Goal: Transaction & Acquisition: Purchase product/service

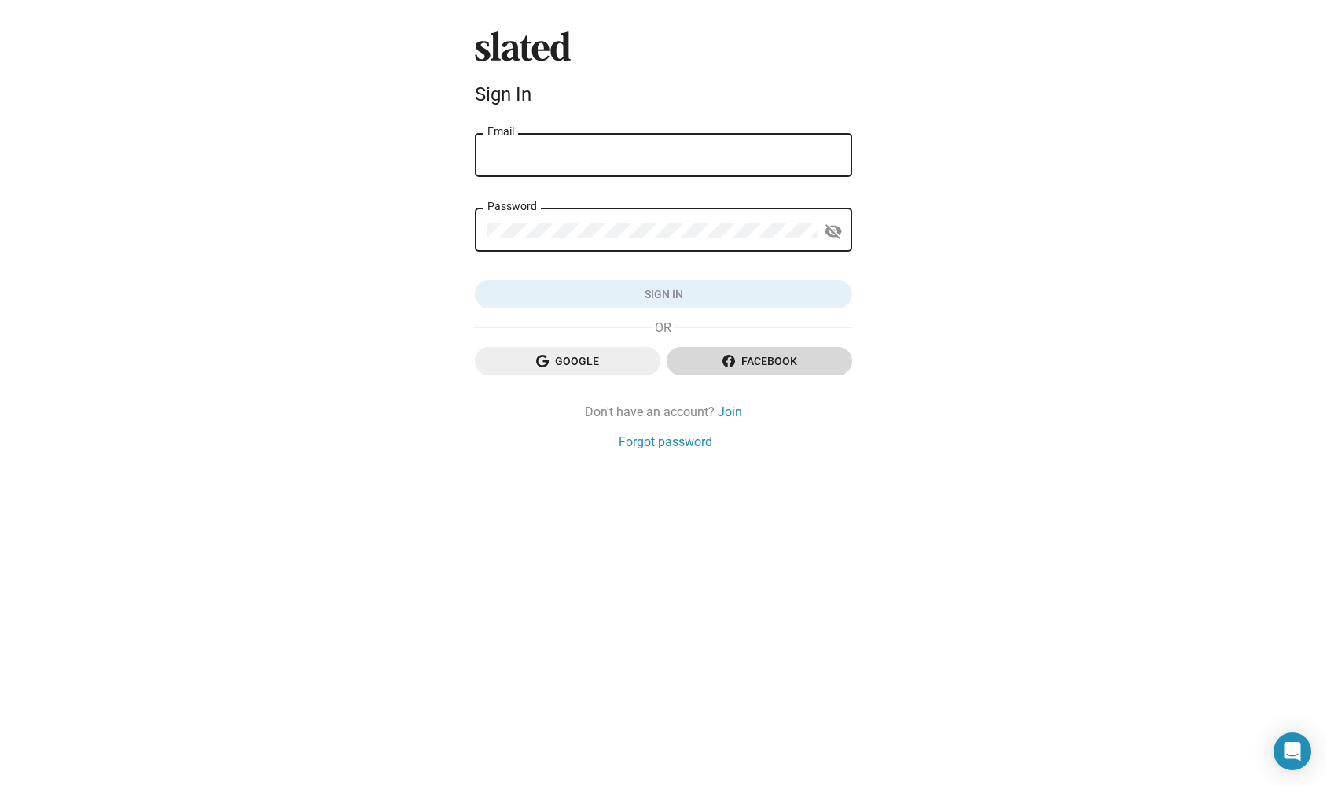
click at [745, 361] on span "Facebook" at bounding box center [759, 361] width 160 height 28
click at [735, 353] on span "Facebook" at bounding box center [759, 361] width 160 height 28
click at [767, 362] on span "Facebook" at bounding box center [759, 361] width 160 height 28
type input "alexander.bruckner@icloud.com"
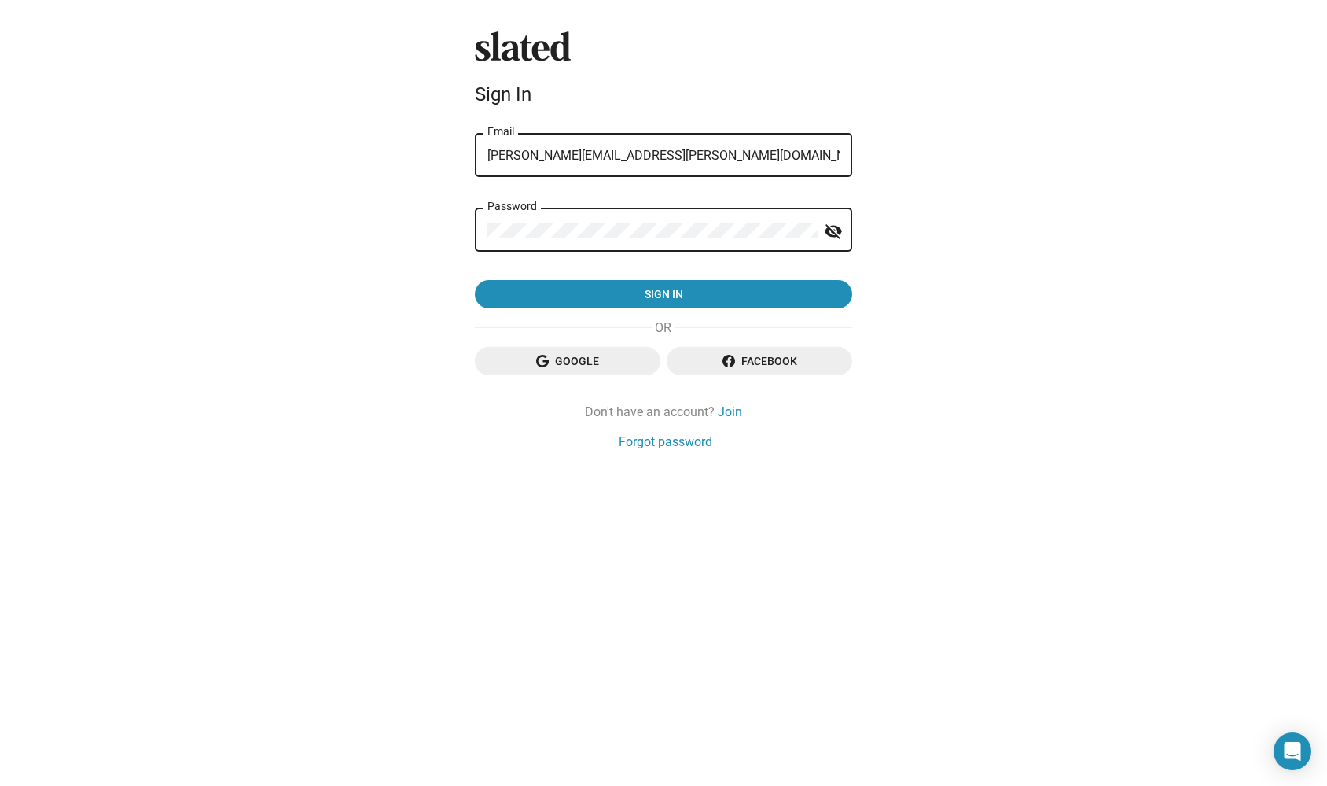
click at [664, 295] on button "Sign in" at bounding box center [663, 294] width 377 height 28
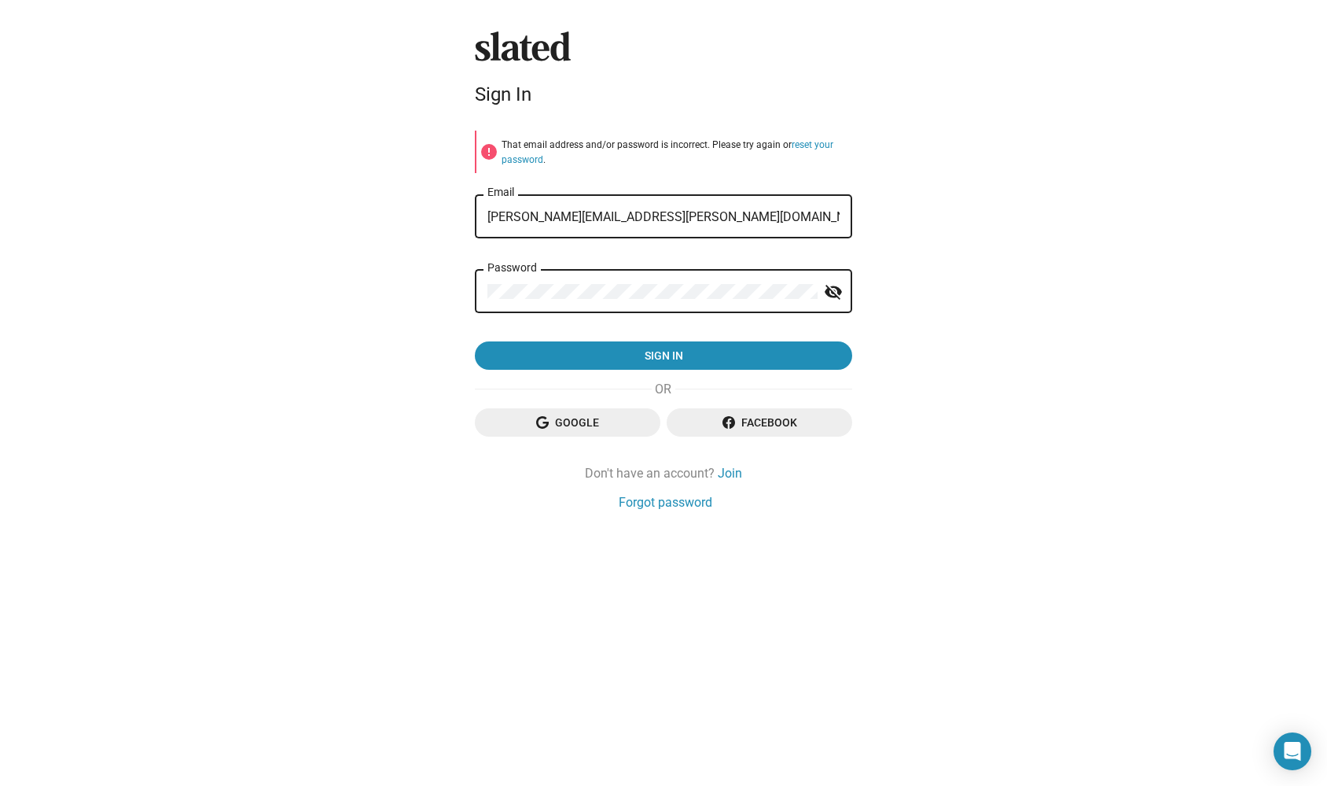
click at [664, 355] on button "Sign in" at bounding box center [663, 355] width 377 height 28
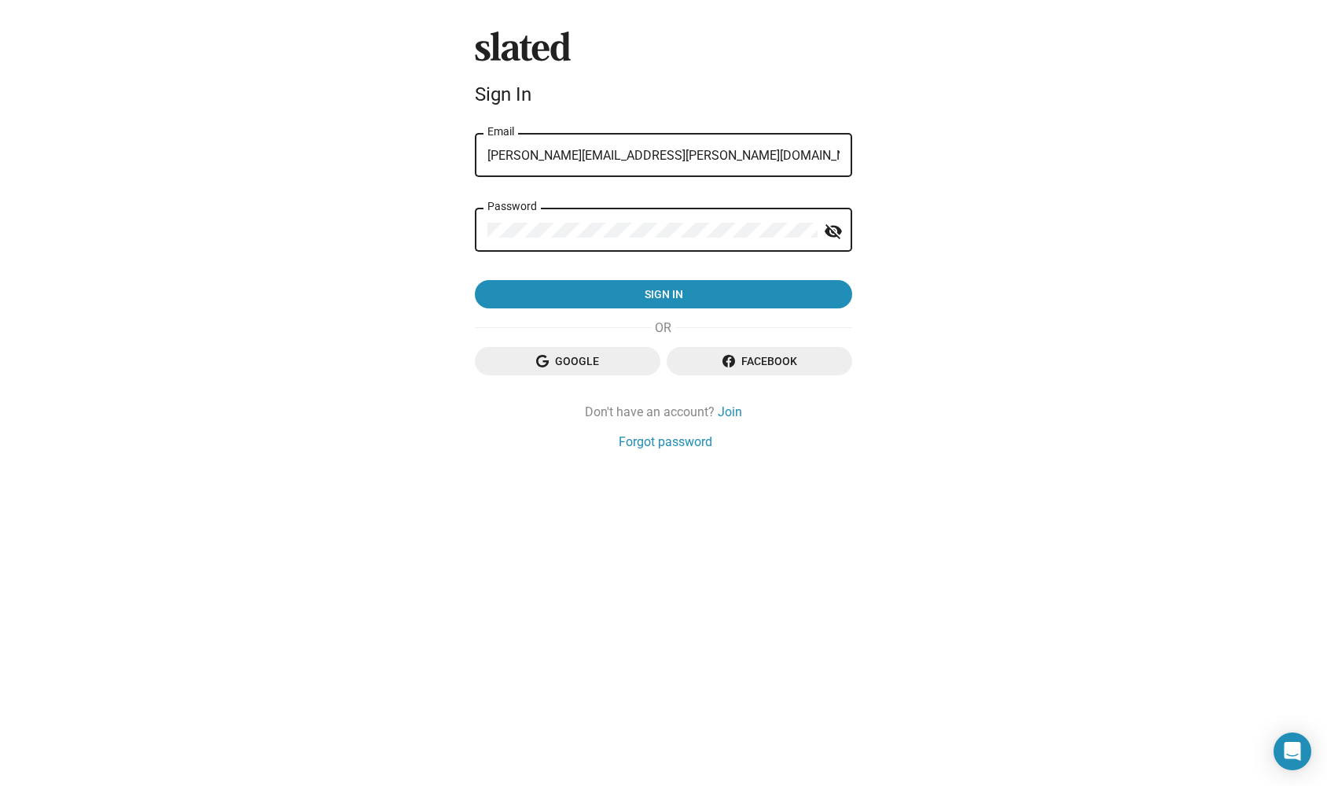
click at [443, 227] on div "Slated Sign In alexander.bruckner@icloud.com Email Password visibility_off Sign…" at bounding box center [663, 393] width 1327 height 786
click at [664, 295] on button "Sign in" at bounding box center [663, 294] width 377 height 28
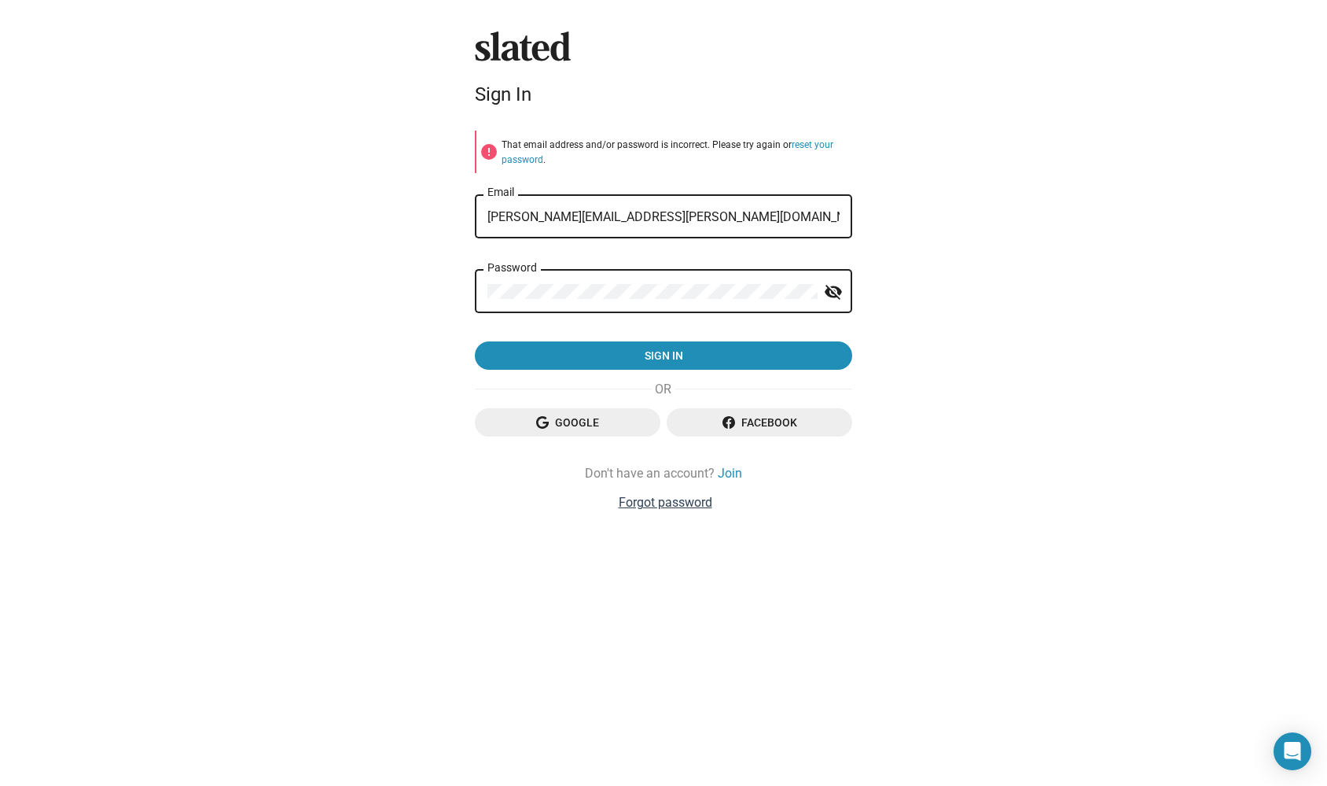
click at [672, 495] on link "Forgot password" at bounding box center [666, 502] width 94 height 17
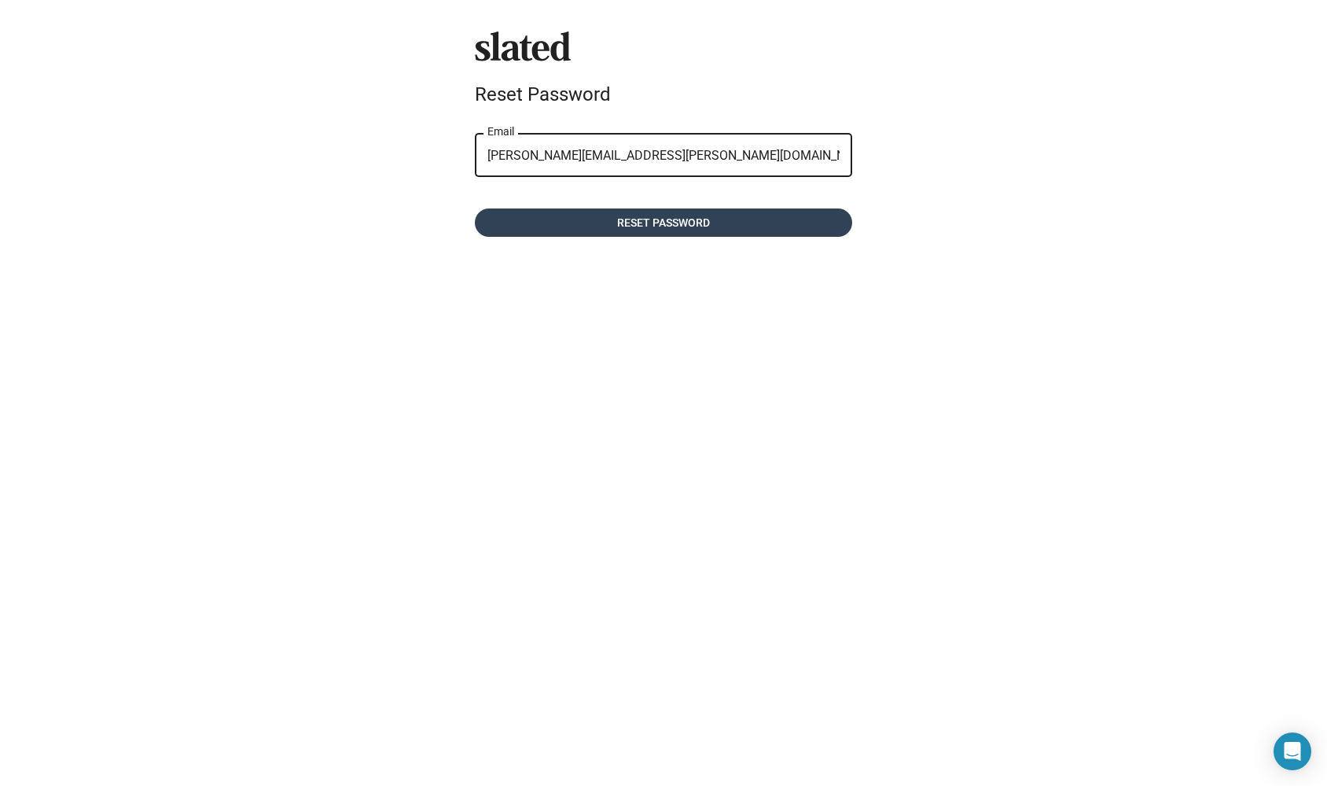
click at [660, 218] on span "Reset password" at bounding box center [664, 222] width 352 height 28
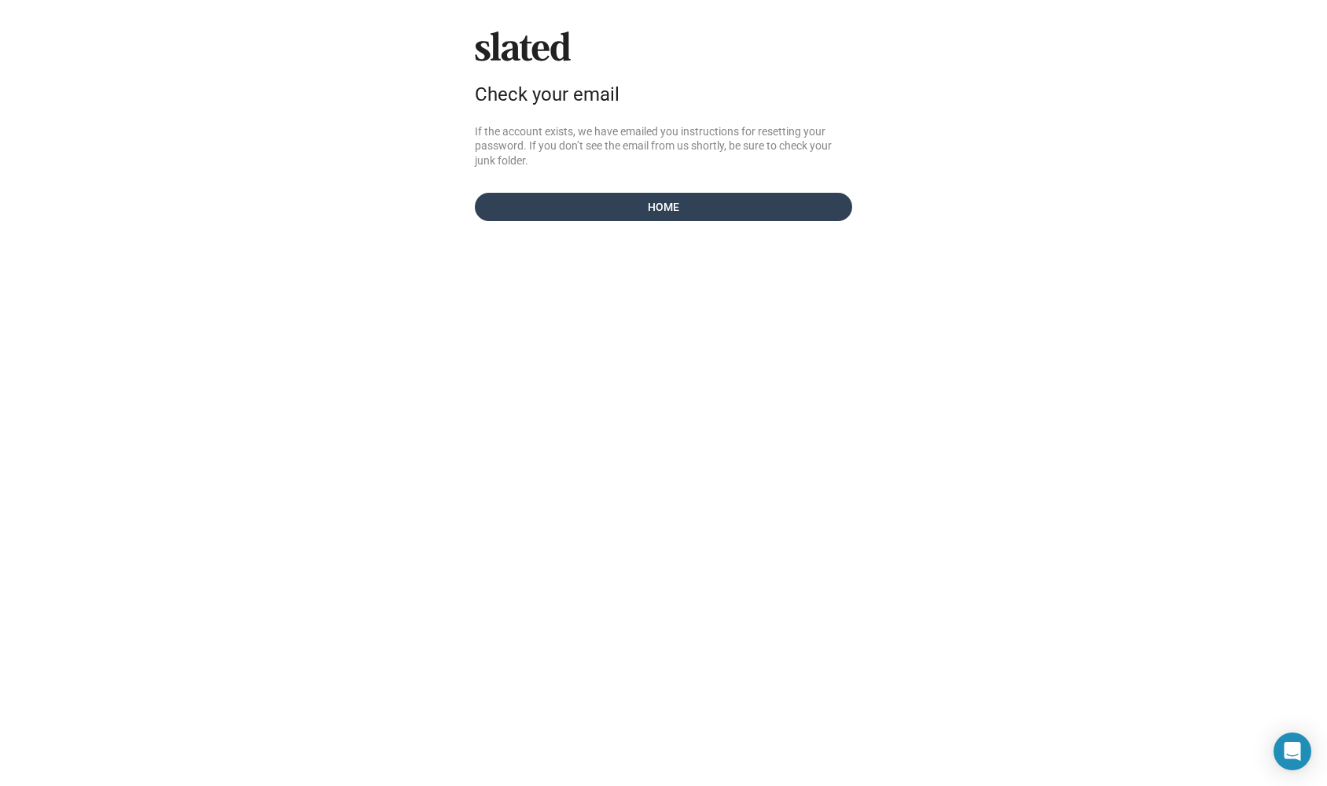
click at [628, 205] on span "Home" at bounding box center [664, 207] width 352 height 28
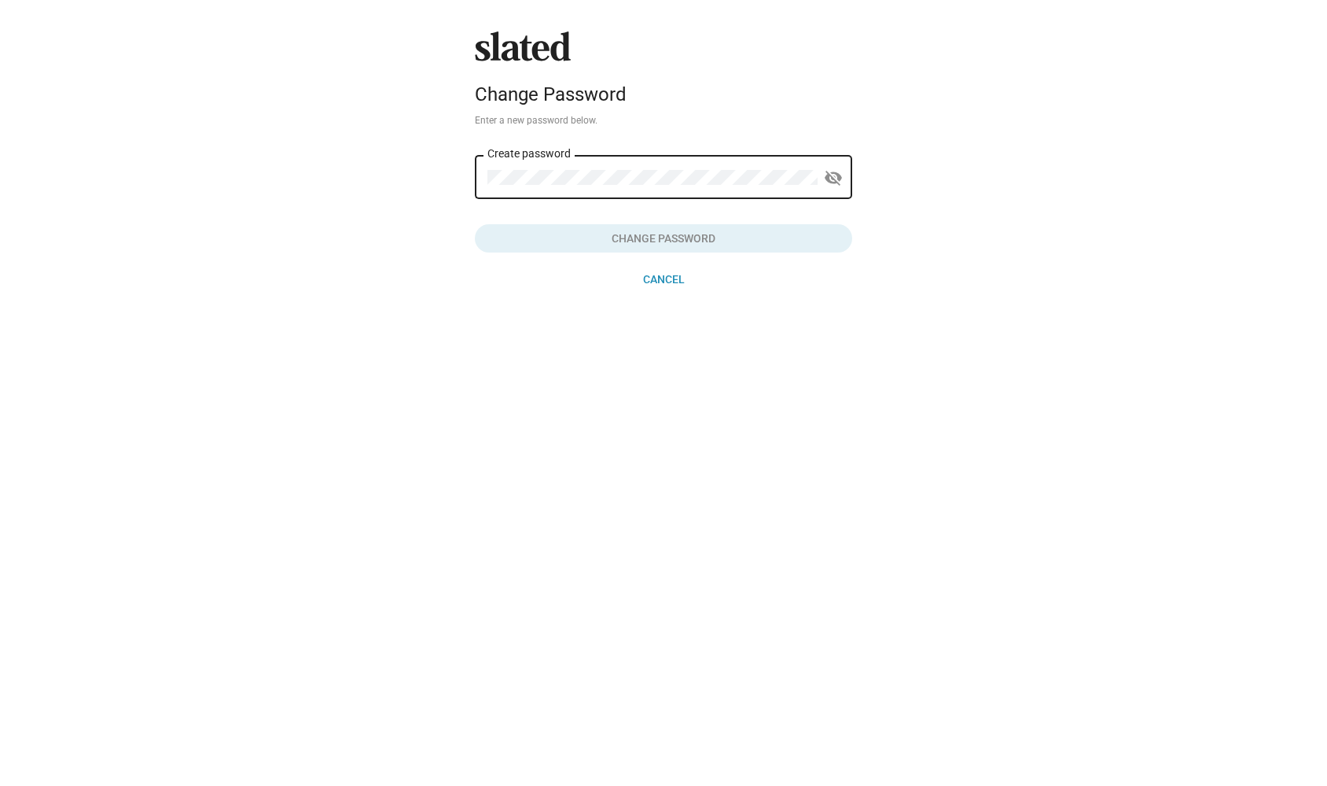
click at [591, 186] on div "Create password" at bounding box center [653, 176] width 330 height 46
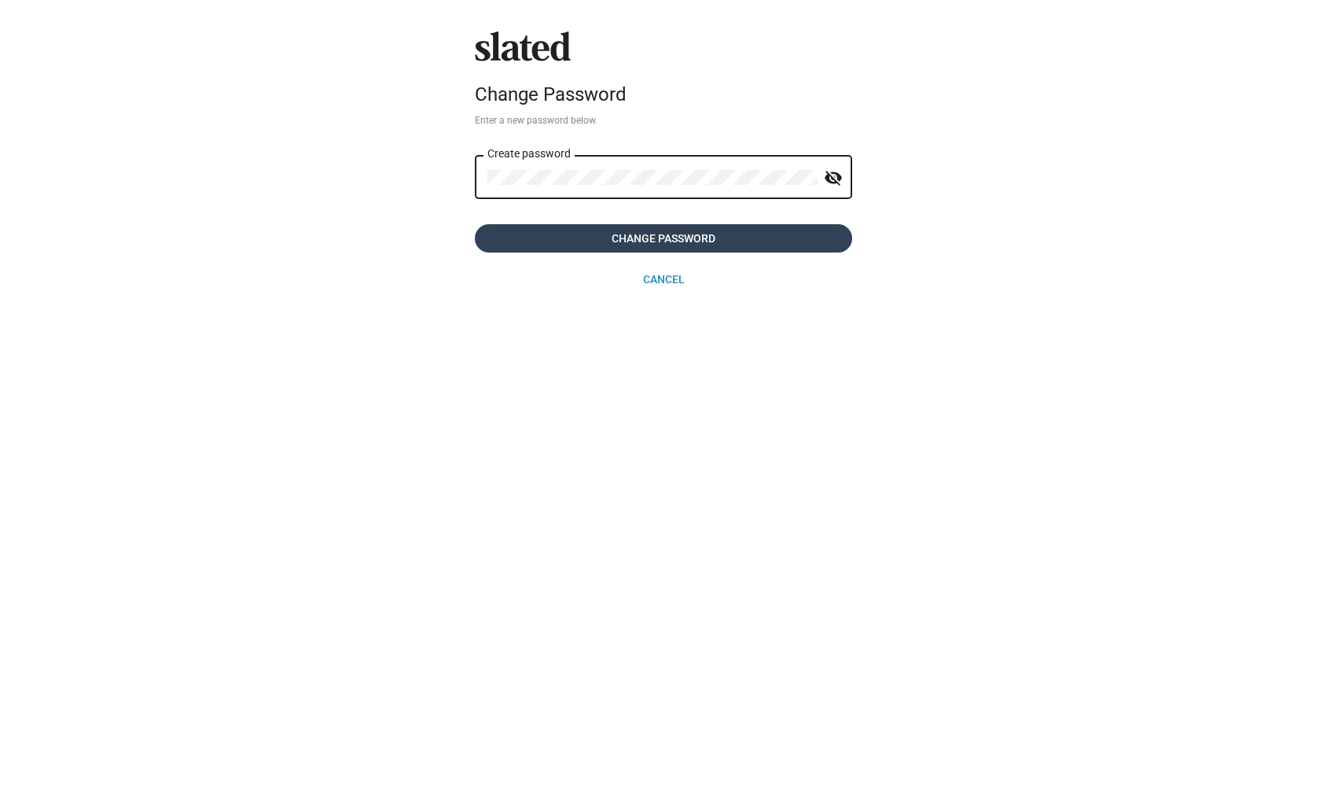
click at [622, 225] on span "Change Password" at bounding box center [664, 238] width 352 height 28
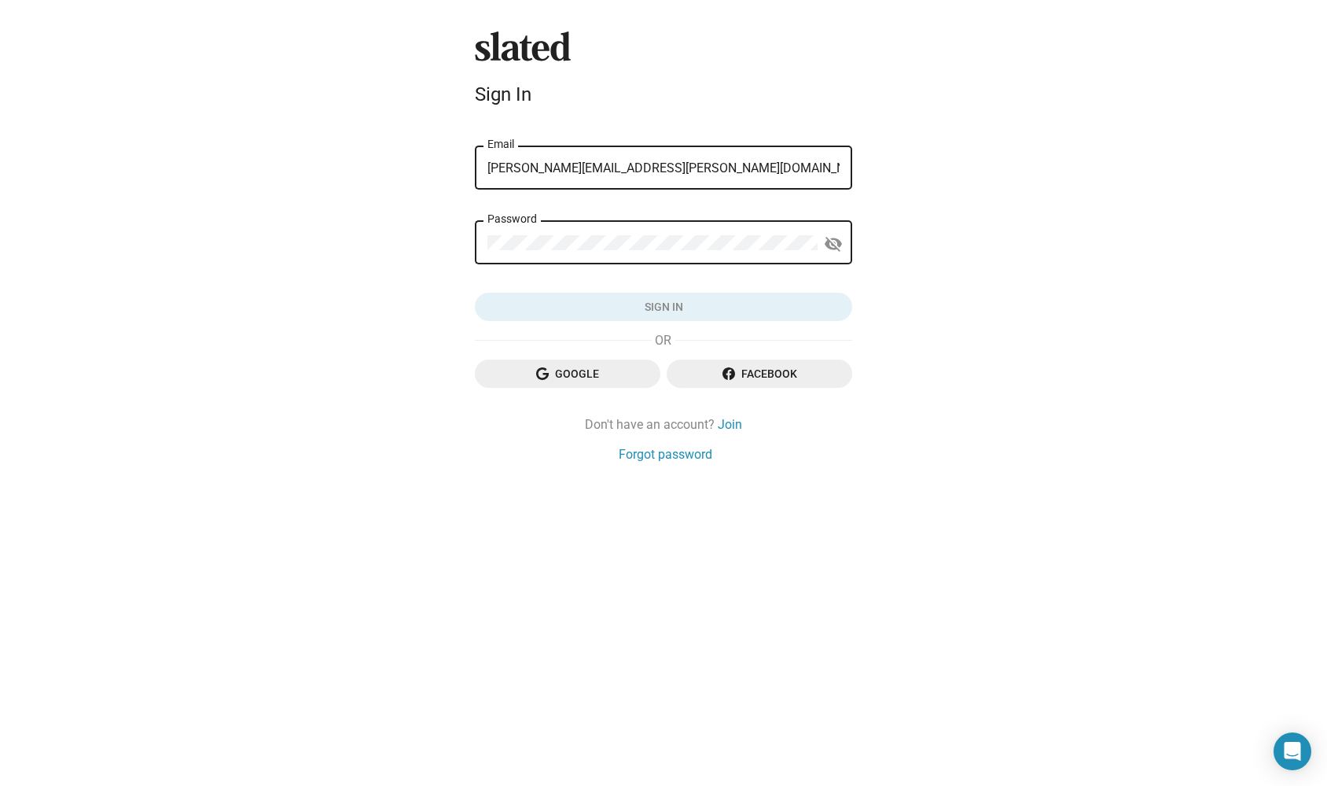
click at [534, 274] on form "check_circle Your password has been updated. Please sign in. [PERSON_NAME][EMAI…" at bounding box center [663, 220] width 377 height 204
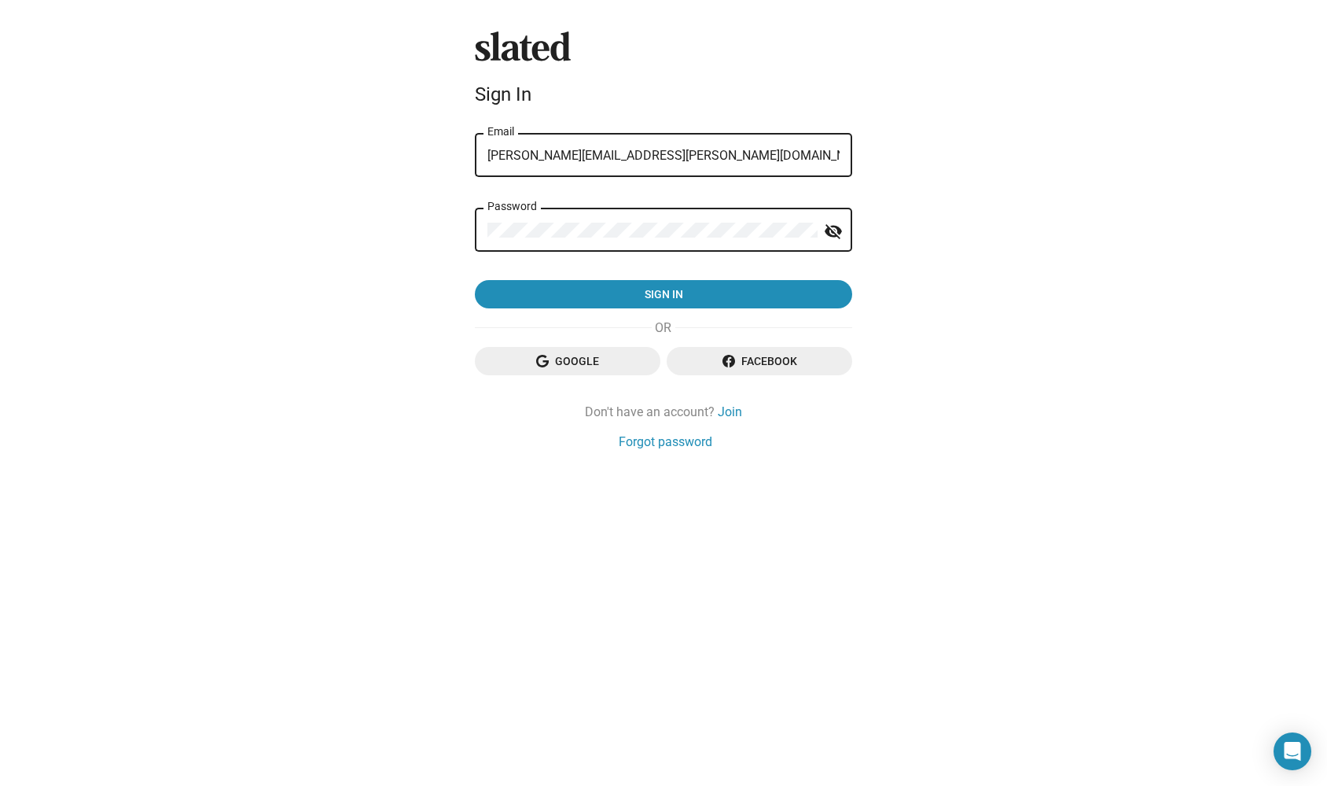
click at [664, 295] on button "Sign in" at bounding box center [663, 294] width 377 height 28
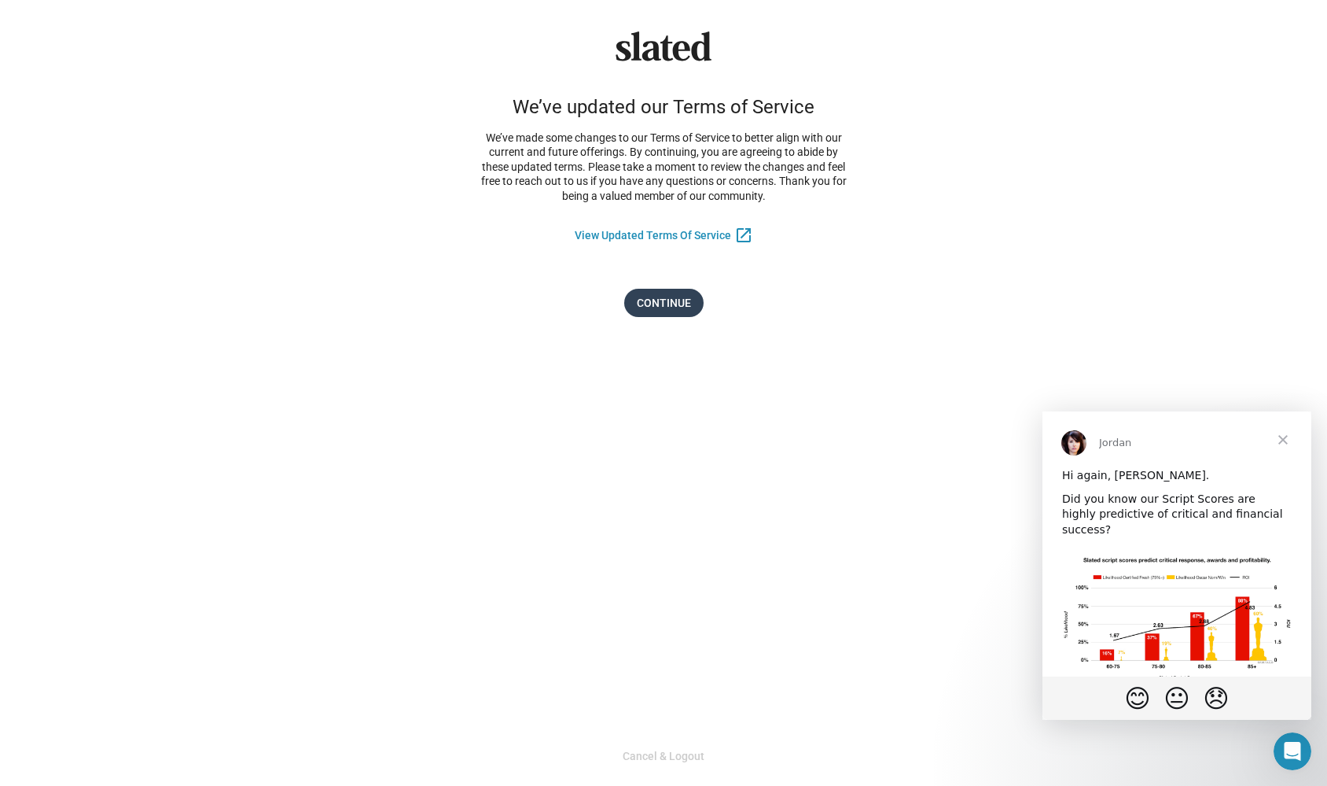
click at [660, 304] on span "Continue" at bounding box center [664, 303] width 54 height 28
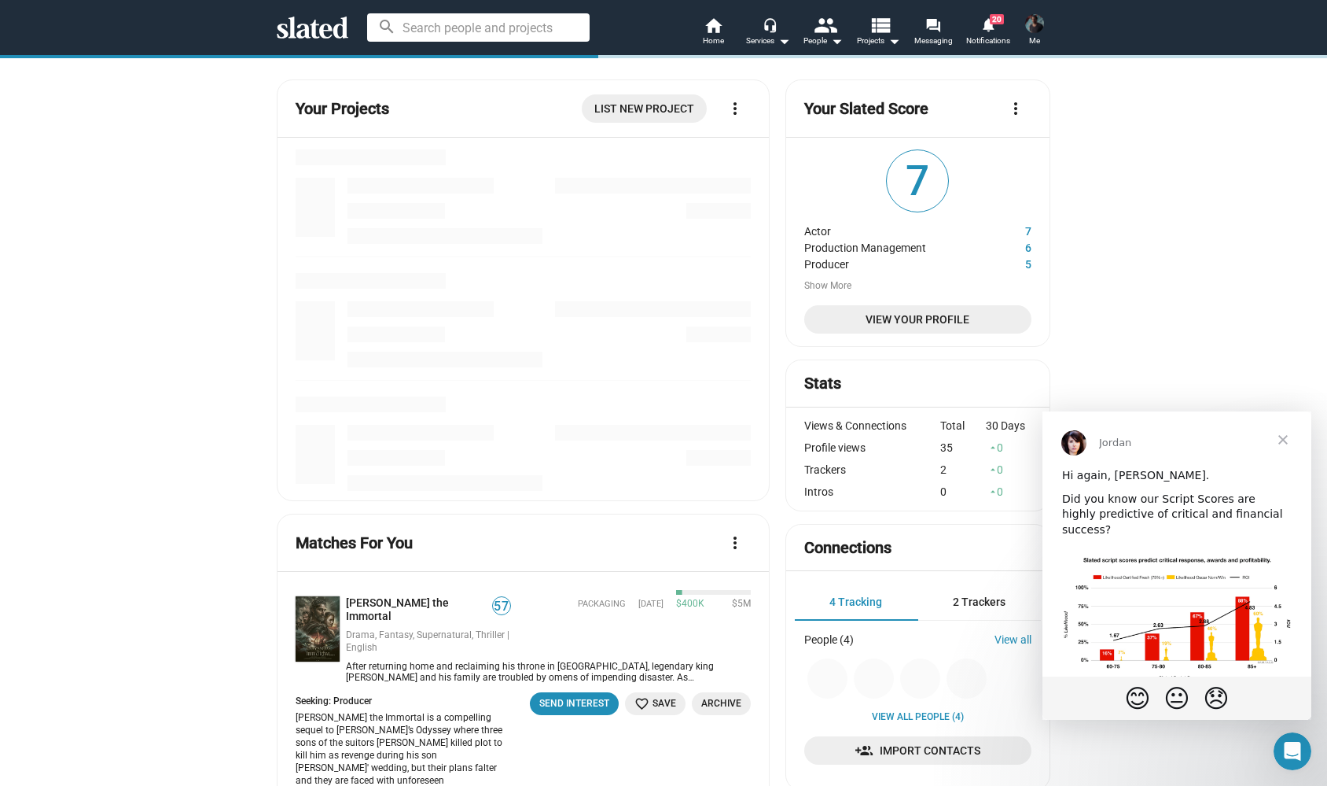
click at [1283, 437] on span "Close" at bounding box center [1283, 439] width 57 height 57
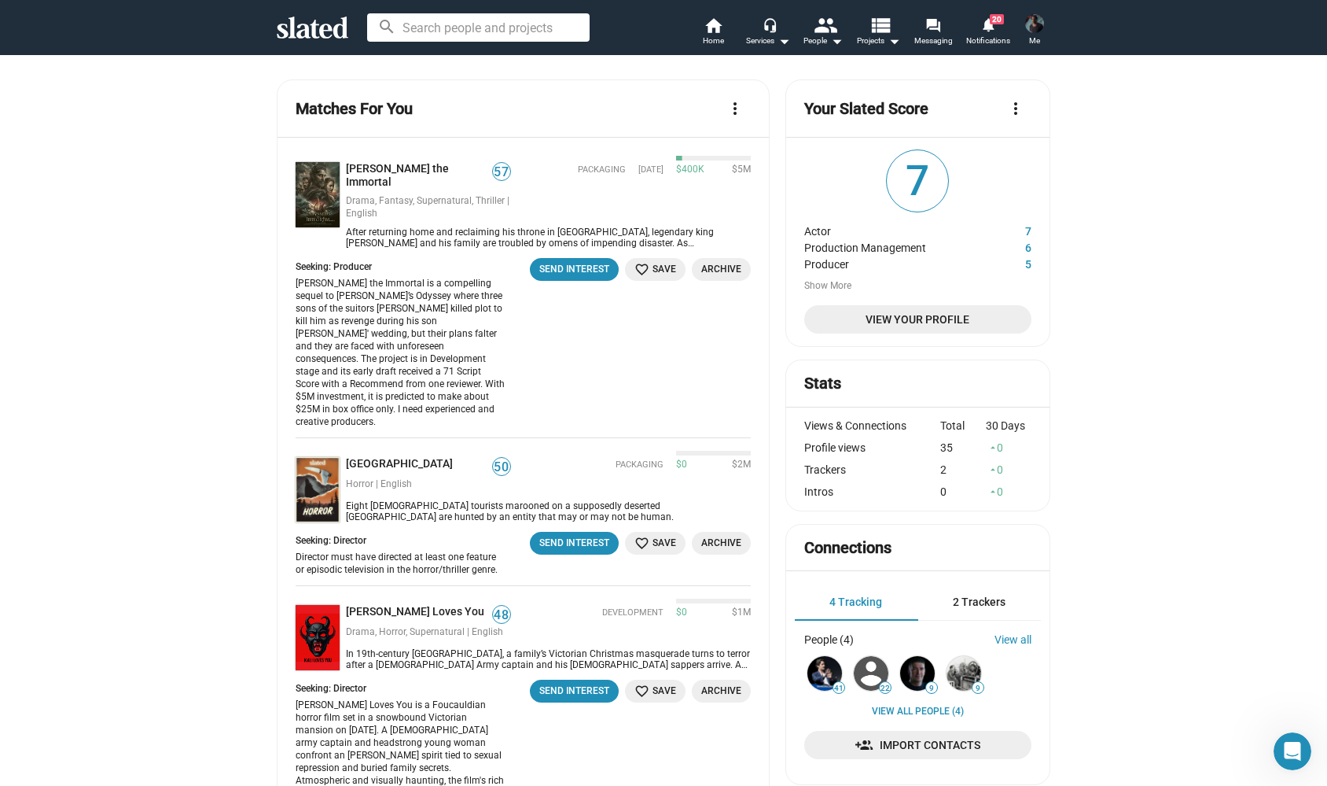
click at [1029, 32] on span "Me" at bounding box center [1034, 40] width 11 height 19
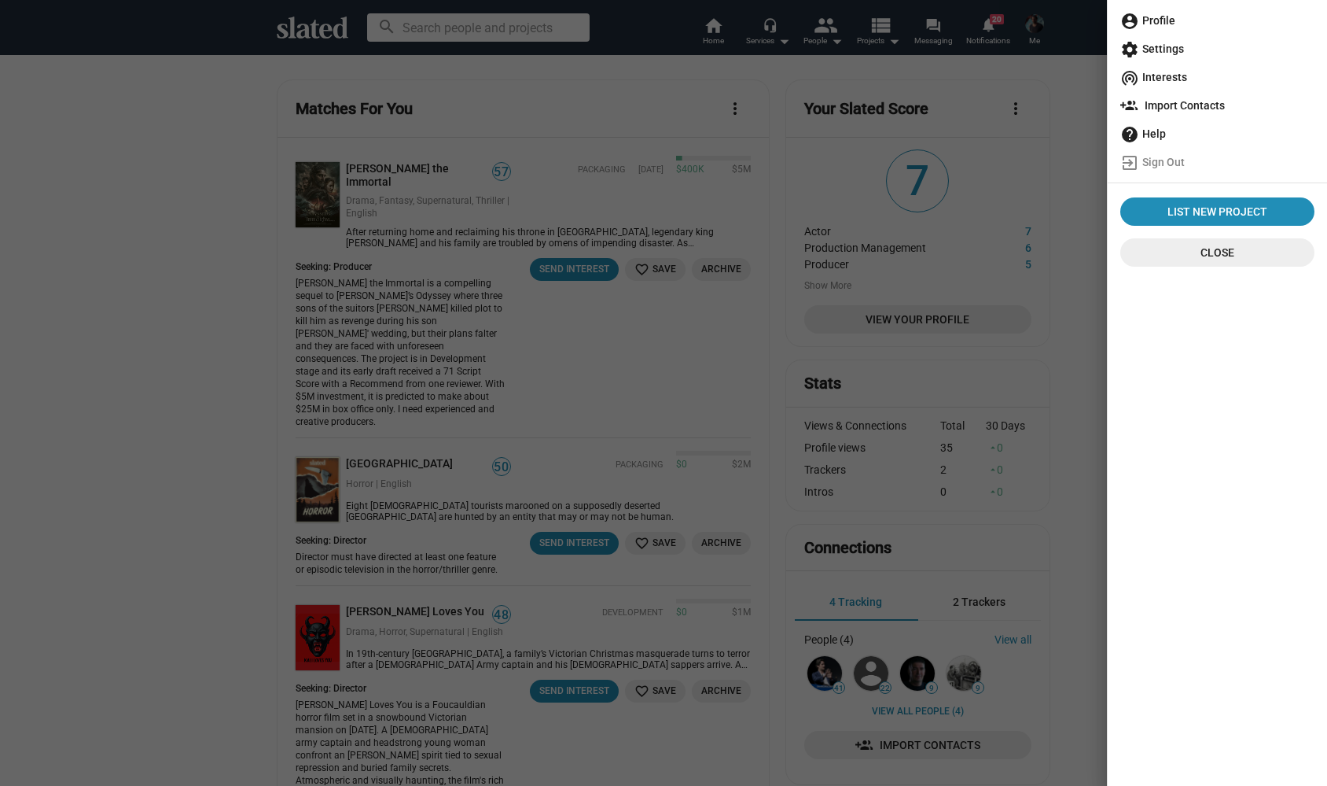
click at [1172, 22] on span "account_circle Profile" at bounding box center [1218, 20] width 194 height 28
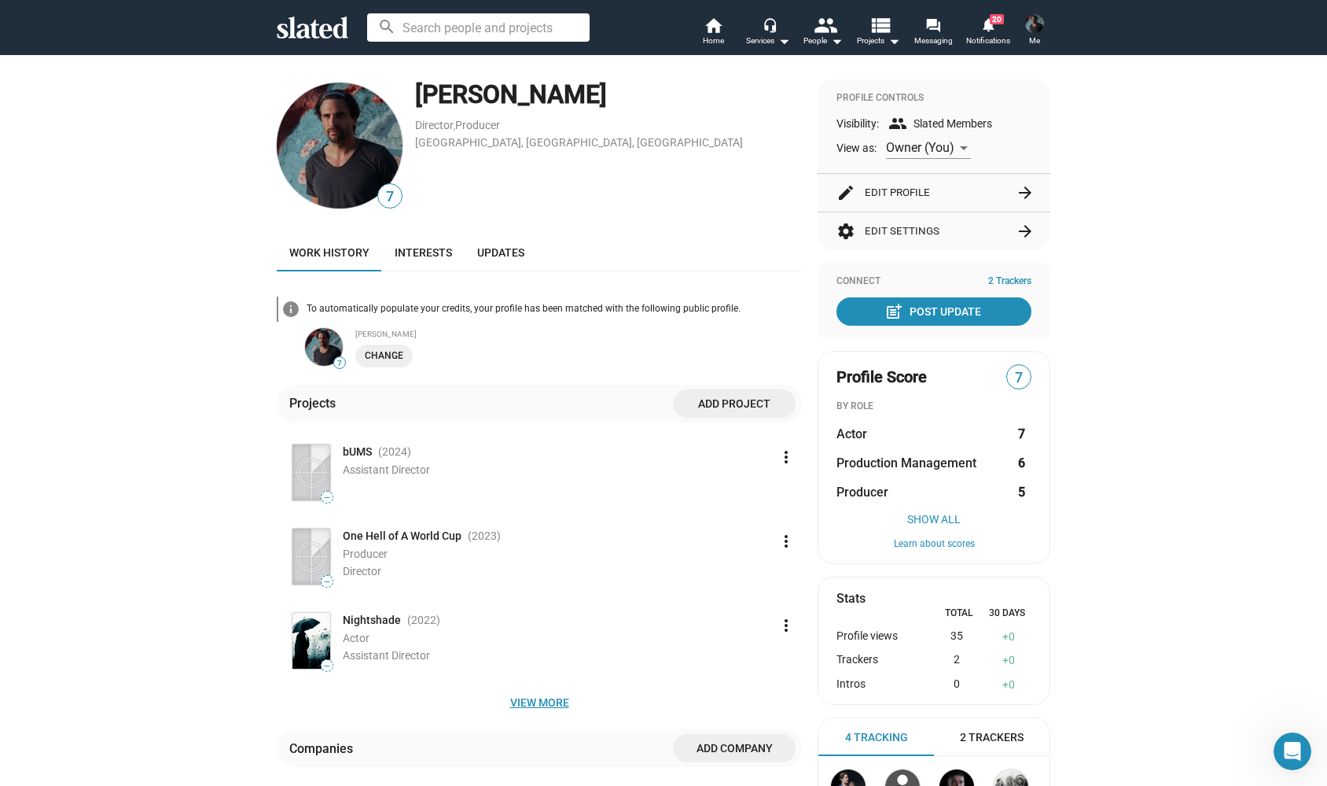
click at [554, 696] on span "View more" at bounding box center [539, 702] width 500 height 28
click at [398, 357] on span "Change" at bounding box center [384, 356] width 39 height 17
click at [576, 244] on div "Work history Interests Updates" at bounding box center [539, 253] width 525 height 38
click at [433, 252] on span "Interests" at bounding box center [423, 252] width 57 height 13
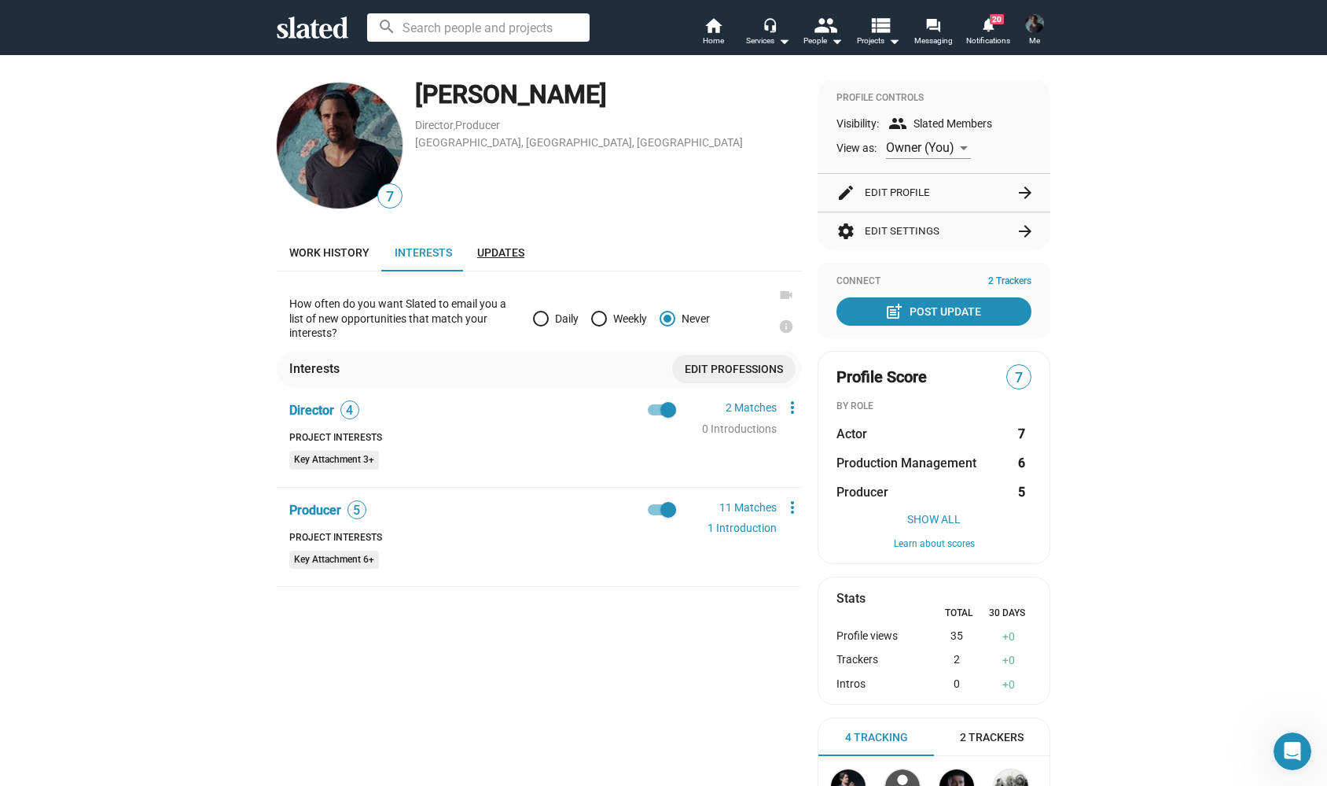
click at [499, 251] on span "Updates" at bounding box center [500, 252] width 47 height 13
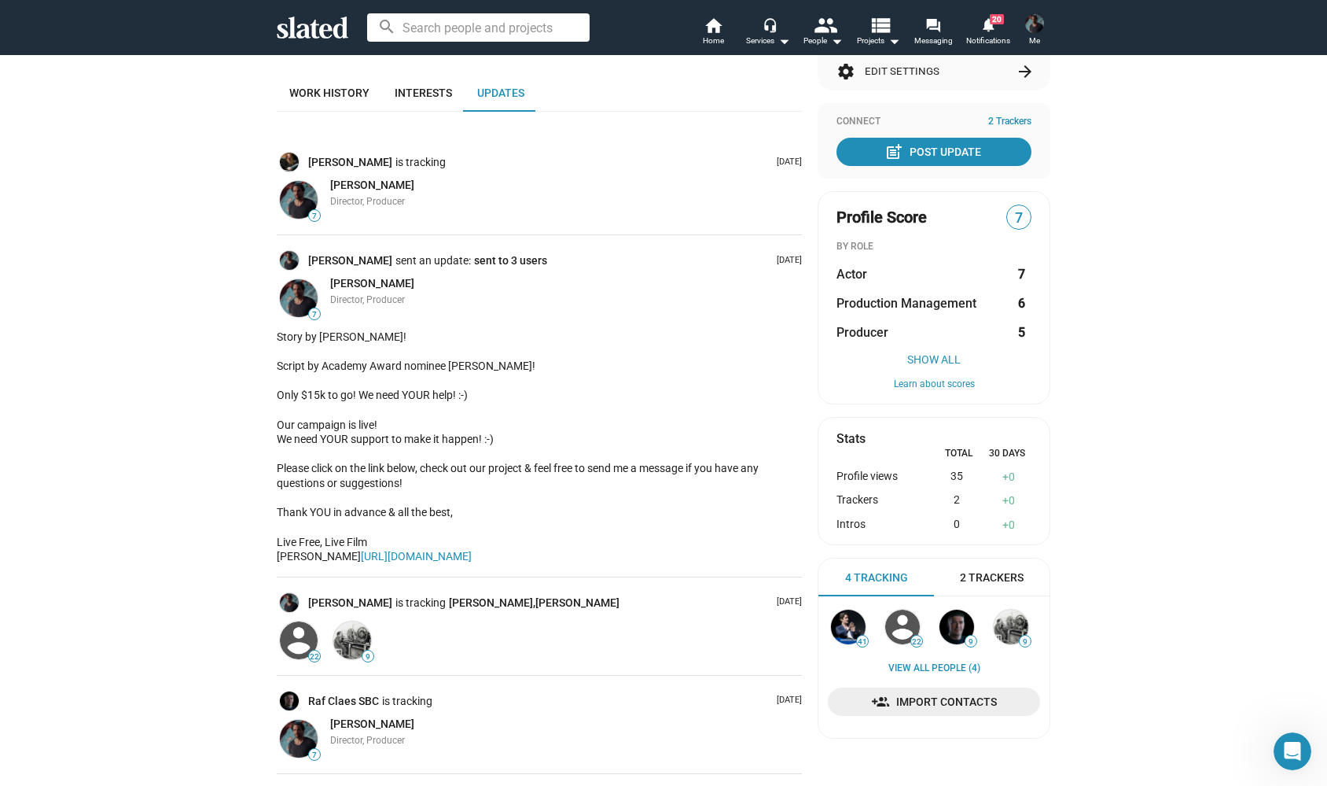
scroll to position [9, 0]
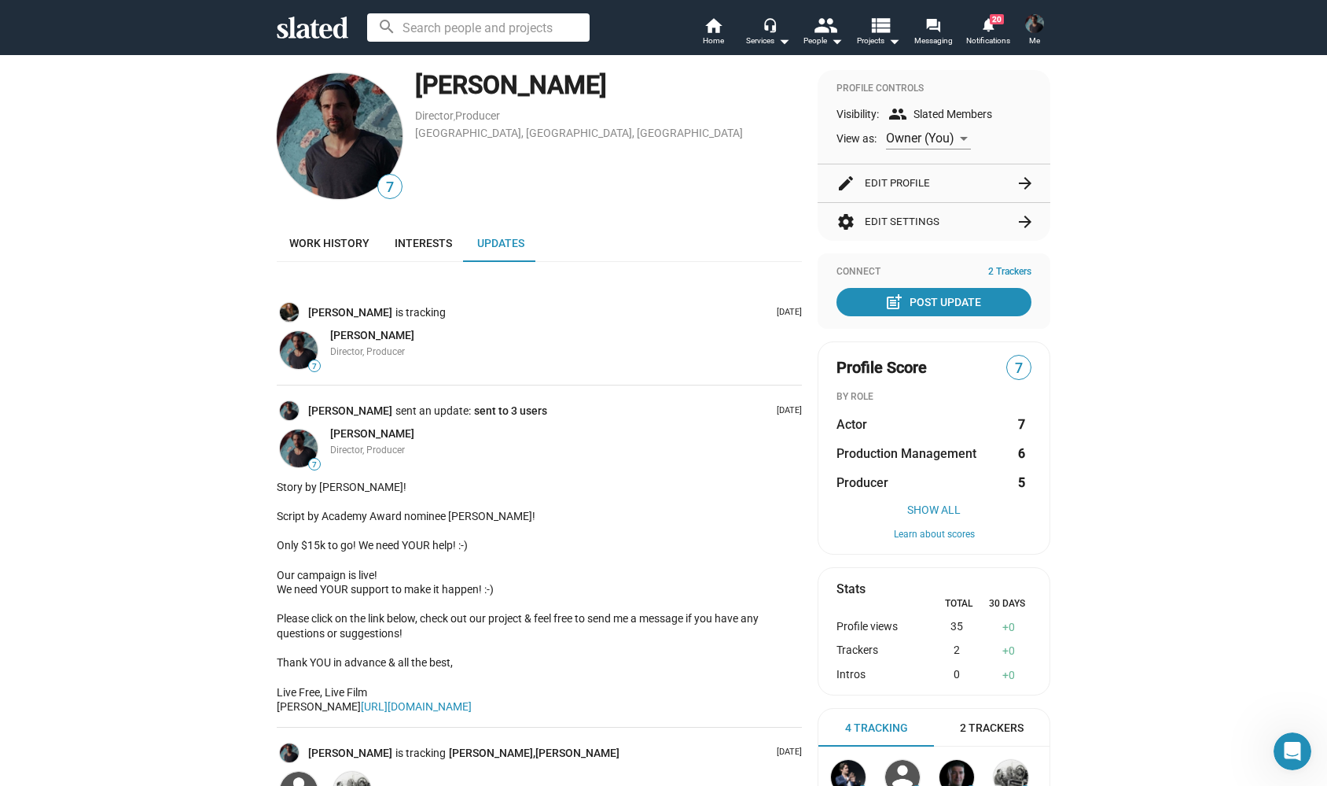
click at [771, 414] on p "Aug 28, 2019" at bounding box center [786, 411] width 31 height 12
click at [664, 423] on div "Alexander Bruckner sent an update: sent to 3 users Aug 28, 2019 7 Alexander Bru…" at bounding box center [539, 555] width 525 height 341
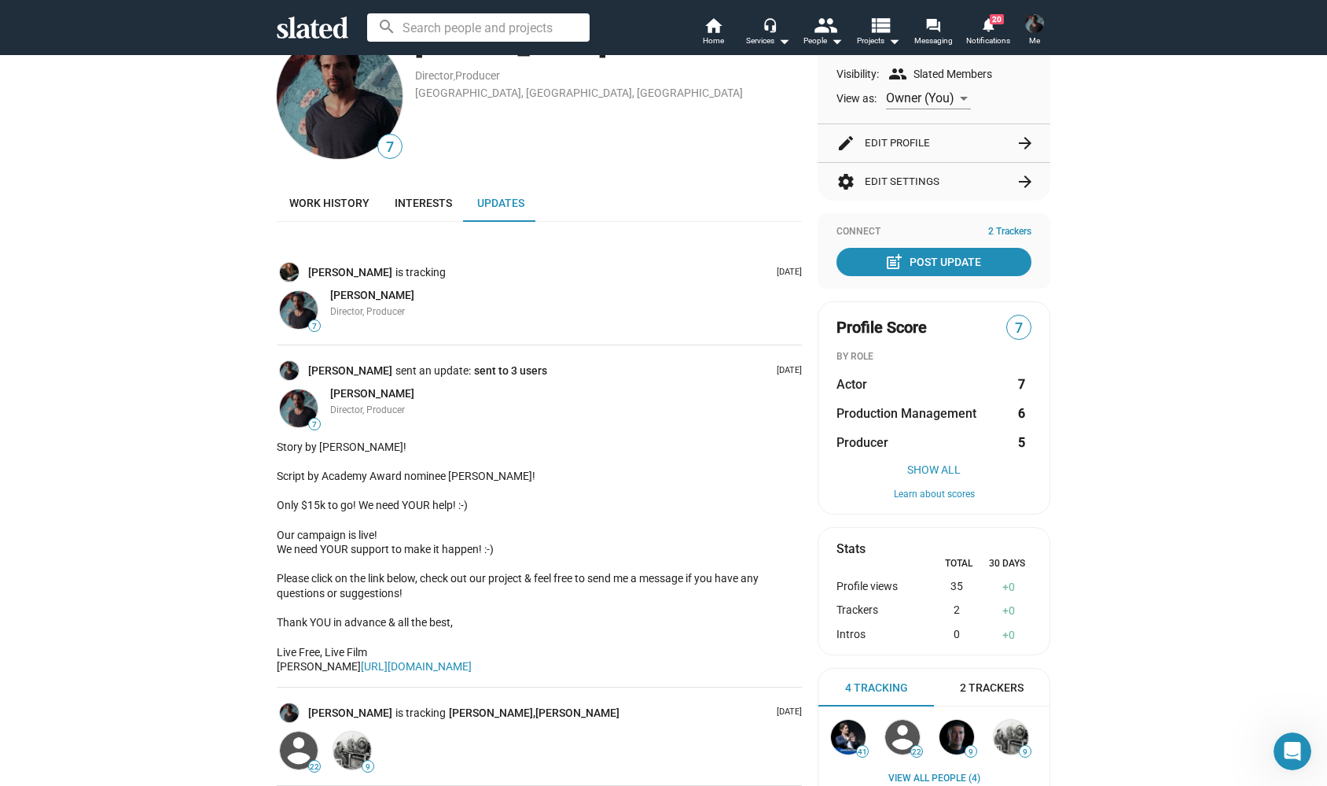
scroll to position [70, 0]
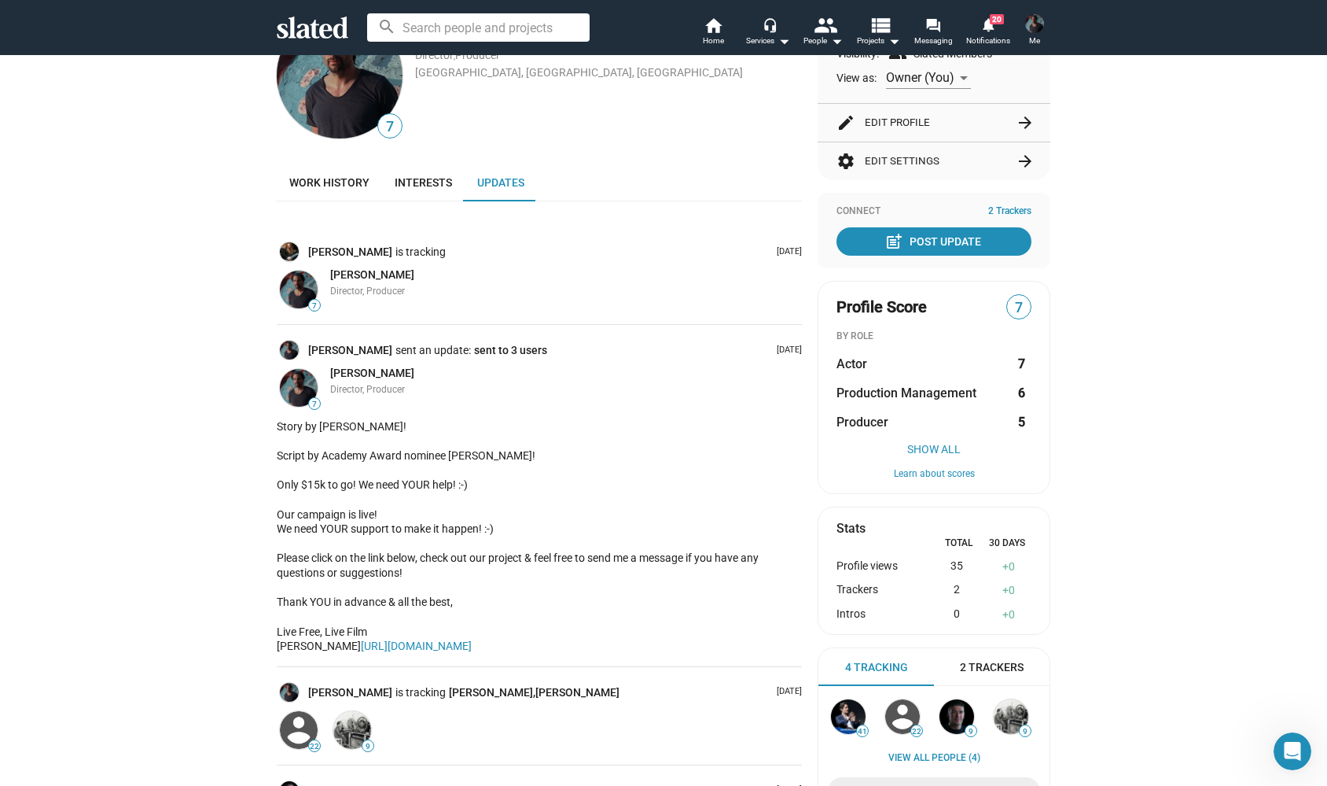
click at [688, 373] on div "Alexander Bruckner Director, Producer" at bounding box center [566, 388] width 472 height 44
click at [683, 353] on div "Alexander Bruckner sent an update: sent to 3 users" at bounding box center [536, 350] width 469 height 16
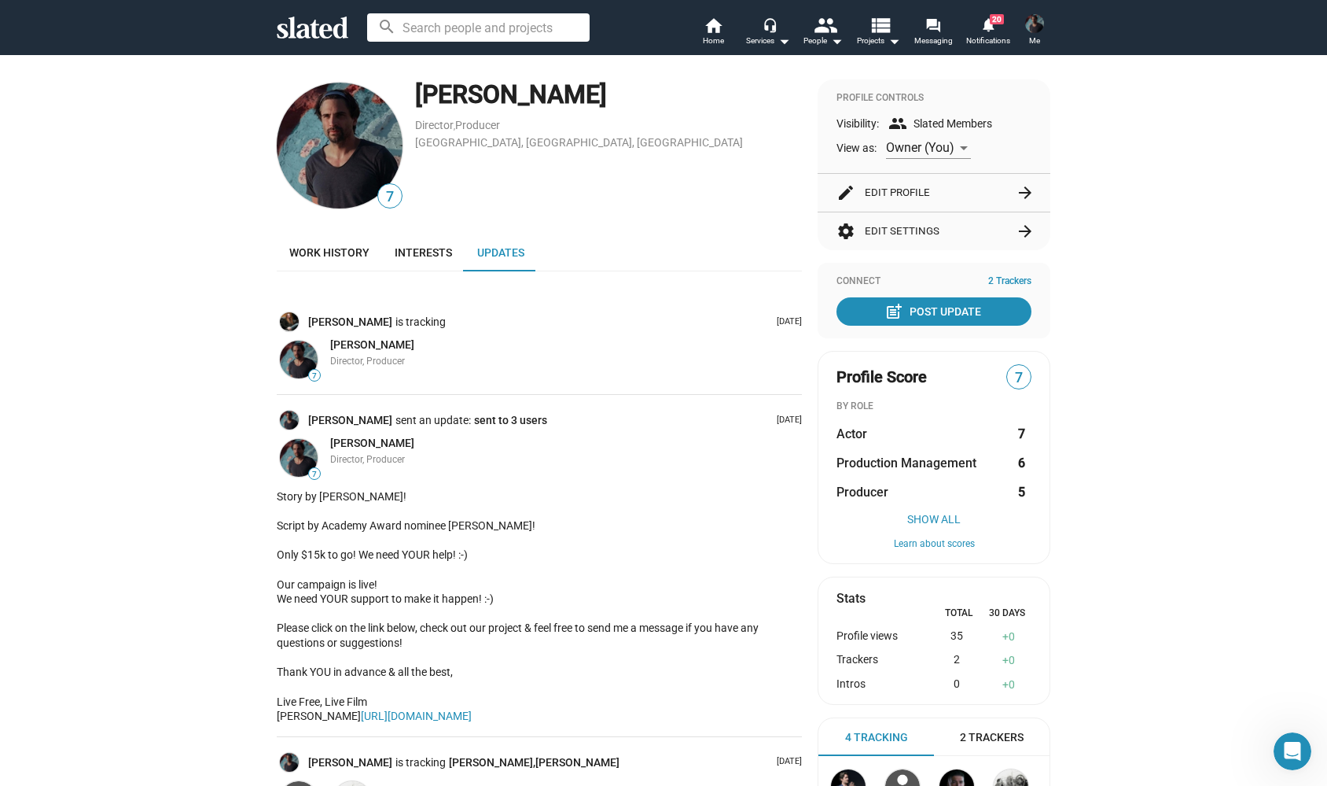
scroll to position [0, 0]
click at [981, 35] on span "Notifications" at bounding box center [988, 40] width 44 height 19
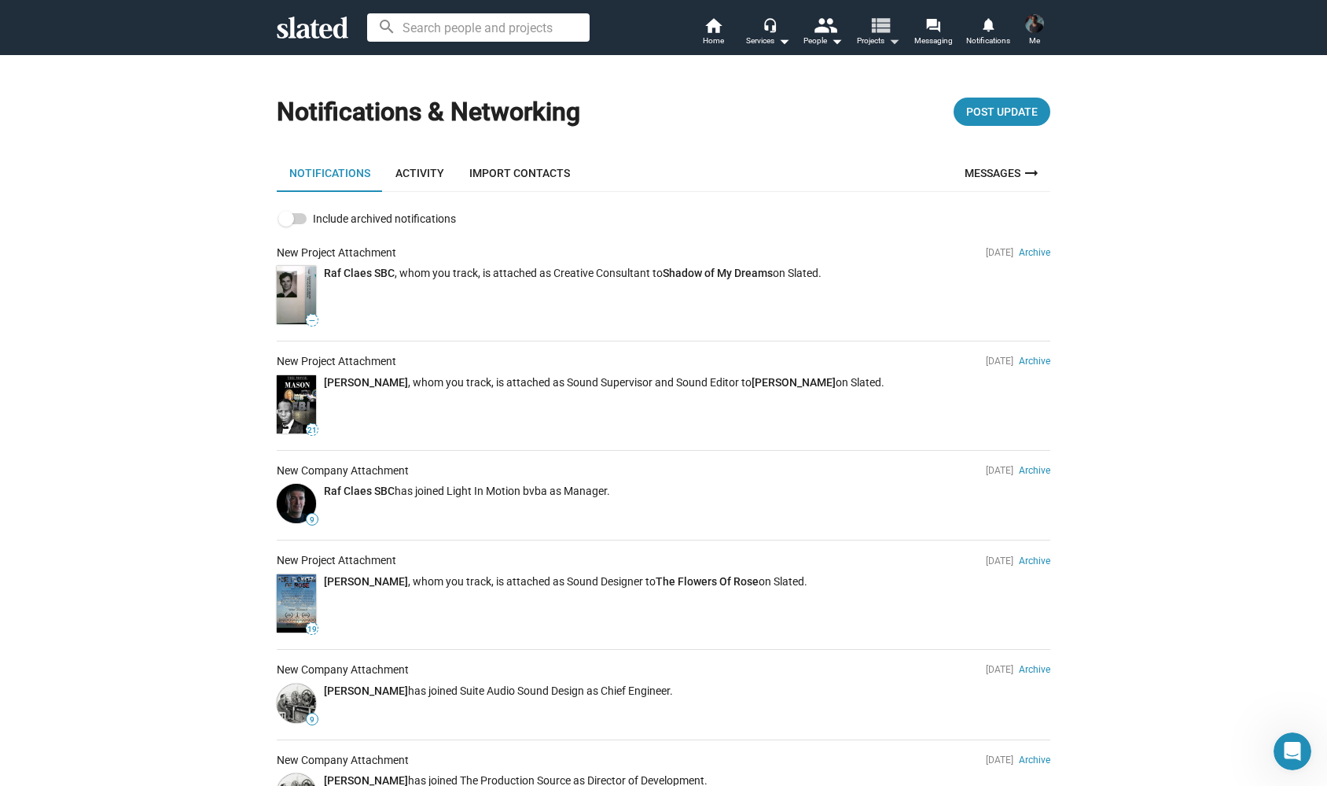
click at [896, 43] on mat-icon "arrow_drop_down" at bounding box center [894, 40] width 19 height 19
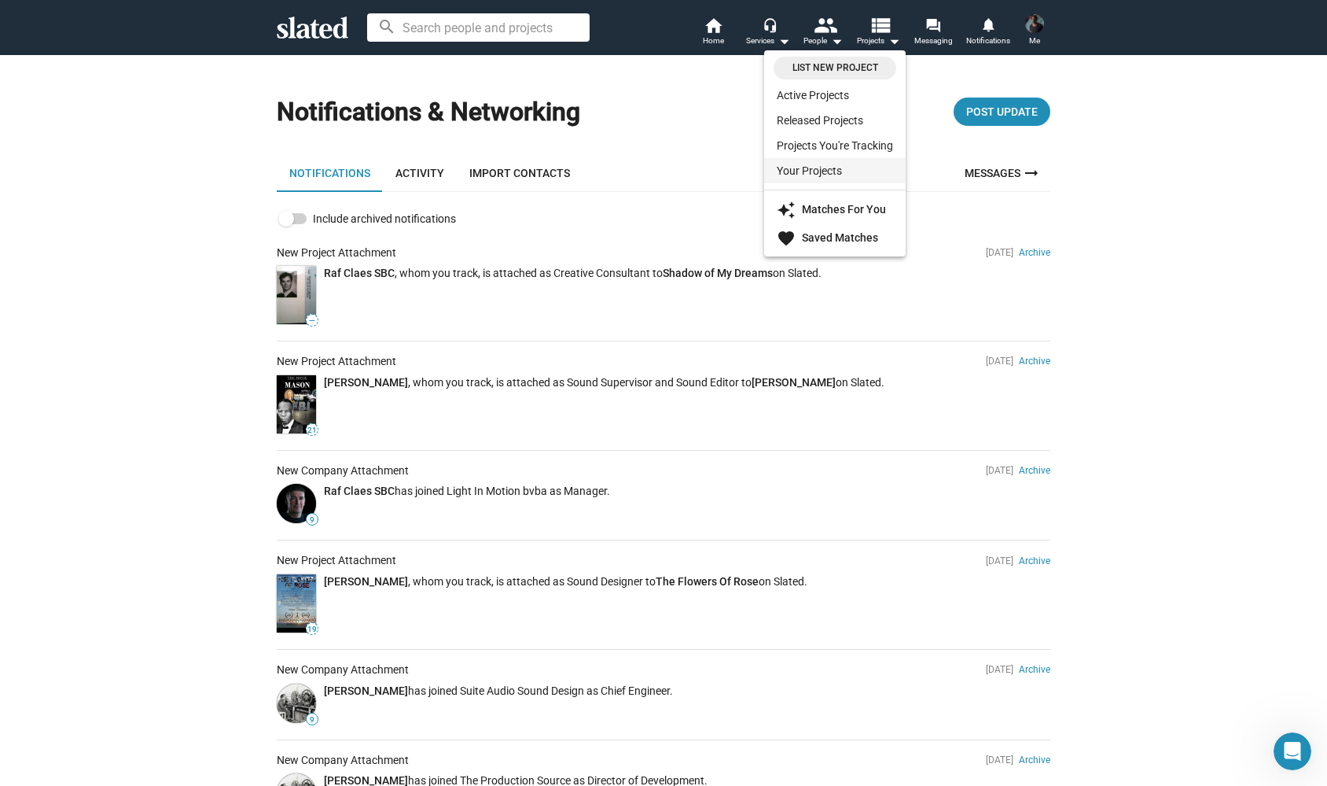
click at [851, 167] on link "Your Projects" at bounding box center [835, 170] width 142 height 25
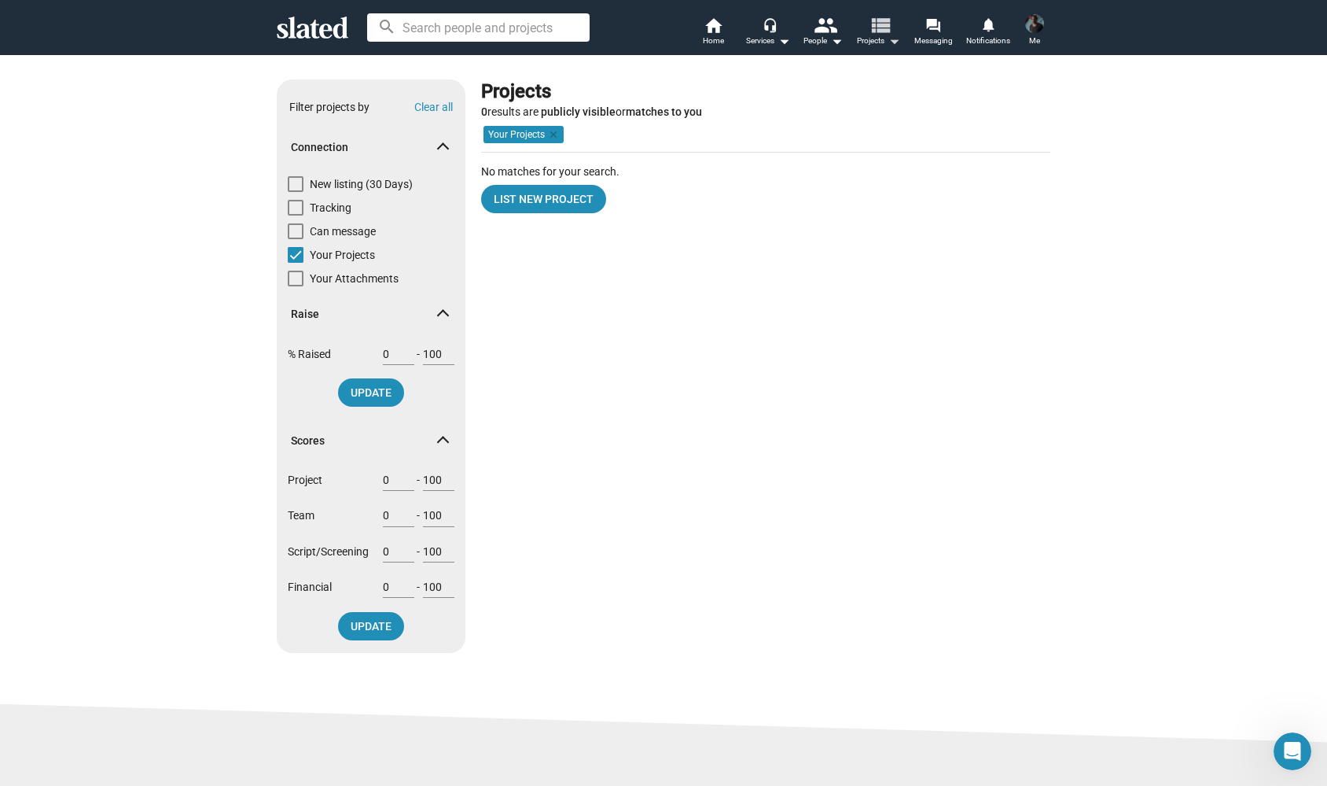
click at [889, 44] on mat-icon "arrow_drop_down" at bounding box center [894, 40] width 19 height 19
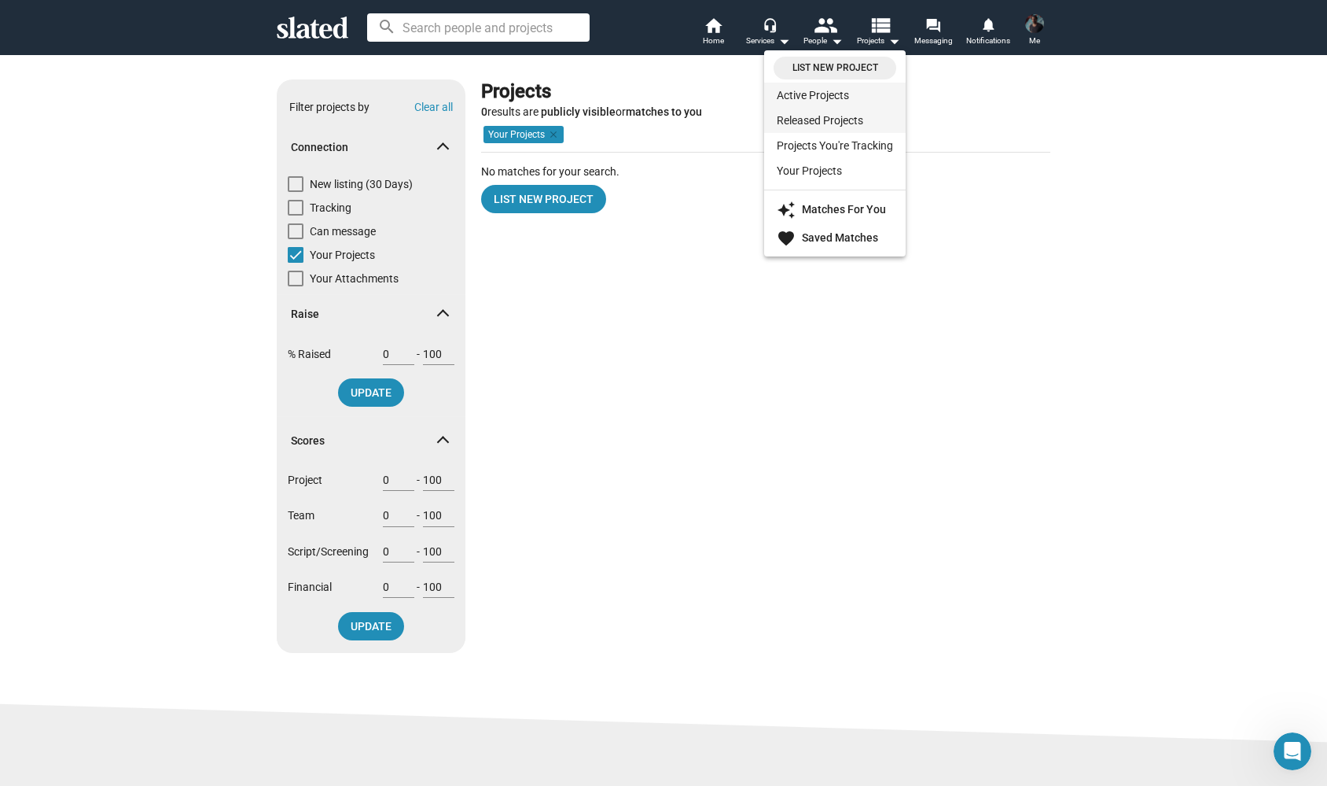
click at [845, 121] on link "Released Projects" at bounding box center [835, 120] width 142 height 25
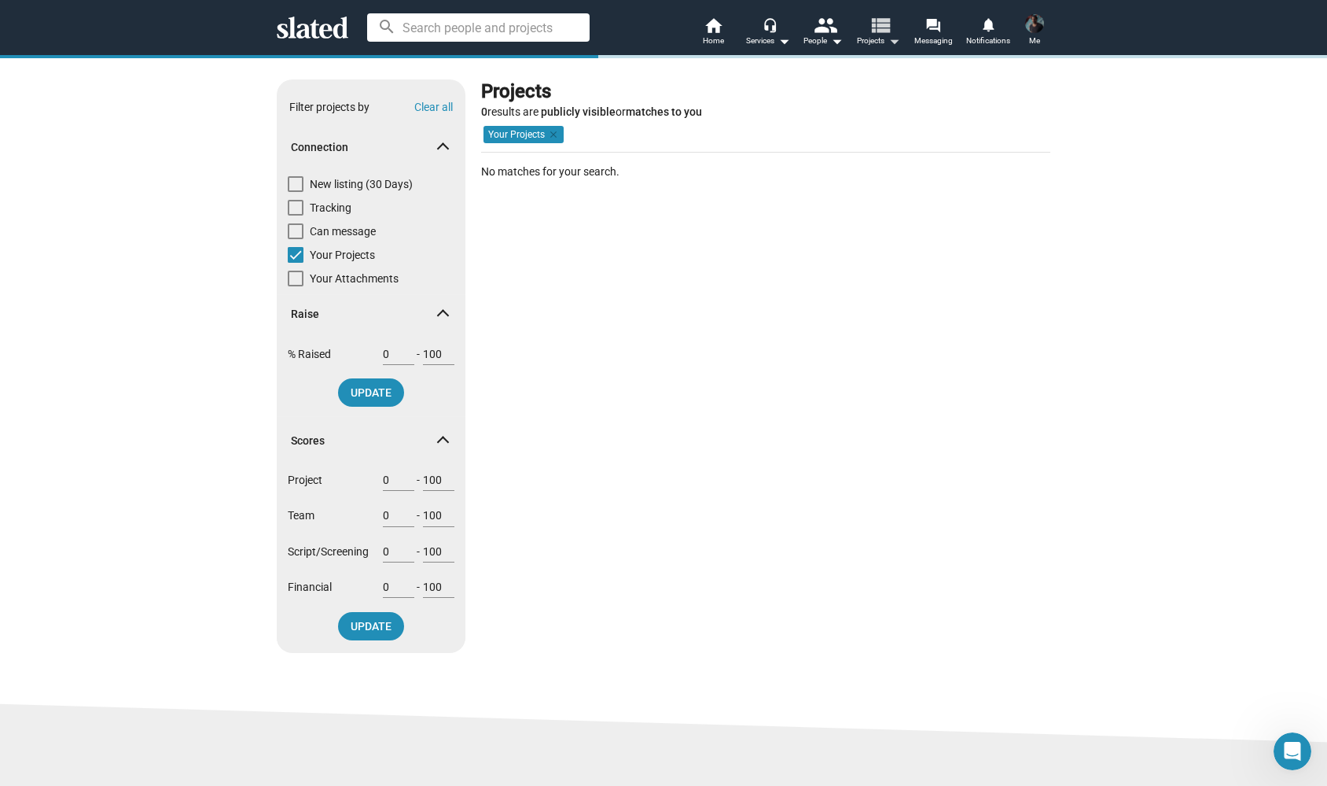
click at [895, 40] on mat-icon "arrow_drop_down" at bounding box center [894, 40] width 19 height 19
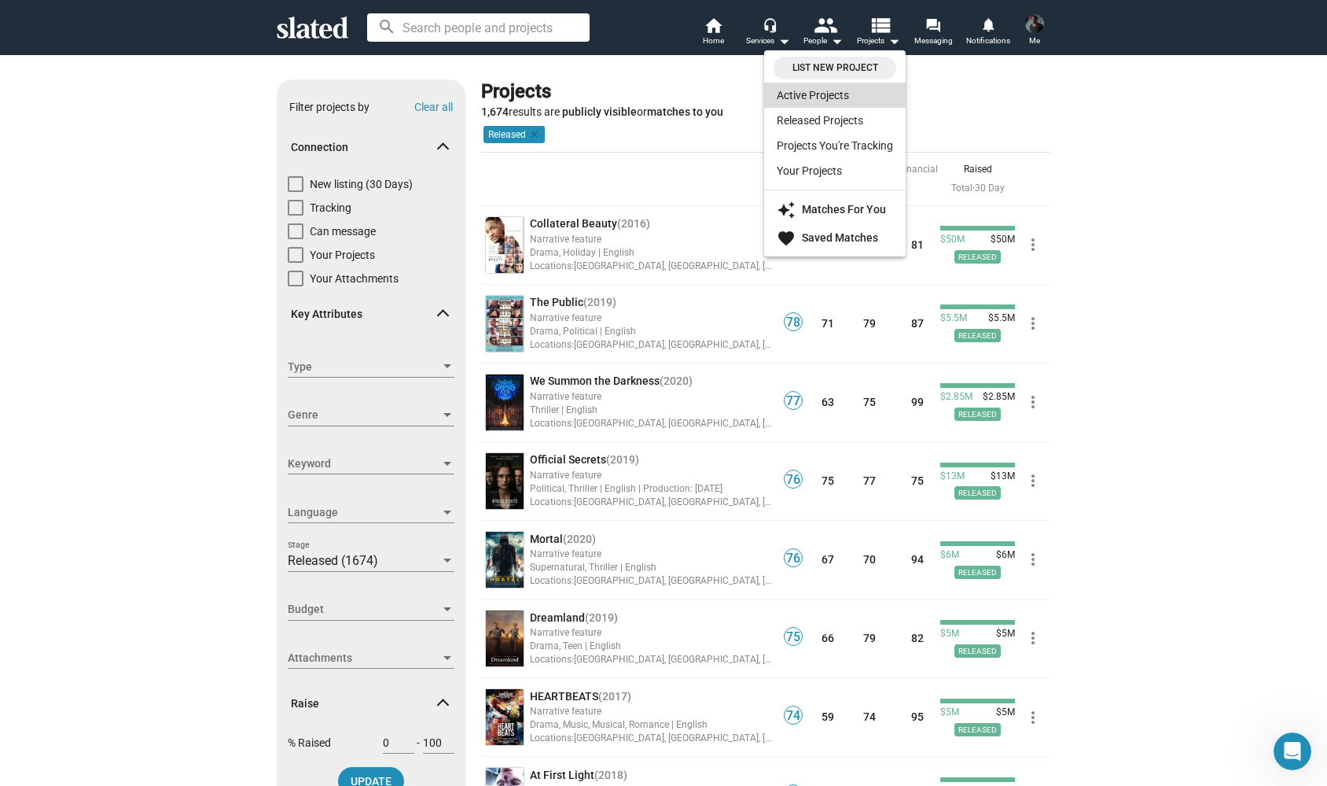
click at [852, 97] on link "Active Projects" at bounding box center [835, 95] width 142 height 25
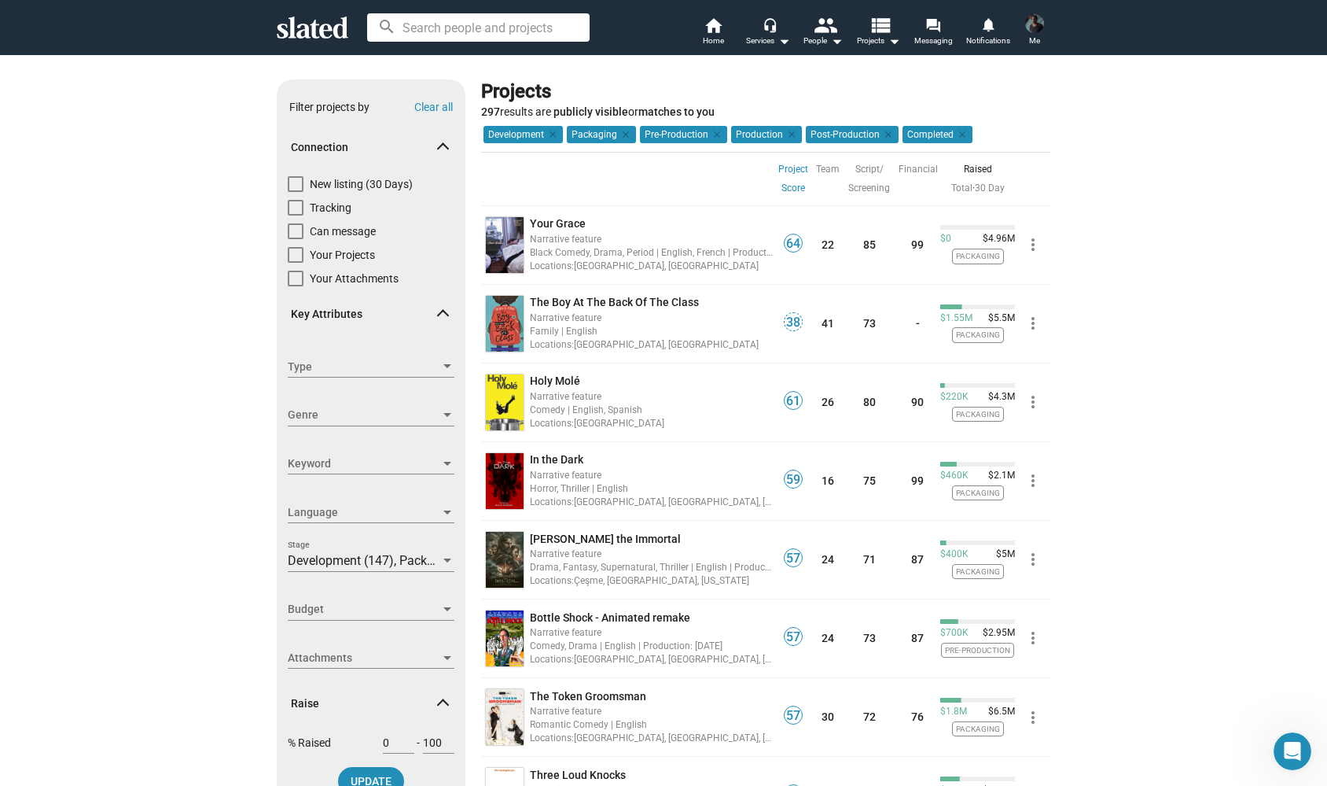
click at [906, 70] on div "Show filters Filter projects by Clear all Connection New listing (30 Days) Trac…" at bounding box center [663, 572] width 1327 height 1037
click at [894, 46] on mat-icon "arrow_drop_down" at bounding box center [894, 40] width 19 height 19
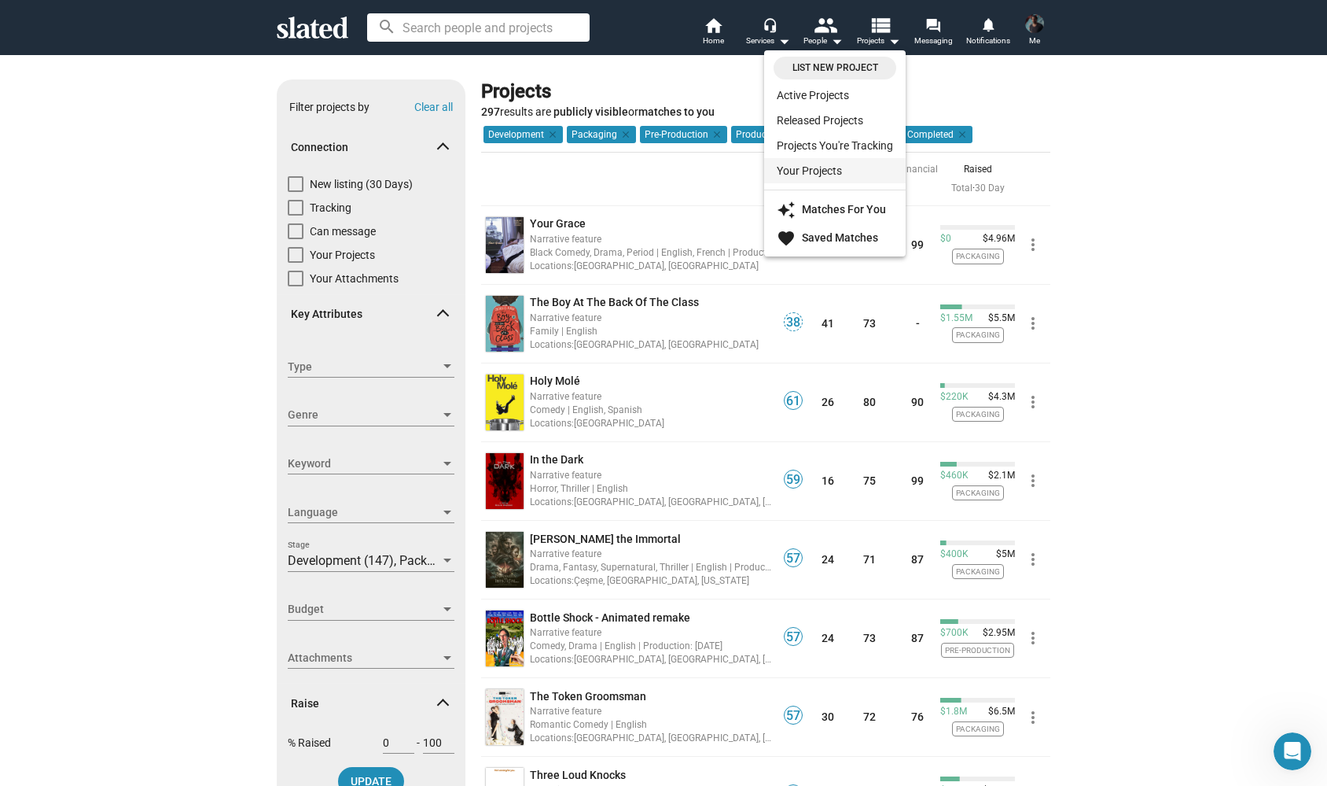
click at [851, 171] on link "Your Projects" at bounding box center [835, 170] width 142 height 25
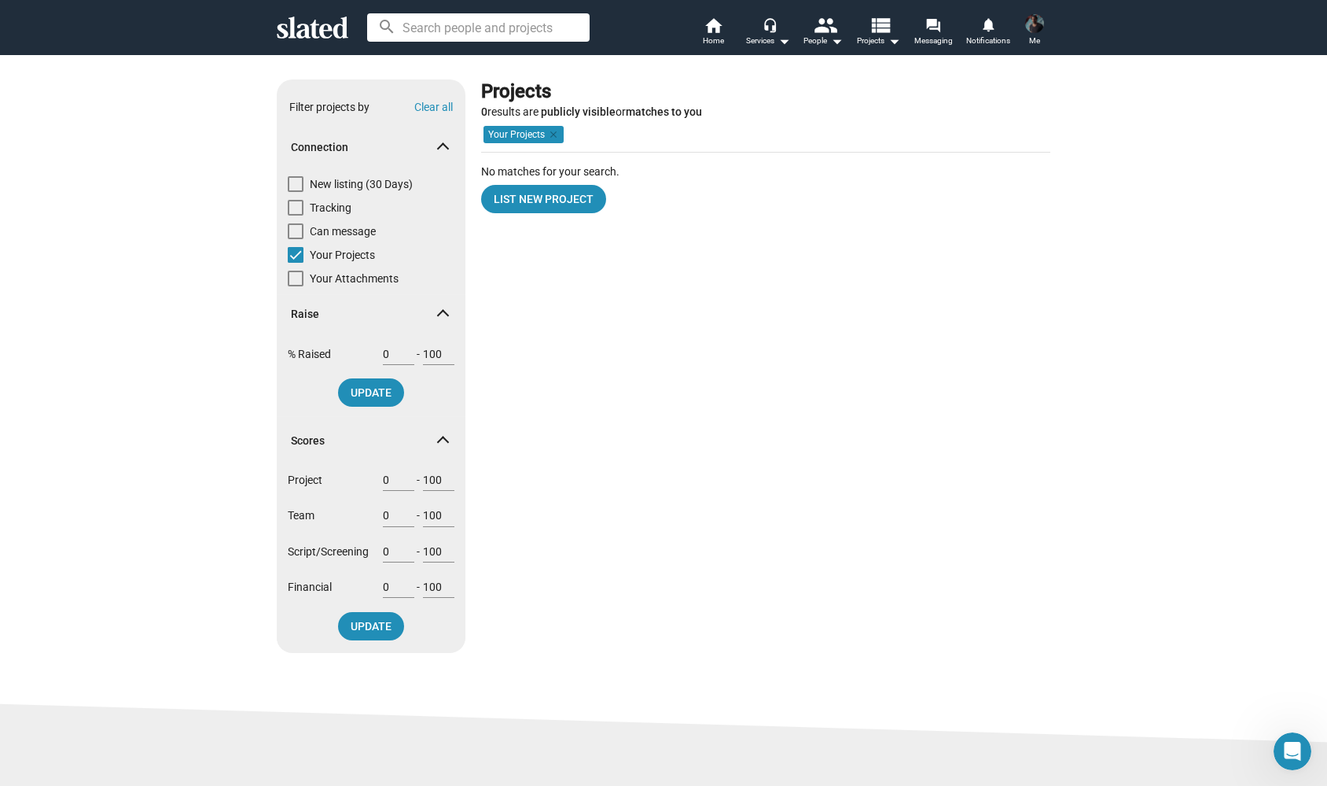
click at [466, 38] on input at bounding box center [478, 27] width 223 height 28
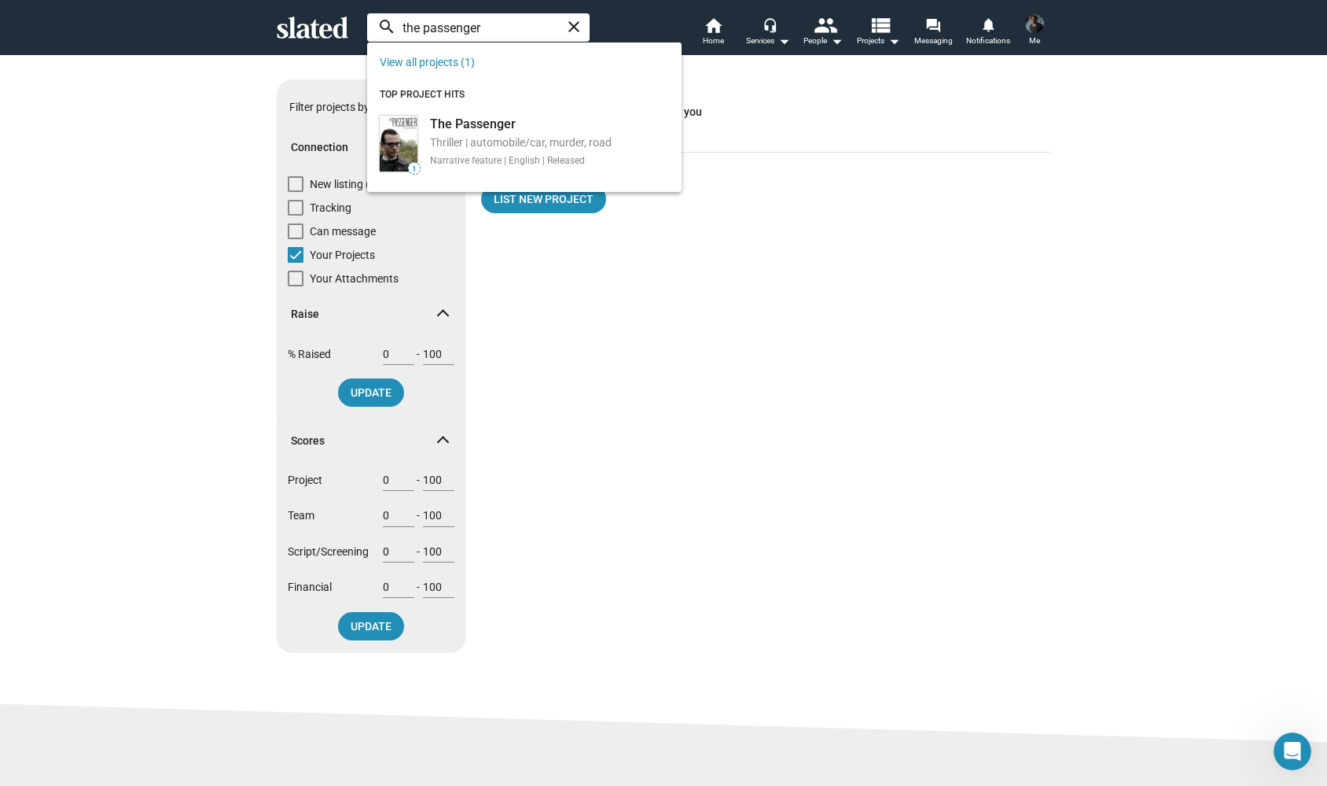
type input "the passenger"
click at [768, 234] on div "Projects 0 results are publicly visible or matches to you Project Score Sort by…" at bounding box center [765, 372] width 569 height 586
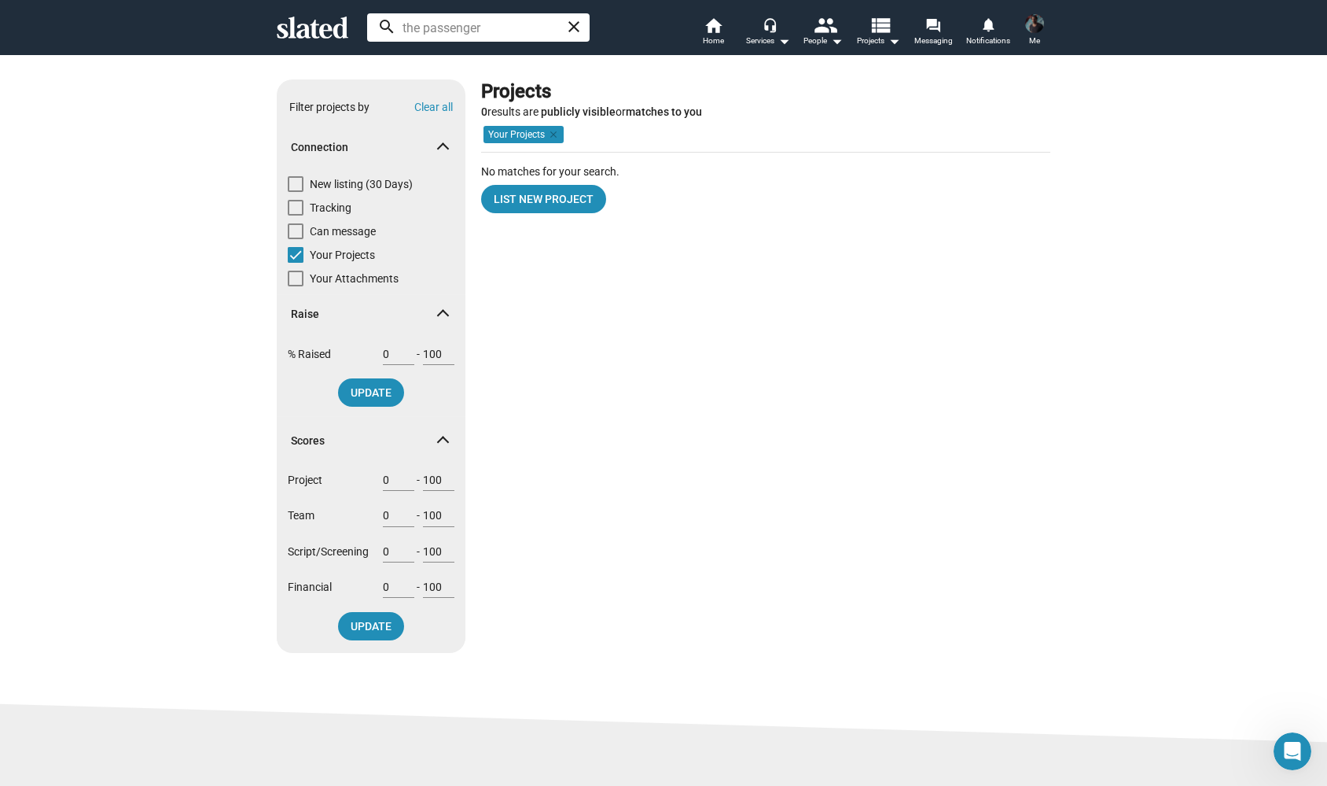
click at [761, 211] on div "List New Project" at bounding box center [765, 196] width 569 height 35
click at [893, 41] on mat-icon "arrow_drop_down" at bounding box center [894, 40] width 19 height 19
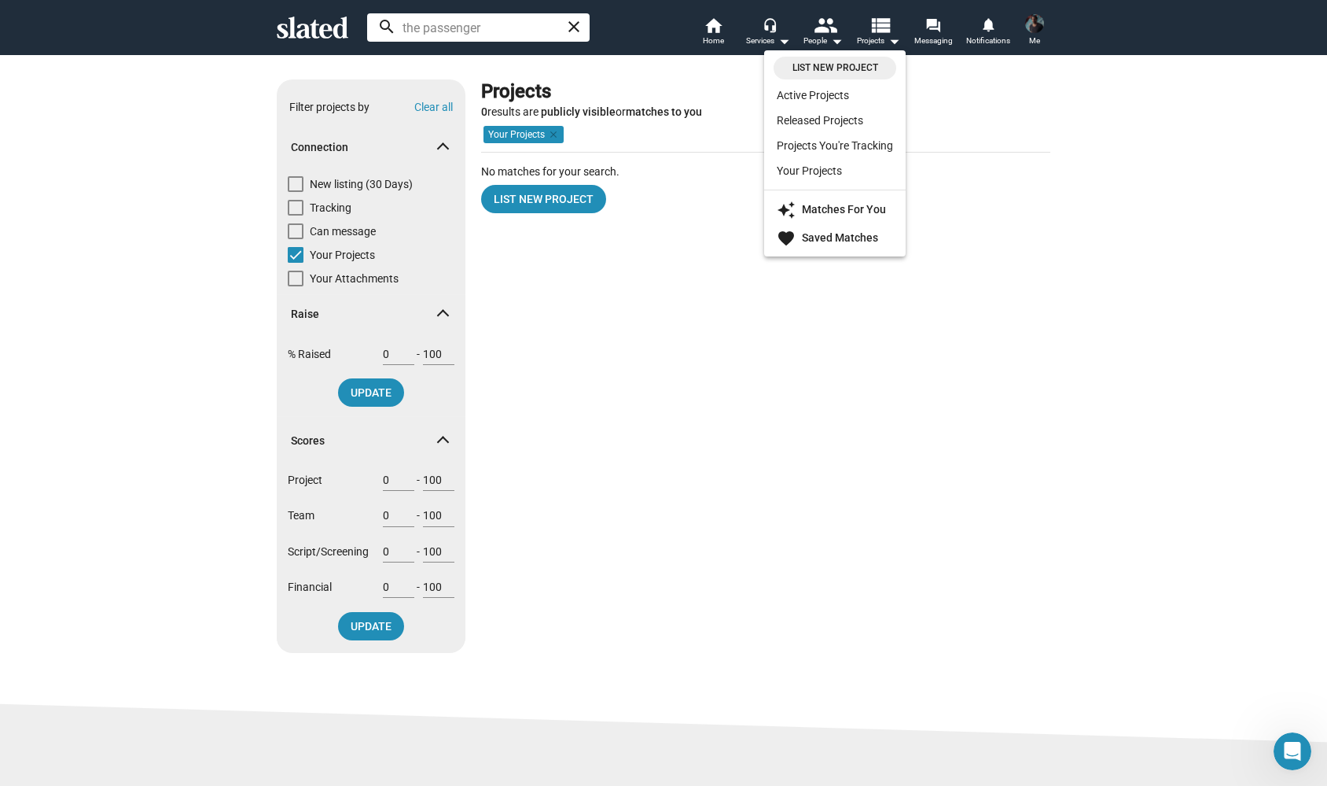
click at [858, 63] on span "List New Project" at bounding box center [835, 68] width 104 height 17
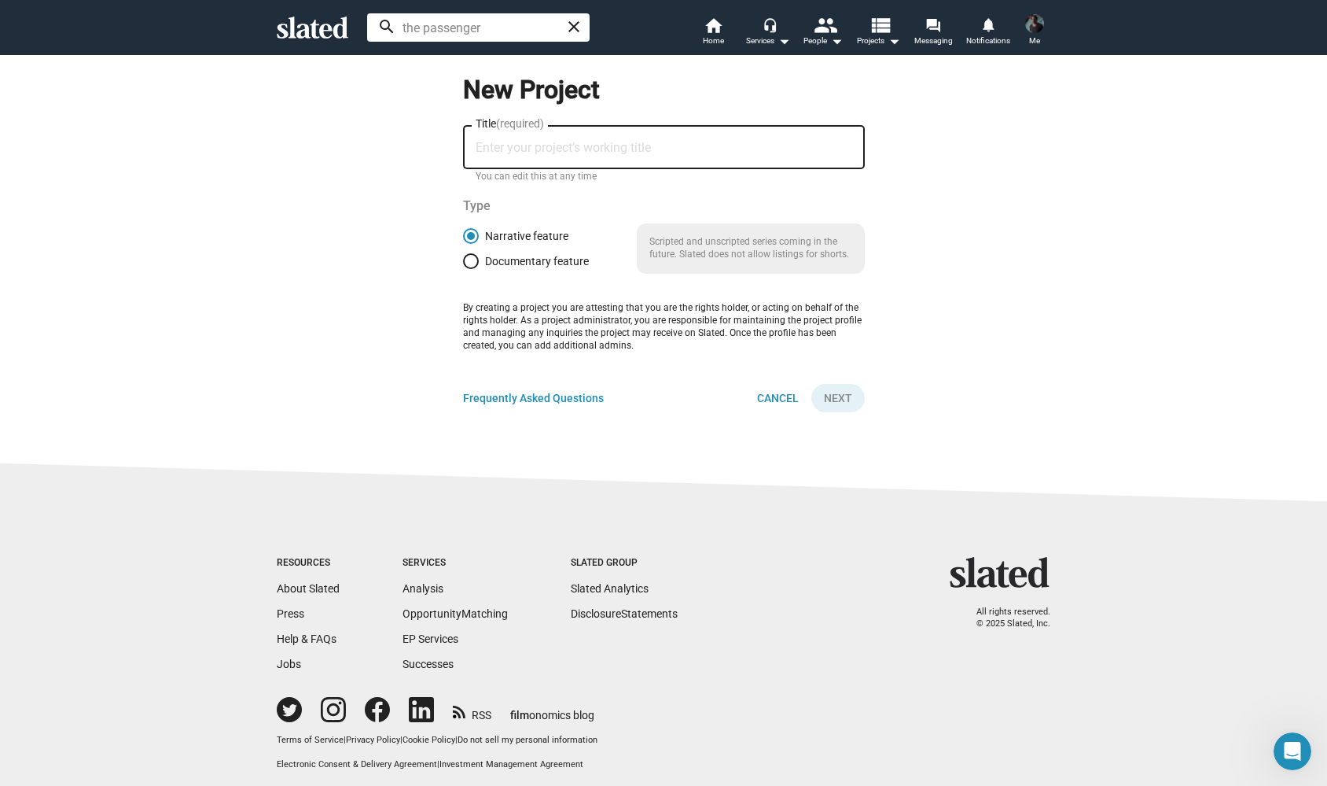
click at [565, 146] on input "Title (required)" at bounding box center [664, 148] width 377 height 14
type input "Supmark"
click at [834, 390] on span "Next" at bounding box center [838, 398] width 28 height 28
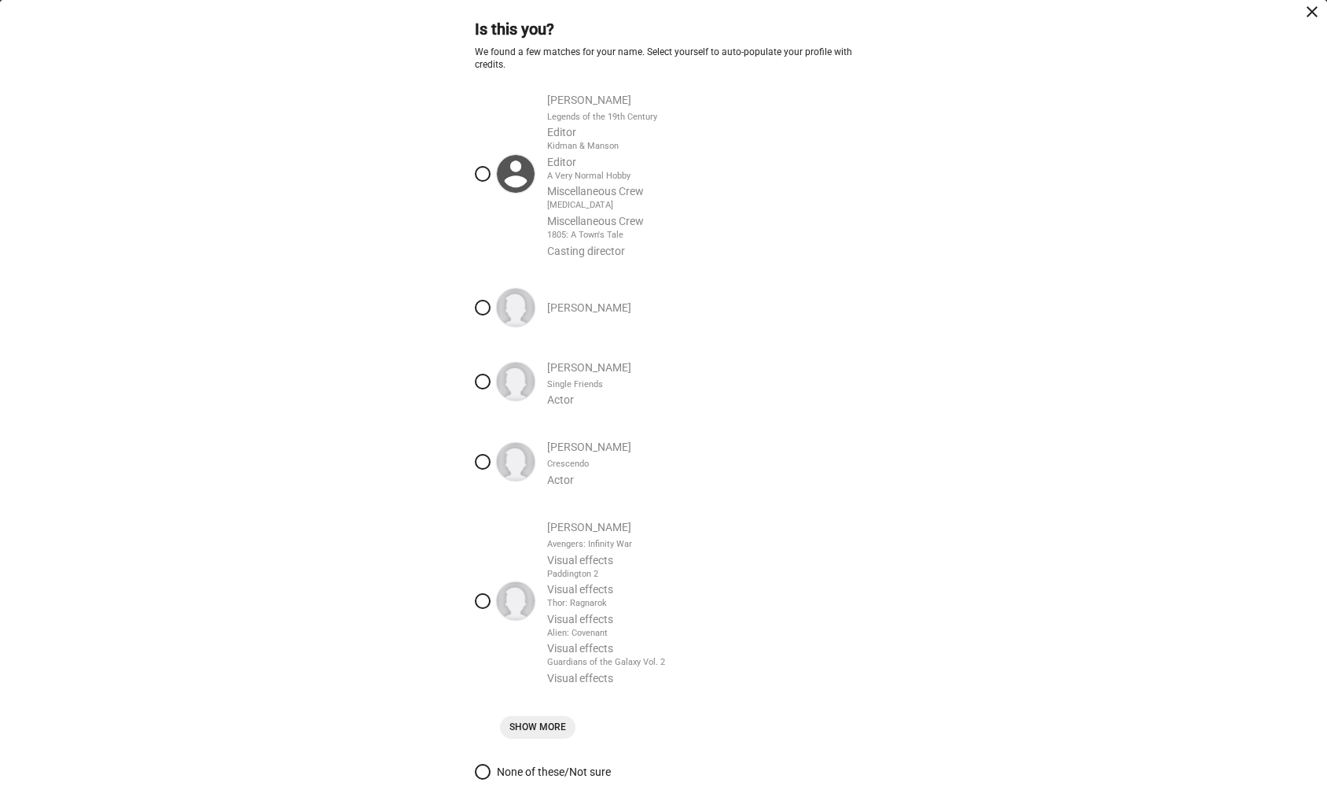
click at [483, 170] on span at bounding box center [483, 174] width 16 height 16
click at [483, 170] on input "Alexander Bruckner Legends of the 19th Century Editor Kidman & Manson Editor A …" at bounding box center [483, 174] width 16 height 16
radio input "true"
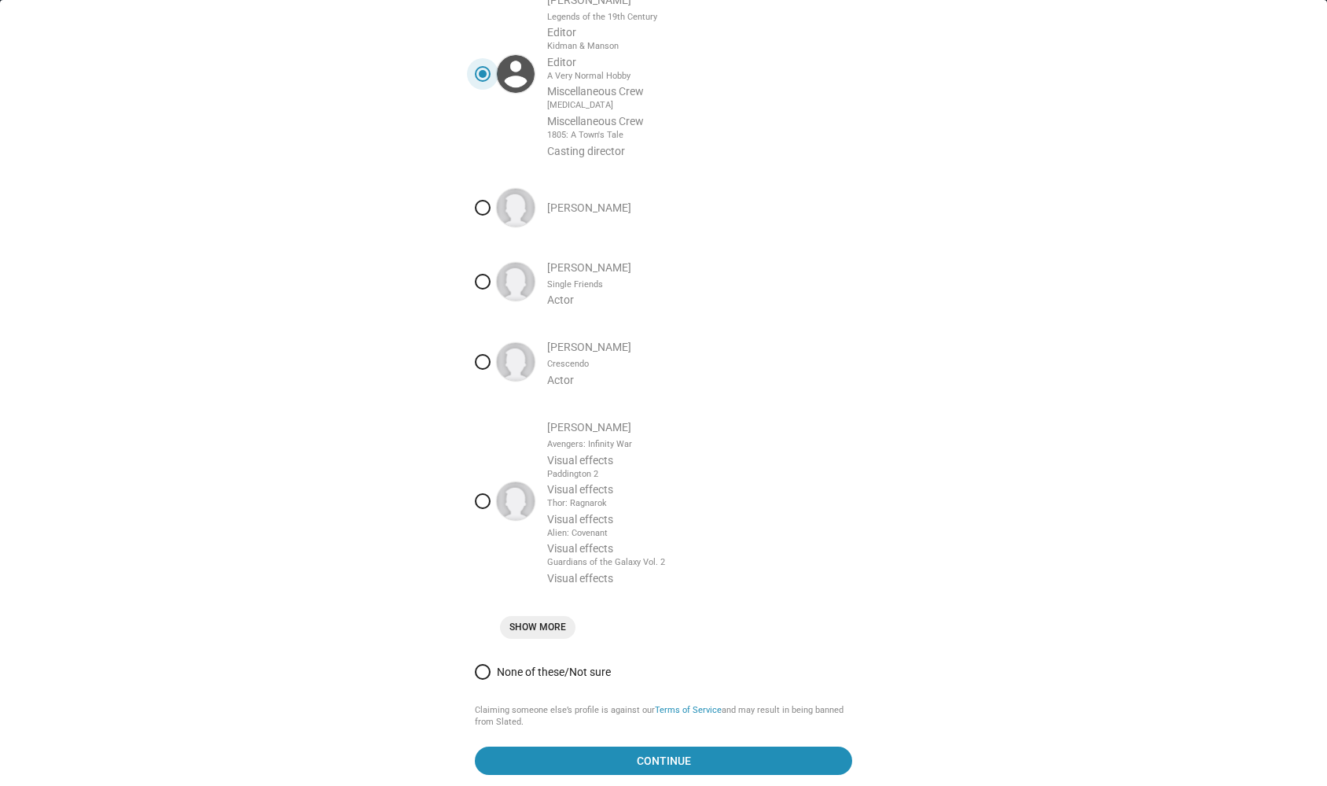
scroll to position [99, 0]
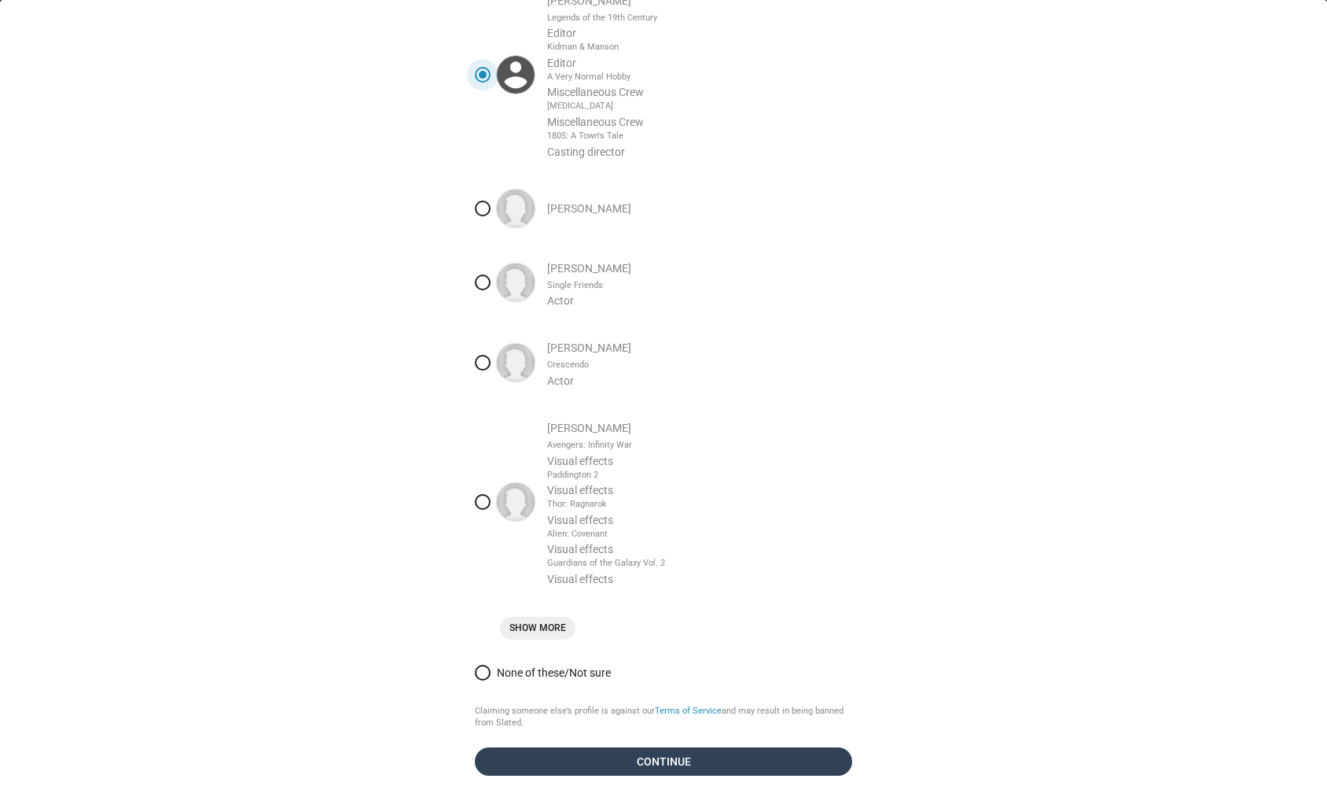
click at [702, 751] on span "Continue" at bounding box center [664, 761] width 352 height 28
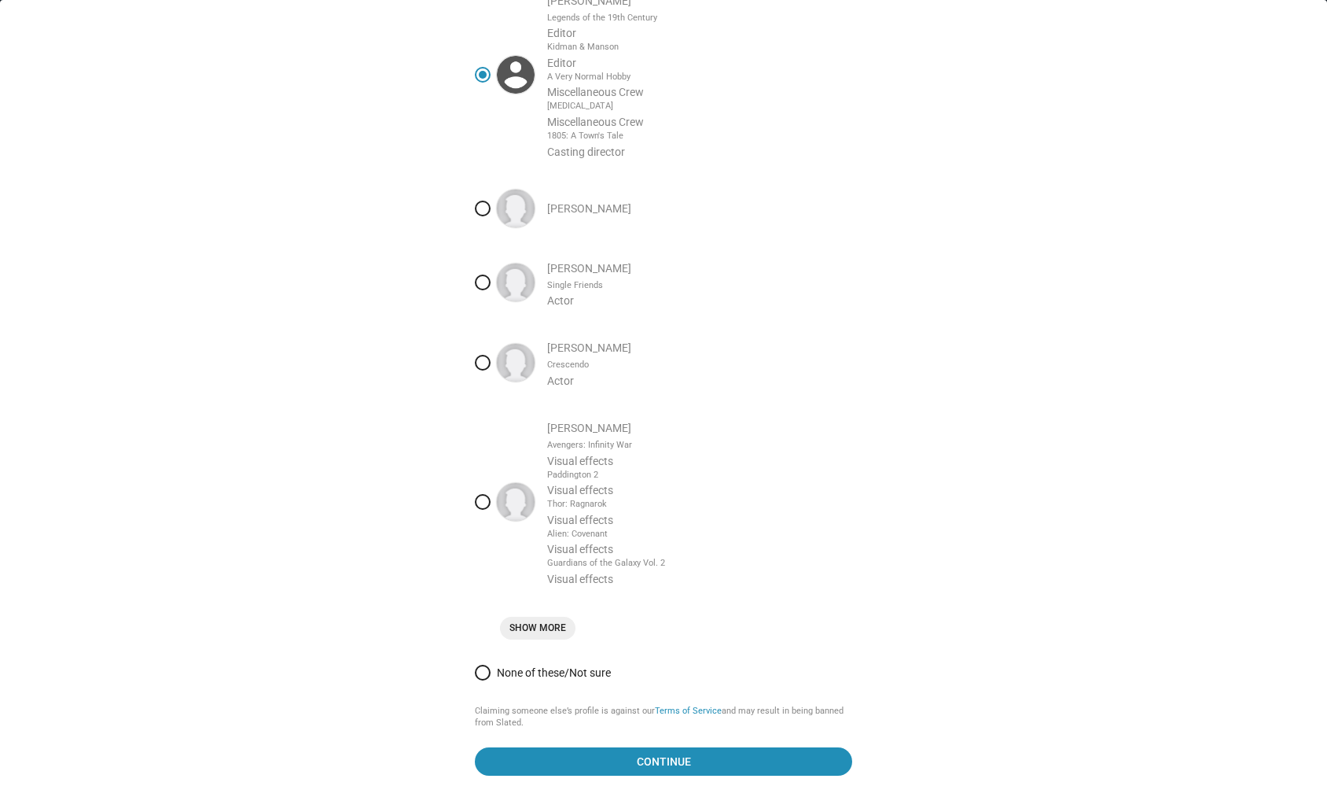
click at [662, 771] on div "close Is this you? We found a few matches for your name. Select yourself to aut…" at bounding box center [663, 357] width 805 height 874
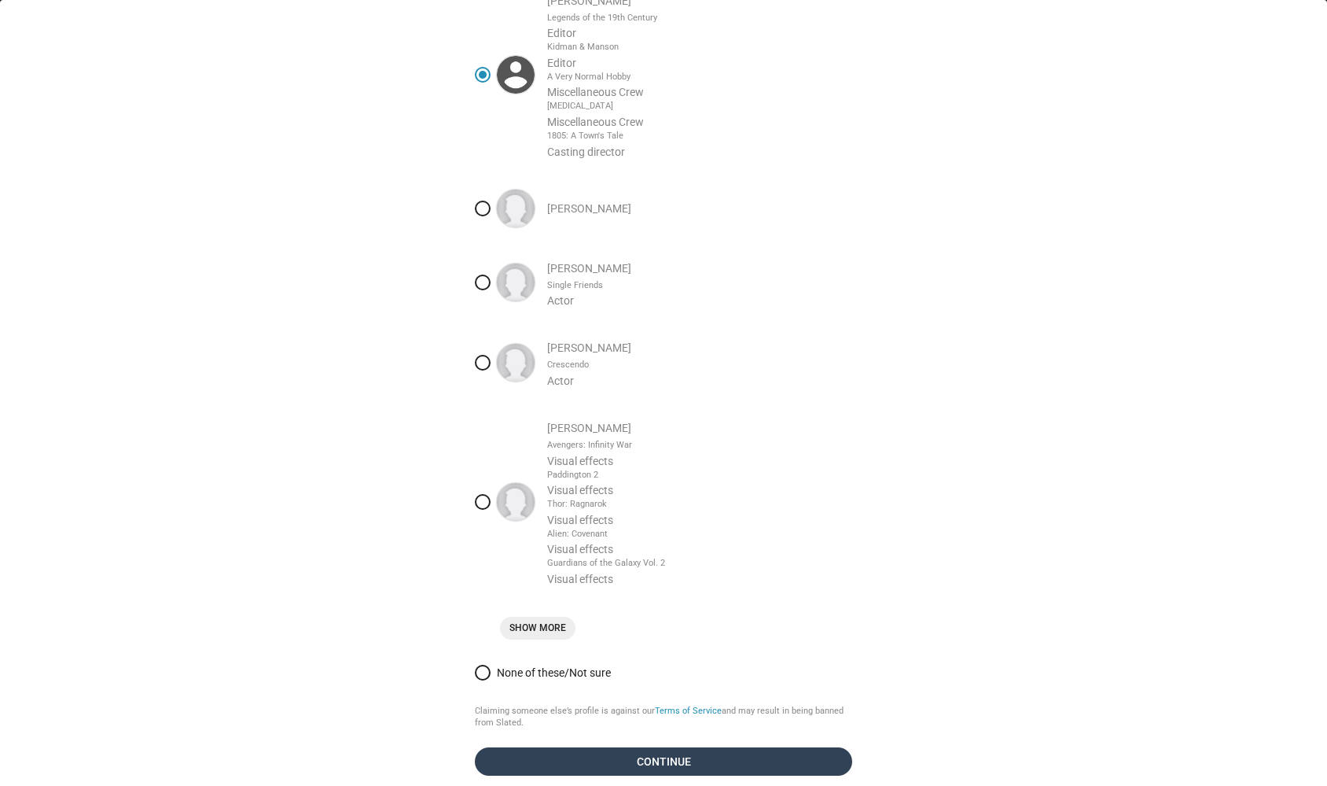
click at [670, 749] on span "Continue" at bounding box center [664, 761] width 352 height 28
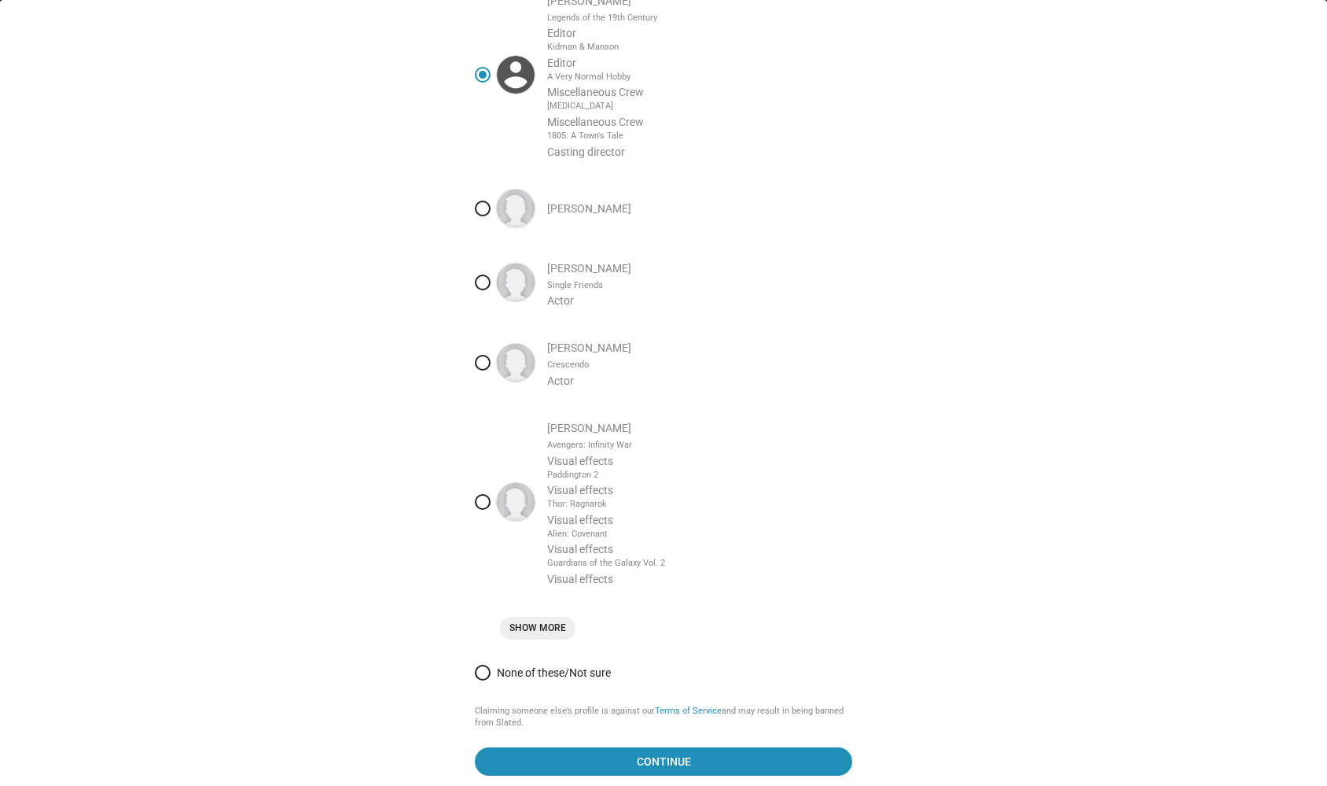
click at [488, 664] on span at bounding box center [483, 672] width 16 height 16
click at [488, 664] on input "None of these/Not sure" at bounding box center [483, 672] width 16 height 16
radio input "true"
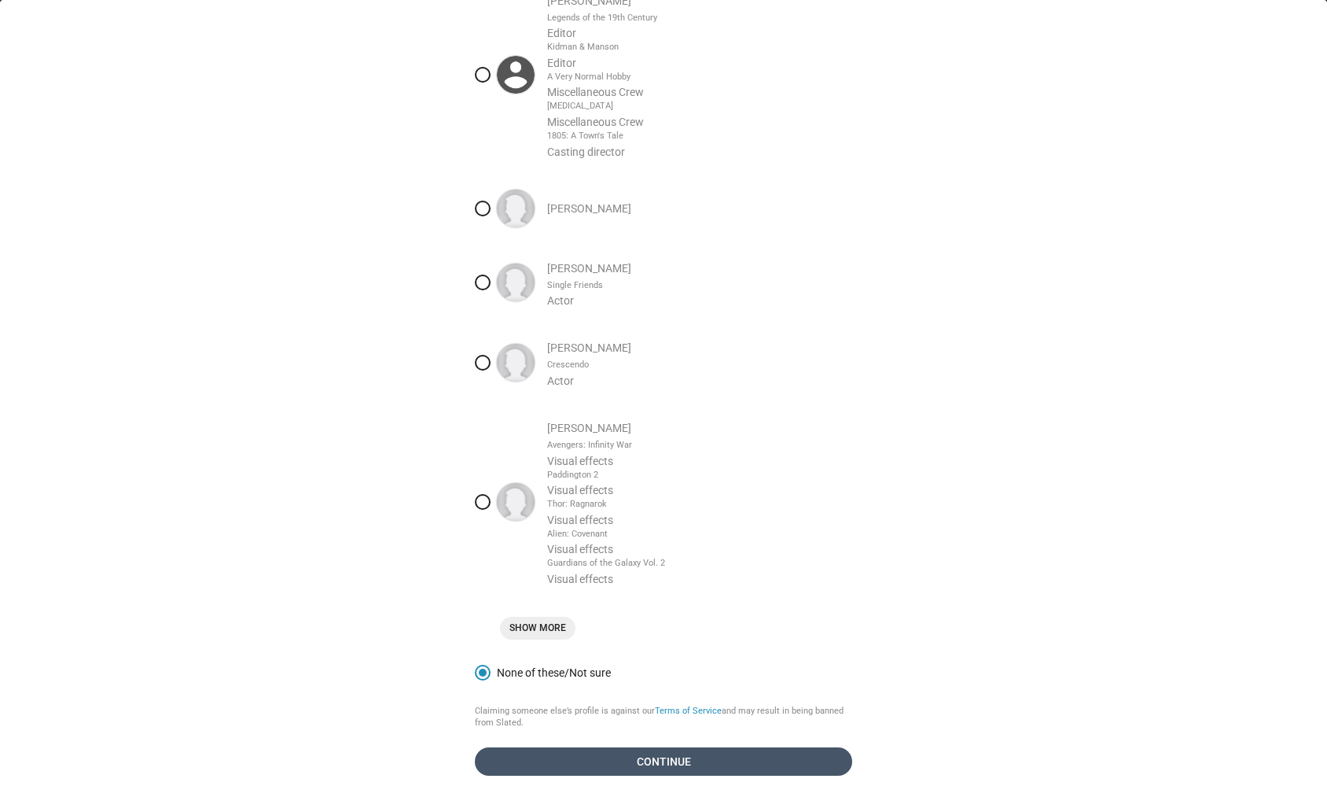
click at [588, 756] on span "Continue" at bounding box center [664, 761] width 352 height 28
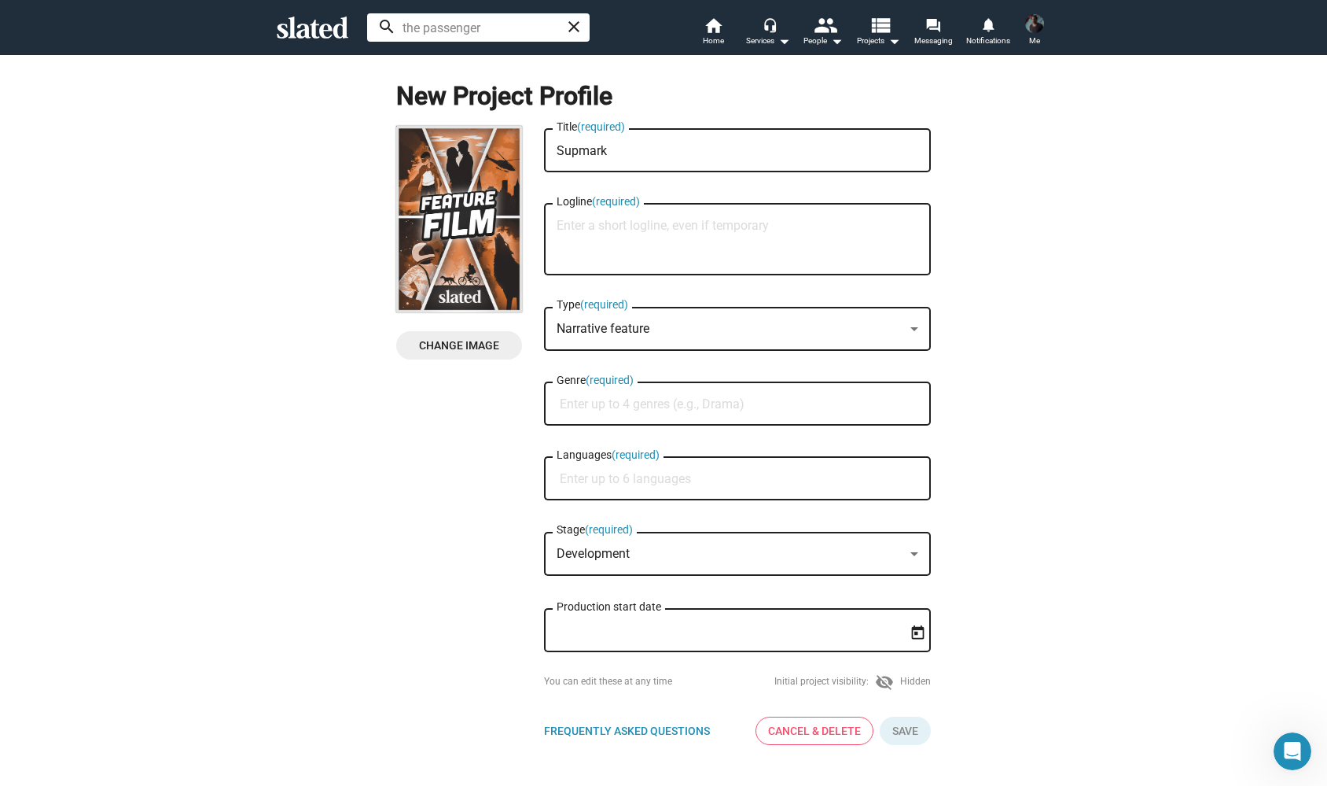
click at [578, 229] on textarea "Logline (required)" at bounding box center [738, 240] width 362 height 42
paste textarea "On the night of the [DATE] parade, a group of friends indulges in a drug-fueled…"
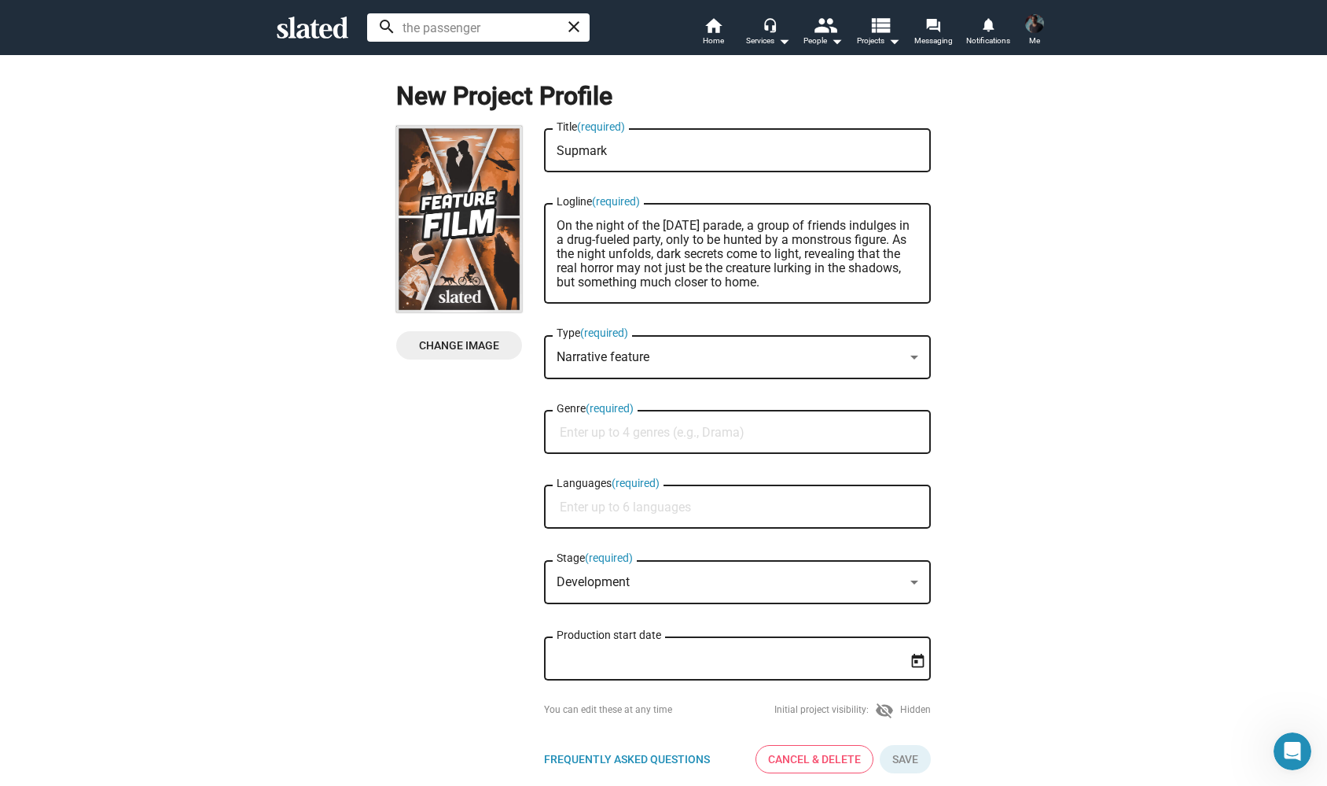
type textarea "On the night of the [DATE] parade, a group of friends indulges in a drug-fueled…"
click at [456, 344] on span "Change Image" at bounding box center [459, 345] width 101 height 28
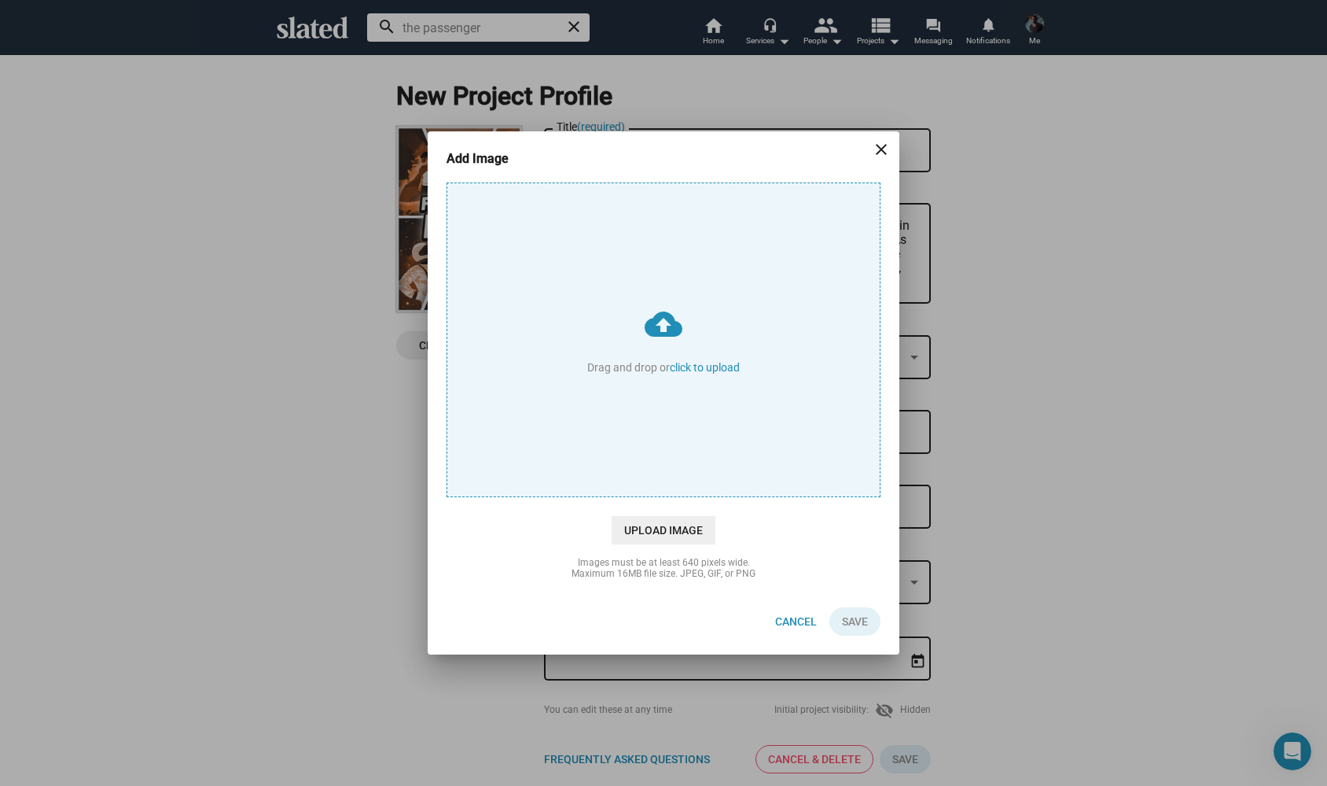
click at [710, 363] on input "cloud_upload Drag and drop or click to upload" at bounding box center [663, 339] width 433 height 313
click at [714, 364] on input "cloud_upload Drag and drop or click to upload" at bounding box center [663, 339] width 433 height 313
type input "C:\fakepath\KrampusPosterDraft03.jpeg"
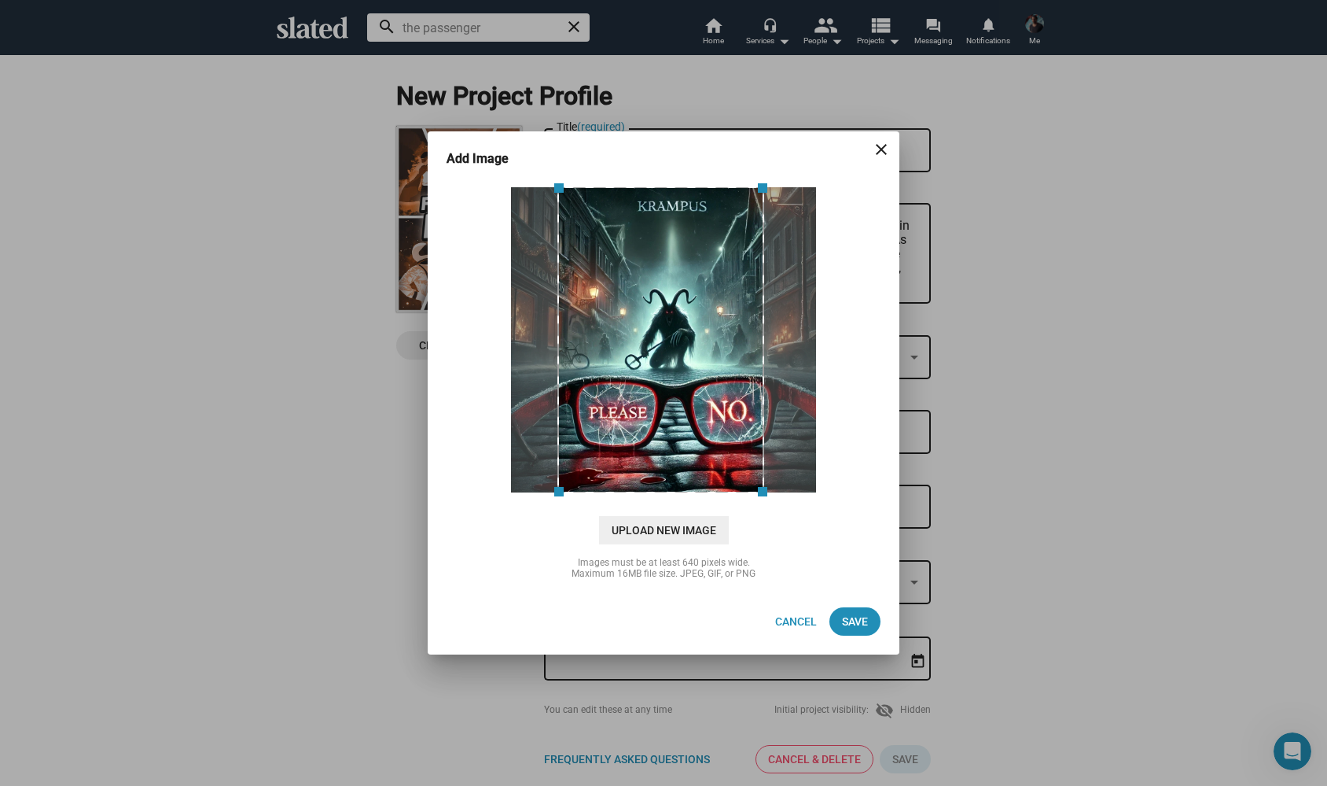
drag, startPoint x: 767, startPoint y: 195, endPoint x: 797, endPoint y: 210, distance: 34.1
click at [797, 207] on div at bounding box center [663, 339] width 307 height 307
drag, startPoint x: 767, startPoint y: 486, endPoint x: 778, endPoint y: 486, distance: 11.0
click at [778, 486] on div at bounding box center [663, 339] width 307 height 307
drag, startPoint x: 761, startPoint y: 488, endPoint x: 821, endPoint y: 488, distance: 59.8
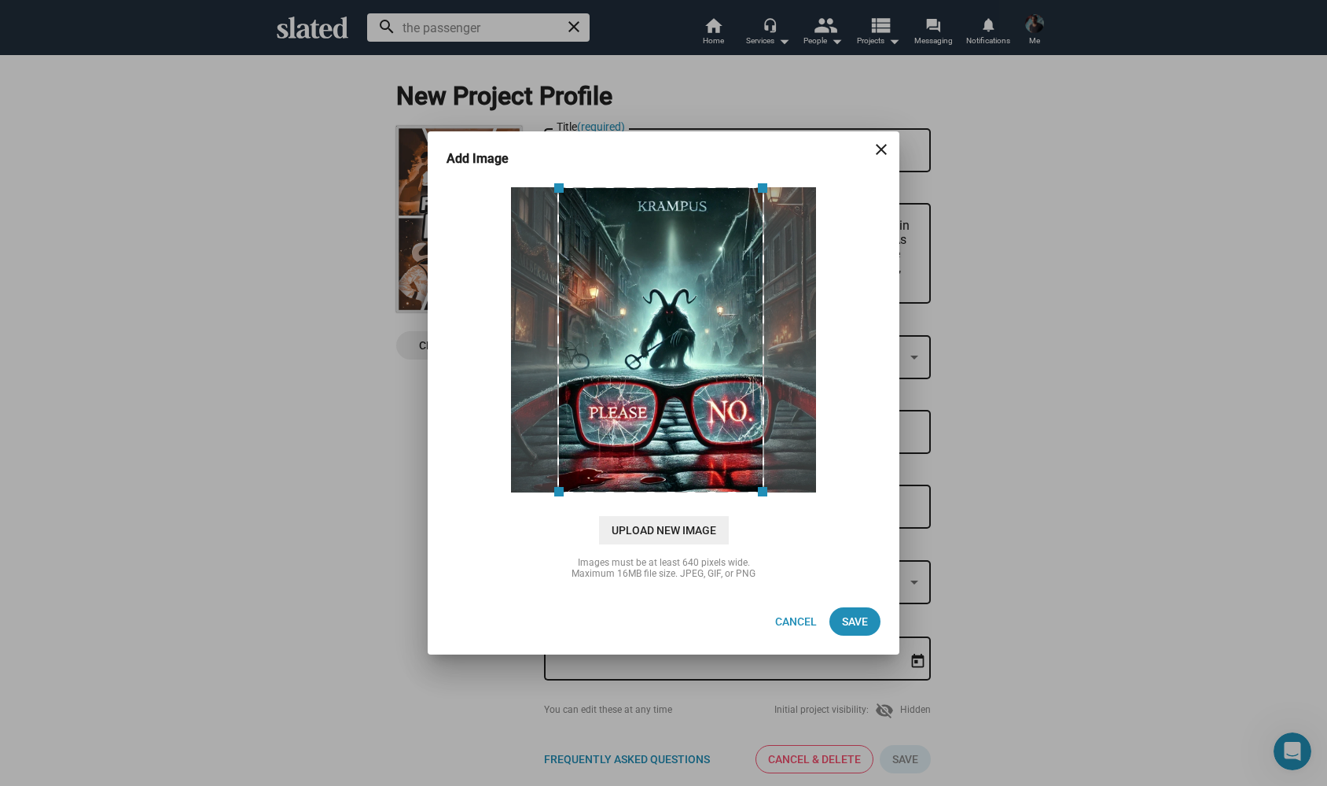
click at [821, 488] on div at bounding box center [664, 339] width 442 height 315
drag, startPoint x: 762, startPoint y: 186, endPoint x: 826, endPoint y: 186, distance: 64.5
click at [826, 186] on div at bounding box center [664, 339] width 442 height 315
drag, startPoint x: 760, startPoint y: 491, endPoint x: 816, endPoint y: 491, distance: 55.8
click at [816, 491] on div at bounding box center [663, 339] width 307 height 307
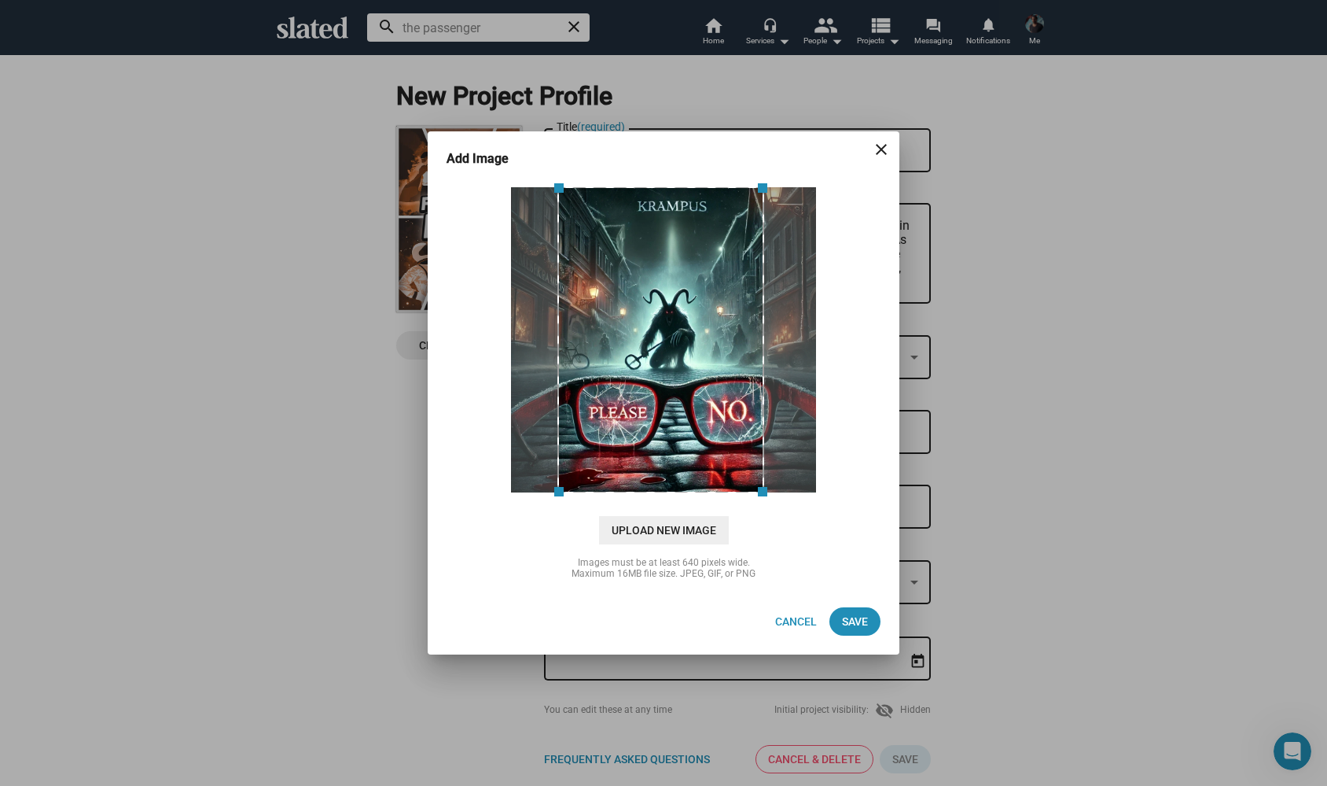
click at [565, 491] on span at bounding box center [559, 491] width 22 height 22
drag, startPoint x: 565, startPoint y: 491, endPoint x: 561, endPoint y: 517, distance: 26.2
click at [561, 517] on div "cloud_upload Drag and drop or click to upload Upload New Image" at bounding box center [664, 363] width 434 height 362
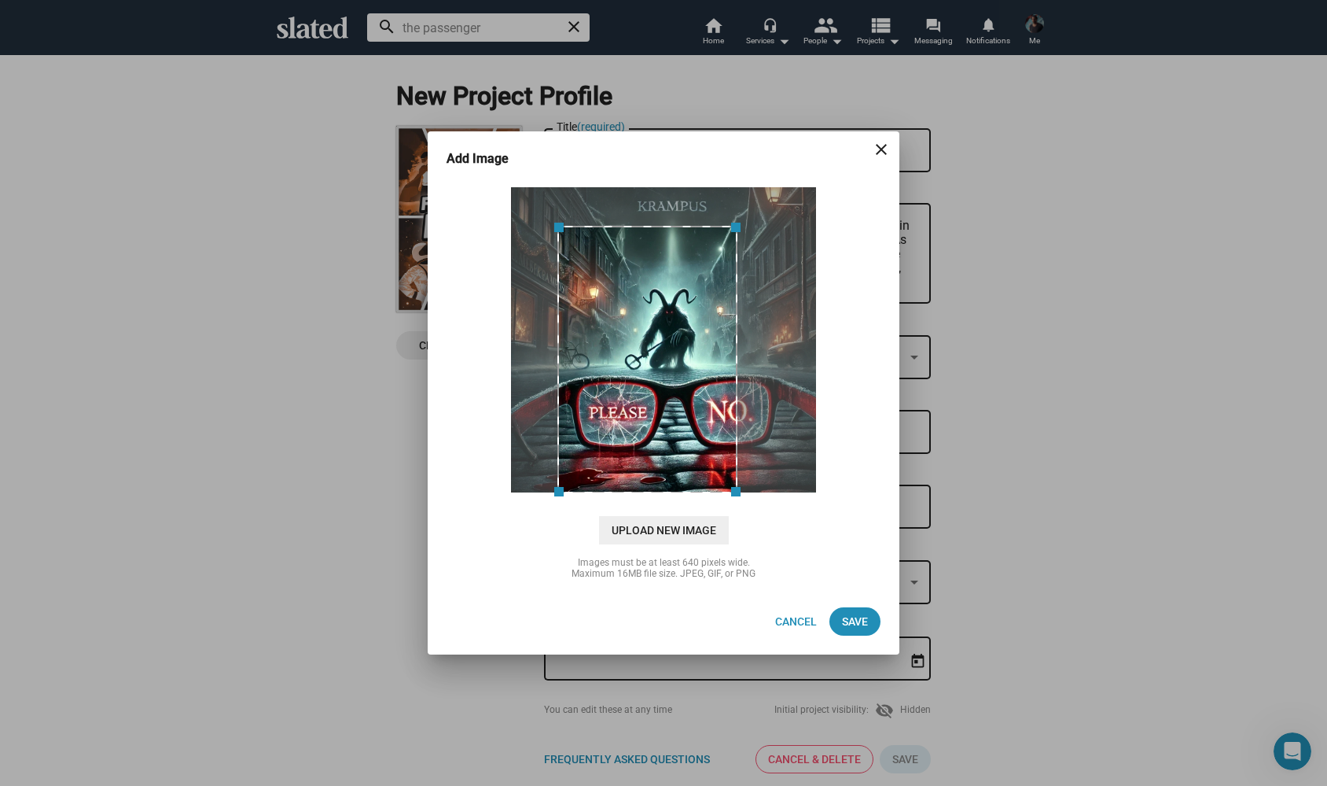
drag, startPoint x: 760, startPoint y: 221, endPoint x: 733, endPoint y: 363, distance: 144.8
click at [733, 363] on div at bounding box center [648, 359] width 180 height 267
drag, startPoint x: 736, startPoint y: 488, endPoint x: 782, endPoint y: 488, distance: 46.4
click at [782, 488] on div at bounding box center [663, 339] width 307 height 307
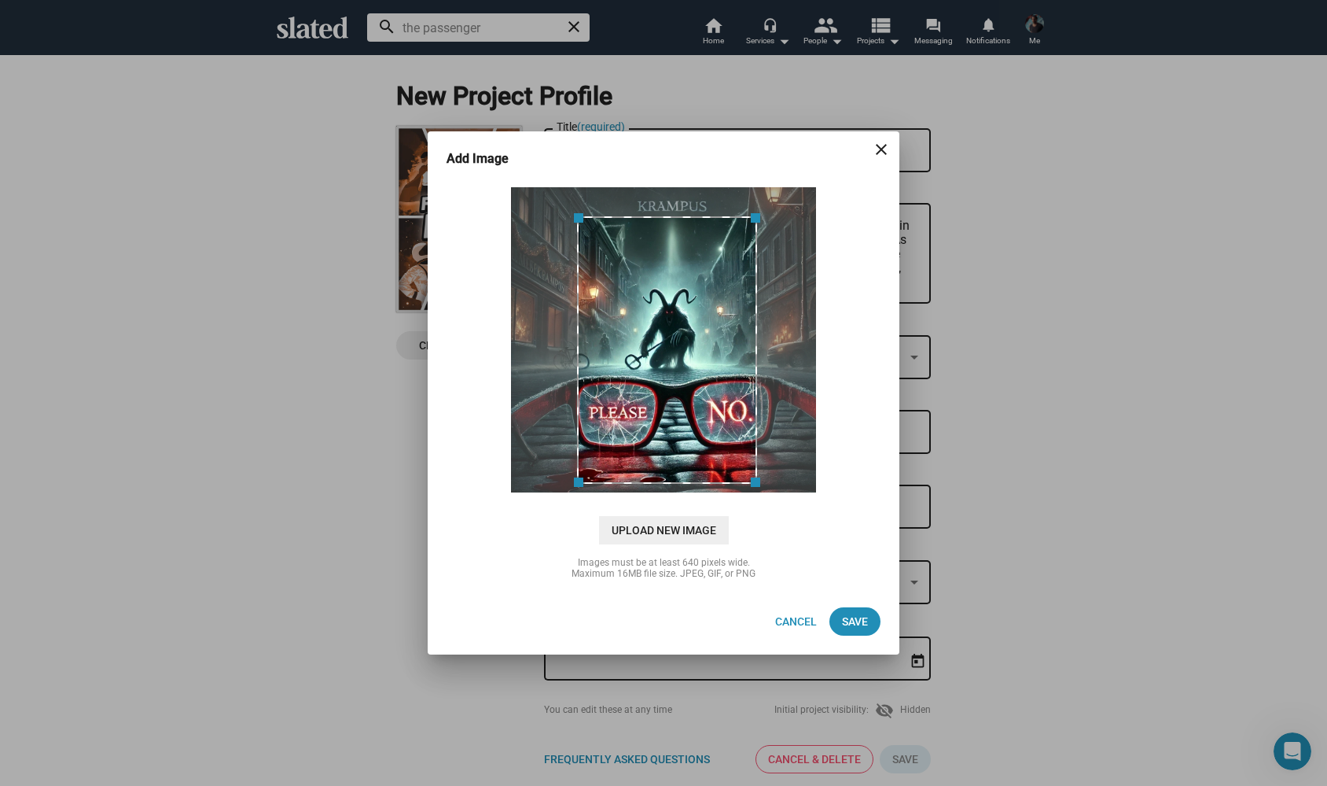
drag, startPoint x: 686, startPoint y: 412, endPoint x: 705, endPoint y: 403, distance: 21.8
click at [705, 403] on div at bounding box center [667, 349] width 180 height 267
click at [863, 621] on span "Save" at bounding box center [855, 621] width 26 height 28
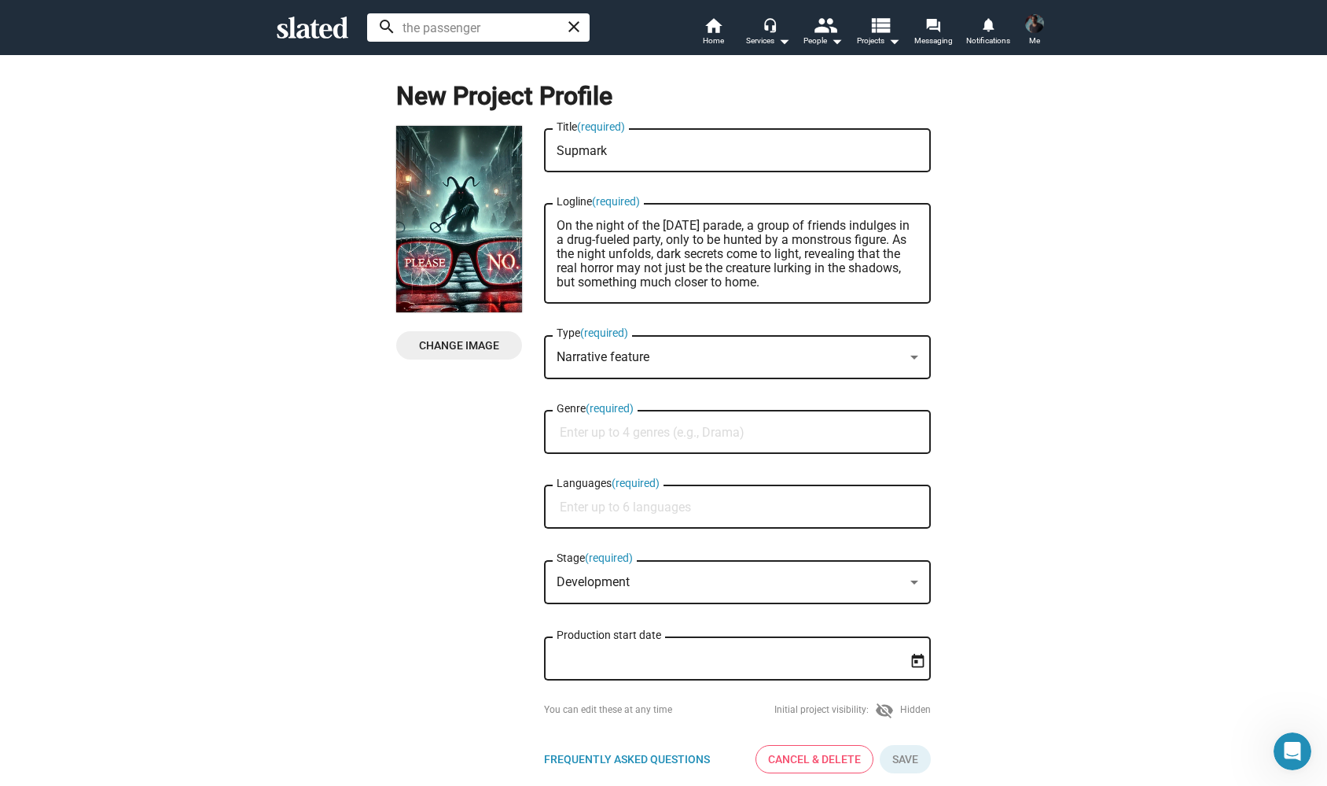
click at [619, 428] on input "Genre (required)" at bounding box center [741, 432] width 362 height 14
type input "P"
type input "Y"
type input "Thriller"
click at [583, 464] on span "Thriller" at bounding box center [738, 471] width 368 height 31
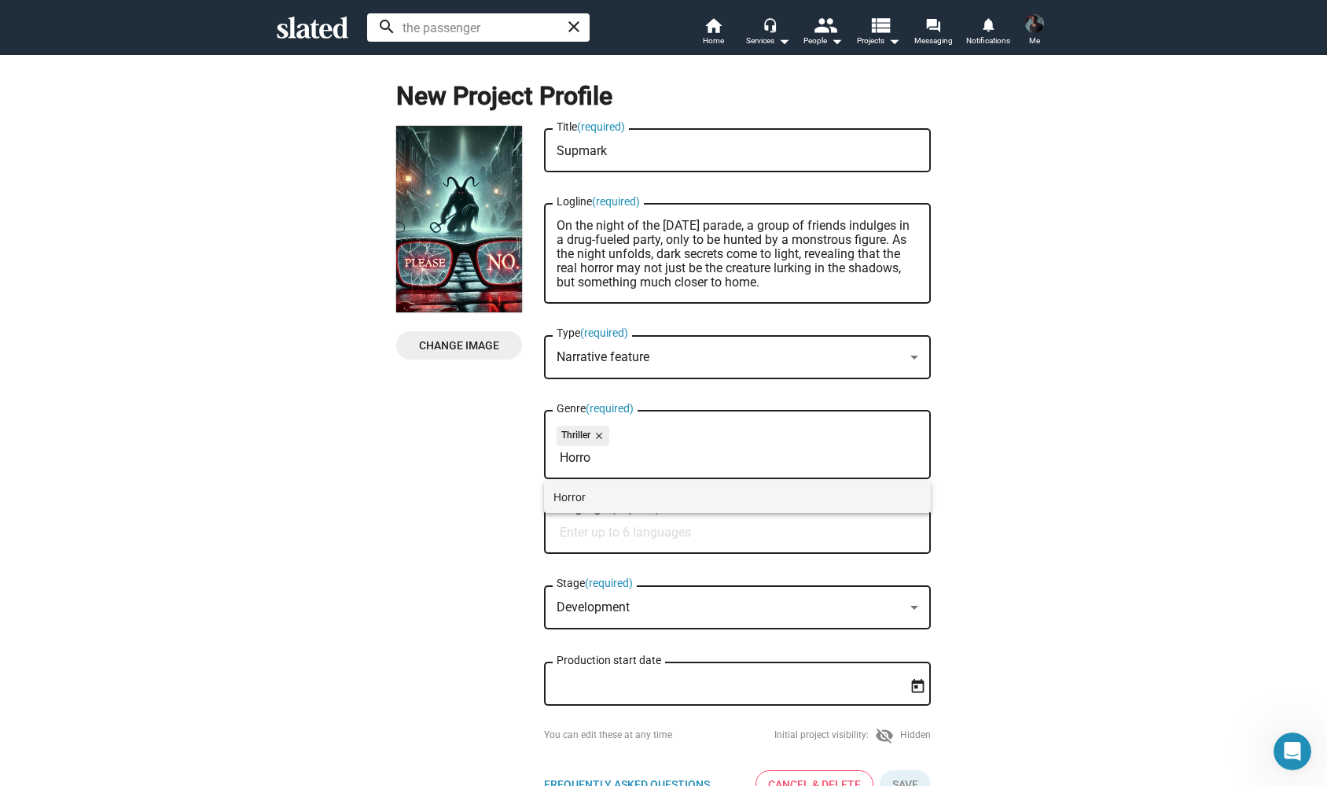
type input "Horro"
click at [568, 498] on span "Horror" at bounding box center [738, 496] width 368 height 31
type input "Psycholo"
drag, startPoint x: 624, startPoint y: 465, endPoint x: 536, endPoint y: 462, distance: 88.1
click at [597, 539] on input "Languages (required)" at bounding box center [741, 532] width 362 height 14
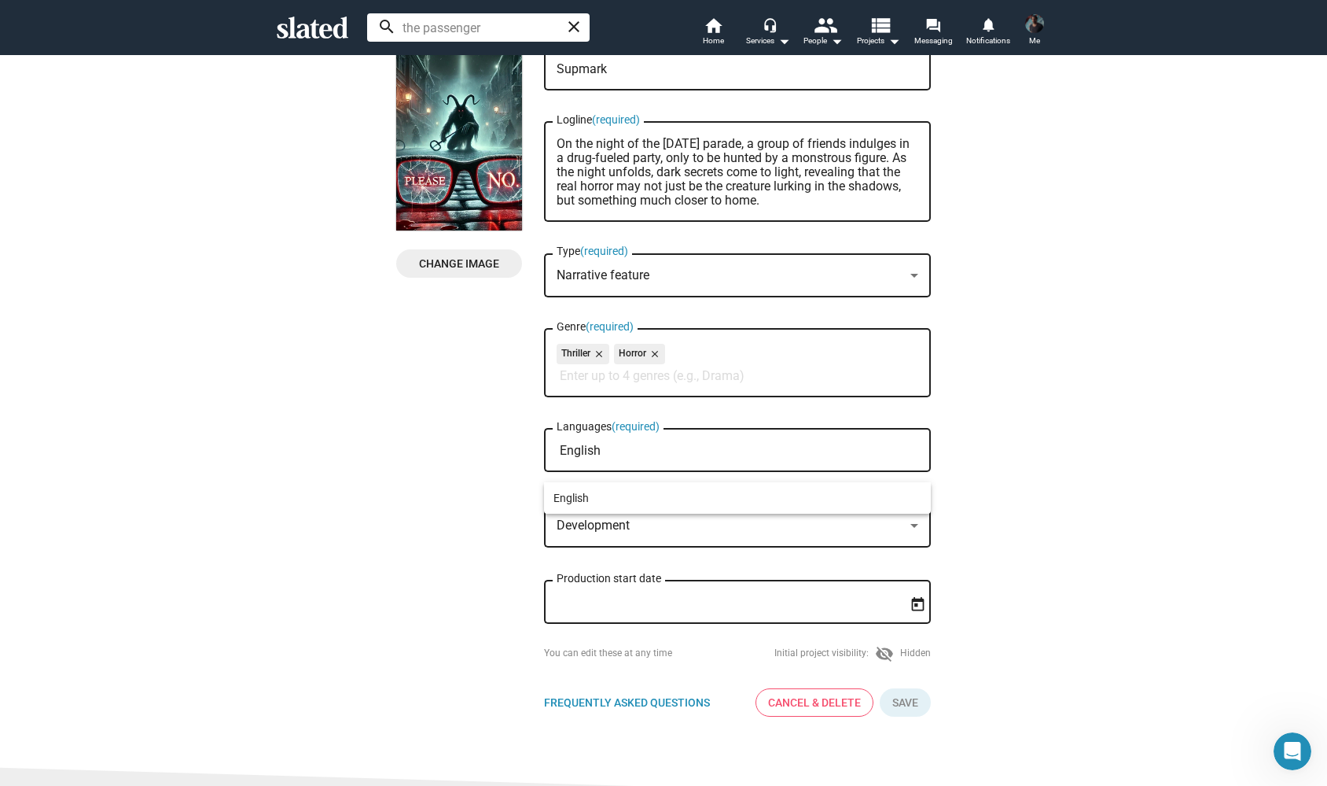
scroll to position [90, 0]
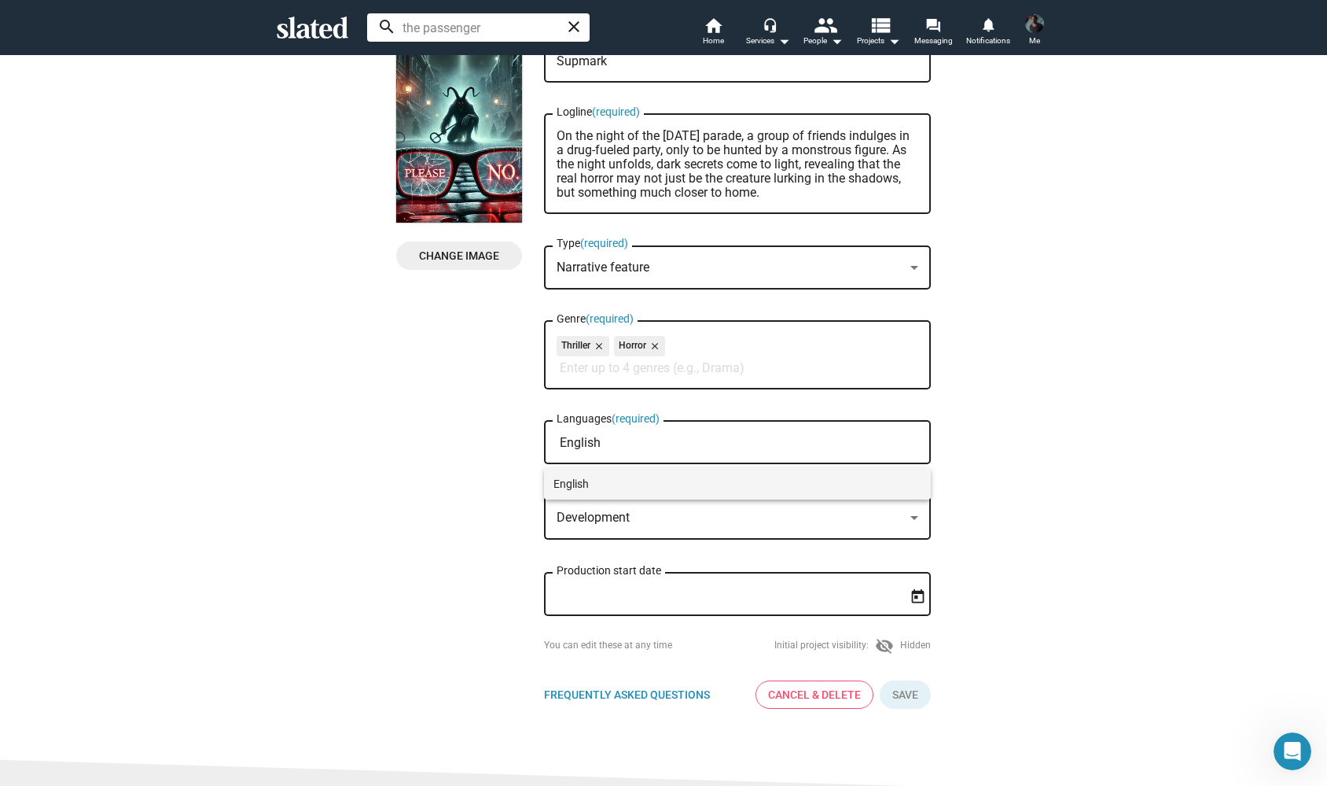
type input "English"
click at [606, 477] on span "English" at bounding box center [738, 483] width 368 height 31
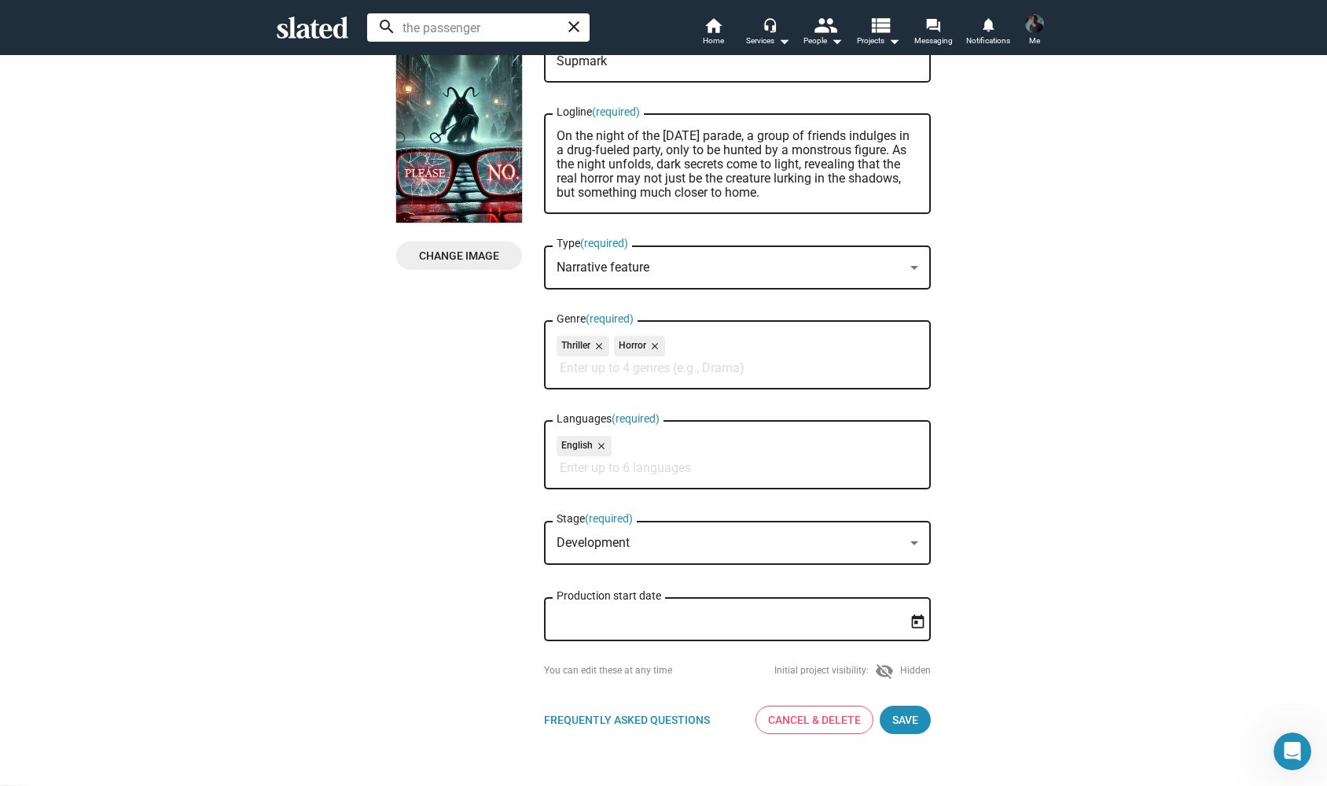
click at [658, 548] on div "Development" at bounding box center [731, 543] width 348 height 17
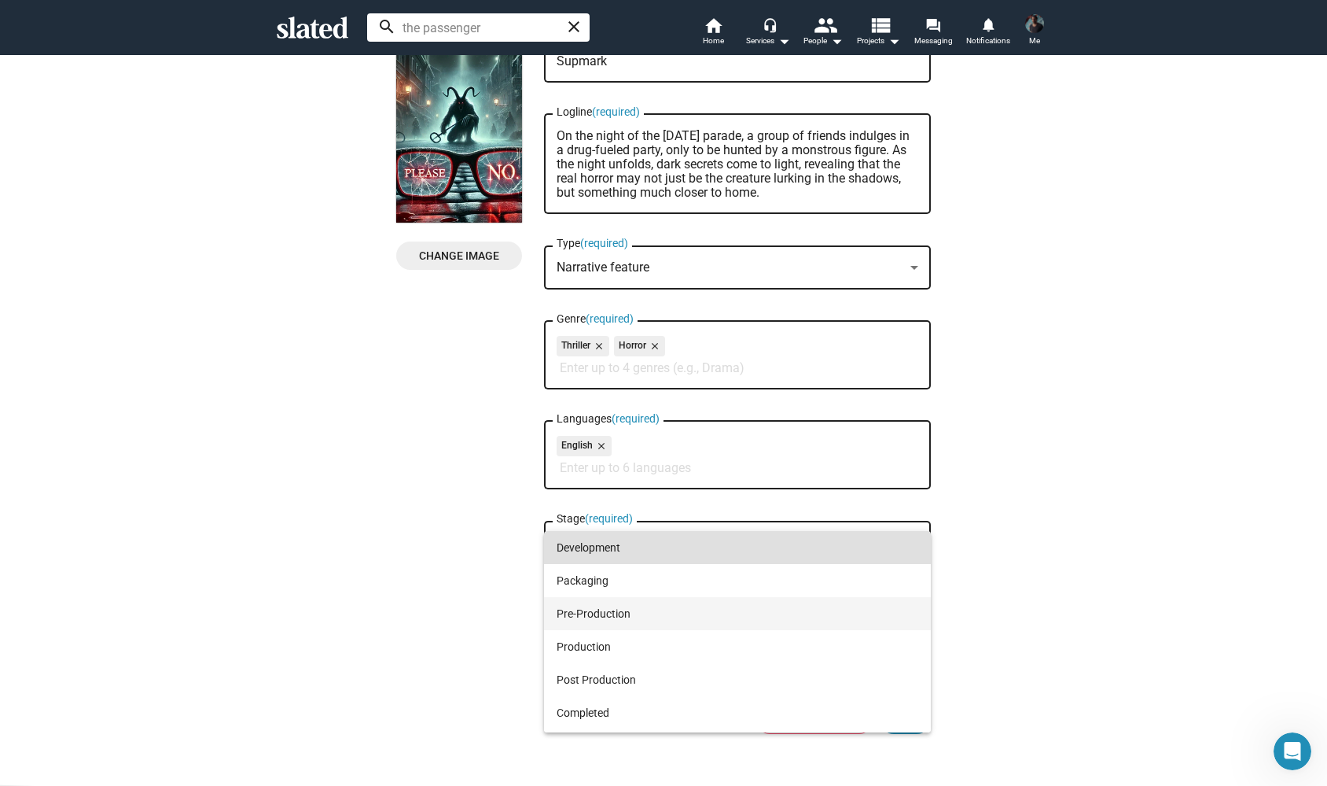
click at [673, 609] on span "Pre-Production" at bounding box center [738, 613] width 362 height 33
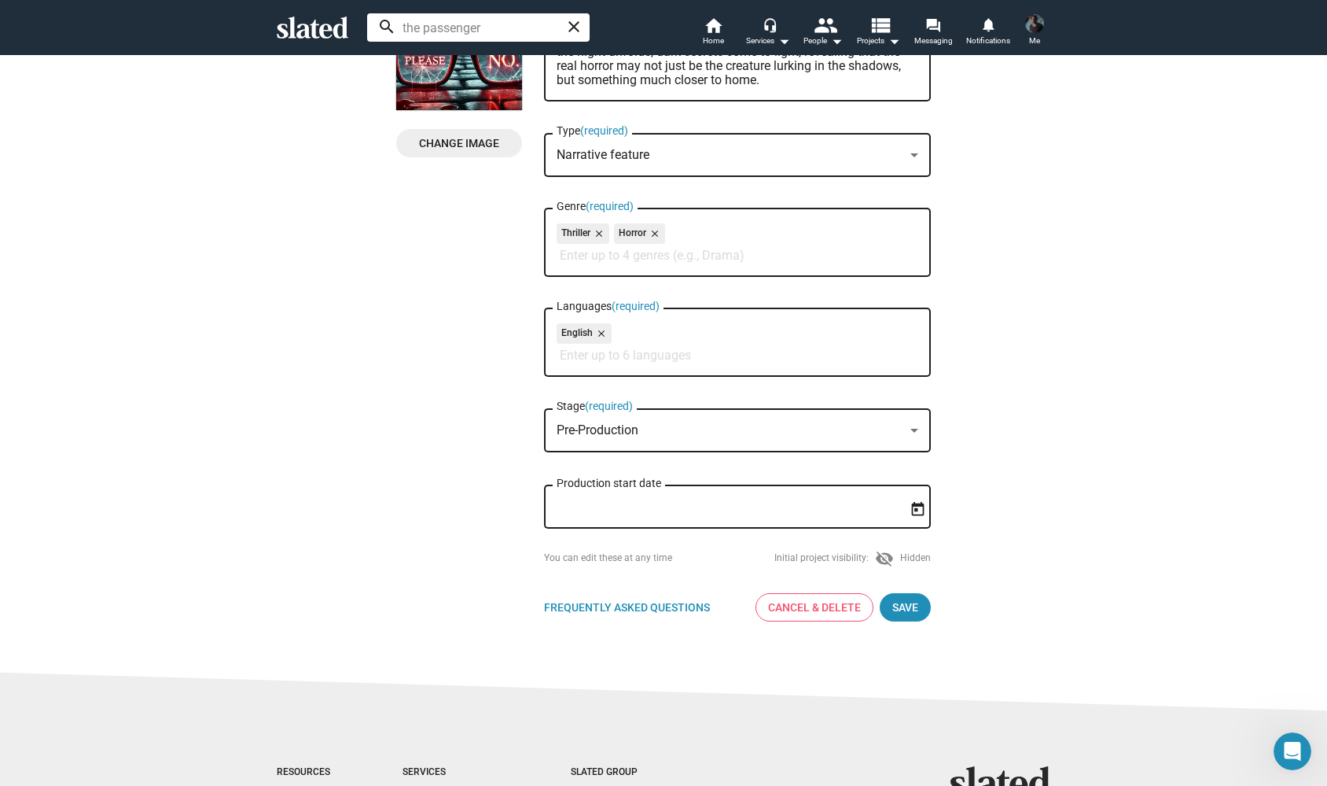
scroll to position [256, 0]
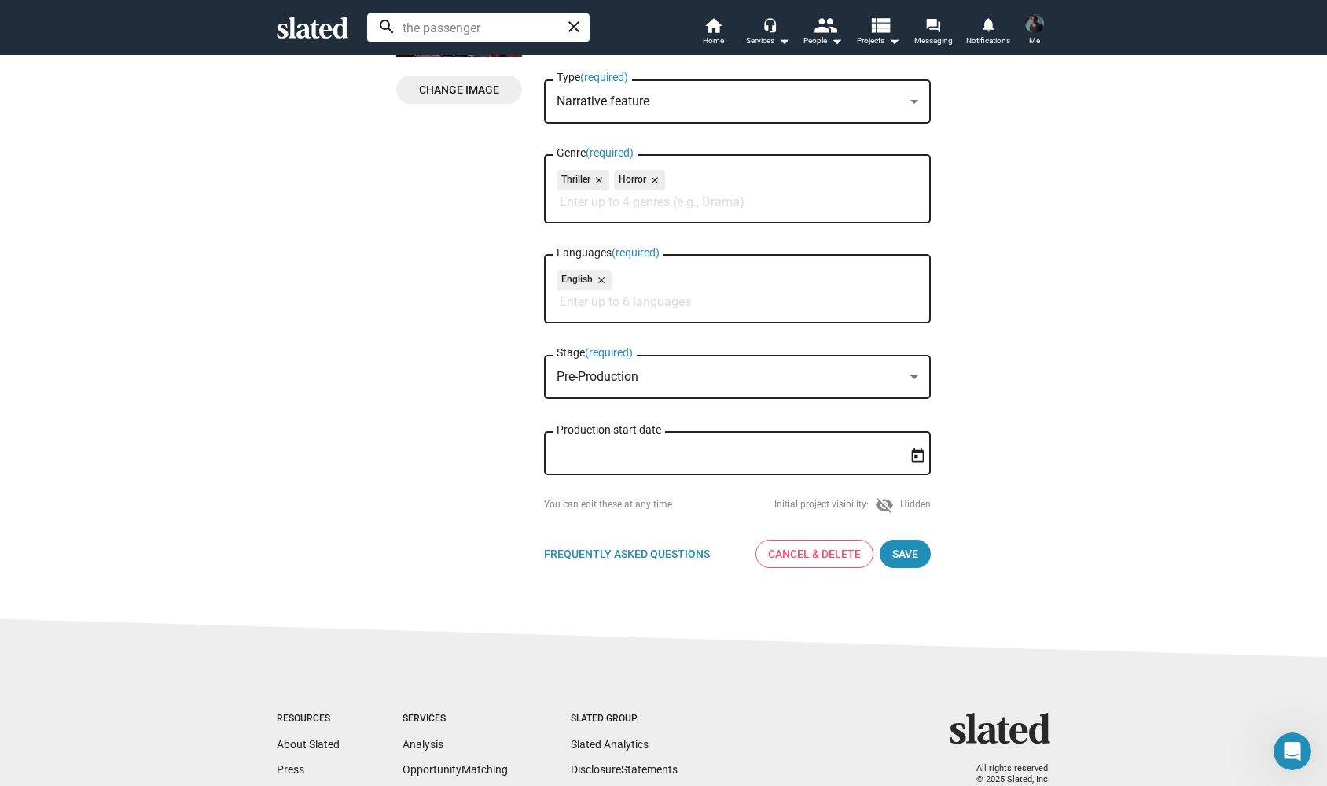
click at [919, 458] on icon "Open calendar" at bounding box center [918, 455] width 17 height 17
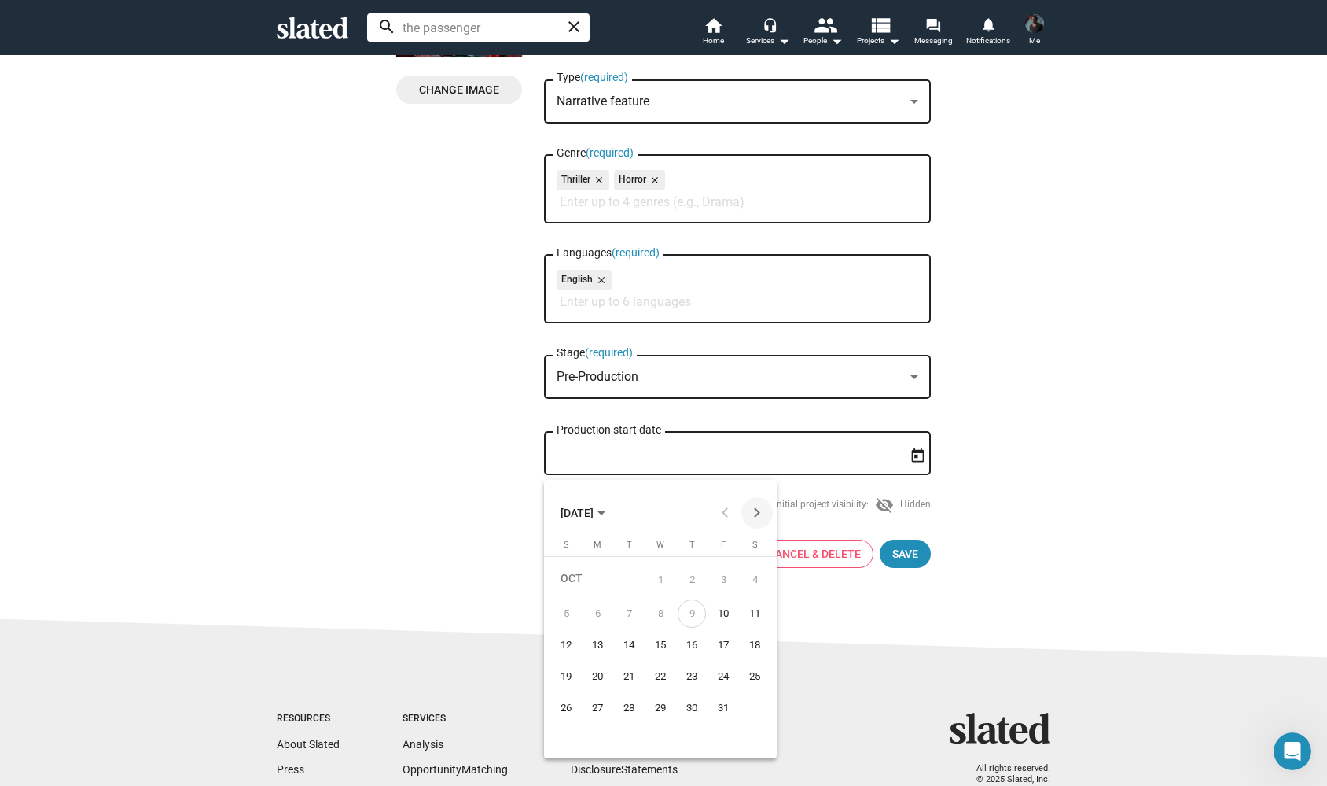
click at [757, 506] on button "Next month" at bounding box center [757, 512] width 31 height 31
click at [601, 607] on div "2" at bounding box center [597, 609] width 28 height 28
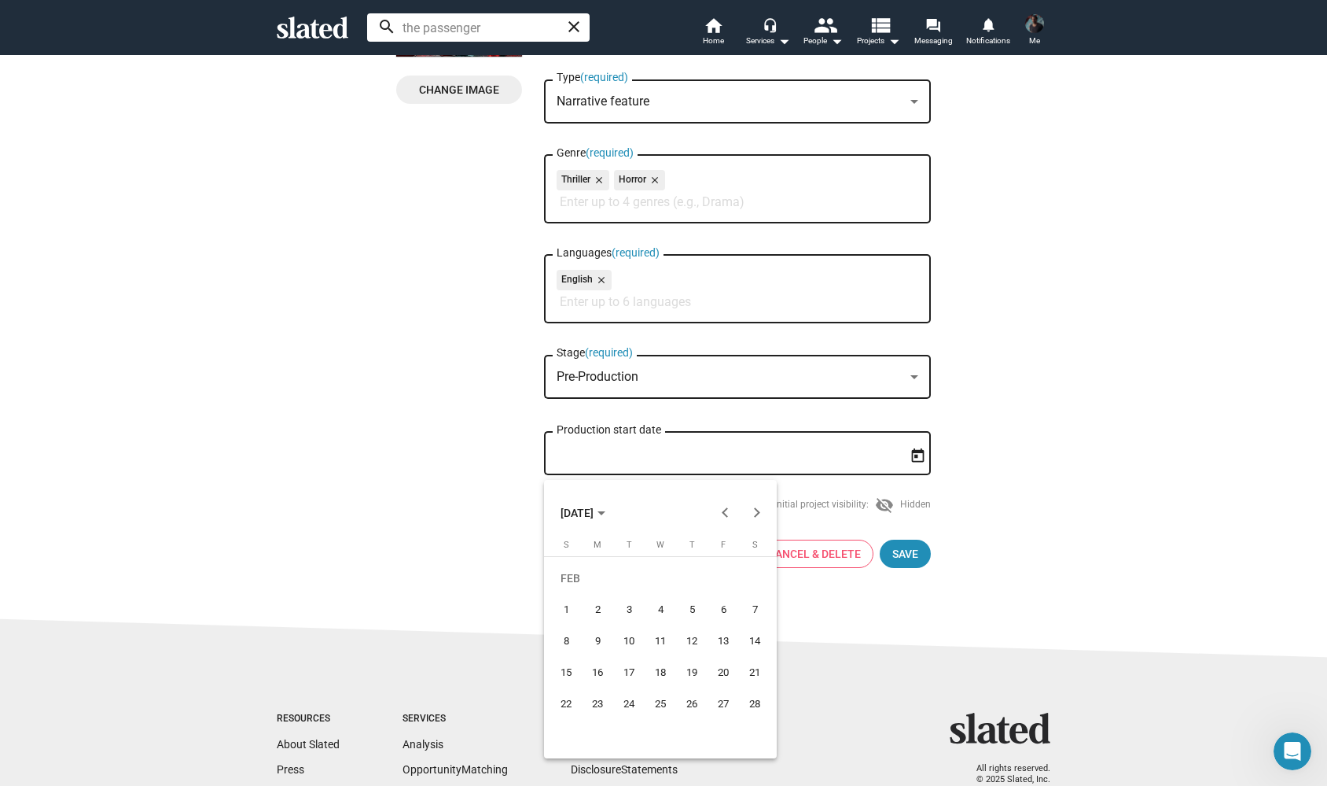
type input "[DATE]"
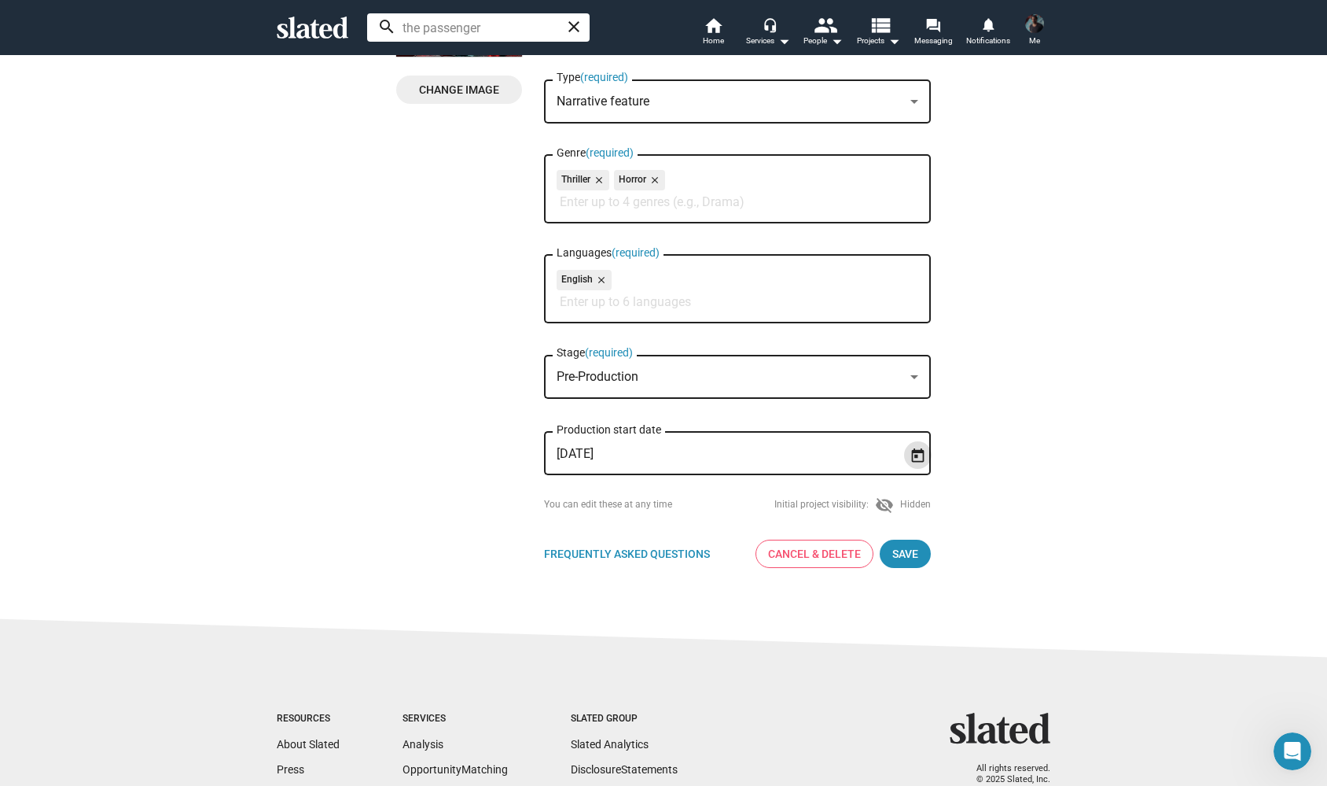
click at [907, 382] on div "Pre-Production" at bounding box center [738, 377] width 362 height 14
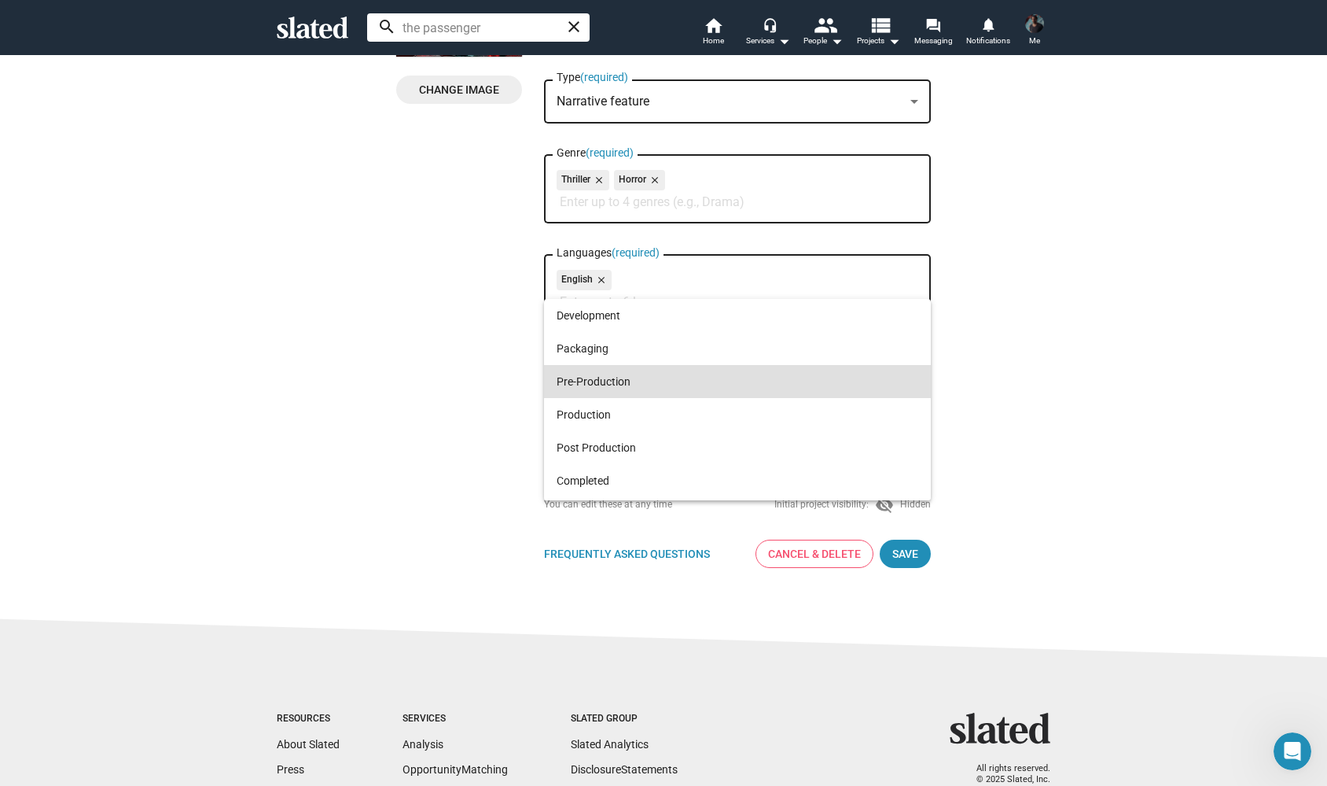
click at [1052, 448] on div at bounding box center [663, 393] width 1327 height 786
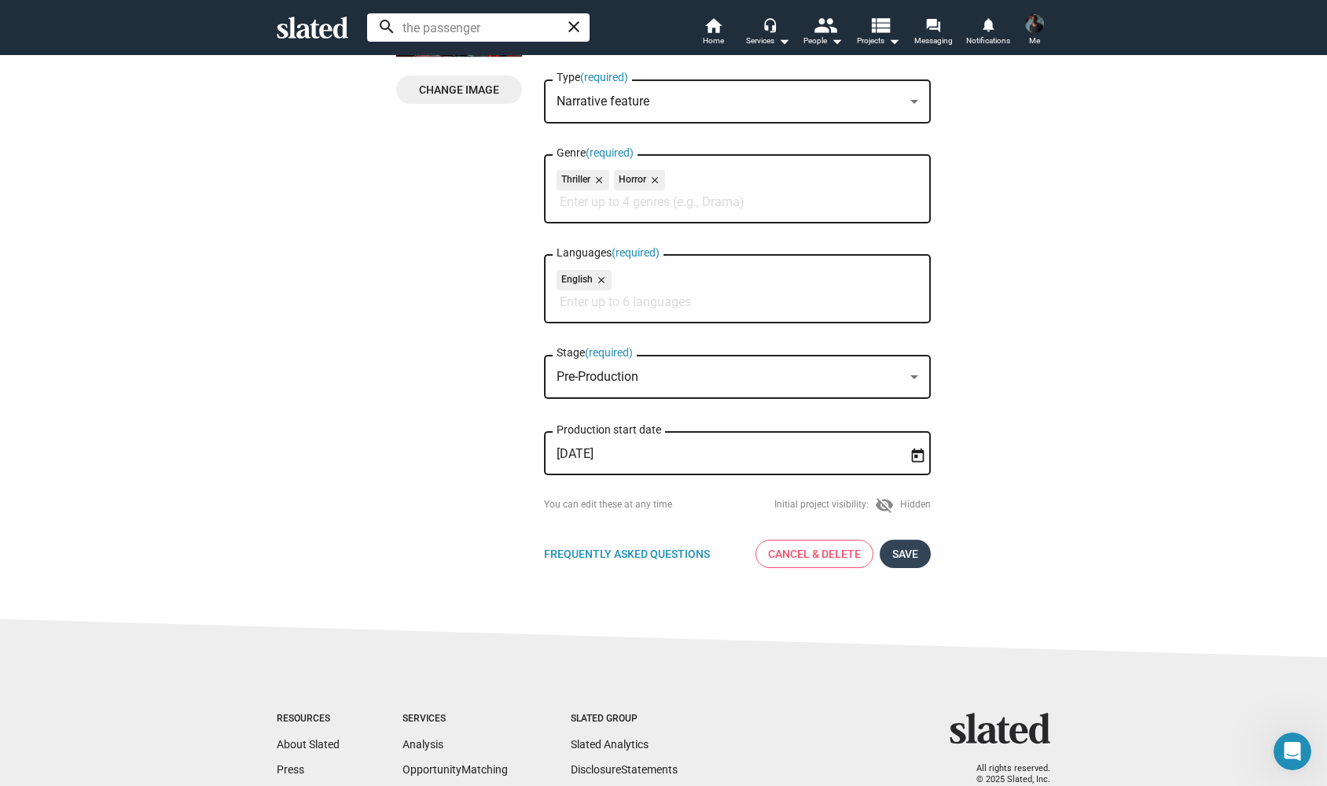
click at [910, 561] on span "Save" at bounding box center [906, 553] width 26 height 28
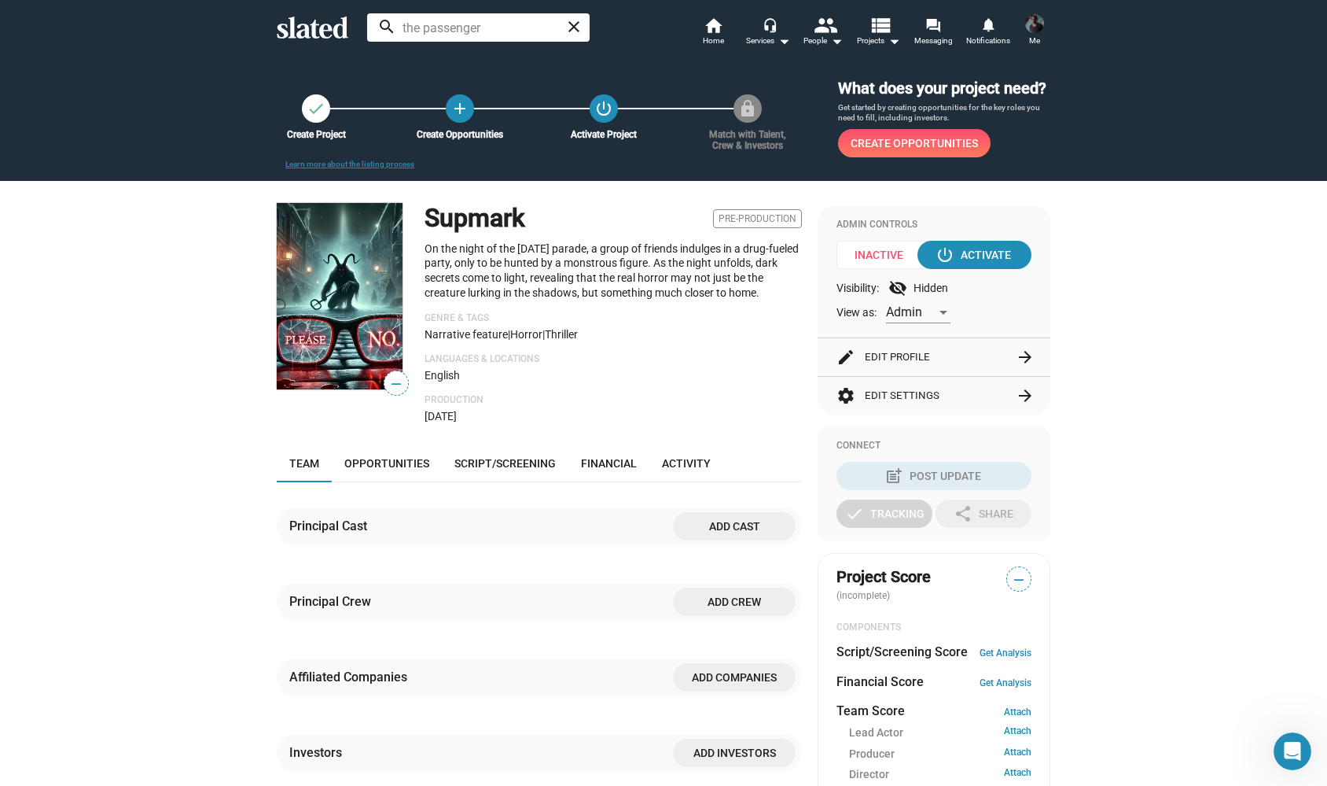
scroll to position [127, 0]
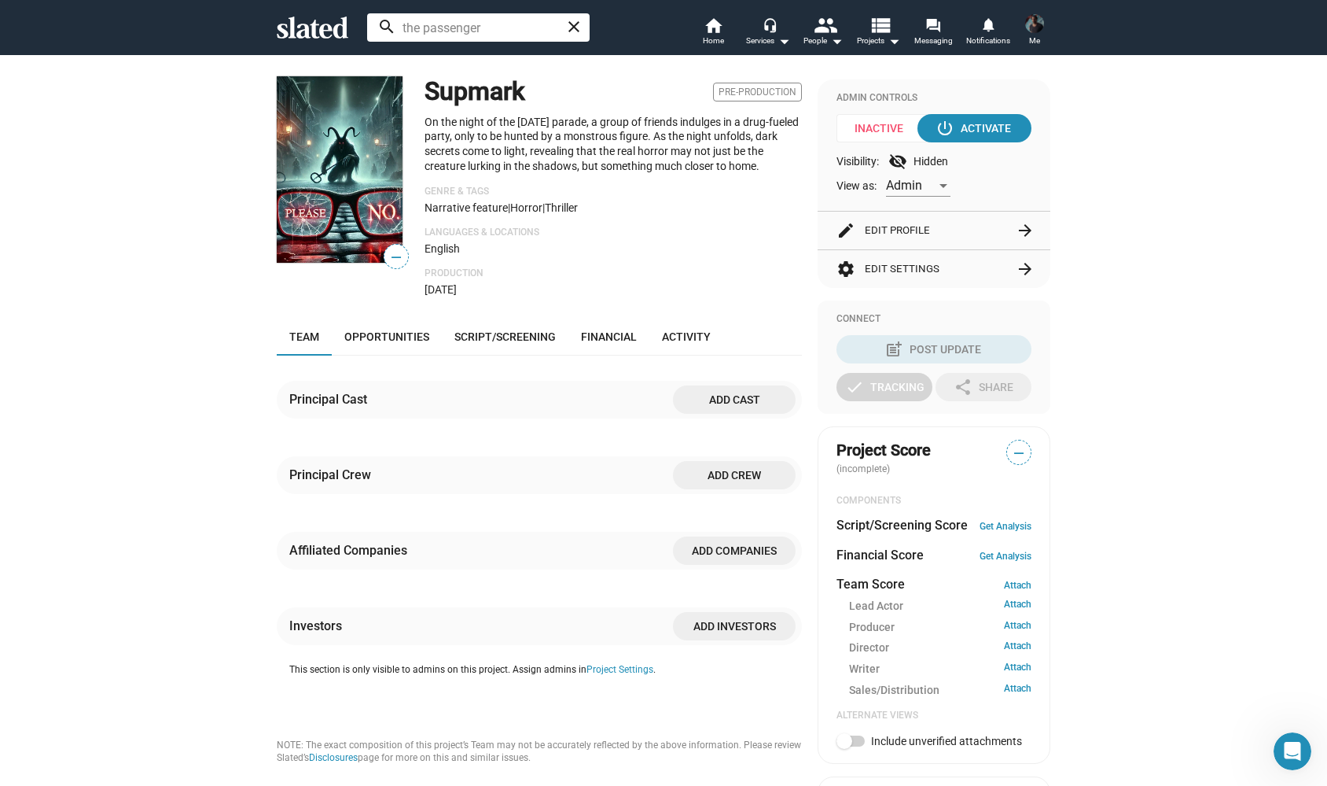
click at [714, 413] on span "Add cast" at bounding box center [735, 399] width 98 height 28
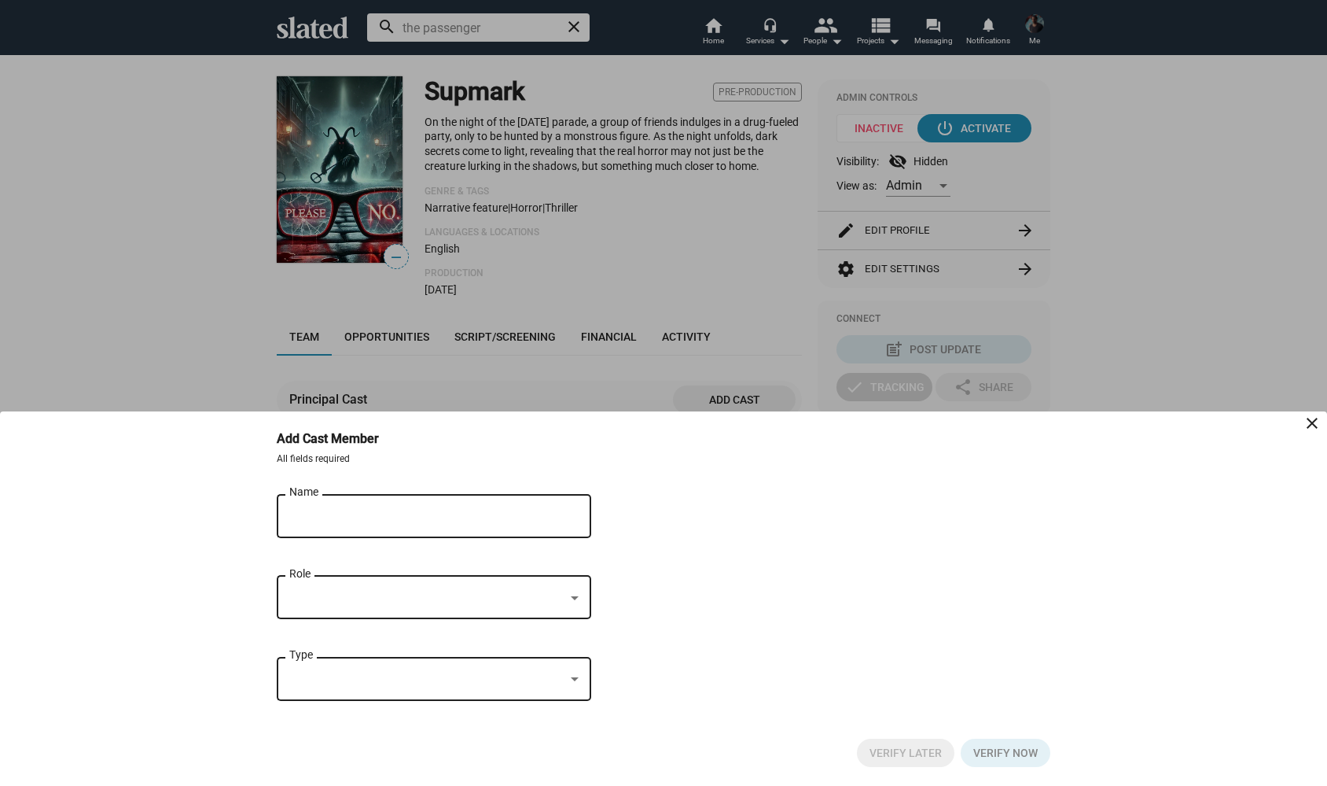
click at [387, 510] on input "Name" at bounding box center [422, 517] width 267 height 14
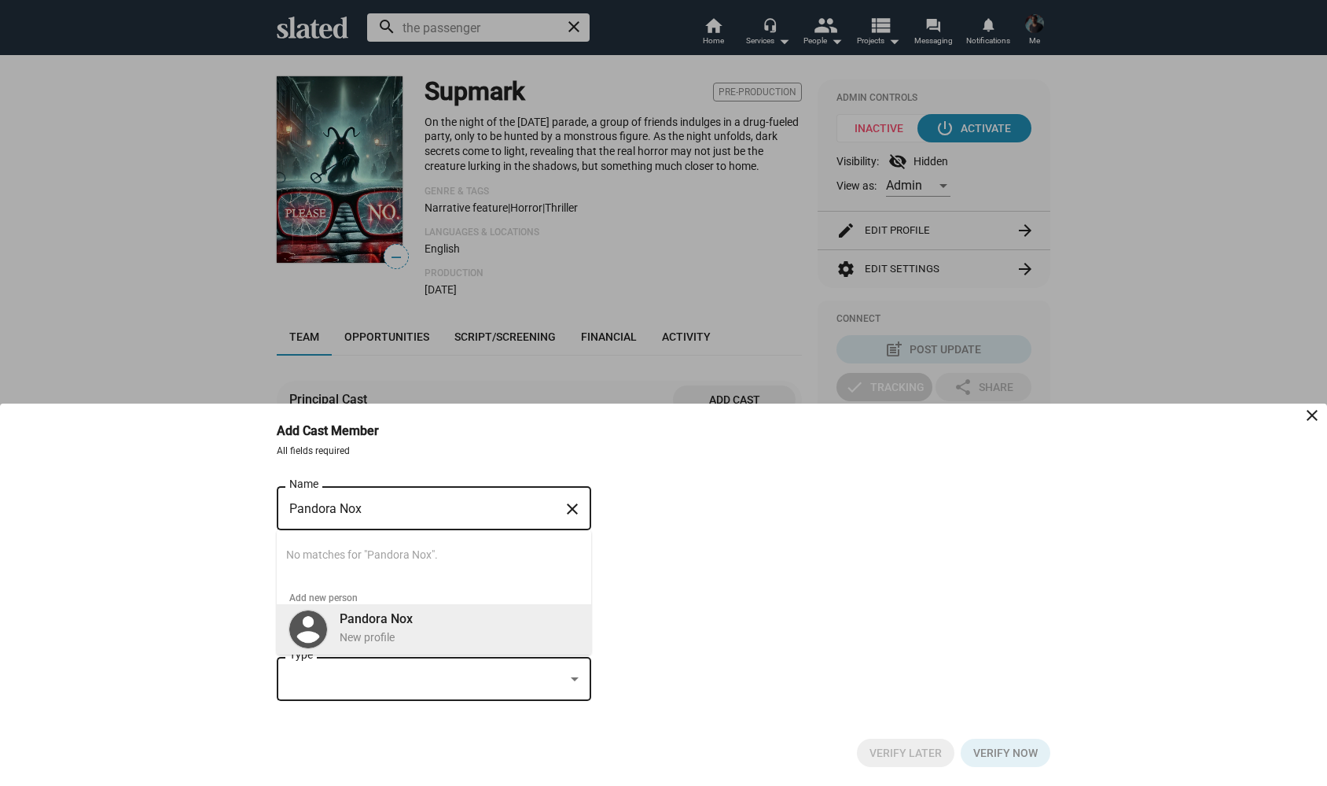
type input "Pandora Nox"
click at [388, 632] on div "New profile" at bounding box center [459, 637] width 239 height 15
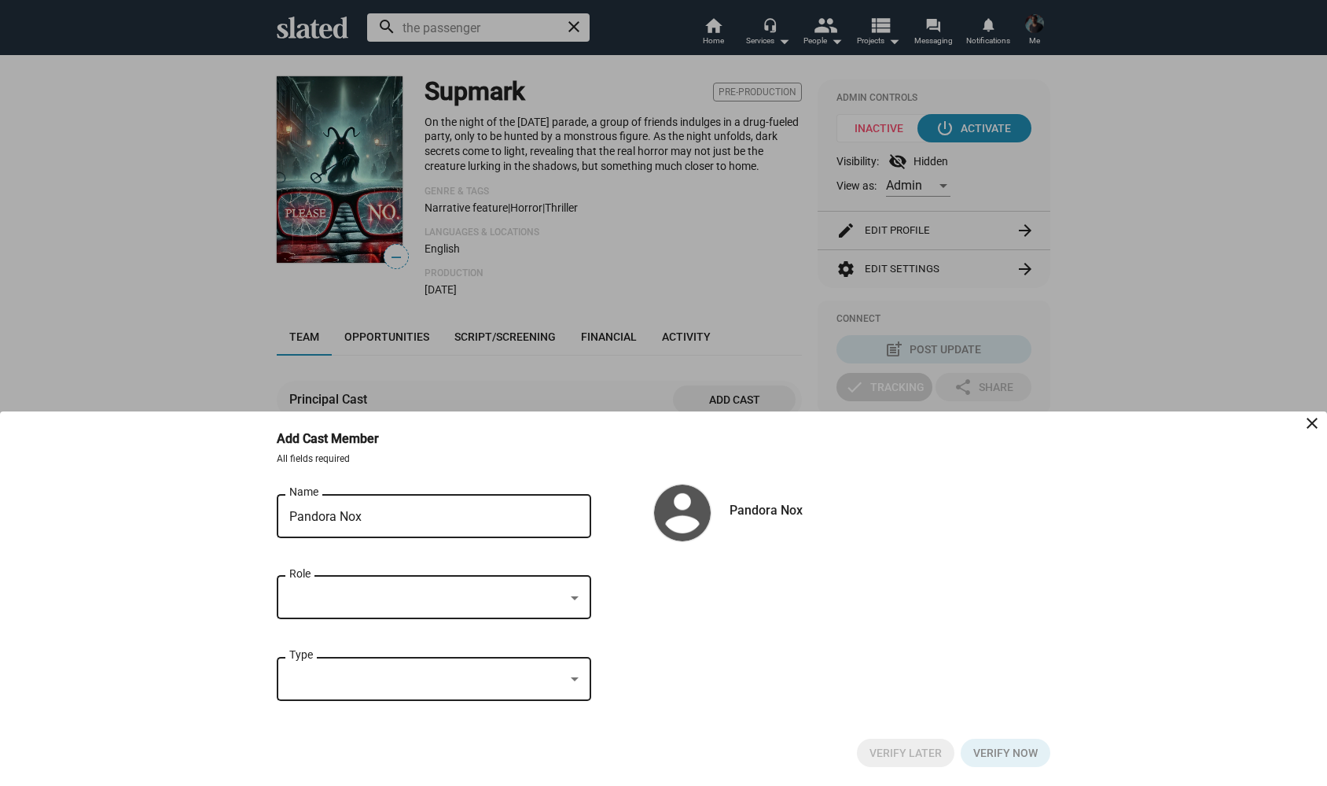
click at [567, 598] on div at bounding box center [433, 598] width 289 height 14
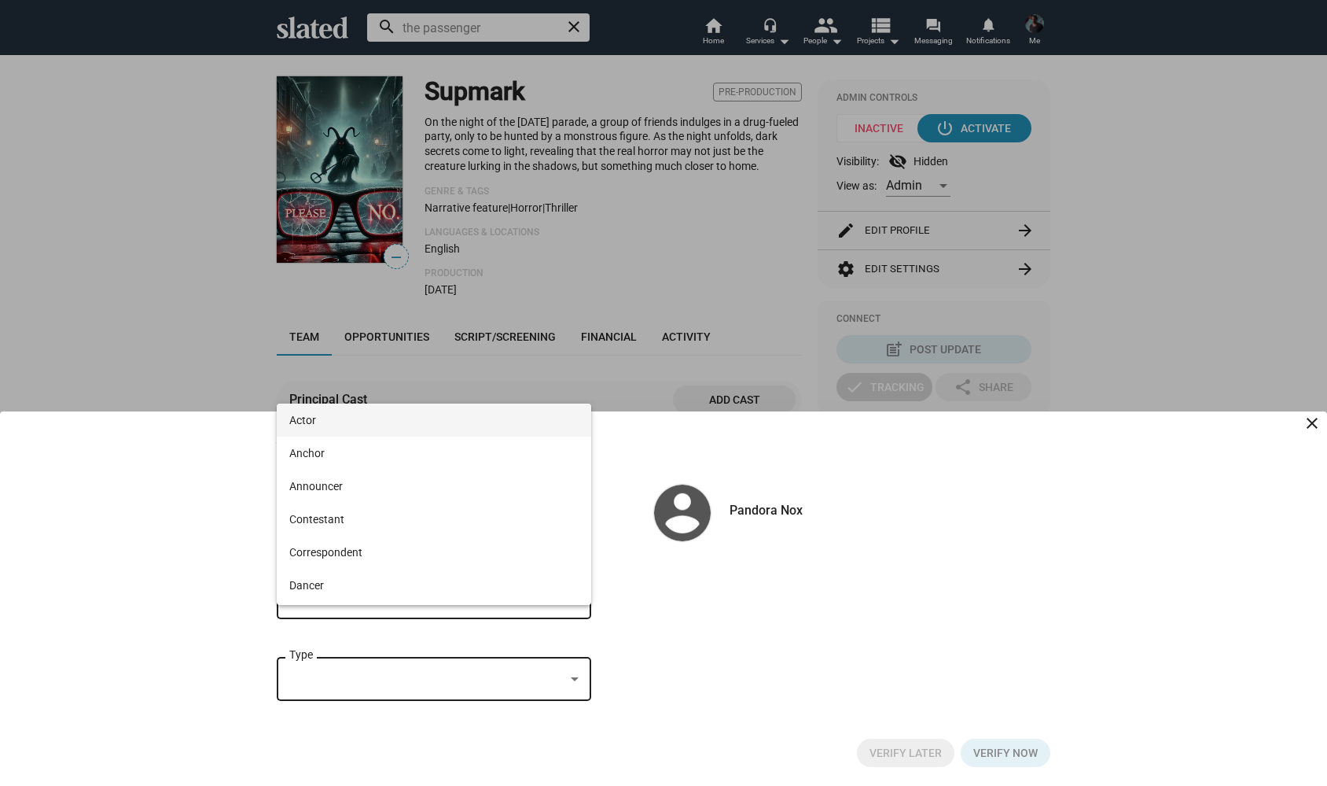
scroll to position [0, 0]
click at [344, 421] on span "Actor" at bounding box center [433, 419] width 289 height 33
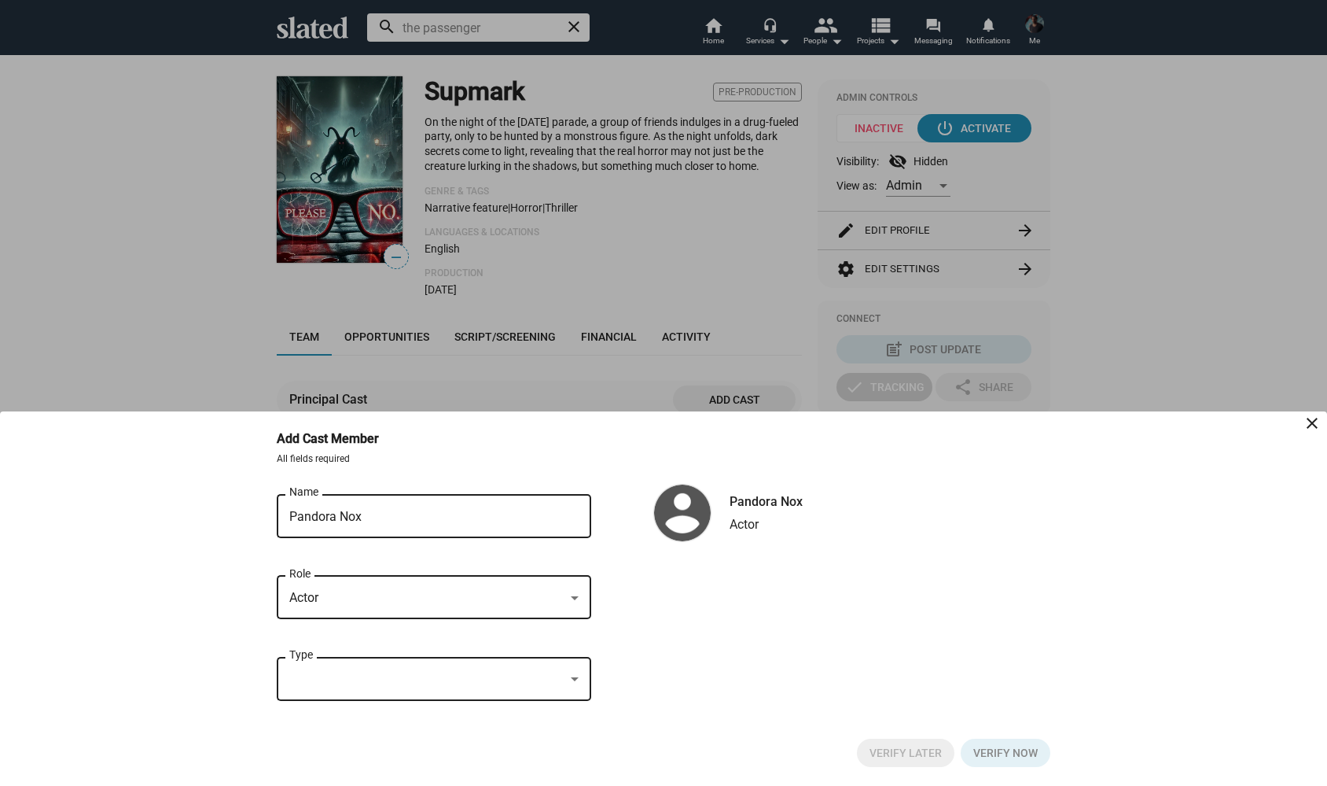
click at [567, 676] on div at bounding box center [433, 679] width 289 height 14
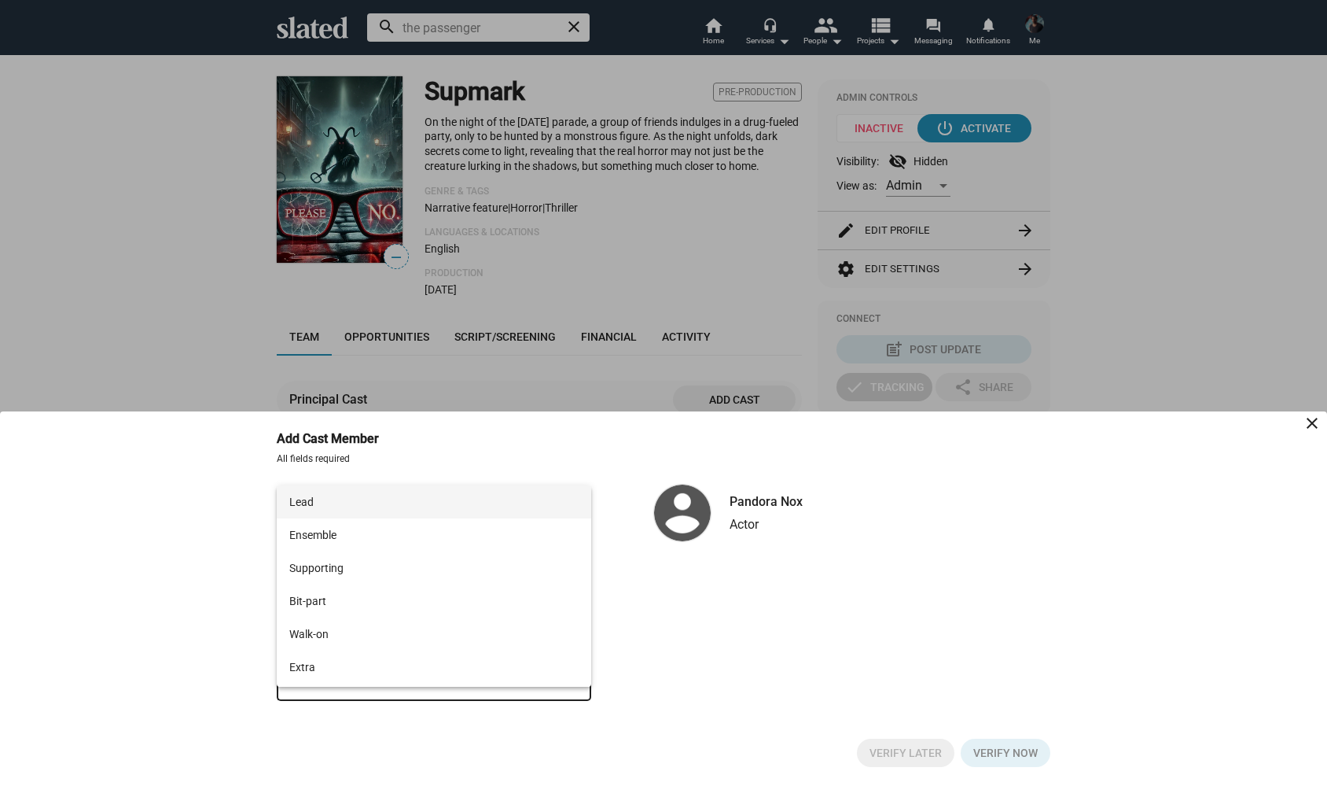
click at [364, 506] on span "Lead" at bounding box center [433, 501] width 289 height 33
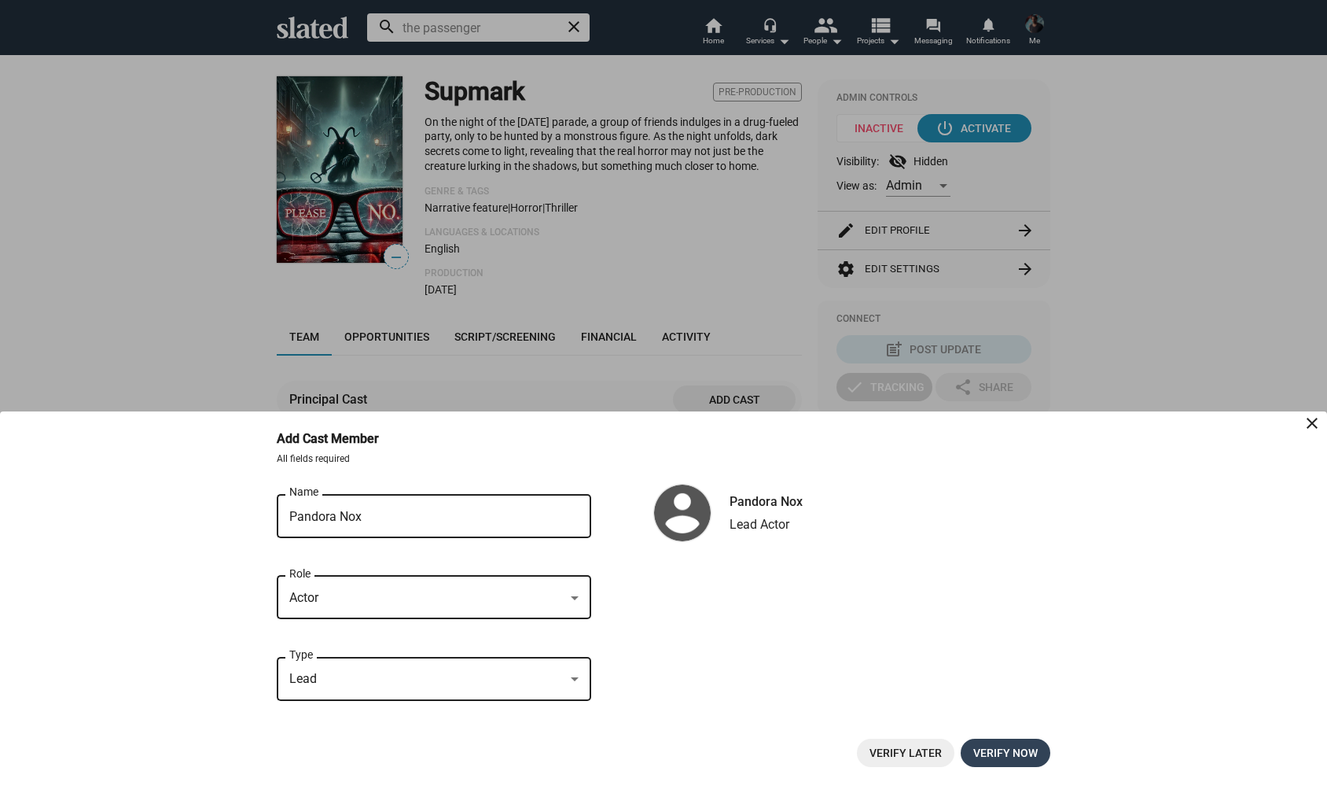
click at [995, 749] on span "Verify now" at bounding box center [1006, 752] width 64 height 28
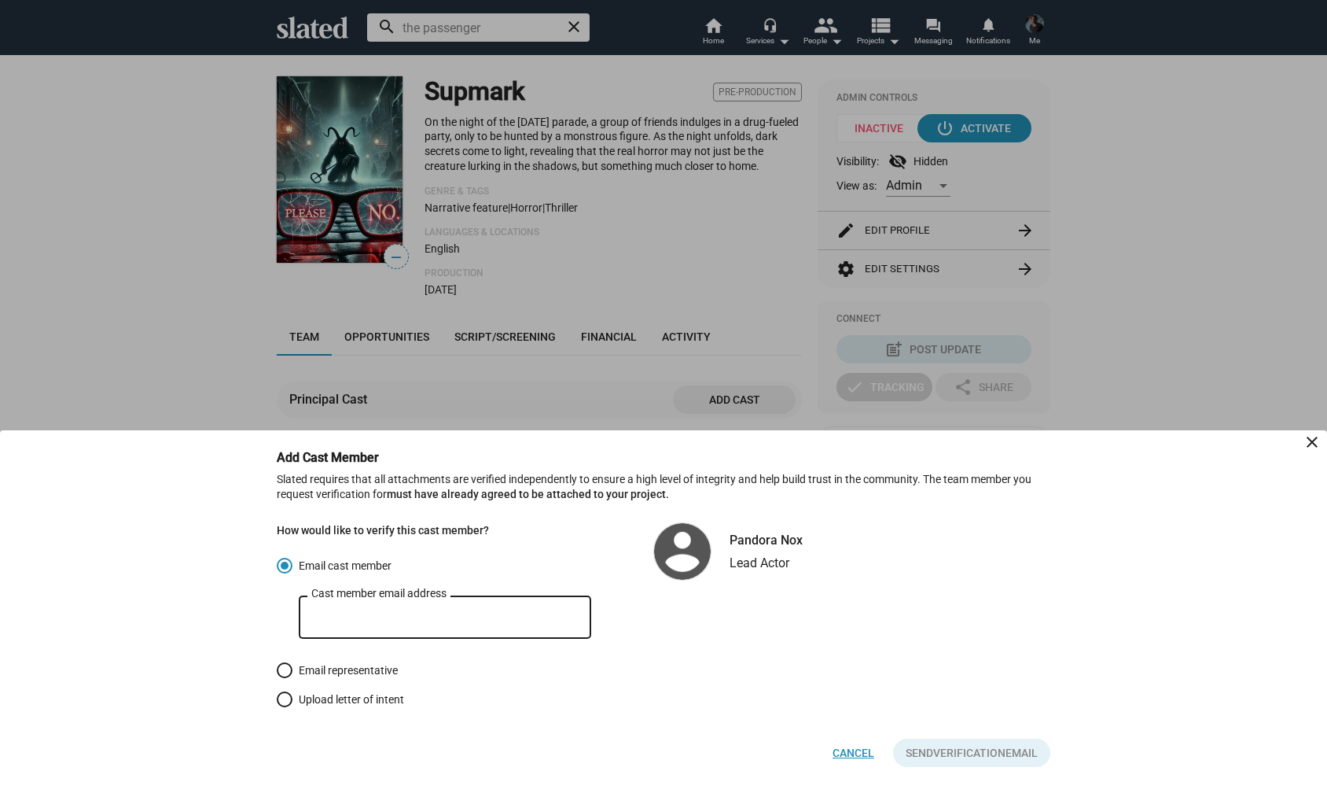
click at [842, 748] on span "Cancel" at bounding box center [854, 752] width 42 height 28
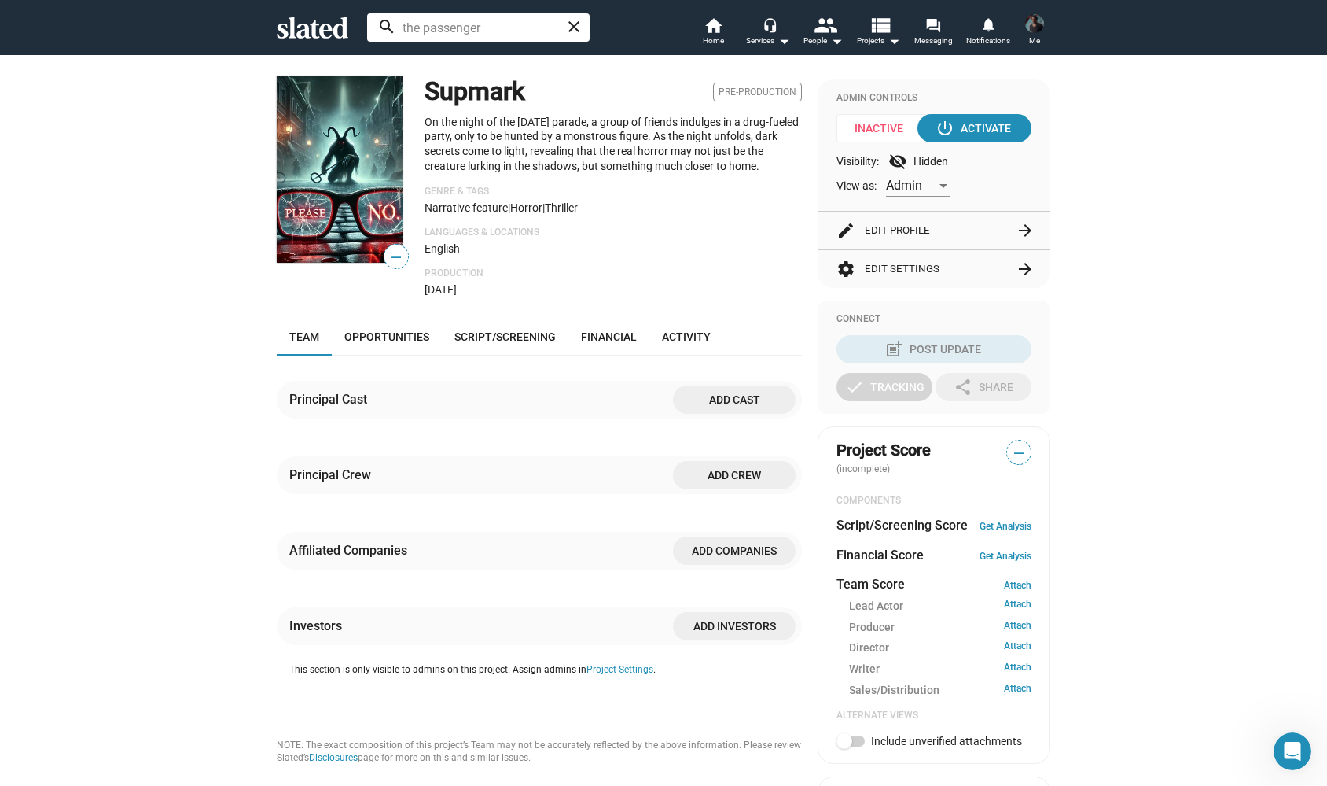
click at [721, 414] on span "Add cast" at bounding box center [735, 399] width 98 height 28
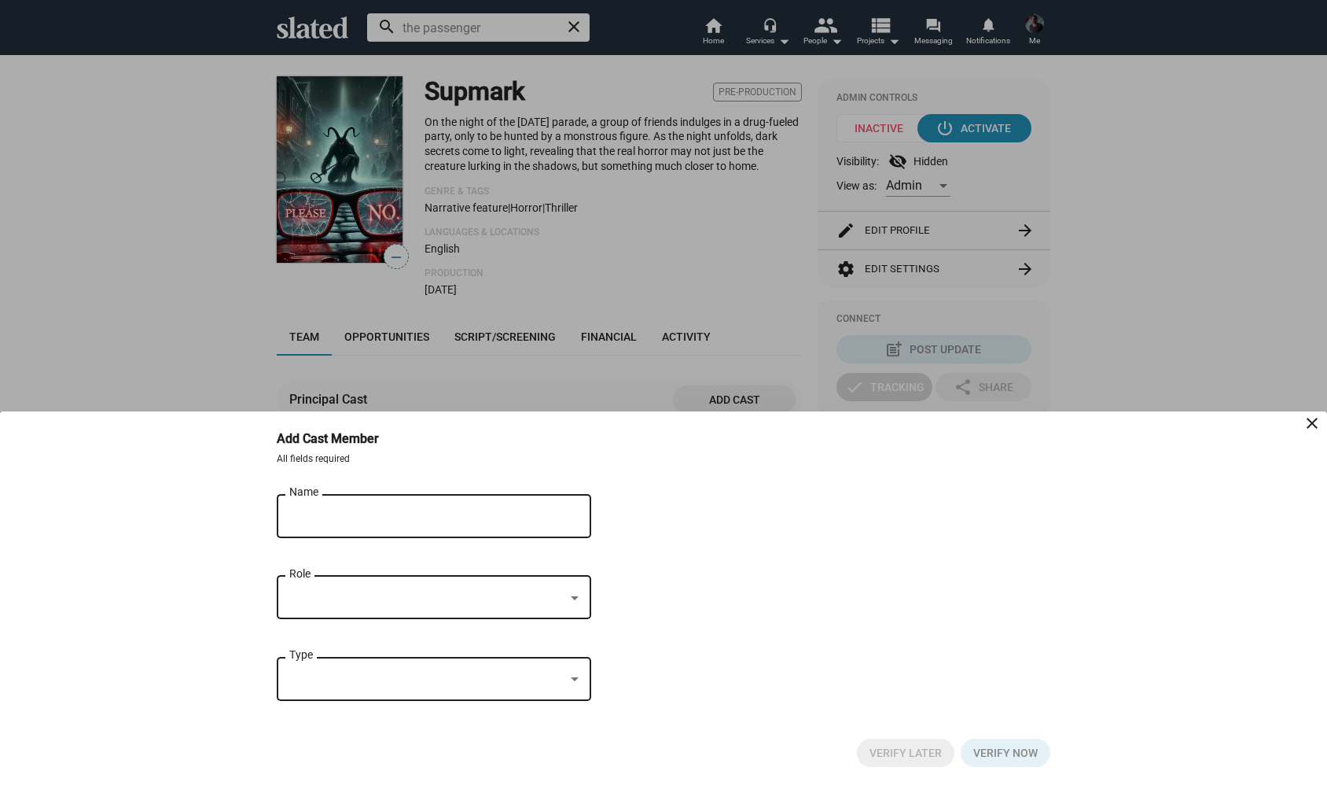
click at [415, 510] on input "Name" at bounding box center [422, 517] width 267 height 14
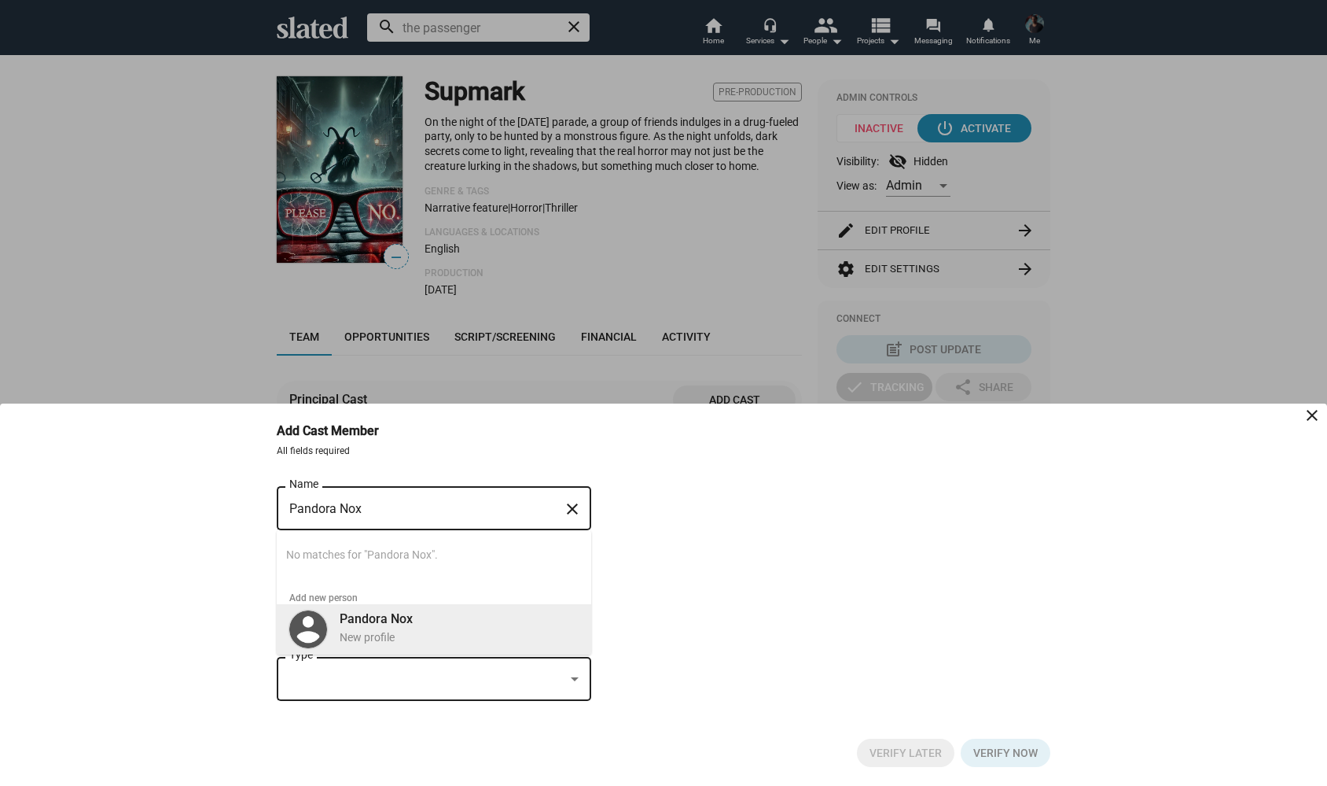
type input "Pandora Nox"
click at [377, 620] on b "Pandora Nox" at bounding box center [376, 618] width 73 height 15
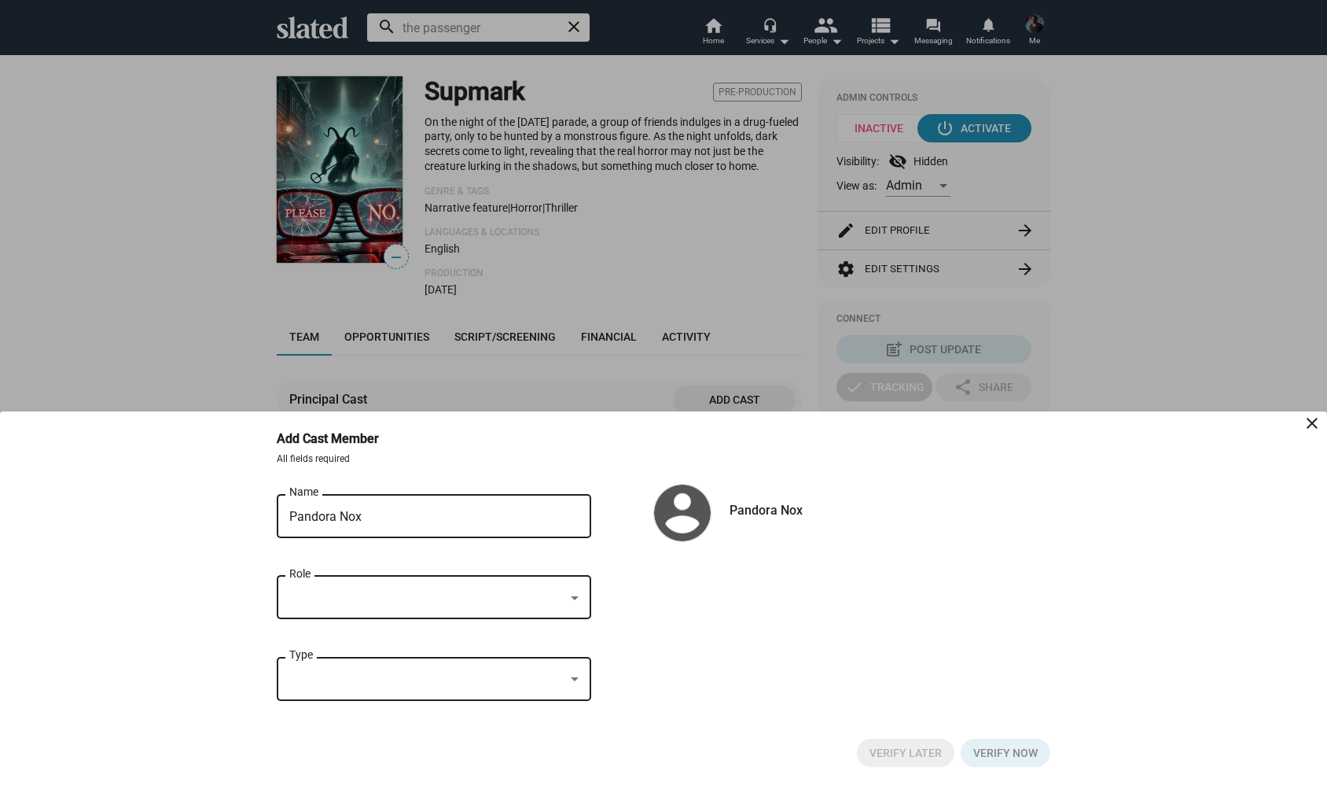
click at [561, 593] on div at bounding box center [426, 598] width 275 height 17
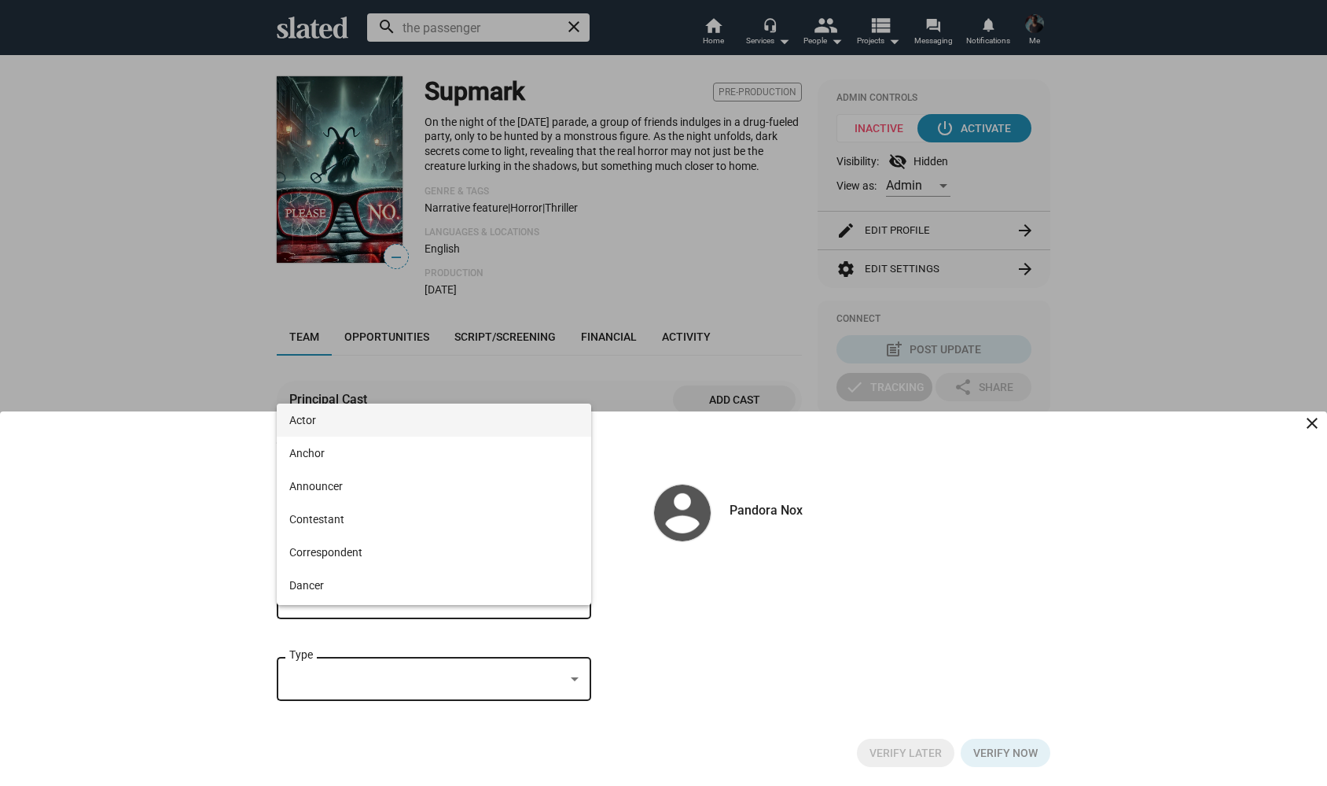
click at [350, 426] on span "Actor" at bounding box center [433, 419] width 289 height 33
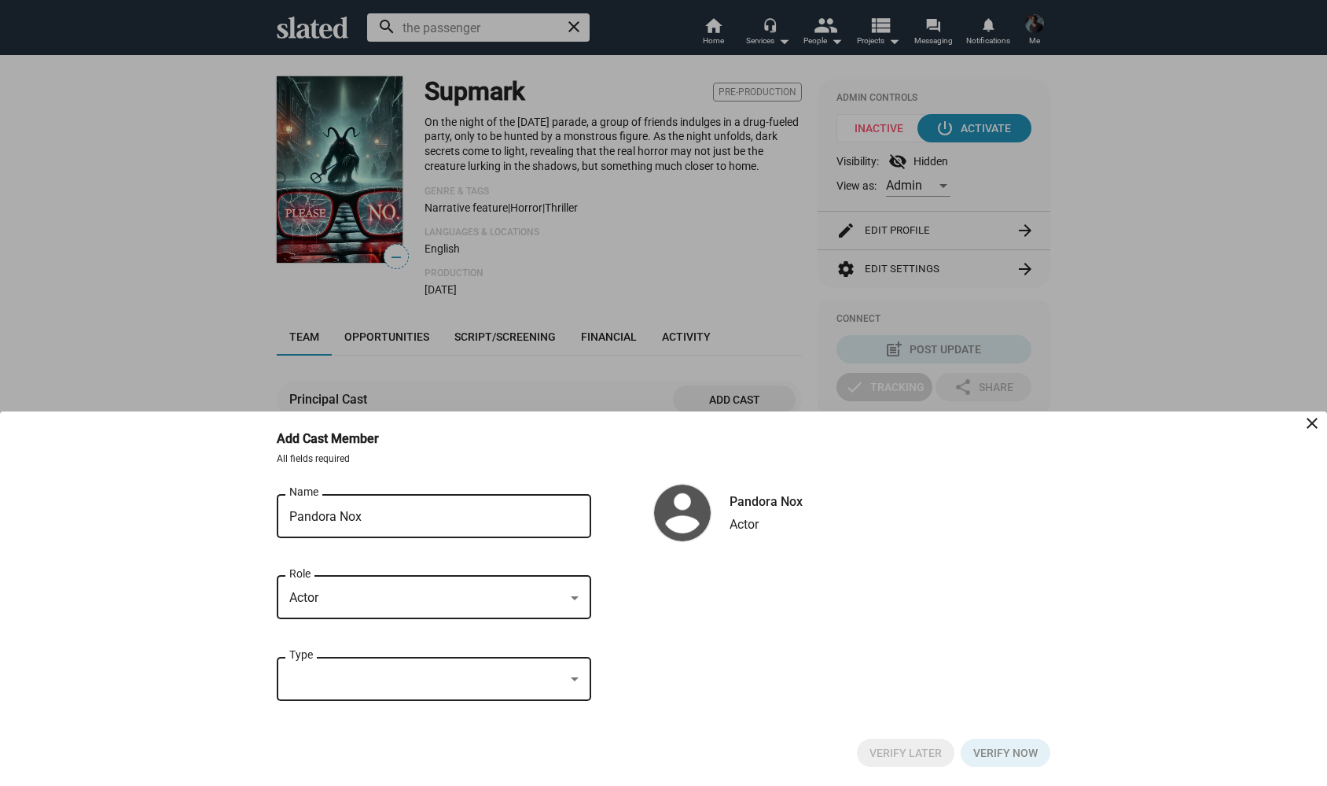
click at [442, 692] on div "Type" at bounding box center [433, 676] width 289 height 46
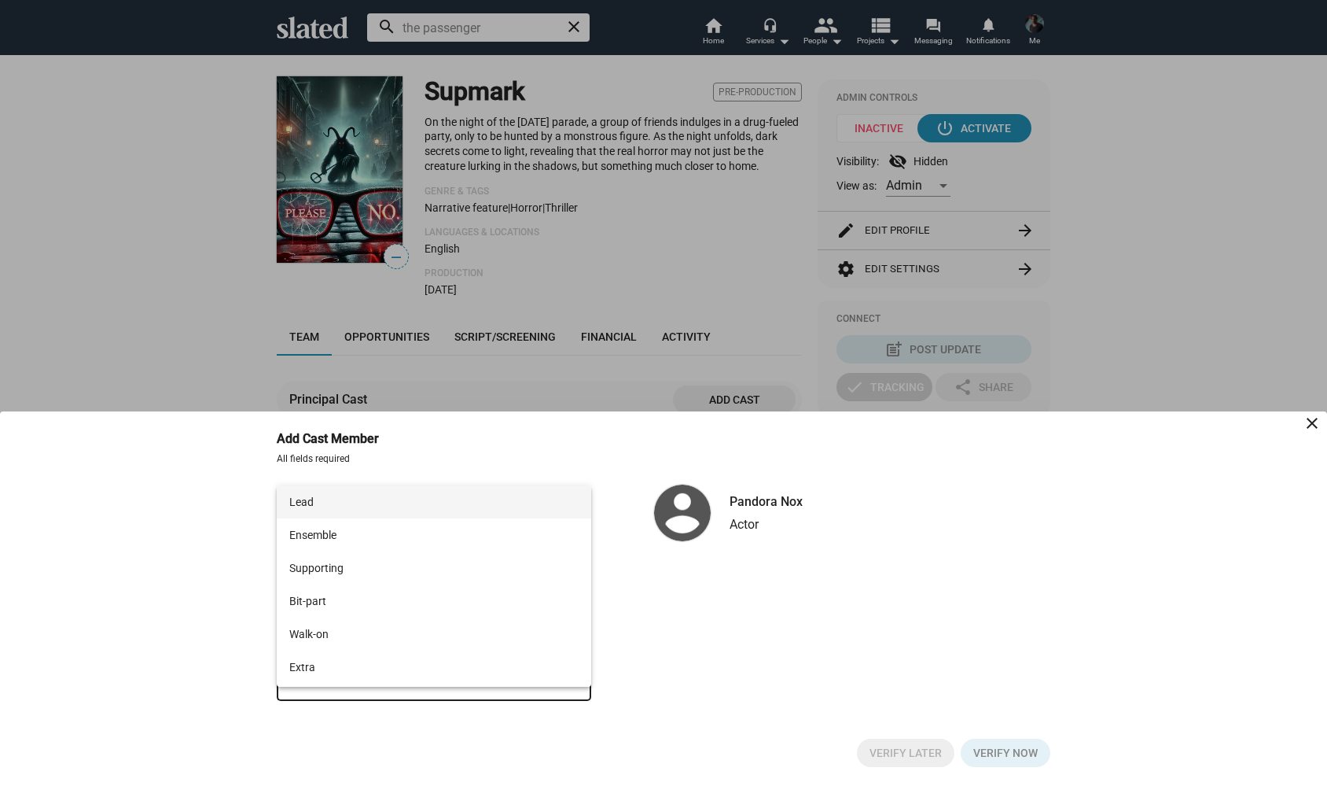
click at [362, 502] on span "Lead" at bounding box center [433, 501] width 289 height 33
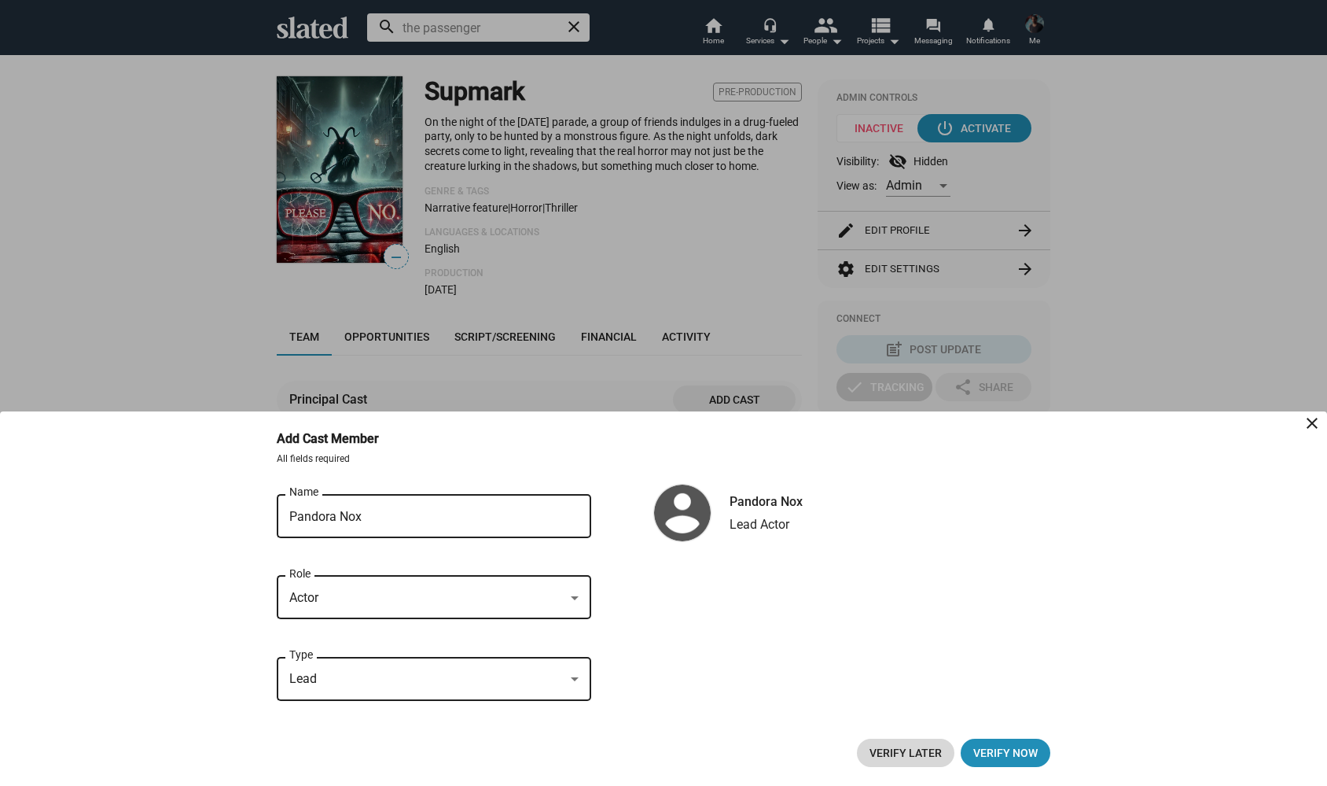
click at [900, 764] on span "Verify Later" at bounding box center [906, 752] width 72 height 28
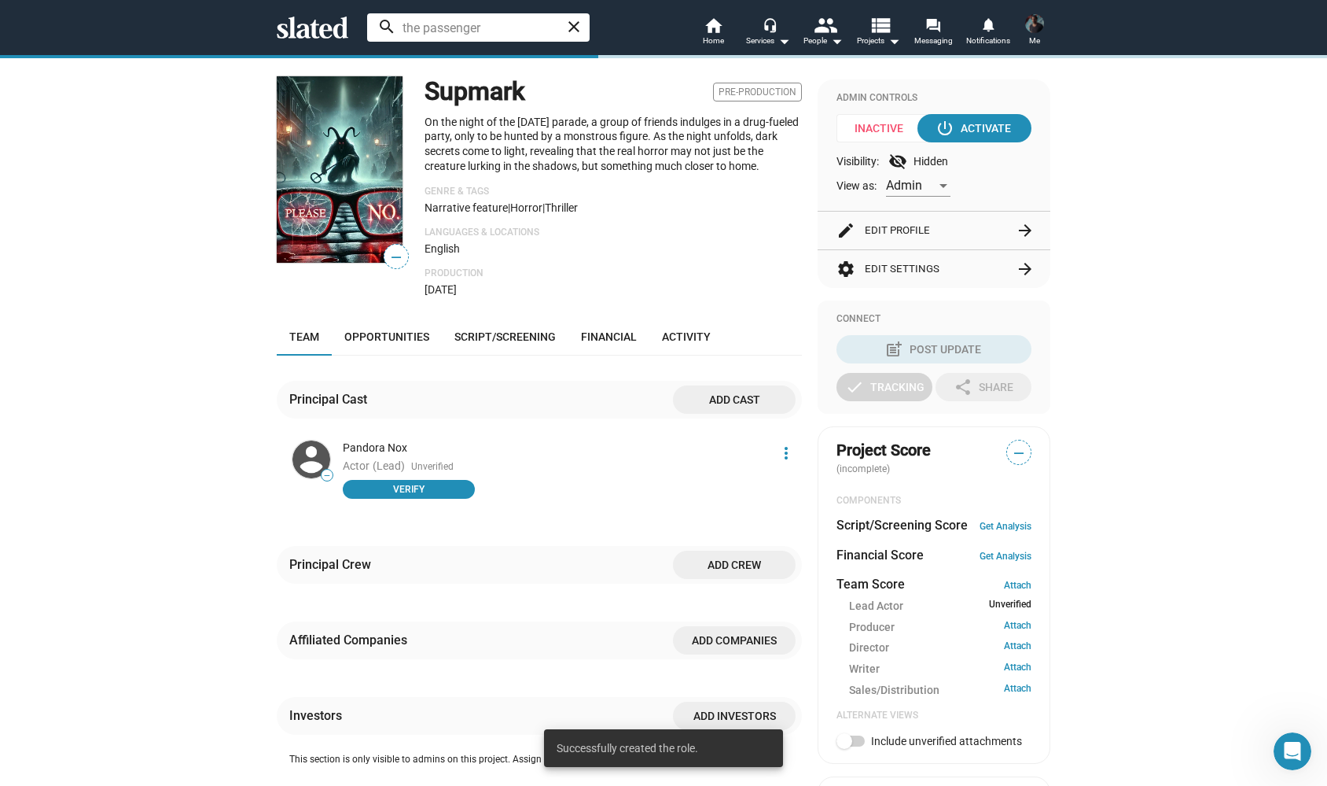
click at [739, 414] on span "Add cast" at bounding box center [735, 399] width 98 height 28
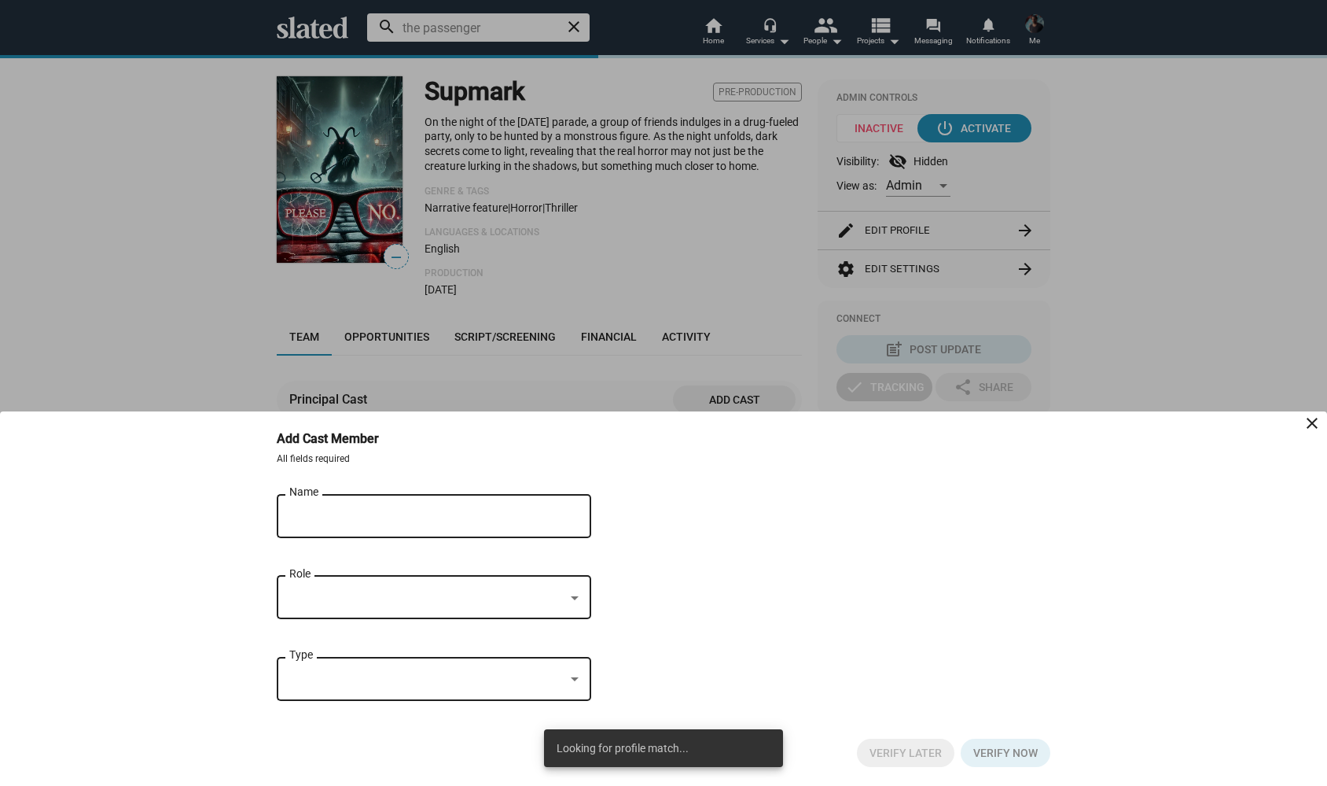
click at [462, 501] on div "Name" at bounding box center [422, 514] width 267 height 46
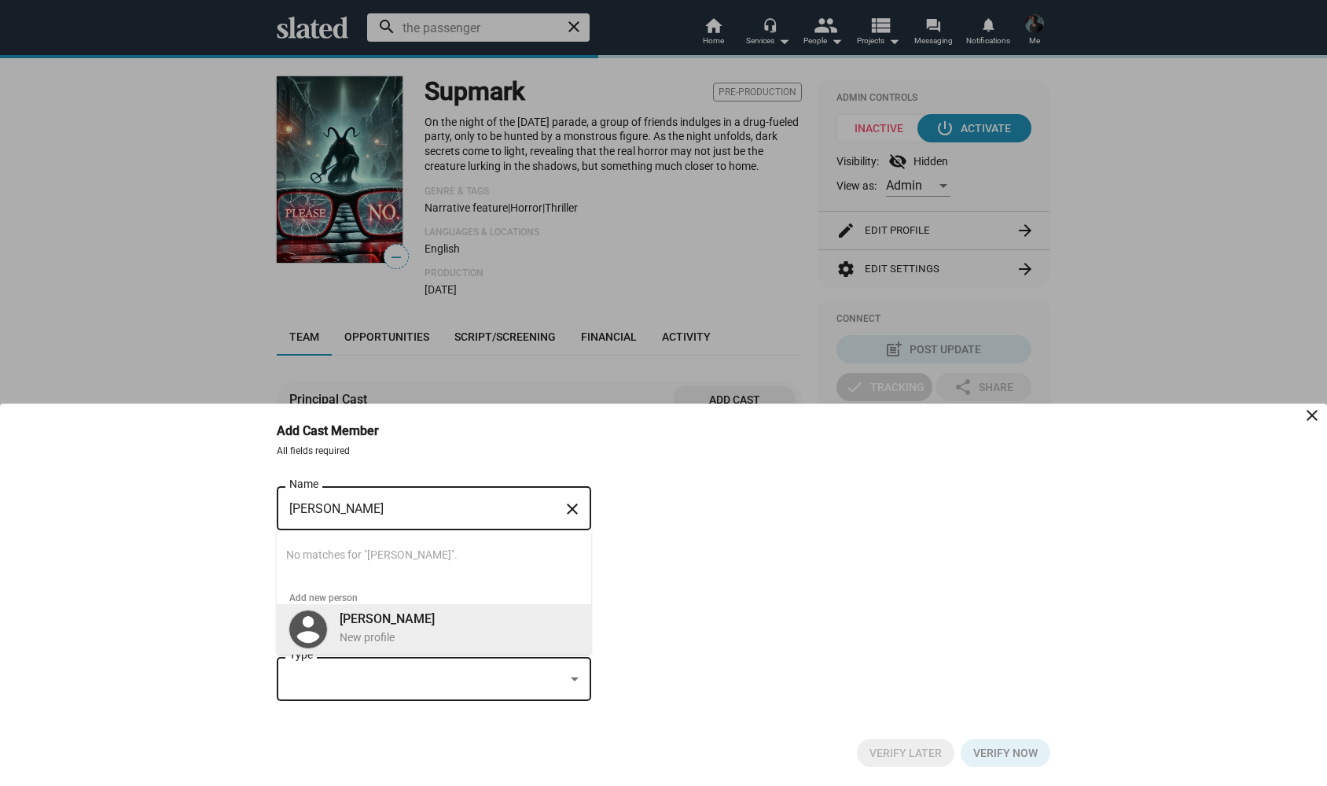
type input "[PERSON_NAME]"
click at [436, 630] on div "New profile" at bounding box center [459, 637] width 239 height 15
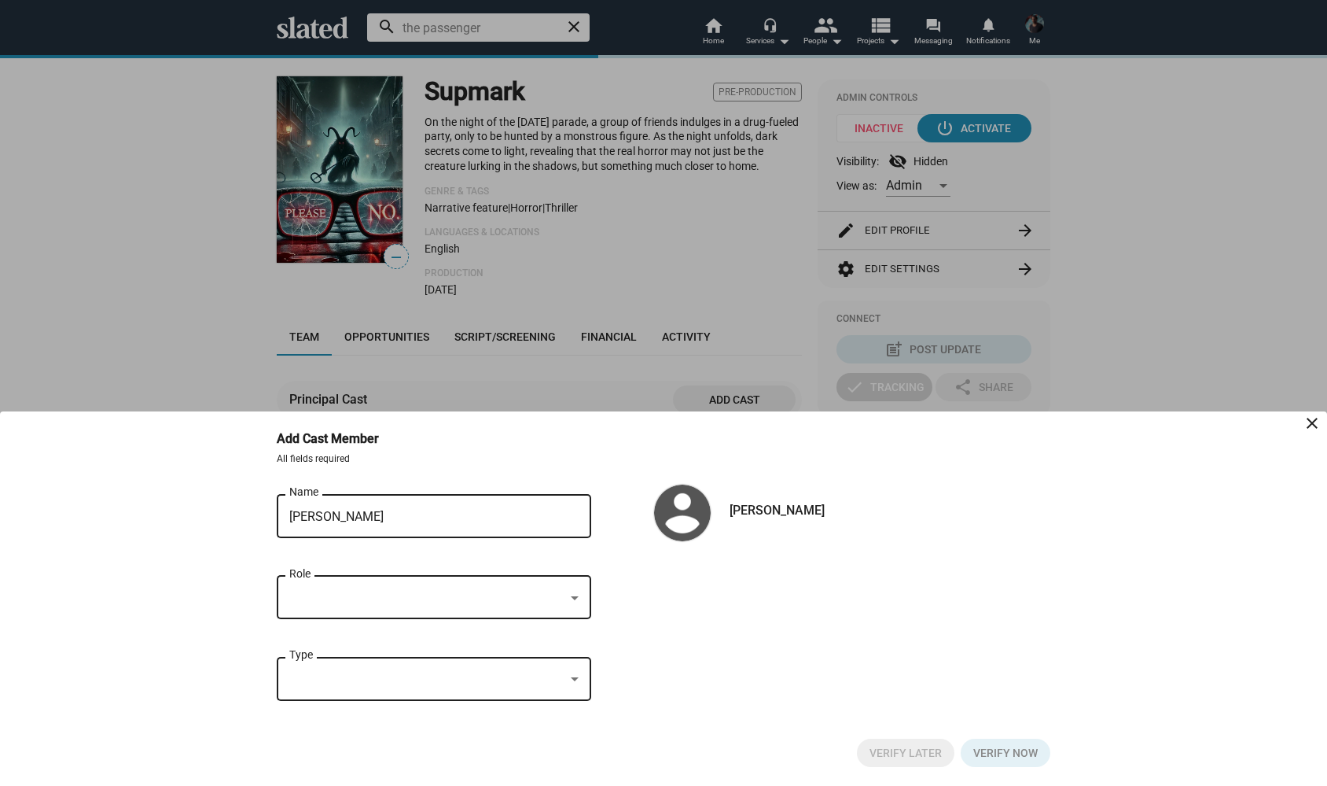
click at [564, 593] on div at bounding box center [426, 598] width 275 height 17
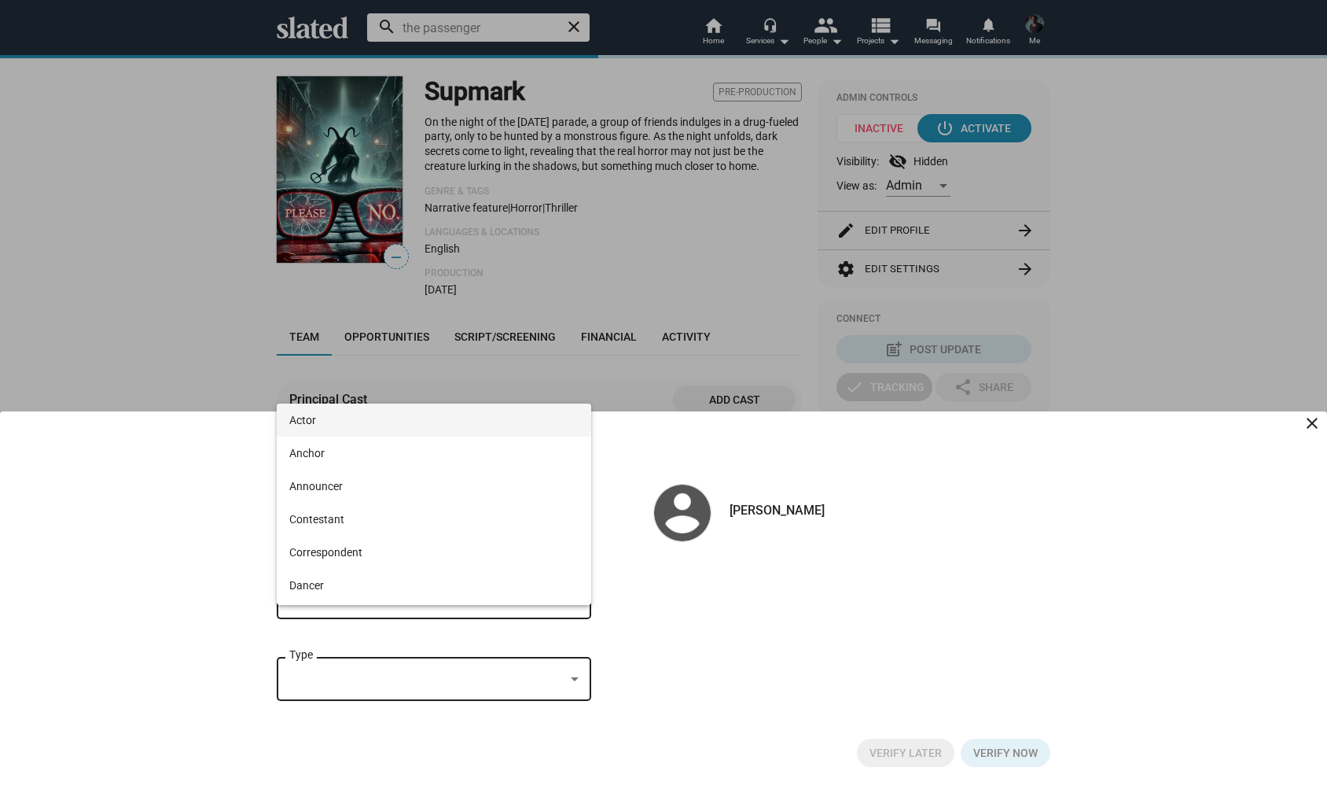
click at [330, 426] on span "Actor" at bounding box center [433, 419] width 289 height 33
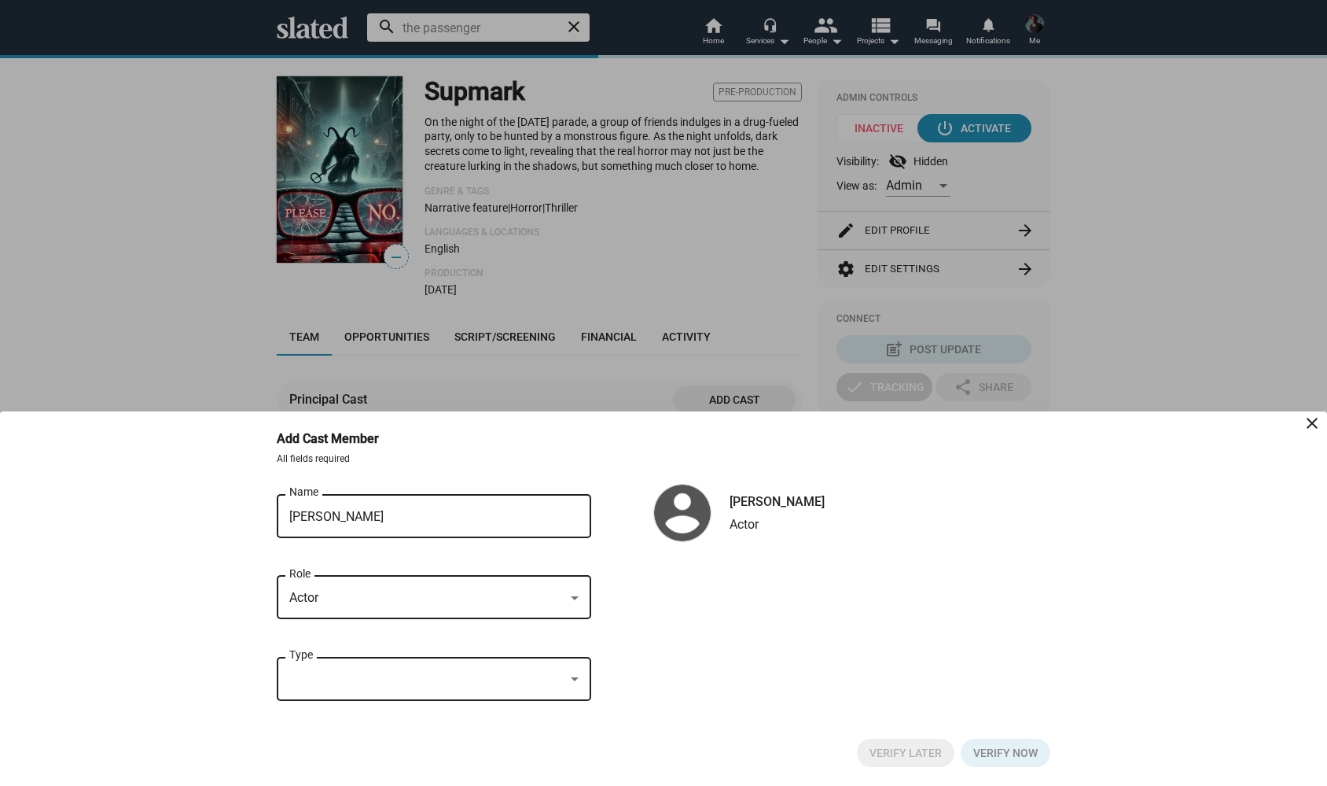
click at [550, 673] on div at bounding box center [426, 679] width 275 height 17
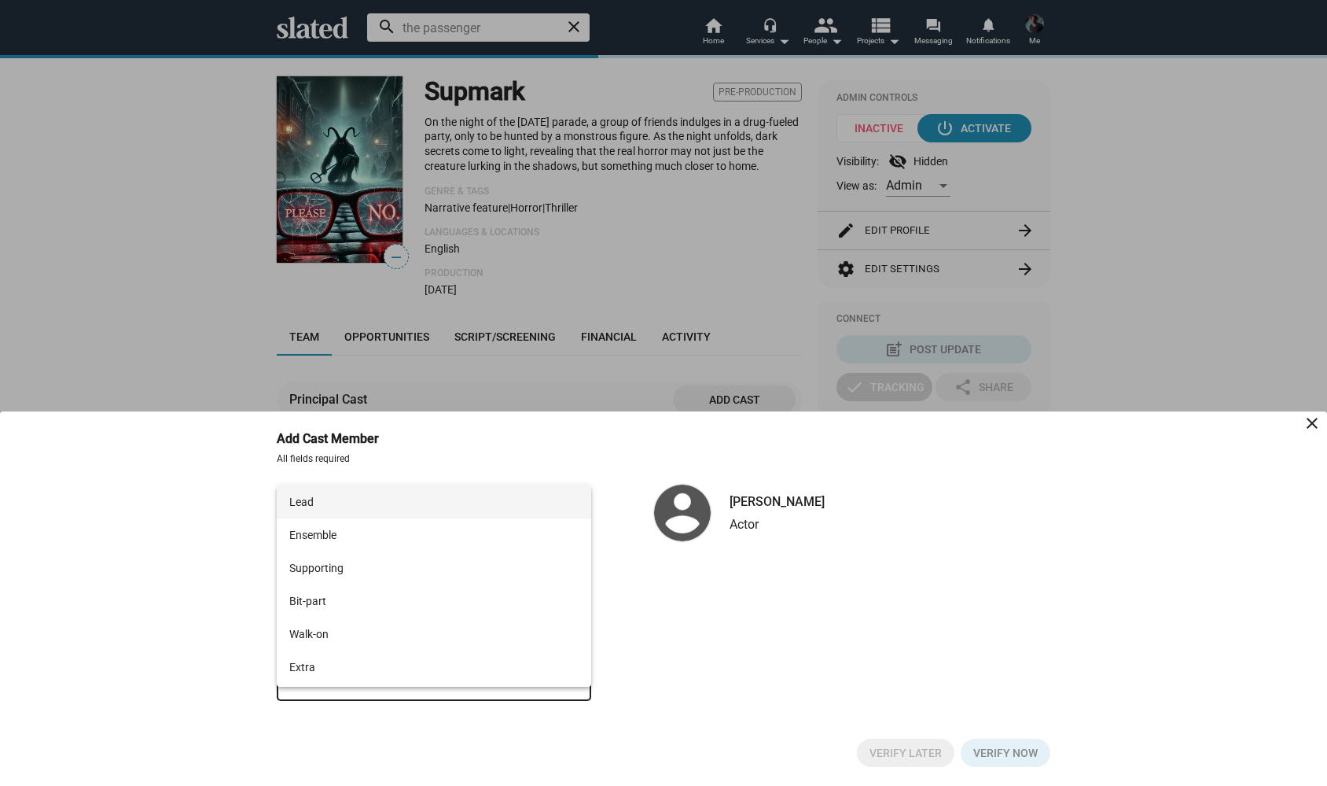
click at [364, 507] on span "Lead" at bounding box center [433, 501] width 289 height 33
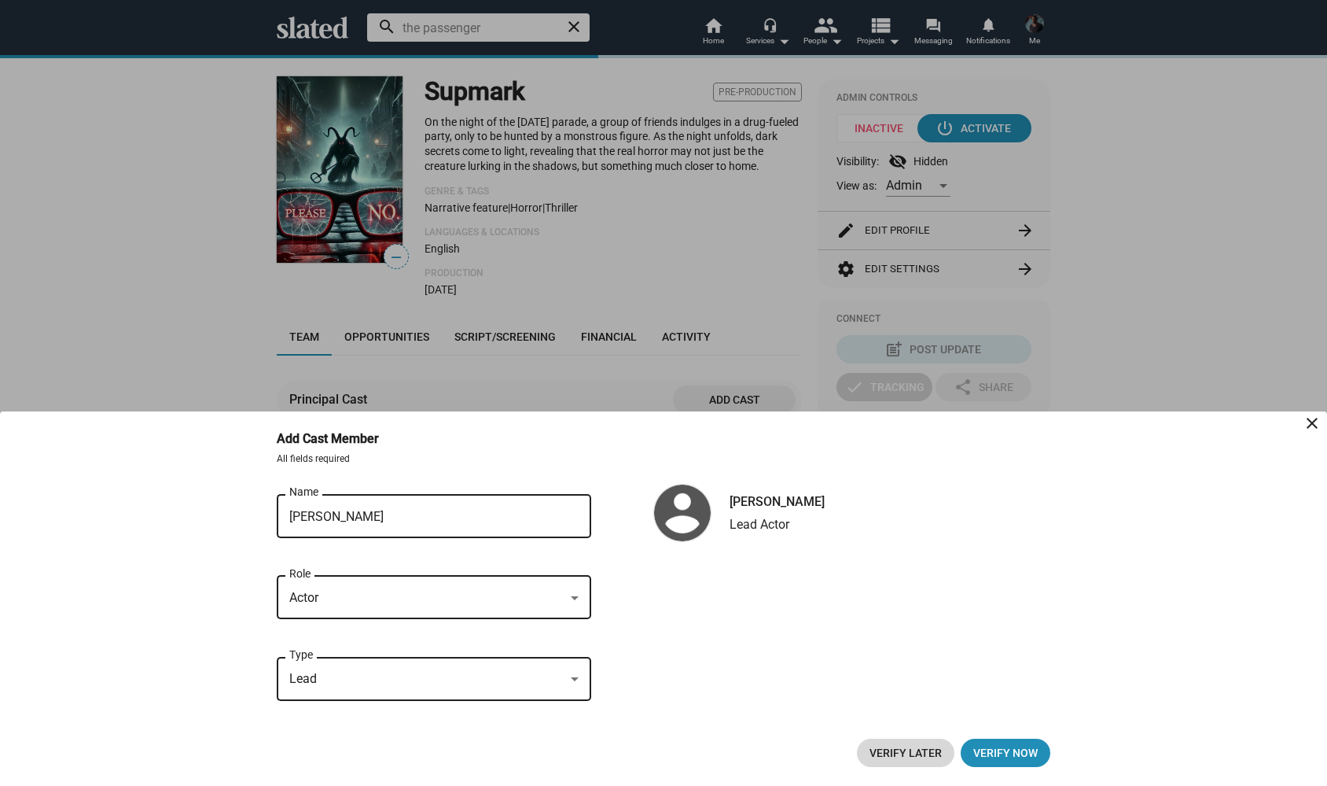
click at [911, 760] on span "Verify Later" at bounding box center [906, 752] width 72 height 28
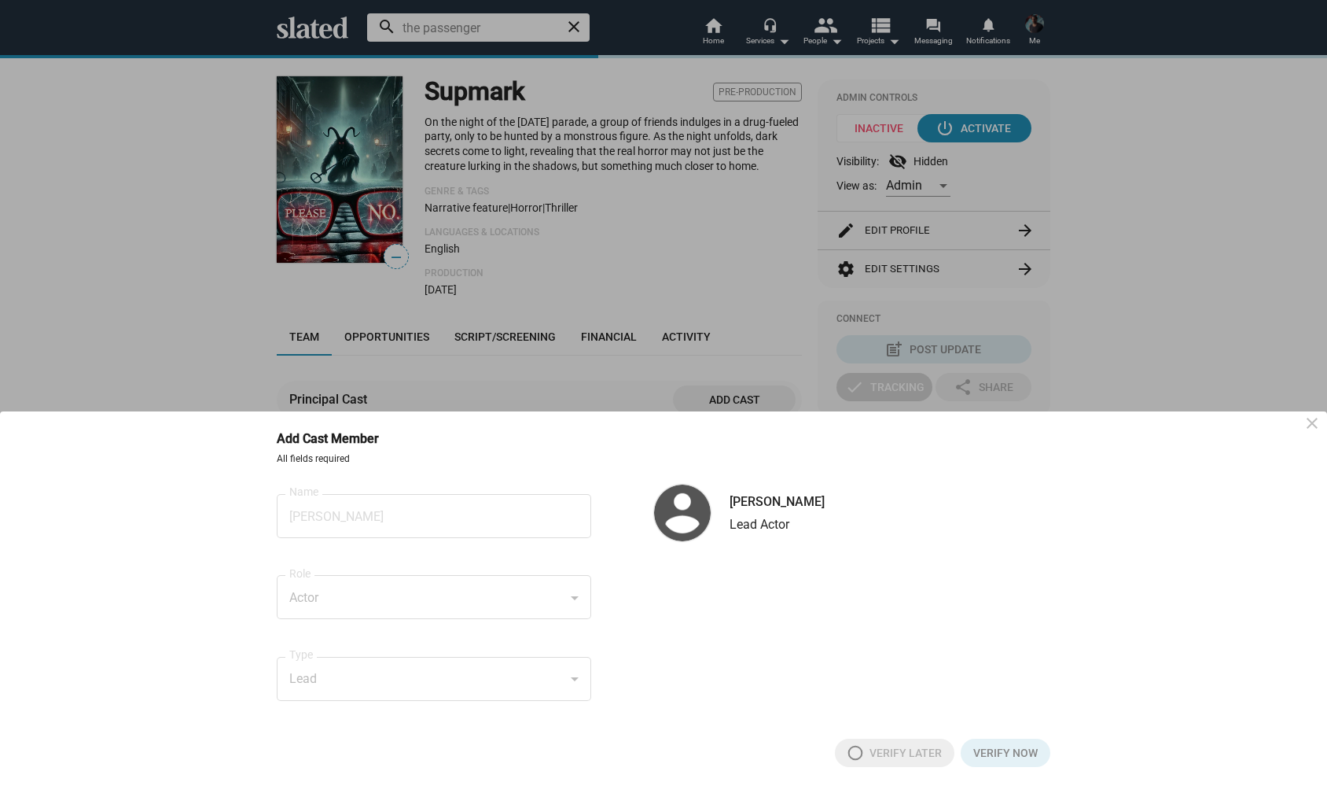
click at [1176, 347] on div at bounding box center [663, 393] width 1327 height 786
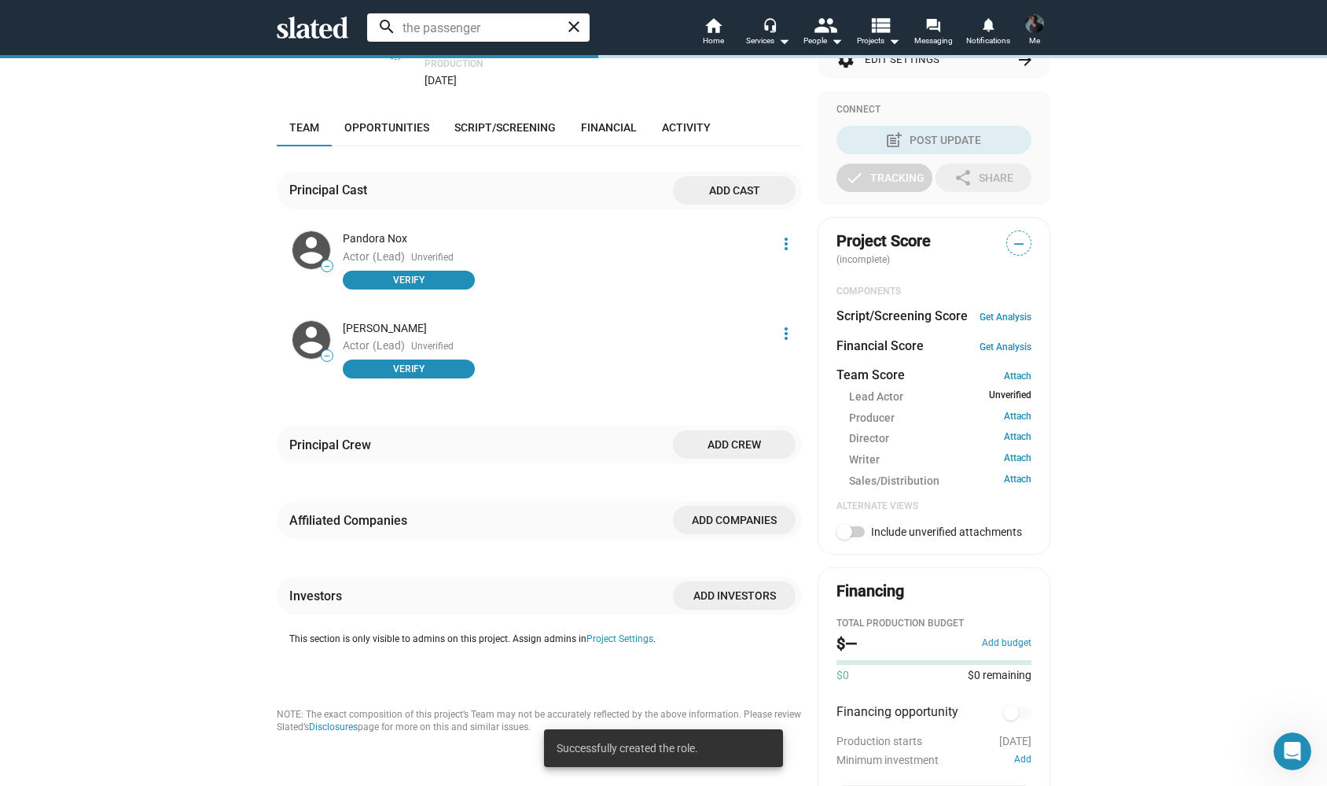
scroll to position [398, 0]
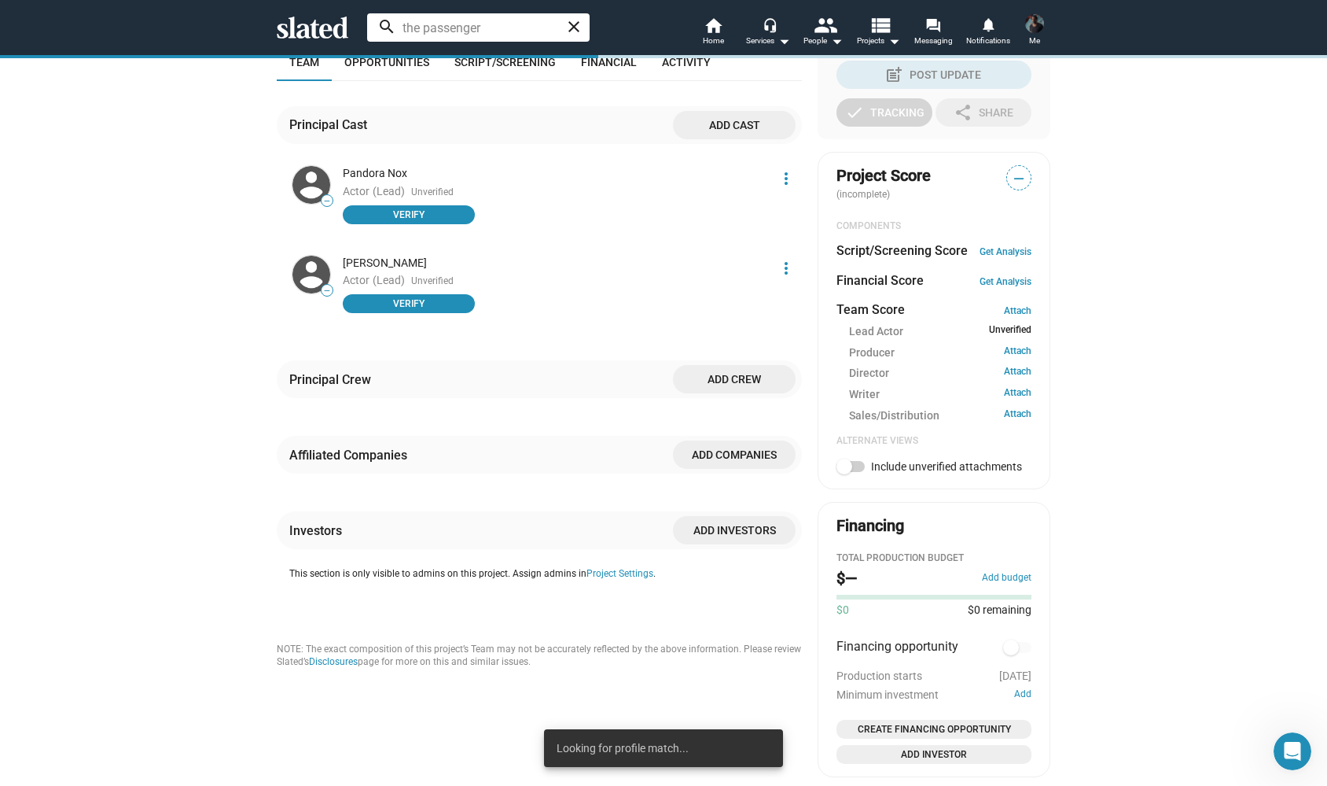
click at [740, 393] on span "Add crew" at bounding box center [735, 379] width 98 height 28
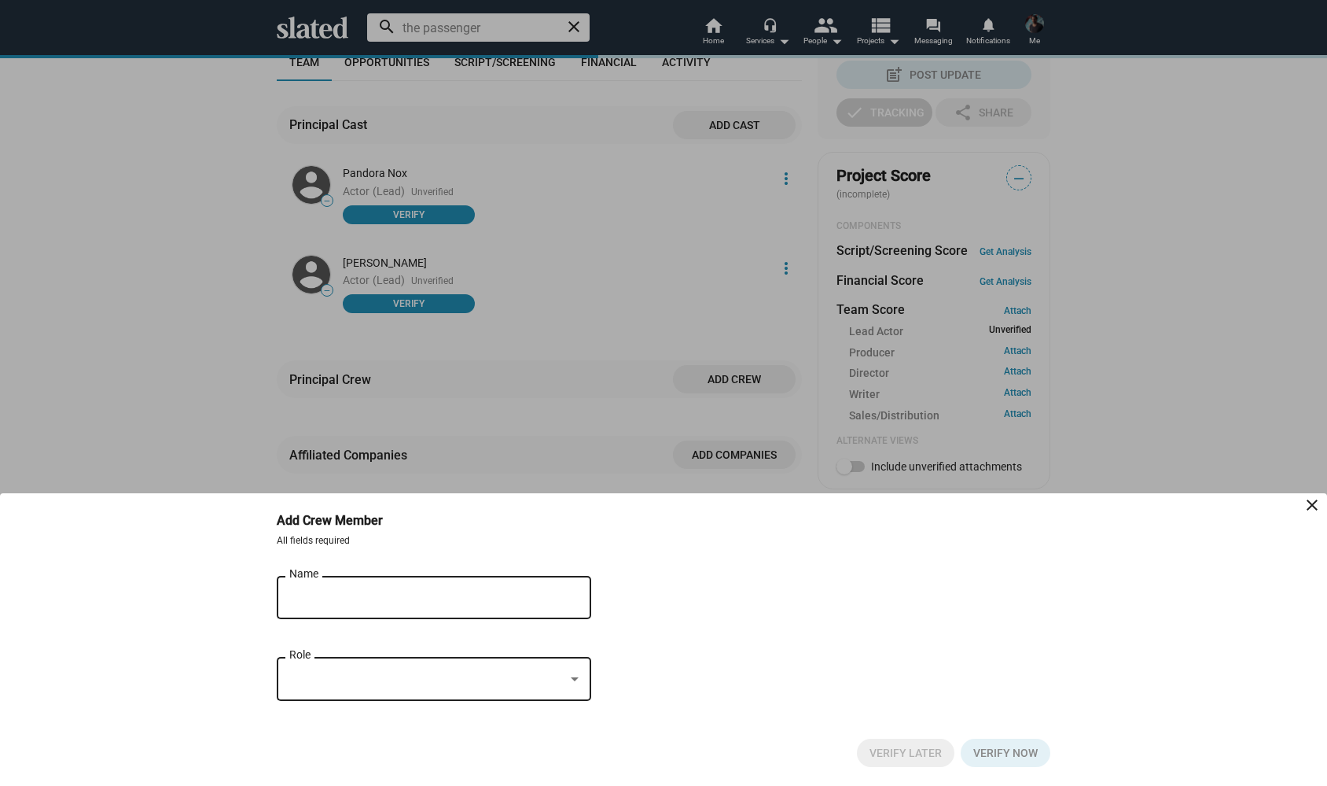
click at [338, 591] on input "Name" at bounding box center [422, 598] width 267 height 14
type input "[PERSON_NAME]"
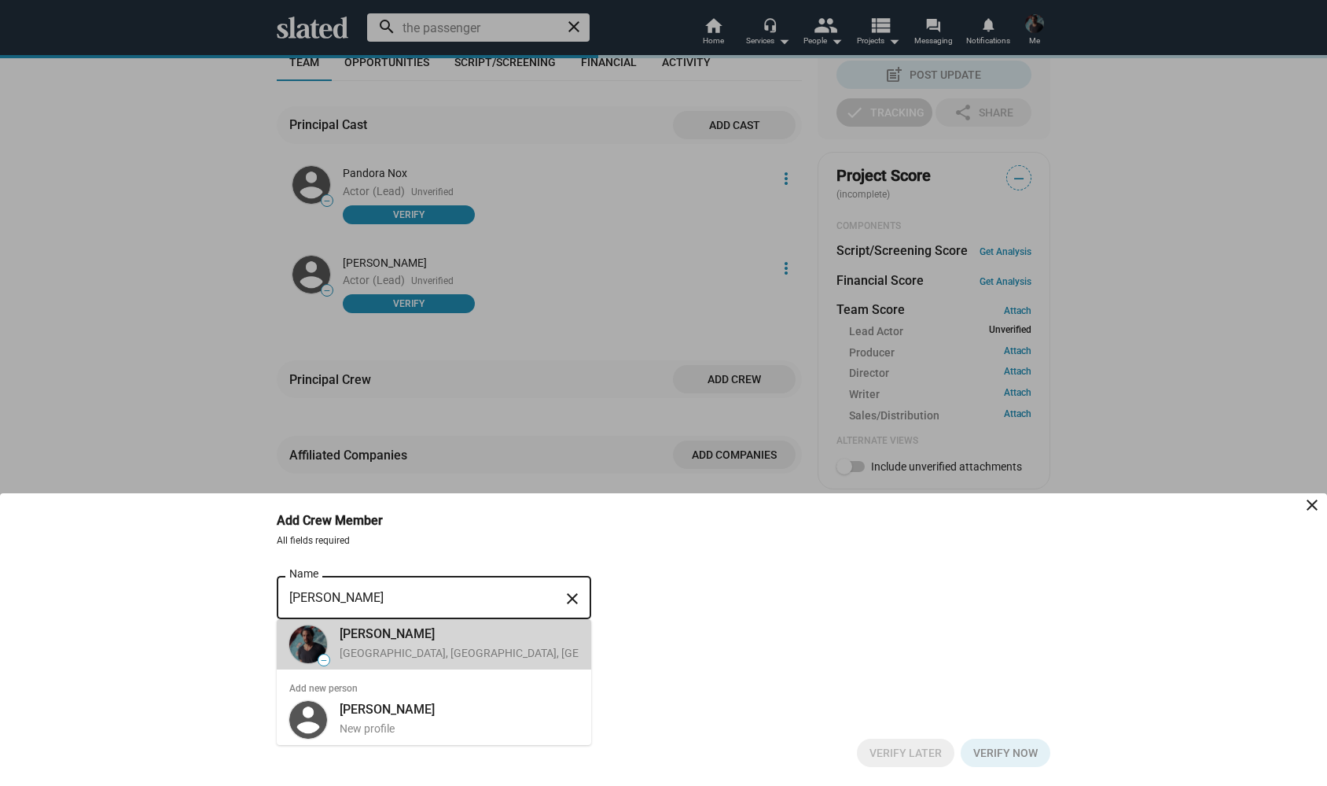
click at [477, 646] on div "Los Angeles, CA, US, Director, Producer" at bounding box center [550, 653] width 420 height 15
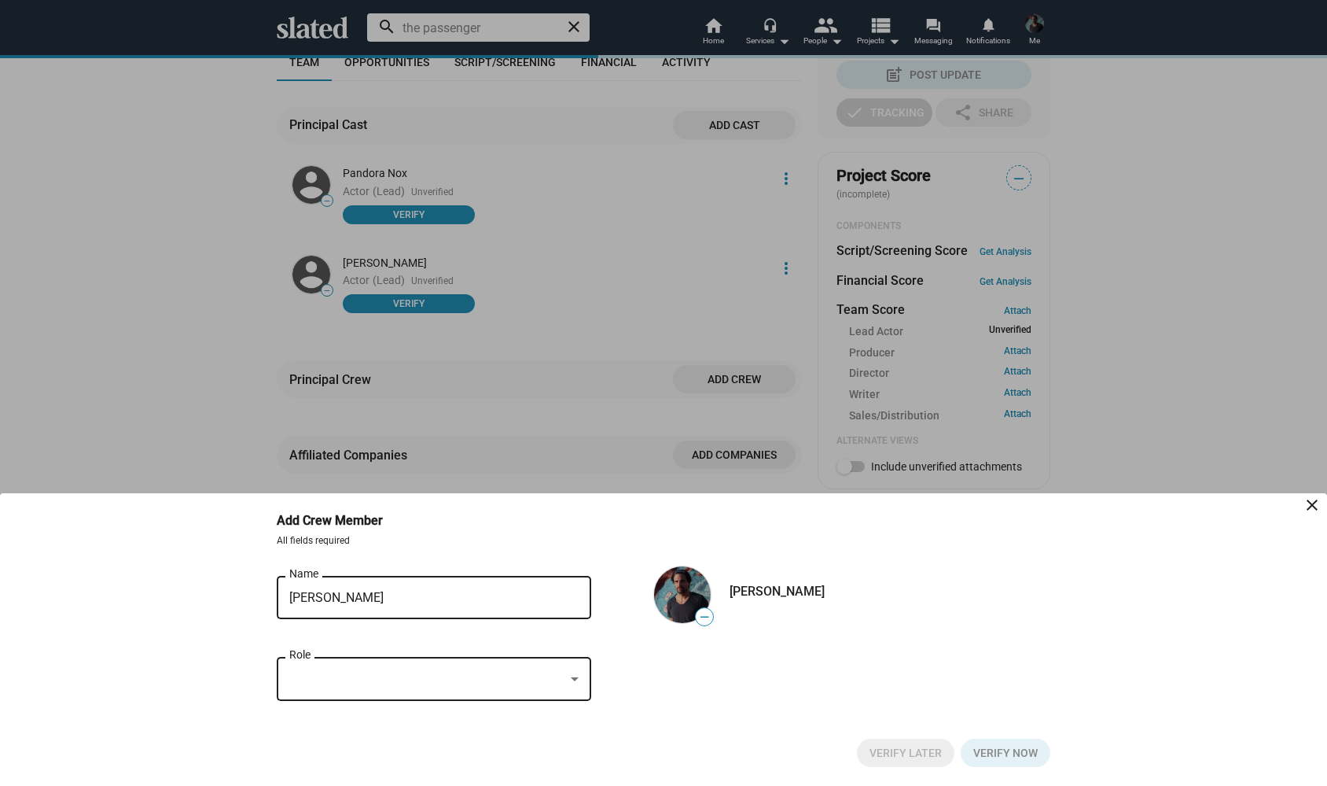
click at [564, 690] on div "Role" at bounding box center [433, 676] width 289 height 46
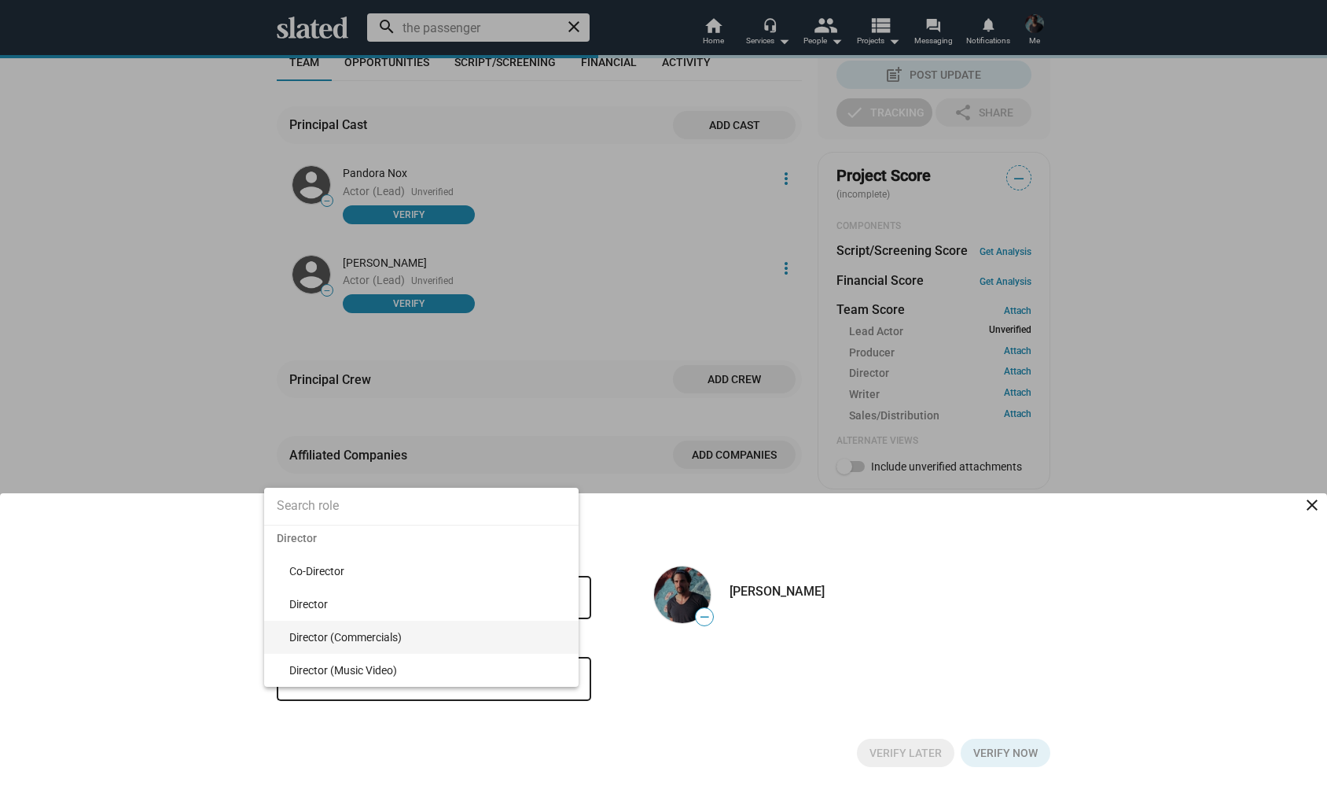
scroll to position [4406, 0]
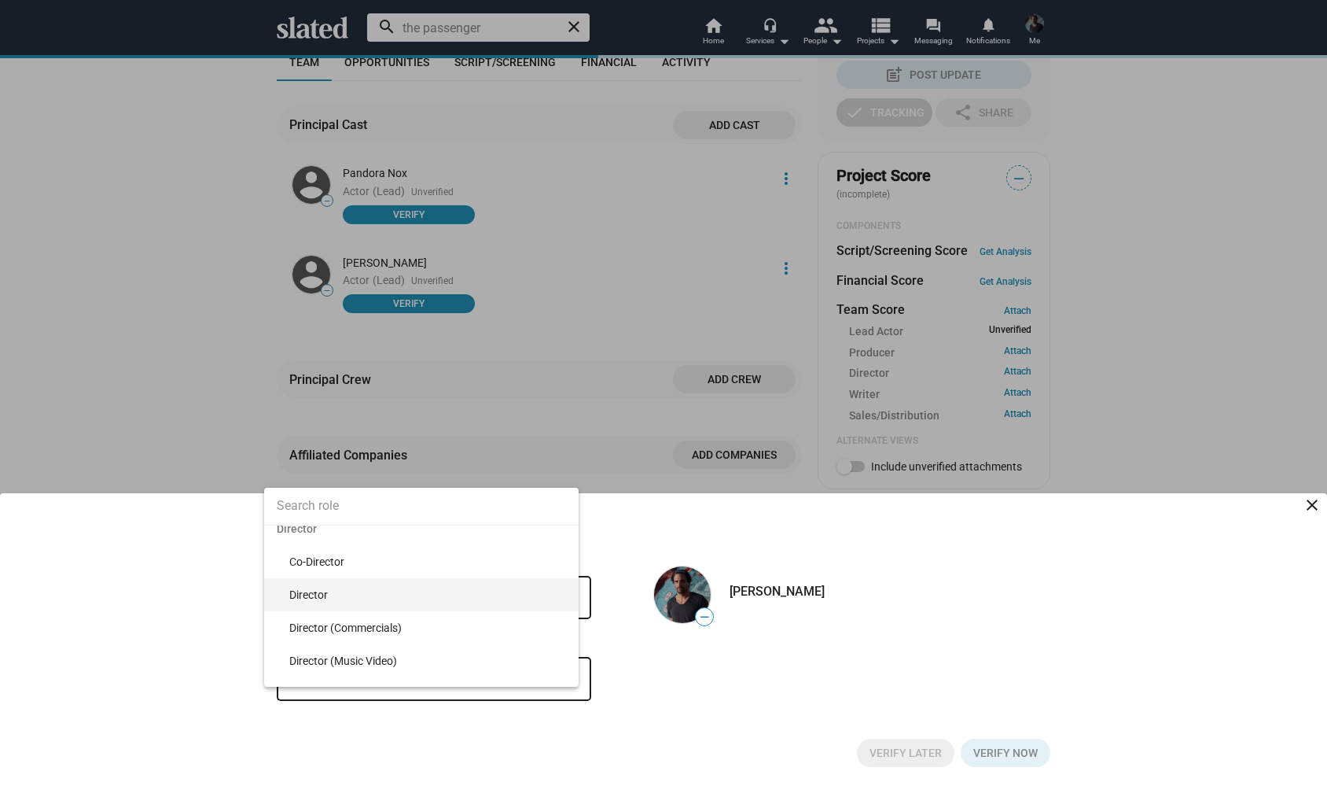
click at [344, 597] on span "Director" at bounding box center [427, 594] width 277 height 33
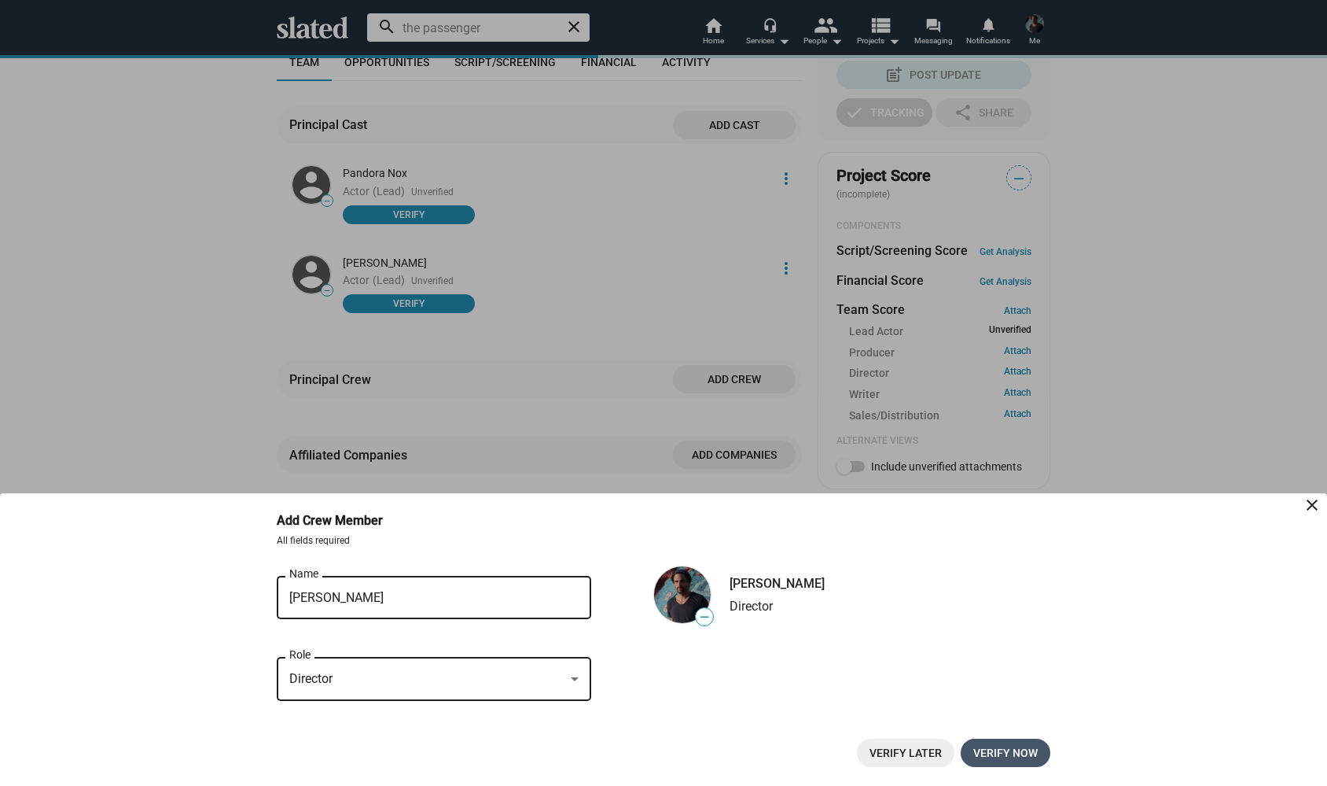
click at [1005, 749] on span "Verify now" at bounding box center [1006, 752] width 64 height 28
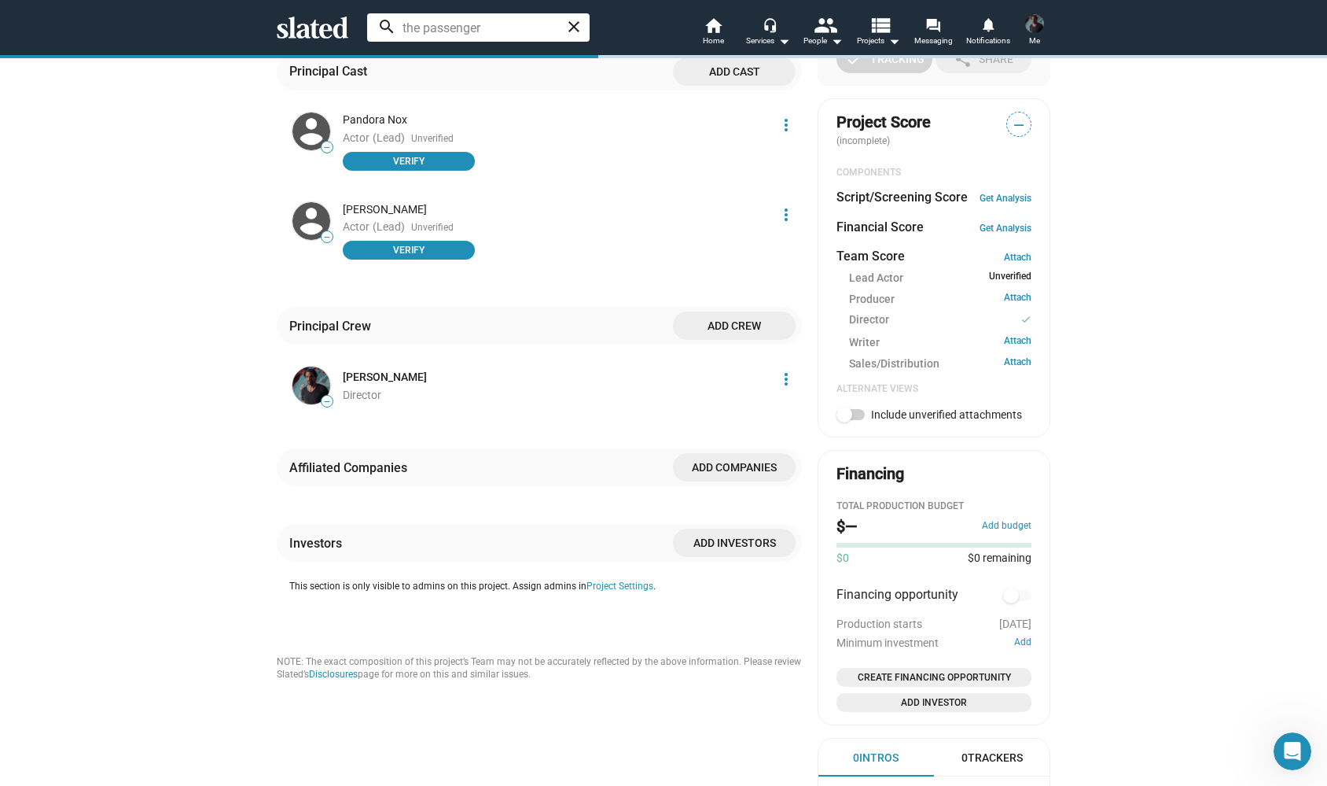
scroll to position [503, 0]
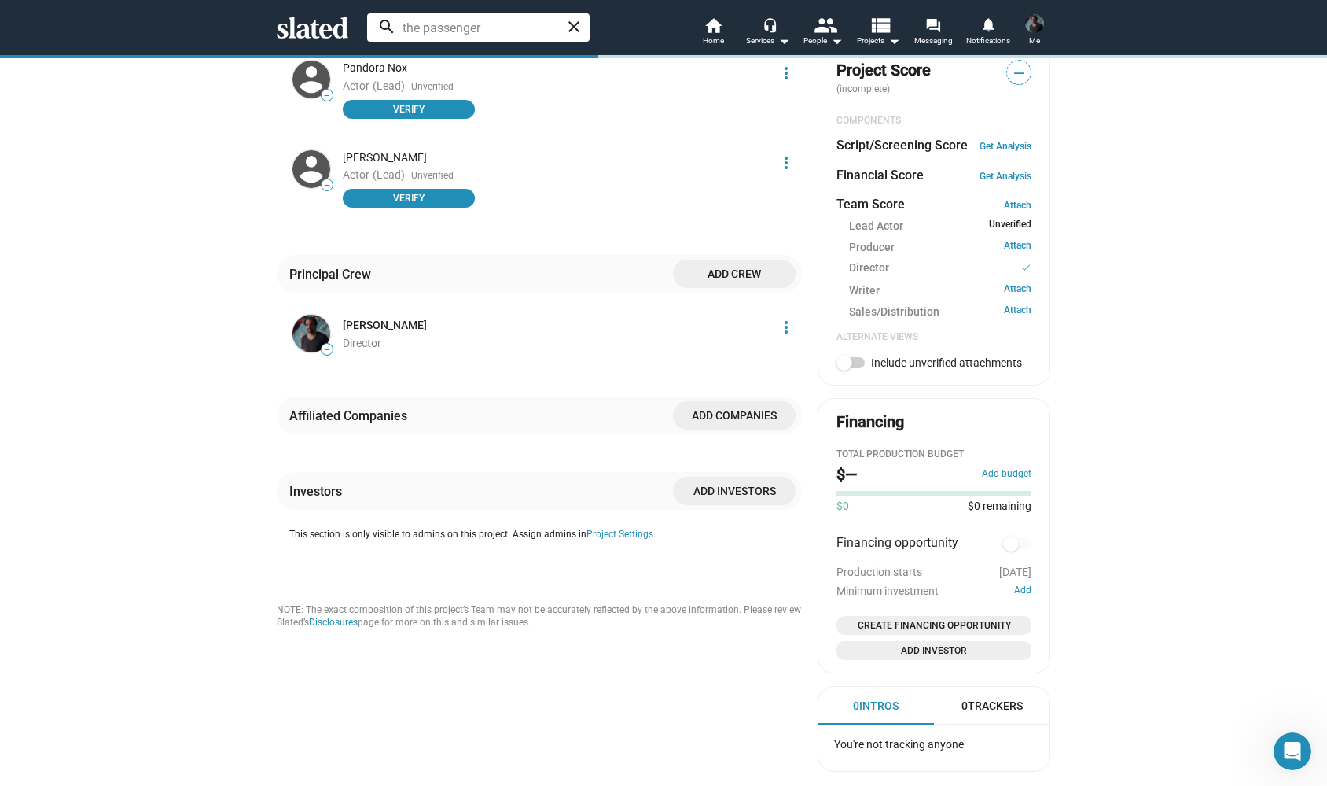
click at [732, 287] on span "Add crew" at bounding box center [735, 274] width 98 height 28
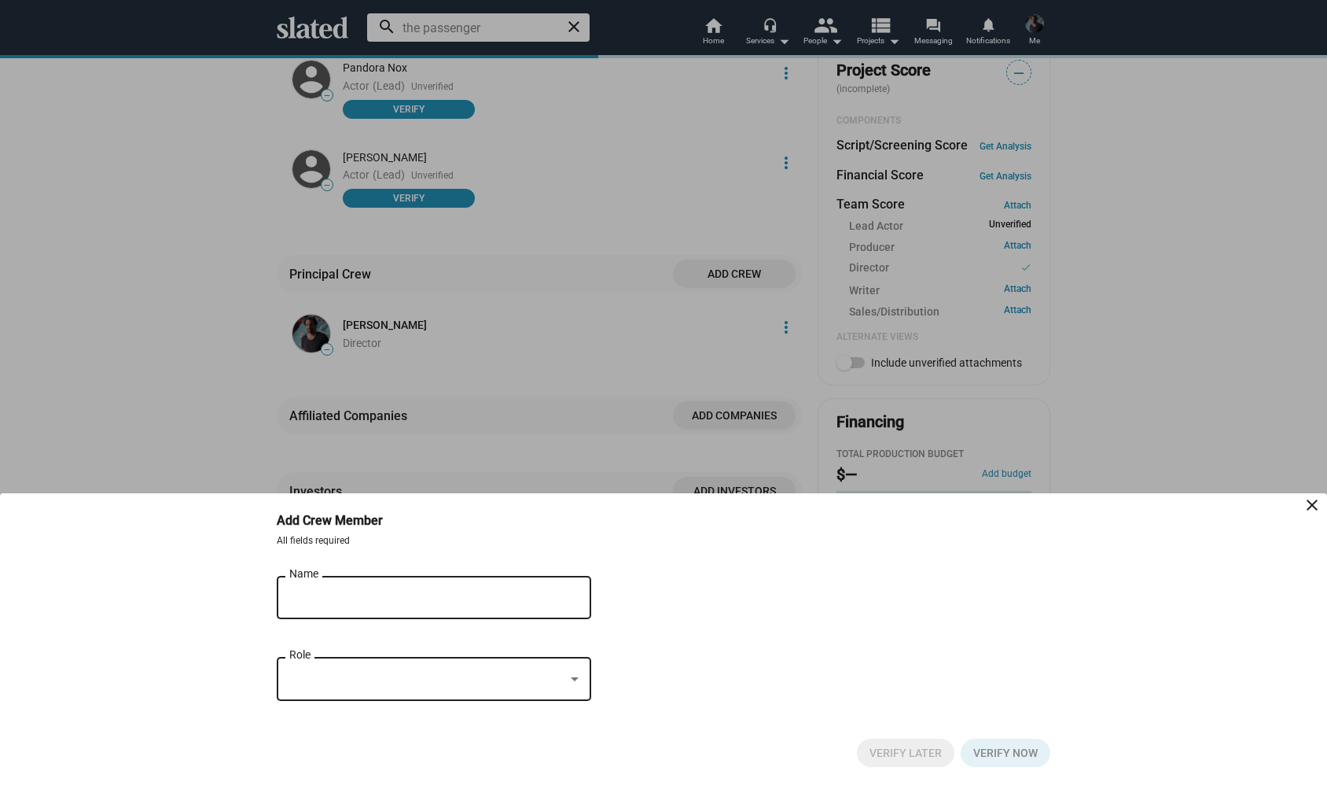
click at [316, 591] on input "Name" at bounding box center [422, 598] width 267 height 14
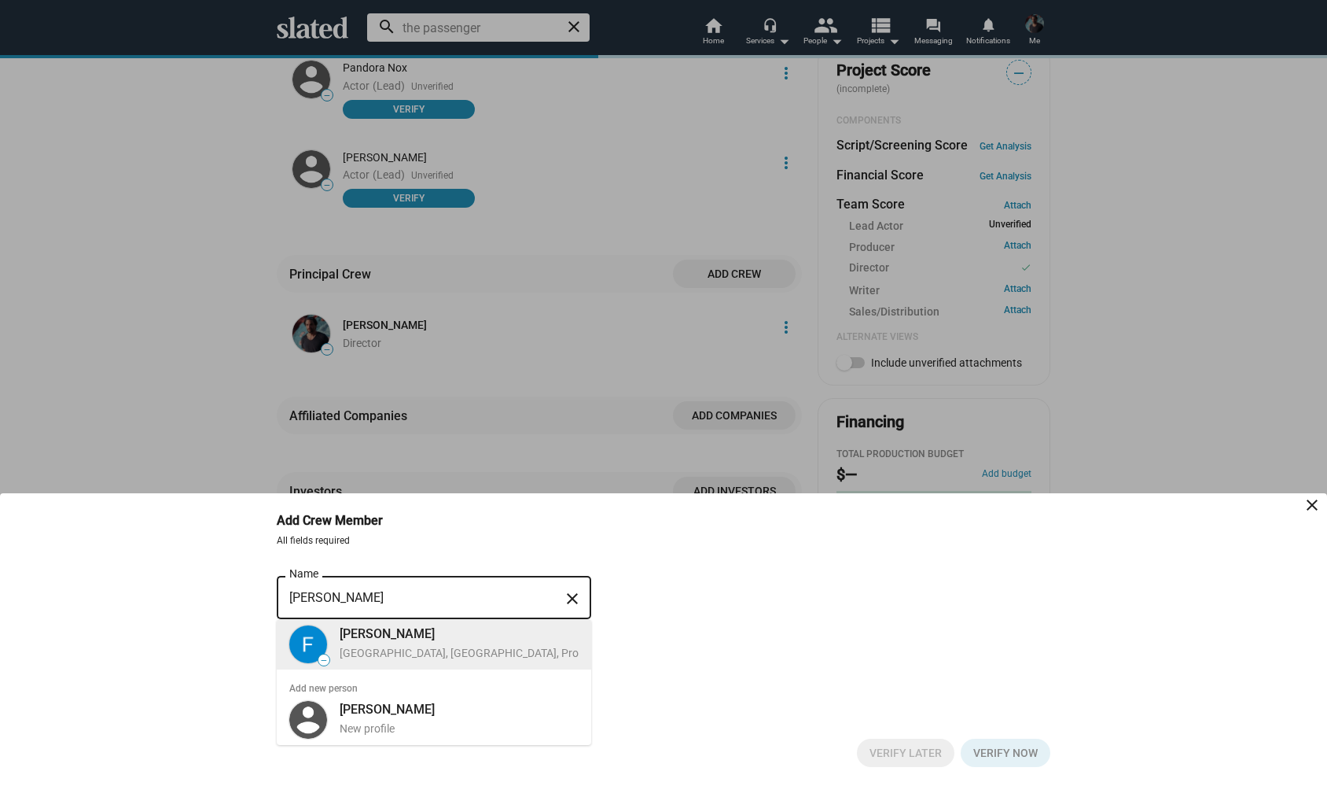
type input "[PERSON_NAME]"
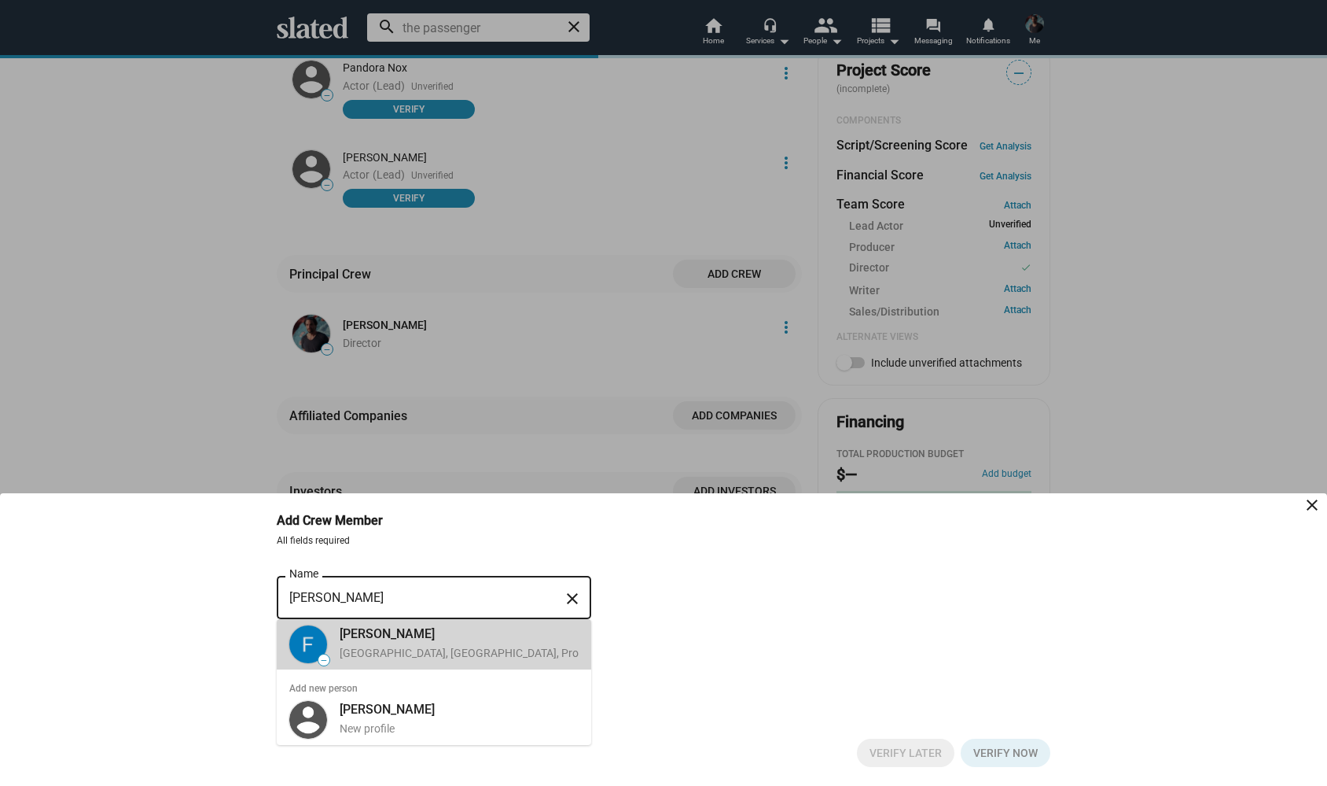
click at [529, 649] on div "London, United Kingdom, Producer" at bounding box center [473, 653] width 267 height 15
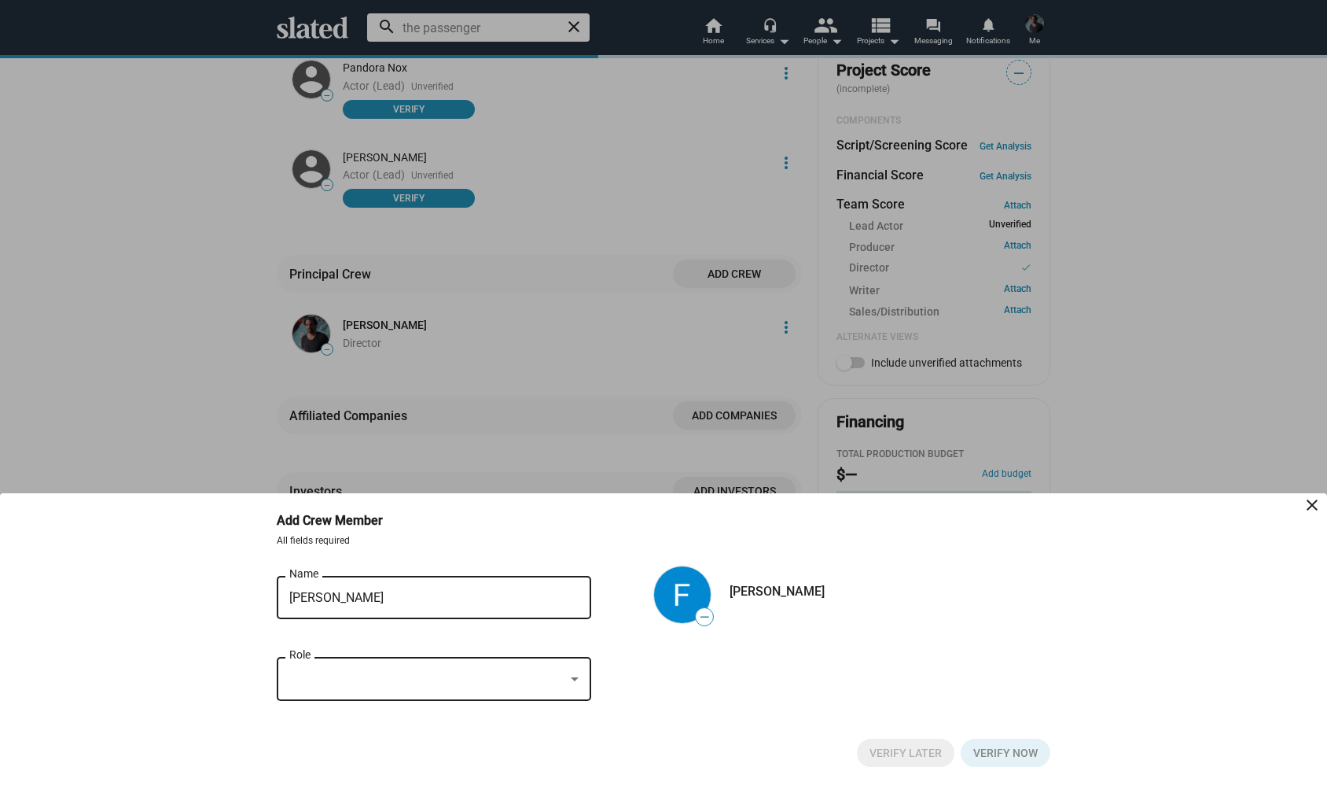
click at [575, 674] on div at bounding box center [575, 679] width 14 height 13
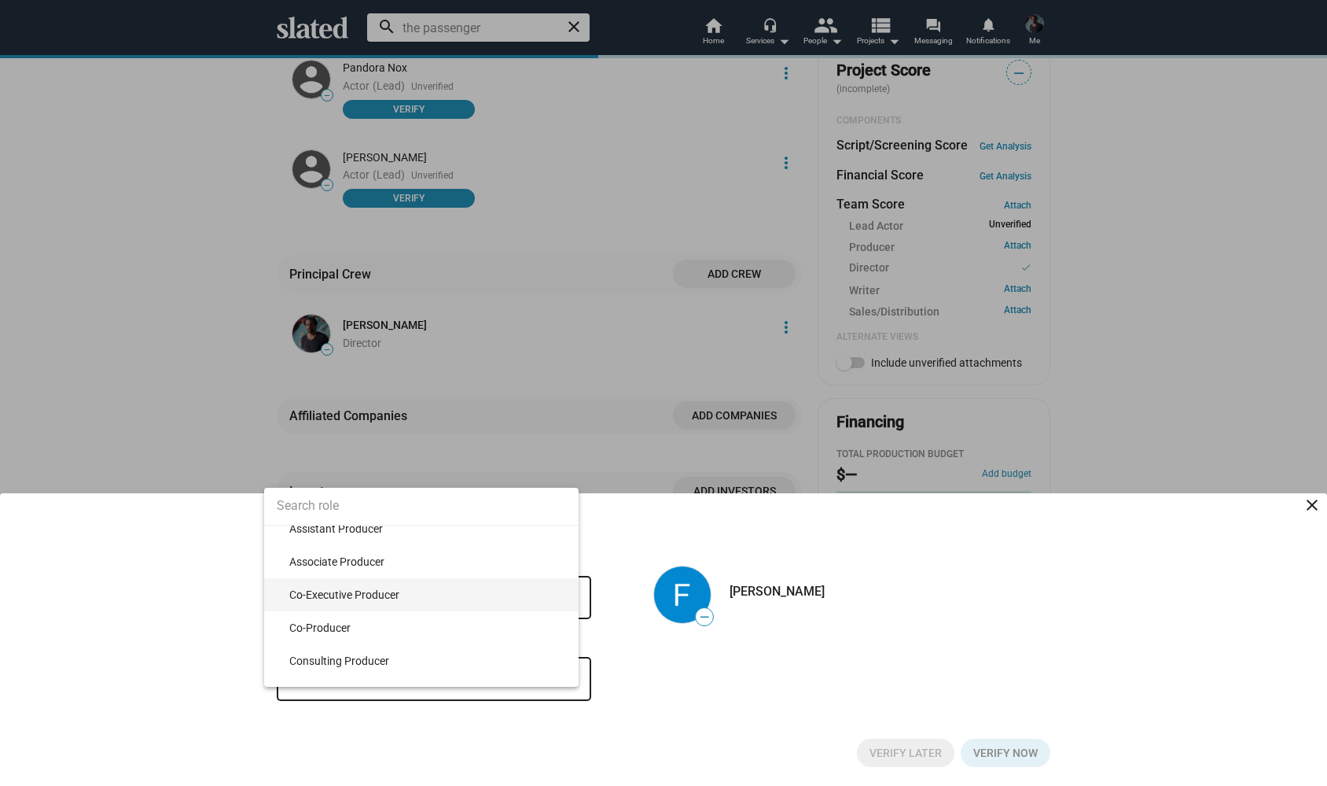
scroll to position [9663, 0]
click at [381, 617] on span "Co-Producer" at bounding box center [427, 622] width 277 height 33
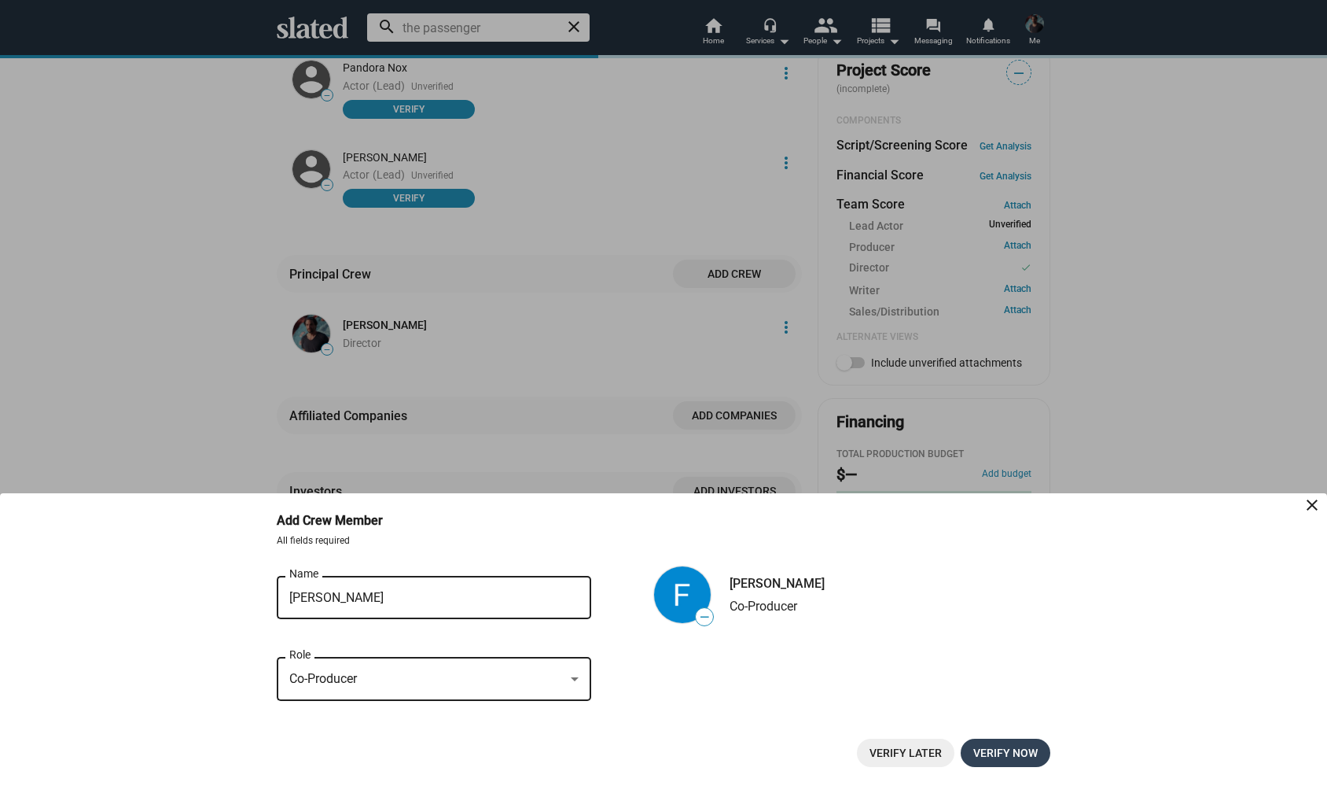
click at [994, 755] on span "Verify now" at bounding box center [1006, 752] width 64 height 28
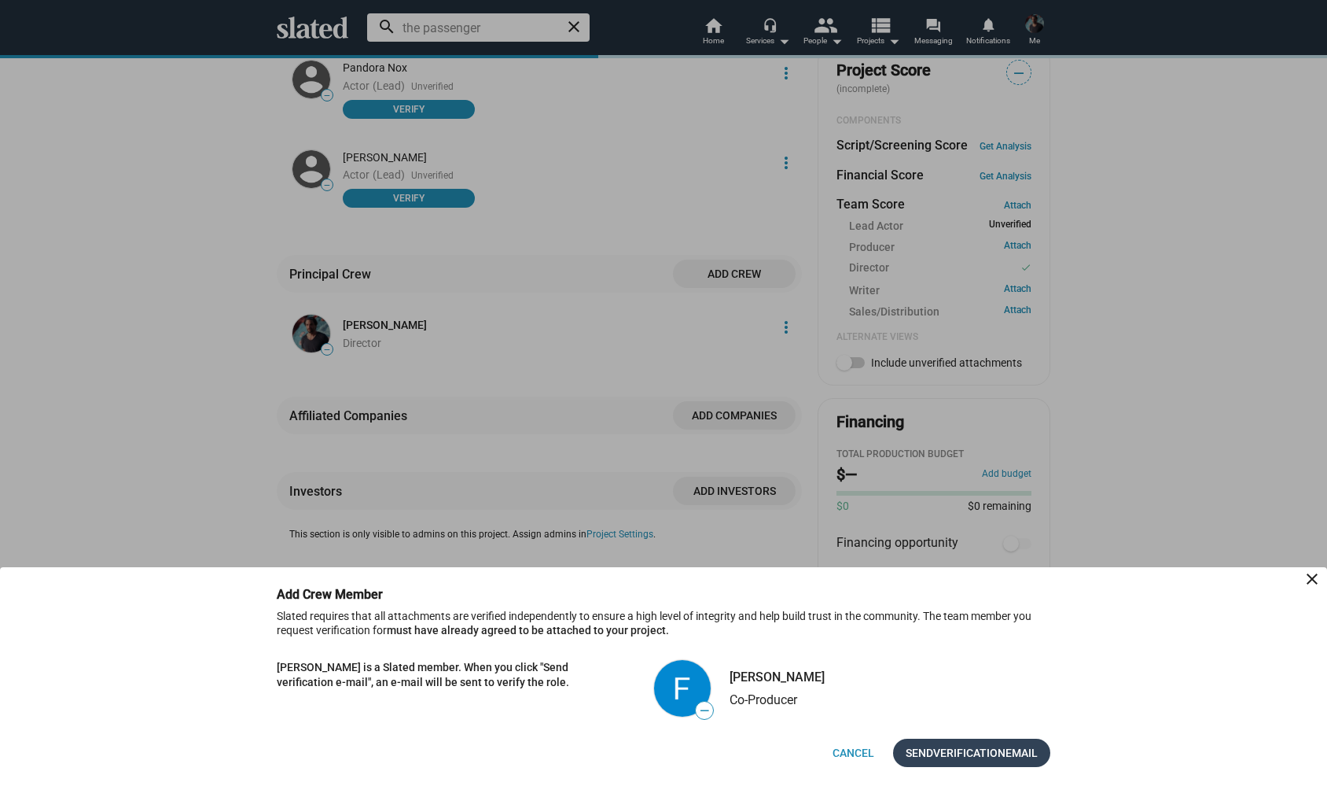
click at [950, 752] on span "Verification" at bounding box center [969, 752] width 72 height 28
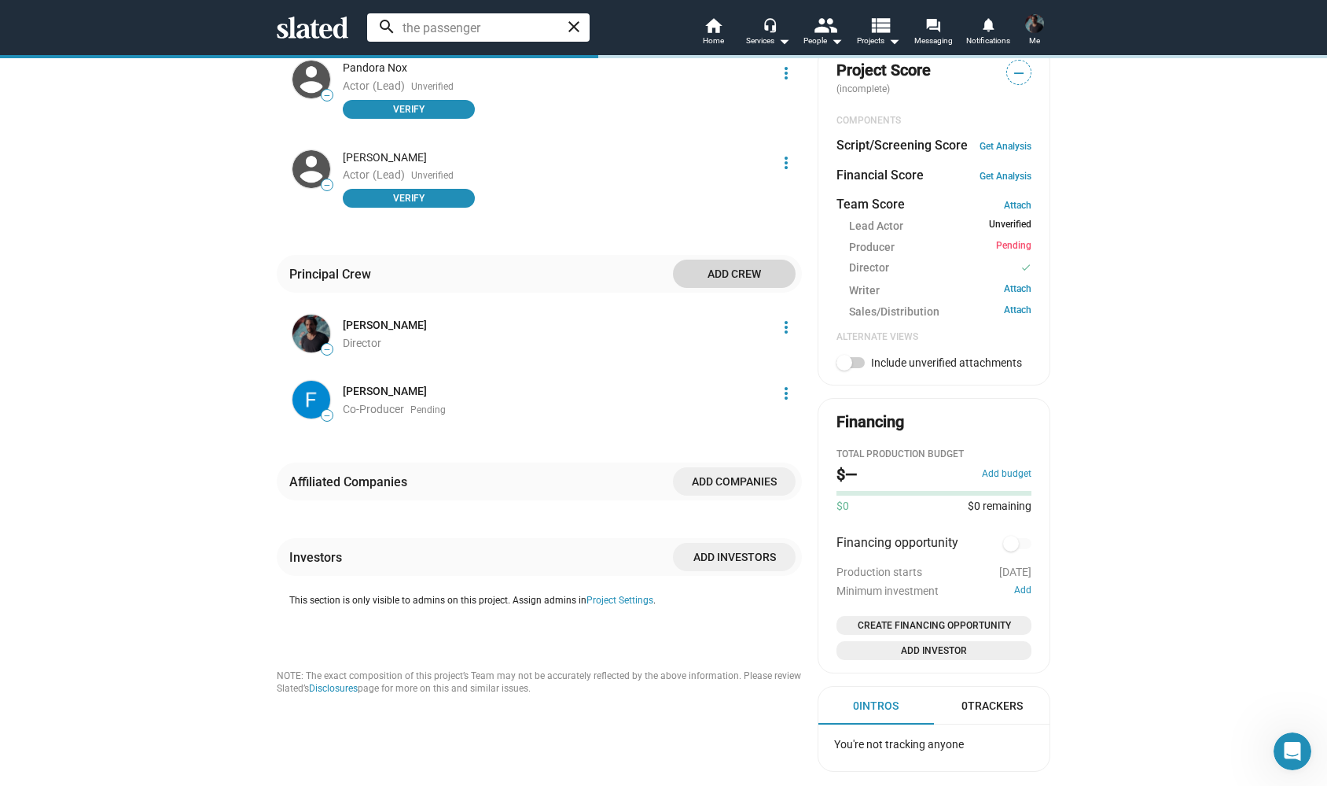
click at [729, 288] on span "Add crew" at bounding box center [735, 274] width 98 height 28
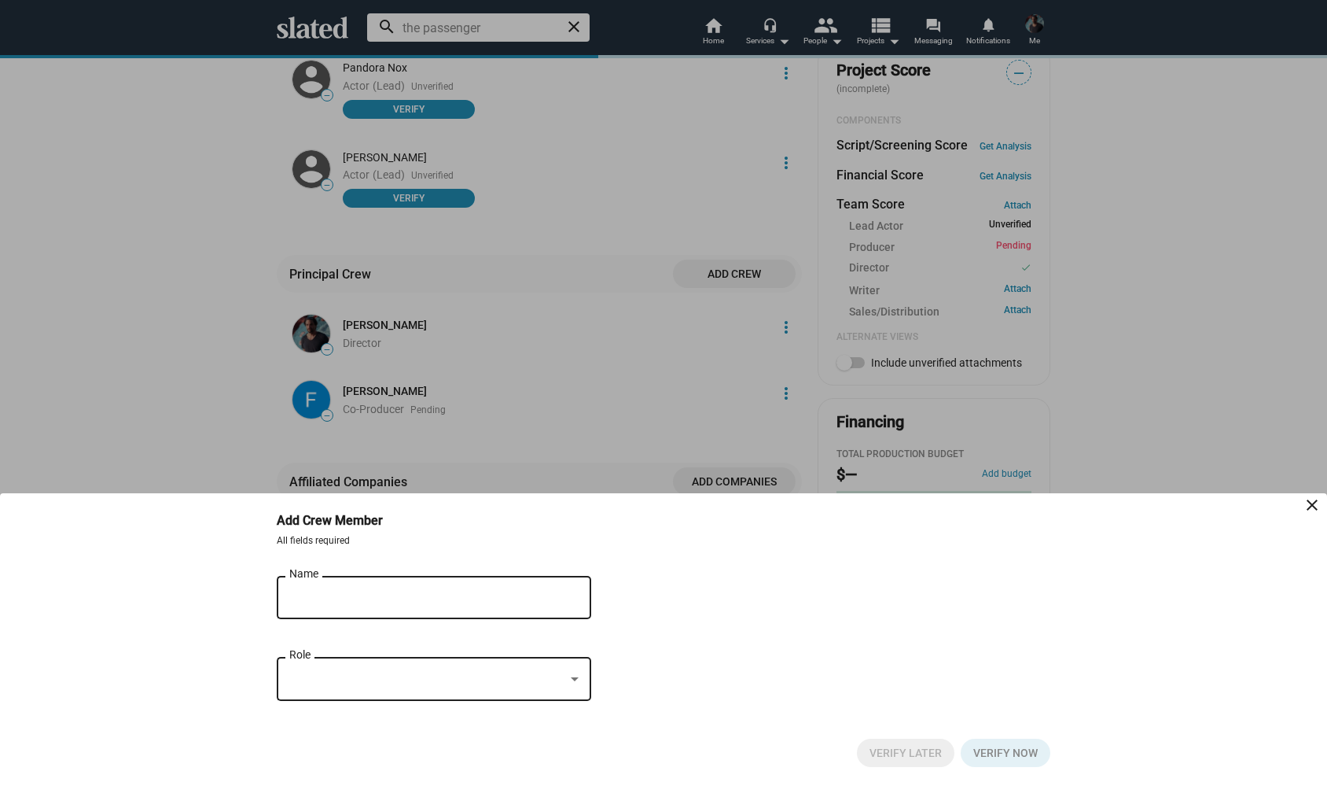
click at [352, 607] on div "Name" at bounding box center [422, 595] width 267 height 46
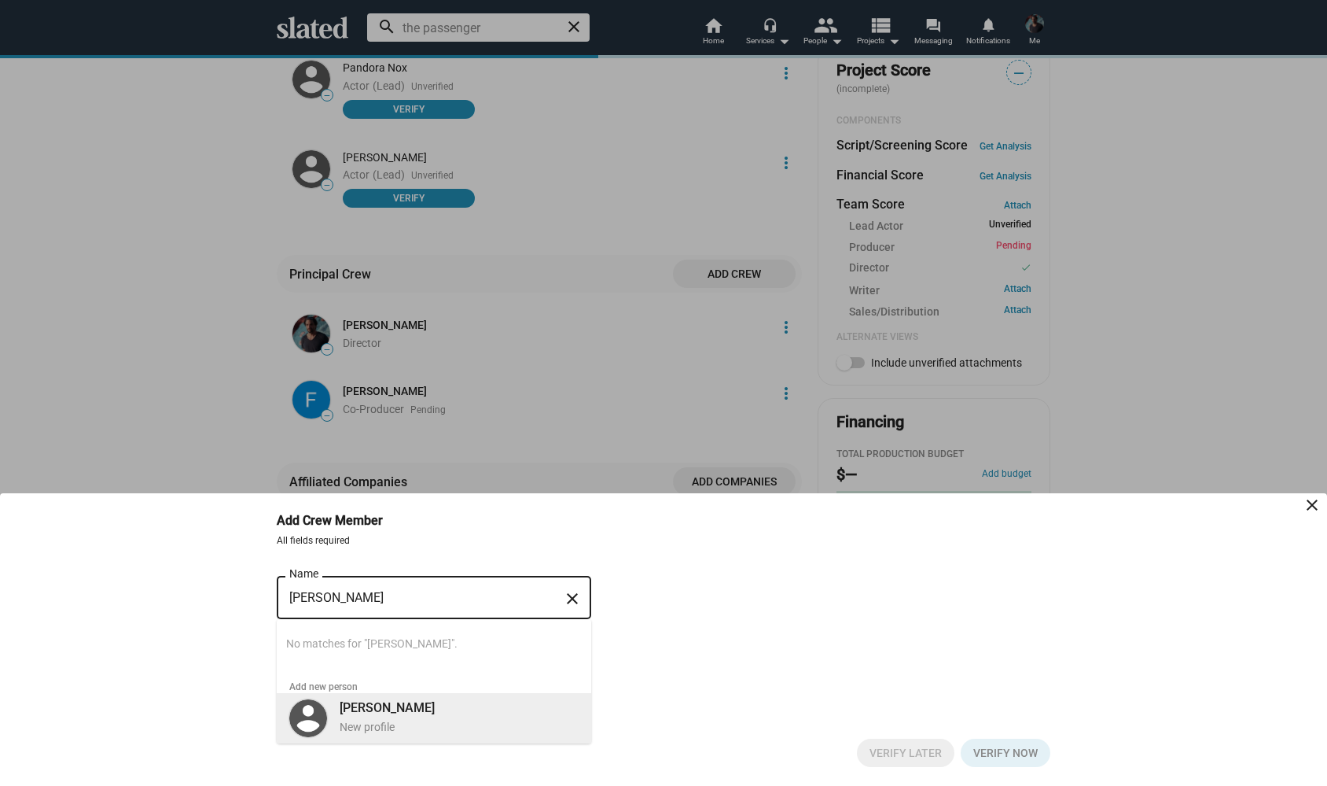
type input "[PERSON_NAME]"
click at [411, 716] on div "Artem Belov New profile" at bounding box center [454, 716] width 248 height 41
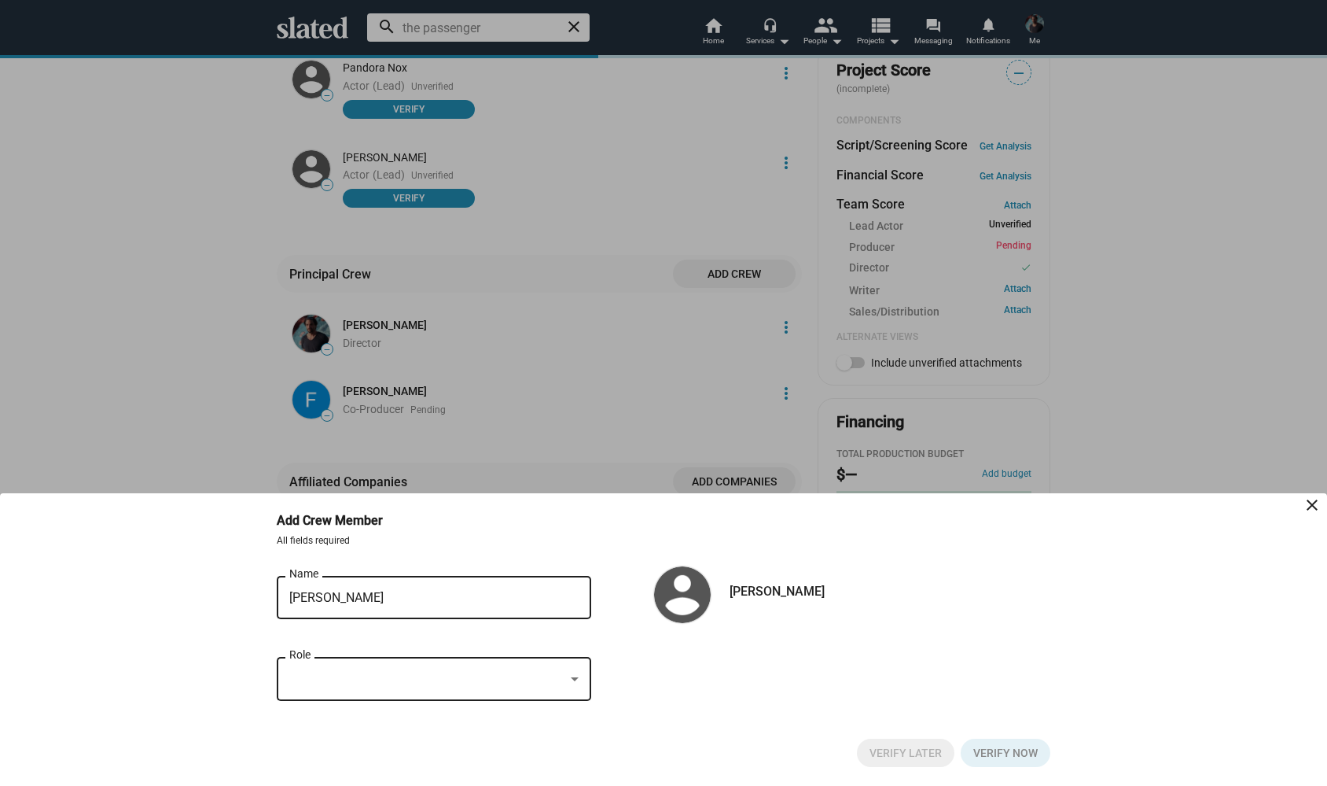
click at [547, 683] on div at bounding box center [426, 679] width 275 height 17
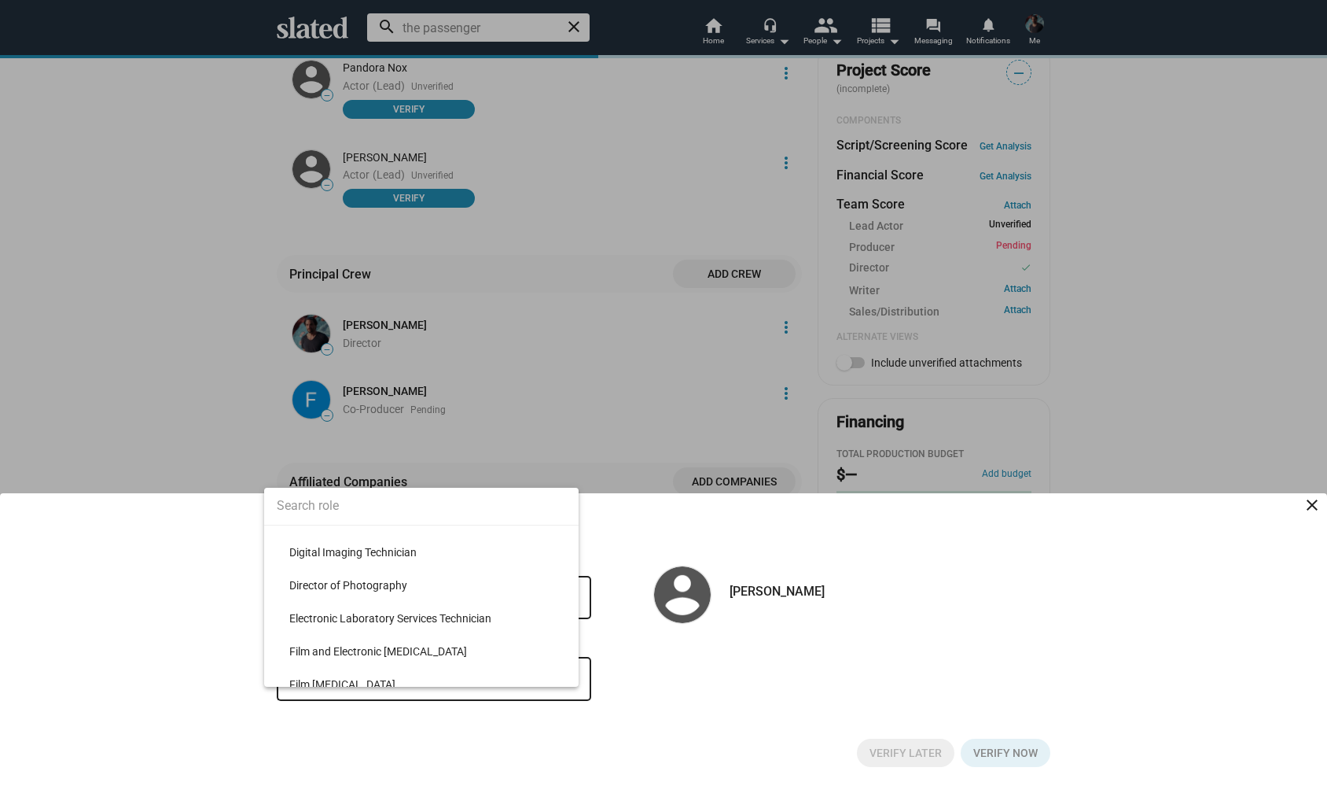
scroll to position [1888, 0]
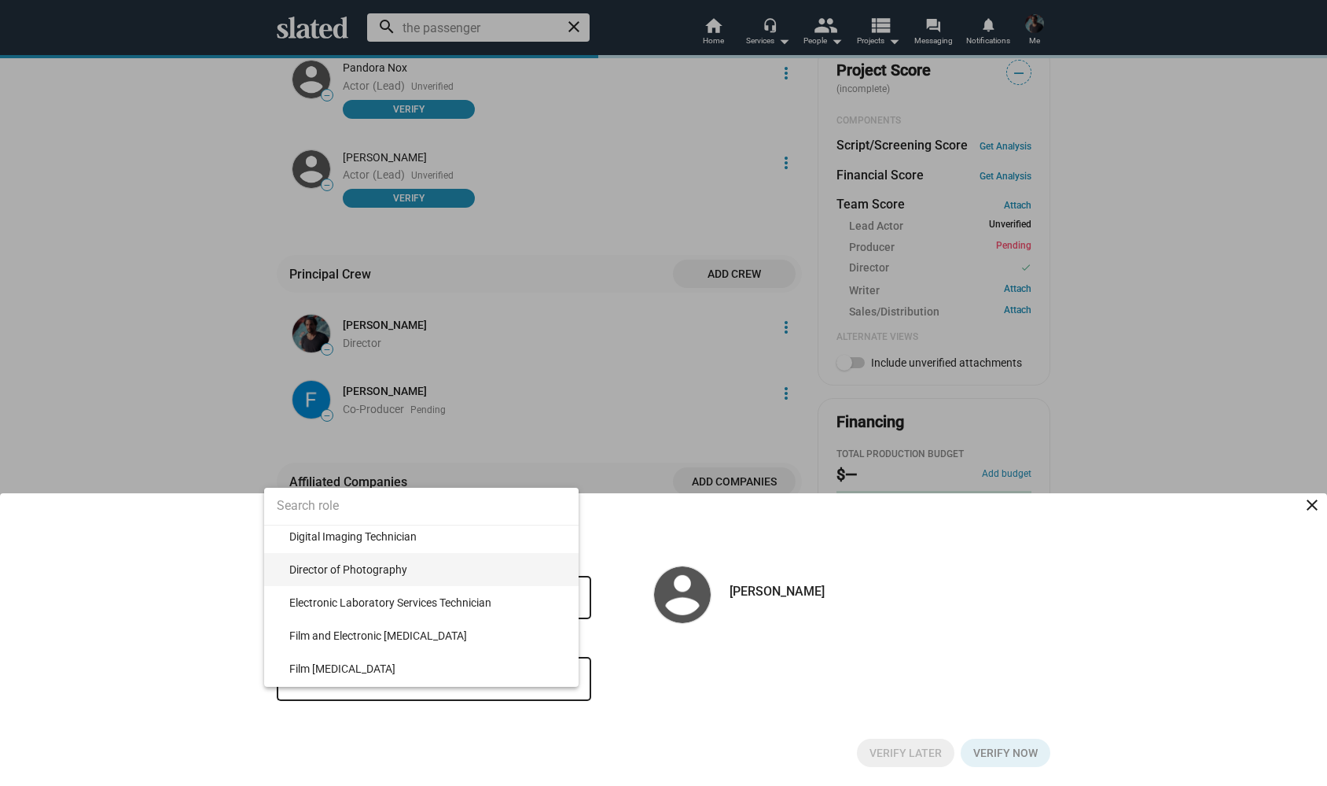
click at [409, 576] on span "Director of Photography" at bounding box center [427, 569] width 277 height 33
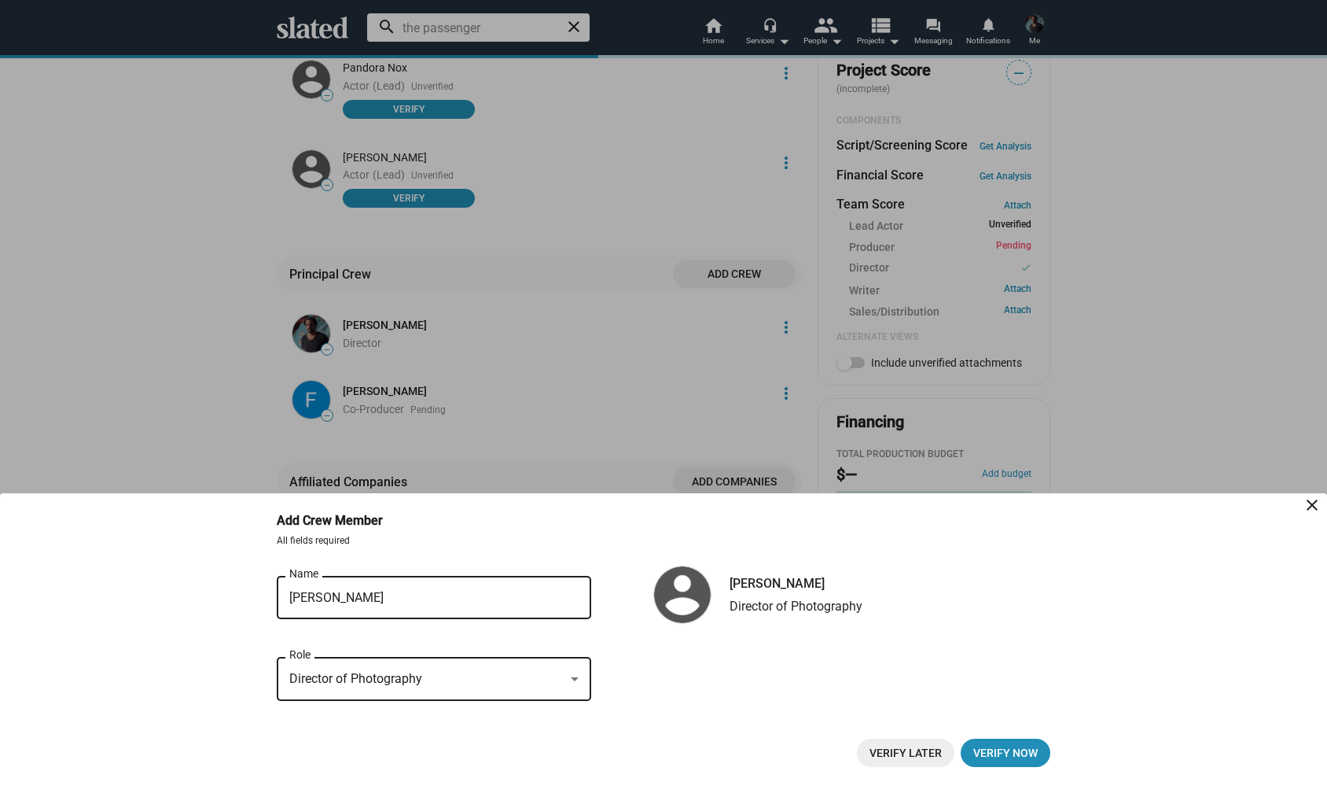
click at [907, 755] on span "Verify Later" at bounding box center [906, 752] width 72 height 28
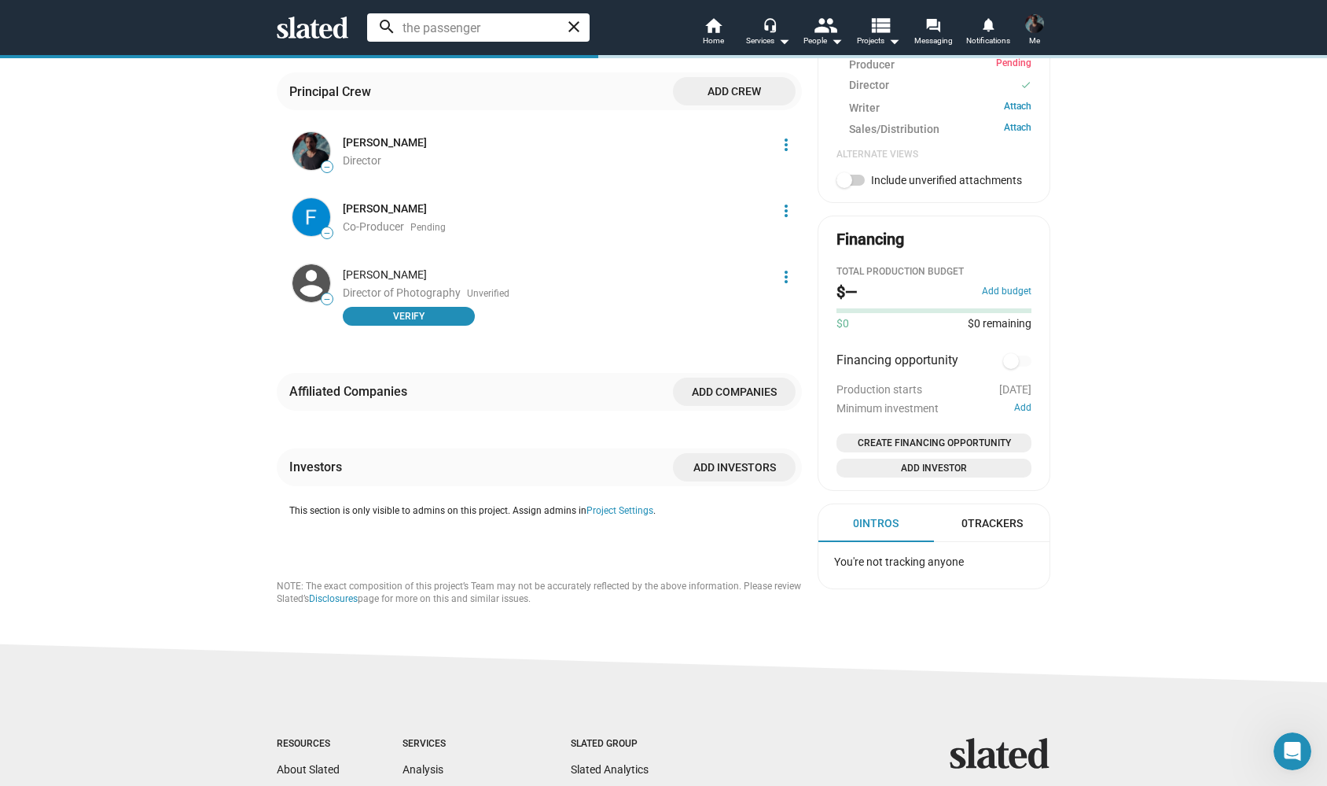
scroll to position [695, 0]
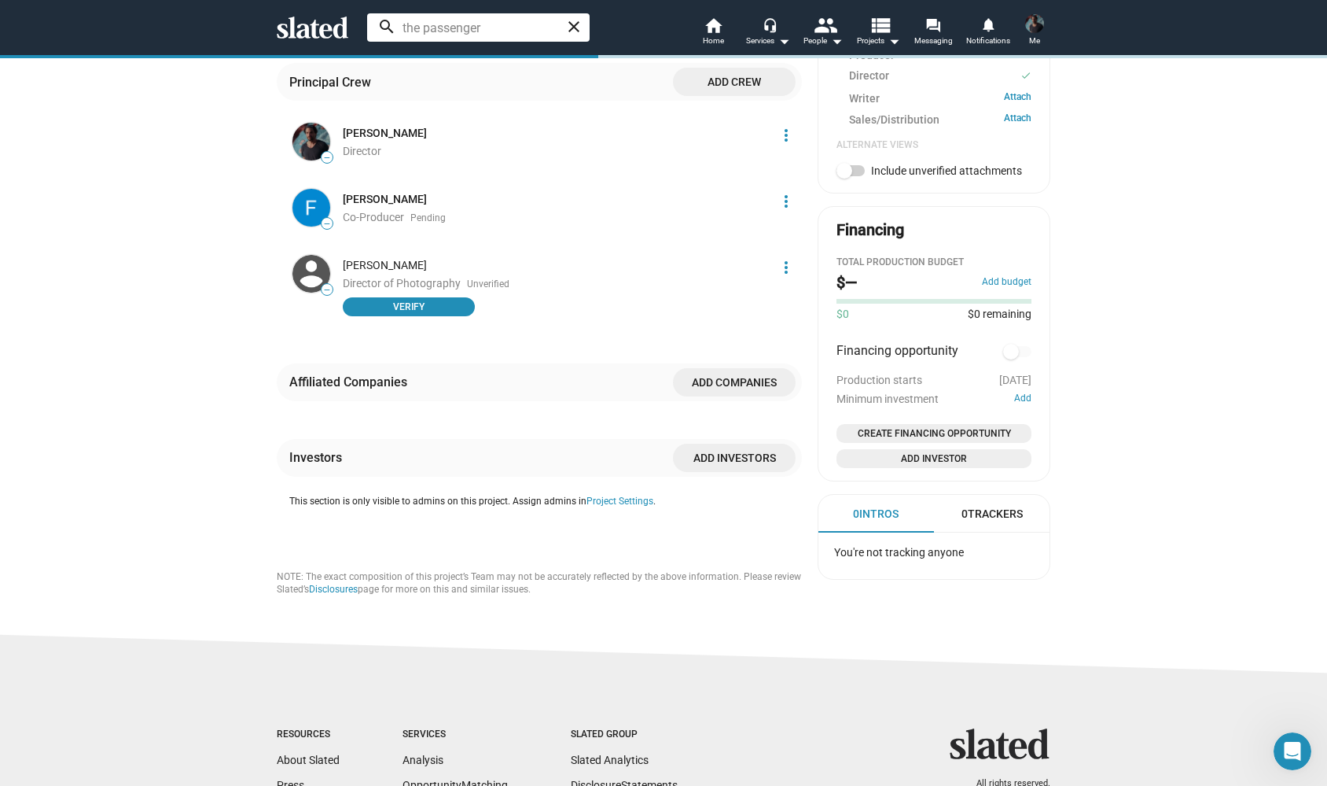
click at [720, 396] on span "Add companies" at bounding box center [735, 382] width 98 height 28
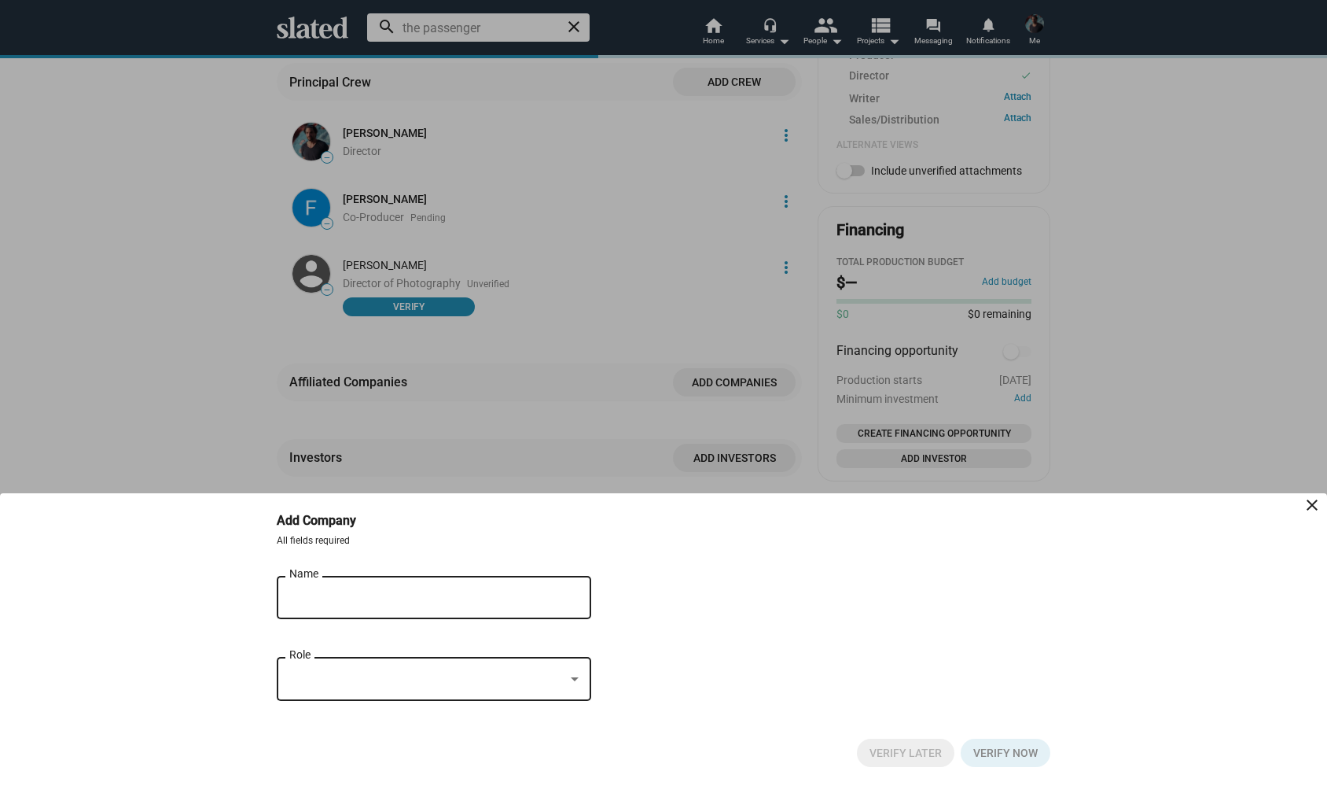
click at [405, 591] on input "Name" at bounding box center [422, 598] width 267 height 14
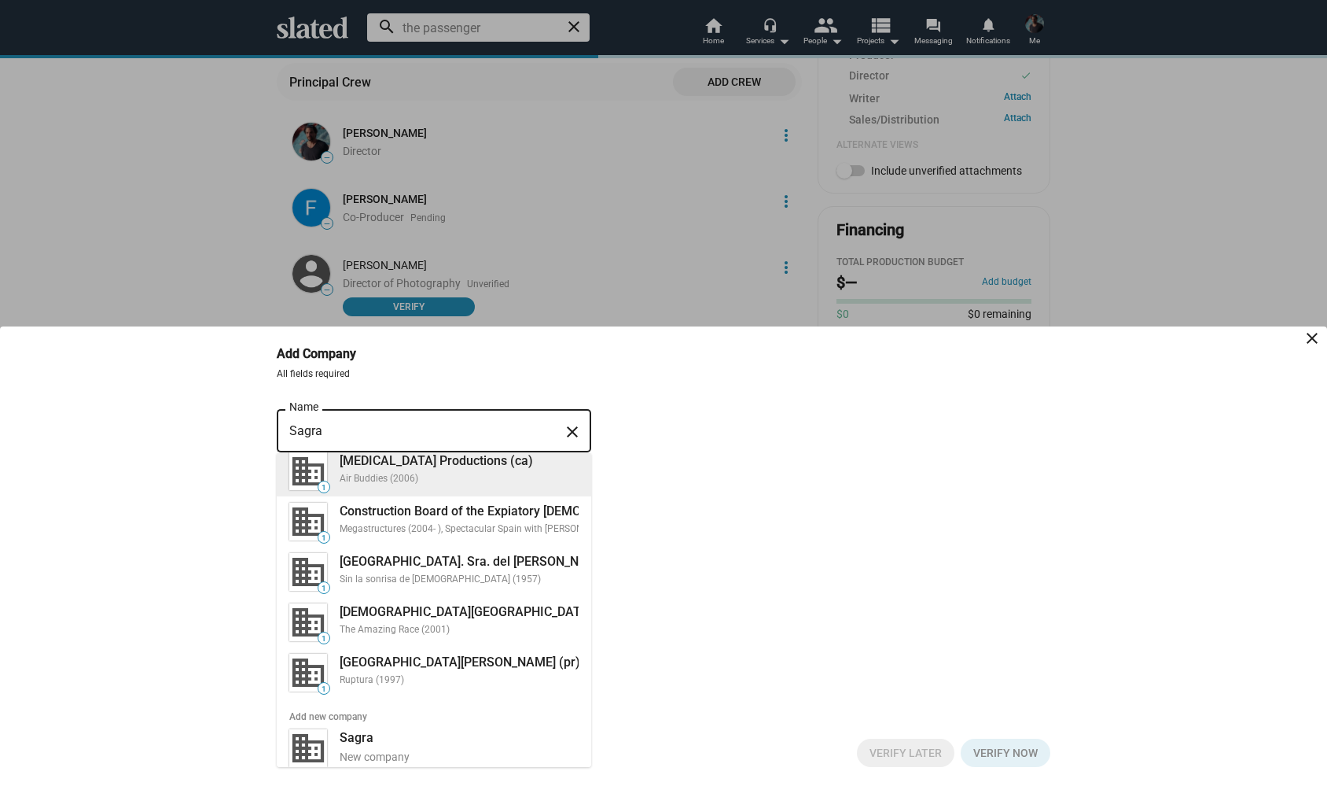
scroll to position [164, 0]
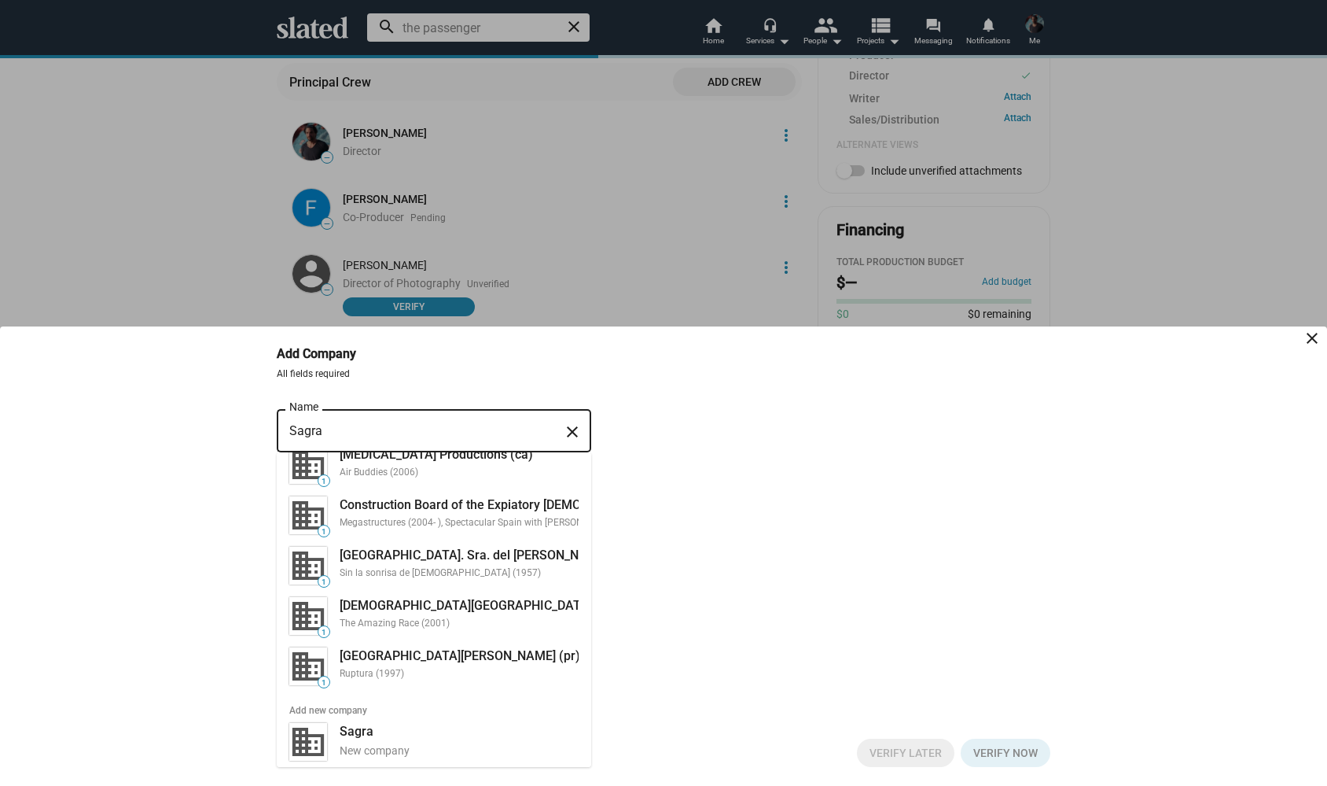
type input "Sagra"
click at [735, 547] on div "Sagra Name close 1 Sagra Musicale Malatestiana (it) Zoroastro (2017) 1 Sagrada …" at bounding box center [664, 563] width 774 height 314
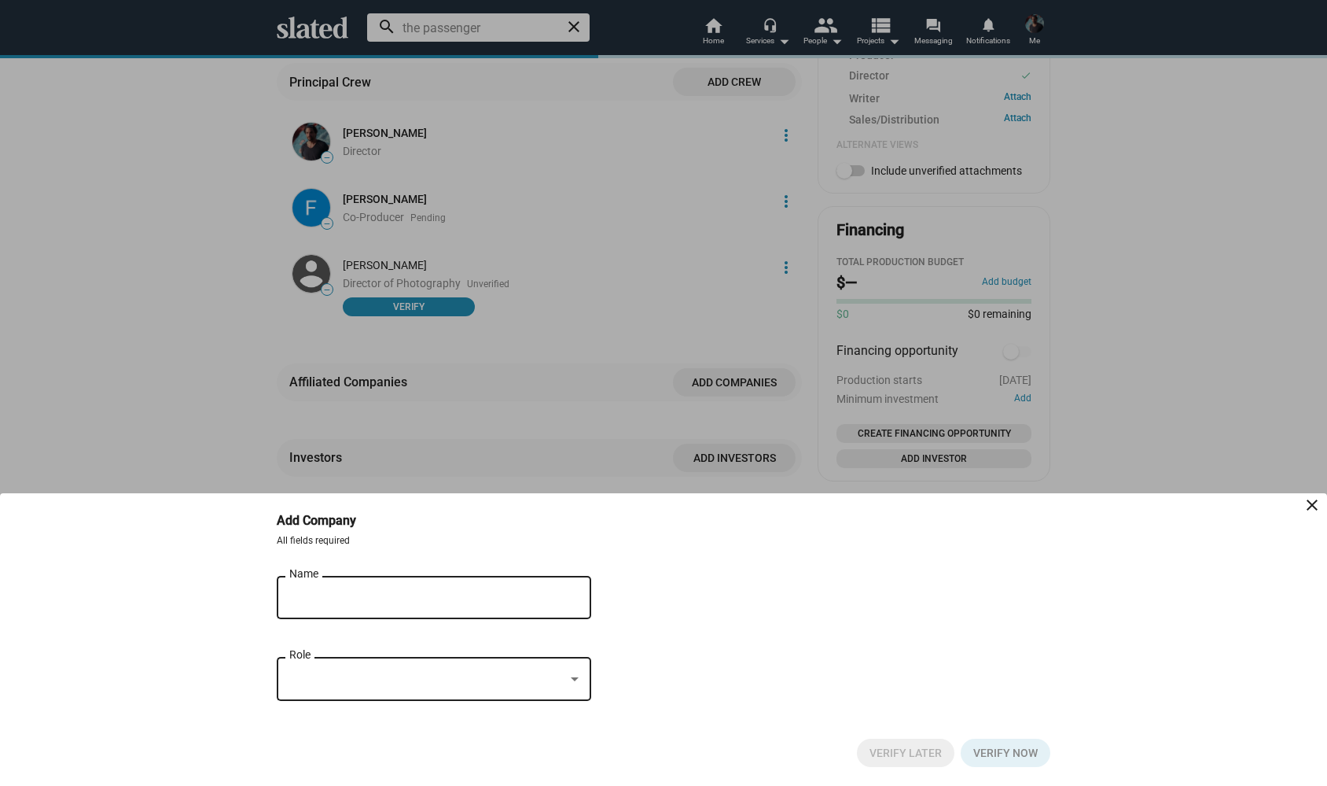
click at [1312, 506] on mat-icon "close" at bounding box center [1312, 504] width 19 height 19
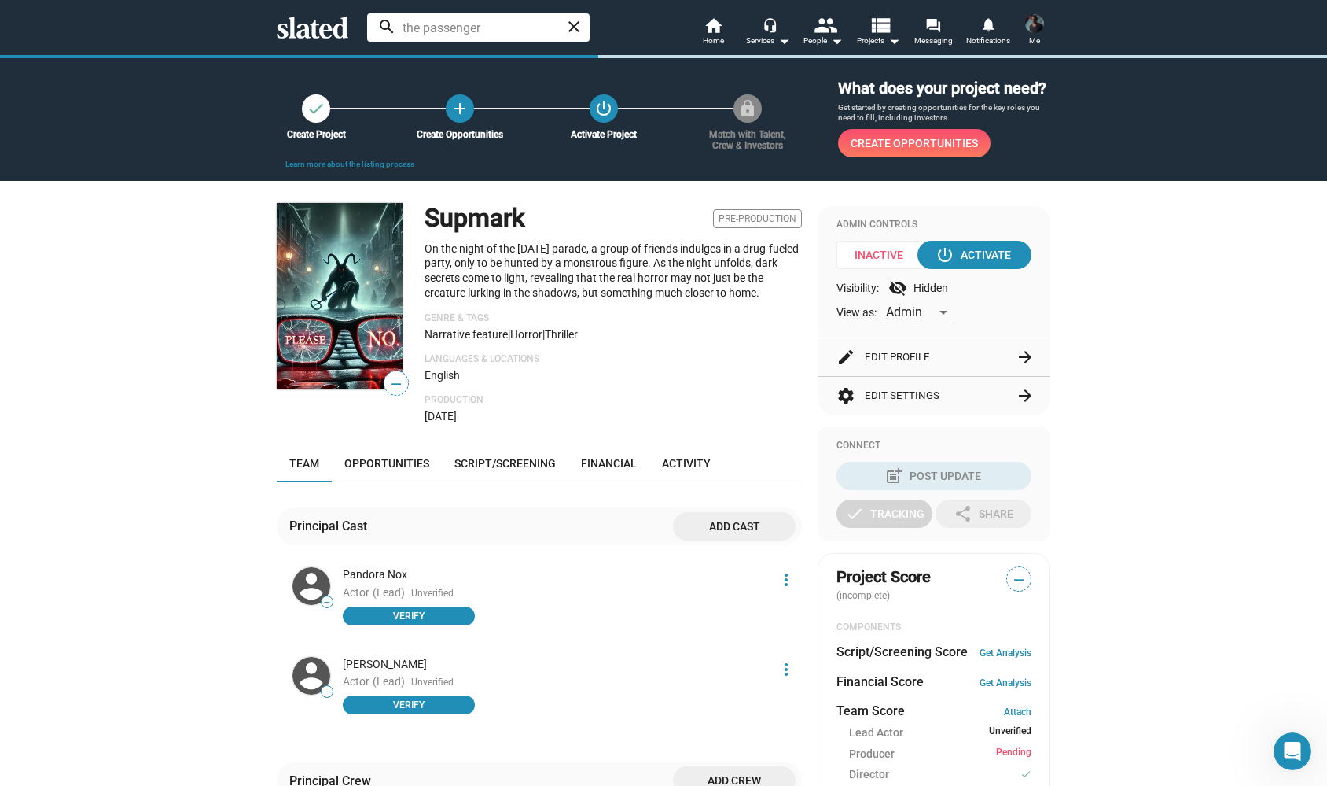
scroll to position [0, 0]
click at [395, 469] on span "Opportunities" at bounding box center [386, 463] width 85 height 13
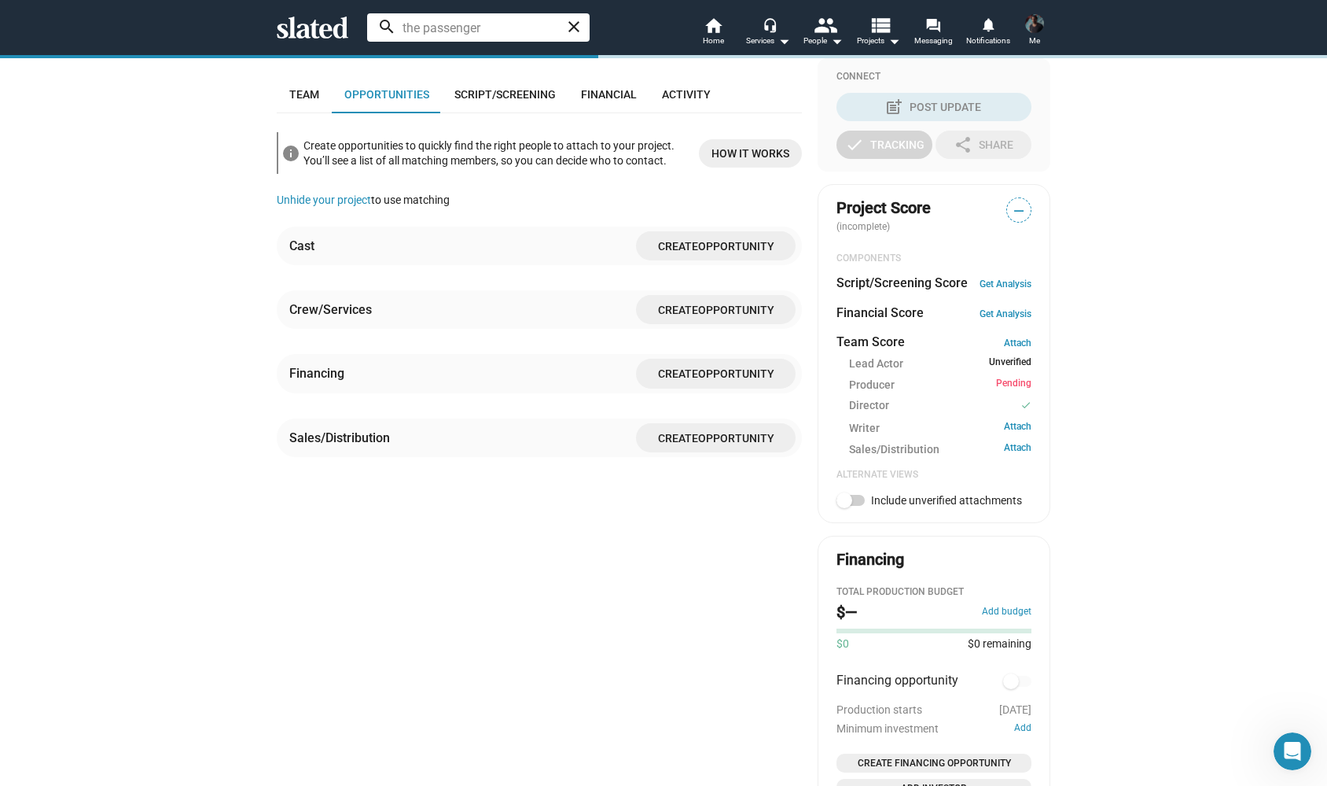
scroll to position [357, 0]
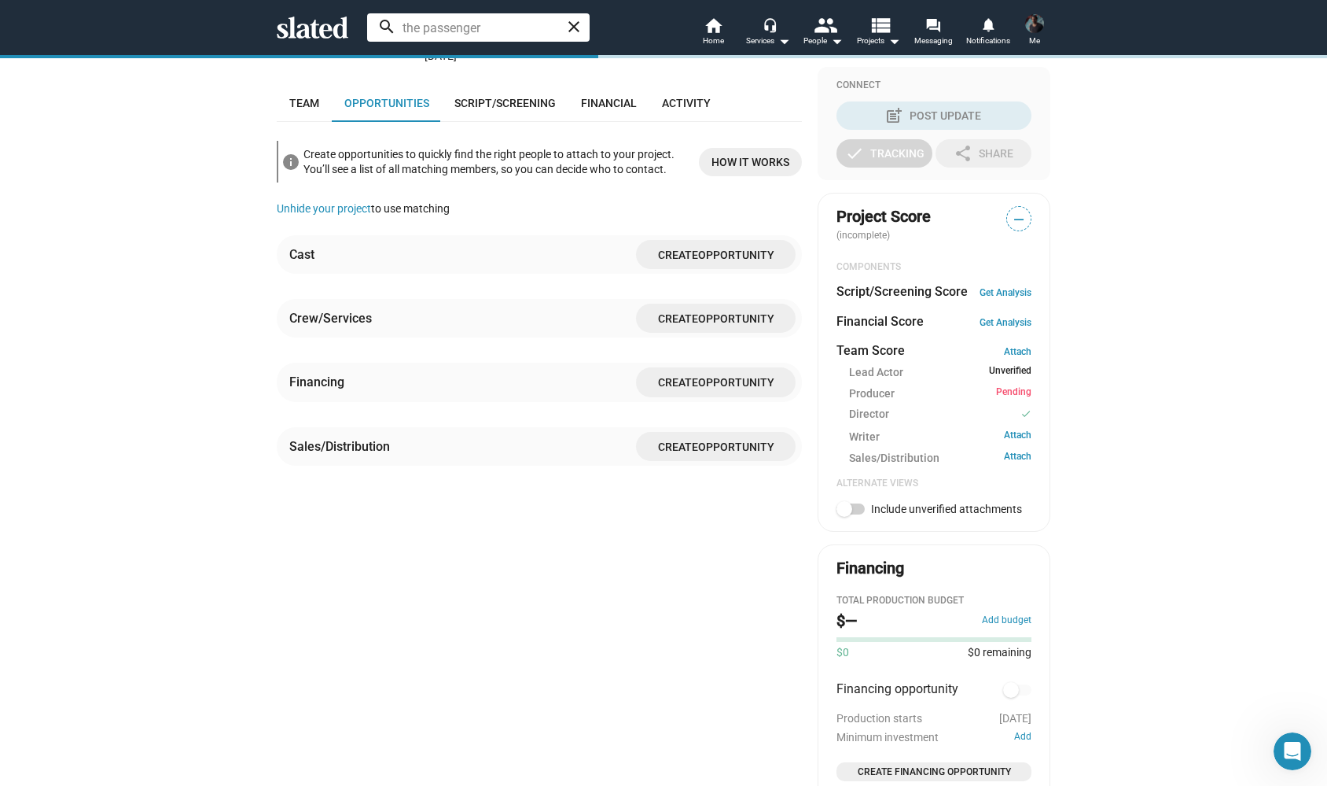
click at [671, 388] on span "Create Opportunity" at bounding box center [716, 381] width 134 height 29
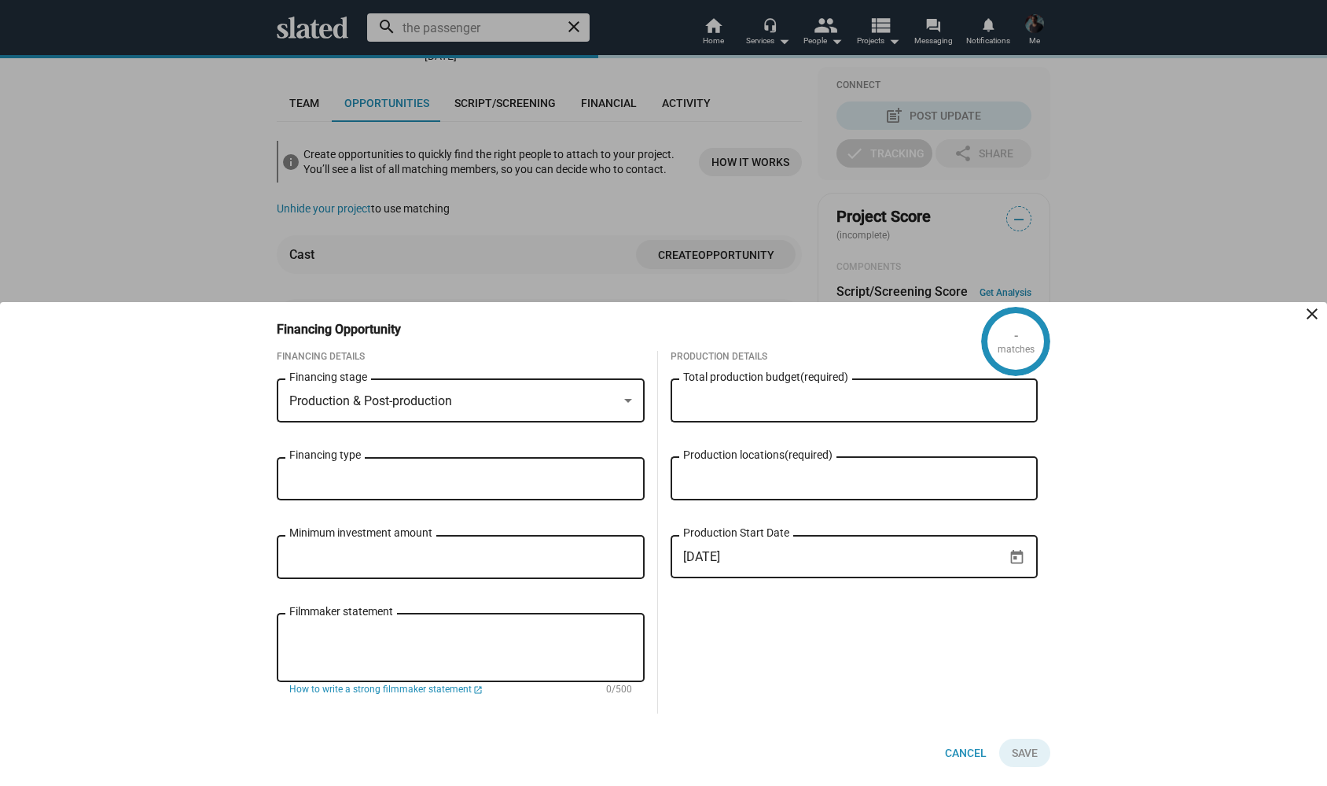
click at [618, 397] on div "Production & Post-production" at bounding box center [460, 401] width 343 height 14
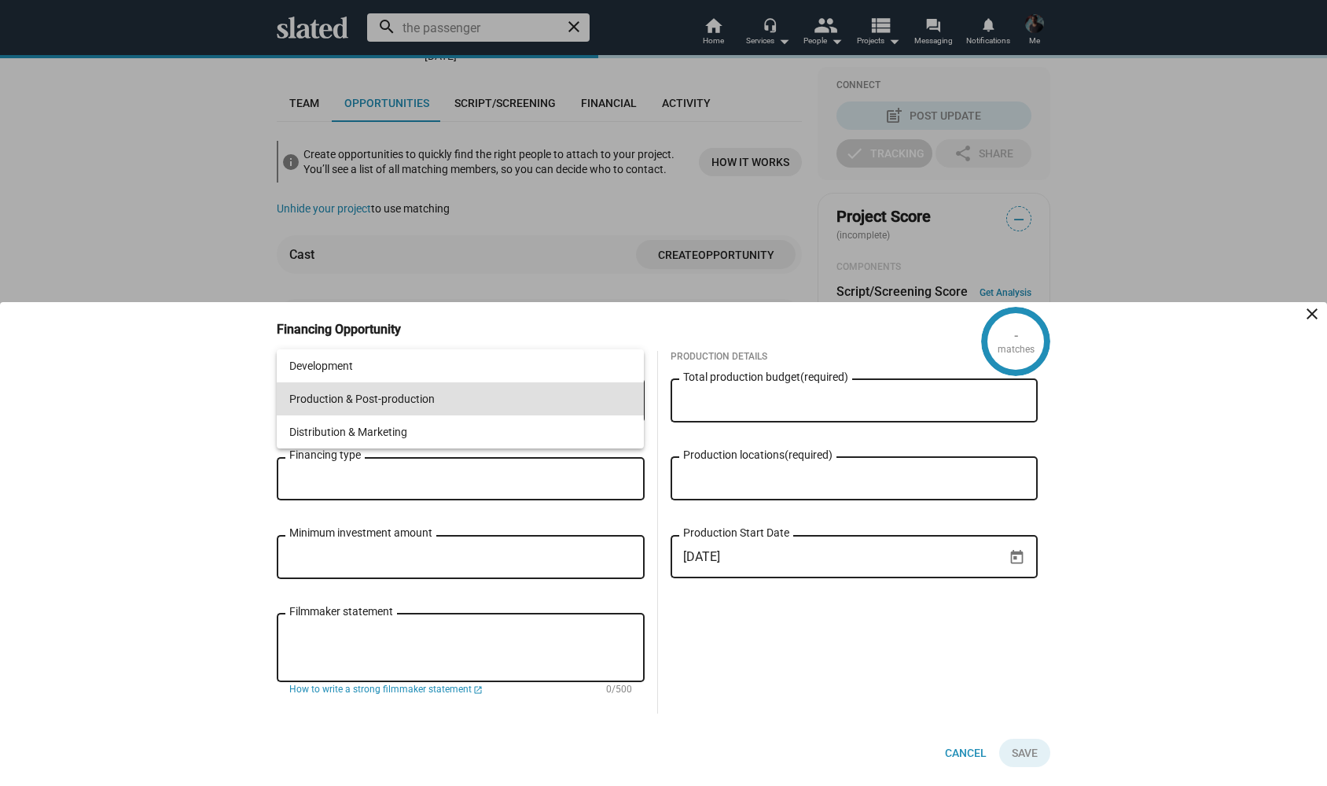
click at [434, 392] on span "Production & Post-production" at bounding box center [460, 398] width 343 height 33
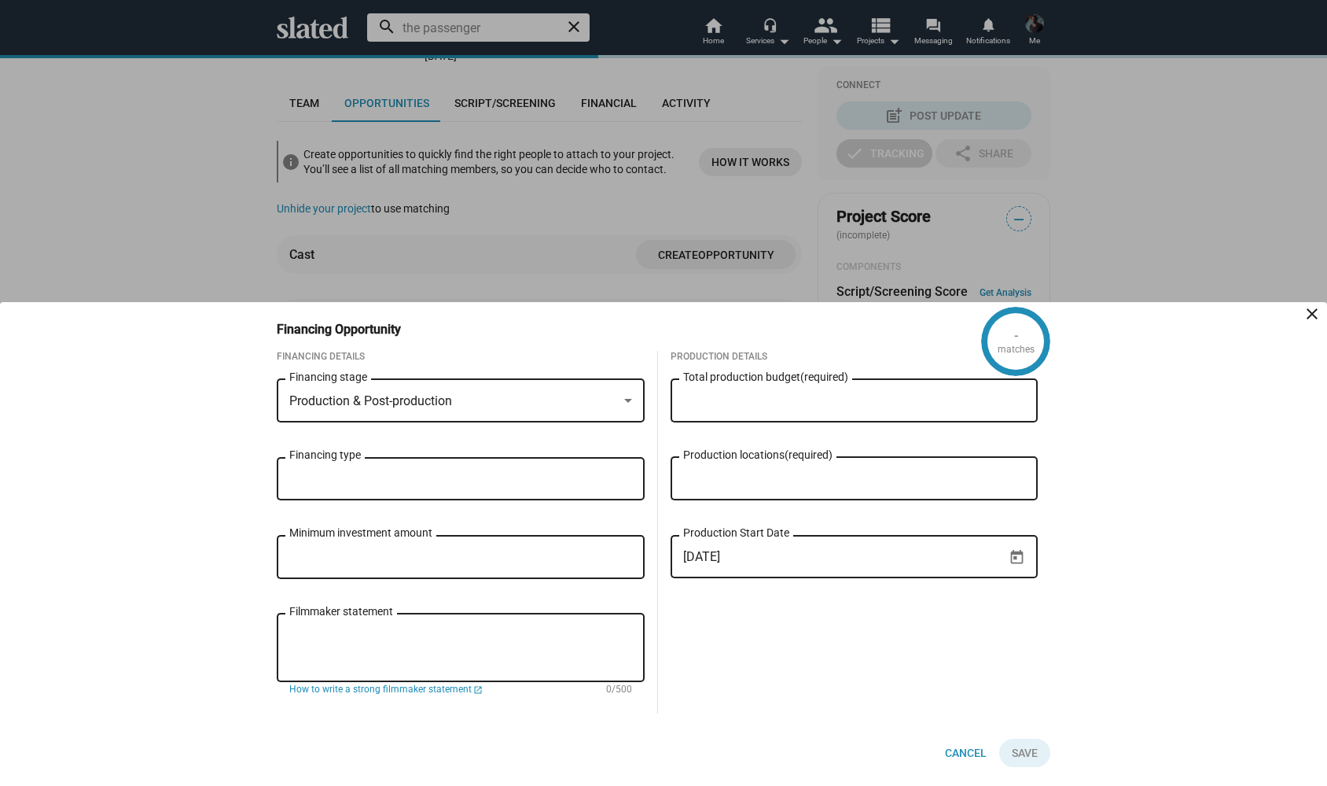
click at [525, 451] on div "Production & Post-production Financing stage" at bounding box center [461, 415] width 368 height 79
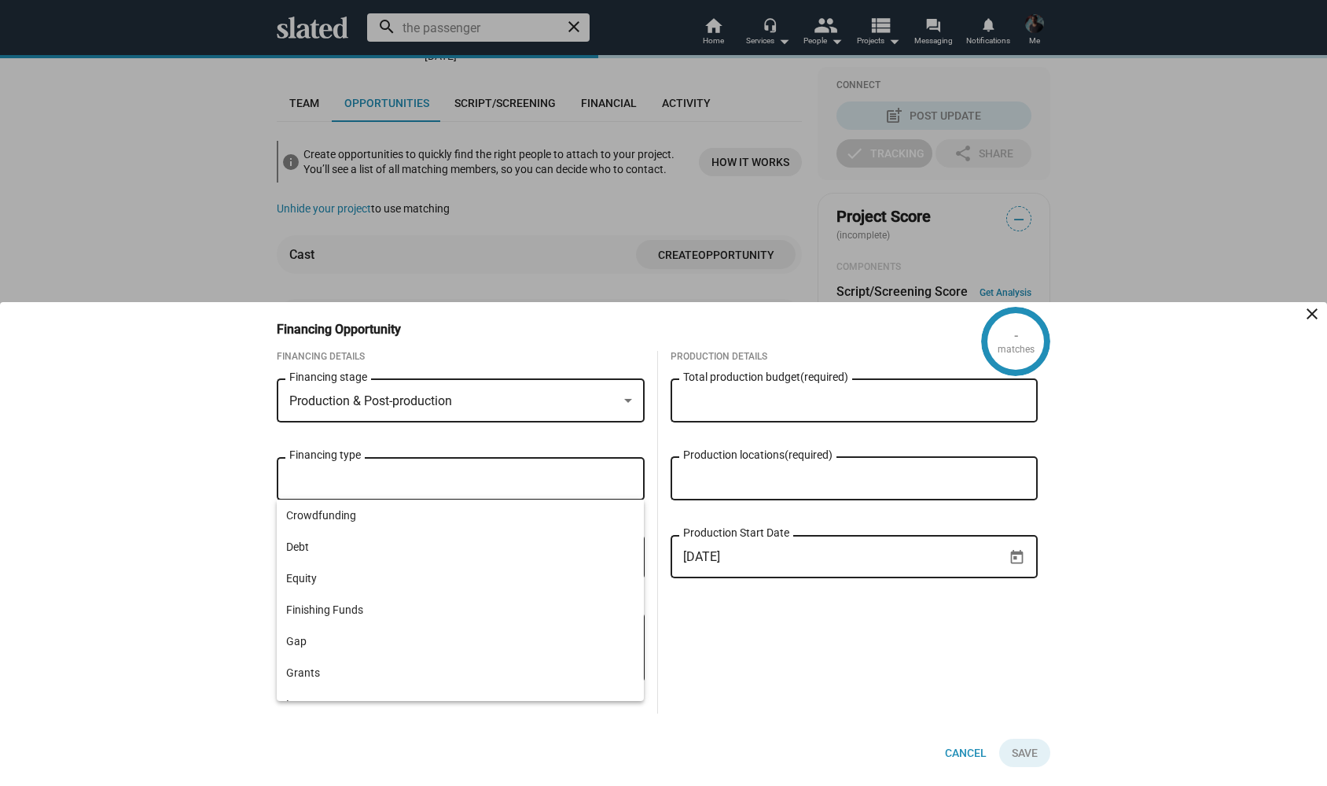
click at [500, 474] on input "Financing type" at bounding box center [464, 479] width 343 height 14
click at [178, 588] on div "- matches Financing Opportunity close Financing Details Production & Post-produ…" at bounding box center [663, 544] width 1327 height 484
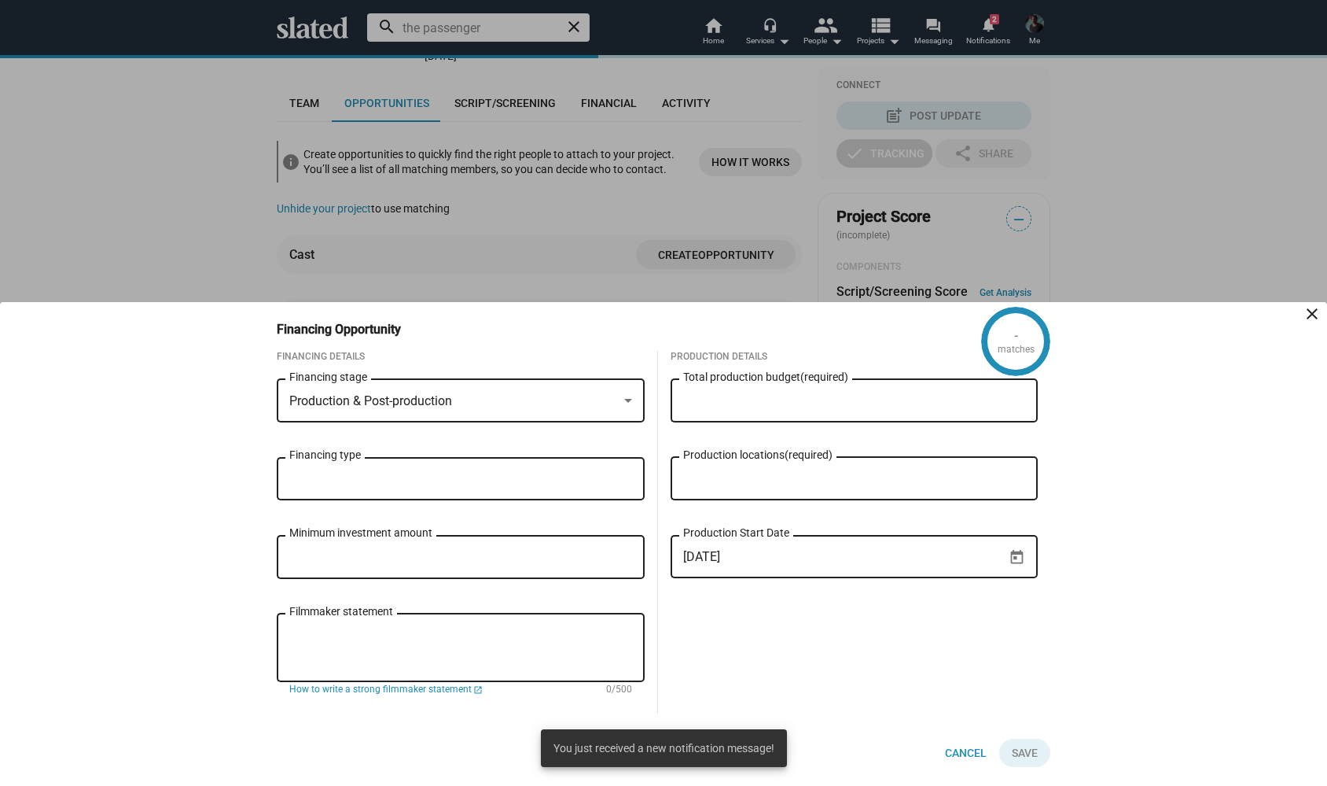
click at [411, 478] on input "Financing type" at bounding box center [464, 479] width 343 height 14
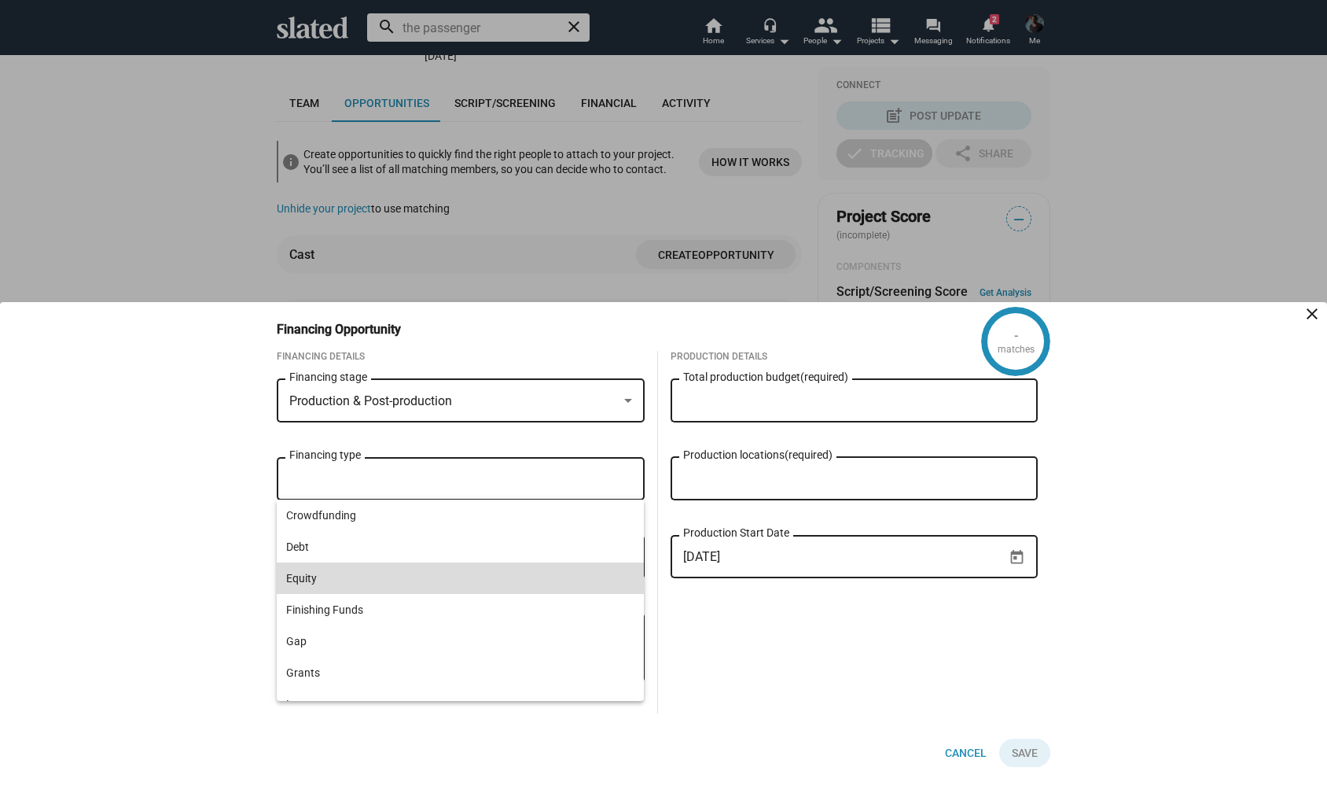
click at [320, 572] on span "Equity" at bounding box center [460, 577] width 349 height 31
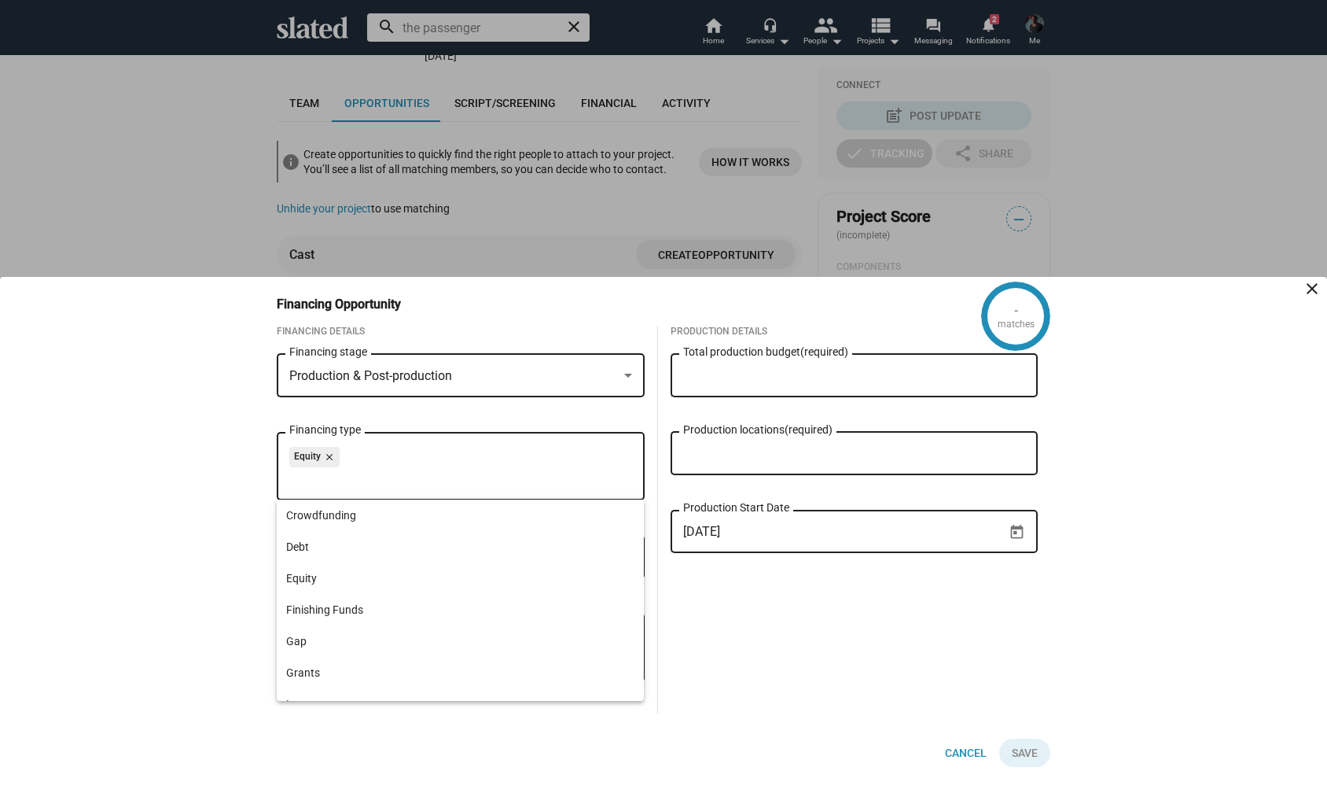
click at [189, 507] on div "- matches Financing Opportunity close Financing Details Production & Post-produ…" at bounding box center [663, 531] width 1327 height 509
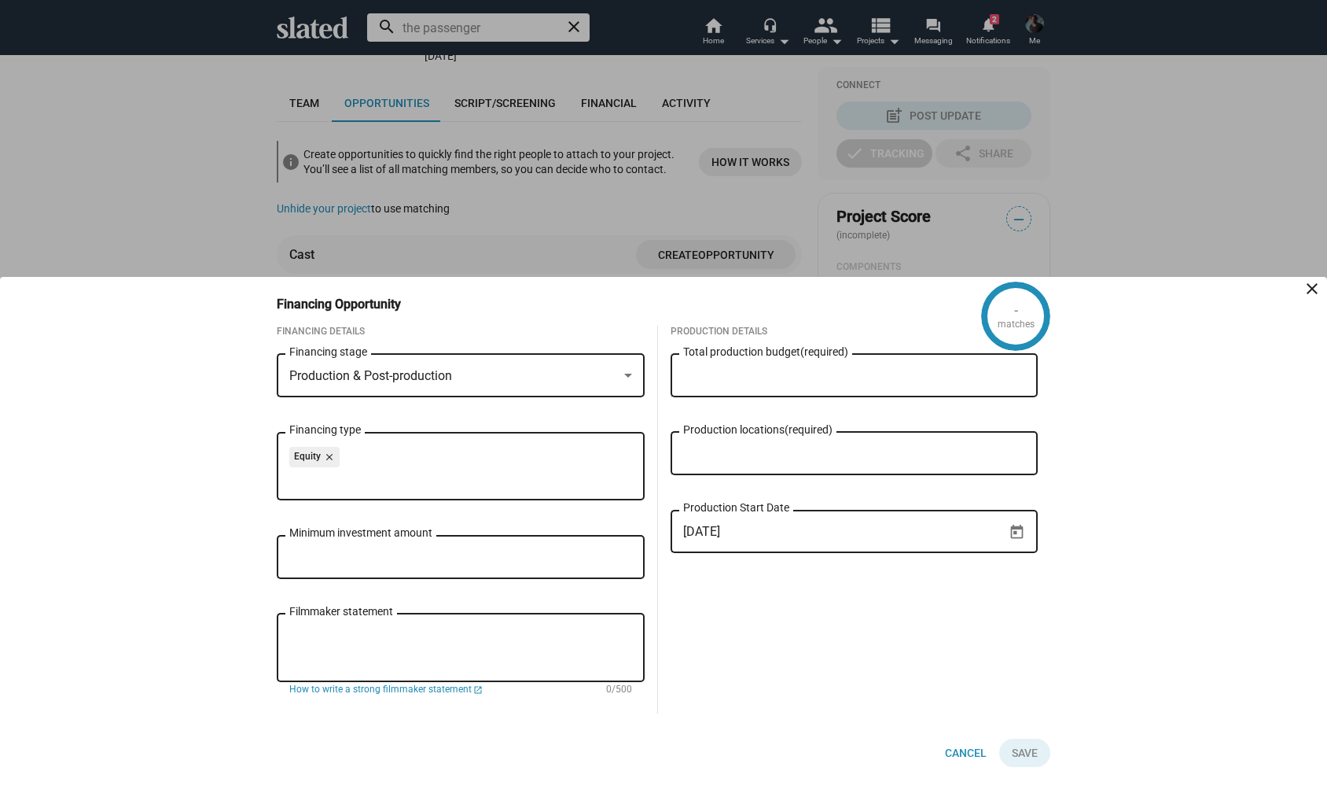
click at [389, 475] on input "Financing type" at bounding box center [464, 479] width 343 height 14
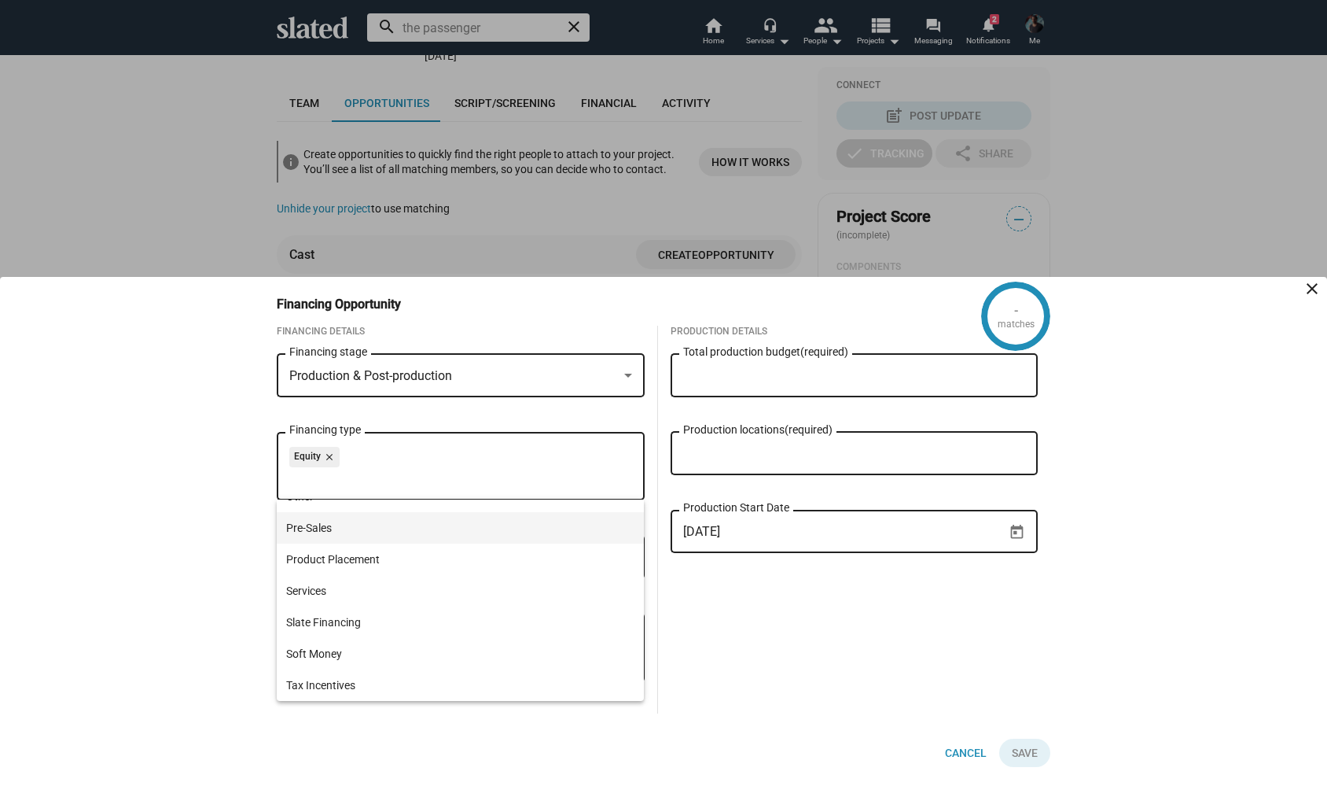
scroll to position [302, 0]
click at [138, 580] on div "- matches Financing Opportunity close Financing Details Production & Post-produ…" at bounding box center [663, 531] width 1327 height 509
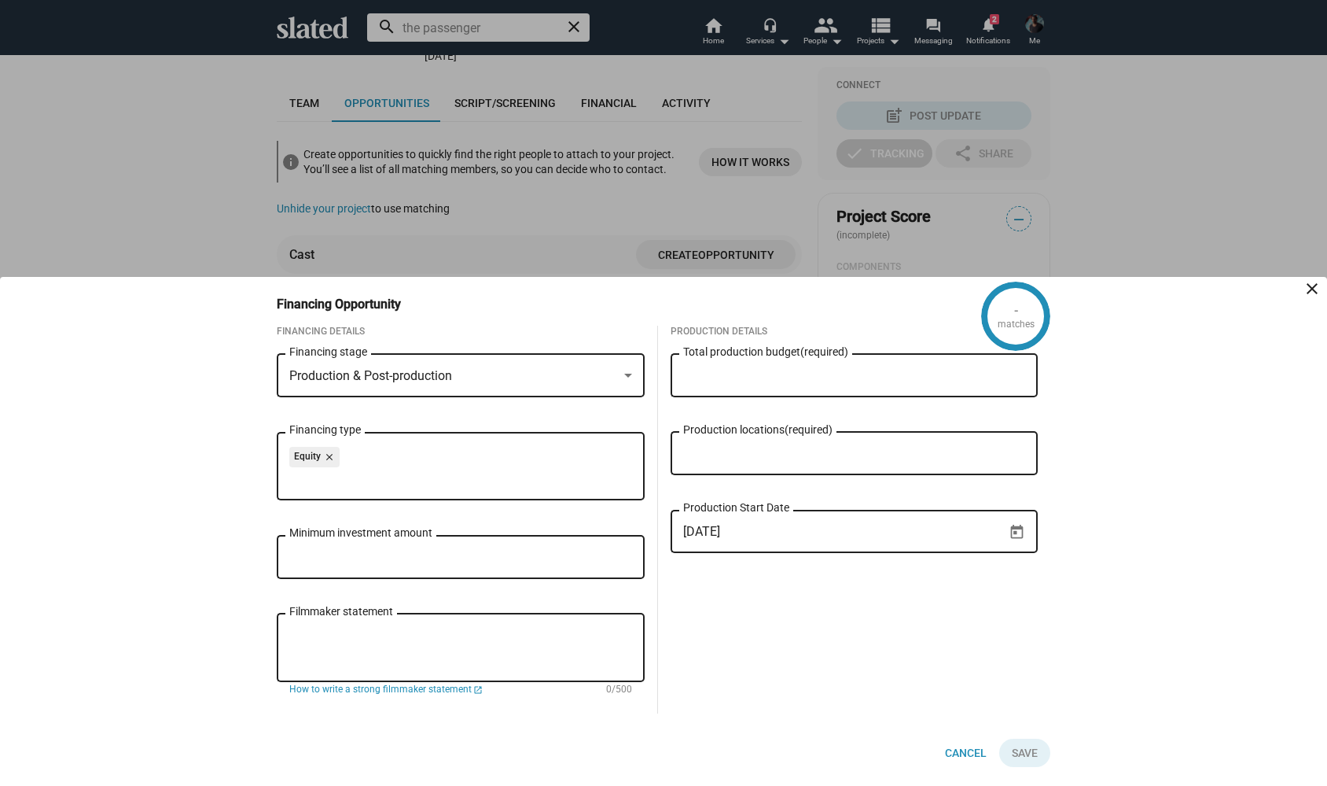
click at [370, 553] on input "Minimum investment amount" at bounding box center [460, 557] width 343 height 14
type input "$ 10,000"
click at [358, 634] on textarea "Filmmaker statement" at bounding box center [460, 648] width 343 height 42
paste textarea "DIRECTOR’s STATEMENT Supmark is a psychological horror film about trauma, venge…"
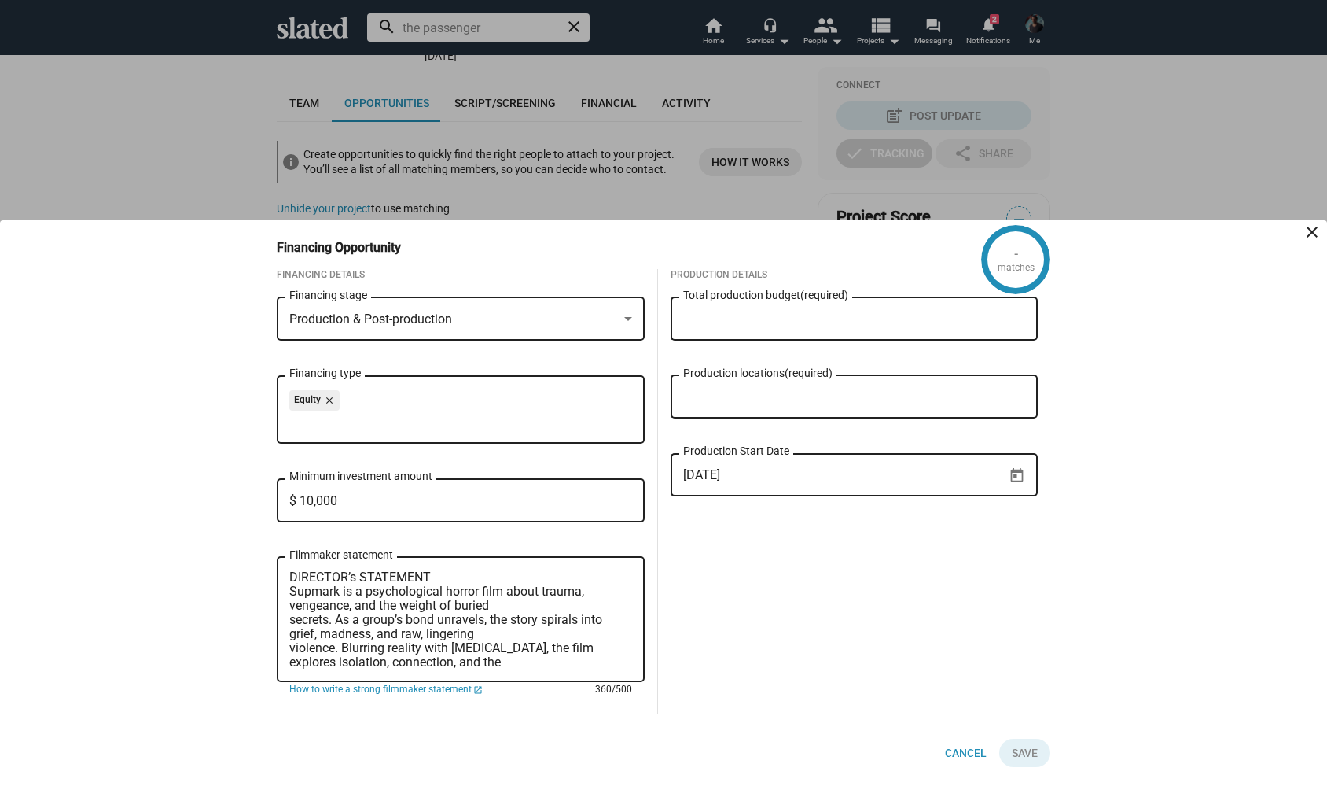
scroll to position [0, 0]
click at [295, 576] on textarea "DIRECTOR’s STATEMENT Supmark is a psychological horror film about trauma, venge…" at bounding box center [460, 619] width 343 height 99
click at [294, 576] on textarea "DIRECTOR’s STATEMENT Supmark is a psychological horror film about trauma, venge…" at bounding box center [460, 619] width 343 height 99
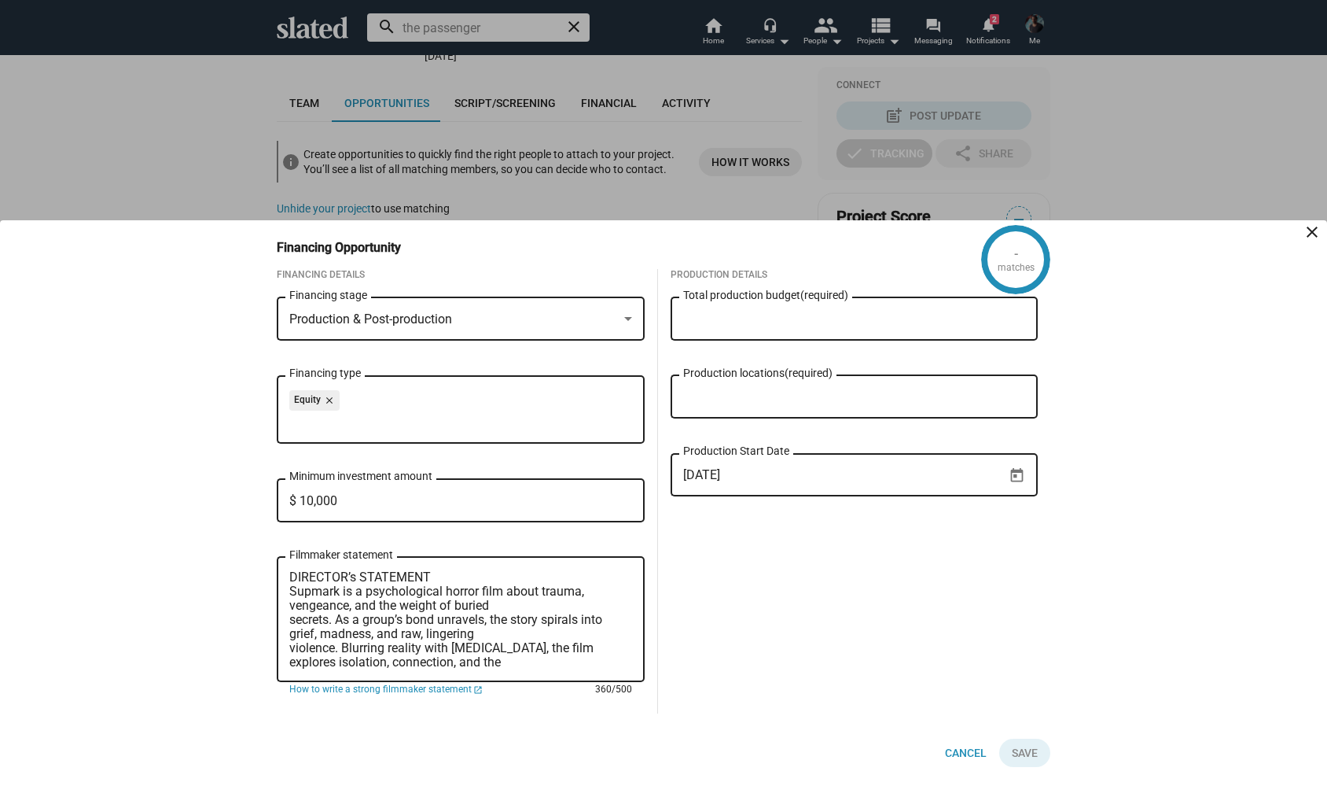
click at [294, 576] on textarea "DIRECTOR’s STATEMENT Supmark is a psychological horror film about trauma, venge…" at bounding box center [460, 619] width 343 height 99
click at [288, 575] on div "DIRECTOR’s STATEMENT Supmark is a psychological horror film about trauma, venge…" at bounding box center [461, 618] width 368 height 128
click at [293, 576] on textarea "DIRECTOR’s STATEMENT Supmark is a psychological horror film about trauma, venge…" at bounding box center [460, 619] width 343 height 99
paste textarea "What you get: ● 120% repayment of your investment (€18,000) ● 7.5% of Adjusted …"
drag, startPoint x: 558, startPoint y: 592, endPoint x: 510, endPoint y: 590, distance: 48.8
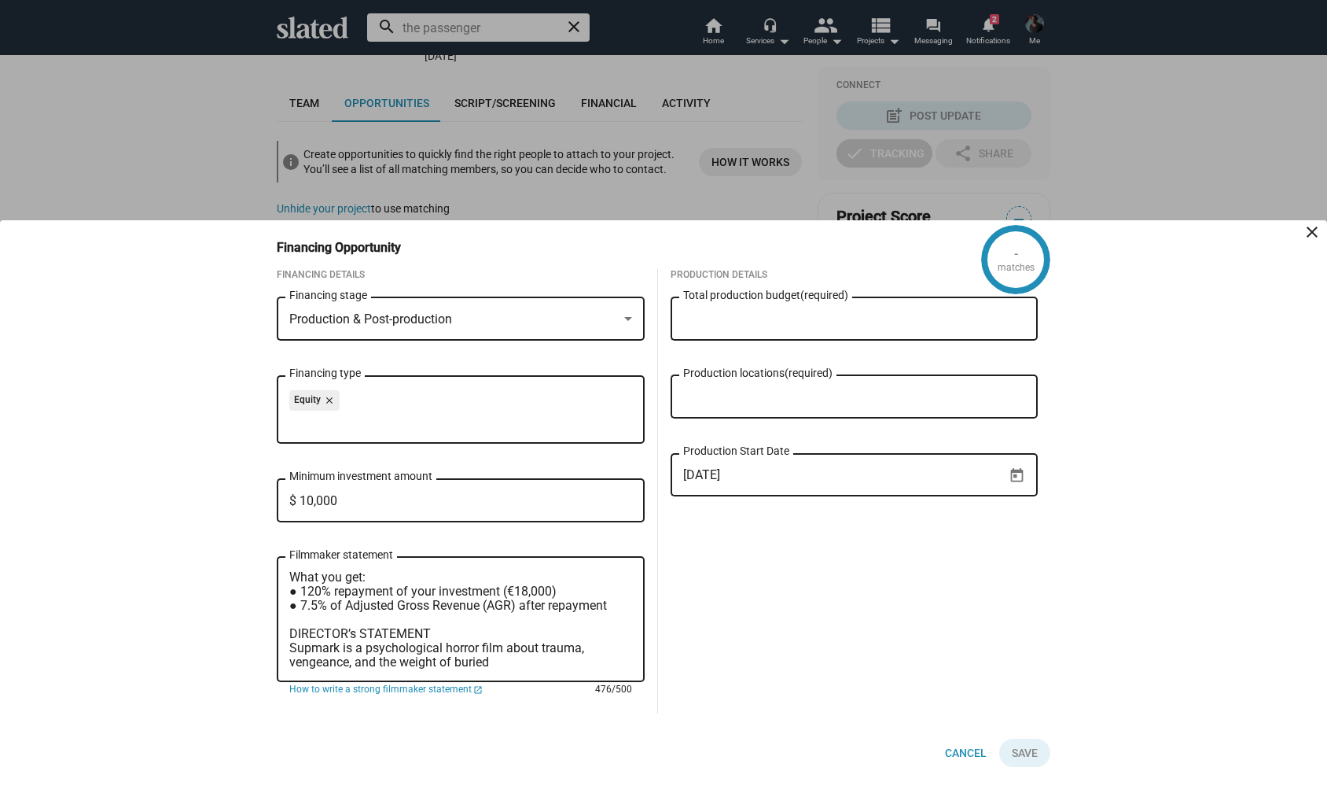
click at [510, 590] on textarea "What you get: ● 120% repayment of your investment (€18,000) ● 7.5% of Adjusted …" at bounding box center [460, 619] width 343 height 99
type textarea "What you get: ● 120% repayment of your investment ● 7.5% of Adjusted Gross Reve…"
click at [311, 502] on input "$ 10,000" at bounding box center [460, 501] width 343 height 14
type input "$ 5,500"
click at [780, 592] on div "Production Details Total production budget (required) Production locations (req…" at bounding box center [854, 491] width 393 height 444
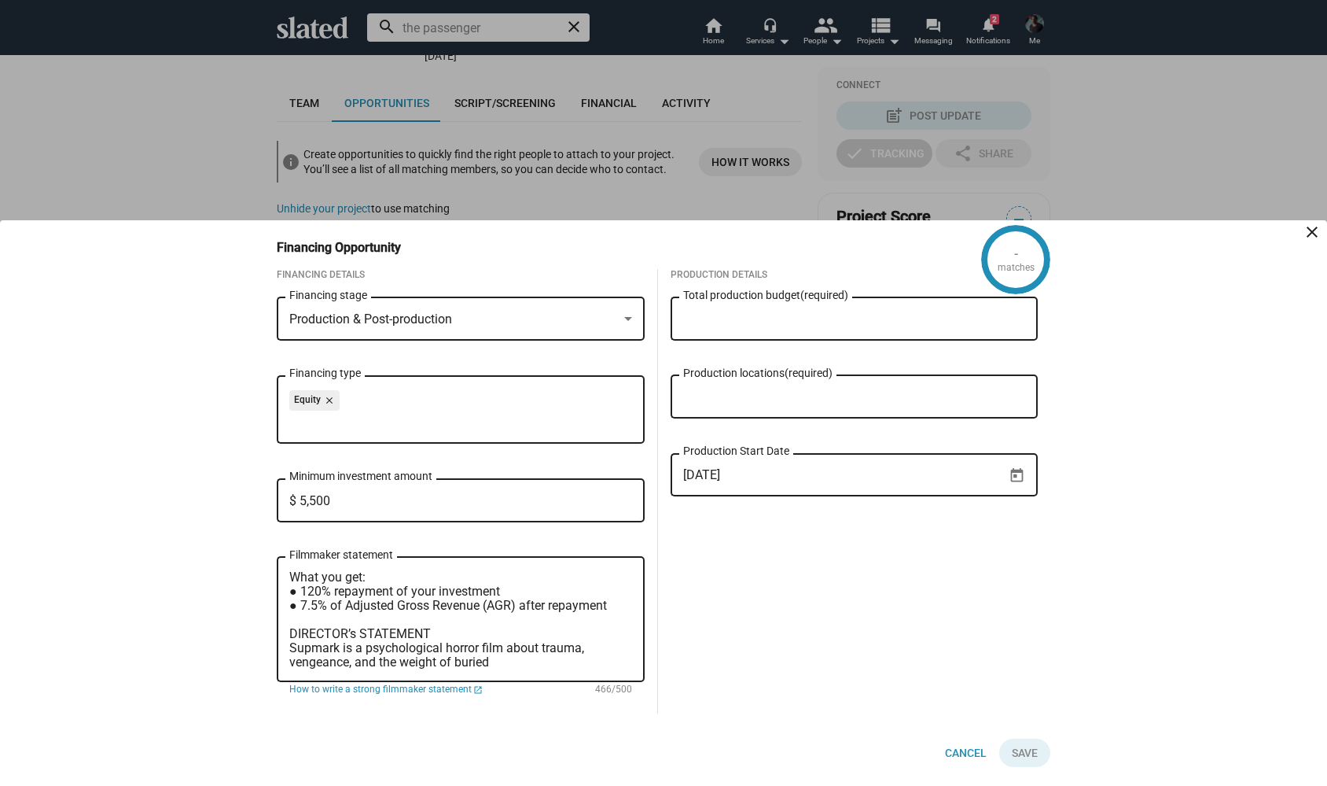
click at [315, 606] on textarea "What you get: ● 120% repayment of your investment ● 7.5% of Adjusted Gross Reve…" at bounding box center [460, 619] width 343 height 99
click at [288, 573] on div "What you get: ● 120% repayment of your investment ● 5% of Adjusted Gross Revenu…" at bounding box center [461, 618] width 368 height 128
click at [289, 574] on textarea "What you get: ● 120% repayment of your investment ● 5% of Adjusted Gross Revenu…" at bounding box center [460, 619] width 343 height 99
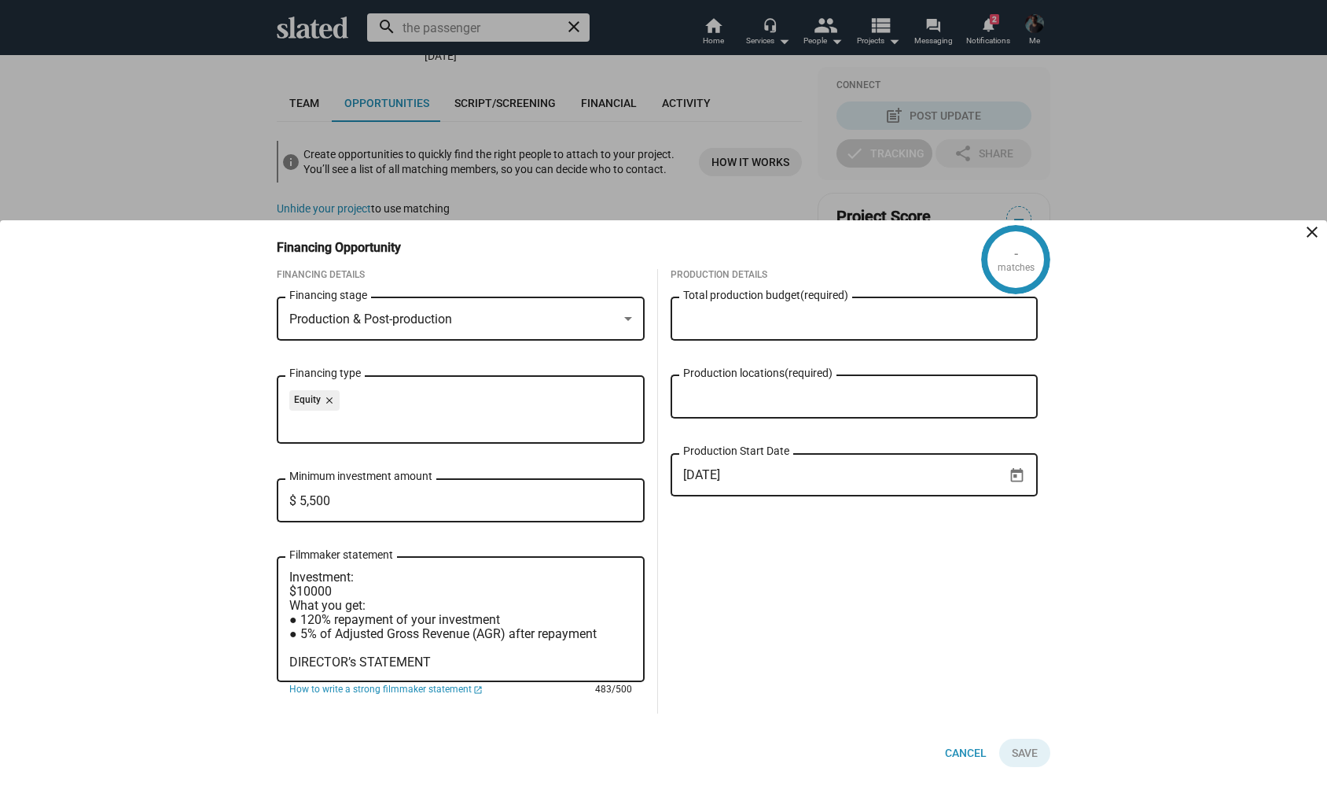
type textarea "Investment: $10000 What you get: ● 120% repayment of your investment ● 5% of Ad…"
drag, startPoint x: 307, startPoint y: 502, endPoint x: 266, endPoint y: 502, distance: 40.9
click at [266, 502] on div "Financing Details Production & Post-production Financing stage Equity close Fin…" at bounding box center [460, 491] width 393 height 444
type input "$ 10,000"
click at [675, 589] on div "Production Details Total production budget (required) Production locations (req…" at bounding box center [854, 491] width 393 height 444
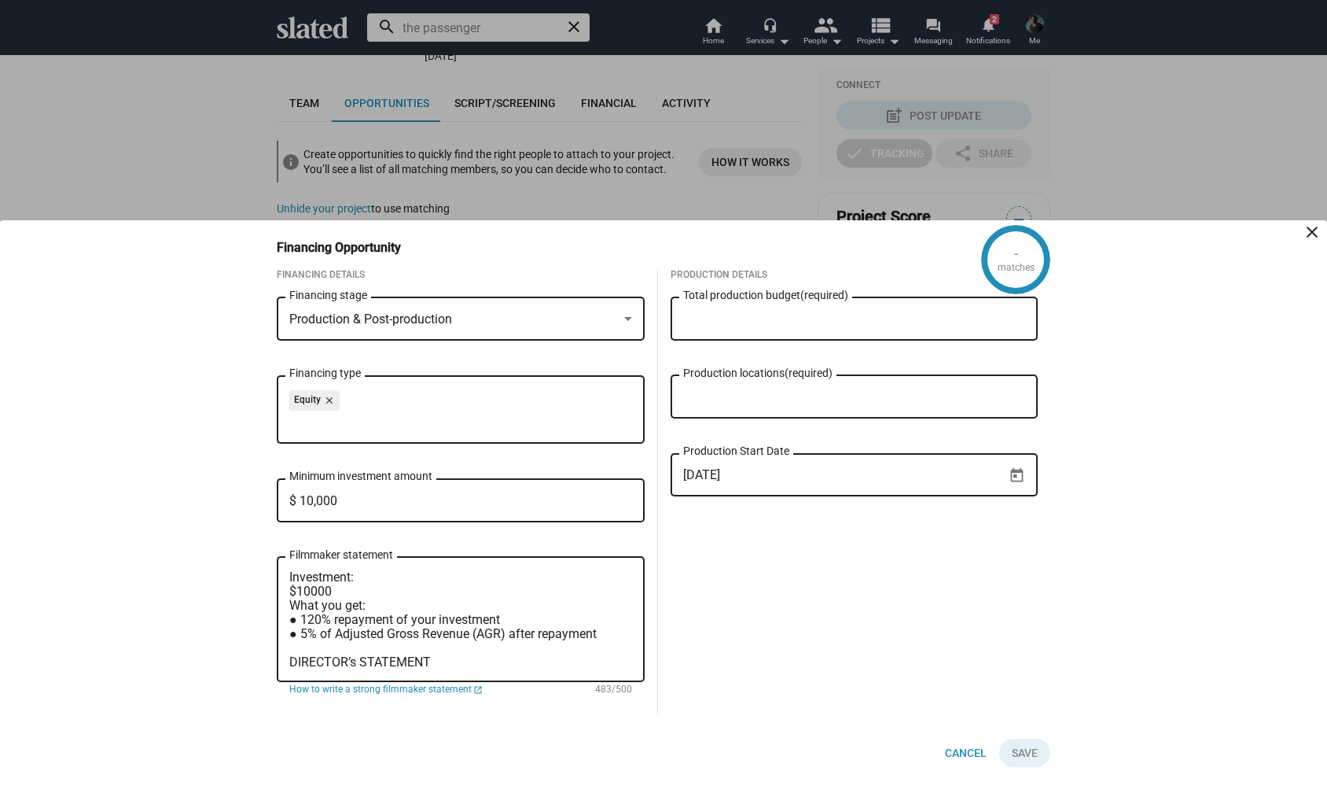
click at [310, 587] on textarea "Investment: $10000 What you get: ● 120% repayment of your investment ● 5% of Ad…" at bounding box center [460, 619] width 343 height 99
type textarea "Investment: $10,000 What you get: ● 120% repayment of your investment ● 5% of A…"
click at [791, 316] on input "Total production budget (required)" at bounding box center [854, 319] width 343 height 14
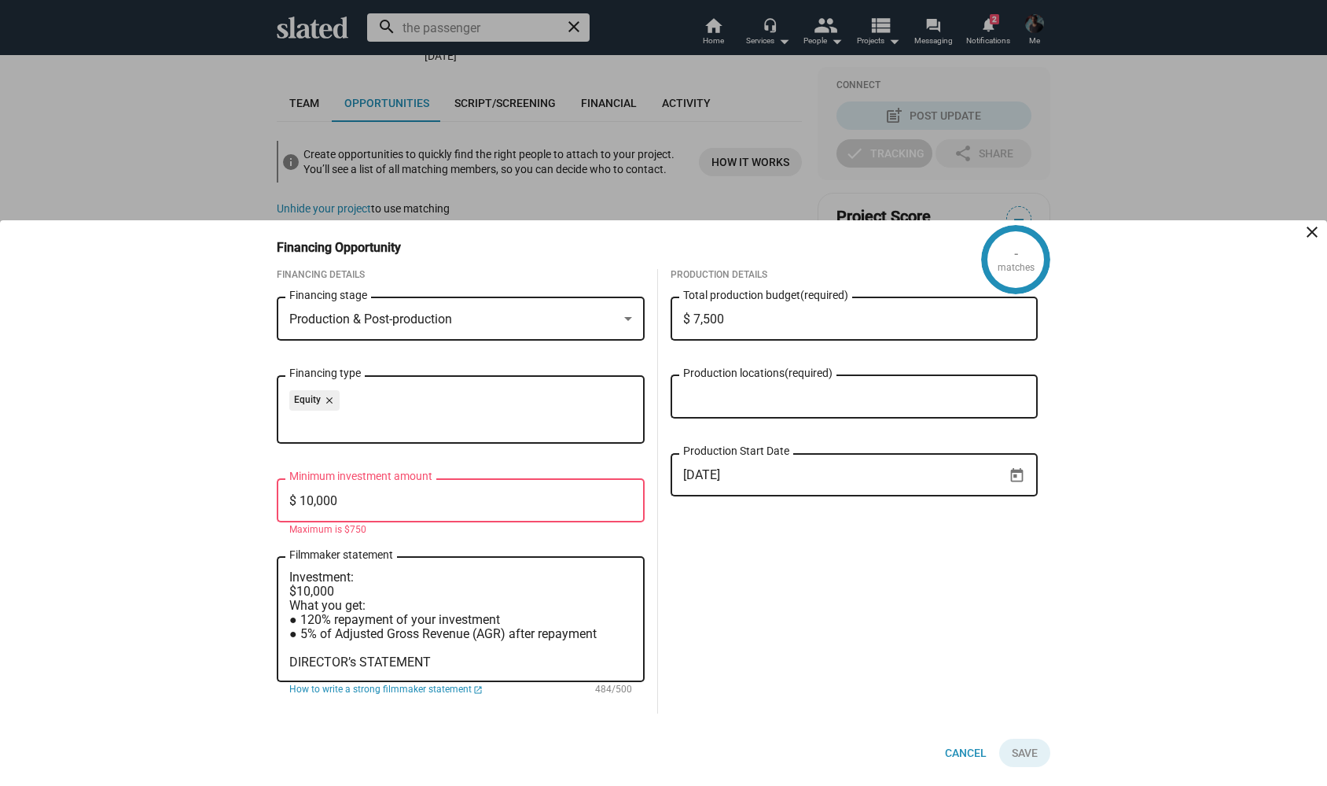
type input "$ 75,000"
click at [901, 592] on div "Production Details $ 75,000 Total production budget (required) Production locat…" at bounding box center [854, 491] width 393 height 444
click at [743, 399] on input "Production locations (required)" at bounding box center [858, 397] width 343 height 14
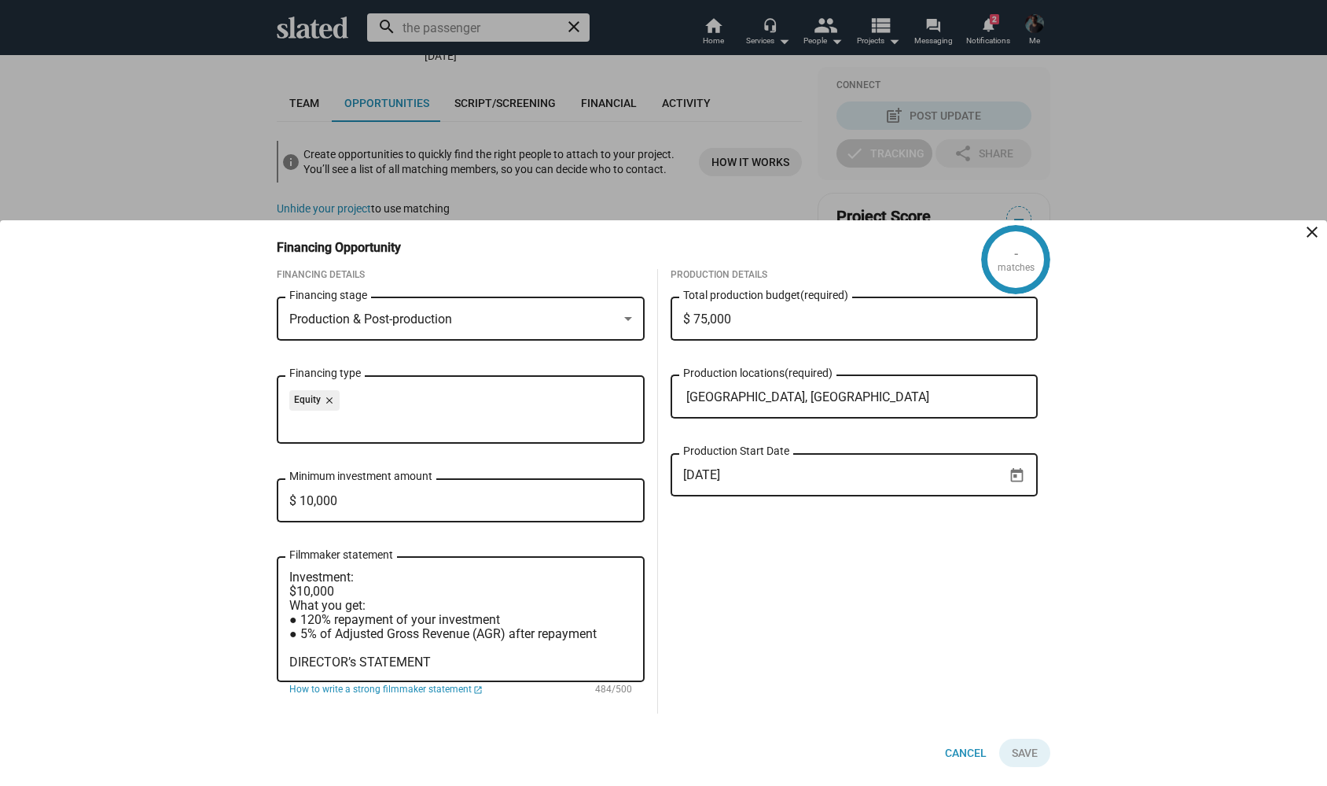
type input "Vienna, Austria"
click at [825, 570] on div "Production Details $ 75,000 Total production budget (required) Vienna, Austria …" at bounding box center [854, 491] width 393 height 444
click at [316, 502] on input "$ 10,000" at bounding box center [460, 501] width 343 height 14
type input "$ 7,500"
click at [344, 593] on textarea "Investment: $10,000 What you get: ● 120% repayment of your investment ● 5% of A…" at bounding box center [460, 619] width 343 height 99
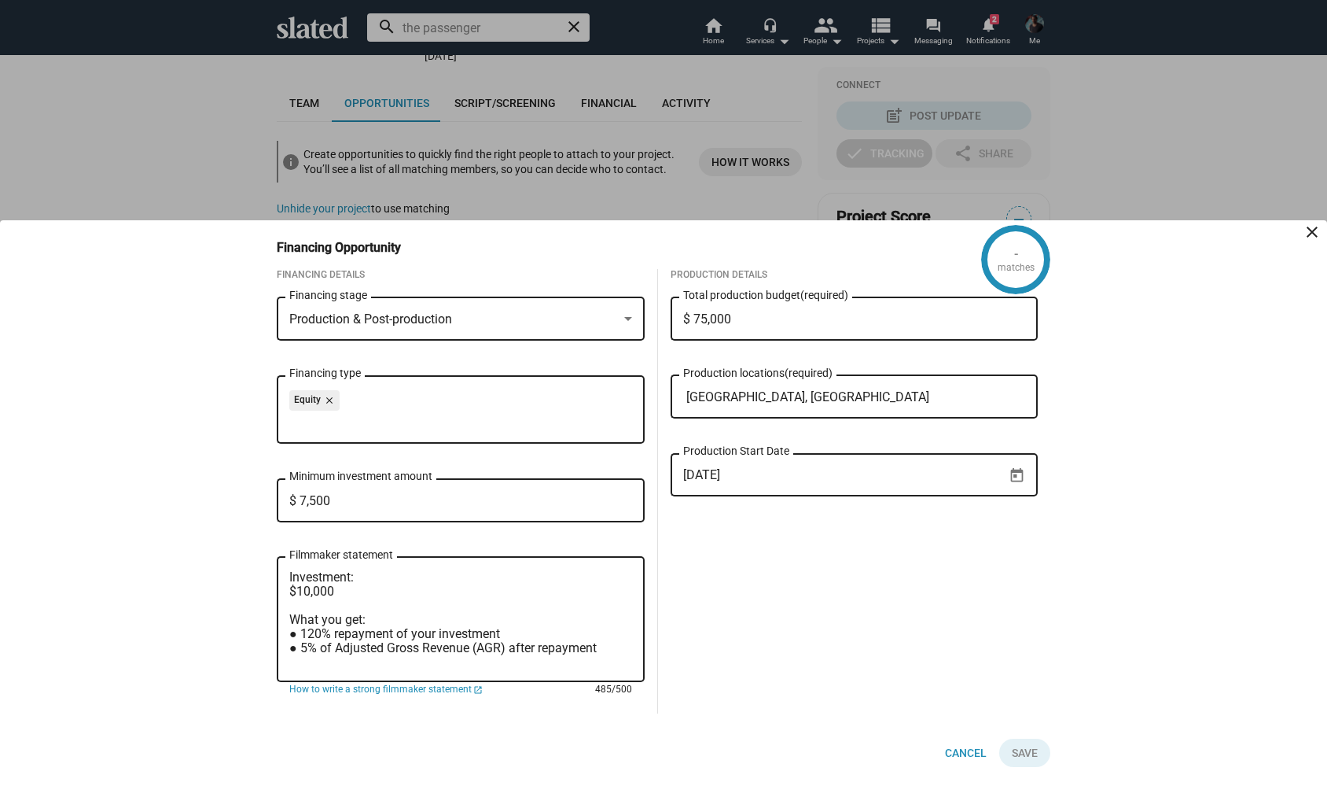
click at [309, 587] on textarea "Investment: $10,000 What you get: ● 120% repayment of your investment ● 5% of A…" at bounding box center [460, 619] width 343 height 99
click at [454, 618] on textarea "Investment: $7,500 What you get: ● 120% repayment of your investment ● 5% of Ad…" at bounding box center [460, 619] width 343 height 99
type textarea "Investment: $7,500 What you get: ● 120% repayment of your investment ● 5% of Ad…"
click at [1018, 255] on div "- matches" at bounding box center [1015, 259] width 69 height 69
drag, startPoint x: 745, startPoint y: 315, endPoint x: 697, endPoint y: 315, distance: 48.8
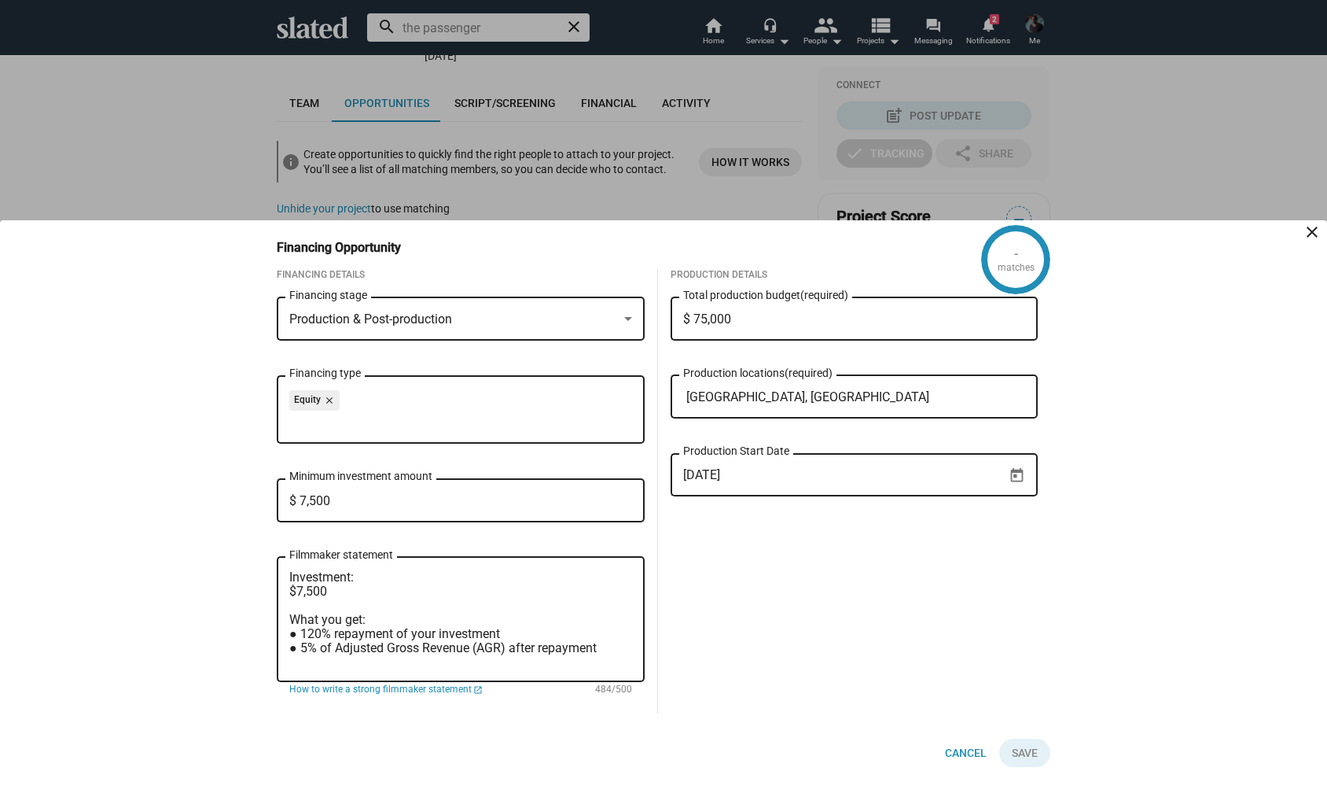
click at [697, 315] on input "$ 75,000" at bounding box center [854, 319] width 343 height 14
click at [740, 318] on input "$ 75,000" at bounding box center [854, 319] width 343 height 14
click at [828, 515] on div "2/2/2026 Production Start Date" at bounding box center [855, 489] width 368 height 78
click at [1000, 262] on div "matches" at bounding box center [1016, 268] width 37 height 13
click at [753, 315] on input "$ 750,000" at bounding box center [854, 319] width 343 height 14
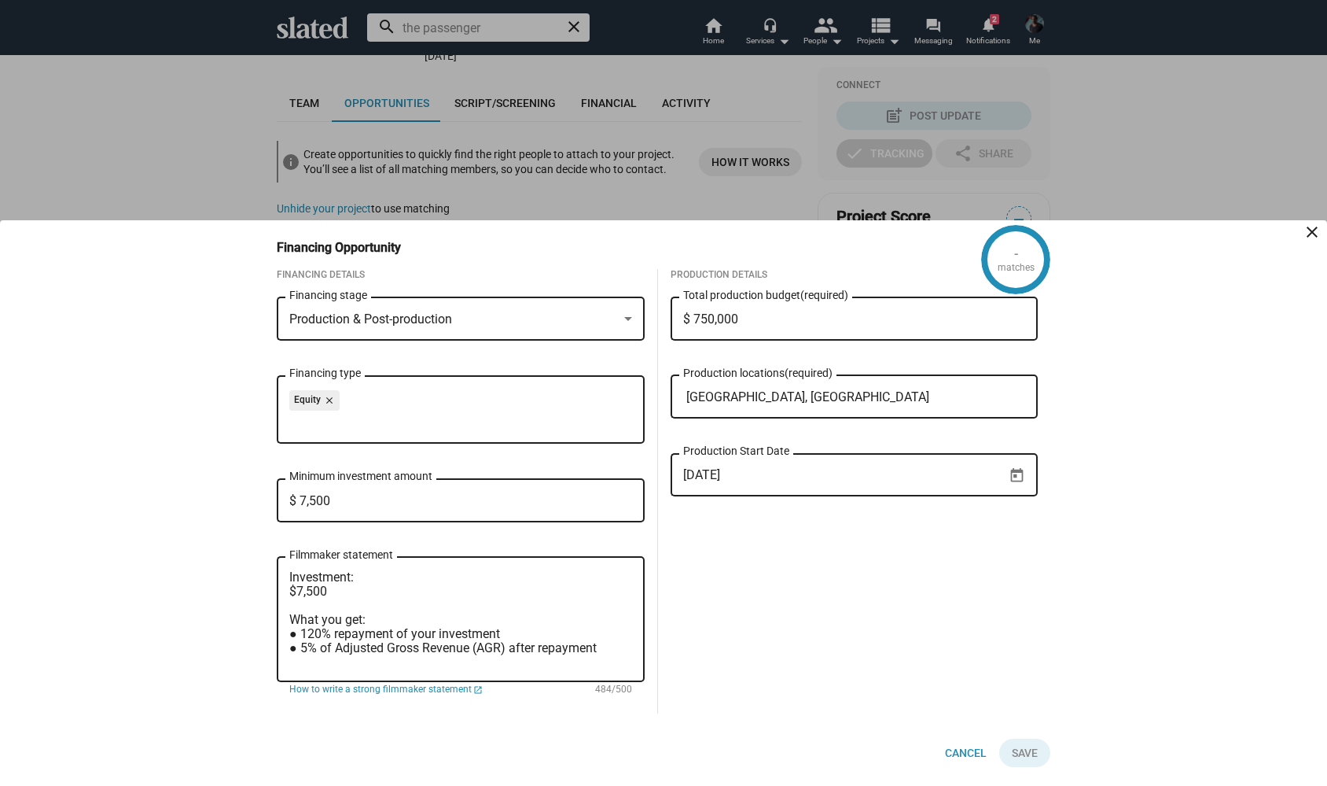
type input "$ 75,000"
click at [774, 593] on div "Production Details $ 75,000 Total production budget (required) Vienna, Austria …" at bounding box center [854, 491] width 393 height 444
click at [838, 583] on div "Production Details $ 75,000 Total production budget (required) Vienna, Austria …" at bounding box center [854, 491] width 393 height 444
click at [1022, 257] on div "- matches" at bounding box center [1015, 259] width 69 height 69
click at [428, 419] on input "Financing type" at bounding box center [464, 422] width 343 height 14
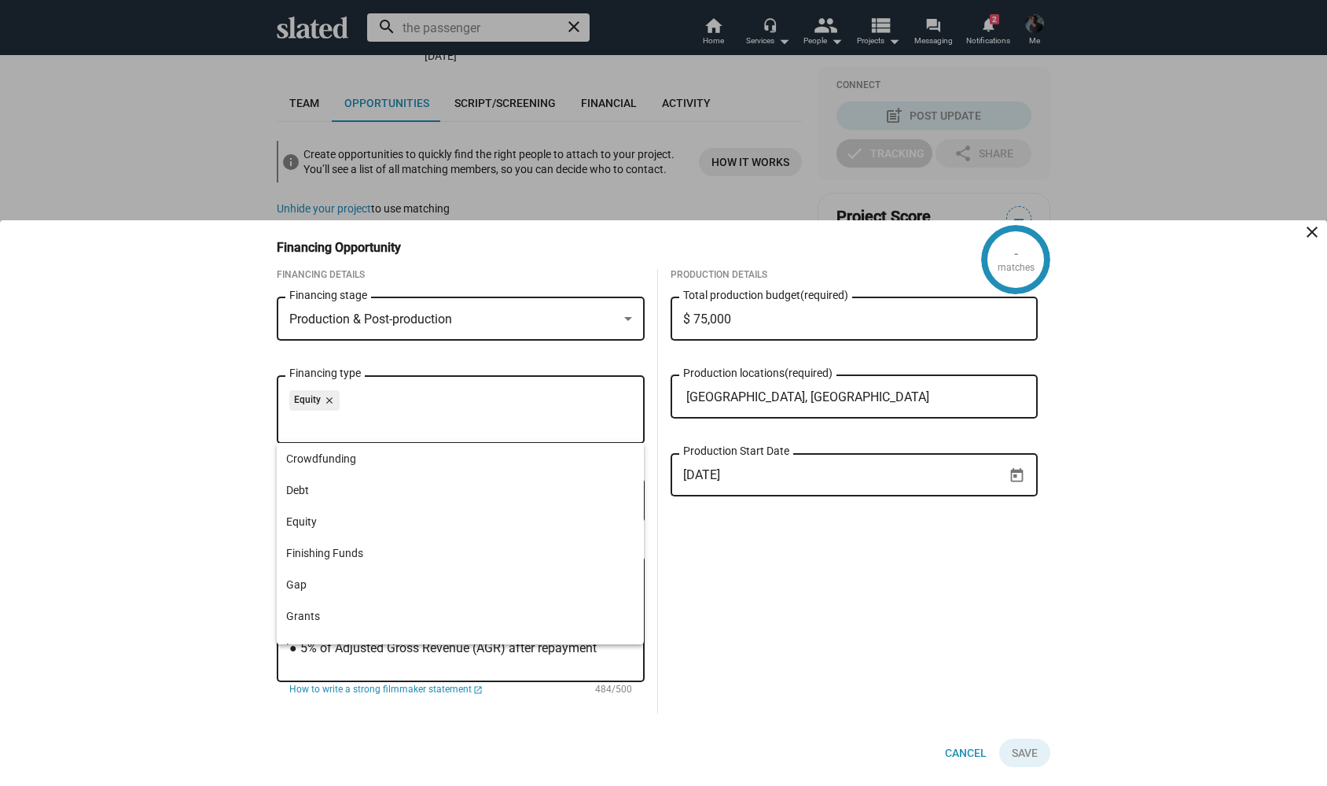
click at [475, 365] on div "Production & Post-production Financing stage" at bounding box center [461, 333] width 368 height 79
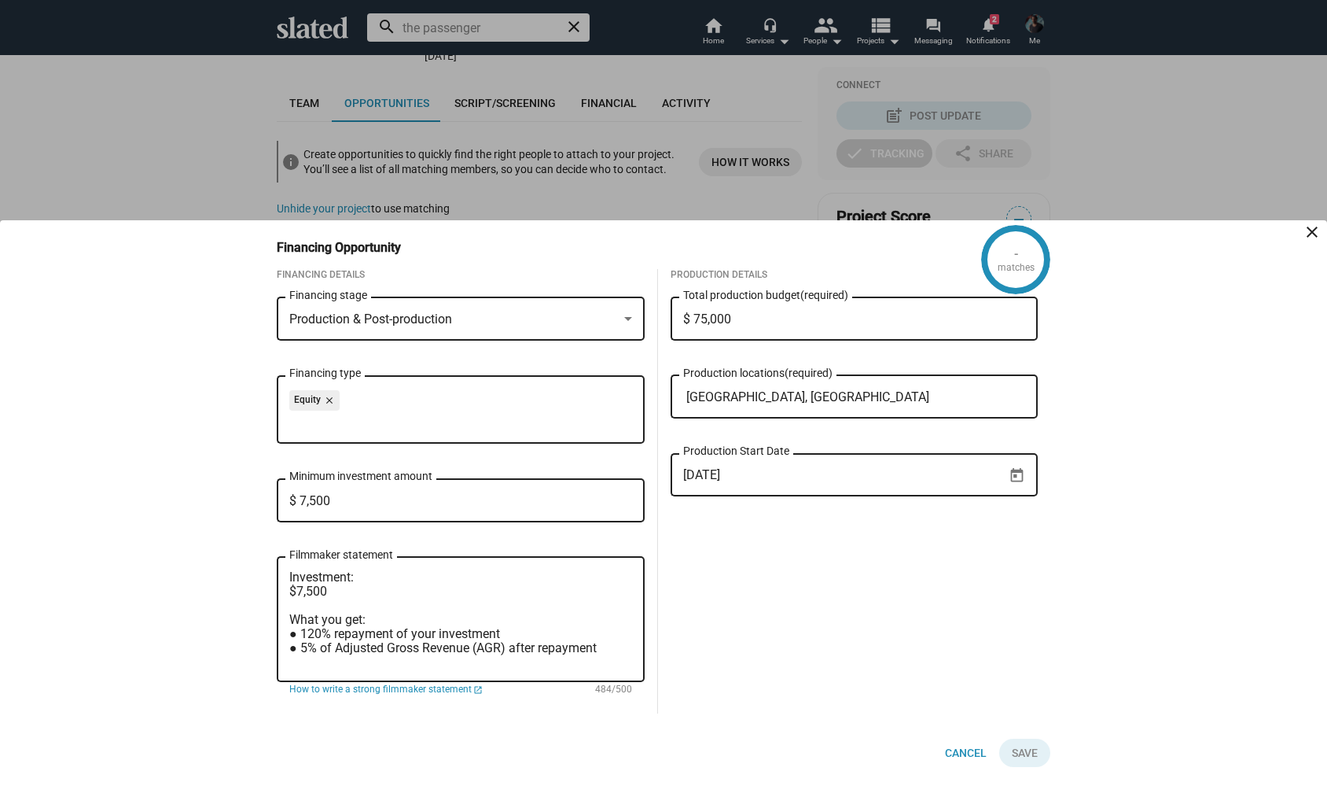
click at [994, 256] on div "- matches" at bounding box center [1015, 259] width 69 height 69
click at [1021, 256] on div "- matches" at bounding box center [1015, 259] width 69 height 69
click at [347, 498] on input "$ 7,500" at bounding box center [460, 501] width 343 height 14
type input "$ 75,000"
click at [588, 495] on input "$ 75,000" at bounding box center [460, 501] width 343 height 14
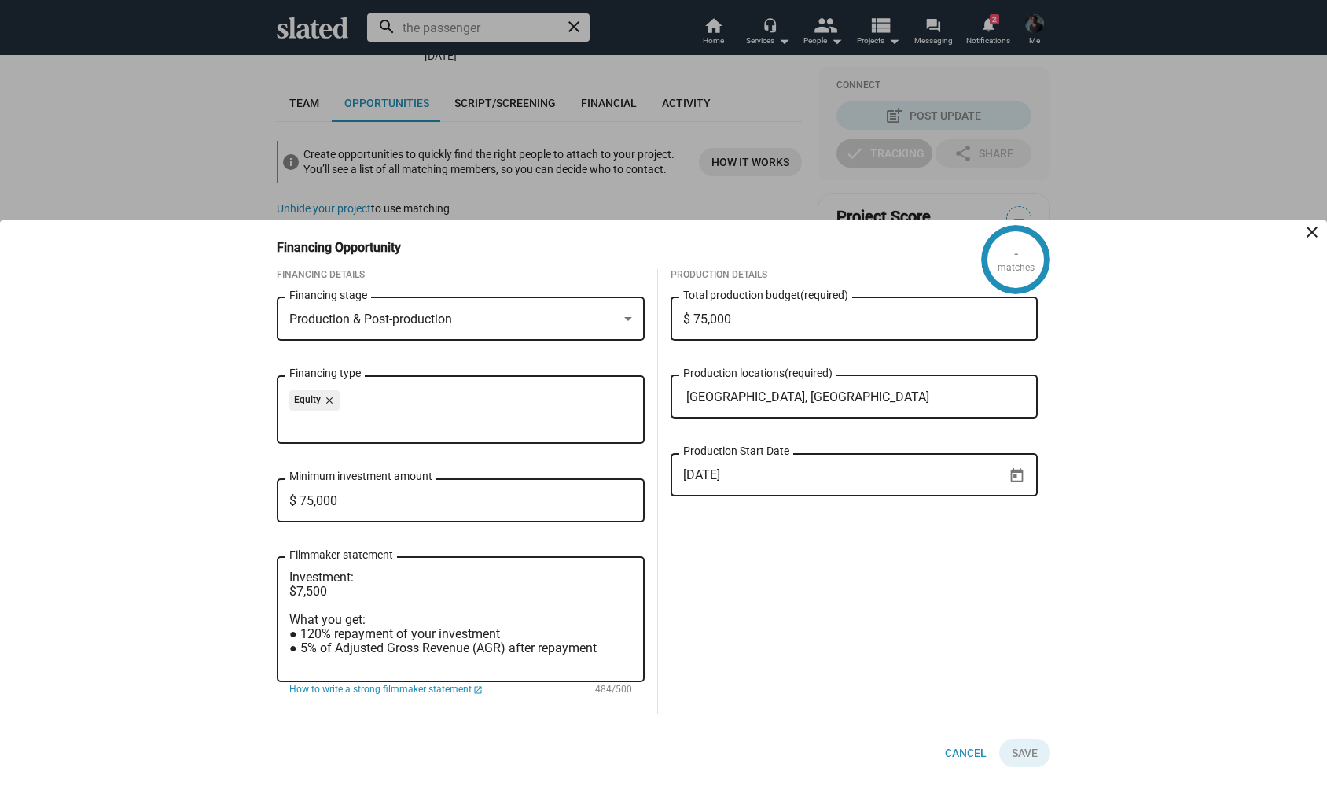
click at [758, 327] on div "$ 75,000 Total production budget (required)" at bounding box center [854, 317] width 343 height 46
type input "$ 750,000"
click at [863, 543] on div "Production Details $ 750,000 Total production budget (required) Vienna, Austria…" at bounding box center [854, 491] width 393 height 444
click at [525, 590] on textarea "Investment: $7,500 What you get: ● 120% repayment of your investment ● 5% of Ad…" at bounding box center [460, 619] width 343 height 99
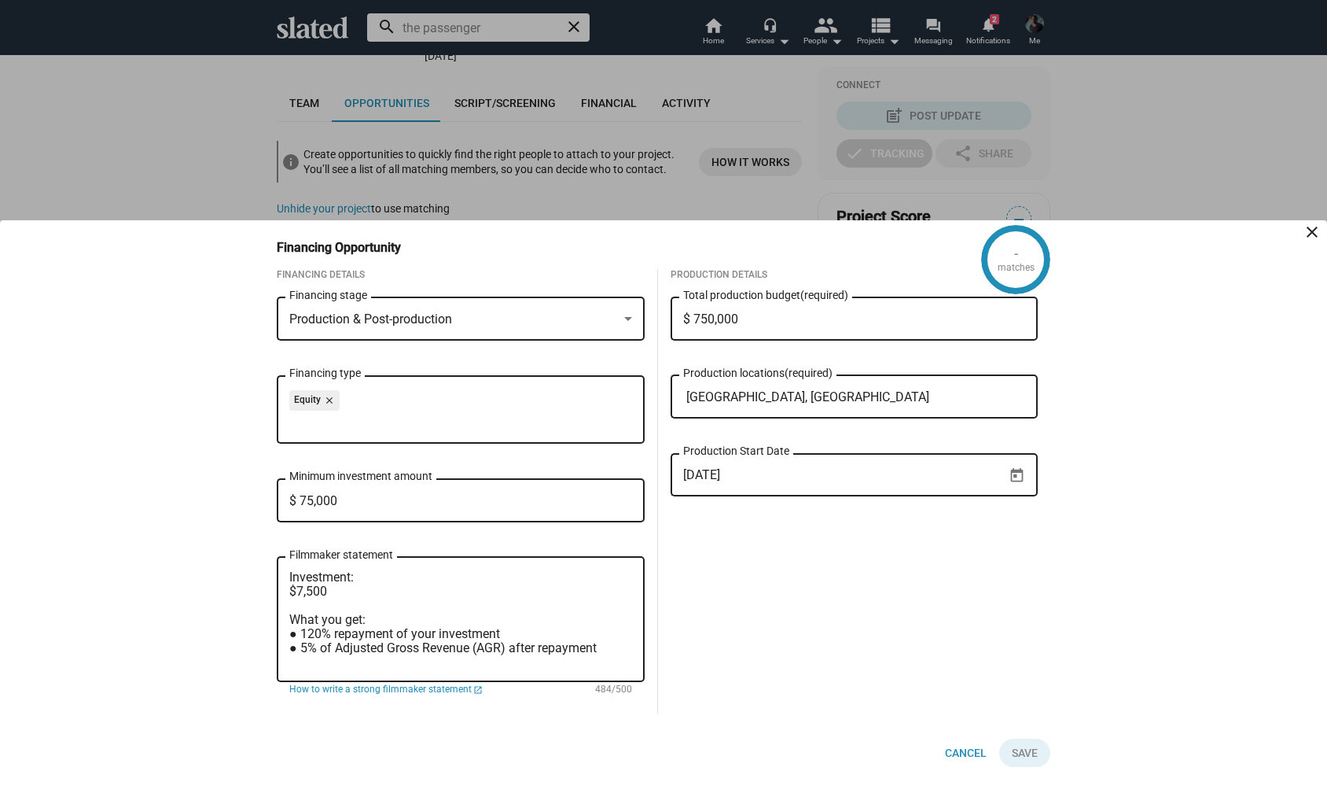
drag, startPoint x: 287, startPoint y: 575, endPoint x: 383, endPoint y: 630, distance: 110.6
click at [383, 630] on div "Investment: $7,500 What you get: ● 120% repayment of your investment ● 5% of Ad…" at bounding box center [461, 618] width 368 height 128
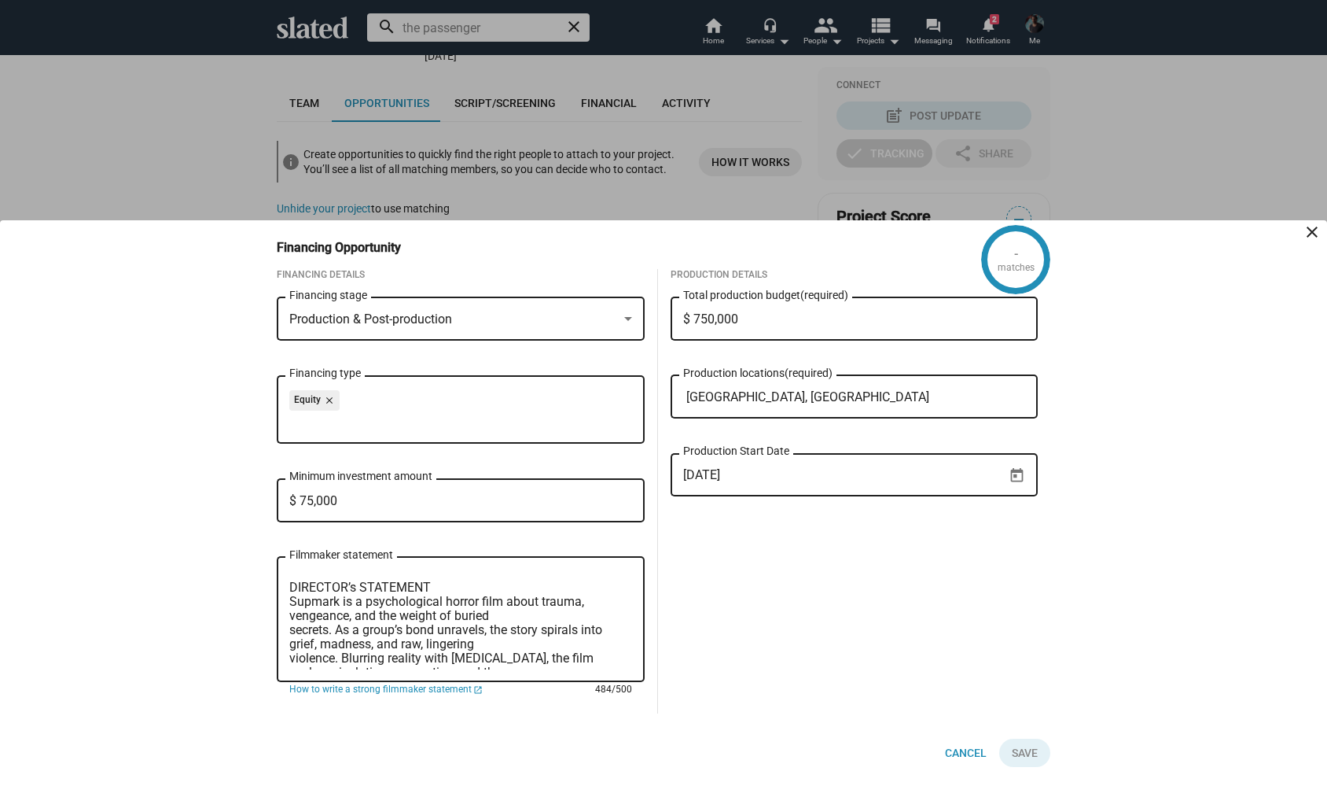
scroll to position [113, 0]
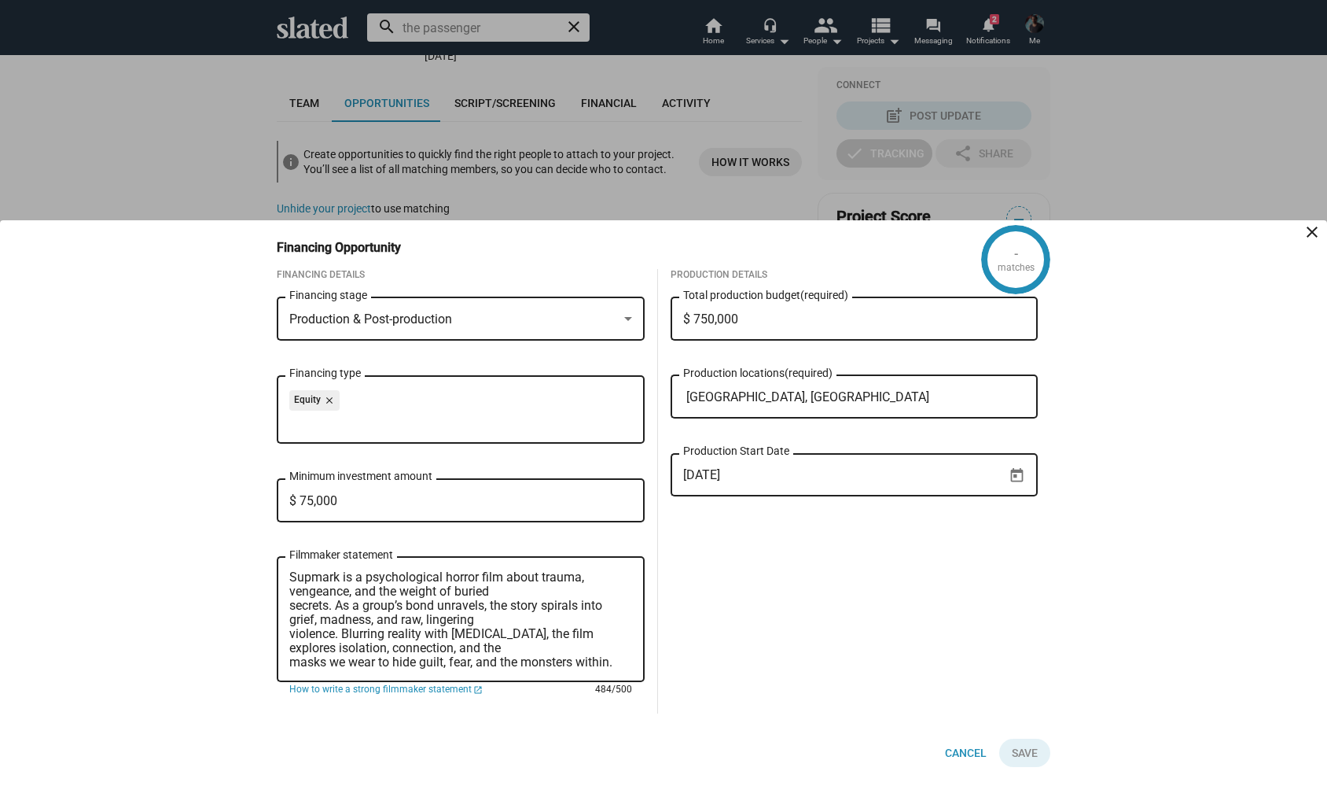
drag, startPoint x: 290, startPoint y: 574, endPoint x: 538, endPoint y: 764, distance: 311.9
click at [538, 764] on form "Financing Details Production & Post-production Financing stage Equity close Fin…" at bounding box center [664, 518] width 774 height 498
click at [786, 619] on div "Production Details $ 750,000 Total production budget (required) Vienna, Austria…" at bounding box center [854, 491] width 393 height 444
click at [1018, 472] on icon "Open calendar" at bounding box center [1017, 475] width 17 height 17
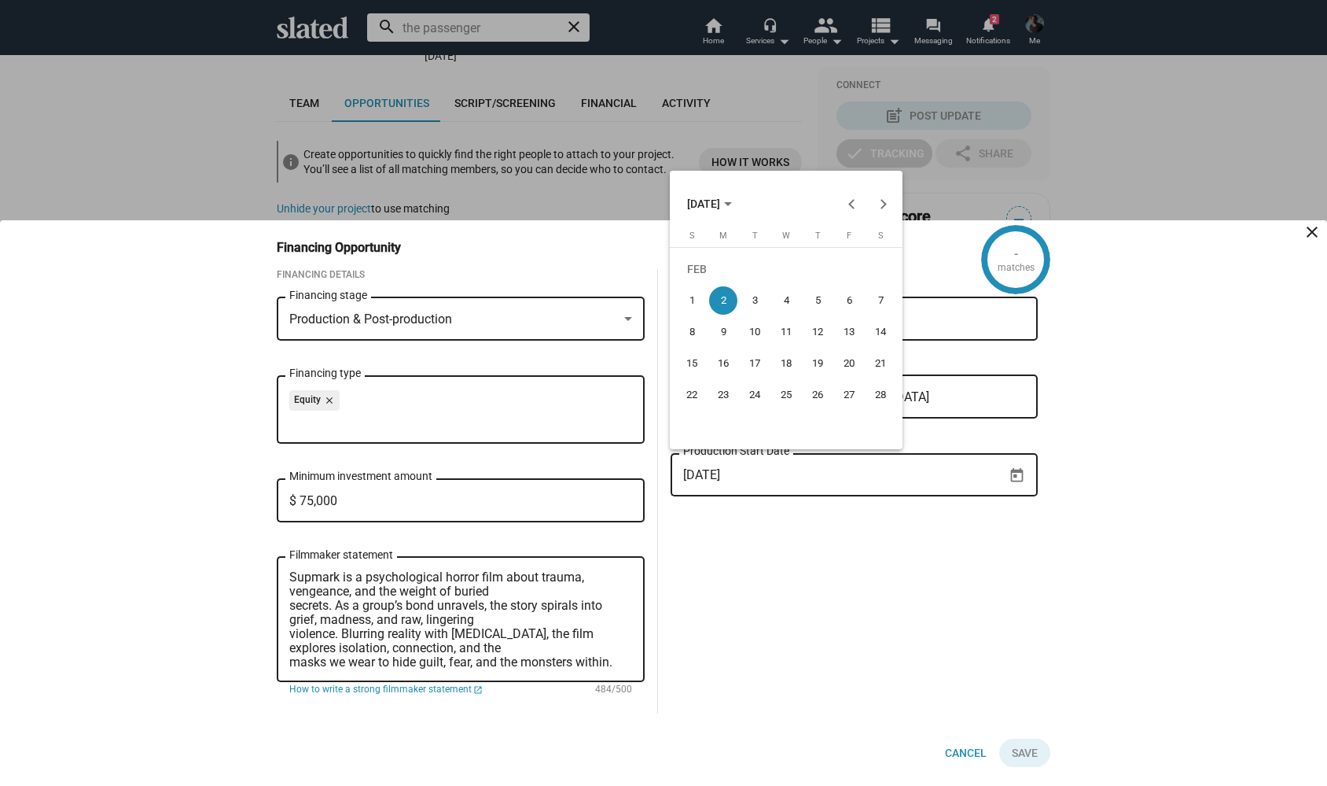
click at [732, 203] on polygon "Choose month and year" at bounding box center [728, 204] width 8 height 4
click at [856, 410] on div "2027" at bounding box center [870, 410] width 50 height 28
click at [769, 310] on div "JUN" at bounding box center [759, 315] width 50 height 28
click at [752, 349] on div "15" at bounding box center [755, 363] width 28 height 28
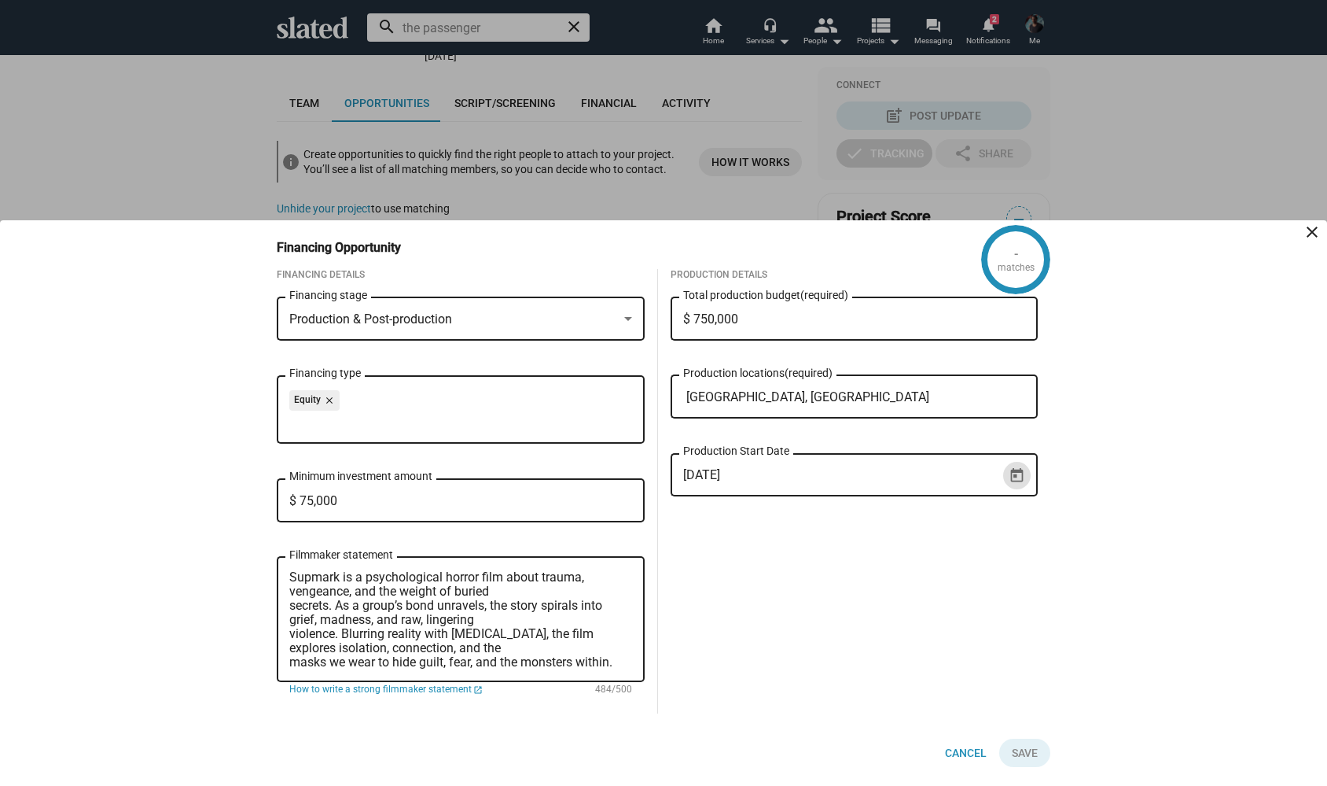
click at [1017, 480] on icon "Open calendar" at bounding box center [1017, 475] width 17 height 17
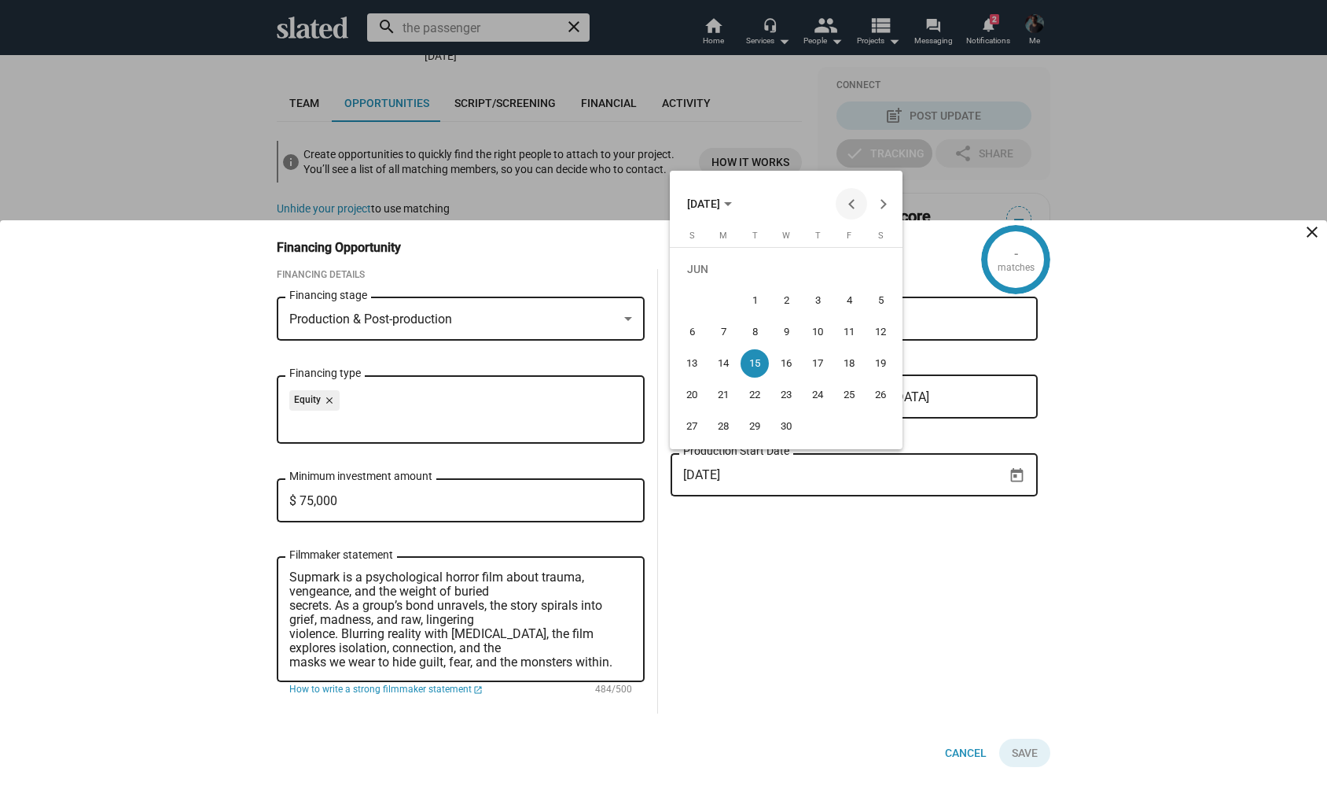
click at [850, 206] on button "Previous month" at bounding box center [851, 203] width 31 height 31
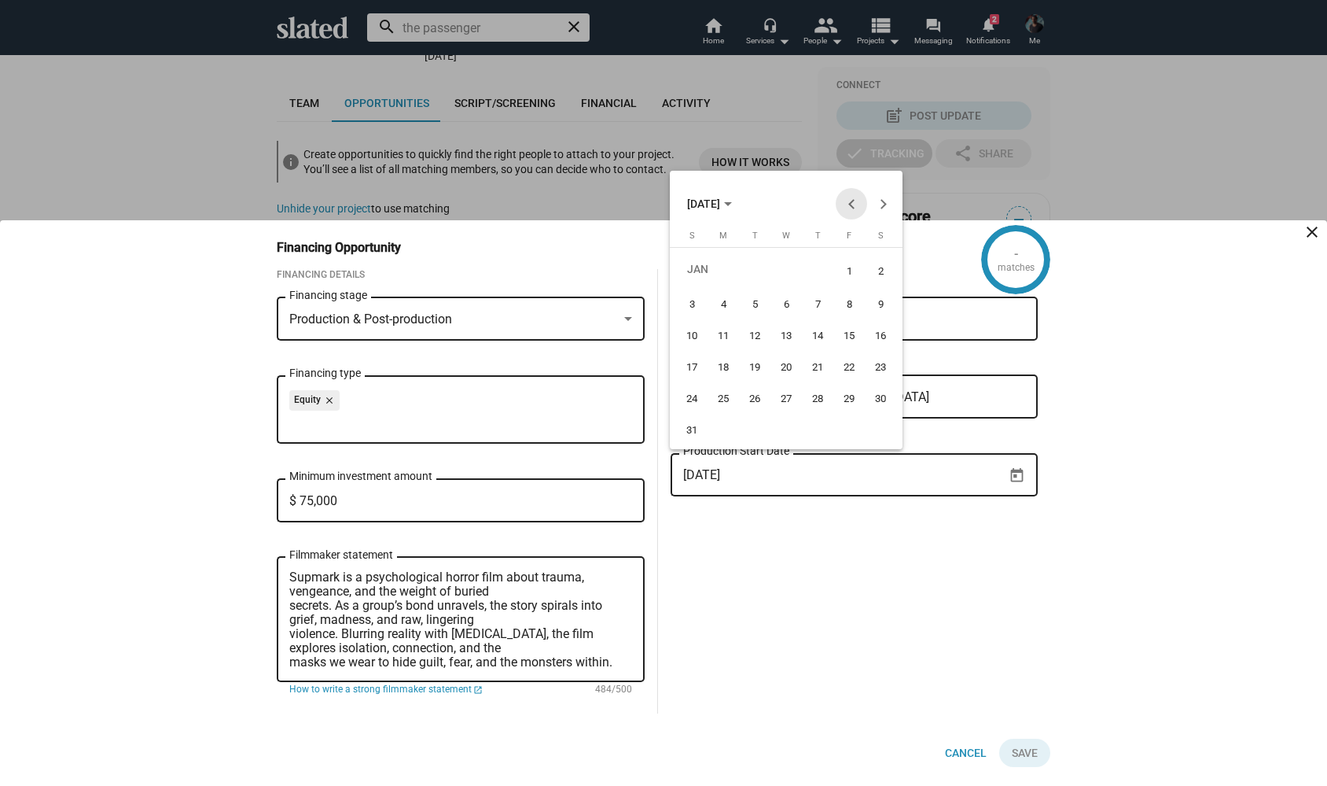
click at [850, 206] on button "Previous month" at bounding box center [851, 203] width 31 height 31
click at [851, 208] on button "Previous month" at bounding box center [851, 203] width 31 height 31
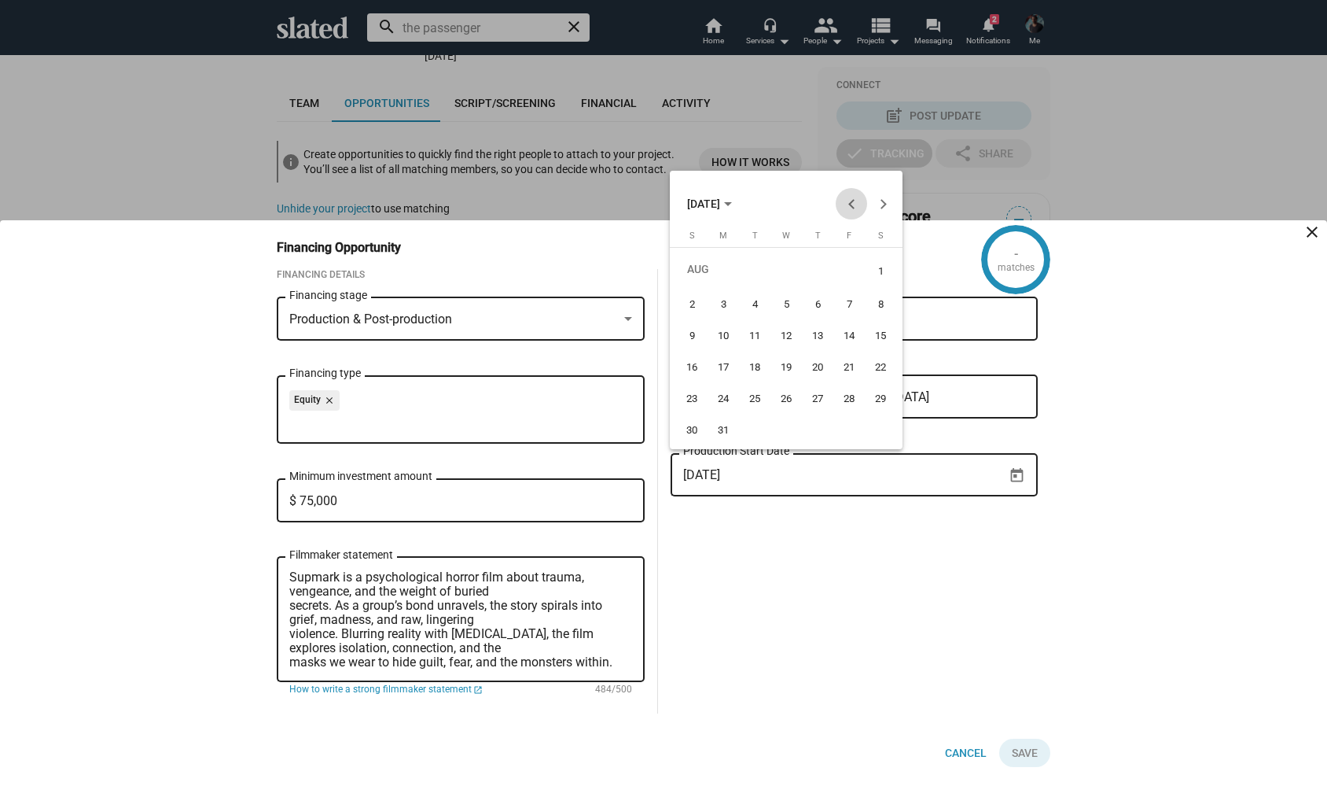
click at [851, 208] on button "Previous month" at bounding box center [851, 203] width 31 height 31
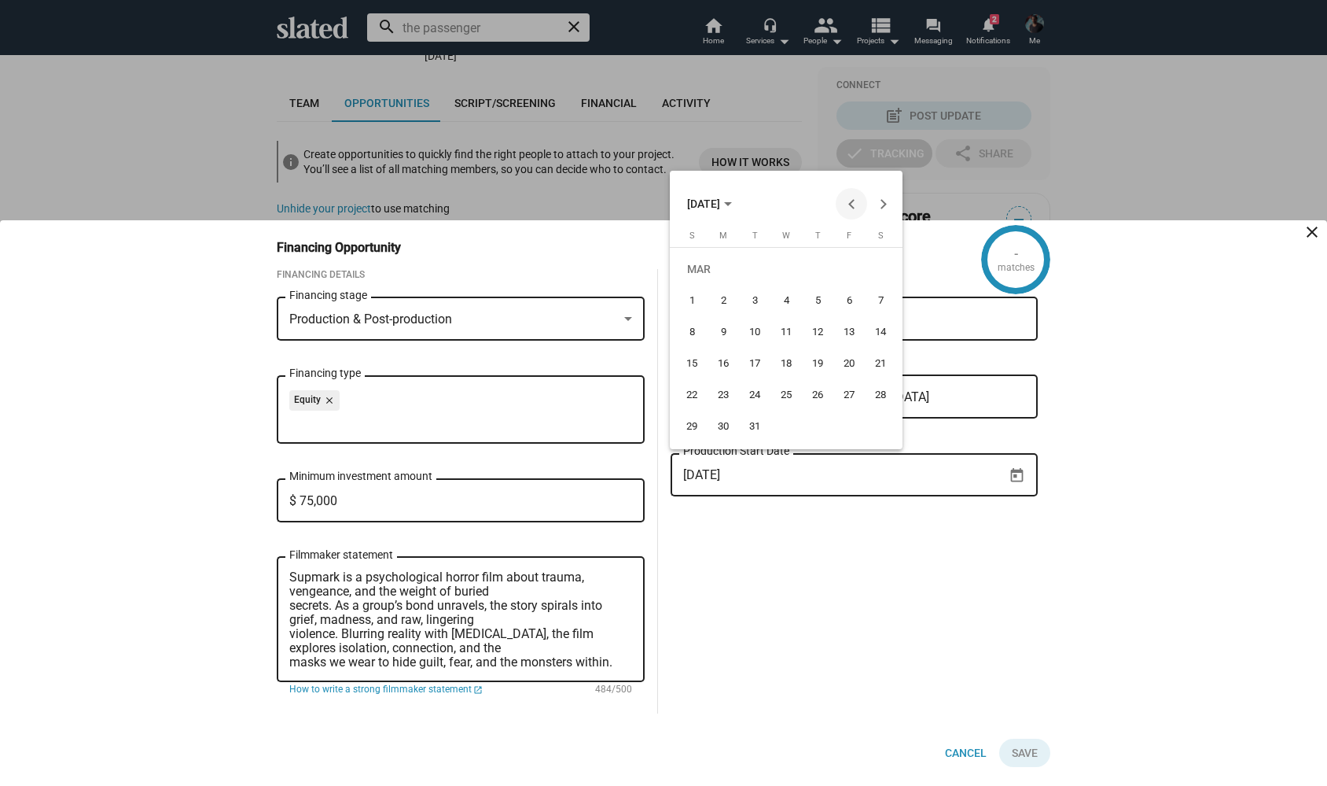
click at [851, 208] on button "Previous month" at bounding box center [851, 203] width 31 height 31
click at [886, 205] on button "Next month" at bounding box center [882, 203] width 31 height 31
click at [727, 299] on div "2" at bounding box center [723, 300] width 28 height 28
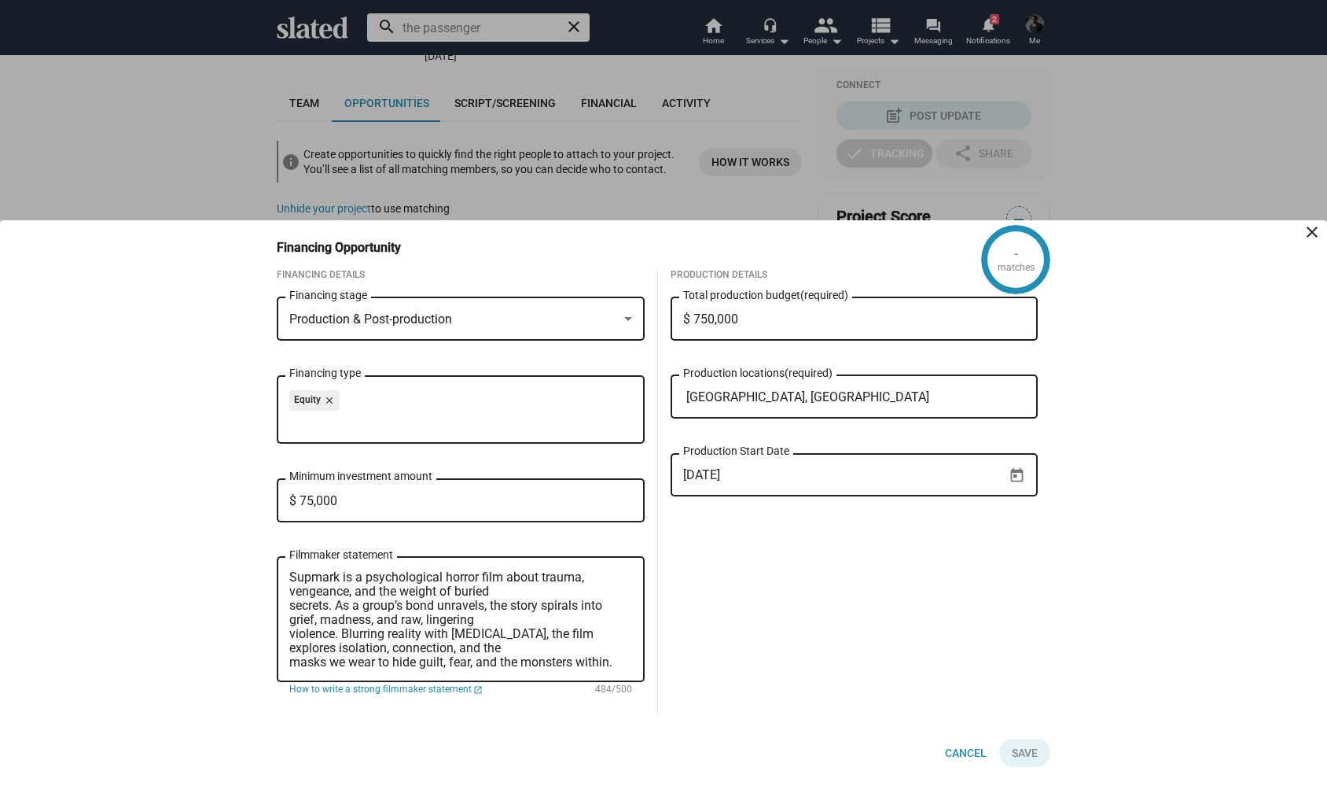
type input "2/2/2026"
click at [1028, 268] on div "matches" at bounding box center [1016, 268] width 37 height 13
click at [1035, 737] on div "Financing Details Production & Post-production Financing stage Equity close Fin…" at bounding box center [657, 503] width 786 height 469
click at [1035, 738] on form "Financing Details Production & Post-production Financing stage Equity close Fin…" at bounding box center [664, 518] width 774 height 498
click at [1035, 739] on button "Click here to validate form" at bounding box center [1024, 752] width 51 height 28
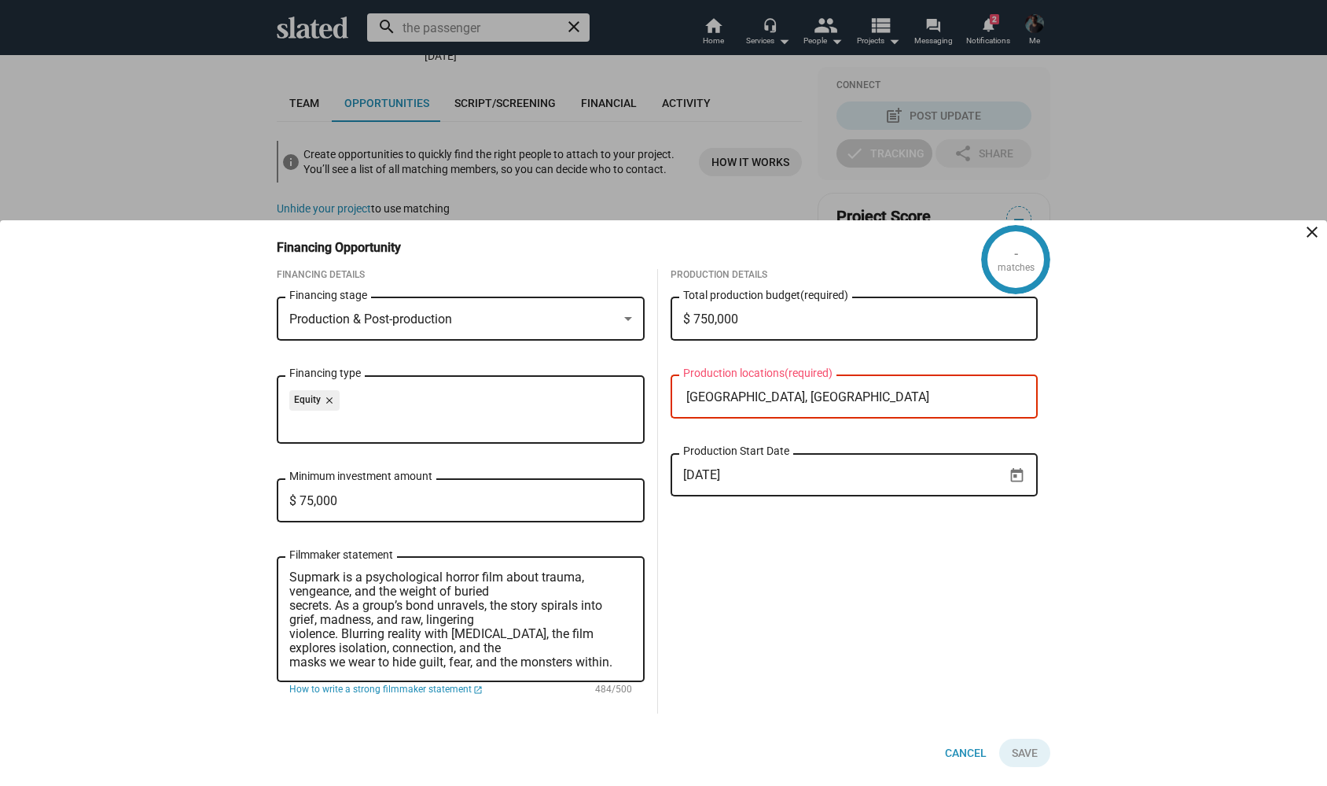
click at [1026, 742] on button "Click here to validate form" at bounding box center [1024, 752] width 51 height 28
click at [1106, 667] on div "- matches Financing Opportunity close Financing Details Production & Post-produ…" at bounding box center [663, 502] width 1327 height 565
click at [858, 410] on div "Vienna, Austria Production locations (required)" at bounding box center [854, 395] width 343 height 46
click at [813, 390] on input "Vienna, Austria" at bounding box center [858, 397] width 343 height 14
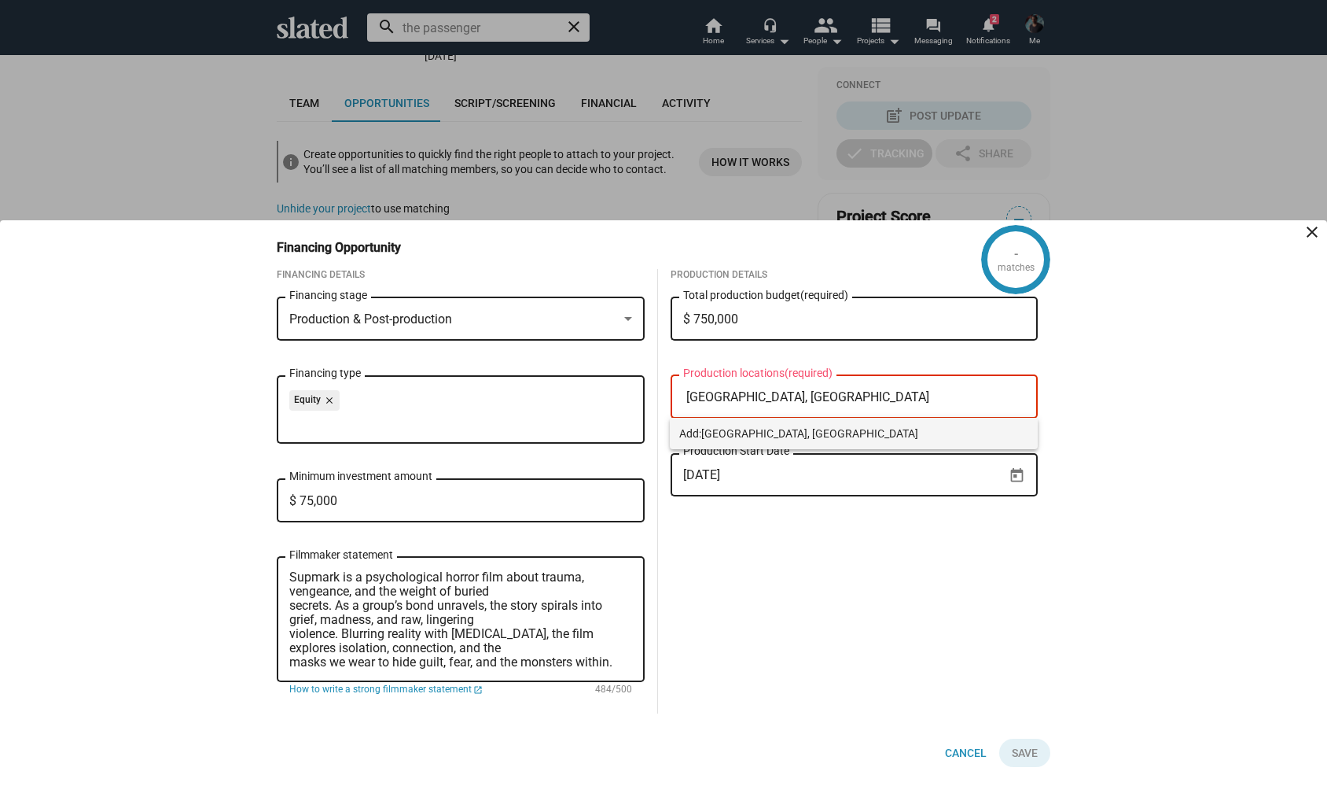
click at [759, 434] on span "Vienna, Austria" at bounding box center [809, 433] width 217 height 13
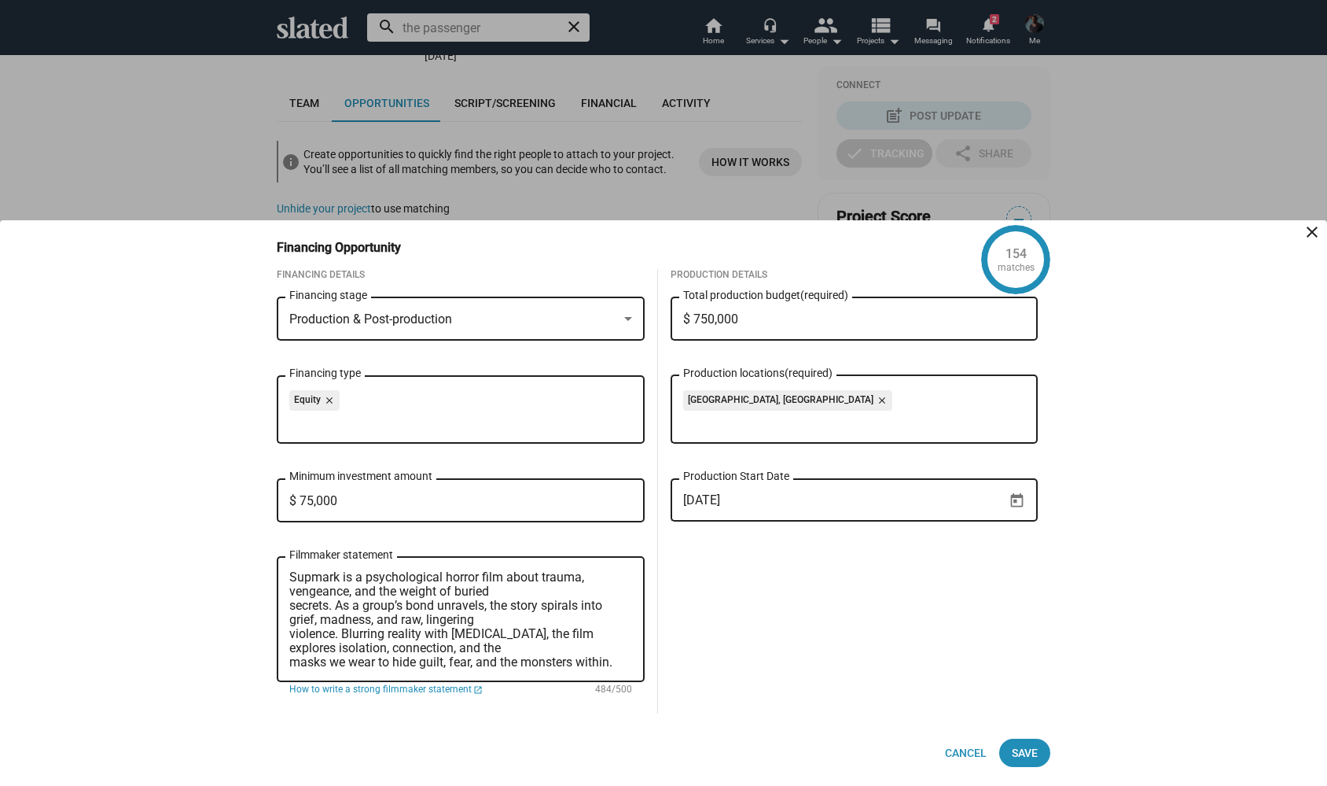
click at [344, 499] on input "$ 75,000" at bounding box center [460, 501] width 343 height 14
type input "$ 7,500"
click at [793, 322] on input "$ 750,000" at bounding box center [854, 319] width 343 height 14
type input "$ 75,000"
click at [808, 528] on div "2/2/2026 Production Start Date" at bounding box center [855, 508] width 368 height 60
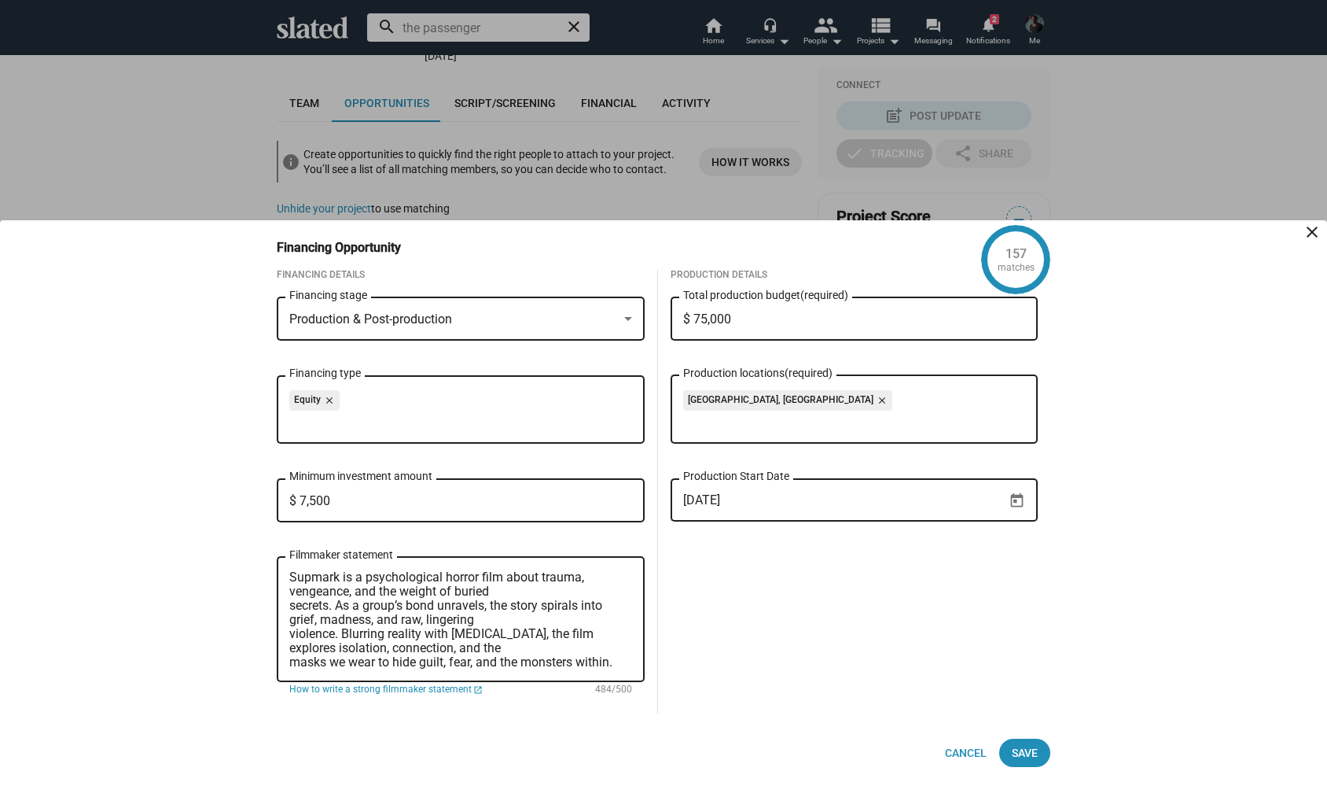
click at [303, 499] on input "$ 7,500" at bounding box center [460, 501] width 343 height 14
click at [819, 610] on div "Production Details $ 75,000 Total production budget (required) Vienna, Austria …" at bounding box center [854, 491] width 393 height 444
click at [304, 502] on input "$ 2,500" at bounding box center [460, 501] width 343 height 14
click at [782, 660] on div "Production Details $ 75,000 Total production budget (required) Vienna, Austria …" at bounding box center [854, 491] width 393 height 444
drag, startPoint x: 335, startPoint y: 496, endPoint x: 256, endPoint y: 496, distance: 79.4
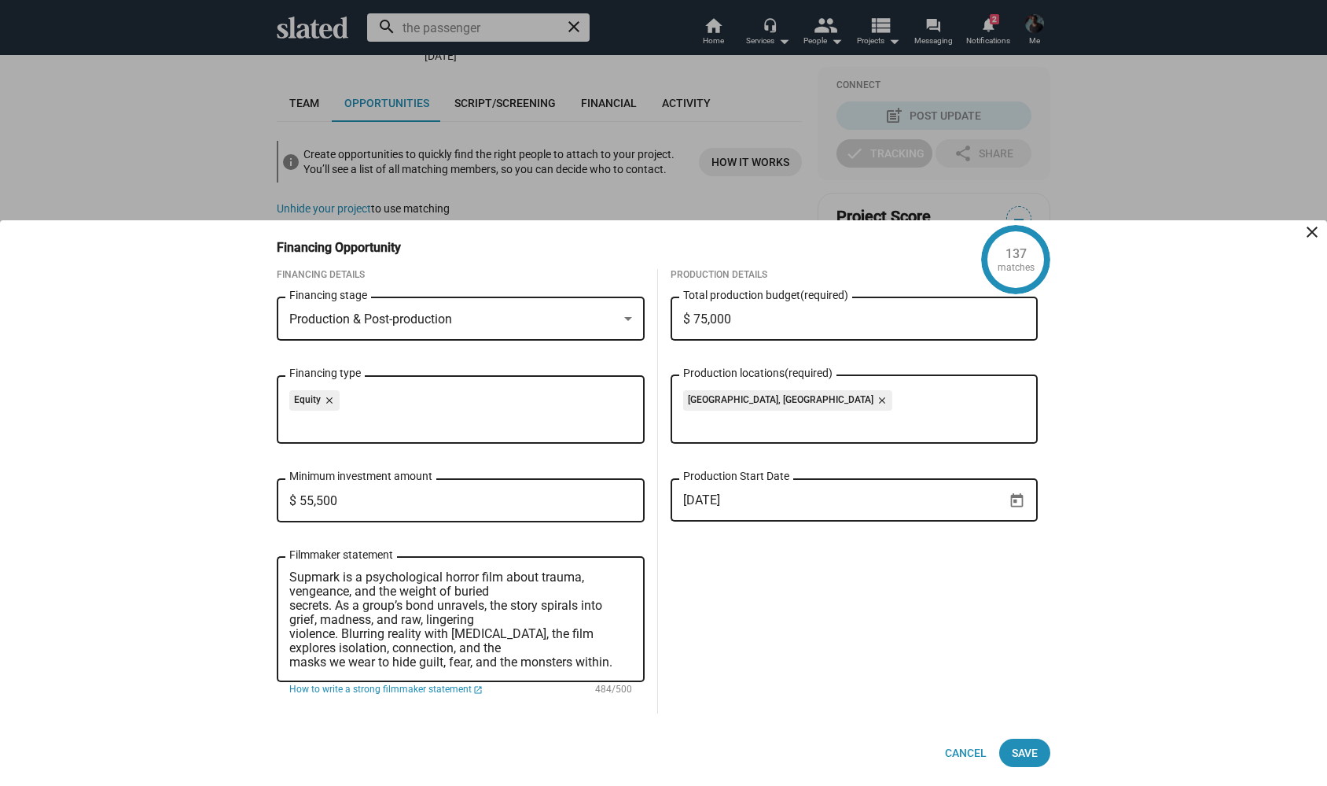
click at [256, 496] on div "137 matches Financing Opportunity close Financing Details Production & Post-pro…" at bounding box center [663, 502] width 1327 height 565
type input "$ 7,500"
click at [837, 583] on div "Production Details $ 75,000 Total production budget (required) Vienna, Austria …" at bounding box center [854, 491] width 393 height 444
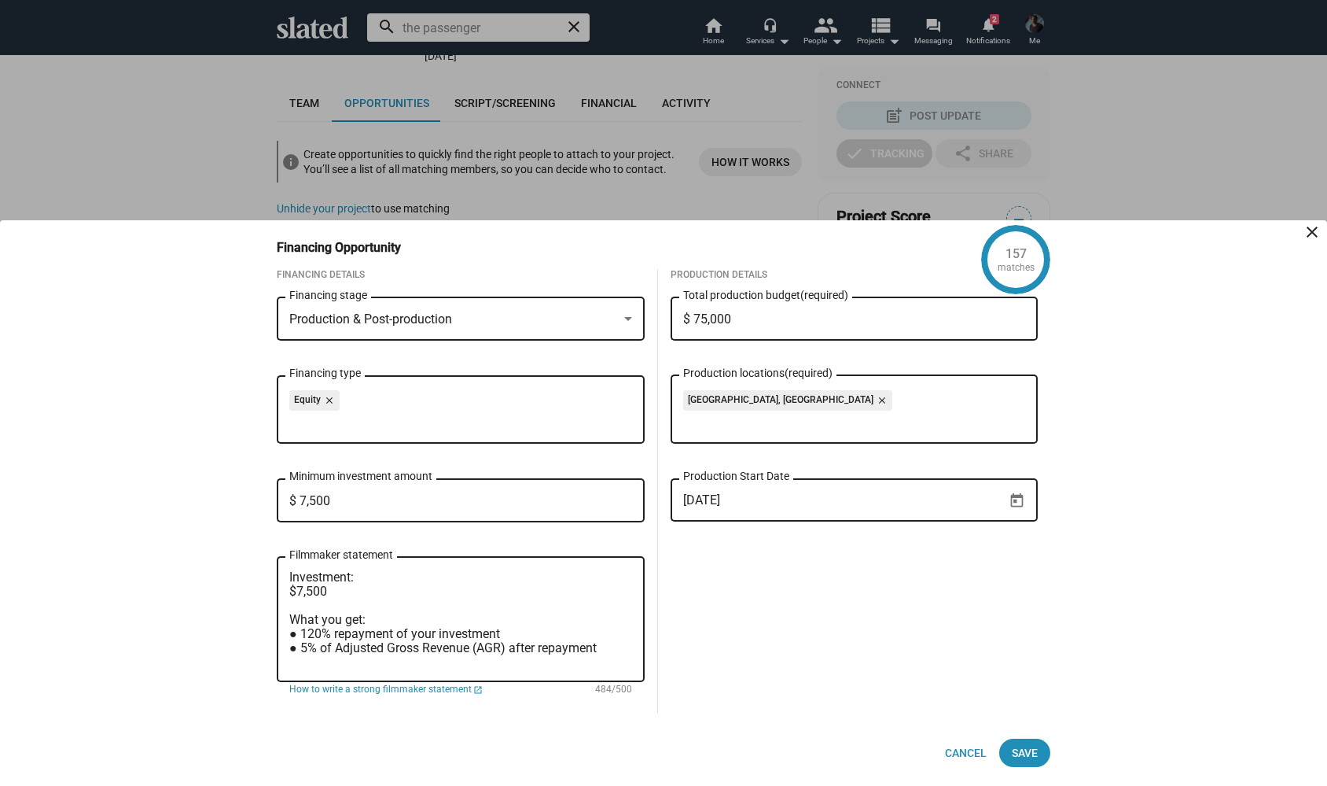
scroll to position [0, 0]
click at [1024, 754] on span "Save" at bounding box center [1025, 752] width 26 height 28
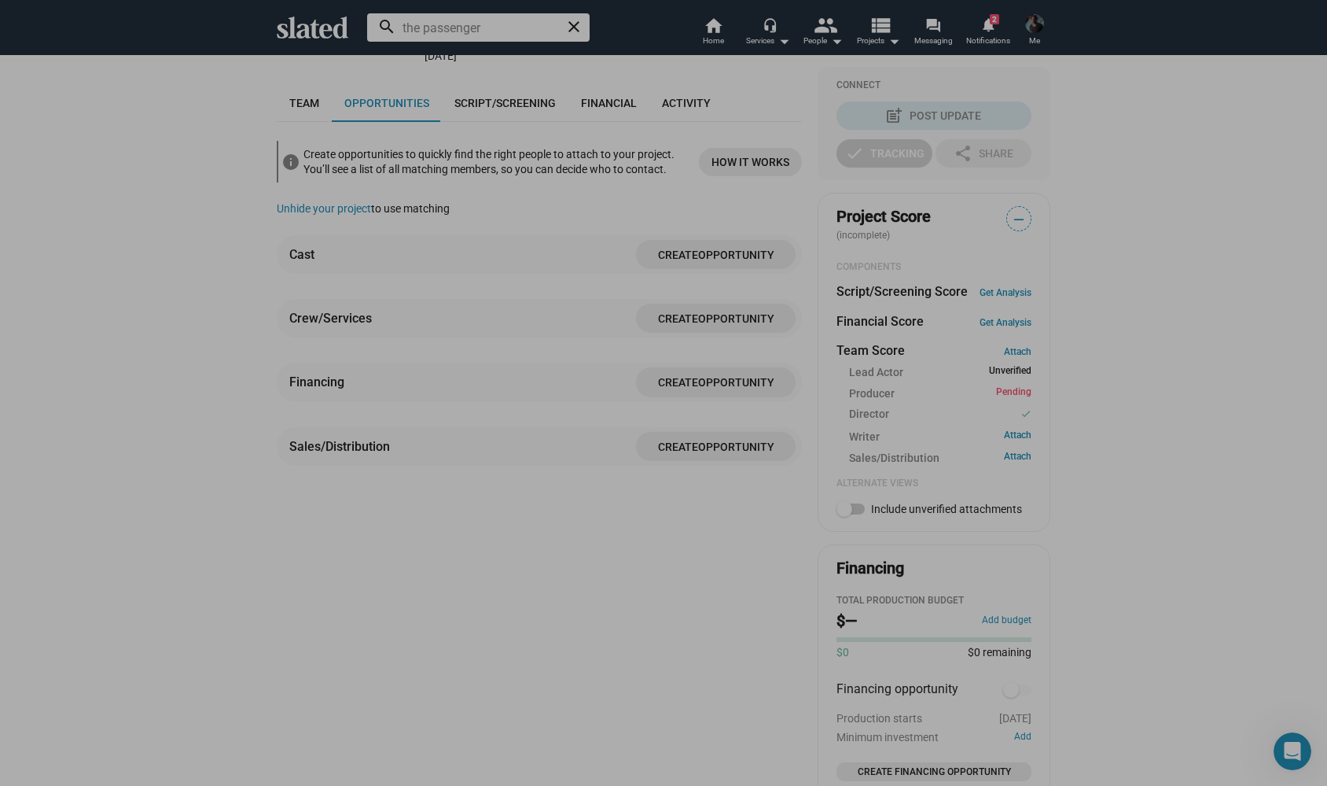
checkbox input "true"
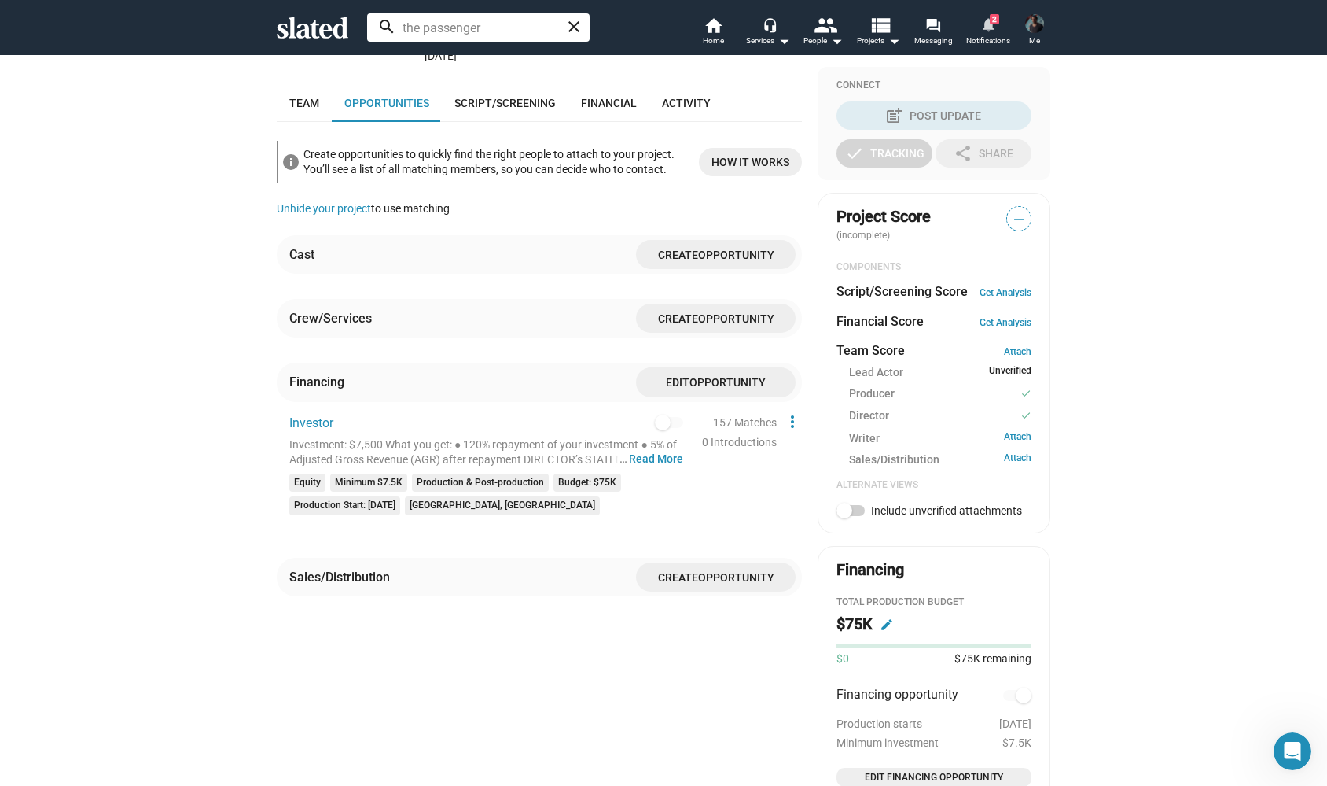
click at [988, 25] on mat-icon "notifications" at bounding box center [988, 24] width 15 height 15
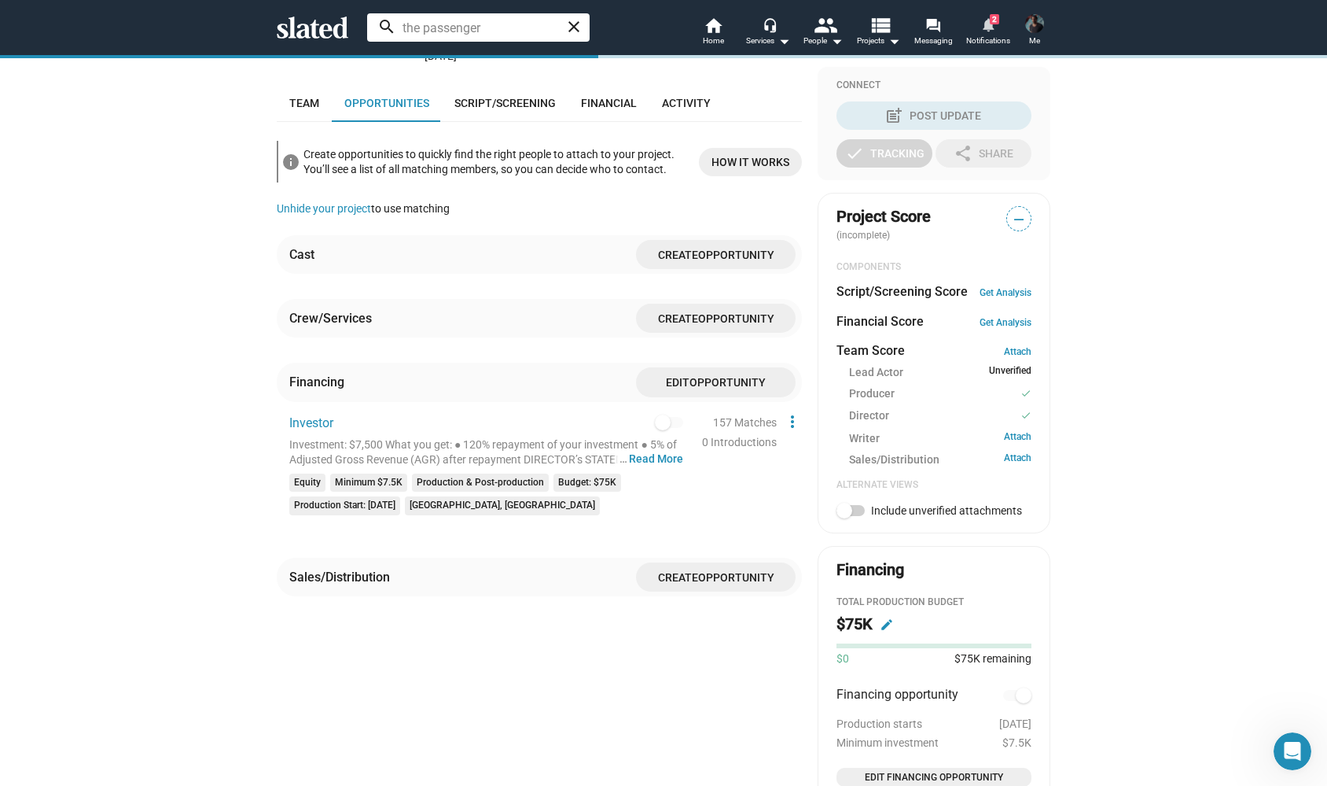
scroll to position [385, 0]
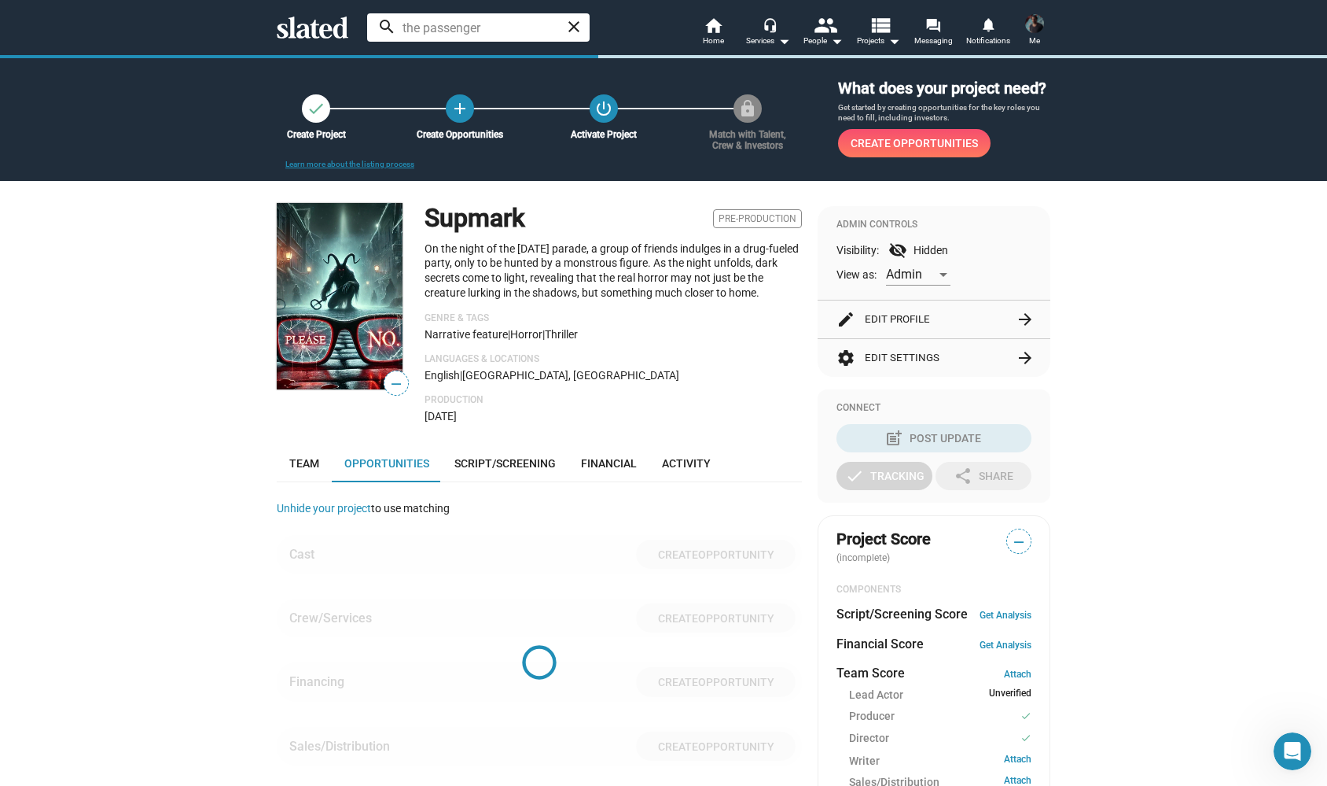
scroll to position [405, 0]
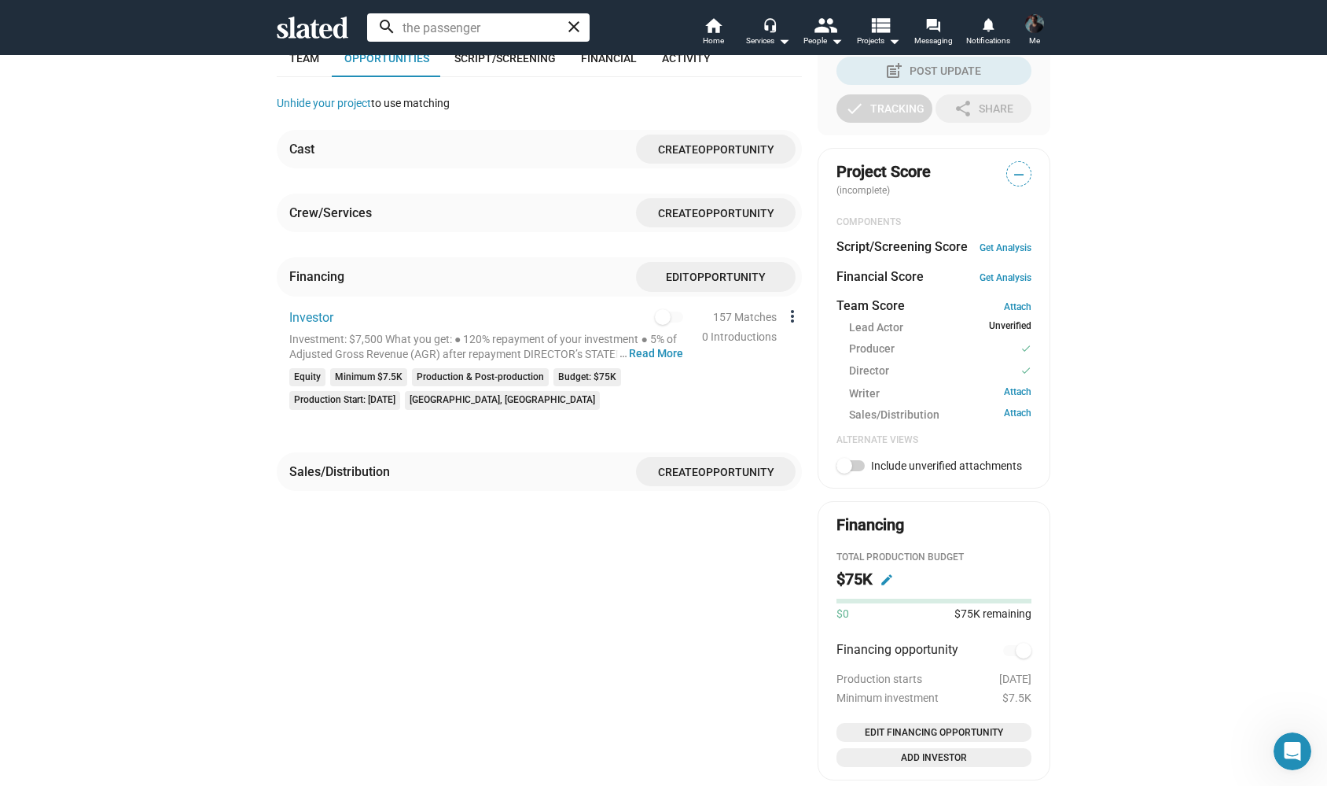
click at [788, 307] on mat-icon "more_vert" at bounding box center [792, 316] width 19 height 19
click at [713, 386] on div at bounding box center [663, 393] width 1327 height 786
click at [694, 142] on div at bounding box center [663, 393] width 1327 height 786
click at [702, 472] on span "Create Opportunity" at bounding box center [716, 471] width 134 height 29
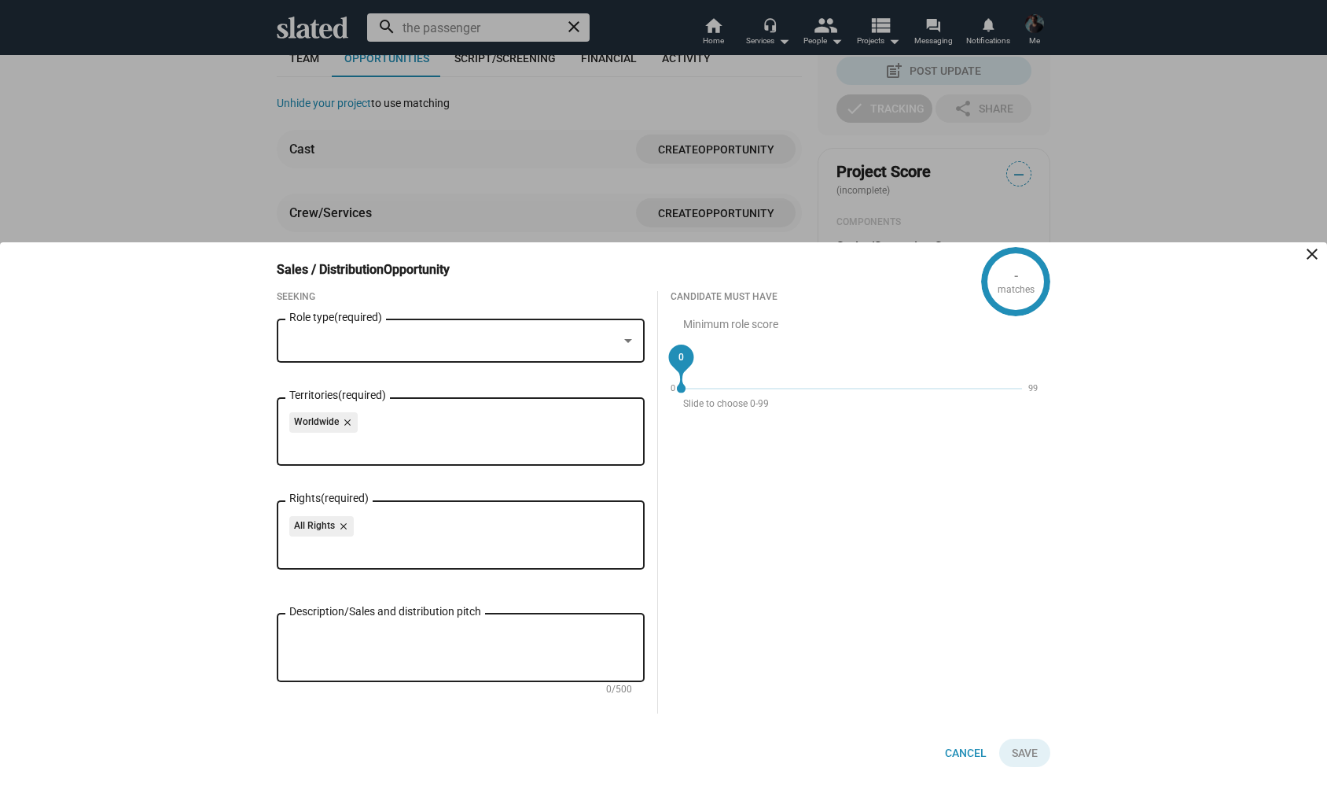
click at [631, 339] on div at bounding box center [628, 341] width 8 height 4
click at [343, 339] on span "Distributor" at bounding box center [460, 338] width 343 height 33
drag, startPoint x: 682, startPoint y: 361, endPoint x: 918, endPoint y: 375, distance: 236.3
click at [854, 374] on div "45" at bounding box center [836, 356] width 35 height 35
drag, startPoint x: 835, startPoint y: 372, endPoint x: 819, endPoint y: 372, distance: 15.7
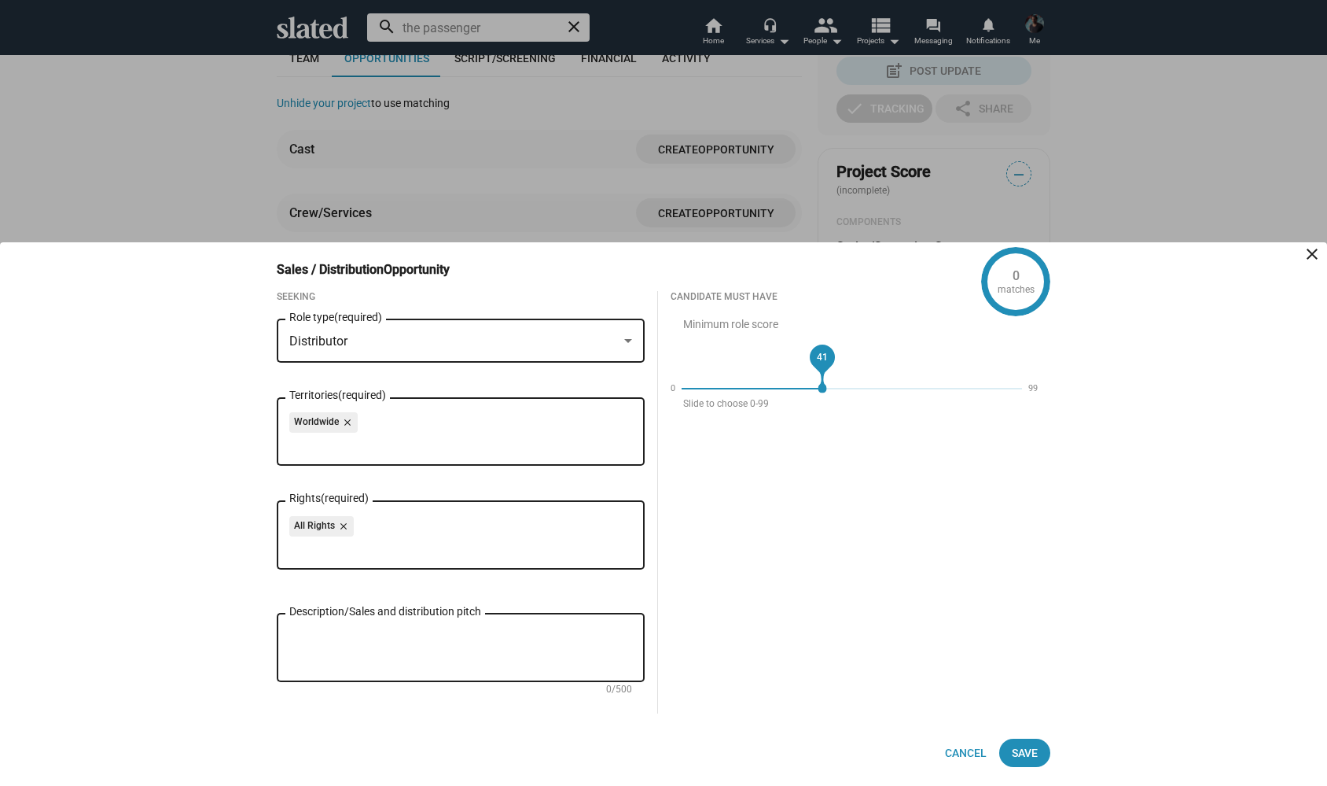
click at [819, 372] on mat-slider "41" at bounding box center [852, 389] width 354 height 38
drag, startPoint x: 817, startPoint y: 355, endPoint x: 640, endPoint y: 360, distance: 177.0
click at [640, 360] on div "Seeking Distributor Role type (required) Worldwide close Territories (required)…" at bounding box center [657, 514] width 786 height 447
click at [476, 431] on div "Worldwide close" at bounding box center [460, 424] width 343 height 25
click at [455, 433] on div "Worldwide close" at bounding box center [460, 424] width 343 height 25
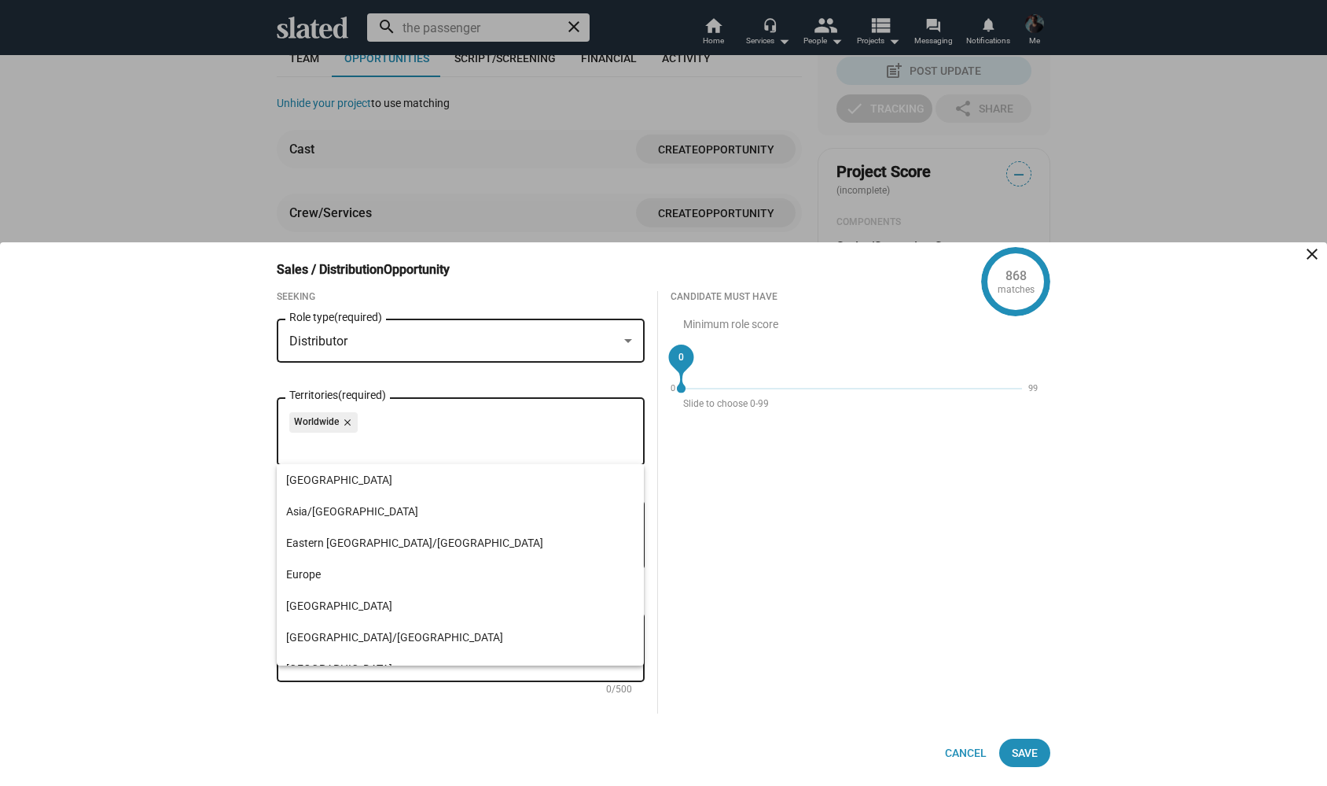
click at [488, 437] on input "Territories (required)" at bounding box center [464, 444] width 343 height 14
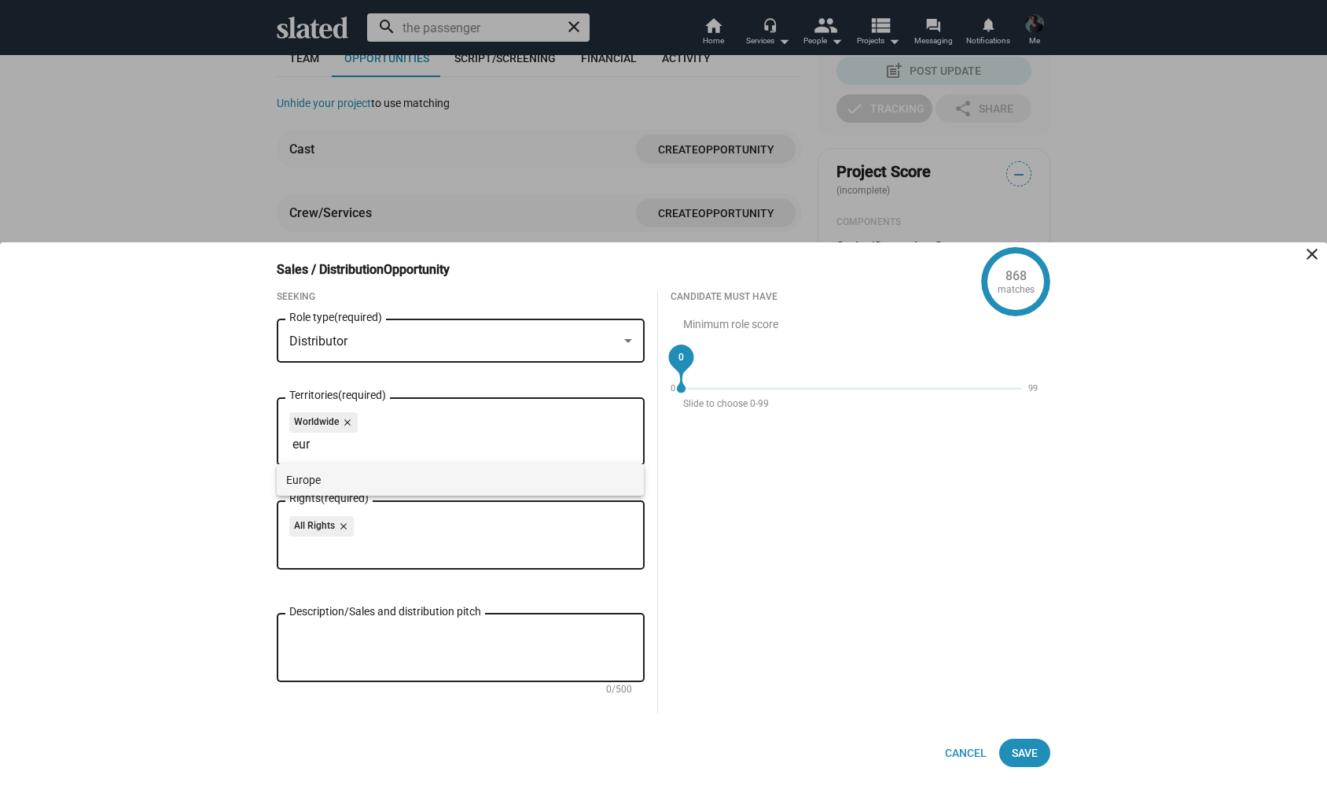
type input "eur"
click at [415, 479] on span "Europe" at bounding box center [460, 479] width 349 height 31
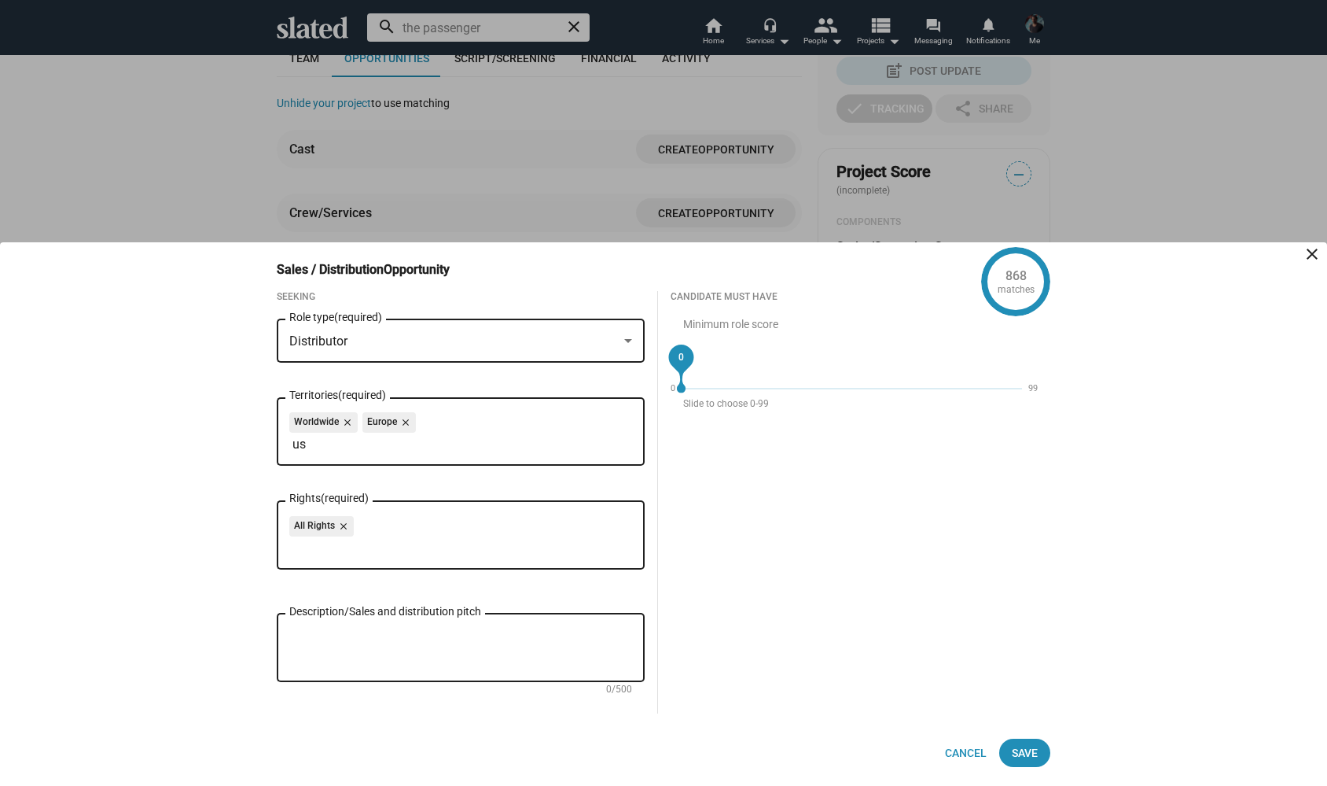
type input "u"
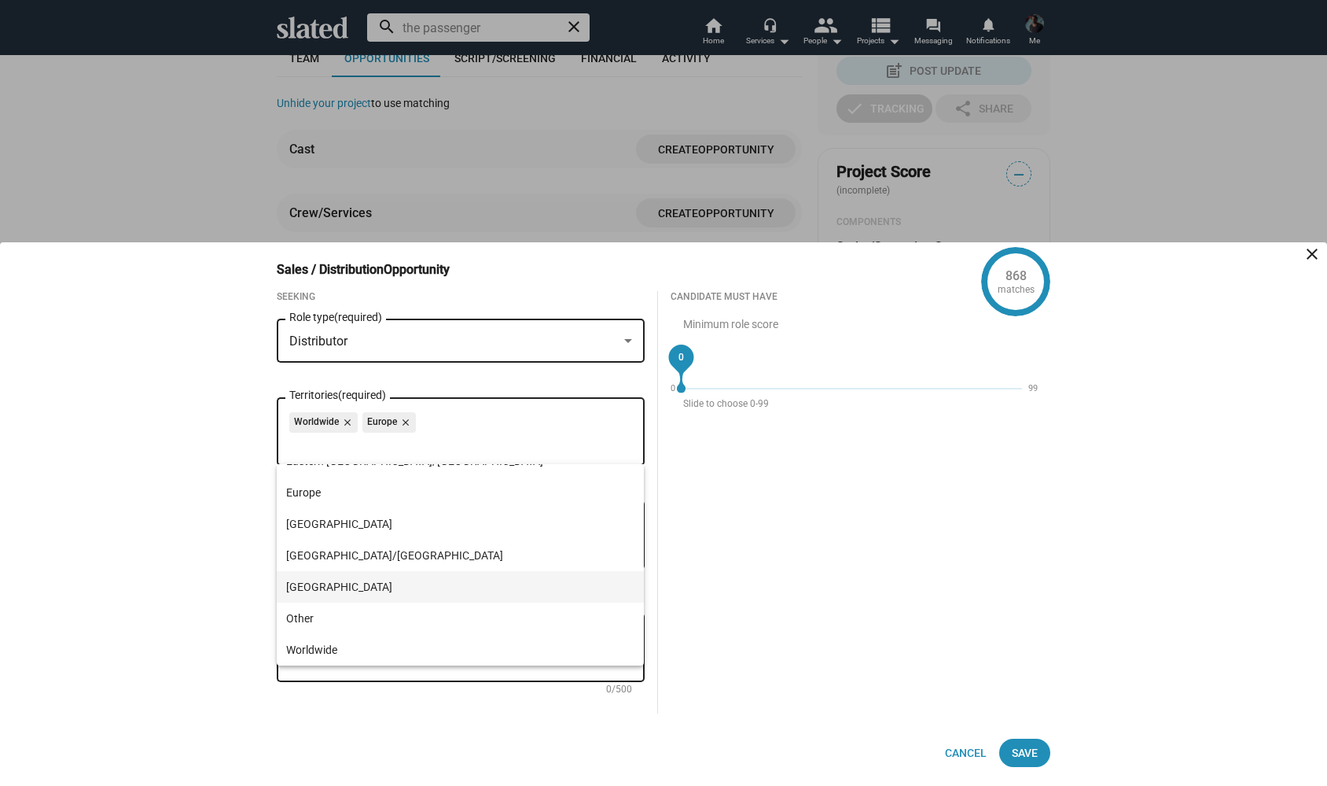
scroll to position [82, 0]
click at [370, 585] on span "North America" at bounding box center [460, 586] width 349 height 31
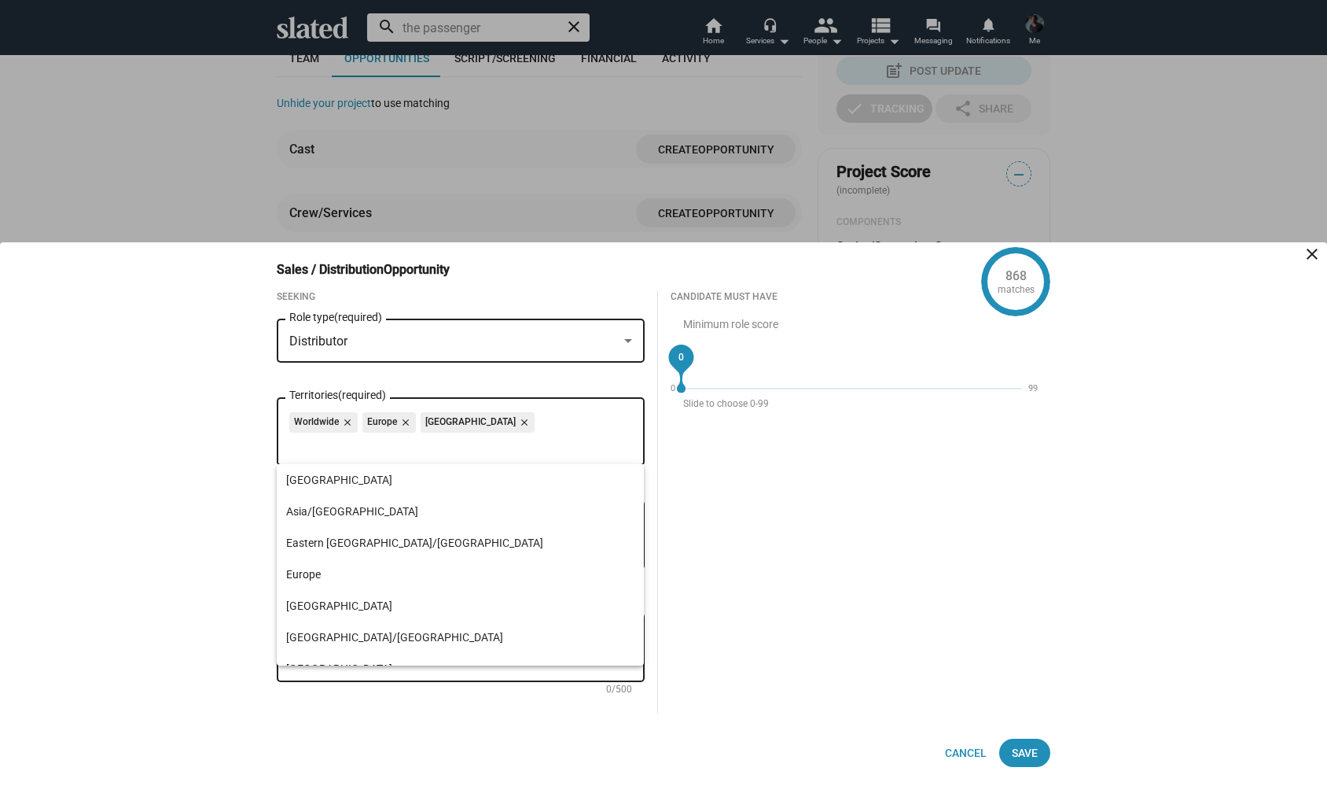
click at [778, 551] on div "Candidate must have Minimum role score 0 0 99 Slide to choose 0-99" at bounding box center [854, 502] width 393 height 422
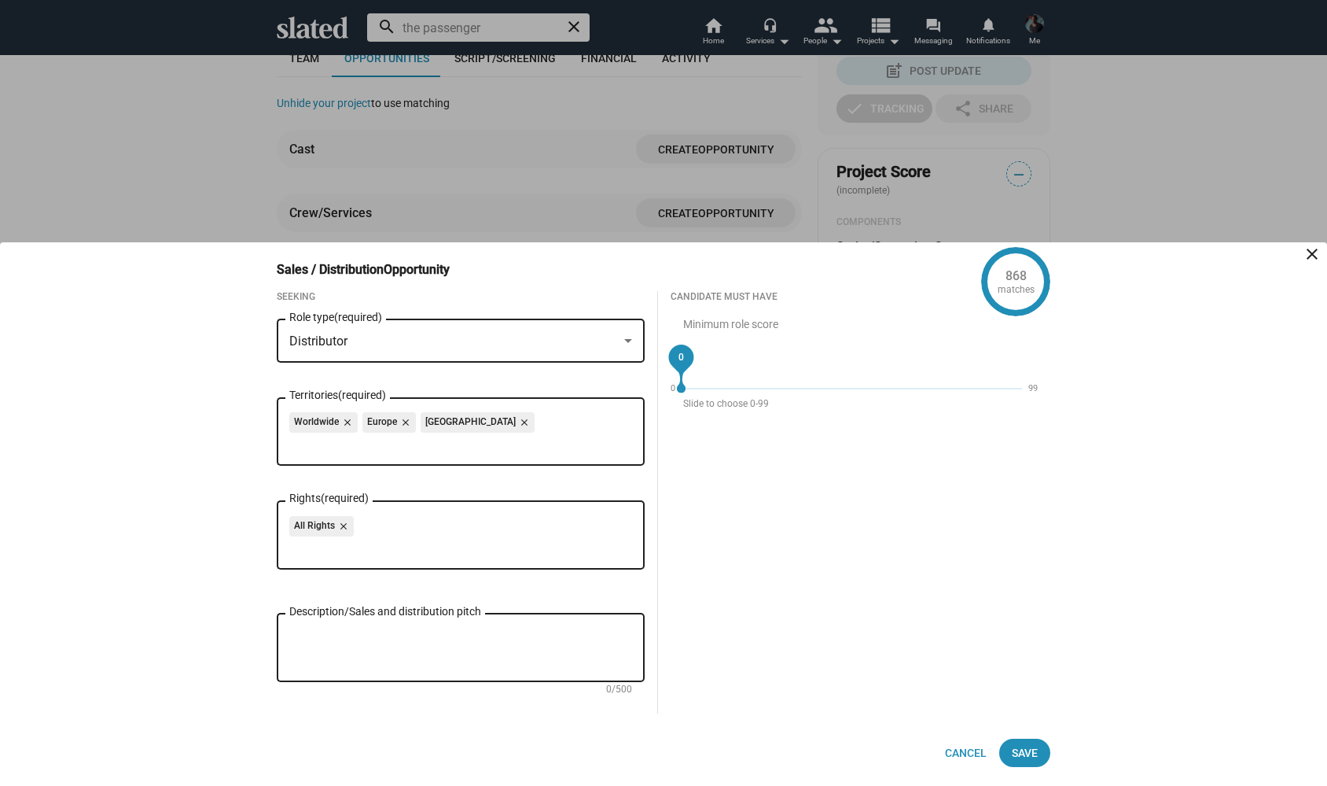
click at [1314, 249] on mat-icon "close" at bounding box center [1312, 254] width 19 height 19
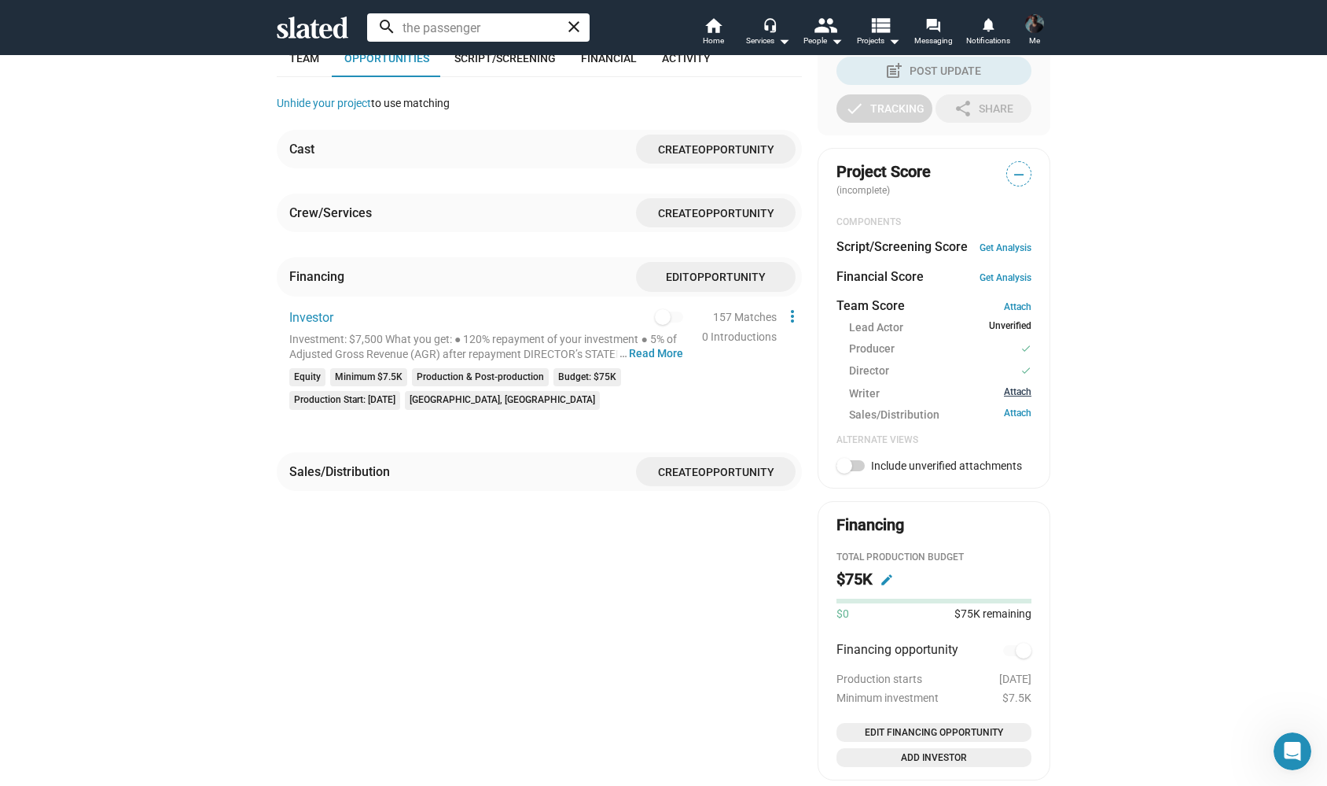
click at [1018, 387] on link "Attach" at bounding box center [1018, 393] width 28 height 15
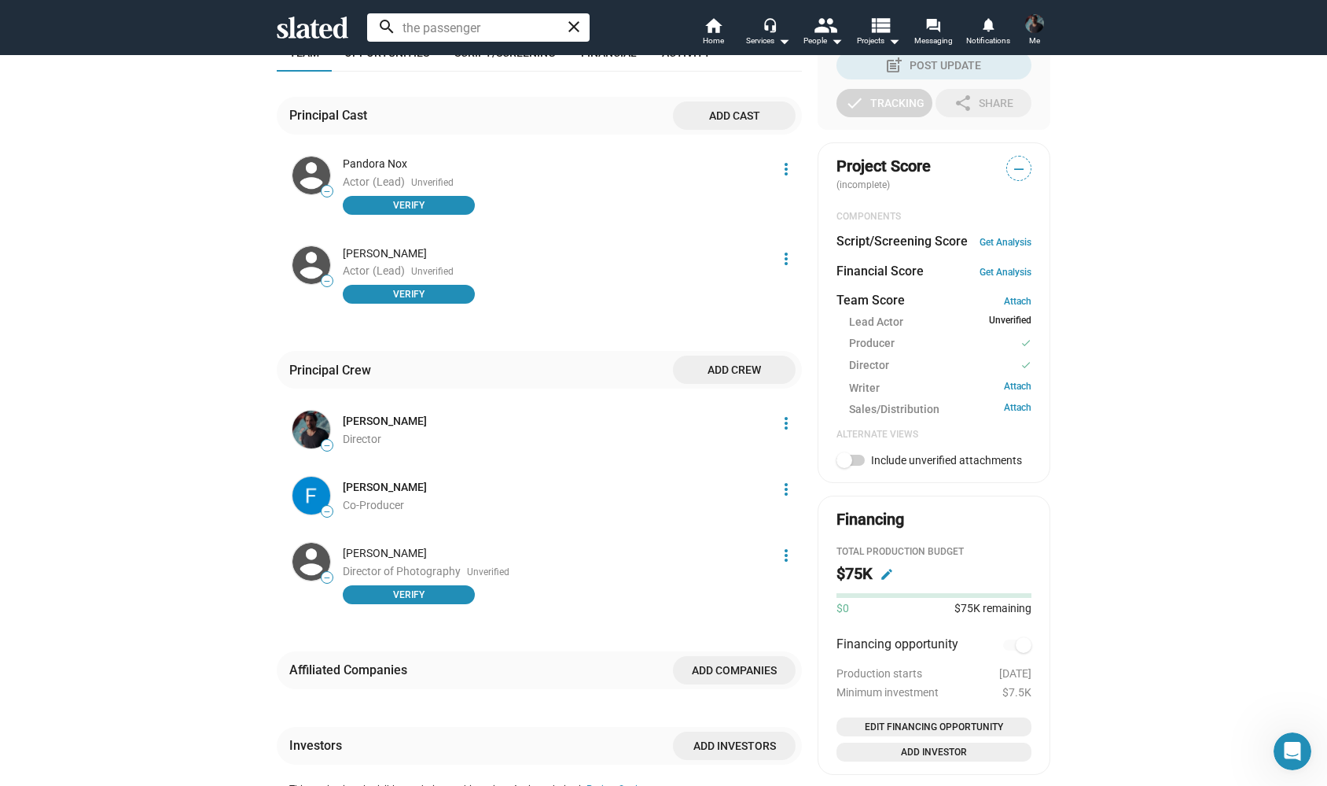
scroll to position [425, 0]
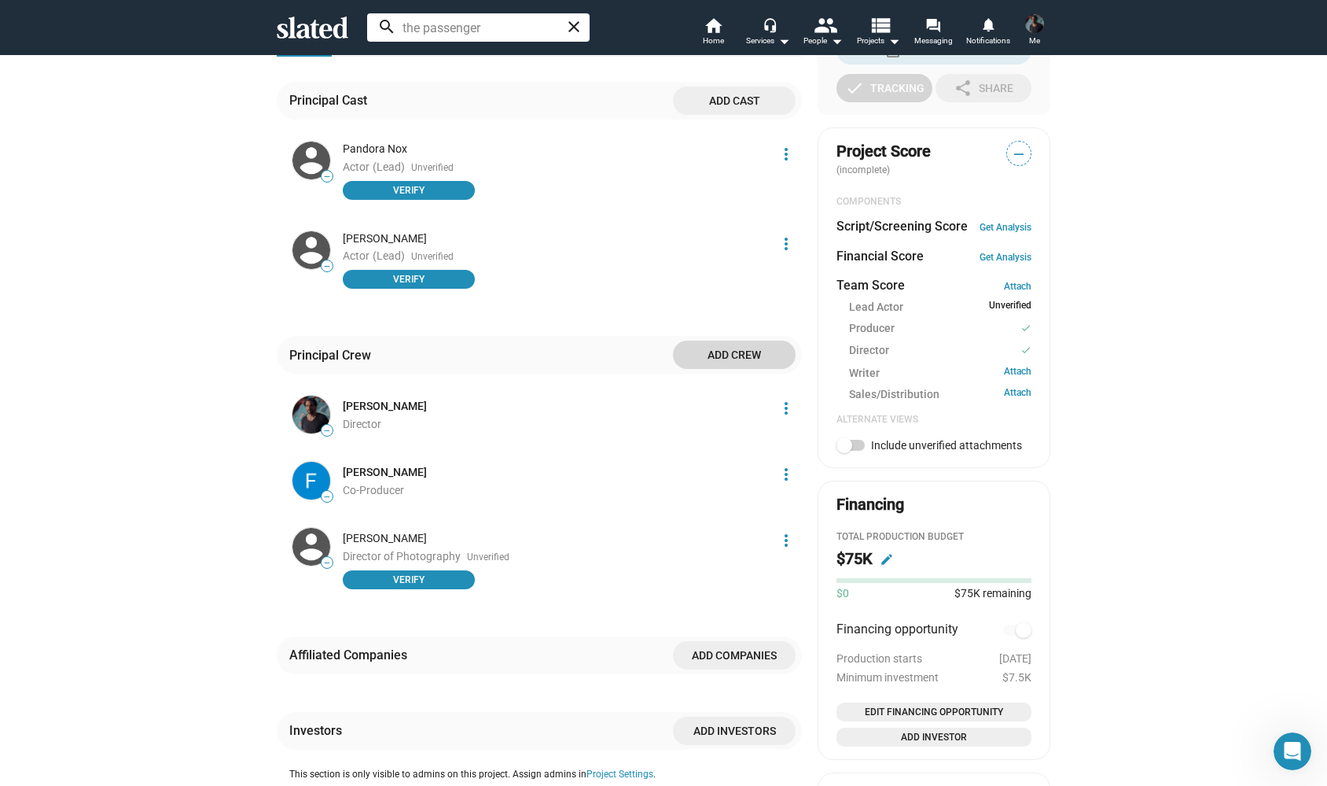
click at [728, 347] on span "Add crew" at bounding box center [735, 355] width 98 height 28
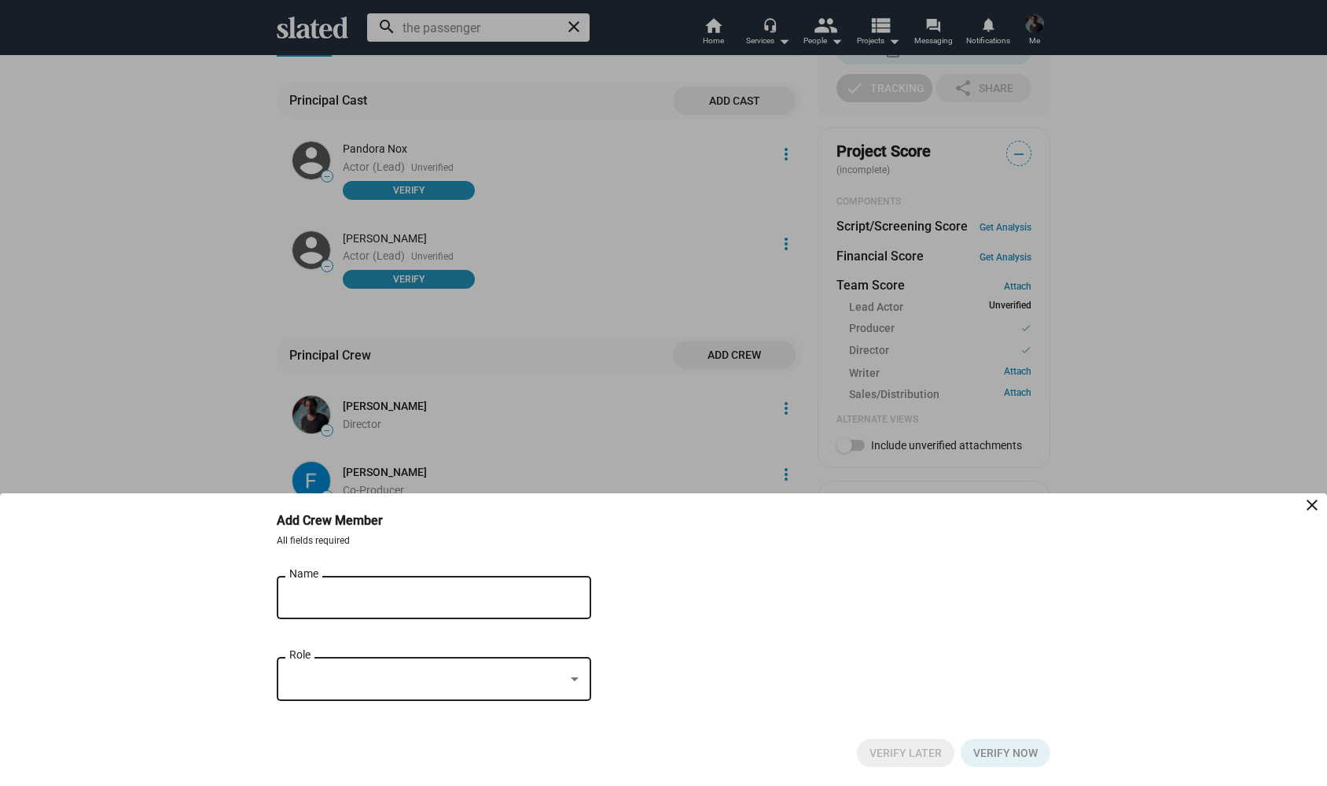
click at [343, 594] on input "Name" at bounding box center [422, 598] width 267 height 14
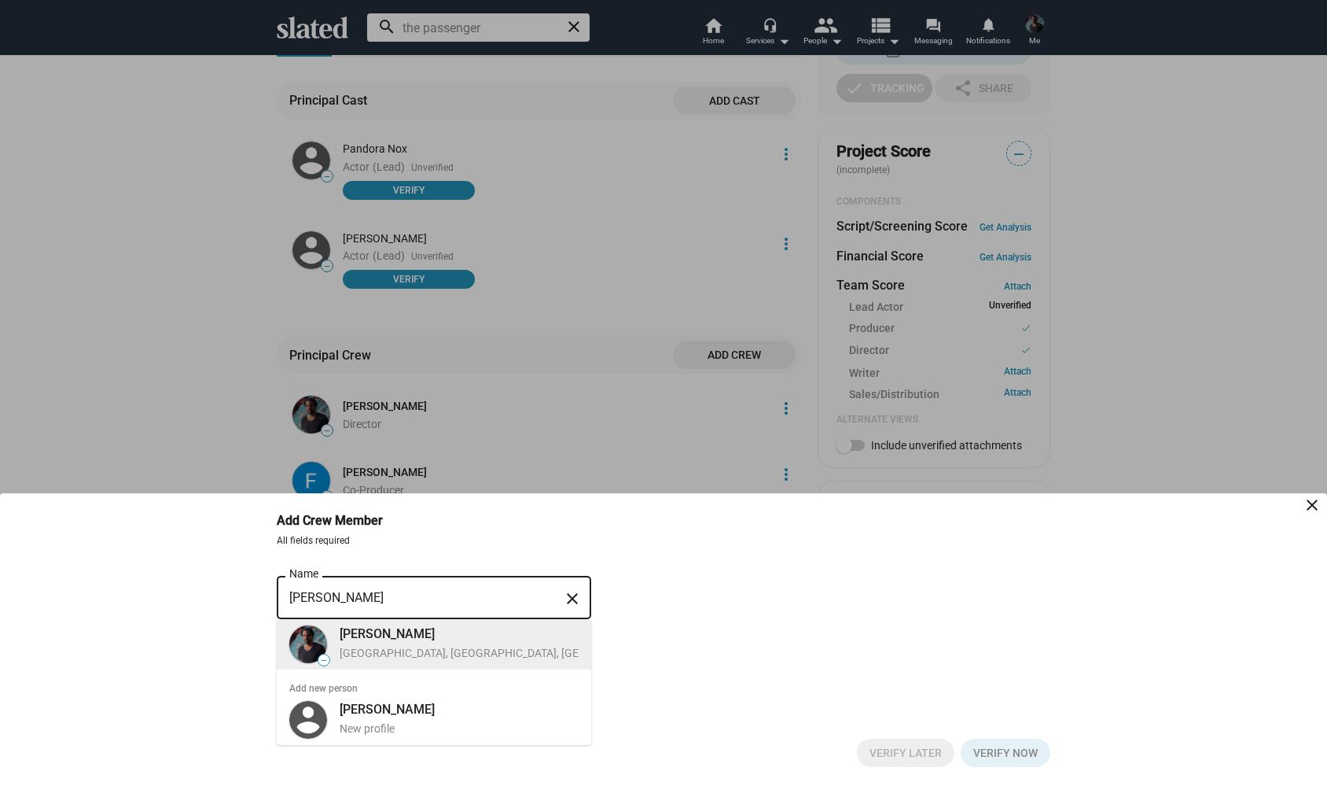
drag, startPoint x: 343, startPoint y: 594, endPoint x: 377, endPoint y: 648, distance: 63.9
click at [377, 648] on div "Los Angeles, CA, US, Director, Producer" at bounding box center [550, 653] width 420 height 15
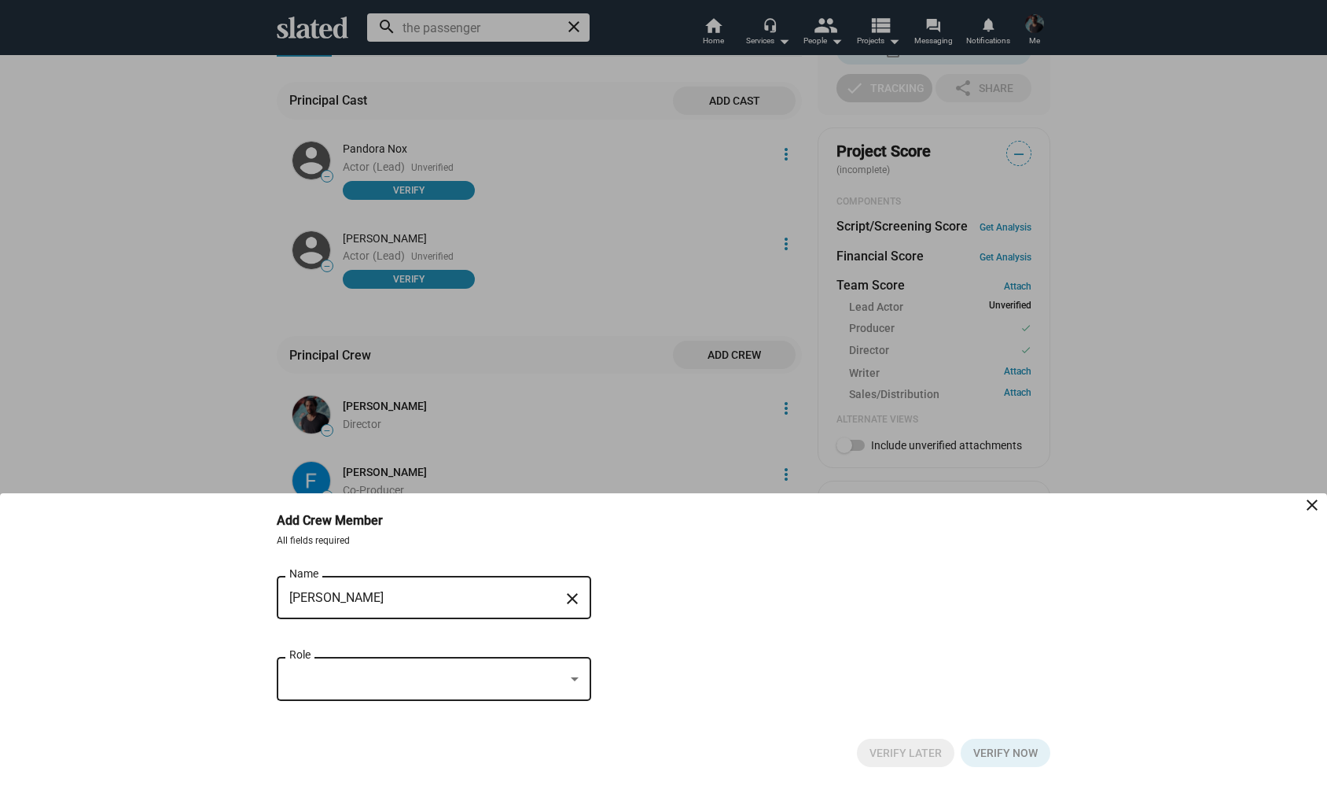
type input "[PERSON_NAME]"
click at [575, 674] on div at bounding box center [575, 679] width 14 height 13
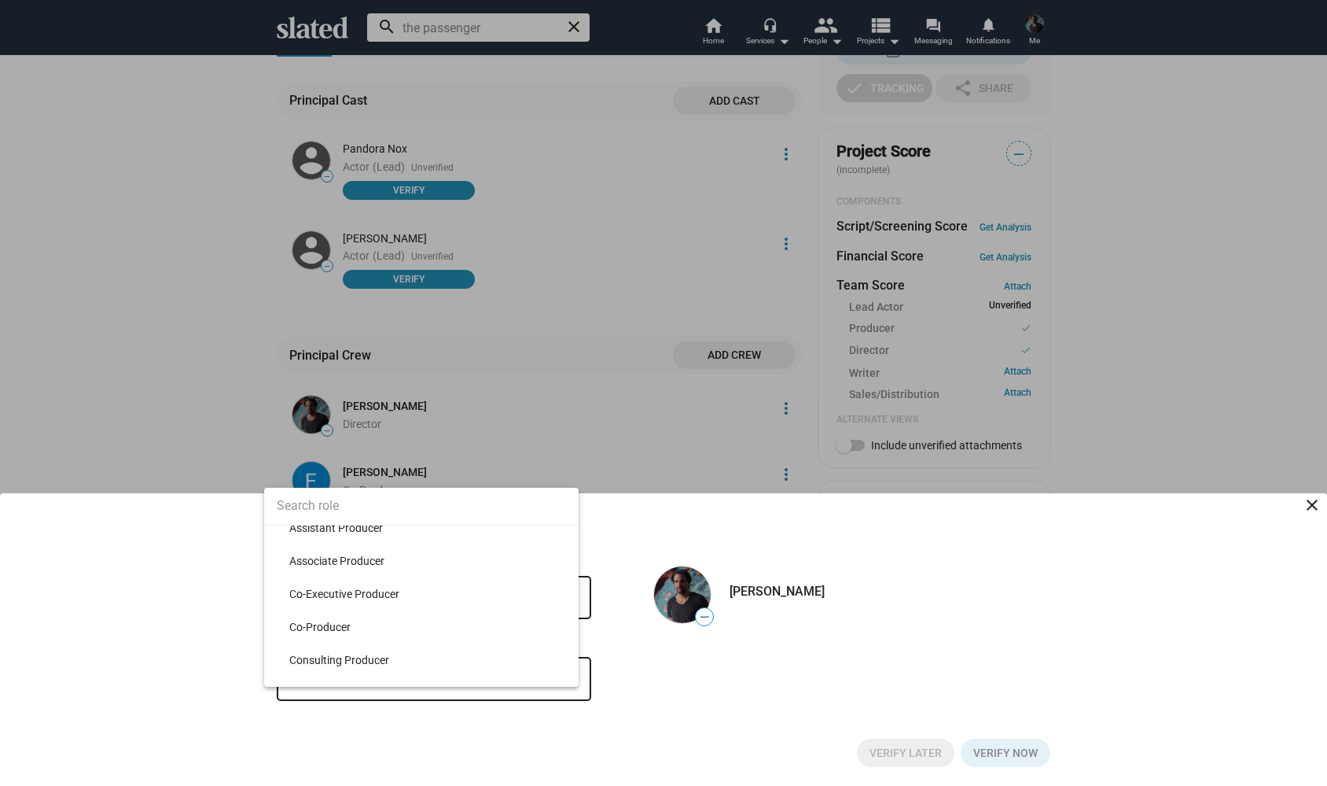
scroll to position [9659, 0]
click at [375, 630] on span "Co-Producer" at bounding box center [427, 625] width 277 height 33
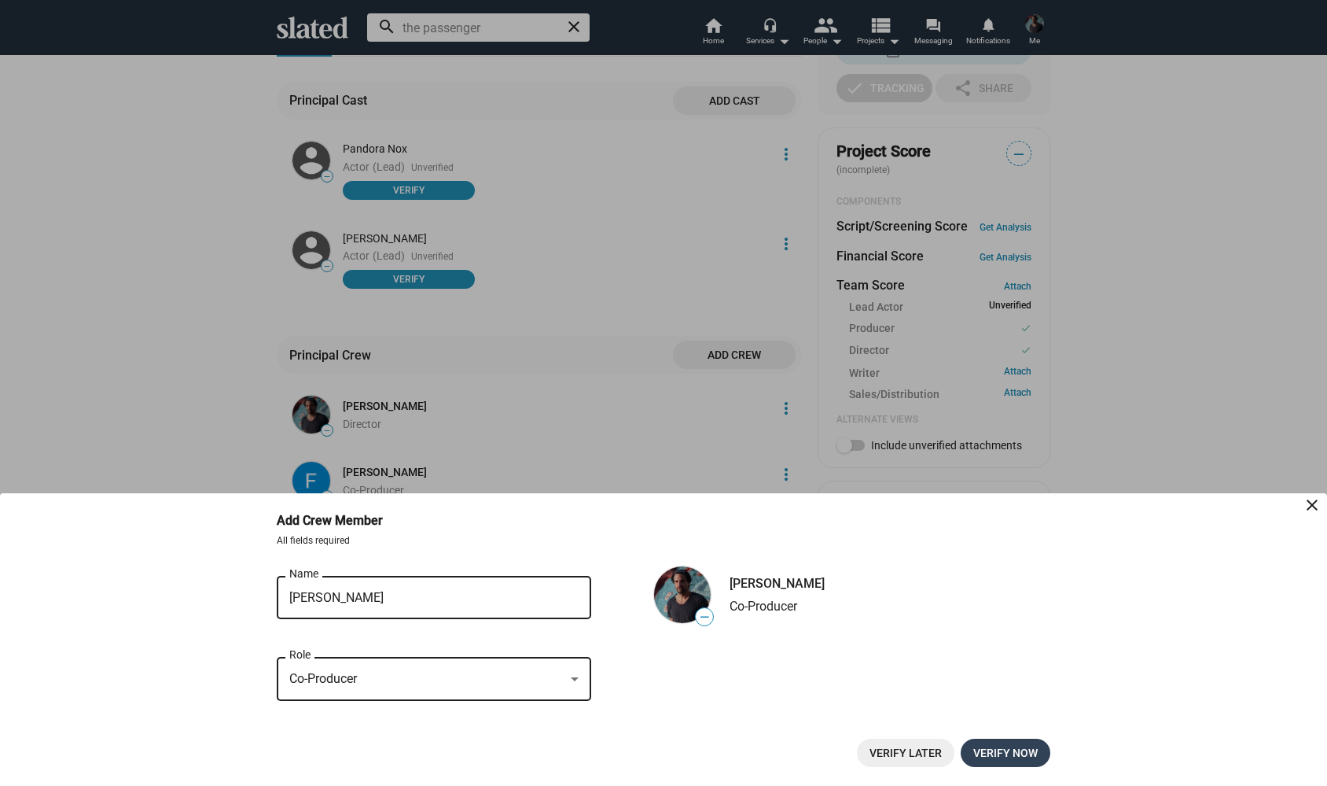
click at [1019, 754] on span "Verify now" at bounding box center [1006, 752] width 64 height 28
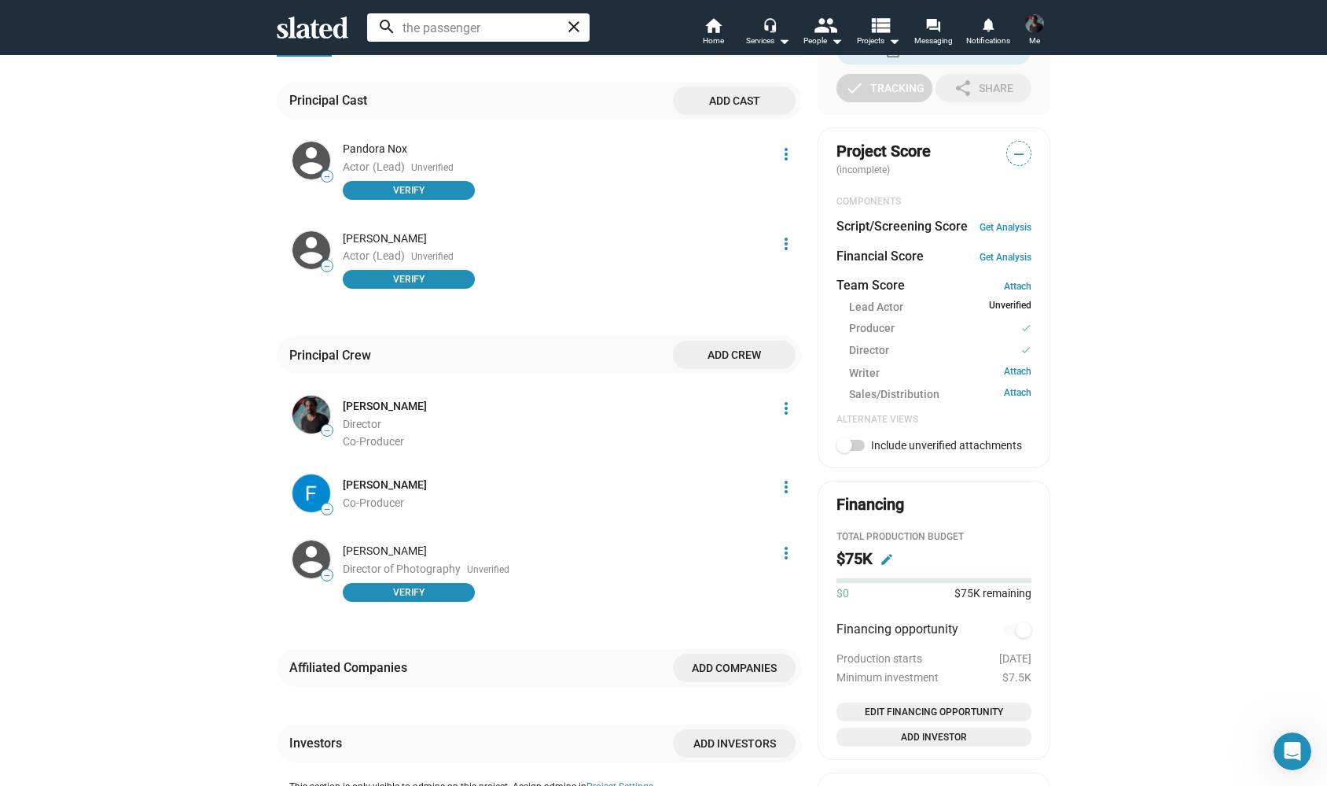
click at [734, 352] on span "Add crew" at bounding box center [735, 355] width 98 height 28
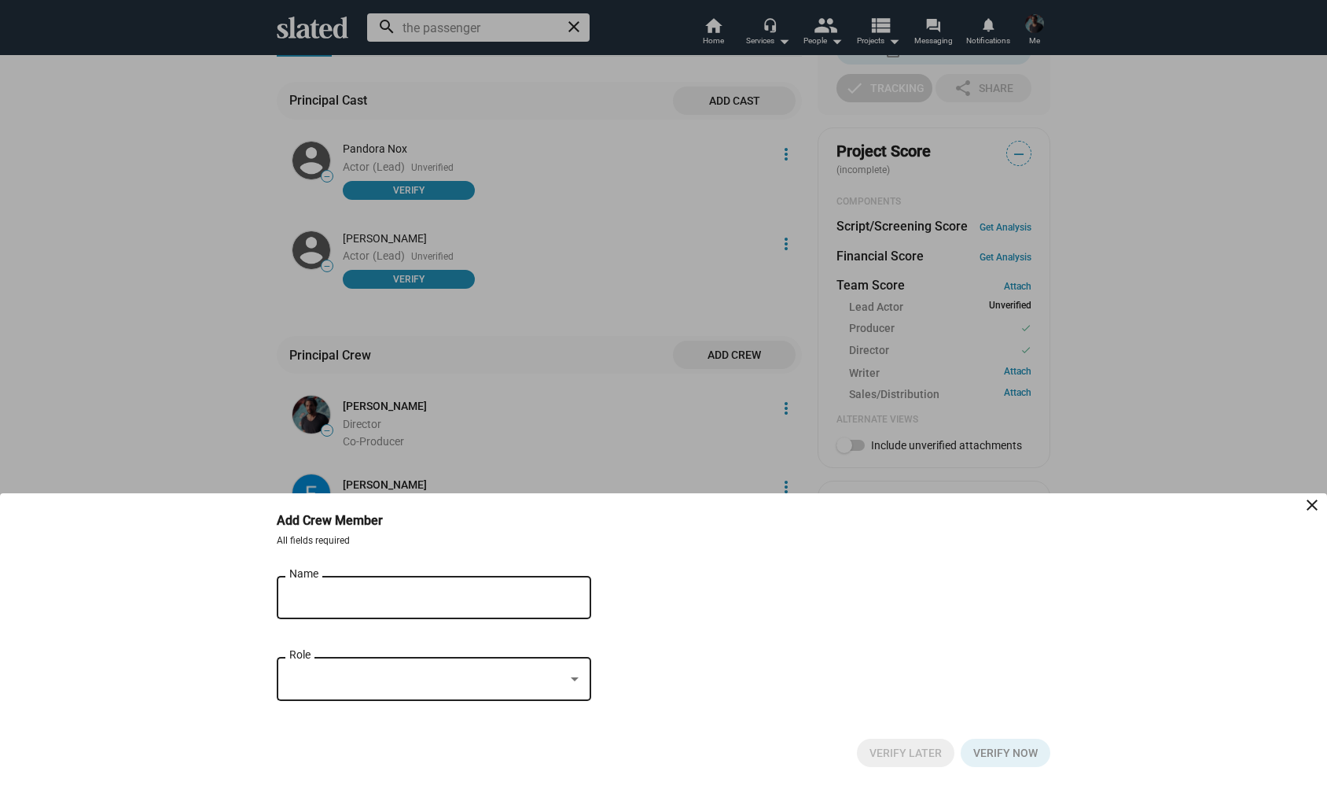
click at [346, 602] on input "Name" at bounding box center [422, 598] width 267 height 14
type input "[PERSON_NAME]"
click at [464, 692] on div "Role" at bounding box center [433, 676] width 289 height 46
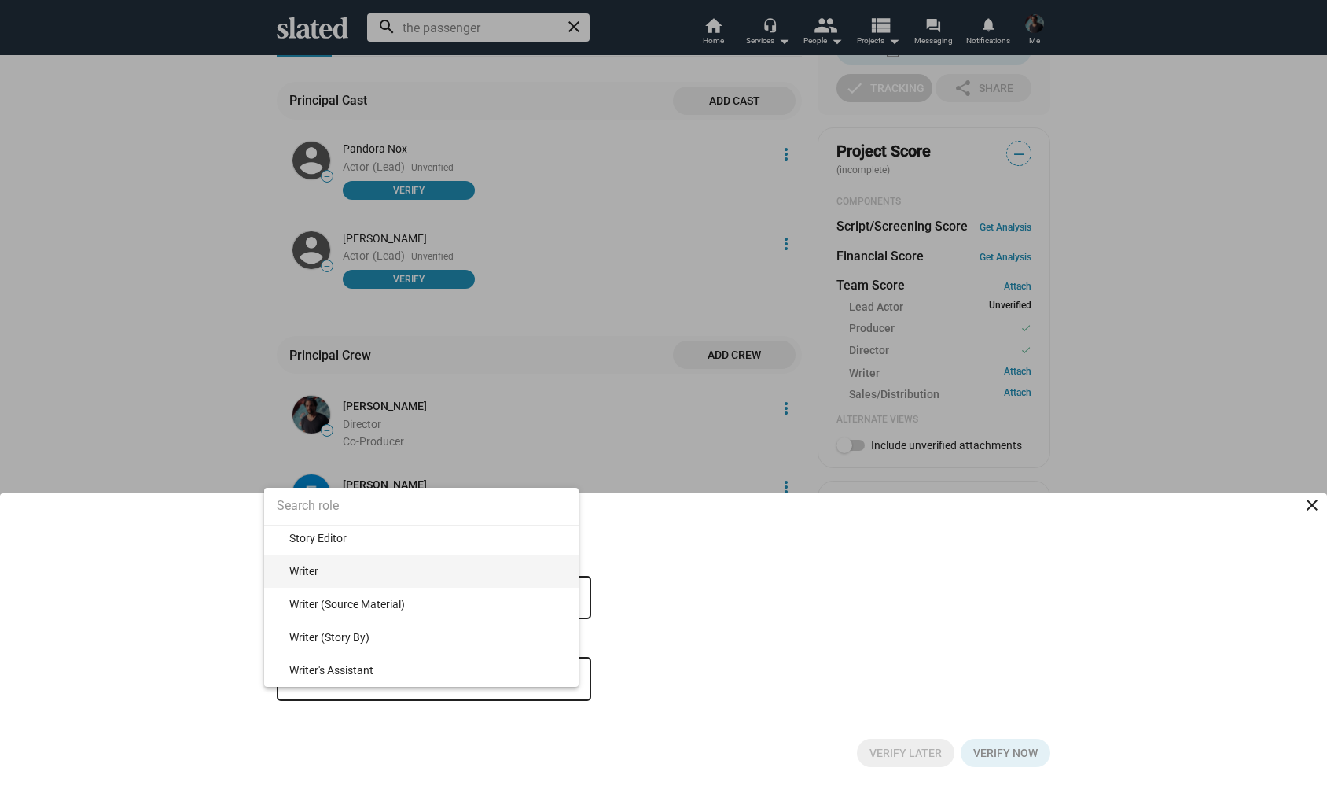
scroll to position [16980, 0]
click at [345, 572] on span "Writer" at bounding box center [427, 570] width 277 height 33
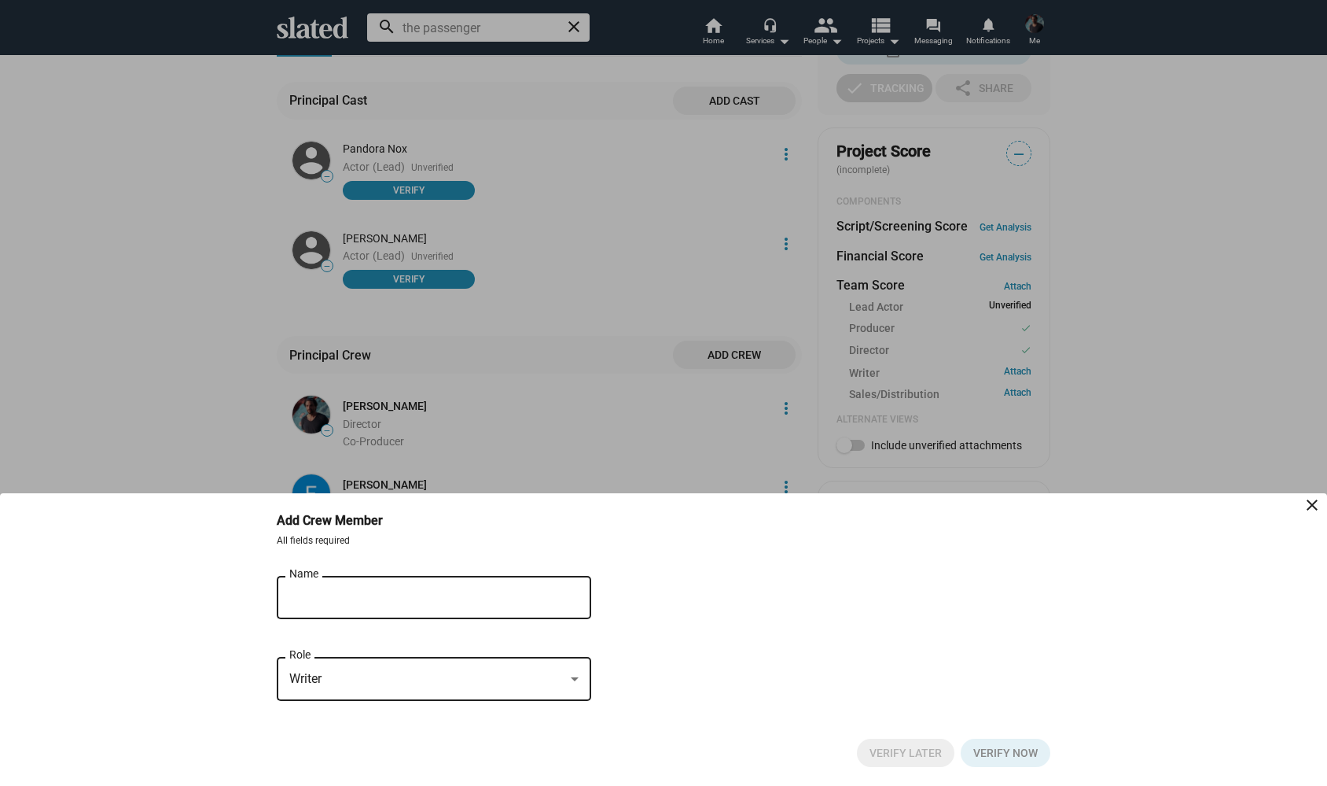
click at [384, 609] on div "Alexander Bruckner Name" at bounding box center [422, 595] width 267 height 46
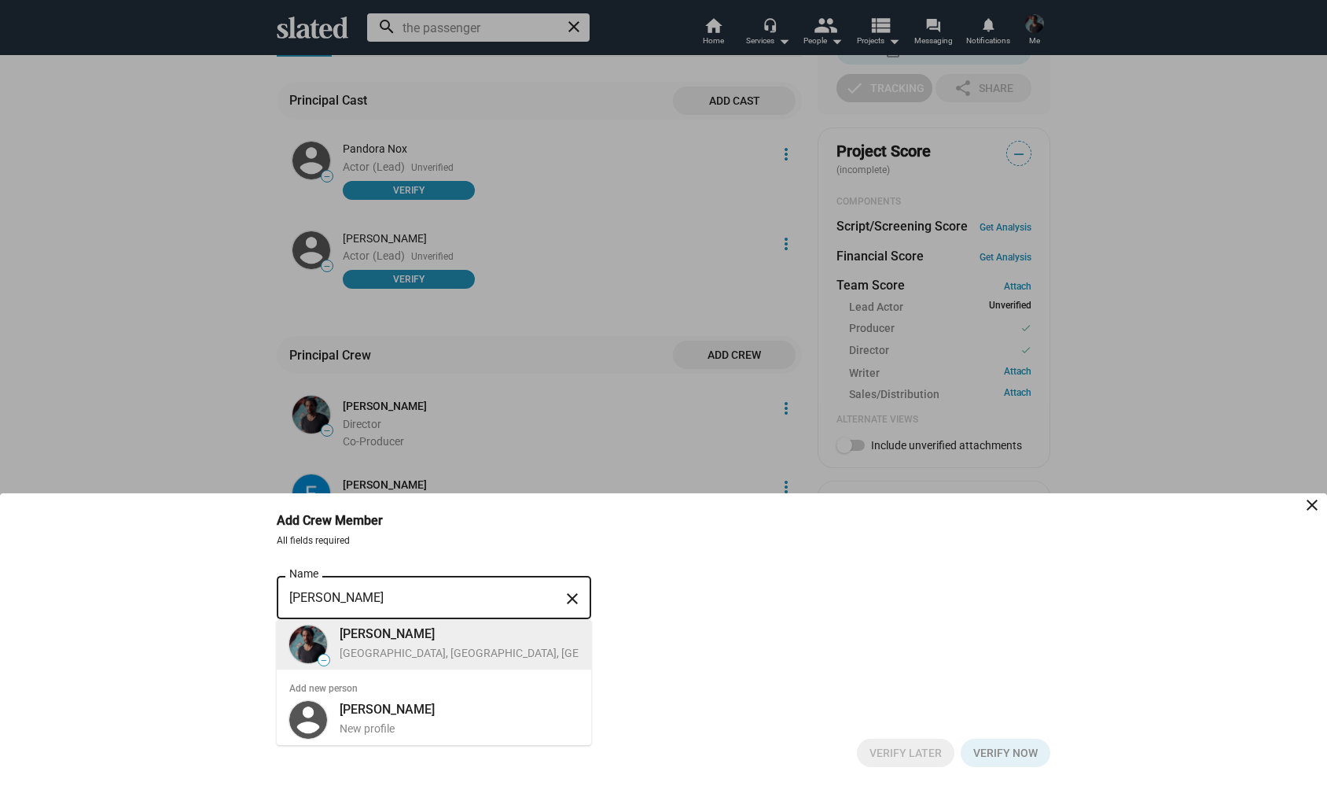
click at [435, 639] on div "[PERSON_NAME]" at bounding box center [550, 633] width 420 height 17
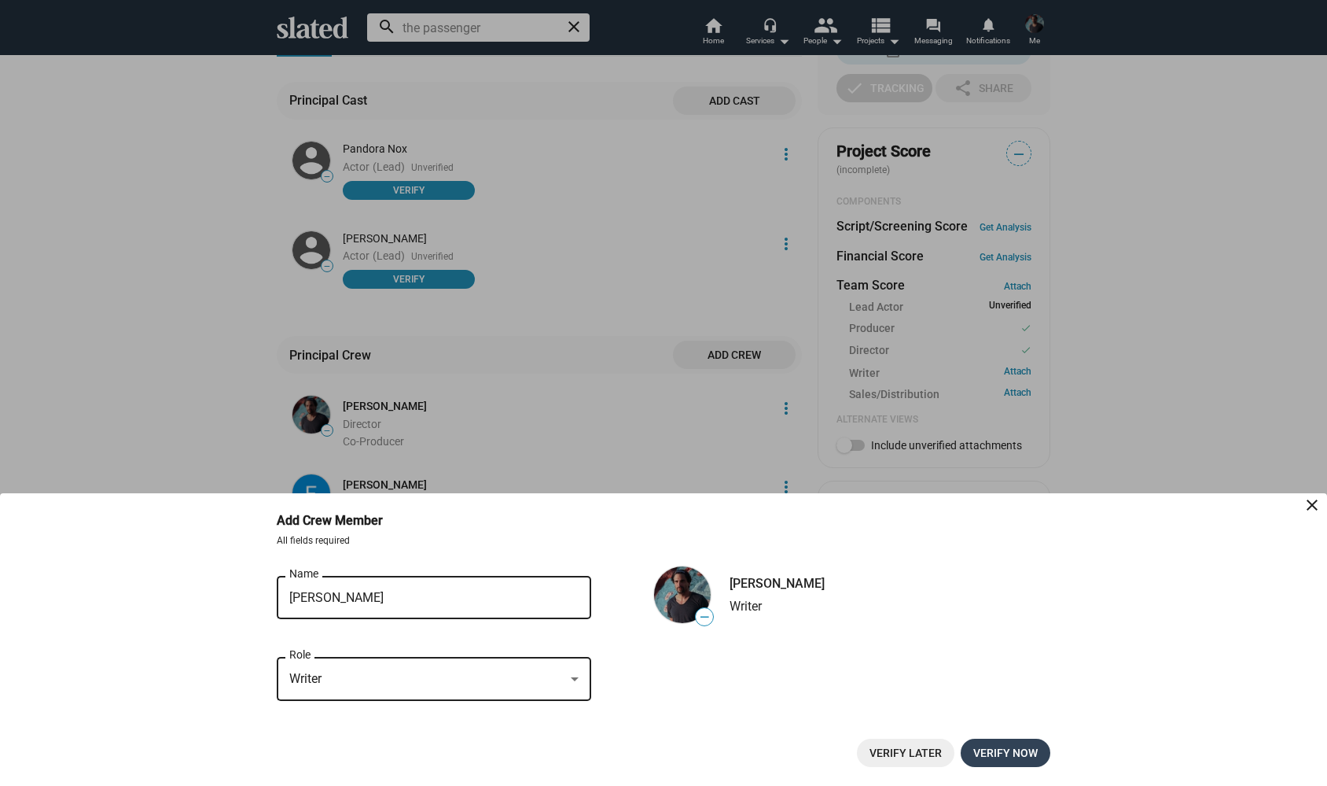
click at [1002, 754] on span "Verify now" at bounding box center [1006, 752] width 64 height 28
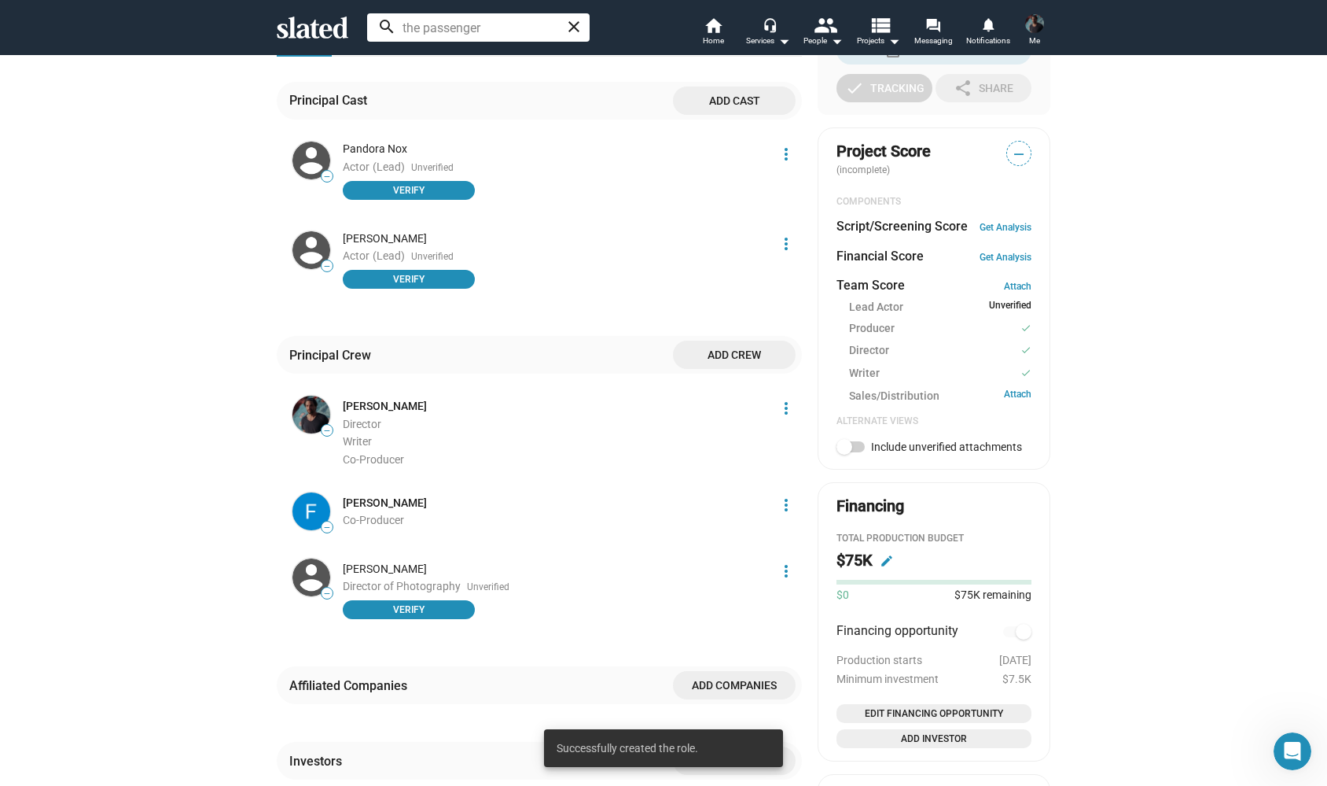
click at [1210, 541] on div "check Create Project check Create Opportunities power_settings_new Activate Pro…" at bounding box center [663, 283] width 1327 height 1308
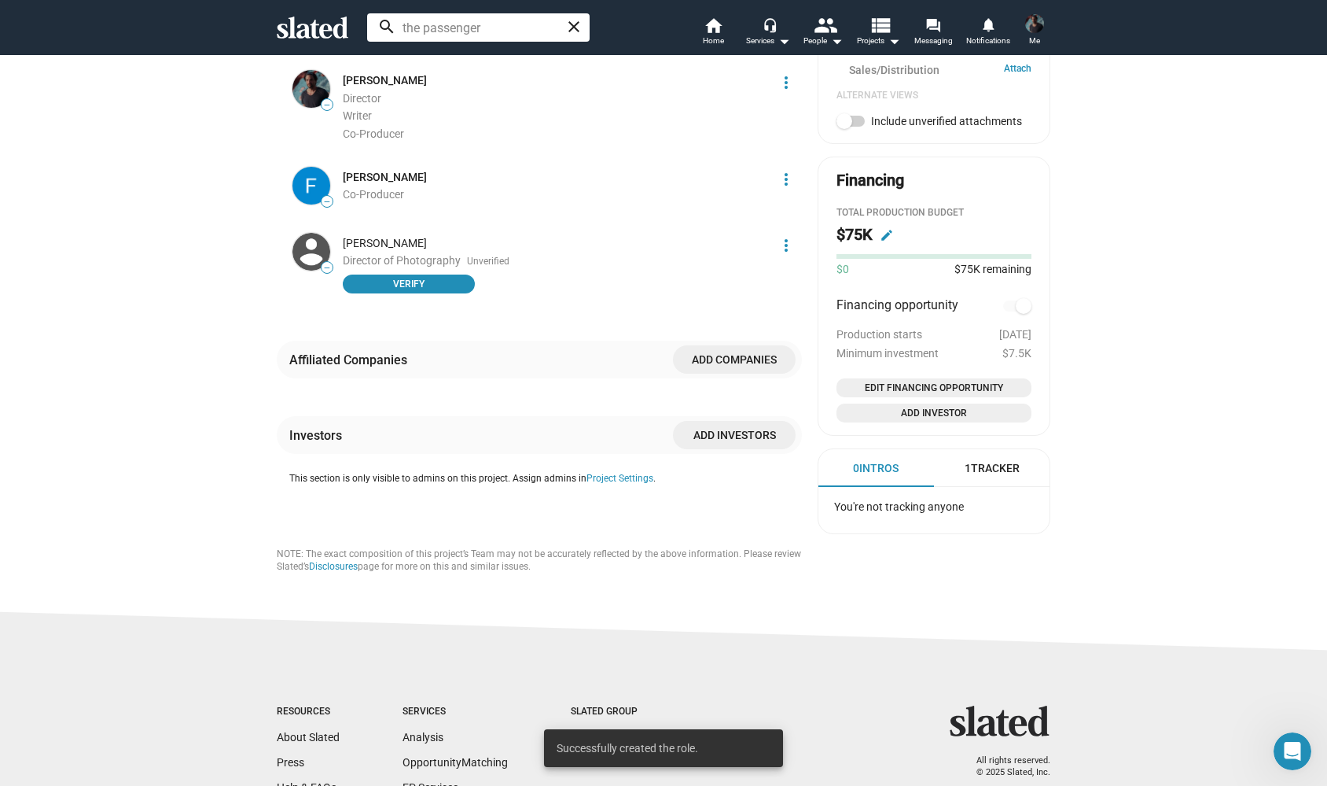
scroll to position [795, 0]
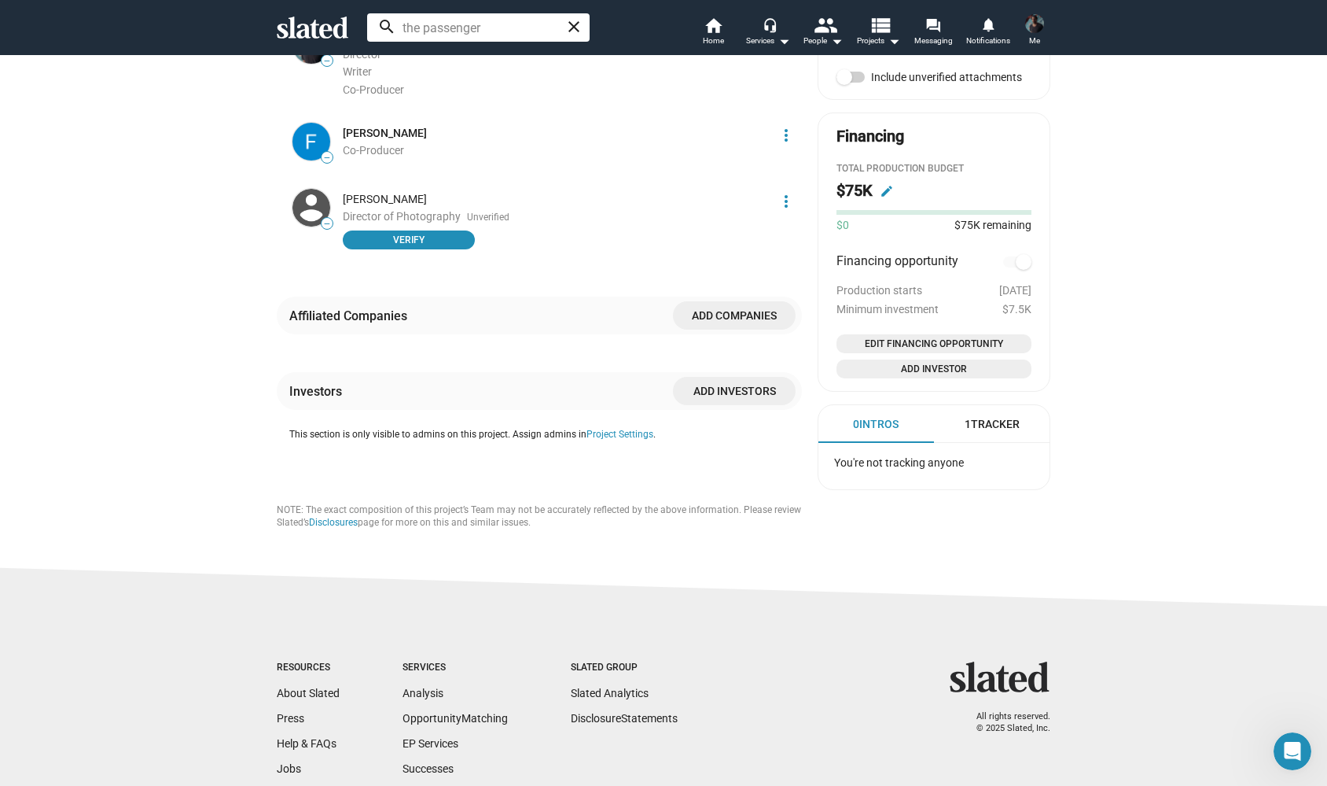
click at [749, 377] on span "Add investors" at bounding box center [735, 391] width 98 height 28
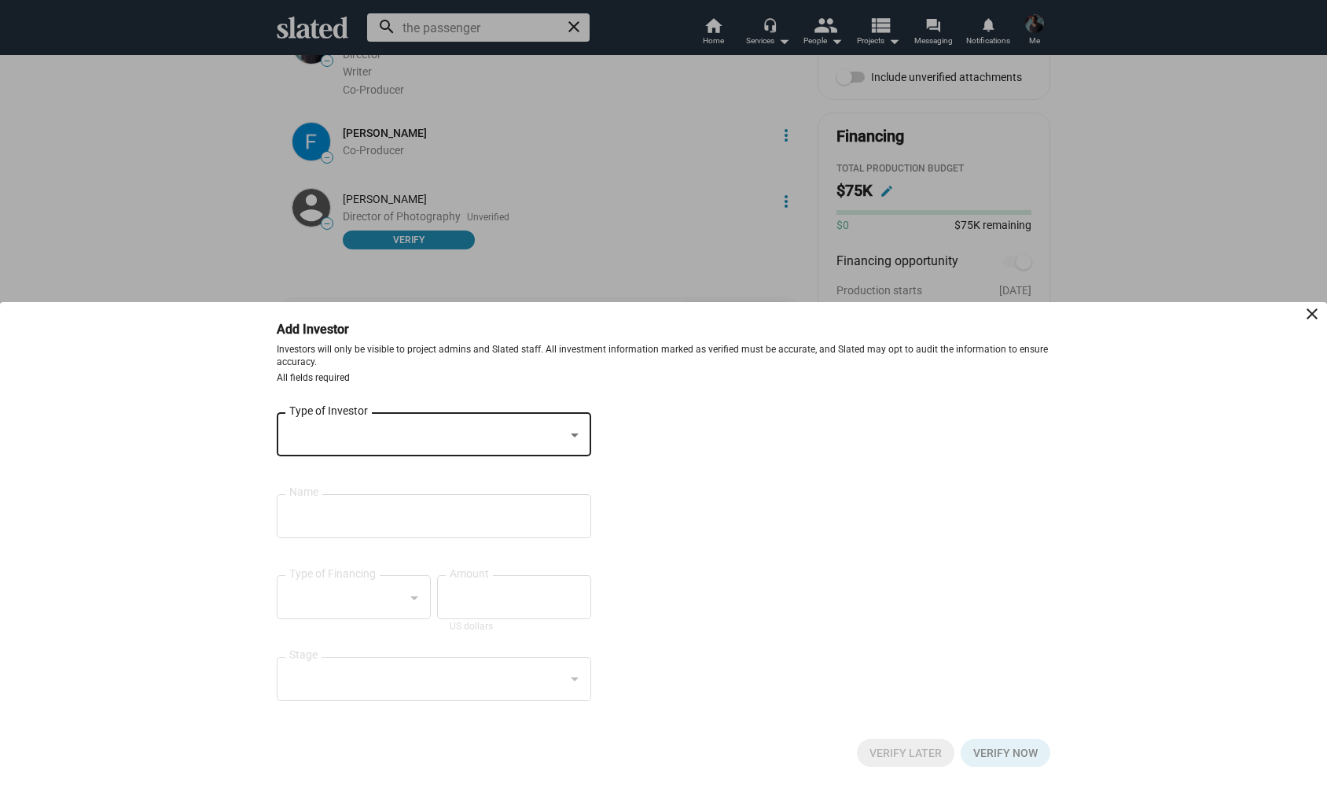
click at [583, 444] on div "Type of Investor" at bounding box center [434, 433] width 315 height 46
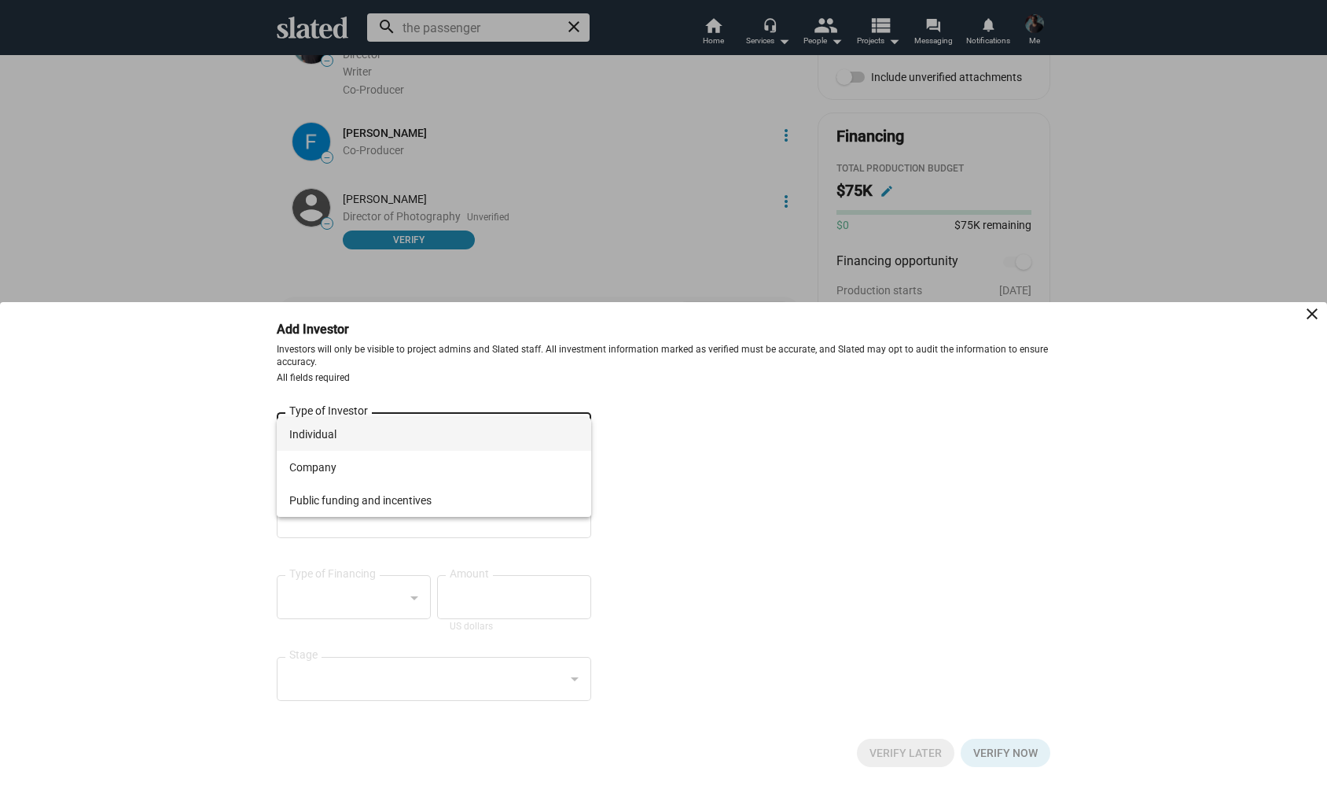
click at [741, 499] on div at bounding box center [663, 393] width 1327 height 786
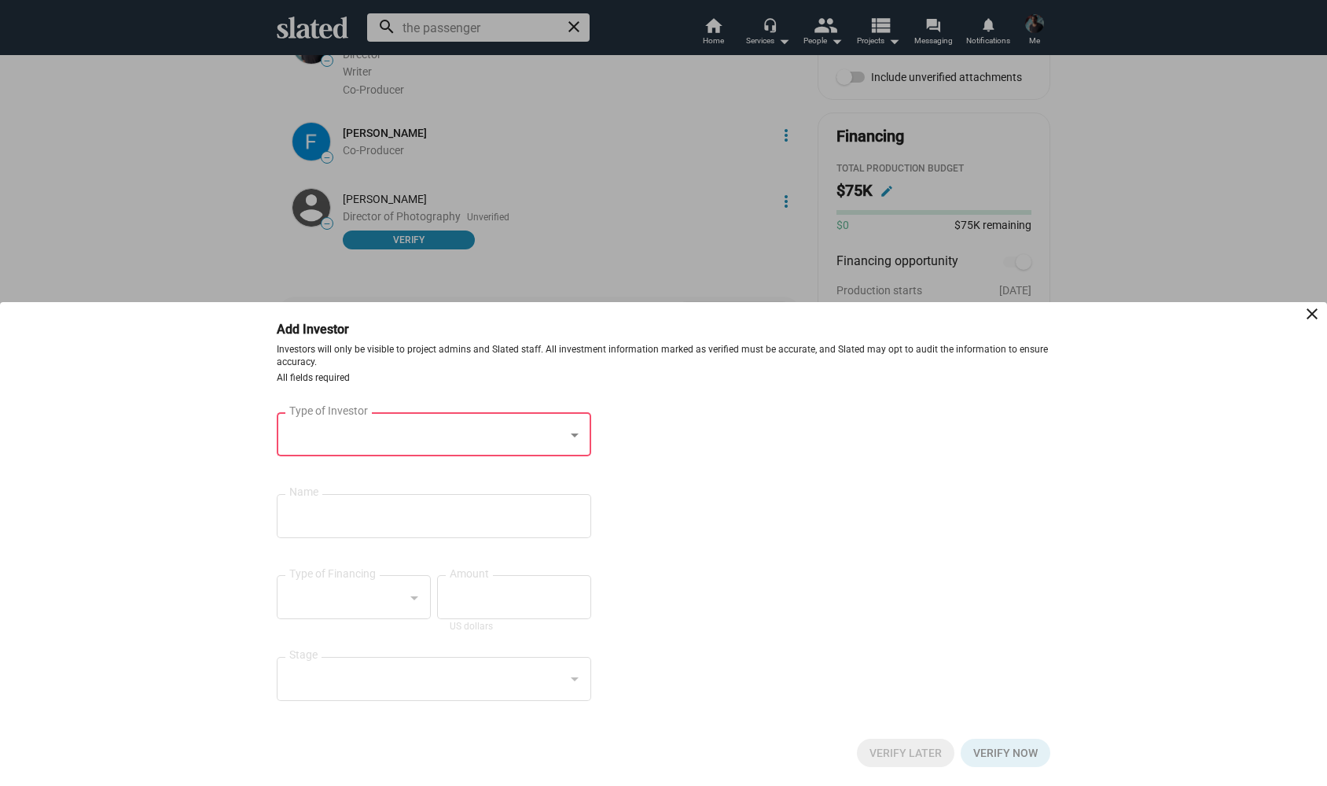
click at [1314, 316] on mat-icon "close" at bounding box center [1312, 313] width 19 height 19
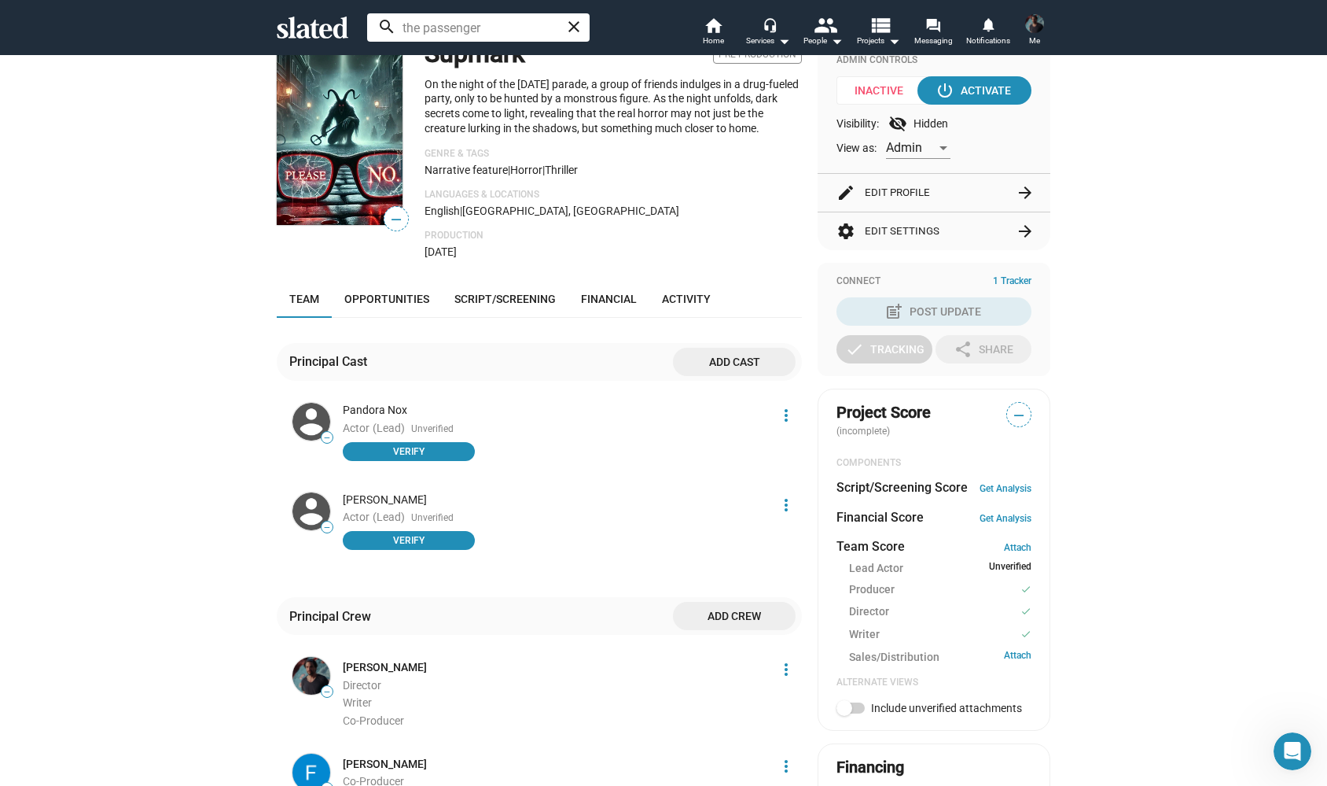
scroll to position [171, 0]
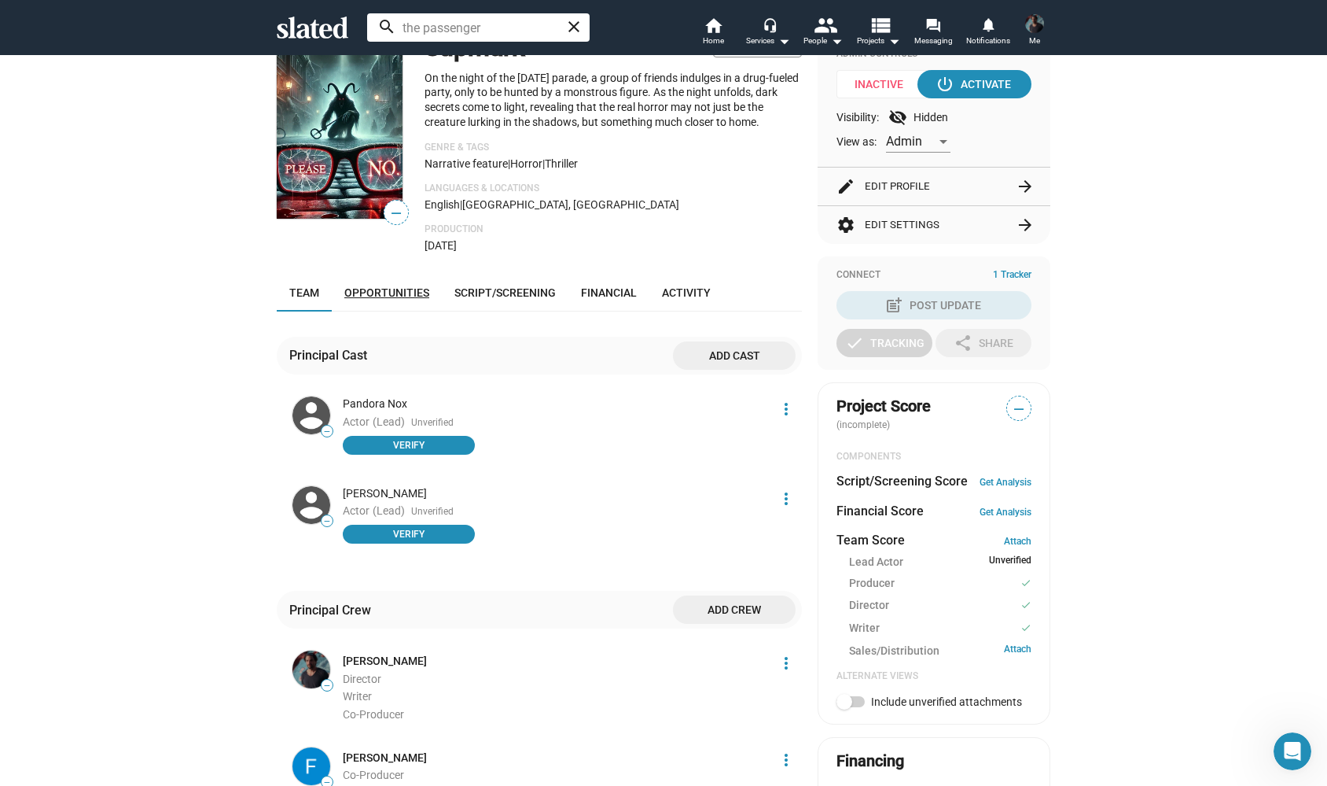
click at [405, 277] on link "Opportunities" at bounding box center [387, 293] width 110 height 38
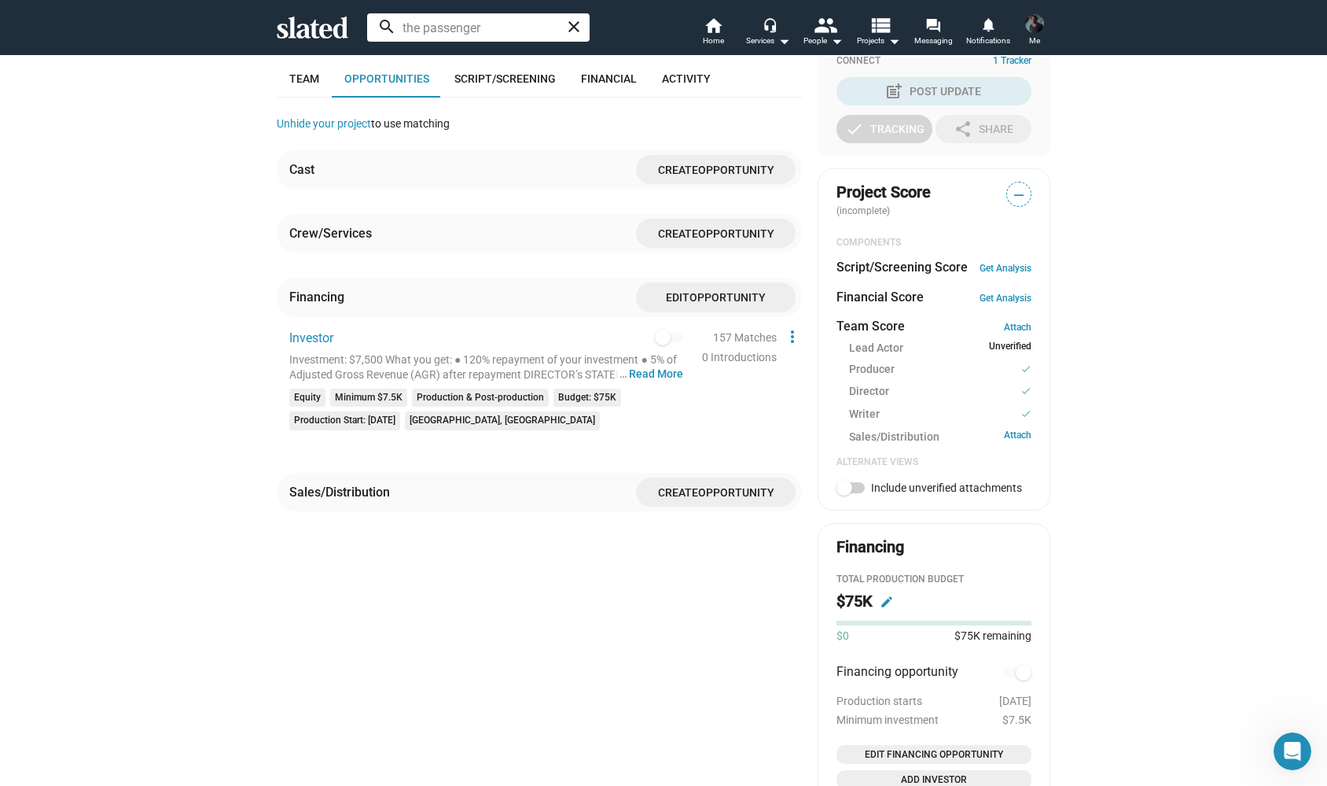
scroll to position [158, 0]
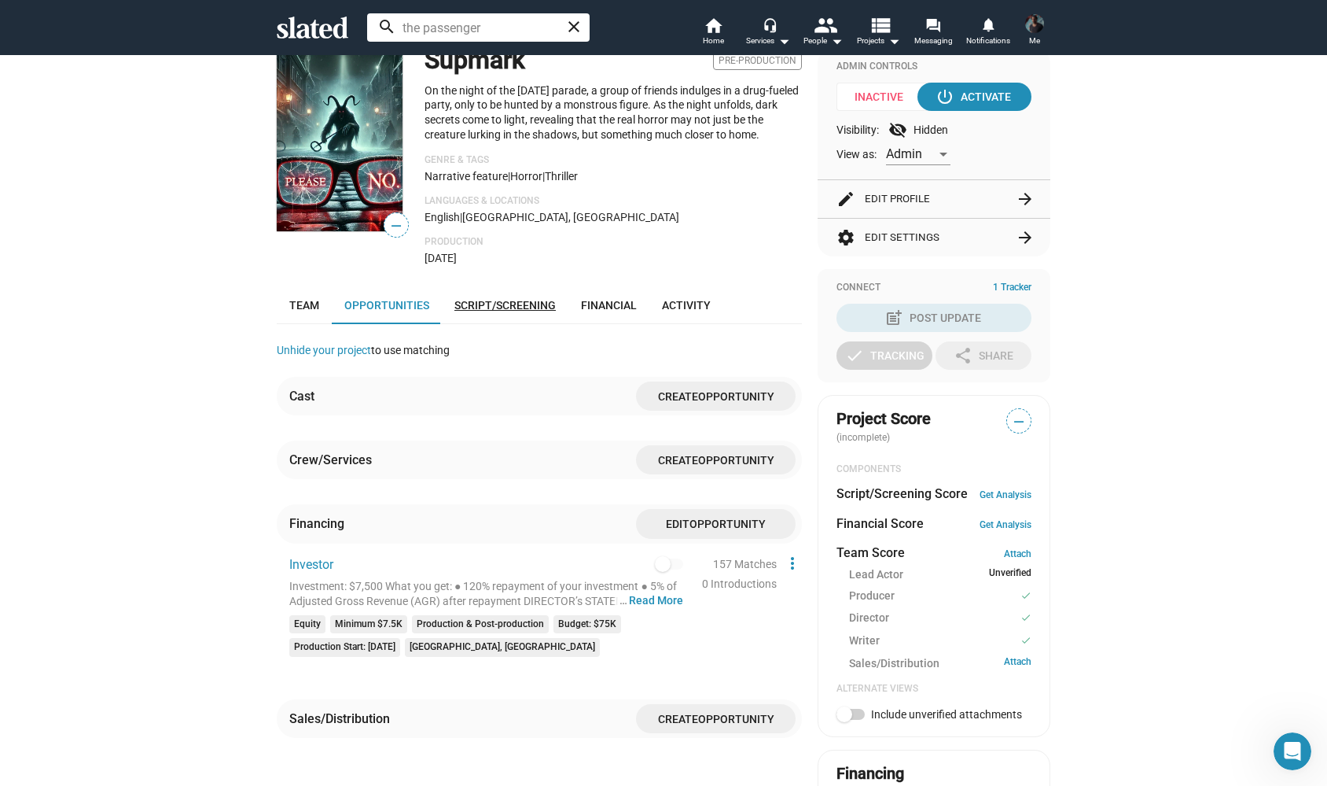
click at [484, 299] on span "Script/Screening" at bounding box center [505, 305] width 101 height 13
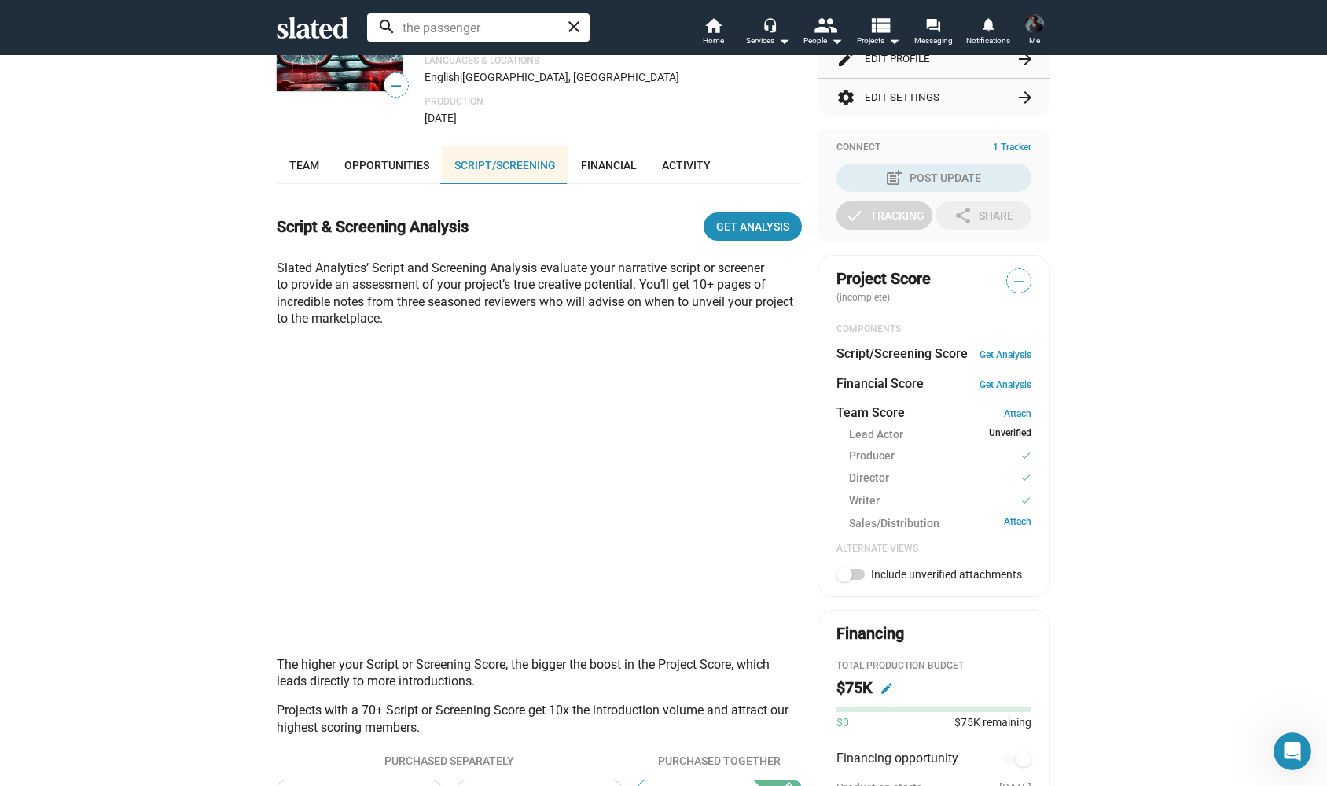
scroll to position [295, 0]
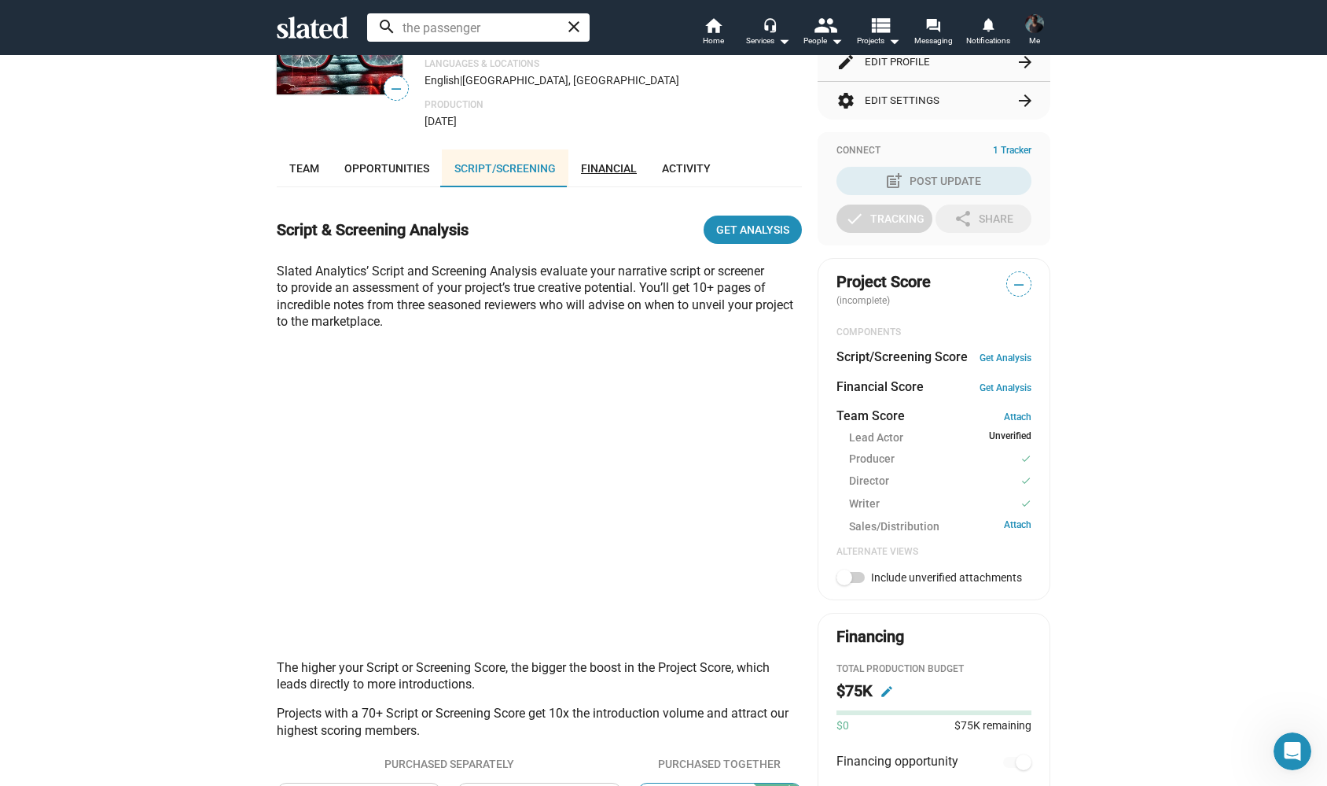
click at [602, 162] on span "Financial" at bounding box center [609, 168] width 56 height 13
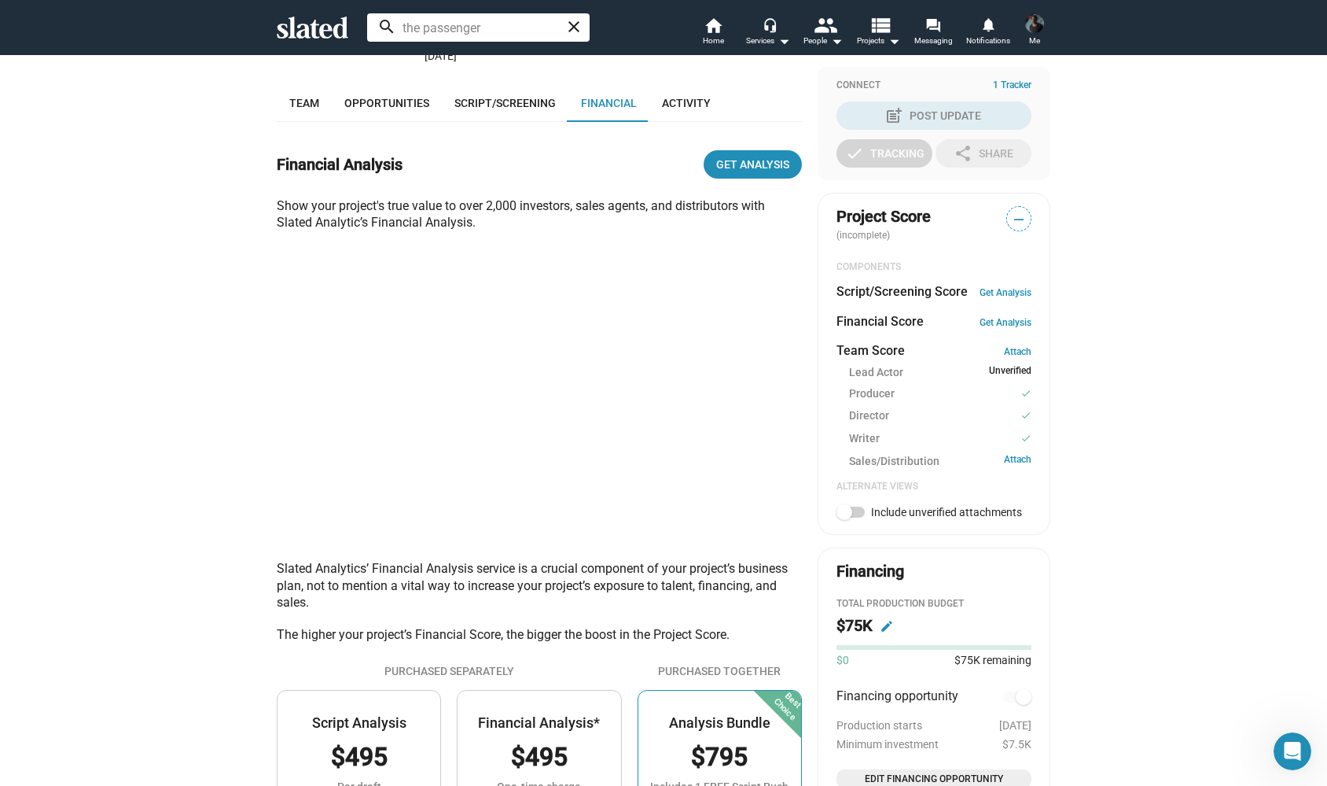
scroll to position [237, 0]
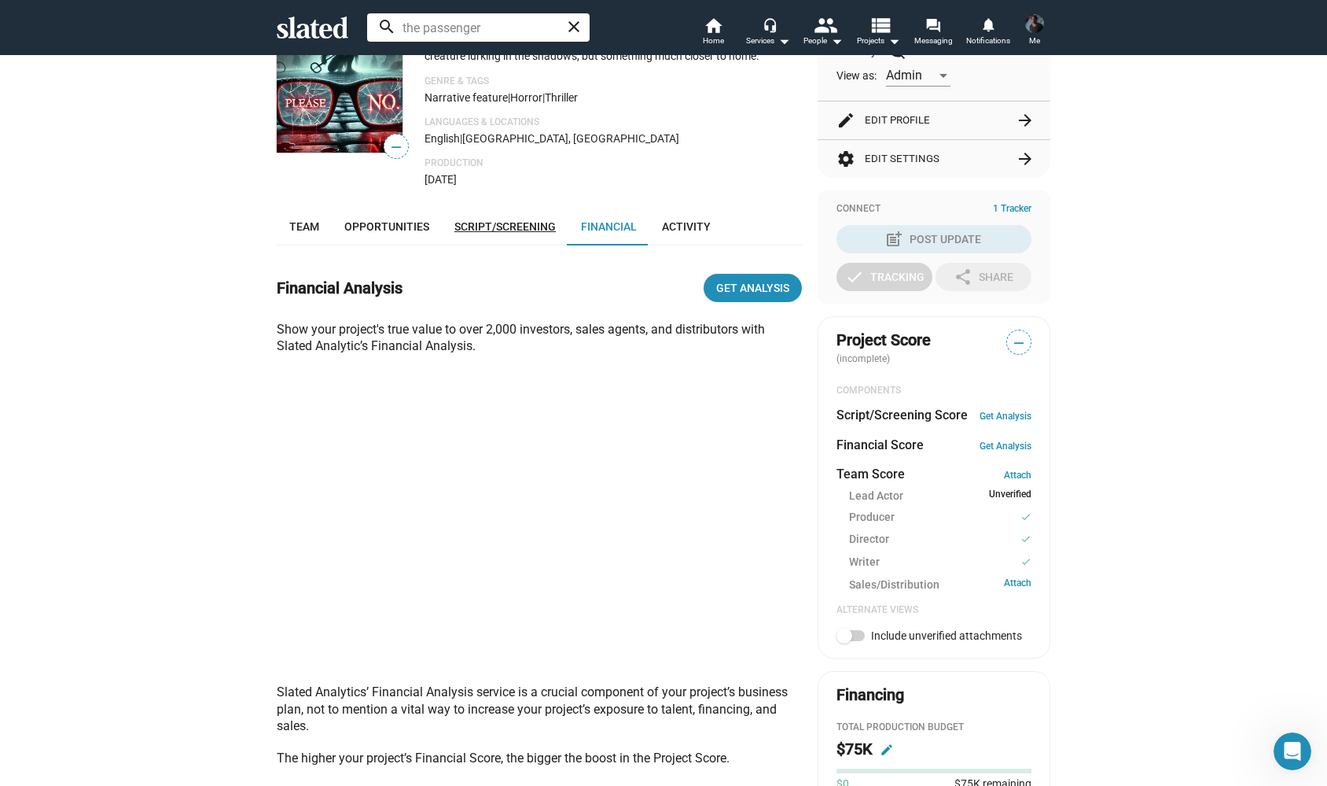
click at [517, 226] on span "Script/Screening" at bounding box center [505, 226] width 101 height 13
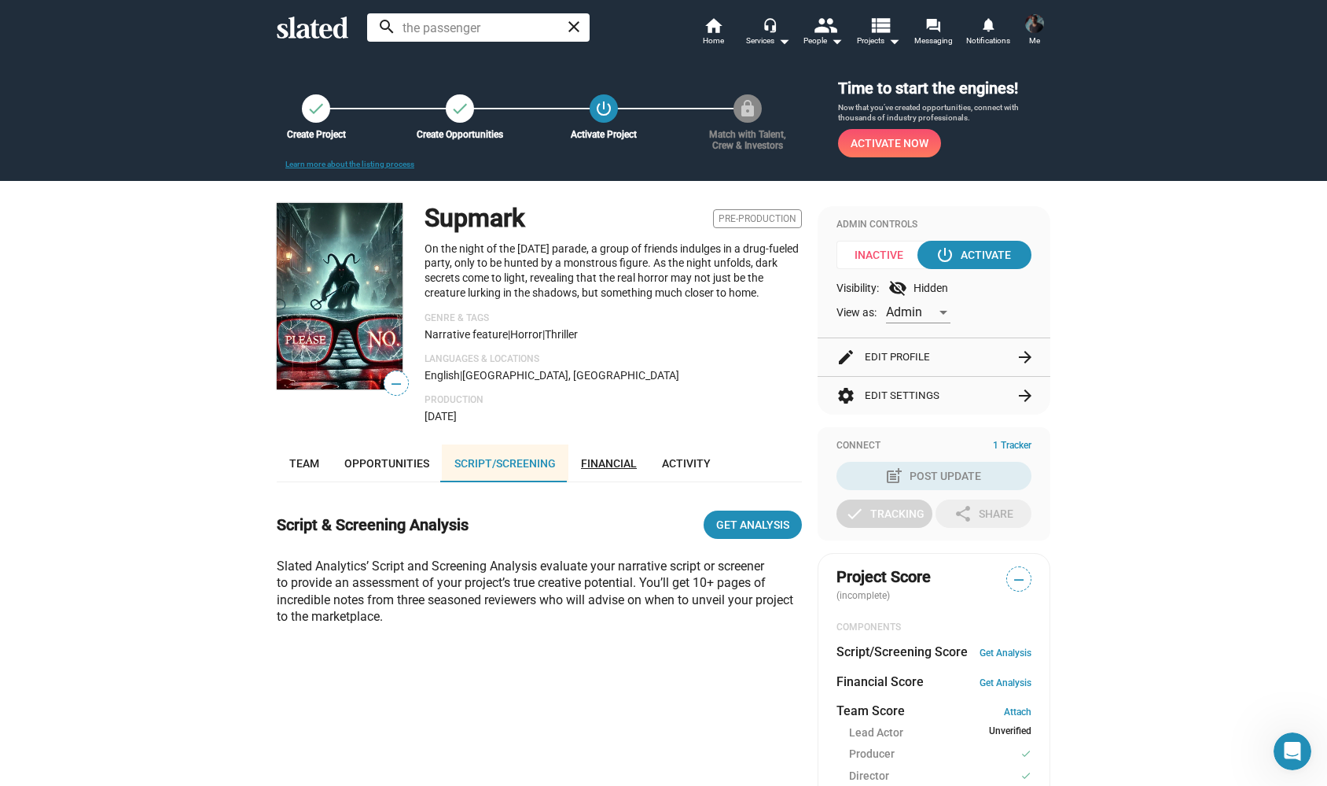
click at [606, 457] on span "Financial" at bounding box center [609, 463] width 56 height 13
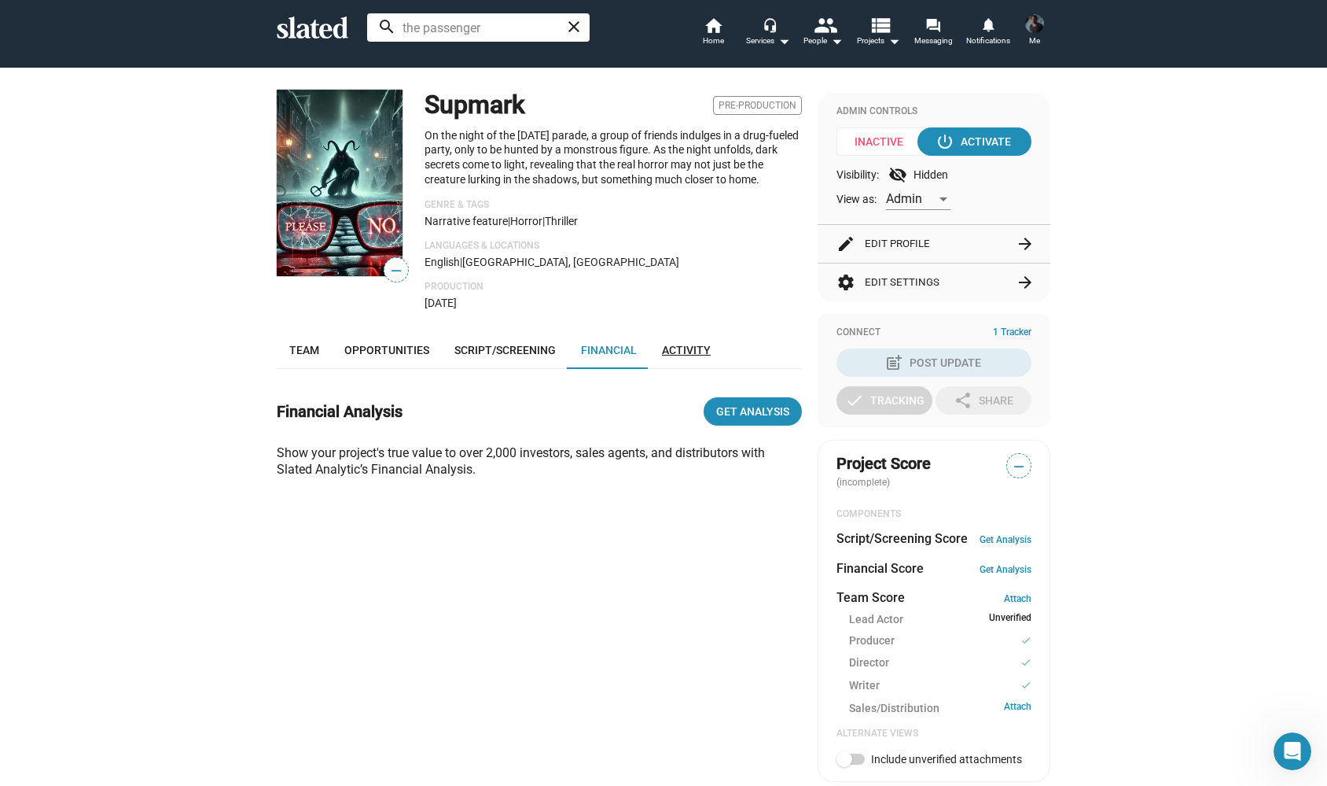
scroll to position [81, 0]
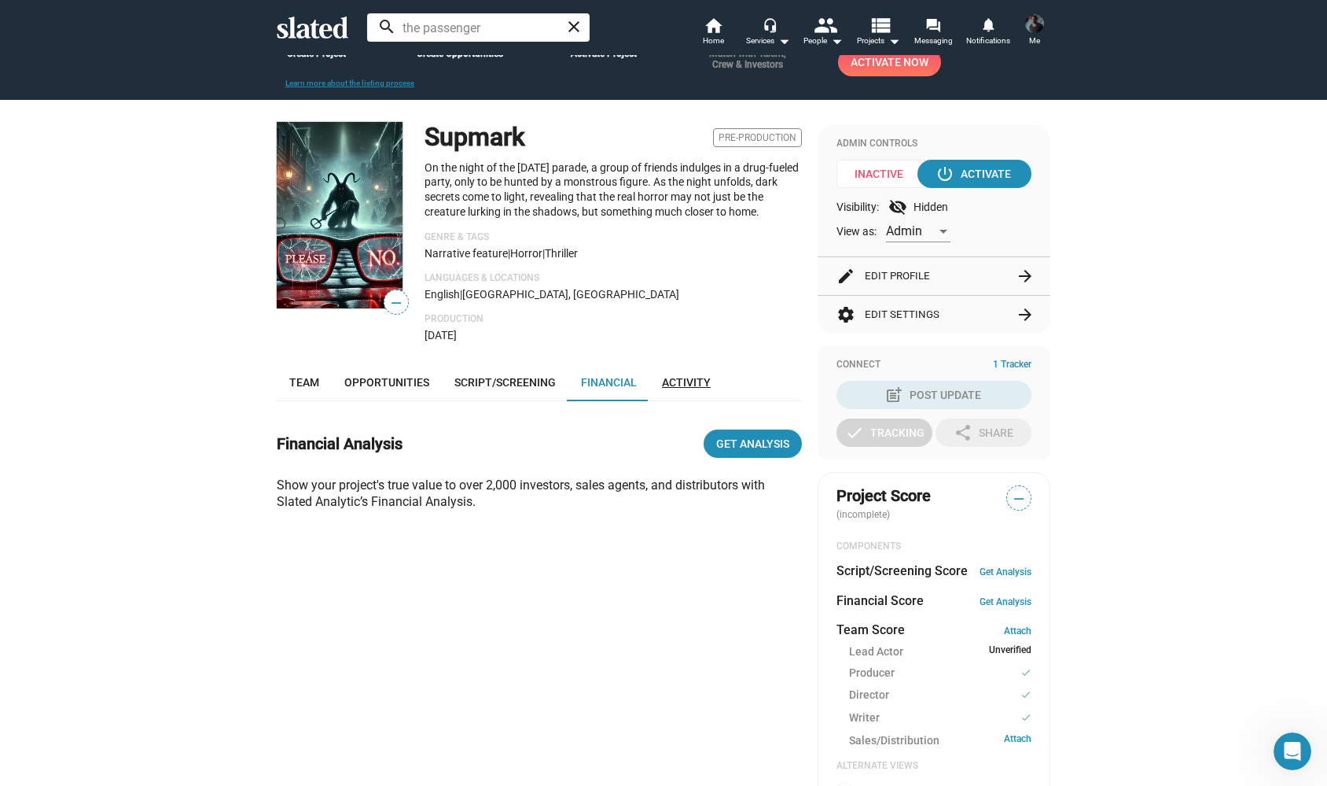
click at [686, 376] on span "Activity" at bounding box center [686, 382] width 49 height 13
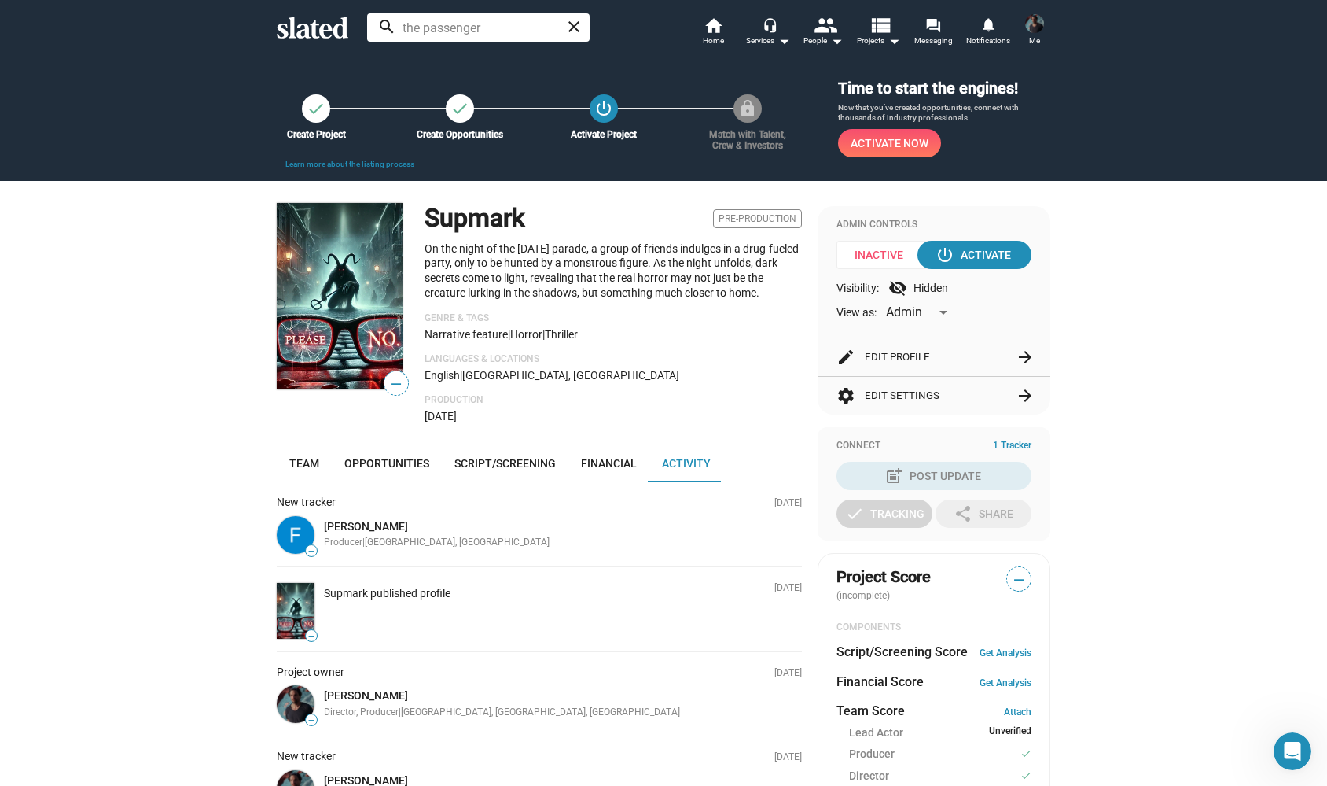
click at [654, 353] on p "Languages & Locations" at bounding box center [613, 359] width 377 height 13
click at [316, 457] on span "Team" at bounding box center [304, 463] width 30 height 13
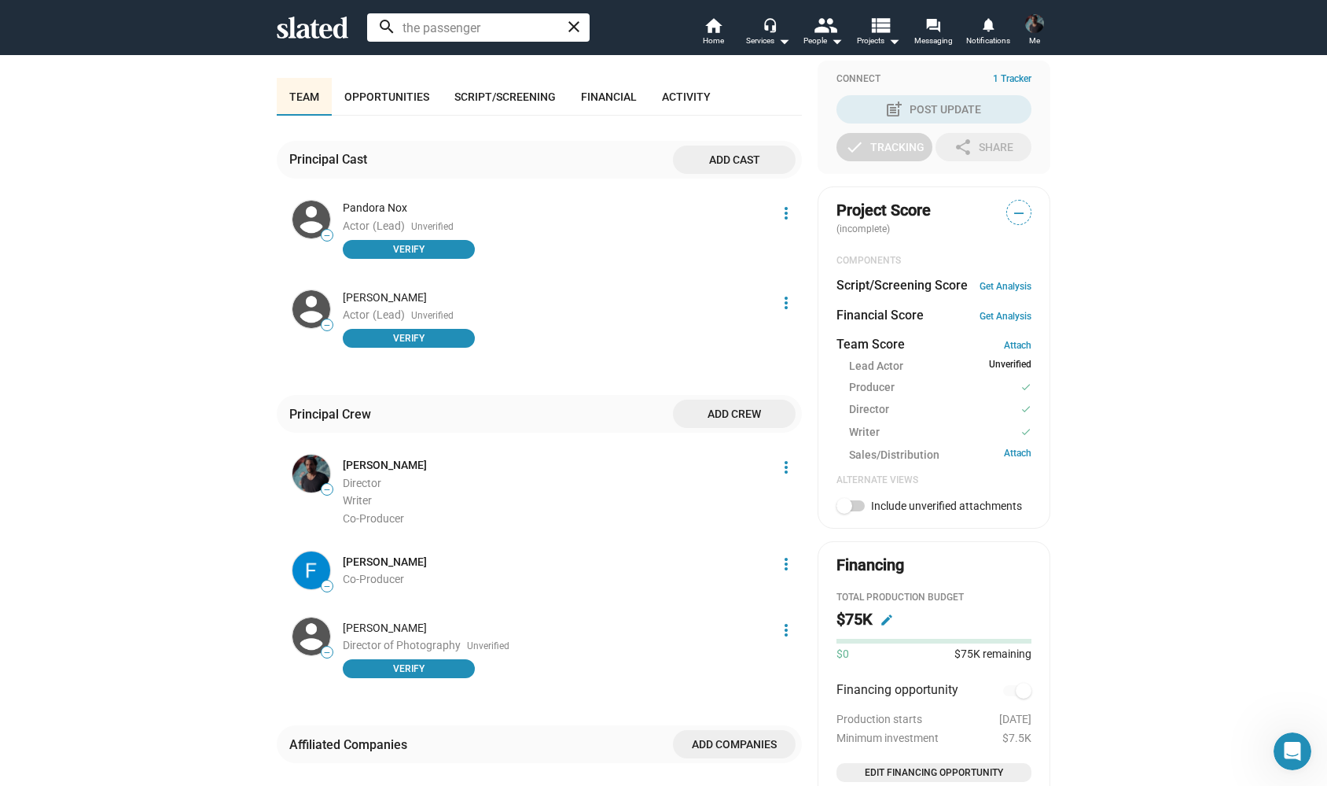
scroll to position [491, 0]
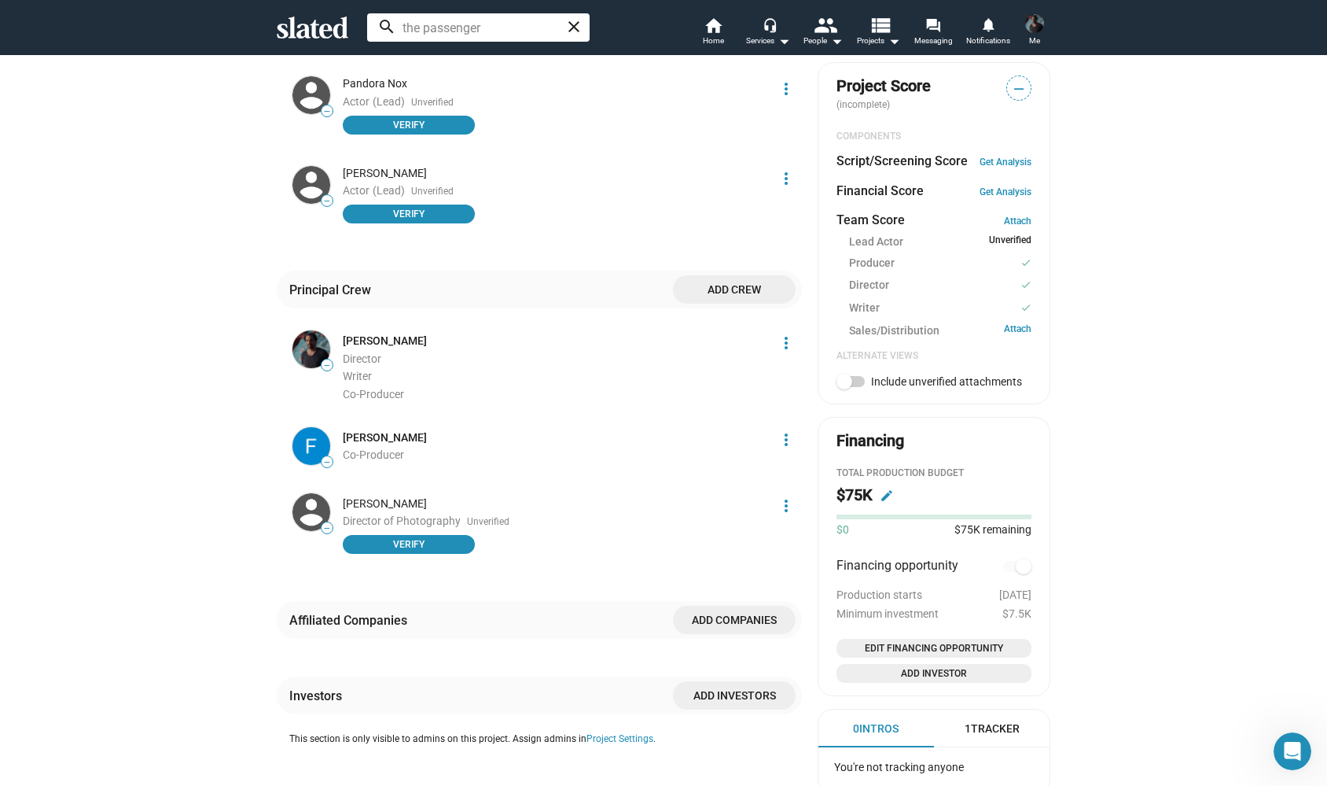
click at [722, 606] on span "Add companies" at bounding box center [735, 620] width 98 height 28
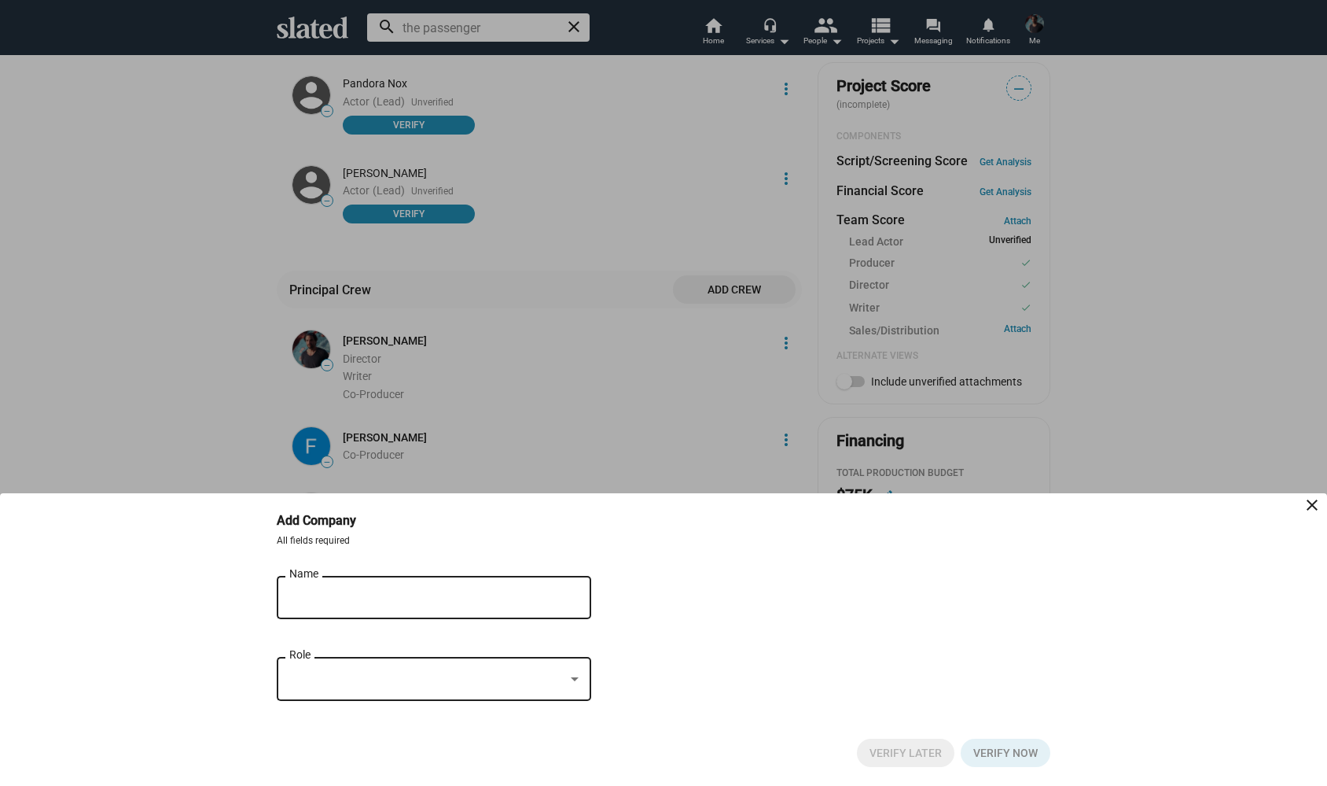
click at [373, 612] on div "Name" at bounding box center [422, 595] width 267 height 46
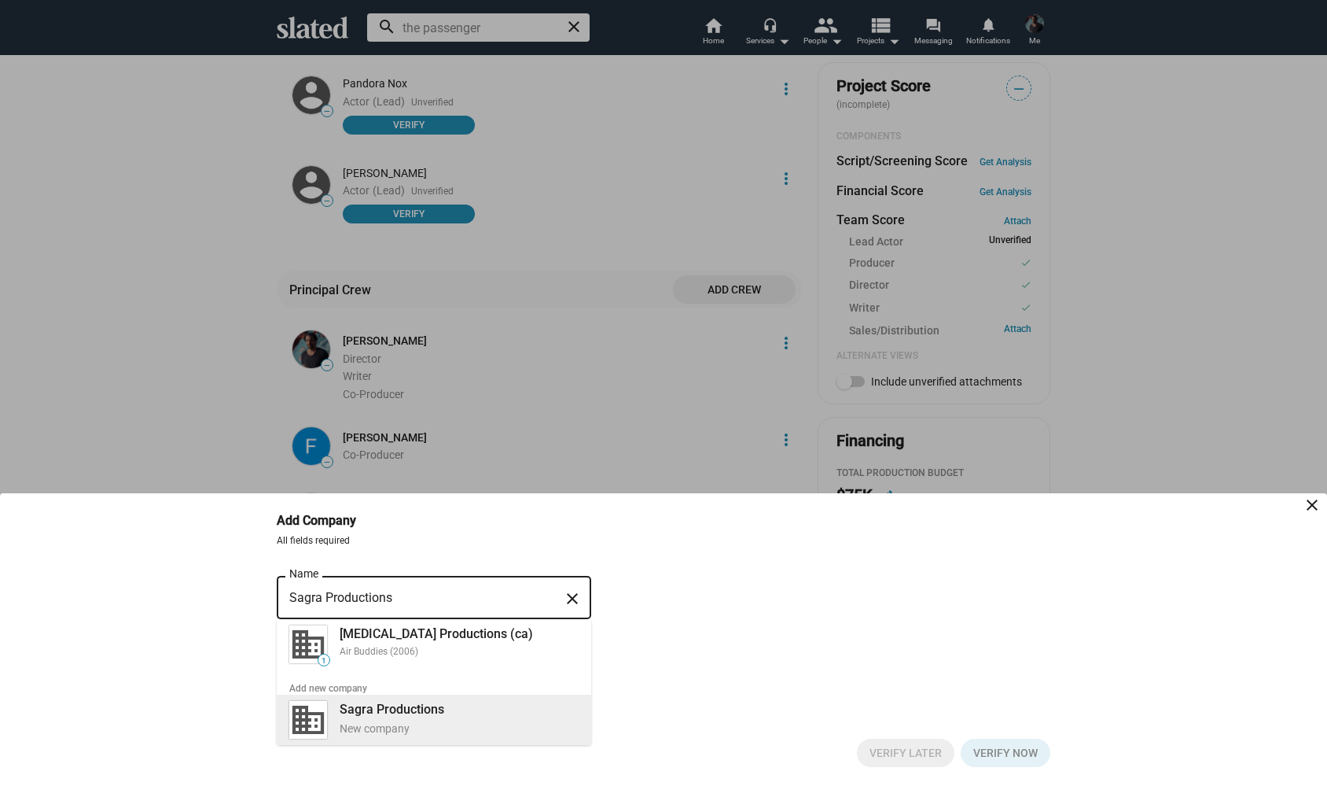
type input "Sagra Productions"
click at [457, 711] on div "Sagra Productions New company" at bounding box center [454, 718] width 248 height 41
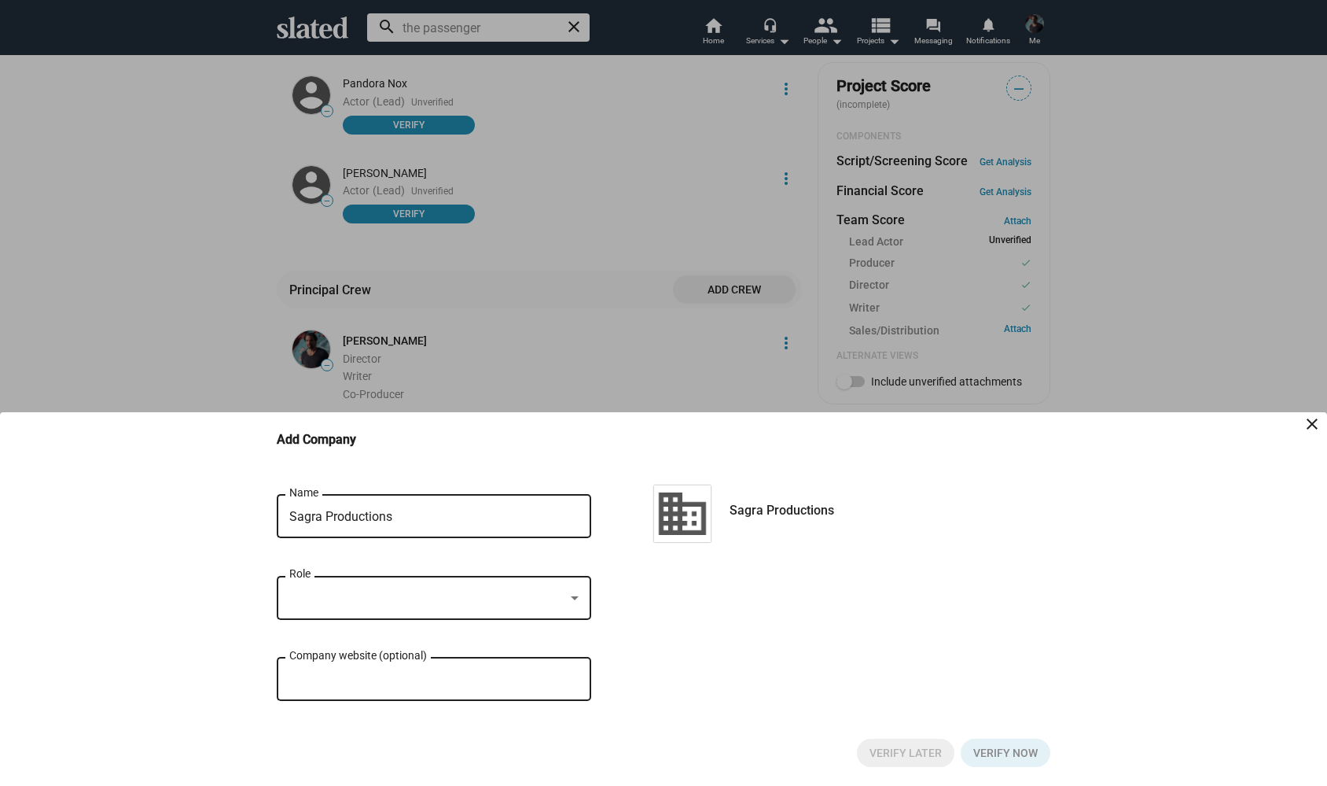
click at [574, 598] on div at bounding box center [575, 598] width 8 height 4
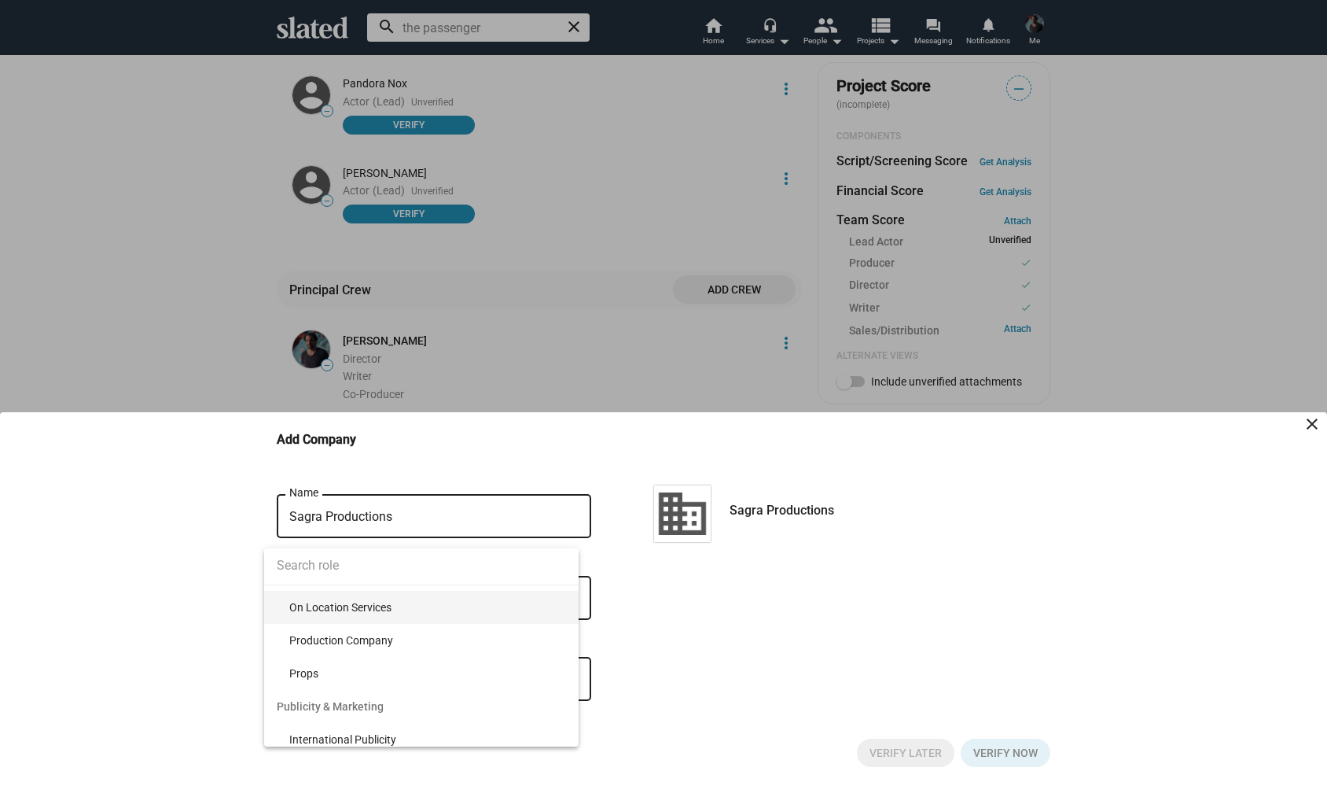
scroll to position [3430, 0]
click at [429, 644] on span "Production Company" at bounding box center [427, 639] width 277 height 33
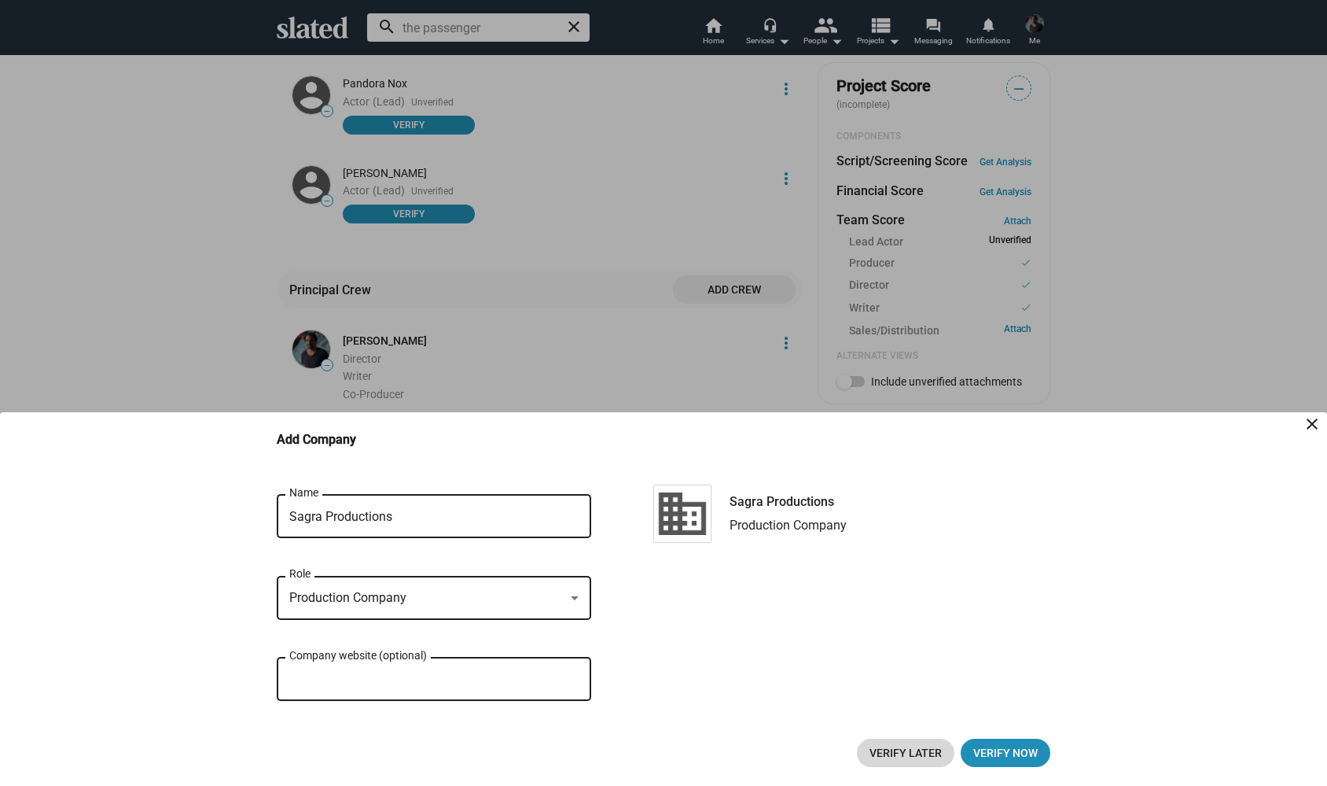
click at [905, 749] on span "Verify Later" at bounding box center [906, 752] width 72 height 28
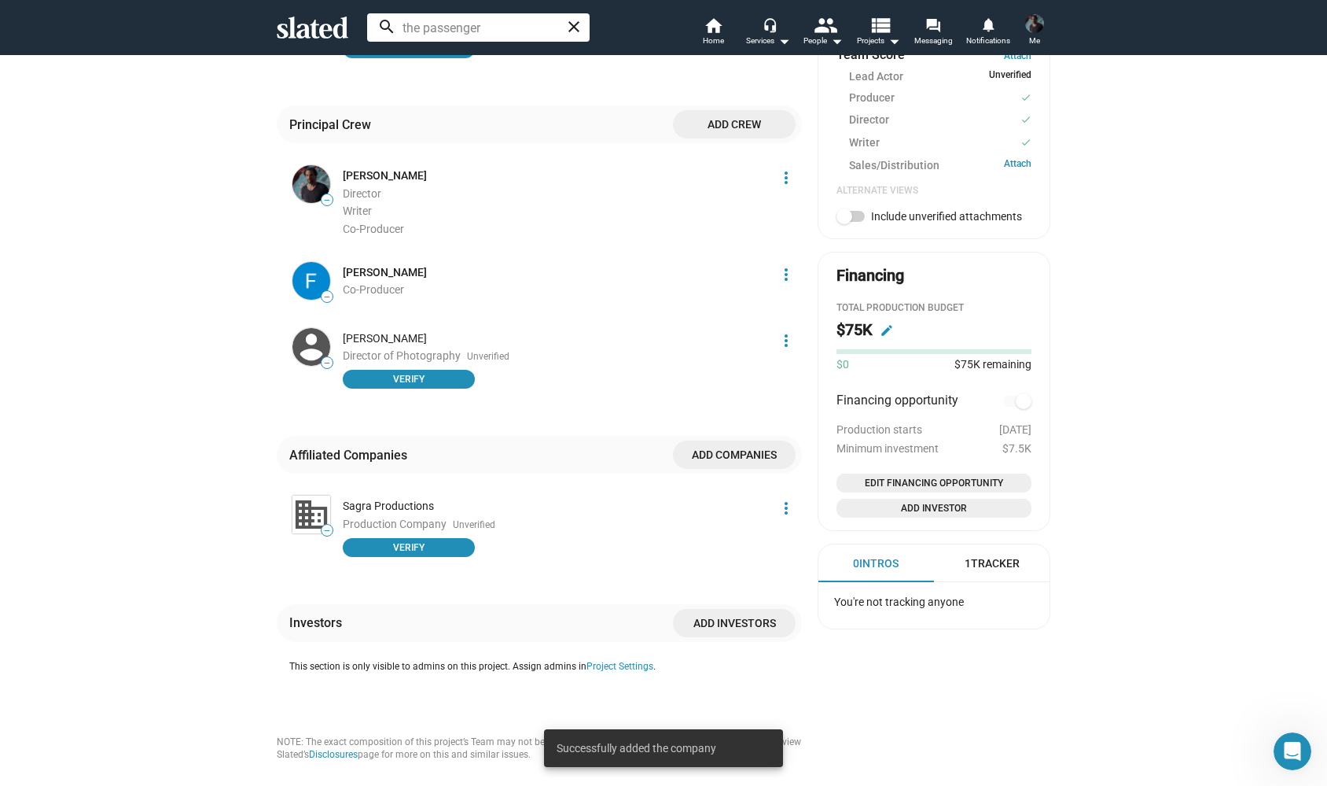
scroll to position [664, 0]
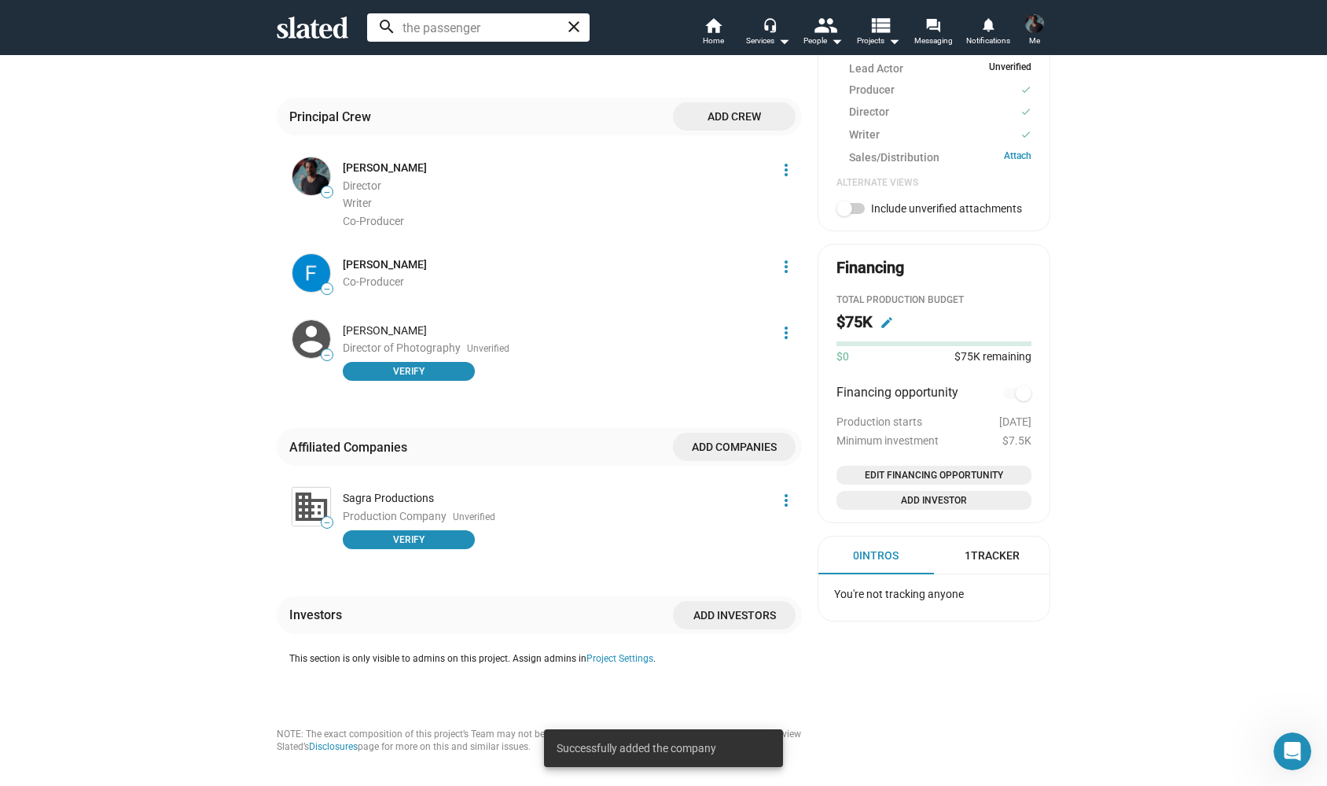
click at [732, 435] on span "Add companies" at bounding box center [735, 447] width 98 height 28
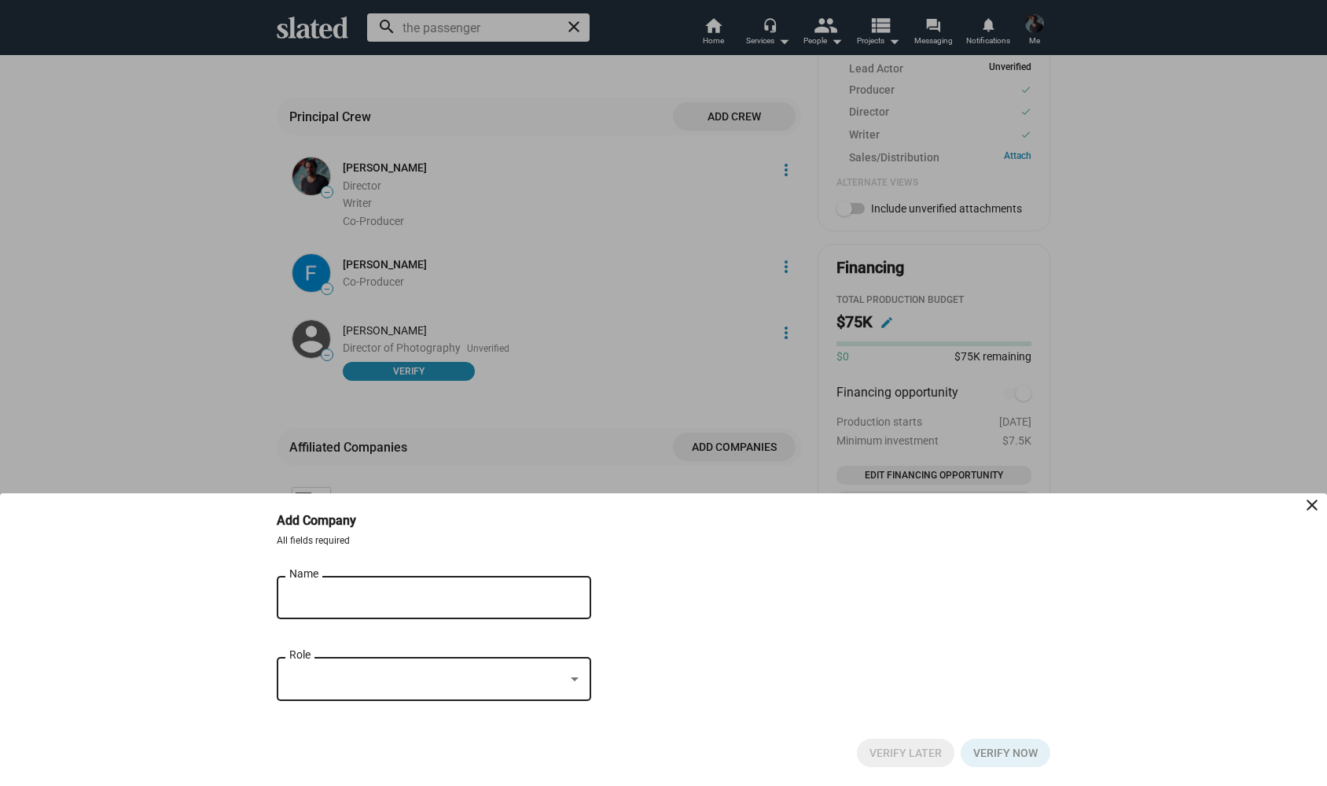
click at [336, 586] on div "Name" at bounding box center [422, 595] width 267 height 46
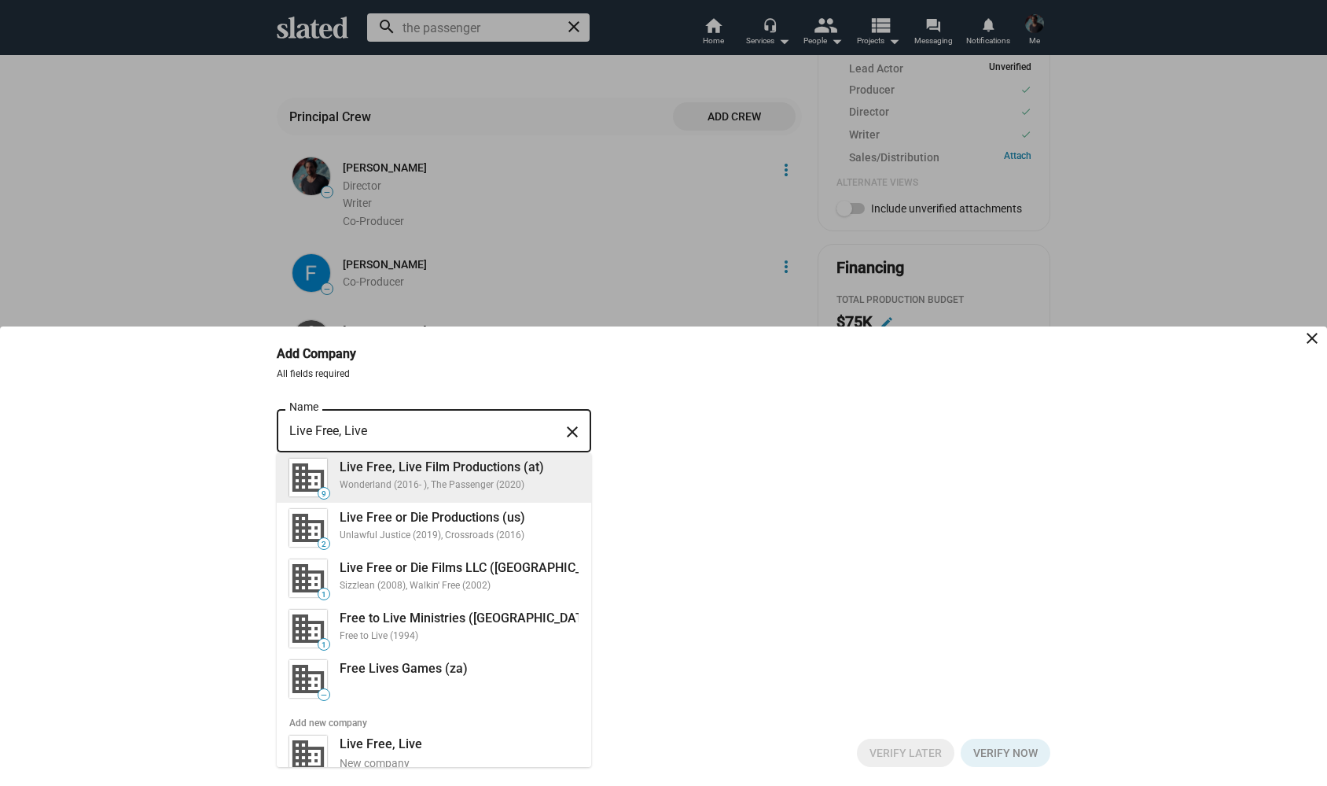
click at [464, 472] on div "Live Free, Live Film Productions (at)" at bounding box center [459, 466] width 239 height 17
type input "Live Free, Live Film Productions (at)"
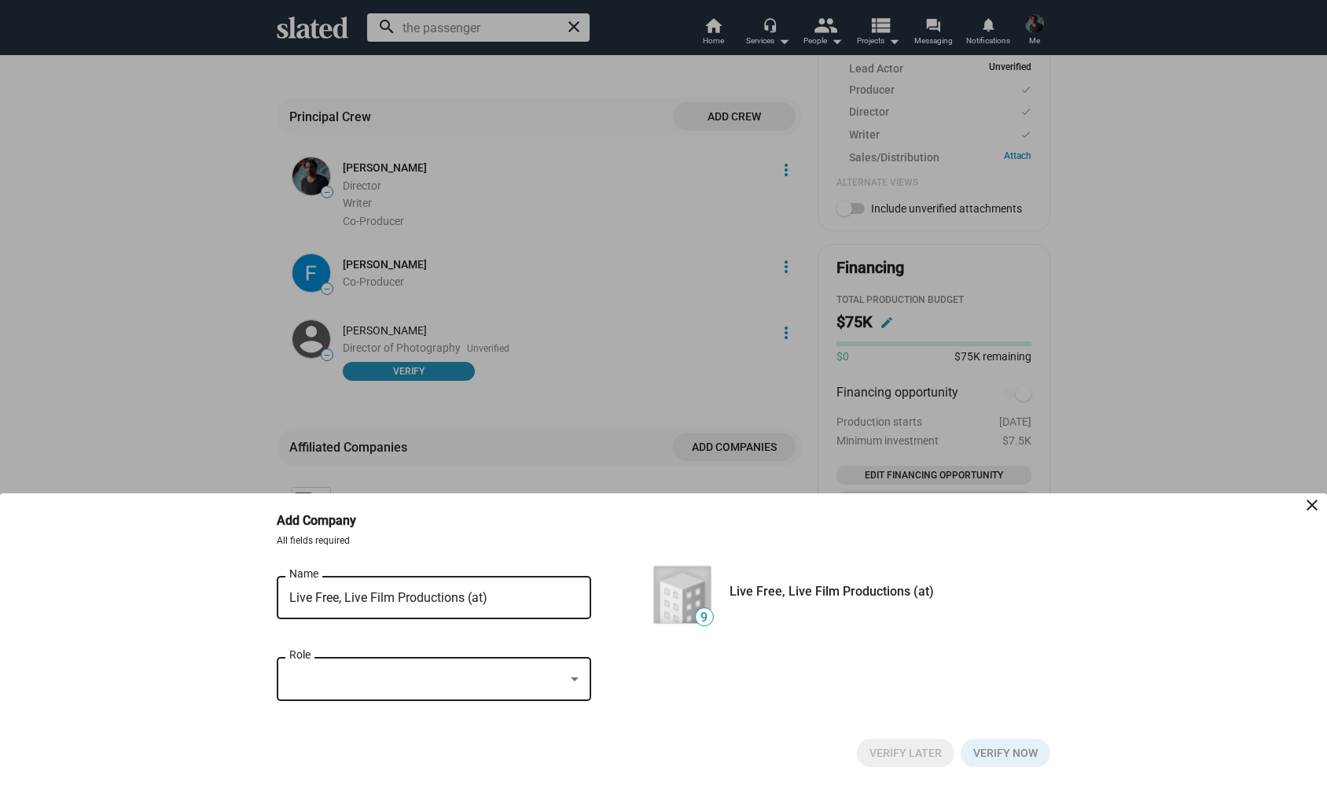
click at [565, 679] on div at bounding box center [433, 679] width 289 height 14
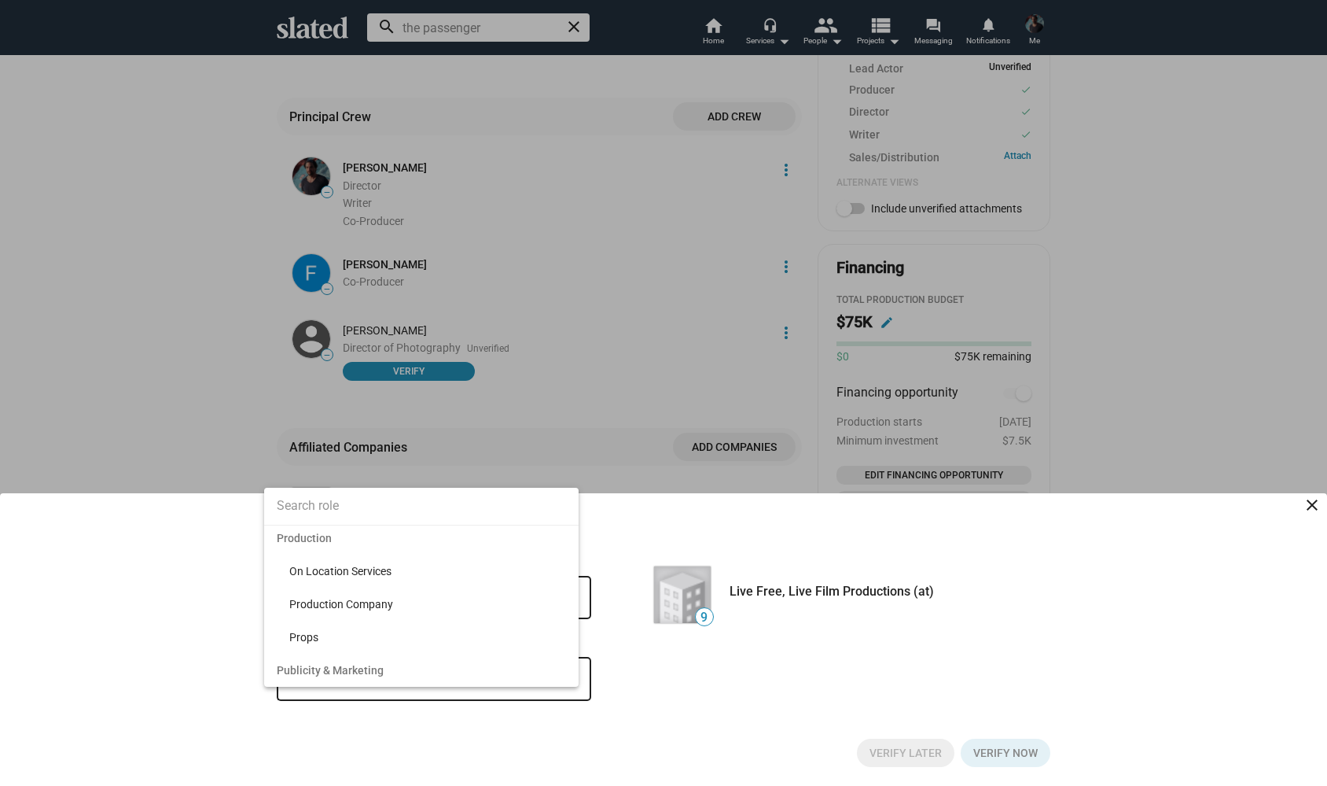
scroll to position [3376, 0]
click at [409, 634] on span "Production Company" at bounding box center [427, 633] width 277 height 33
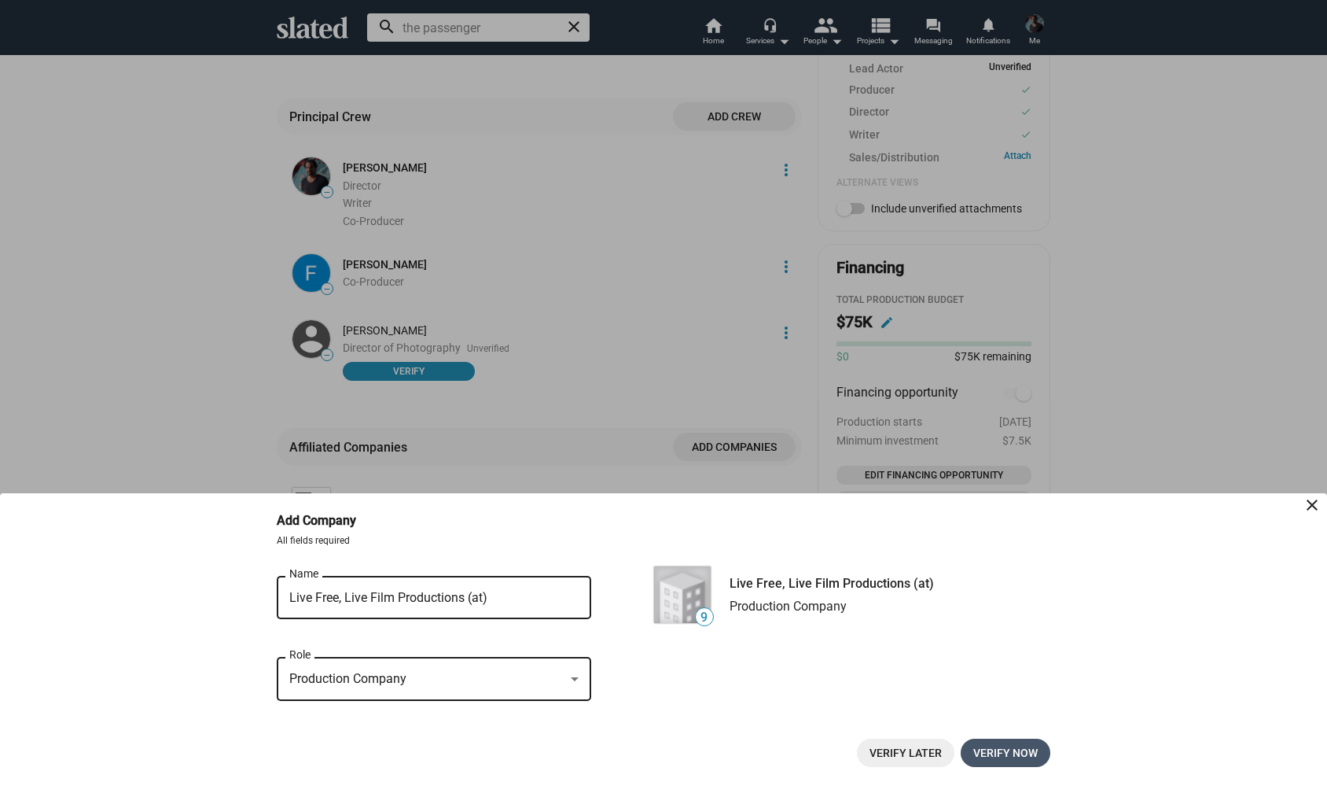
click at [998, 758] on span "Verify now" at bounding box center [1006, 752] width 64 height 28
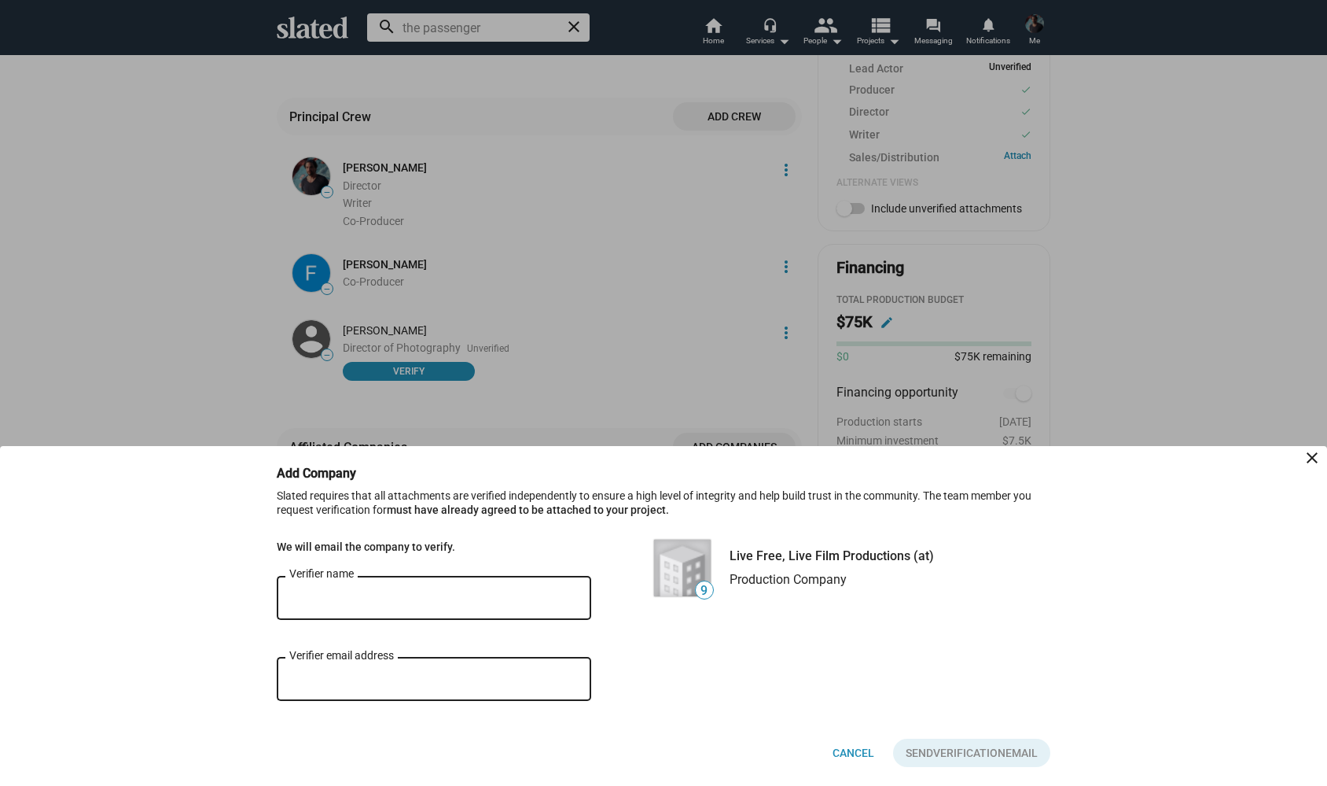
click at [1312, 462] on mat-icon "close" at bounding box center [1312, 457] width 19 height 19
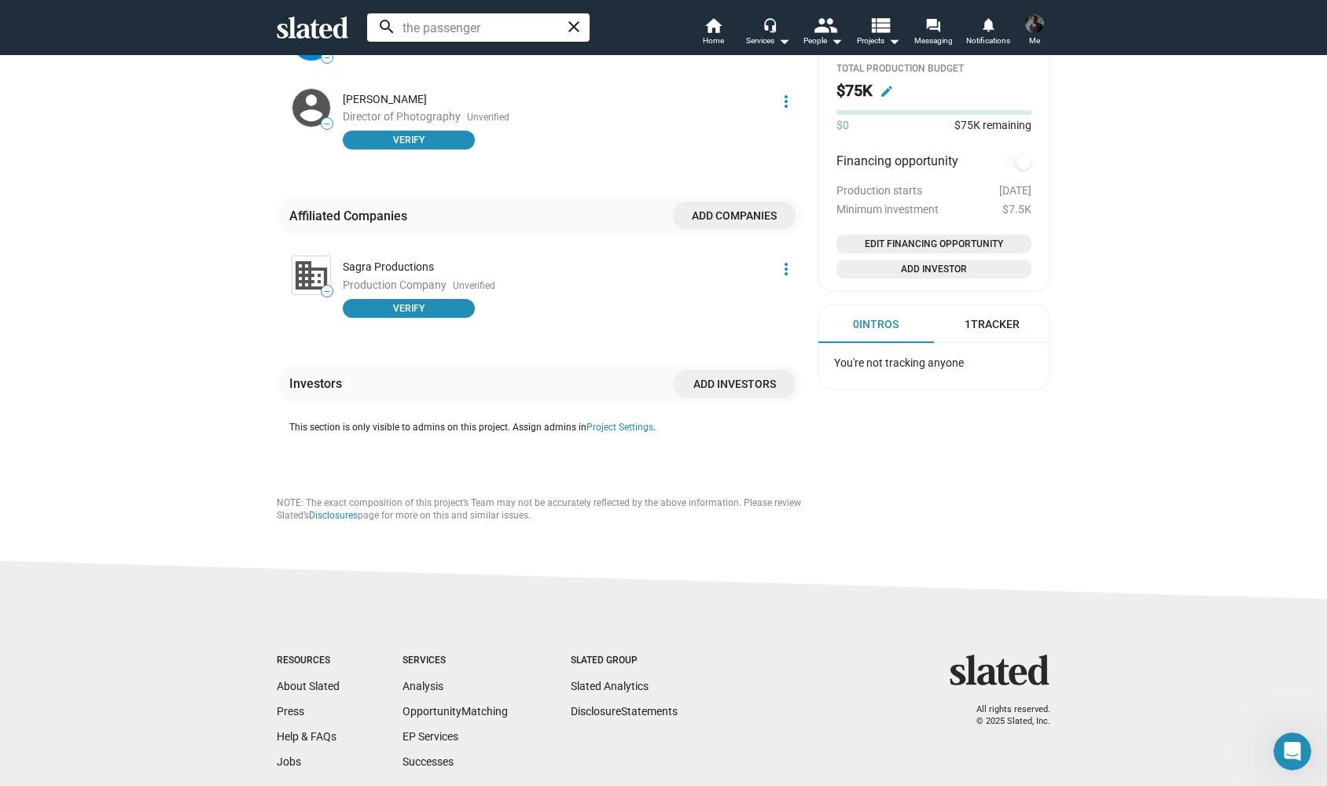
scroll to position [885, 0]
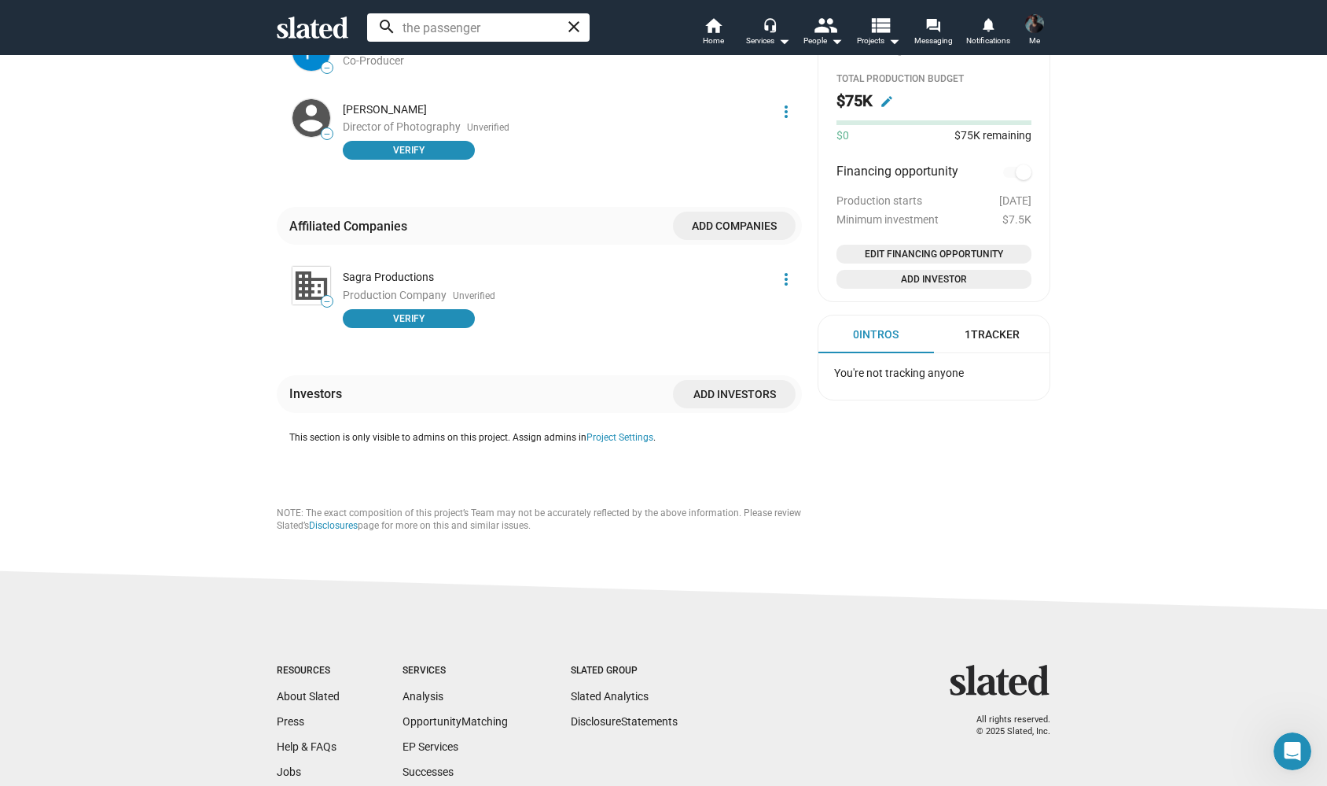
click at [720, 215] on span "Add companies" at bounding box center [735, 226] width 98 height 28
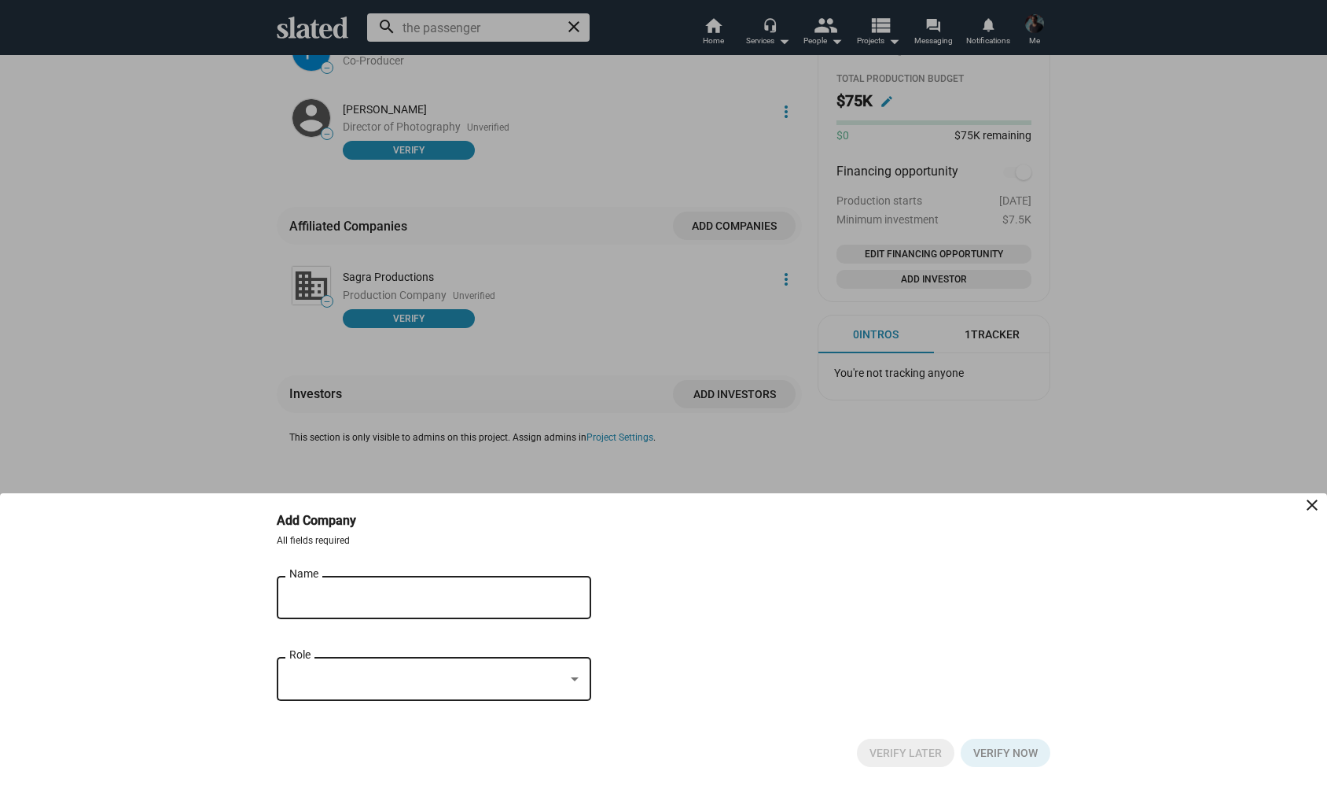
click at [364, 597] on input "Name" at bounding box center [422, 598] width 267 height 14
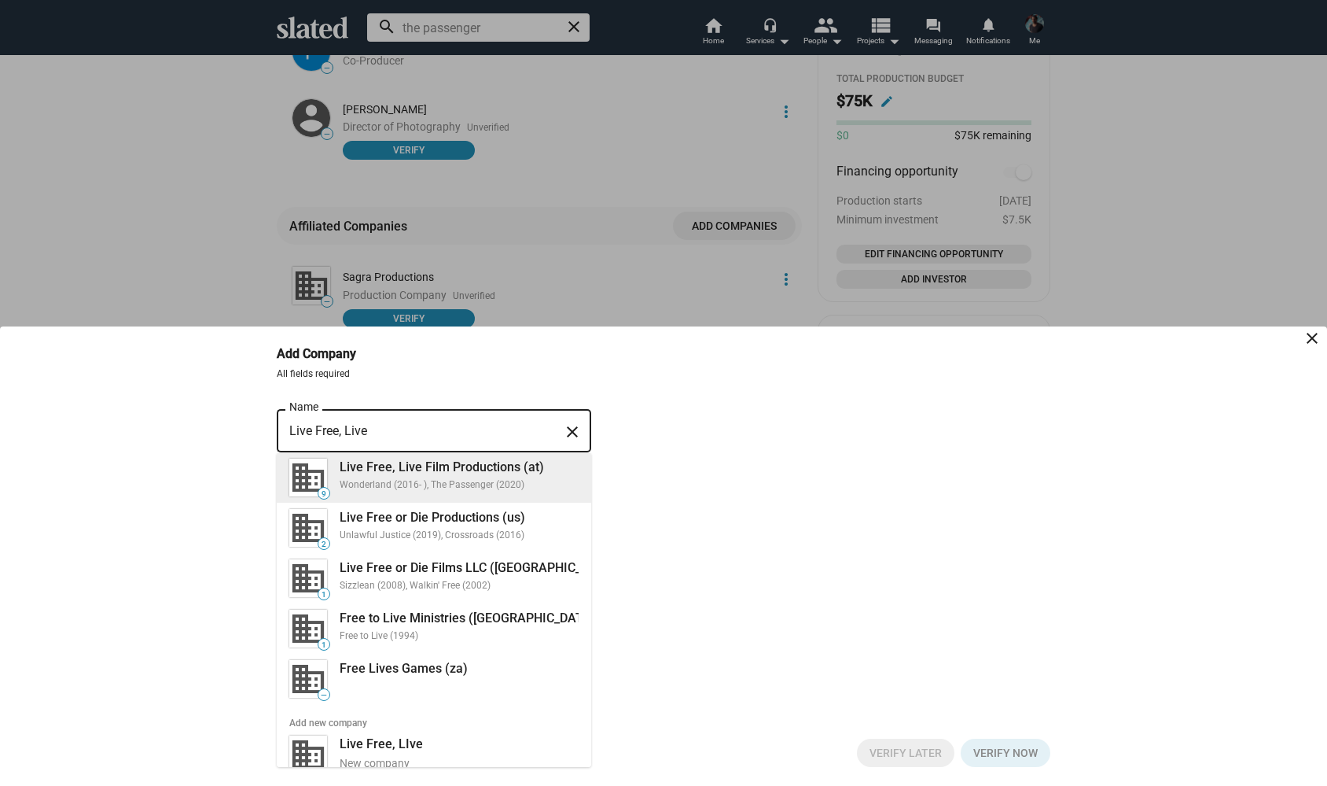
drag, startPoint x: 364, startPoint y: 597, endPoint x: 462, endPoint y: 477, distance: 155.4
click at [462, 477] on div "Live Free, Live Film Productions (at) Wonderland (2016- ), The Passenger (2020)" at bounding box center [454, 474] width 248 height 39
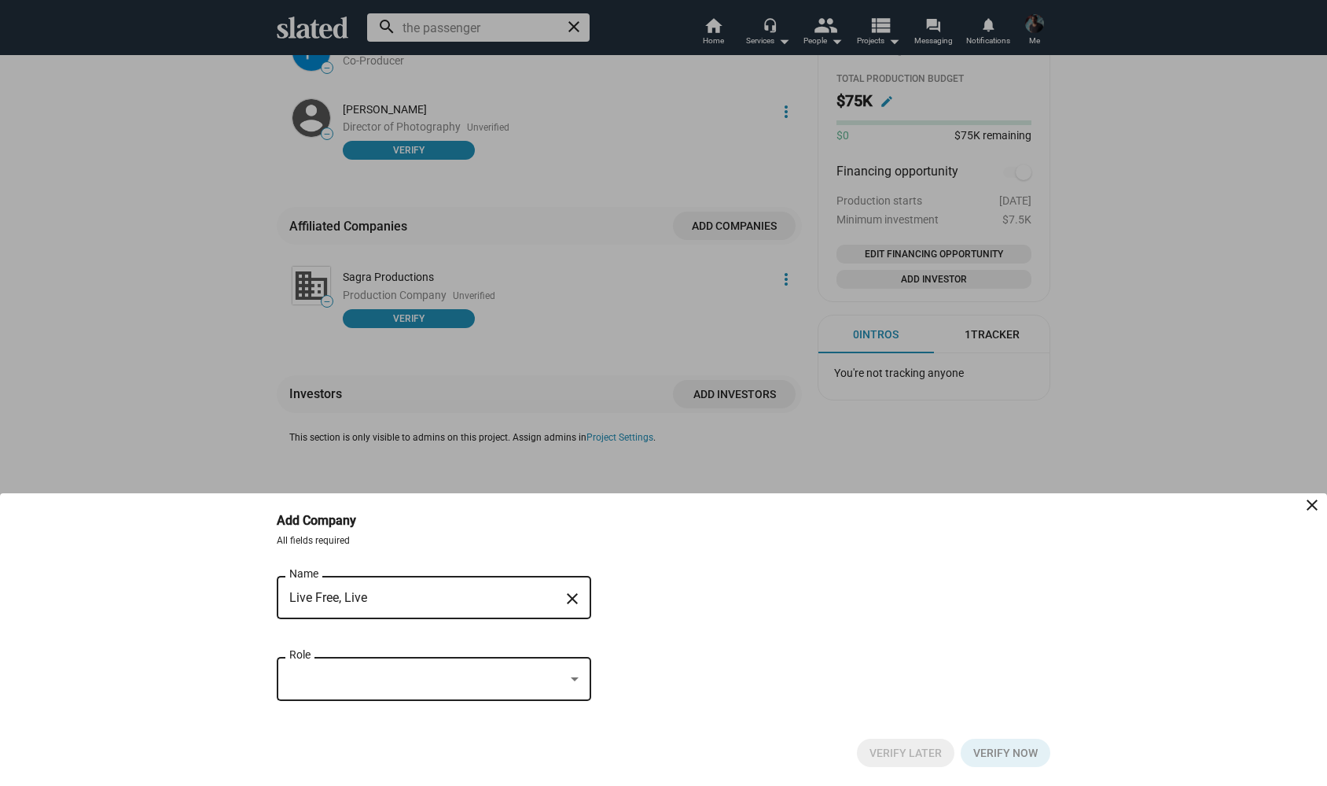
type input "Live Free, Live Film Productions (at)"
click at [569, 675] on div at bounding box center [575, 679] width 14 height 13
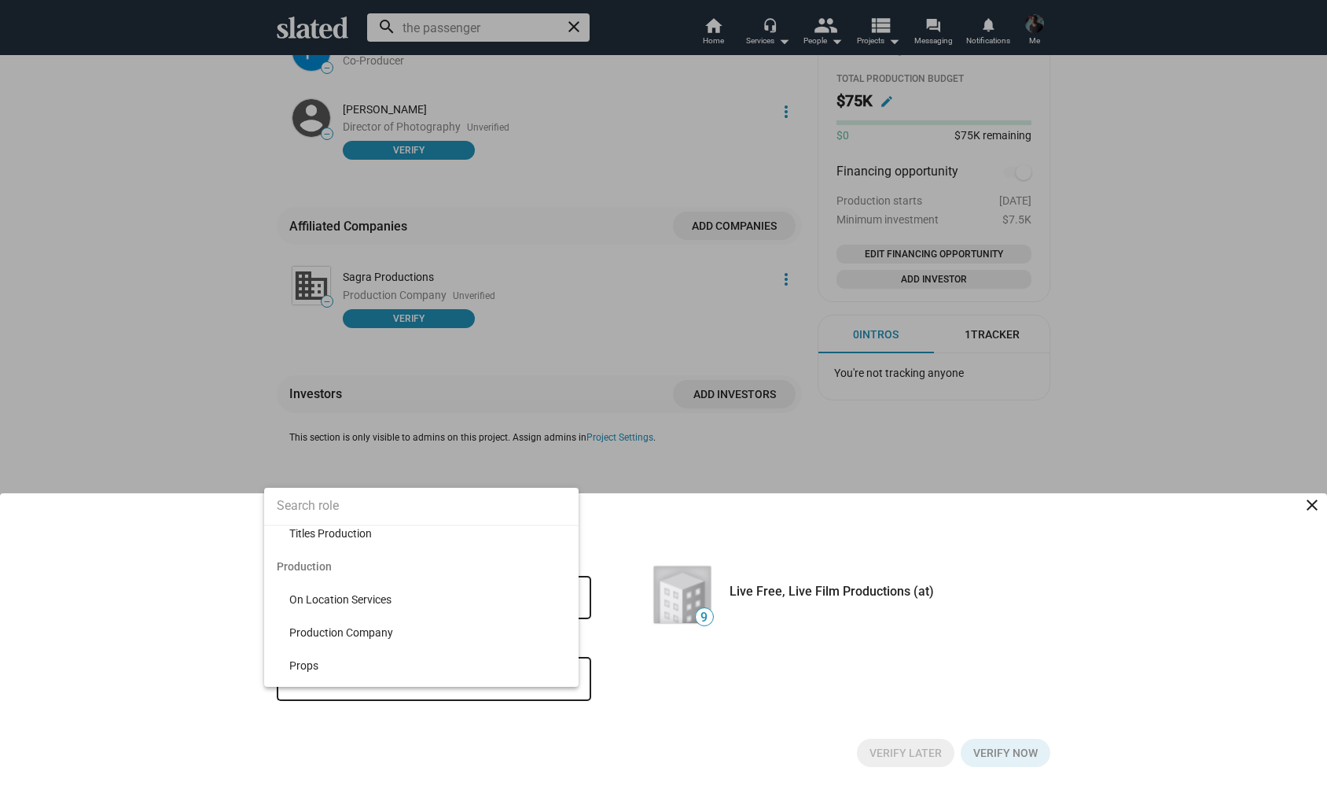
scroll to position [3371, 0]
click at [415, 652] on span "Production Company" at bounding box center [427, 638] width 277 height 33
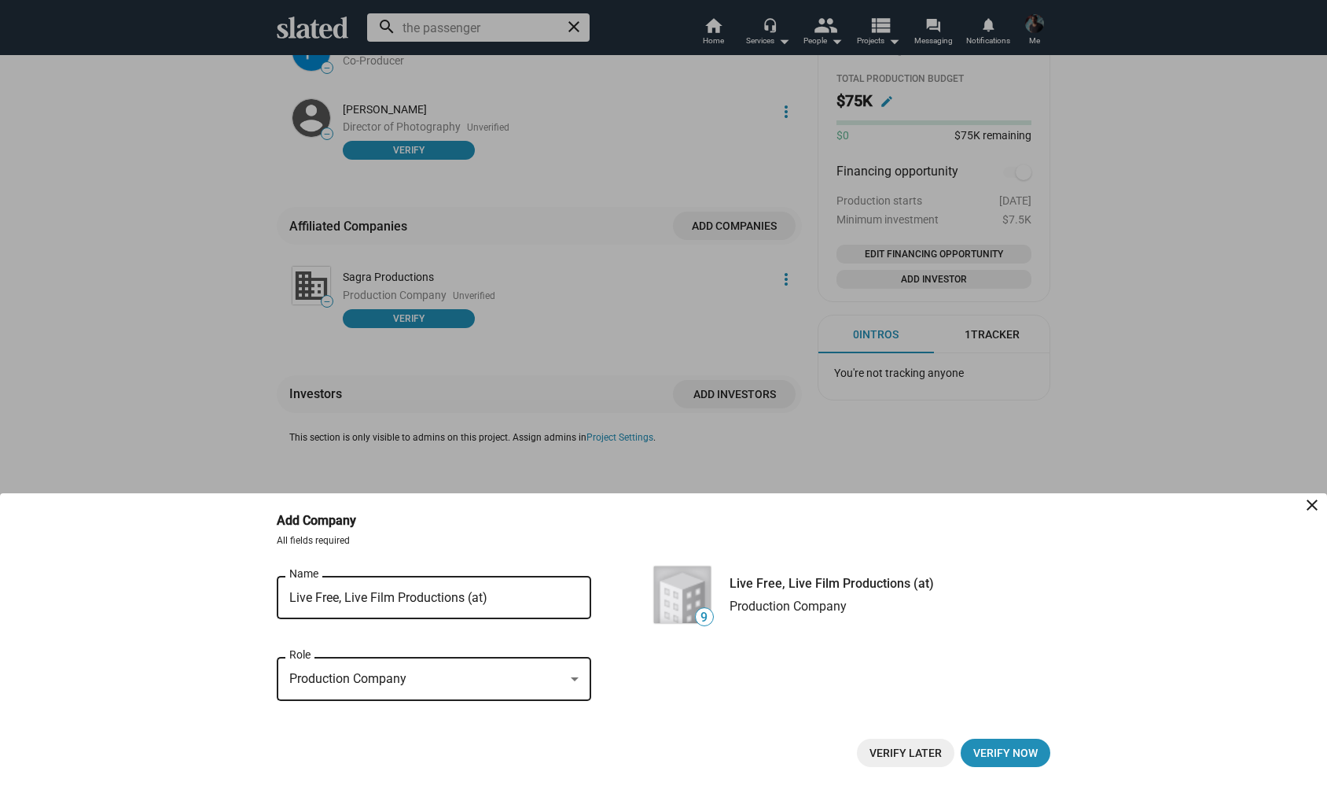
click at [889, 753] on span "Verify Later" at bounding box center [906, 752] width 72 height 28
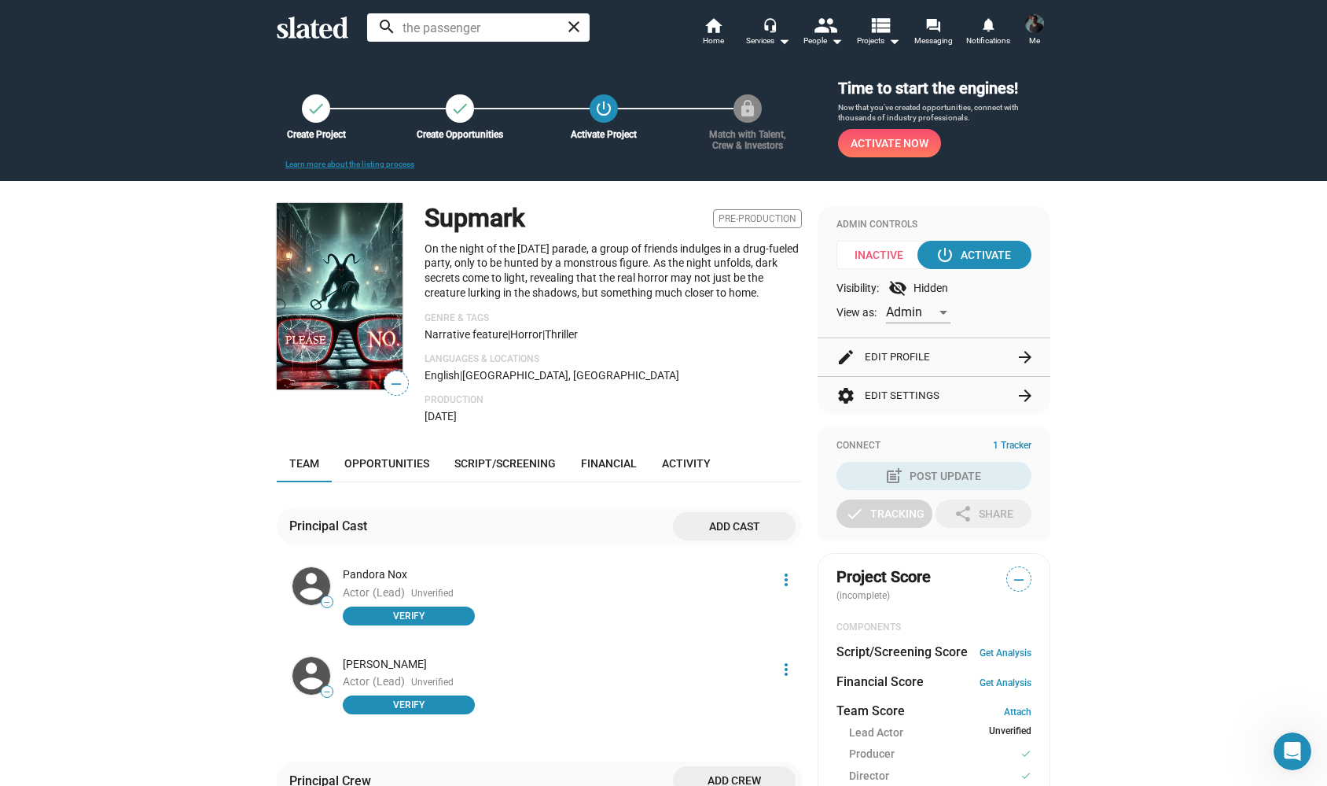
scroll to position [0, 0]
click at [745, 109] on div "check Create Project check Create Opportunities power_settings_new Activate Pro…" at bounding box center [532, 108] width 460 height 28
click at [869, 145] on span "Activate Now" at bounding box center [890, 143] width 78 height 28
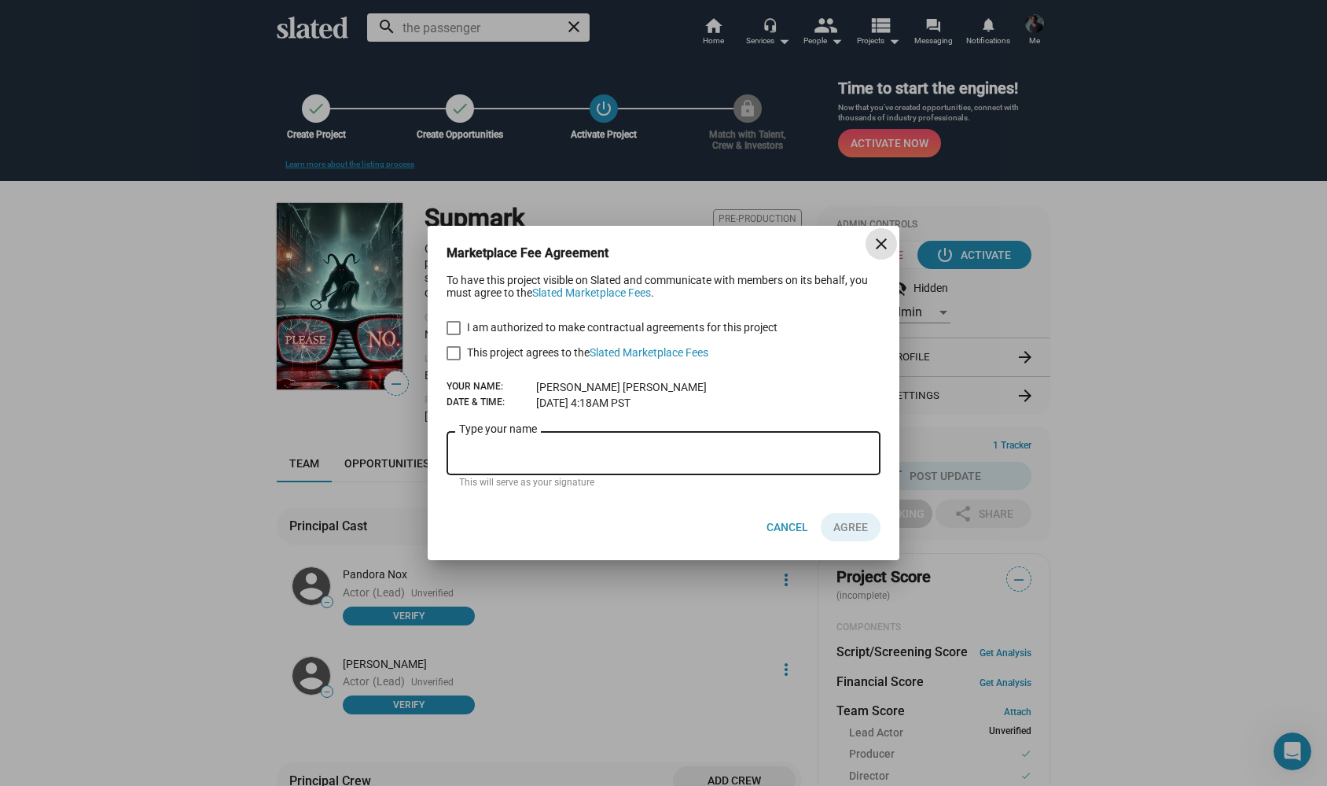
click at [455, 333] on span at bounding box center [454, 328] width 14 height 14
click at [454, 335] on input "I am authorized to make contractual agreements for this project" at bounding box center [453, 335] width 1 height 1
checkbox input "true"
click at [665, 355] on link "Slated Marketplace Fees" at bounding box center [649, 352] width 119 height 13
click at [458, 354] on span at bounding box center [454, 353] width 14 height 14
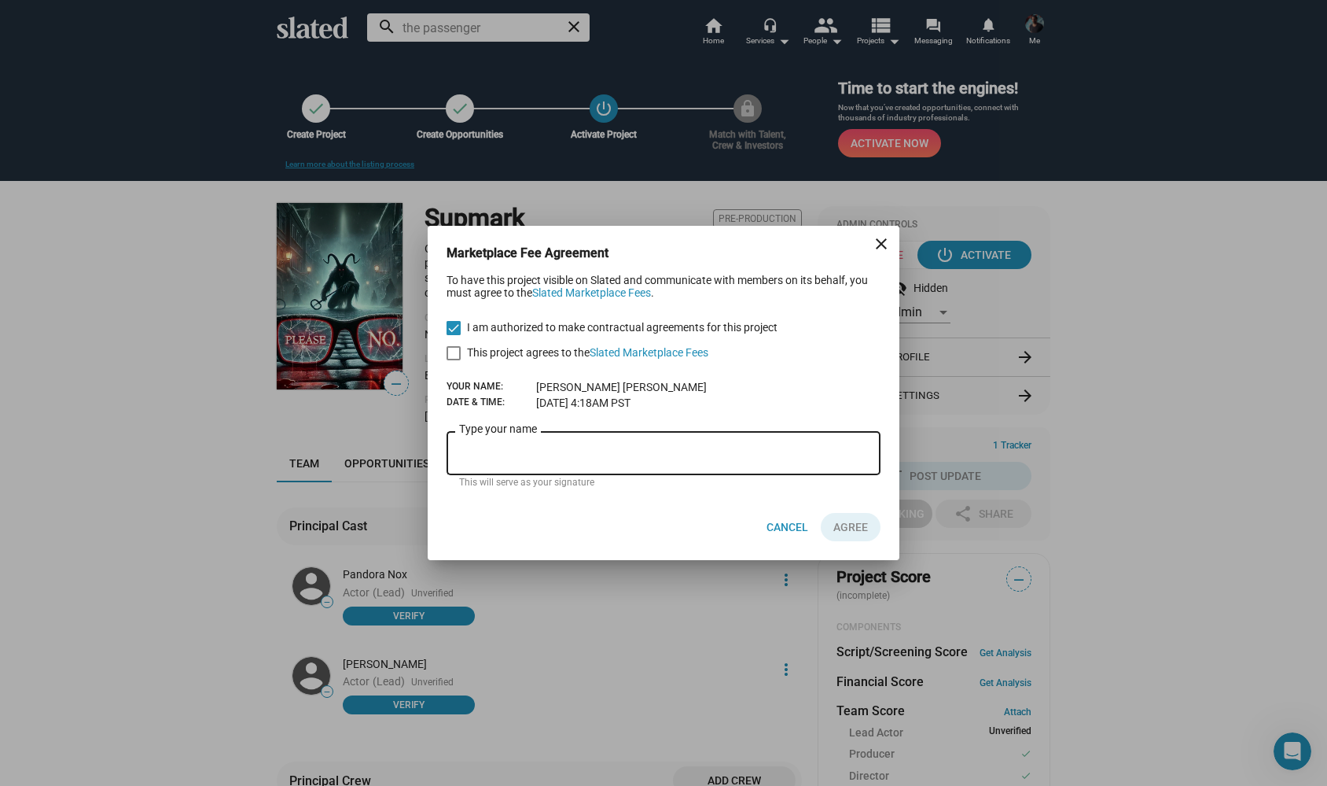
click at [454, 360] on input "This project agrees to the Slated Marketplace Fees" at bounding box center [453, 360] width 1 height 1
checkbox input "true"
click at [491, 474] on div "Type your name" at bounding box center [663, 451] width 409 height 46
type input "[PERSON_NAME]"
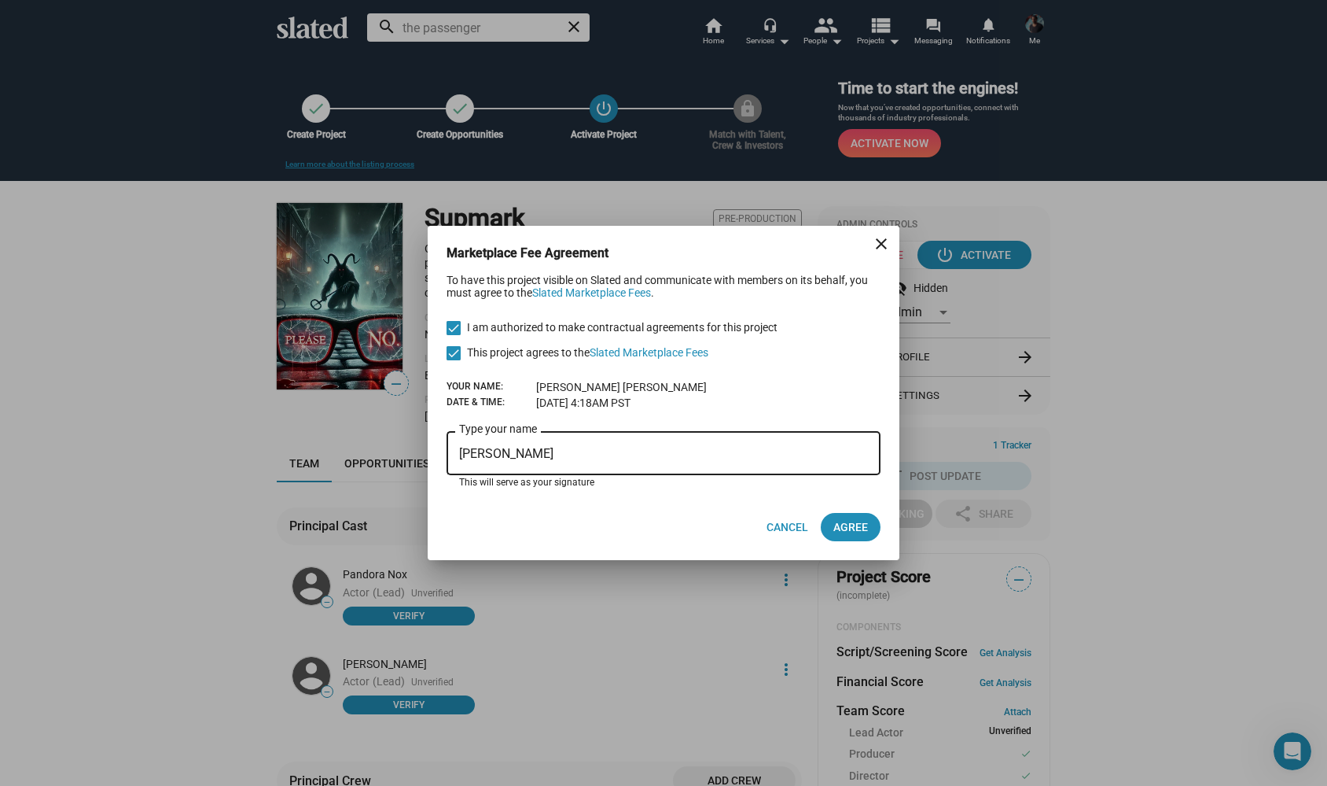
click at [597, 525] on div "Cancel AGREE" at bounding box center [664, 527] width 434 height 66
click at [856, 528] on span "AGREE" at bounding box center [851, 527] width 35 height 28
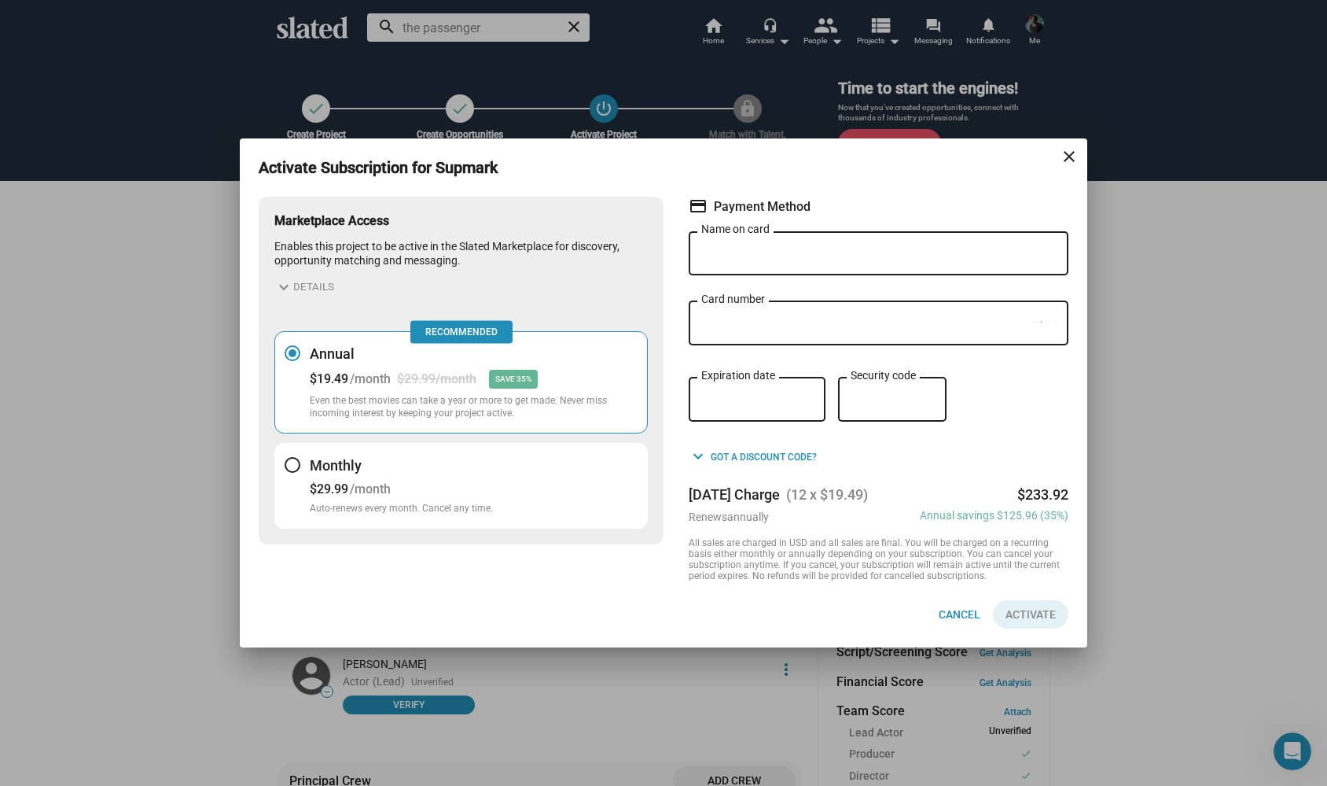
click at [743, 256] on input "Name on card" at bounding box center [878, 254] width 355 height 14
type input "5247470243409247"
drag, startPoint x: 830, startPoint y: 258, endPoint x: 681, endPoint y: 223, distance: 153.5
click at [681, 223] on div "credit_card Payment Method 5247470243409247 Name on card Card number Expiration…" at bounding box center [866, 413] width 405 height 432
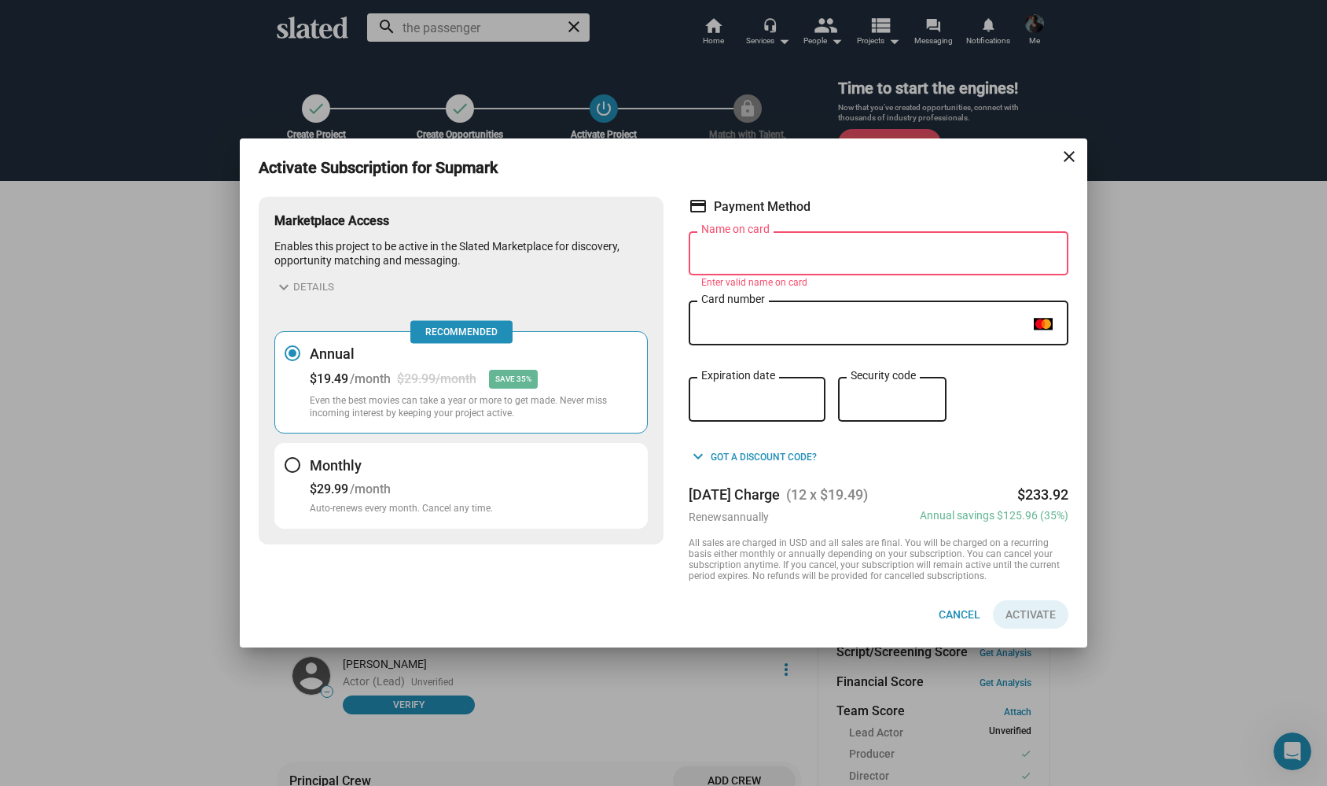
click at [724, 254] on input "Name on card" at bounding box center [878, 254] width 355 height 14
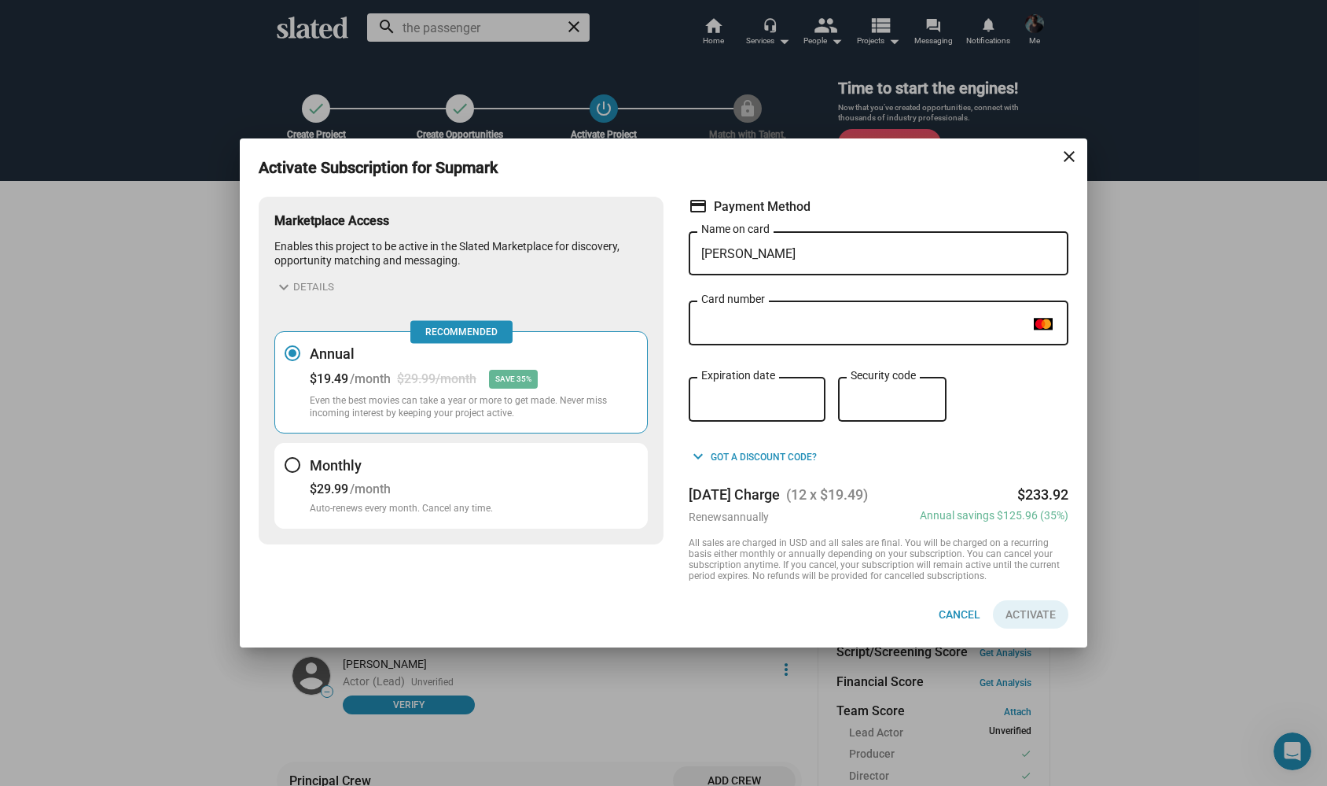
type input "[PERSON_NAME]"
click at [293, 462] on div at bounding box center [293, 465] width 16 height 16
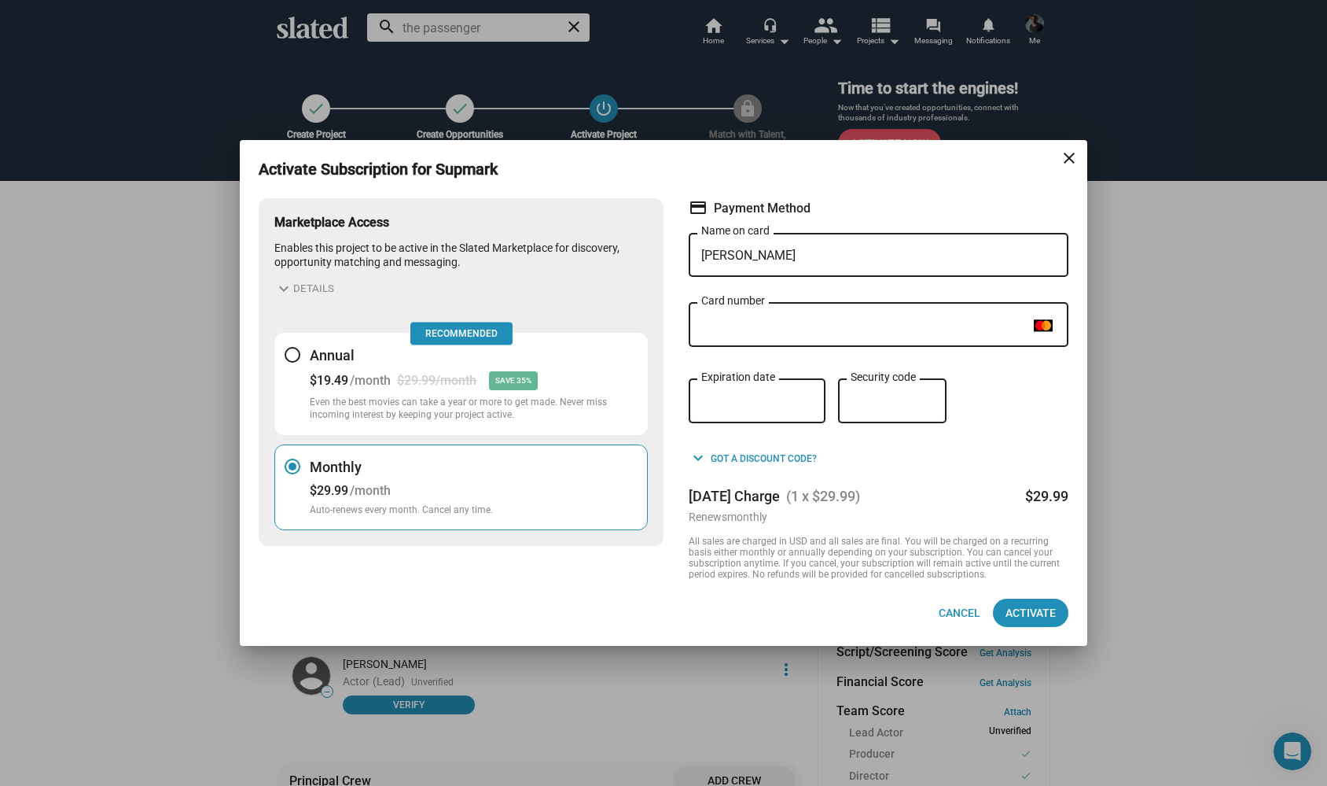
click at [293, 348] on div at bounding box center [293, 355] width 16 height 16
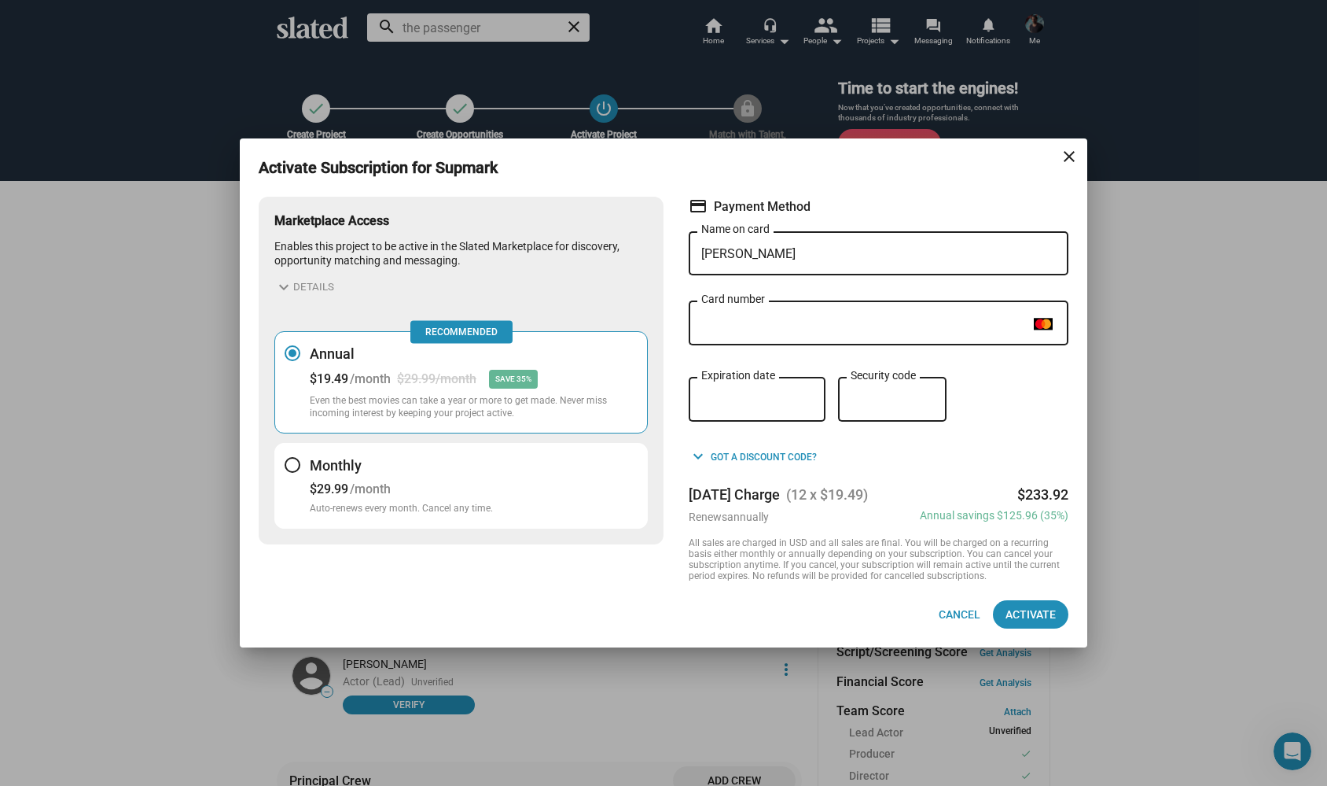
click at [292, 465] on div at bounding box center [293, 465] width 16 height 16
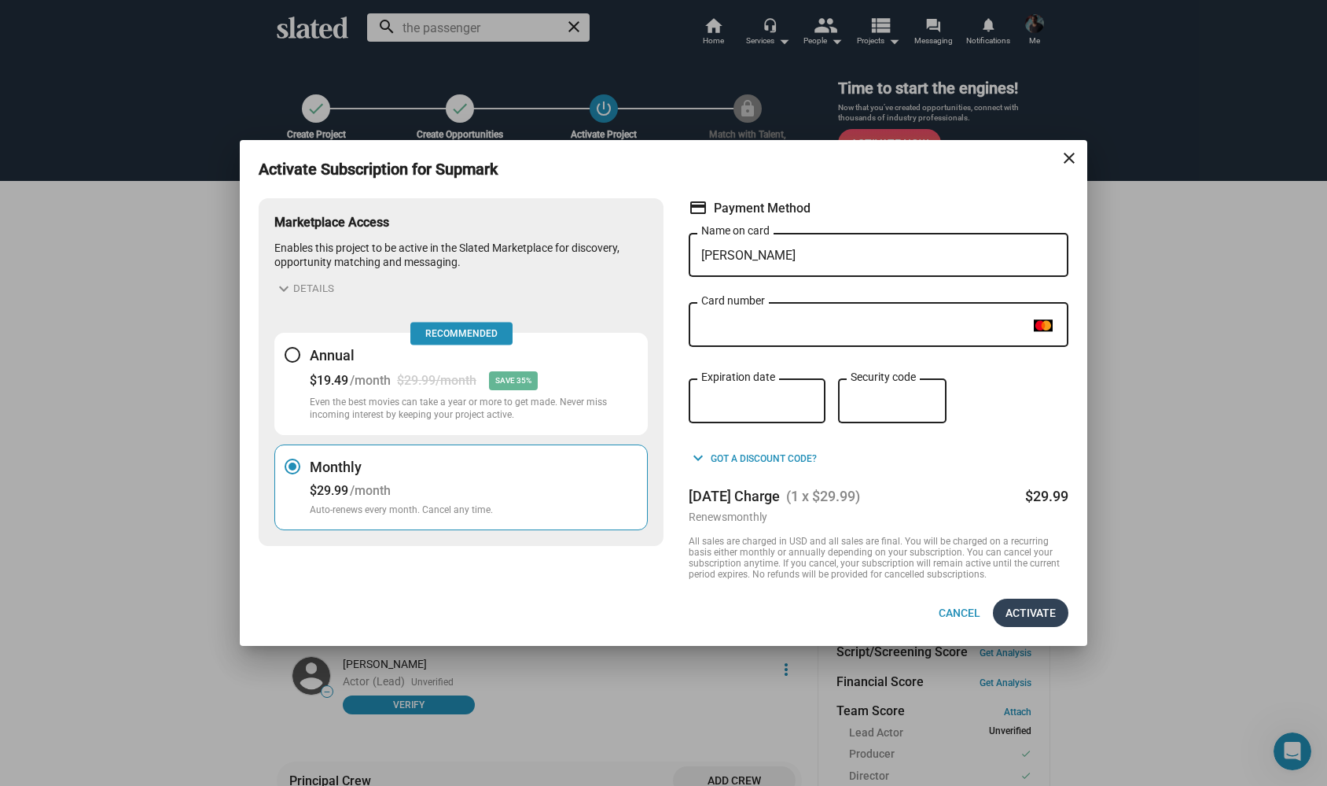
click at [1019, 613] on span "Activate" at bounding box center [1031, 612] width 50 height 28
click at [1030, 609] on span "Activate" at bounding box center [1031, 612] width 50 height 28
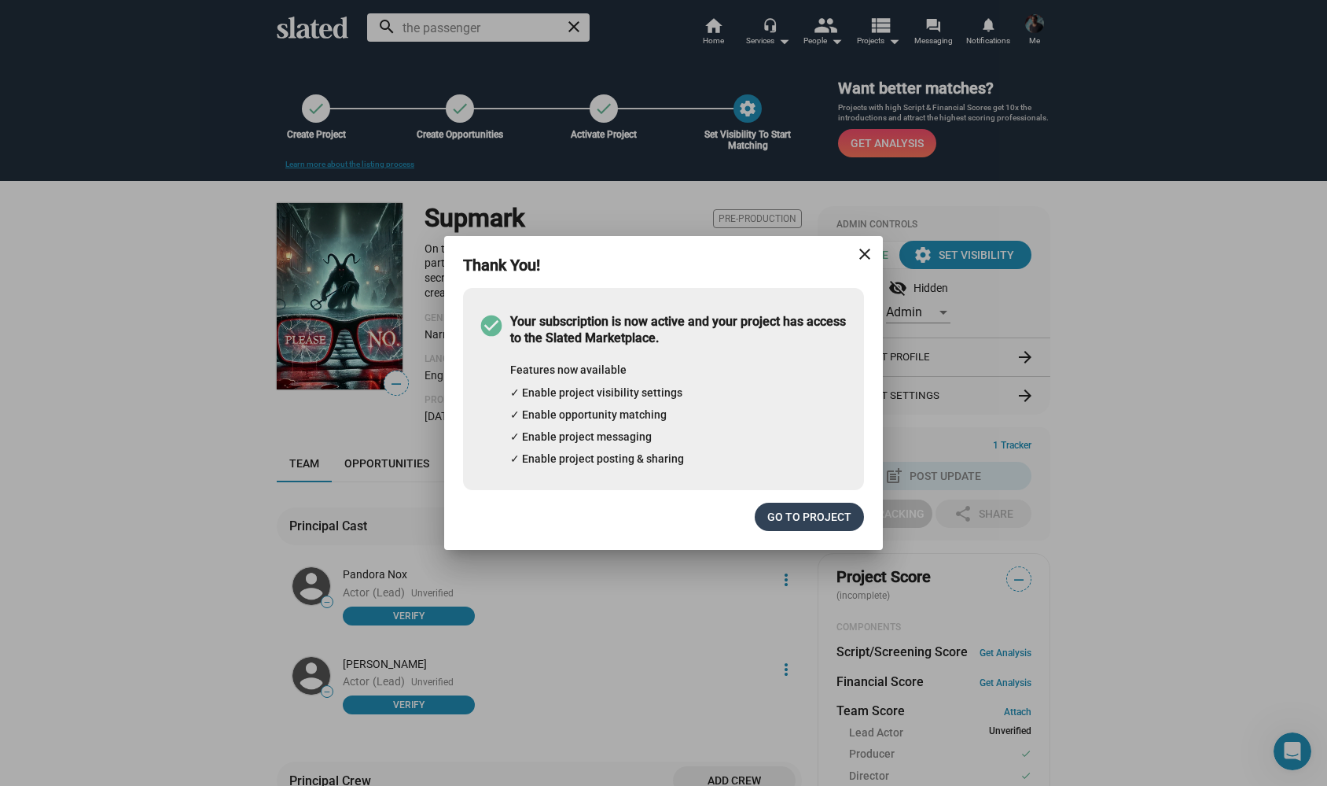
click at [817, 517] on span "Go to project" at bounding box center [810, 516] width 84 height 28
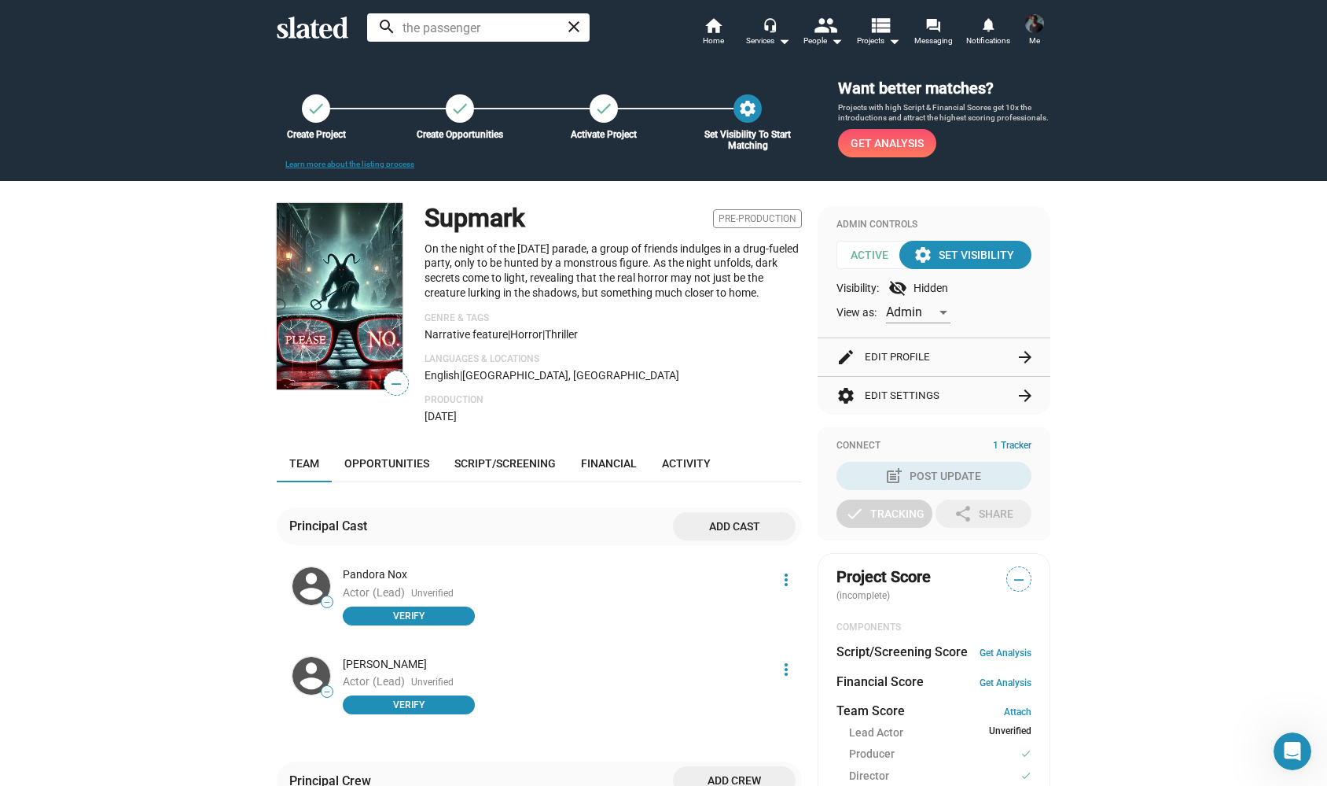
click at [1037, 31] on span "Me" at bounding box center [1034, 40] width 11 height 19
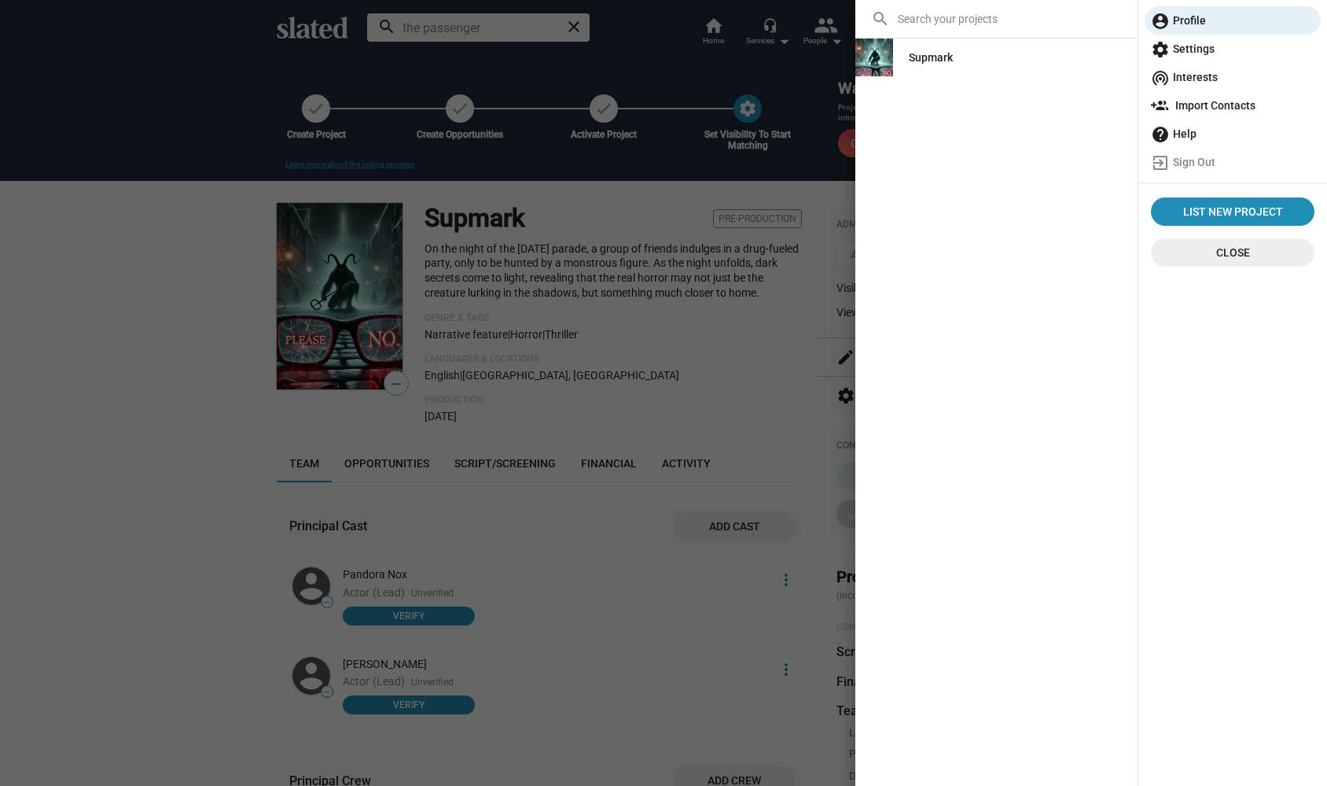
click at [1213, 265] on span "Close" at bounding box center [1233, 252] width 138 height 28
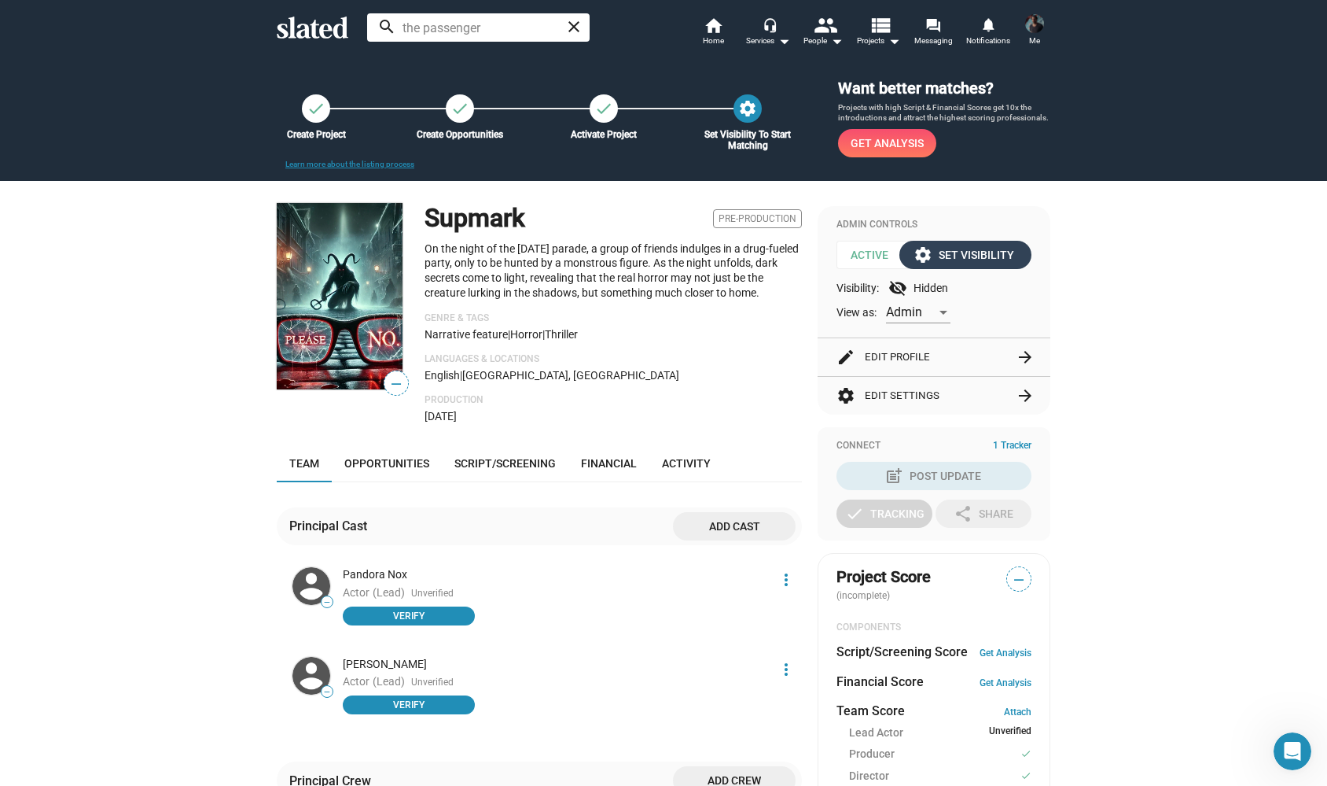
click at [956, 258] on div "settings Set Visibility" at bounding box center [966, 255] width 98 height 28
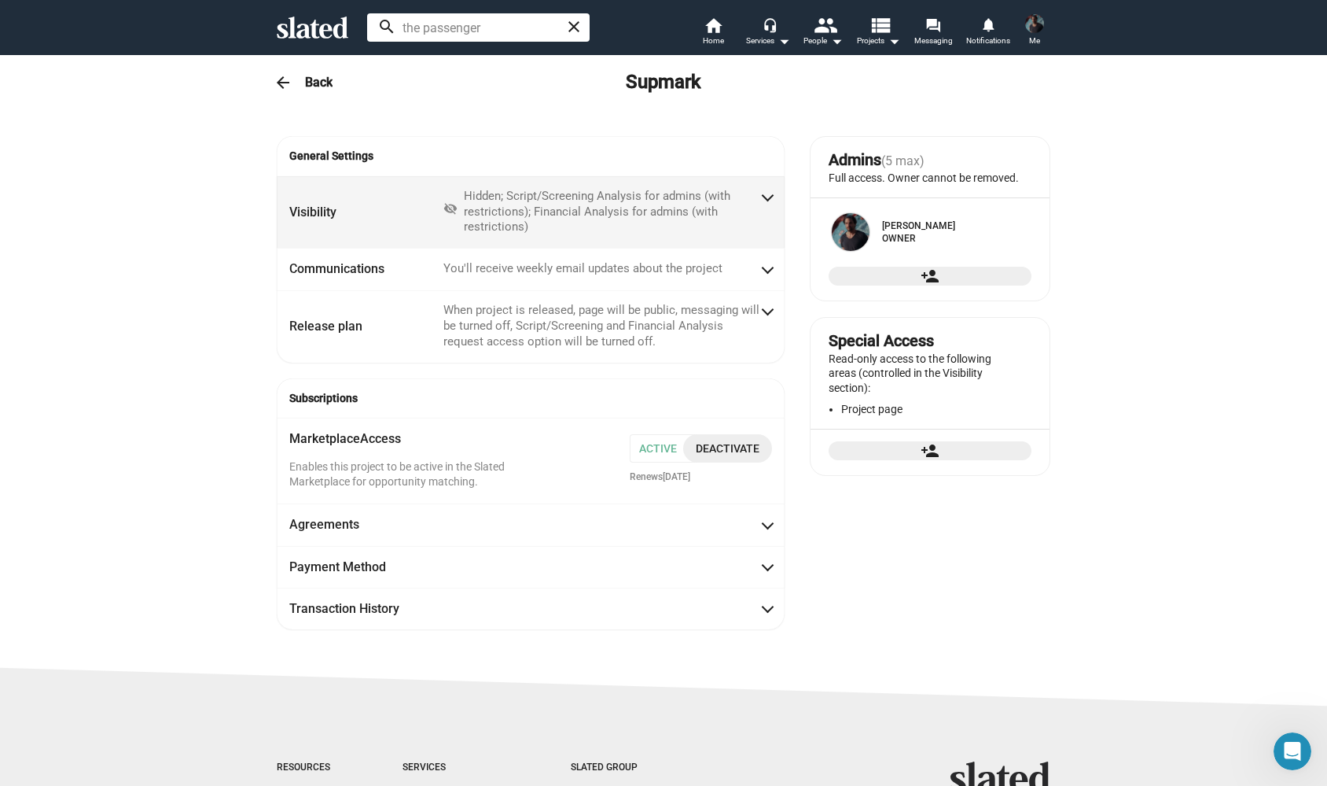
click at [758, 195] on div "Hidden; Script/Screening Analysis for admins (with restrictions); Financial Ana…" at bounding box center [612, 212] width 296 height 47
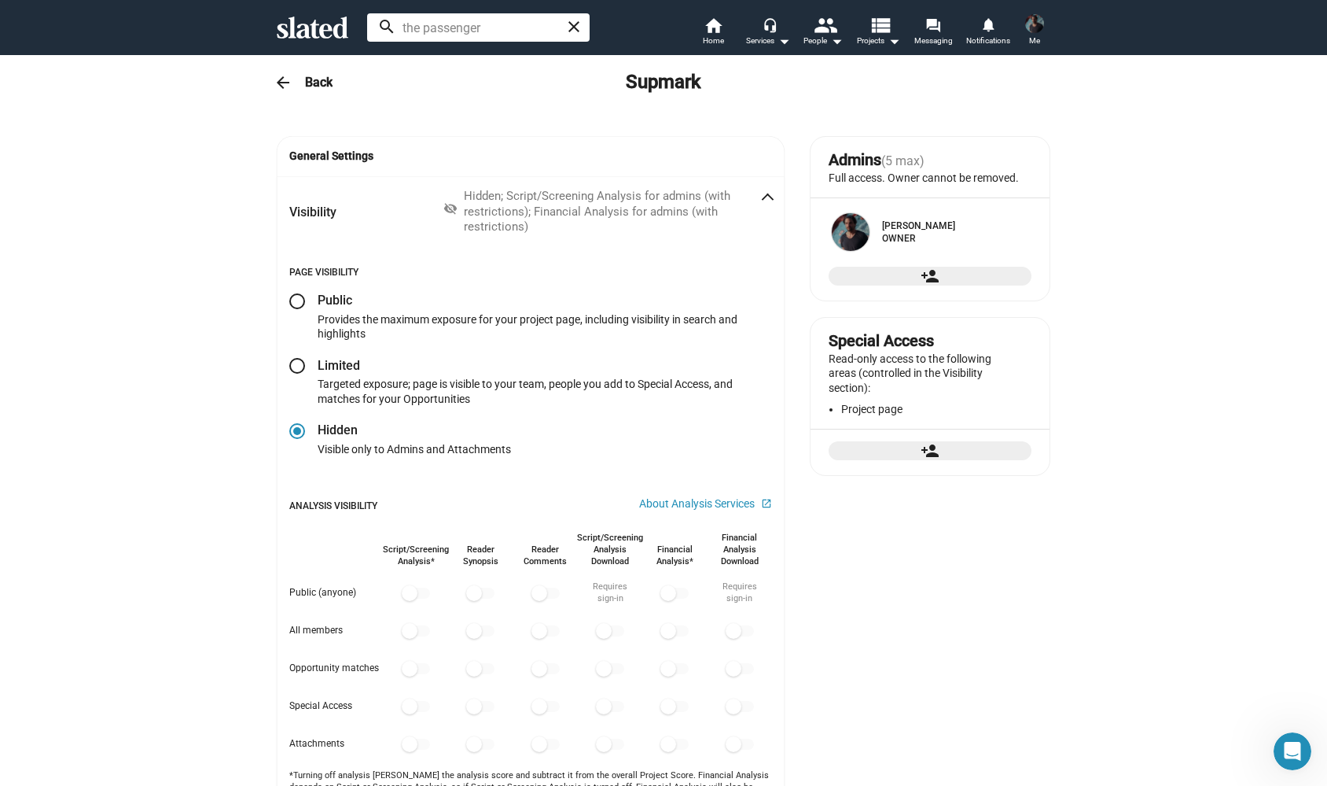
click at [885, 285] on span "person_add" at bounding box center [930, 276] width 178 height 19
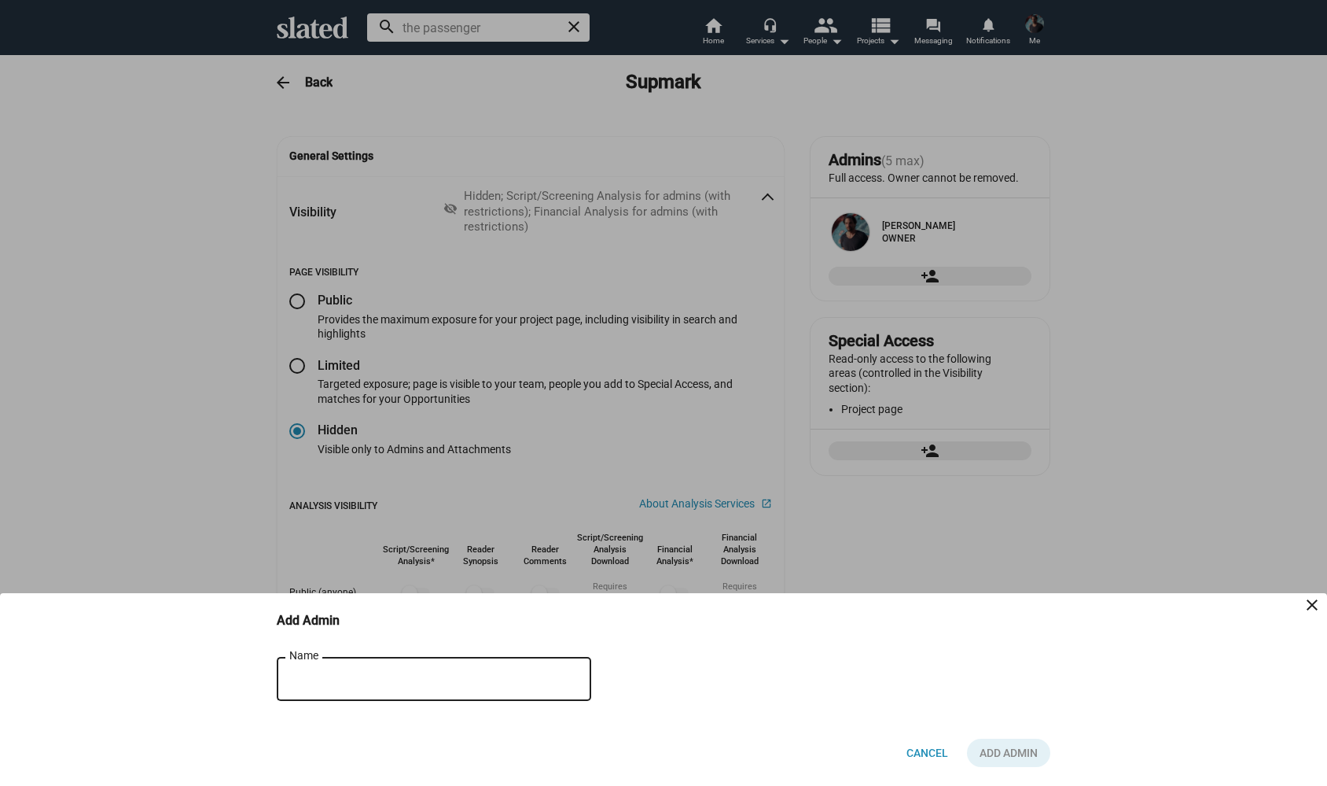
click at [326, 675] on input "Name" at bounding box center [422, 679] width 267 height 14
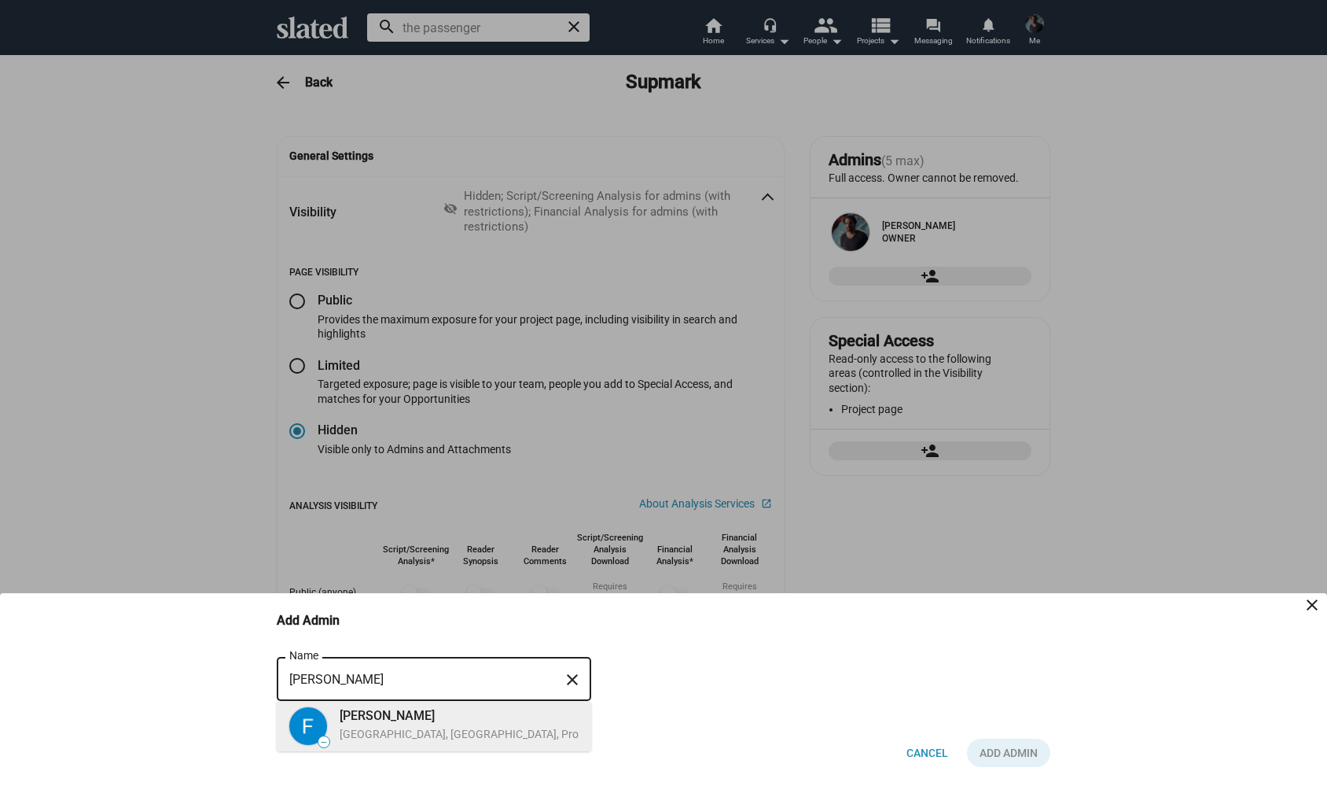
click at [485, 723] on div "[PERSON_NAME]" at bounding box center [473, 715] width 267 height 17
type input "[PERSON_NAME]"
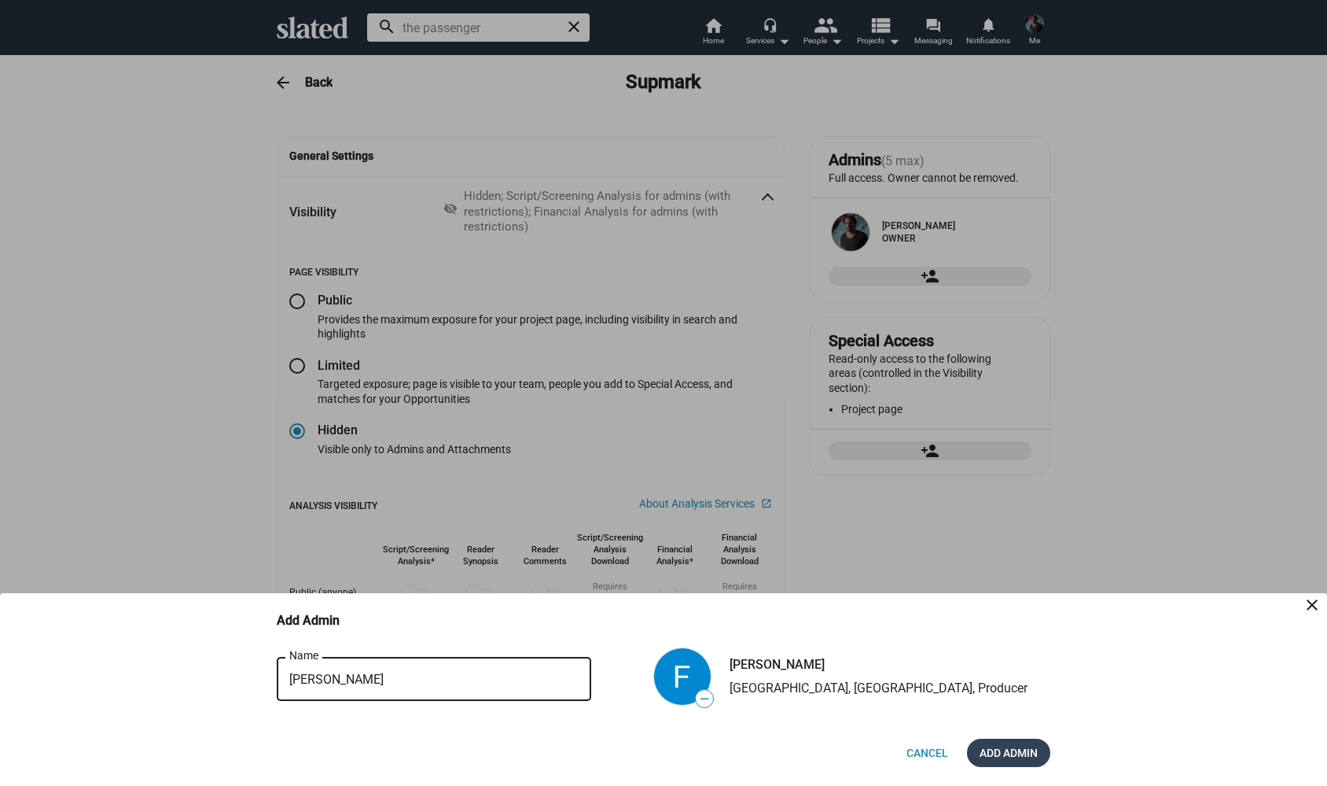
click at [1009, 754] on span "Add Admin" at bounding box center [1009, 752] width 58 height 28
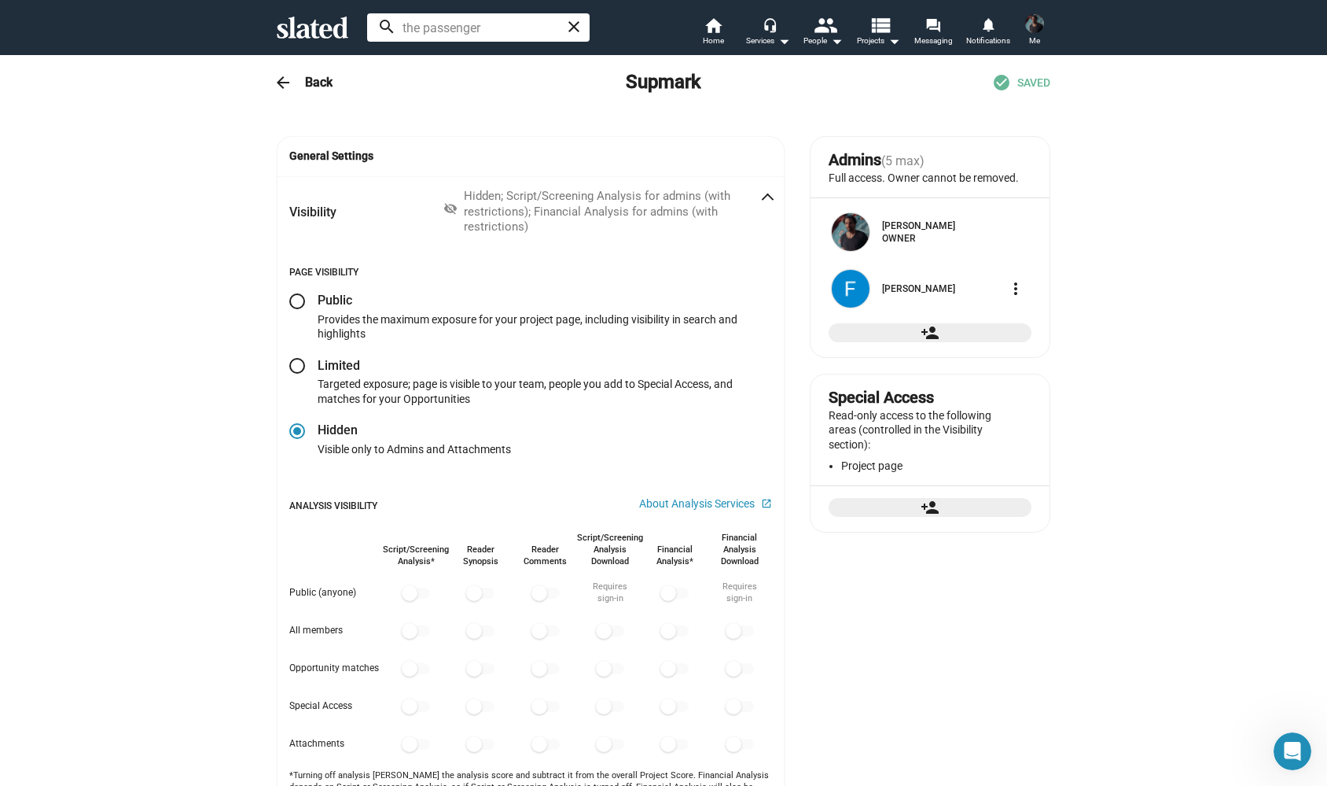
click at [298, 294] on span at bounding box center [297, 301] width 16 height 16
click at [298, 294] on input "radio" at bounding box center [297, 301] width 16 height 16
radio input "true"
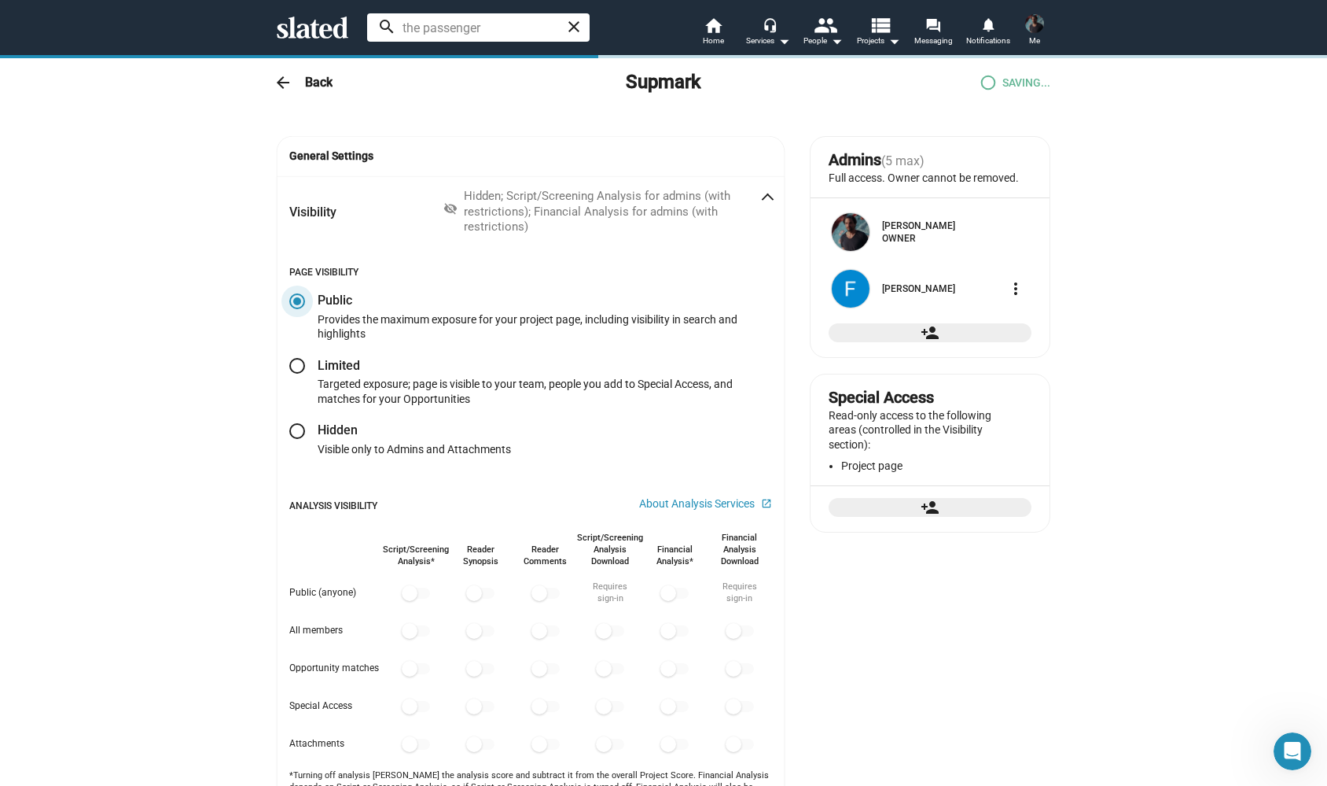
checkbox input "true"
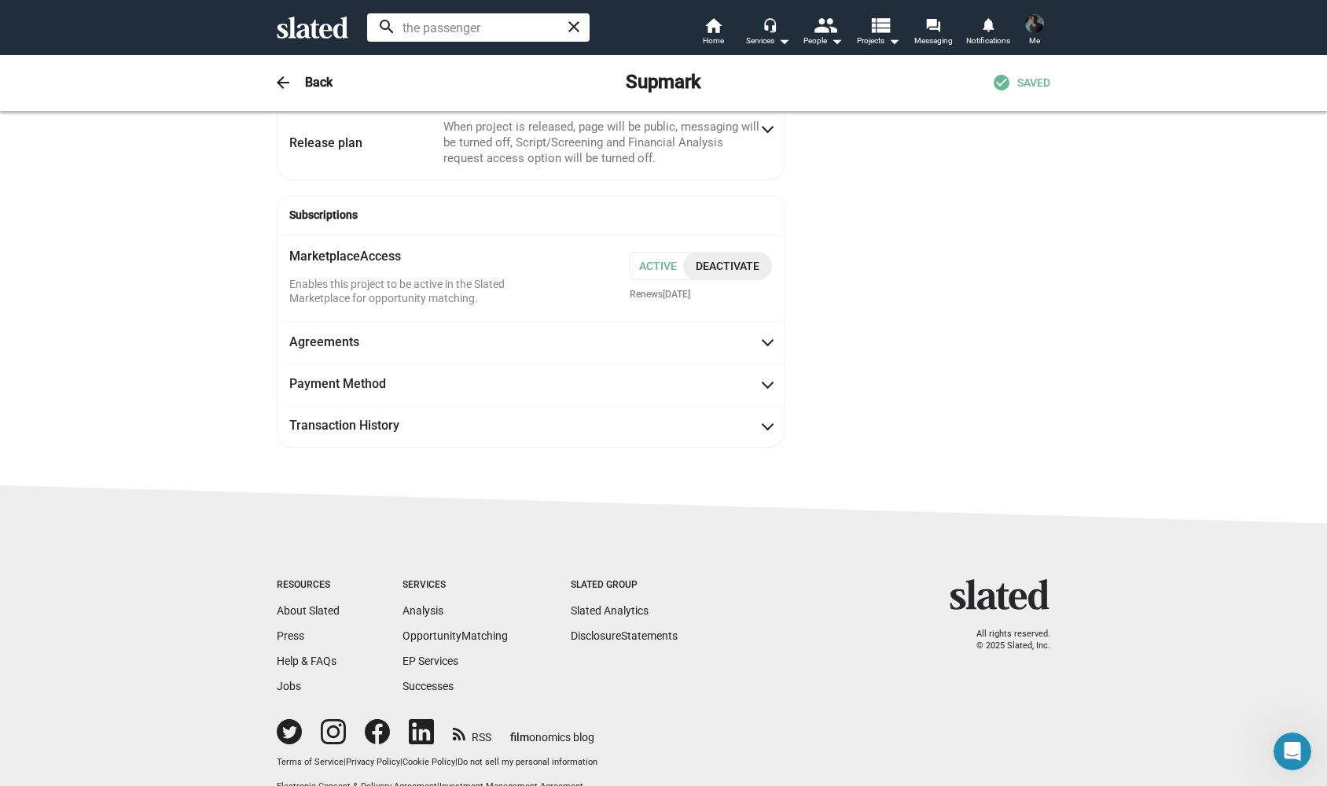
scroll to position [745, 0]
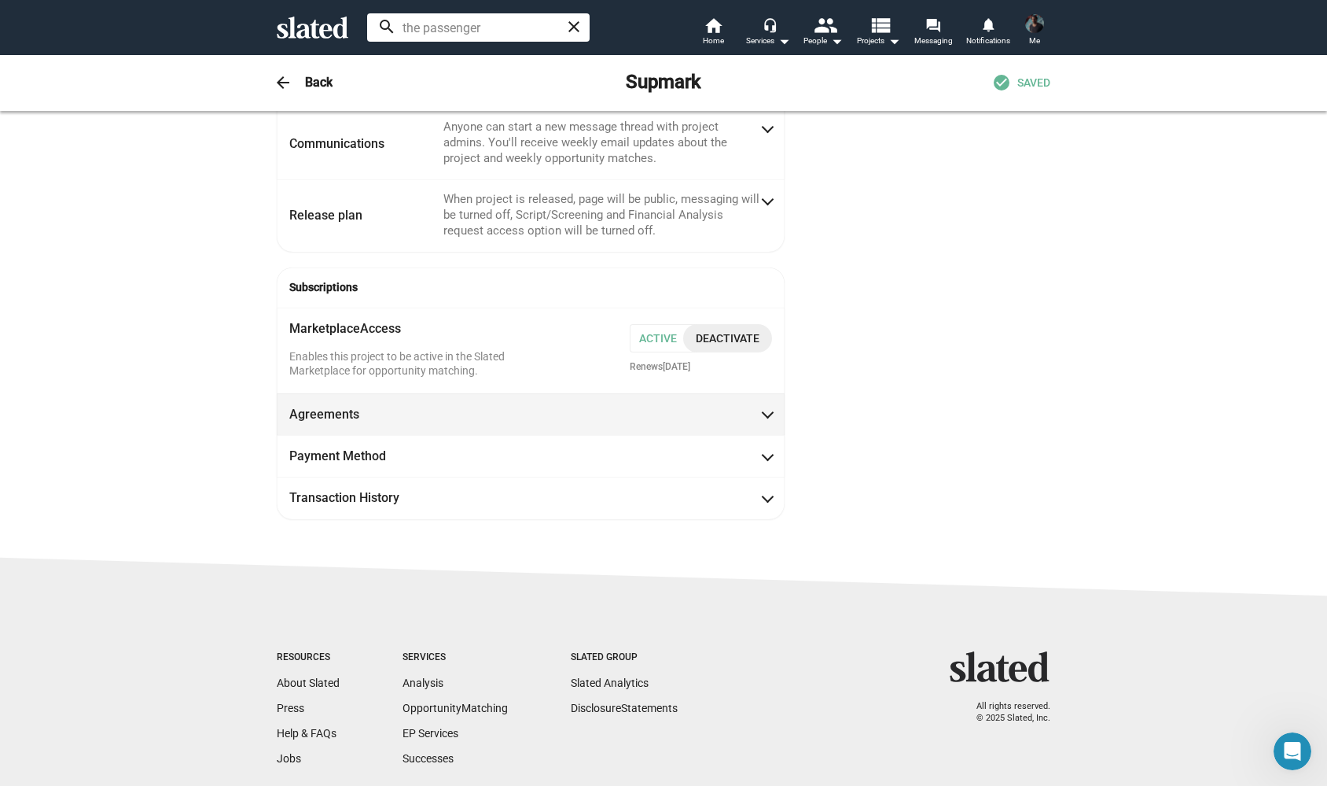
click at [775, 393] on mat-expansion-panel-header "Agreements" at bounding box center [531, 414] width 508 height 42
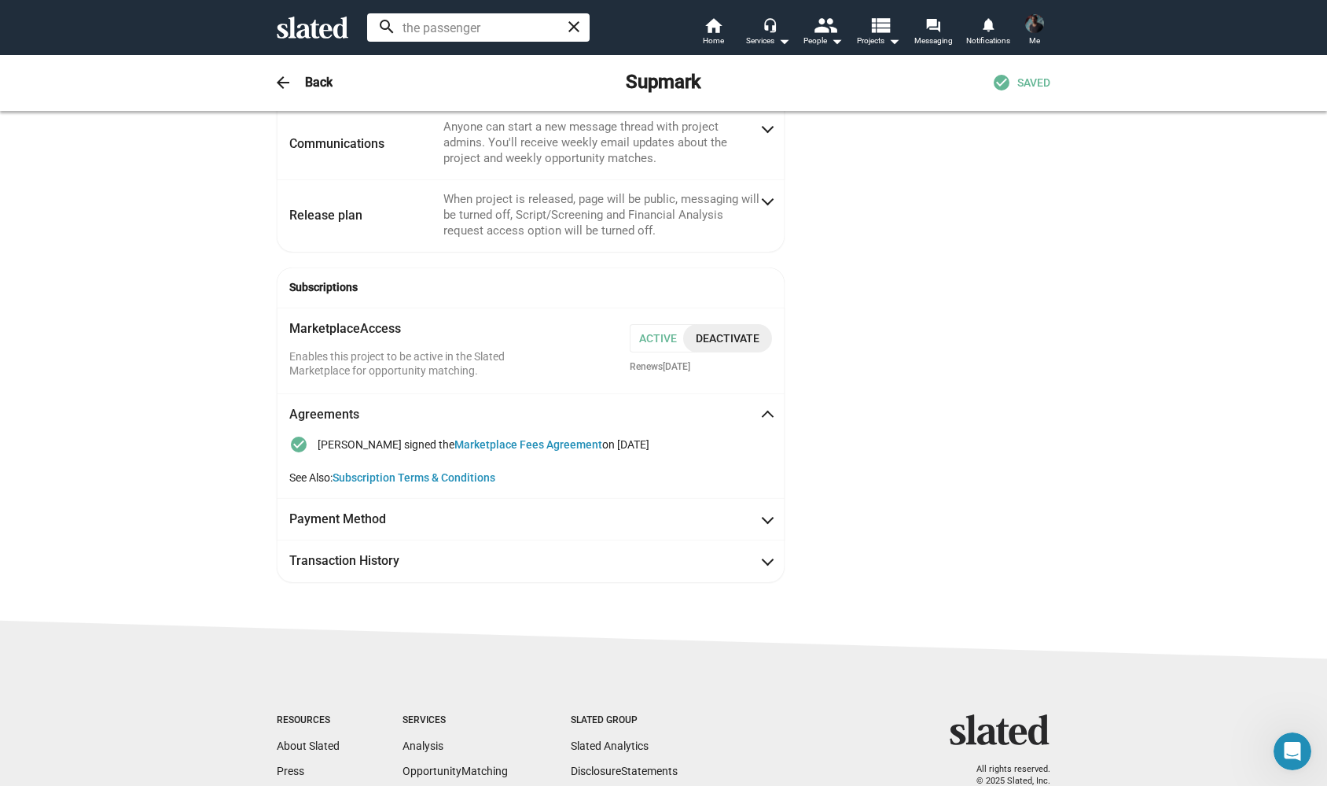
scroll to position [881, 0]
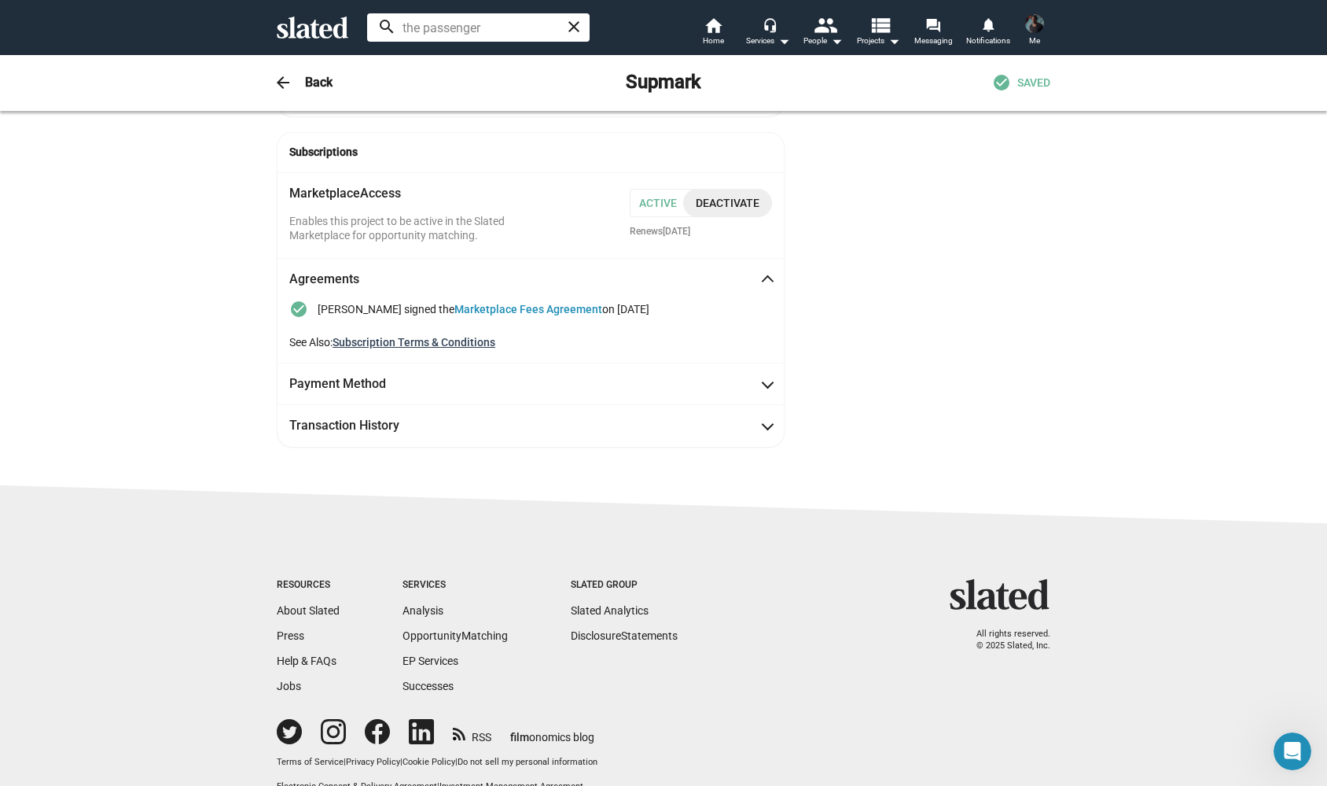
click at [437, 336] on link "Subscription Terms & Conditions" at bounding box center [414, 342] width 163 height 13
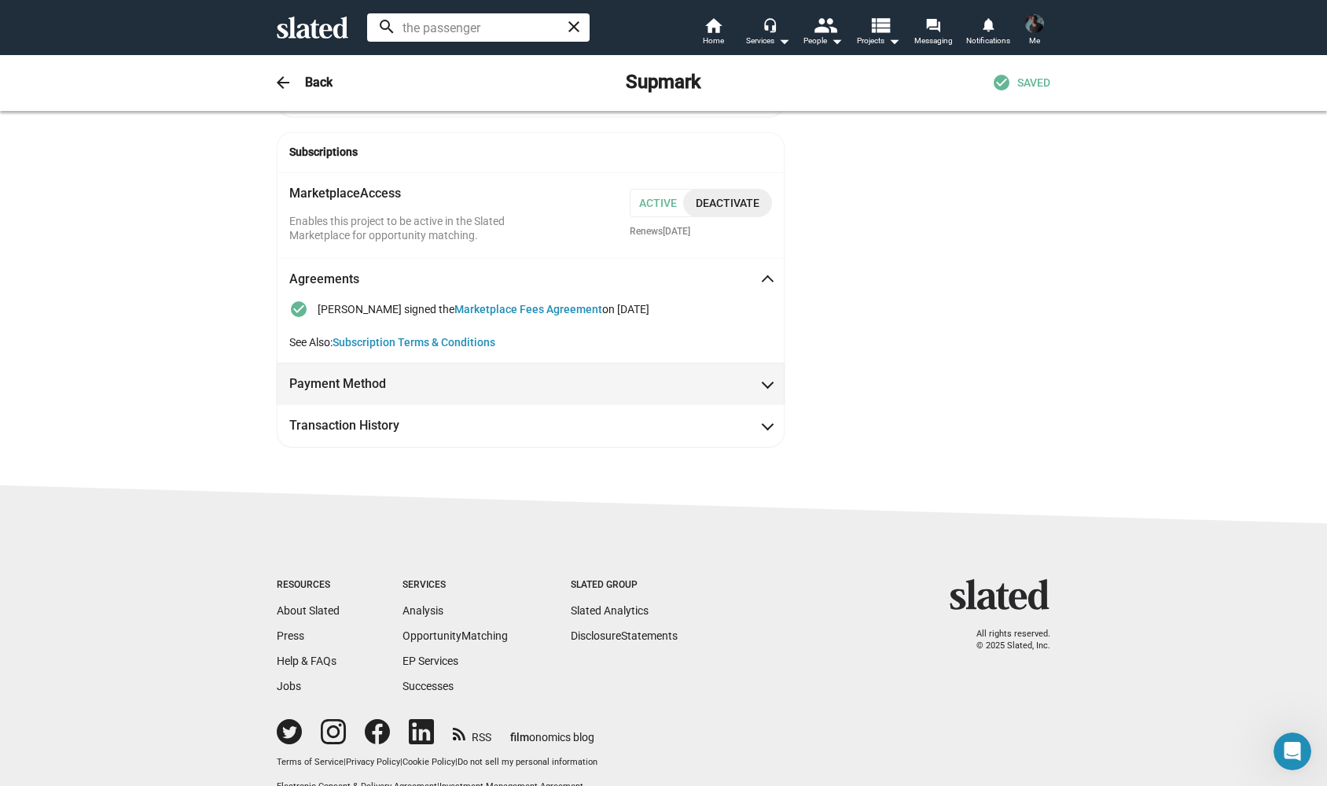
click at [760, 375] on span "Payment Method" at bounding box center [530, 383] width 483 height 17
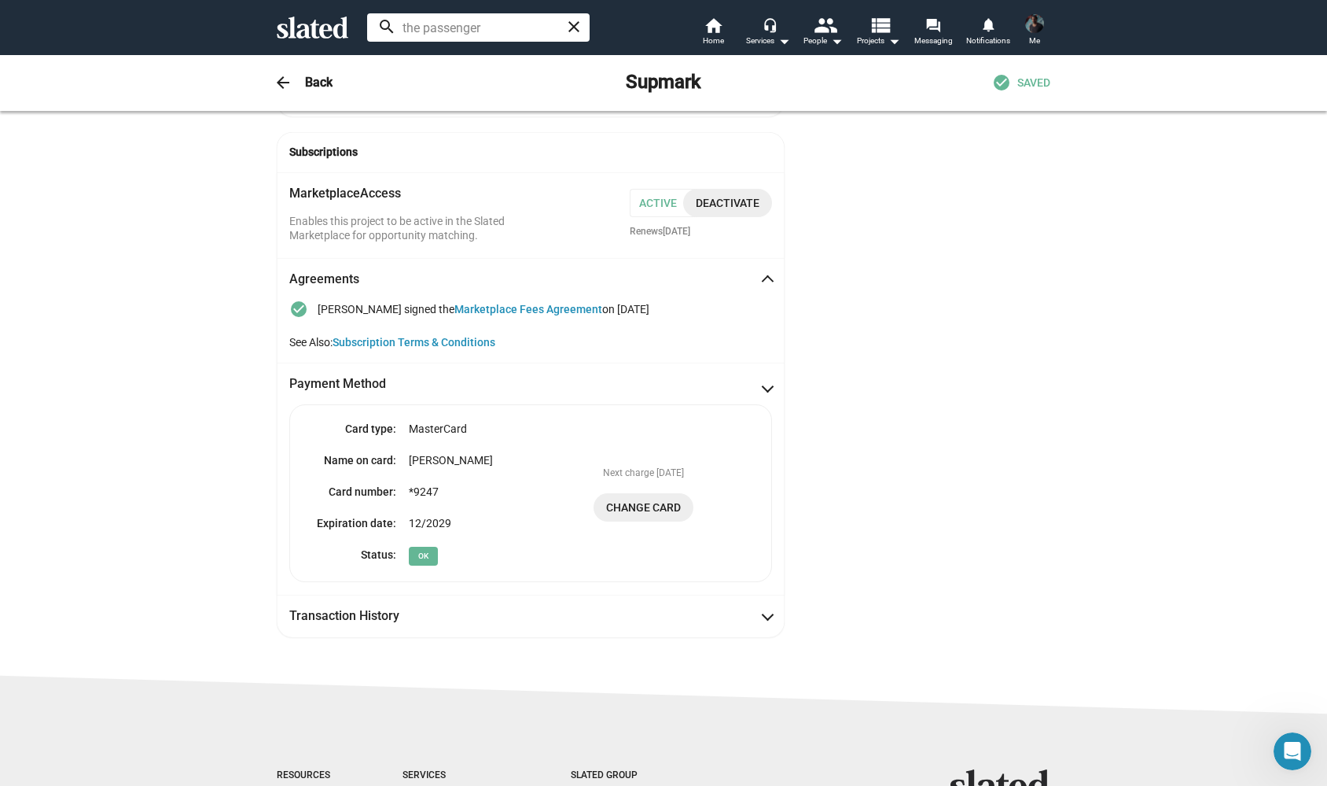
scroll to position [1011, 0]
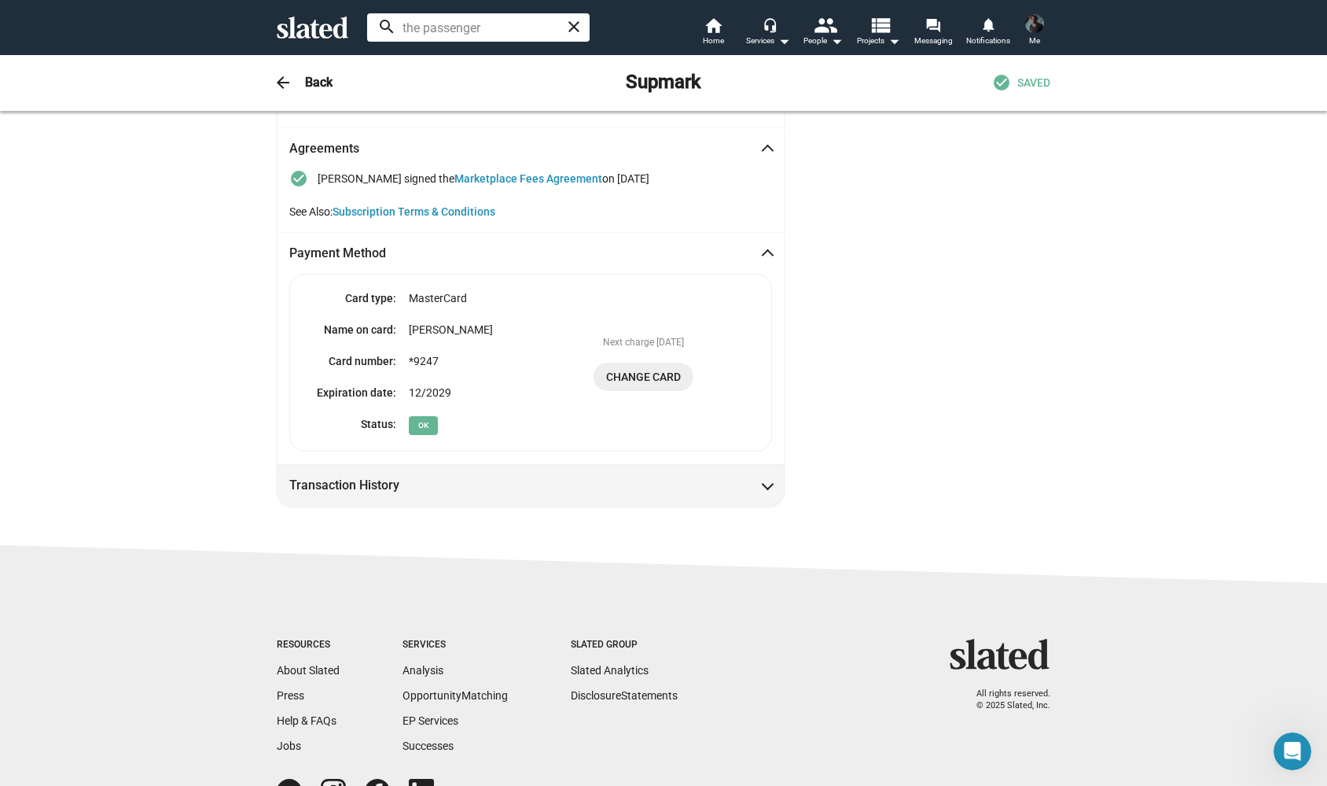
click at [768, 477] on mat-expansion-panel-header "Transaction History" at bounding box center [531, 485] width 508 height 42
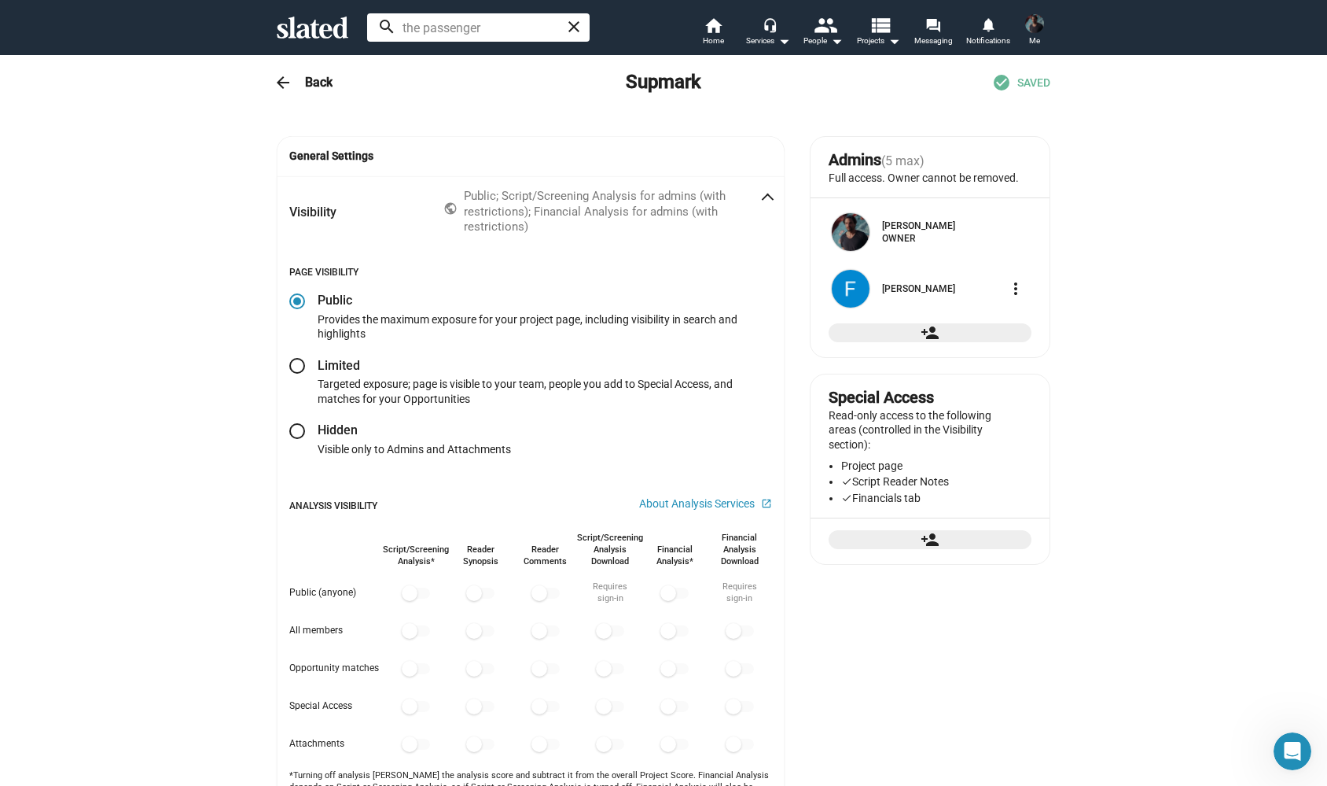
scroll to position [0, 0]
click at [1039, 39] on span "Me" at bounding box center [1034, 40] width 11 height 19
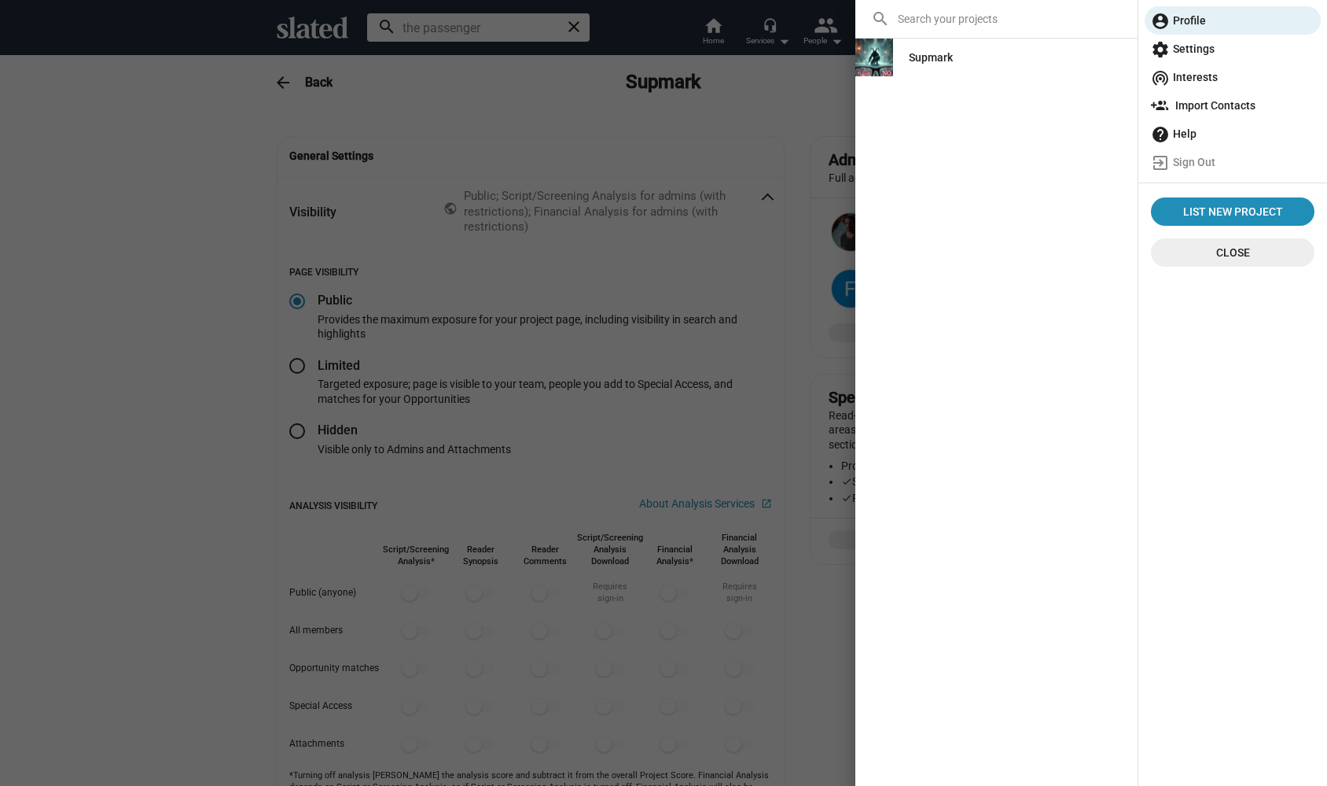
click at [1208, 46] on span "settings Settings" at bounding box center [1233, 49] width 164 height 28
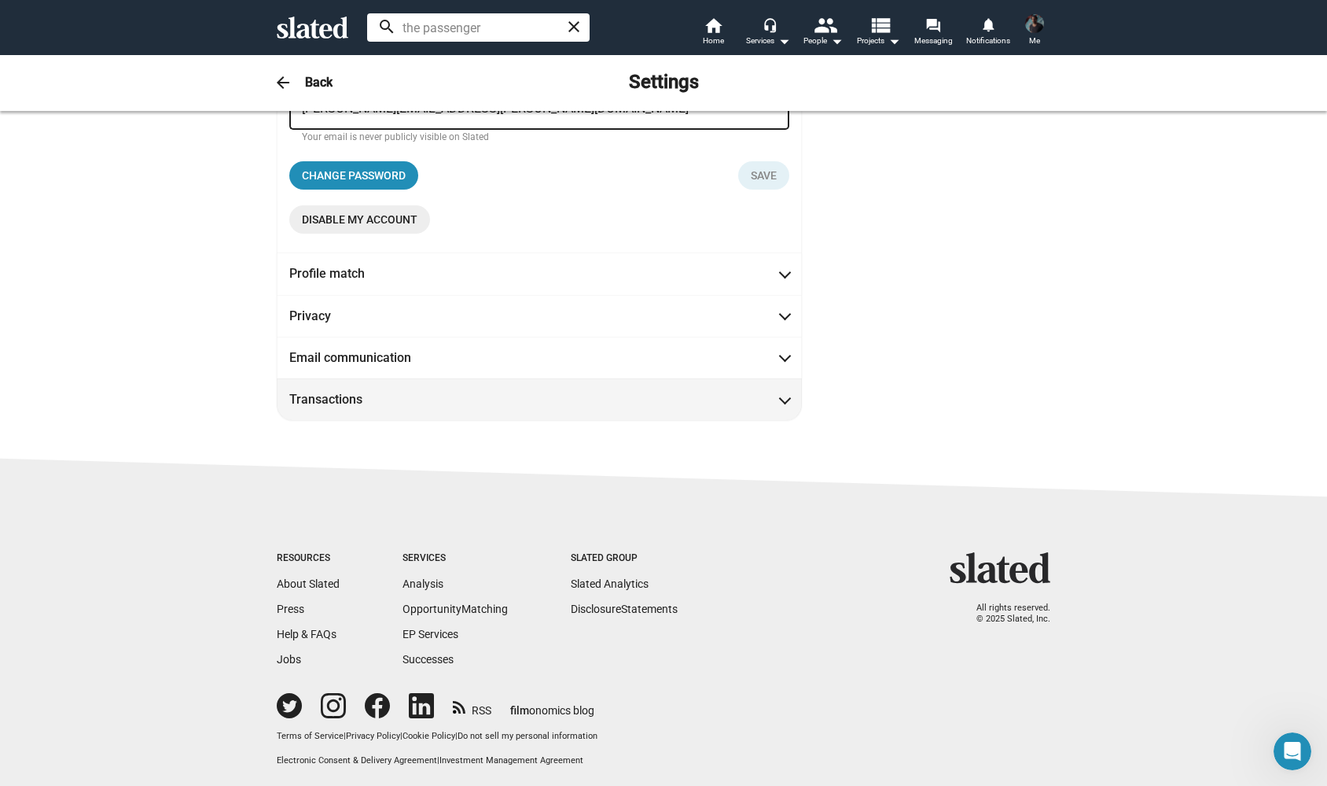
click at [769, 413] on mat-expansion-panel-header "Transactions" at bounding box center [539, 399] width 525 height 42
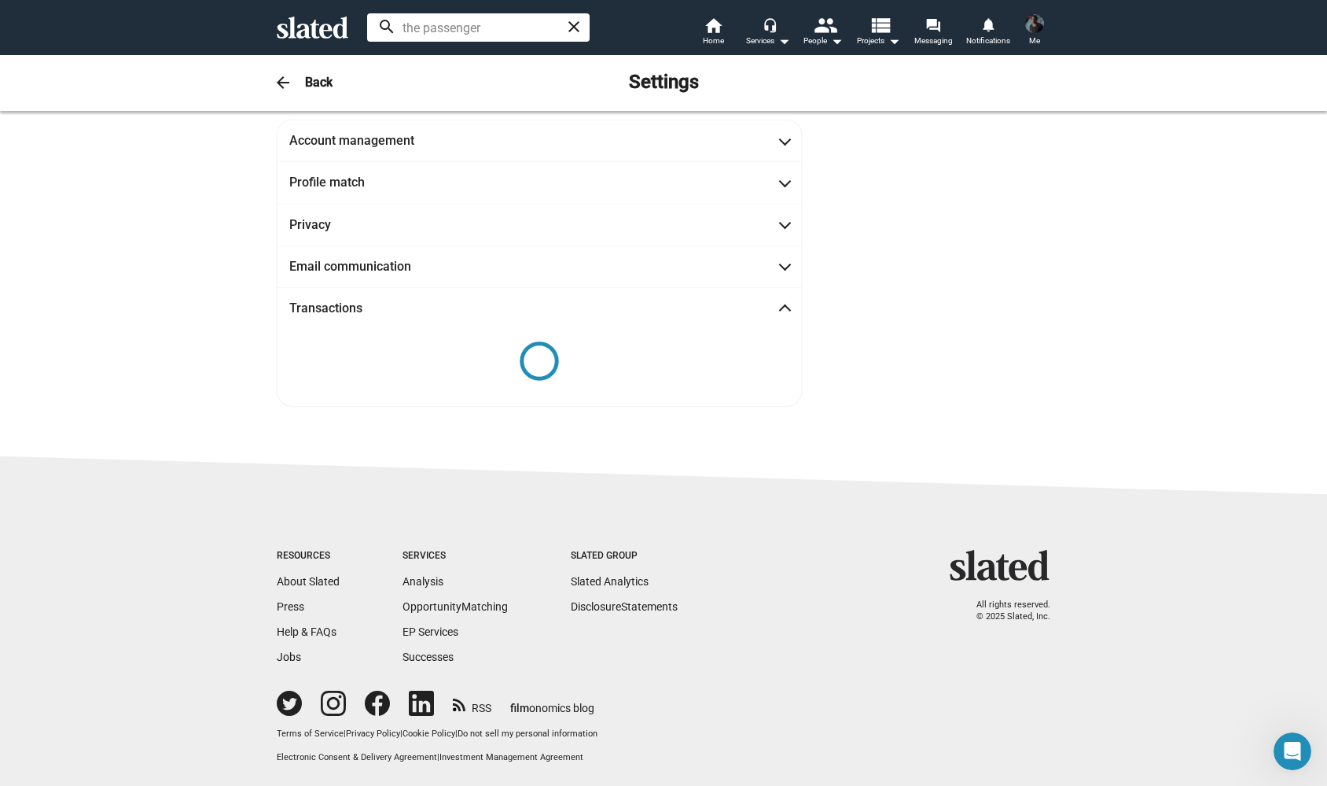
scroll to position [14, 0]
click at [1035, 27] on img at bounding box center [1034, 23] width 19 height 19
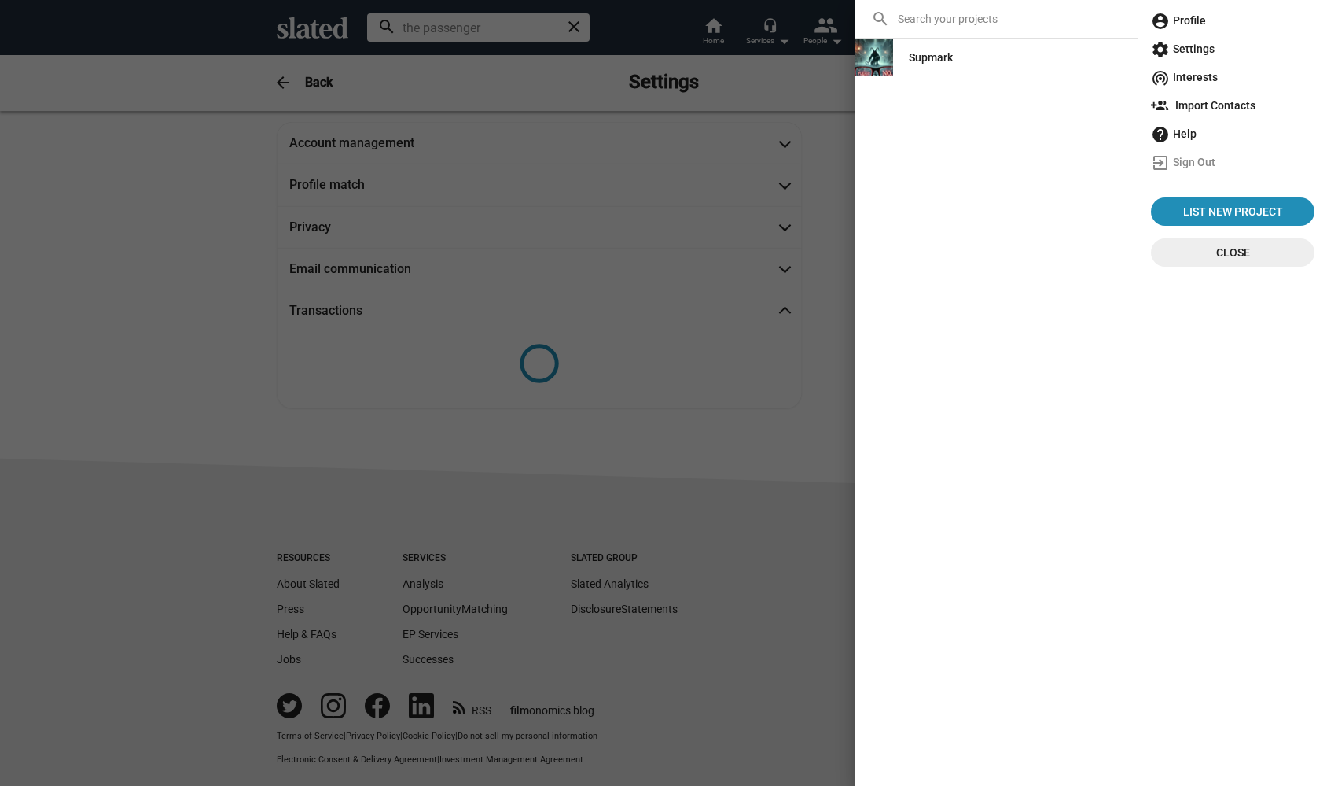
click at [1199, 24] on span "account_circle Profile" at bounding box center [1233, 20] width 164 height 28
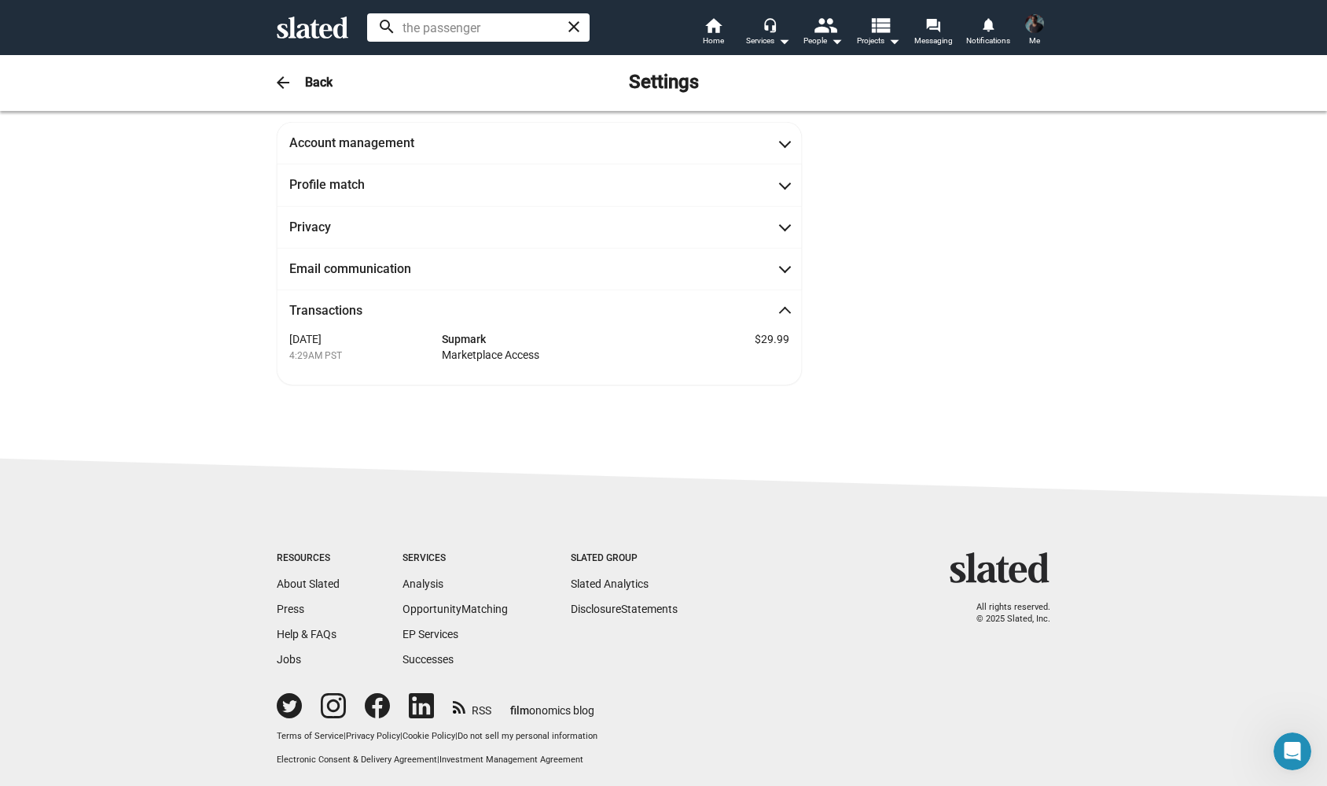
click at [1036, 29] on img at bounding box center [1034, 23] width 19 height 19
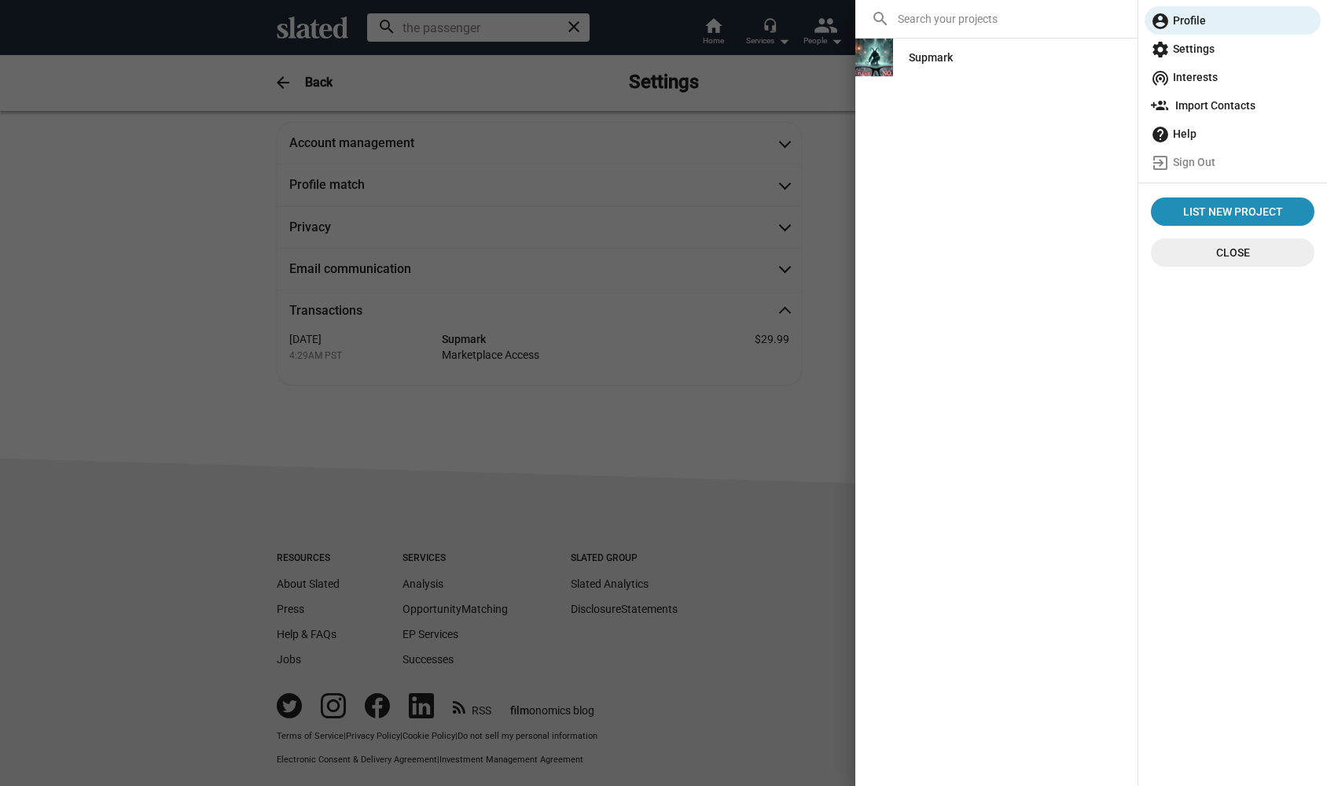
click at [1194, 50] on span "settings Settings" at bounding box center [1233, 49] width 164 height 28
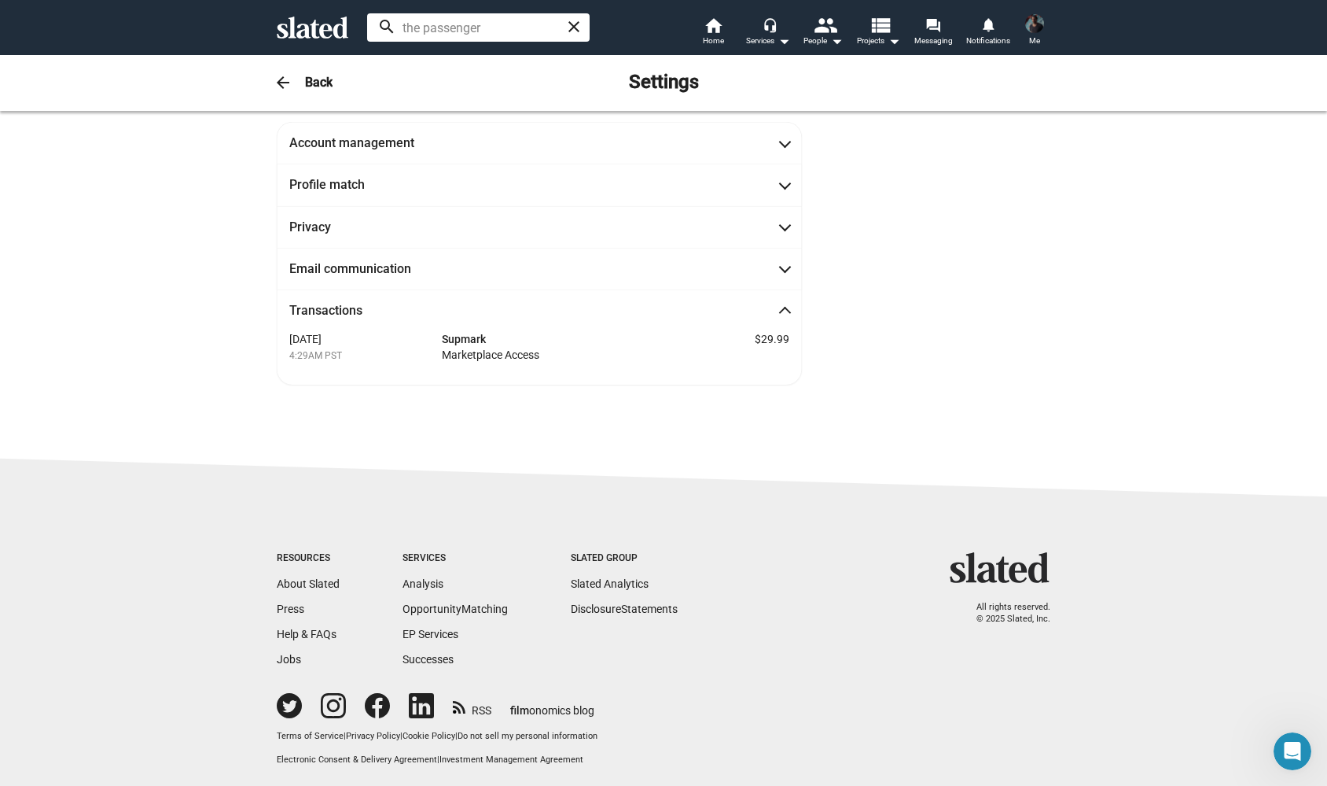
click at [1048, 24] on button "Me" at bounding box center [1035, 31] width 38 height 41
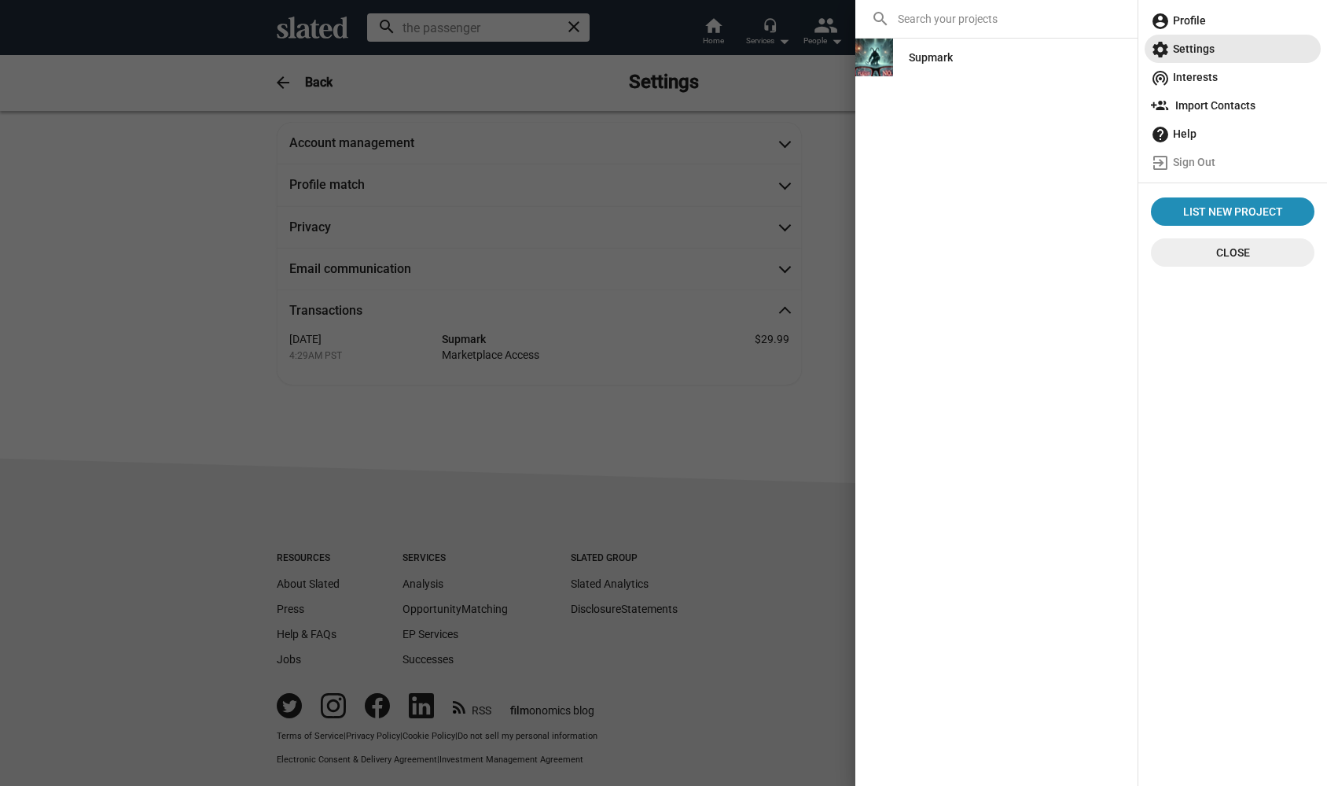
click at [1193, 50] on span "settings Settings" at bounding box center [1233, 49] width 164 height 28
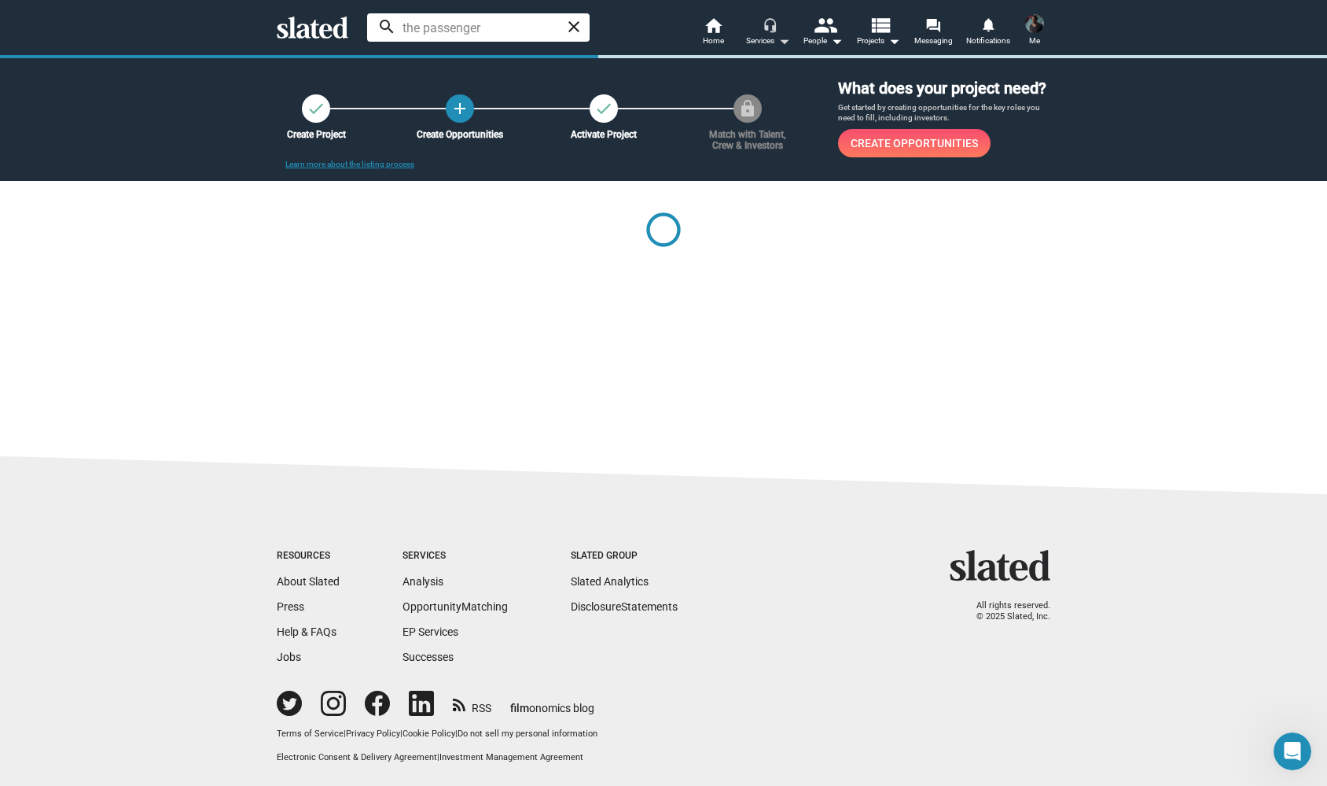
click at [724, 285] on div at bounding box center [664, 242] width 774 height 123
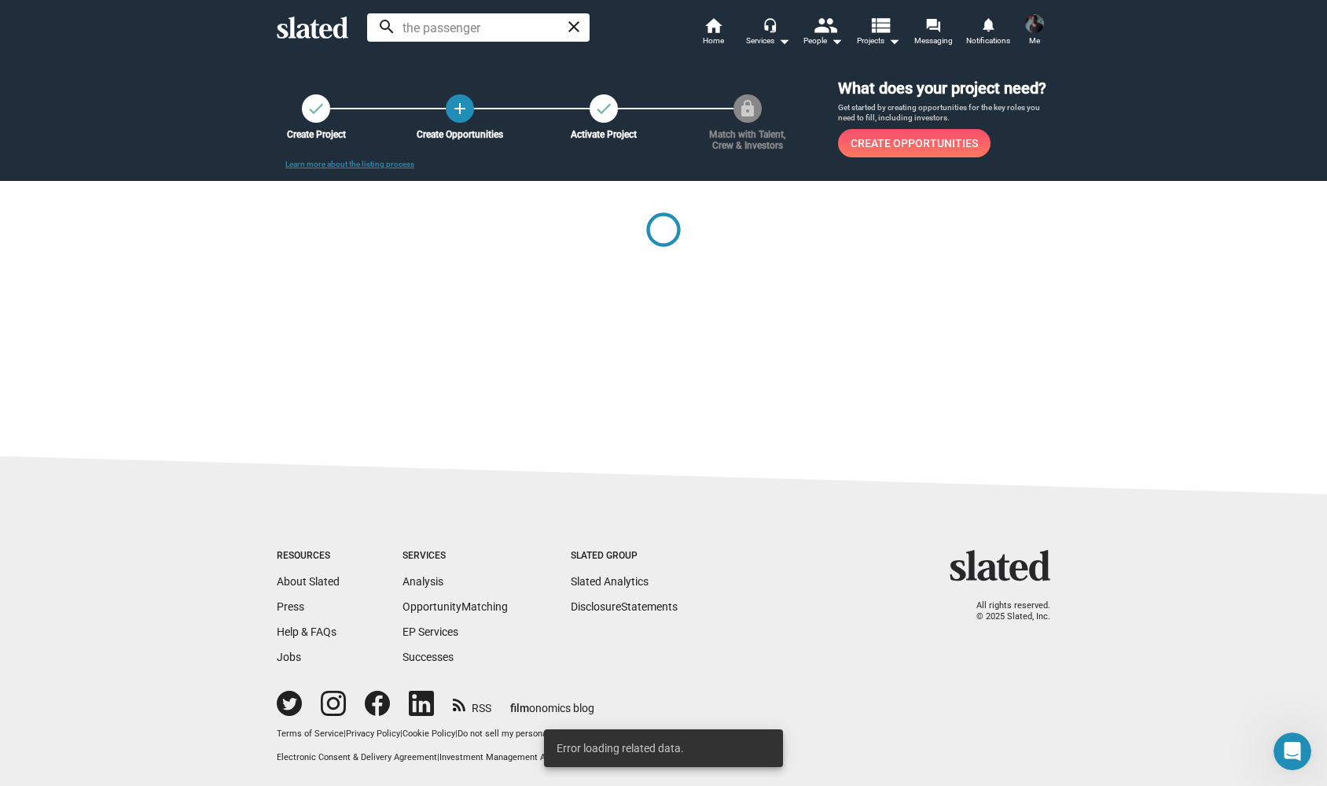
click at [1236, 251] on div "check Create Project add Create Opportunities check Activate Project lock Match…" at bounding box center [663, 234] width 1327 height 361
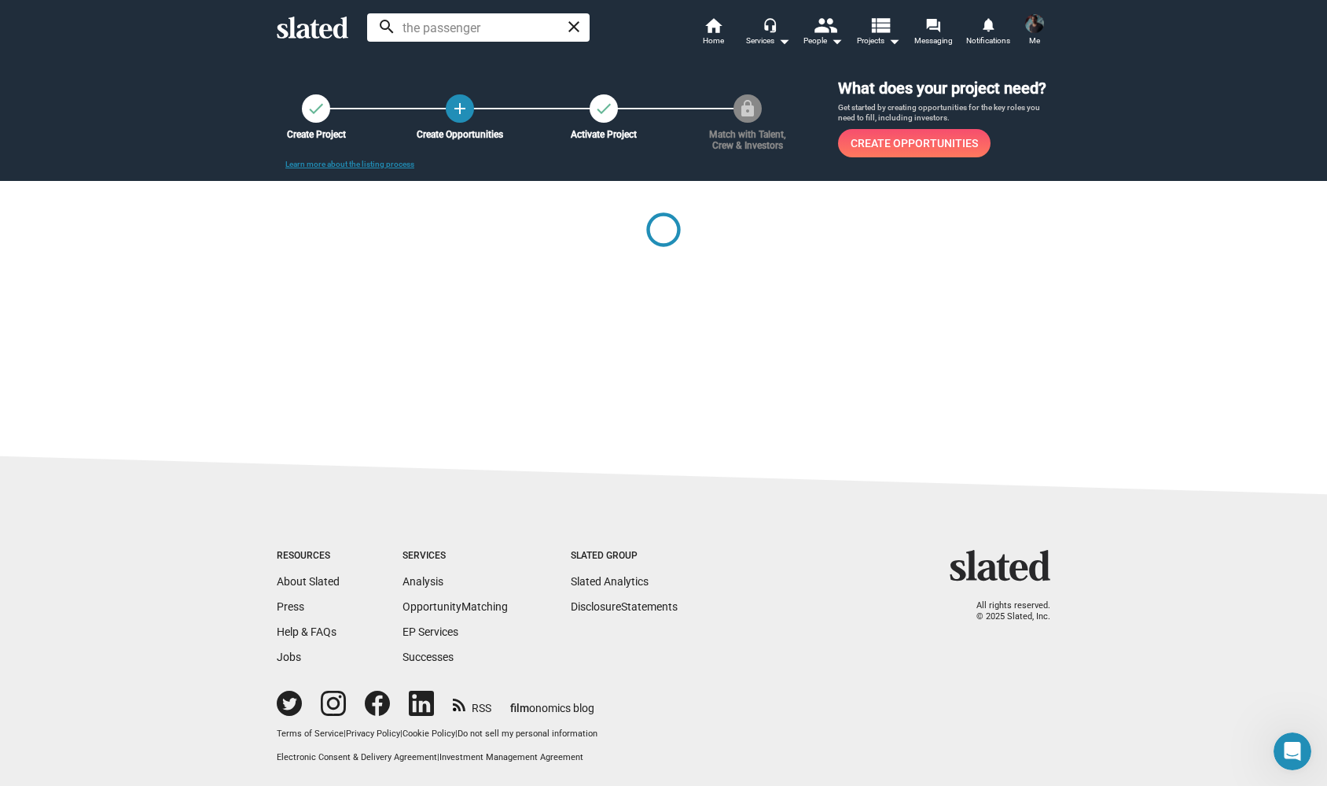
click at [1039, 28] on img at bounding box center [1034, 23] width 19 height 19
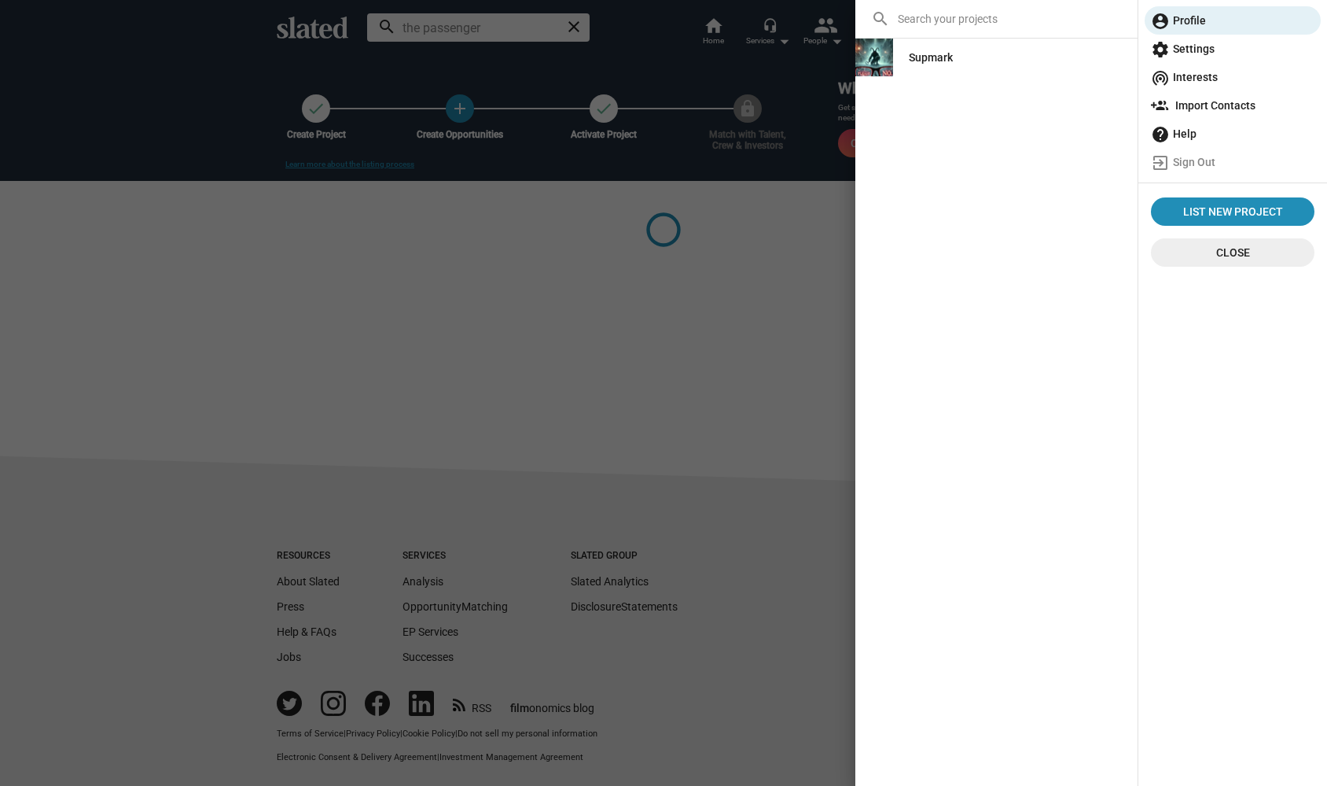
click at [1195, 45] on span "settings Settings" at bounding box center [1233, 49] width 164 height 28
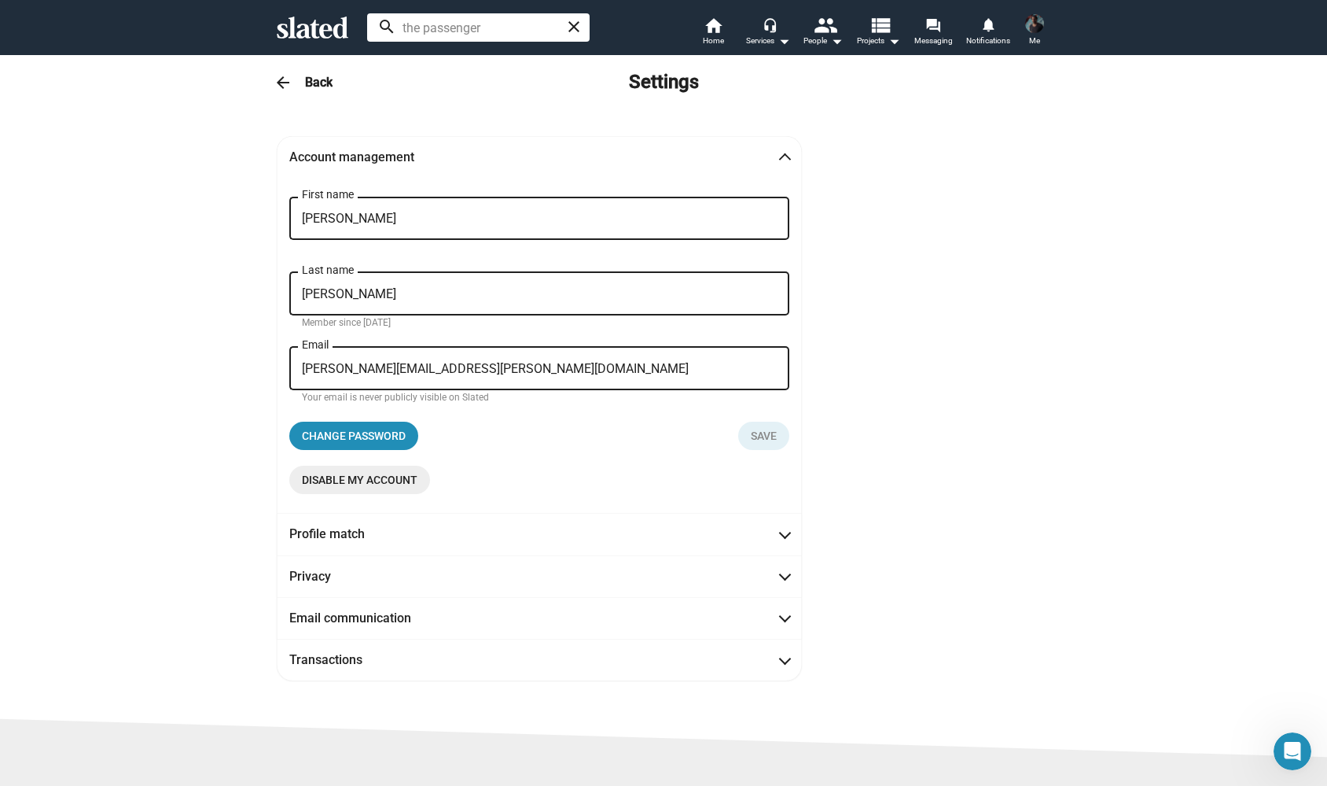
click at [1041, 37] on button "Me" at bounding box center [1035, 31] width 38 height 41
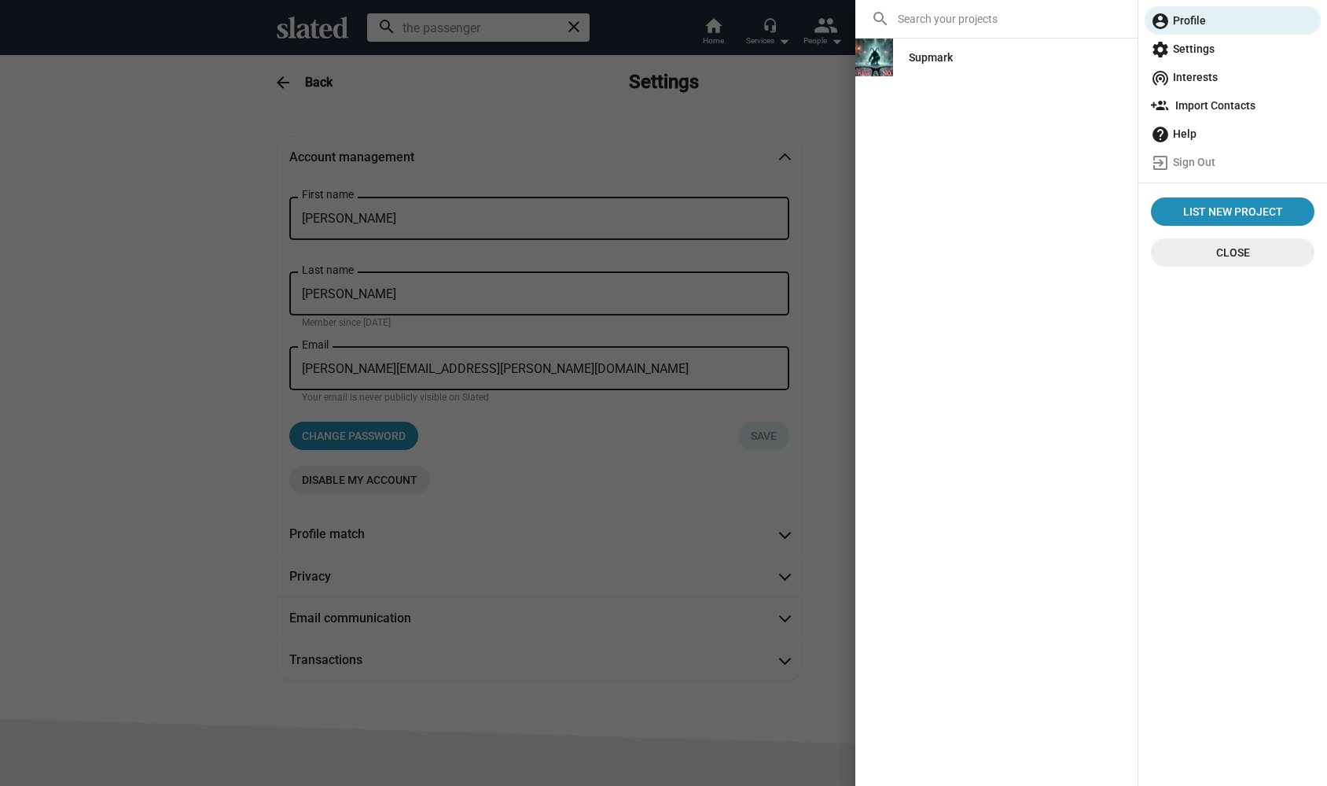
click at [1191, 44] on span "settings Settings" at bounding box center [1233, 49] width 164 height 28
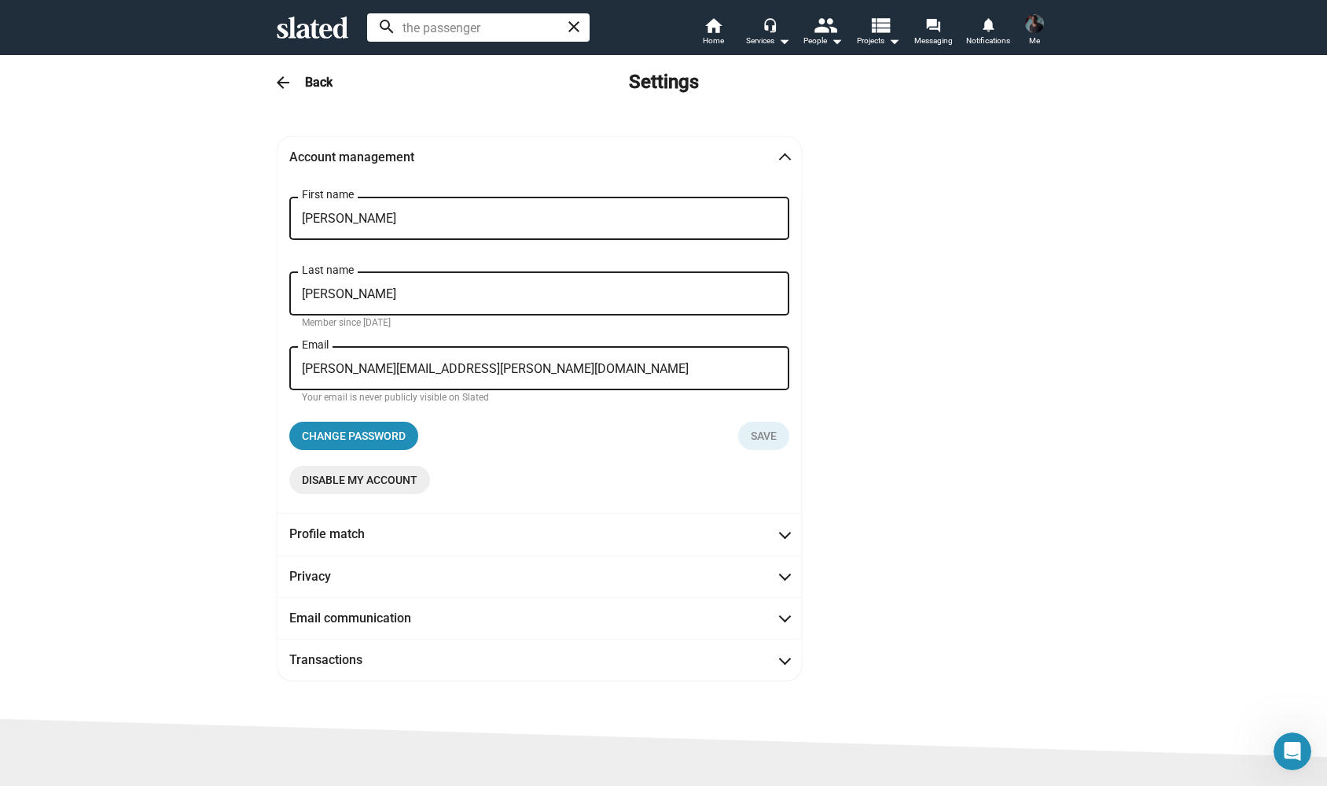
click at [1041, 15] on span at bounding box center [1034, 23] width 25 height 25
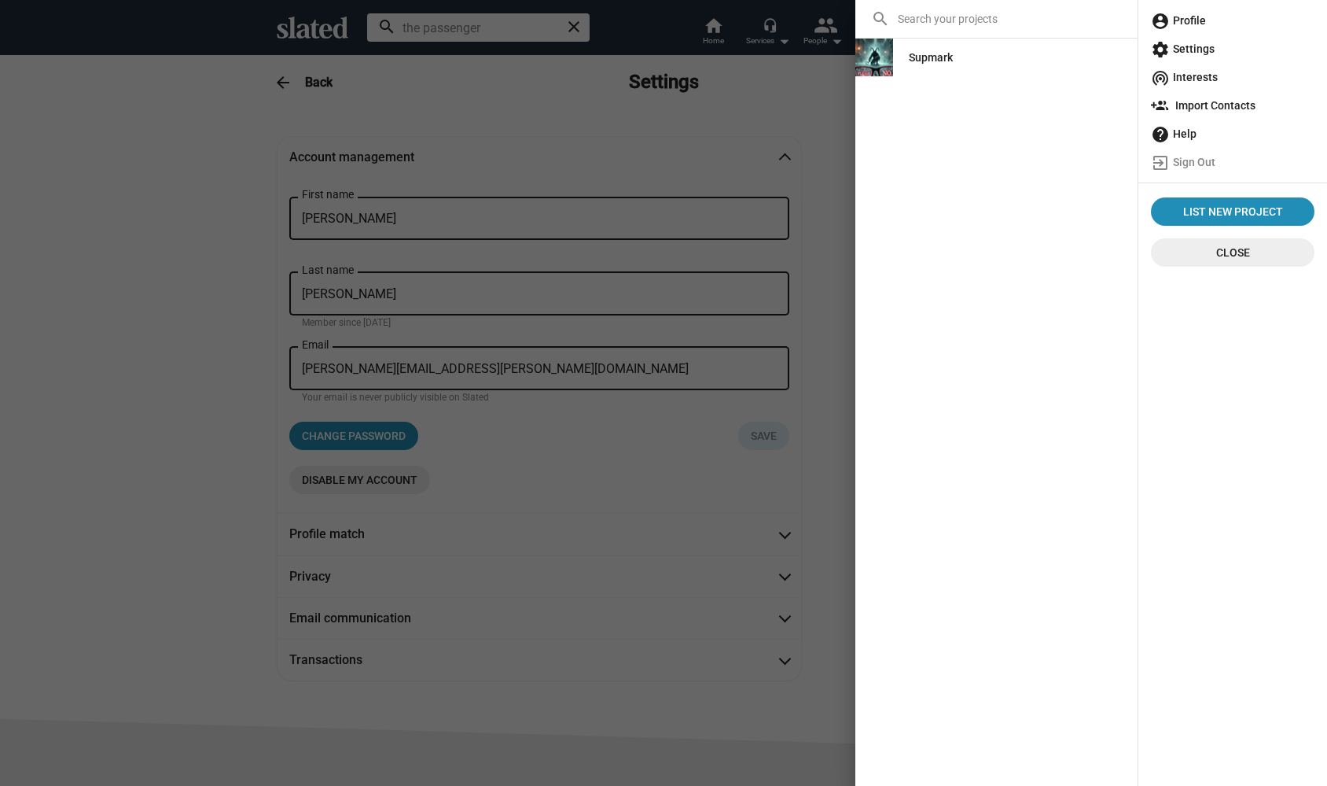
click at [1168, 25] on mat-icon "account_circle" at bounding box center [1160, 21] width 19 height 19
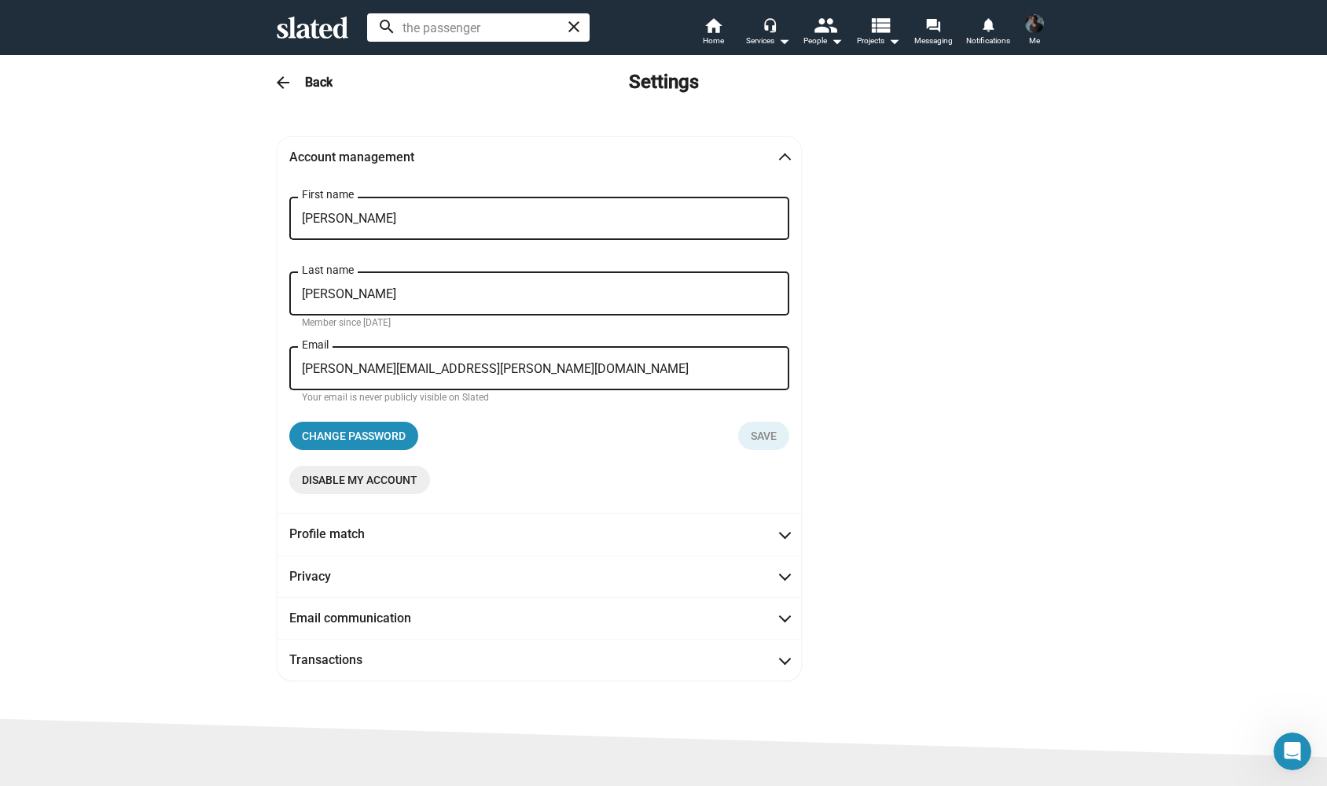
click at [1036, 31] on img at bounding box center [1034, 23] width 19 height 19
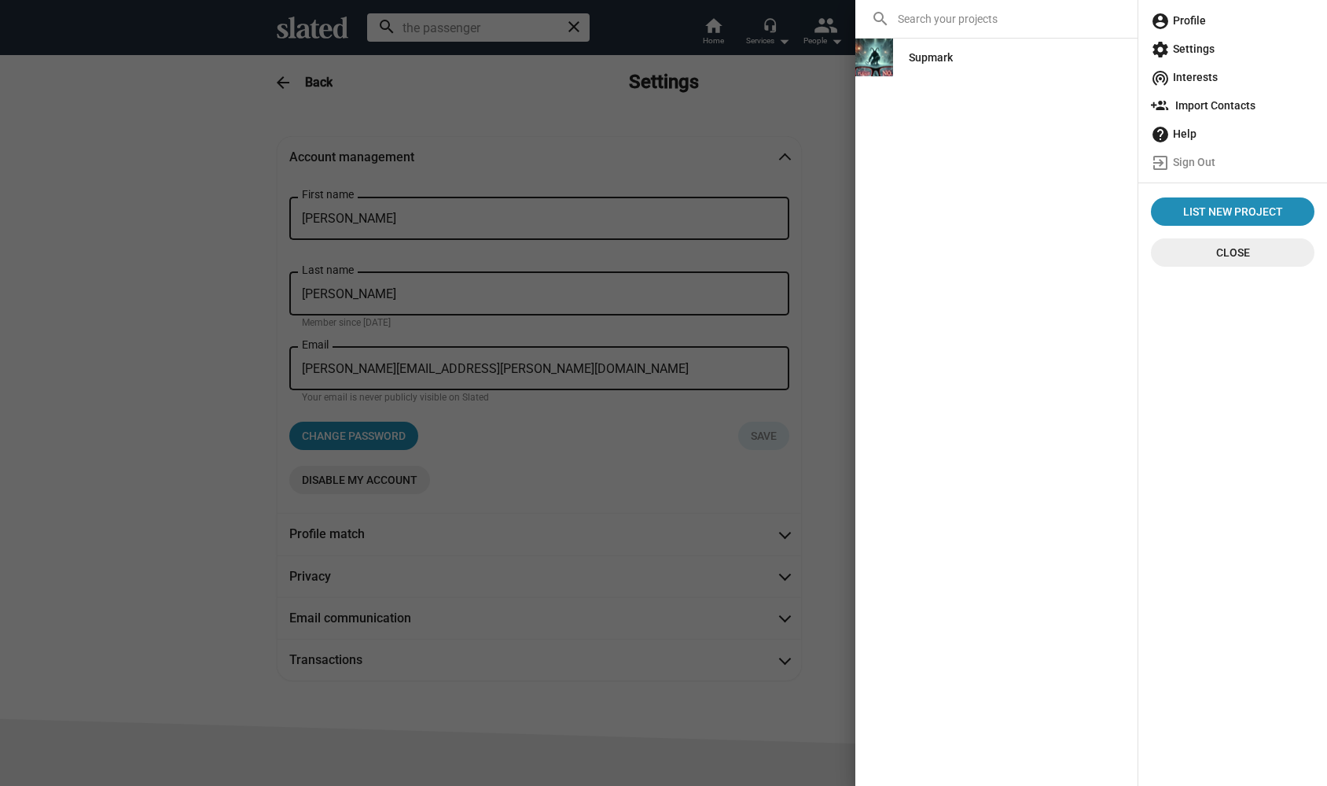
click at [1183, 24] on span "account_circle Profile" at bounding box center [1233, 20] width 164 height 28
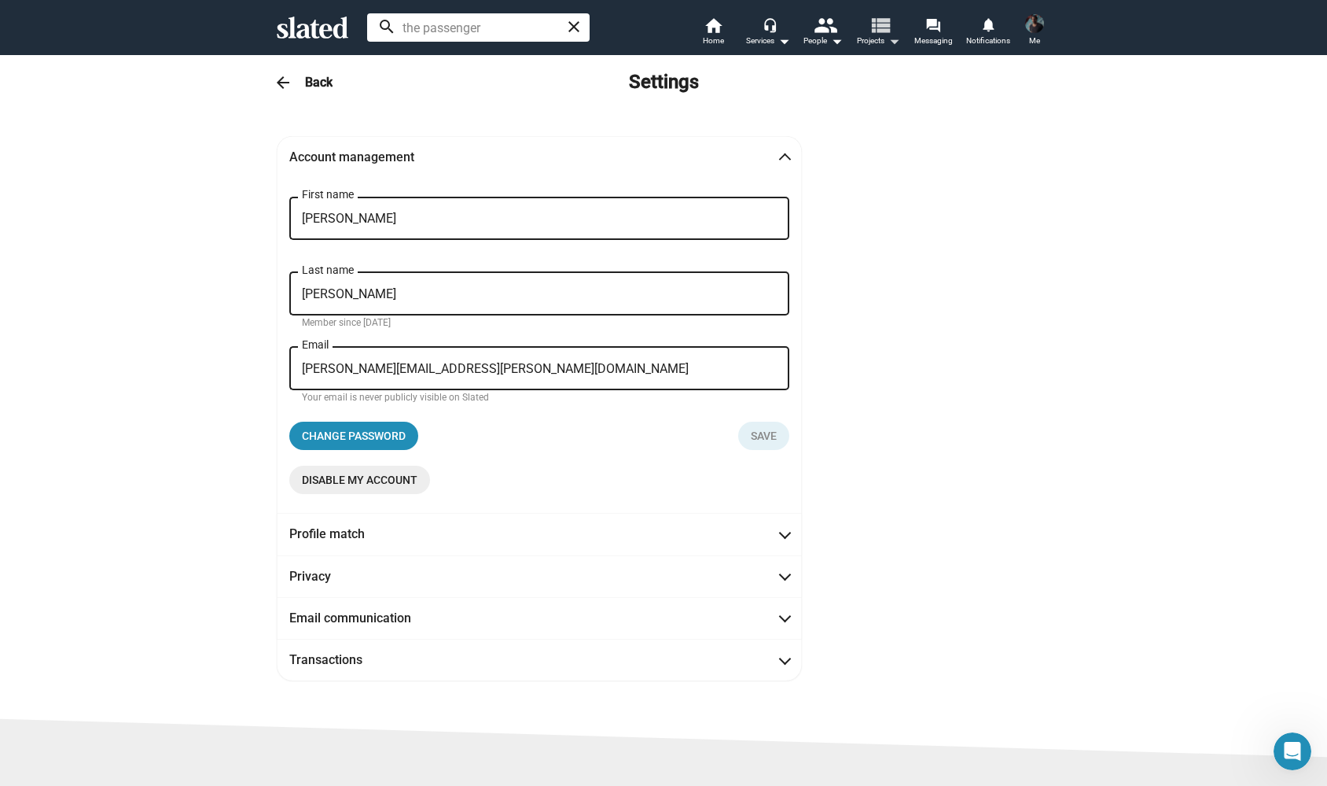
click at [885, 43] on mat-icon "arrow_drop_down" at bounding box center [894, 40] width 19 height 19
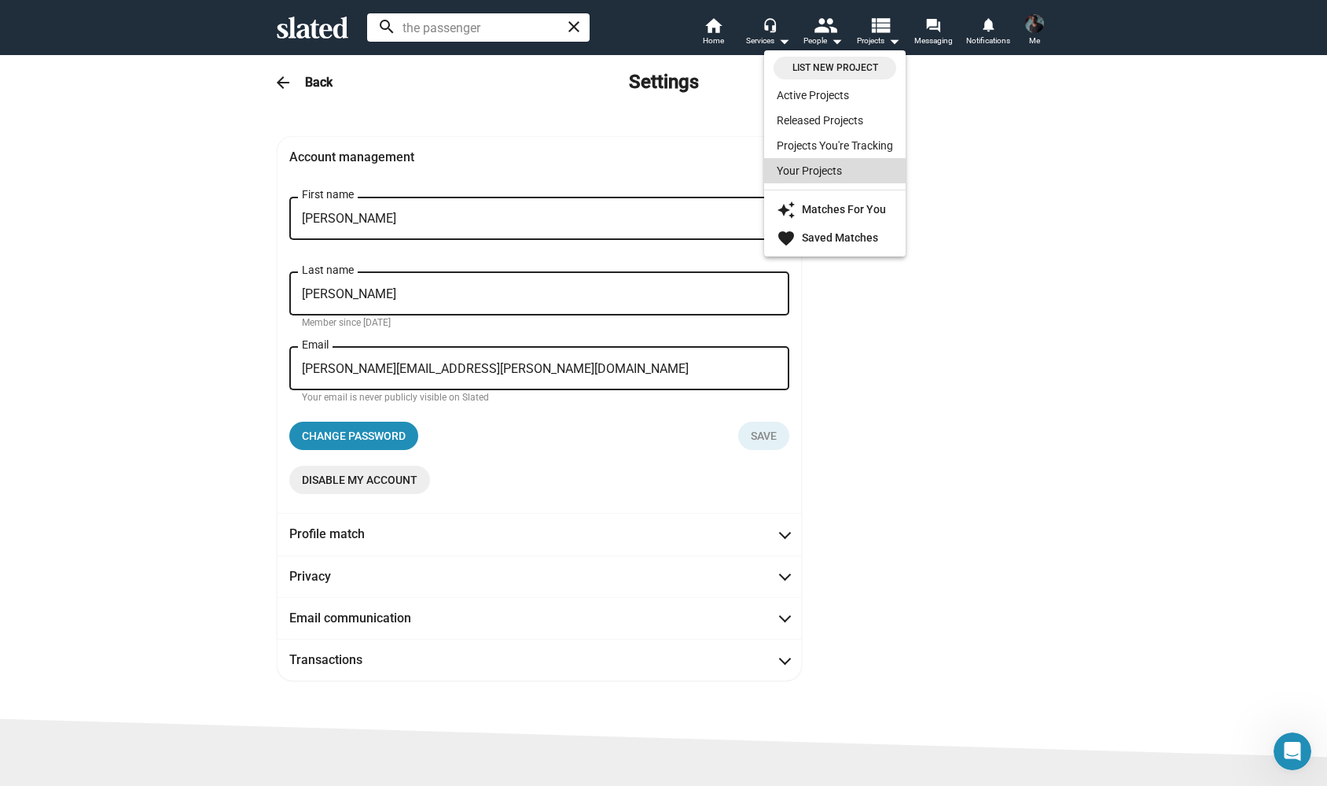
click at [827, 167] on link "Your Projects" at bounding box center [835, 170] width 142 height 25
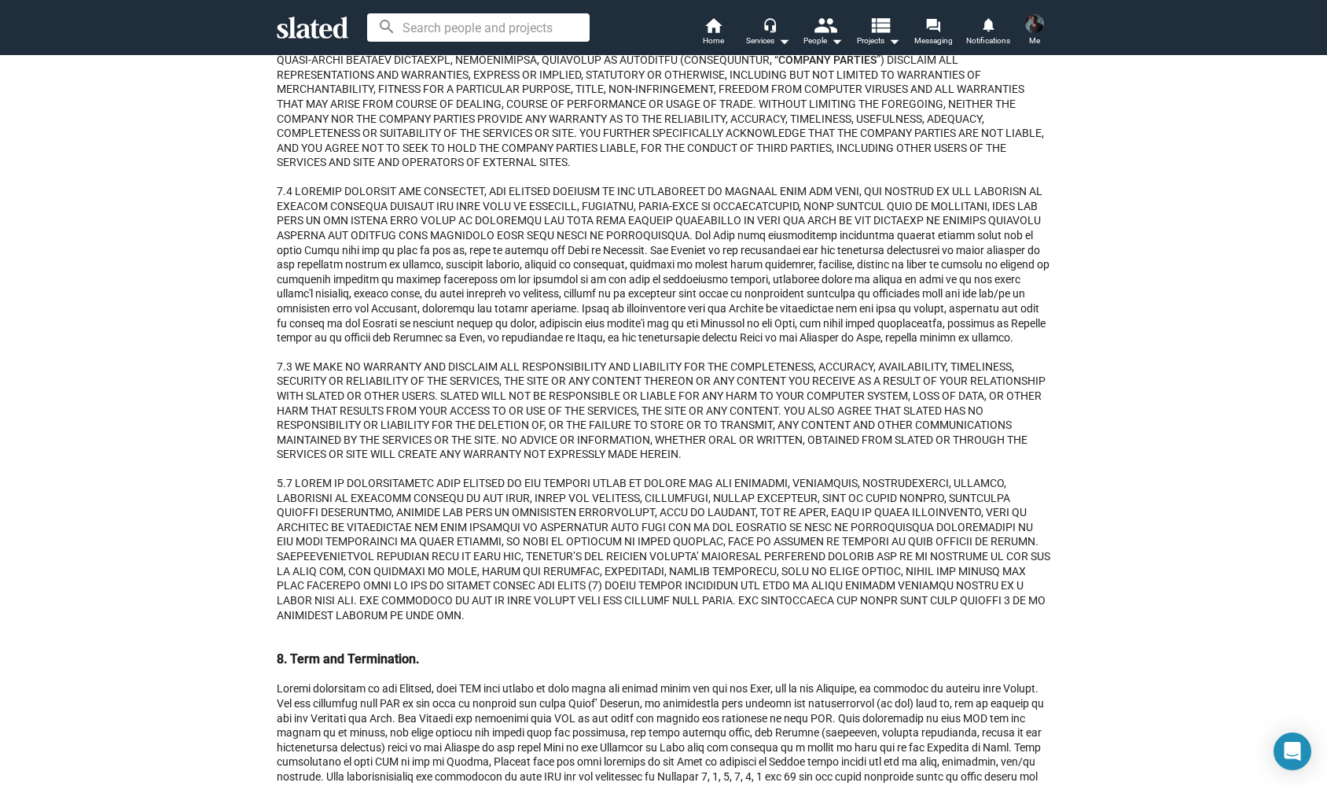
scroll to position [10416, 0]
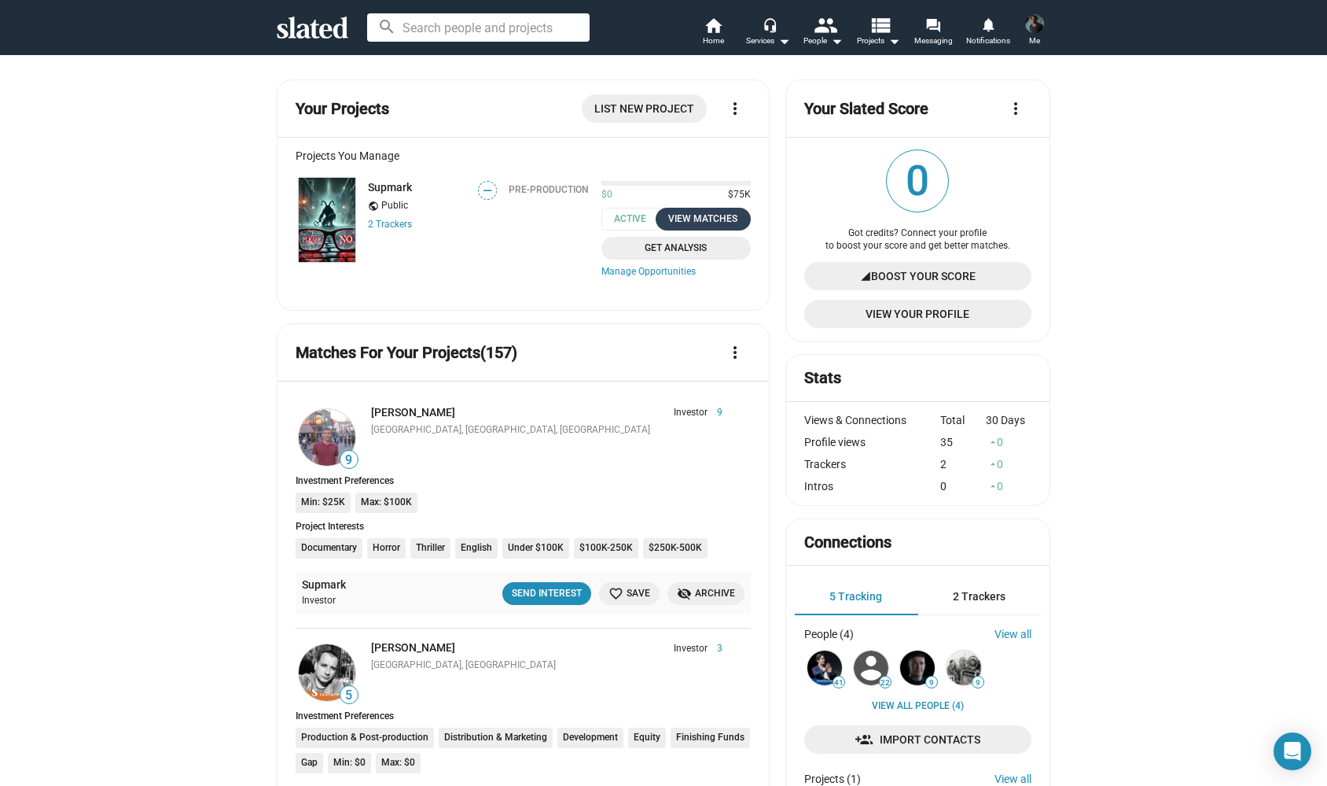
click at [703, 216] on div "View Matches" at bounding box center [703, 219] width 76 height 17
click at [347, 201] on img at bounding box center [327, 220] width 57 height 84
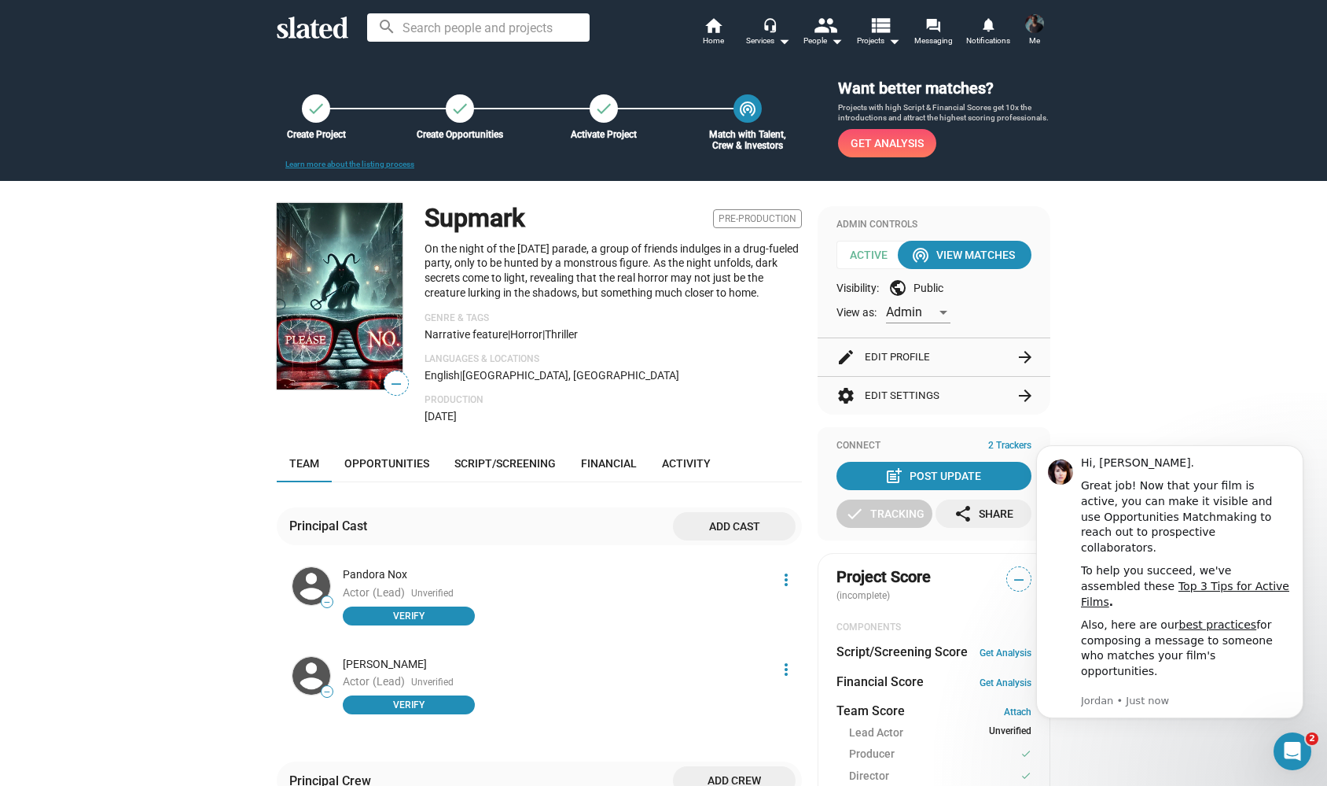
scroll to position [51, 0]
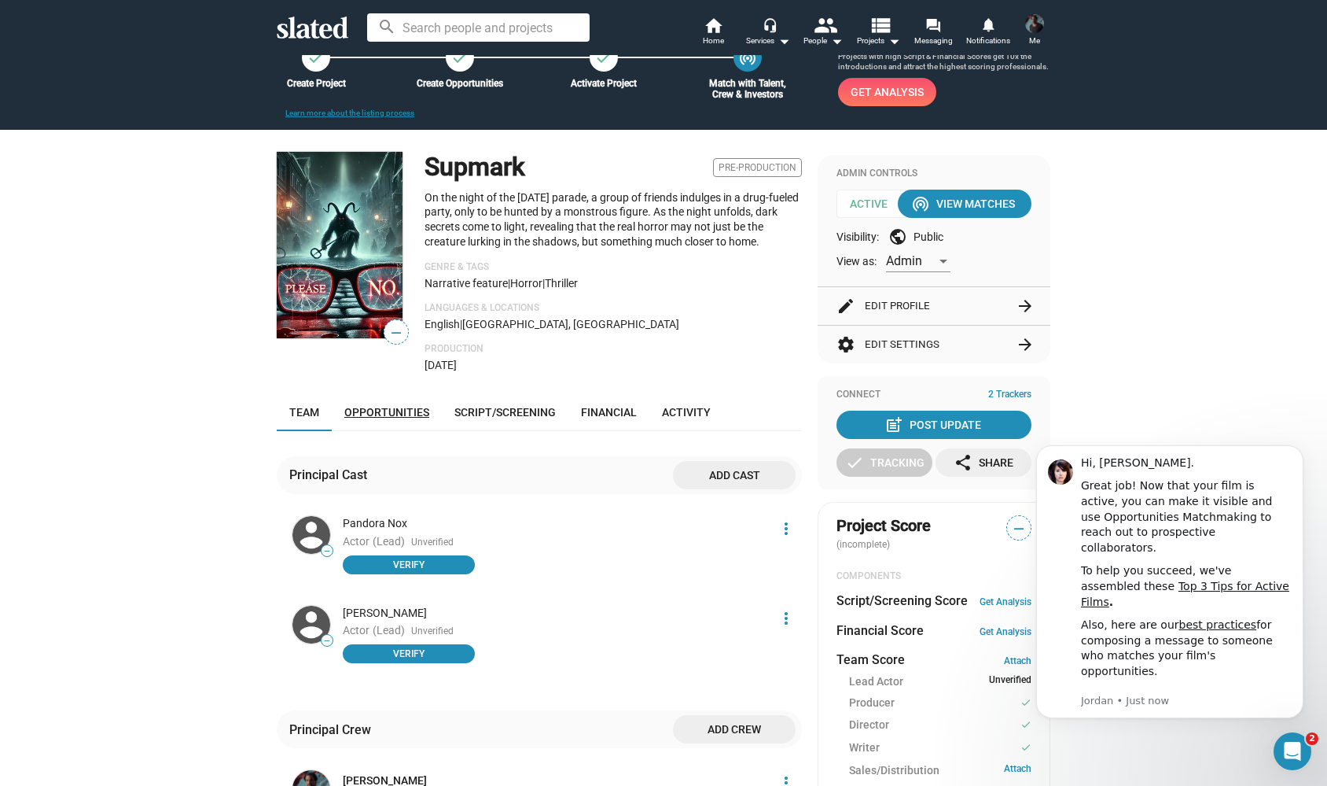
click at [398, 415] on link "Opportunities" at bounding box center [387, 412] width 110 height 38
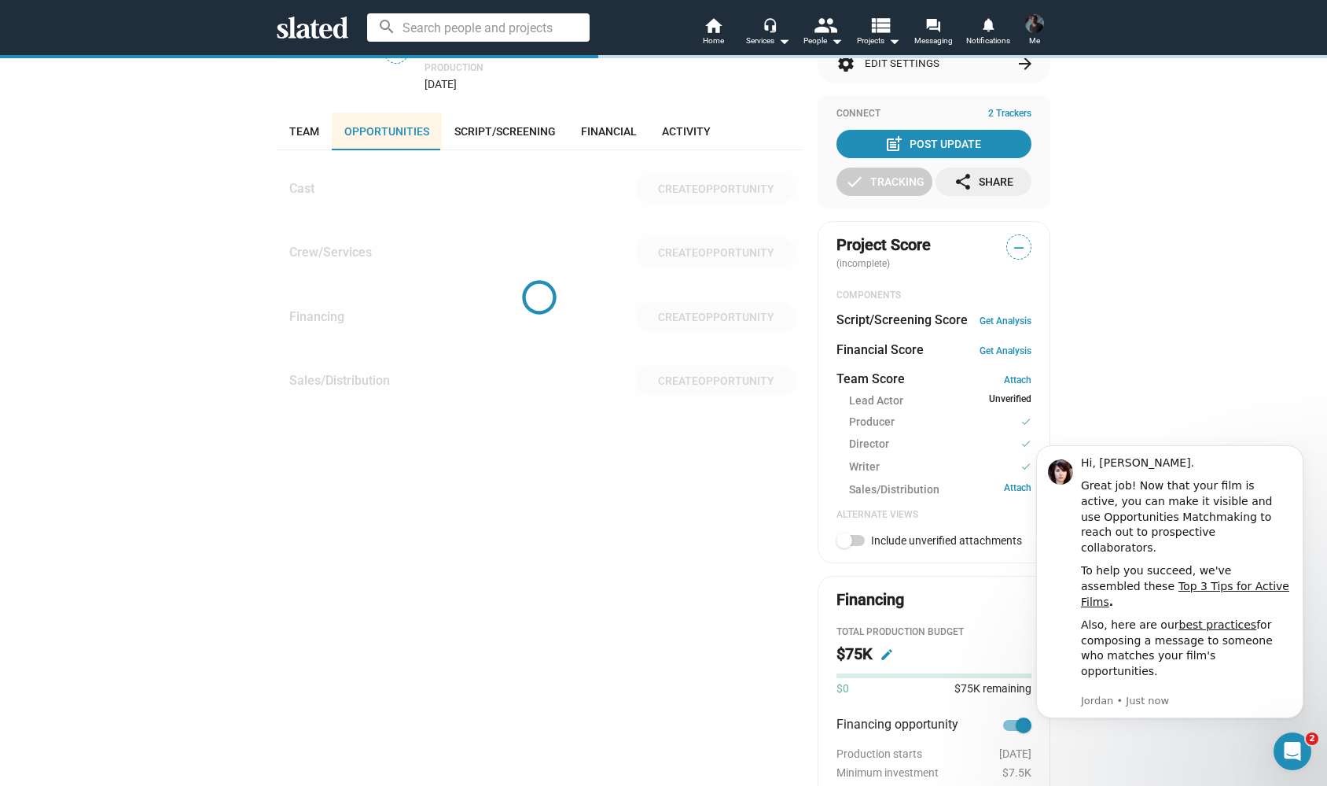
scroll to position [385, 0]
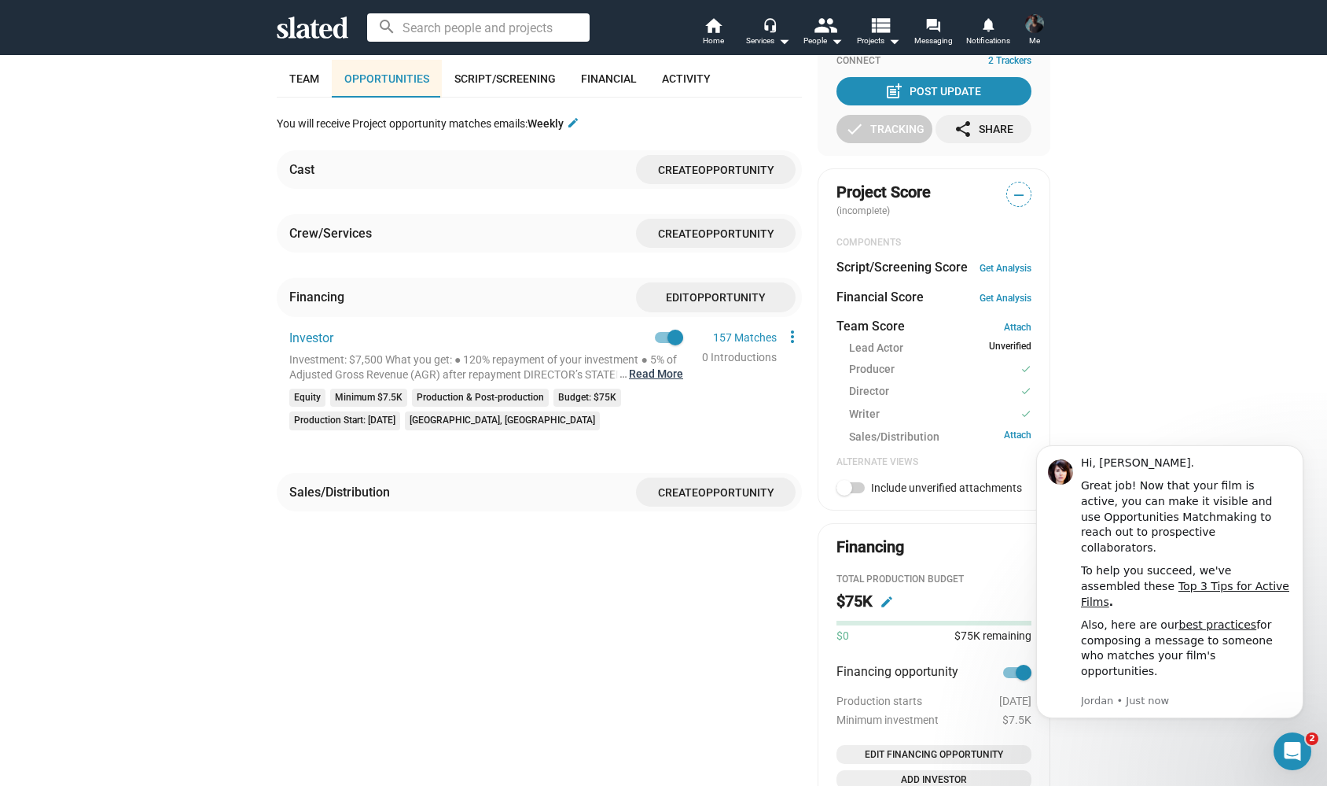
click at [659, 367] on button "… Read More" at bounding box center [656, 373] width 54 height 15
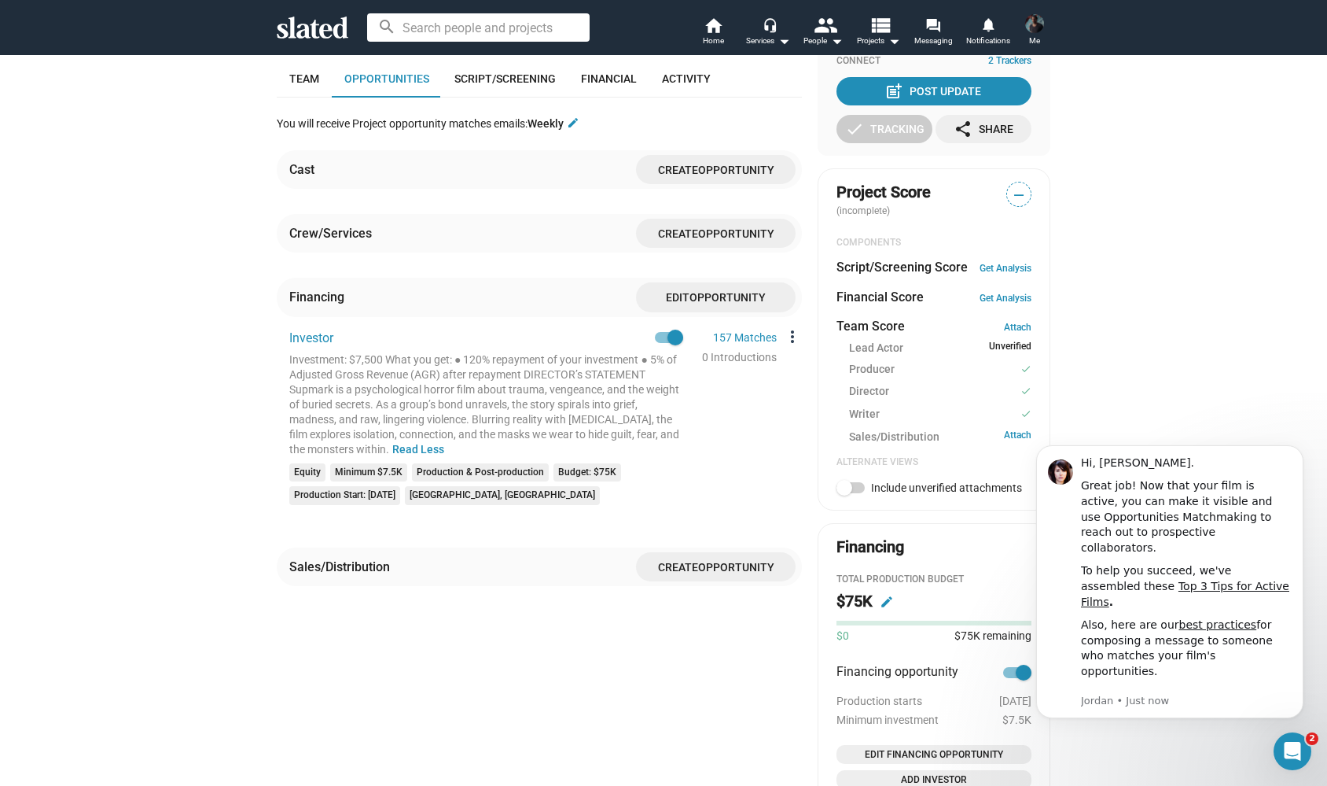
click at [794, 333] on mat-icon "more_vert" at bounding box center [792, 336] width 19 height 19
click at [815, 359] on button "Edit" at bounding box center [827, 358] width 88 height 25
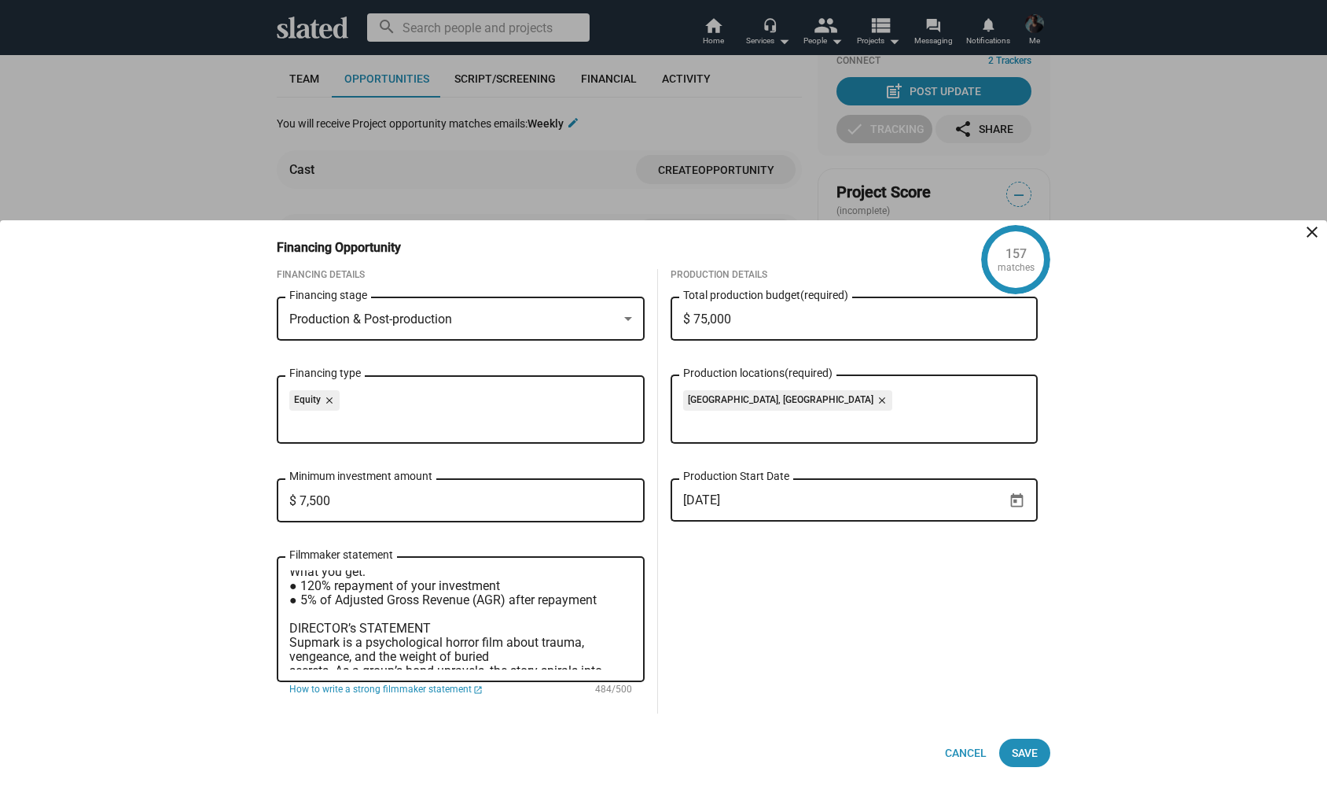
scroll to position [53, 0]
click at [606, 595] on textarea "Investment: $7,500 What you get: ● 120% repayment of your investment ● 5% of Ad…" at bounding box center [460, 619] width 343 height 99
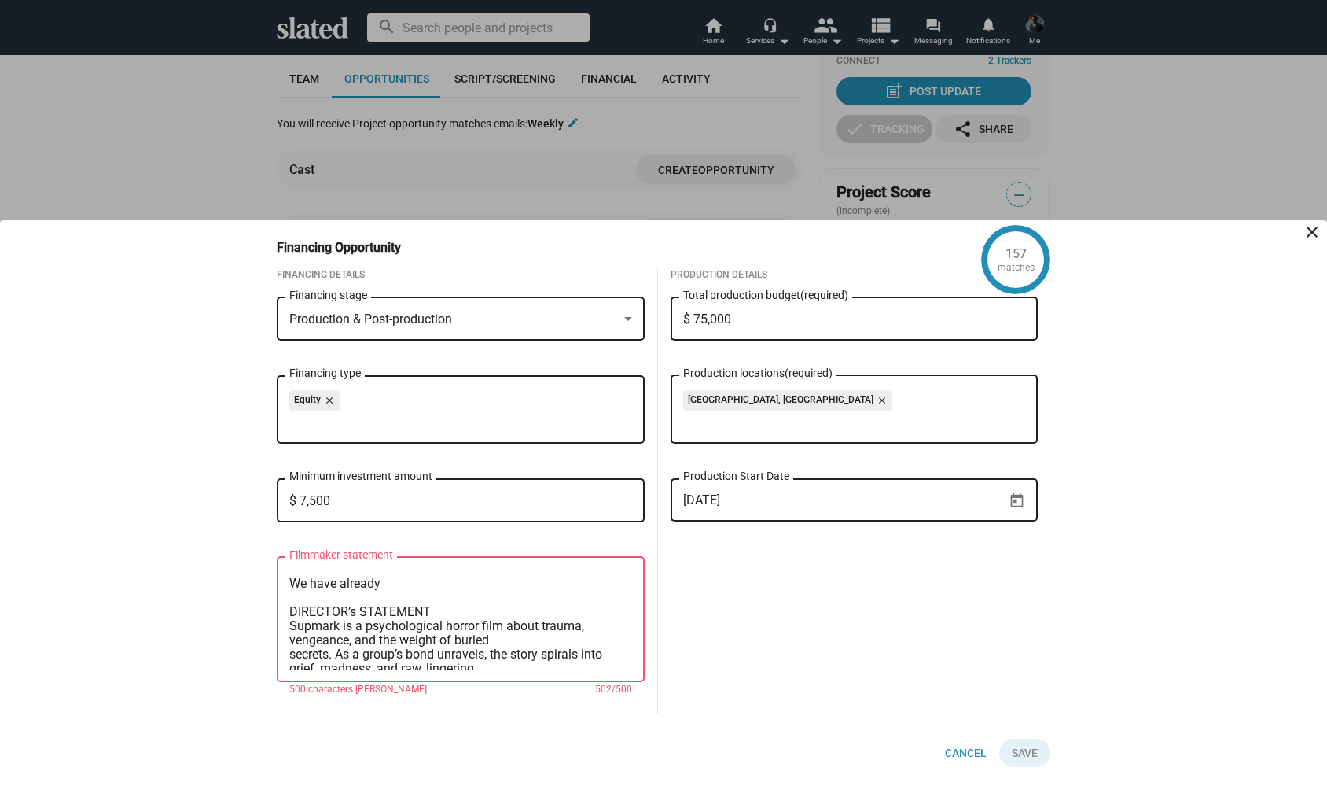
scroll to position [79, 0]
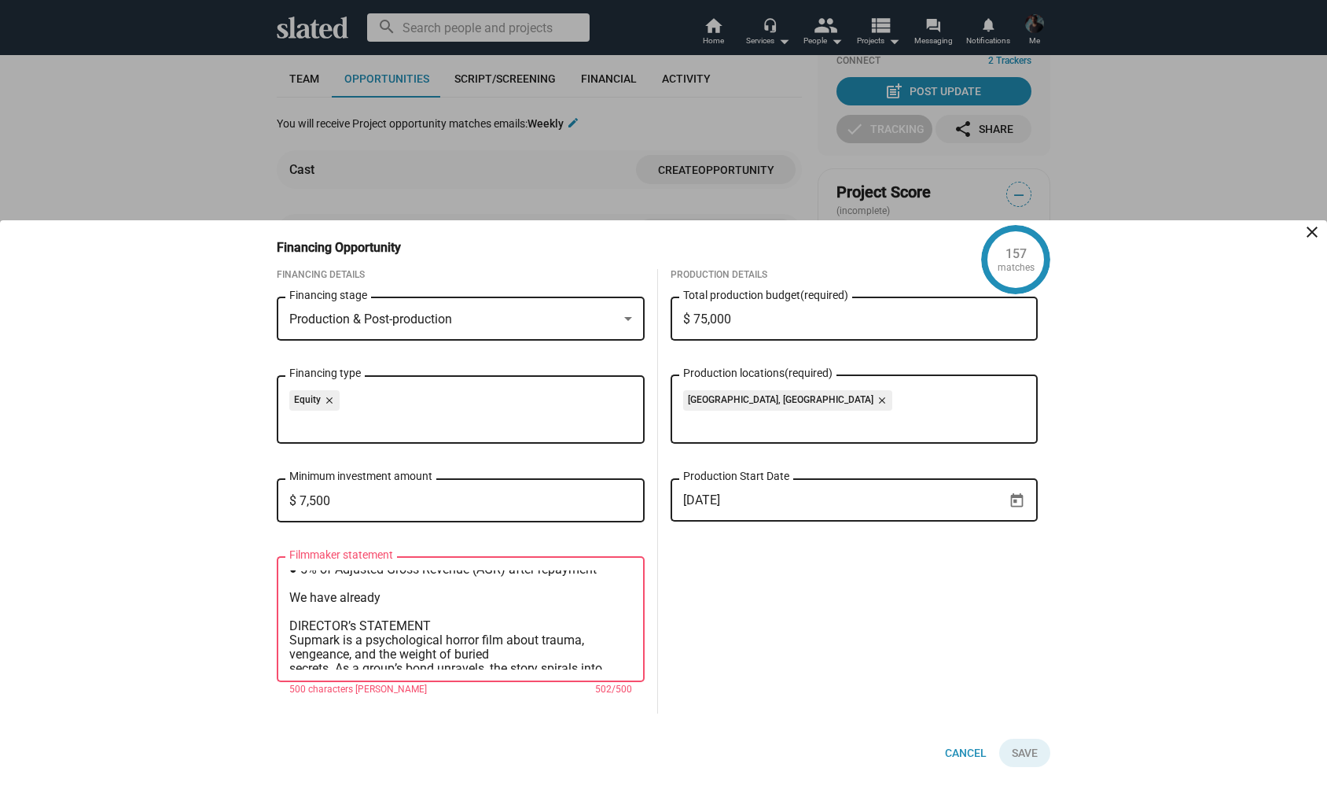
drag, startPoint x: 436, startPoint y: 625, endPoint x: 276, endPoint y: 625, distance: 159.6
click at [277, 625] on div "Investment: $7,500 What you get: ● 120% repayment of your investment ● 5% of Ad…" at bounding box center [461, 618] width 368 height 128
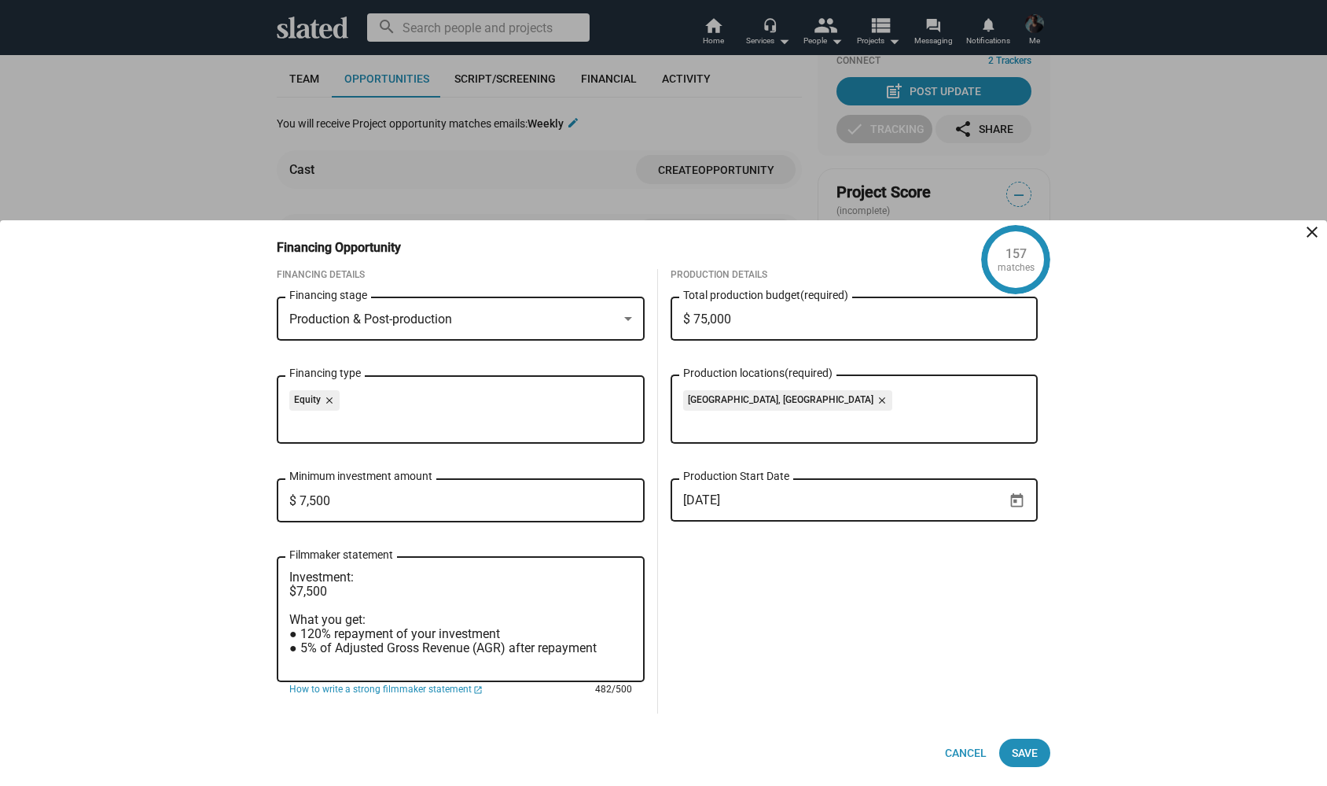
scroll to position [80, 0]
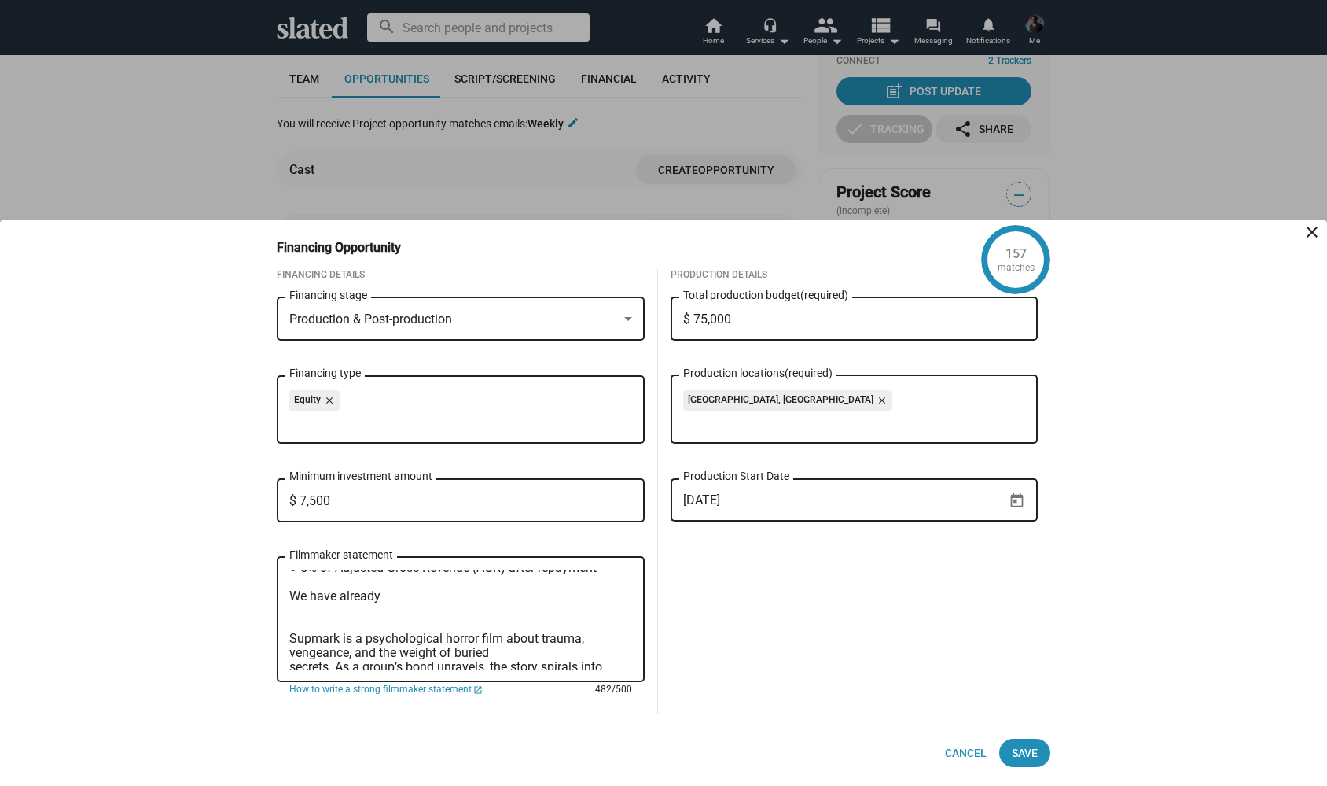
drag, startPoint x: 338, startPoint y: 593, endPoint x: 269, endPoint y: 593, distance: 69.2
click at [269, 593] on div "Financing Details Production & Post-production Financing stage Equity close Fin…" at bounding box center [460, 491] width 393 height 444
click at [387, 598] on textarea "Investment: $7,500 What you get: ● 120% repayment of your investment ● 5% of Ad…" at bounding box center [460, 619] width 343 height 99
click at [445, 593] on textarea "Investment: $7,500 What you get: ● 120% repayment of your investment ● 5% of Ad…" at bounding box center [460, 619] width 343 height 99
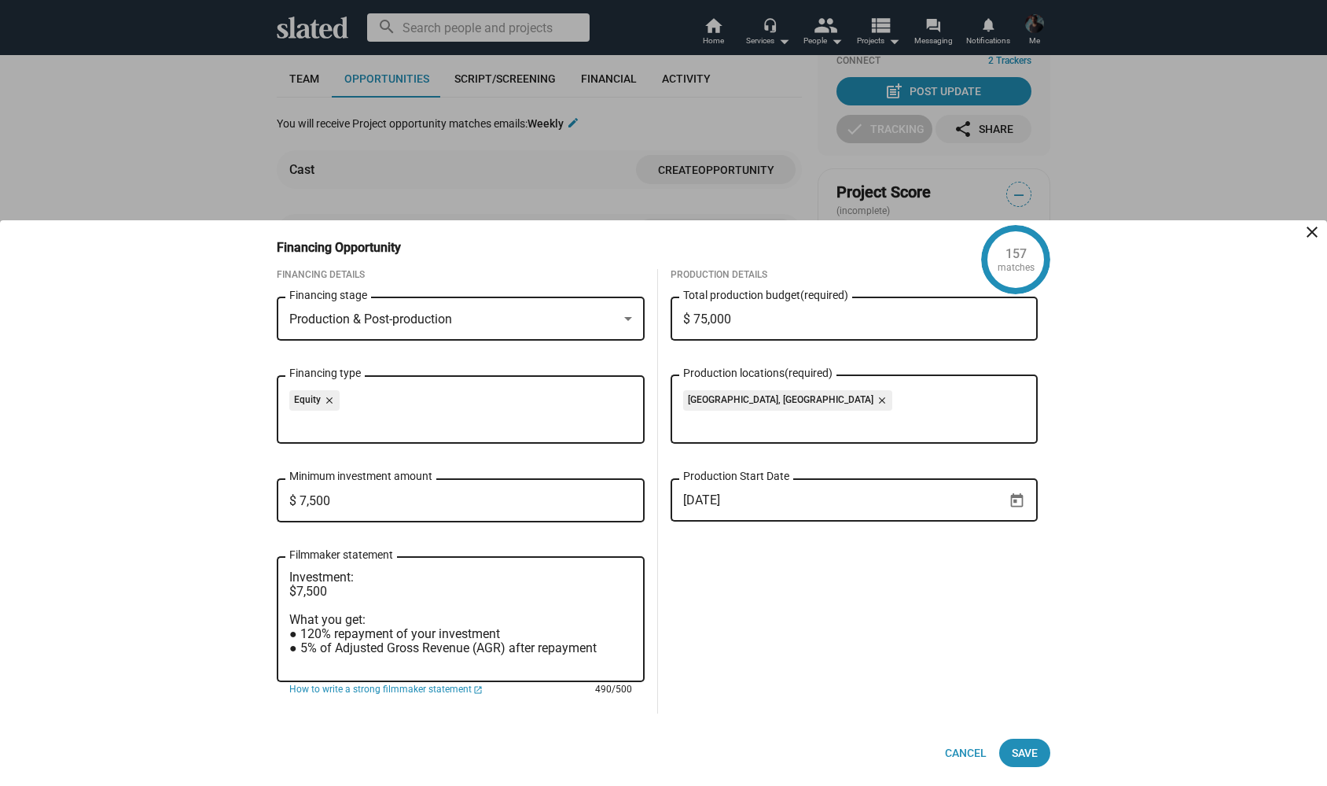
scroll to position [50, 0]
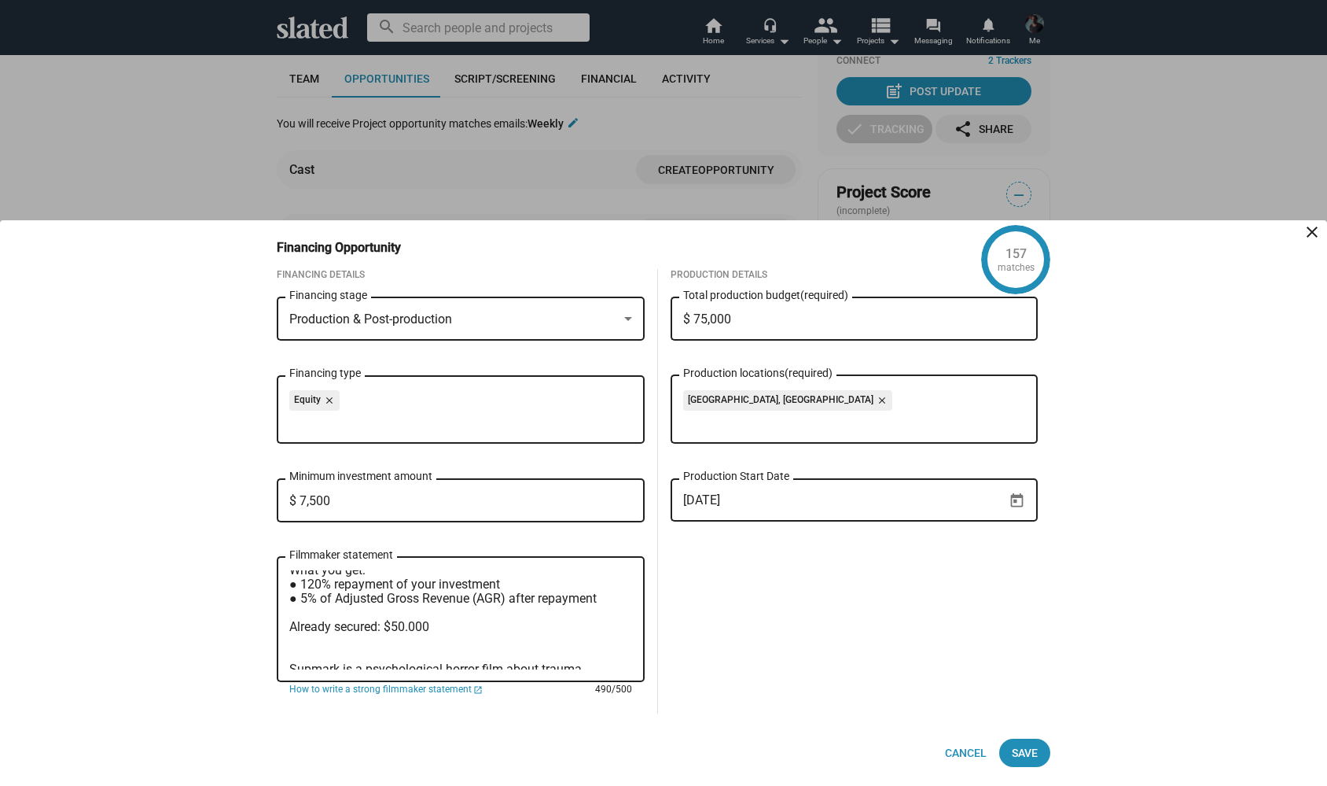
drag, startPoint x: 440, startPoint y: 629, endPoint x: 271, endPoint y: 629, distance: 169.9
click at [271, 629] on div "Financing Details Production & Post-production Financing stage Equity close Fin…" at bounding box center [460, 491] width 393 height 444
click at [318, 653] on textarea "Investment: $7,500 What you get: ● 120% repayment of your investment ● 5% of Ad…" at bounding box center [460, 619] width 343 height 99
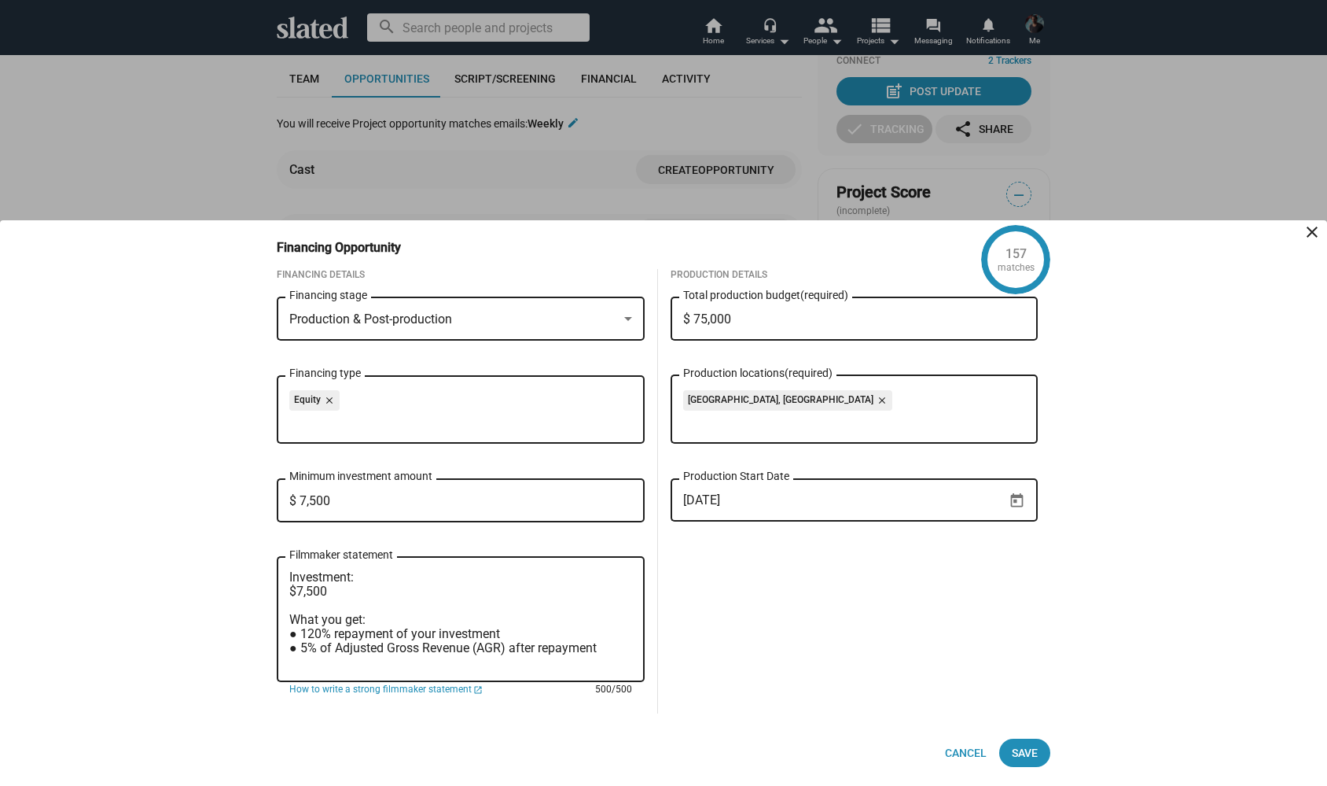
scroll to position [0, 0]
type textarea "Investment: $7,500 What you get: ● 120% repayment of your investment ● 5% of Ad…"
click at [1022, 753] on span "Save" at bounding box center [1025, 752] width 26 height 28
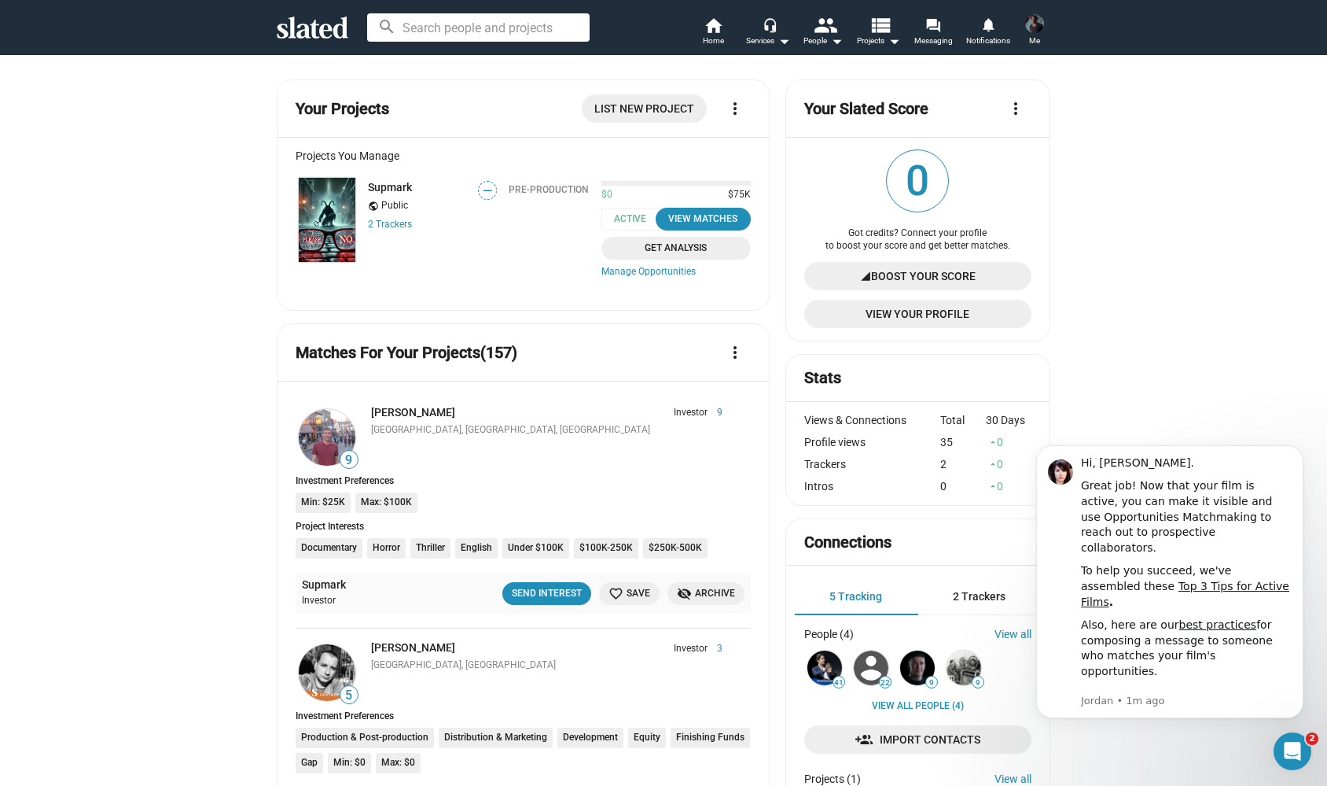
click at [331, 204] on img at bounding box center [327, 220] width 57 height 84
click at [330, 218] on img at bounding box center [327, 220] width 57 height 84
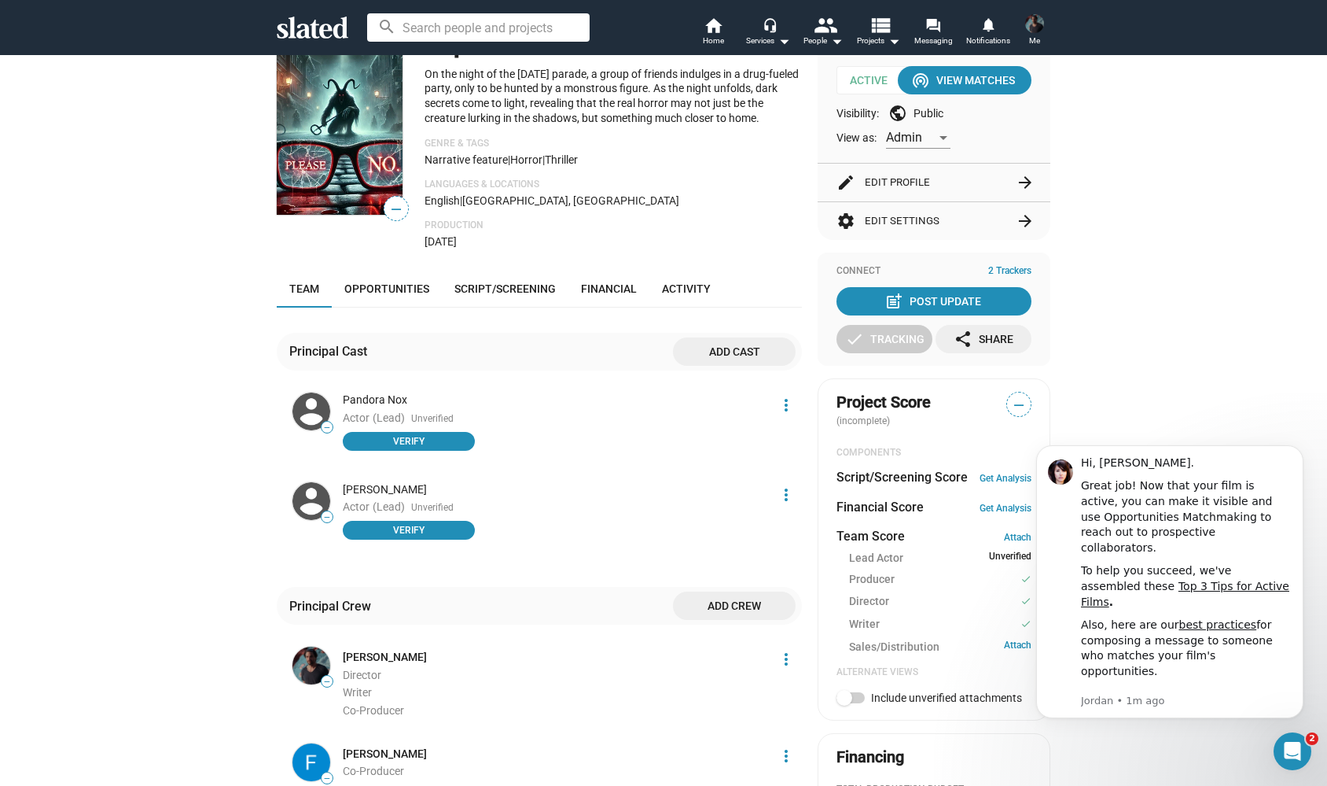
scroll to position [459, 0]
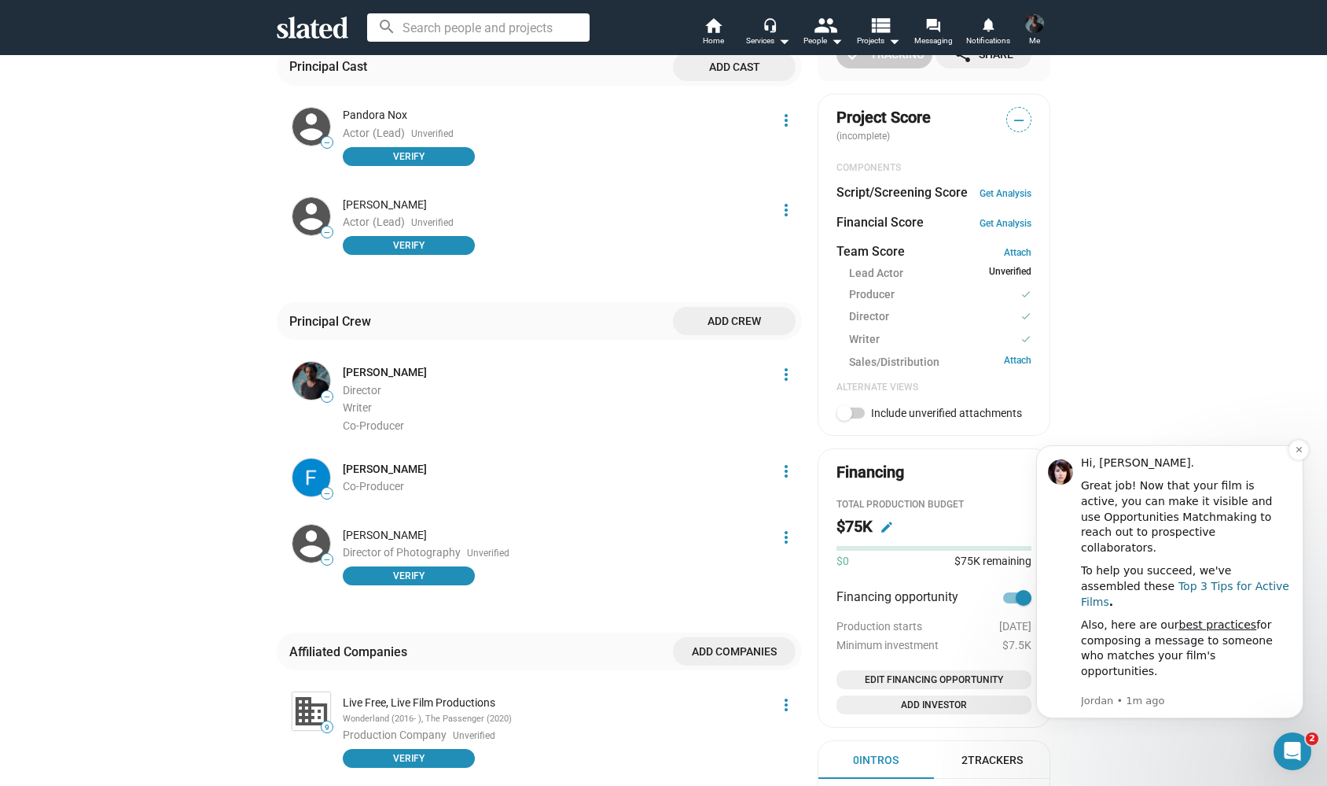
click at [1200, 580] on link "Top 3 Tips for Active Films" at bounding box center [1185, 594] width 208 height 28
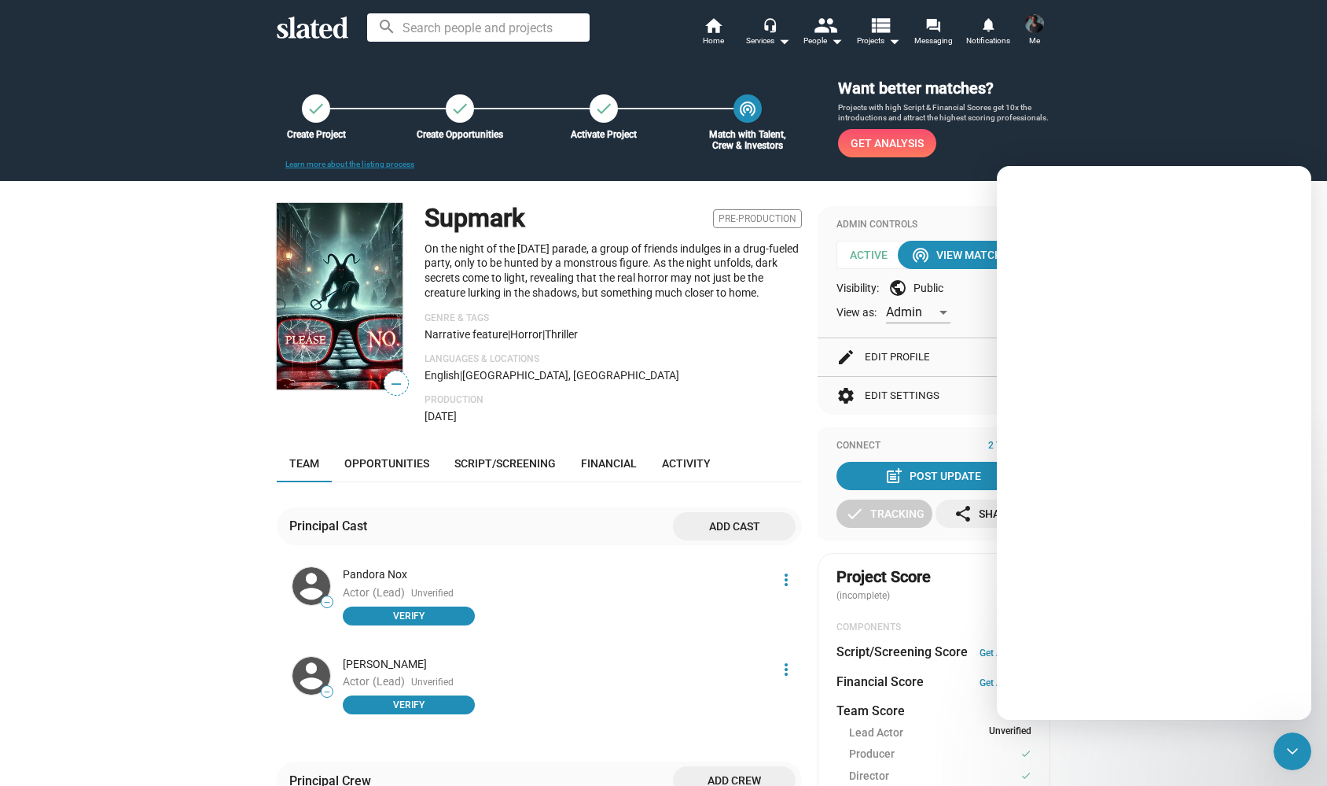
scroll to position [0, 0]
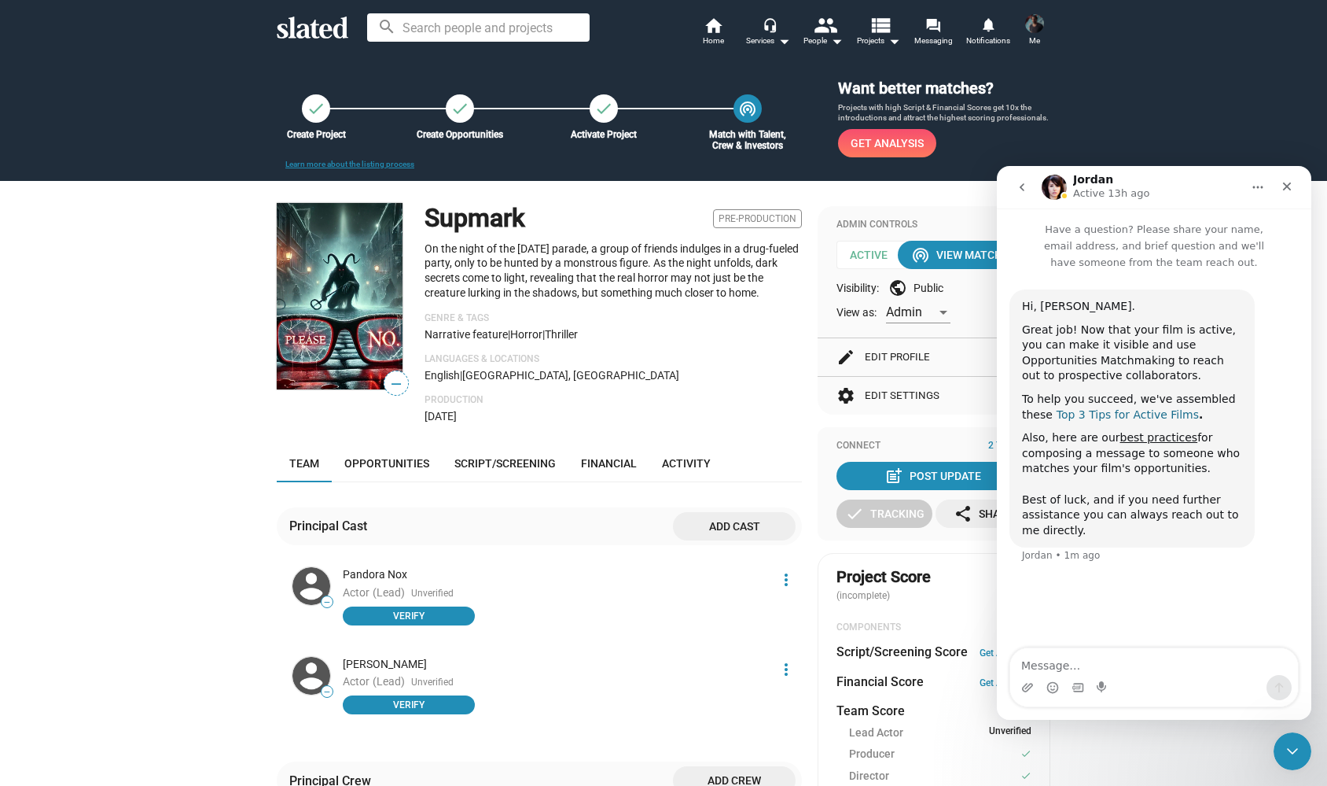
click at [1132, 411] on link "Top 3 Tips for Active Films" at bounding box center [1128, 414] width 142 height 13
click at [1141, 440] on link "best practices" at bounding box center [1160, 437] width 78 height 13
click at [1287, 184] on icon "Close" at bounding box center [1287, 186] width 13 height 13
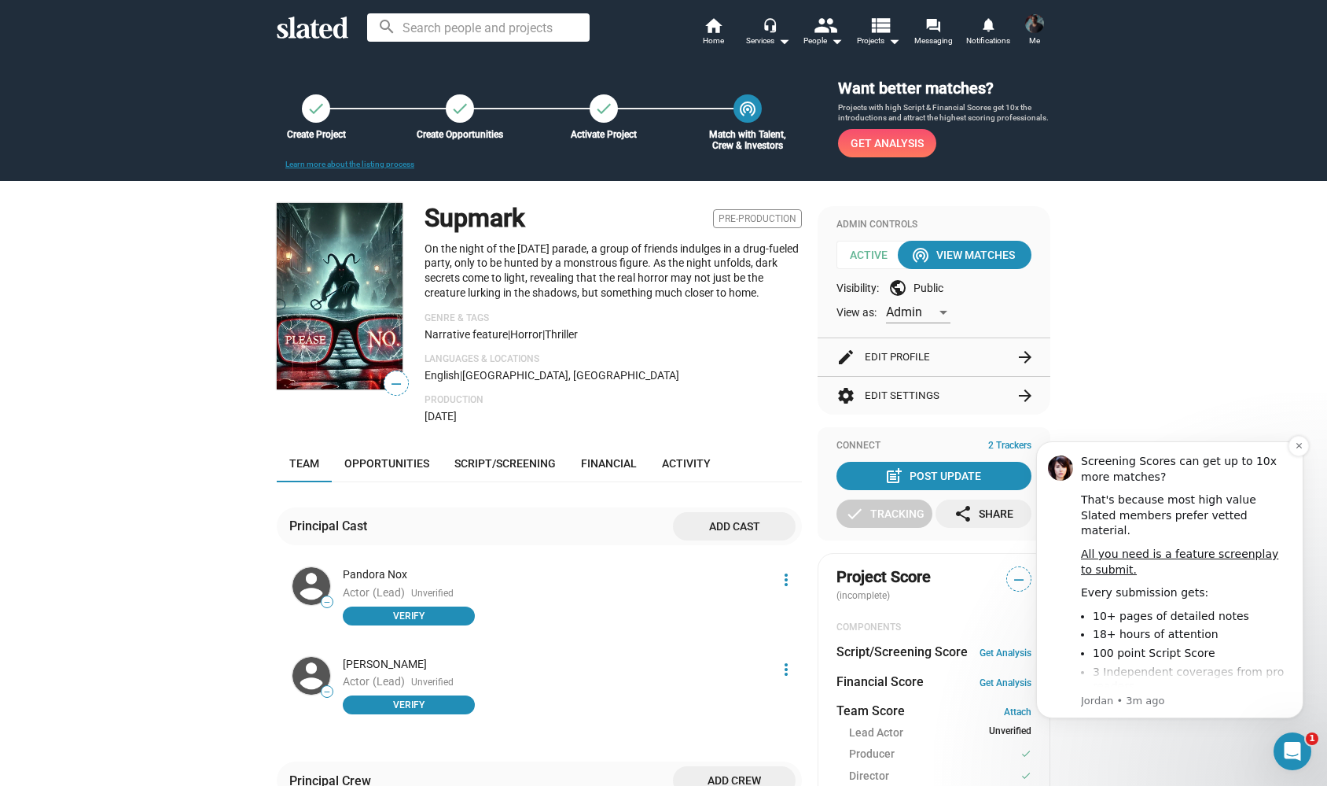
scroll to position [24, 0]
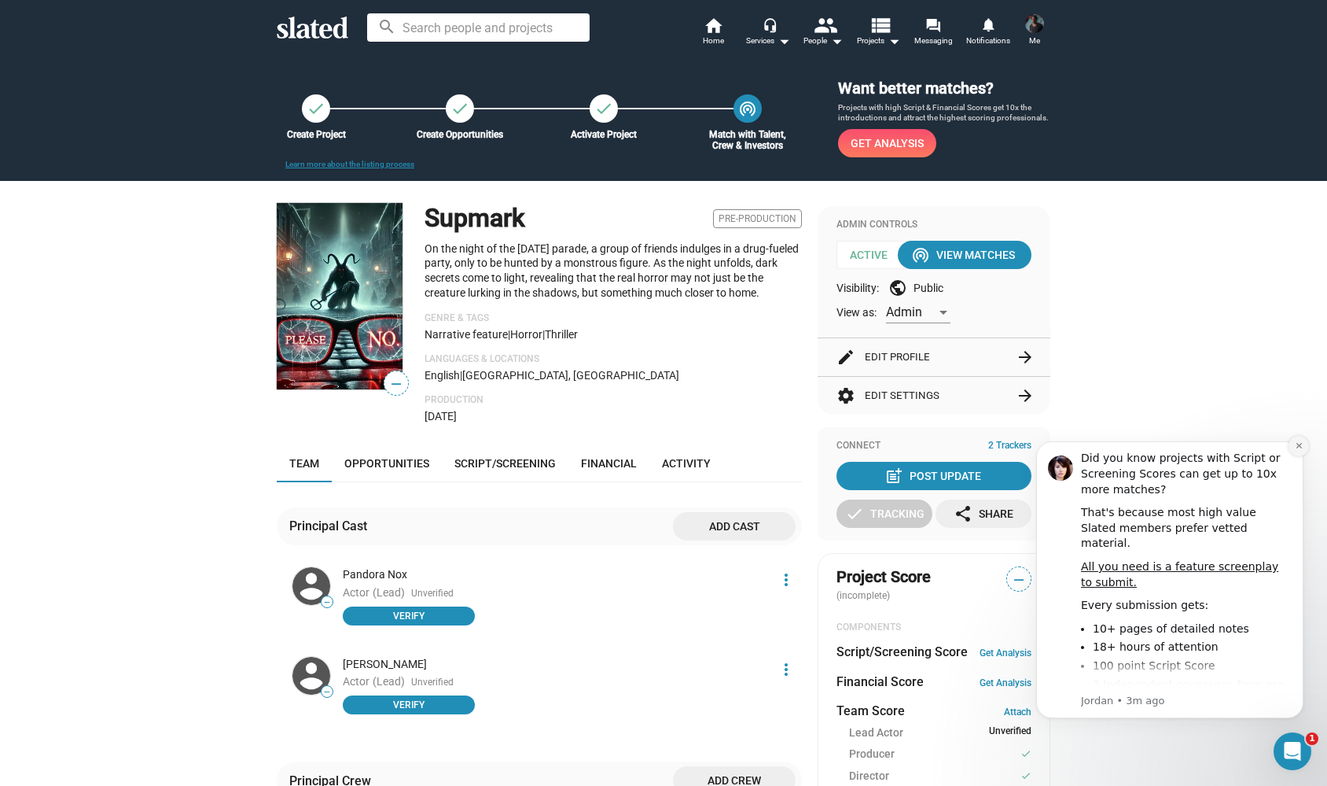
click at [1296, 446] on icon "Dismiss notification" at bounding box center [1299, 445] width 9 height 9
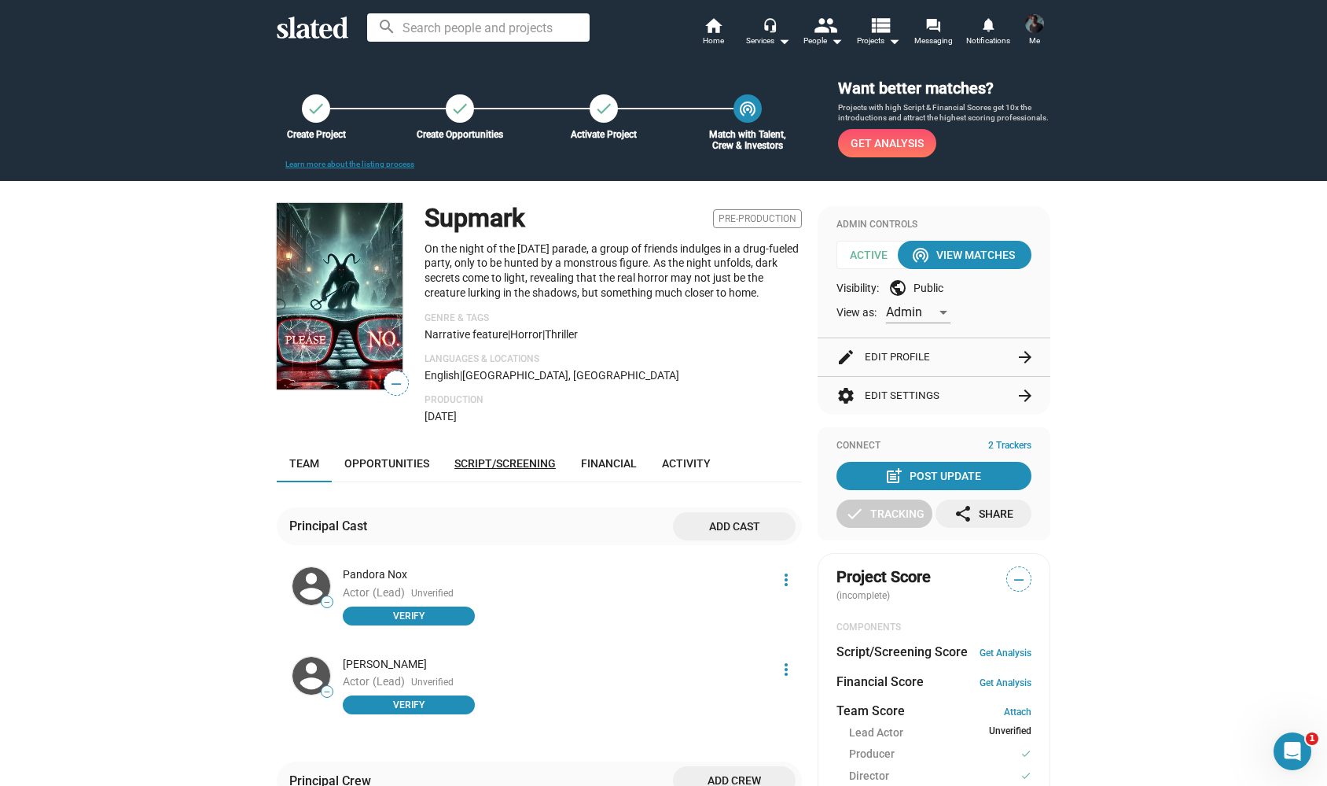
scroll to position [0, 0]
click at [598, 451] on link "Financial" at bounding box center [609, 463] width 81 height 38
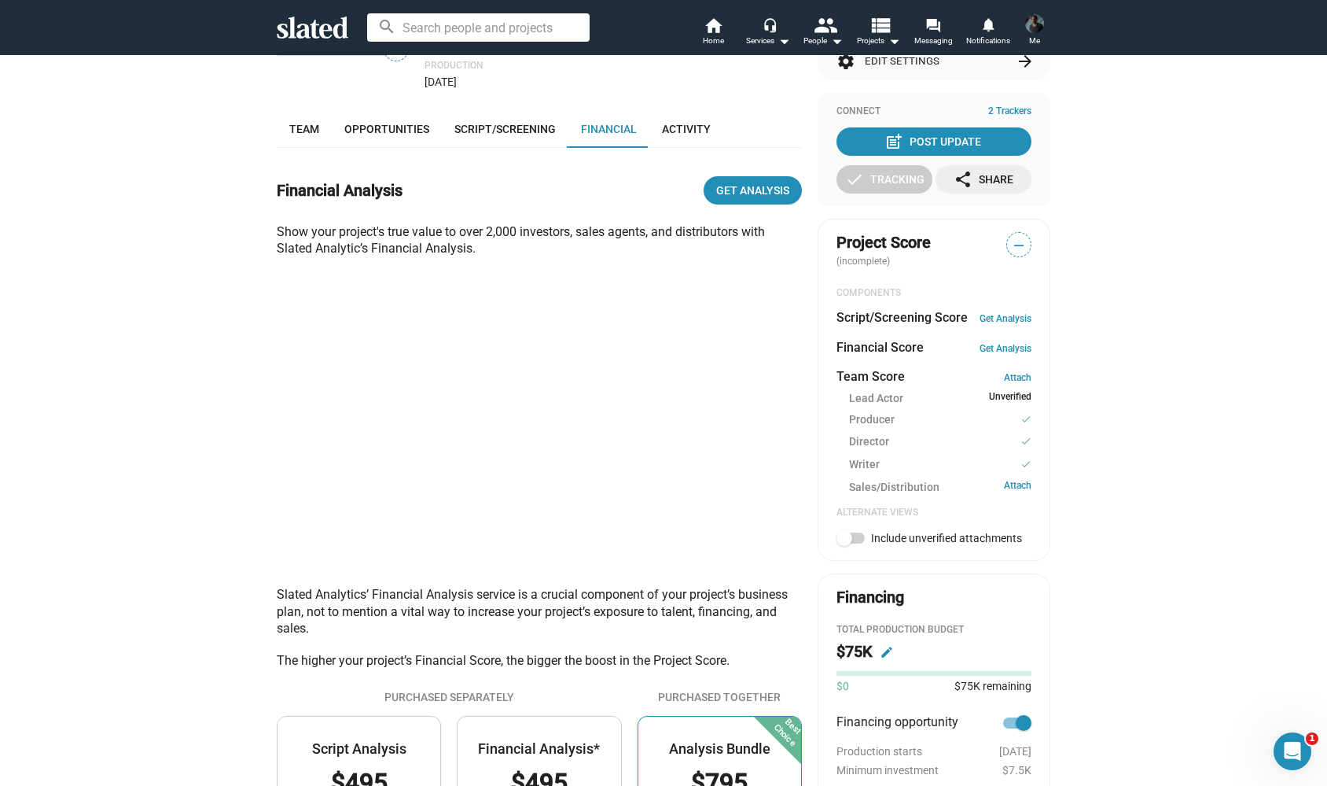
scroll to position [385, 0]
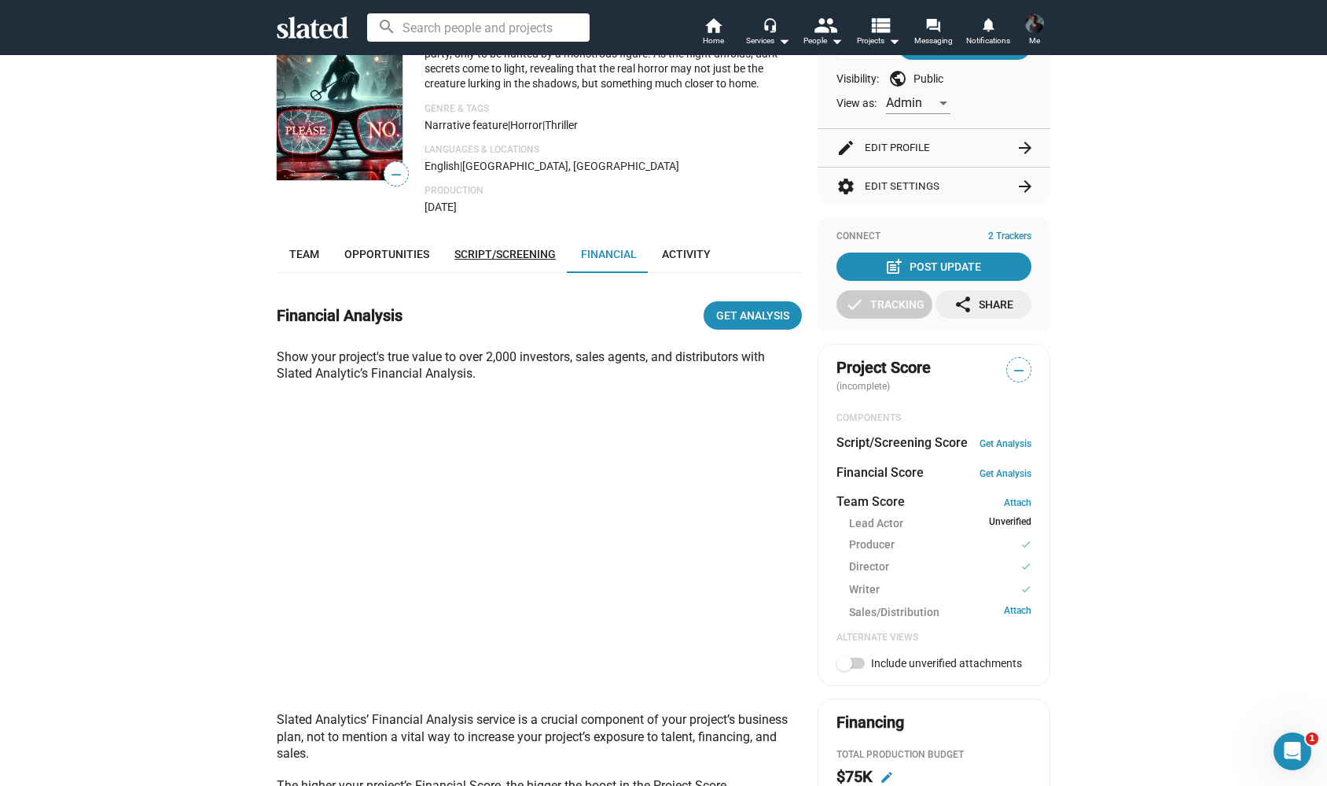
click at [500, 248] on span "Script/Screening" at bounding box center [505, 254] width 101 height 13
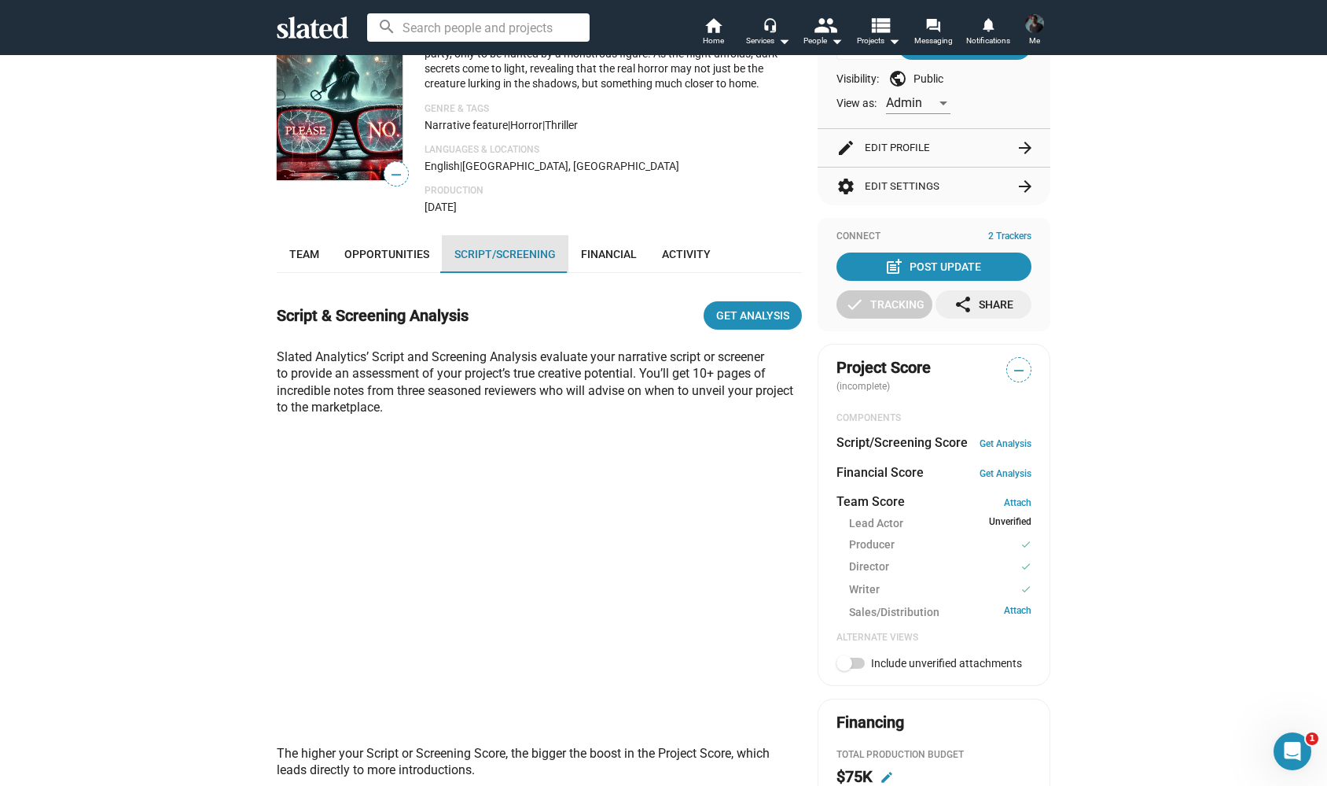
scroll to position [385, 0]
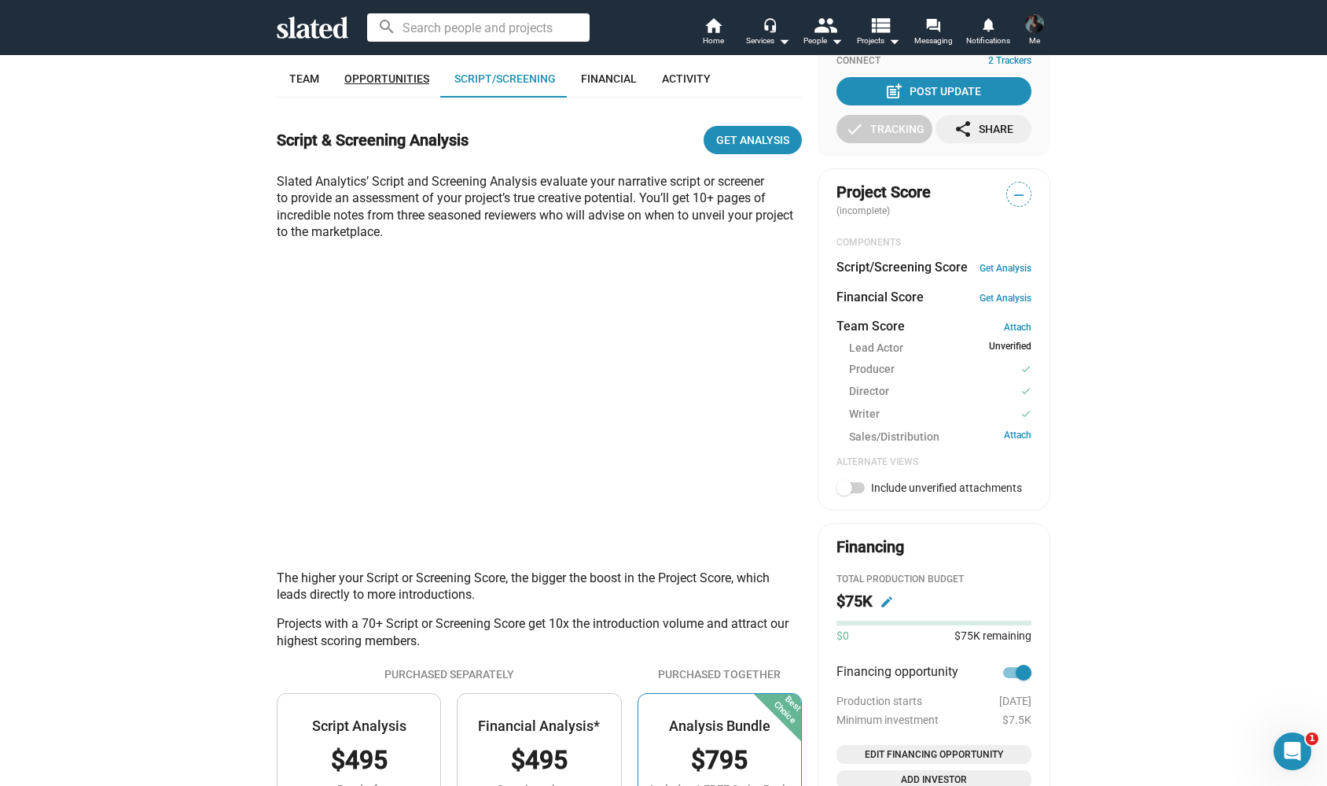
click at [392, 81] on link "Opportunities" at bounding box center [387, 79] width 110 height 38
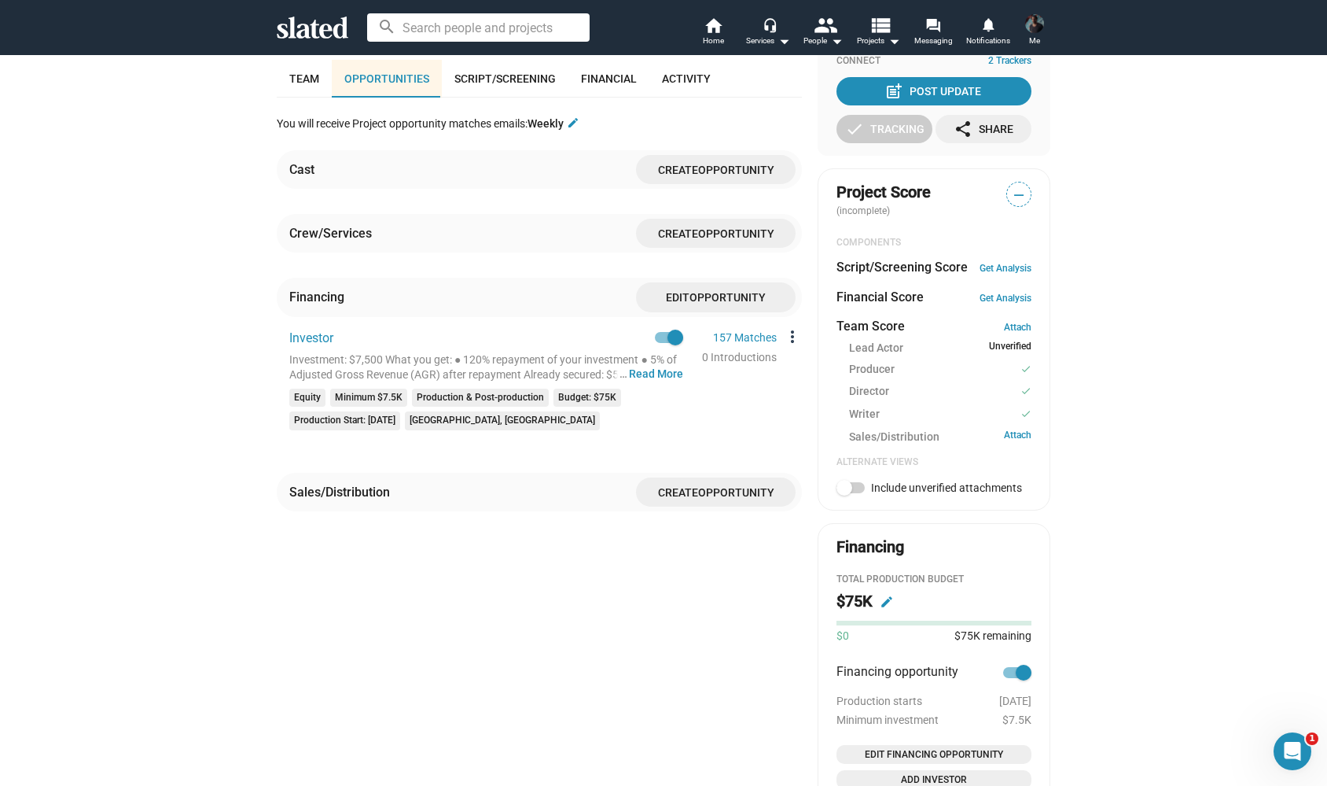
click at [788, 329] on mat-icon "more_vert" at bounding box center [792, 336] width 19 height 19
click at [804, 358] on button "Edit" at bounding box center [827, 358] width 88 height 25
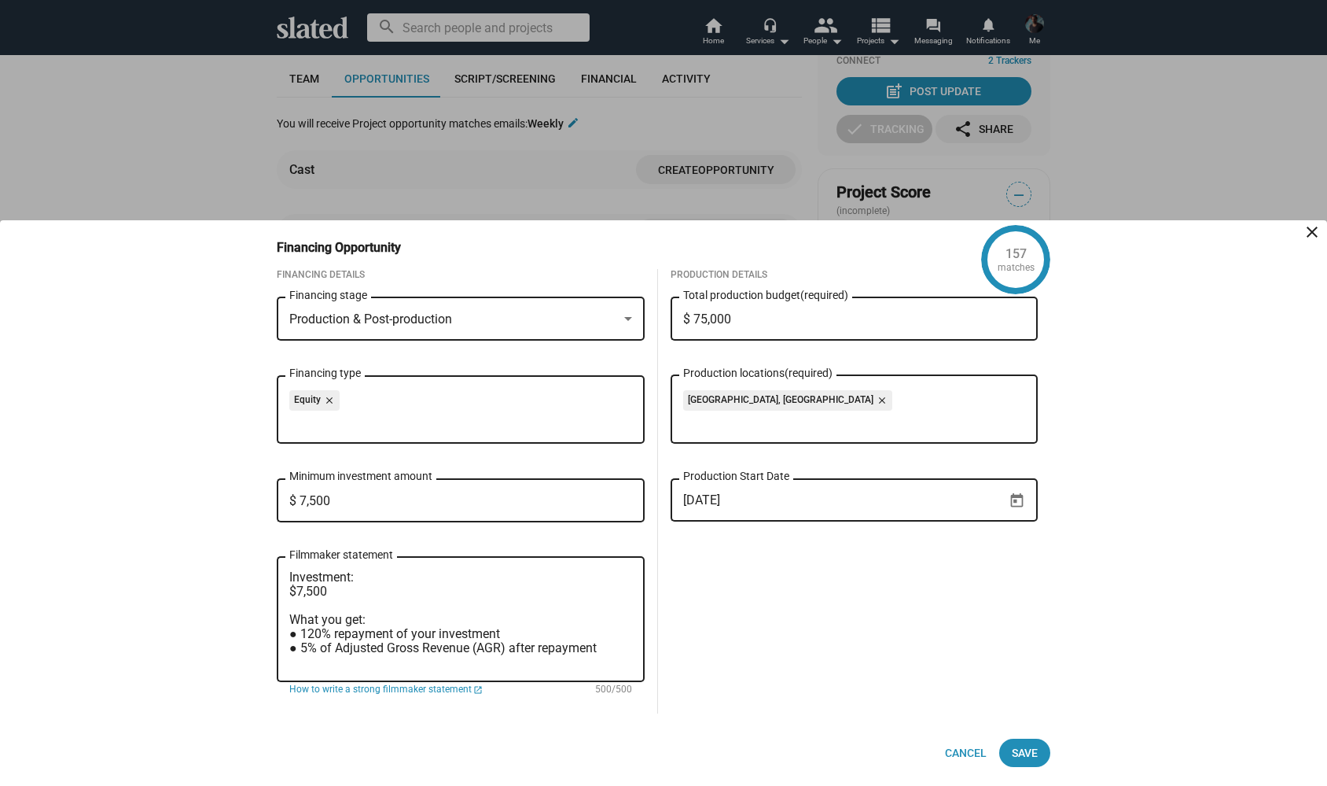
drag, startPoint x: 746, startPoint y: 318, endPoint x: 672, endPoint y: 318, distance: 74.7
click at [672, 318] on div "$ 75,000 Total production budget (required)" at bounding box center [855, 317] width 368 height 46
click at [1164, 433] on div "156 matches Financing Opportunity close Financing Details Production & Post-pro…" at bounding box center [663, 502] width 1327 height 565
drag, startPoint x: 749, startPoint y: 316, endPoint x: 632, endPoint y: 316, distance: 117.2
click at [632, 316] on div "Financing Details Production & Post-production Financing stage Equity close Fin…" at bounding box center [657, 503] width 786 height 469
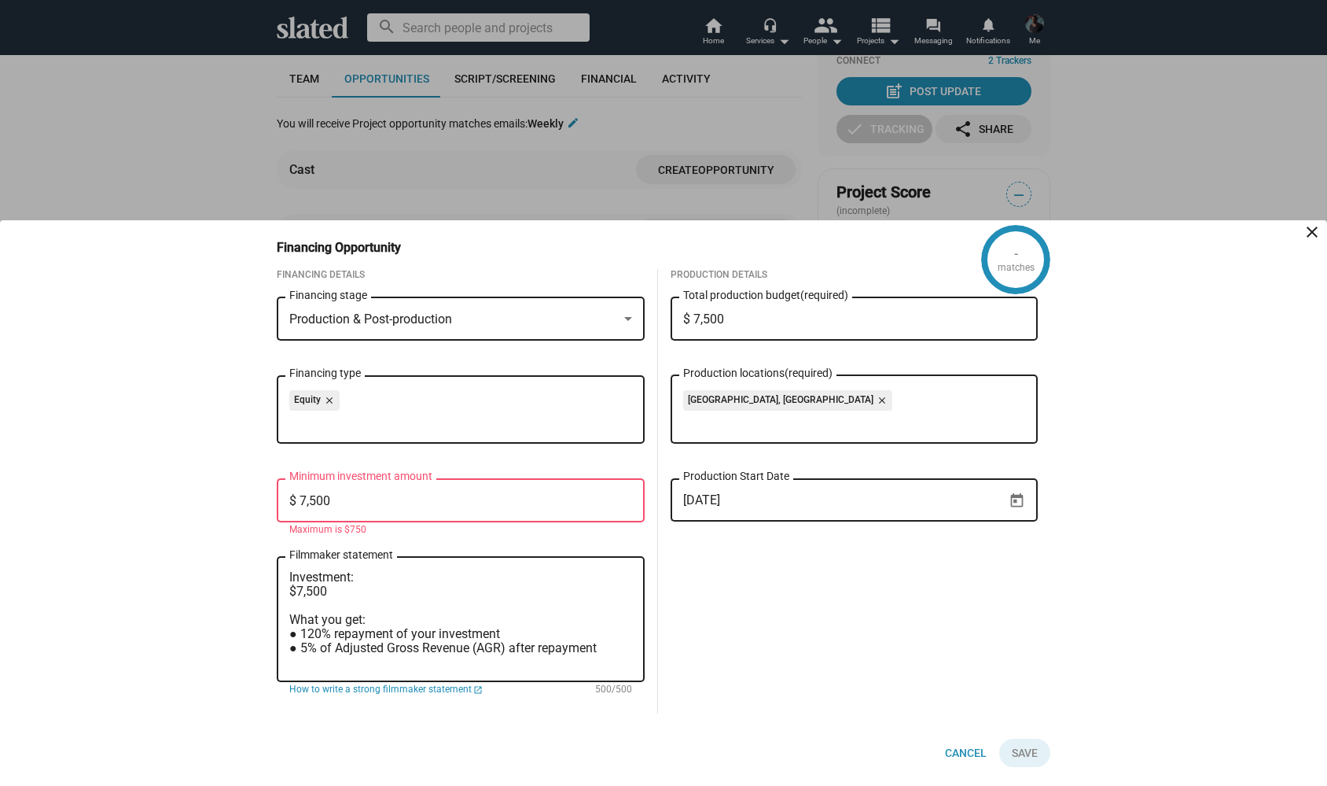
type input "$ 75,000"
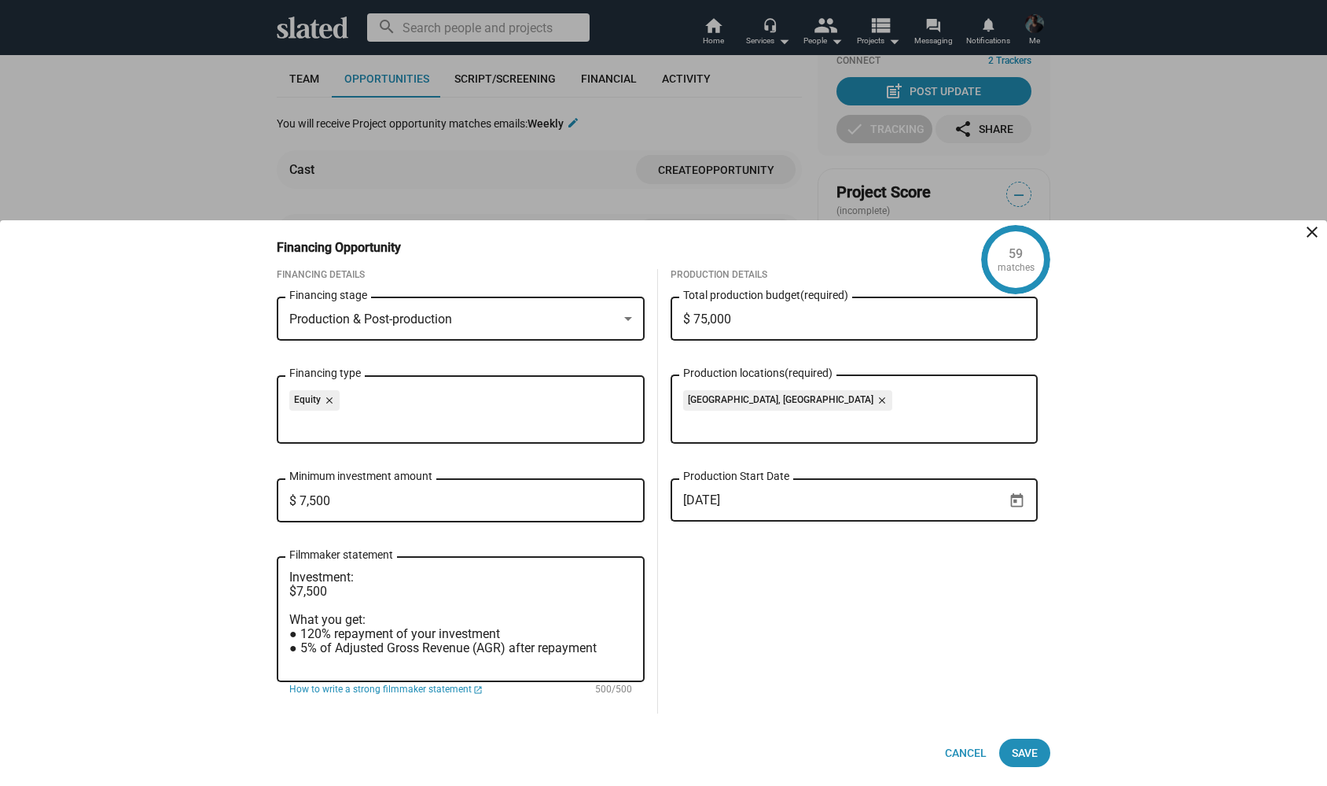
click at [1202, 392] on div "59 matches Financing Opportunity close Financing Details Production & Post-prod…" at bounding box center [663, 502] width 1327 height 565
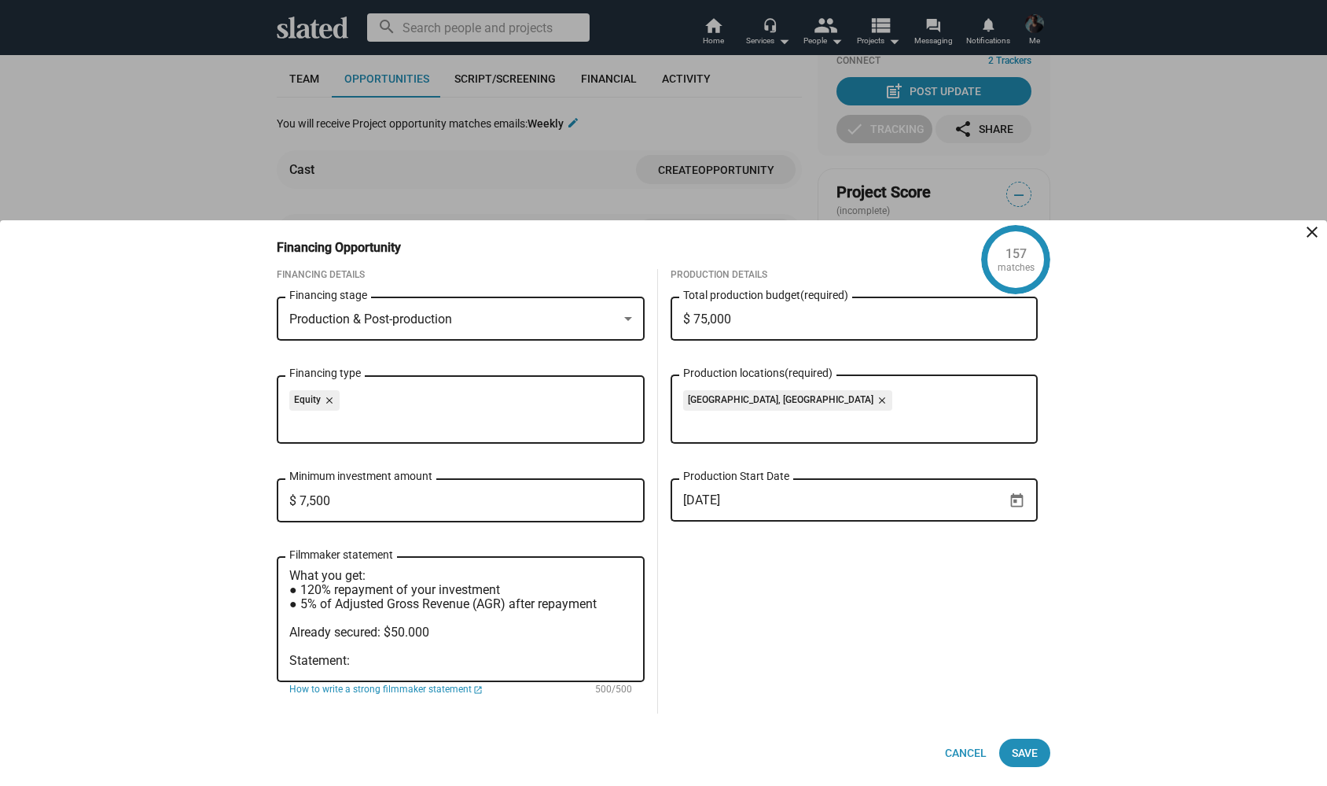
scroll to position [50, 0]
drag, startPoint x: 433, startPoint y: 622, endPoint x: 260, endPoint y: 622, distance: 172.2
click at [261, 622] on div "157 matches Financing Opportunity close Financing Details Production & Post-pro…" at bounding box center [663, 502] width 805 height 565
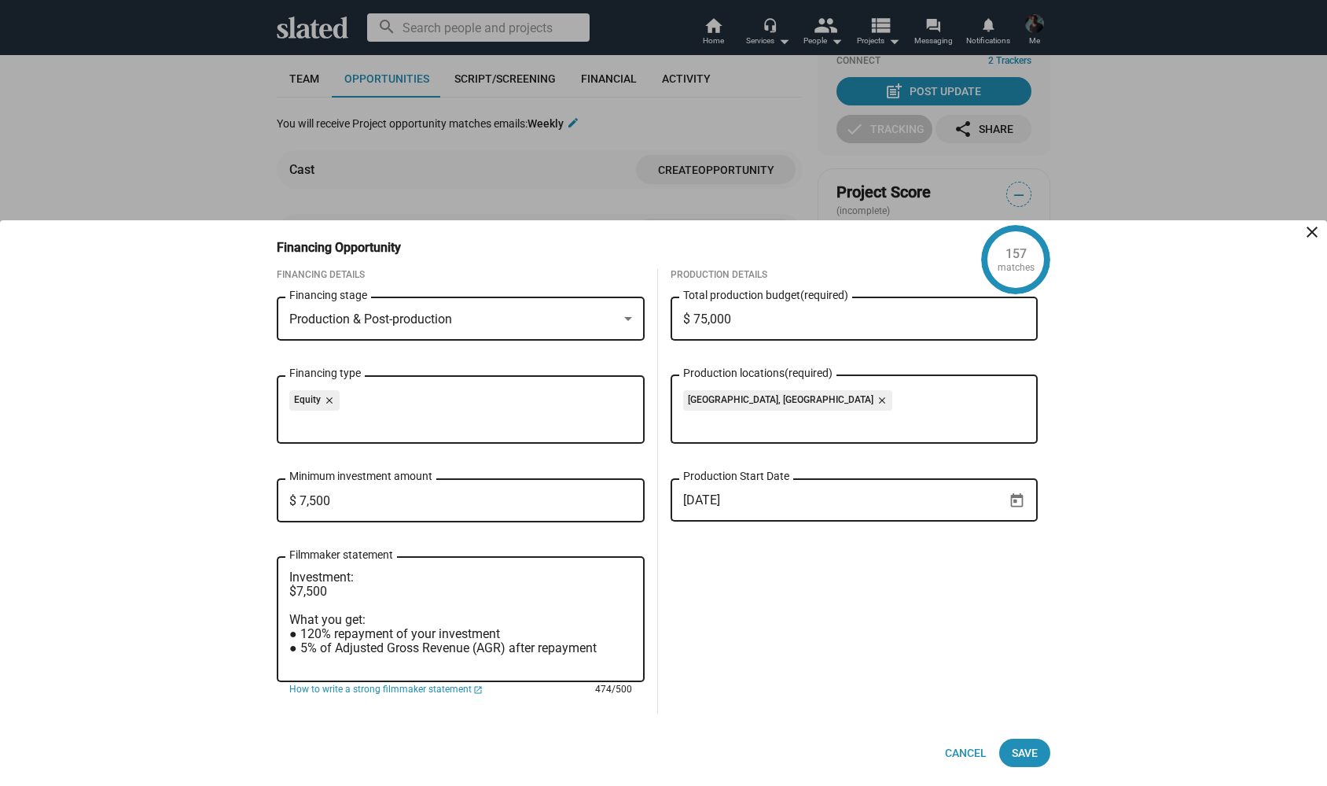
scroll to position [0, 0]
click at [289, 575] on textarea "Investment: $7,500 What you get: ● 120% repayment of your investment ● 5% of Ad…" at bounding box center [460, 619] width 343 height 99
paste textarea "Already secured: $50.000"
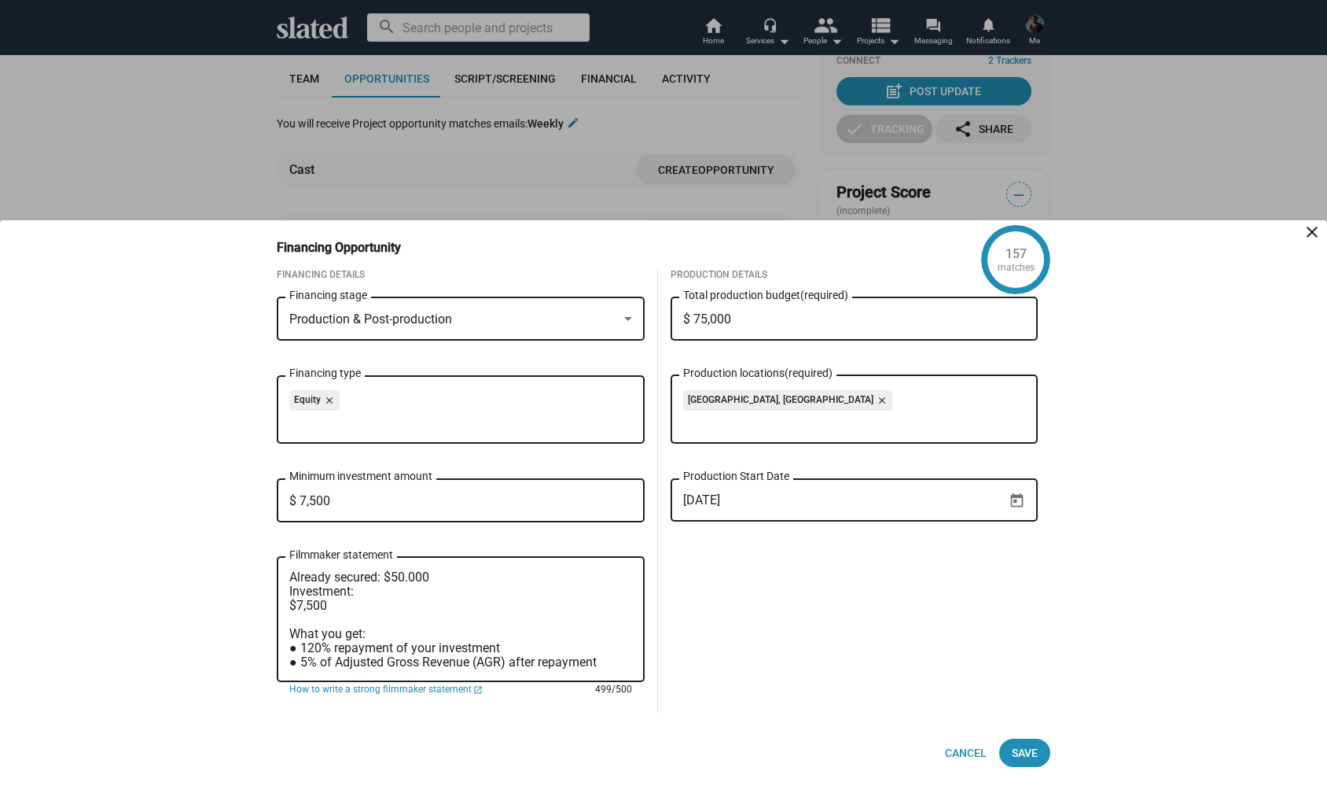
click at [385, 582] on textarea "Already secured: $50.000 Investment: $7,500 What you get: ● 120% repayment of y…" at bounding box center [460, 619] width 343 height 99
click at [364, 593] on textarea "Already secured: $50.000 Investment: $7,500 What you get: ● 120% repayment of y…" at bounding box center [460, 619] width 343 height 99
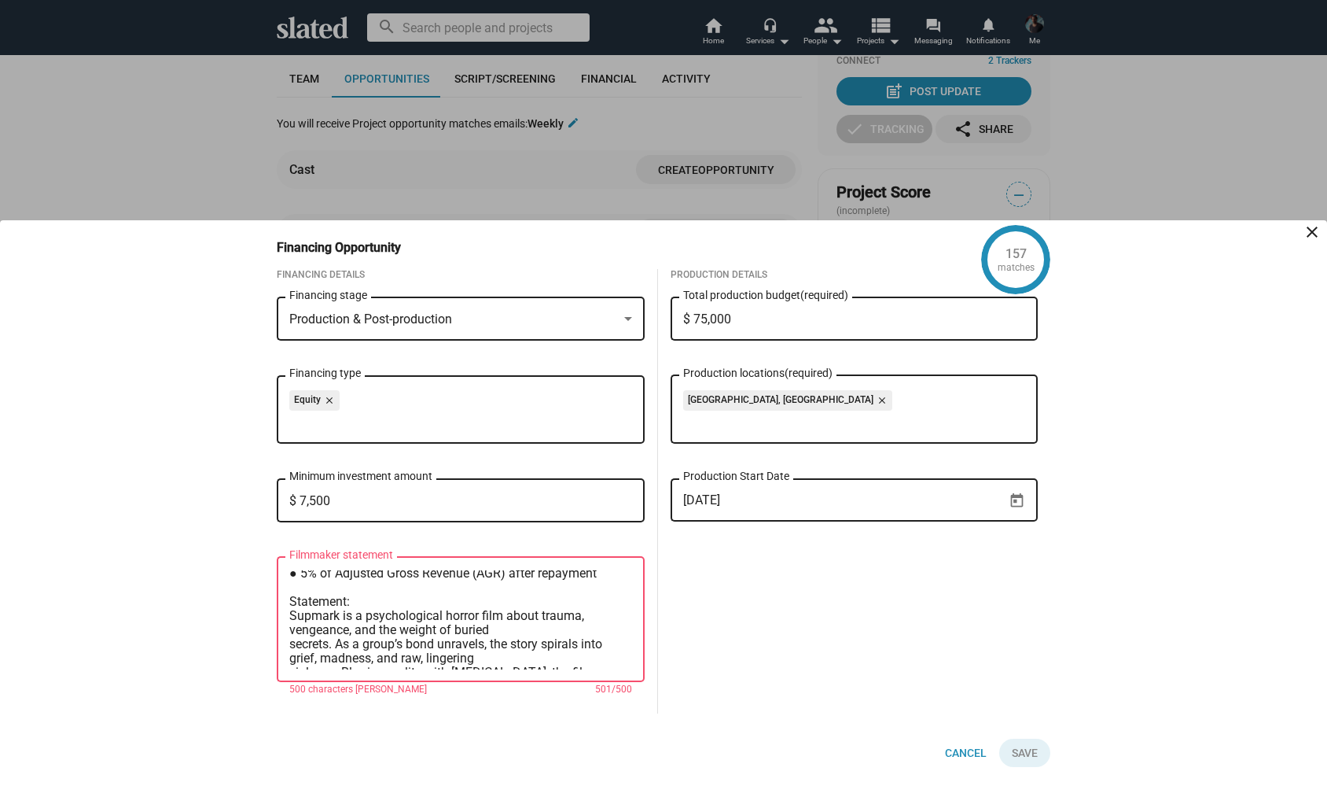
scroll to position [141, 0]
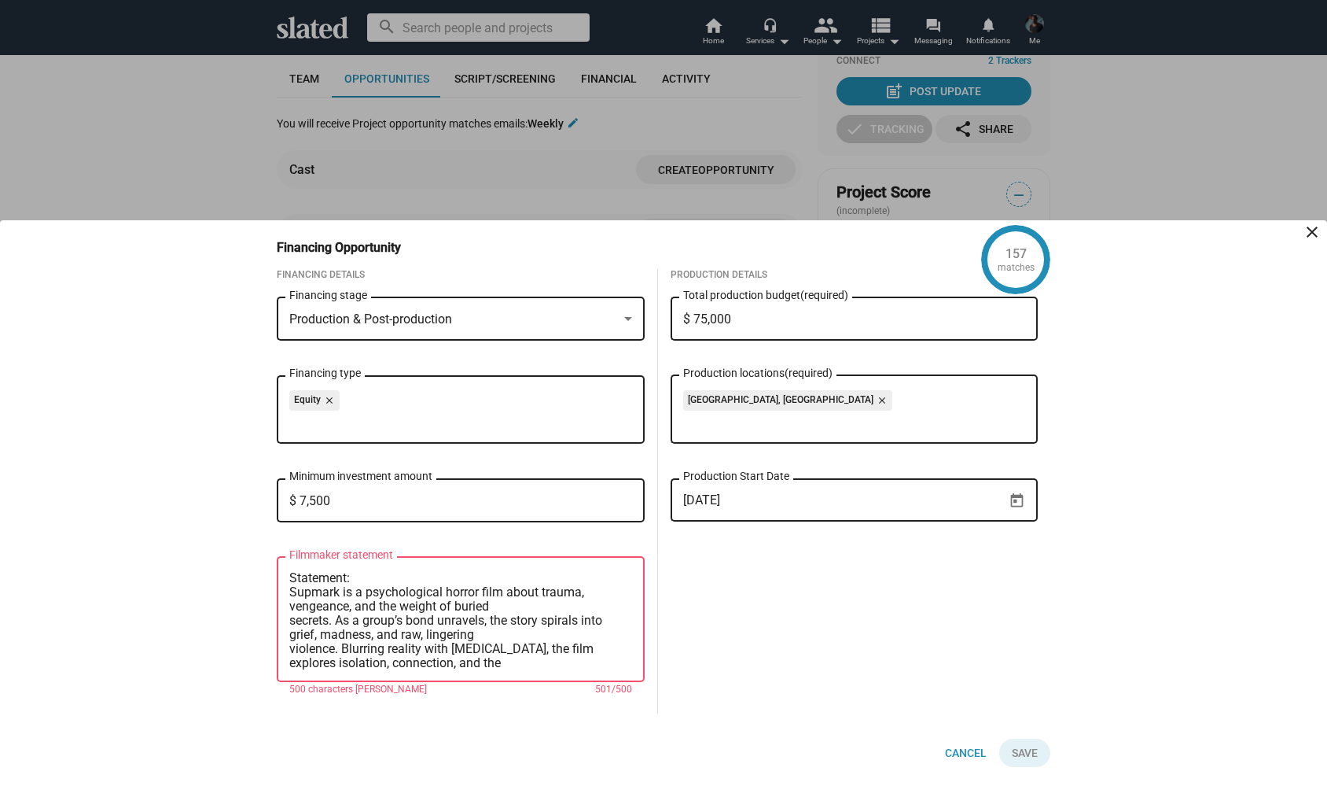
click at [356, 606] on textarea "Already secured: $50.000 Investment: $7,500 What you get: ● 120% repayment of y…" at bounding box center [460, 619] width 343 height 99
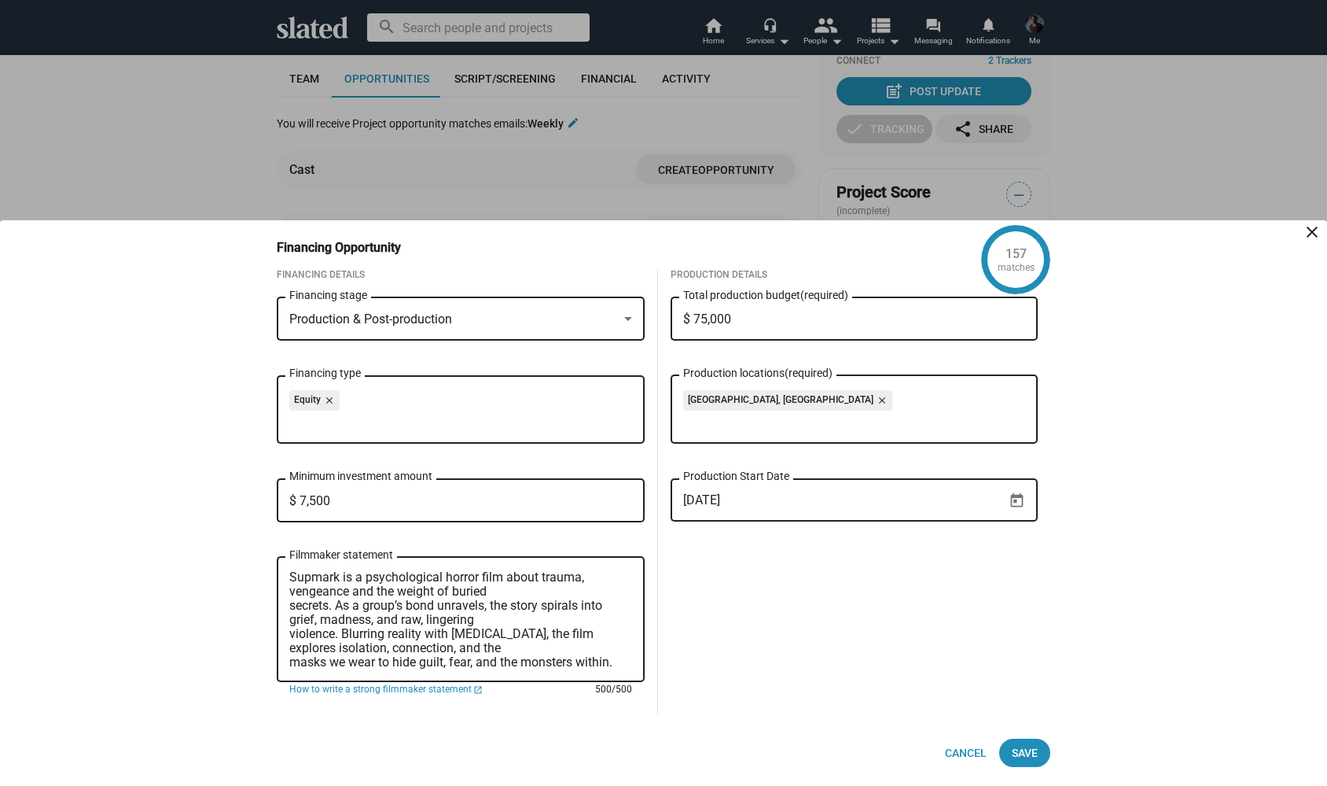
scroll to position [156, 0]
click at [290, 664] on textarea "Already secured: $50.000 Investment: $7,500 What you get: ● 120% repayment of y…" at bounding box center [460, 619] width 343 height 99
type textarea "Already secured: $50.000 Investment: $7,500 What you get: ● 120% repayment of y…"
click at [1025, 750] on span "Save" at bounding box center [1025, 752] width 26 height 28
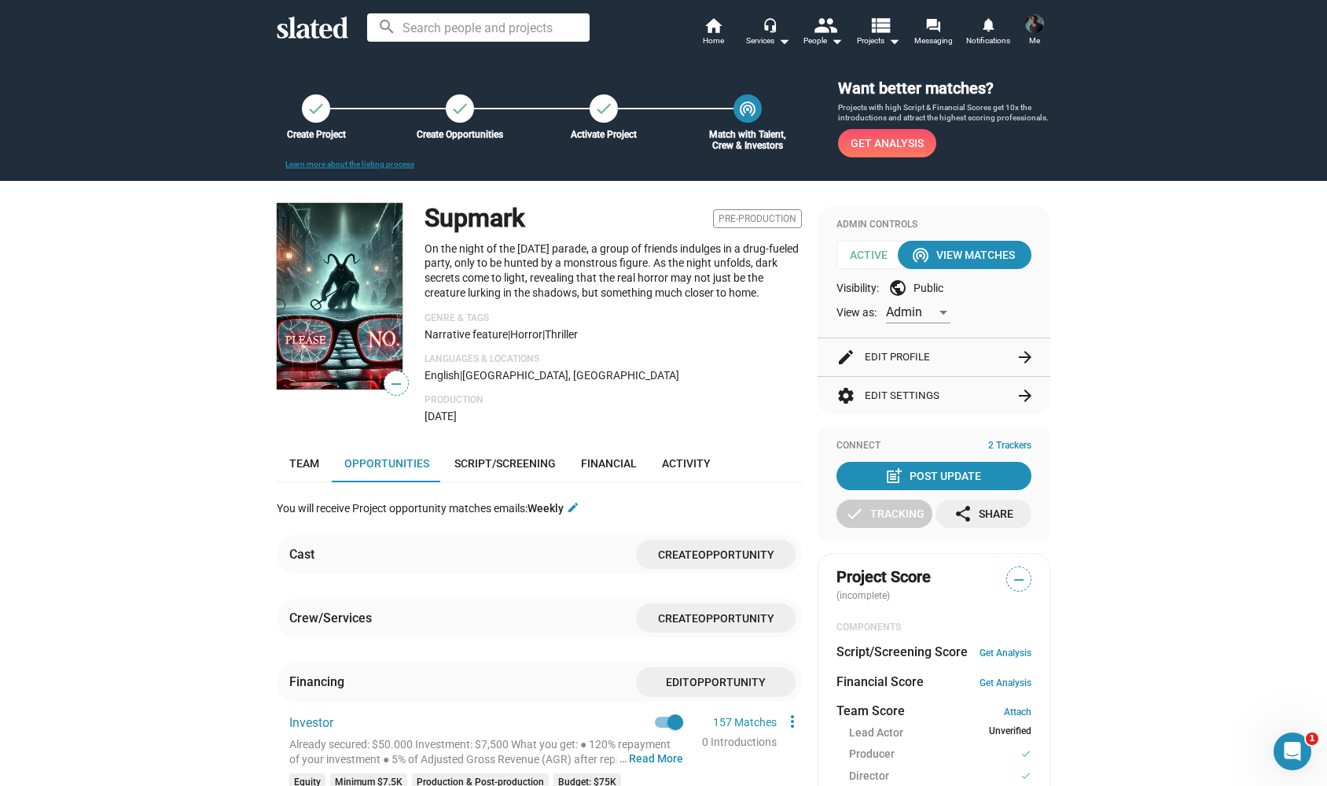
scroll to position [0, 0]
click at [968, 250] on div "wifi_tethering View Matches" at bounding box center [965, 255] width 101 height 28
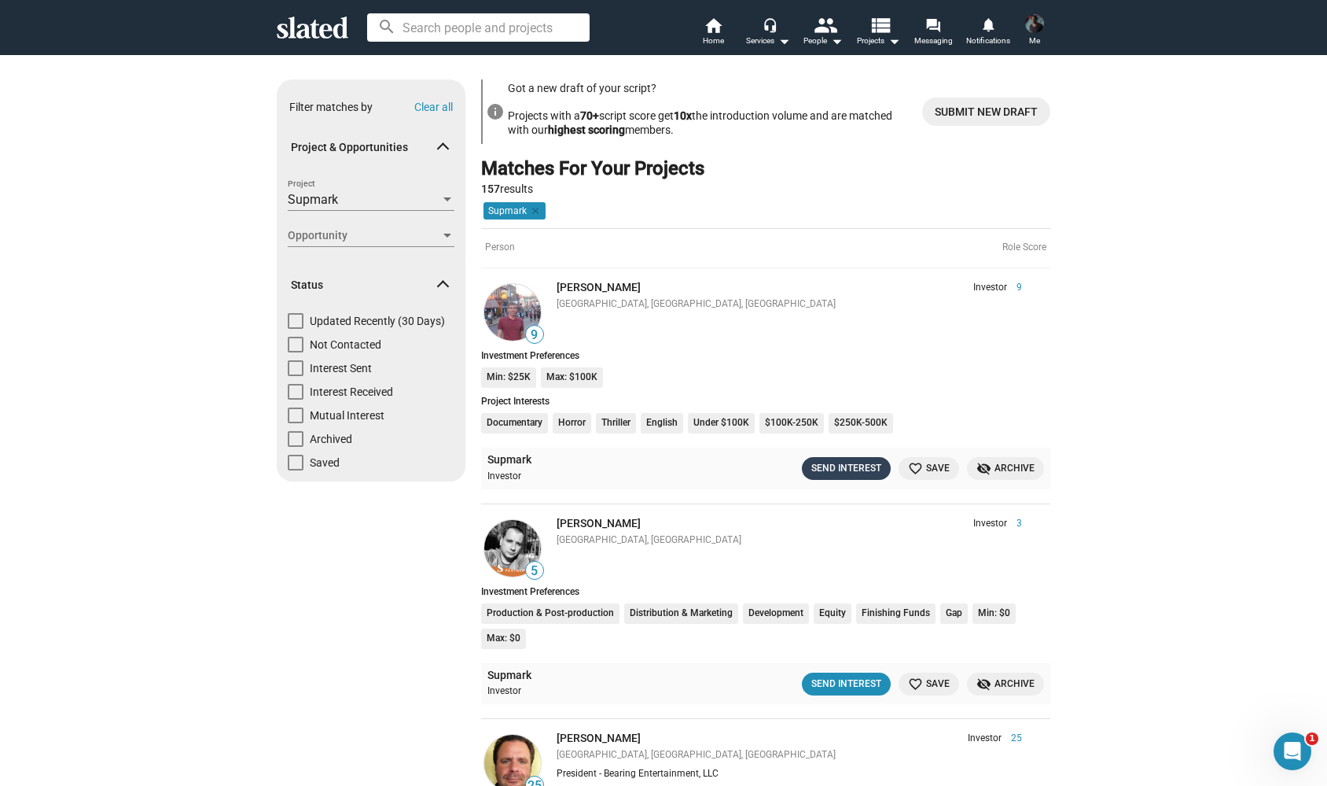
click at [849, 469] on div "Send Interest" at bounding box center [847, 468] width 70 height 17
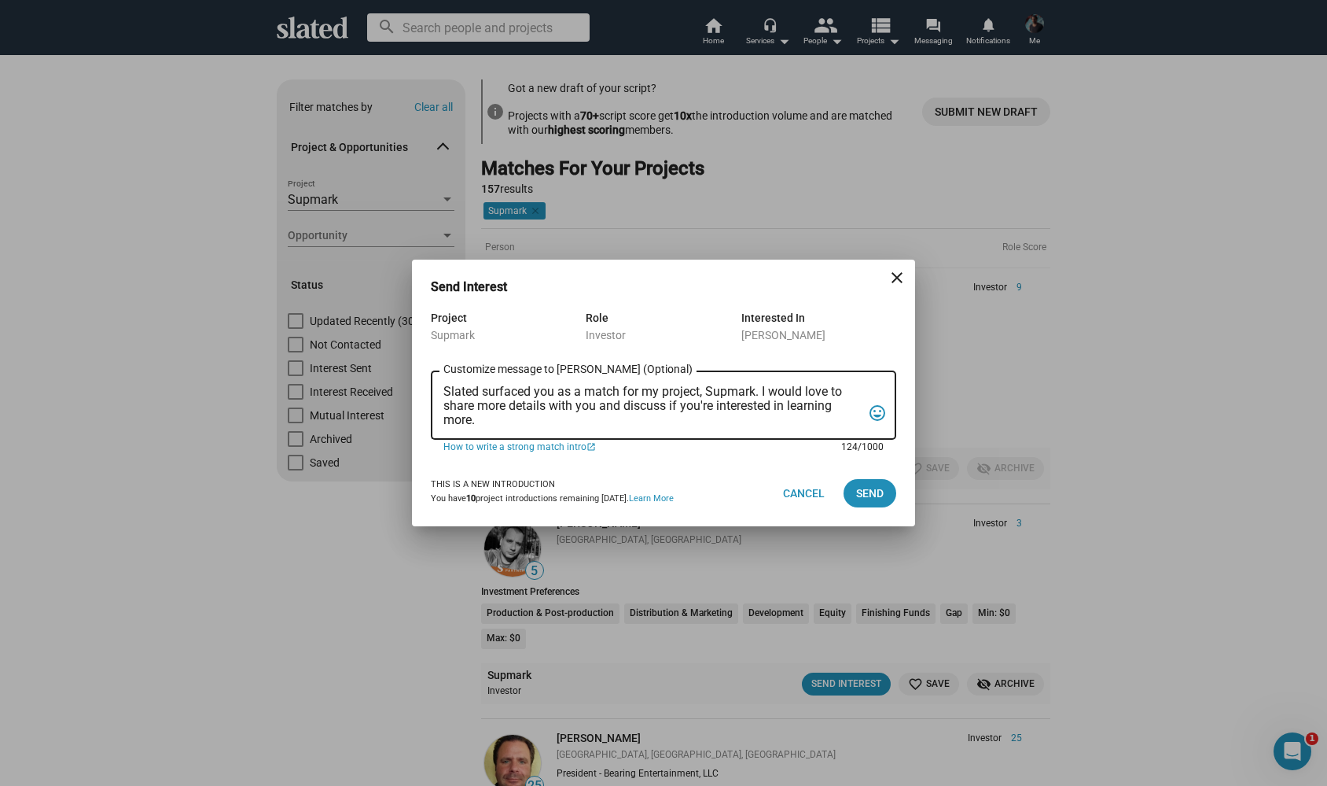
drag, startPoint x: 603, startPoint y: 401, endPoint x: 621, endPoint y: 405, distance: 18.5
click at [621, 405] on textarea "Slated surfaced you as a match for my project, Supmark. I would love to share m…" at bounding box center [653, 406] width 418 height 42
click at [644, 413] on textarea "Slated surfaced you as a match for my project, Supmark. I would love to share m…" at bounding box center [653, 406] width 418 height 42
drag, startPoint x: 624, startPoint y: 406, endPoint x: 687, endPoint y: 455, distance: 80.2
click at [687, 455] on div "Slated surfaced you as a match for my project, Supmark. I would love to share m…" at bounding box center [664, 412] width 466 height 85
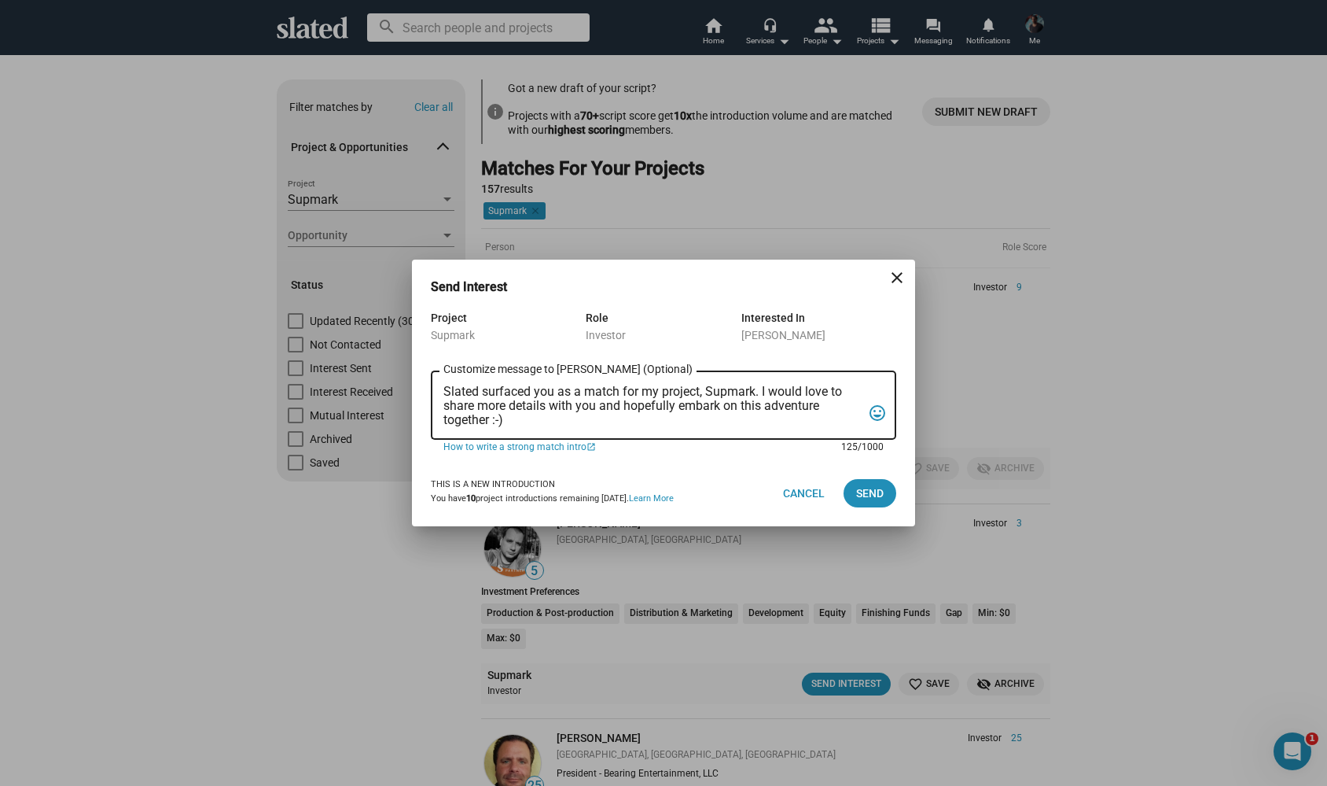
drag, startPoint x: 763, startPoint y: 390, endPoint x: 444, endPoint y: 392, distance: 319.3
click at [444, 392] on textarea "Slated surfaced you as a match for my project, Supmark. I would love to share m…" at bounding box center [653, 406] width 418 height 42
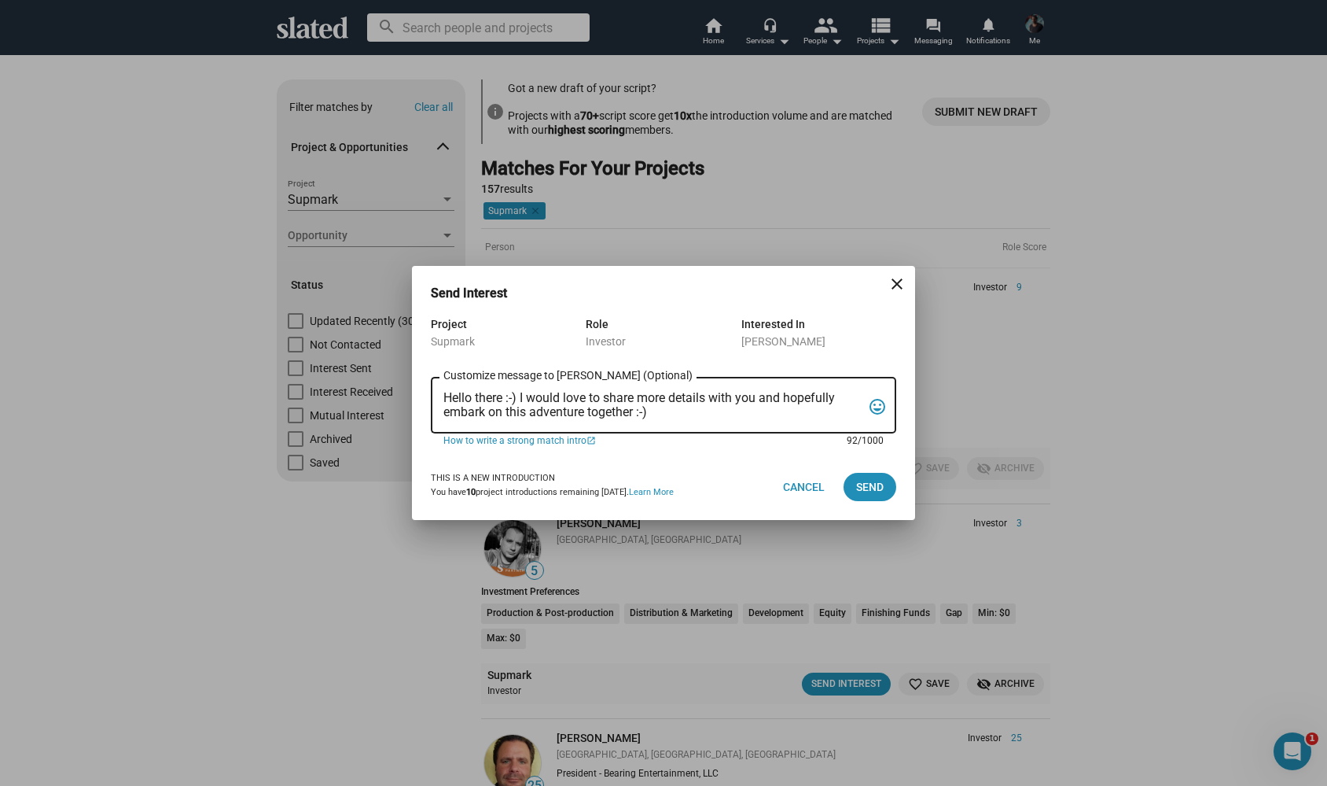
click at [708, 397] on textarea "Hello there :-) I would love to share more details with you and hopefully embar…" at bounding box center [653, 406] width 418 height 30
click at [760, 399] on textarea "Hello there :-) I would love to share more details with you and hopefully embar…" at bounding box center [653, 406] width 418 height 30
click at [596, 412] on textarea "Hello there :-) I would love to share more details with you about my feature fi…" at bounding box center [653, 406] width 418 height 30
click at [651, 411] on textarea "Hello there :-) I would love to share more details with you about my feature fi…" at bounding box center [653, 406] width 418 height 30
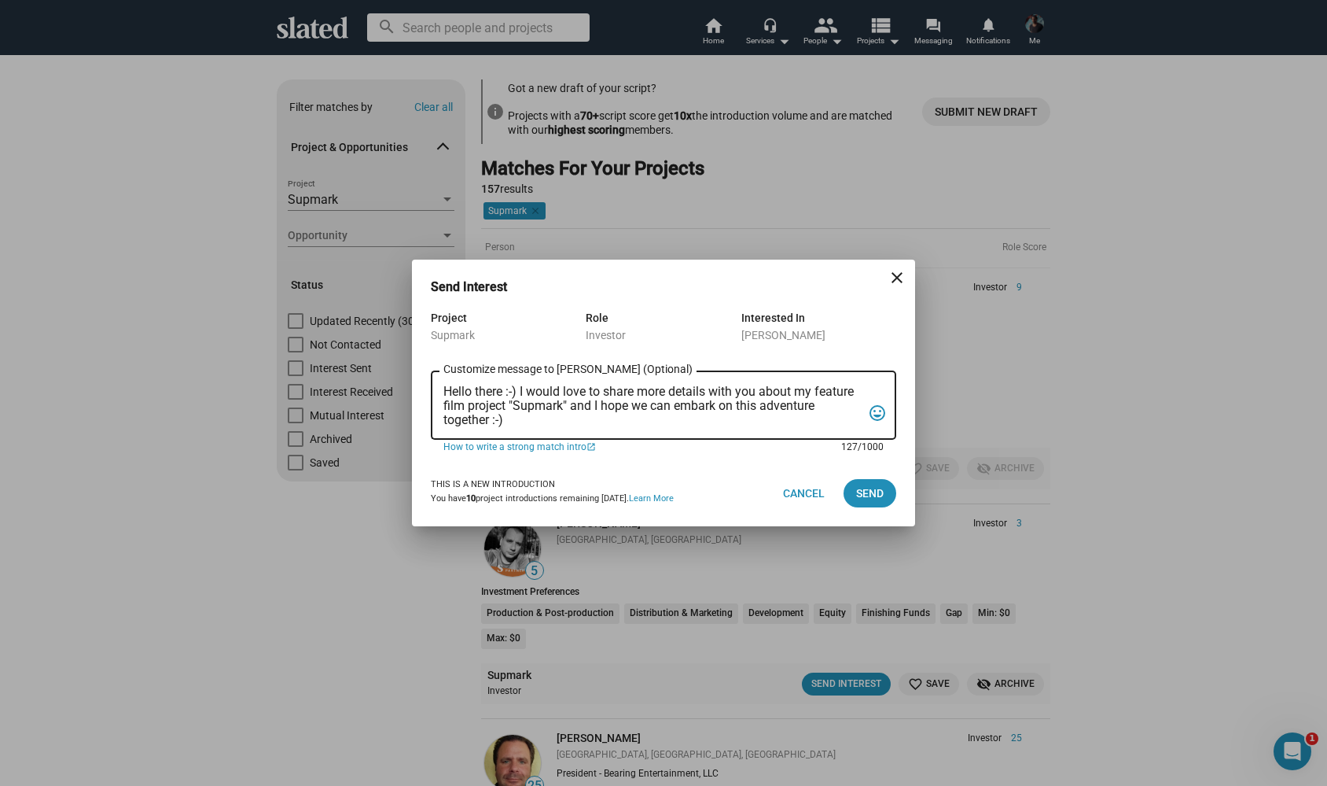
click at [532, 423] on textarea "Hello there :-) I would love to share more details with you about my feature fi…" at bounding box center [653, 406] width 418 height 42
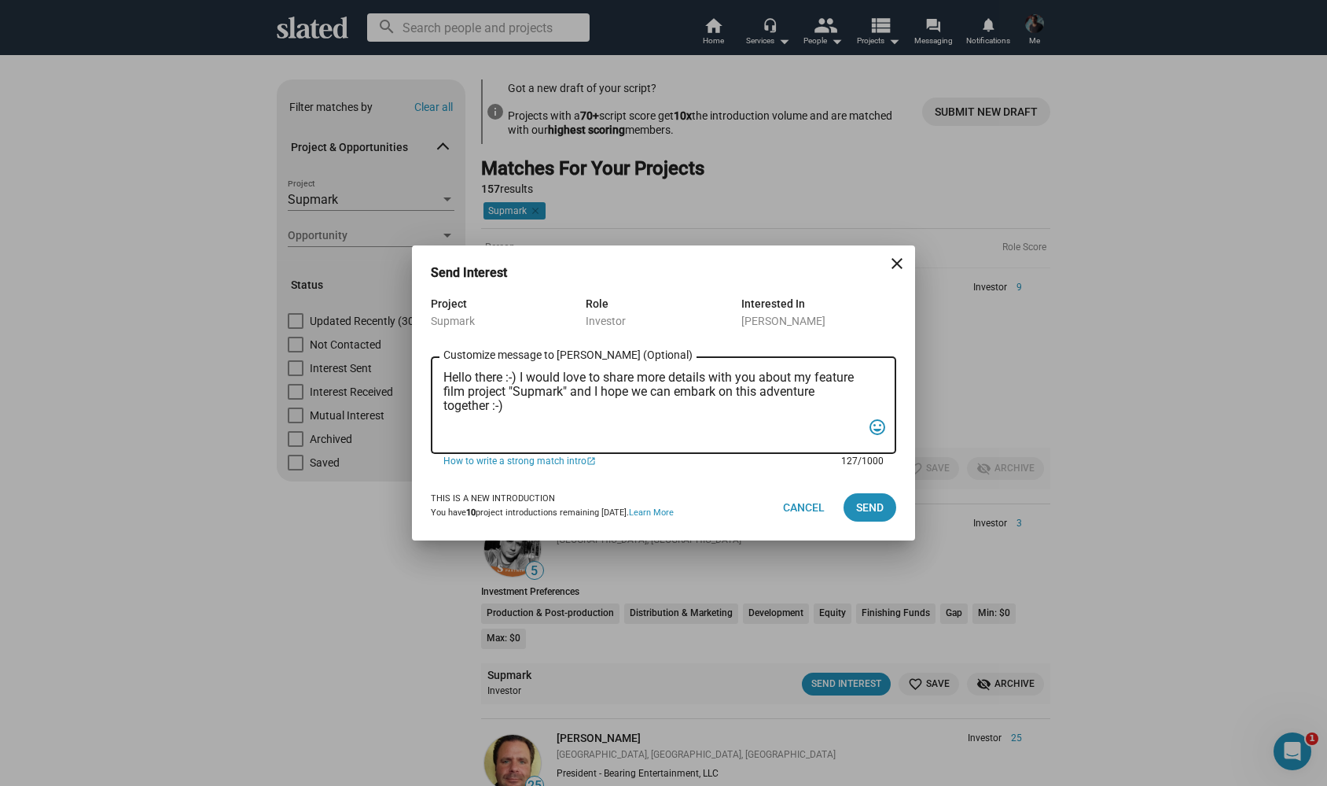
click at [519, 378] on textarea "Hello there :-) I would love to share more details with you about my feature fi…" at bounding box center [653, 405] width 418 height 71
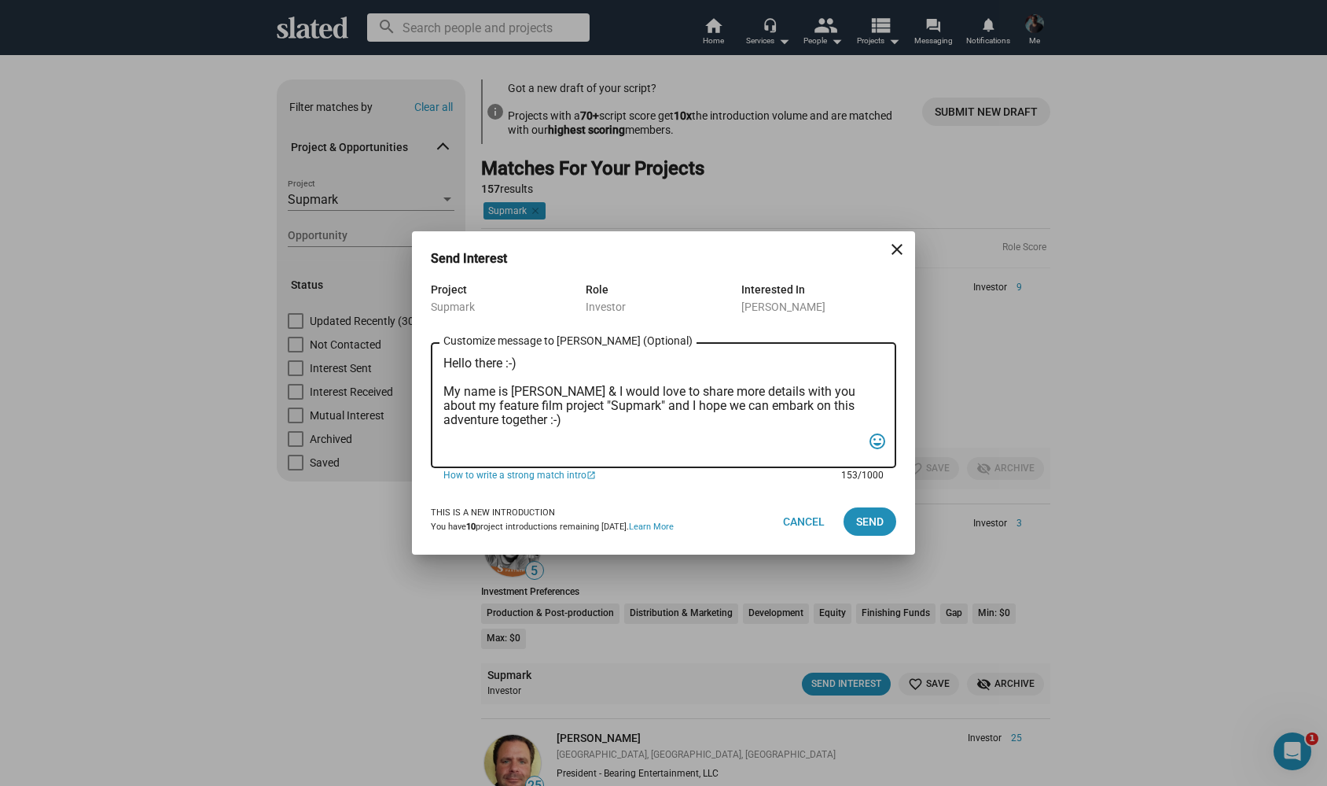
click at [501, 359] on textarea "Hello there :-) My name is Alexander Bruckner & I would love to share more deta…" at bounding box center [653, 405] width 418 height 99
click at [464, 458] on div "Hello possible future partner :-) My name is Alexander Bruckner & I would love …" at bounding box center [653, 404] width 418 height 128
click at [491, 449] on textarea "Hello possible future partner :-) My name is Alexander Bruckner & I would love …" at bounding box center [653, 405] width 418 height 99
click at [524, 409] on textarea "Hello possible future partner :-) My name is Alexander Bruckner & I would love …" at bounding box center [653, 405] width 418 height 99
click at [609, 447] on textarea "Hello possible future partner :-) My name is Alexander Bruckner & I would love …" at bounding box center [653, 405] width 418 height 99
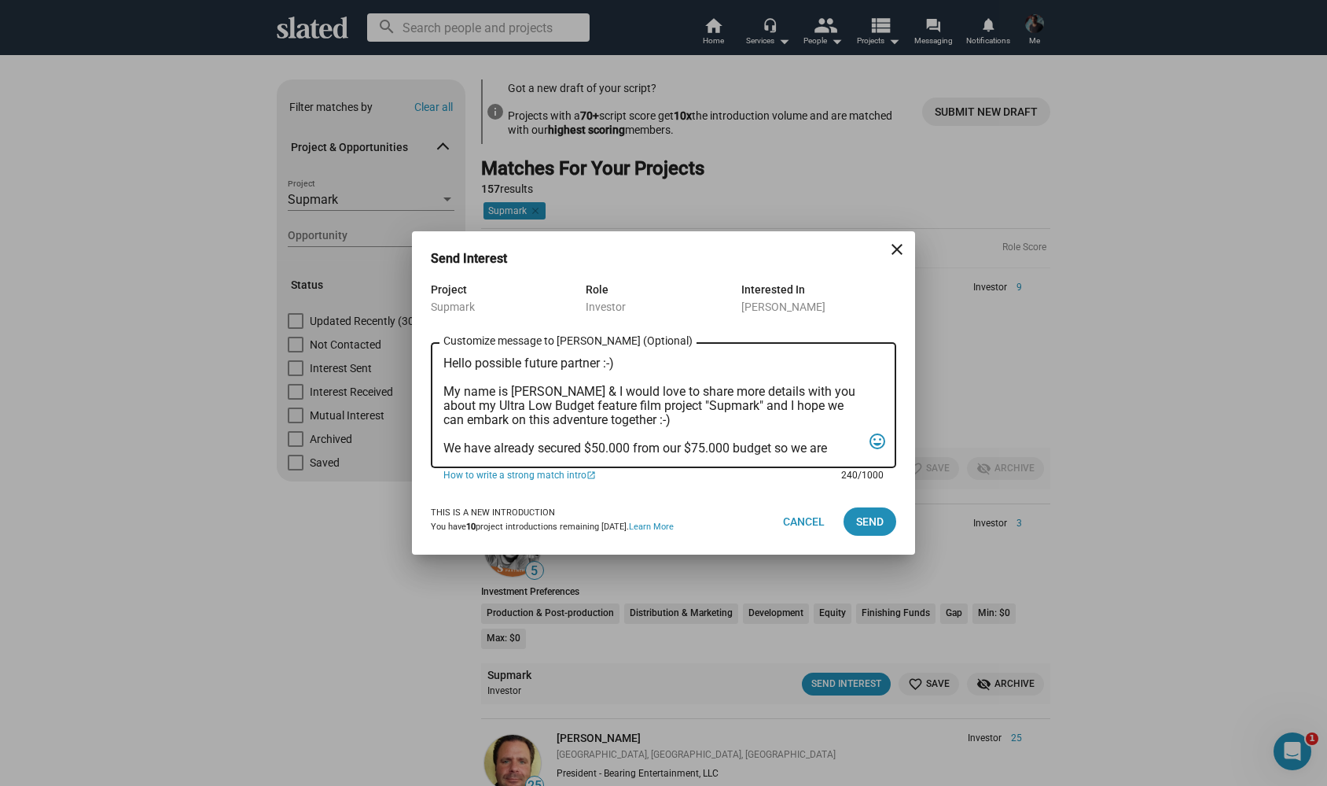
scroll to position [9, 0]
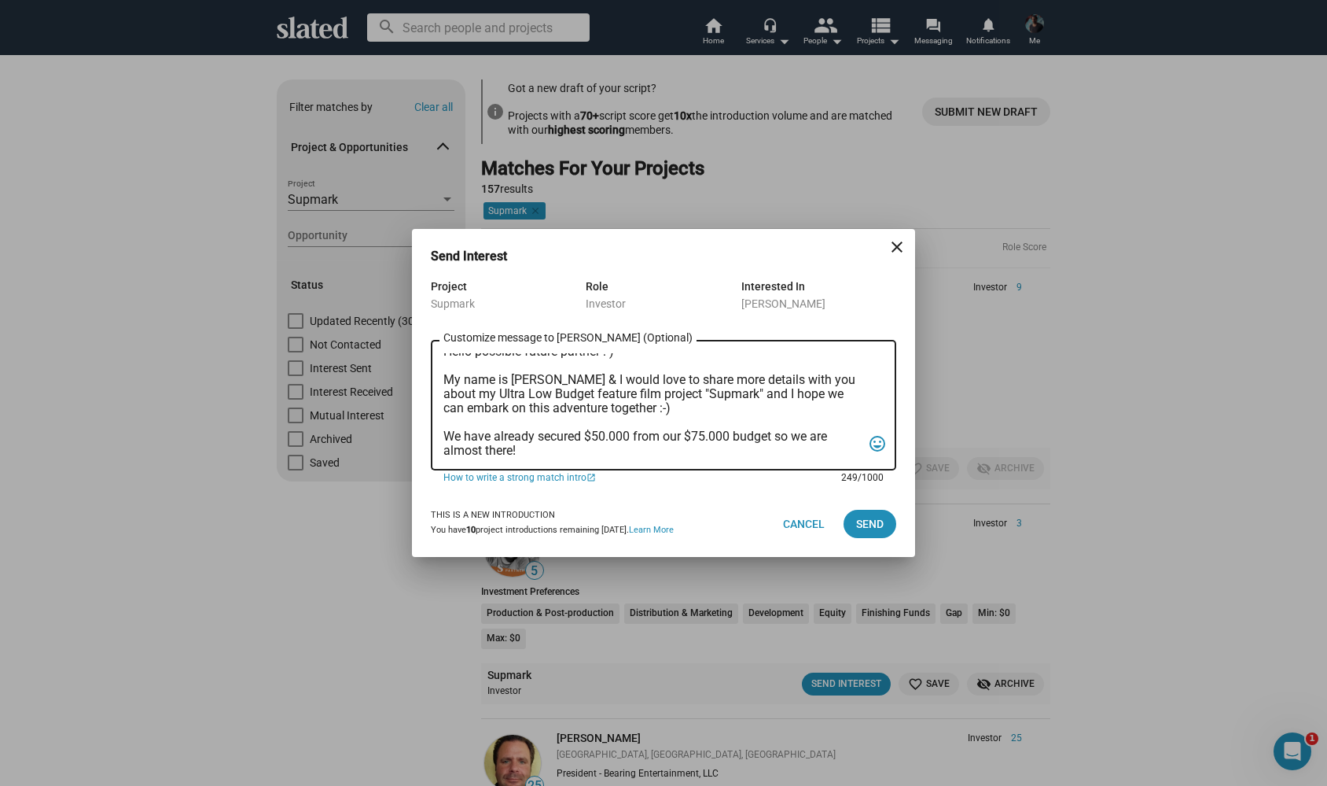
paste textarea "LOGLINE On the night of the Halloween parade, a group of friends indulges in a …"
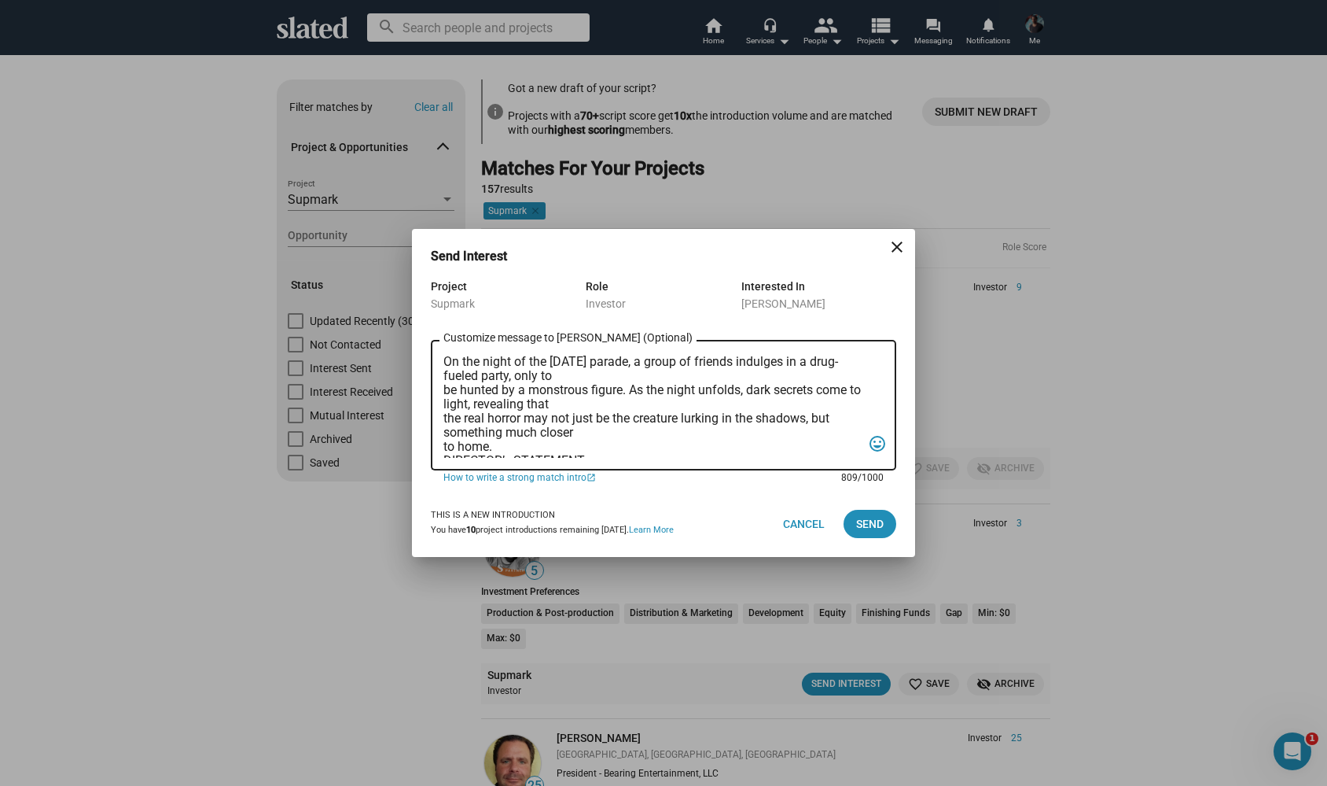
scroll to position [179, 0]
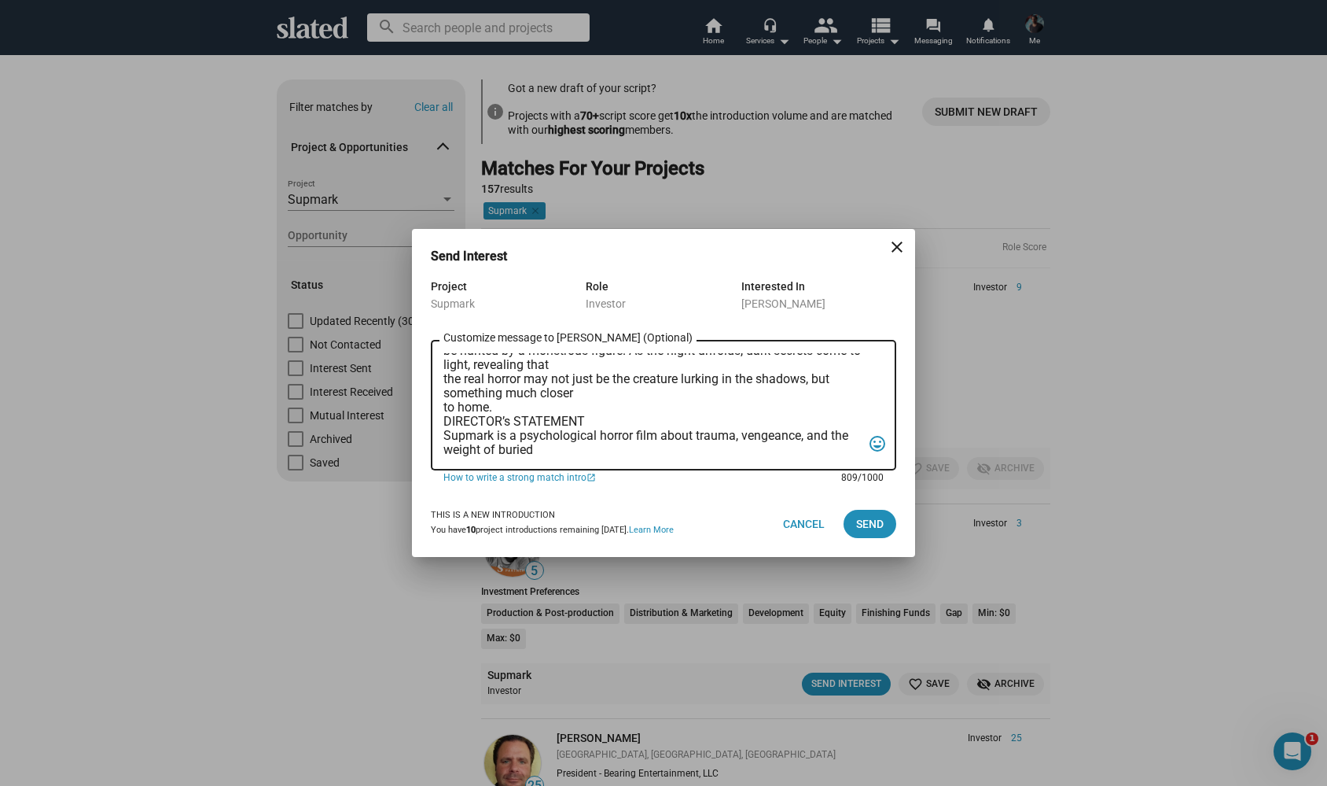
click at [514, 407] on textarea "Hello possible future partner :-) My name is Alexander Bruckner & I would love …" at bounding box center [653, 405] width 418 height 105
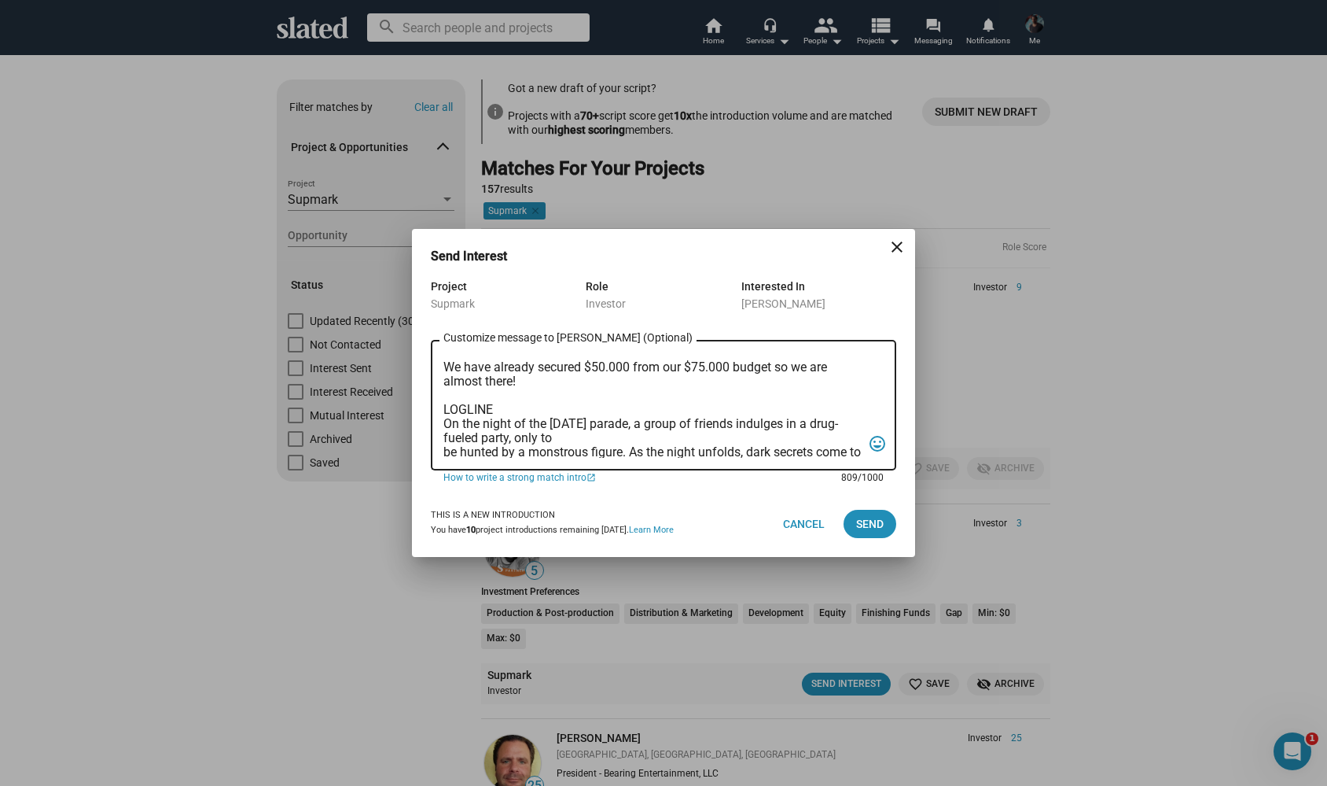
scroll to position [102, 0]
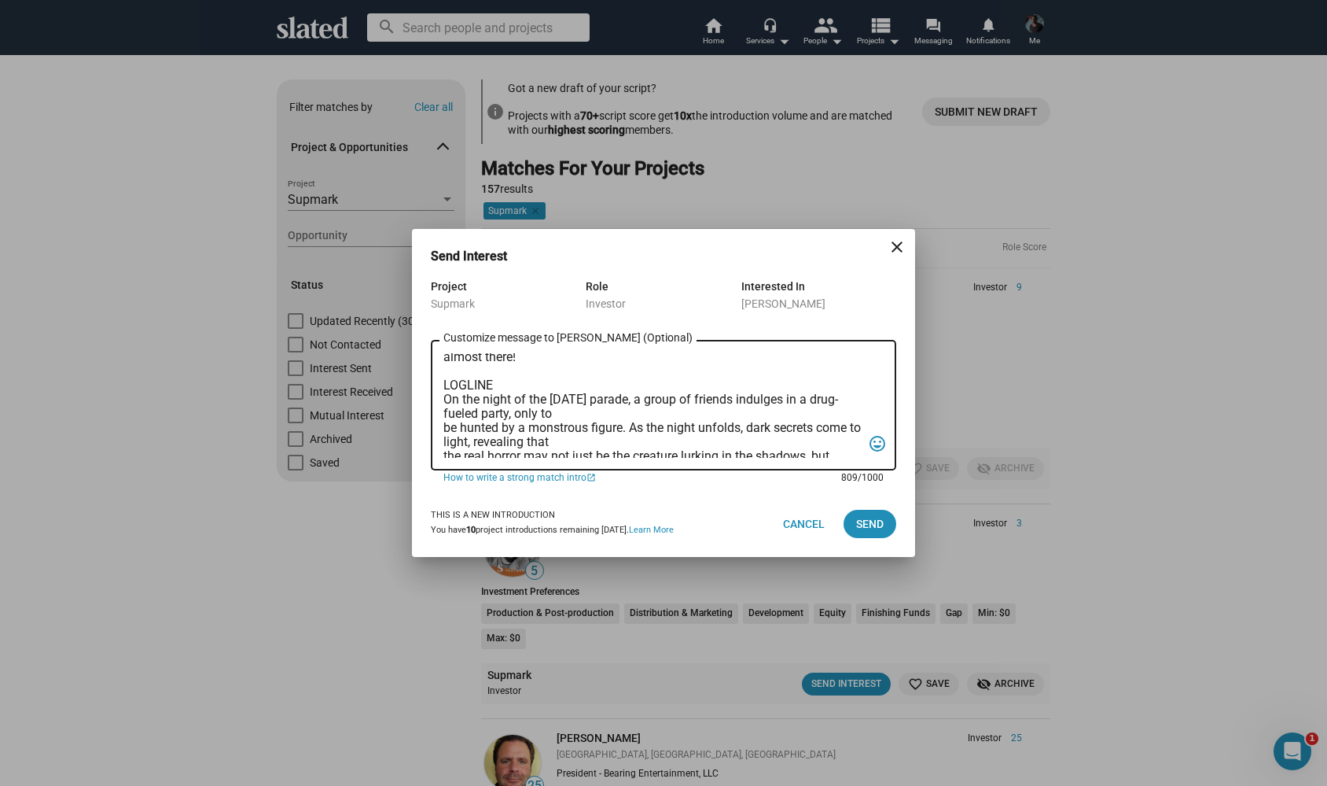
click at [443, 432] on div "Hello possible future partner :-) My name is Alexander Bruckner & I would love …" at bounding box center [664, 404] width 466 height 134
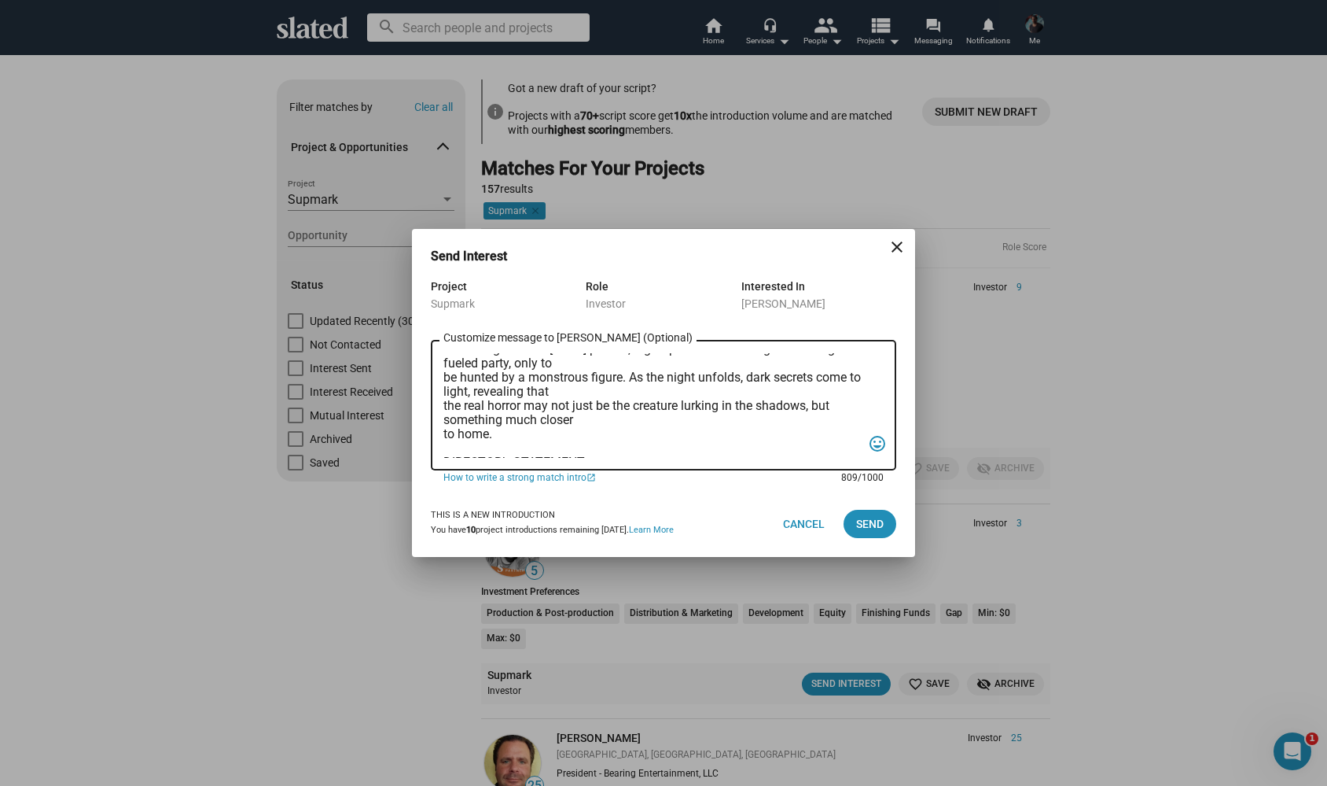
scroll to position [150, 0]
click at [441, 381] on div "Hello possible future partner :-) My name is Alexander Bruckner & I would love …" at bounding box center [664, 404] width 466 height 134
click at [446, 381] on textarea "Hello possible future partner :-) My name is Alexander Bruckner & I would love …" at bounding box center [653, 405] width 418 height 105
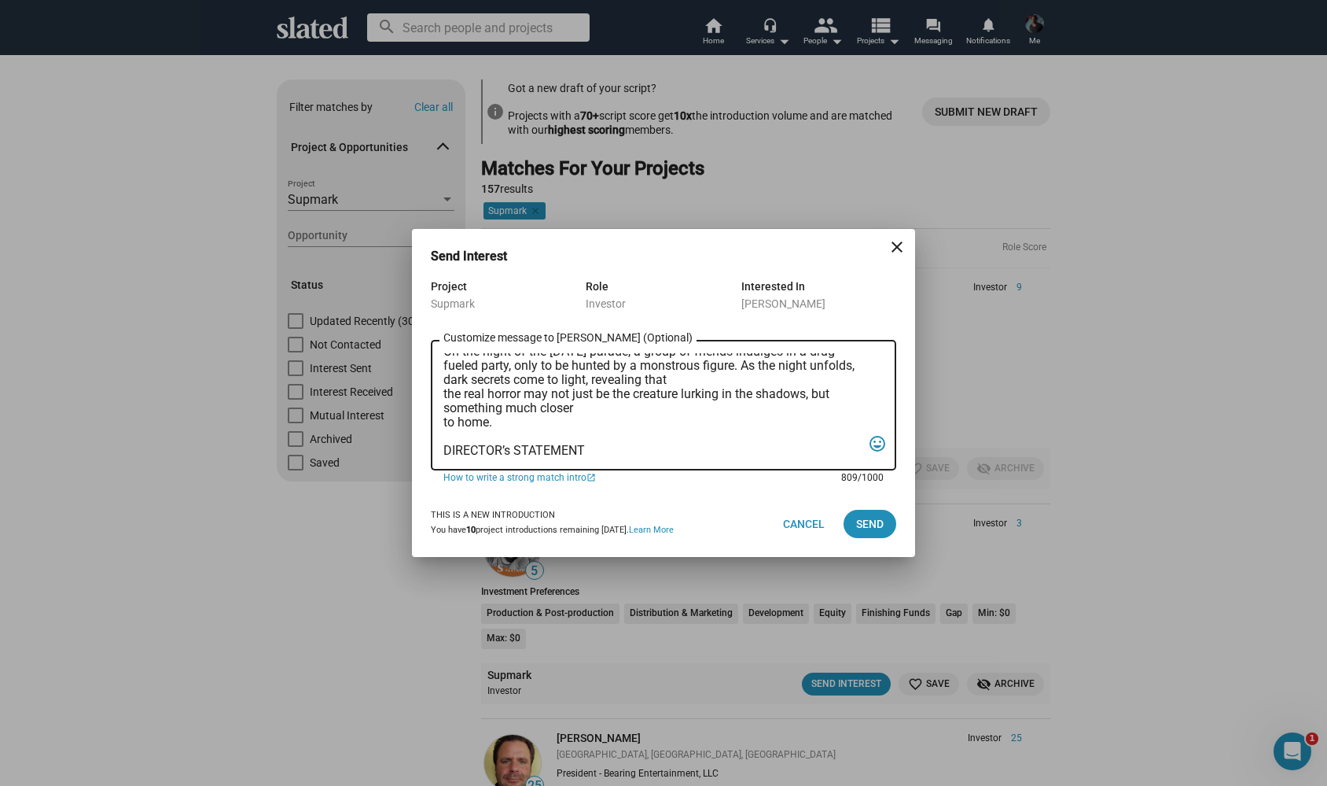
click at [444, 396] on textarea "Hello possible future partner :-) My name is Alexander Bruckner & I would love …" at bounding box center [653, 405] width 418 height 105
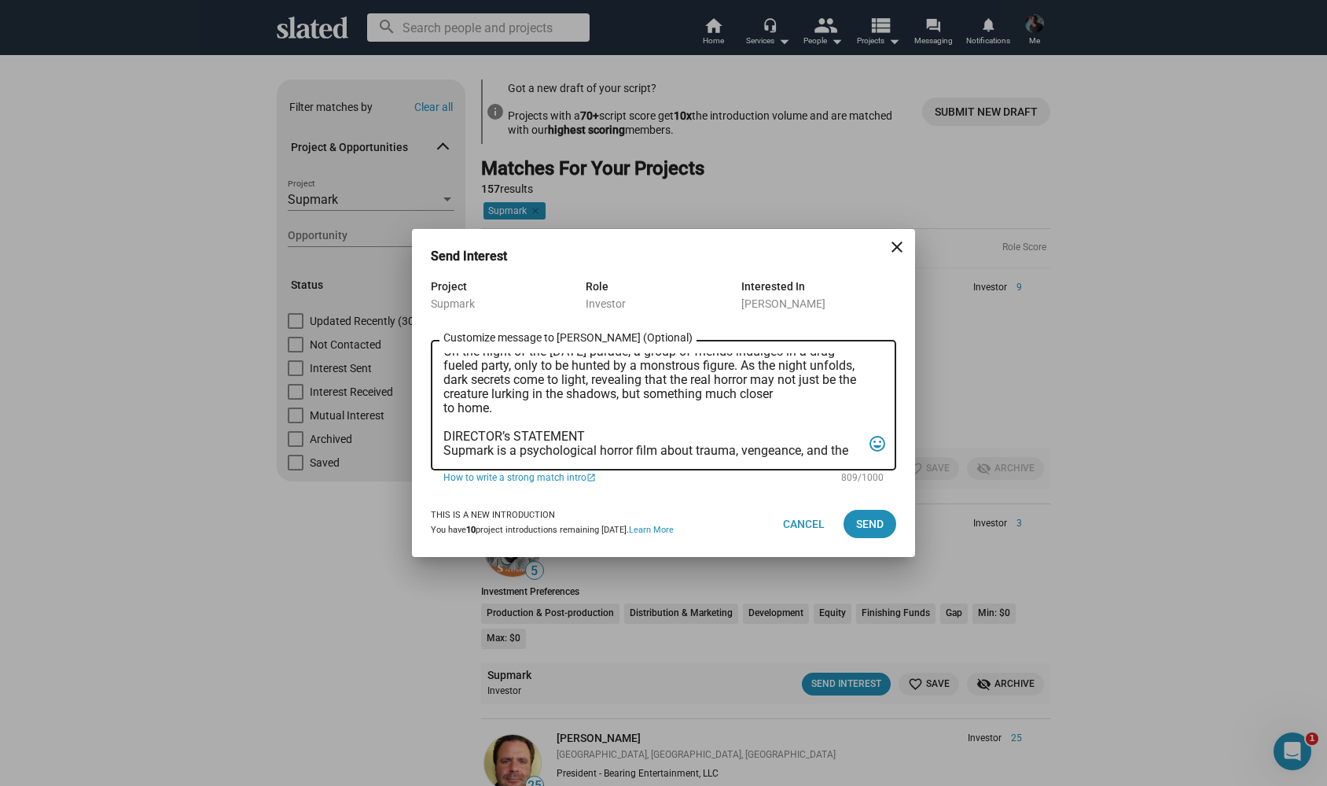
click at [443, 411] on div "Hello possible future partner :-) My name is Alexander Bruckner & I would love …" at bounding box center [664, 404] width 466 height 134
click at [450, 410] on textarea "Hello possible future partner :-) My name is Alexander Bruckner & I would love …" at bounding box center [653, 405] width 418 height 105
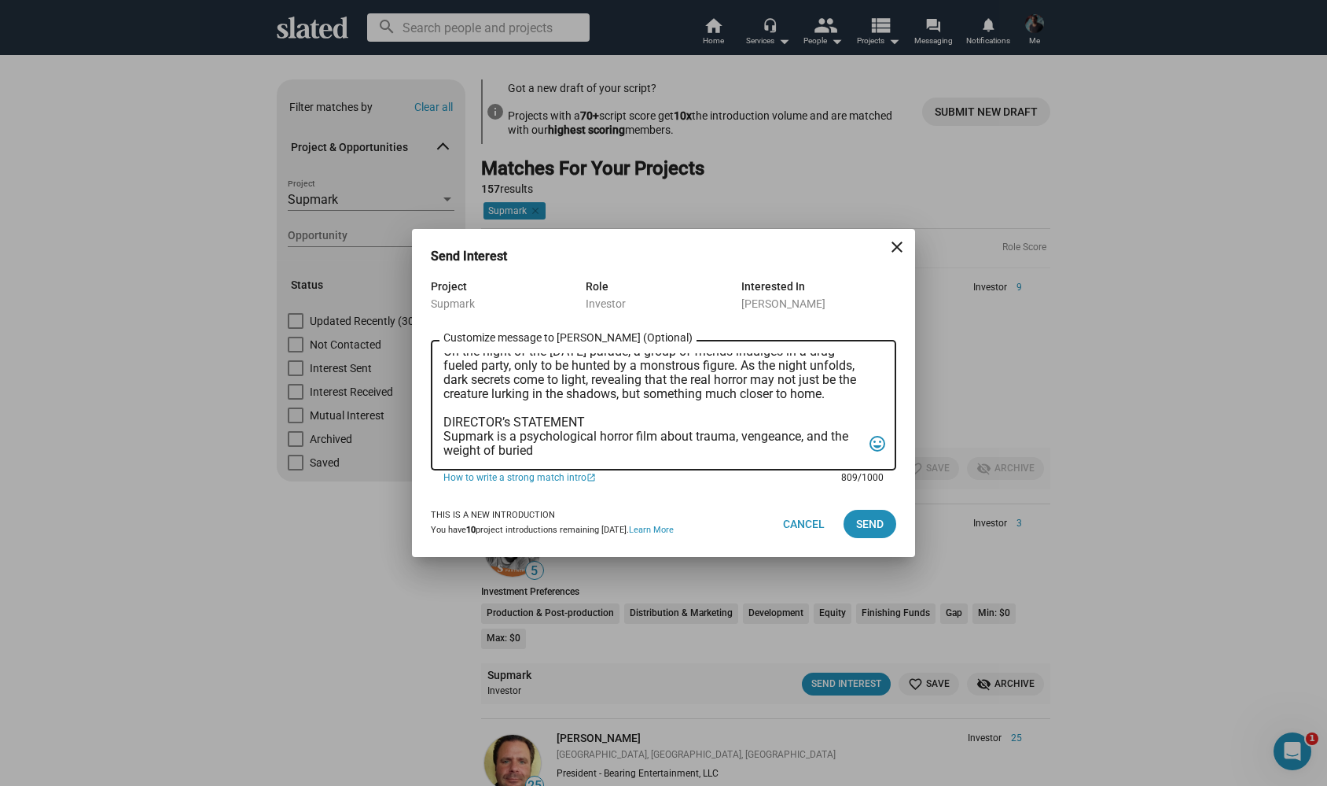
scroll to position [176, 0]
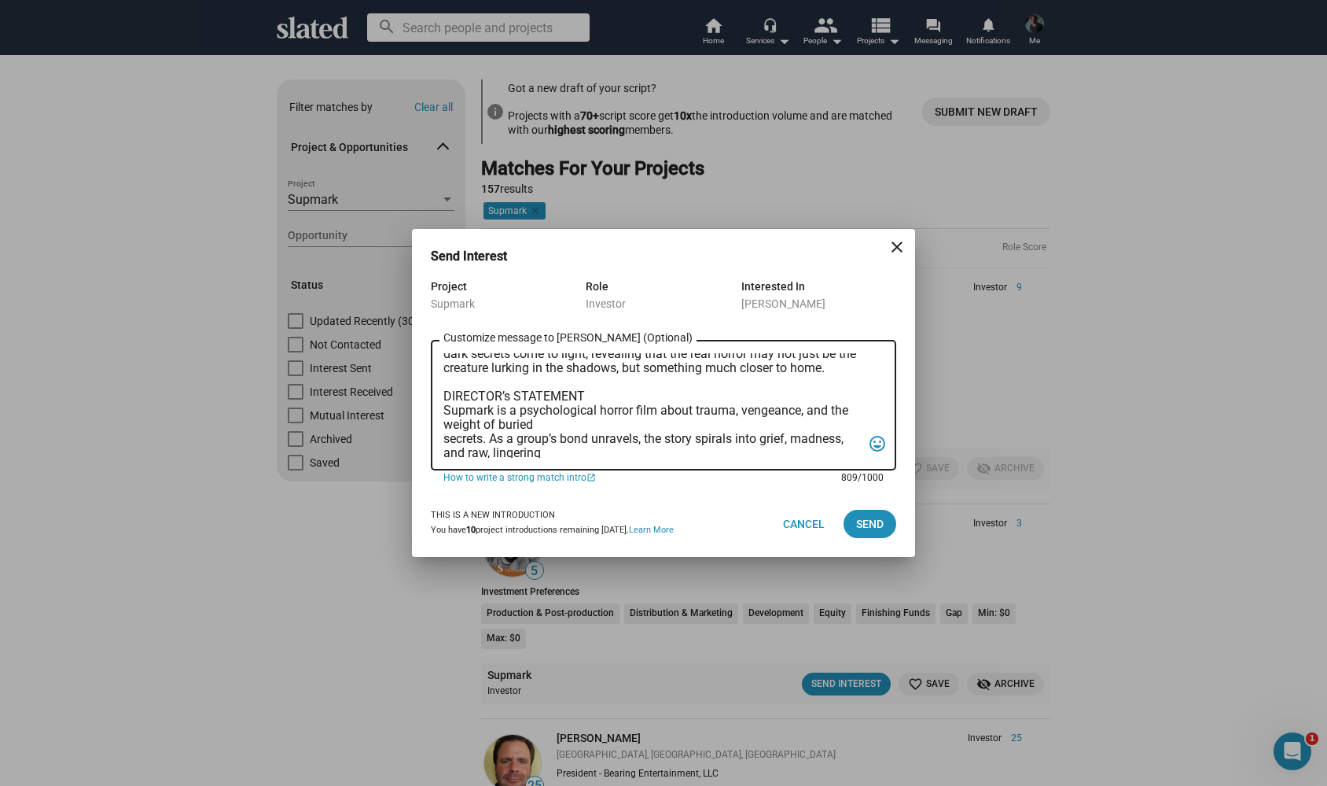
click at [446, 440] on textarea "Hello possible future partner :-) My name is Alexander Bruckner & I would love …" at bounding box center [653, 405] width 418 height 105
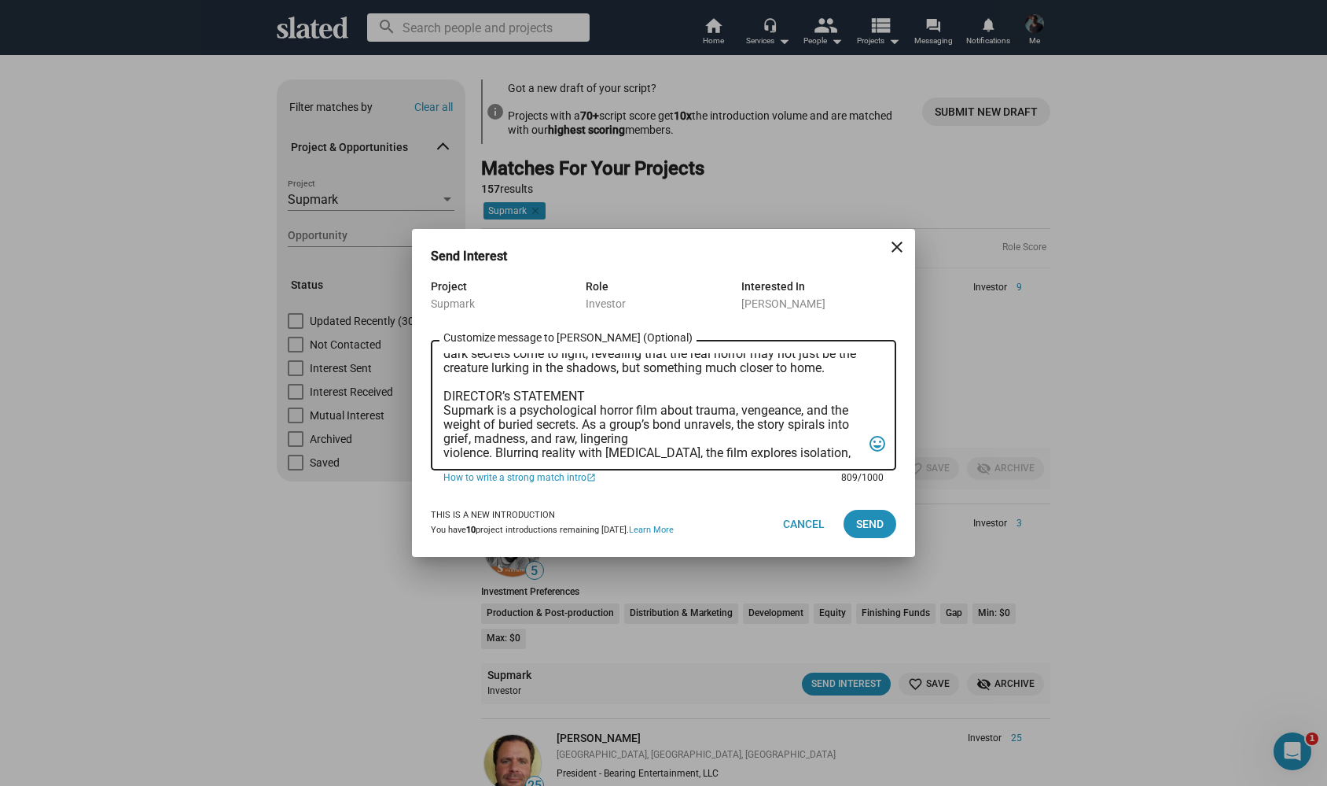
click at [445, 454] on textarea "Hello possible future partner :-) My name is Alexander Bruckner & I would love …" at bounding box center [653, 405] width 418 height 105
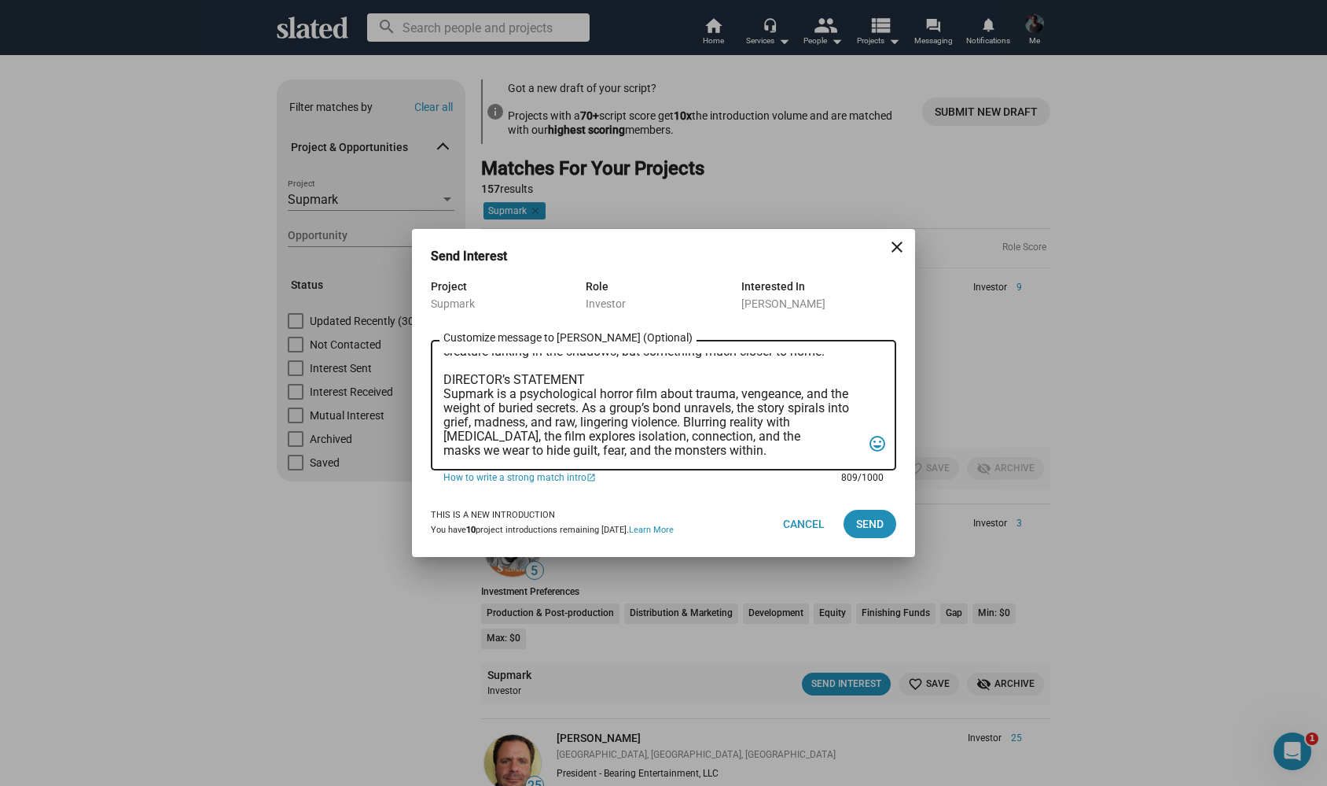
scroll to position [193, 0]
click at [602, 396] on textarea "Hello possible future partner :-) My name is Alexander Bruckner & I would love …" at bounding box center [653, 405] width 418 height 105
drag, startPoint x: 783, startPoint y: 453, endPoint x: 433, endPoint y: 380, distance: 357.5
click at [433, 380] on div "Hello possible future partner :-) My name is Alexander Bruckner & I would love …" at bounding box center [664, 404] width 466 height 134
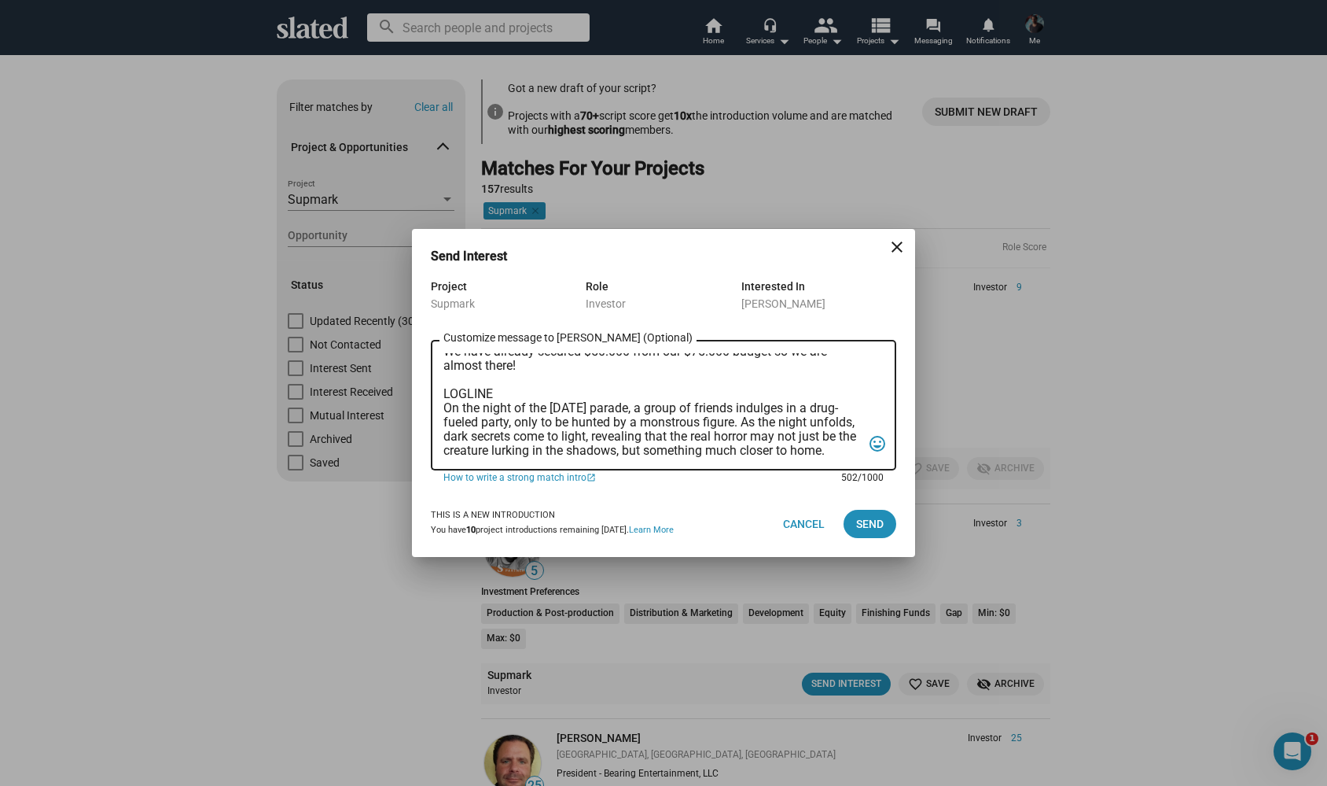
click at [455, 376] on textarea "Hello possible future partner :-) My name is Alexander Bruckner & I would love …" at bounding box center [653, 405] width 418 height 105
paste textarea "DIRECTOR’s STATEMENT Supmark is a psychological thriller/horror film about trau…"
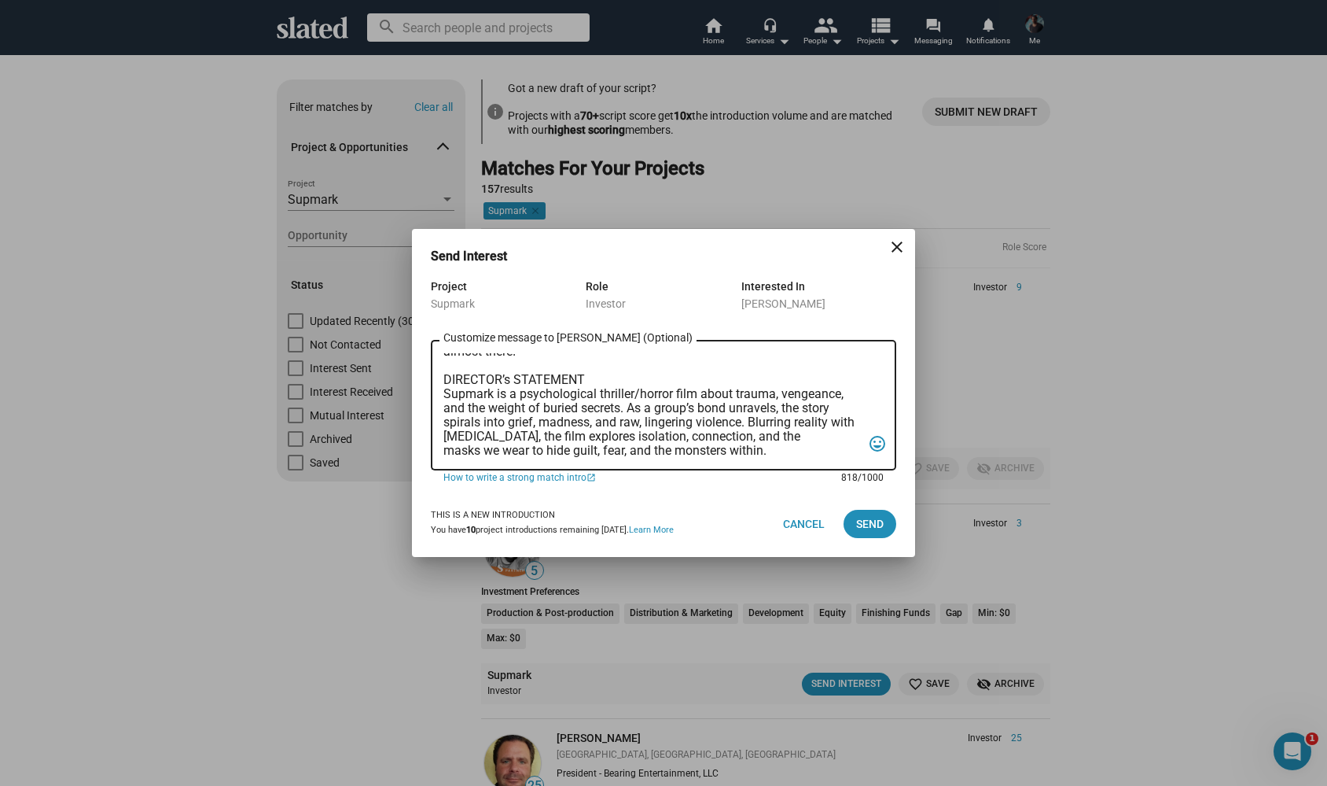
type textarea "Hello possible future partner :-) My name is Alexander Bruckner & I would love …"
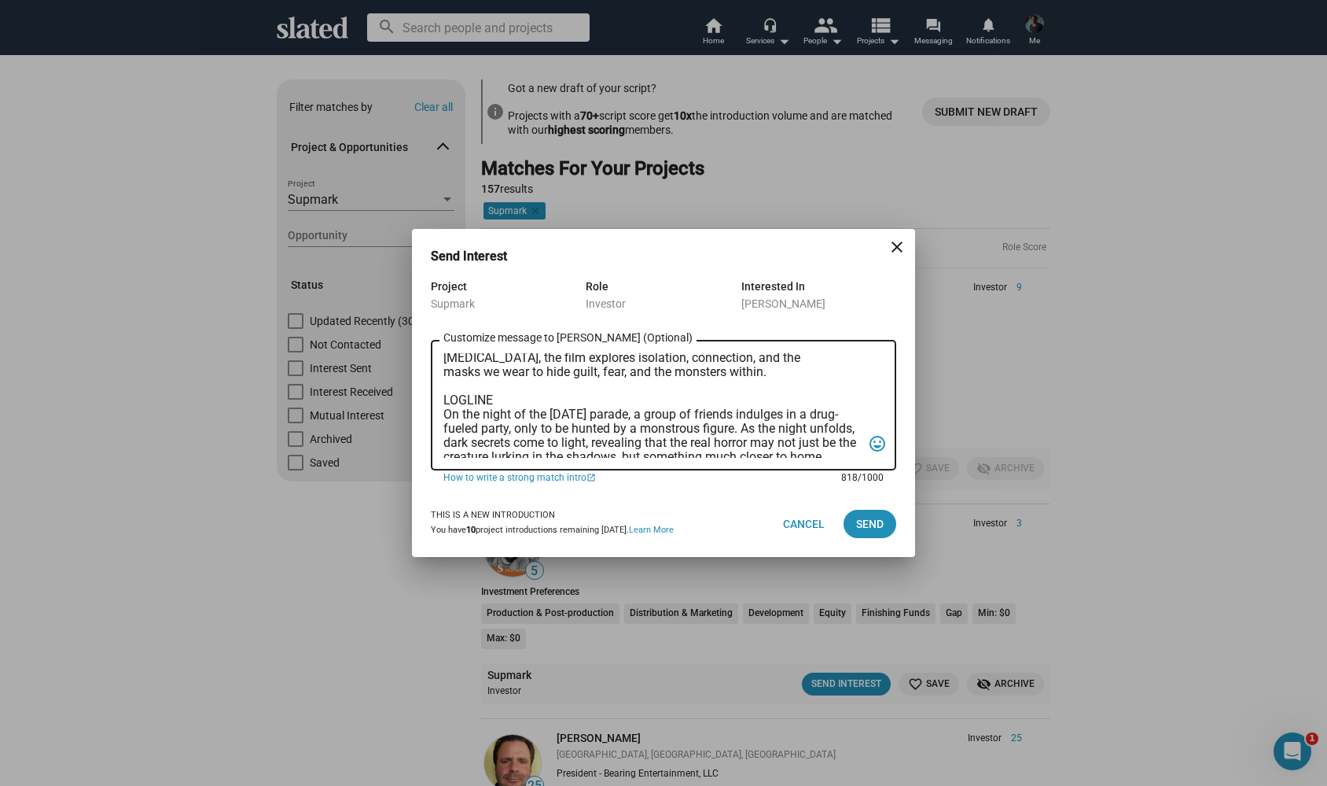
scroll to position [193, 0]
drag, startPoint x: 444, startPoint y: 362, endPoint x: 735, endPoint y: 600, distance: 376.7
click at [735, 600] on div "Send Interest close Project Supmark Role Investor Interested In Jeremy Meyer Cu…" at bounding box center [663, 393] width 1327 height 786
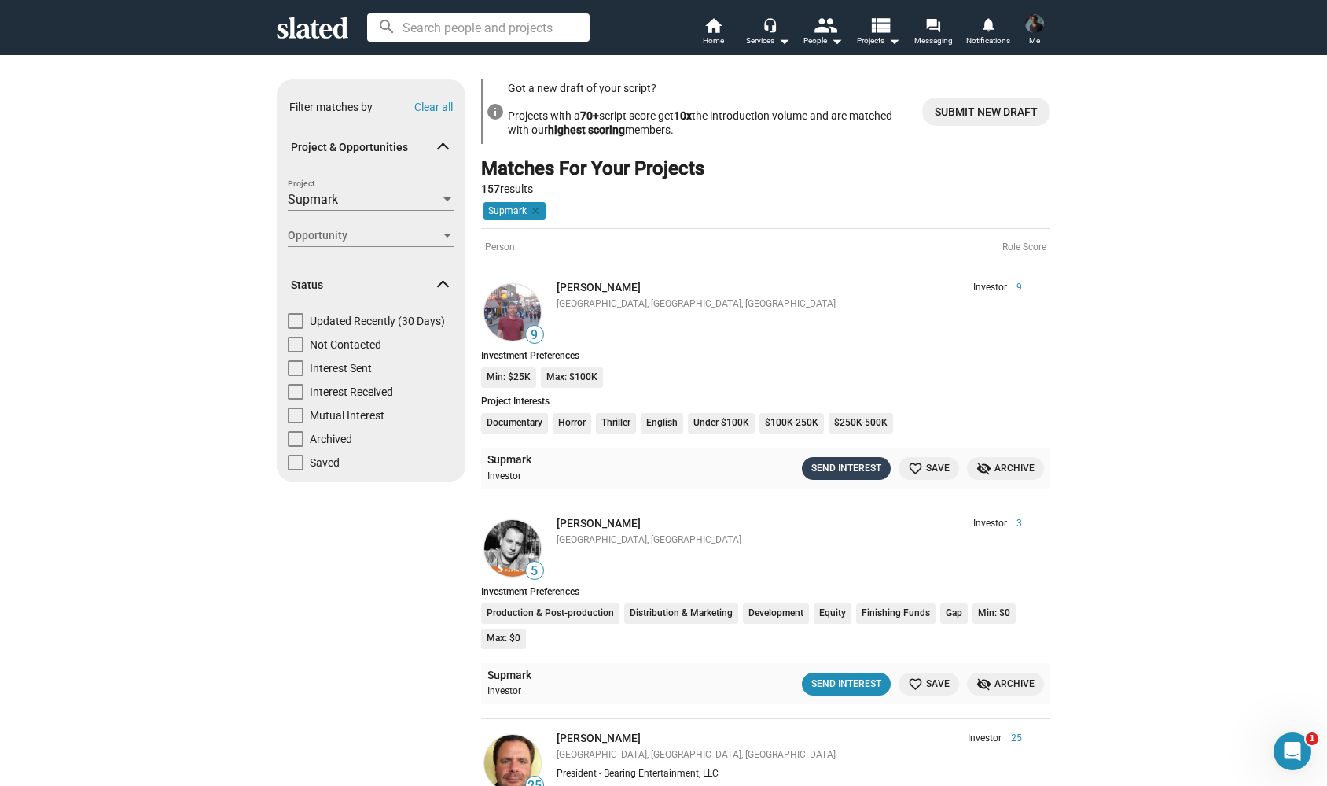
click at [852, 466] on div "Send Interest" at bounding box center [847, 468] width 70 height 17
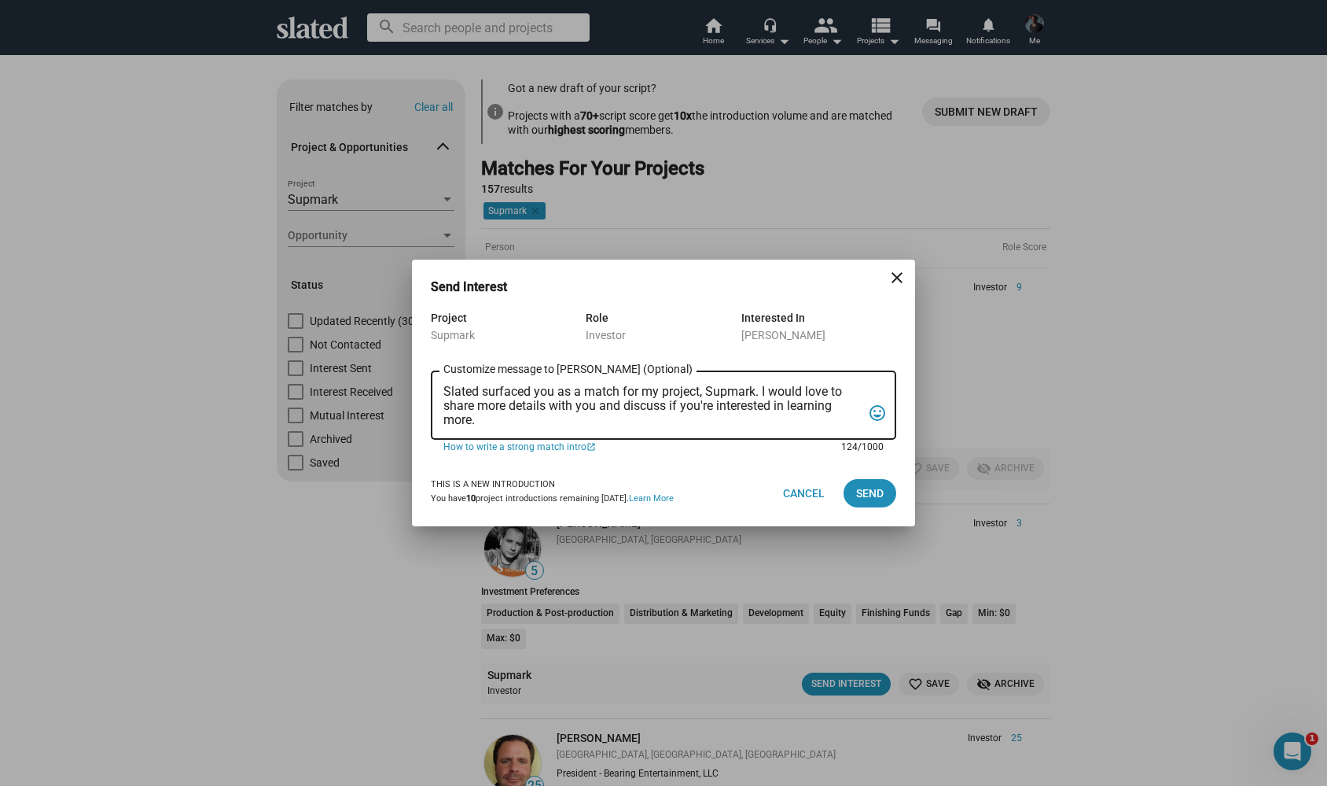
drag, startPoint x: 495, startPoint y: 424, endPoint x: 418, endPoint y: 360, distance: 100.6
click at [417, 360] on div "Project Supmark Role Investor Interested In Jeremy Meyer Slated surfaced you as…" at bounding box center [663, 384] width 503 height 152
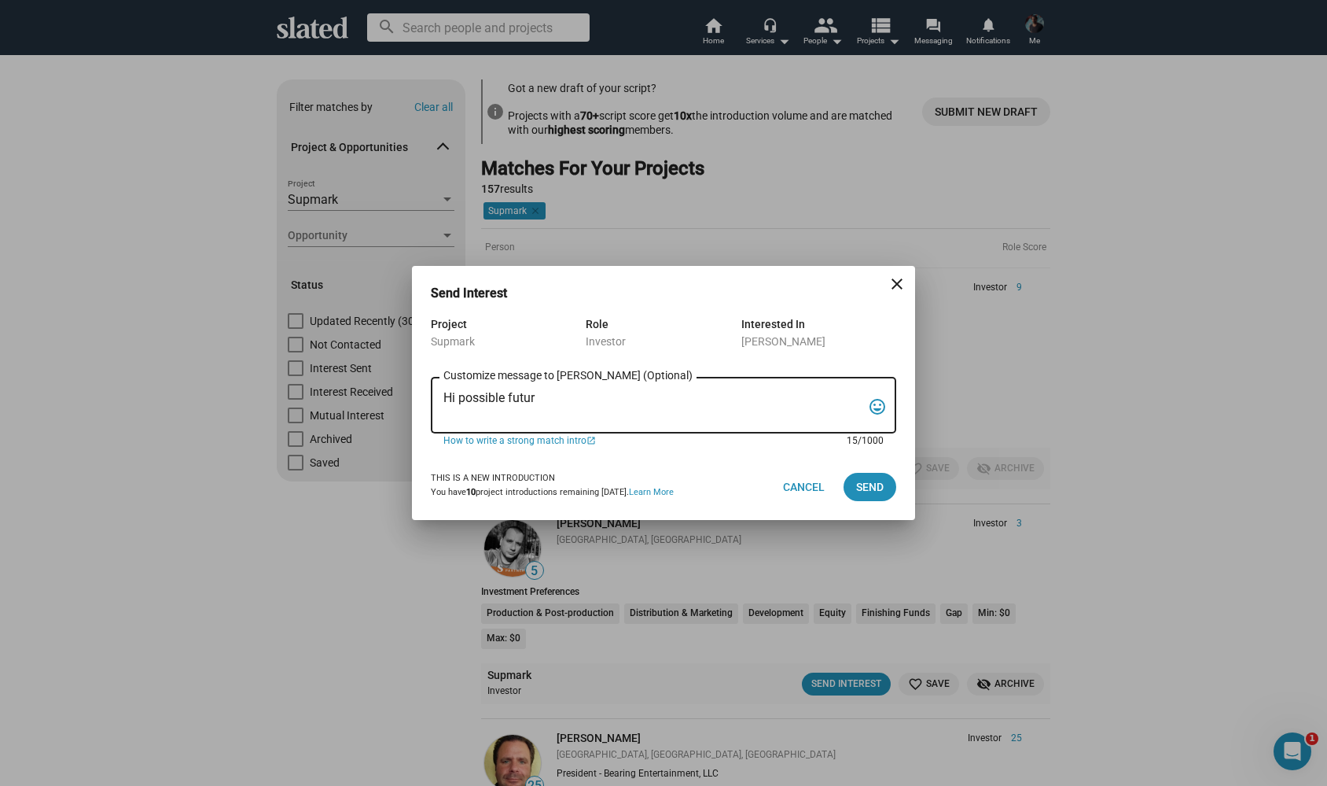
type textarea "Hi possible futur"
click at [901, 291] on mat-icon "close" at bounding box center [897, 283] width 19 height 19
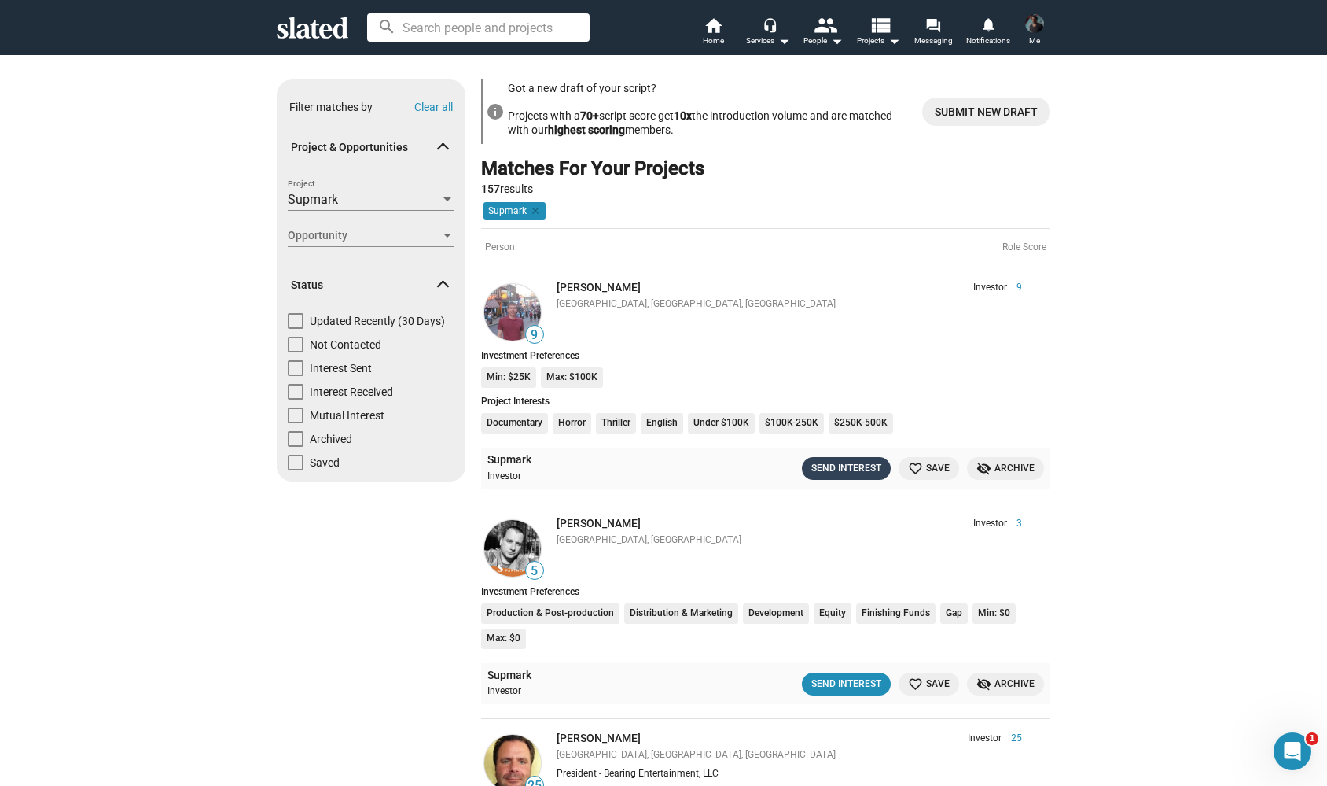
click at [841, 462] on div "Send Interest" at bounding box center [847, 468] width 70 height 17
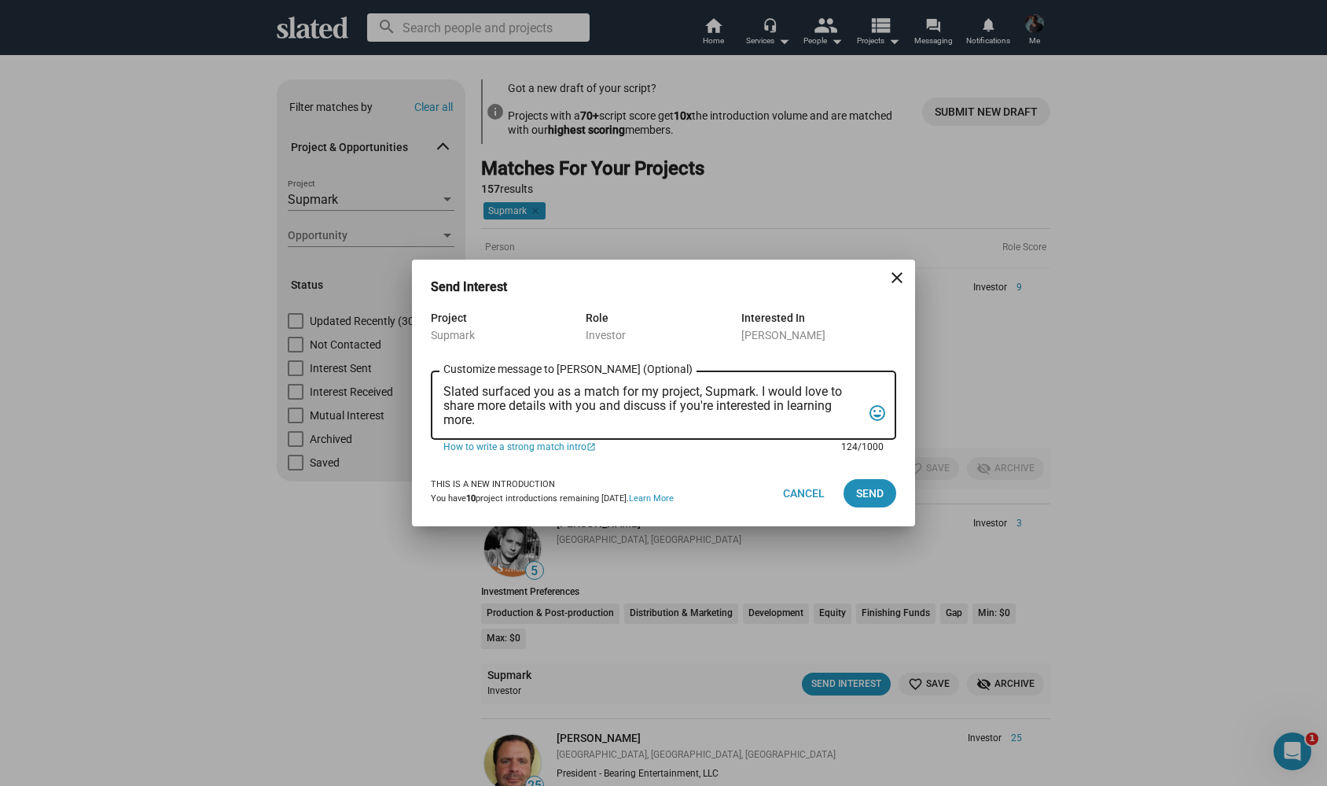
drag, startPoint x: 760, startPoint y: 393, endPoint x: 433, endPoint y: 390, distance: 326.4
click at [433, 390] on div "Slated surfaced you as a match for my project, Supmark. I would love to share m…" at bounding box center [664, 404] width 466 height 72
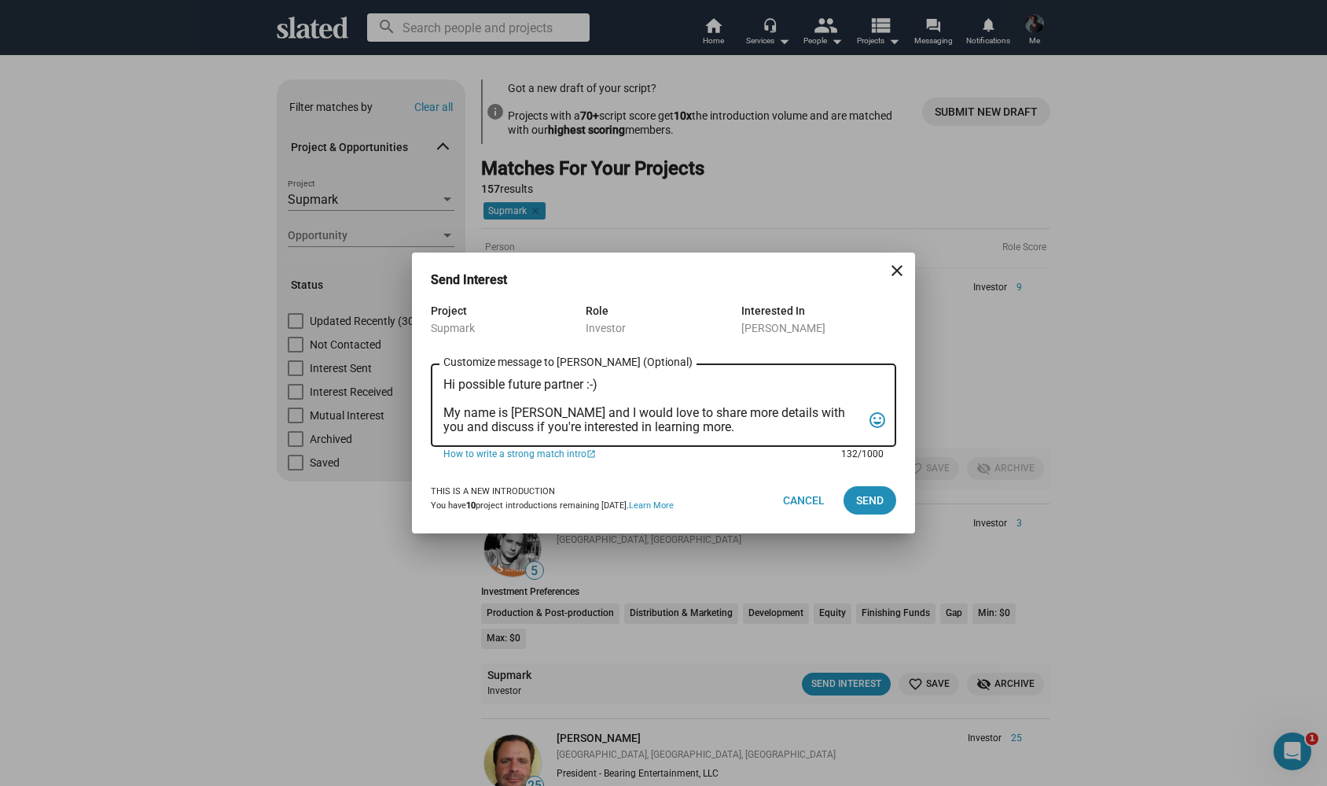
drag, startPoint x: 745, startPoint y: 424, endPoint x: 477, endPoint y: 429, distance: 268.2
click at [477, 429] on textarea "Hi possible future partner :-) My name is Alexander Bruckner and I would love t…" at bounding box center [653, 405] width 418 height 57
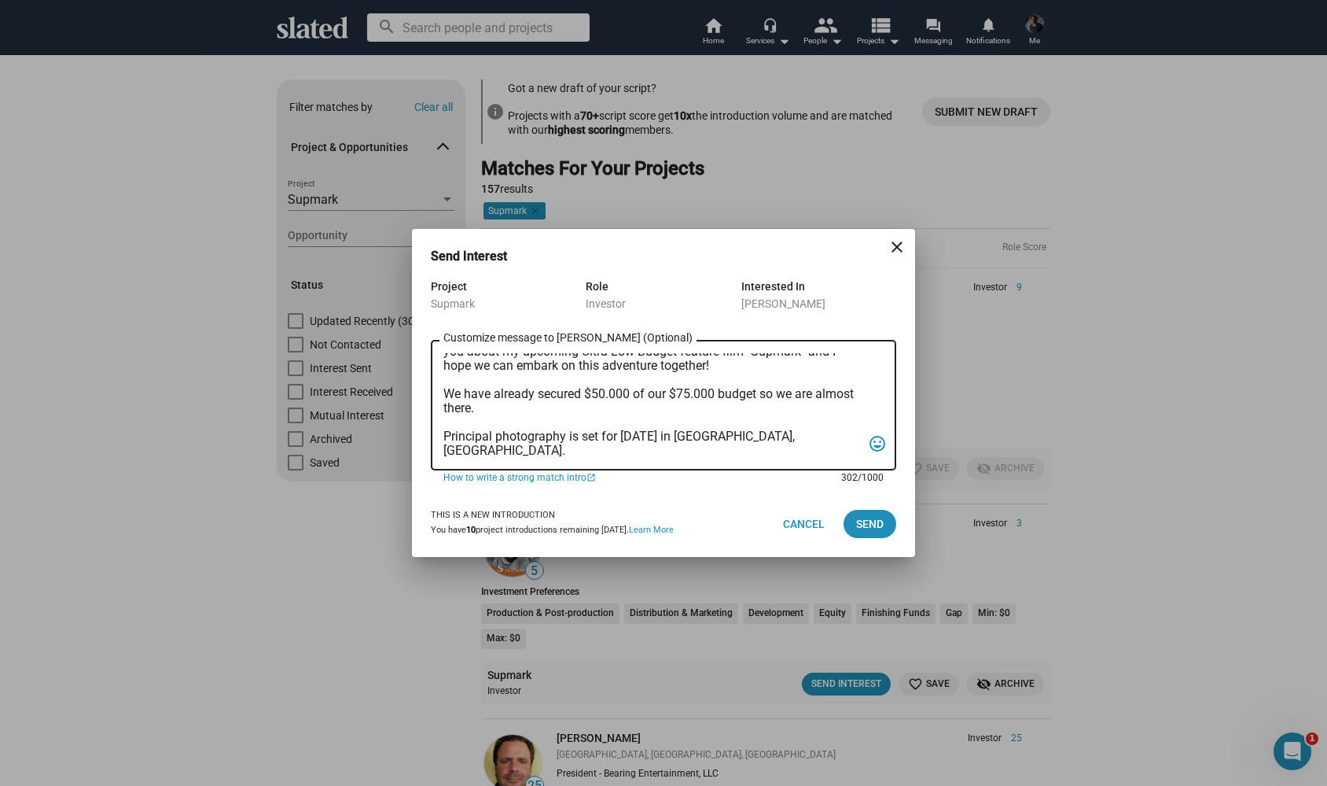
scroll to position [65, 0]
paste textarea "LOGLINE On the night of the Halloween parade, a group of friends indulges in a …"
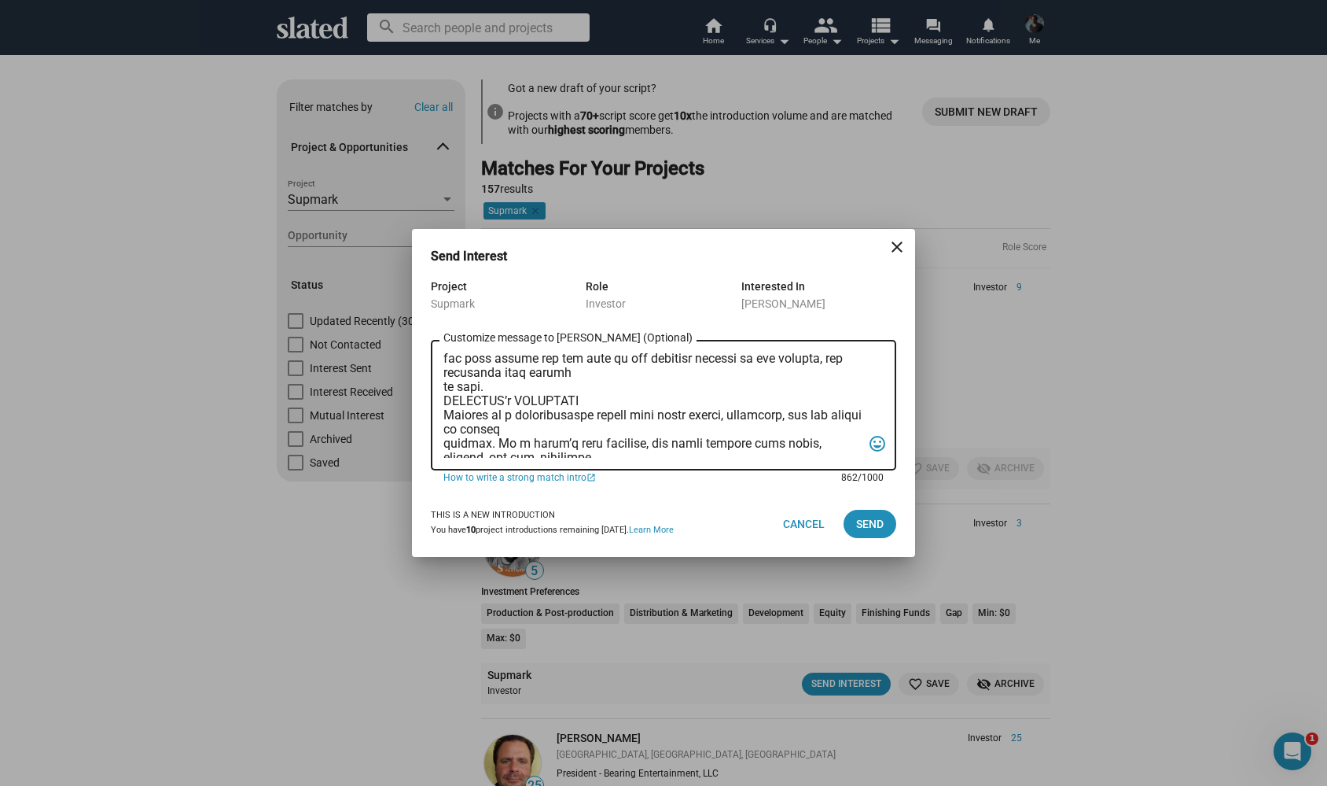
scroll to position [234, 0]
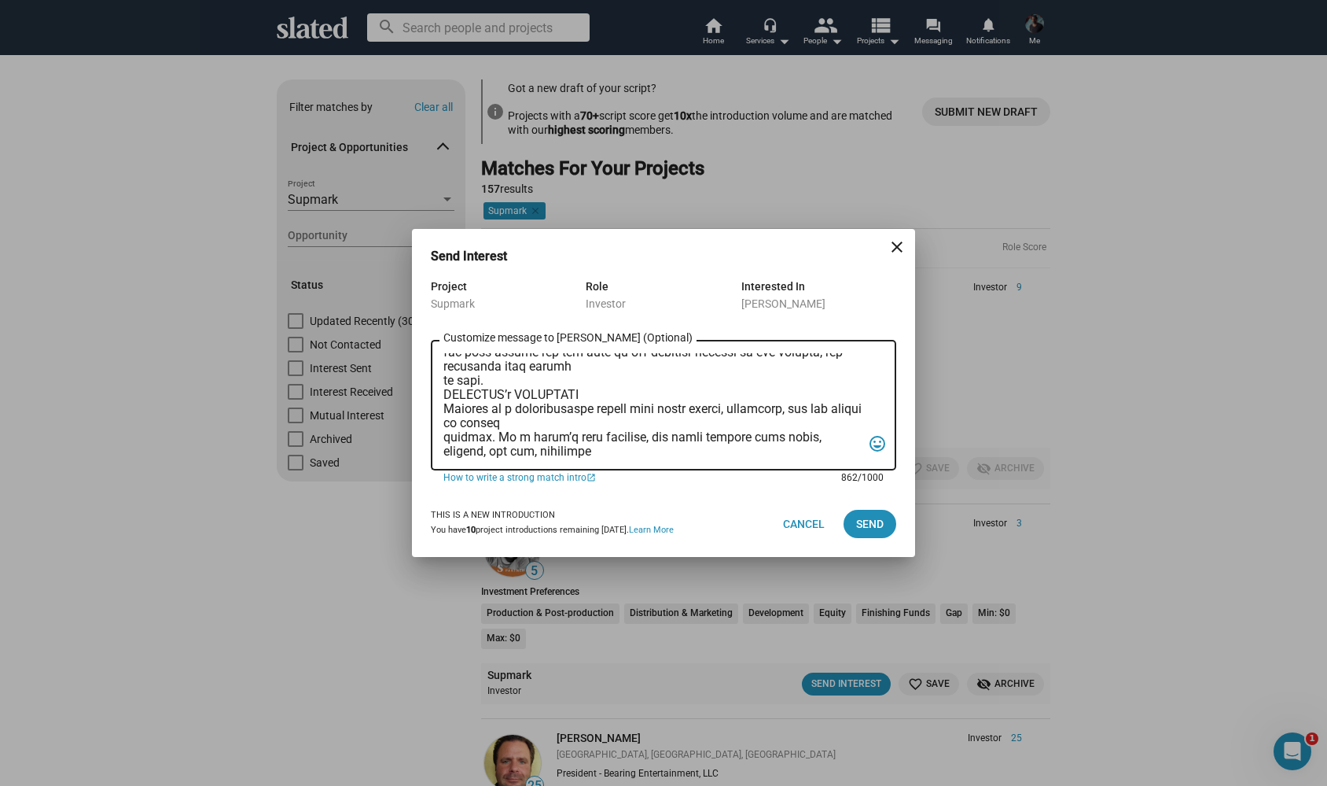
click at [544, 372] on textarea "Customize message to Jeremy (Optional) Customize message (Optional)" at bounding box center [653, 405] width 418 height 105
click at [502, 387] on textarea "Customize message to Jeremy (Optional) Customize message (Optional)" at bounding box center [653, 405] width 418 height 105
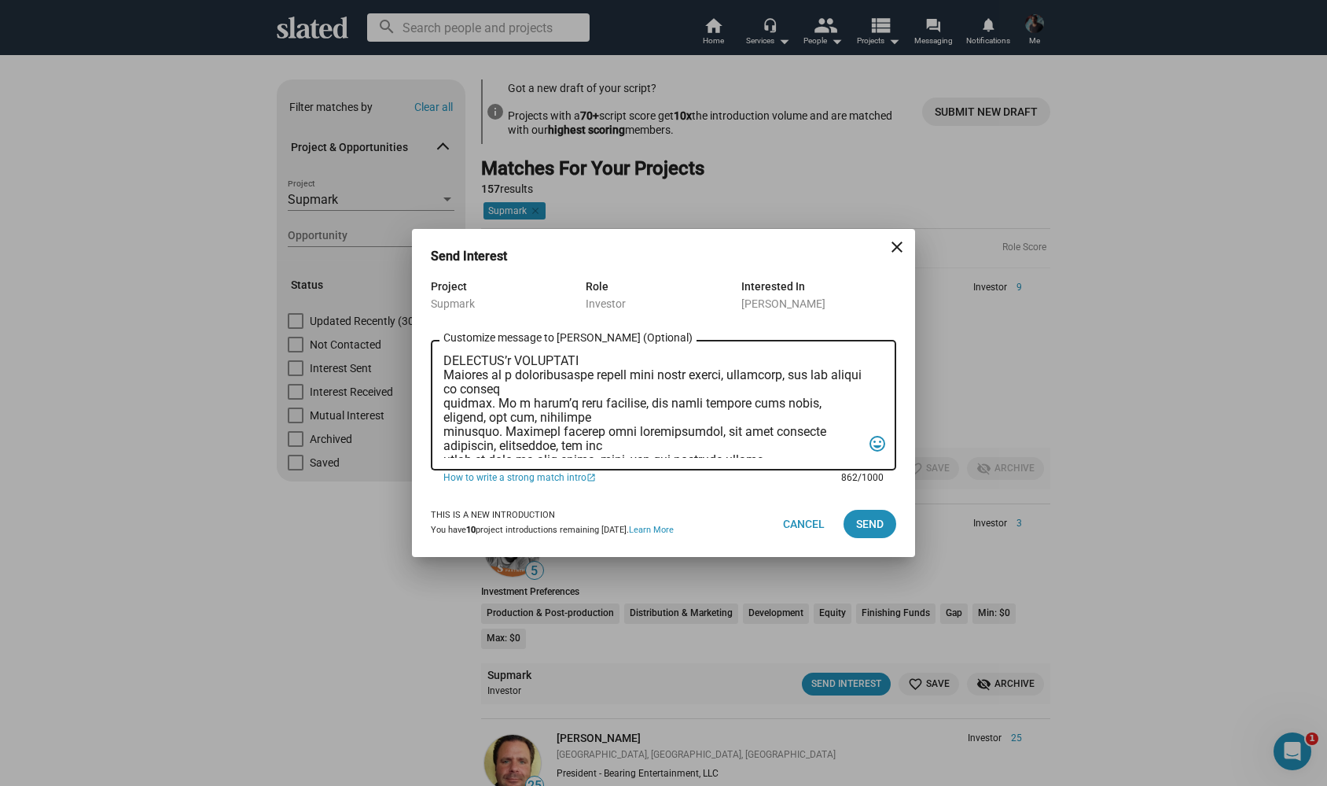
scroll to position [292, 0]
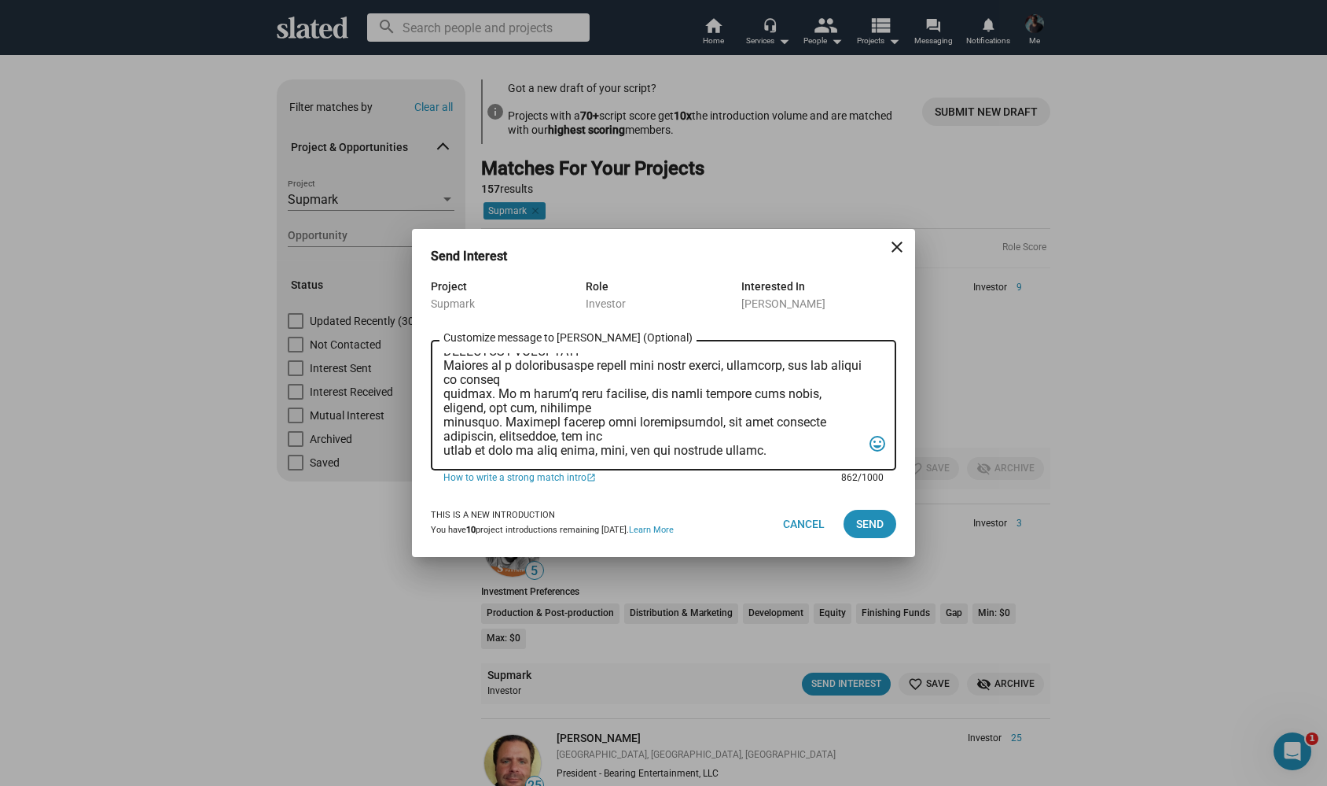
drag, startPoint x: 446, startPoint y: 409, endPoint x: 601, endPoint y: 554, distance: 212.5
click at [601, 554] on dialog-opportunity-connection "Send Interest close Project Supmark Role Investor Interested In Jeremy Meyer Cu…" at bounding box center [664, 402] width 466 height 309
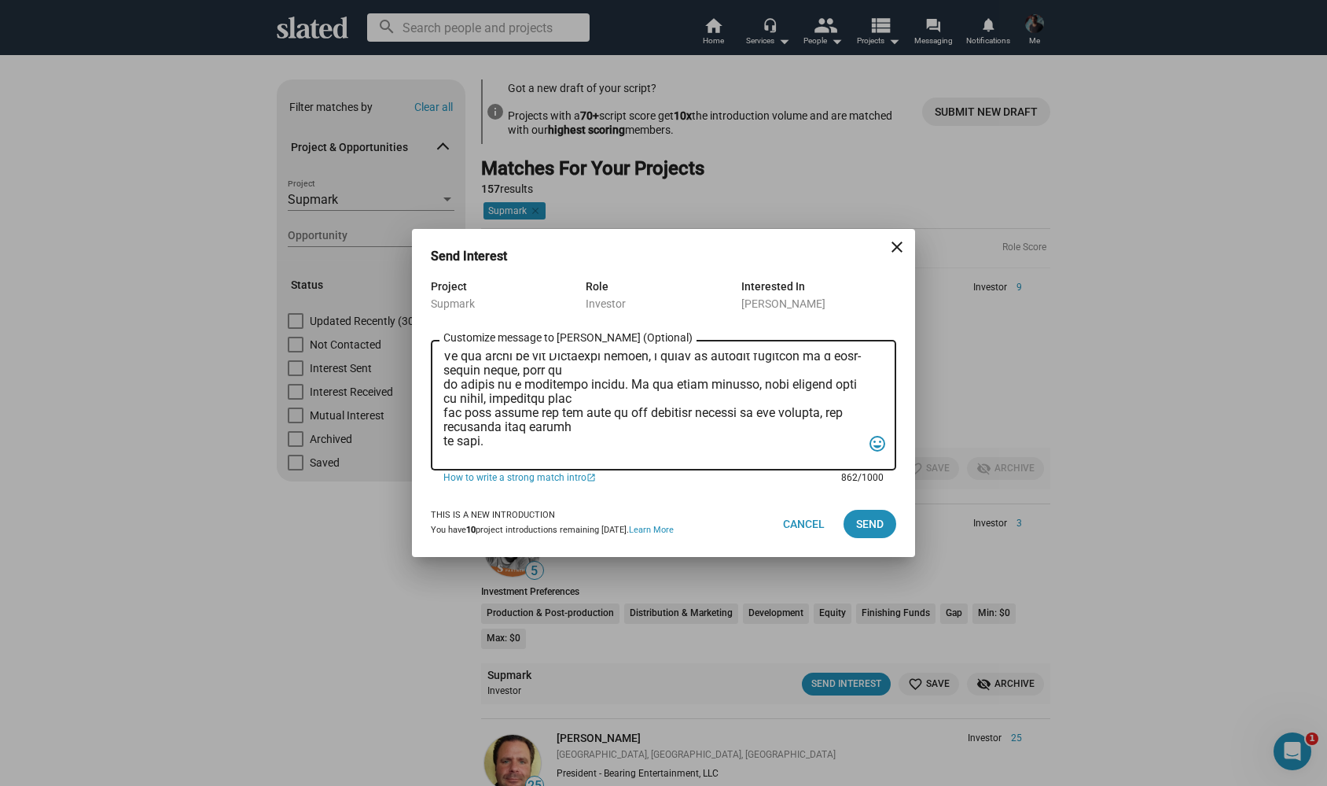
click at [599, 394] on textarea "Customize message to Jeremy (Optional) Customize message (Optional)" at bounding box center [653, 405] width 418 height 105
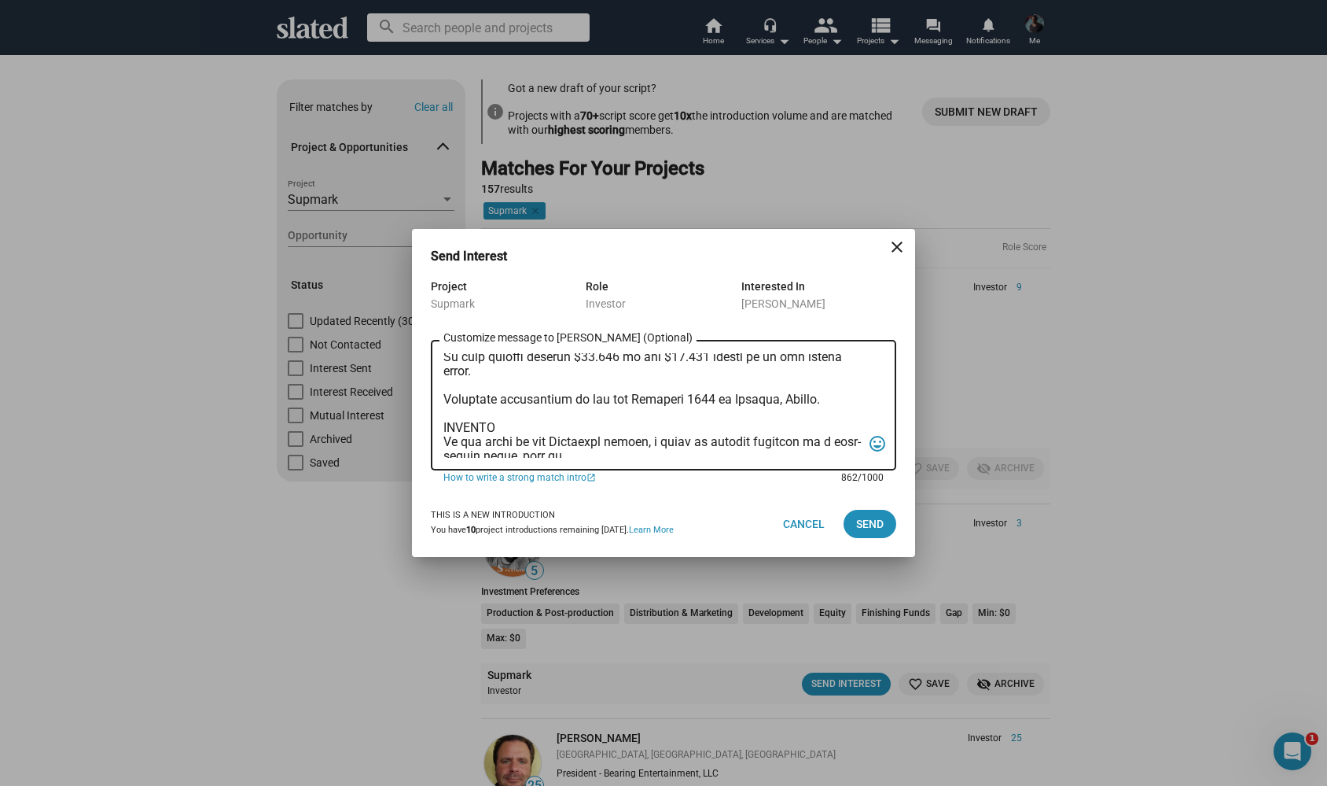
click at [822, 400] on textarea "Customize message to Jeremy (Optional) Customize message (Optional)" at bounding box center [653, 405] width 418 height 105
paste textarea "DIRECTOR’s STATEMENT Supmark is a psychological horror film about trauma, venge…"
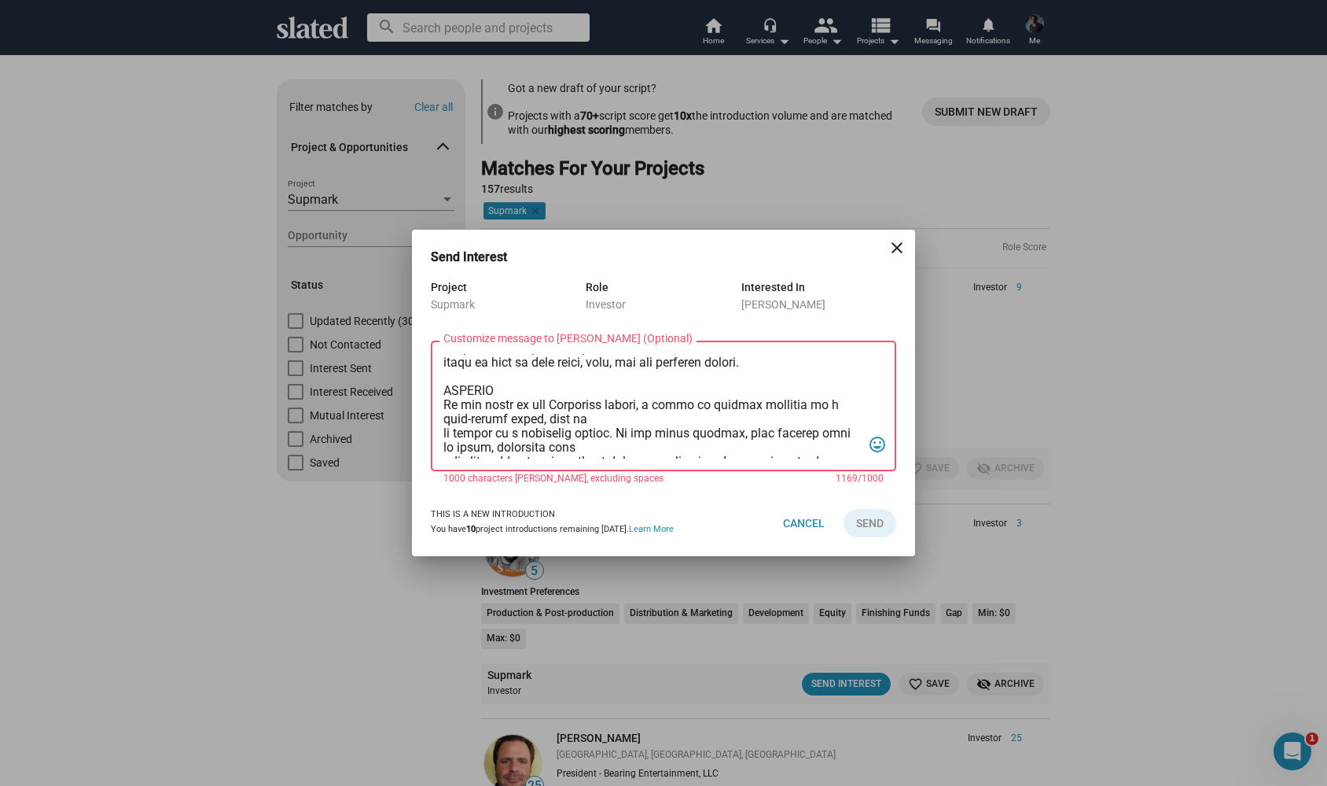
scroll to position [267, 0]
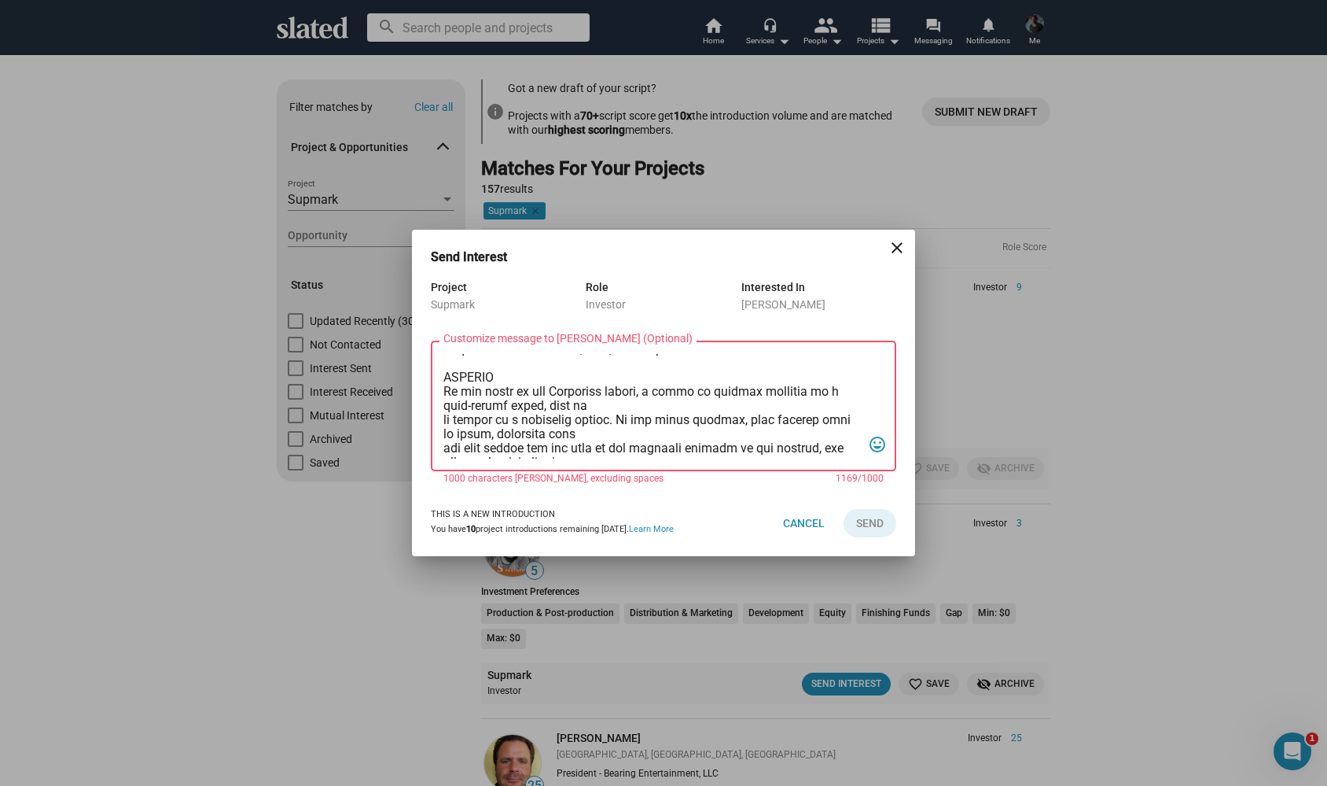
click at [444, 422] on textarea "Customize message to Jeremy (Optional) Customize message (Optional)" at bounding box center [653, 406] width 418 height 105
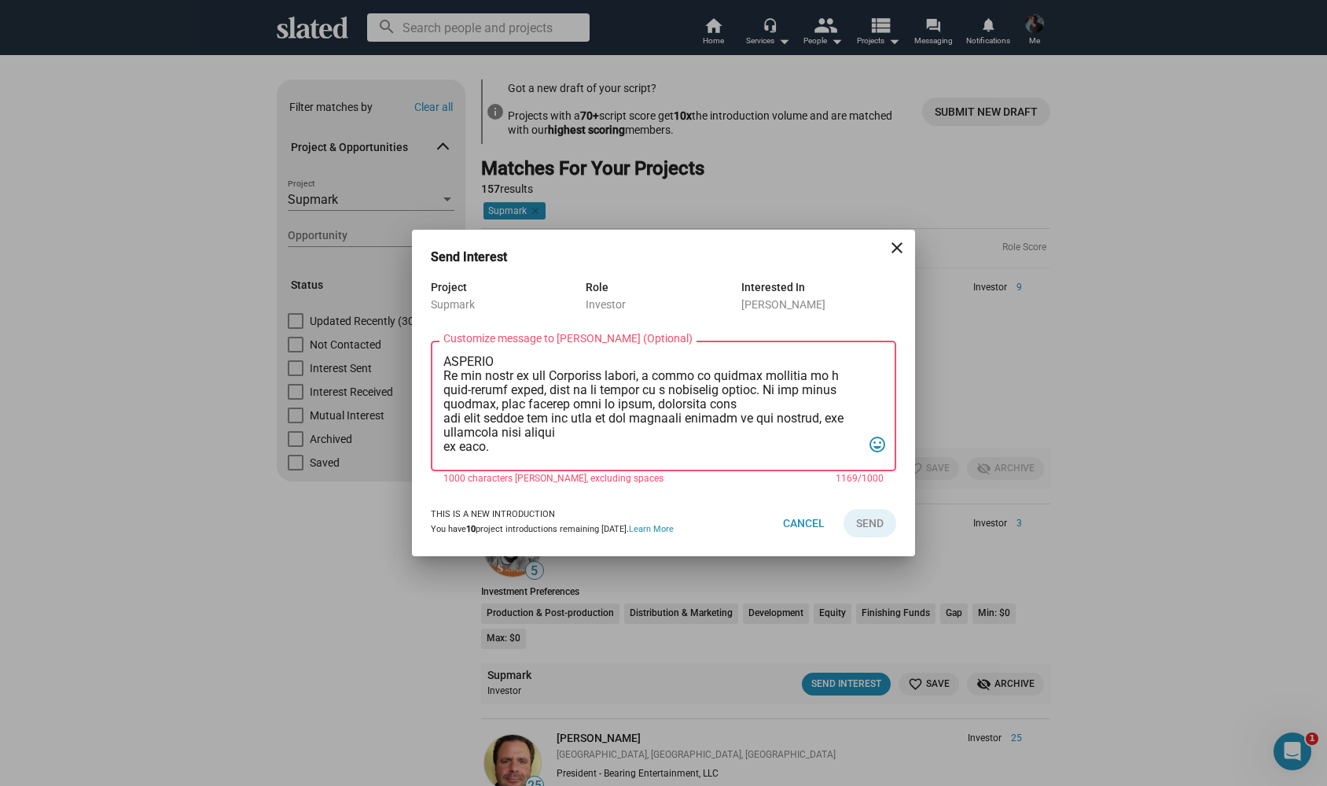
click at [445, 421] on textarea "Customize message to Jeremy (Optional) Customize message (Optional)" at bounding box center [653, 406] width 418 height 105
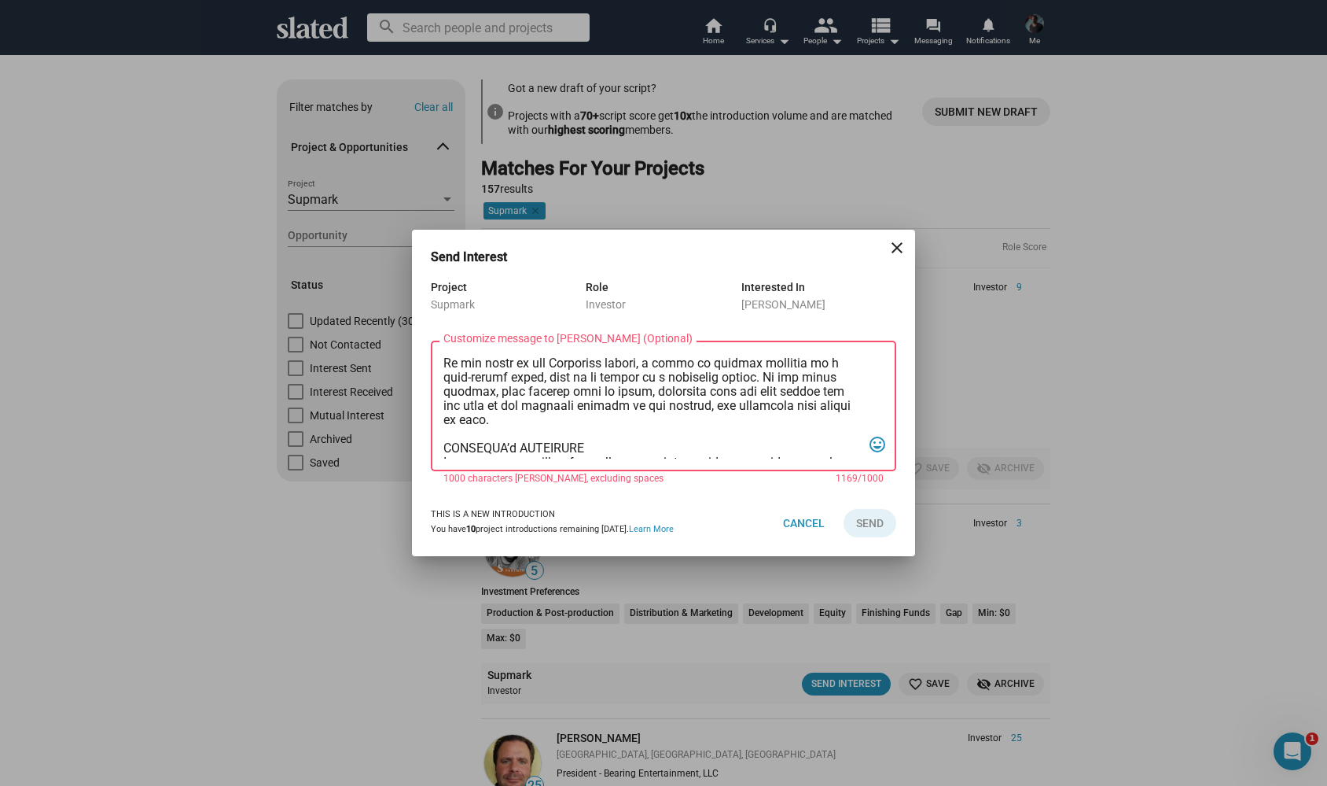
click at [444, 421] on textarea "Customize message to Jeremy (Optional) Customize message (Optional)" at bounding box center [653, 406] width 418 height 105
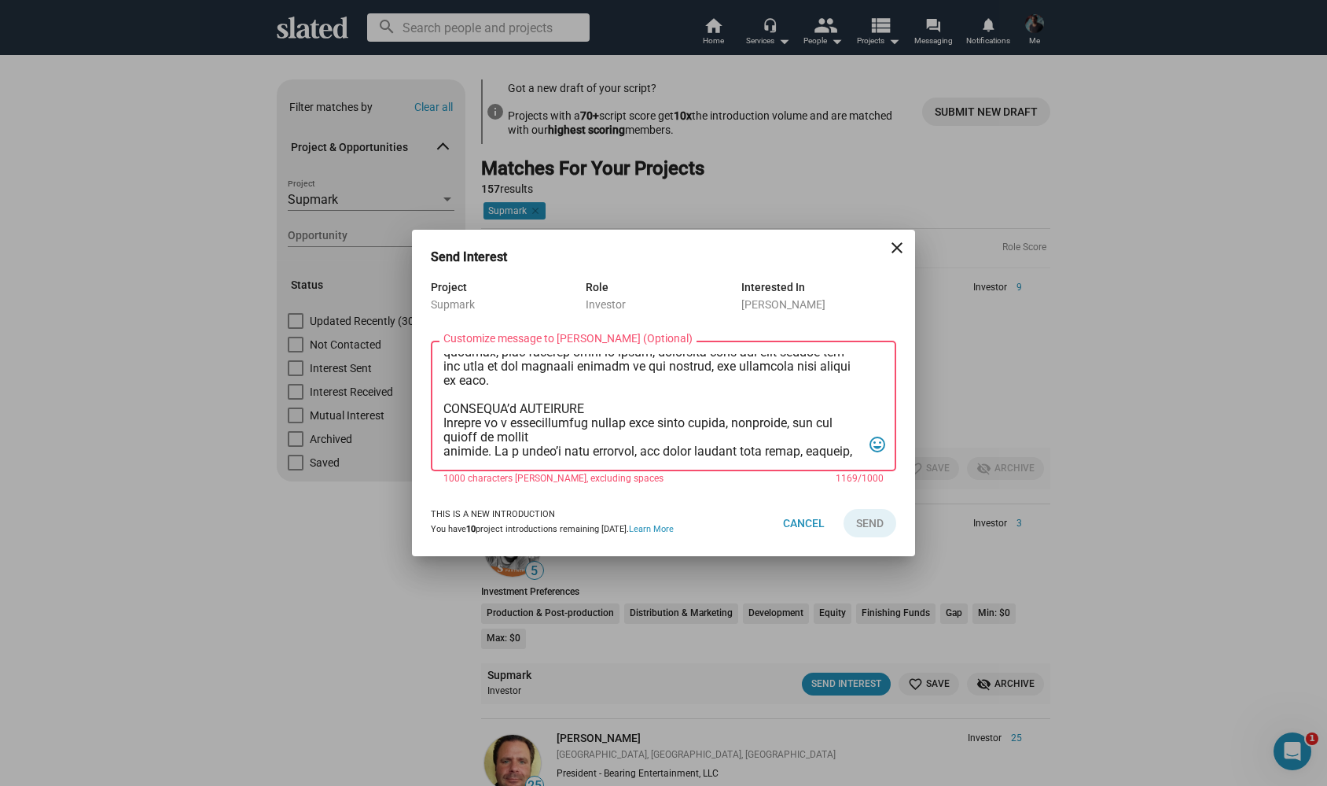
scroll to position [342, 0]
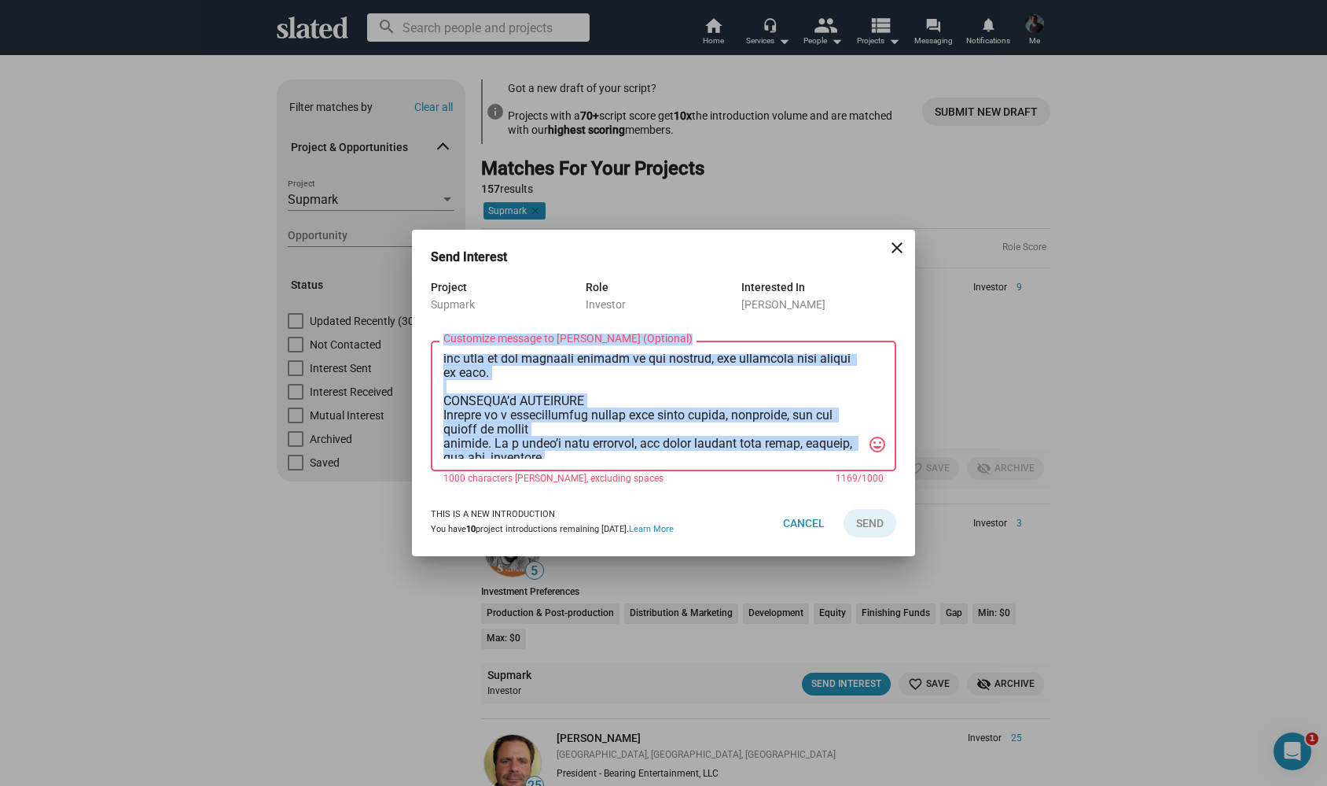
drag, startPoint x: 444, startPoint y: 383, endPoint x: 584, endPoint y: 472, distance: 165.8
click at [584, 472] on div "Customize message to Jeremy (Optional) Customize message (Optional) tag_faces 1…" at bounding box center [664, 414] width 466 height 147
click at [585, 415] on textarea "Customize message to Jeremy (Optional) Customize message (Optional)" at bounding box center [653, 406] width 418 height 105
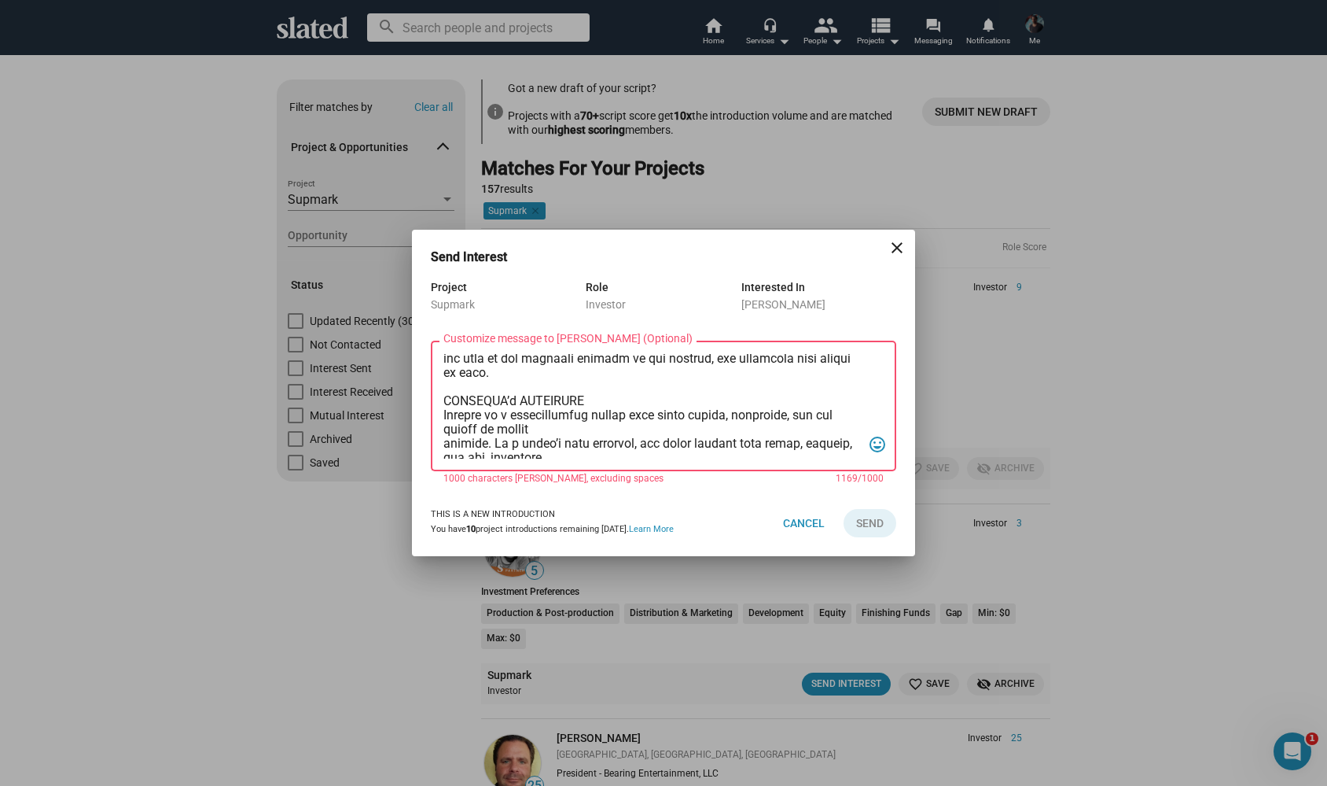
scroll to position [340, 0]
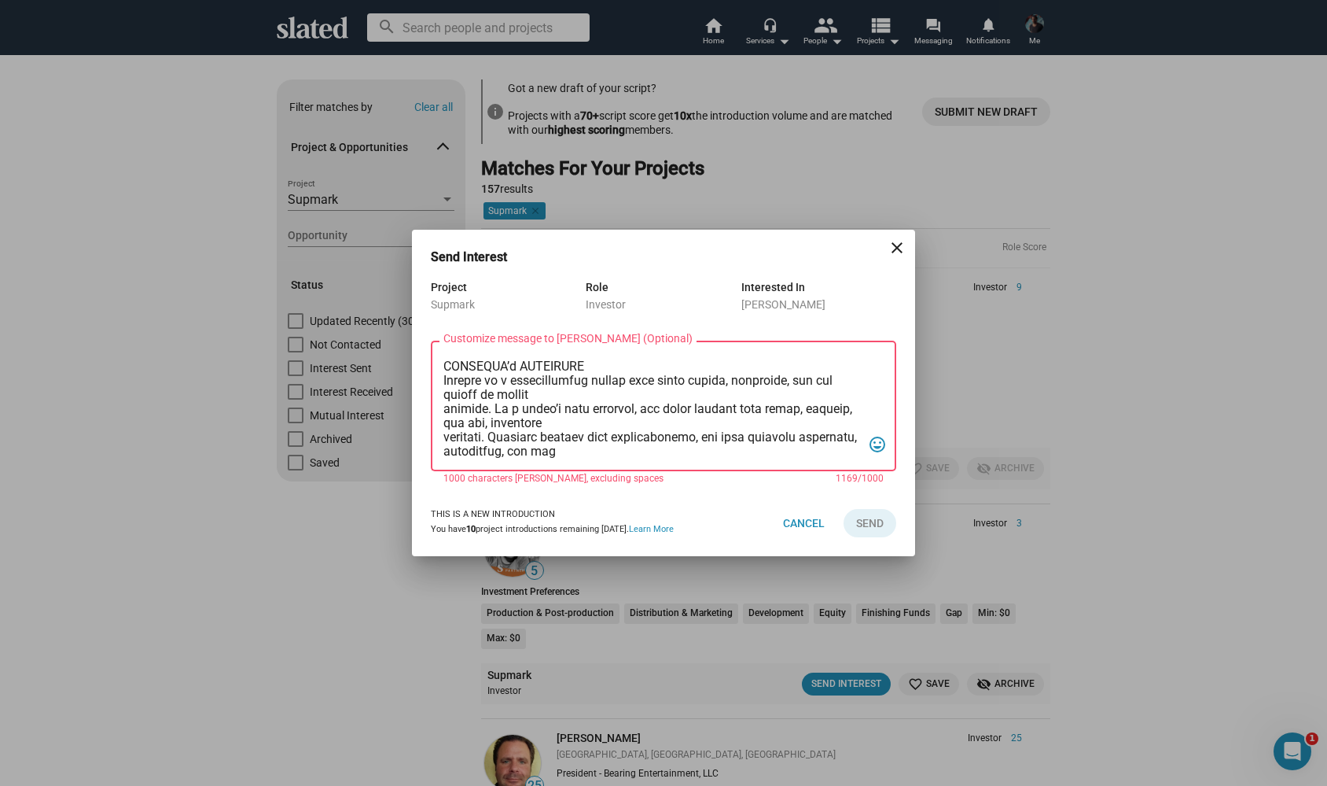
drag, startPoint x: 444, startPoint y: 390, endPoint x: 680, endPoint y: 532, distance: 276.2
click at [680, 532] on dialog-opportunity-connection "Send Interest close Project Supmark Role Investor Interested In Jeremy Meyer Cu…" at bounding box center [664, 401] width 466 height 307
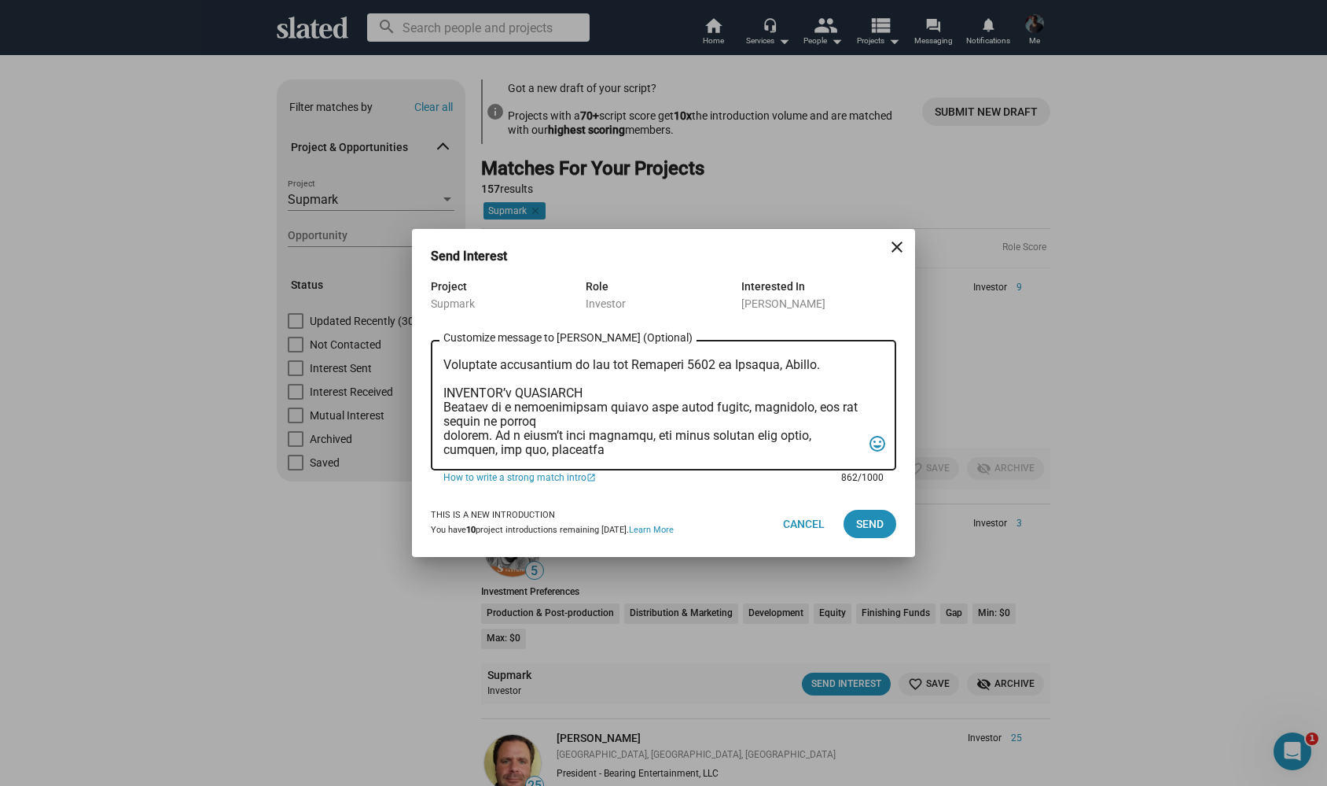
scroll to position [91, 0]
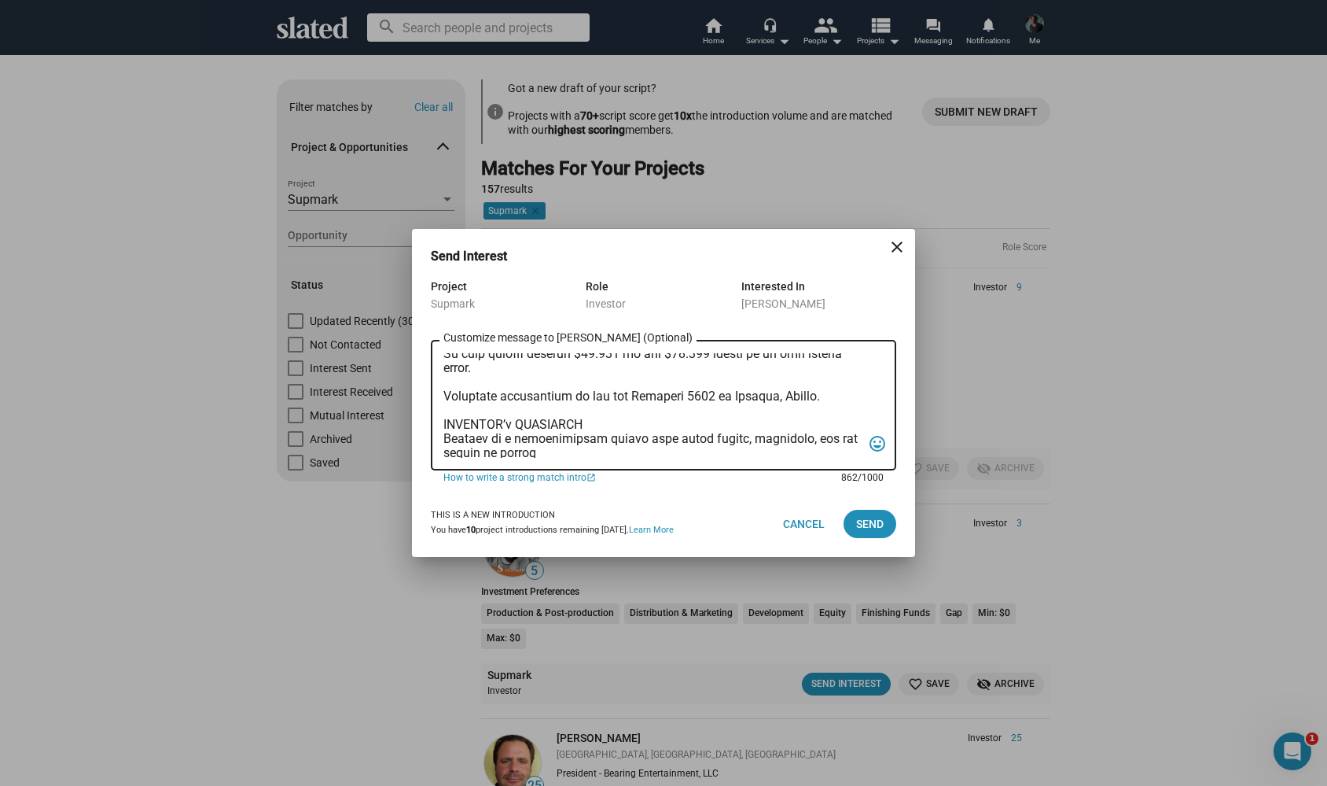
click at [813, 399] on textarea "Customize message to Jeremy (Optional) Customize message (Optional)" at bounding box center [653, 405] width 418 height 105
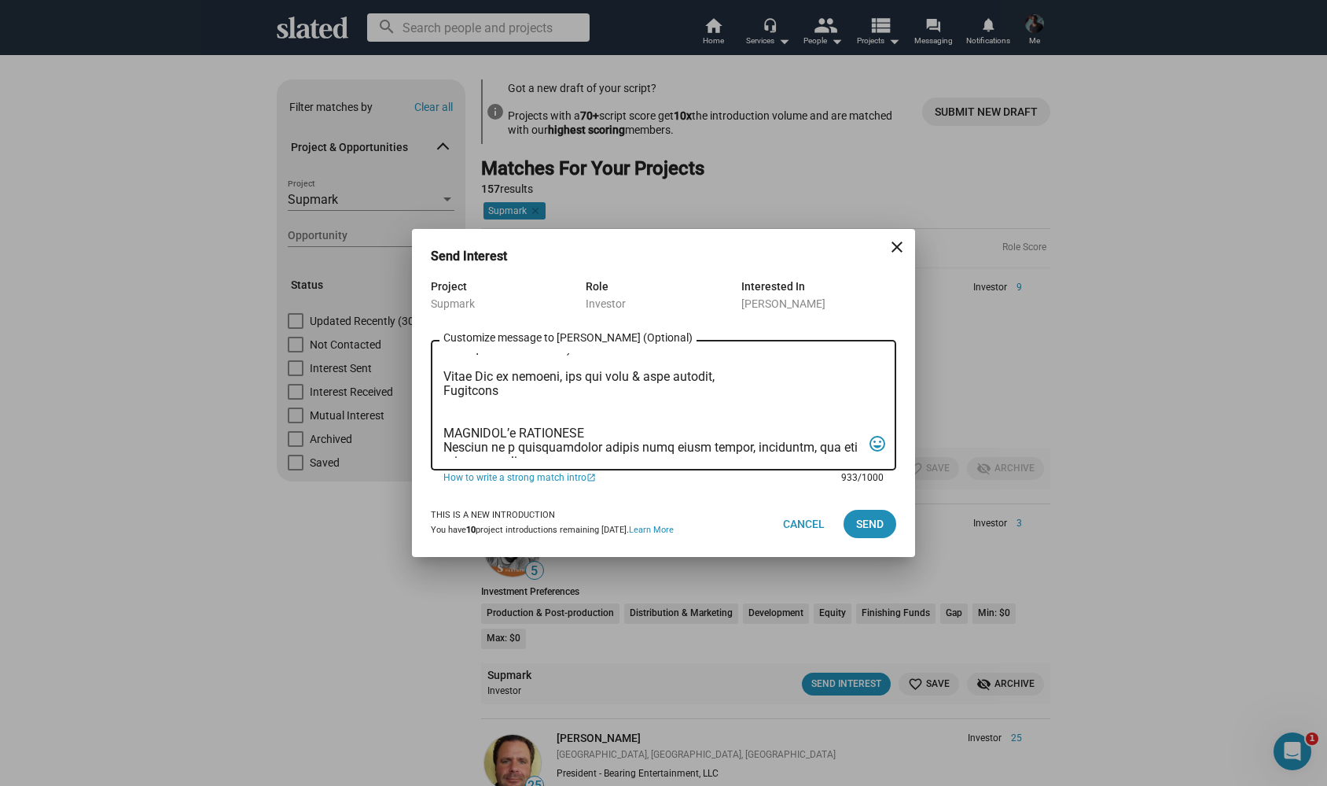
scroll to position [0, 0]
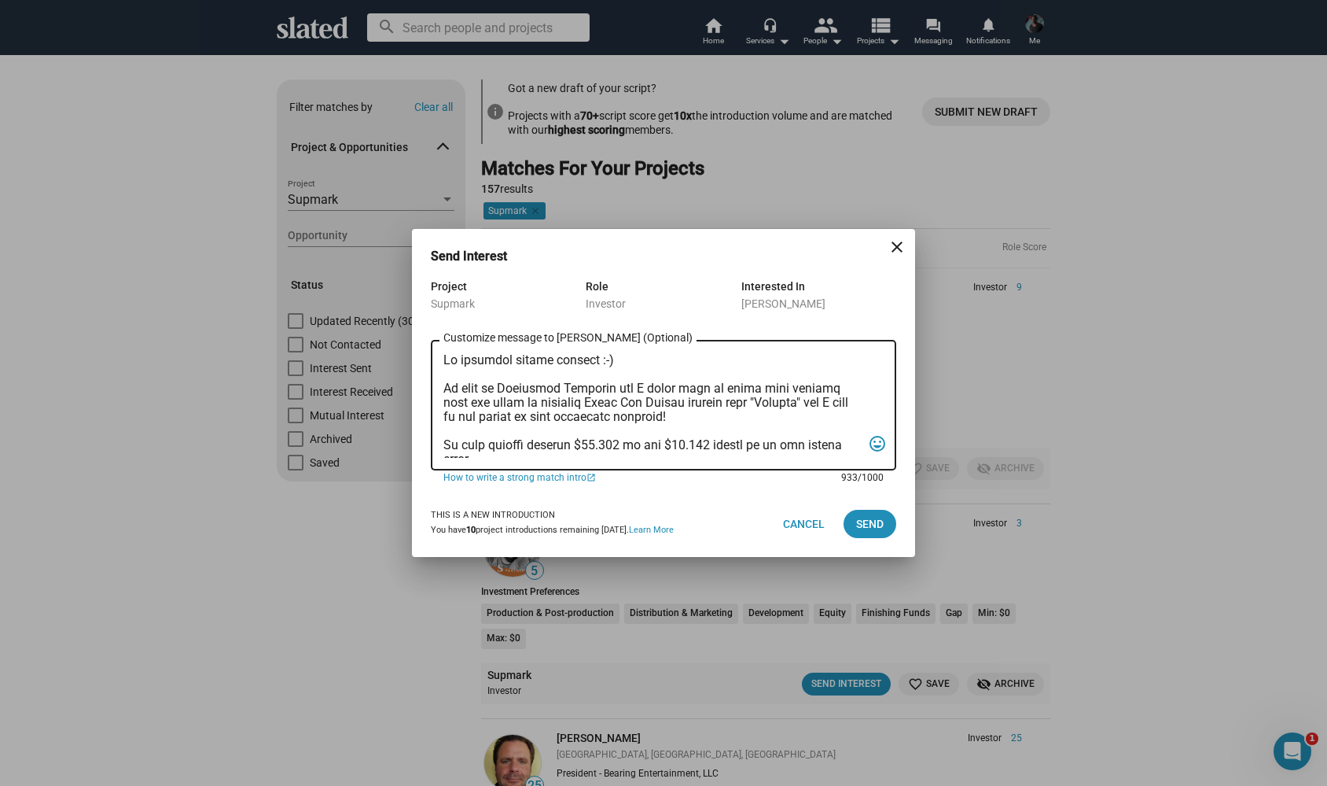
drag, startPoint x: 831, startPoint y: 455, endPoint x: 480, endPoint y: 312, distance: 378.5
click at [480, 312] on form "Project Supmark Role Investor Interested In Jeremy Meyer Customize message to J…" at bounding box center [664, 384] width 466 height 214
click at [551, 371] on textarea "Customize message to Jeremy (Optional) Customize message (Optional)" at bounding box center [653, 405] width 418 height 105
type textarea "Hi possible future partner :-) My name is Alexander Bruckner and I would love t…"
click at [868, 521] on span "Send" at bounding box center [870, 524] width 28 height 28
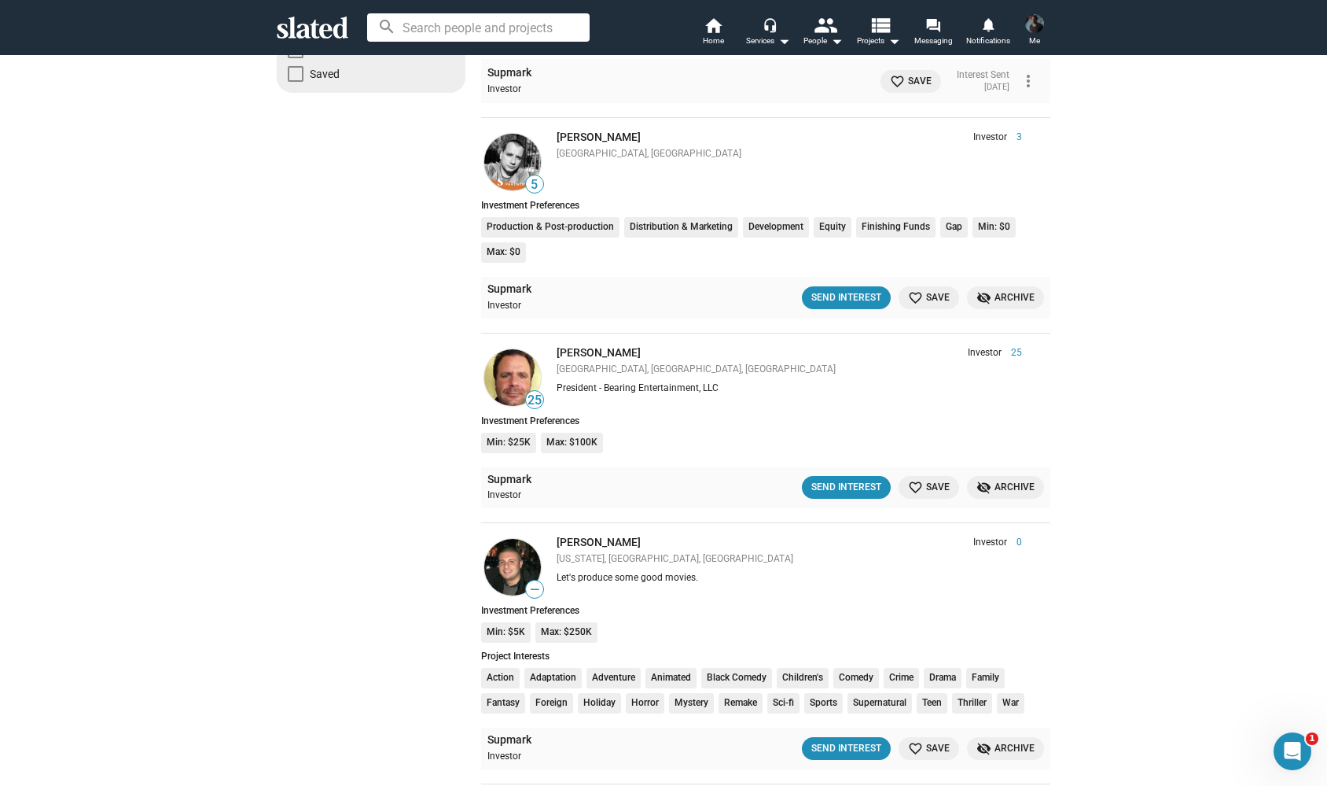
scroll to position [396, 0]
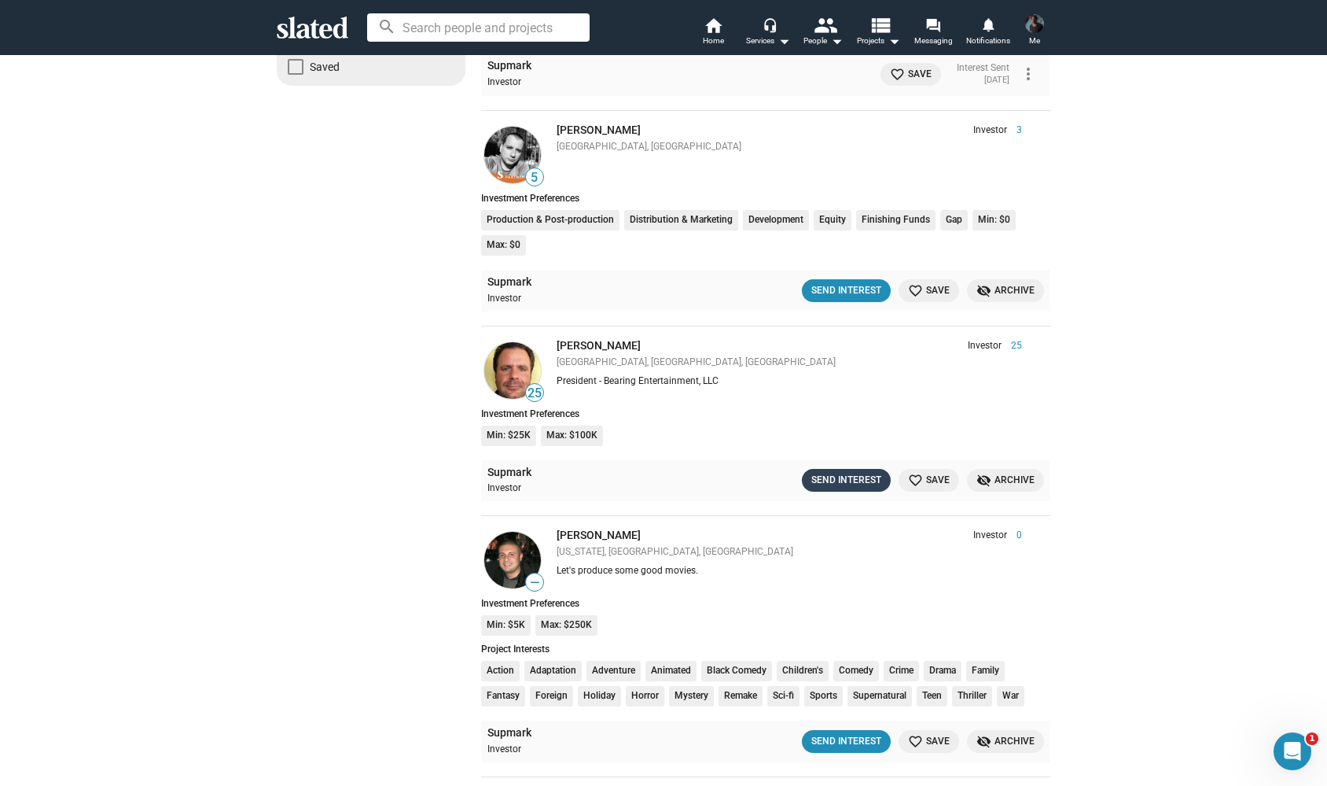
click at [845, 473] on div "Send Interest" at bounding box center [847, 480] width 70 height 17
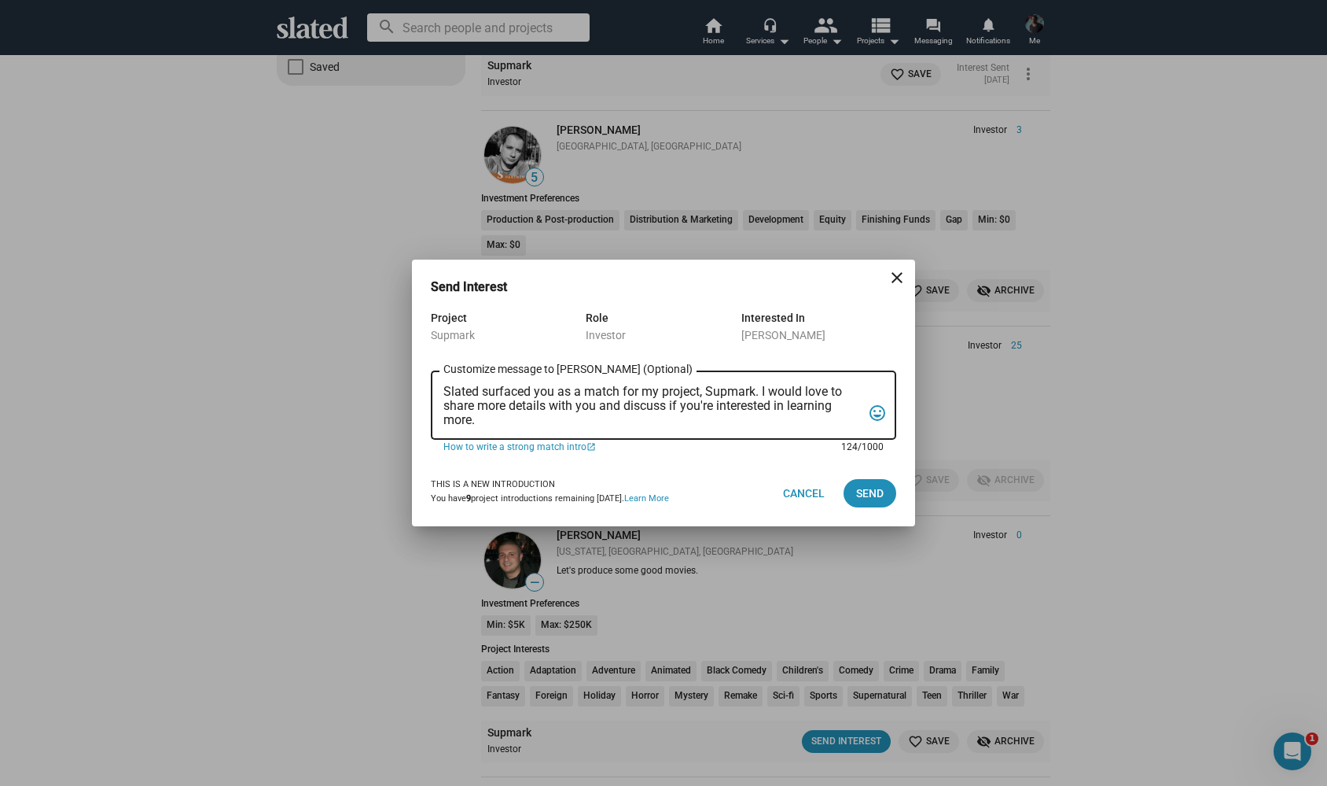
drag, startPoint x: 445, startPoint y: 394, endPoint x: 589, endPoint y: 540, distance: 205.2
click at [589, 540] on div "Send Interest close Project Supmark Role Investor Interested In Larry Nealy Sla…" at bounding box center [663, 412] width 503 height 304
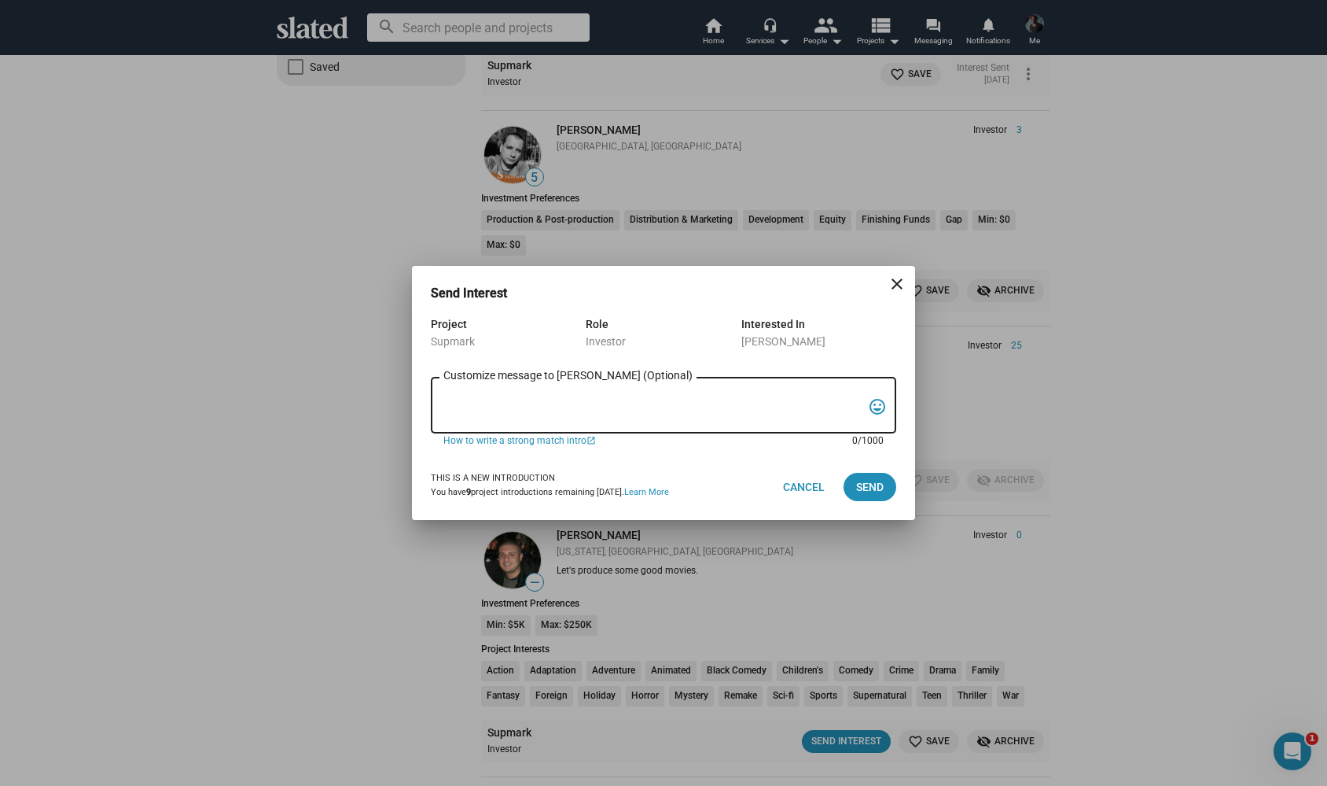
paste textarea "Hi possible future partner :-) My name is Alexander Bruckner and I would love t…"
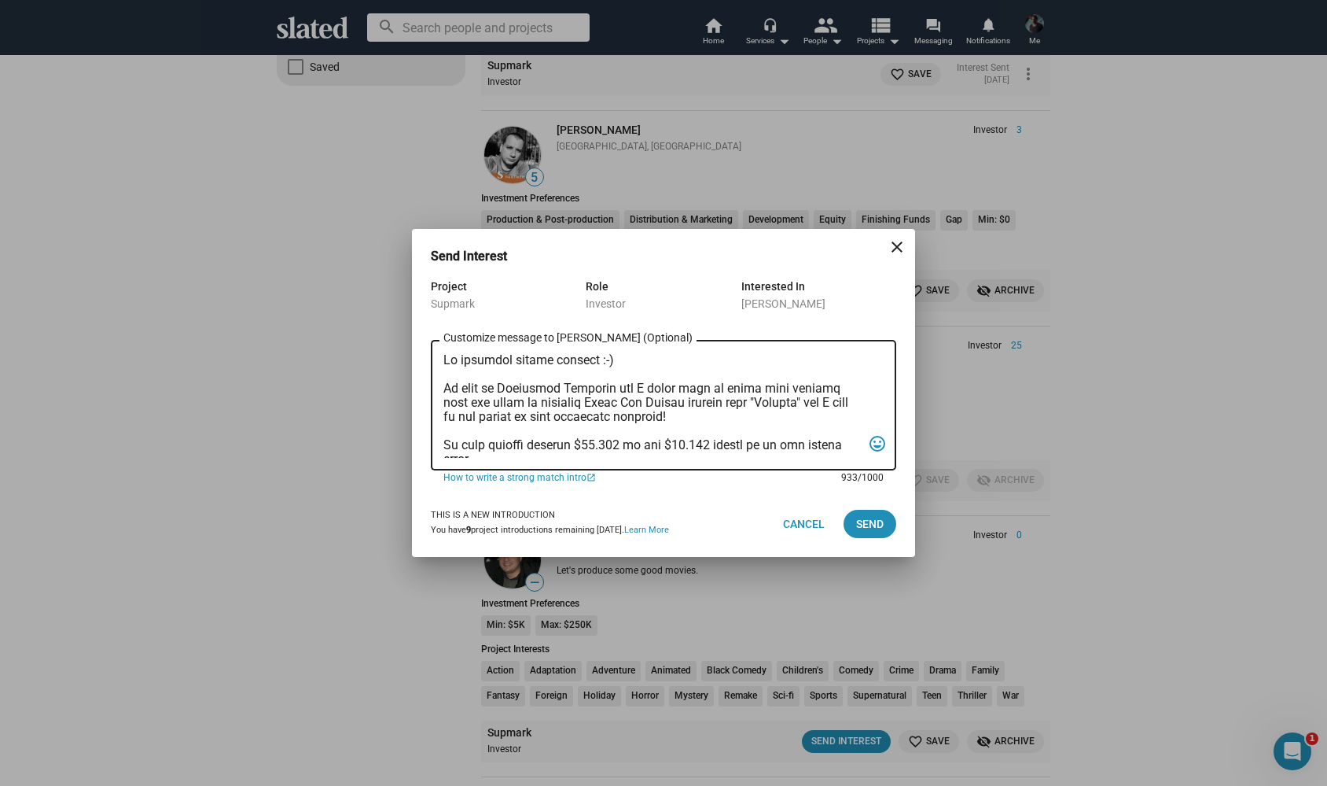
scroll to position [334, 0]
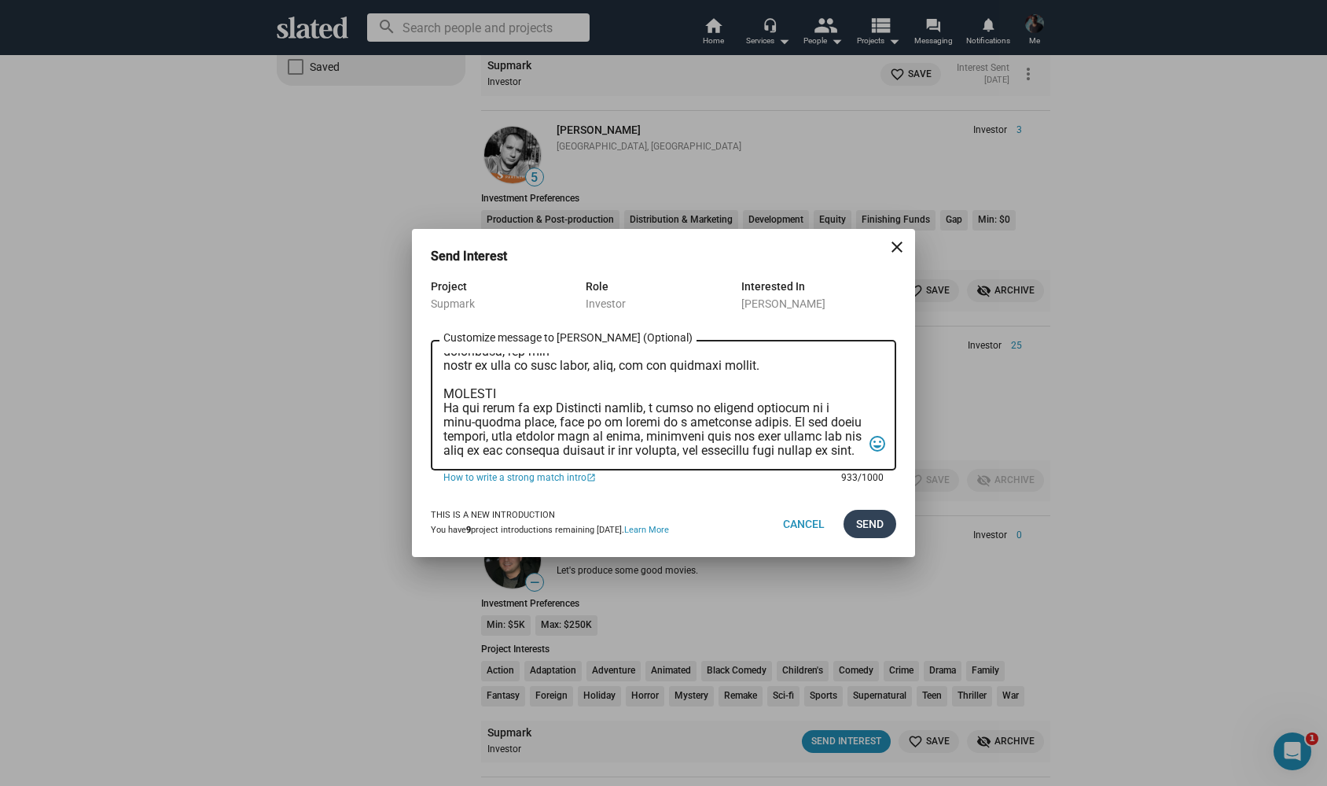
type textarea "Hi possible future partner :-) My name is Alexander Bruckner and I would love t…"
click at [867, 526] on span "Send" at bounding box center [870, 524] width 28 height 28
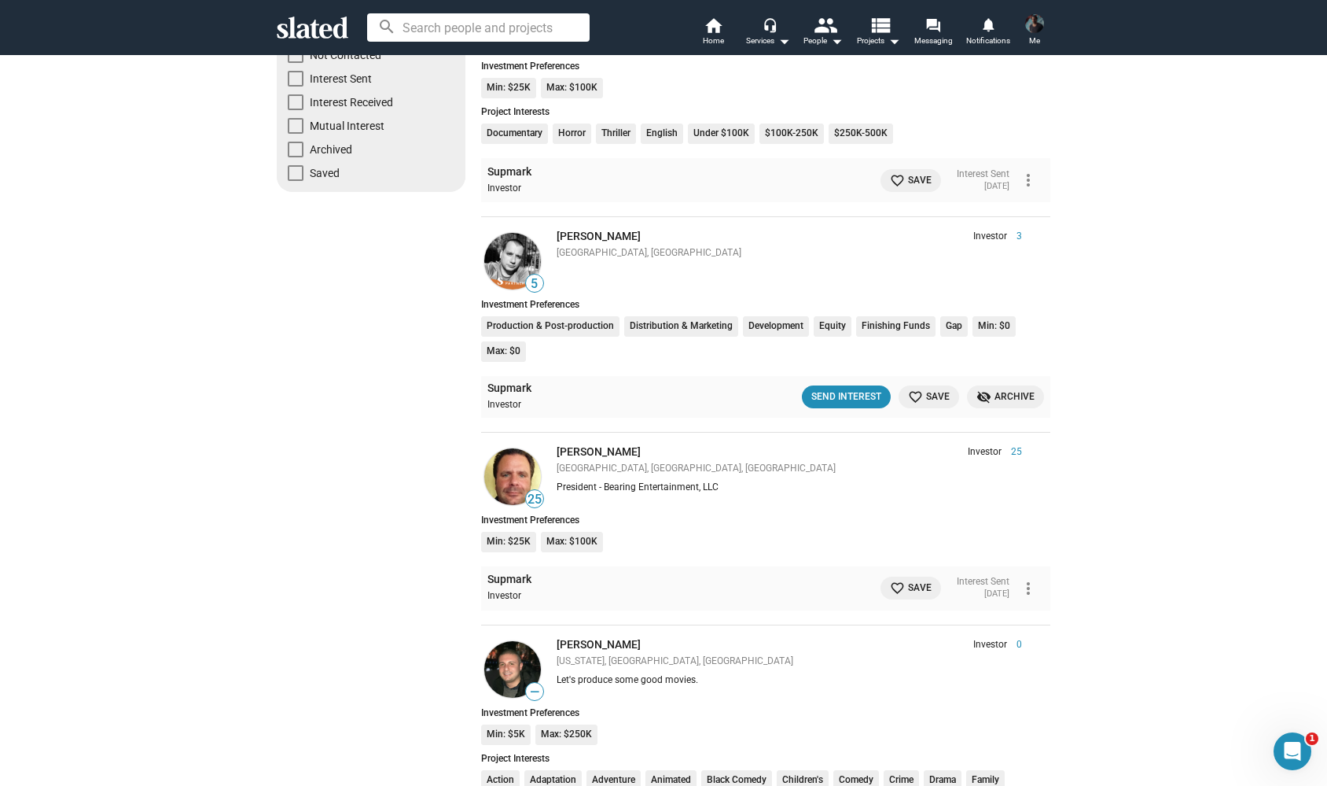
scroll to position [242, 0]
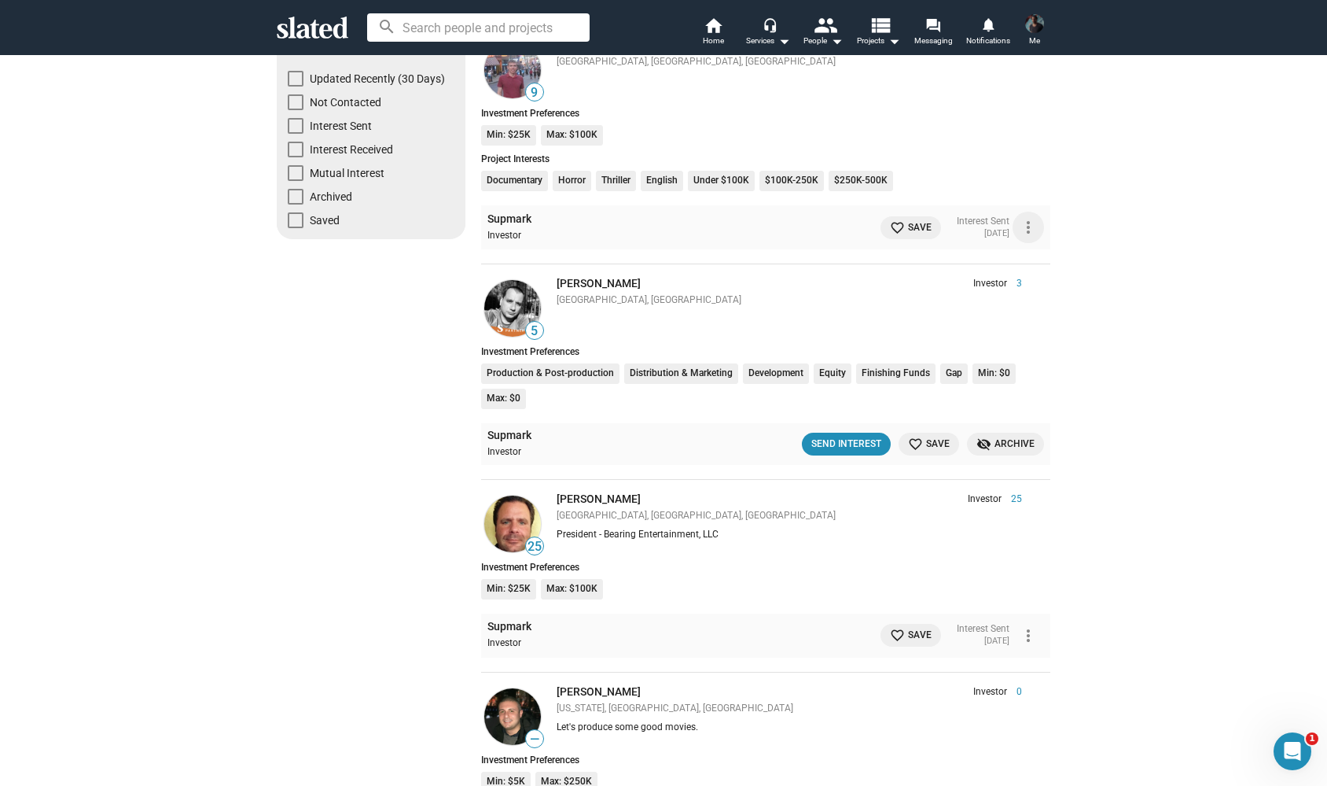
click at [1026, 224] on mat-icon "more_vert" at bounding box center [1028, 227] width 19 height 19
click at [1097, 282] on div at bounding box center [663, 393] width 1327 height 786
click at [1023, 230] on mat-icon "more_vert" at bounding box center [1028, 227] width 19 height 19
click at [1111, 243] on div at bounding box center [663, 393] width 1327 height 786
click at [1033, 227] on mat-icon "more_vert" at bounding box center [1028, 227] width 19 height 19
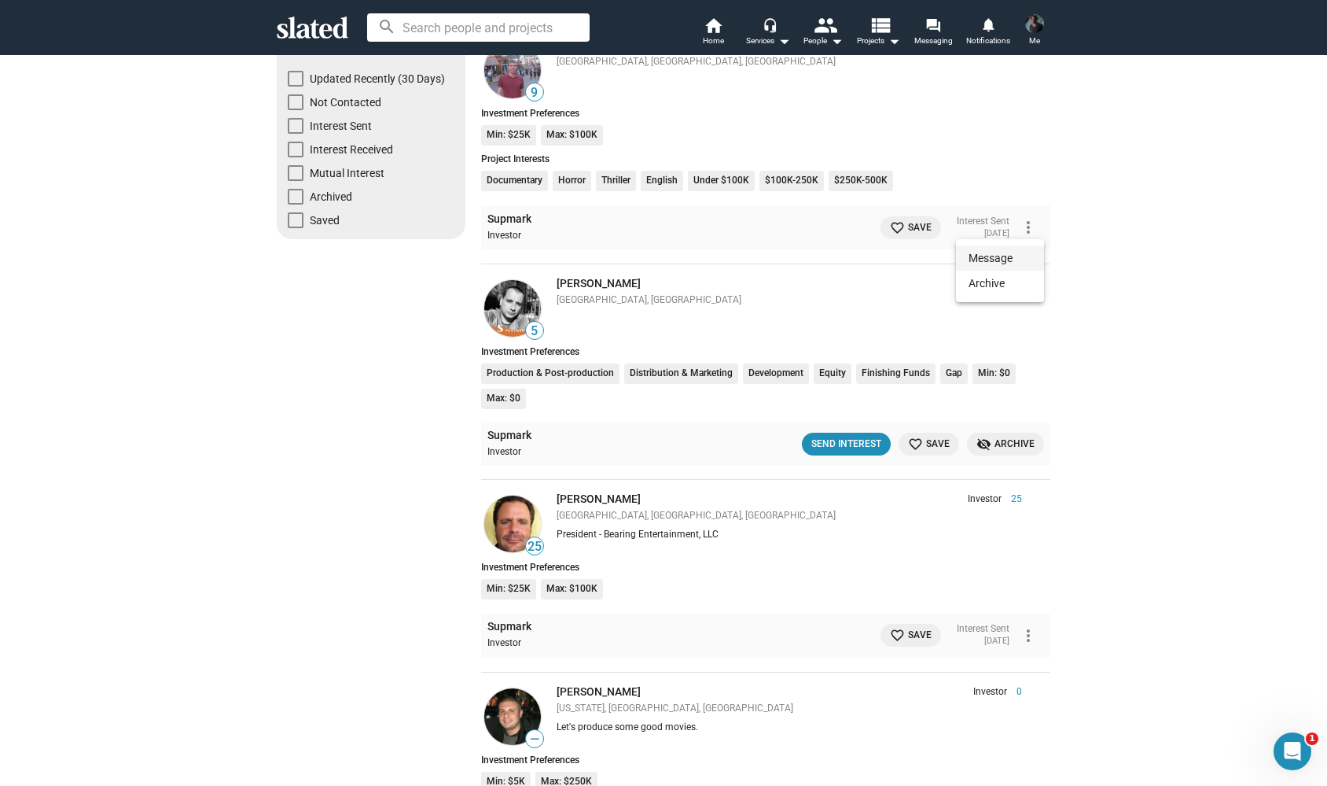
click at [994, 253] on button "Message" at bounding box center [1000, 257] width 88 height 25
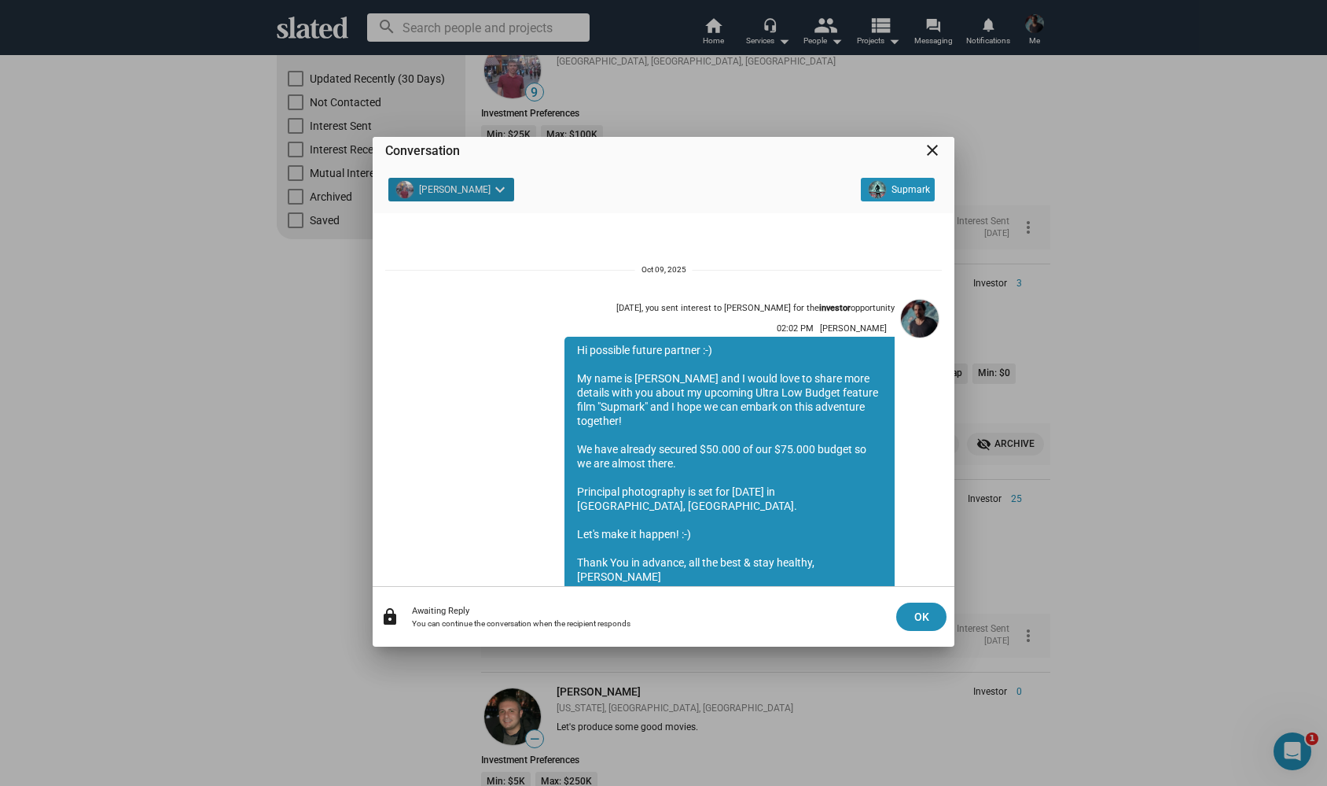
scroll to position [300, 0]
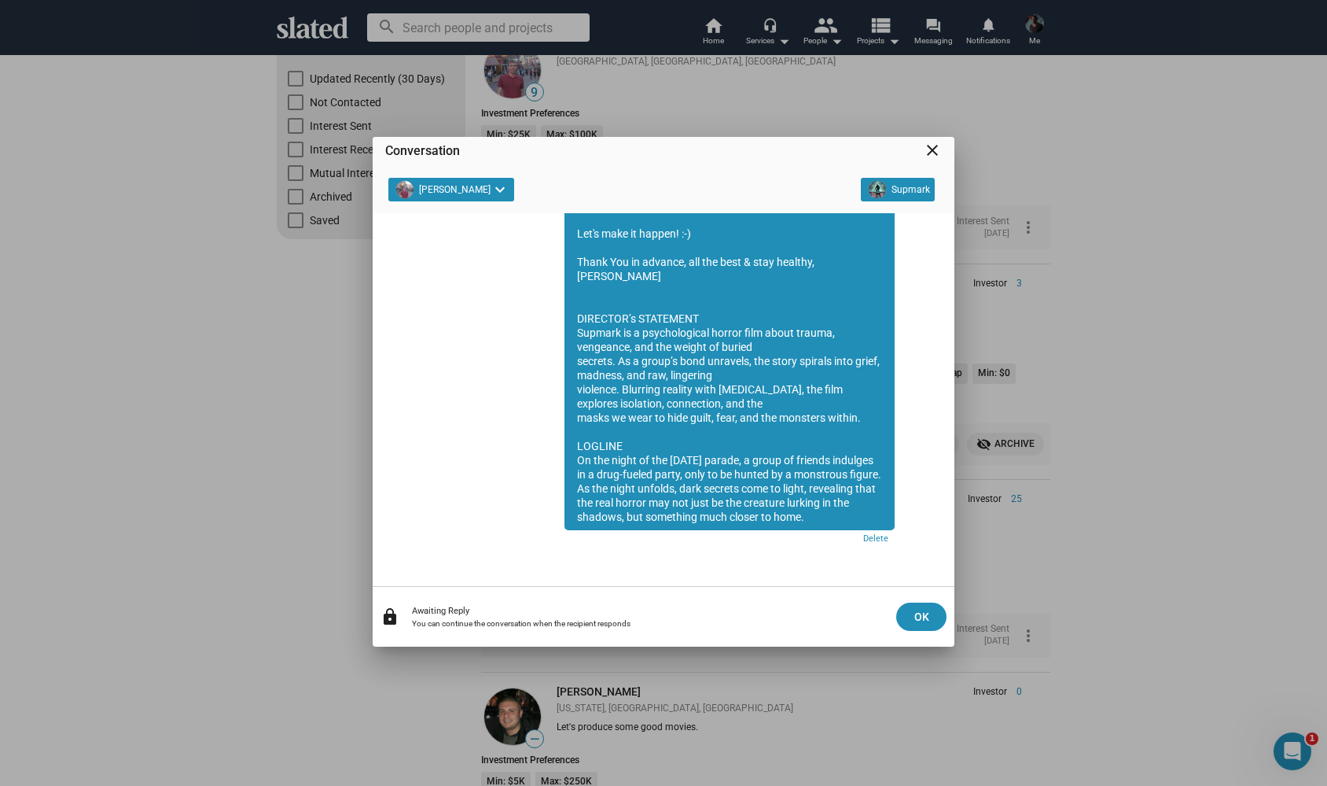
click at [931, 154] on mat-icon "close" at bounding box center [932, 150] width 19 height 19
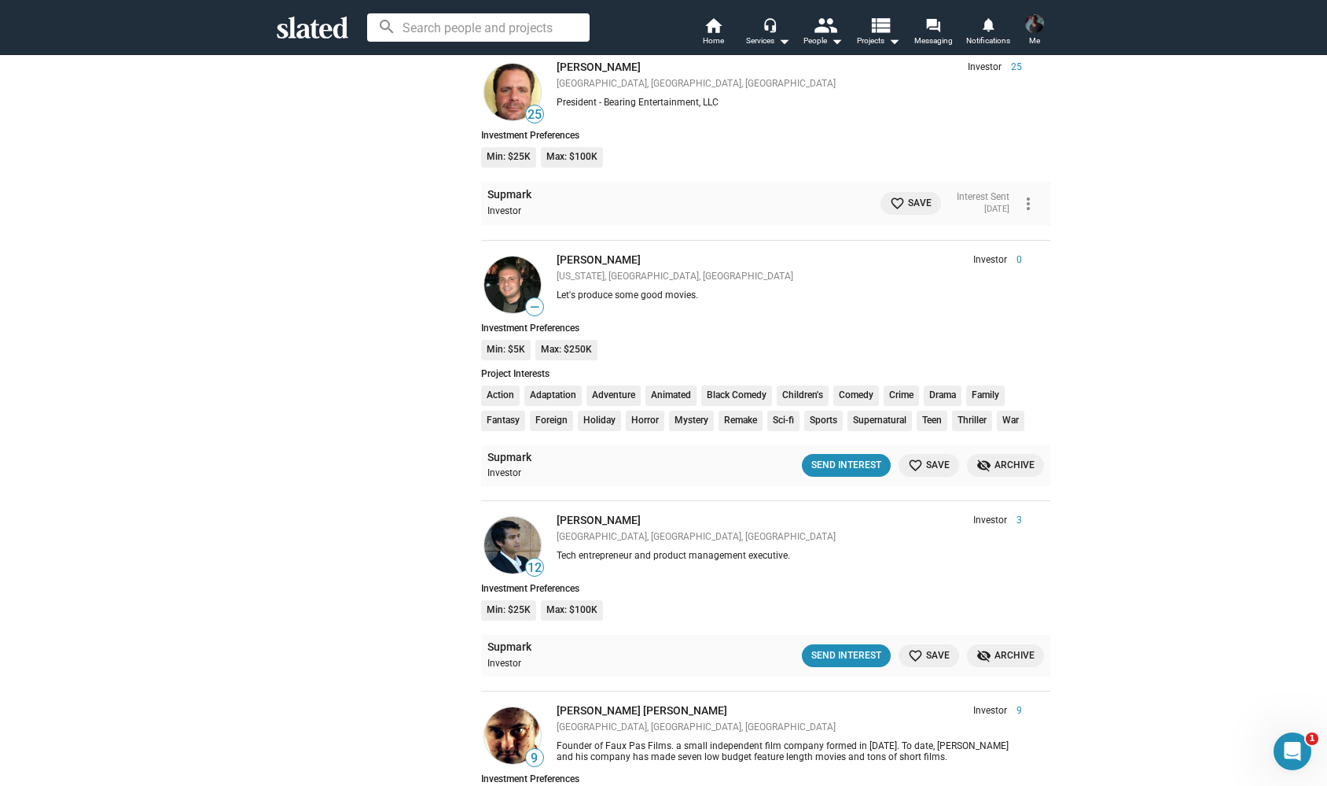
scroll to position [738, 0]
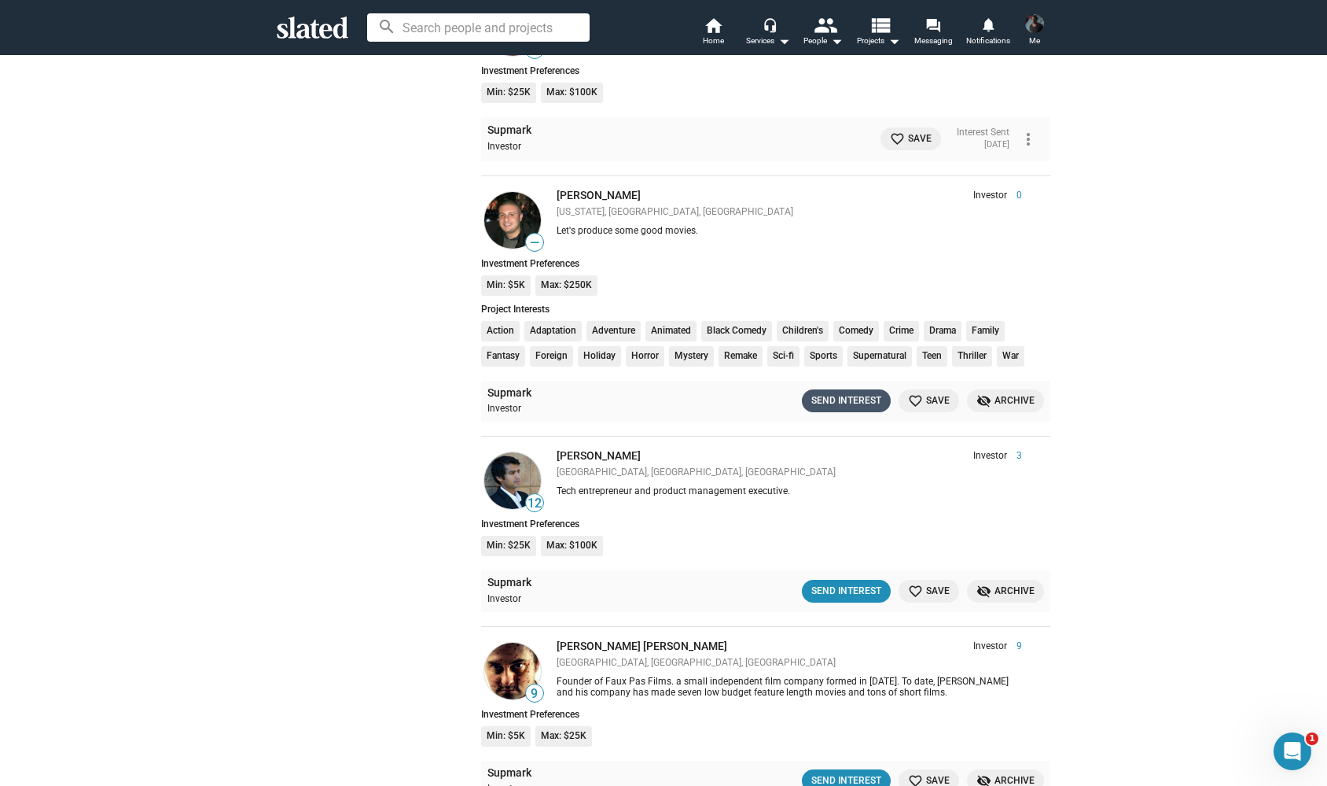
click at [841, 392] on div "Send Interest" at bounding box center [847, 400] width 70 height 17
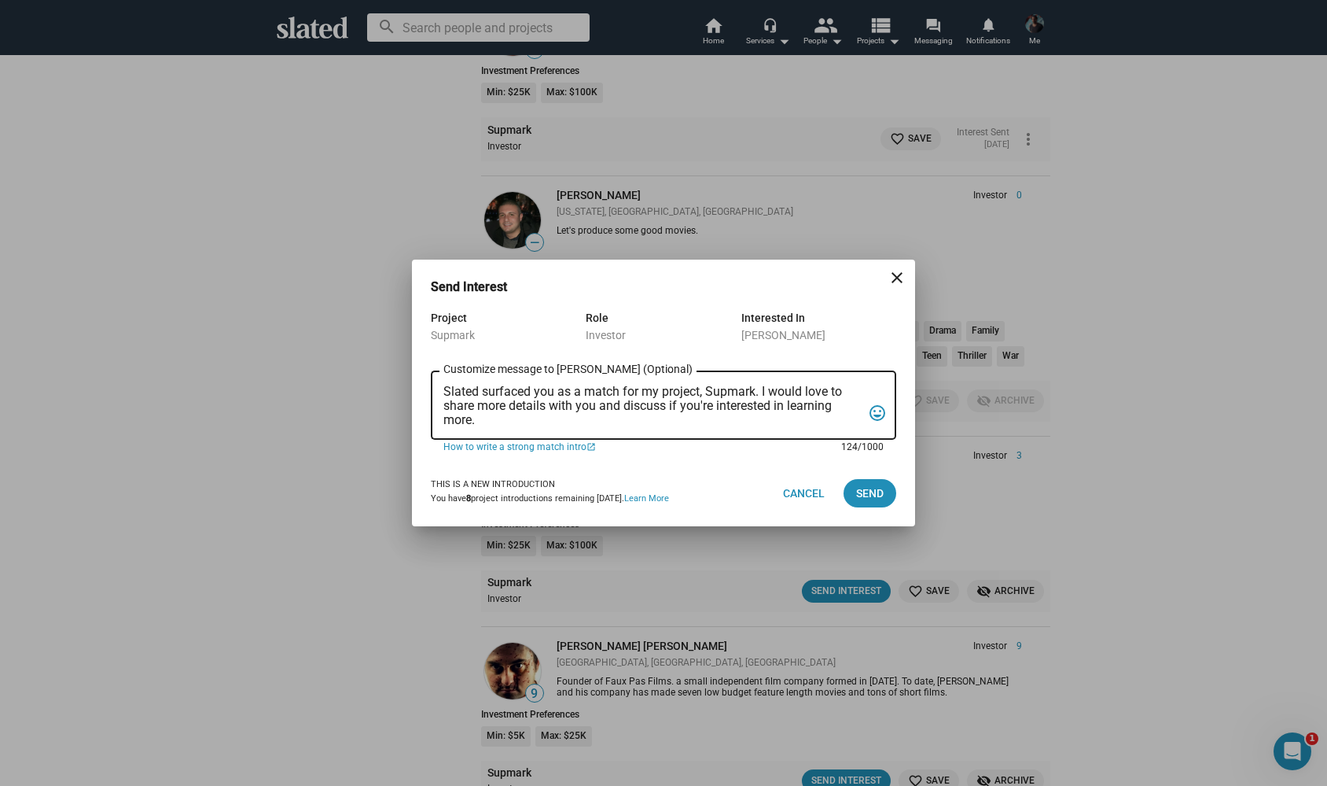
drag, startPoint x: 445, startPoint y: 389, endPoint x: 590, endPoint y: 560, distance: 223.7
click at [590, 560] on div "Send Interest close Project Supmark Role Investor Interested In Antonino Iacopi…" at bounding box center [663, 412] width 503 height 304
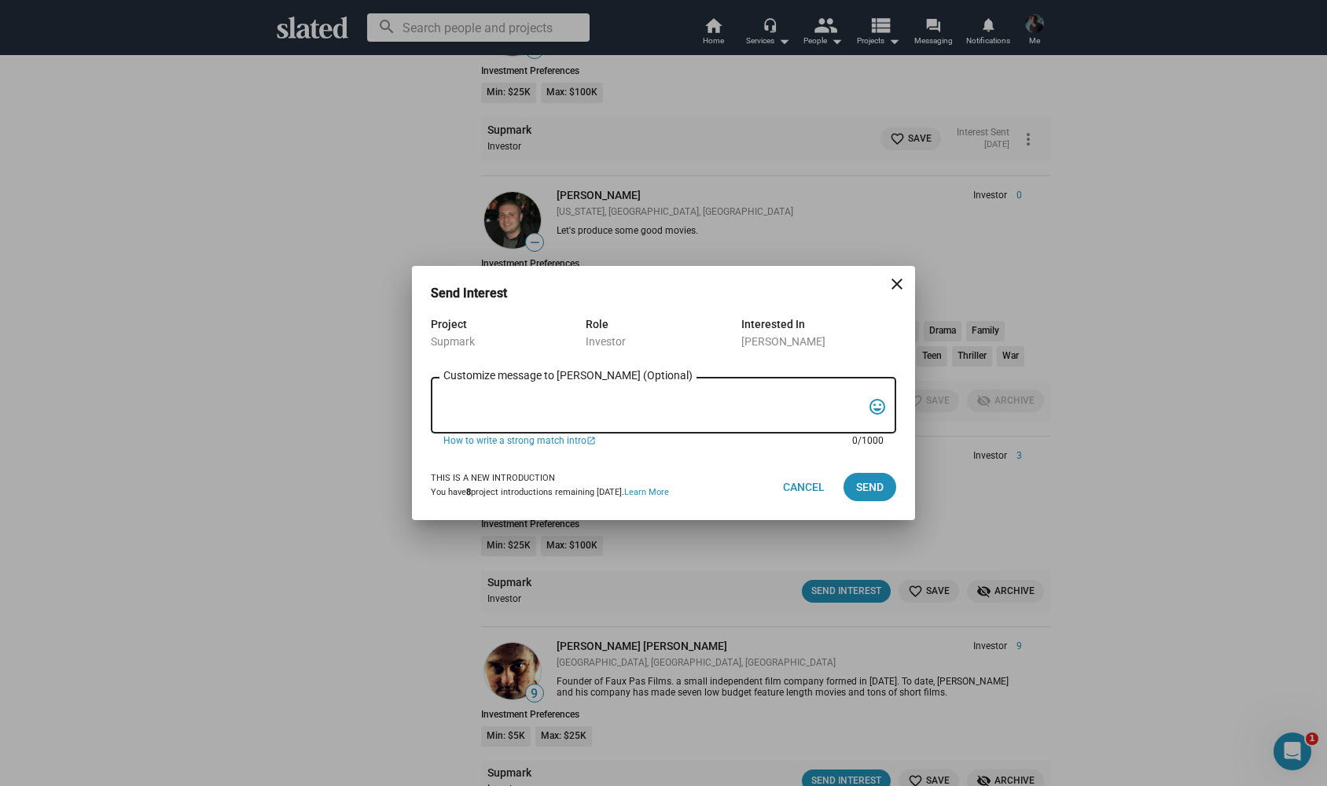
paste textarea "Hi possible future partner :-) My name is Alexander Bruckner and I would love t…"
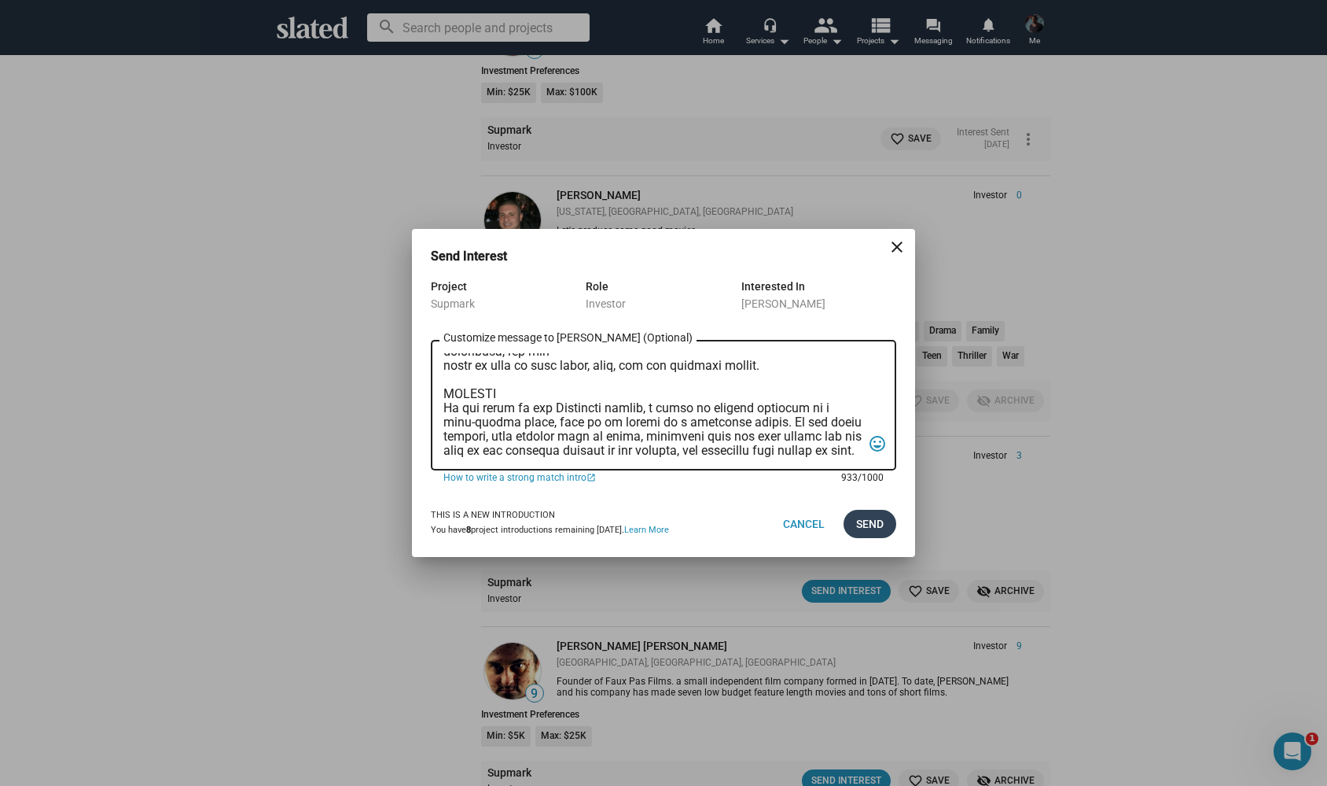
type textarea "Hi possible future partner :-) My name is Alexander Bruckner and I would love t…"
click at [871, 526] on span "Send" at bounding box center [870, 524] width 28 height 28
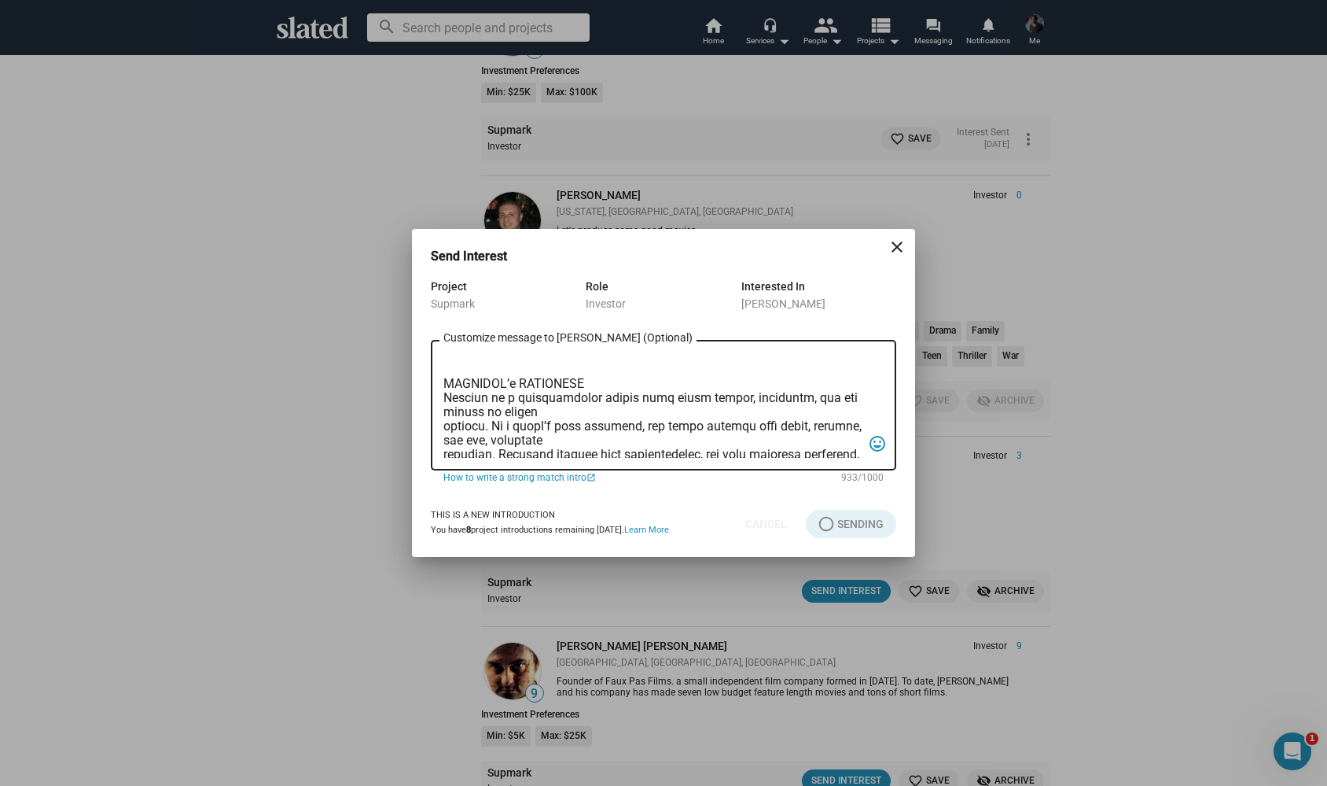
scroll to position [107, 0]
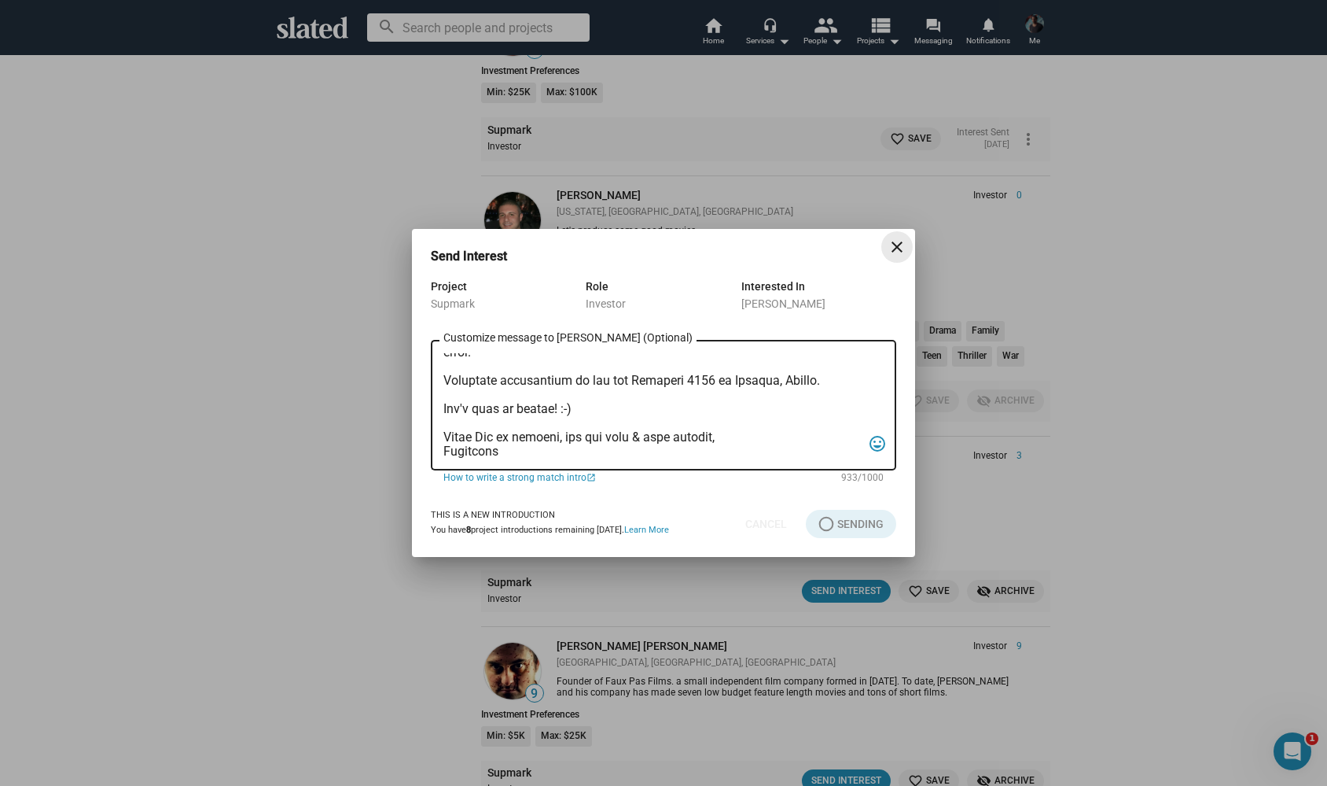
click at [895, 244] on mat-icon "close" at bounding box center [897, 246] width 19 height 19
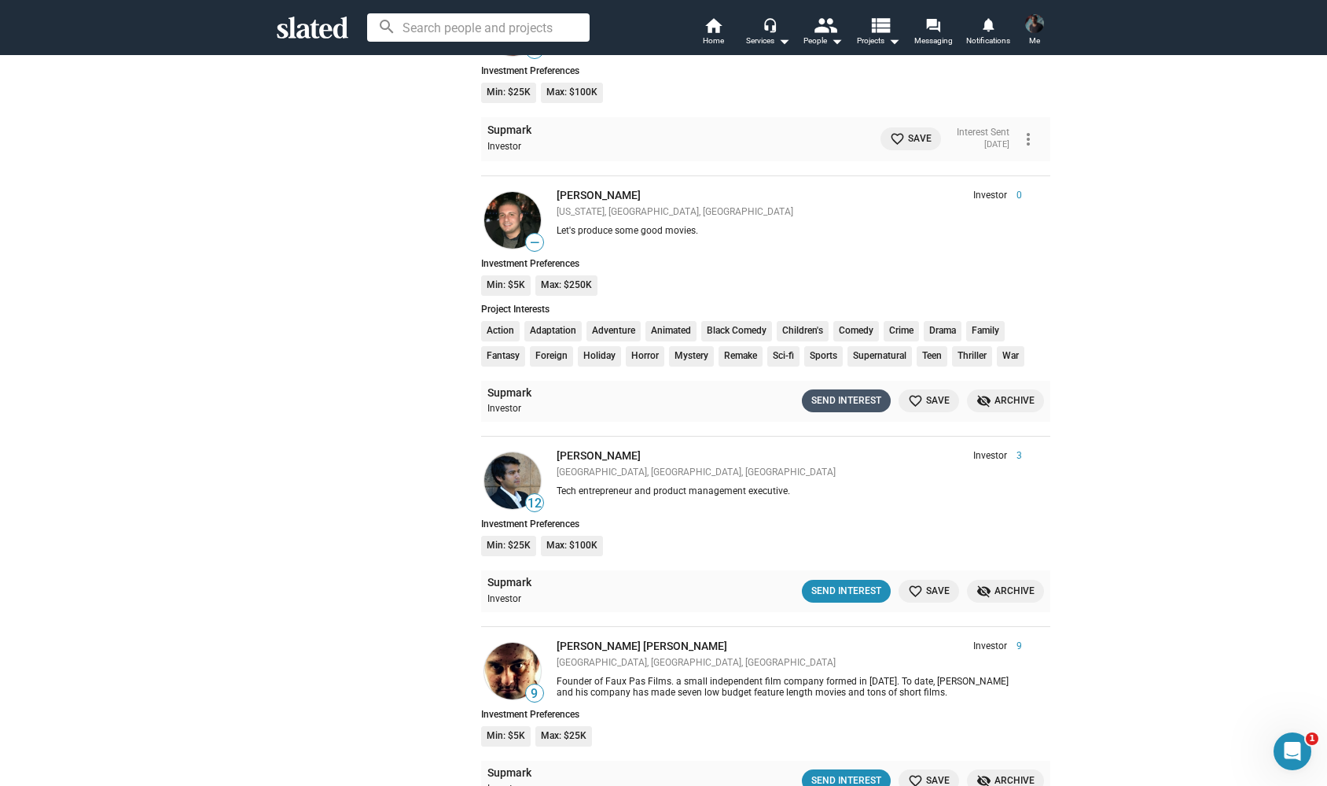
click at [837, 392] on div "Send Interest" at bounding box center [847, 400] width 70 height 17
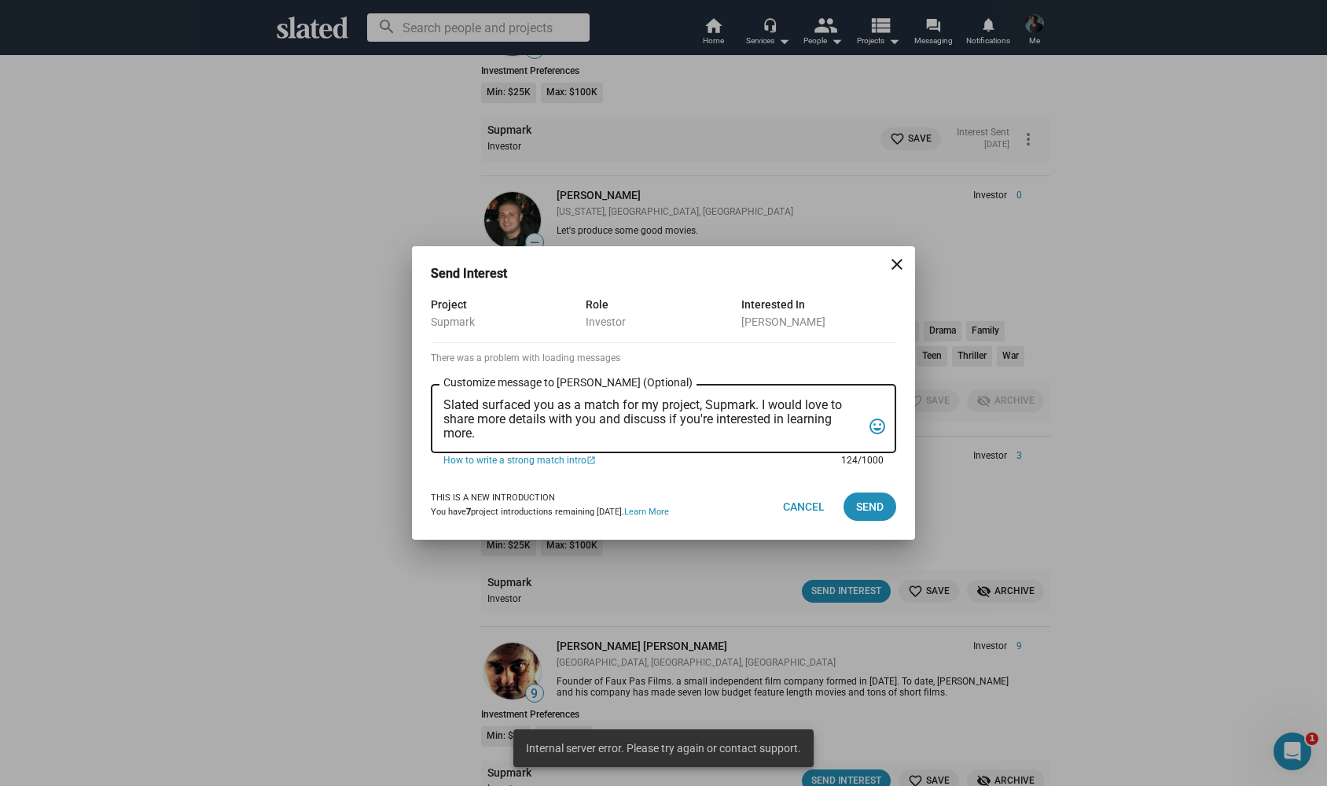
drag, startPoint x: 447, startPoint y: 402, endPoint x: 570, endPoint y: 543, distance: 187.2
click at [570, 543] on div "Send Interest close Project Supmark Role Investor Interested In Antonino Iacopi…" at bounding box center [663, 411] width 503 height 330
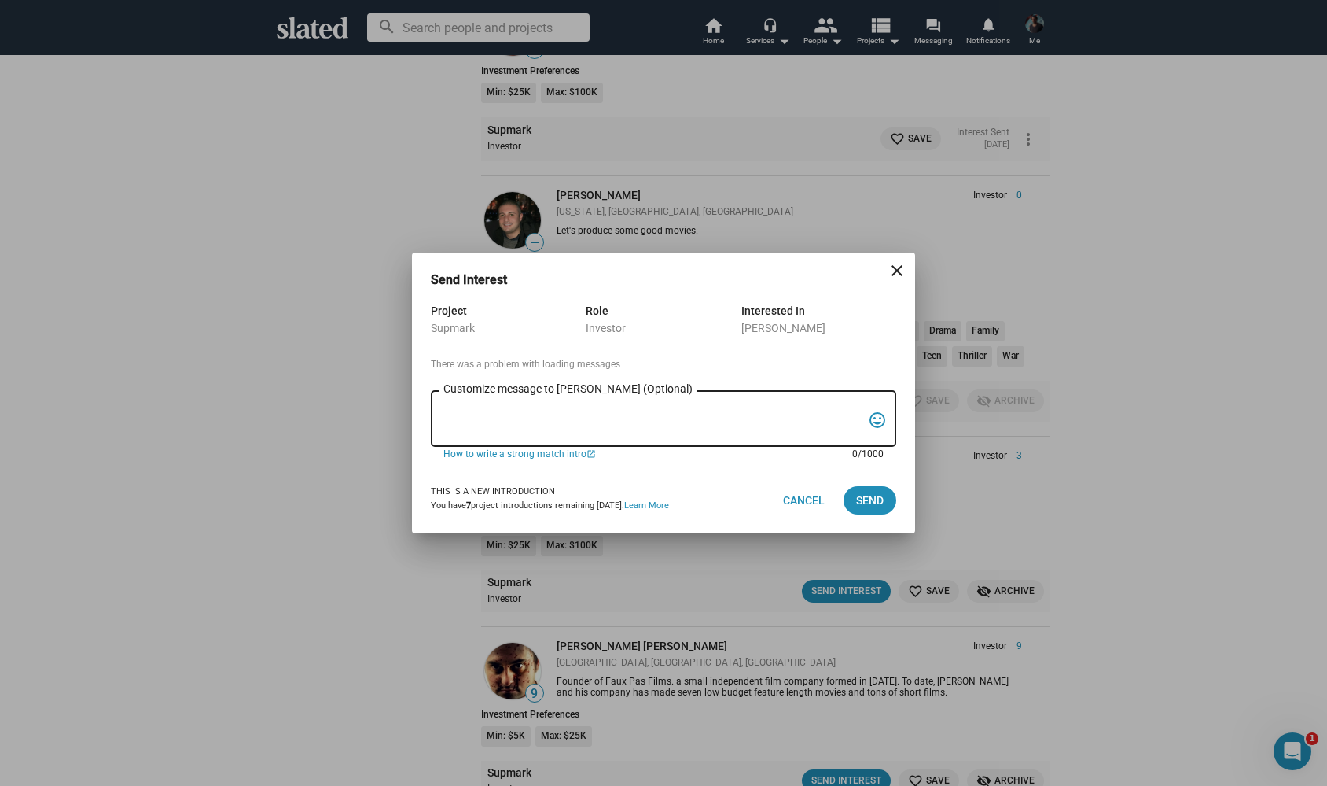
paste textarea "Hi possible future partner :-) My name is Alexander Bruckner and I would love t…"
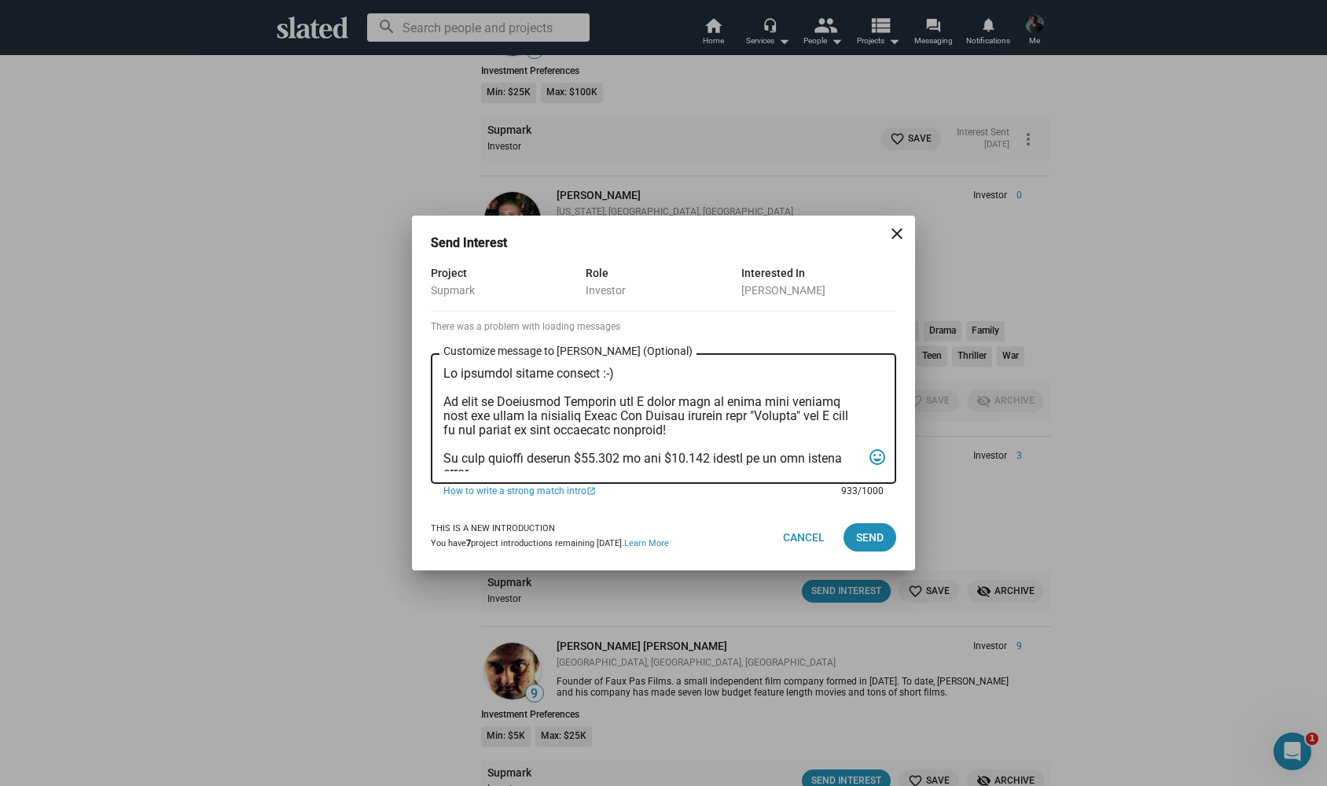
scroll to position [0, 0]
click at [458, 377] on textarea "Customize message to Antonino (Optional) Customize message (Optional)" at bounding box center [653, 418] width 418 height 105
type textarea "Hi Antonio, possible future partner :-) My name is Alexander Bruckner and I wou…"
click at [871, 536] on span "Send" at bounding box center [870, 537] width 28 height 28
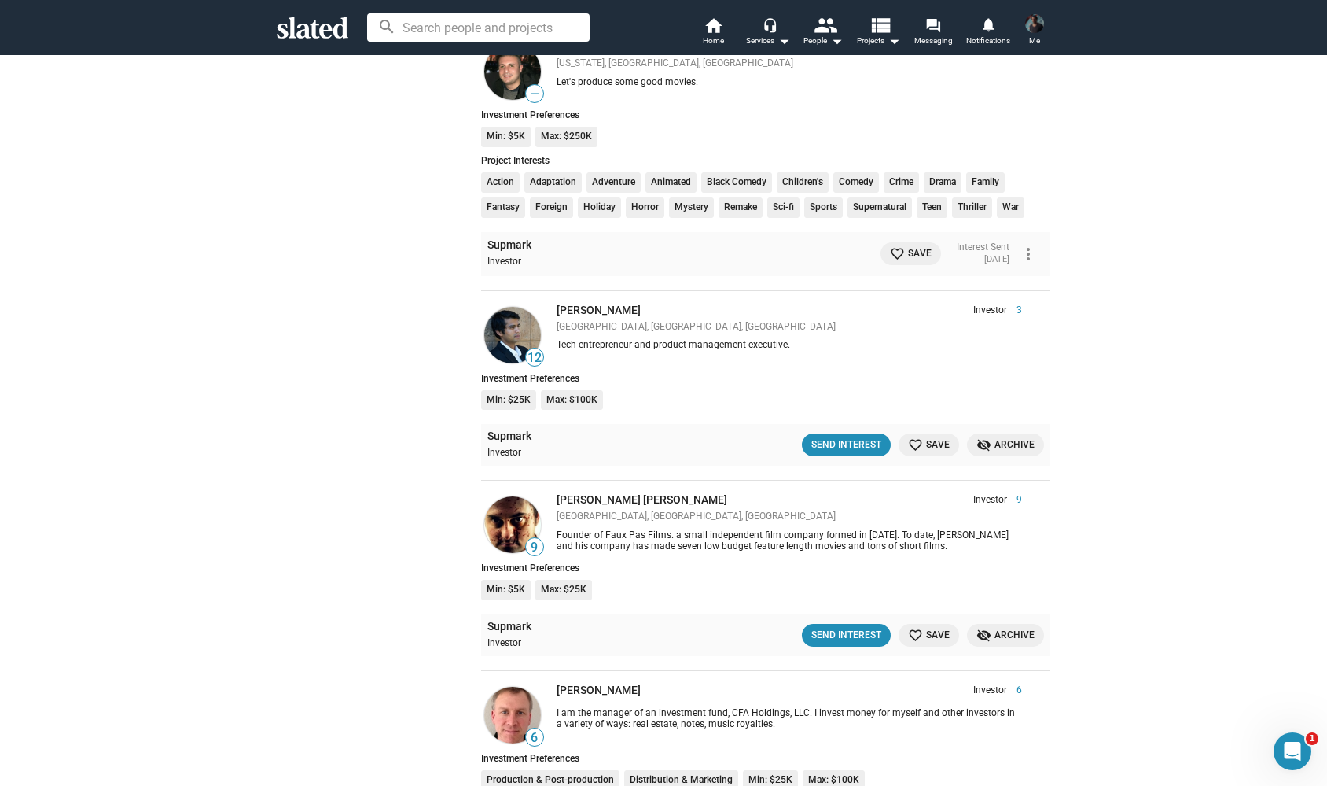
scroll to position [981, 0]
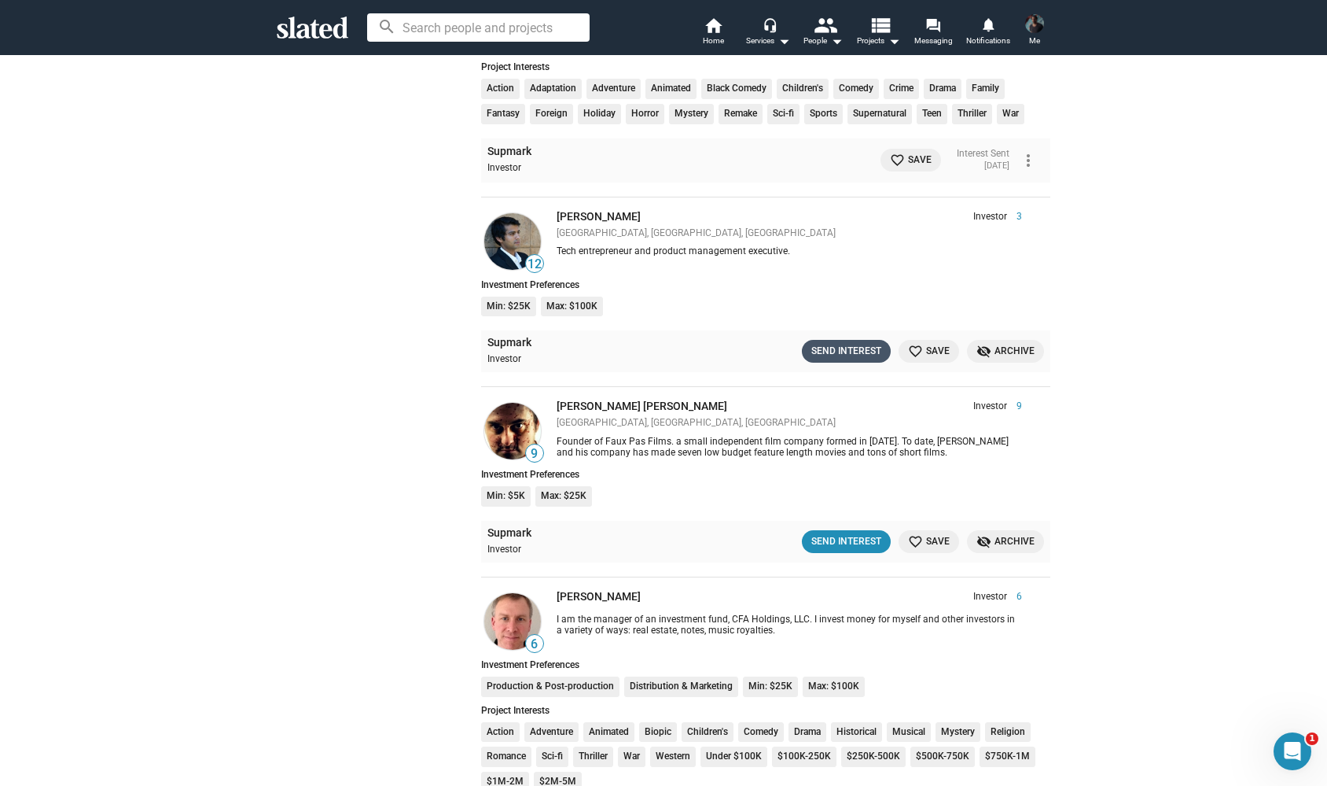
click at [849, 344] on div "Send Interest" at bounding box center [847, 351] width 70 height 17
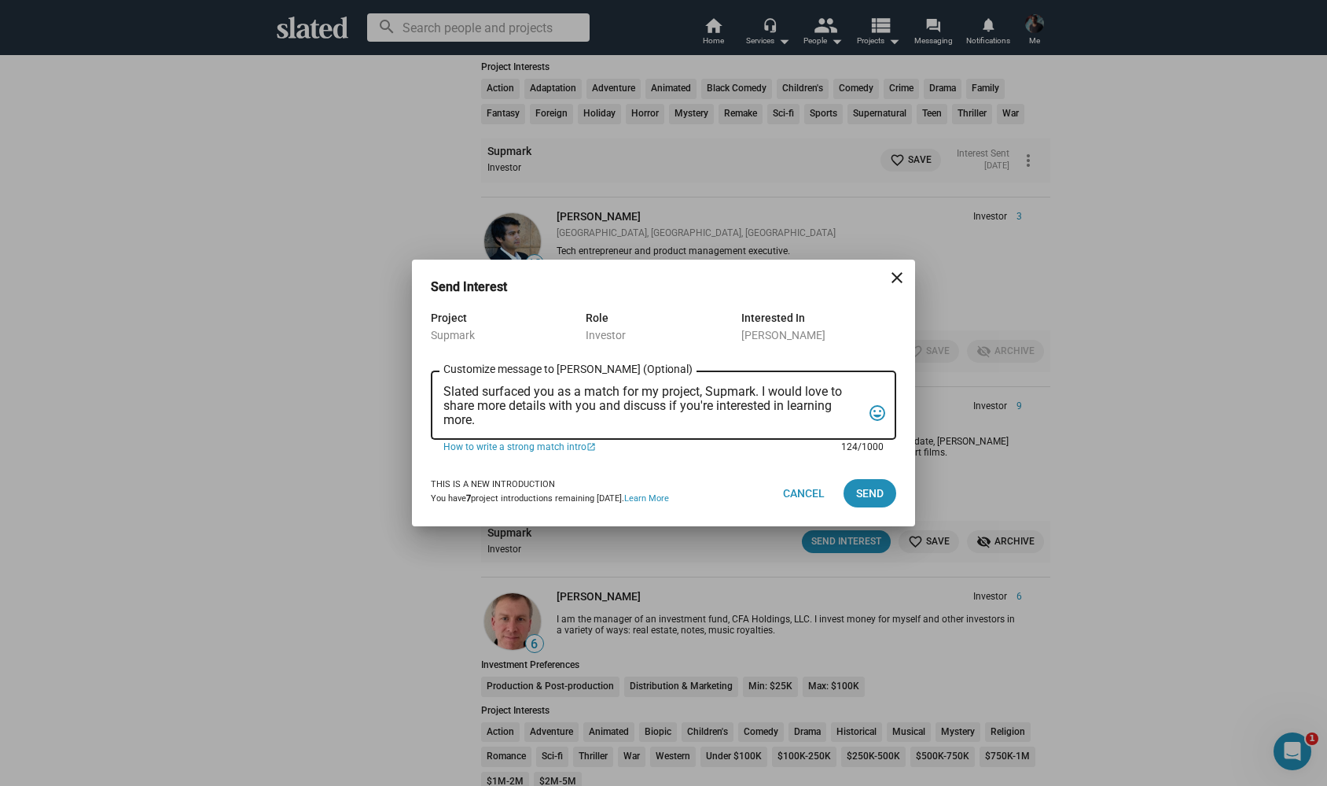
drag, startPoint x: 446, startPoint y: 392, endPoint x: 531, endPoint y: 477, distance: 120.7
click at [531, 477] on dialog-opportunity-connection "Send Interest close Project Supmark Role Investor Interested In Raj Krishna Sla…" at bounding box center [664, 401] width 466 height 247
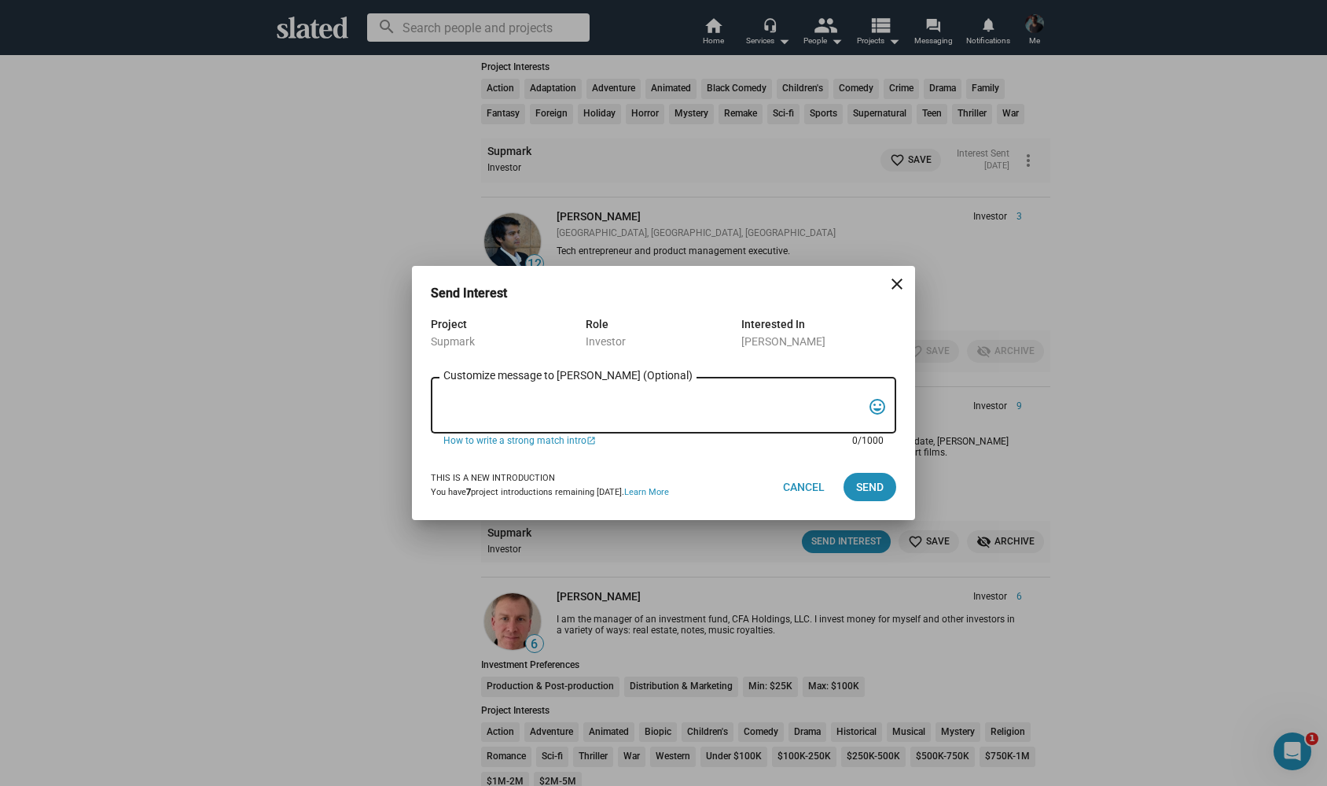
paste textarea "Hi possible future partner :-) My name is Alexander Bruckner and I would love t…"
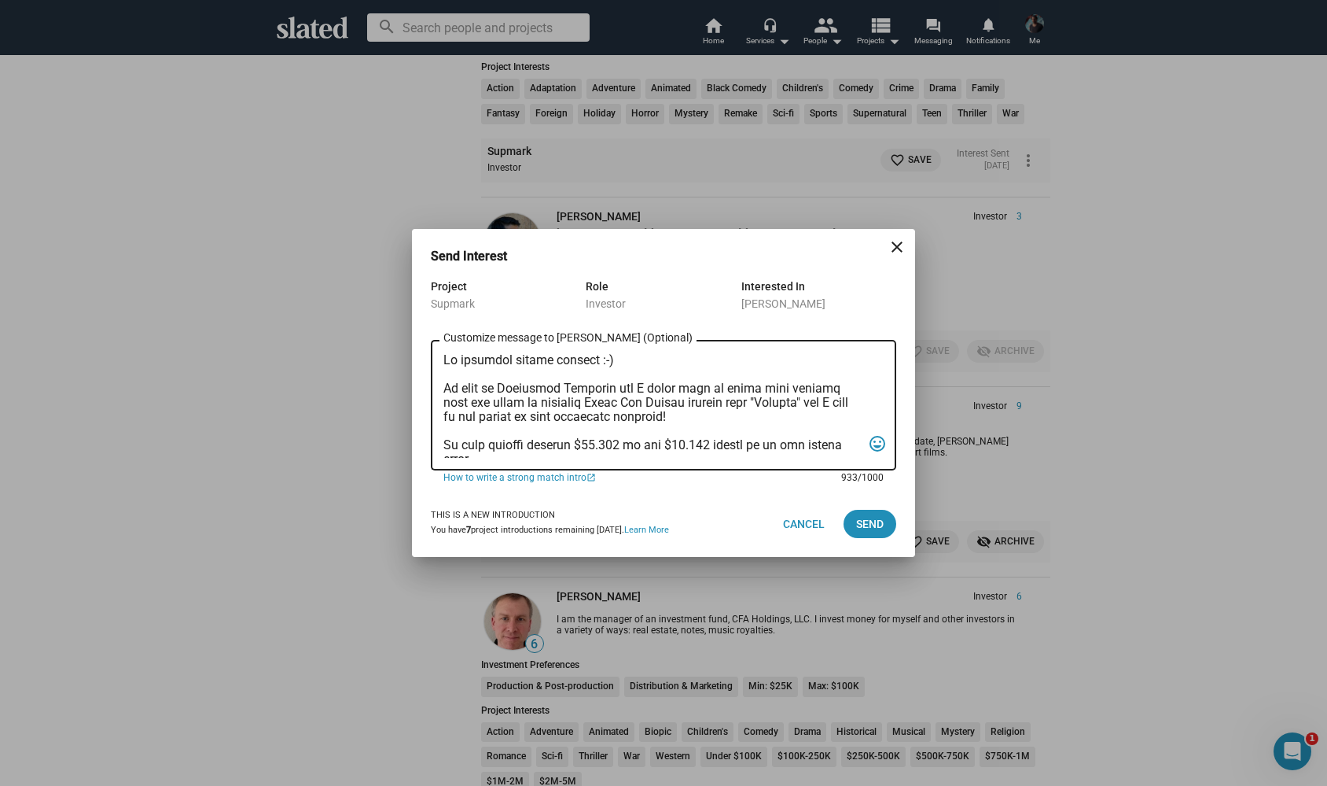
scroll to position [0, 0]
click at [458, 364] on textarea "Customize message to Raj (Optional) Customize message (Optional)" at bounding box center [653, 405] width 418 height 105
type textarea "Hi Ray, possible future partner :-) My name is Alexander Bruckner and I would l…"
click at [863, 523] on span "Send" at bounding box center [870, 524] width 28 height 28
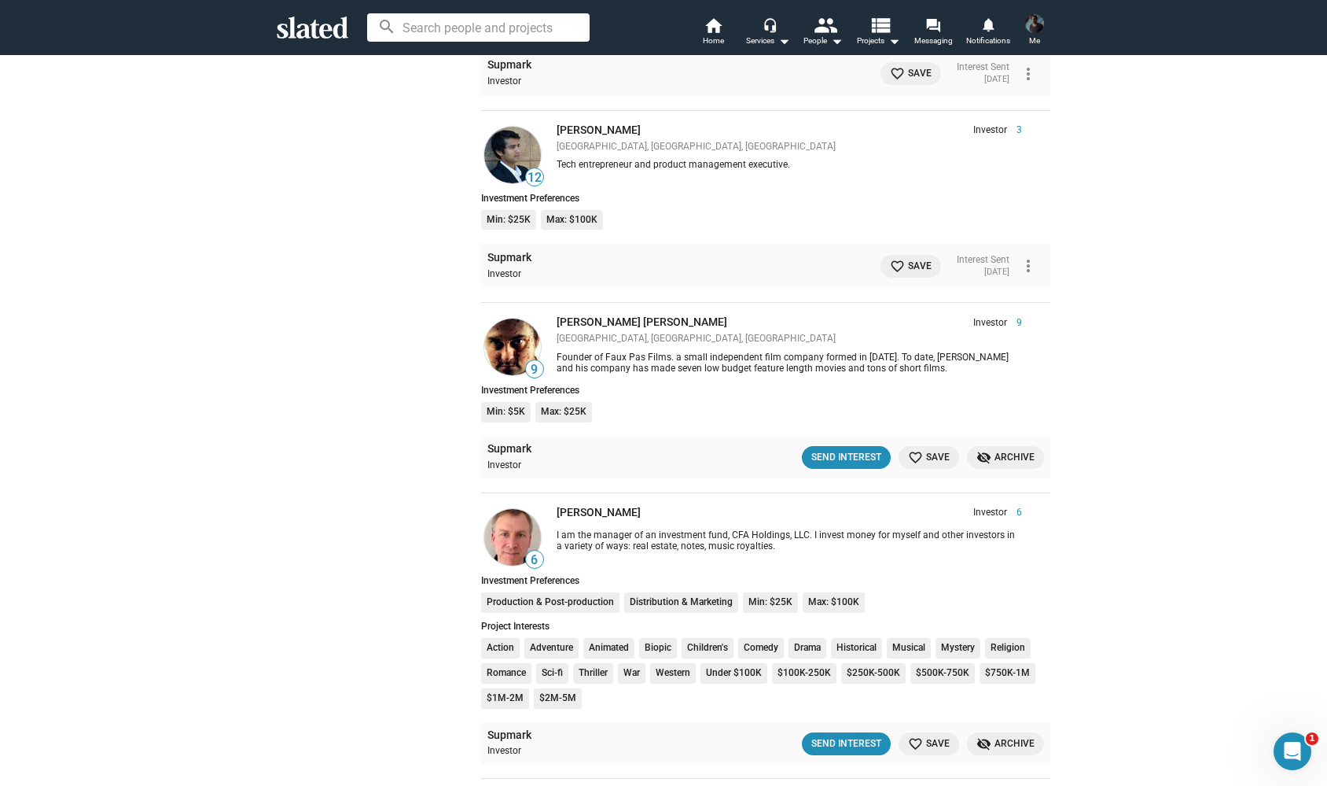
scroll to position [1080, 0]
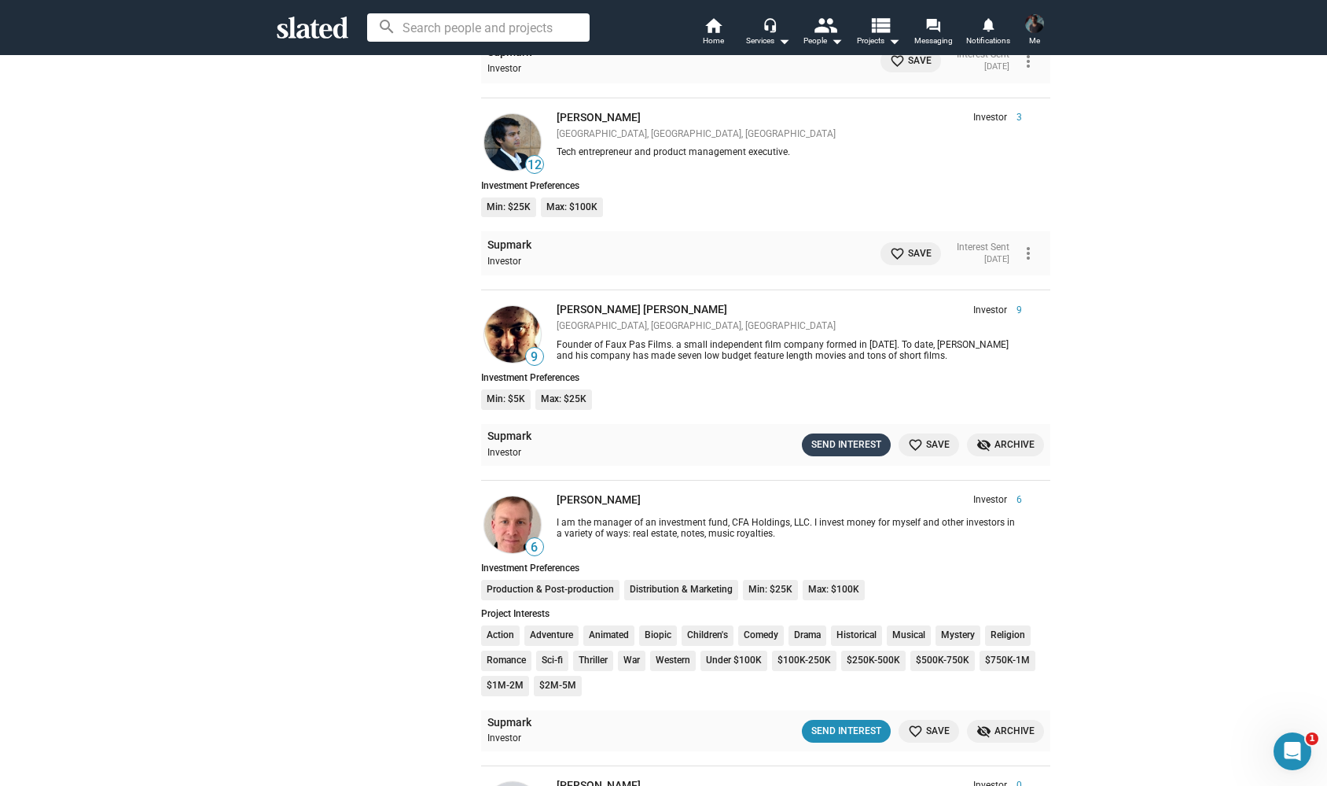
click at [854, 436] on div "Send Interest" at bounding box center [847, 444] width 70 height 17
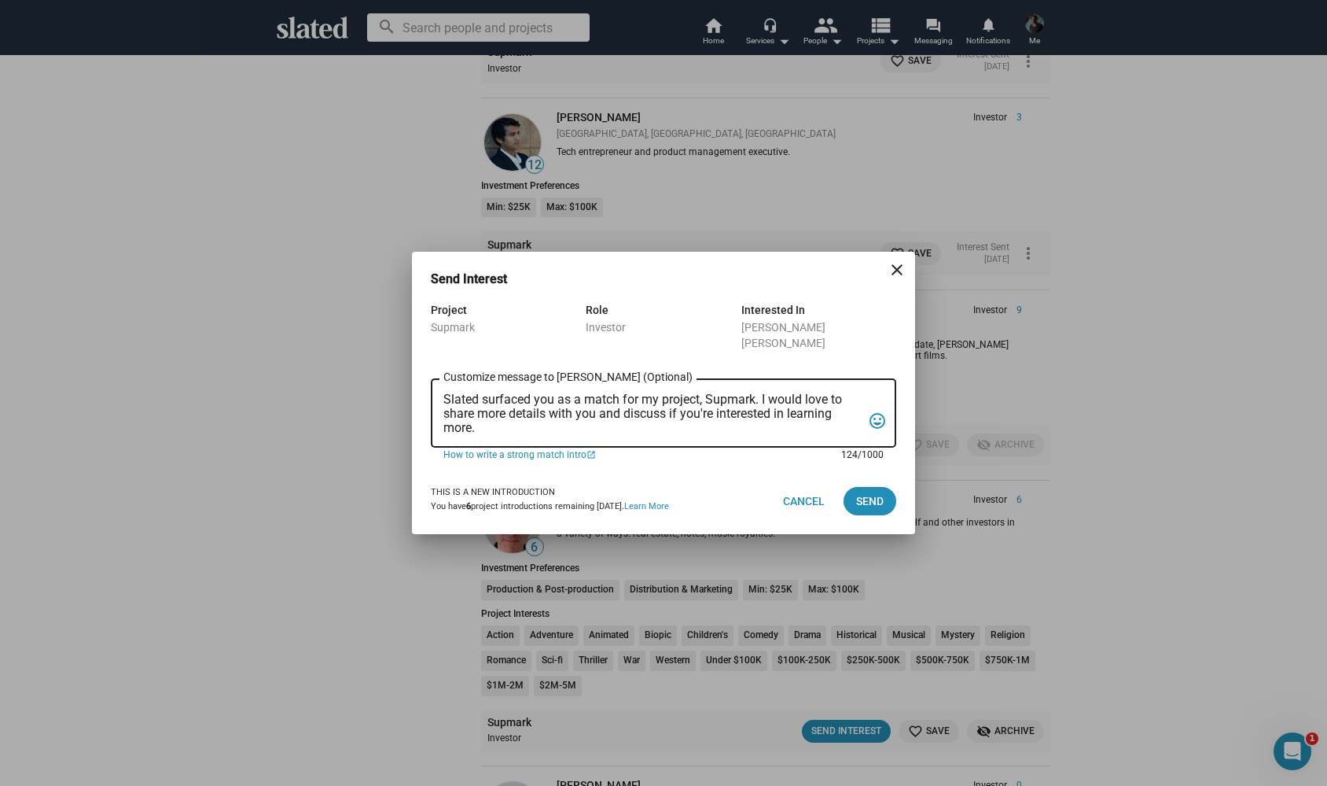
drag, startPoint x: 489, startPoint y: 421, endPoint x: 421, endPoint y: 381, distance: 78.6
click at [421, 381] on div "Project Supmark Role Investor Interested In Michael Wade Johnson Slated surface…" at bounding box center [663, 383] width 503 height 167
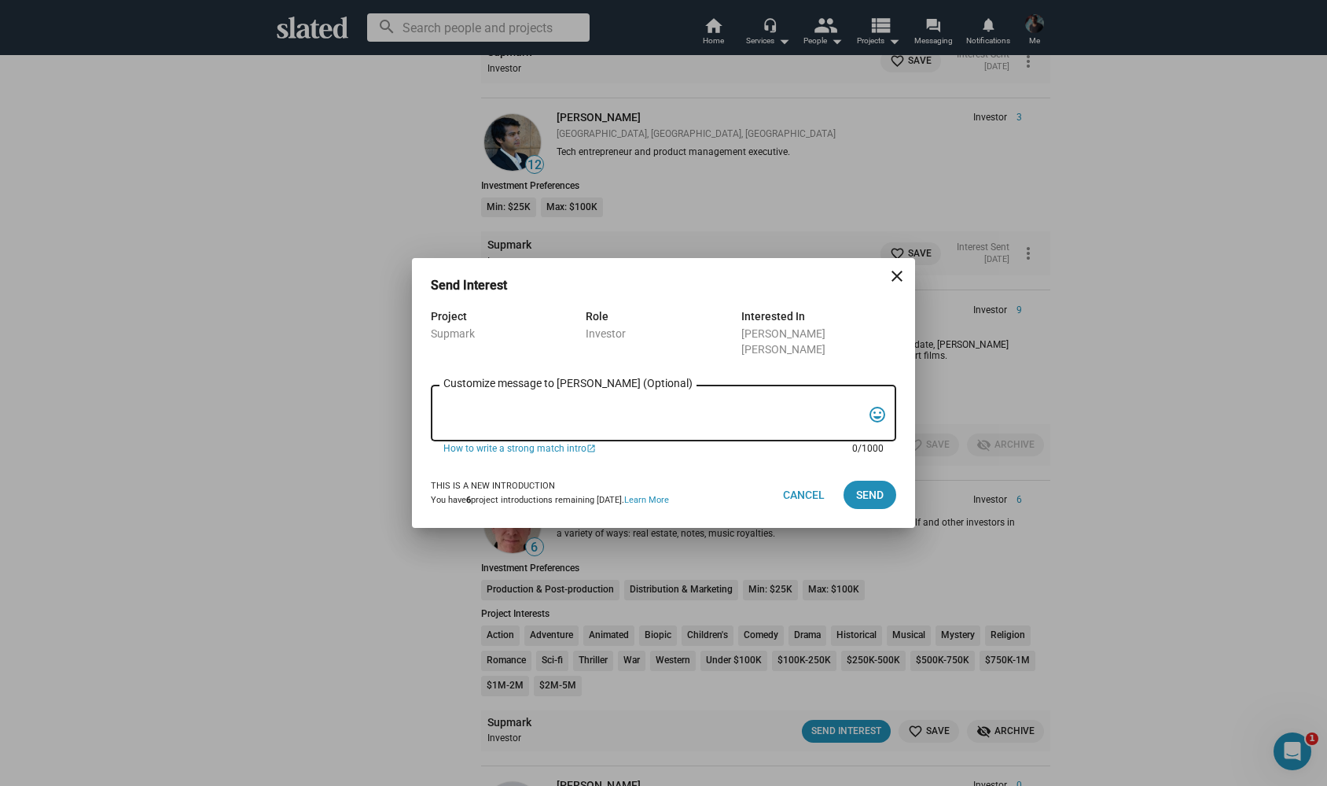
paste textarea "Hi possible future partner :-) My name is Alexander Bruckner and I would love t…"
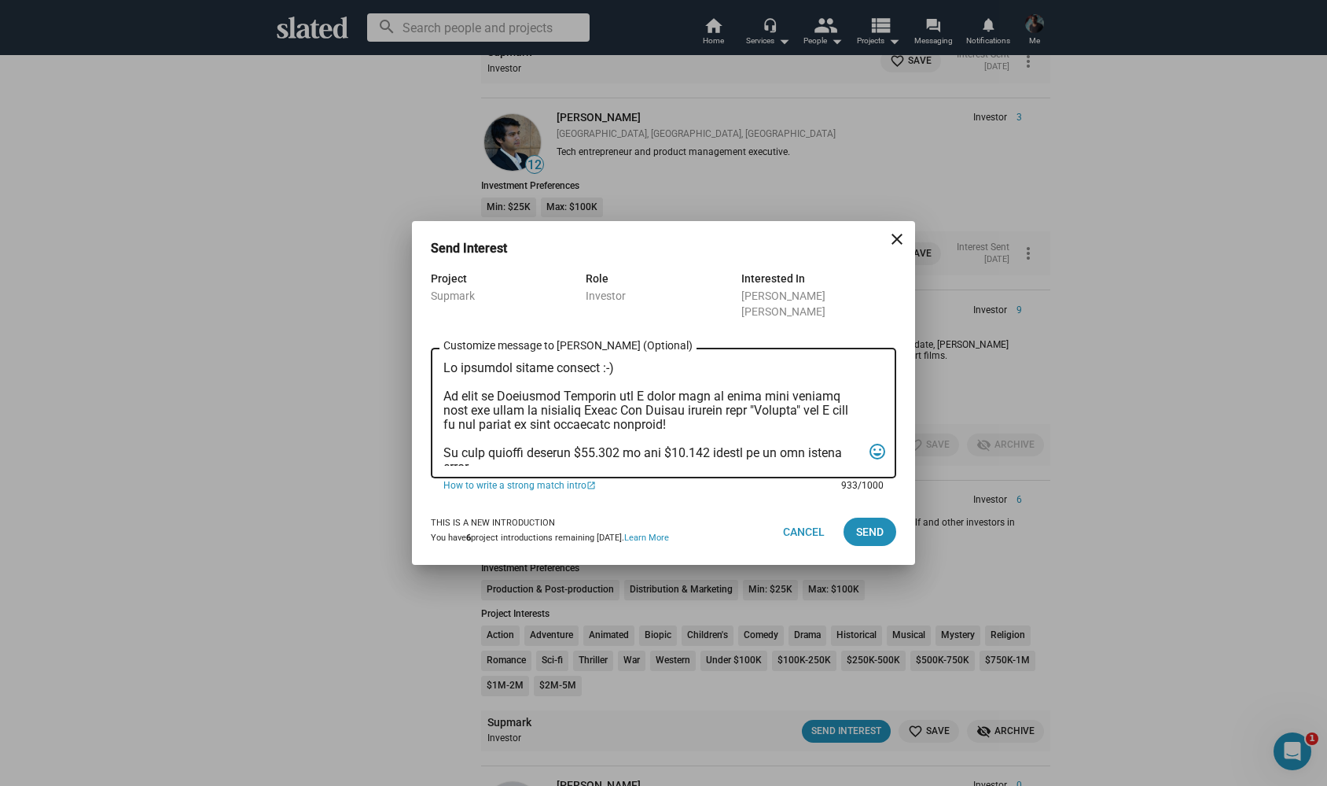
scroll to position [0, 0]
click at [458, 363] on textarea "Customize message to Michael (Optional) Customize message (Optional)" at bounding box center [653, 413] width 418 height 105
type textarea "Hi Michael, possible future partner :-) My name is Alexander Bruckner and I wou…"
click at [867, 523] on span "Send" at bounding box center [870, 531] width 28 height 28
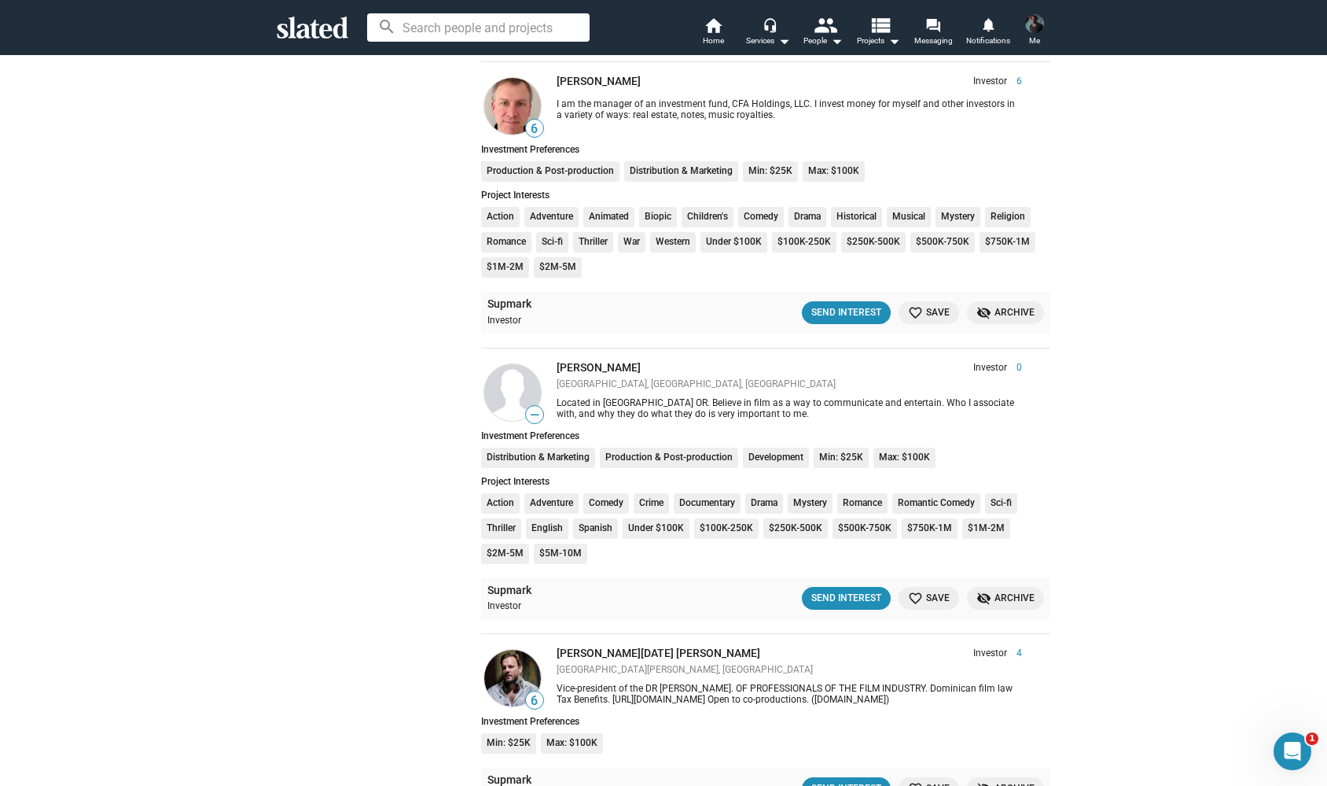
scroll to position [1460, 0]
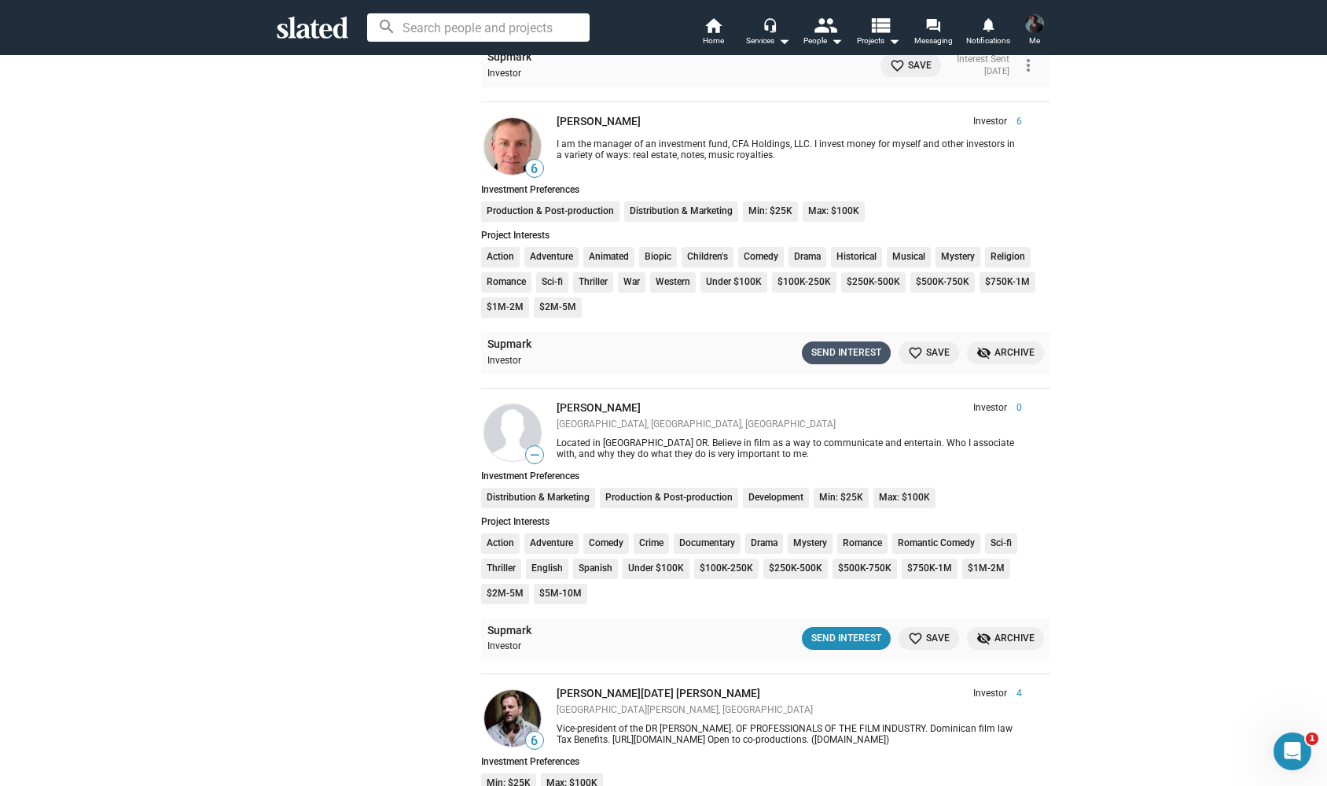
click at [832, 341] on button "Send Interest" at bounding box center [846, 352] width 89 height 23
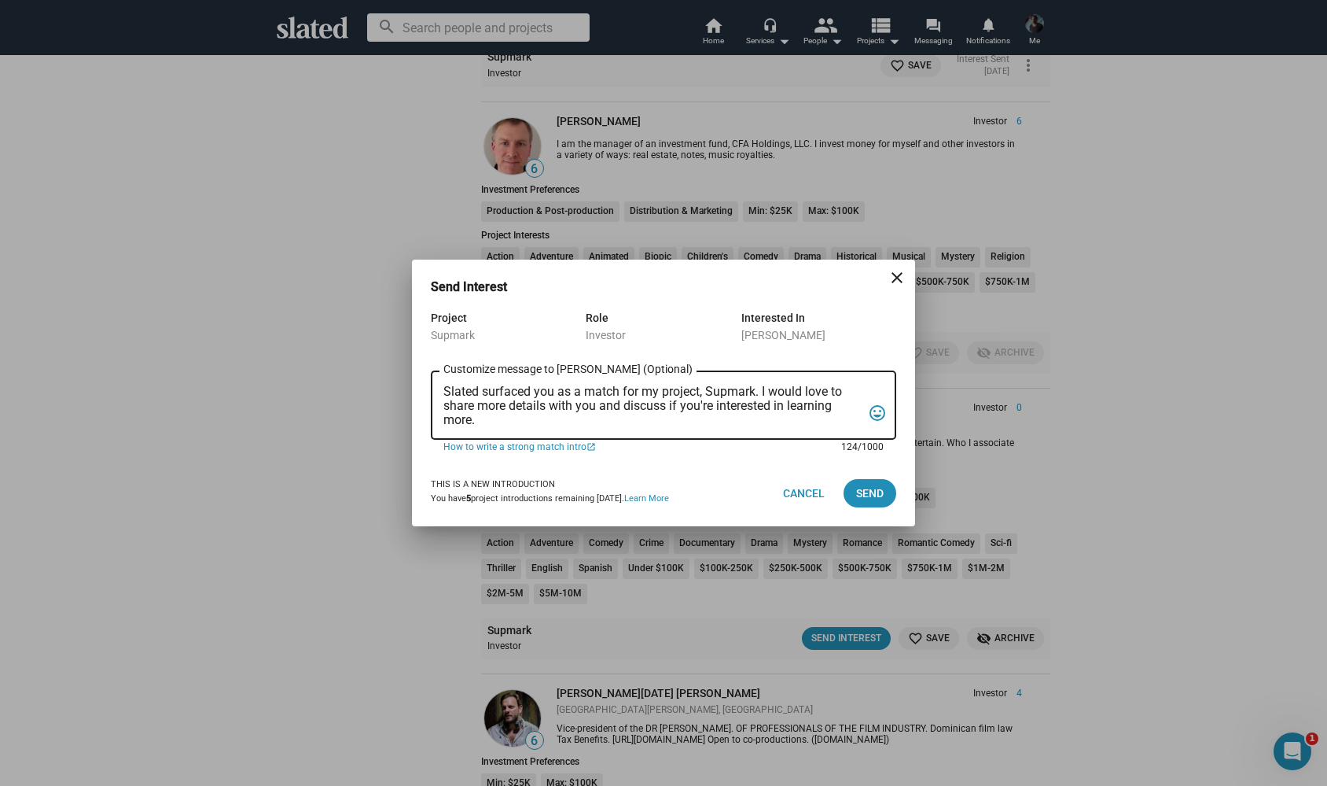
drag, startPoint x: 502, startPoint y: 418, endPoint x: 434, endPoint y: 381, distance: 77.4
click at [434, 381] on div "Slated surfaced you as a match for my project, Supmark. I would love to share m…" at bounding box center [664, 404] width 466 height 72
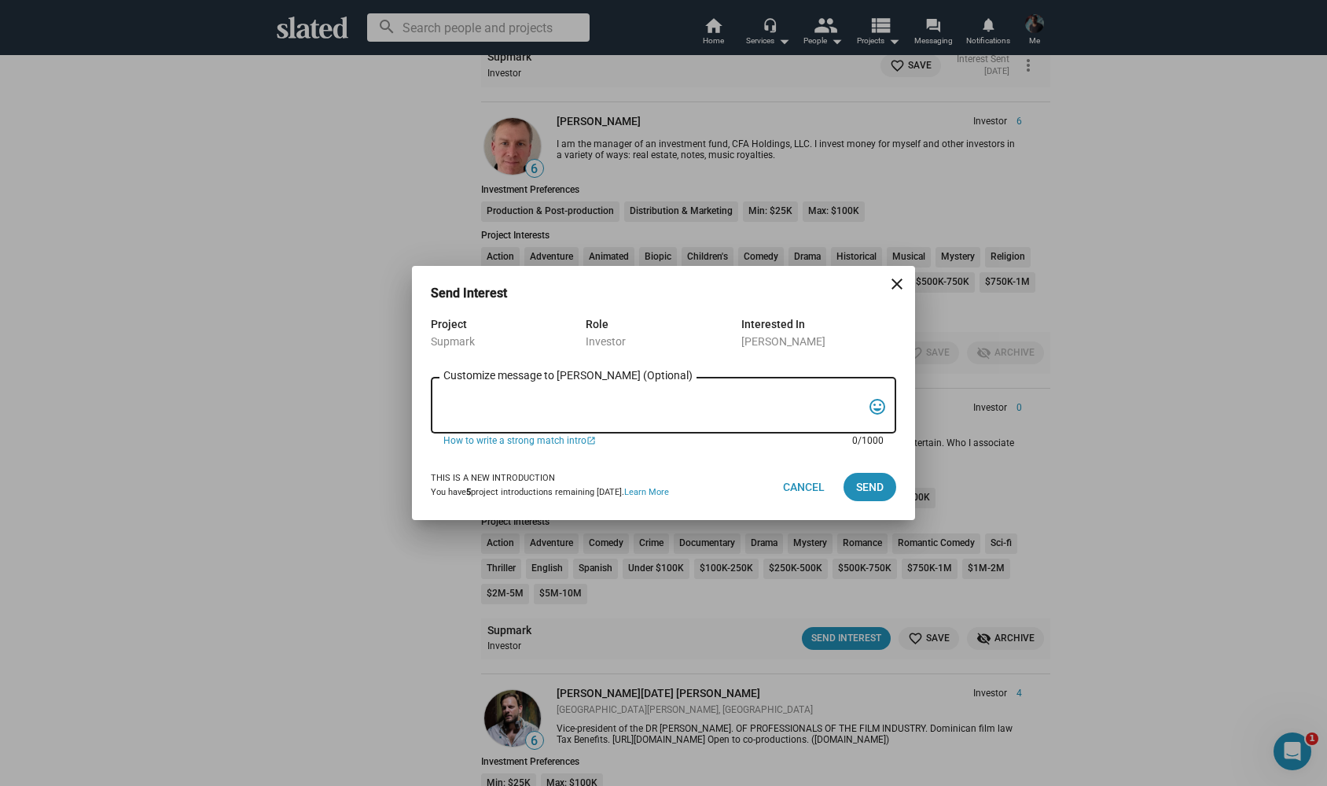
paste textarea "Hi possible future partner :-) My name is Alexander Bruckner and I would love t…"
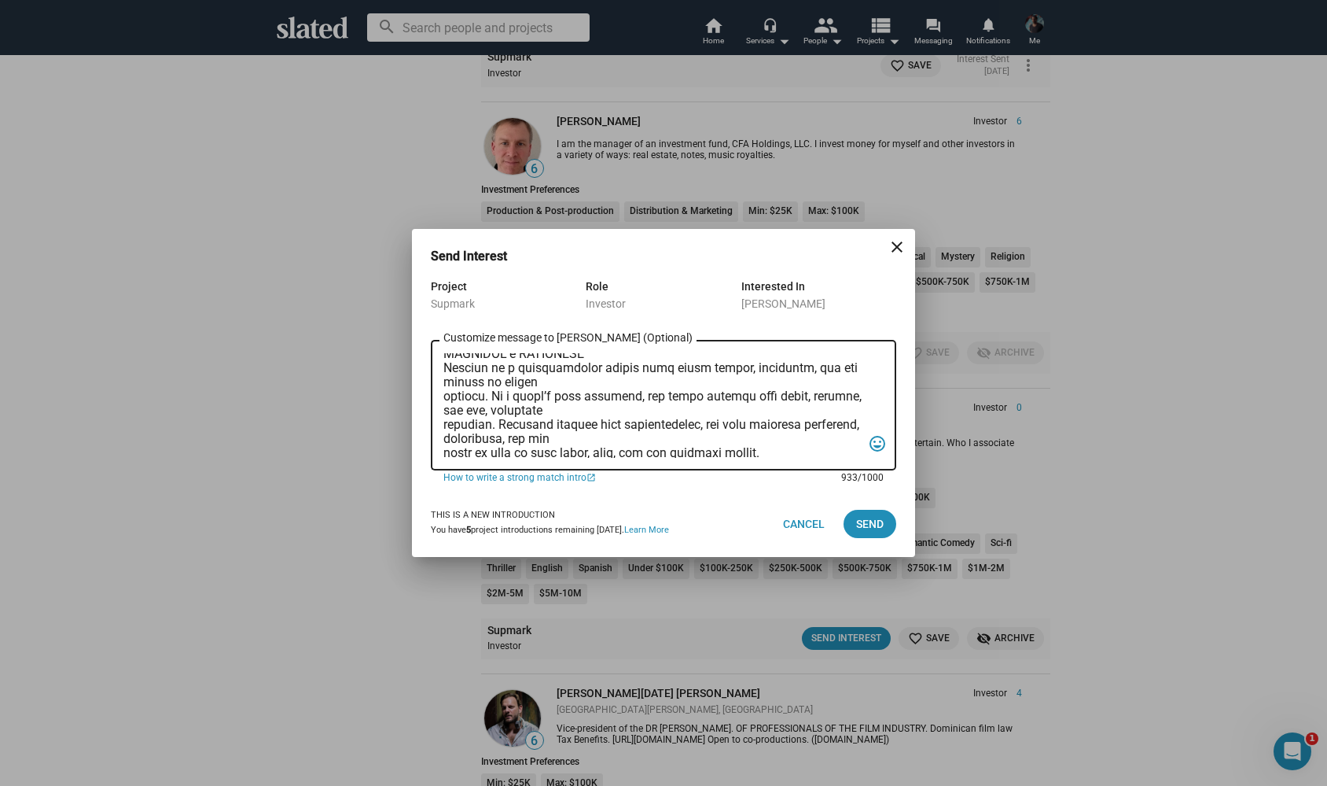
scroll to position [273, 0]
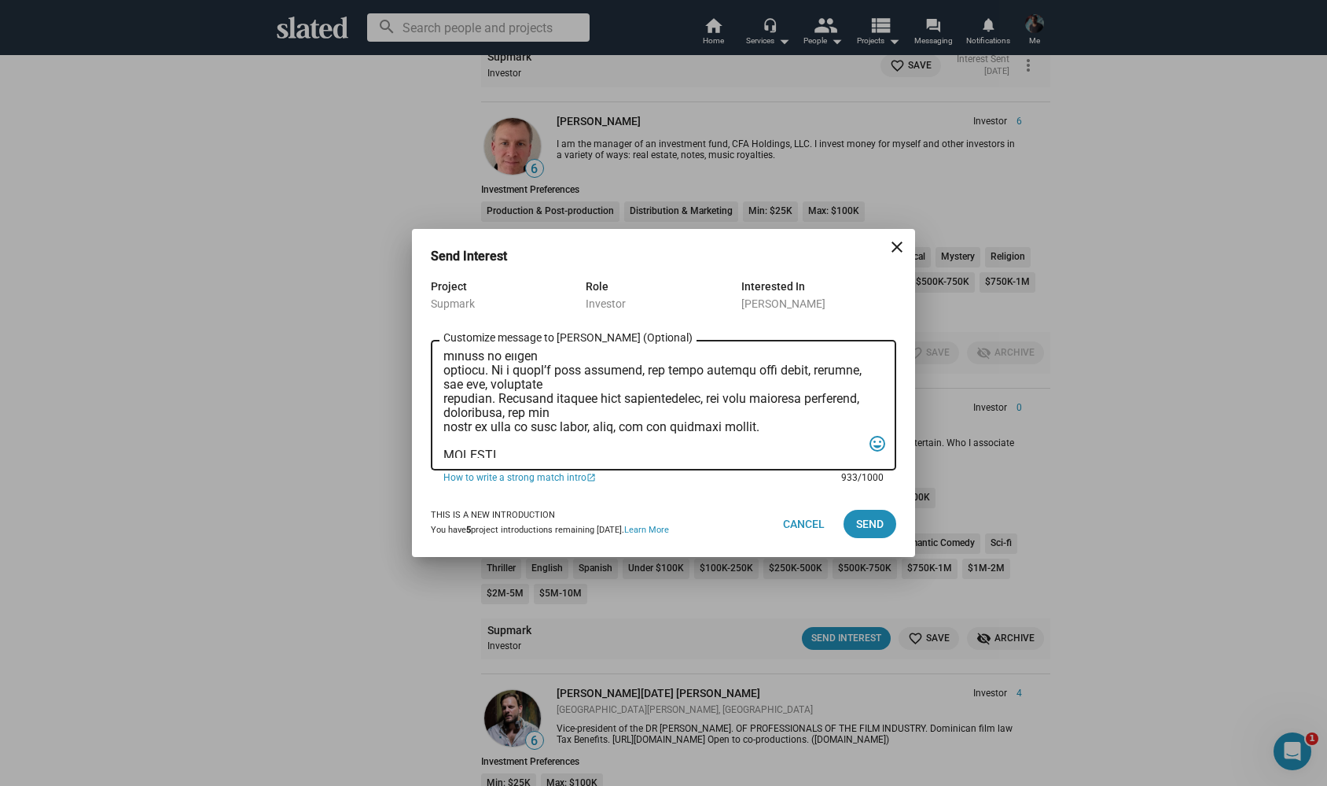
click at [444, 432] on textarea "Customize message to James (Optional) Customize message (Optional)" at bounding box center [653, 405] width 418 height 105
click at [446, 402] on textarea "Customize message to James (Optional) Customize message (Optional)" at bounding box center [653, 405] width 418 height 105
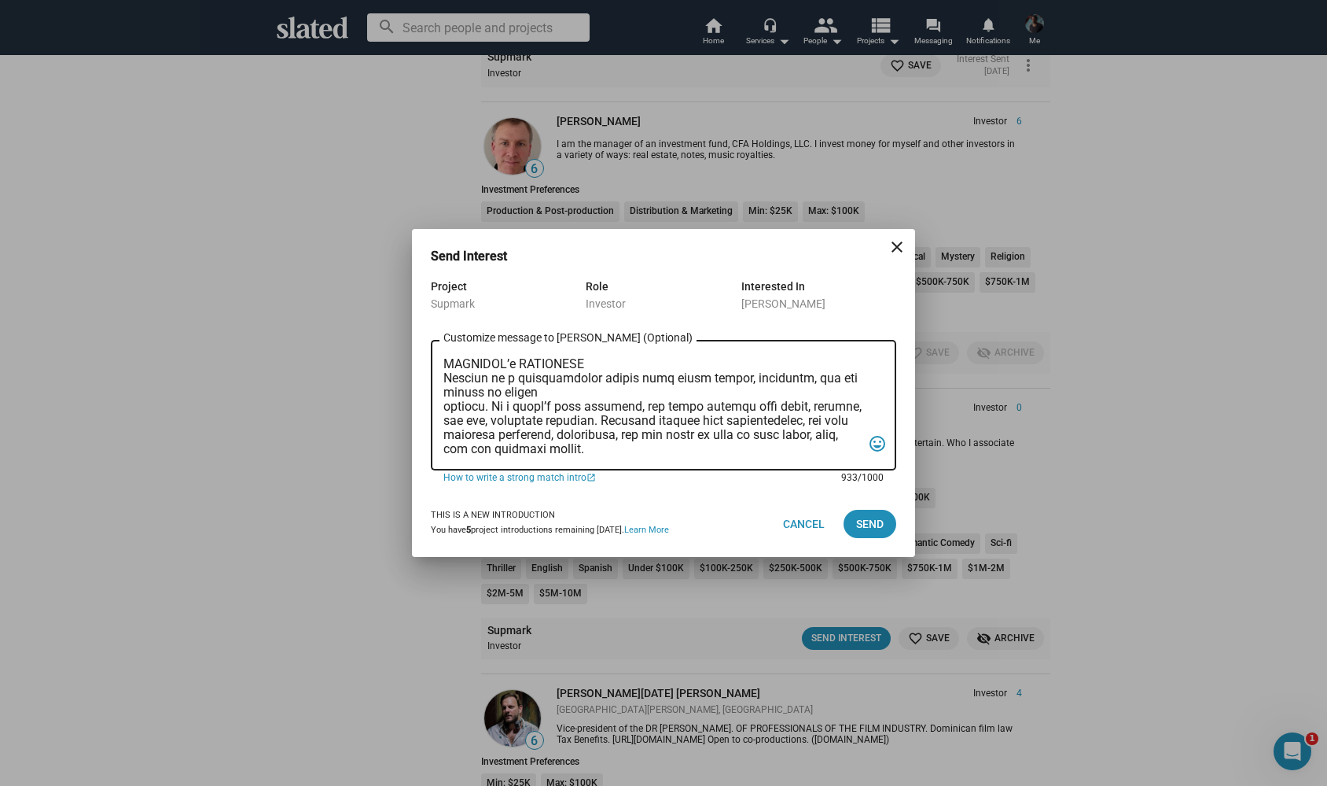
scroll to position [230, 0]
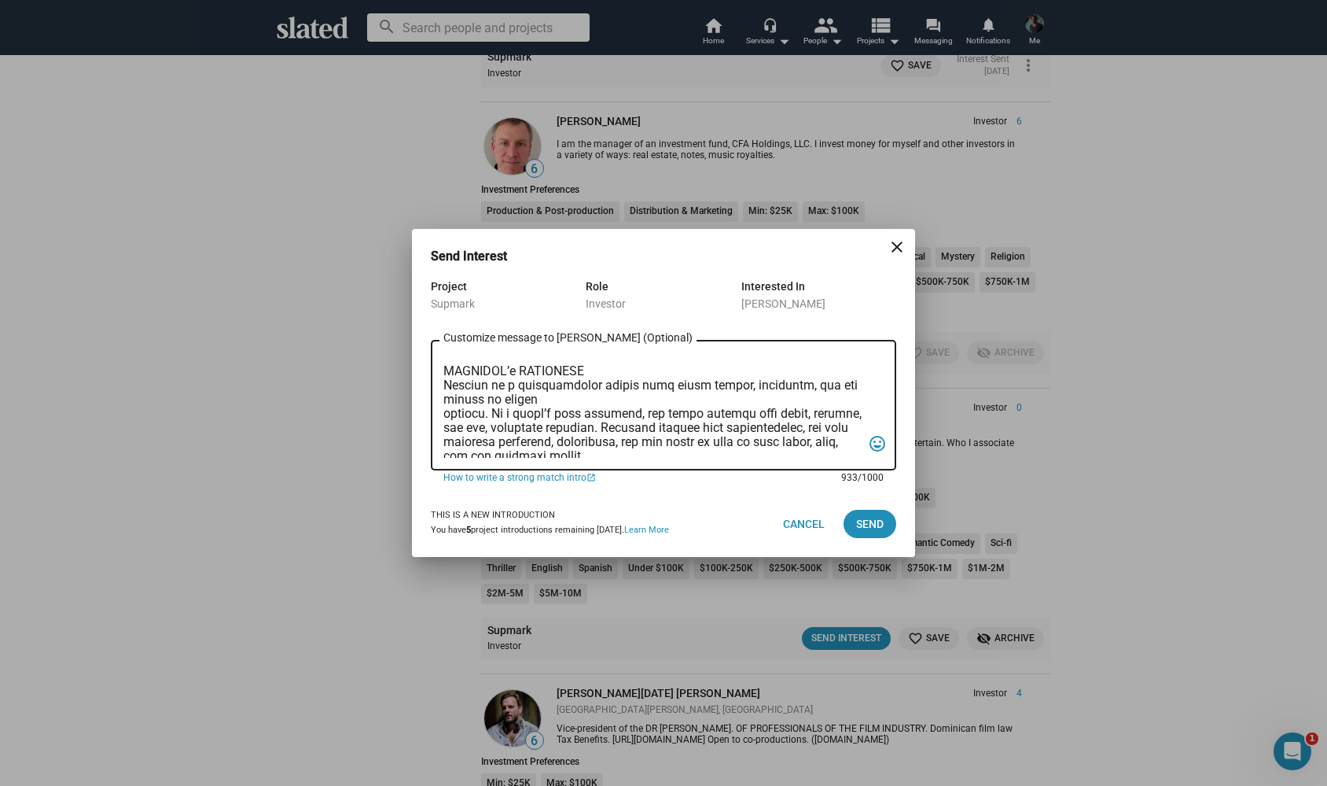
click at [444, 414] on textarea "Customize message to James (Optional) Customize message (Optional)" at bounding box center [653, 405] width 418 height 105
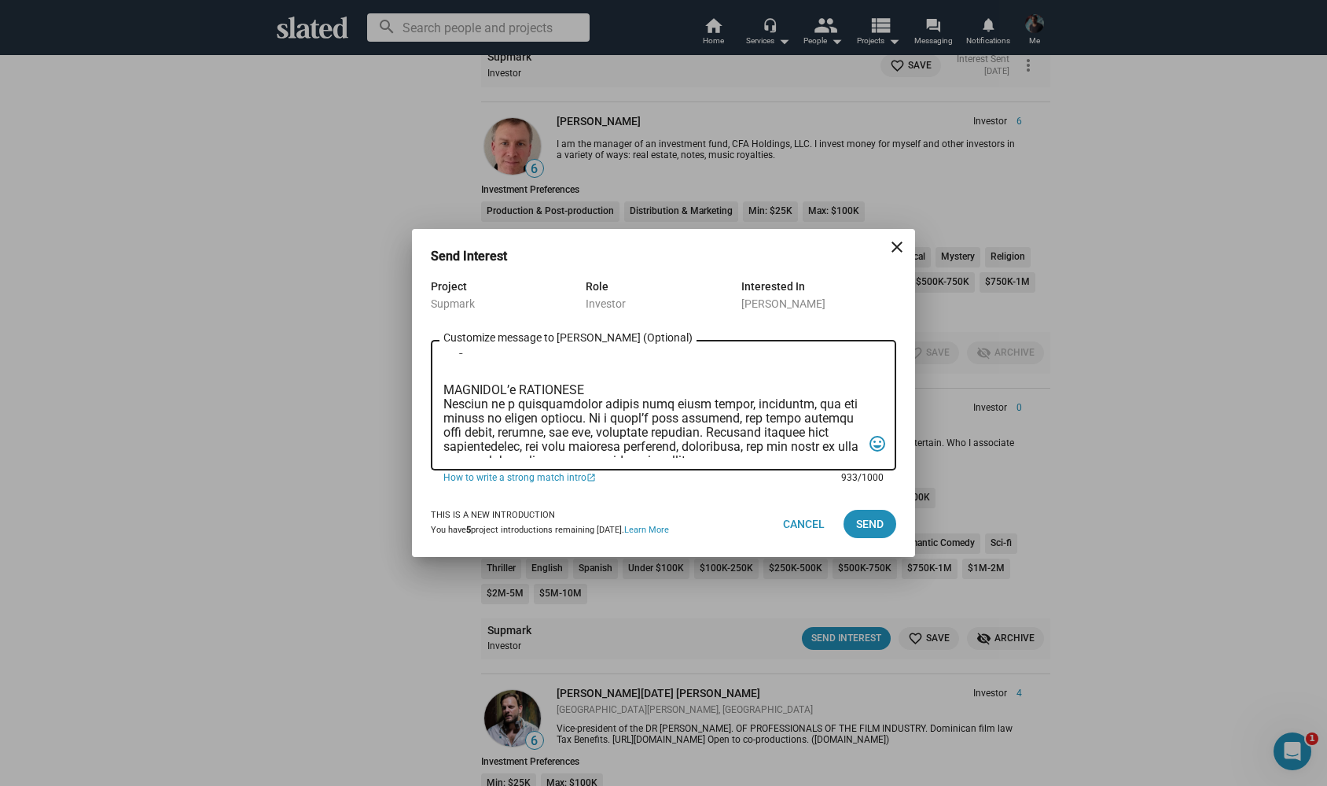
scroll to position [213, 0]
click at [600, 402] on textarea "Customize message to James (Optional) Customize message (Optional)" at bounding box center [653, 405] width 418 height 105
type textarea "Hi possible future partner :-) My name is Alexander Bruckner and I would love t…"
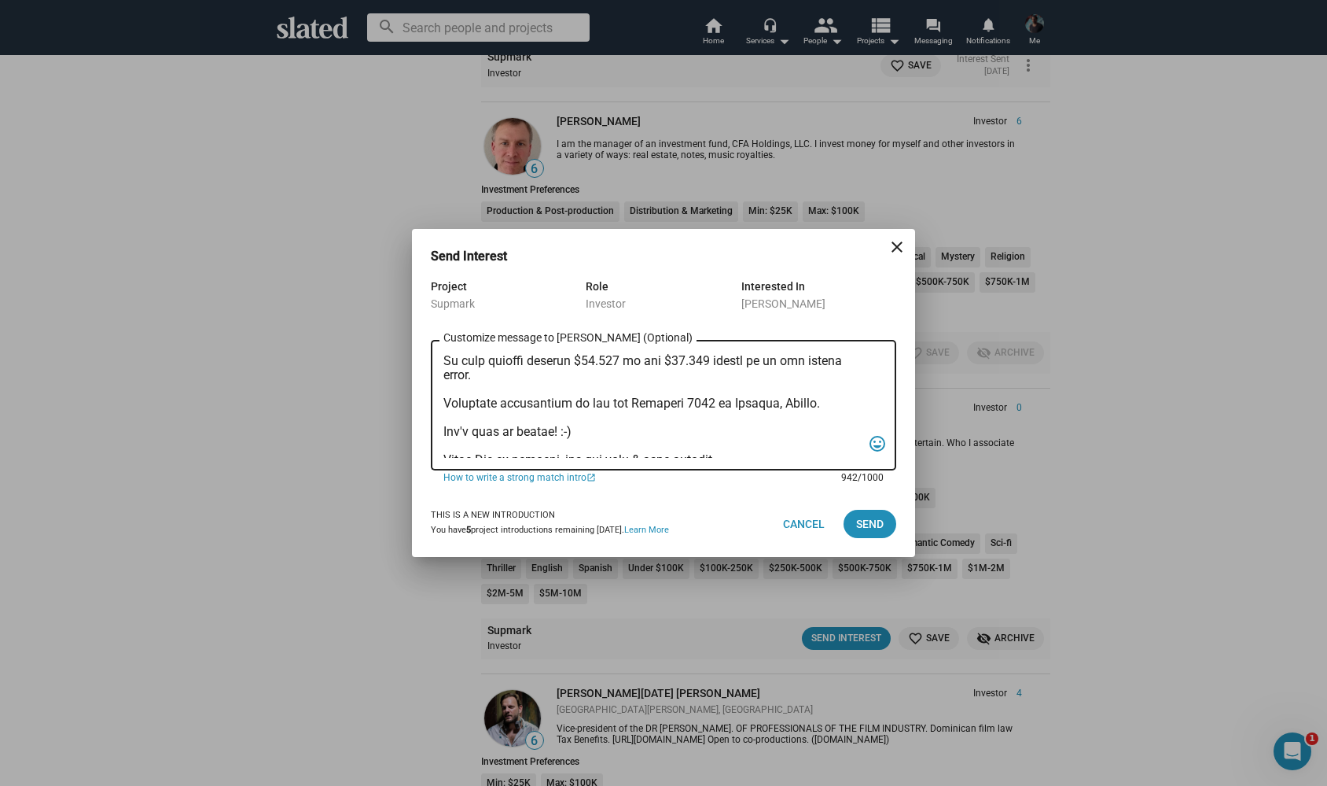
scroll to position [306, 0]
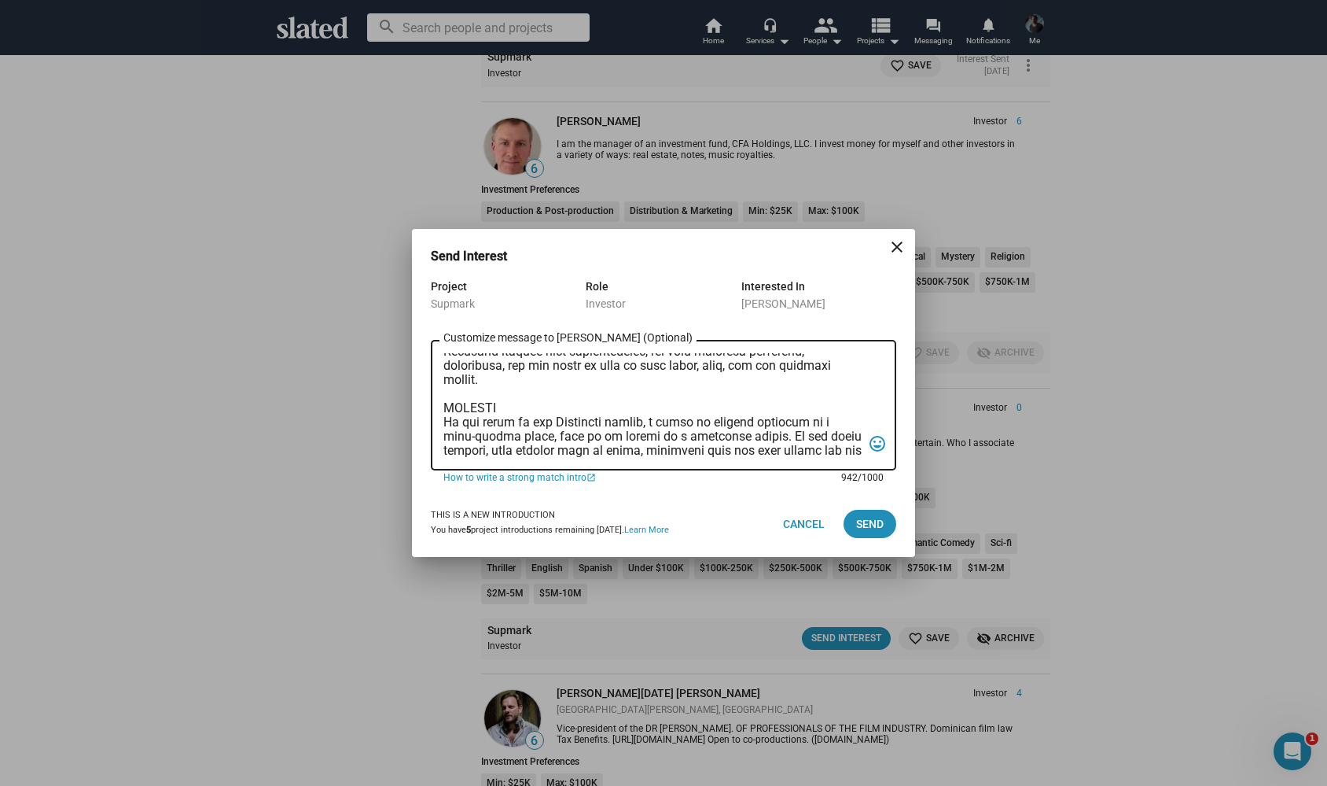
drag, startPoint x: 445, startPoint y: 360, endPoint x: 688, endPoint y: 605, distance: 344.8
click at [688, 605] on div "Send Interest close Project Supmark Role Investor Interested In James Schafer C…" at bounding box center [663, 393] width 1327 height 786
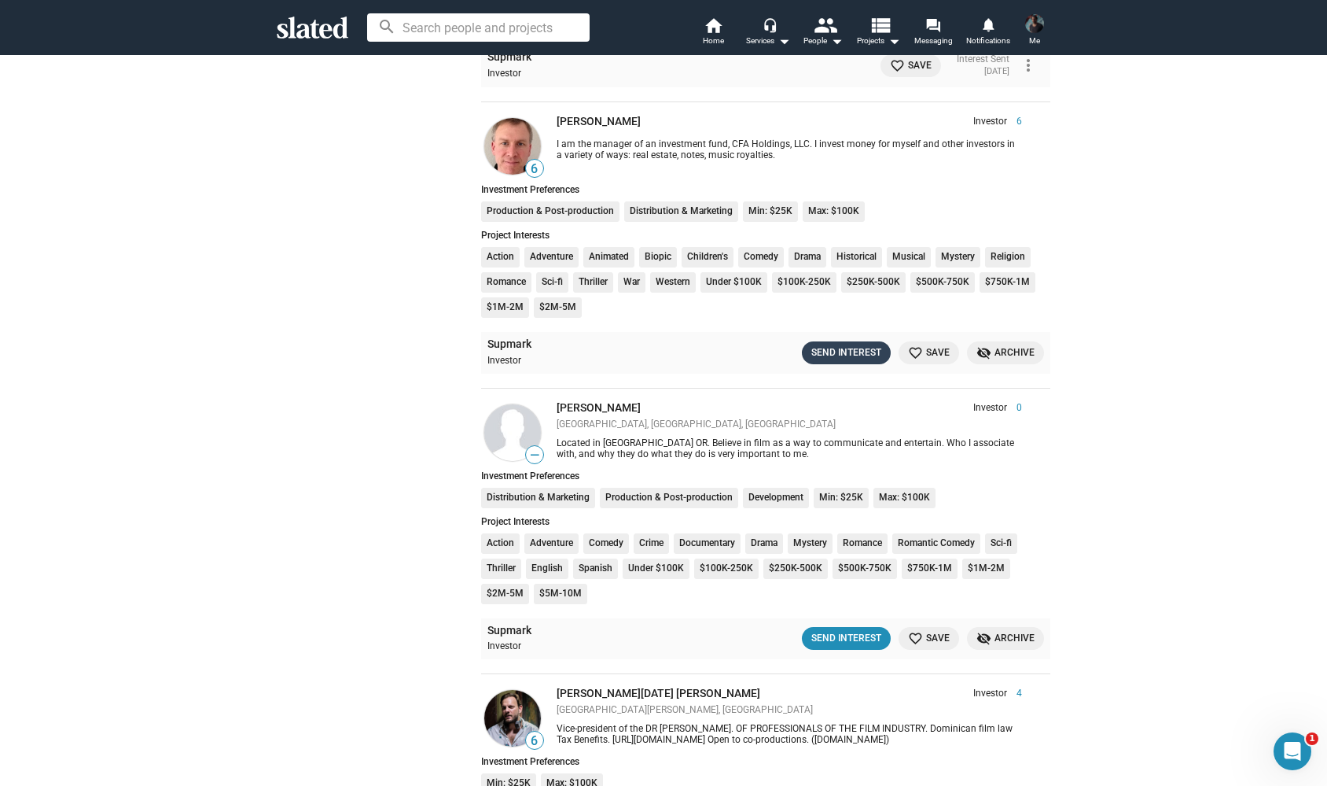
click at [832, 344] on div "Send Interest" at bounding box center [847, 352] width 70 height 17
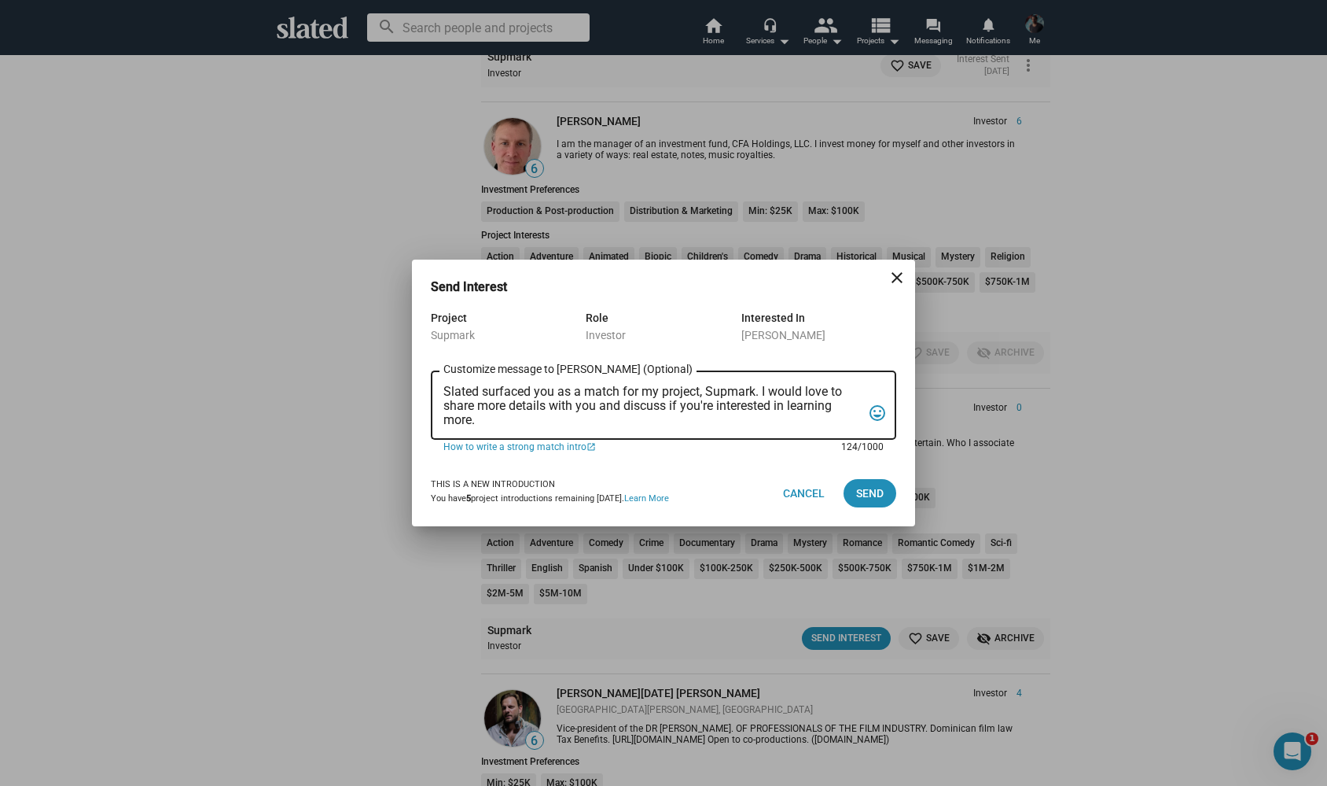
drag, startPoint x: 451, startPoint y: 395, endPoint x: 517, endPoint y: 486, distance: 113.1
click at [517, 486] on dialog-opportunity-connection "Send Interest close Project Supmark Role Investor Interested In James Schafer S…" at bounding box center [664, 401] width 466 height 247
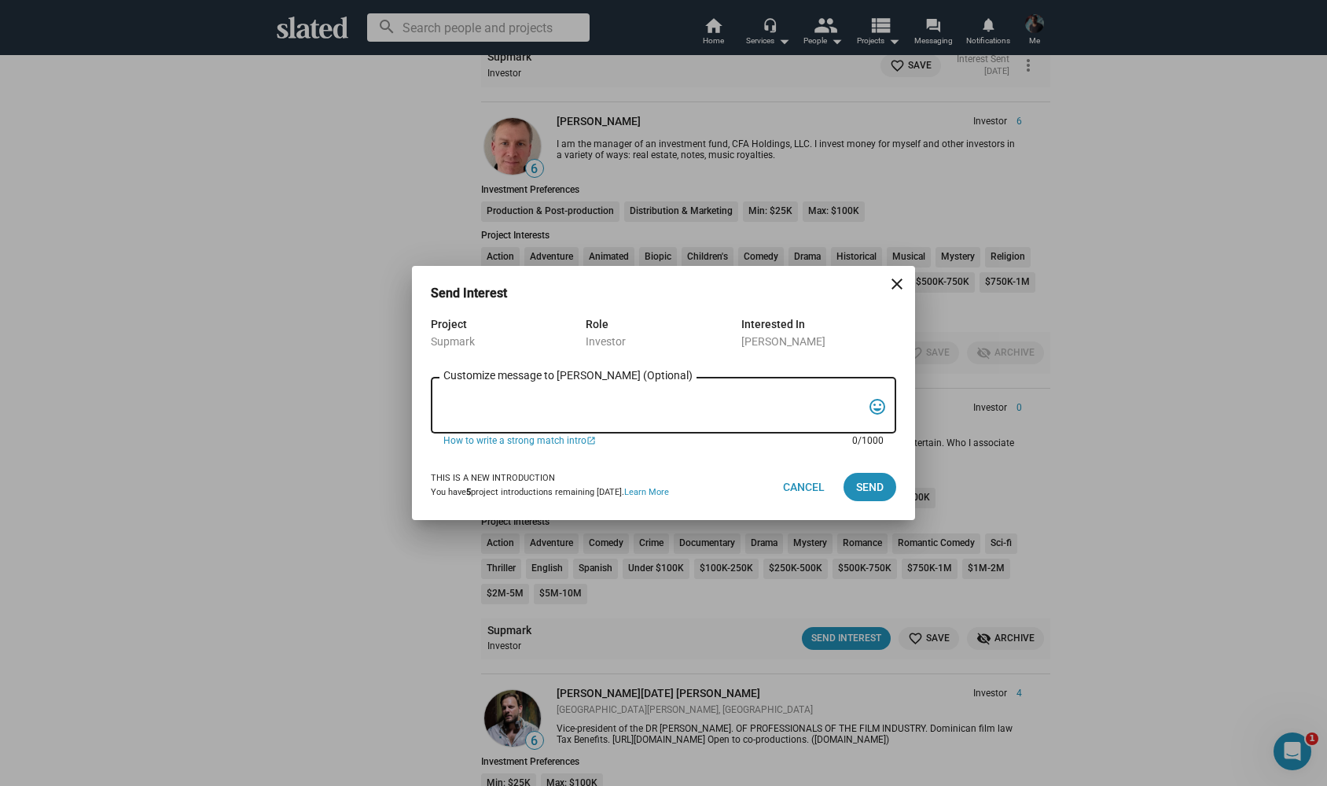
paste textarea "Hi possible future partner :-) My name is Alexander Bruckner and I would love t…"
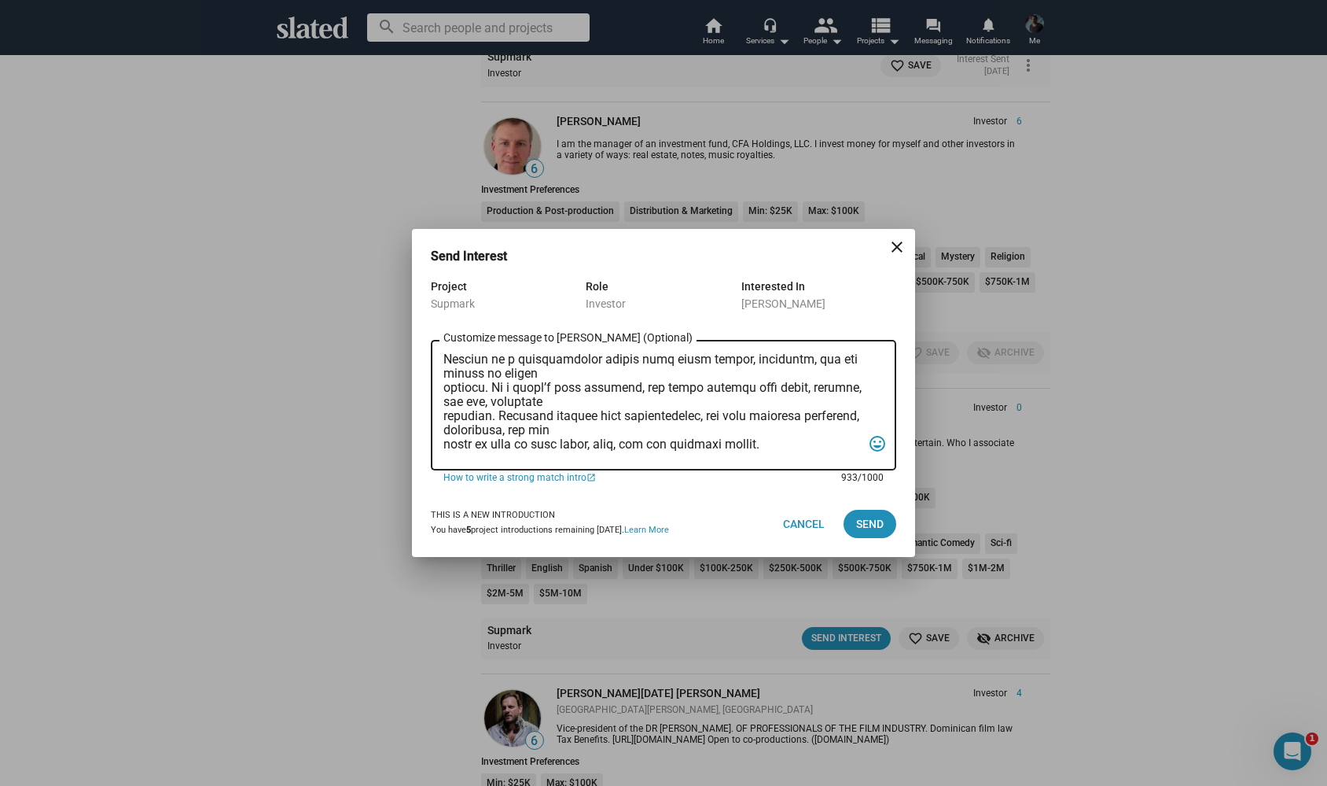
scroll to position [240, 0]
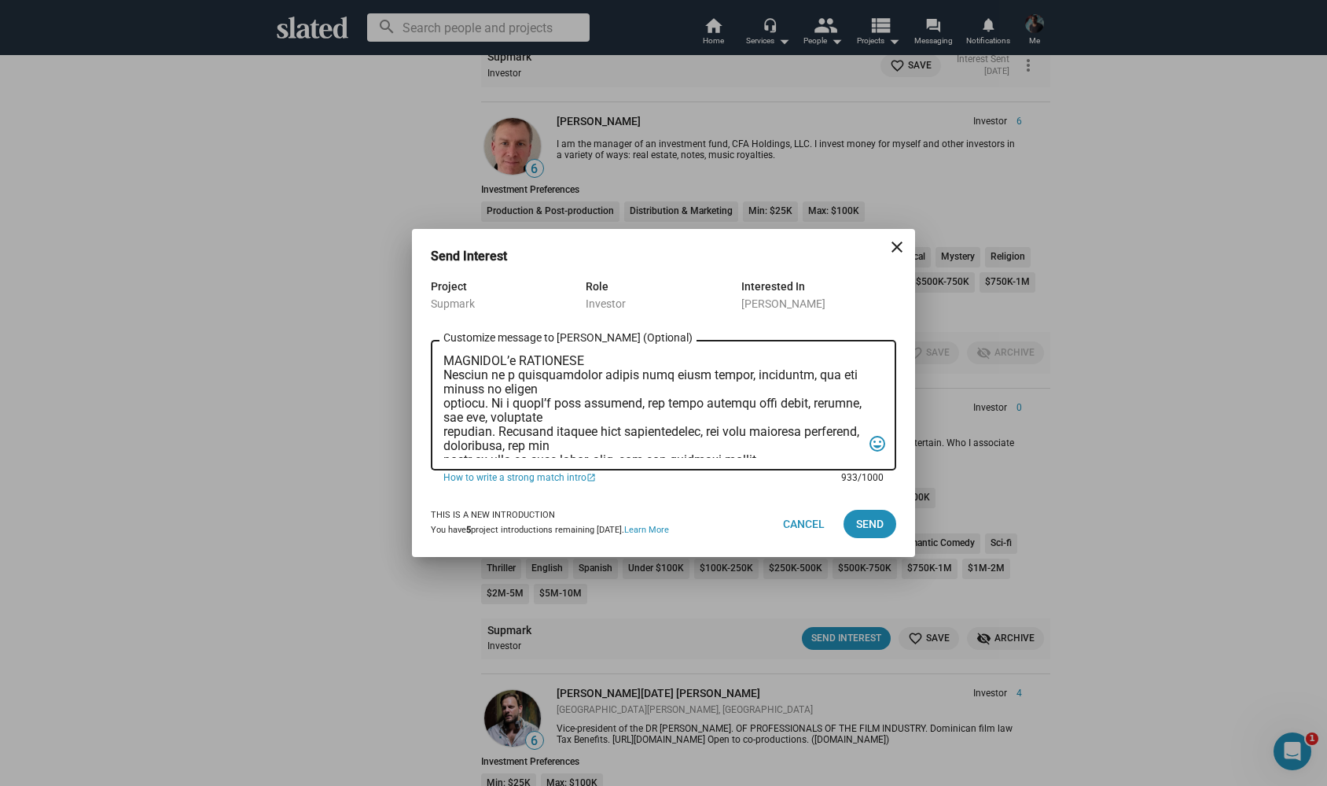
click at [445, 409] on textarea "Customize message to James (Optional) Customize message (Optional)" at bounding box center [653, 405] width 418 height 105
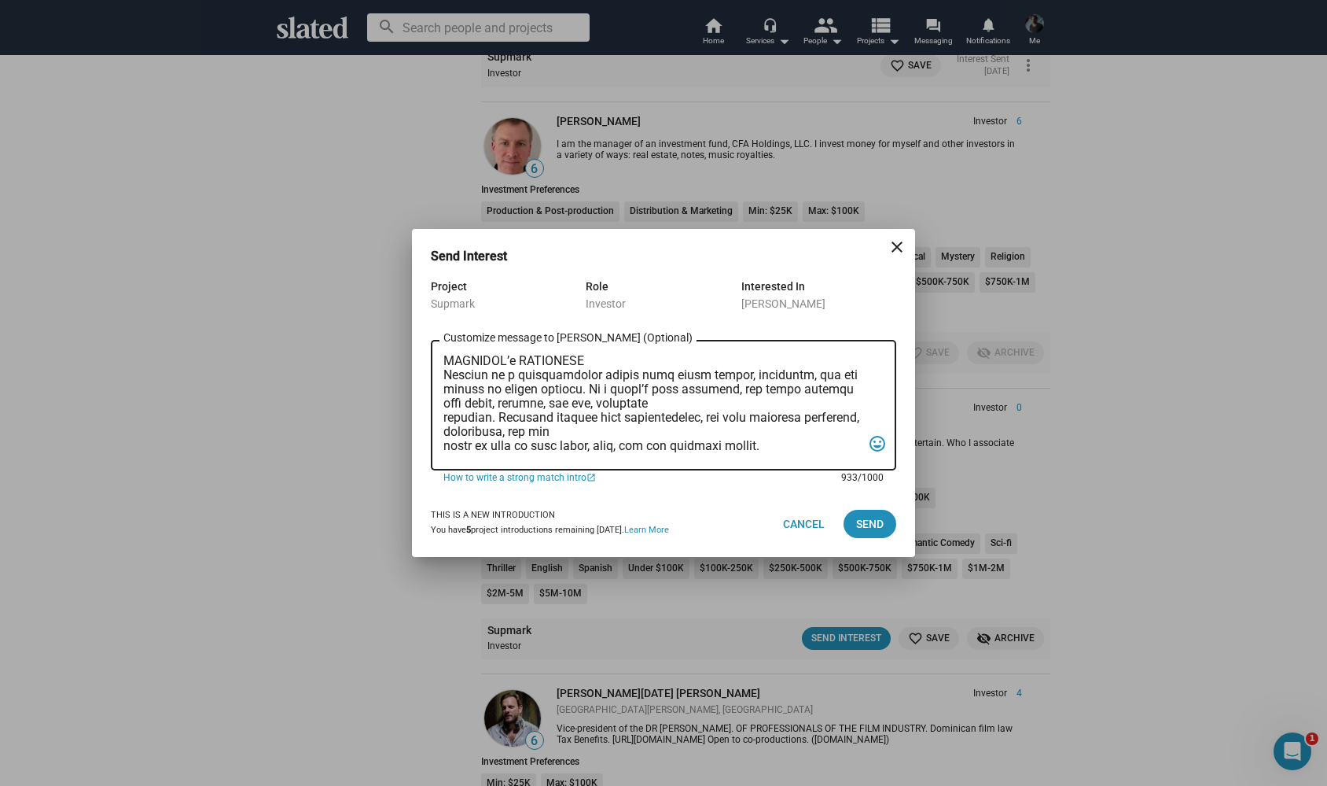
click at [443, 422] on div "Customize message to James (Optional) Customize message (Optional) tag_faces" at bounding box center [664, 404] width 466 height 134
click at [447, 419] on textarea "Customize message to James (Optional) Customize message (Optional)" at bounding box center [653, 405] width 418 height 105
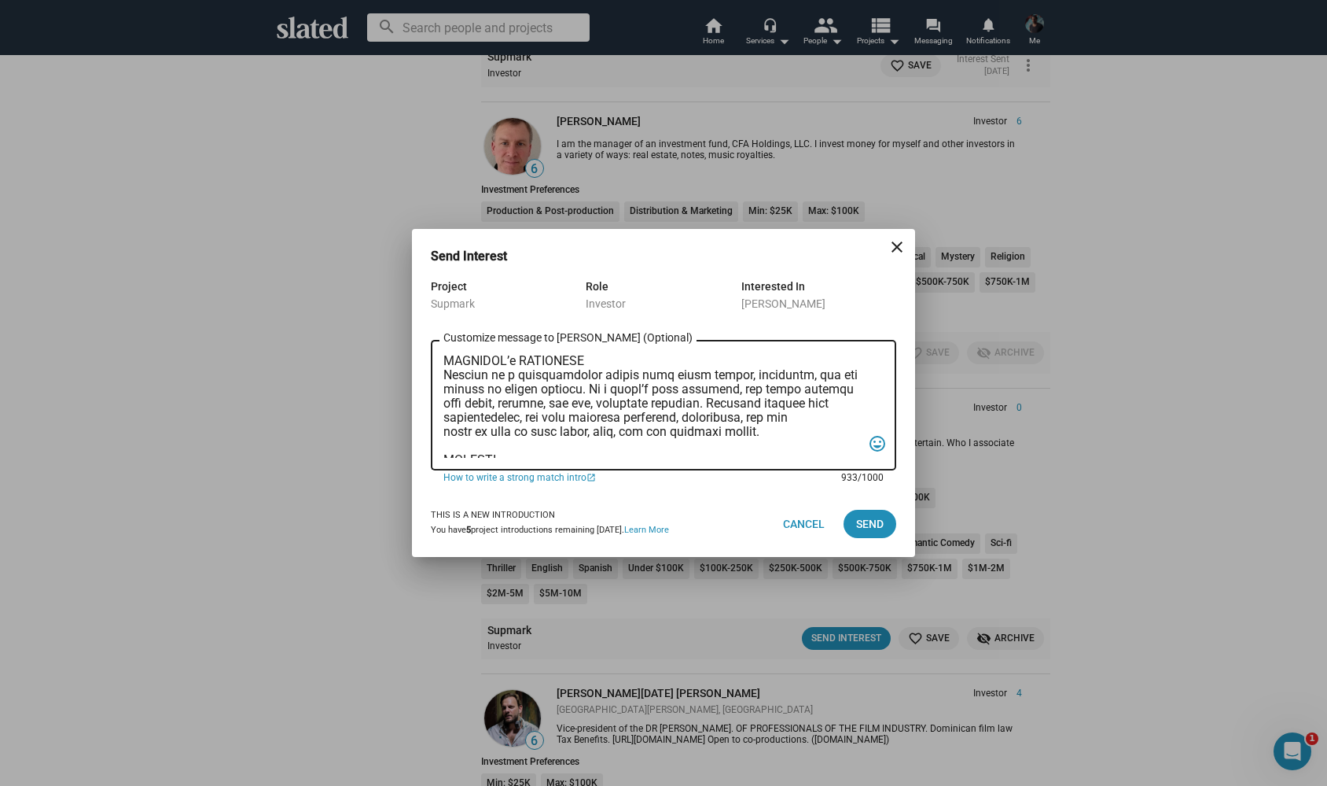
click at [444, 432] on textarea "Customize message to James (Optional) Customize message (Optional)" at bounding box center [653, 405] width 418 height 105
click at [444, 419] on textarea "Customize message to James (Optional) Customize message (Optional)" at bounding box center [653, 405] width 418 height 105
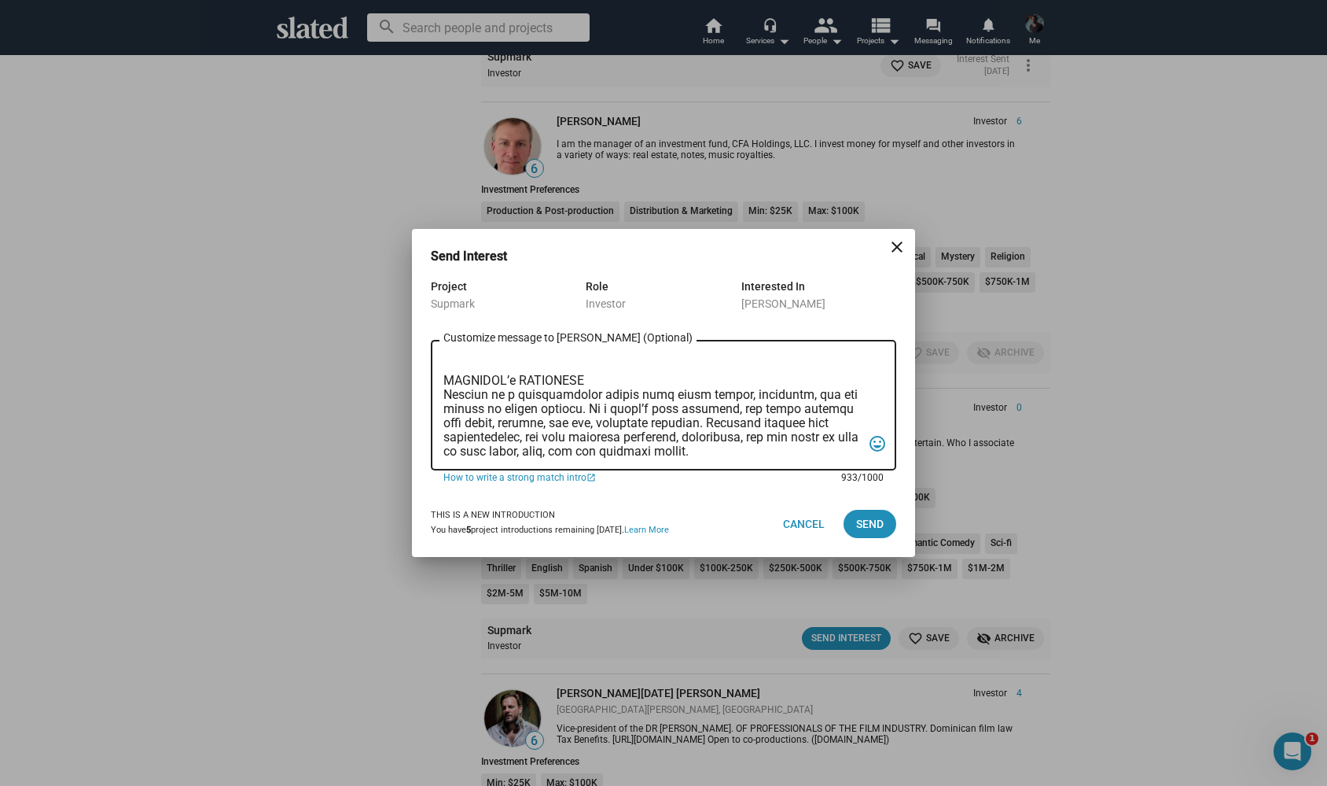
click at [598, 398] on textarea "Customize message to James (Optional) Customize message (Optional)" at bounding box center [653, 405] width 418 height 105
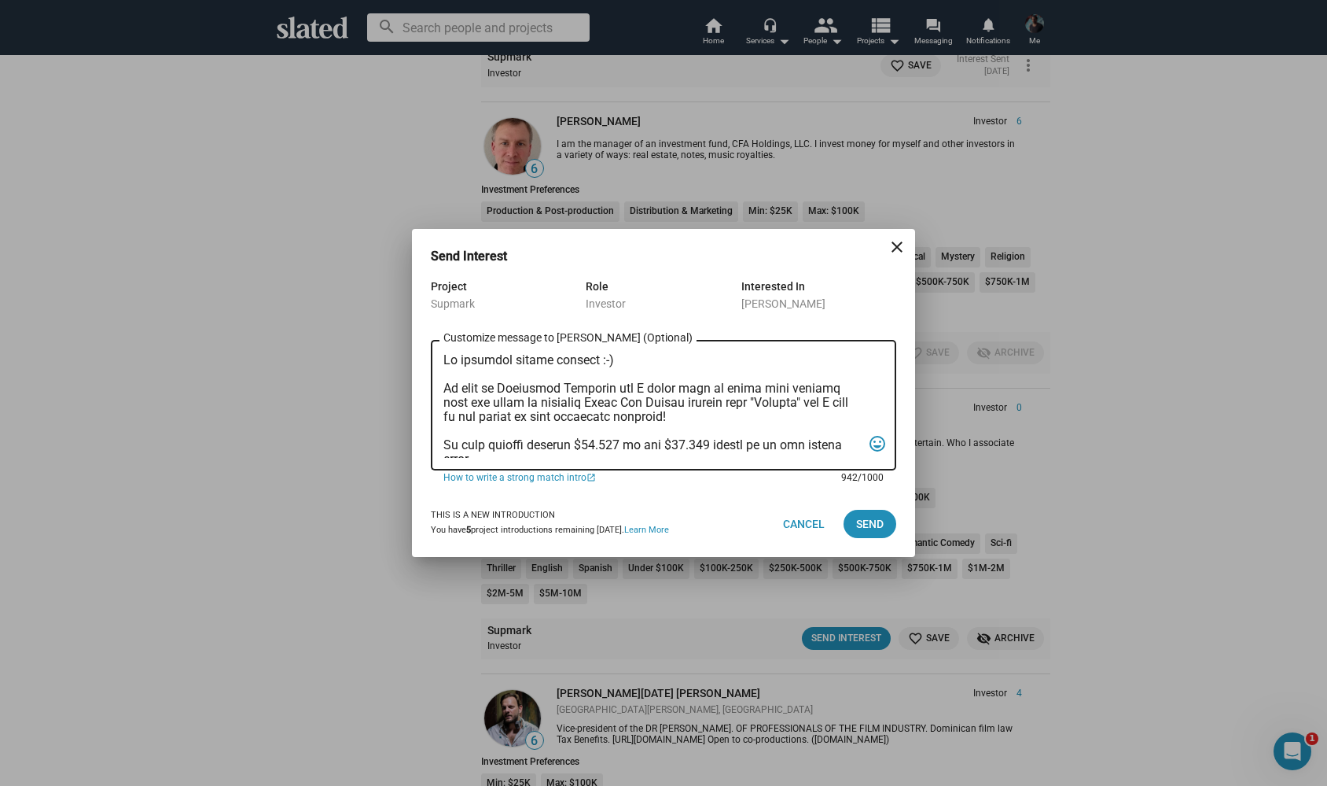
scroll to position [0, 0]
click at [458, 363] on textarea "Customize message to James (Optional) Customize message (Optional)" at bounding box center [653, 405] width 418 height 105
type textarea "Hi possible future partner :-) My name is Alexander Bruckner and I would love t…"
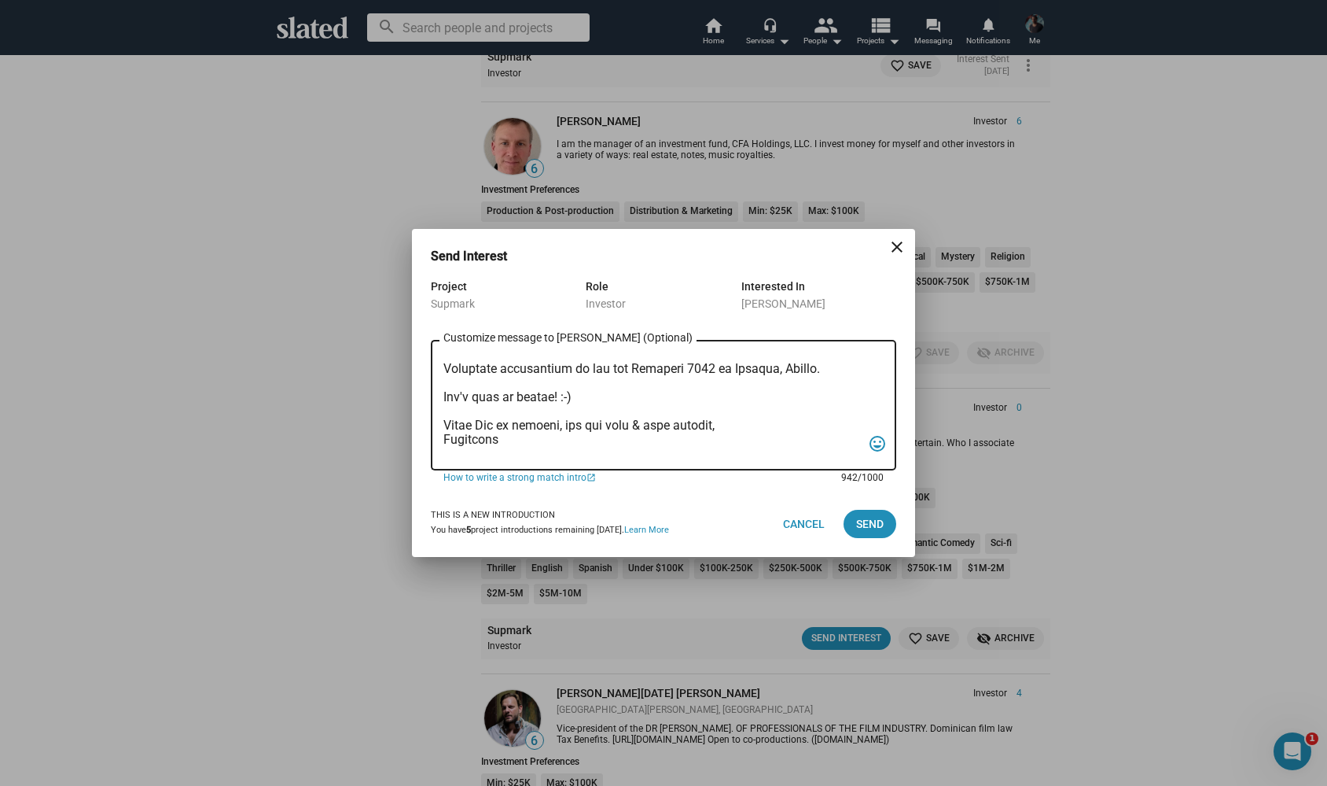
scroll to position [306, 0]
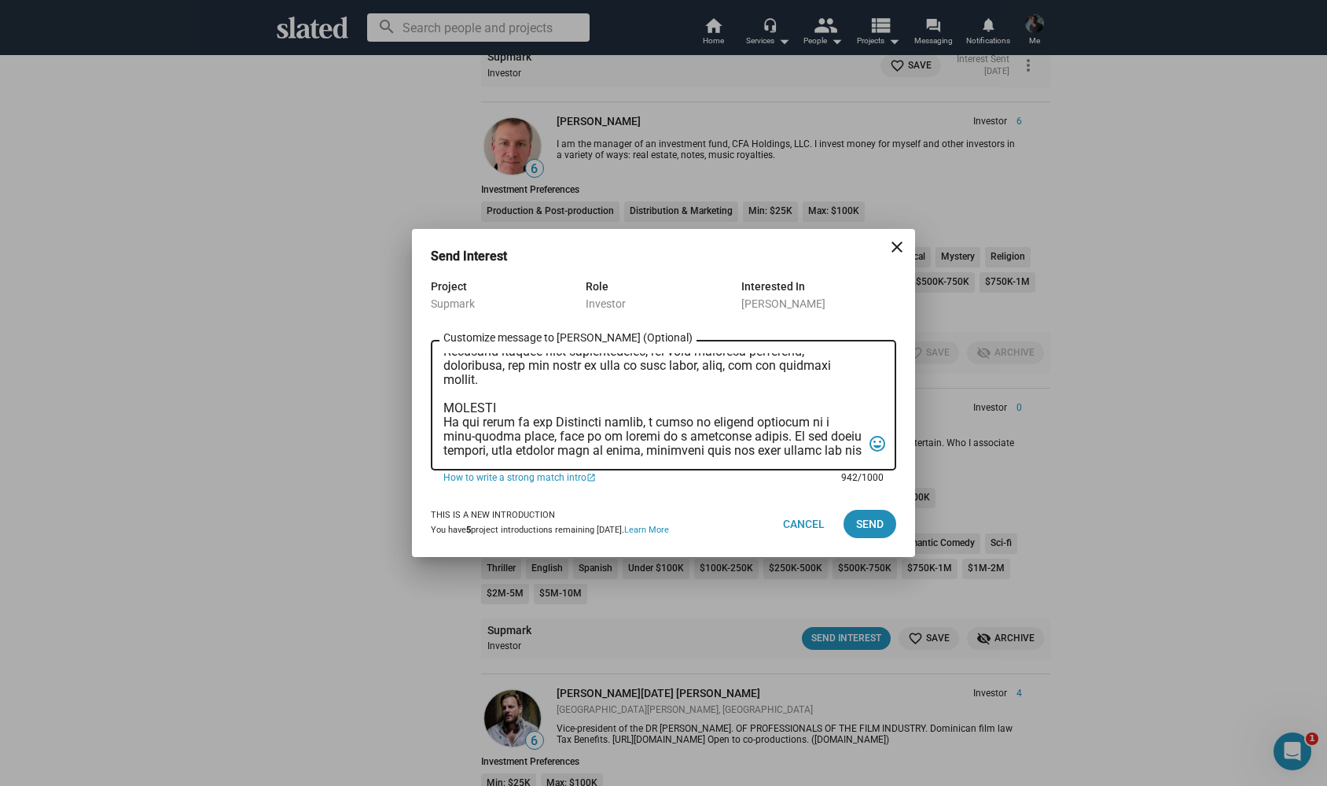
drag, startPoint x: 444, startPoint y: 359, endPoint x: 604, endPoint y: 618, distance: 304.0
click at [604, 618] on div "Send Interest close Project Supmark Role Investor Interested In James Schafer C…" at bounding box center [663, 393] width 1327 height 786
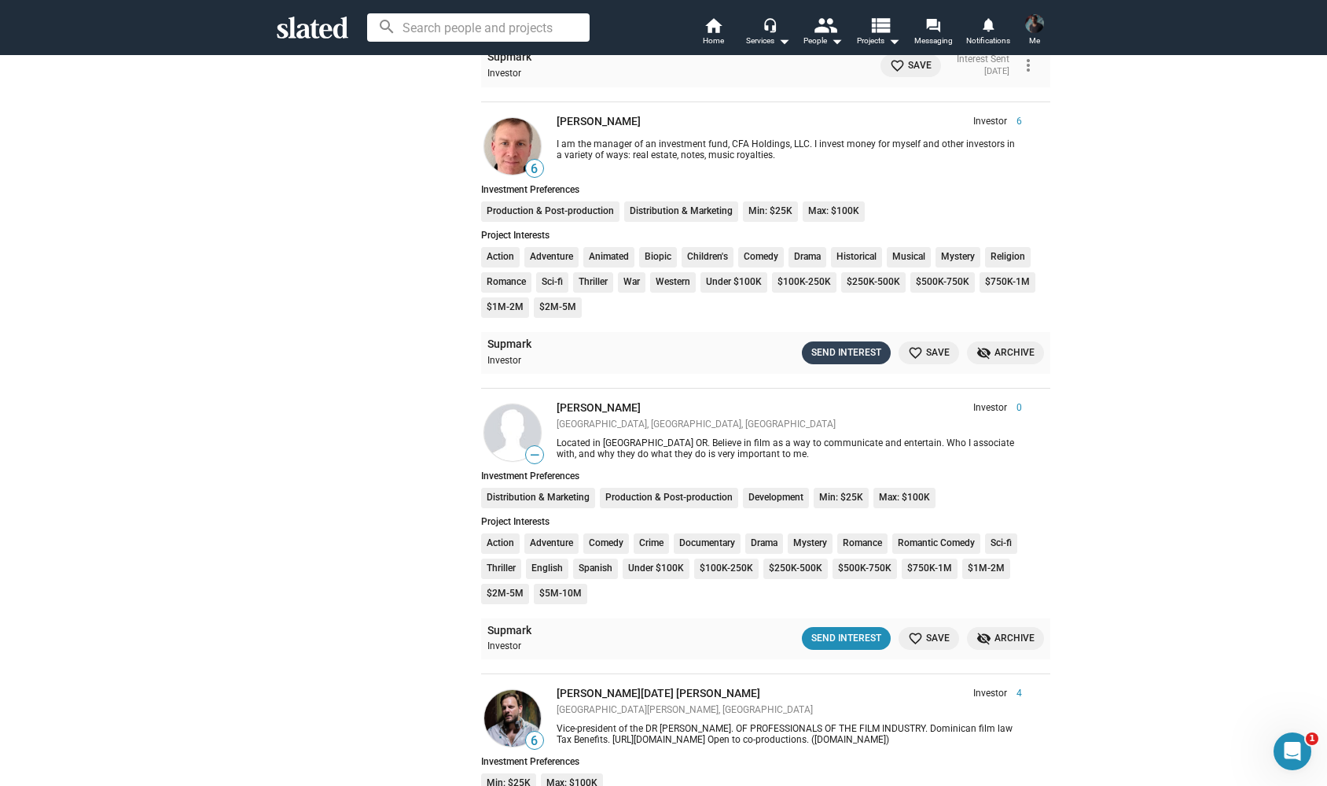
click at [823, 344] on div "Send Interest" at bounding box center [847, 352] width 70 height 17
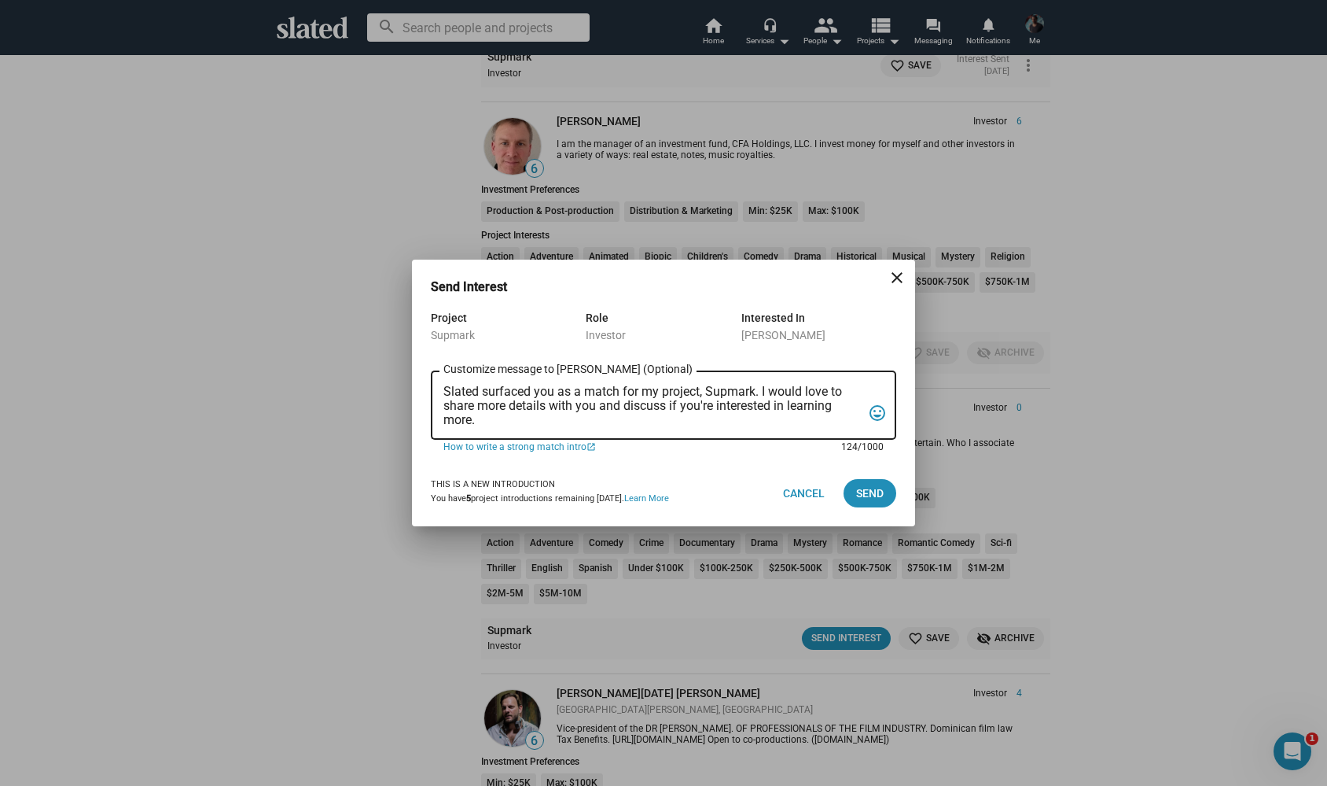
drag, startPoint x: 477, startPoint y: 425, endPoint x: 390, endPoint y: 315, distance: 139.4
click at [390, 315] on div "Send Interest close Project Supmark Role Investor Interested In James Schafer S…" at bounding box center [663, 393] width 1327 height 786
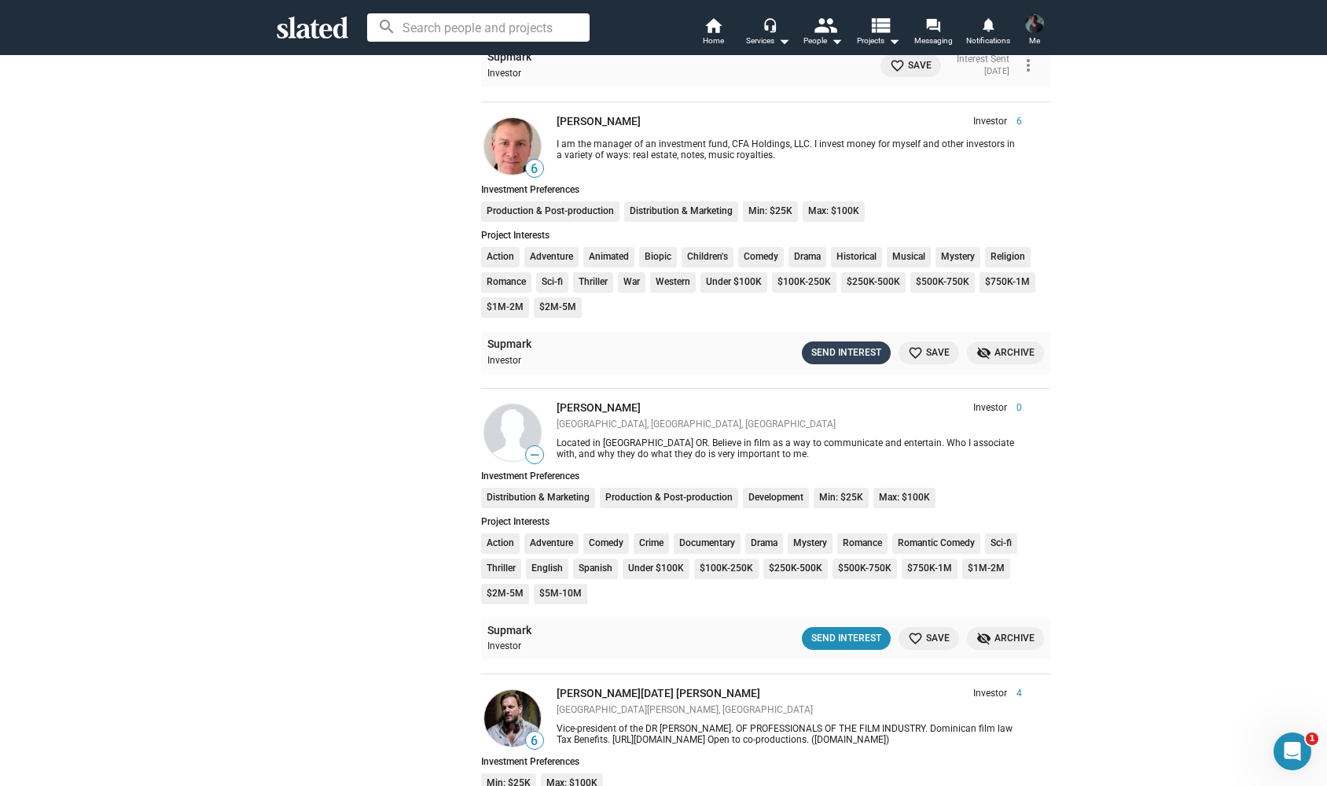
click at [847, 344] on div "Send Interest" at bounding box center [847, 352] width 70 height 17
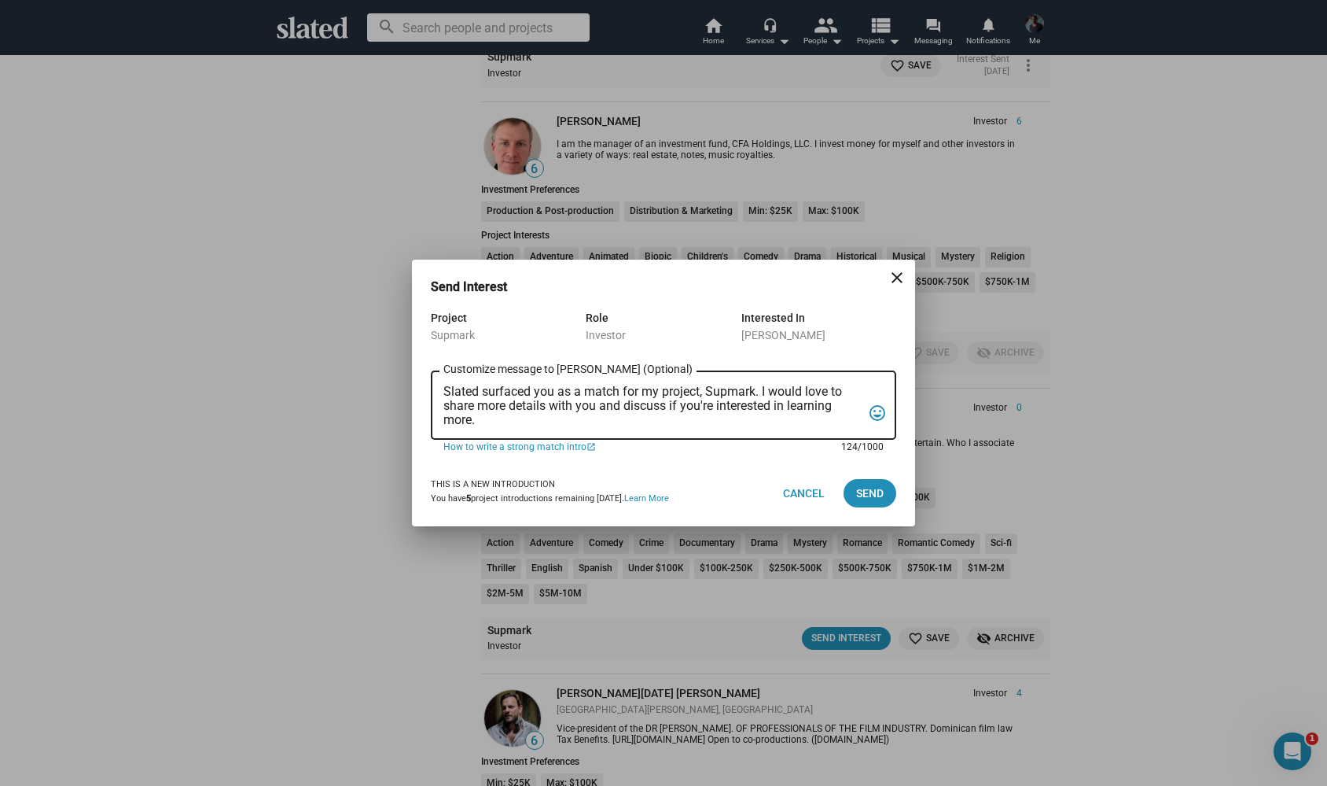
drag, startPoint x: 494, startPoint y: 422, endPoint x: 444, endPoint y: 386, distance: 61.3
click at [444, 386] on textarea "Slated surfaced you as a match for my project, Supmark. I would love to share m…" at bounding box center [653, 406] width 418 height 42
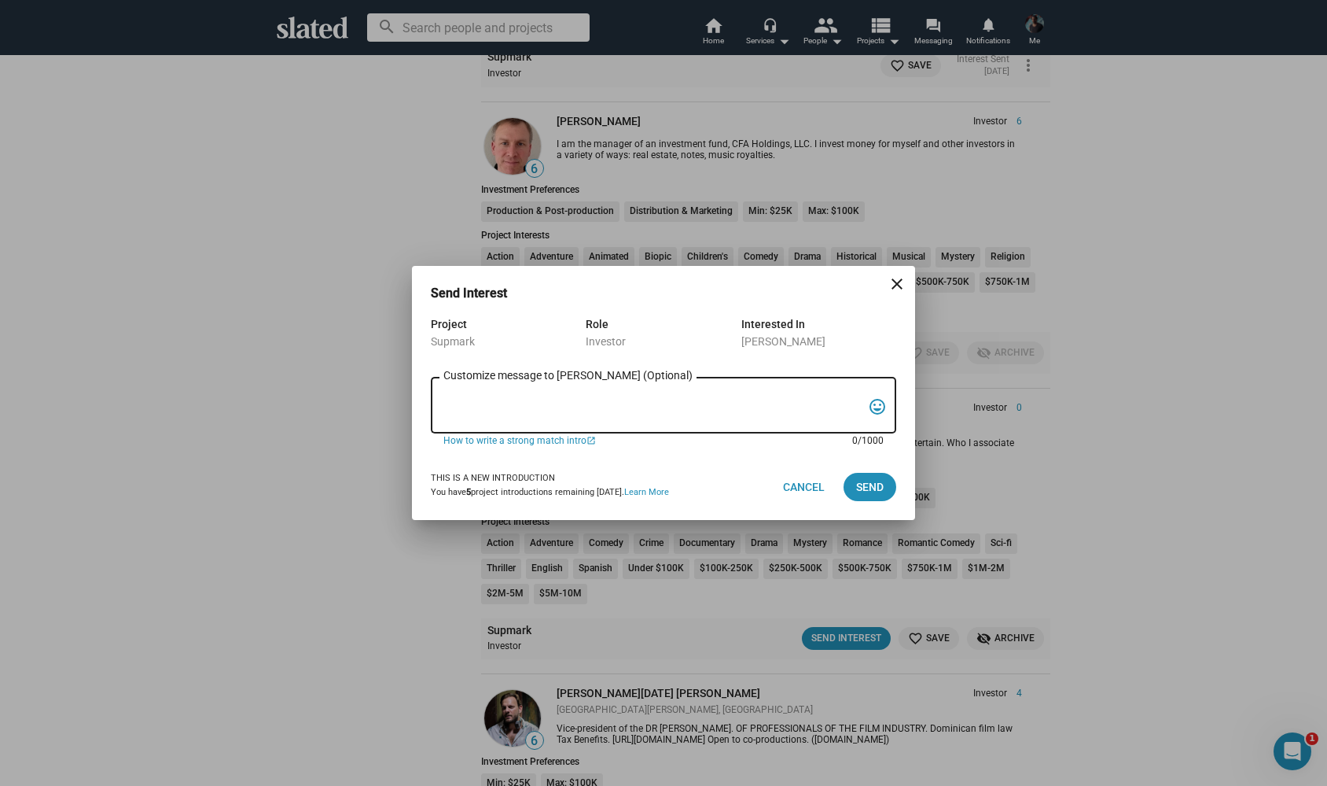
paste textarea "Hi possible future partner :-) My name is Alexander Bruckner and I would love t…"
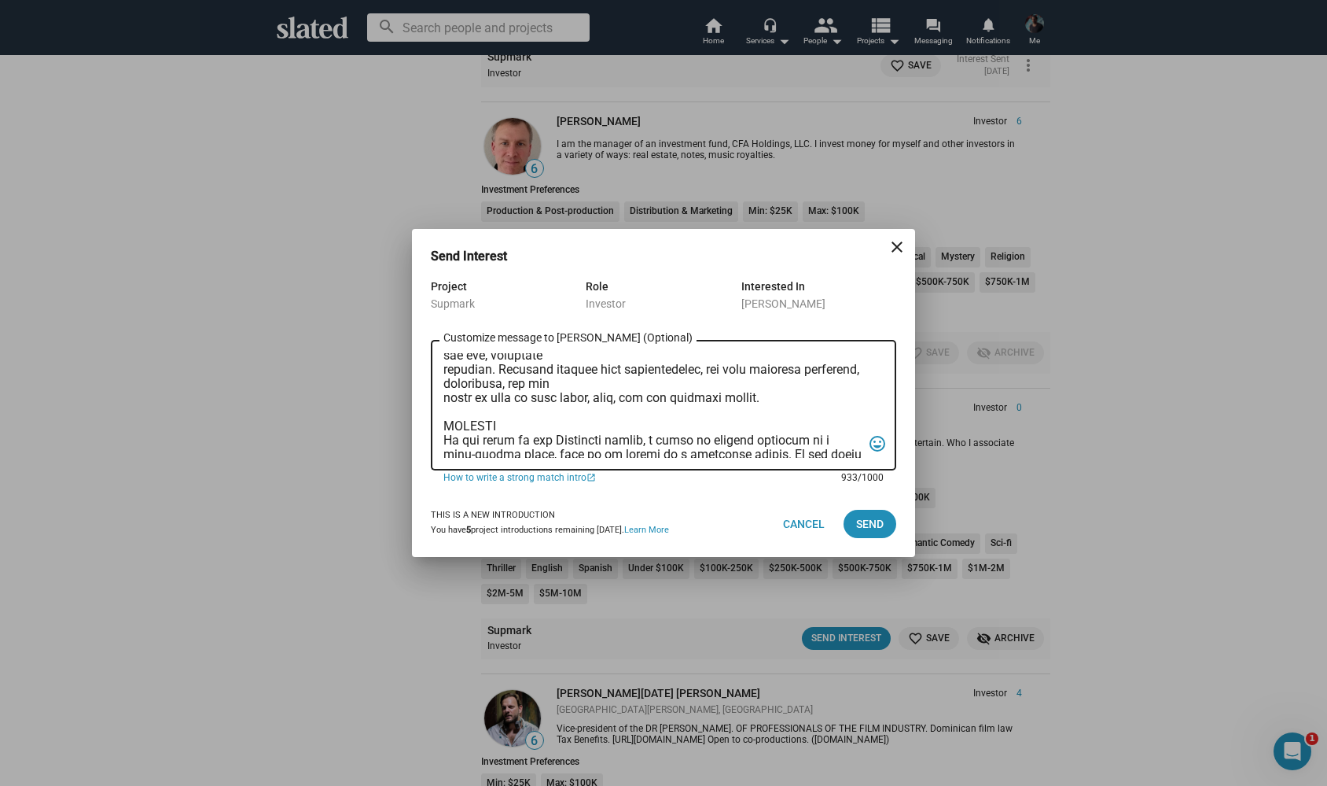
scroll to position [287, 0]
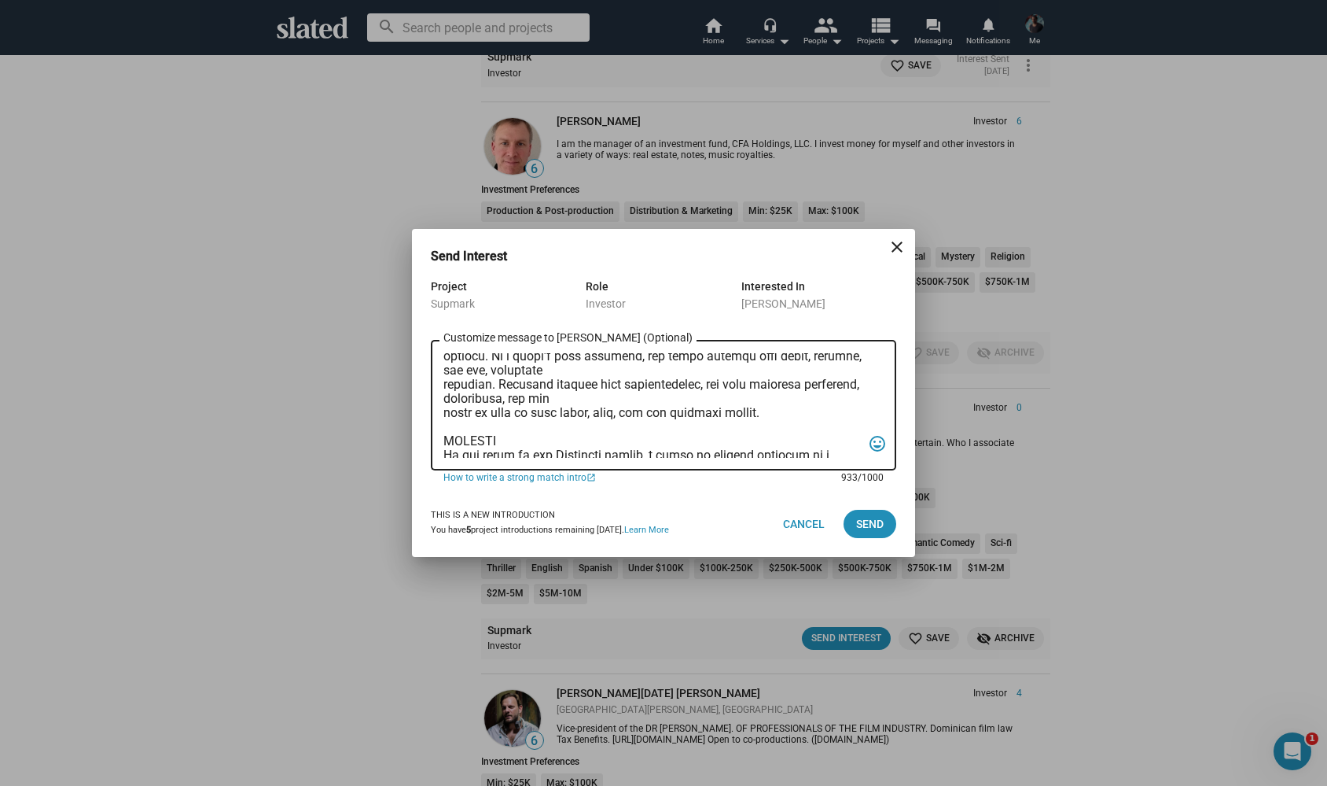
click at [445, 419] on textarea "Customize message to James (Optional) Customize message (Optional)" at bounding box center [653, 405] width 418 height 105
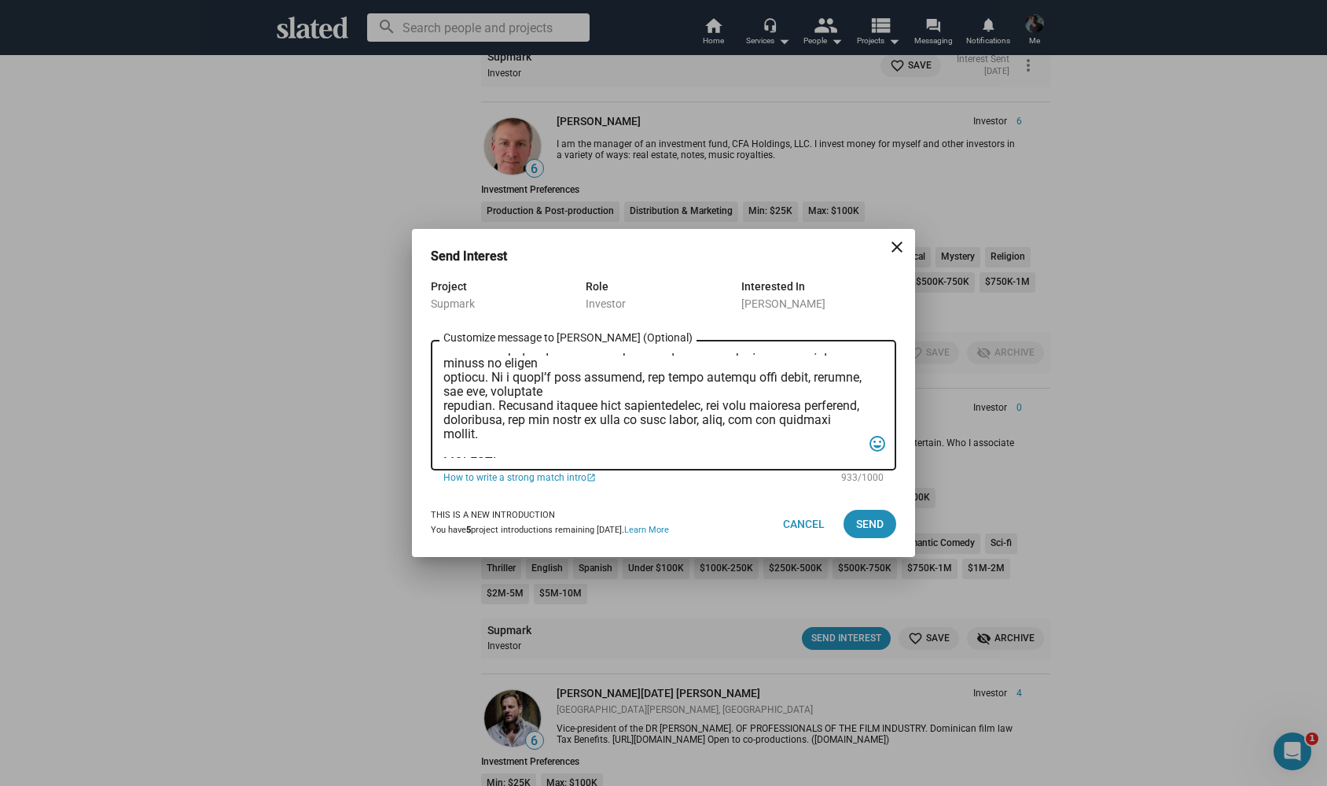
click at [441, 408] on div "Customize message to James (Optional) Customize message (Optional) tag_faces" at bounding box center [664, 404] width 466 height 134
click at [445, 409] on textarea "Customize message to James (Optional) Customize message (Optional)" at bounding box center [653, 405] width 418 height 105
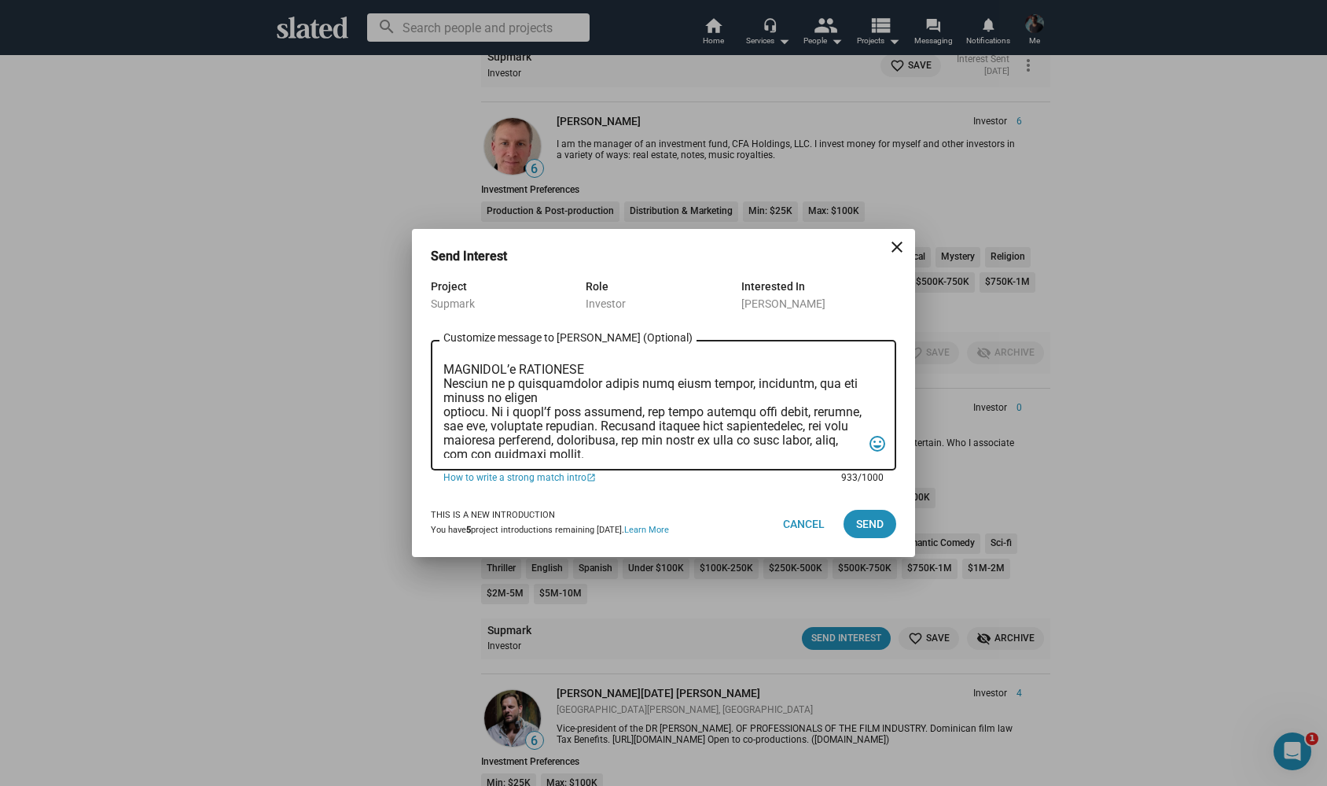
scroll to position [230, 0]
click at [449, 413] on textarea "Customize message to James (Optional) Customize message (Optional)" at bounding box center [653, 405] width 418 height 105
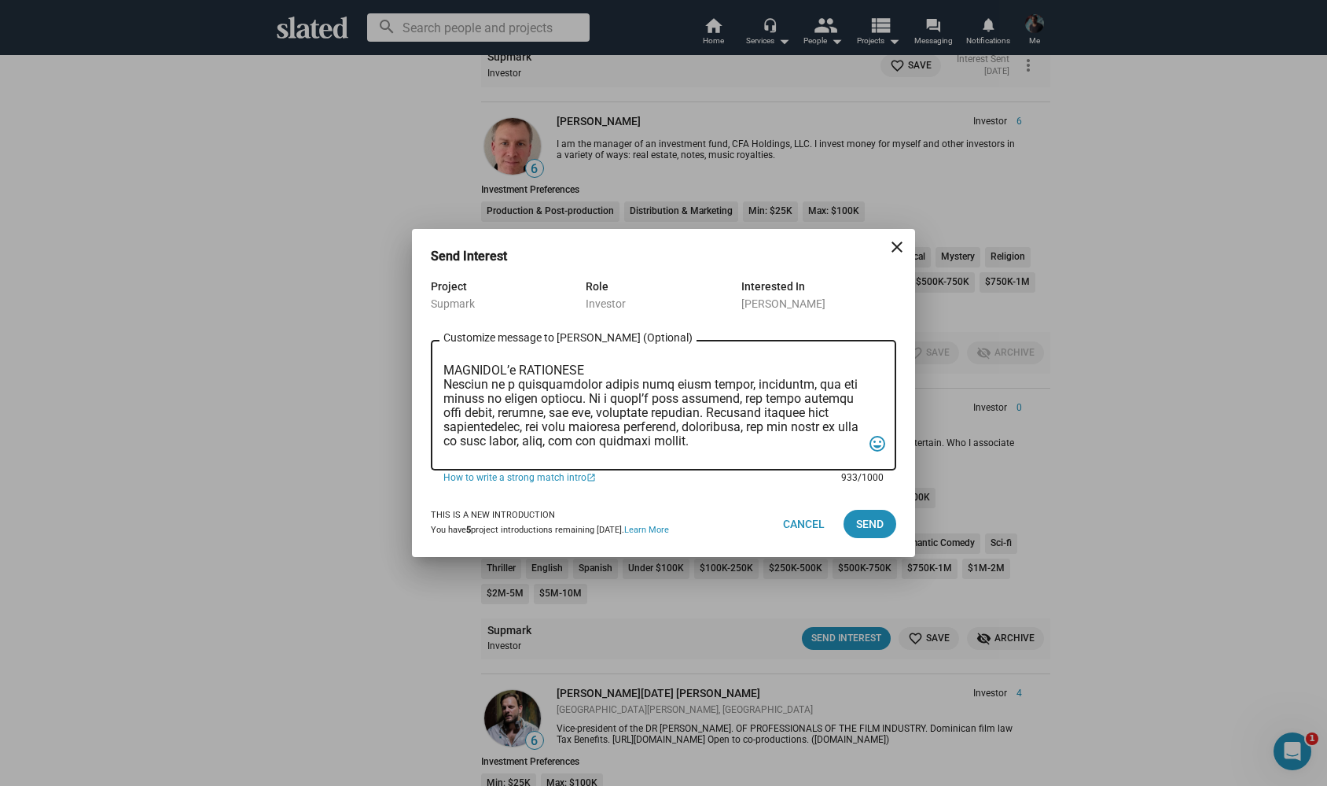
click at [599, 385] on textarea "Customize message to James (Optional) Customize message (Optional)" at bounding box center [653, 405] width 418 height 105
type textarea "Hi possible future partner :-) My name is Alexander Bruckner and I would love t…"
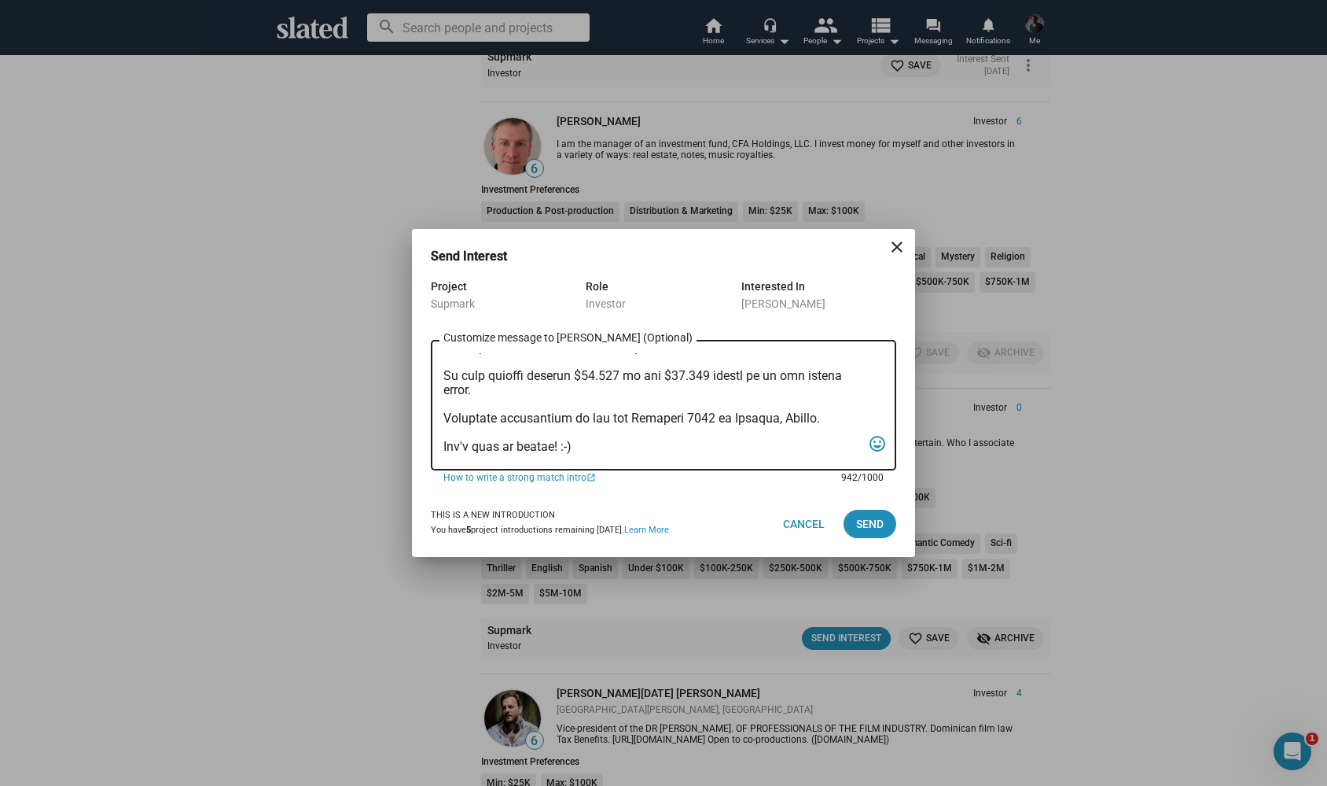
scroll to position [0, 0]
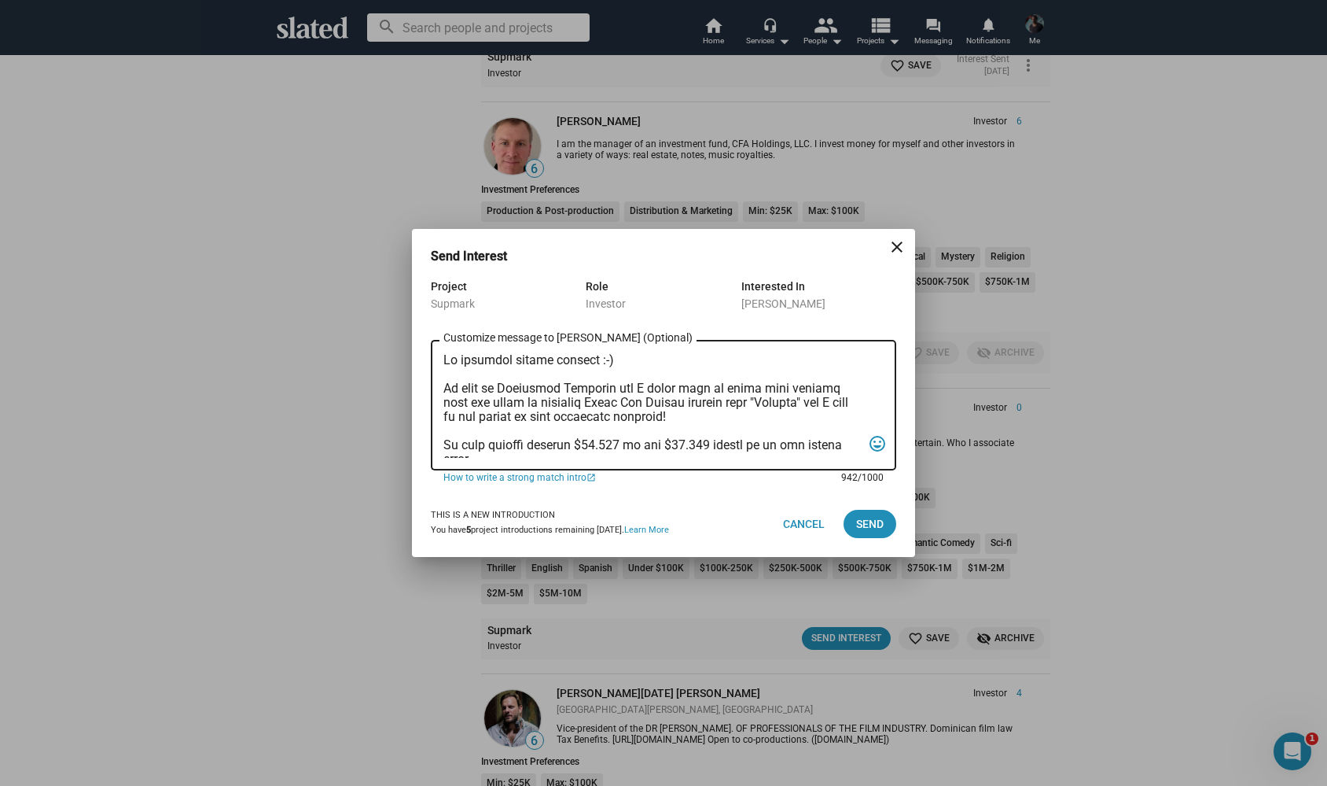
drag, startPoint x: 832, startPoint y: 451, endPoint x: 306, endPoint y: 289, distance: 550.5
click at [306, 289] on div "Send Interest close Project Supmark Role Investor Interested In James Schafer C…" at bounding box center [663, 393] width 1327 height 786
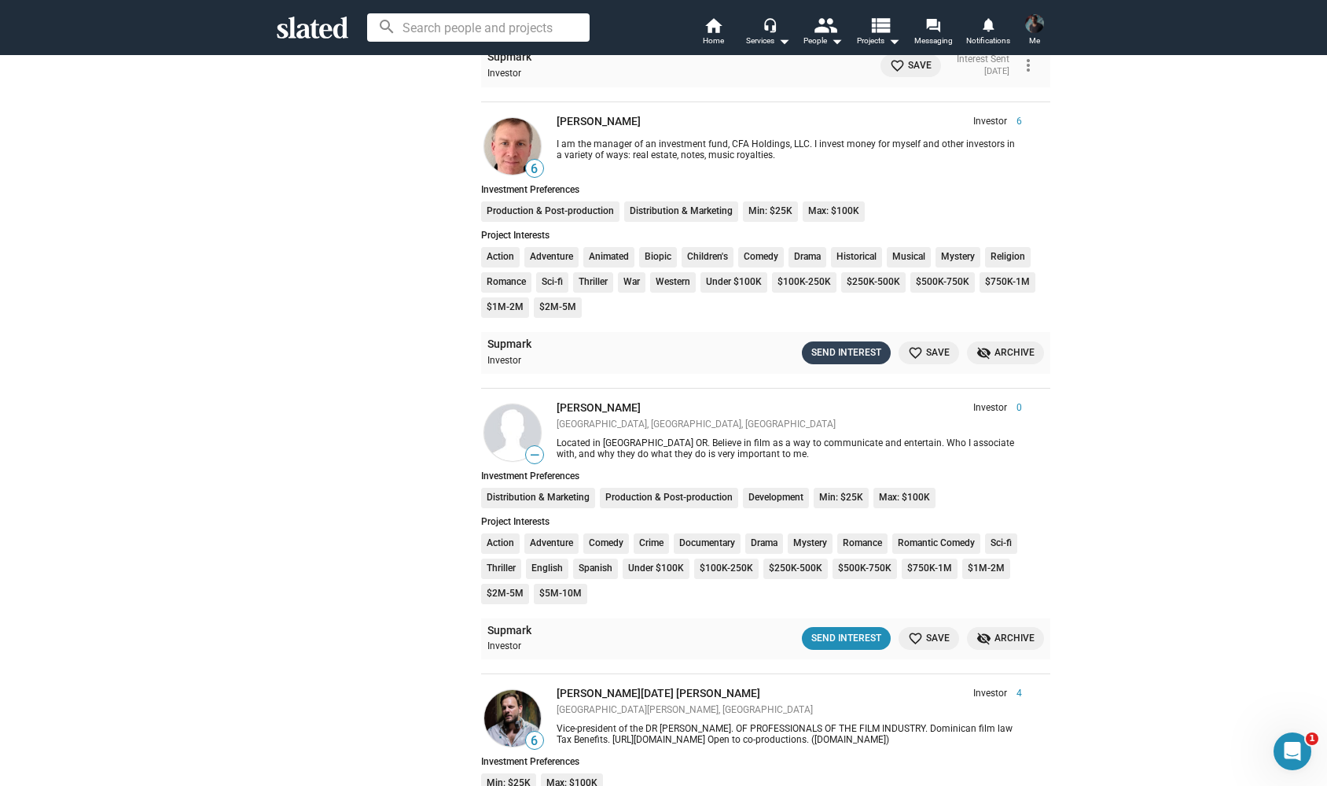
click at [823, 341] on button "Send Interest" at bounding box center [846, 352] width 89 height 23
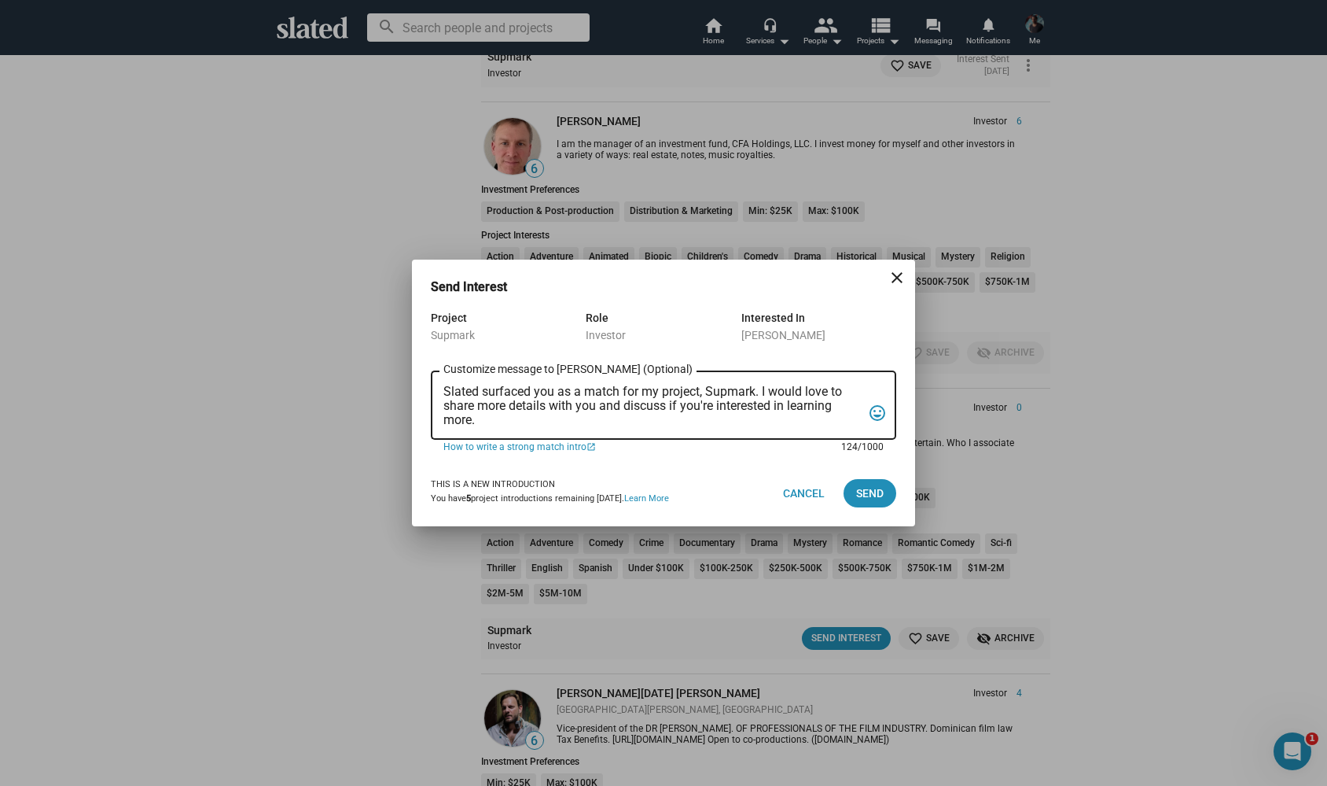
drag, startPoint x: 447, startPoint y: 388, endPoint x: 565, endPoint y: 508, distance: 168.5
click at [565, 508] on dialog-opportunity-connection "Send Interest close Project Supmark Role Investor Interested In James Schafer S…" at bounding box center [664, 401] width 466 height 247
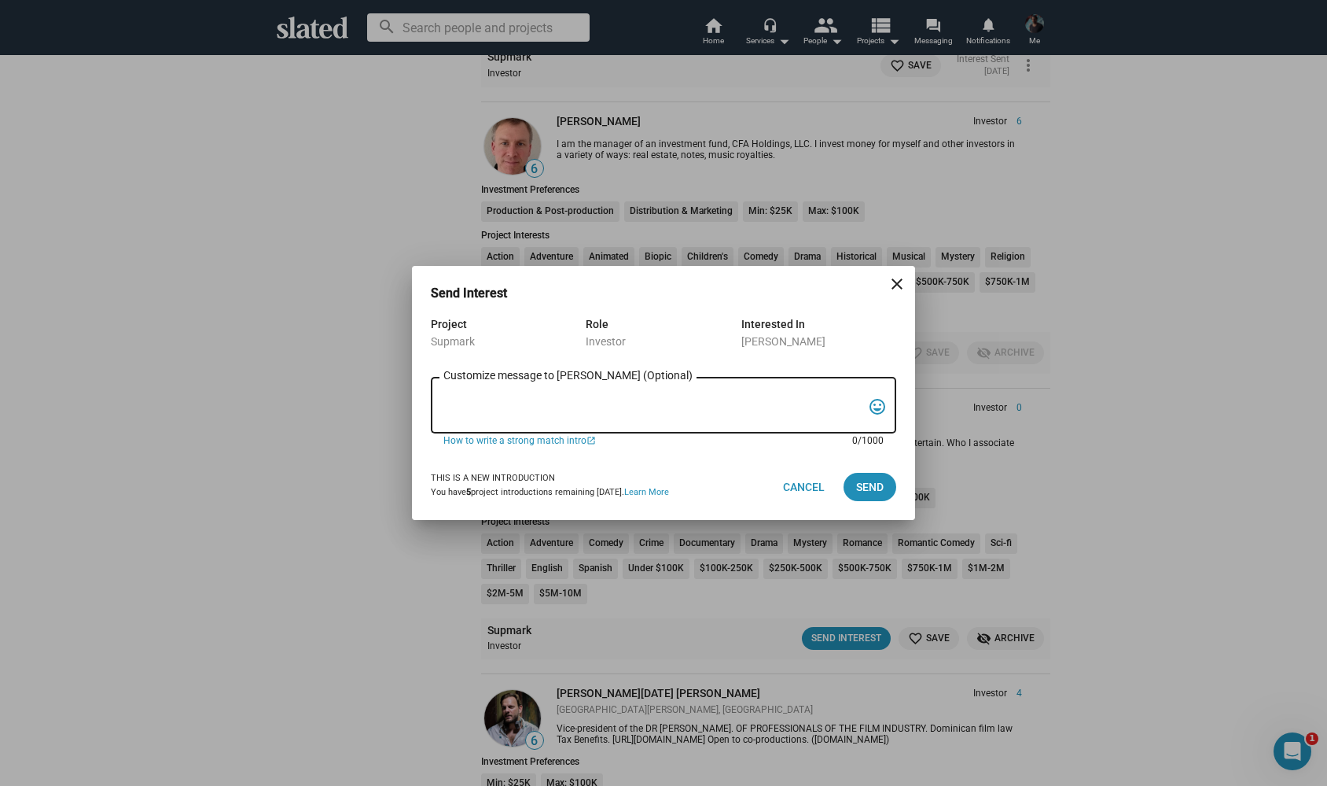
paste textarea "Hi possible future partner :-) My name is Alexander Bruckner and I would love t…"
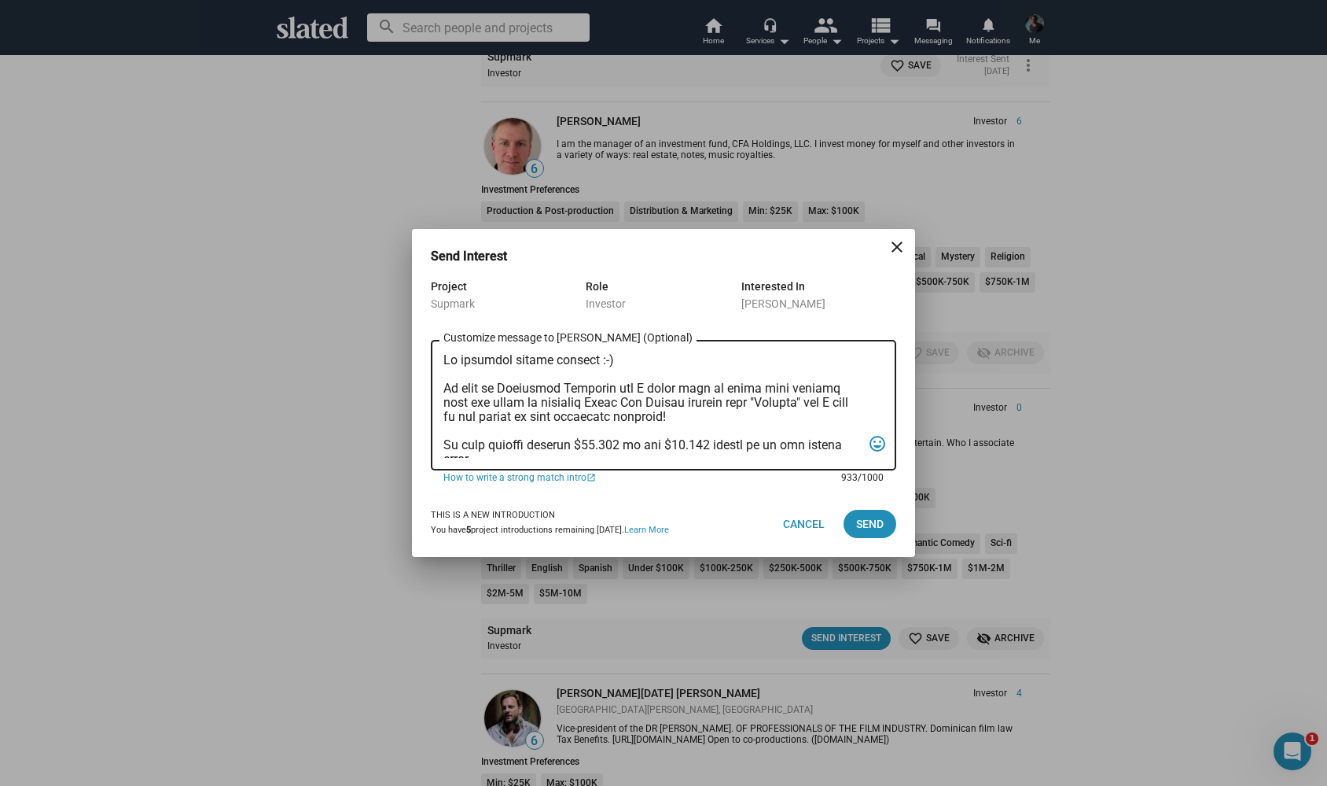
click at [460, 363] on textarea "Customize message to James (Optional) Customize message (Optional)" at bounding box center [653, 405] width 418 height 105
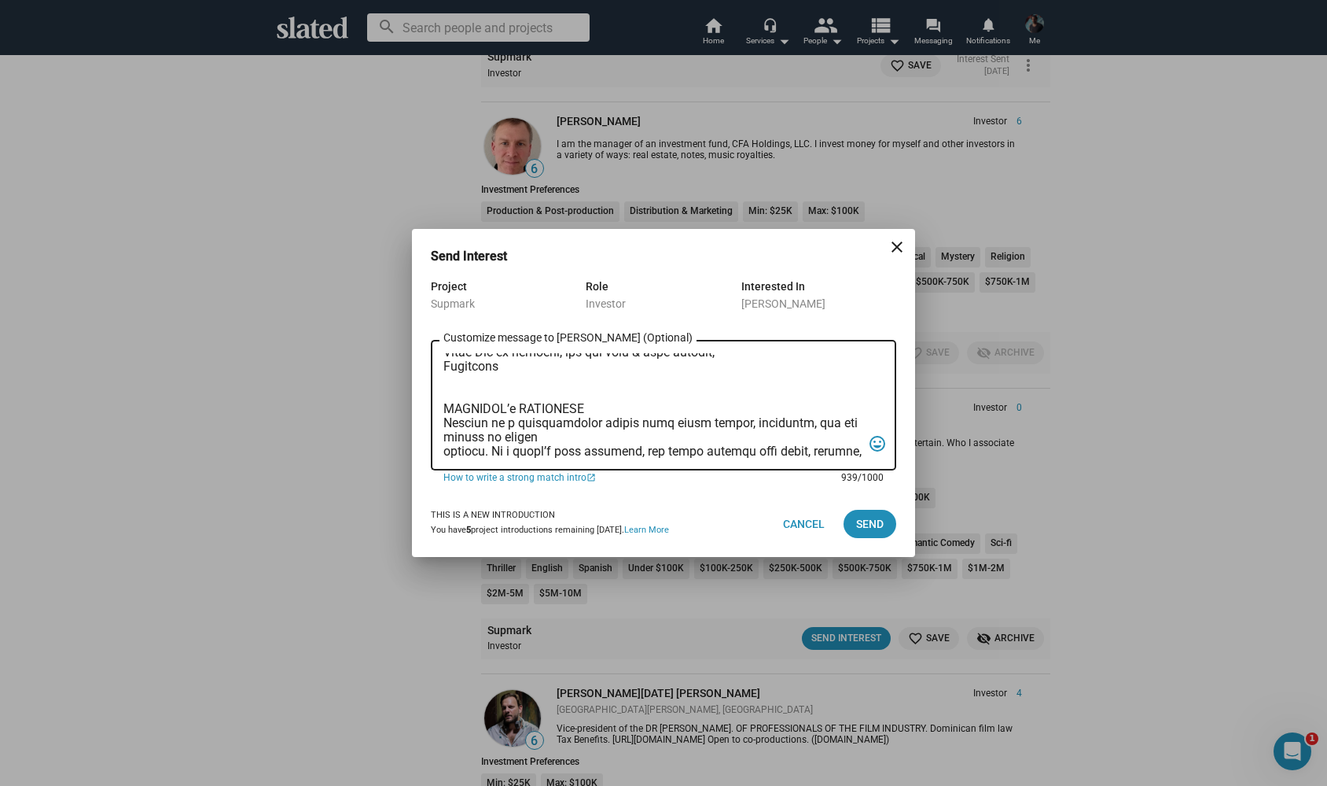
scroll to position [200, 0]
click at [597, 418] on textarea "Customize message to James (Optional) Customize message (Optional)" at bounding box center [653, 405] width 418 height 105
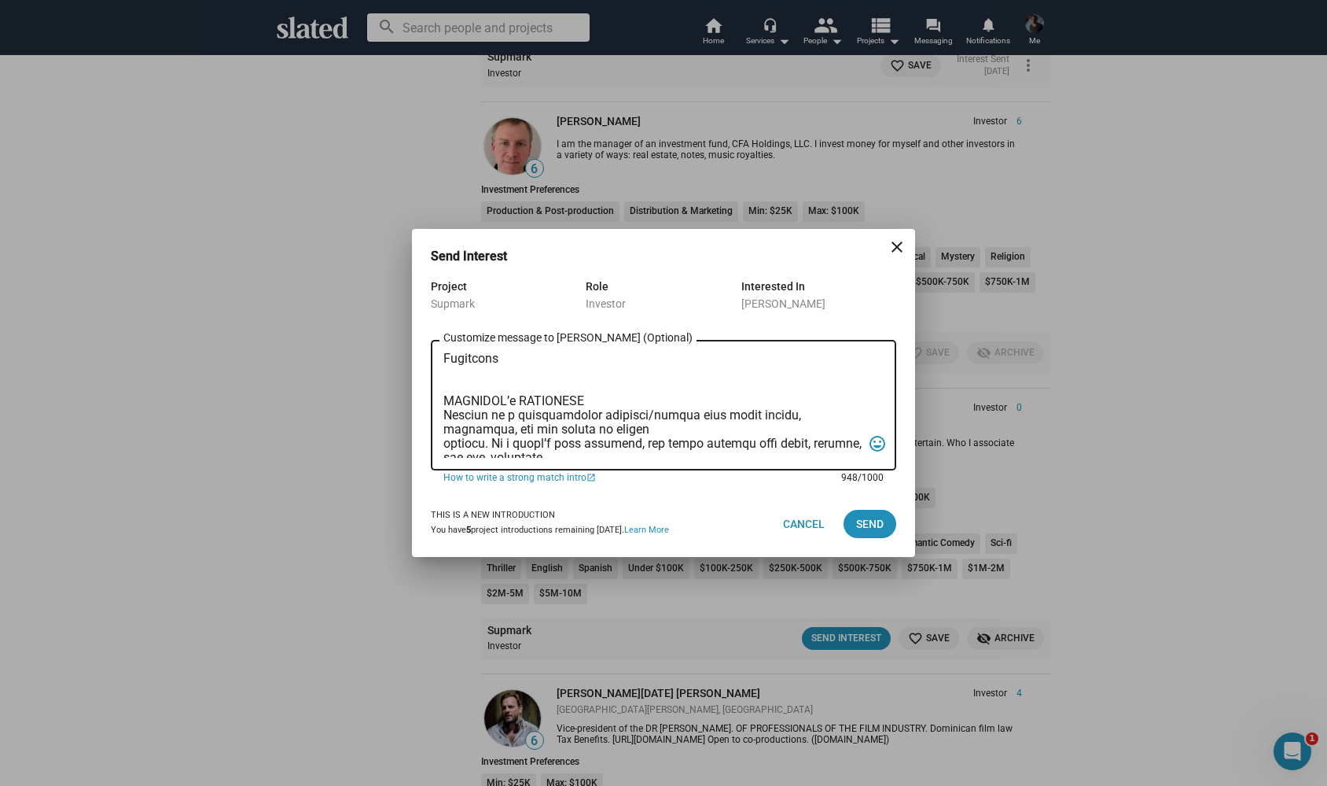
scroll to position [220, 0]
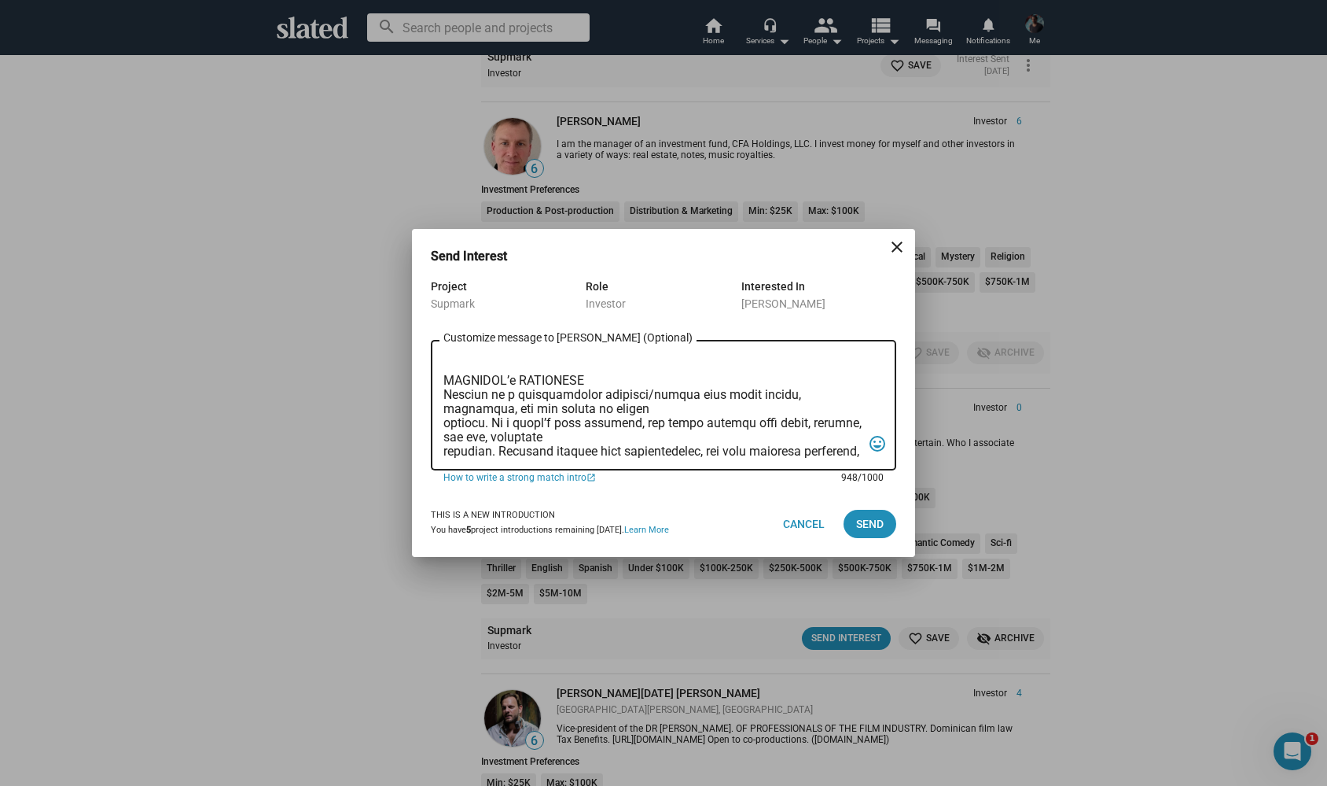
click at [444, 425] on textarea "Customize message to James (Optional) Customize message (Optional)" at bounding box center [653, 405] width 418 height 105
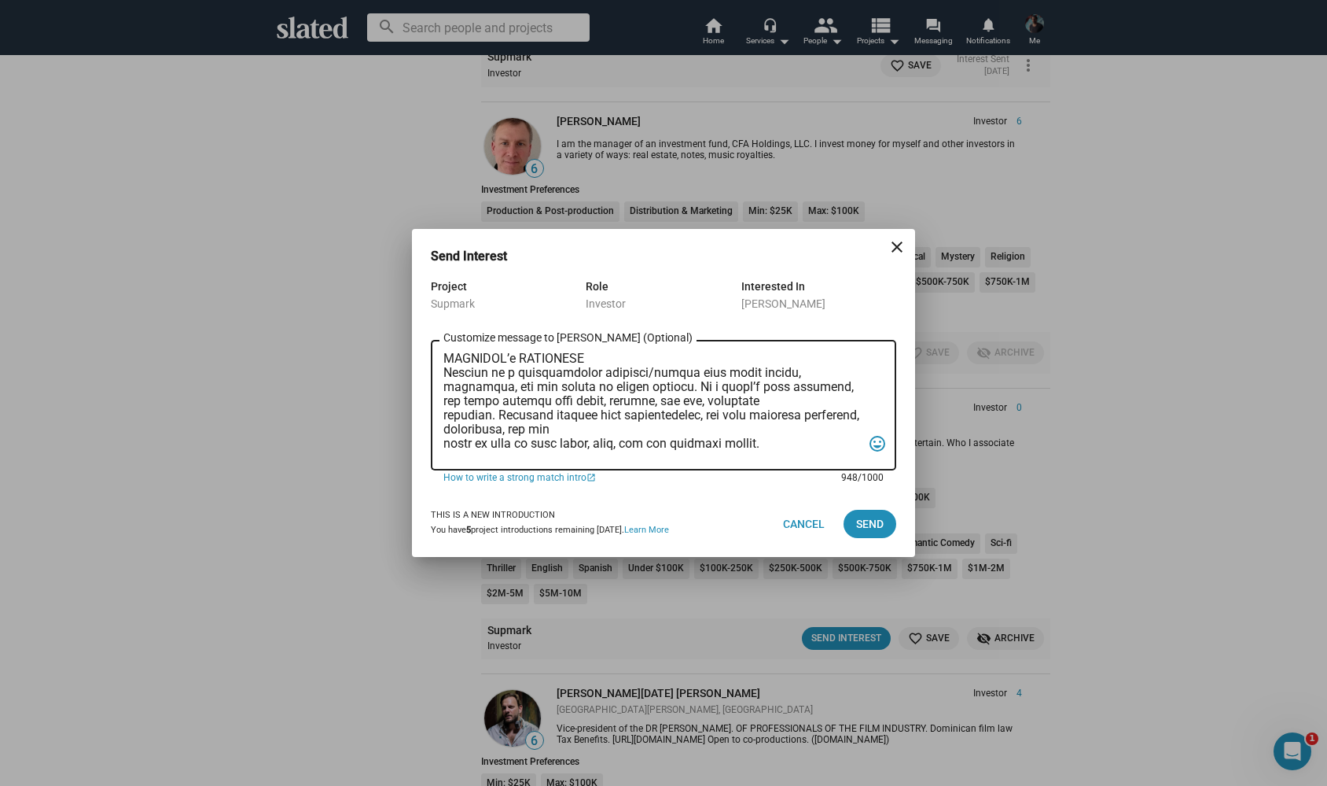
scroll to position [246, 0]
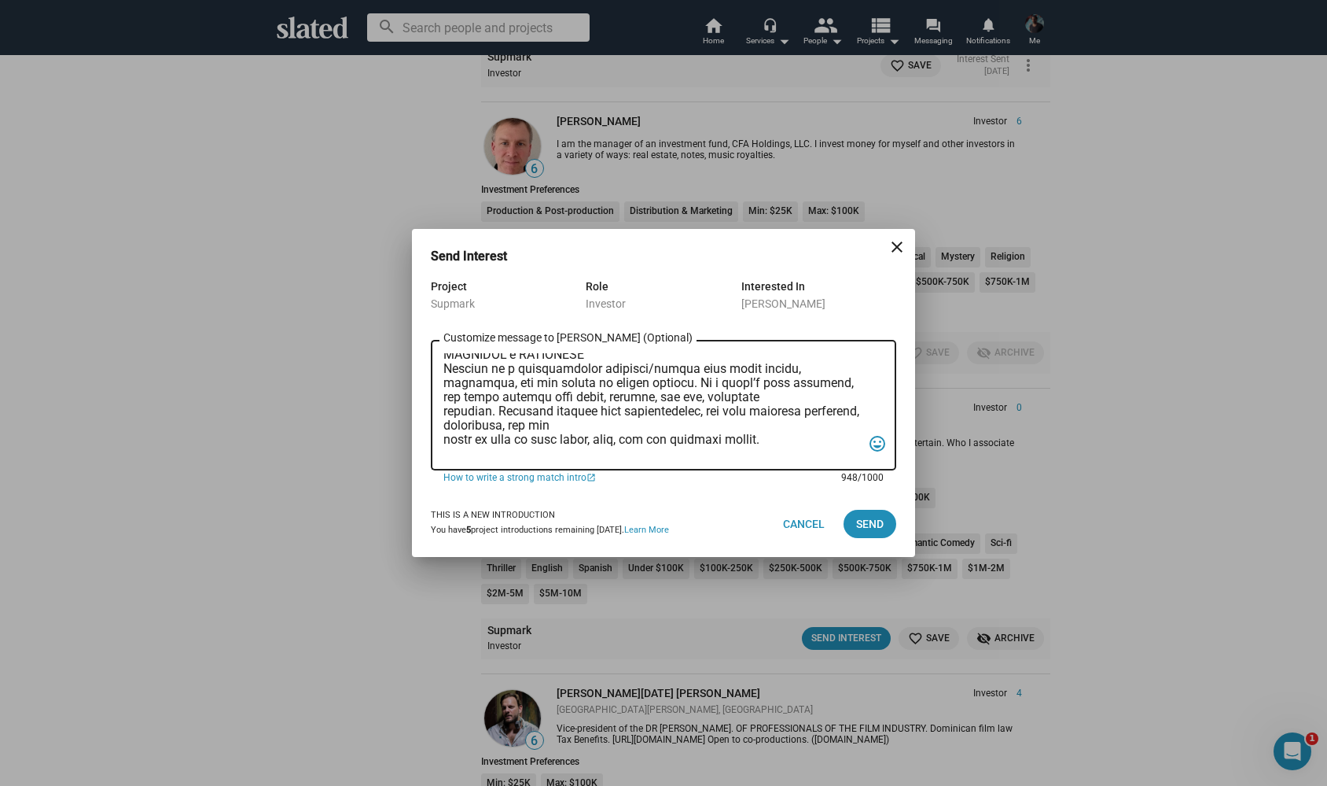
click at [445, 411] on textarea "Customize message to James (Optional) Customize message (Optional)" at bounding box center [653, 405] width 418 height 105
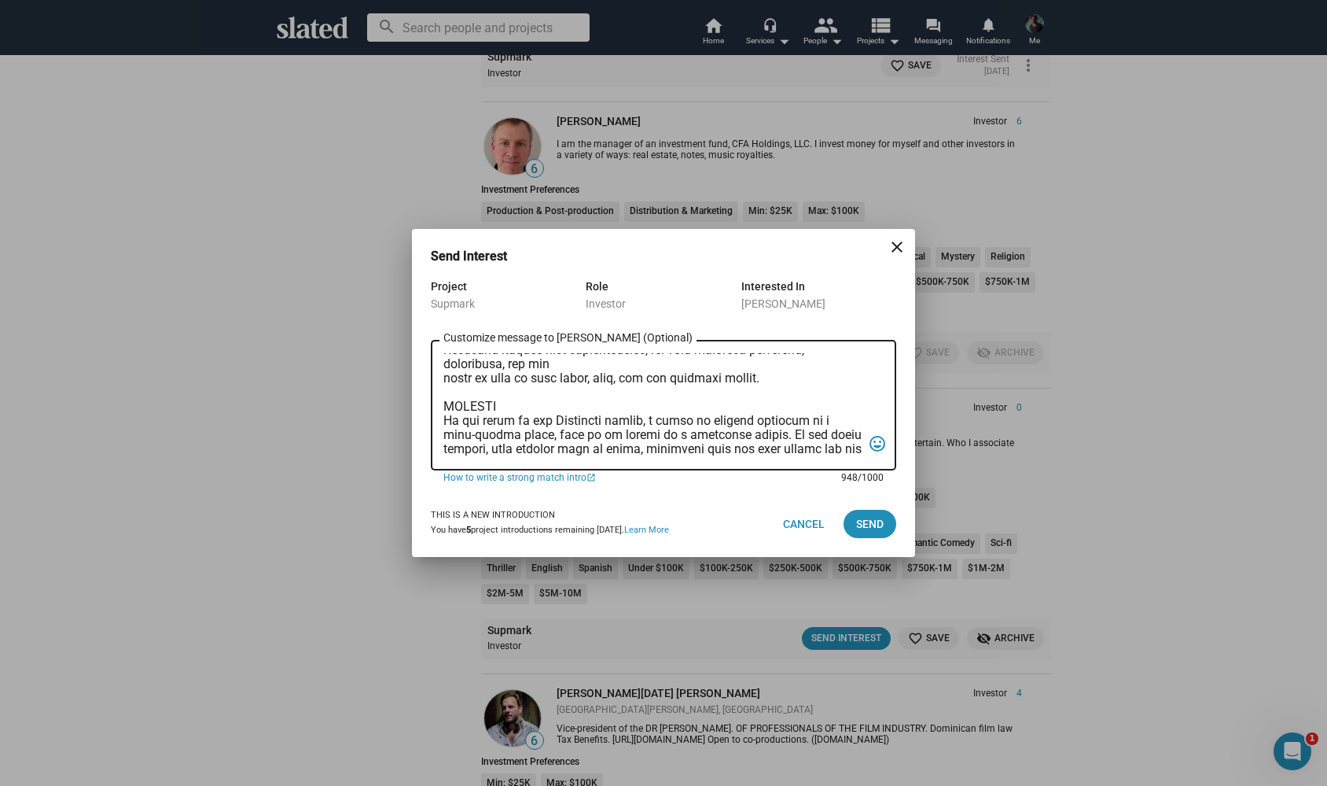
scroll to position [306, 0]
click at [472, 384] on textarea "Customize message to James (Optional) Customize message (Optional)" at bounding box center [653, 405] width 418 height 105
click at [518, 390] on textarea "Customize message to James (Optional) Customize message (Optional)" at bounding box center [653, 405] width 418 height 105
click at [474, 377] on textarea "Customize message to James (Optional) Customize message (Optional)" at bounding box center [653, 405] width 418 height 105
click at [534, 385] on textarea "Customize message to James (Optional) Customize message (Optional)" at bounding box center [653, 405] width 418 height 105
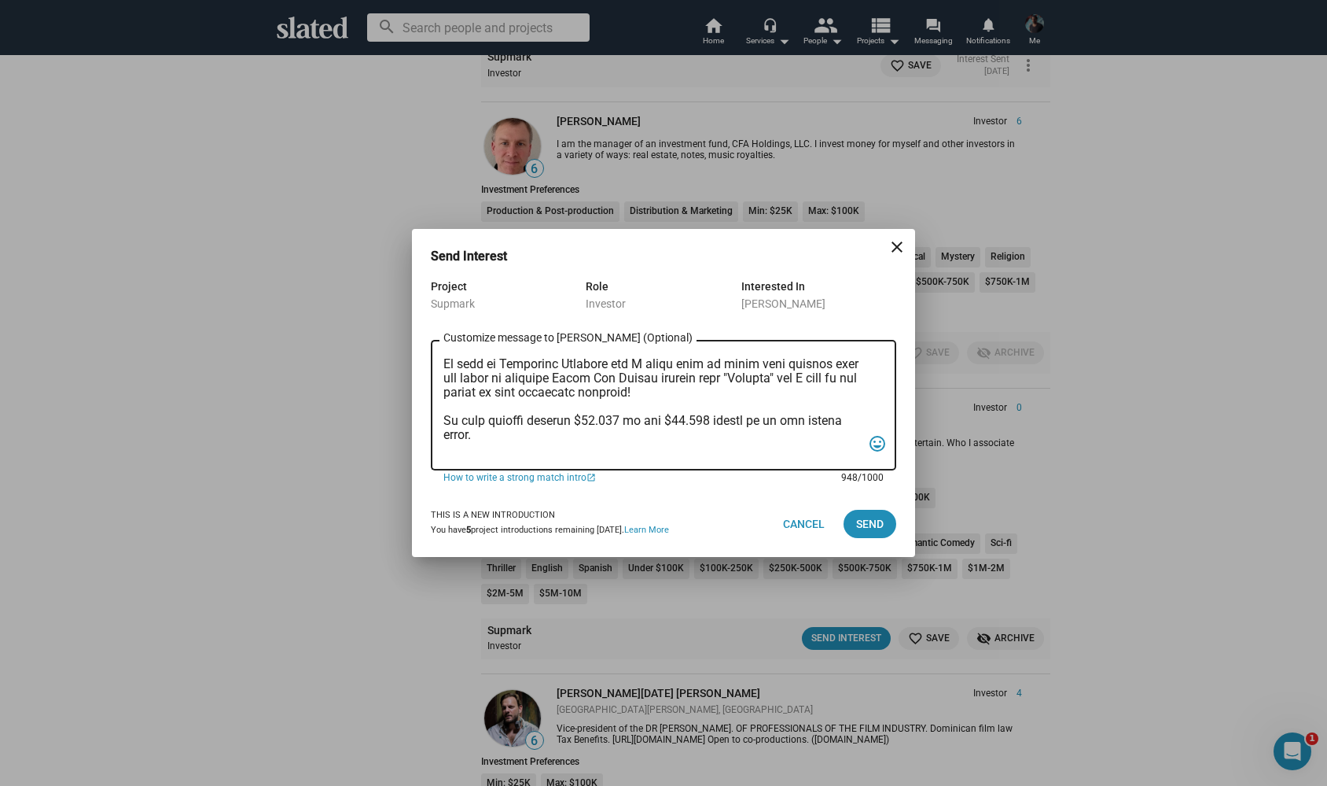
scroll to position [20, 0]
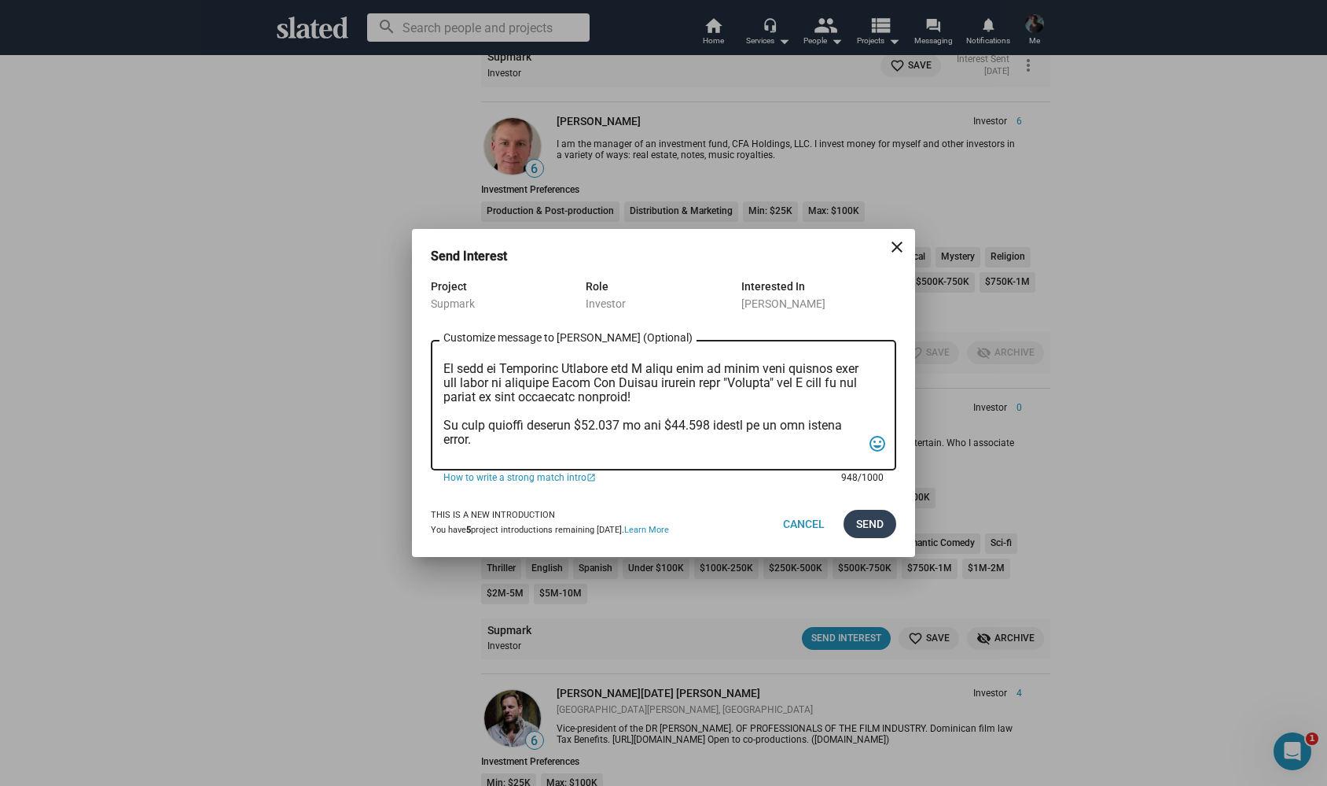
type textarea "Hi James, possible future partner :-) My name is Alexander Bruckner and I would…"
click at [874, 522] on span "Send" at bounding box center [870, 524] width 28 height 28
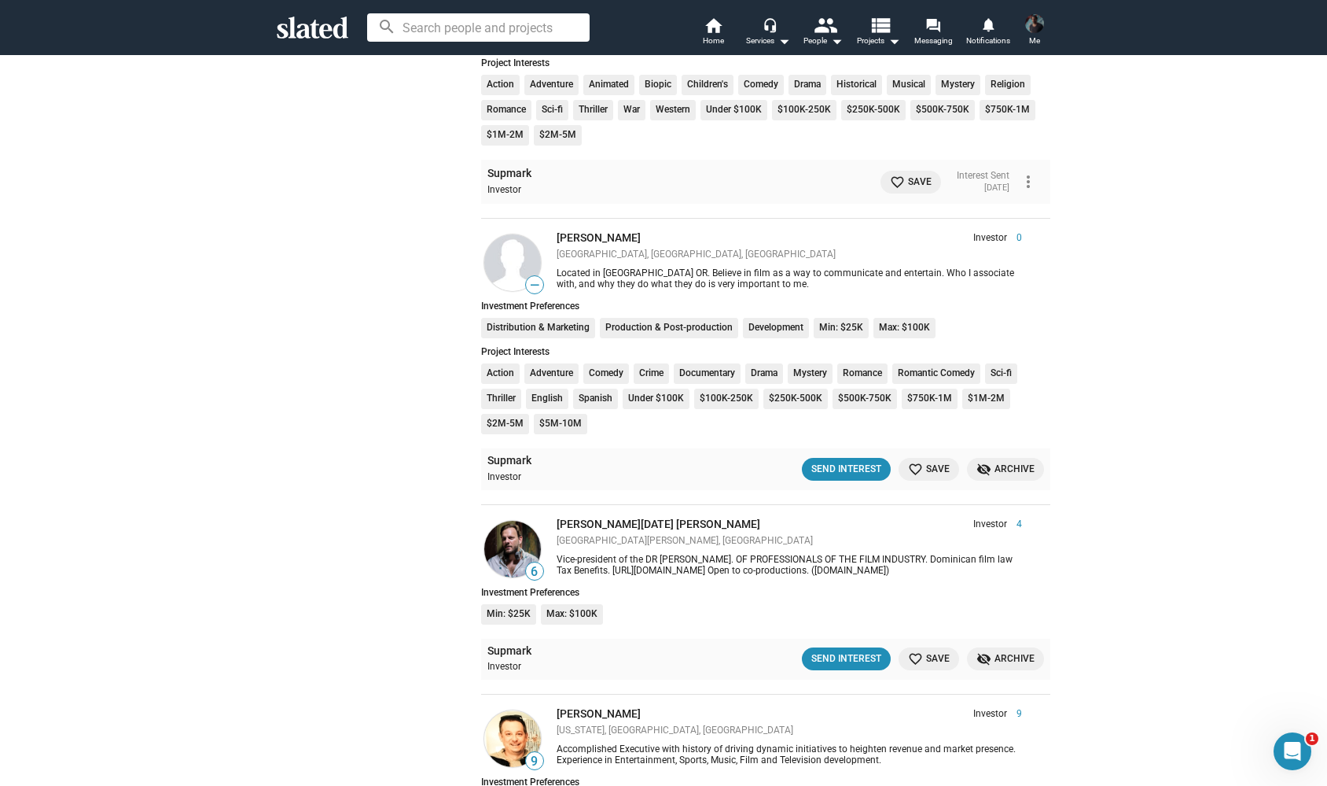
scroll to position [1639, 0]
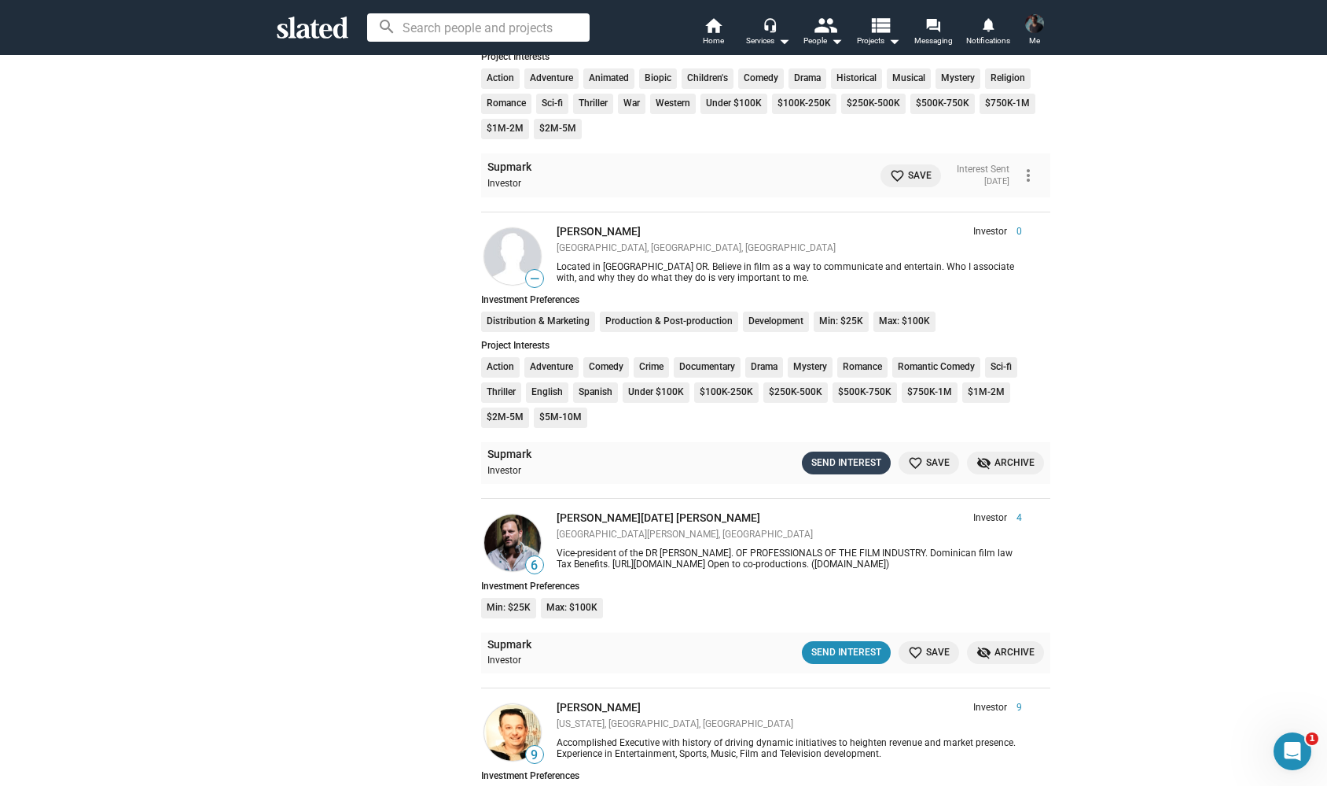
click at [832, 455] on div "Send Interest" at bounding box center [847, 463] width 70 height 17
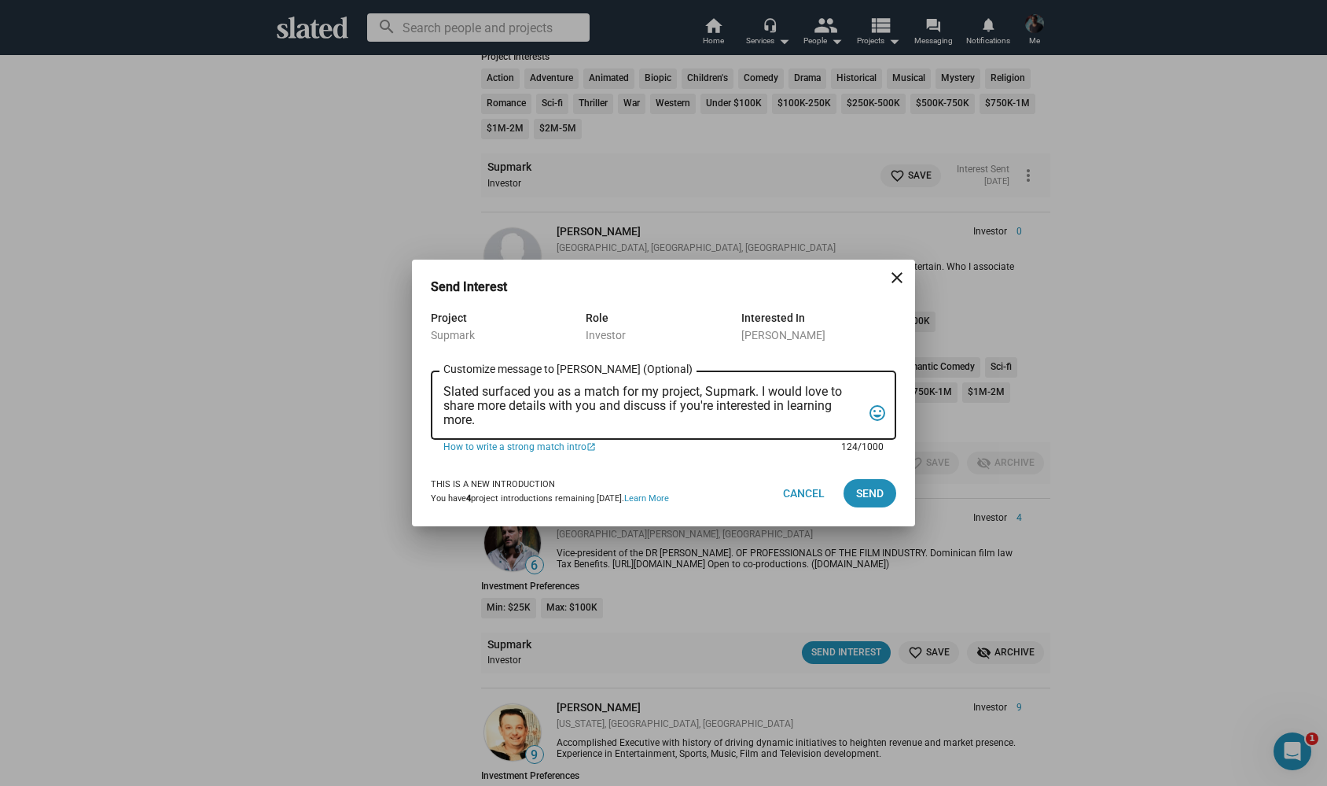
drag, startPoint x: 484, startPoint y: 423, endPoint x: 447, endPoint y: 392, distance: 48.0
click at [447, 392] on textarea "Slated surfaced you as a match for my project, Supmark. I would love to share m…" at bounding box center [653, 406] width 418 height 42
type textarea "S"
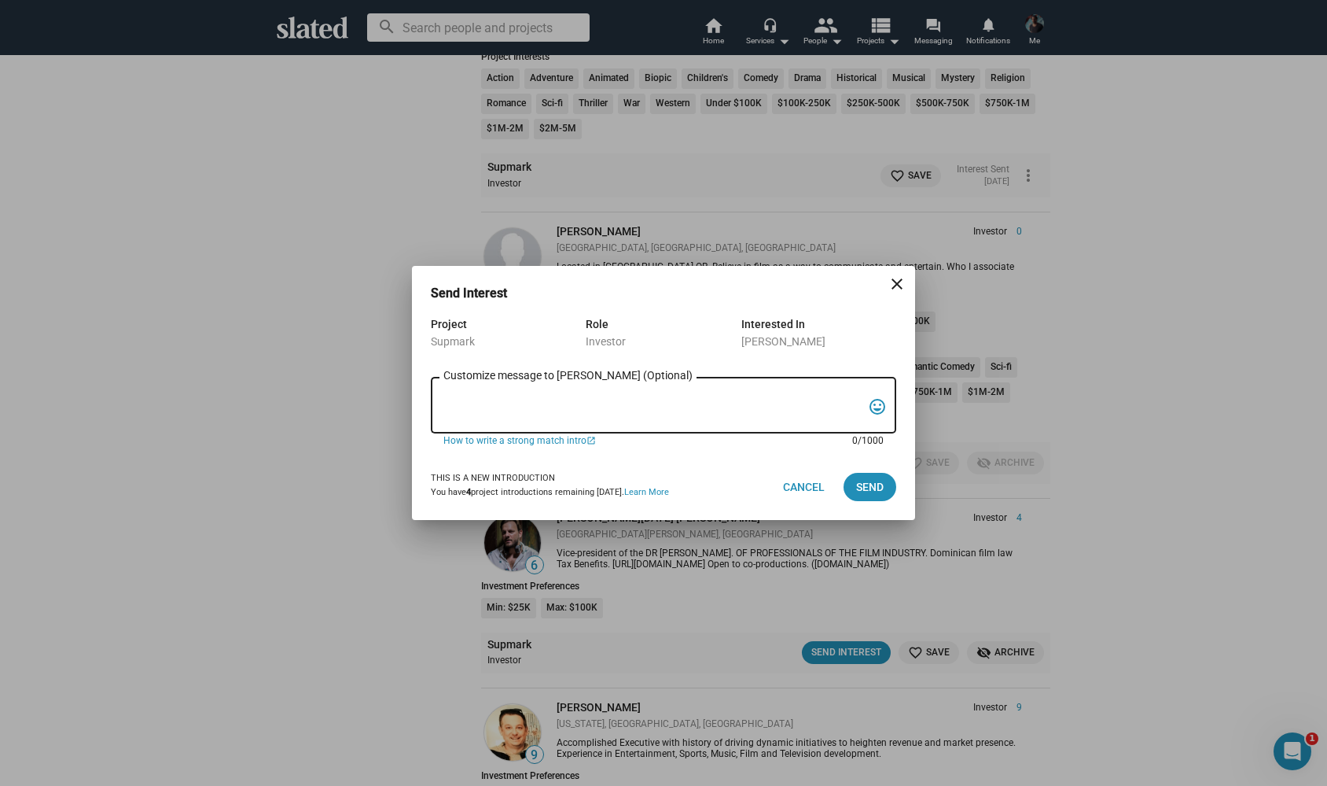
paste textarea "Hi James, possible future partner :-) My name is Alexander Bruckner and I would…"
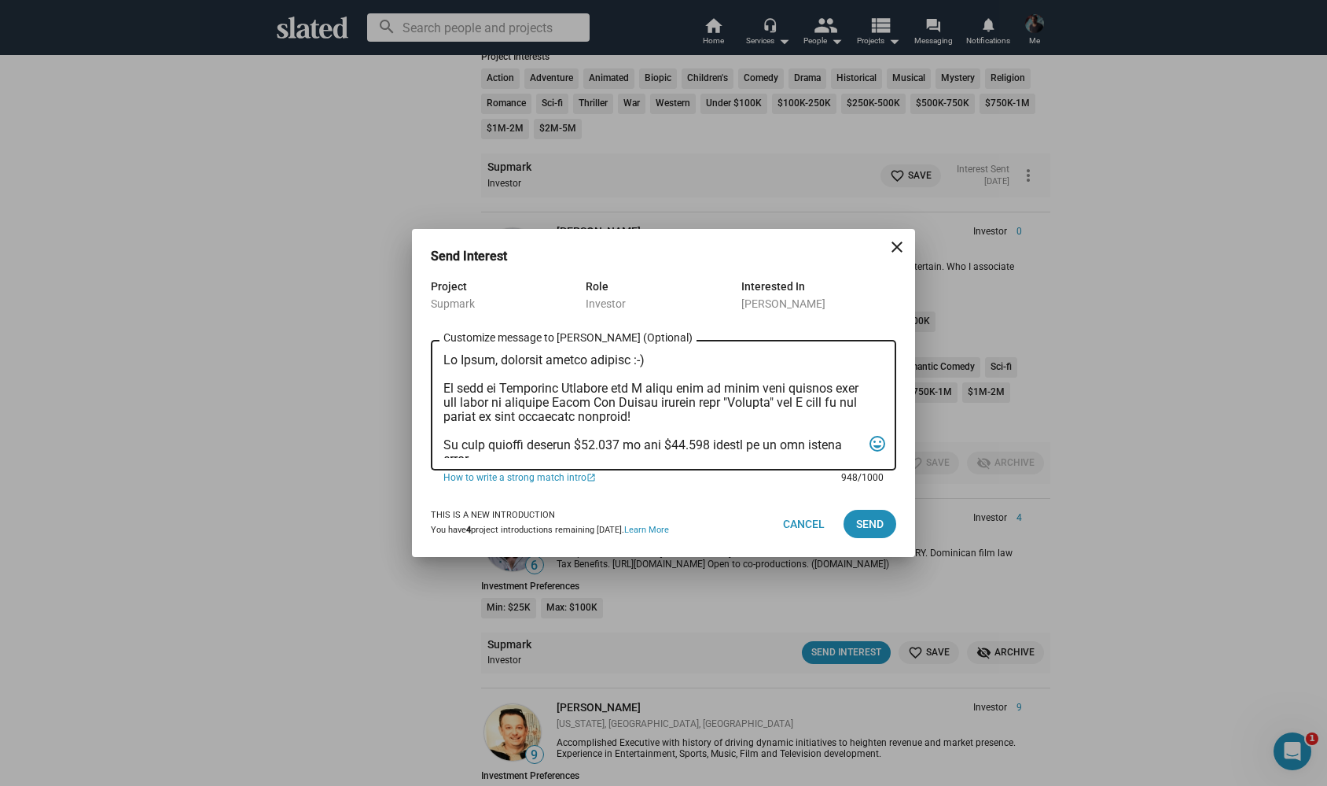
scroll to position [0, 0]
click at [494, 363] on textarea "Customize message to Scott (Optional) Customize message (Optional)" at bounding box center [653, 405] width 418 height 105
type textarea "Hi Scott, possible future partner :-) My name is Alexander Bruckner and I would…"
click at [867, 520] on span "Send" at bounding box center [870, 524] width 28 height 28
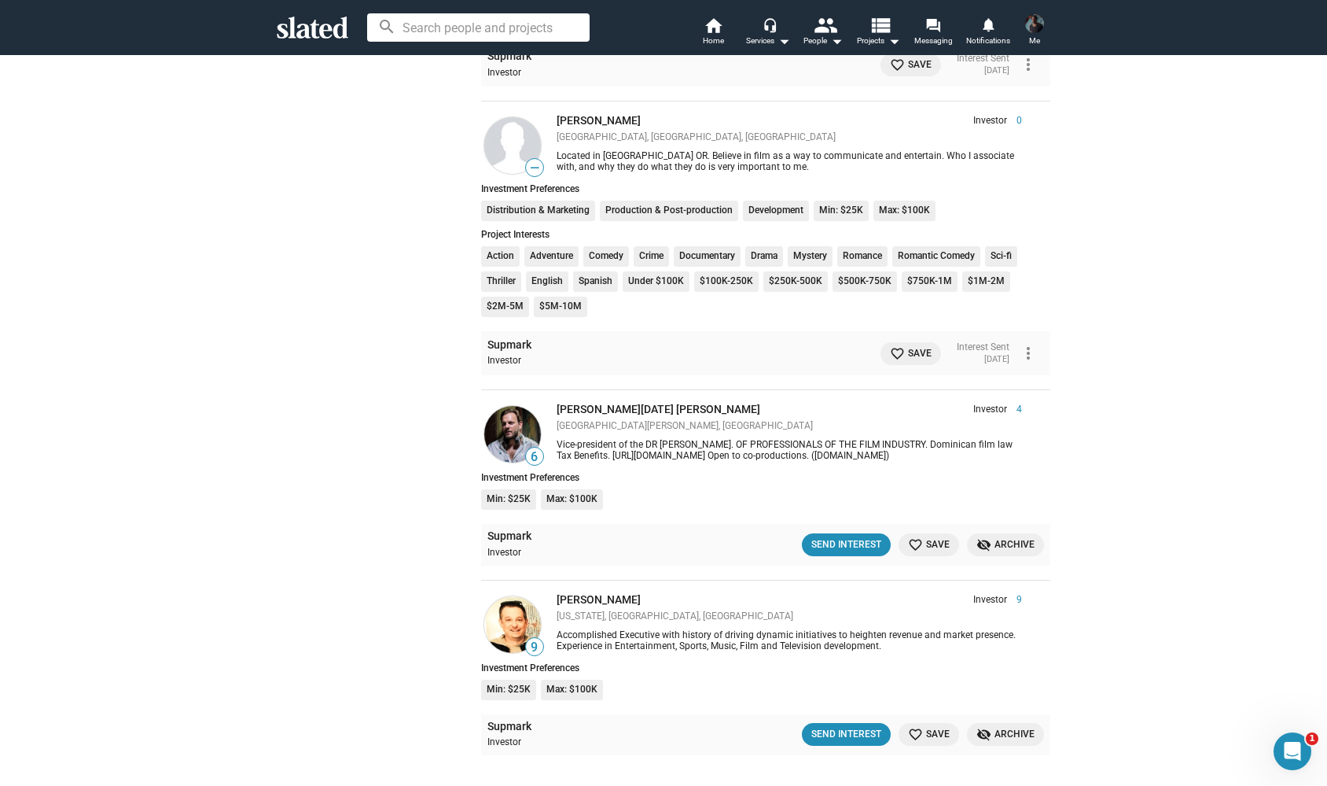
scroll to position [1798, 0]
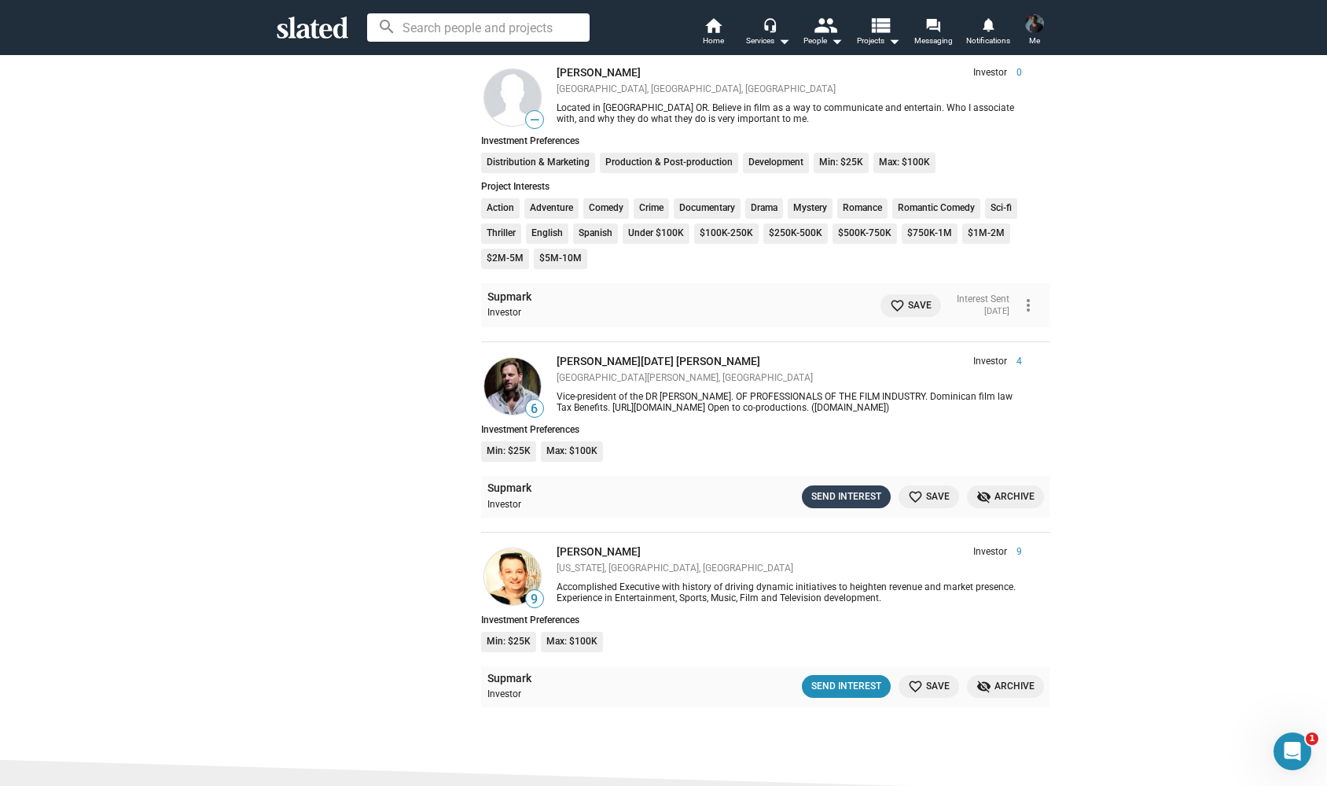
click at [847, 488] on div "Send Interest" at bounding box center [847, 496] width 70 height 17
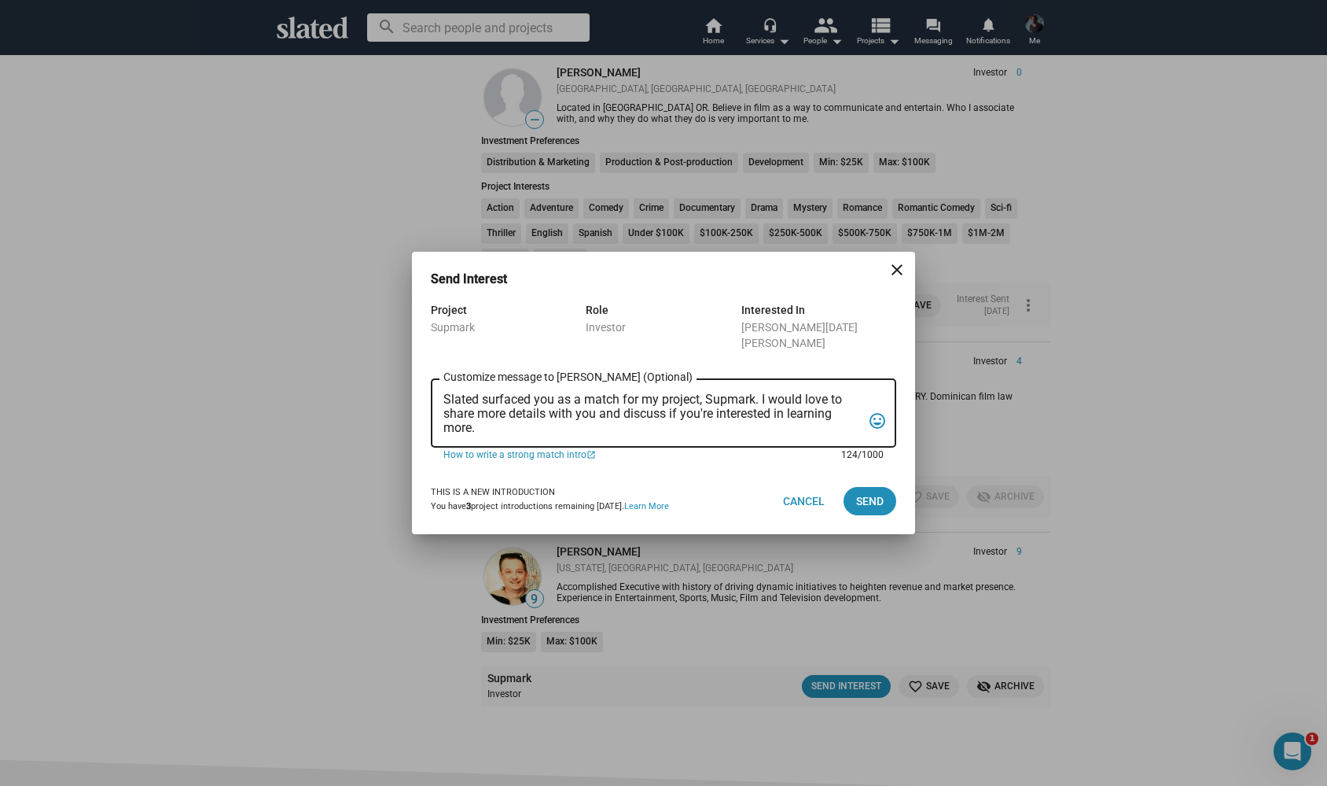
drag, startPoint x: 484, startPoint y: 420, endPoint x: 418, endPoint y: 387, distance: 74.6
click at [418, 387] on div "Project Supmark Role Investor Interested In Alan Nadal Piantini Slated surfaced…" at bounding box center [663, 383] width 503 height 167
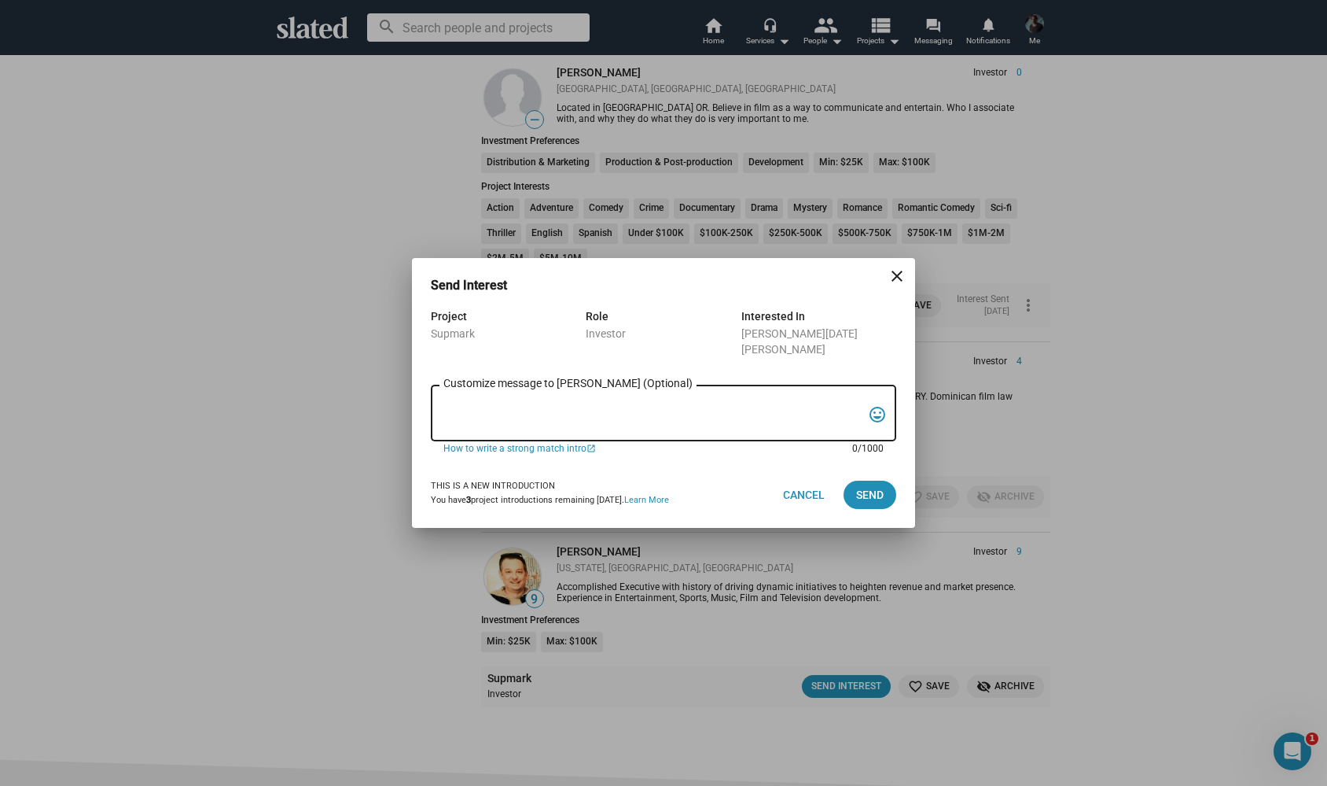
paste textarea "Hi James, possible future partner :-) My name is Alexander Bruckner and I would…"
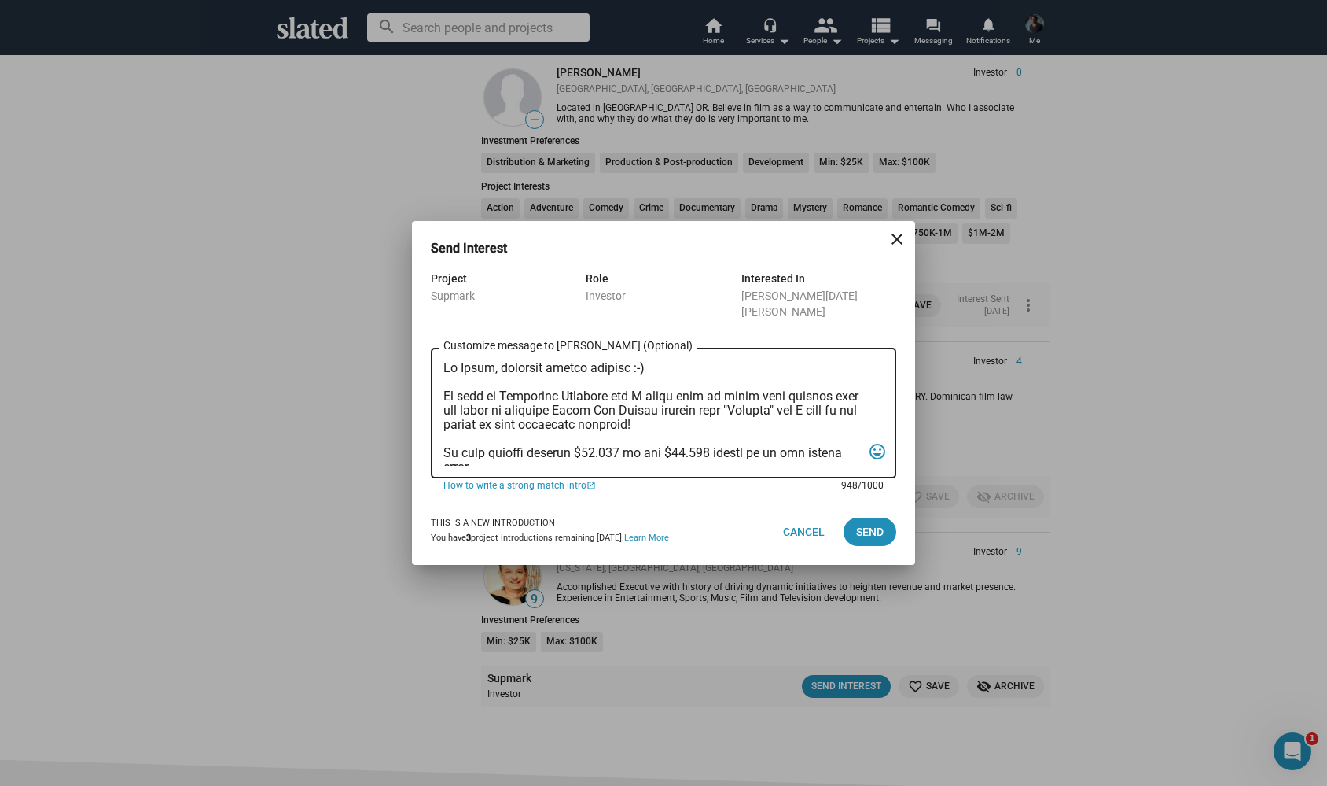
scroll to position [0, 0]
click at [496, 361] on textarea "Customize message to Alan (Optional) Customize message (Optional)" at bounding box center [653, 413] width 418 height 105
click at [642, 361] on textarea "Customize message to Alan (Optional) Customize message (Optional)" at bounding box center [653, 413] width 418 height 105
click at [444, 361] on textarea "Customize message to Alan (Optional) Customize message (Optional)" at bounding box center [653, 413] width 418 height 105
click at [542, 373] on textarea "Customize message to Alan (Optional) Customize message (Optional)" at bounding box center [653, 413] width 418 height 105
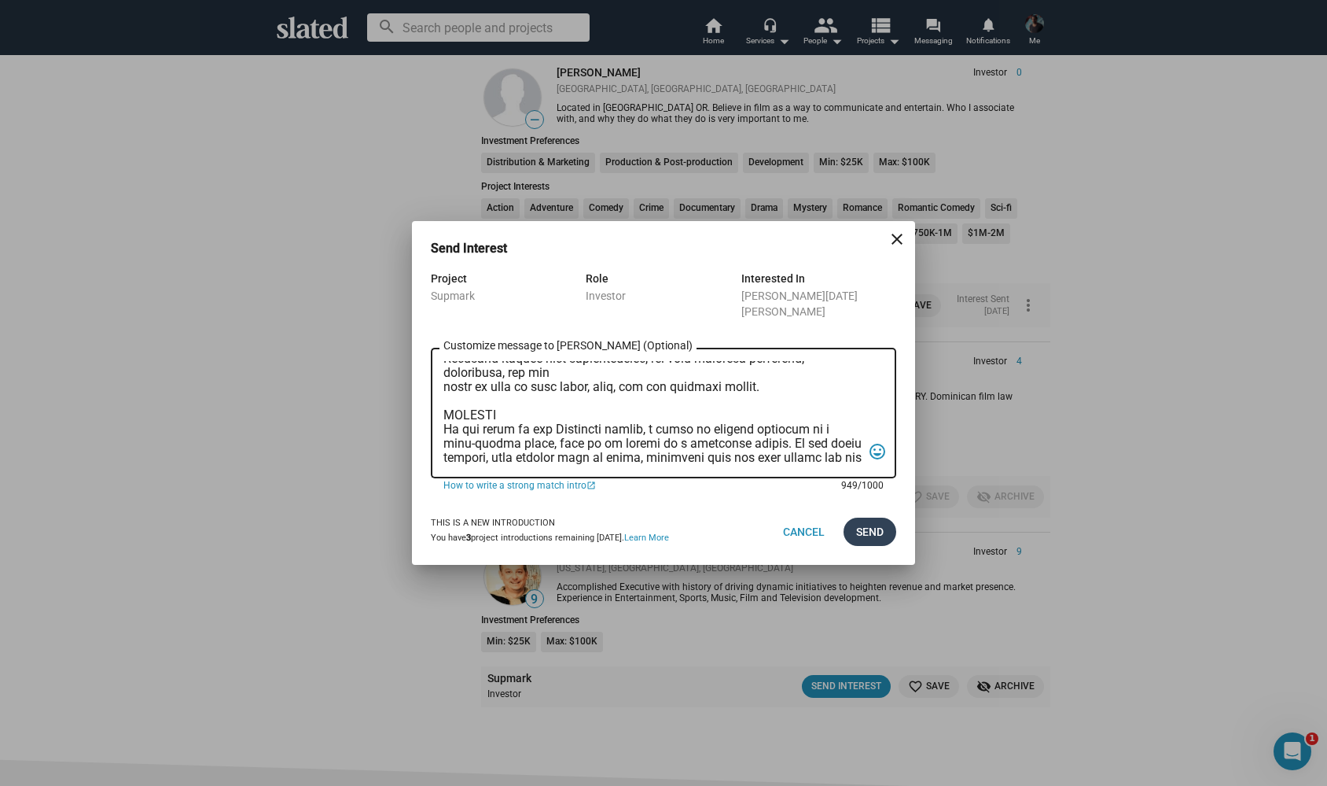
scroll to position [306, 0]
type textarea "Hi Alan, Hi possible future partner ;-) My name is Alexander Bruckner and I wou…"
click at [853, 518] on button "Send" at bounding box center [870, 531] width 53 height 28
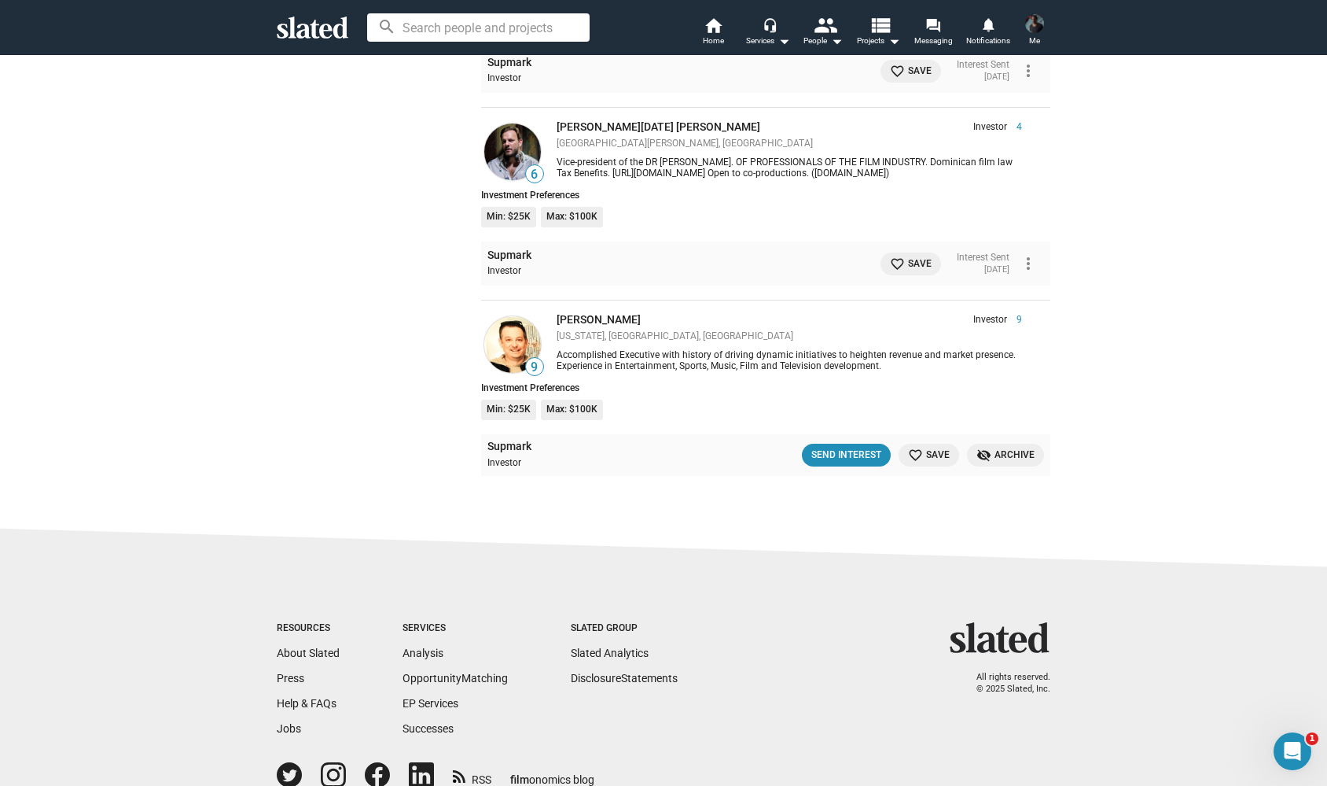
scroll to position [2059, 0]
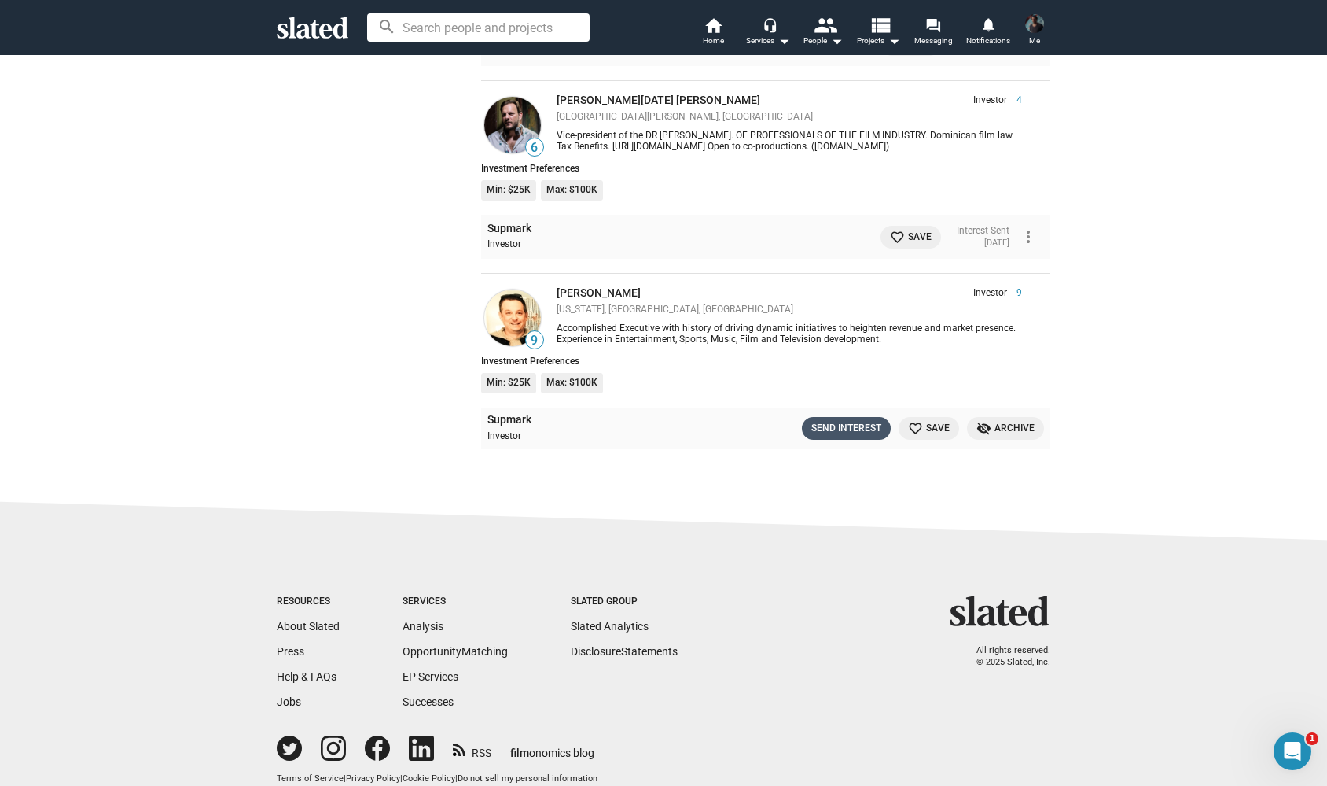
click at [832, 420] on div "Send Interest" at bounding box center [847, 428] width 70 height 17
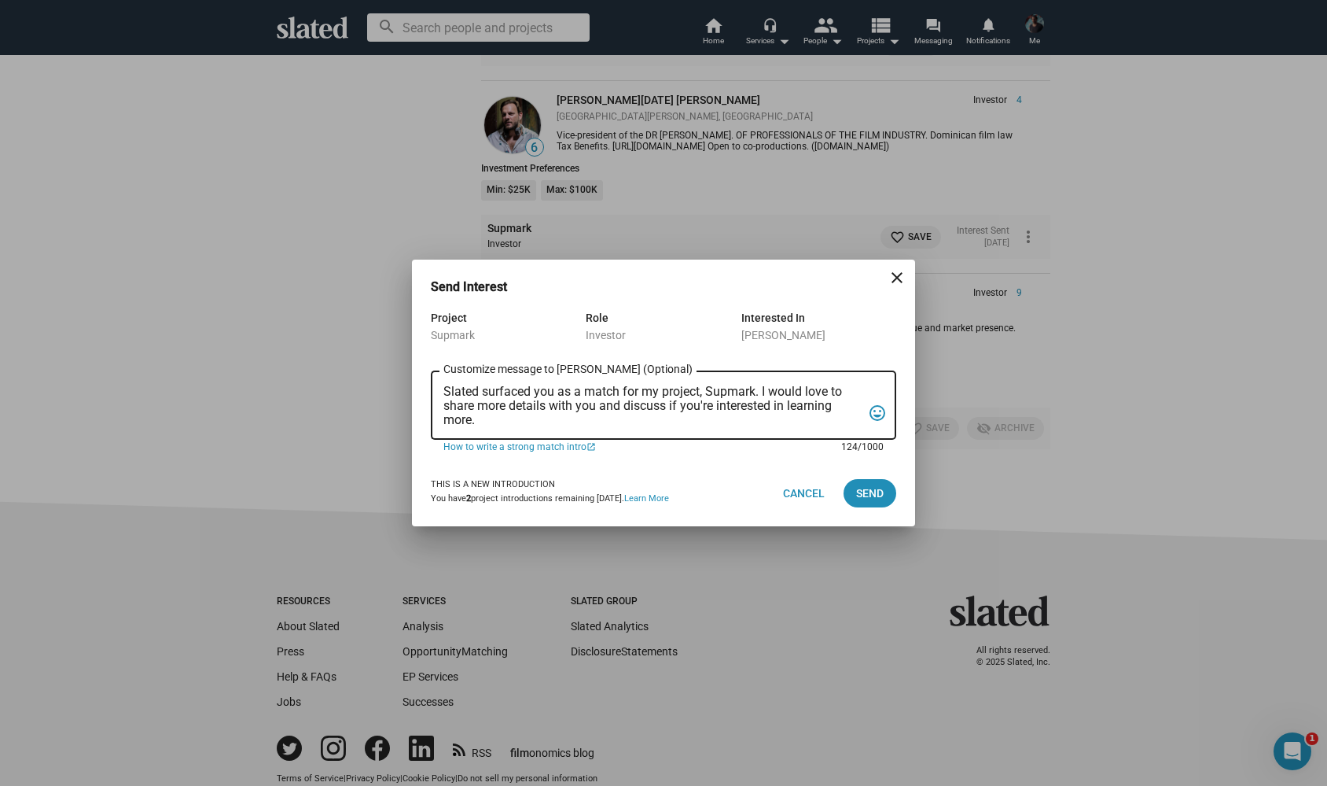
drag, startPoint x: 488, startPoint y: 422, endPoint x: 407, endPoint y: 370, distance: 96.9
click at [407, 370] on div "Send Interest close Project Supmark Role Investor Interested In Greg Alprin Sla…" at bounding box center [663, 393] width 1327 height 786
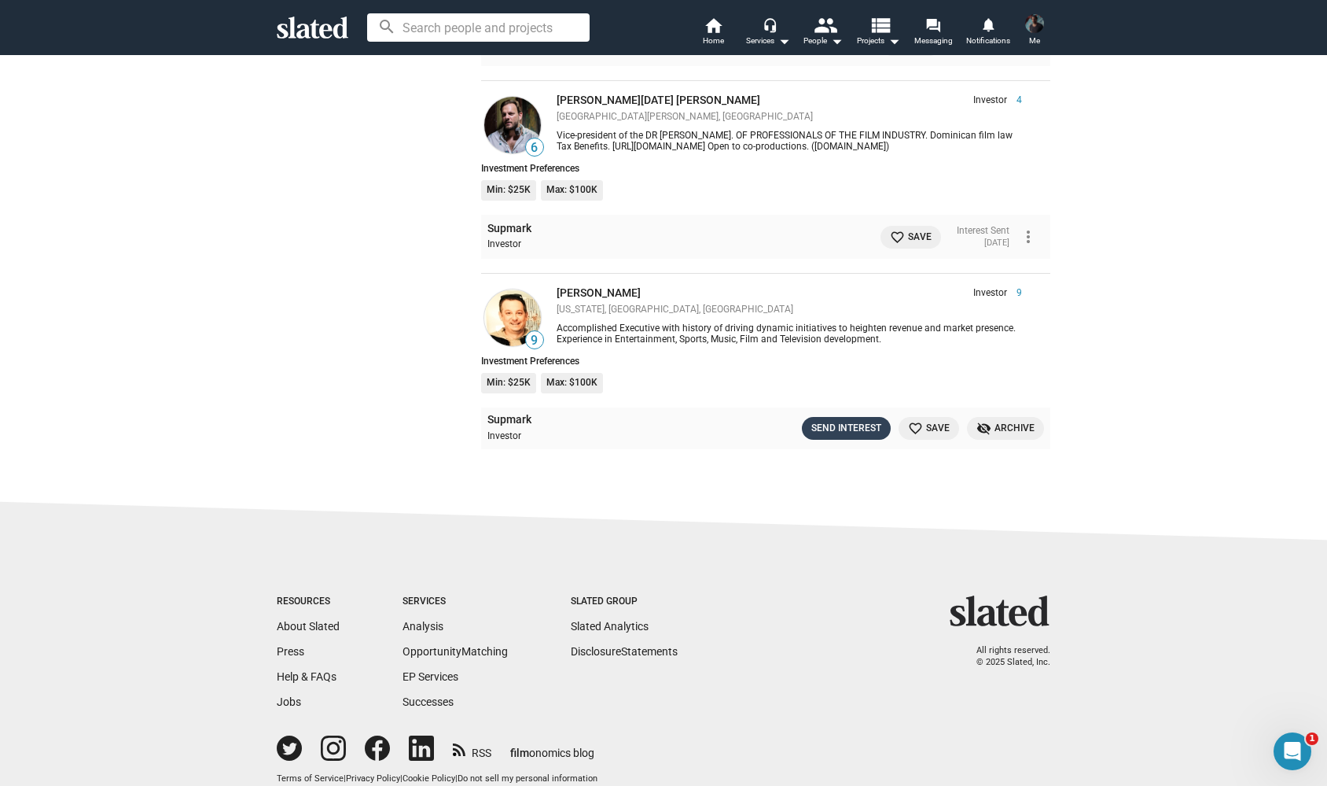
click at [850, 420] on div "Send Interest" at bounding box center [847, 428] width 70 height 17
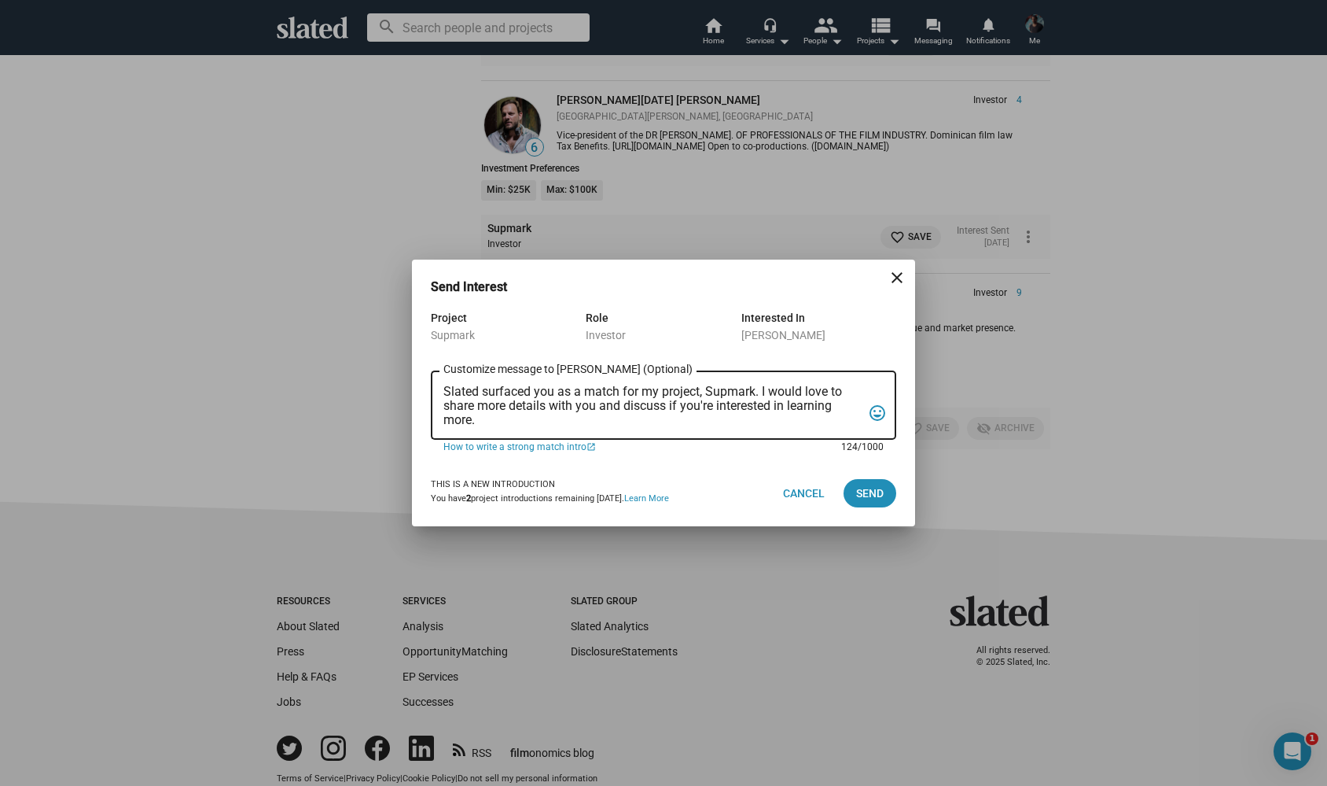
drag, startPoint x: 484, startPoint y: 421, endPoint x: 447, endPoint y: 390, distance: 48.6
click at [447, 390] on textarea "Slated surfaced you as a match for my project, Supmark. I would love to share m…" at bounding box center [653, 406] width 418 height 42
type textarea "="
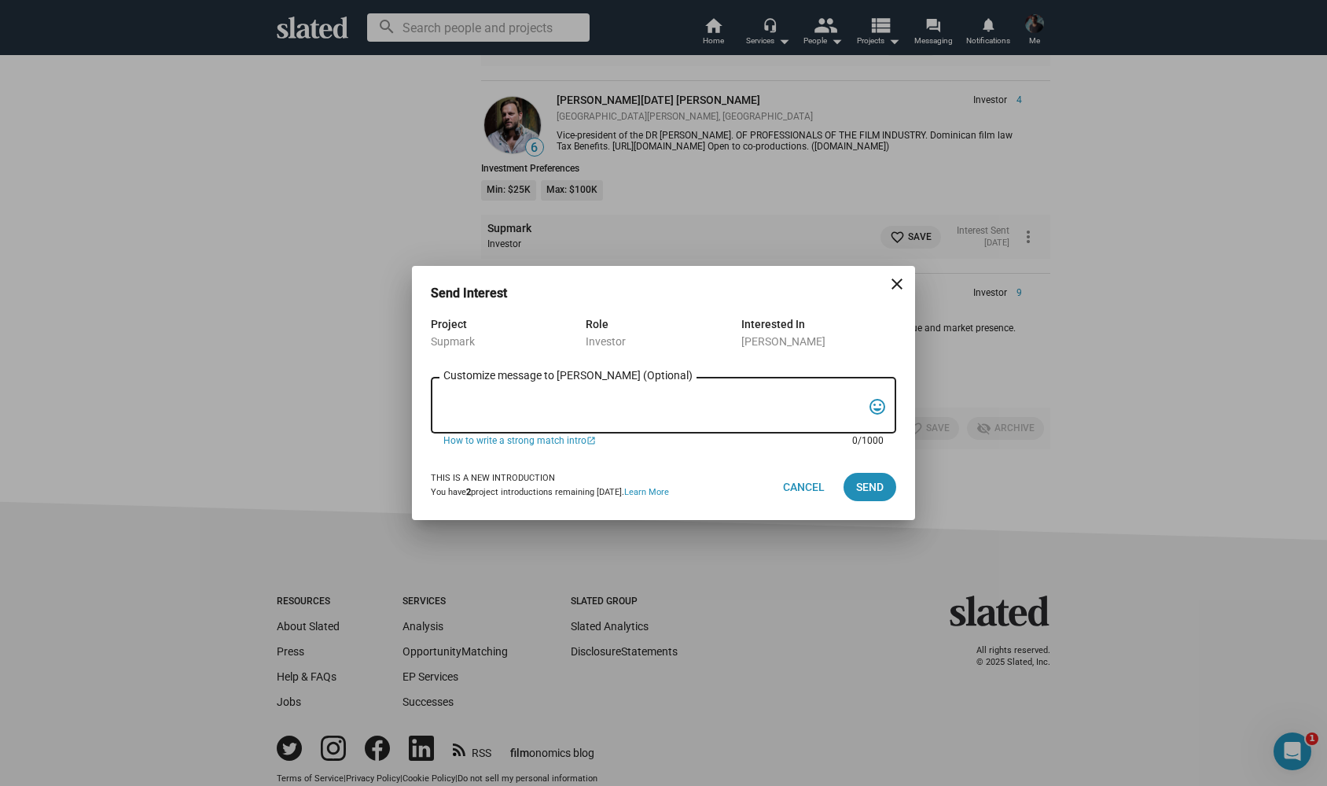
paste textarea "Hi Alan, Hi possible future partner ;-) My name is Alexander Bruckner and I wou…"
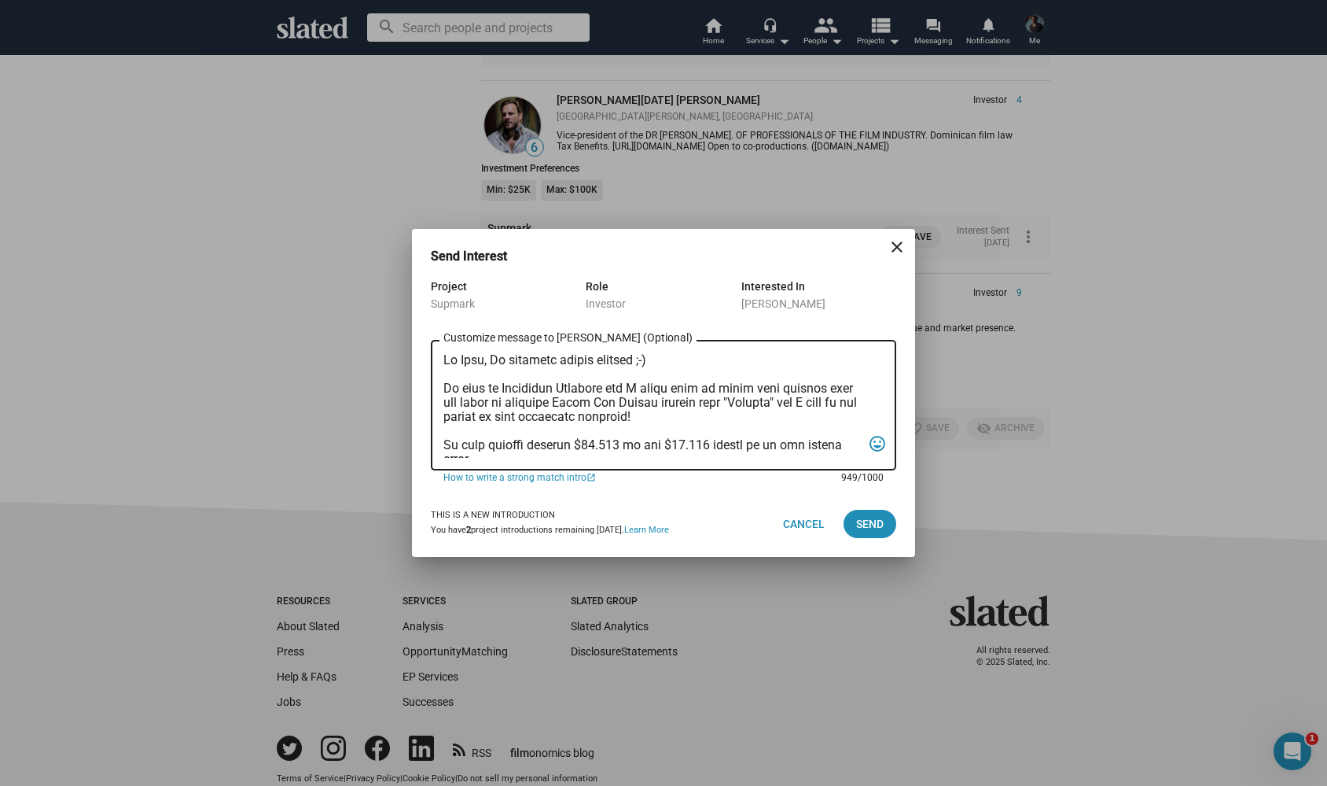
scroll to position [0, 0]
click at [483, 363] on textarea "Customize message to Greg (Optional) Customize message (Optional)" at bounding box center [653, 405] width 418 height 105
type textarea "Hi Greg, Hi possible future partner ;-) My name is Alexander Bruckner and I wou…"
click at [865, 520] on span "Send" at bounding box center [870, 524] width 28 height 28
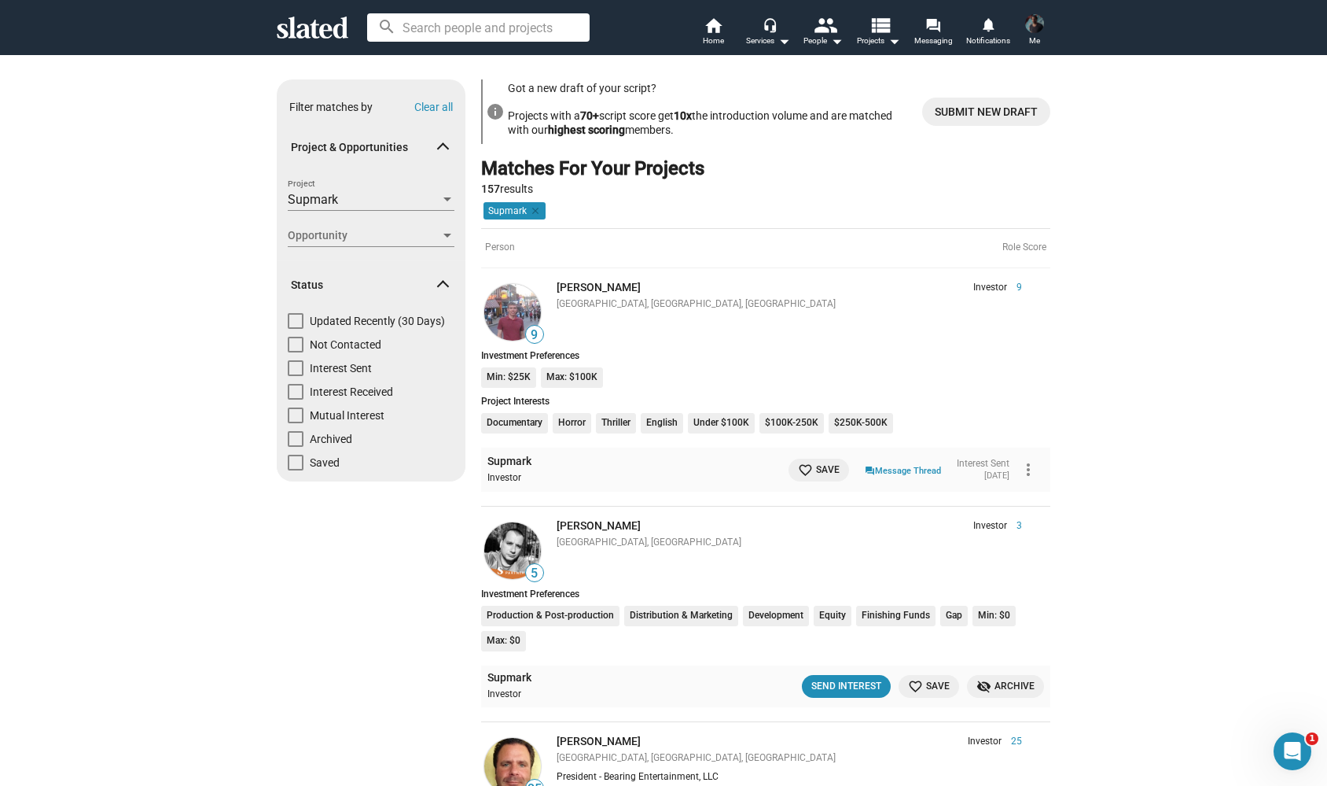
click at [506, 182] on span "157 results" at bounding box center [507, 188] width 52 height 13
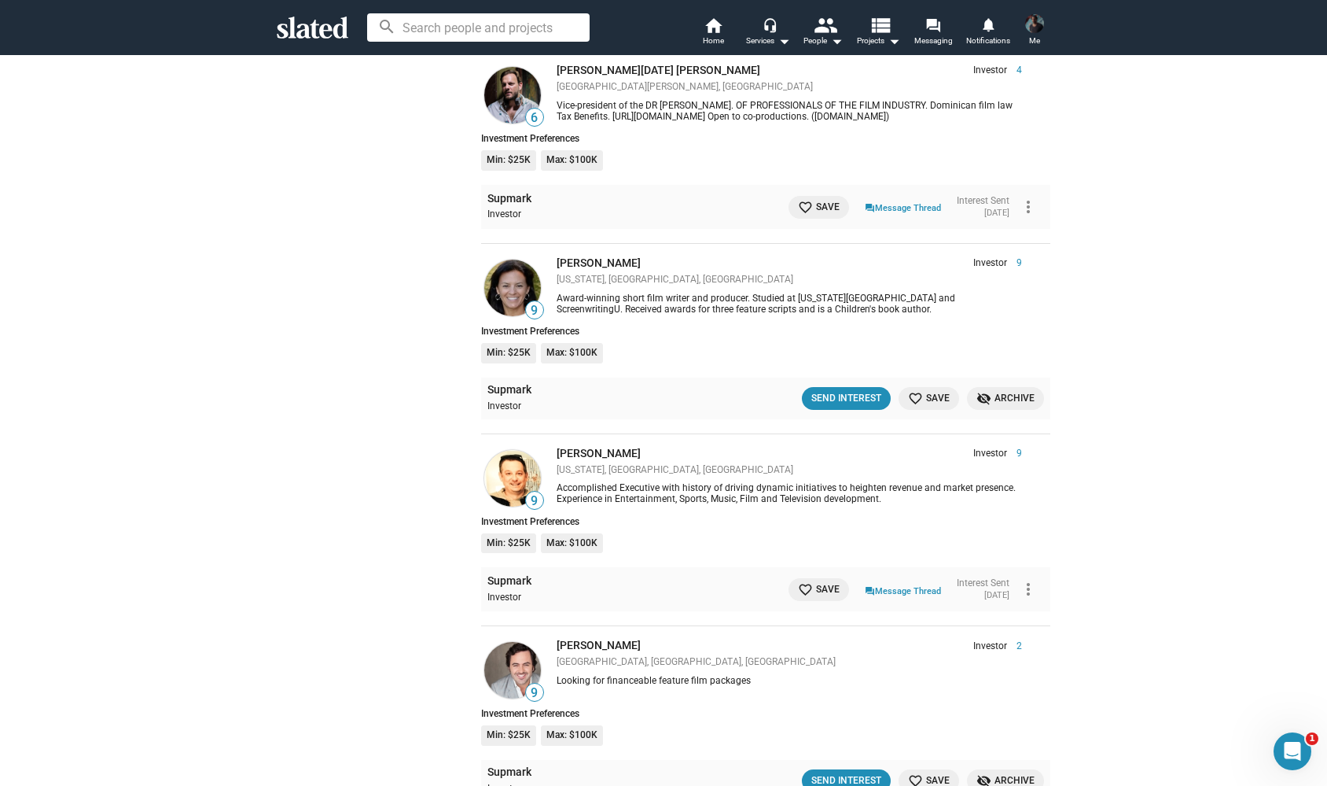
scroll to position [2233, 0]
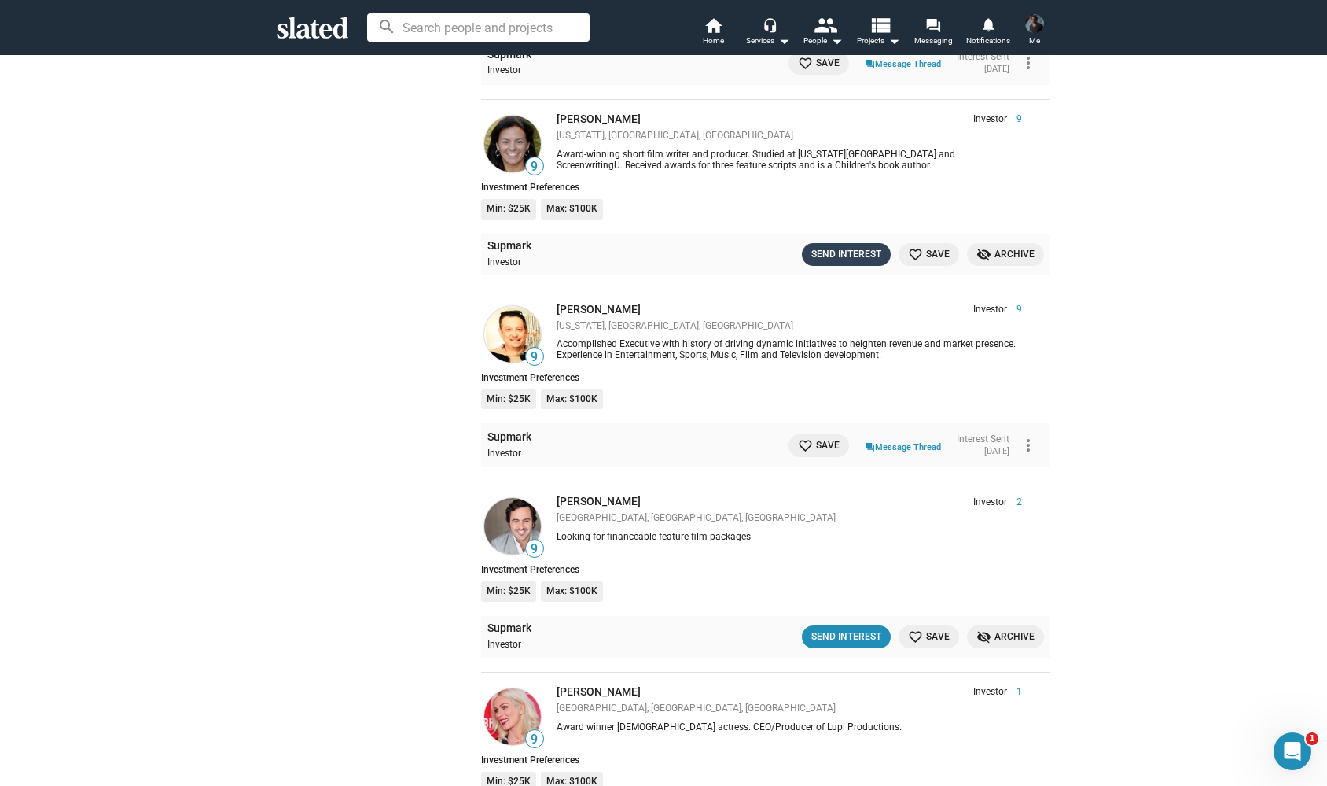
click at [841, 246] on div "Send Interest" at bounding box center [847, 254] width 70 height 17
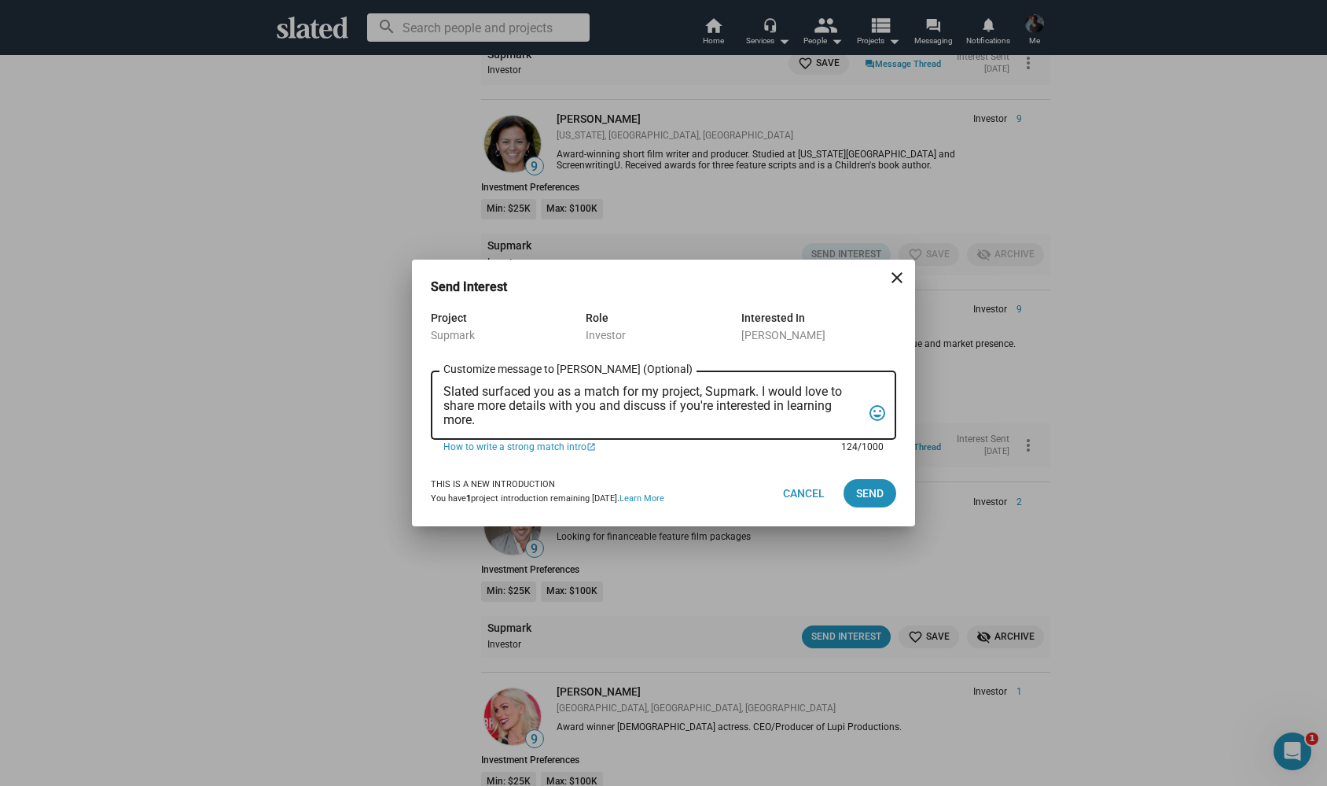
drag, startPoint x: 487, startPoint y: 422, endPoint x: 440, endPoint y: 396, distance: 53.5
click at [440, 396] on div "Slated surfaced you as a match for my project, Supmark. I would love to share m…" at bounding box center [664, 404] width 466 height 72
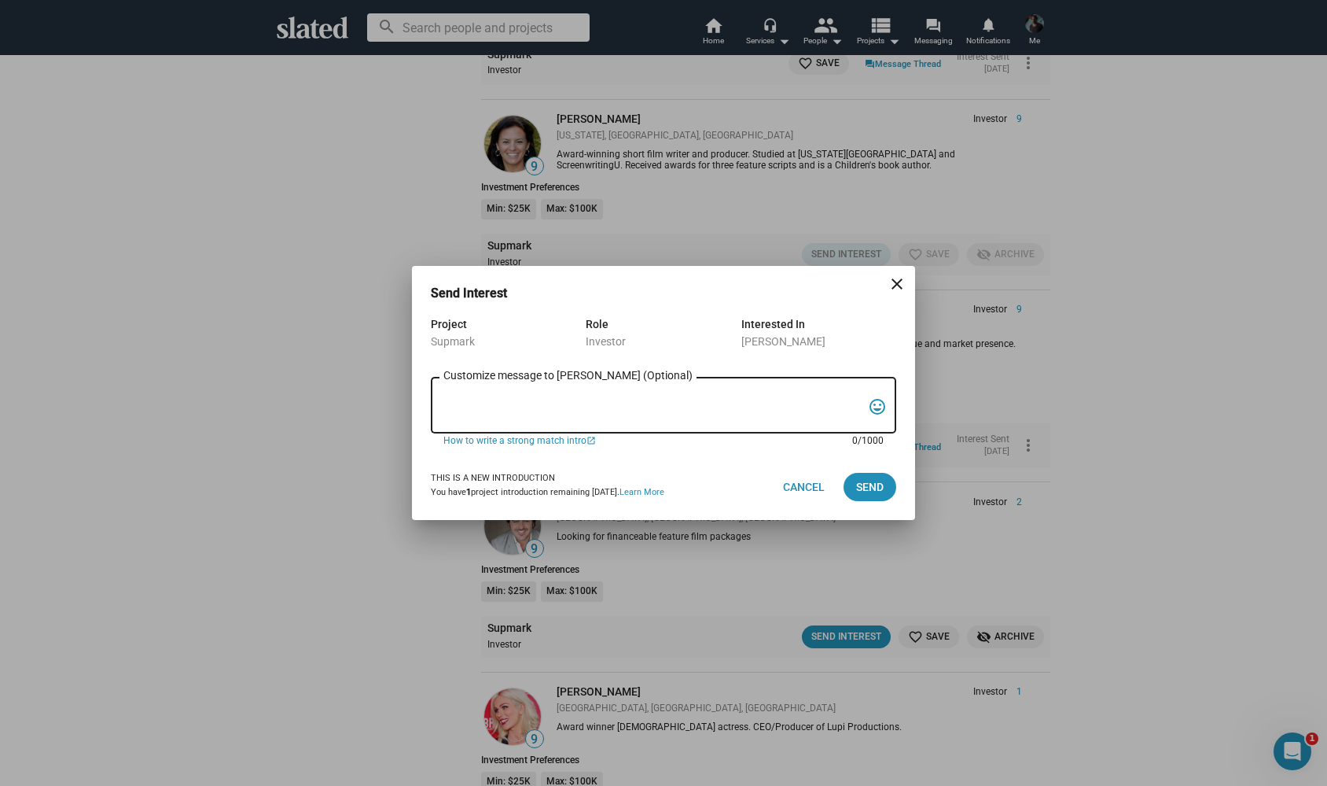
paste textarea "Lo Ipsu, Do sitametc adipis elitsed ;-) Do eius te Incididun Utlabore etd M ali…"
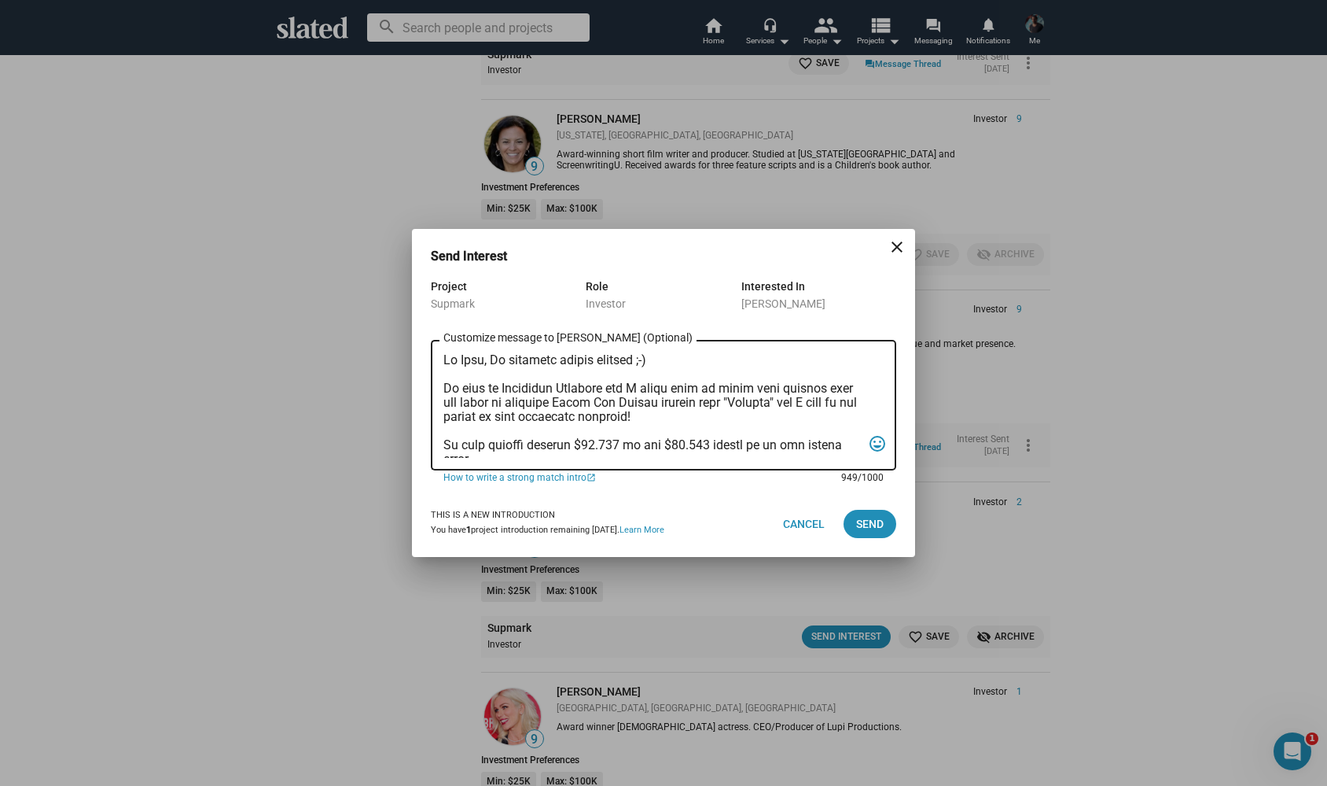
scroll to position [0, 0]
click at [482, 362] on textarea "Customize message to [PERSON_NAME] (Optional) Customize message (Optional)" at bounding box center [653, 405] width 418 height 105
type textarea "Lo Ipsumd, Si ametcons adipis elitsed ;-) Do eius te Incididun Utlabore etd M a…"
click at [869, 519] on span "Send" at bounding box center [870, 524] width 28 height 28
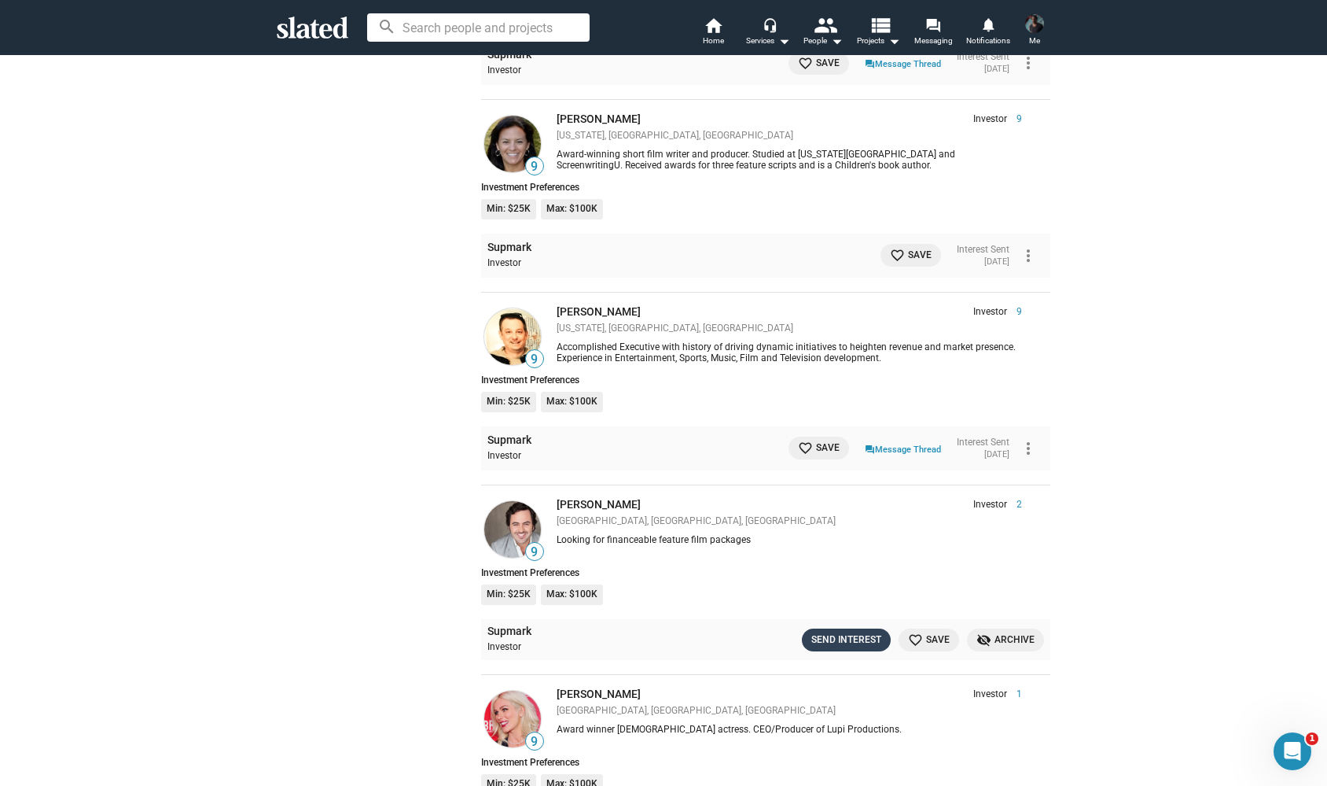
click at [839, 631] on div "Send Interest" at bounding box center [847, 639] width 70 height 17
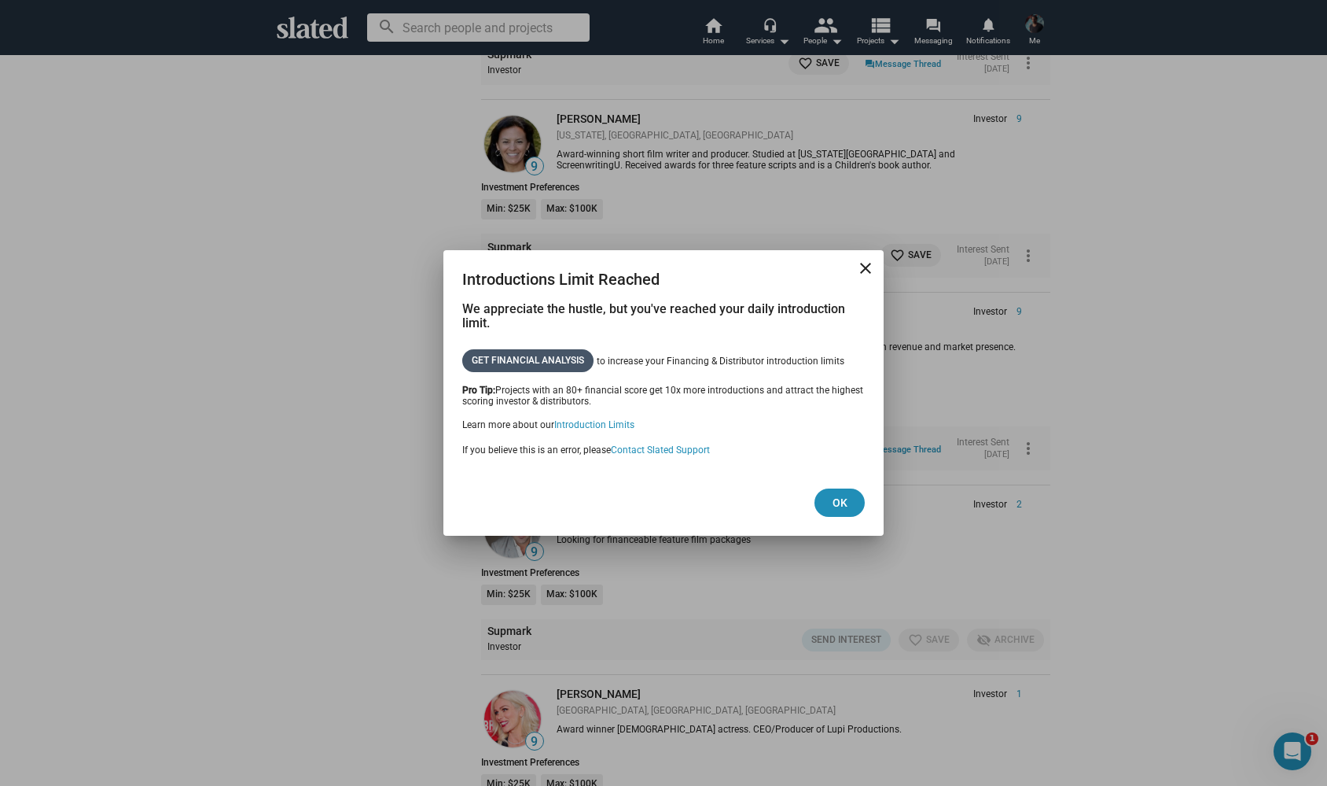
click at [495, 362] on span "Get Financial Analysis" at bounding box center [528, 360] width 112 height 17
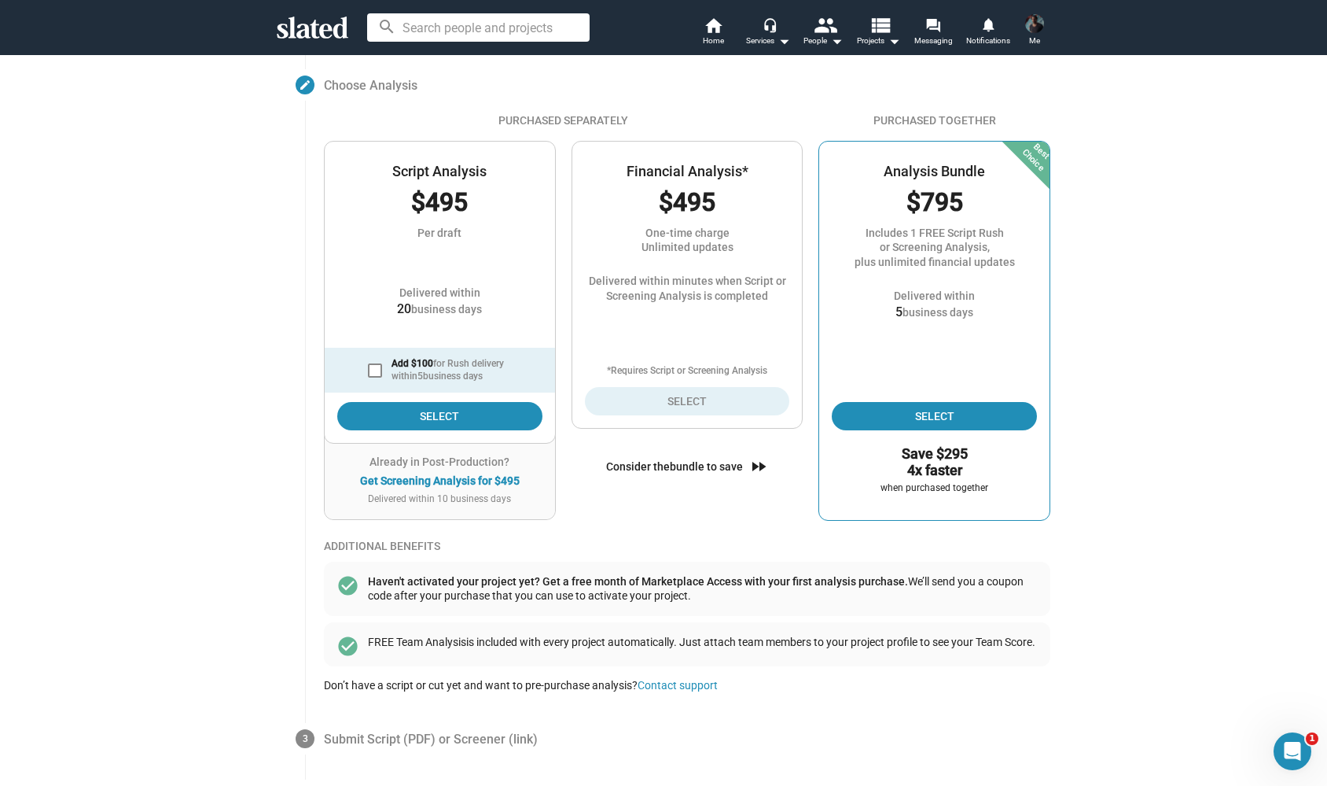
scroll to position [170, 0]
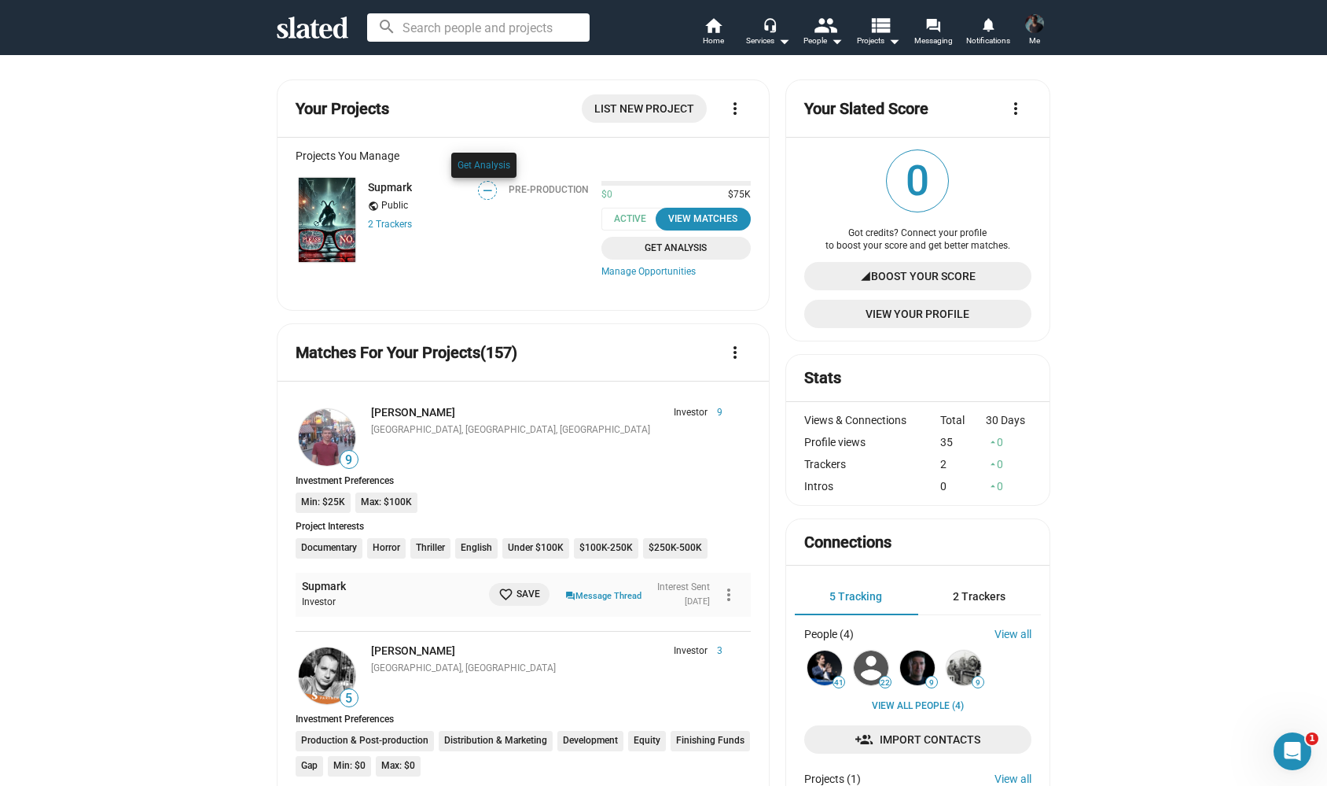
click at [485, 193] on div at bounding box center [483, 181] width 73 height 64
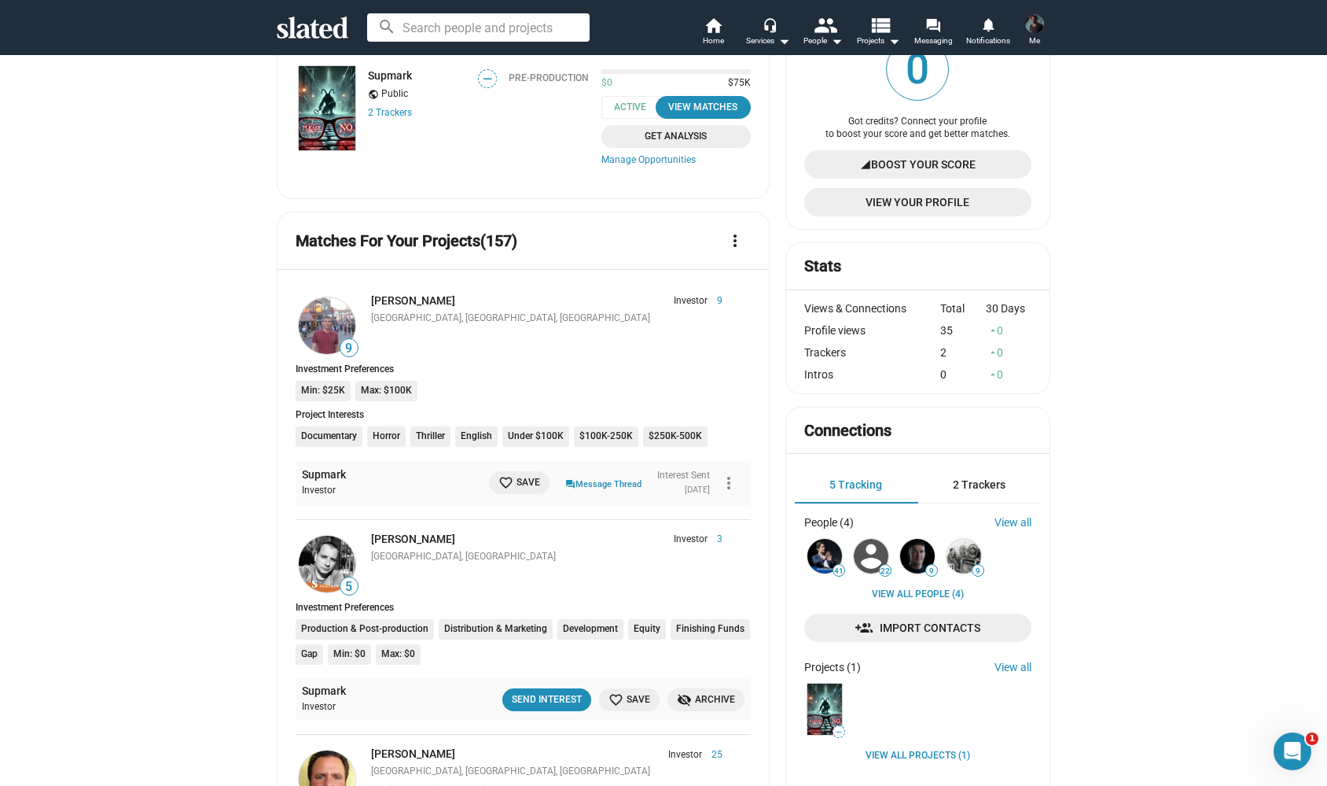
click at [499, 480] on mat-icon "favorite_border" at bounding box center [506, 482] width 15 height 15
click at [401, 300] on link "[PERSON_NAME]" at bounding box center [413, 300] width 84 height 13
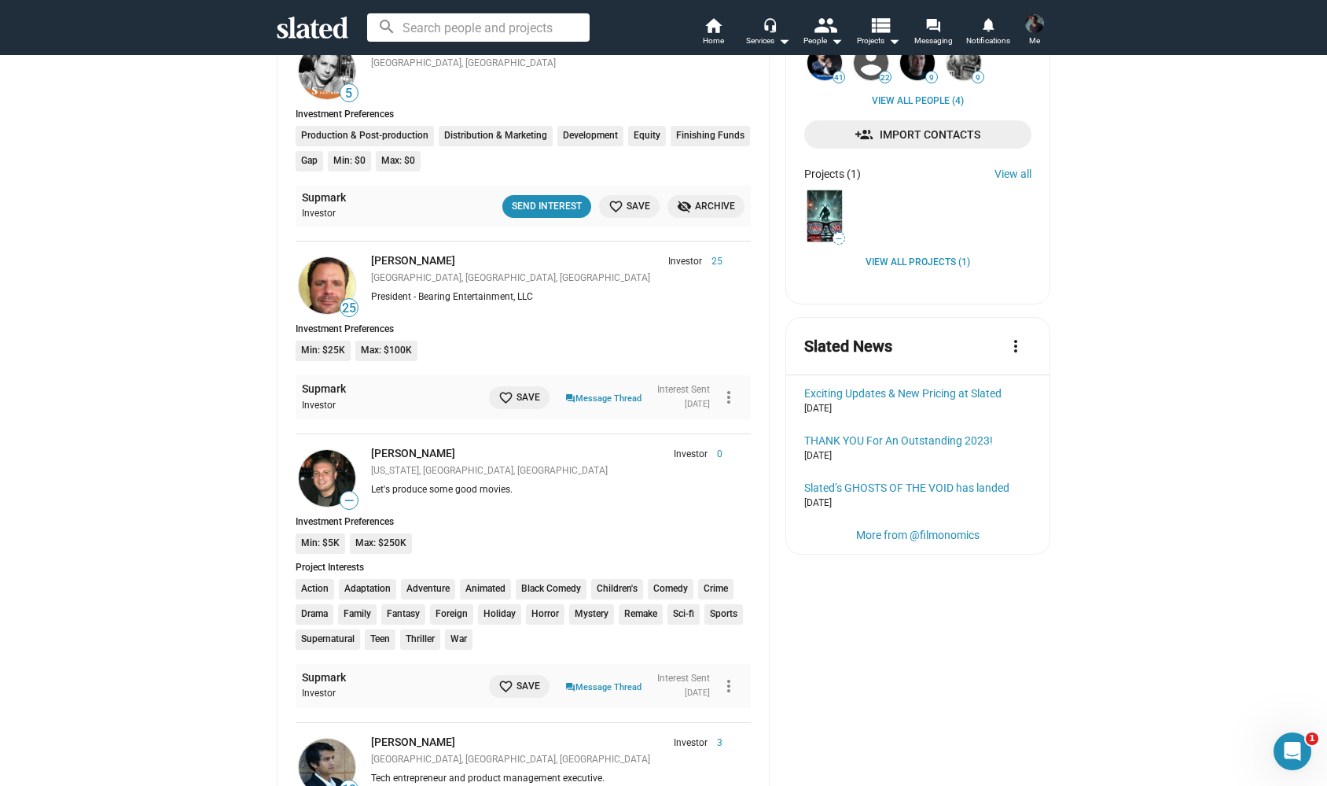
scroll to position [727, 0]
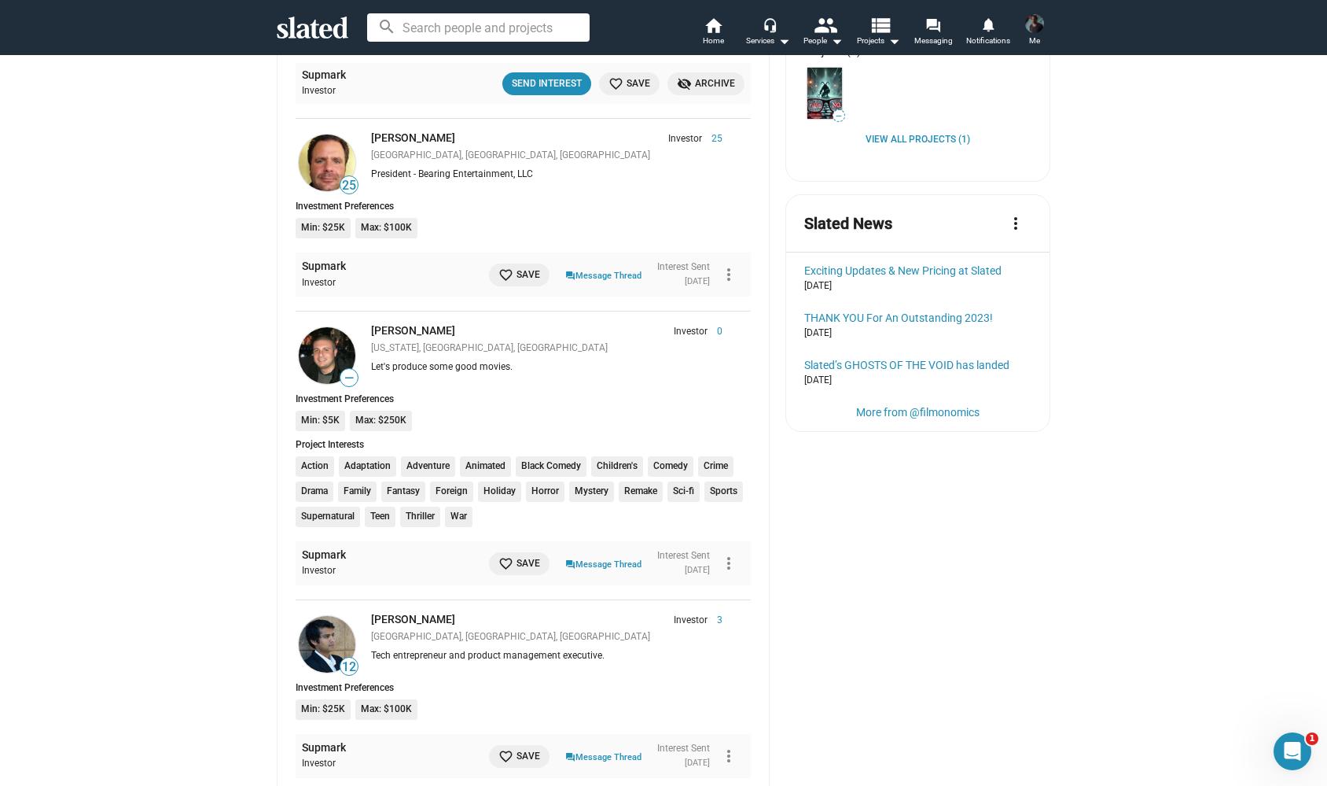
click at [514, 556] on span "favorite_border Save" at bounding box center [520, 563] width 42 height 17
click at [716, 133] on span "25" at bounding box center [712, 139] width 20 height 13
click at [443, 324] on link "[PERSON_NAME]" at bounding box center [413, 330] width 84 height 13
click at [499, 555] on span "favorite Saved" at bounding box center [516, 563] width 48 height 17
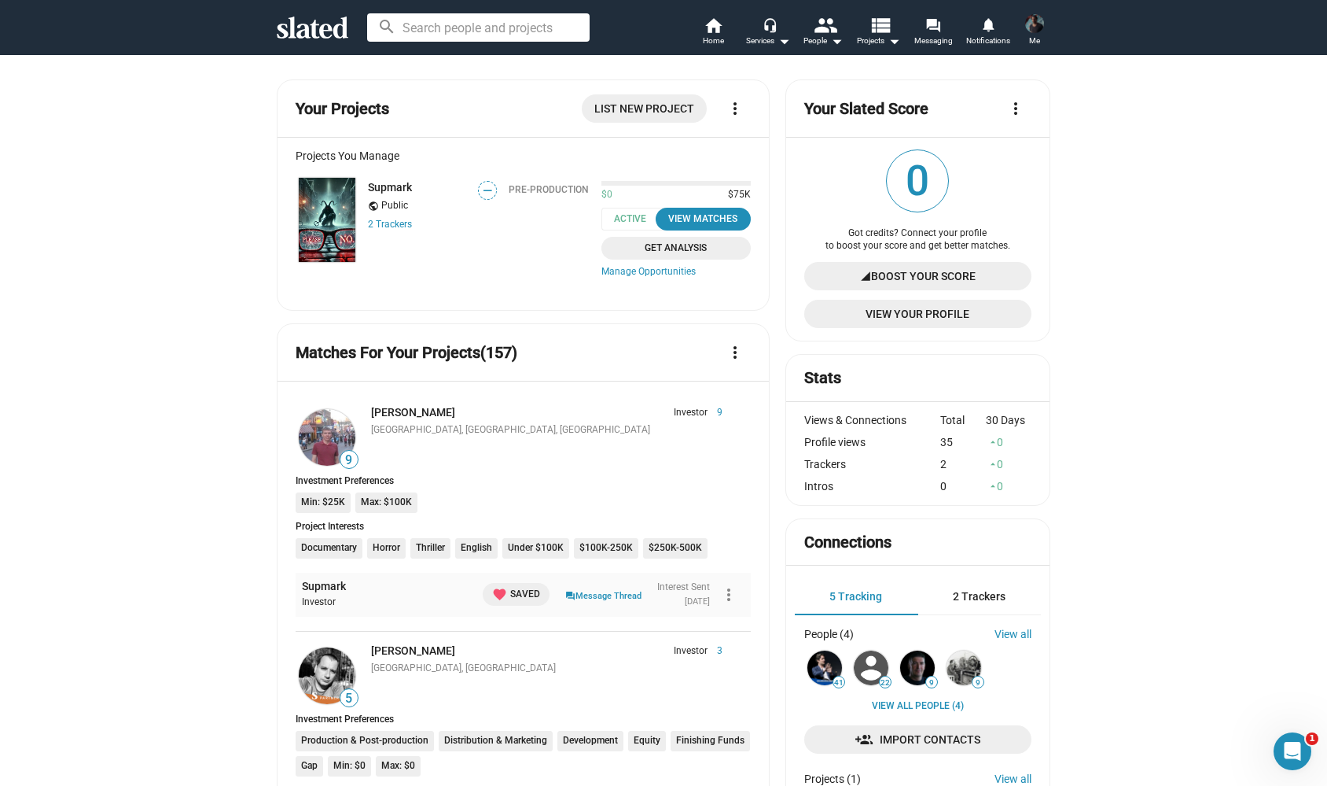
scroll to position [0, 0]
click at [396, 186] on link "Supmark" at bounding box center [390, 187] width 44 height 13
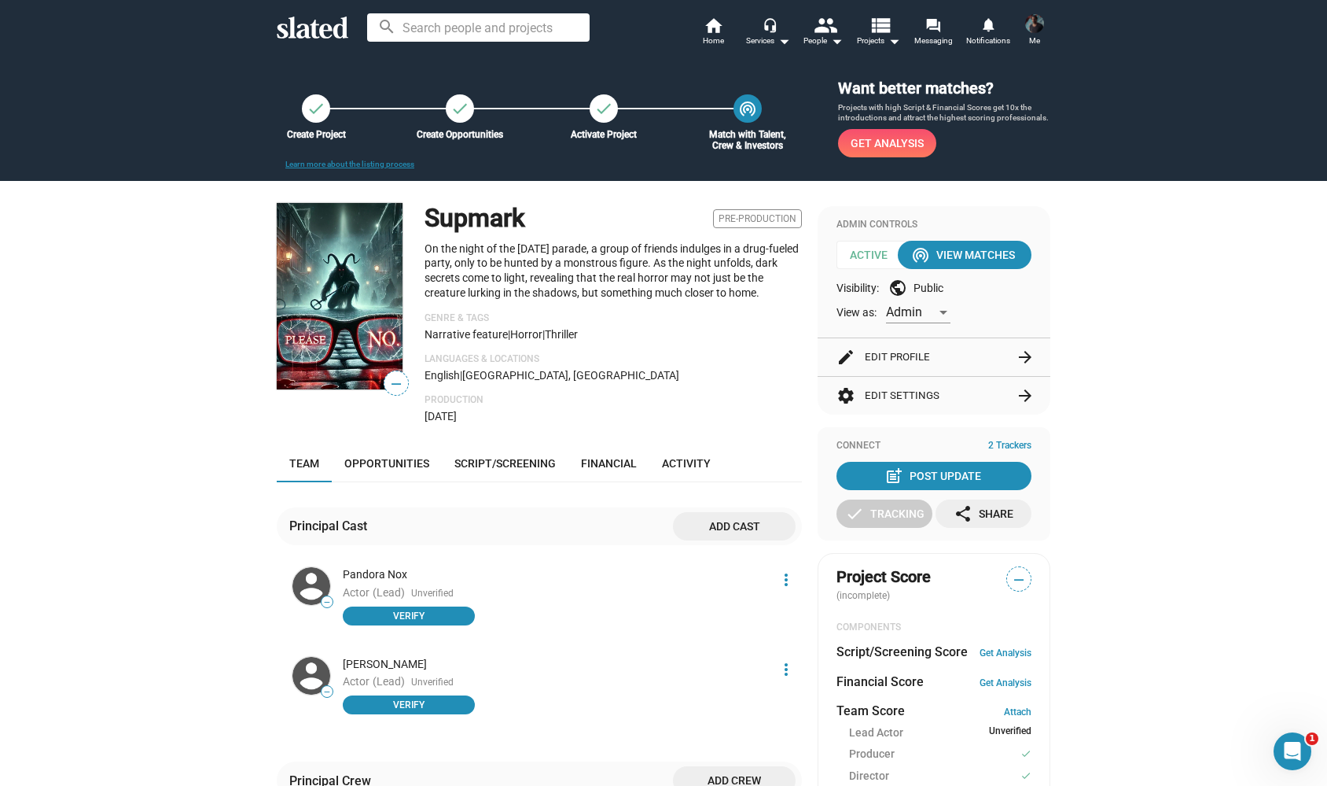
click at [510, 248] on p "On the night of the [DATE] parade, a group of friends indulges in a drug-fueled…" at bounding box center [613, 270] width 377 height 58
click at [646, 287] on p "On the night of the [DATE] parade, a group of friends indulges in a drug-fueled…" at bounding box center [613, 270] width 377 height 58
click at [899, 352] on button "edit Edit Profile arrow_forward" at bounding box center [934, 357] width 195 height 38
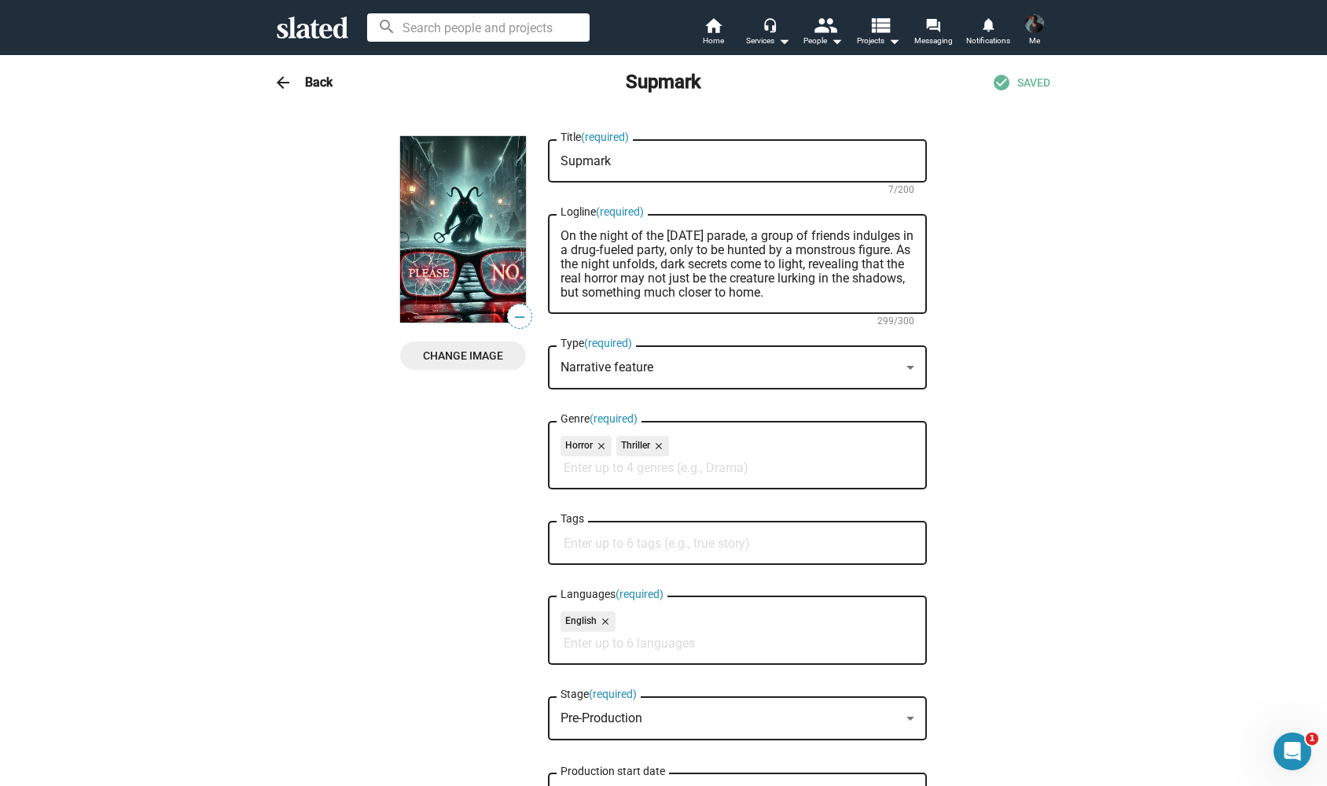
click at [561, 235] on textarea "On the night of the [DATE] parade, a group of friends indulges in a drug-fueled…" at bounding box center [738, 264] width 354 height 71
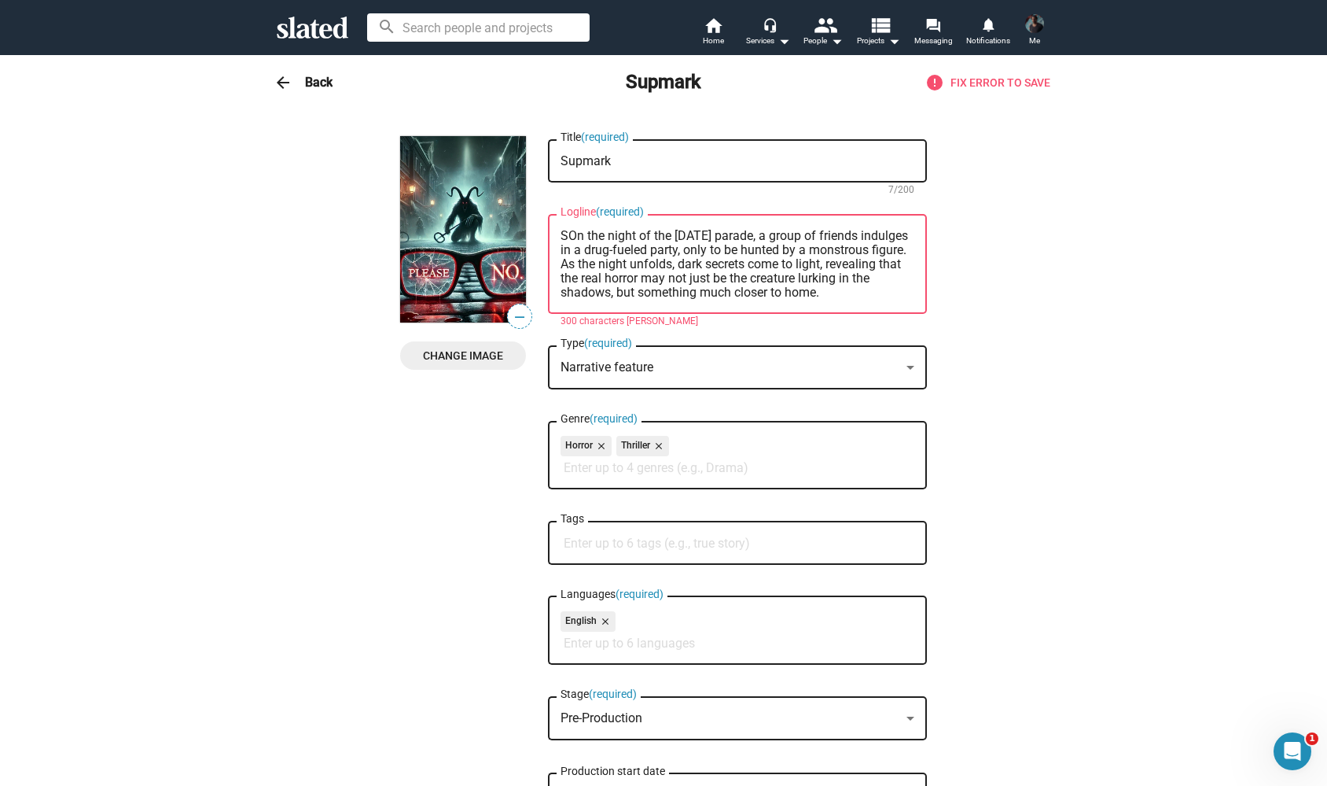
type textarea "On the night of the [DATE] parade, a group of friends indulges in a drug-fueled…"
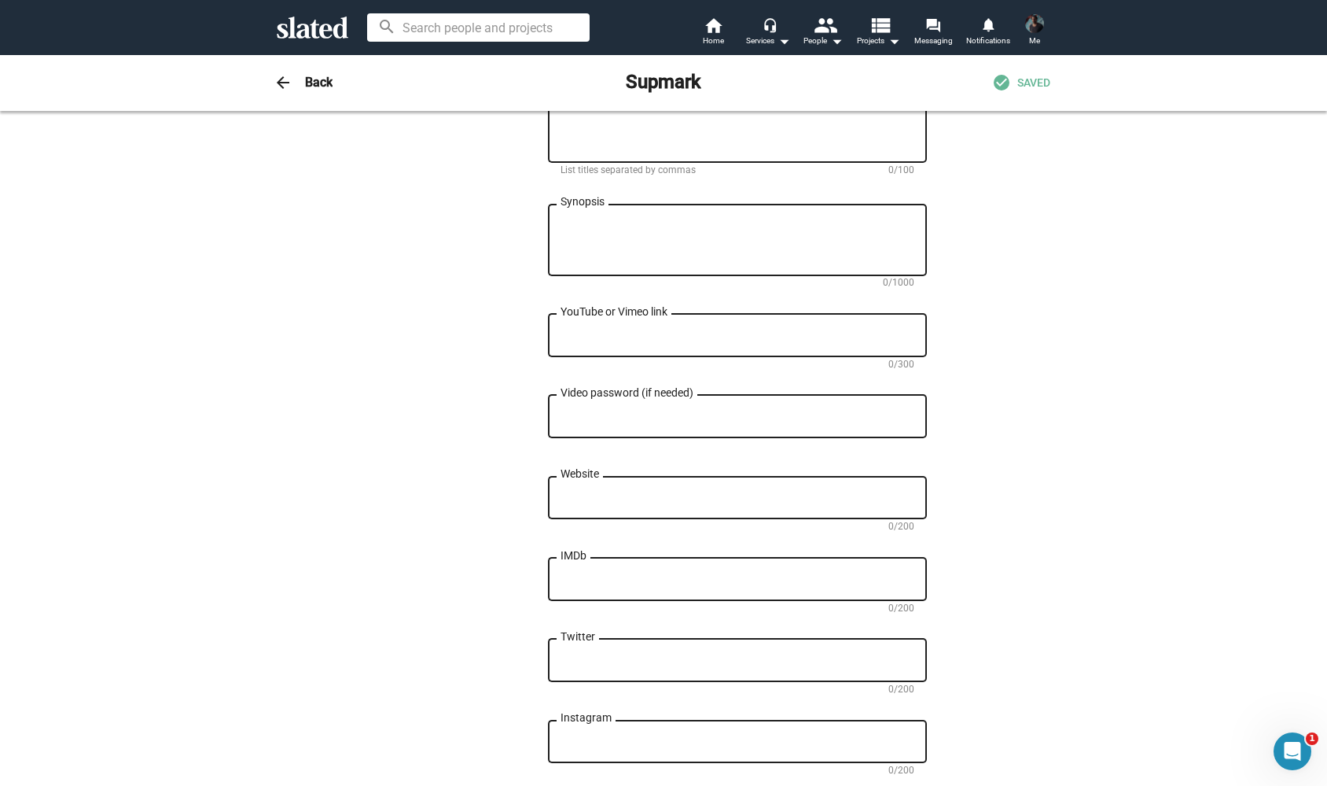
scroll to position [1005, 0]
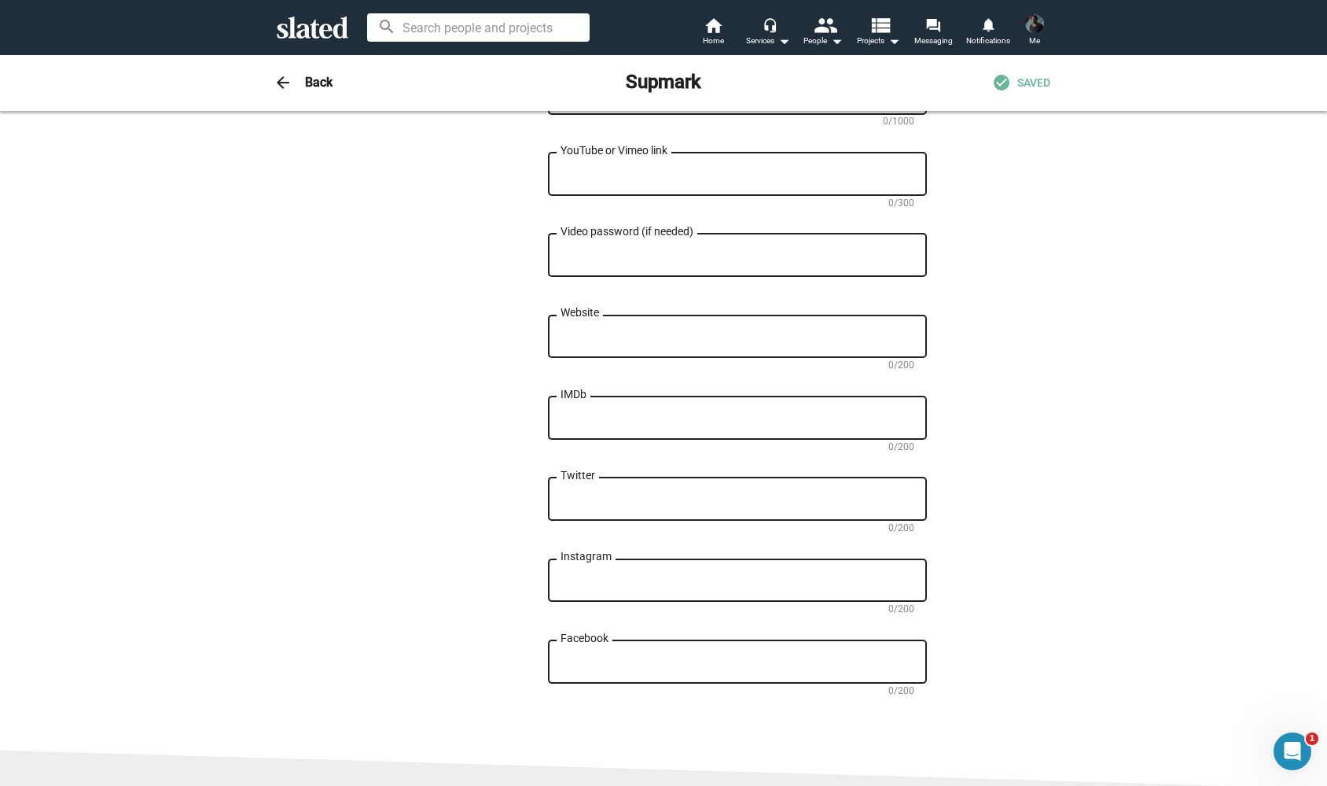
click at [627, 418] on div "IMDb" at bounding box center [738, 416] width 354 height 46
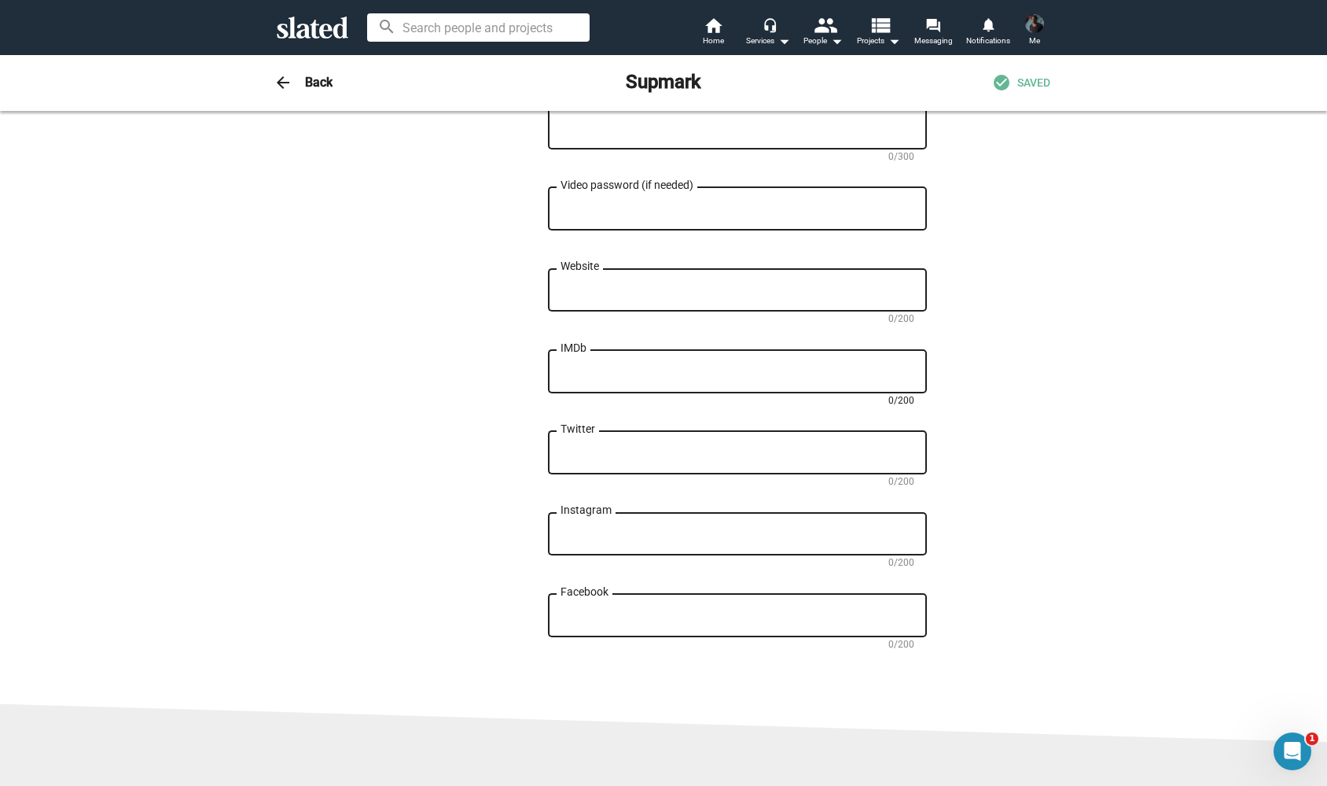
scroll to position [1058, 0]
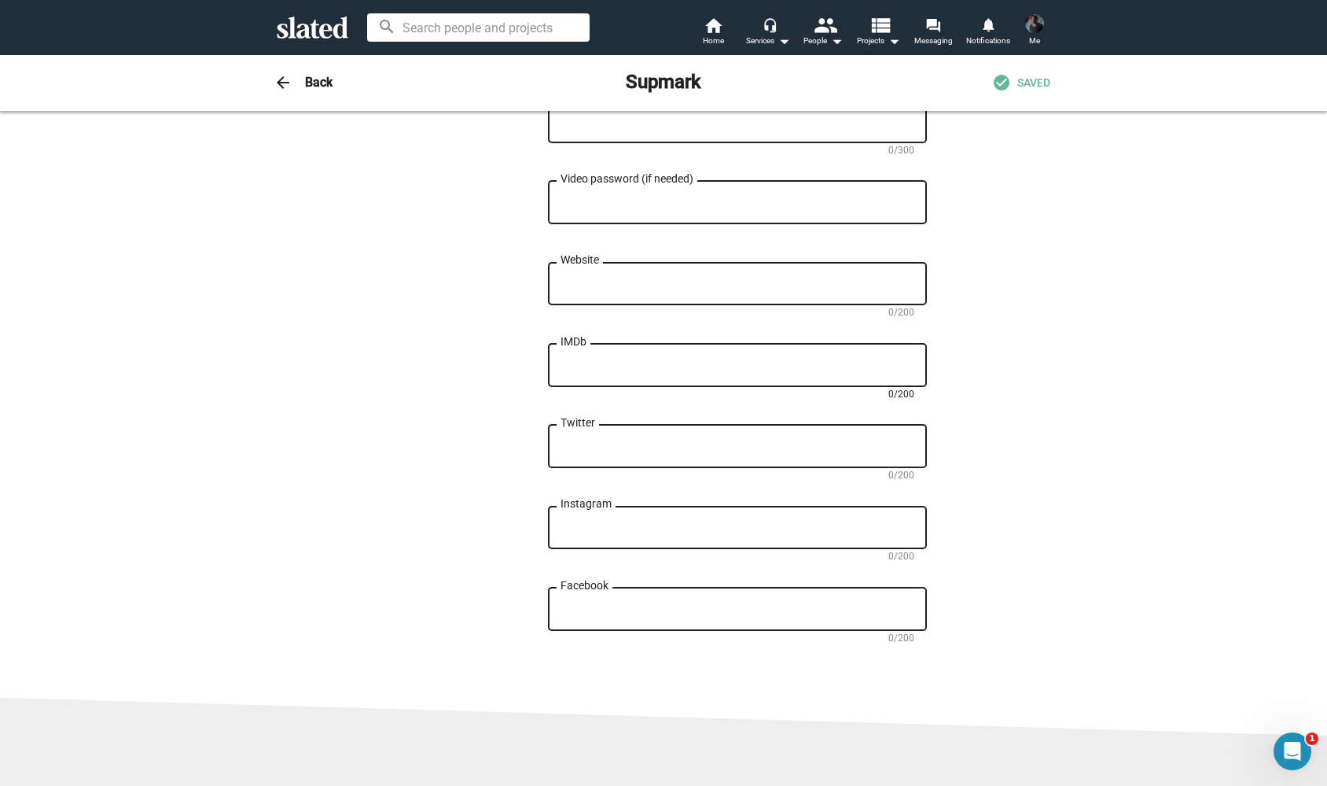
paste textarea "https://www.imdb.com/name/nm3067806/"
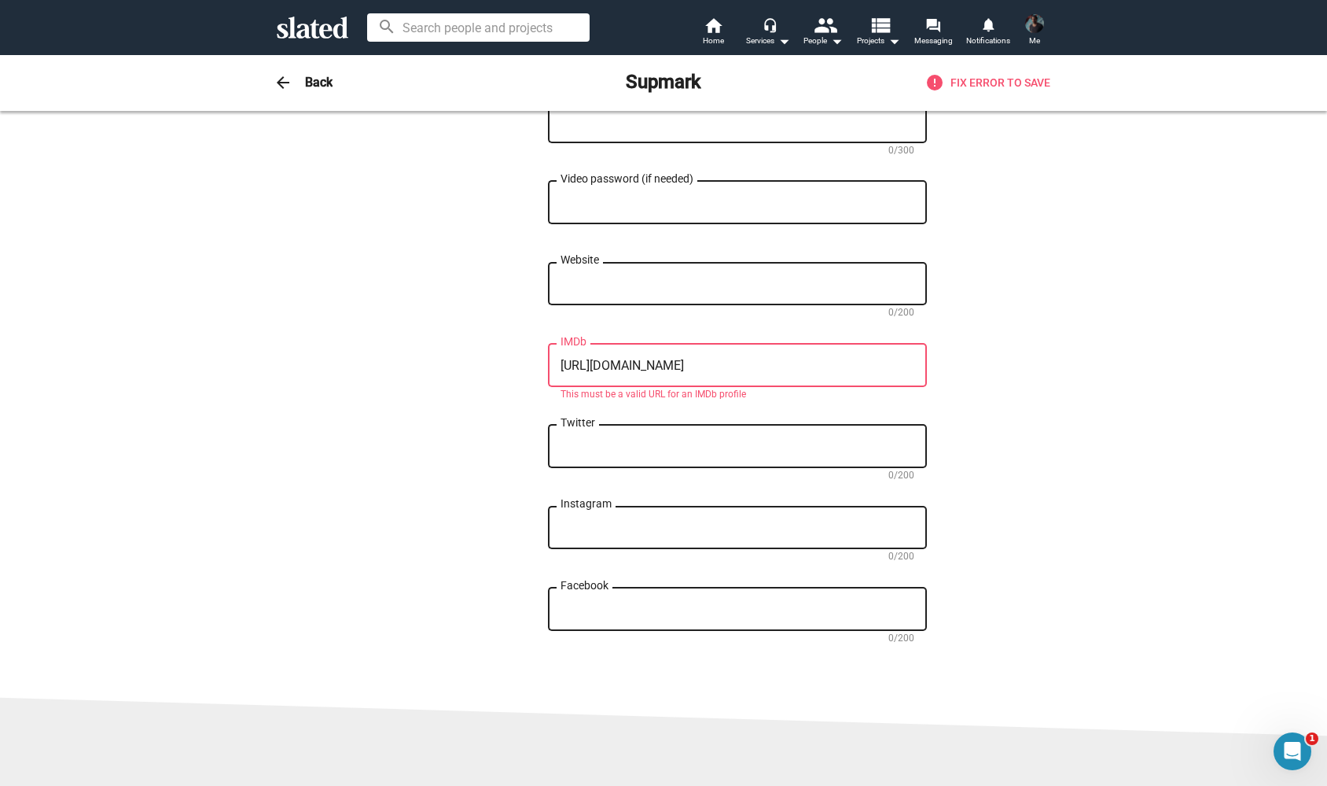
click at [846, 387] on div "https://www.imdb.com/name/nm3067806/ IMDb" at bounding box center [738, 364] width 354 height 46
click at [830, 373] on textarea "https://www.imdb.com/name/nm3067806/" at bounding box center [738, 366] width 354 height 14
drag, startPoint x: 603, startPoint y: 377, endPoint x: 474, endPoint y: 377, distance: 129.0
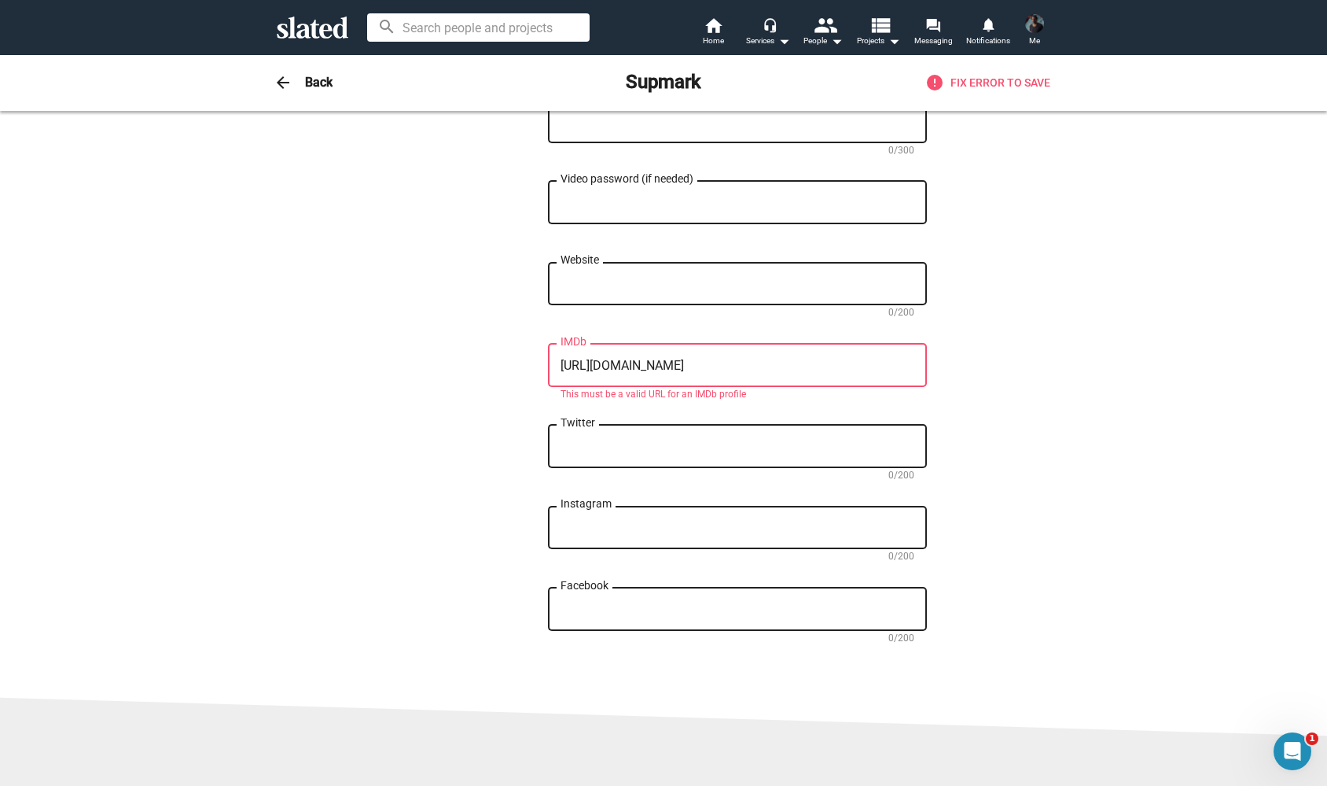
drag, startPoint x: 649, startPoint y: 377, endPoint x: 459, endPoint y: 377, distance: 189.5
click at [694, 373] on textarea "name/nm3067806" at bounding box center [738, 366] width 354 height 14
type textarea "name/nm30678"
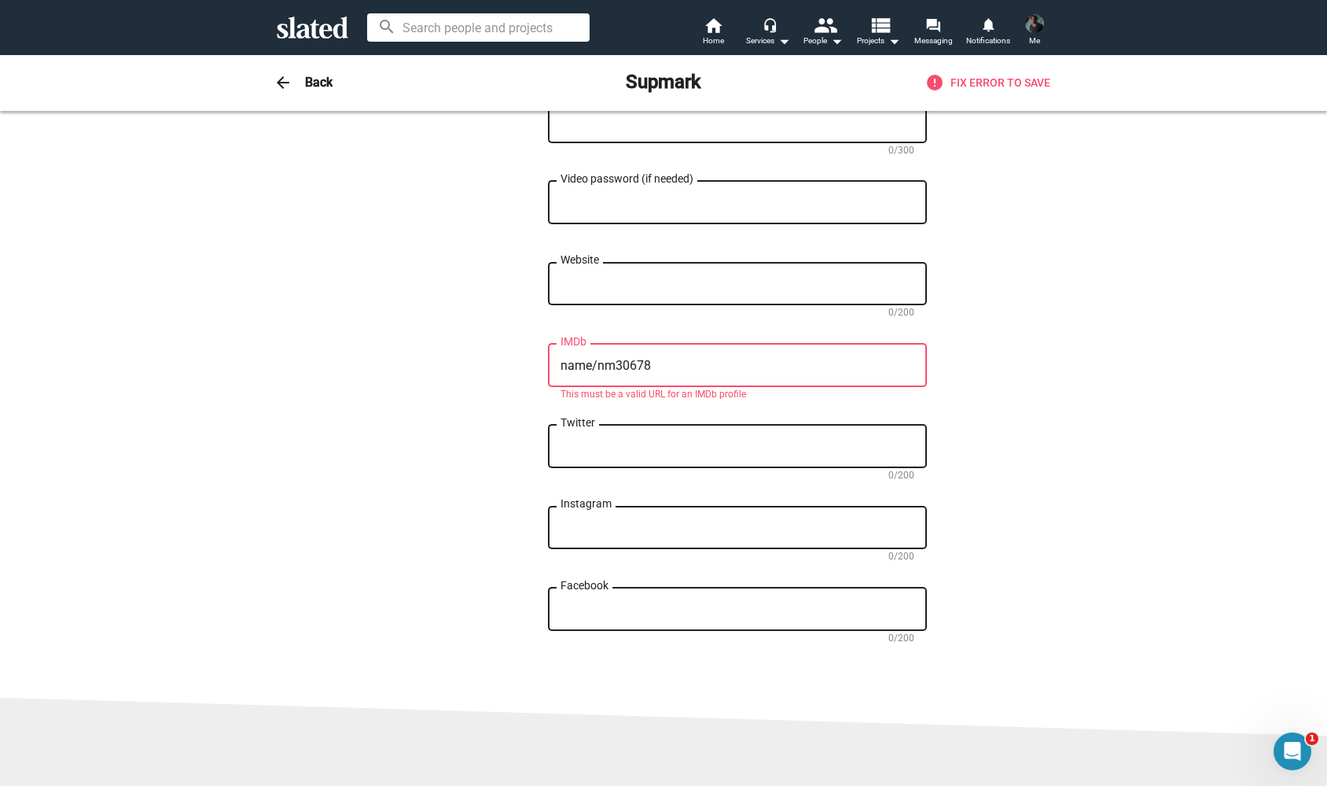
click at [661, 368] on div "name/nm30678 IMDb" at bounding box center [738, 364] width 354 height 46
drag, startPoint x: 666, startPoint y: 373, endPoint x: 410, endPoint y: 373, distance: 256.4
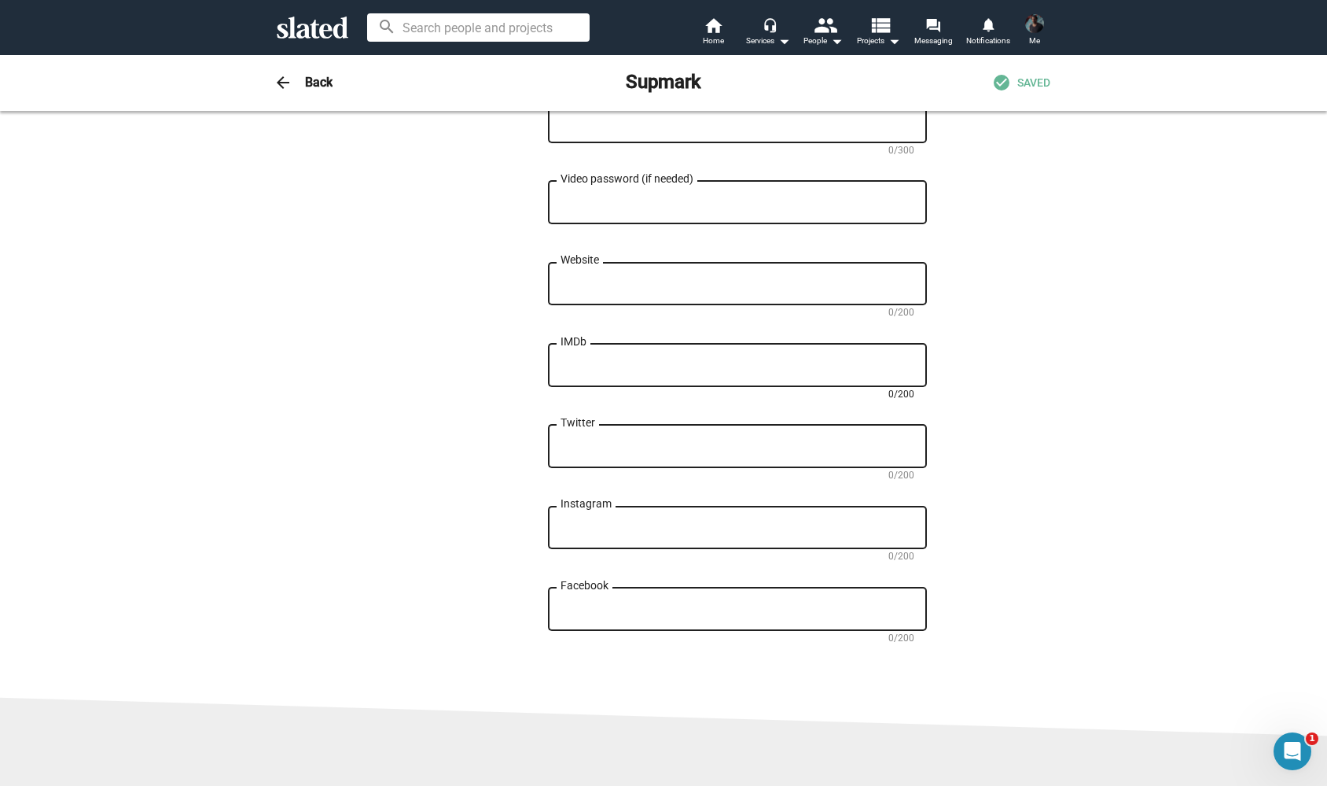
paste textarea "https://www.imdb.com/name/nm3067806/"
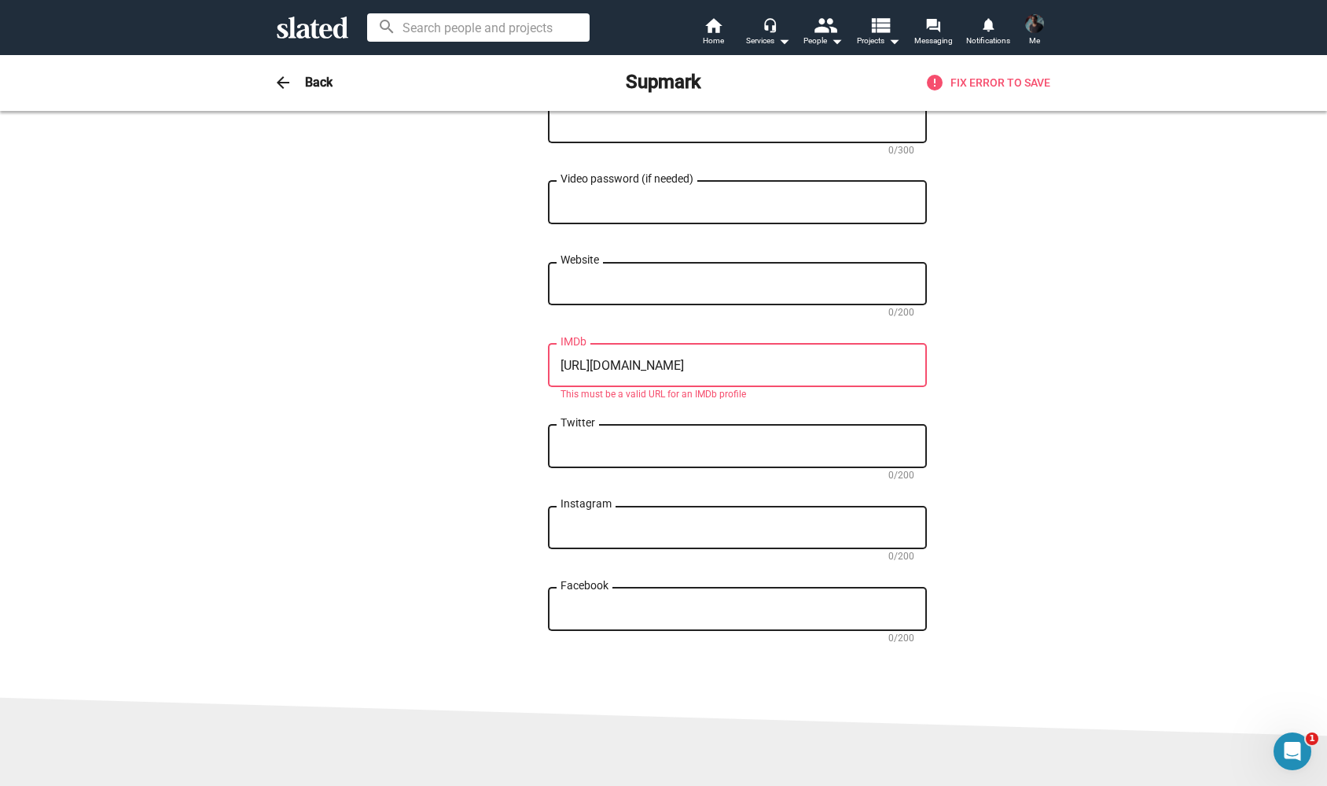
drag, startPoint x: 818, startPoint y: 377, endPoint x: 418, endPoint y: 374, distance: 400.3
type textarea "[PERSON_NAME]"
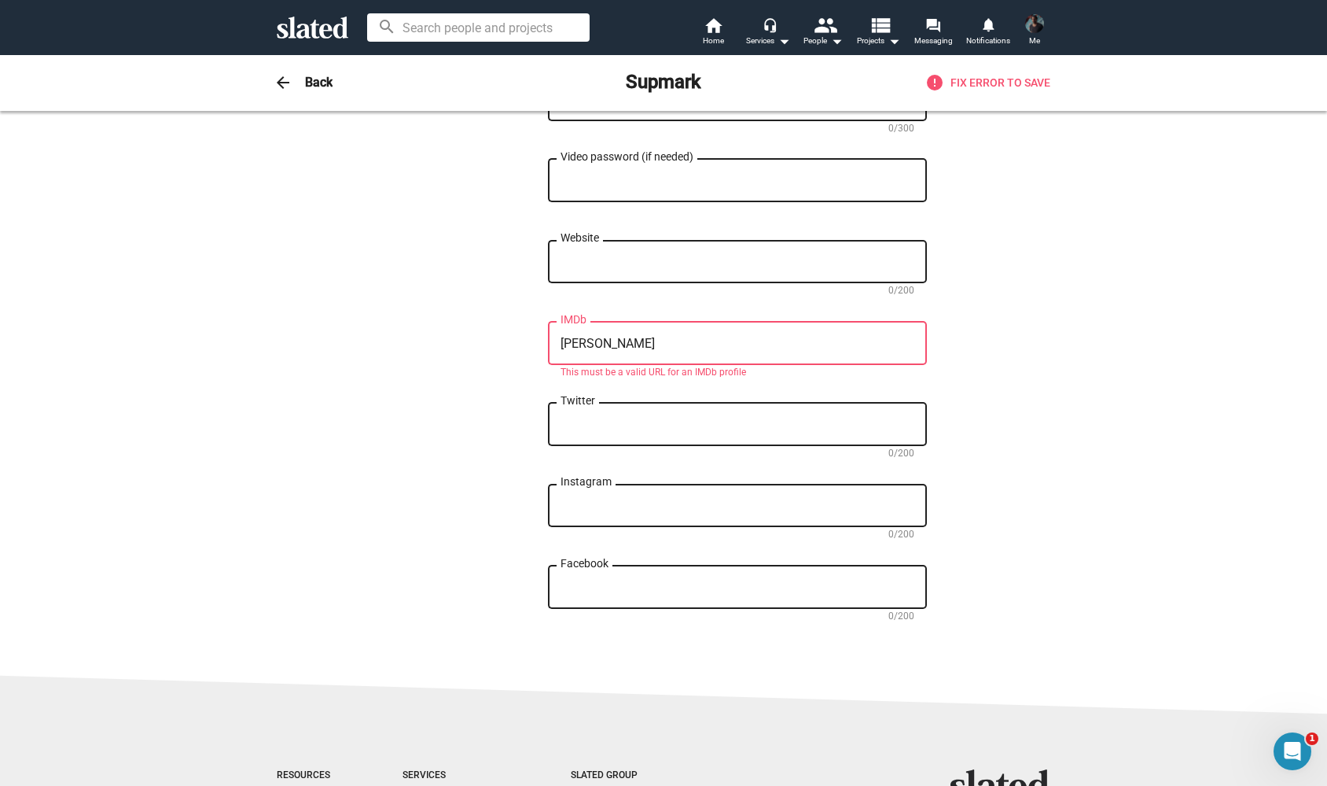
scroll to position [1044, 0]
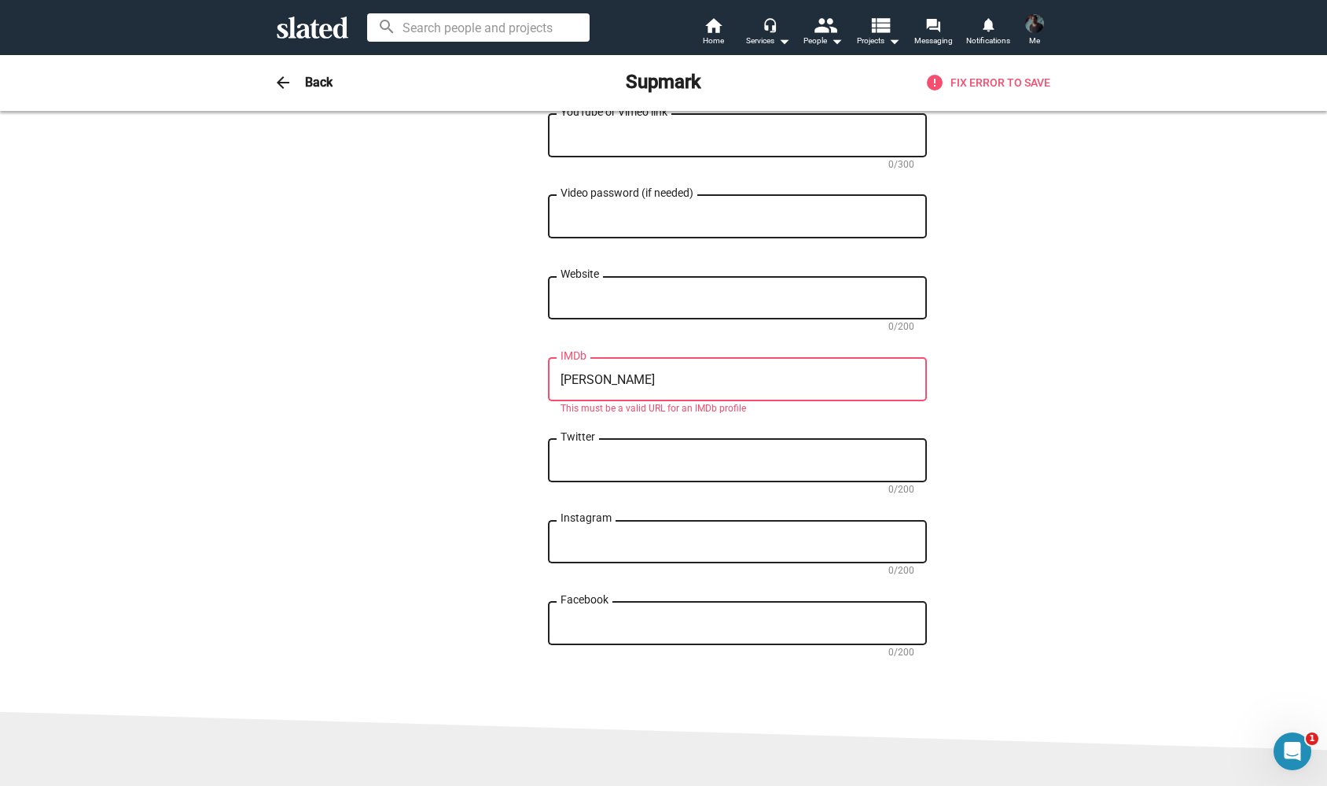
drag, startPoint x: 698, startPoint y: 388, endPoint x: 470, endPoint y: 388, distance: 227.3
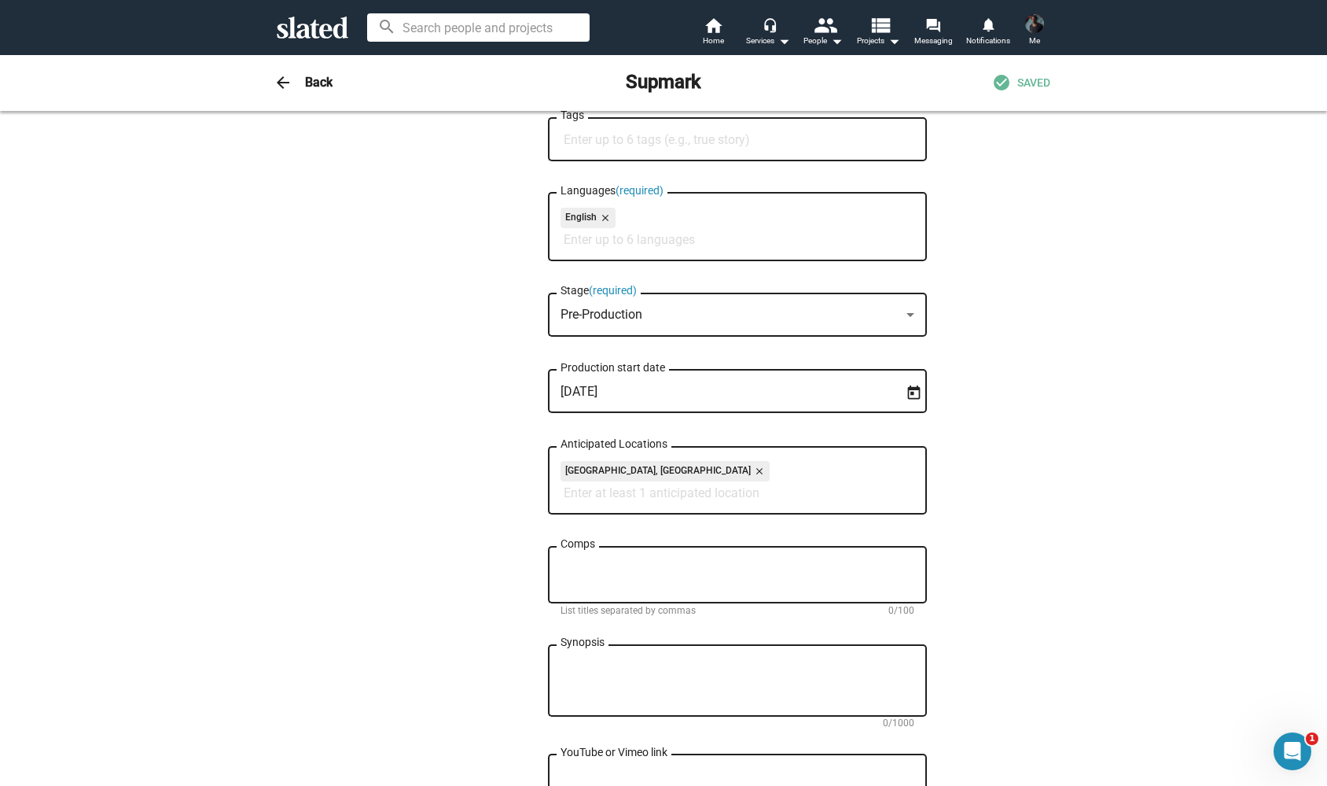
scroll to position [453, 0]
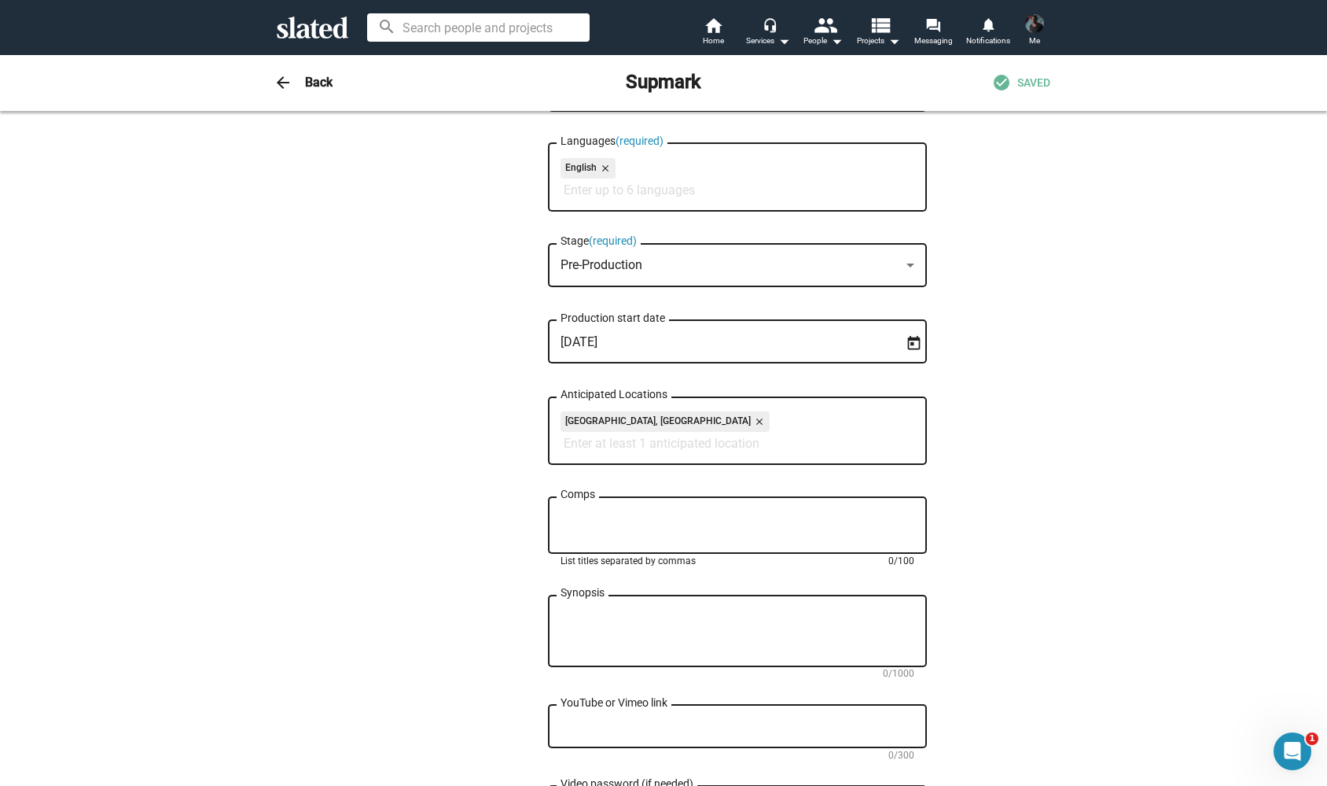
click at [650, 531] on textarea "Comps" at bounding box center [738, 525] width 354 height 28
click at [583, 505] on div "Comps" at bounding box center [738, 523] width 354 height 61
click at [581, 501] on div "Comps" at bounding box center [738, 523] width 354 height 61
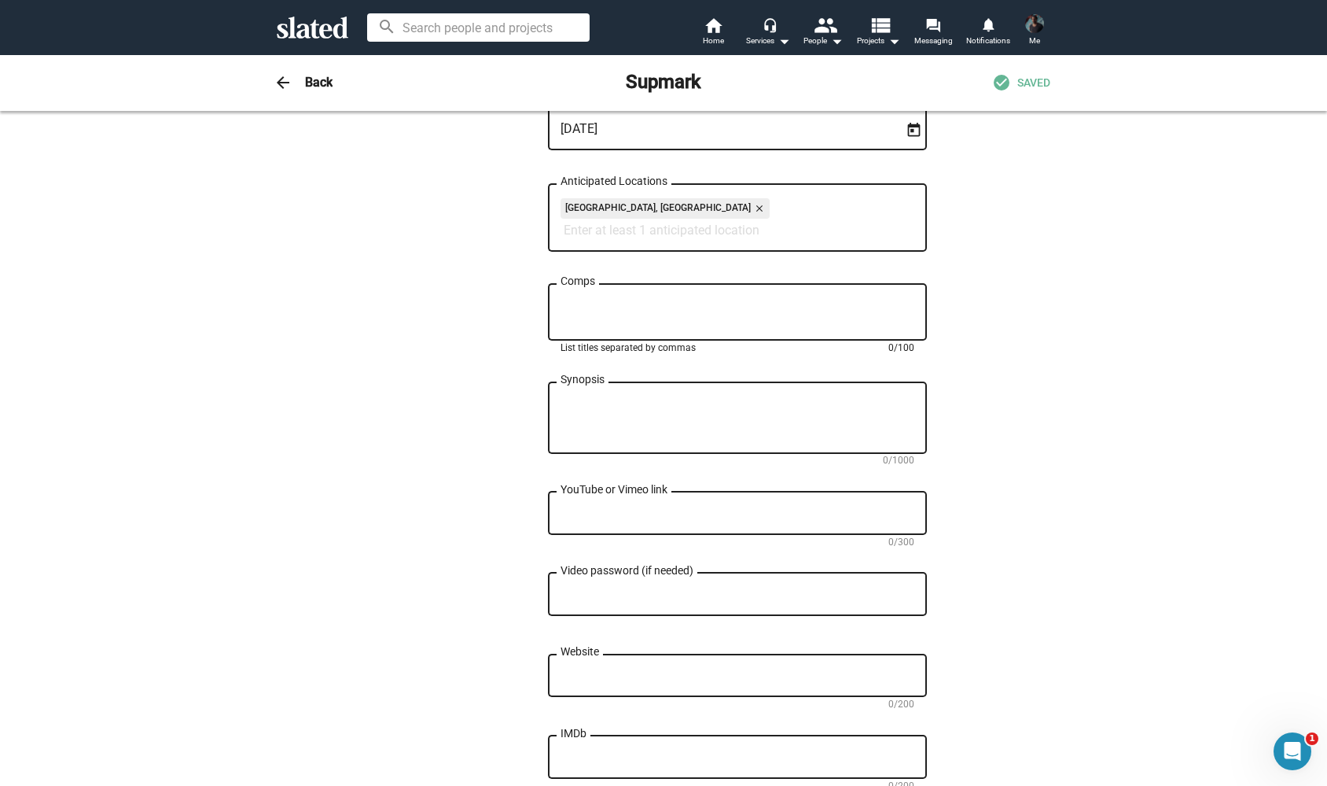
scroll to position [648, 0]
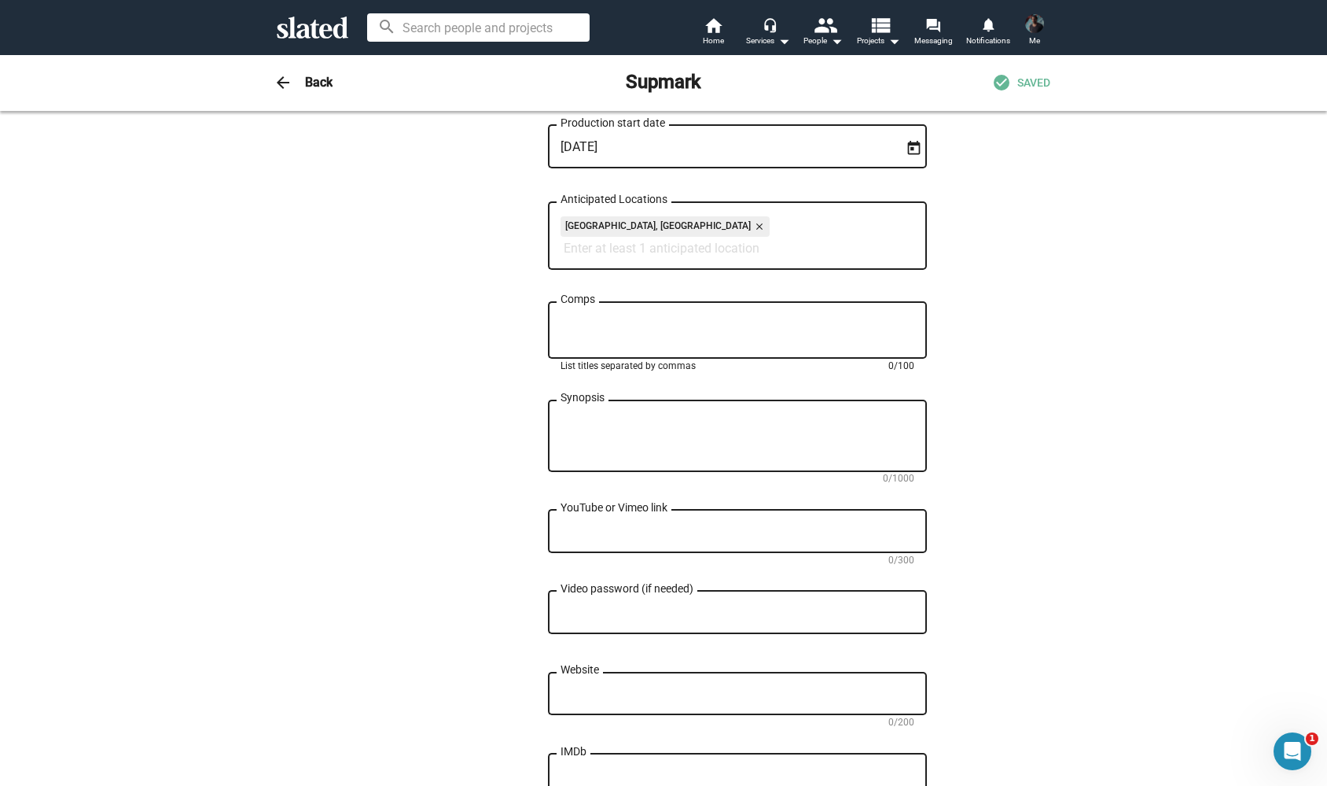
click at [637, 423] on textarea "Synopsis" at bounding box center [738, 436] width 354 height 42
drag, startPoint x: 624, startPoint y: 429, endPoint x: 545, endPoint y: 429, distance: 78.6
click at [545, 429] on div "— Change Image — Change Image Supmark Title (required) 7/200 On the night of th…" at bounding box center [663, 278] width 527 height 1581
type textarea "5"
click at [564, 430] on textarea "$50.000 out of our $75.000 budget is secured." at bounding box center [738, 436] width 354 height 42
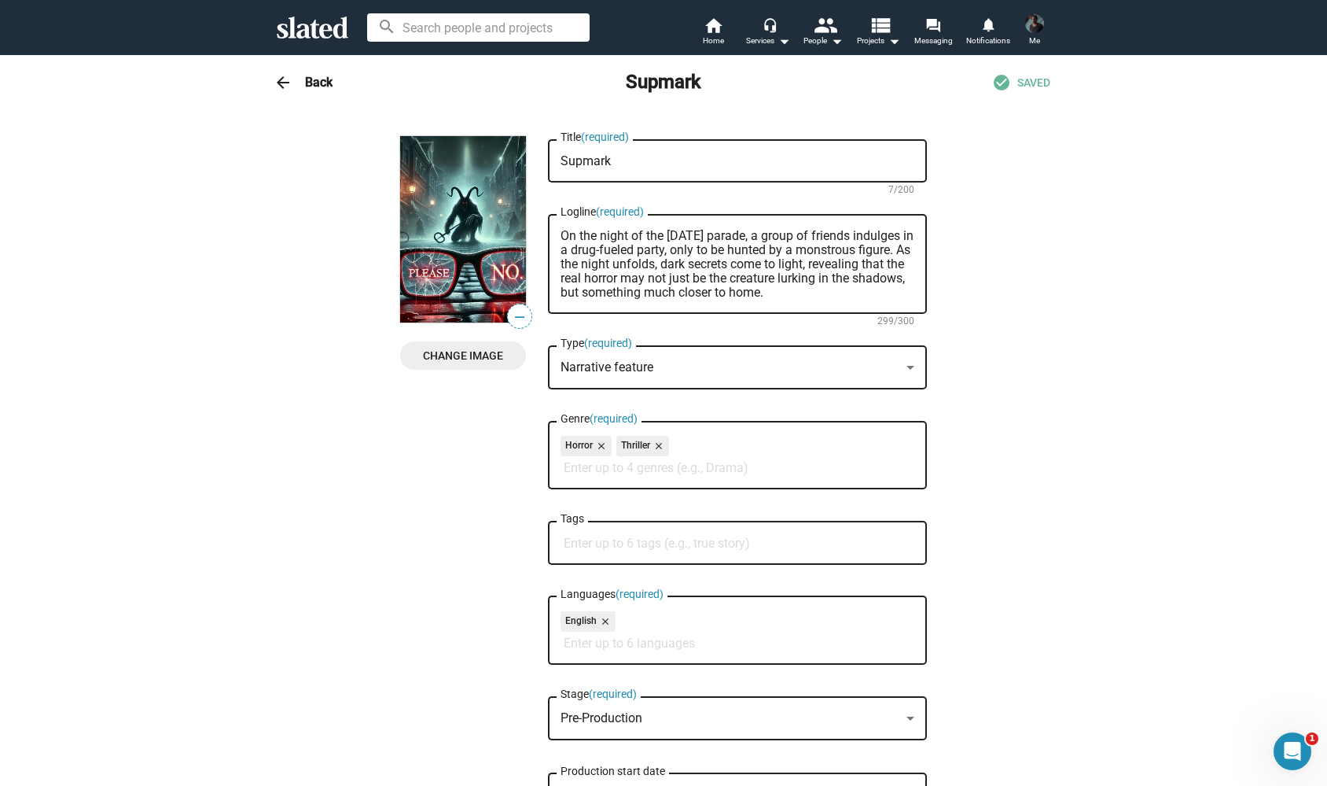
scroll to position [0, 0]
type textarea "Looking for investors: $50.000 out of our $75.000 budget is secured."
click at [1028, 87] on span "SAVING..." at bounding box center [1027, 82] width 48 height 15
click at [327, 87] on h3 "Back" at bounding box center [319, 82] width 28 height 17
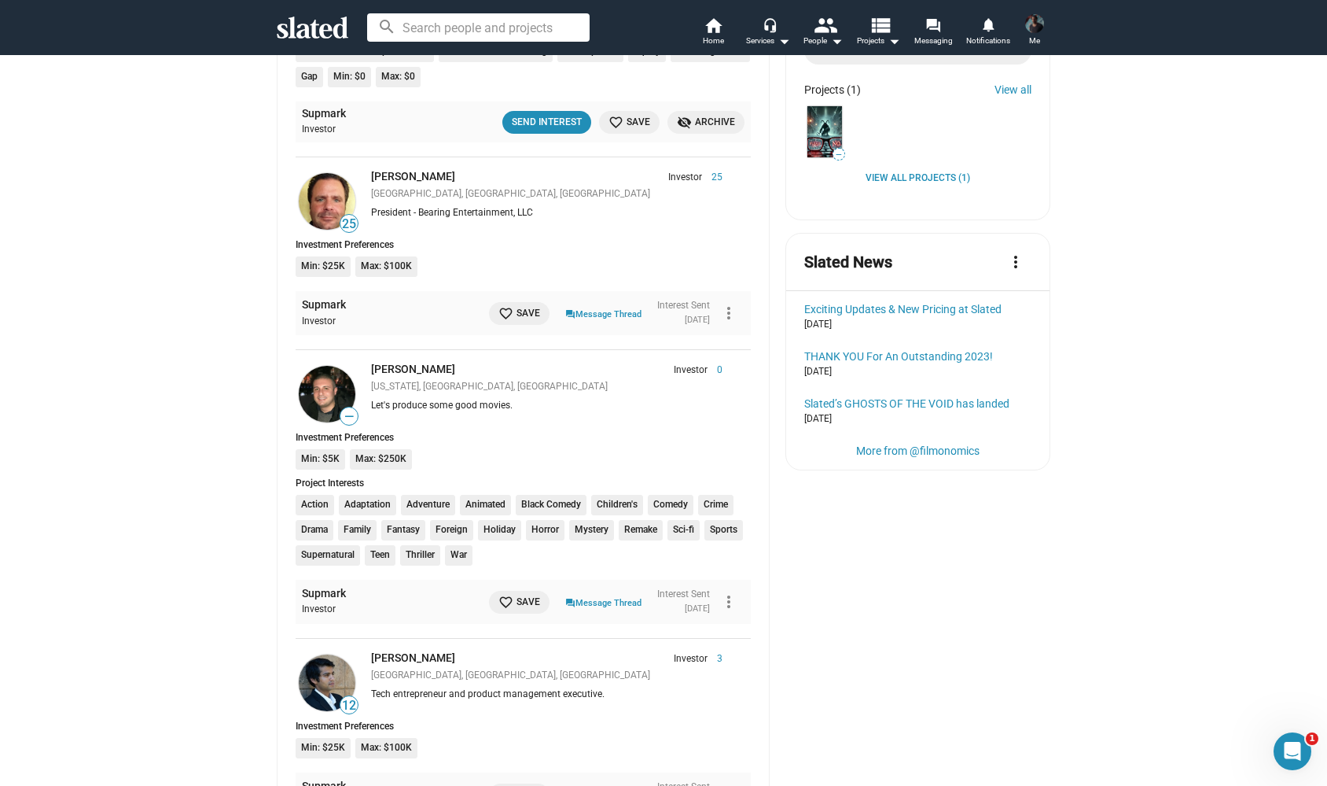
scroll to position [401, 0]
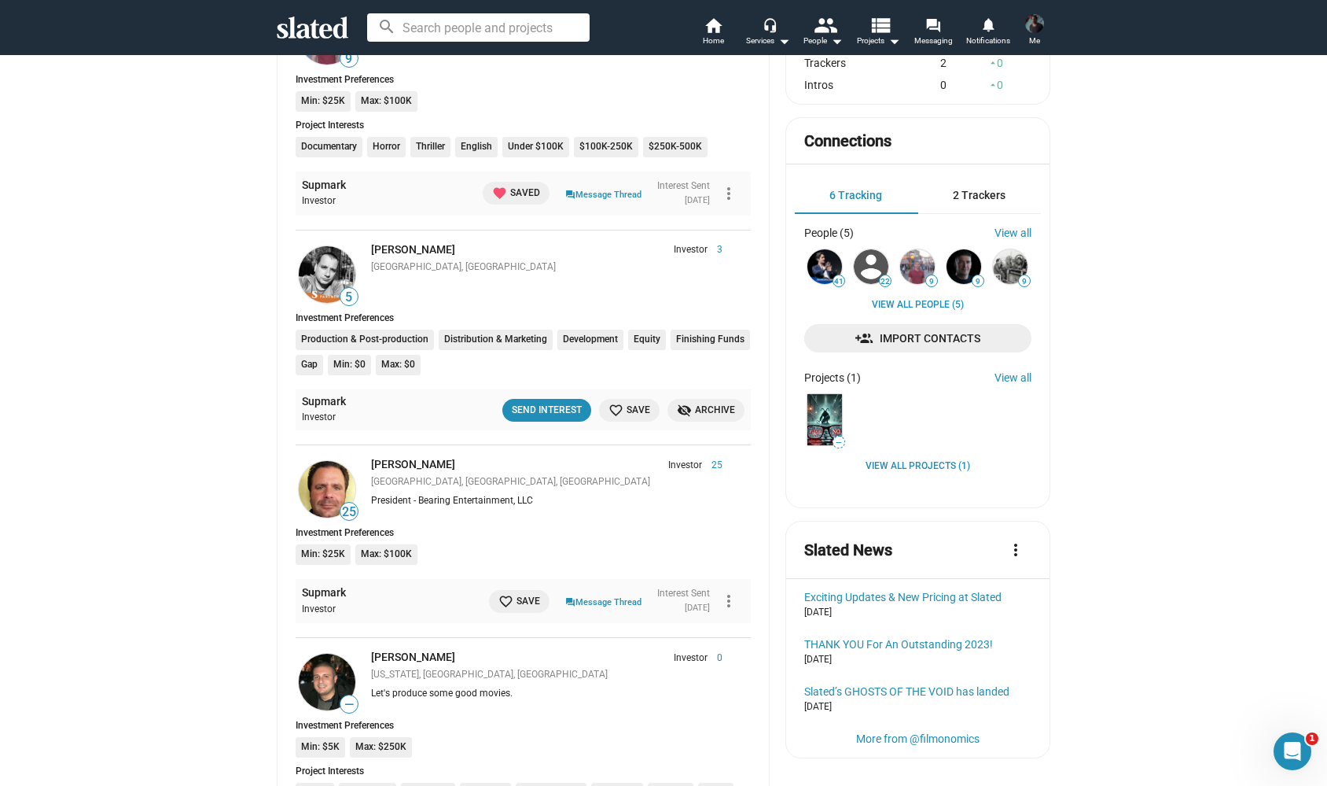
click at [438, 32] on input at bounding box center [478, 27] width 223 height 28
type input "supmark"
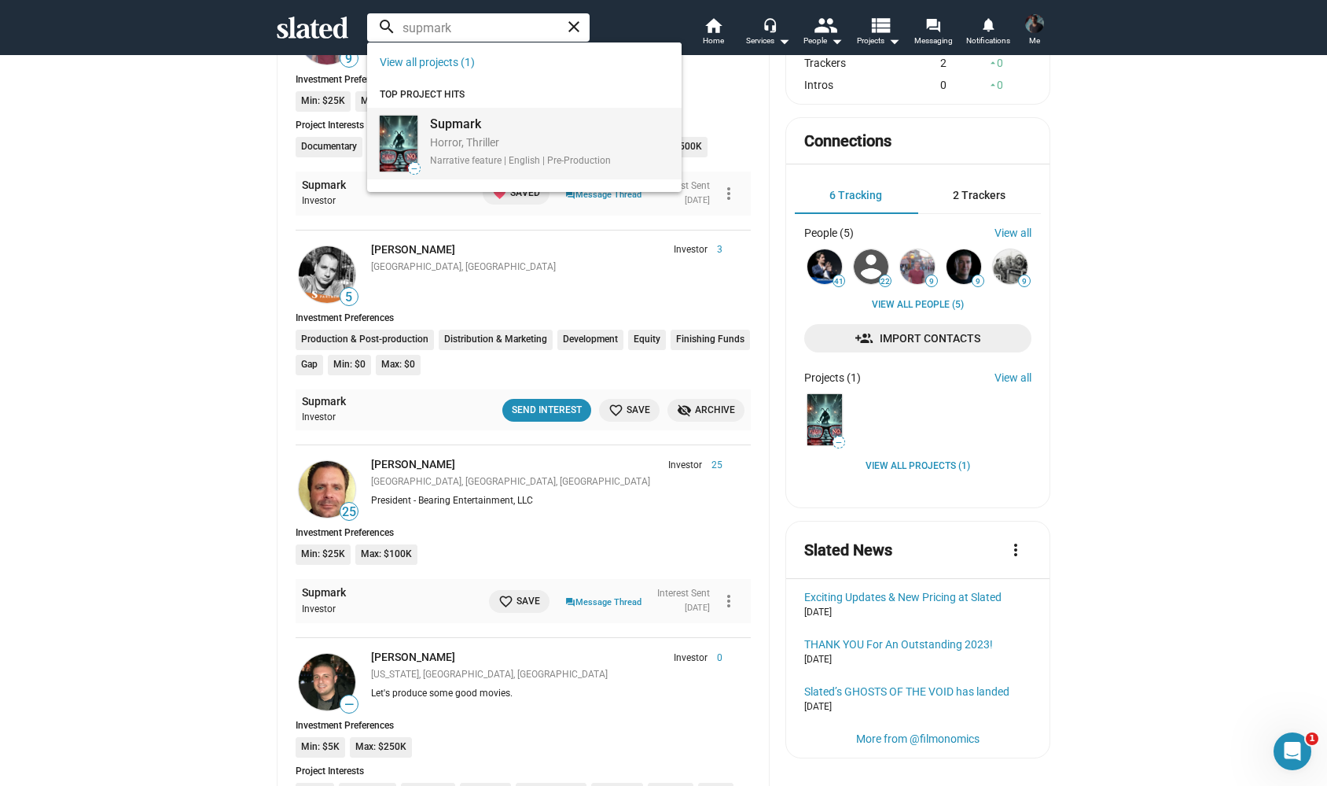
click at [457, 141] on div "Horror, Thriller" at bounding box center [520, 143] width 181 height 17
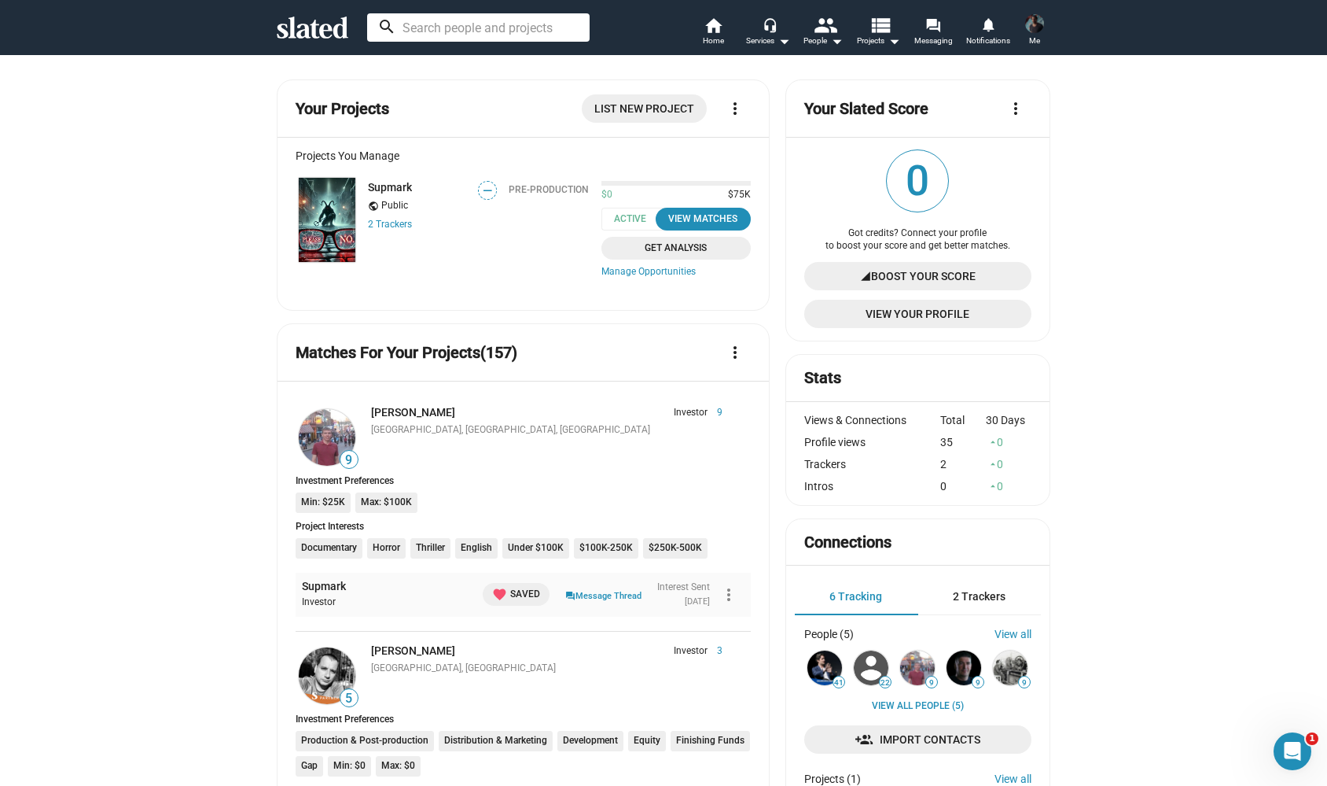
click at [881, 304] on span "View Your Profile" at bounding box center [918, 314] width 202 height 28
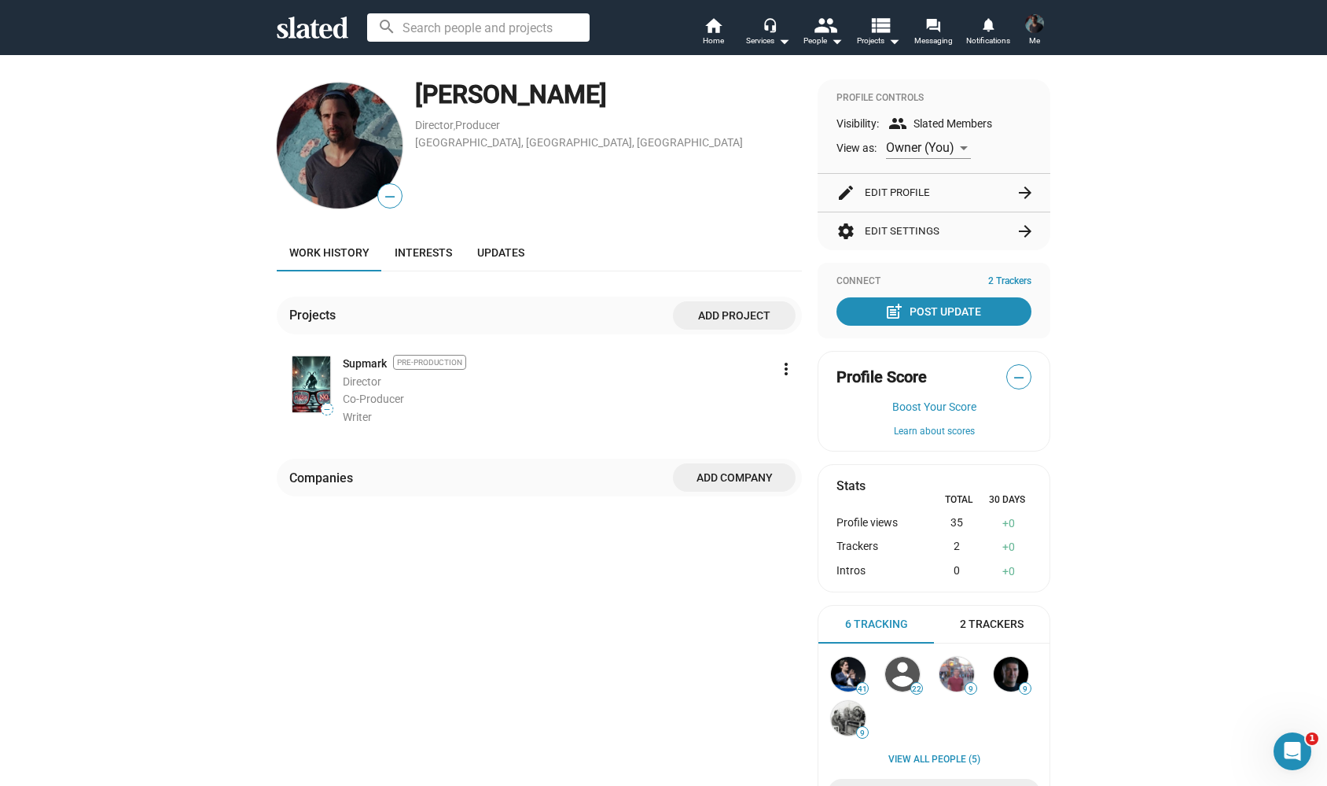
click at [358, 352] on div "Projects Add project — Supmark Pre-Production Director Co-Producer Writer more_…" at bounding box center [539, 370] width 525 height 149
click at [358, 357] on link "Supmark" at bounding box center [365, 363] width 44 height 15
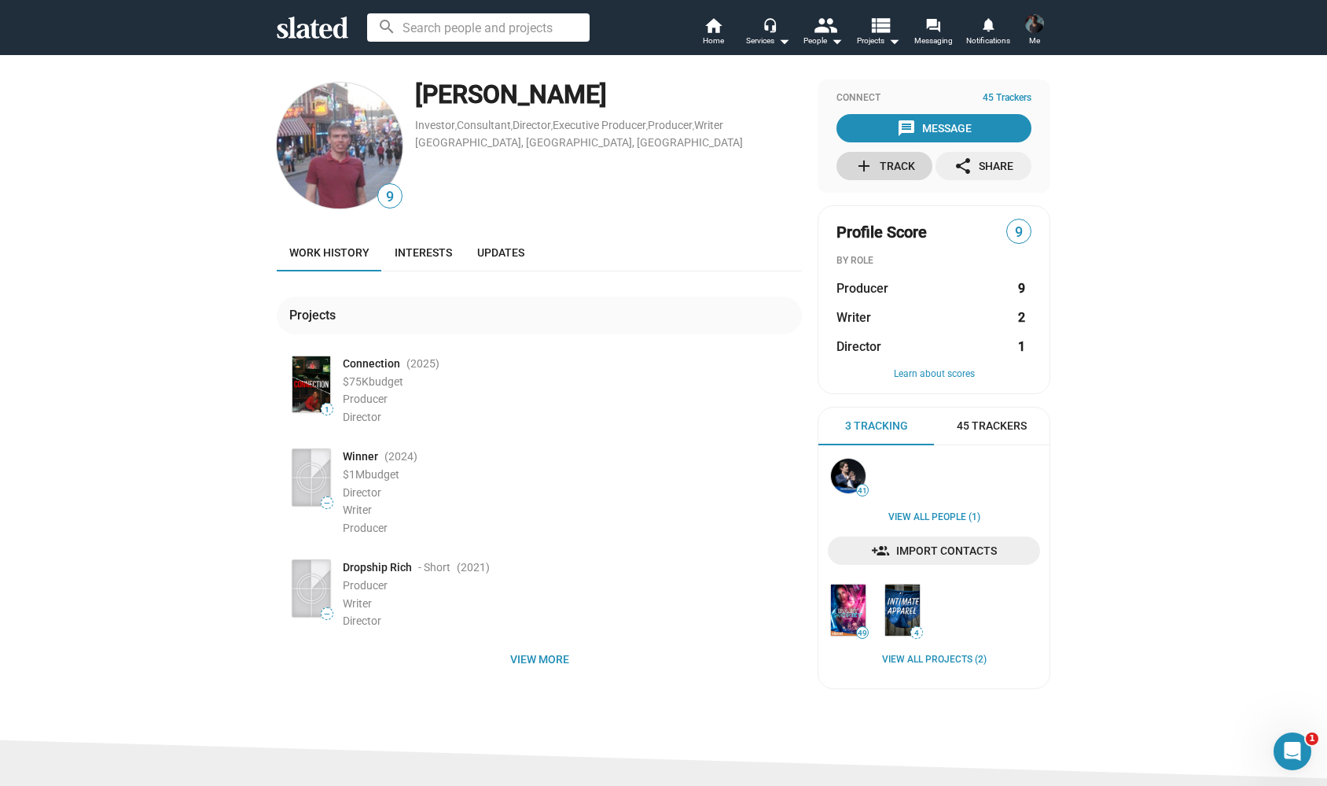
click at [894, 169] on div "add Track" at bounding box center [885, 166] width 61 height 28
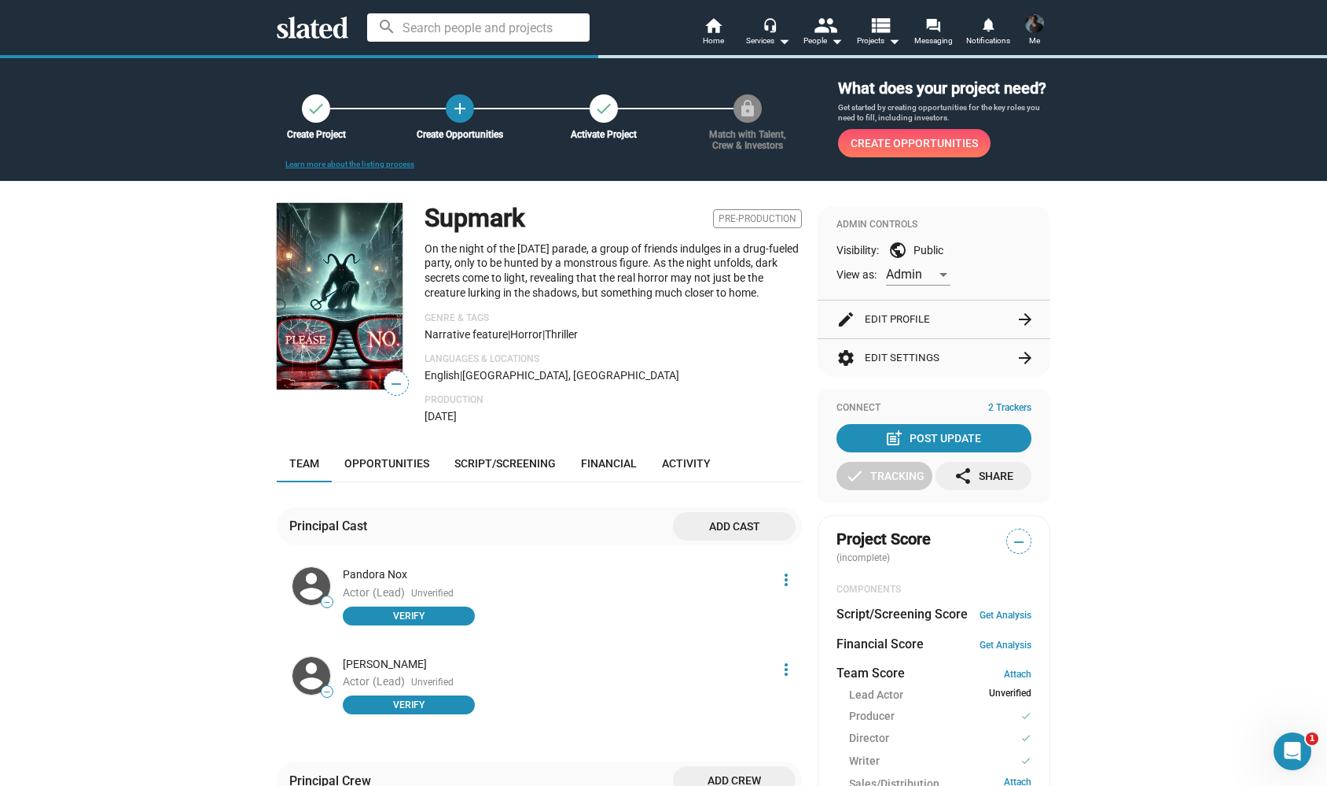
click at [905, 333] on button "edit Edit Profile arrow_forward" at bounding box center [934, 319] width 195 height 38
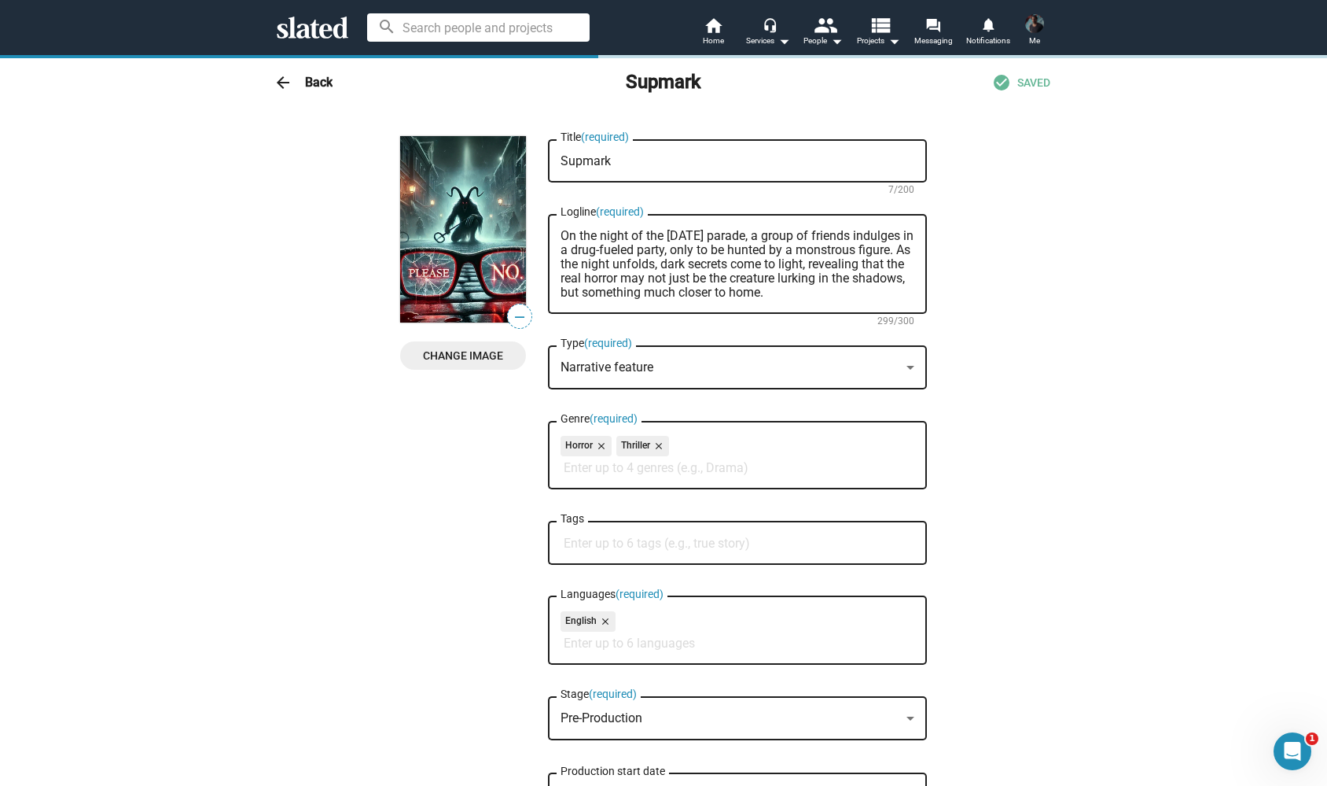
click at [658, 267] on textarea "On the night of the [DATE] parade, a group of friends indulges in a drug-fueled…" at bounding box center [738, 264] width 354 height 71
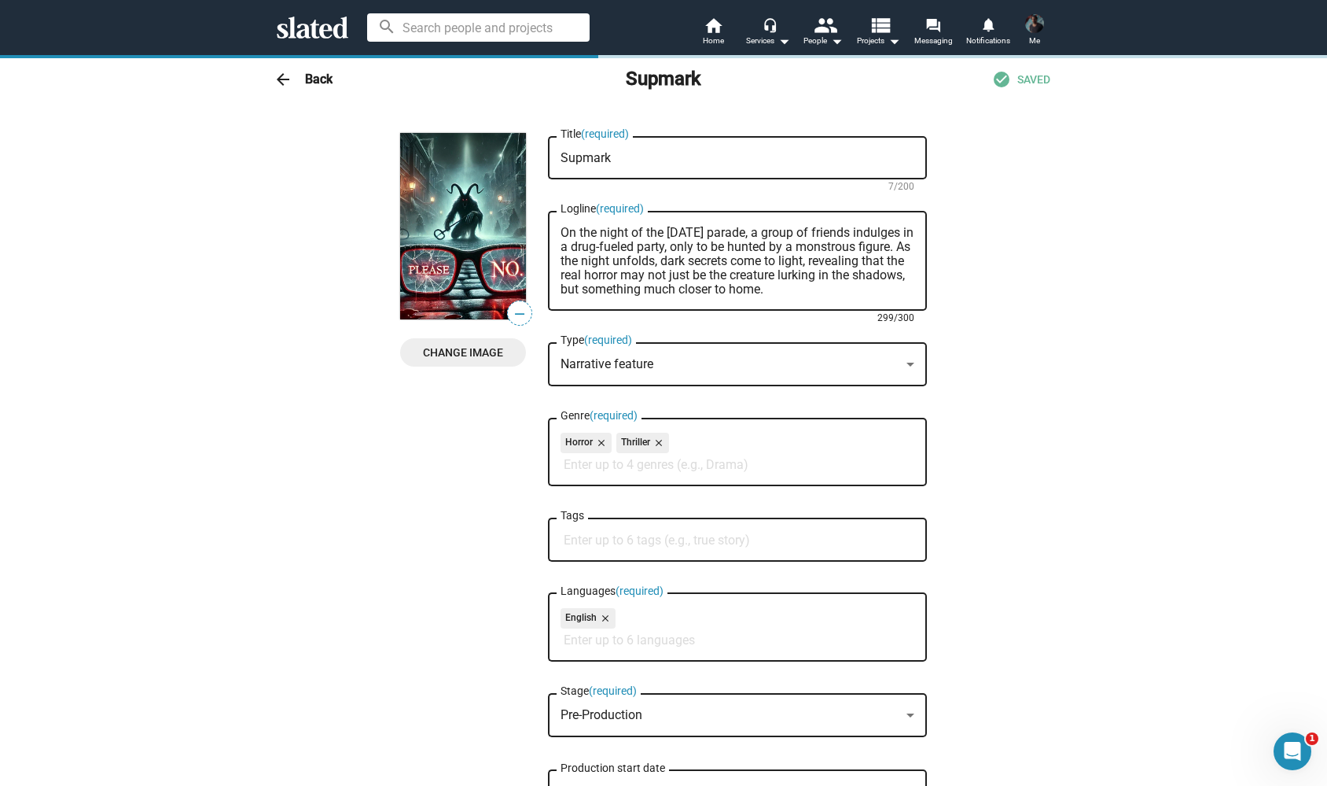
click at [311, 84] on h3 "Back" at bounding box center [319, 79] width 28 height 17
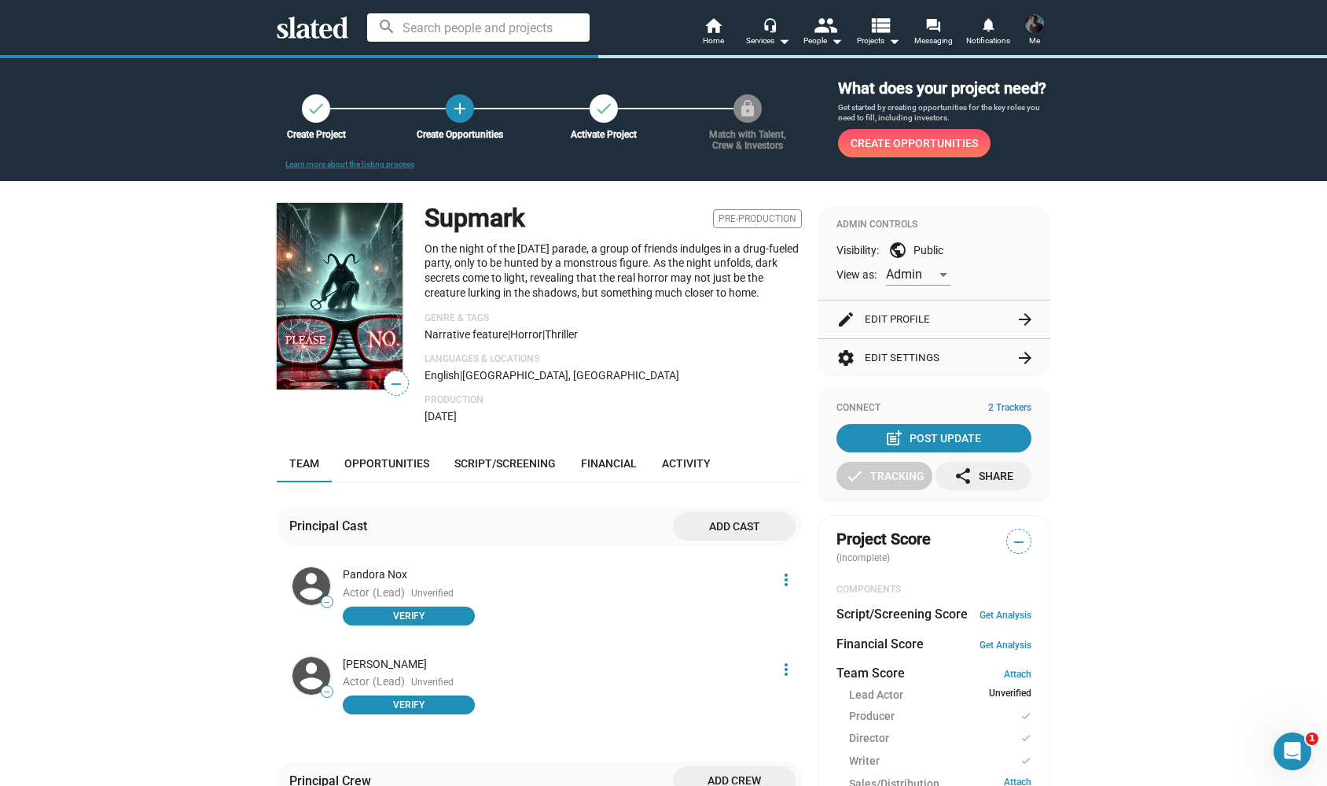
click at [383, 235] on img at bounding box center [340, 296] width 126 height 186
click at [426, 38] on input at bounding box center [478, 27] width 223 height 28
type input "supmark"
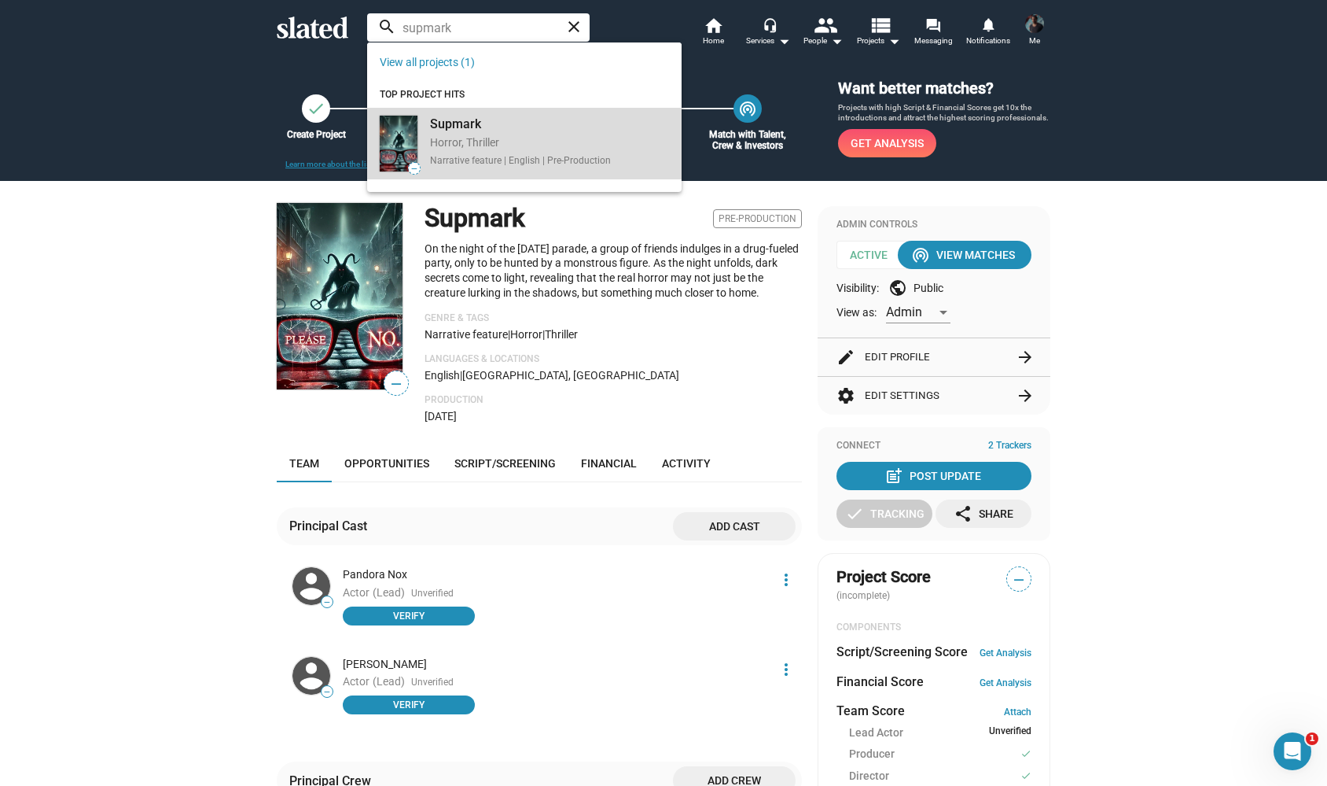
click at [484, 135] on div "Horror, Thriller" at bounding box center [520, 143] width 181 height 17
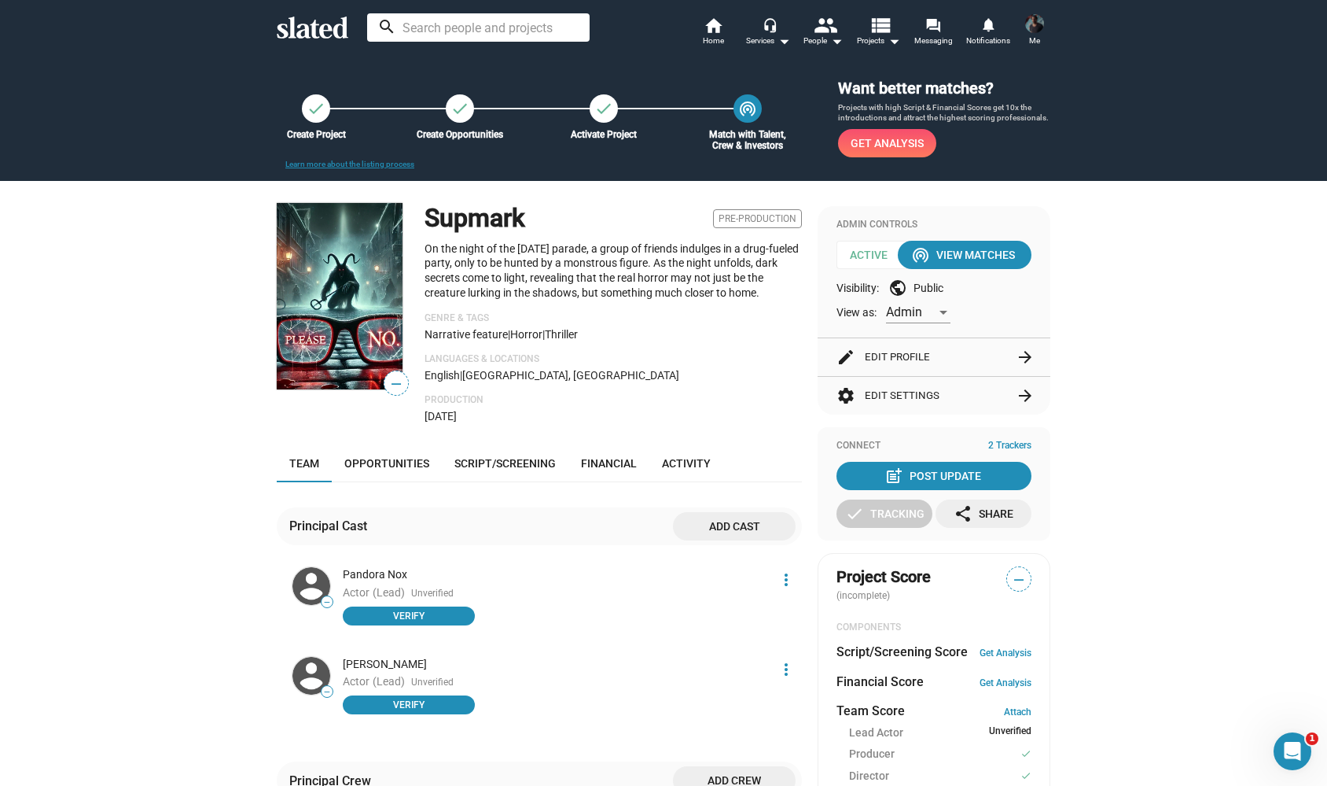
click at [433, 30] on input at bounding box center [478, 27] width 223 height 28
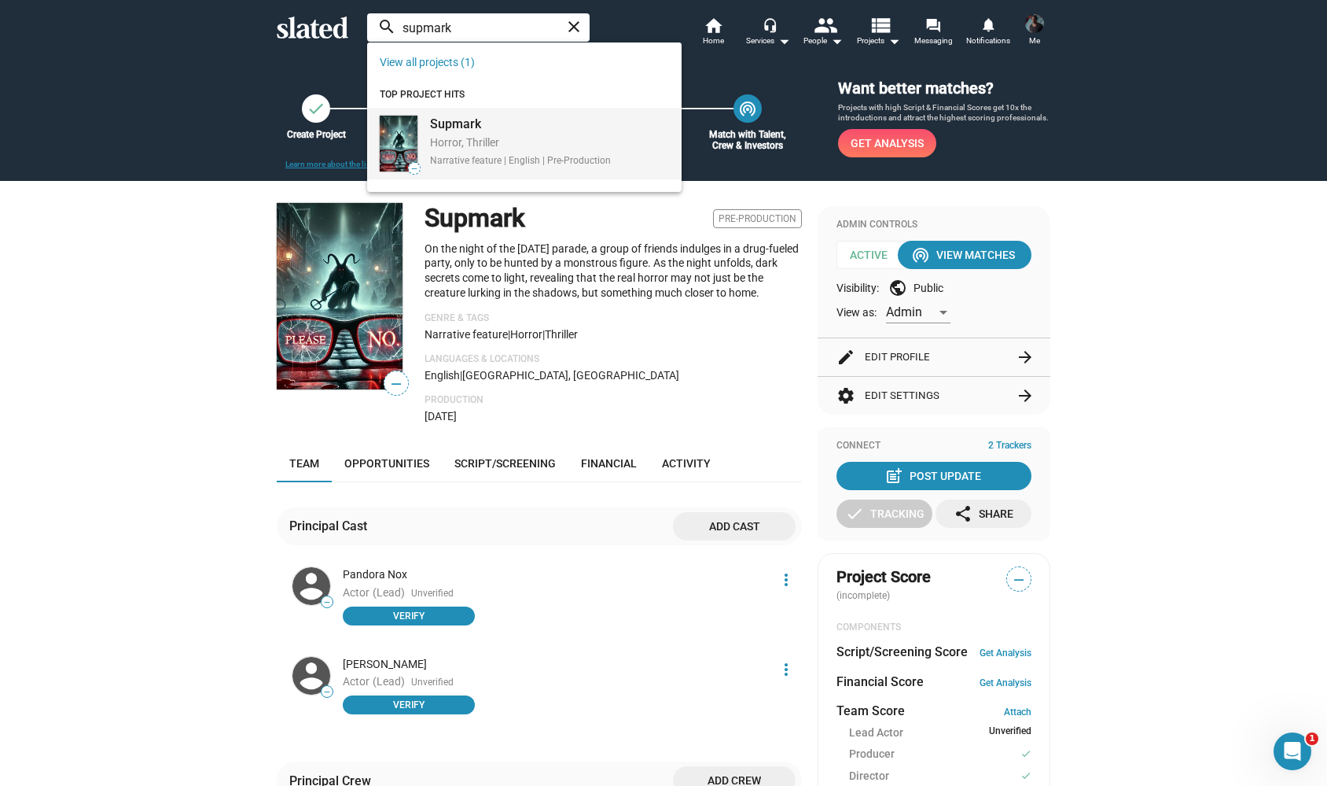
type input "supmark"
click at [442, 127] on div "Supmark" at bounding box center [520, 124] width 181 height 17
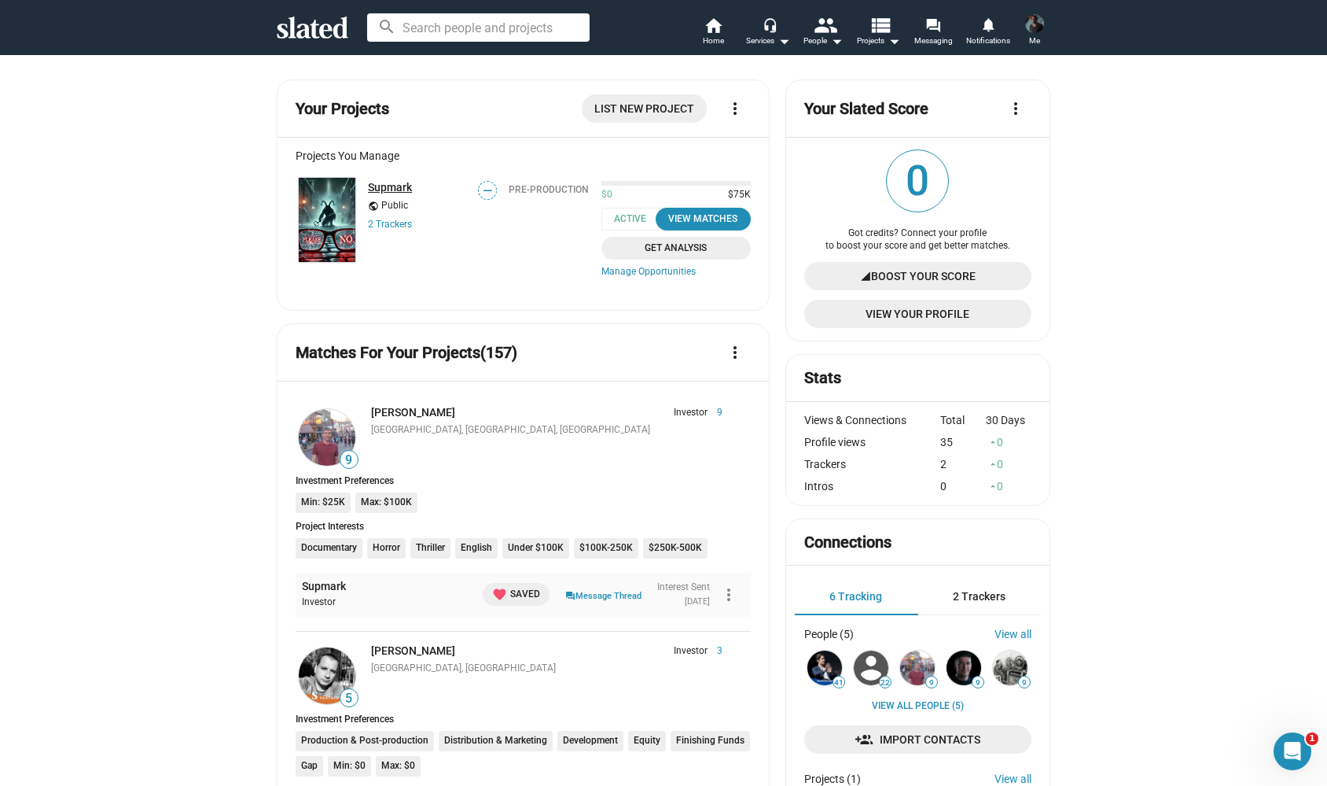
click at [384, 190] on link "Supmark" at bounding box center [390, 187] width 44 height 13
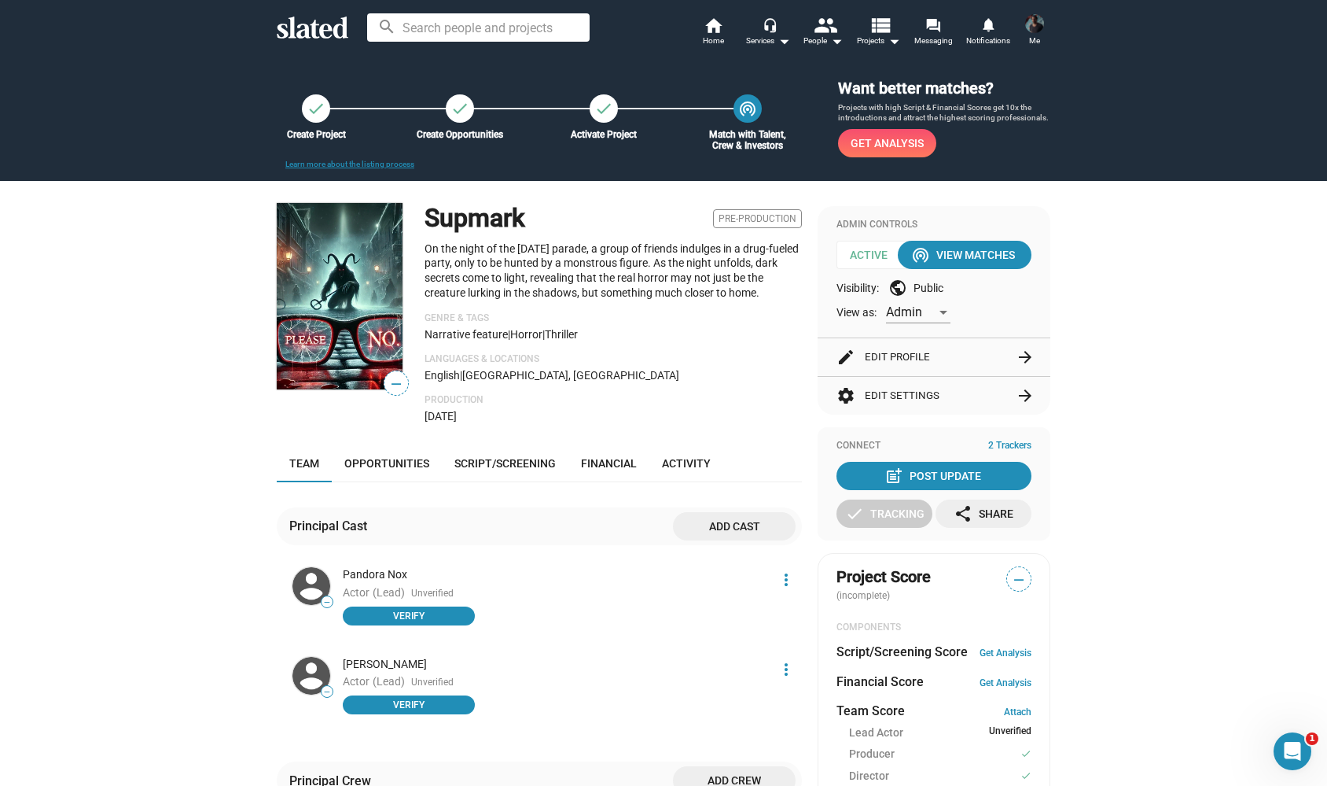
click at [480, 35] on input at bounding box center [478, 27] width 223 height 28
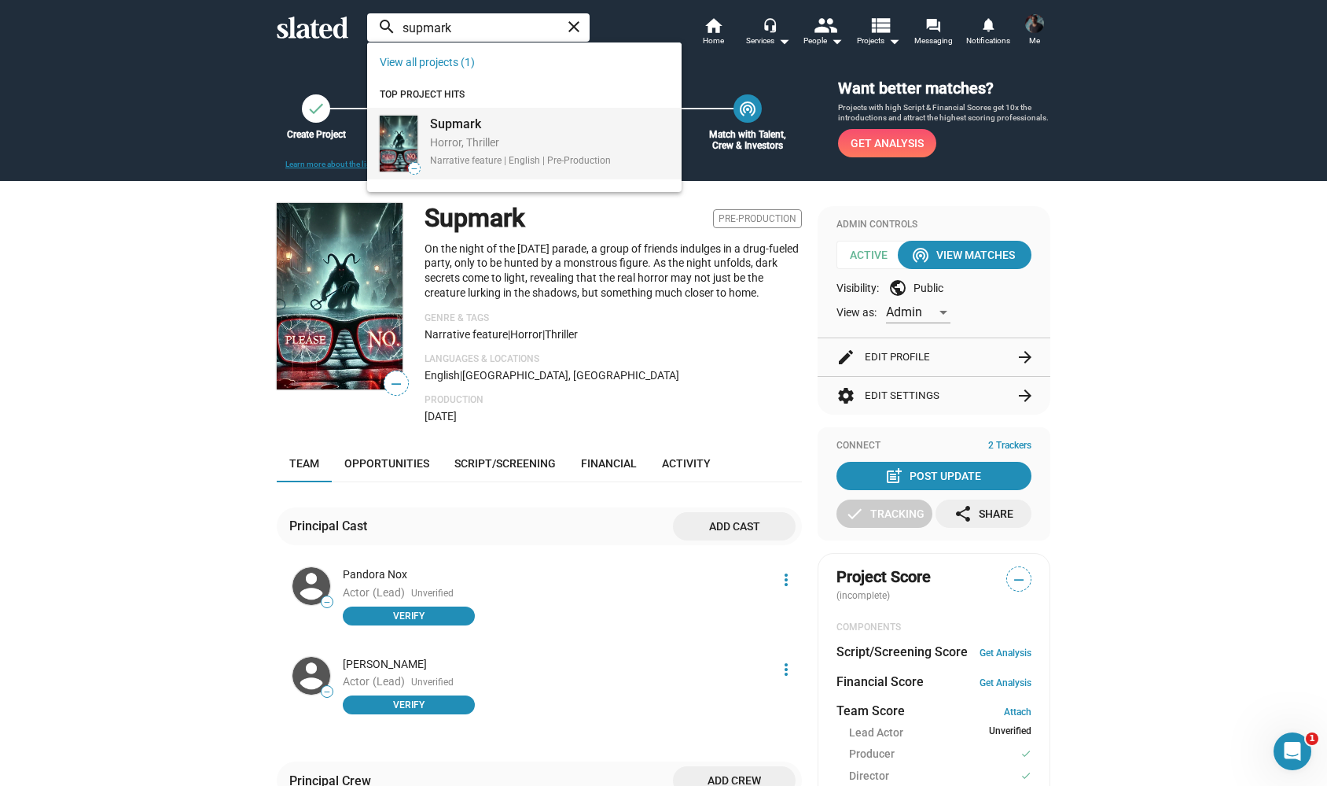
type input "supmark"
click at [471, 118] on div "Supmark" at bounding box center [520, 124] width 181 height 17
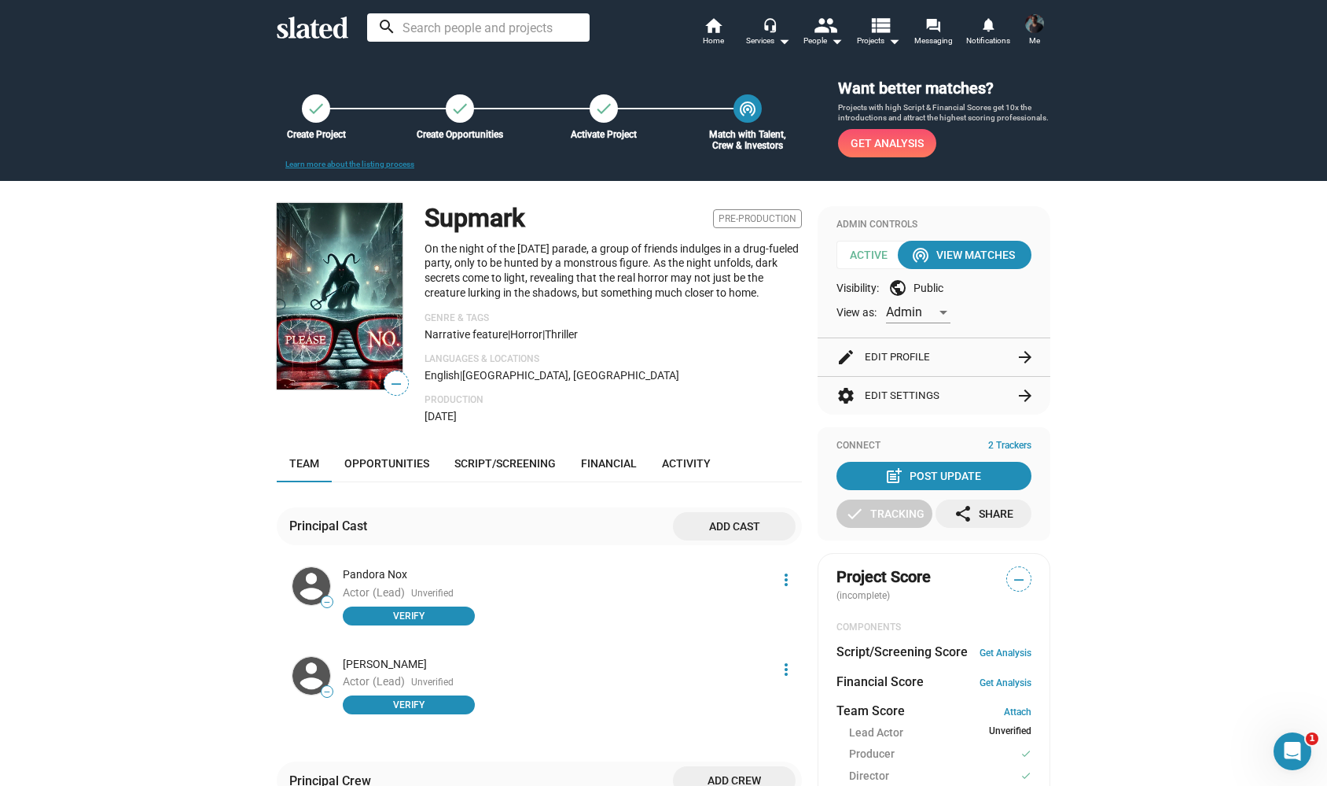
click at [919, 390] on button "settings Edit Settings arrow_forward" at bounding box center [934, 396] width 195 height 38
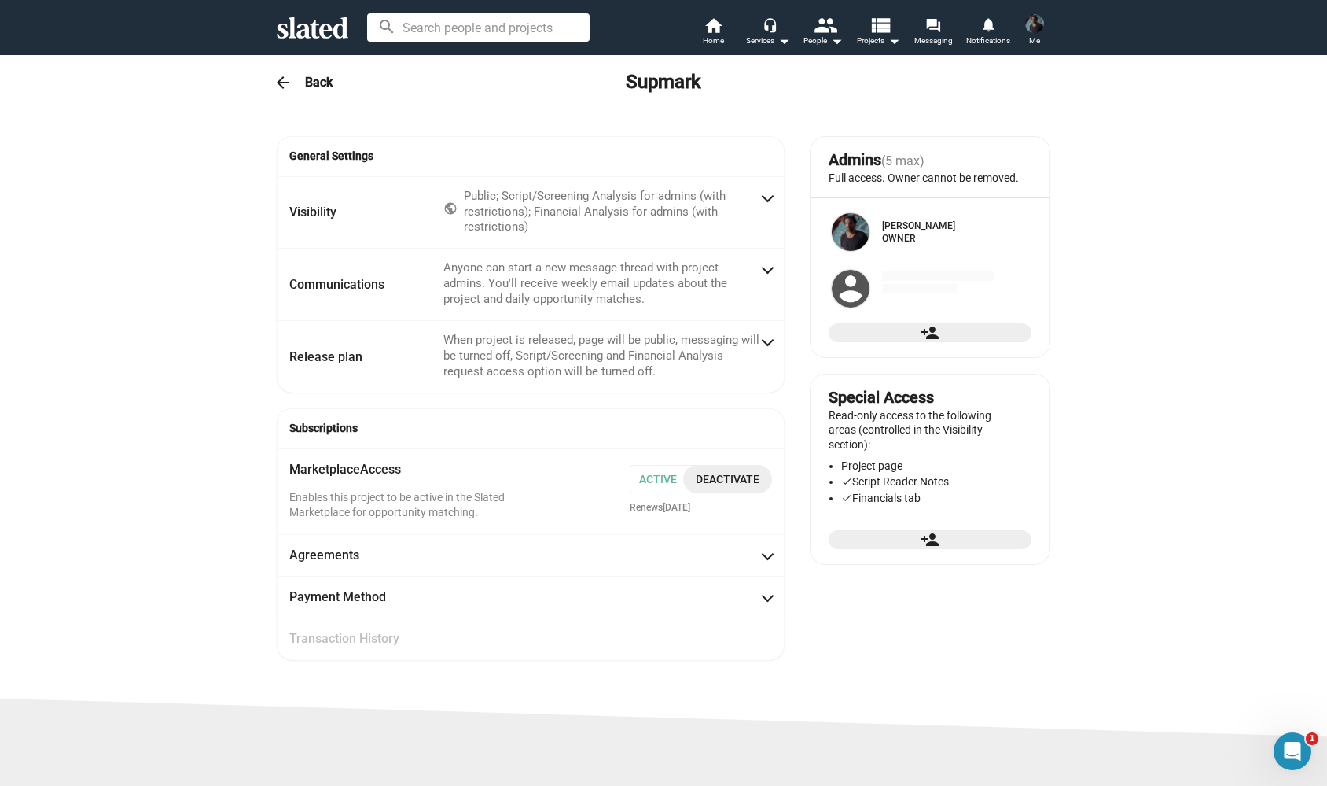
radio input "false"
radio input "true"
click at [723, 472] on span "Deactivate" at bounding box center [728, 479] width 64 height 28
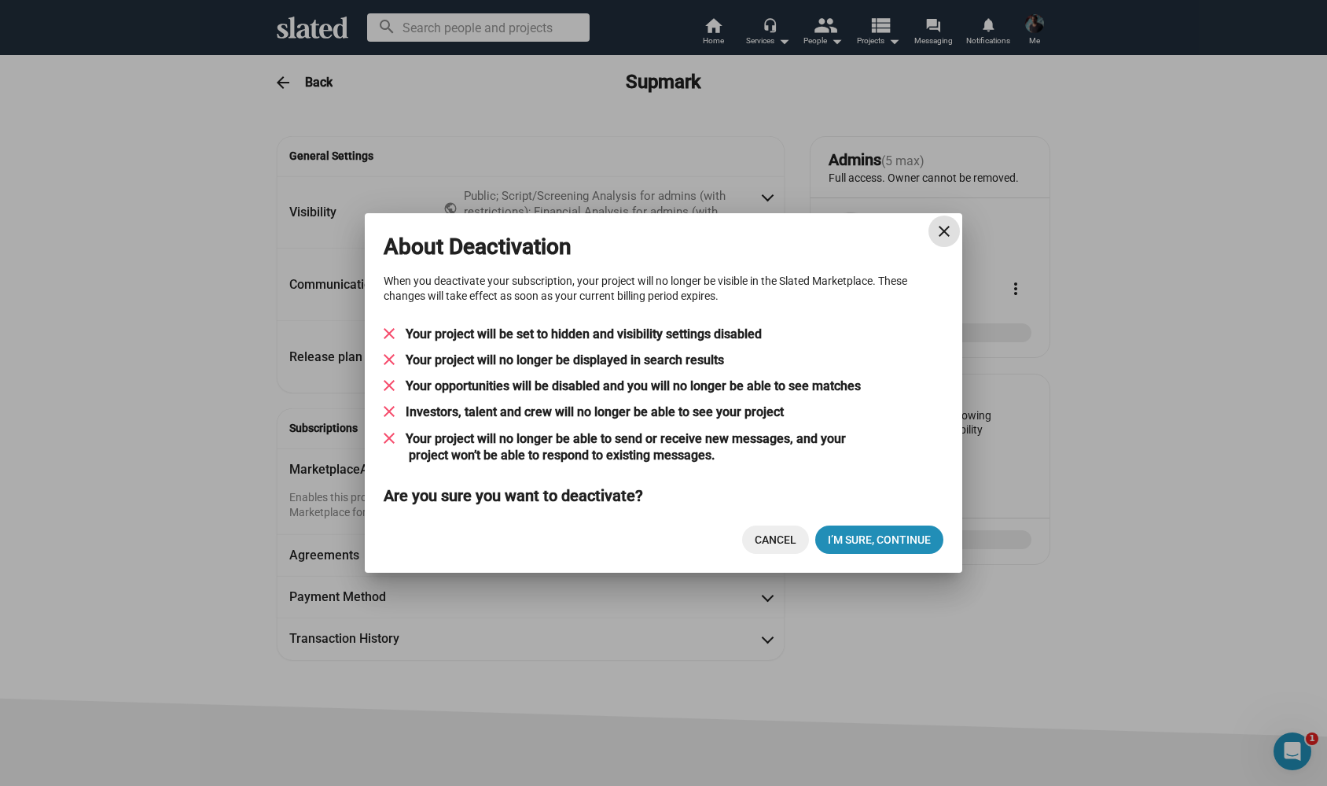
click at [774, 548] on span "Cancel" at bounding box center [776, 539] width 42 height 28
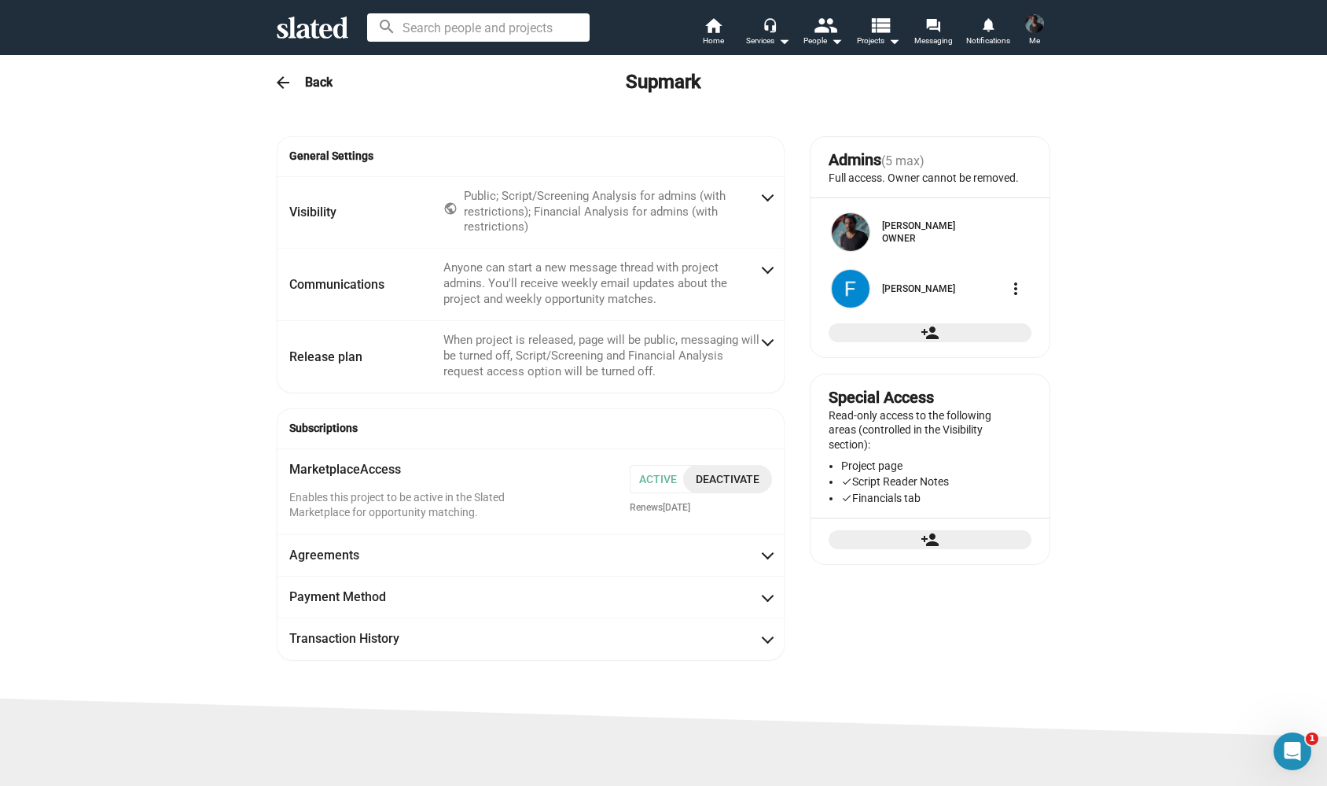
click at [721, 467] on span "Deactivate" at bounding box center [728, 479] width 64 height 28
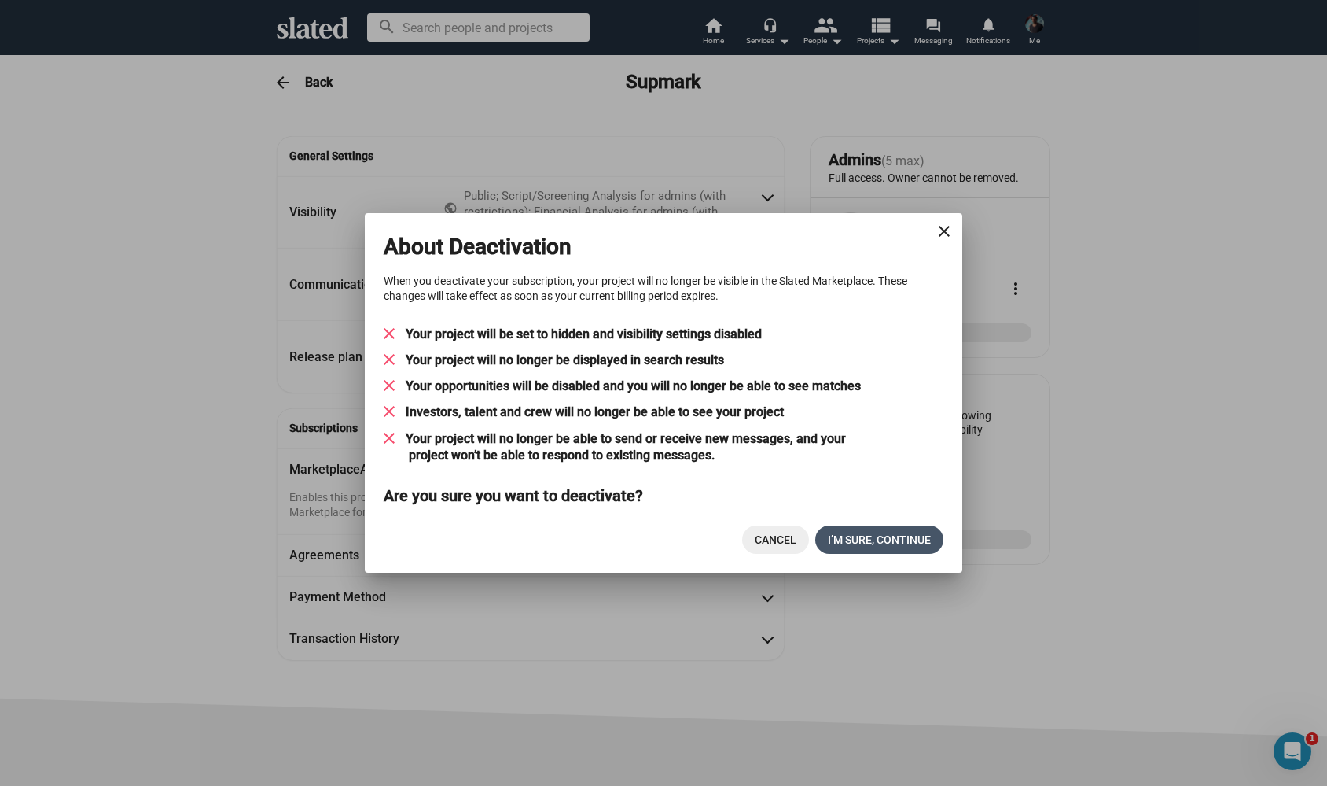
click at [874, 548] on span "I’M SURE, CONTINUE" at bounding box center [879, 539] width 103 height 28
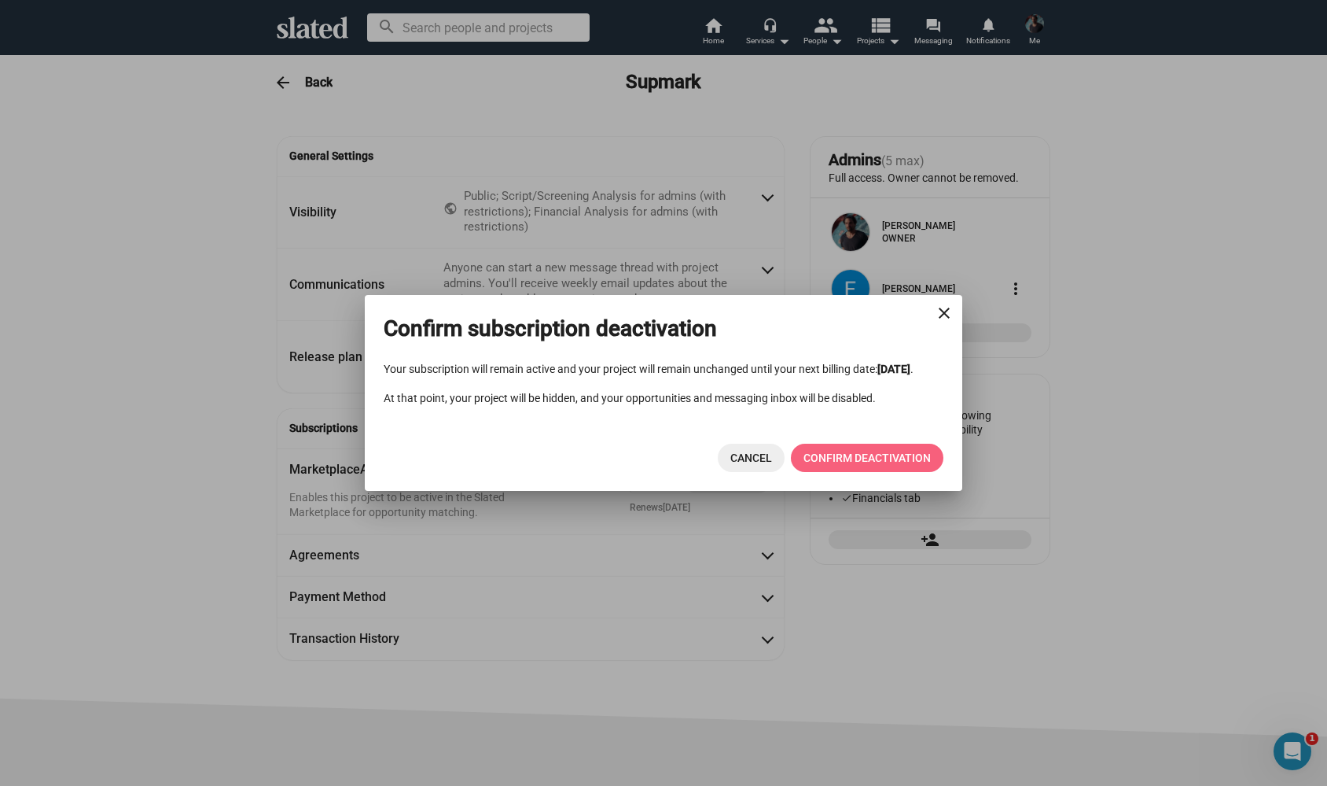
click at [871, 464] on span "CONFIRM DEACTIVATION" at bounding box center [867, 458] width 127 height 28
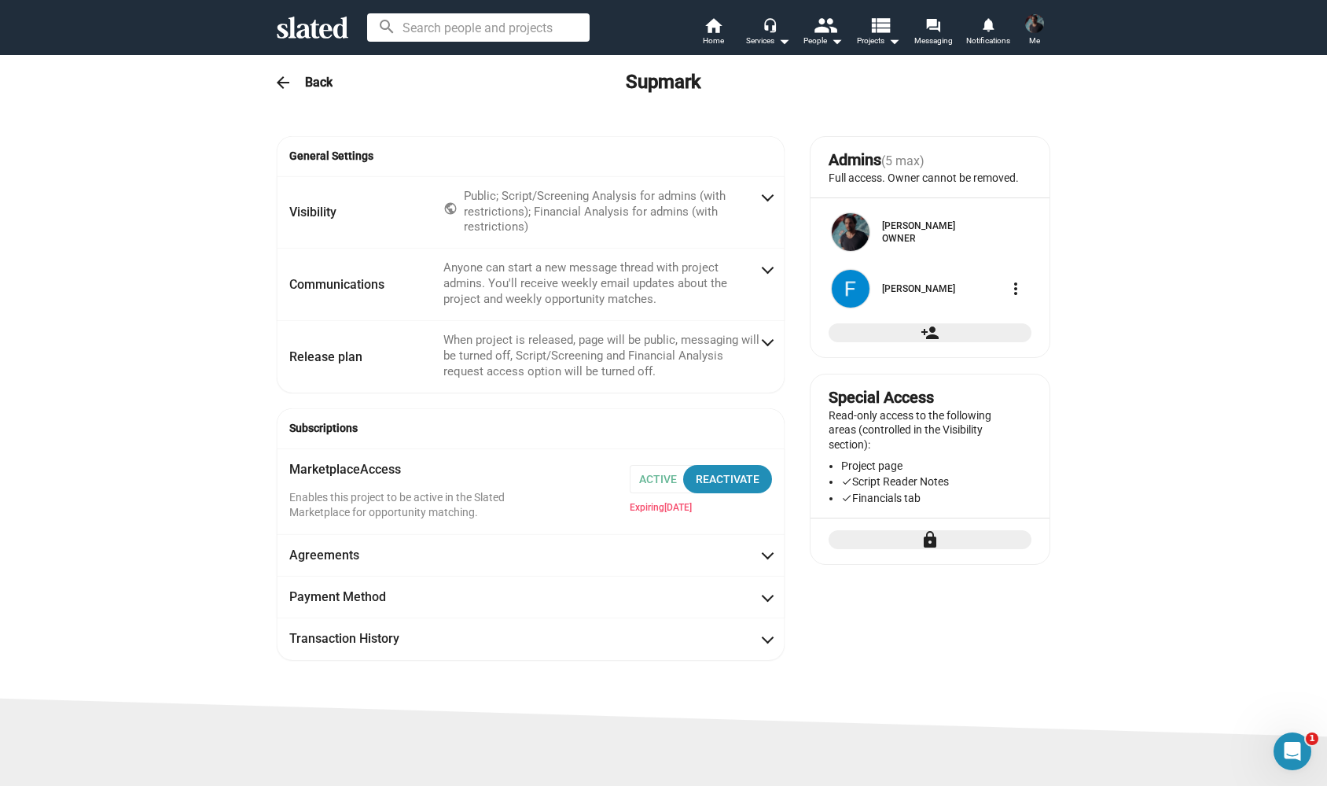
click at [414, 35] on input at bounding box center [478, 27] width 223 height 28
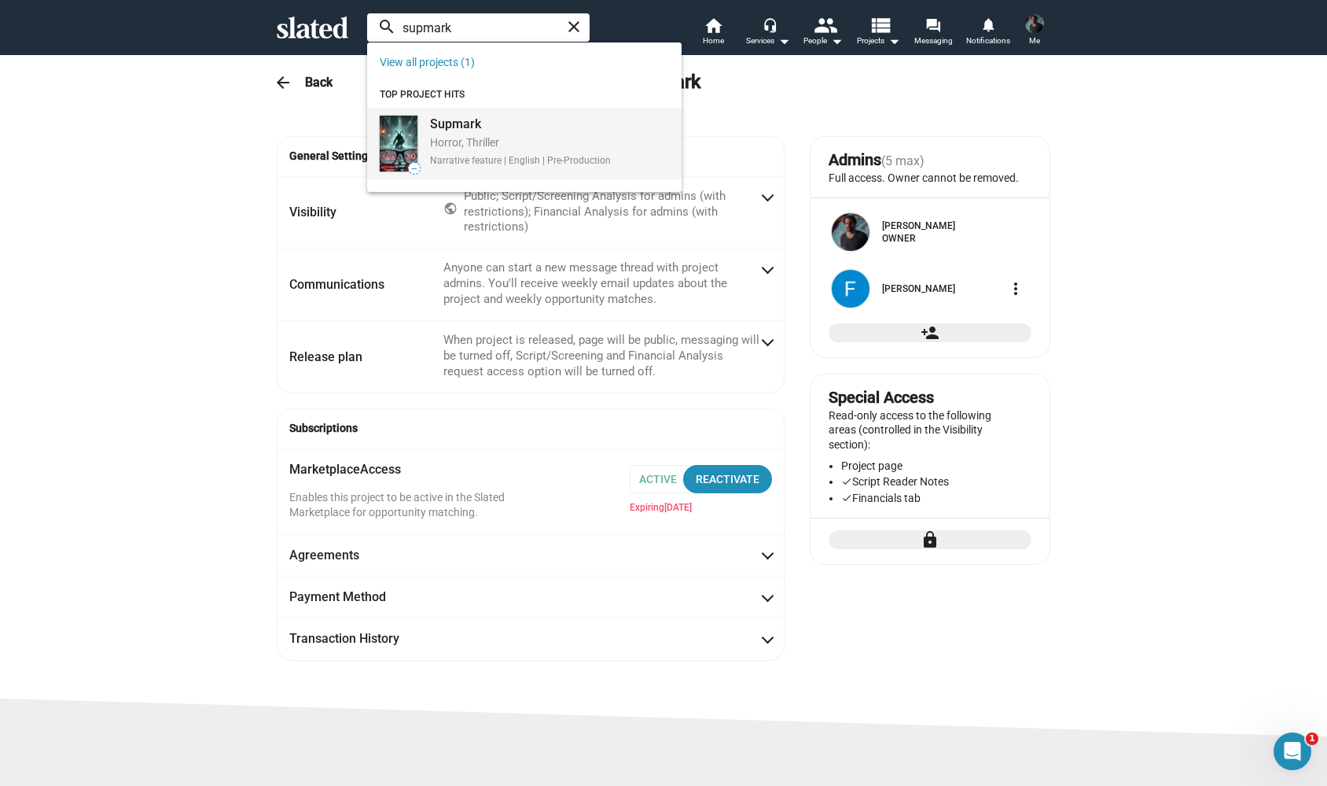
type input "supmark"
click at [433, 108] on mat-option "— Supmark Horror, Thriller Narrative feature | English | Pre-Production" at bounding box center [524, 144] width 315 height 72
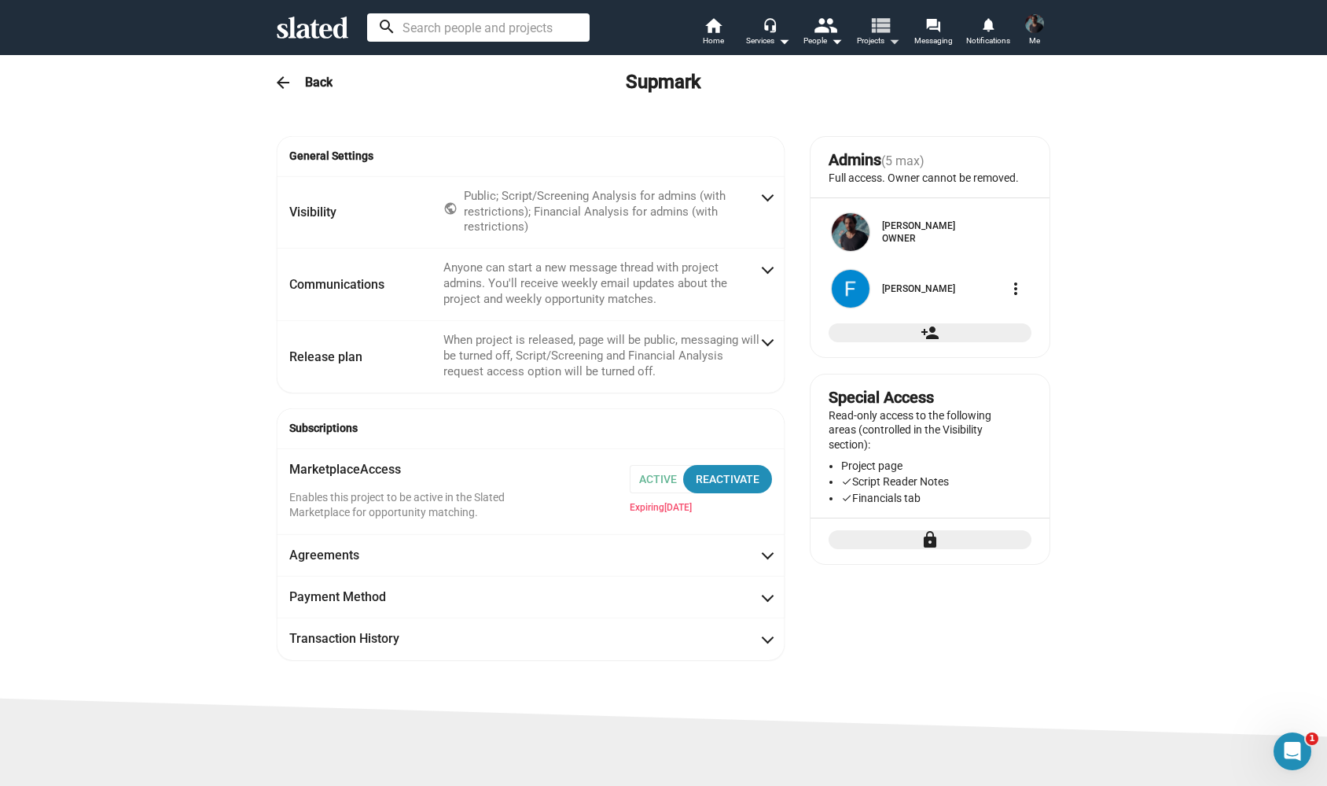
click at [883, 35] on mat-icon "view_list" at bounding box center [880, 24] width 23 height 23
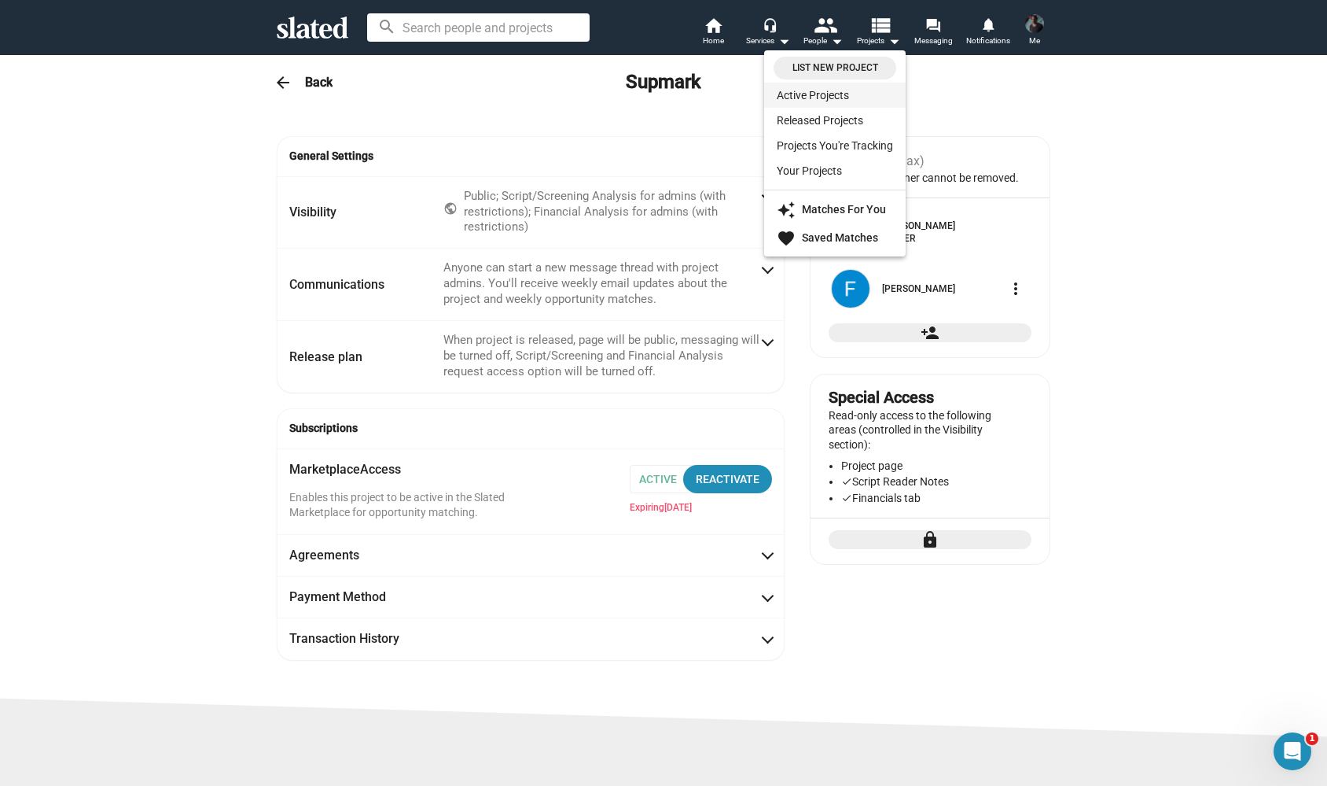
click at [840, 94] on link "Active Projects" at bounding box center [835, 95] width 142 height 25
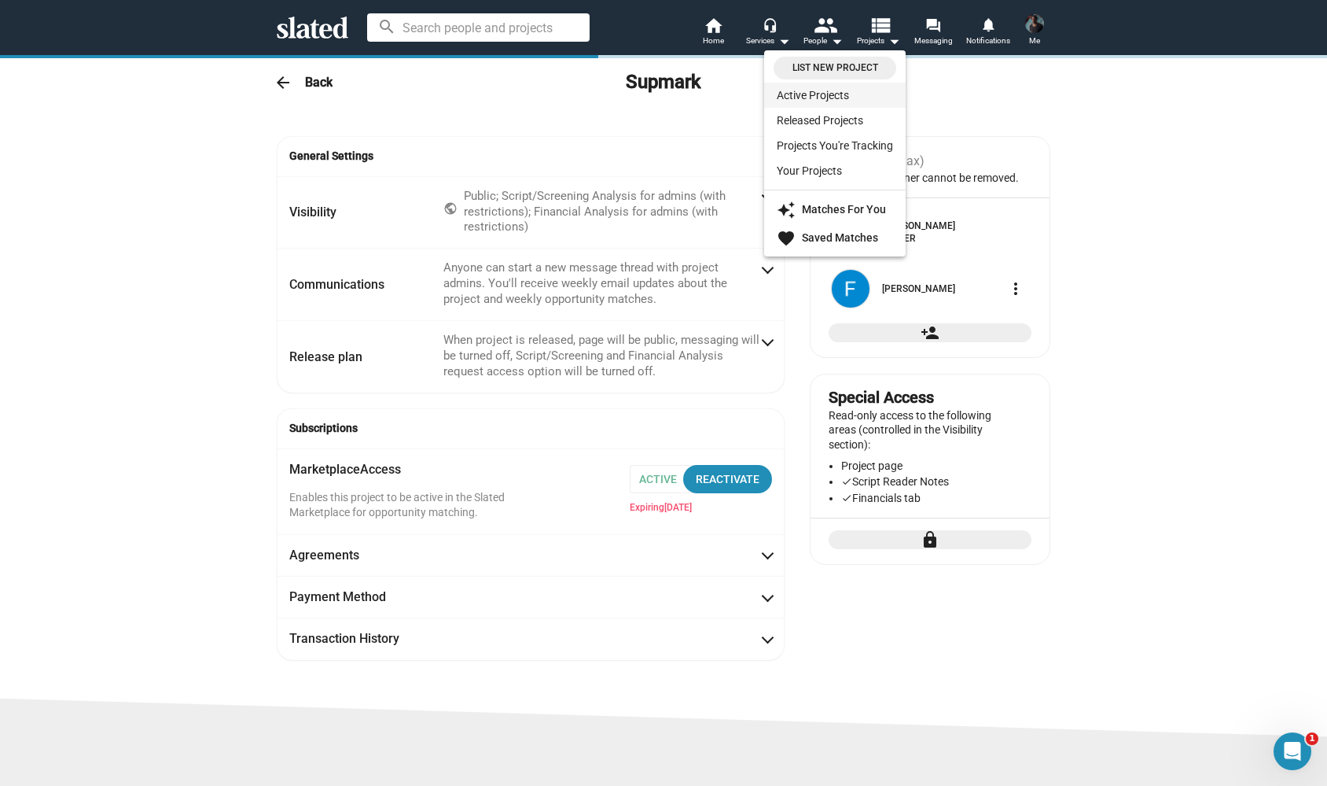
click at [840, 94] on div "arrow_back Back Supmark" at bounding box center [663, 82] width 805 height 31
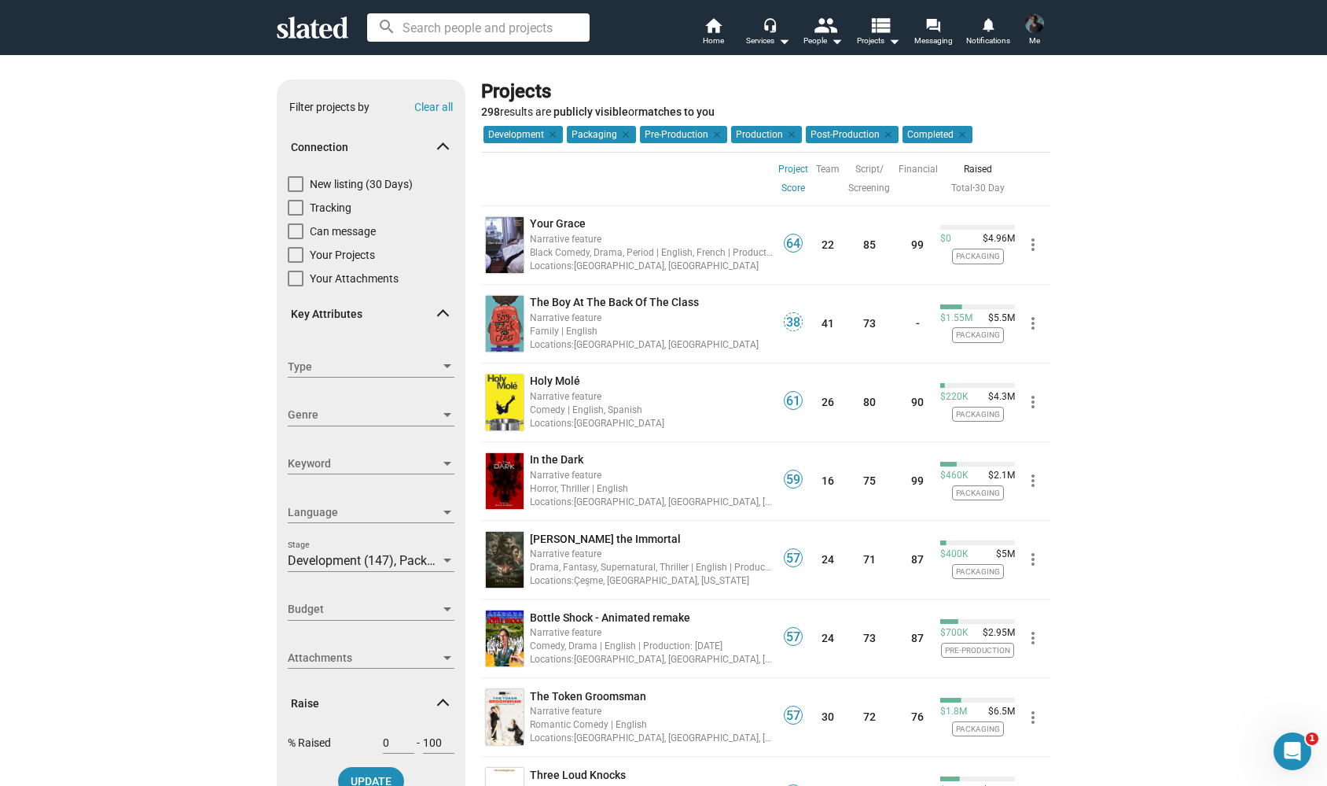
click at [448, 33] on input at bounding box center [478, 27] width 223 height 28
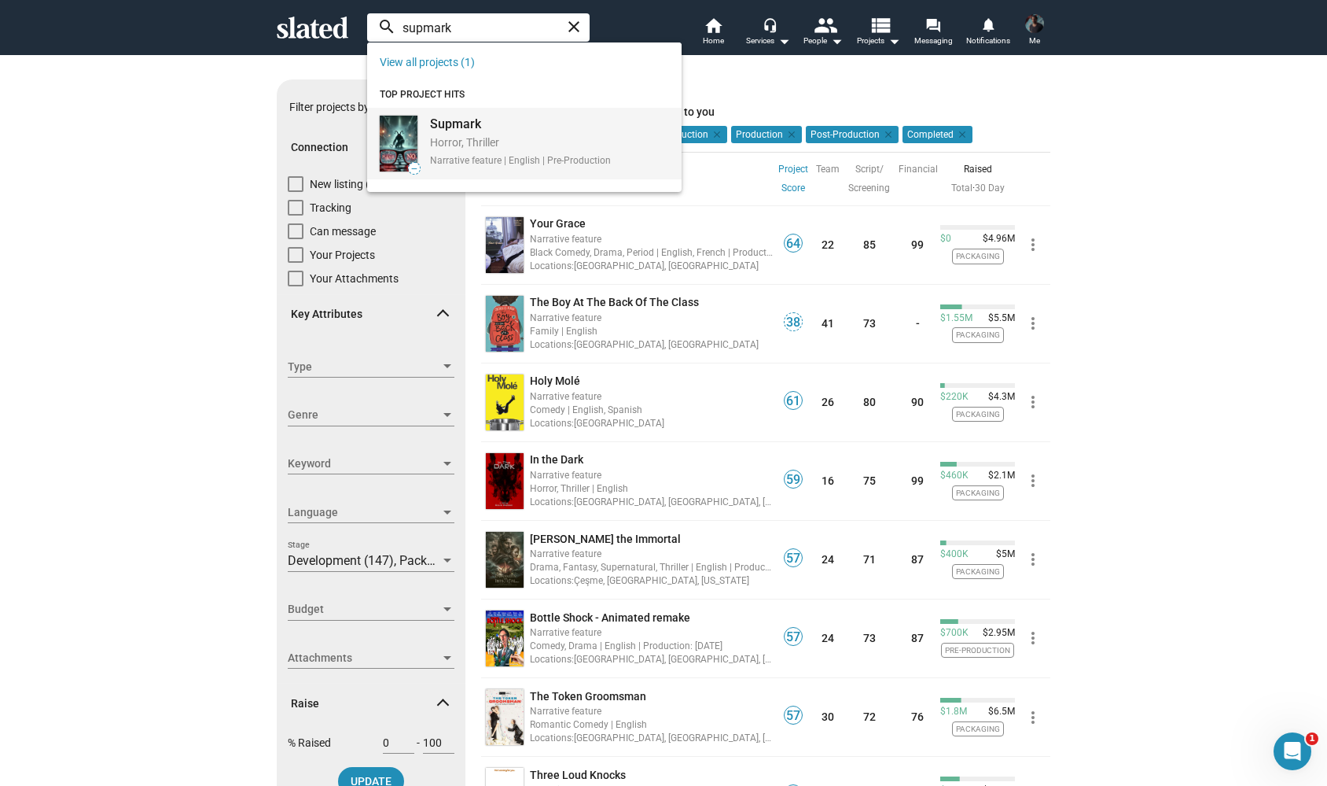
type input "supmark"
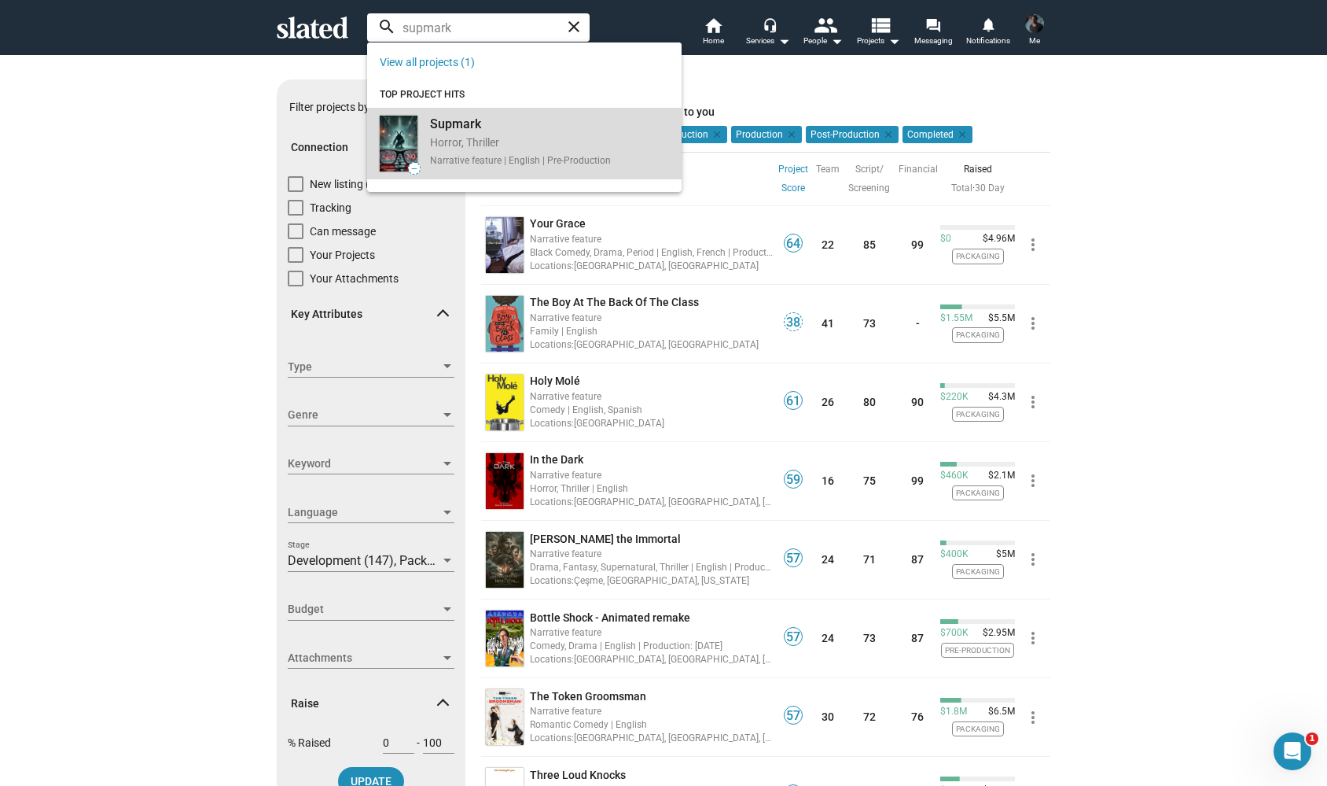
click at [490, 143] on div "Horror, Thriller" at bounding box center [520, 143] width 181 height 17
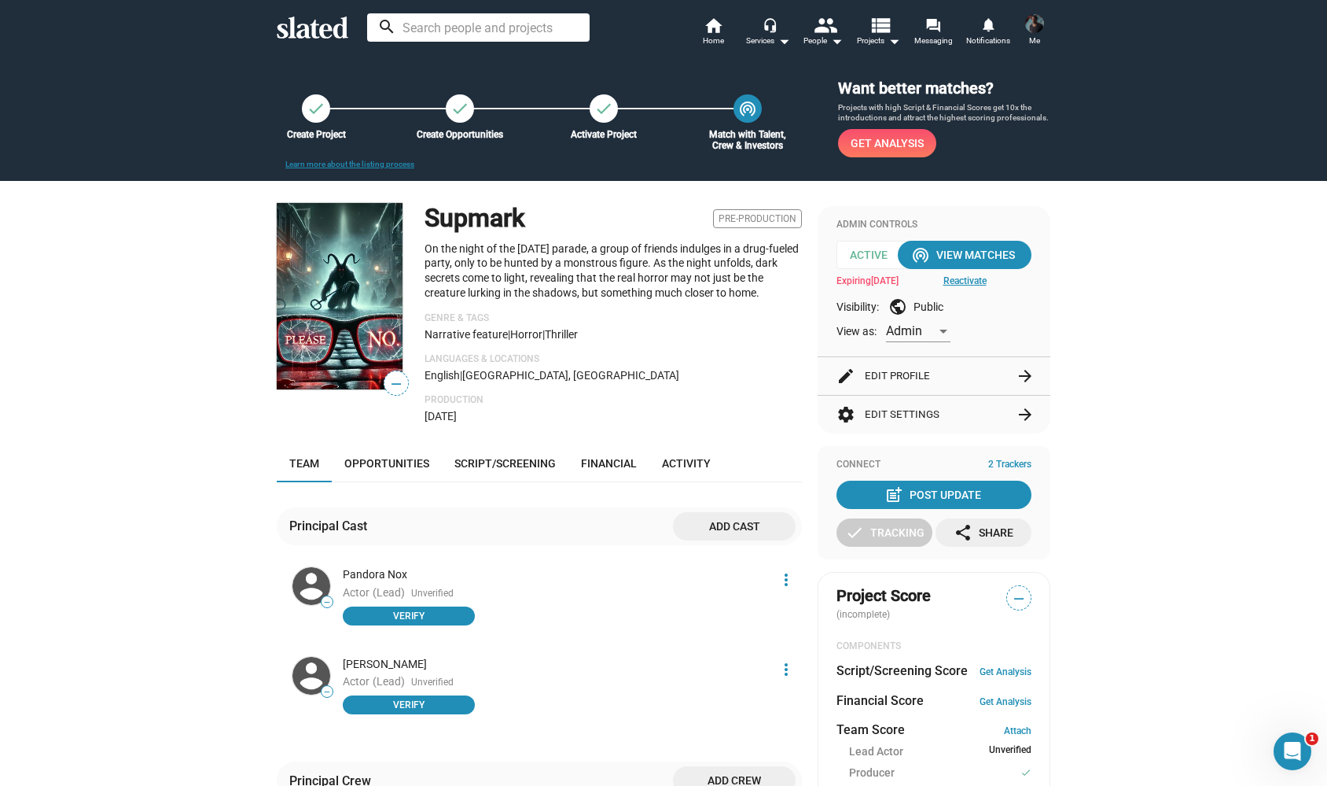
click at [906, 374] on button "edit Edit Profile arrow_forward" at bounding box center [934, 376] width 195 height 38
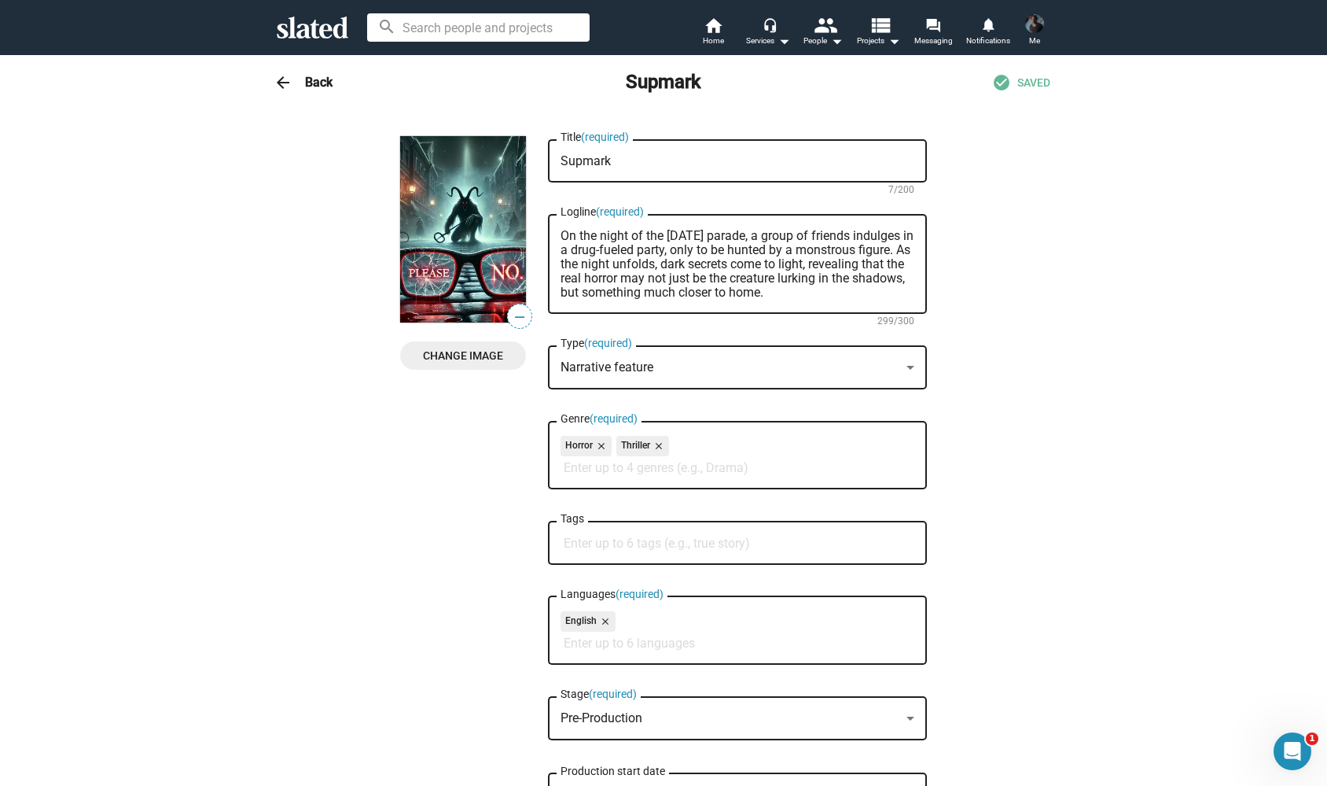
click at [423, 26] on input at bounding box center [478, 27] width 223 height 28
click at [315, 87] on h3 "Back" at bounding box center [319, 82] width 28 height 17
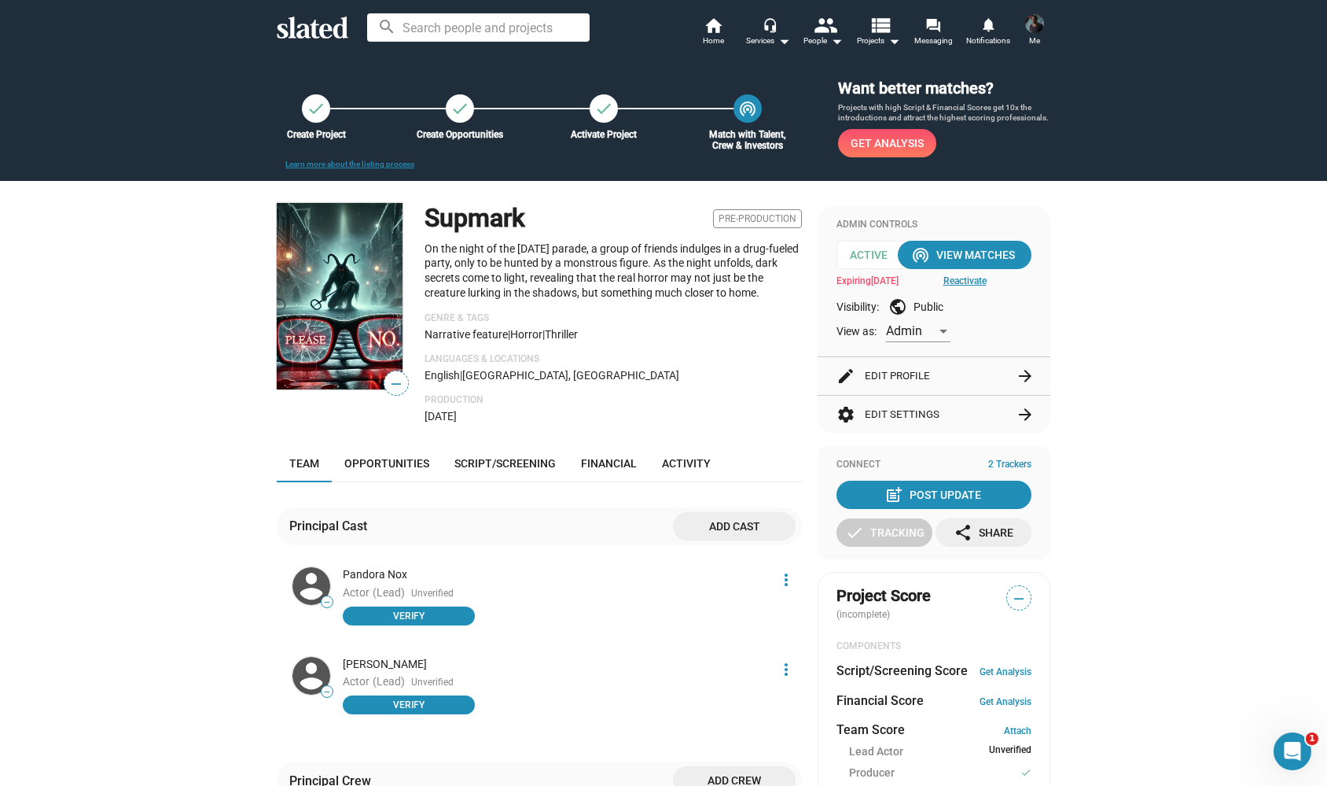
click at [476, 224] on h1 "Supmark" at bounding box center [475, 218] width 101 height 34
click at [751, 121] on div "wifi_tethering" at bounding box center [747, 107] width 31 height 31
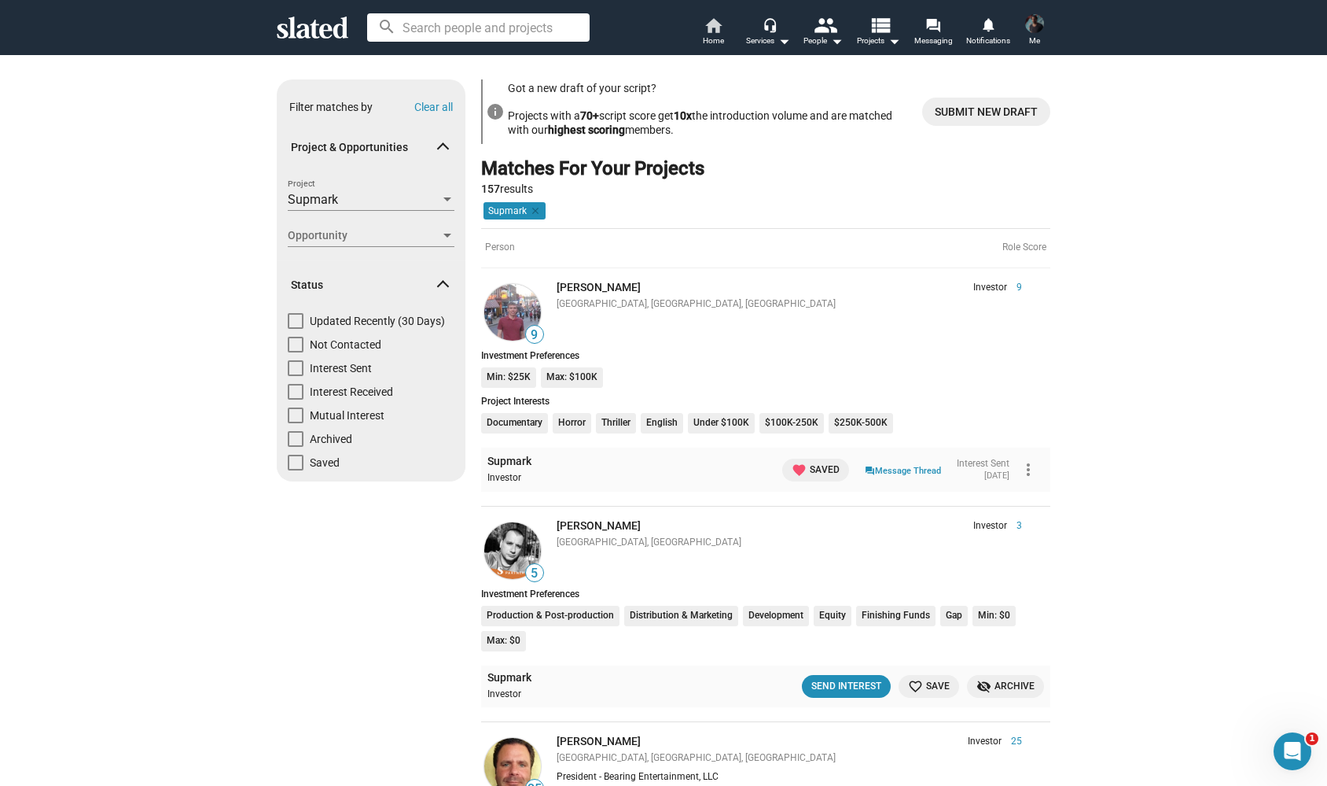
click at [712, 25] on mat-icon "home" at bounding box center [713, 25] width 19 height 19
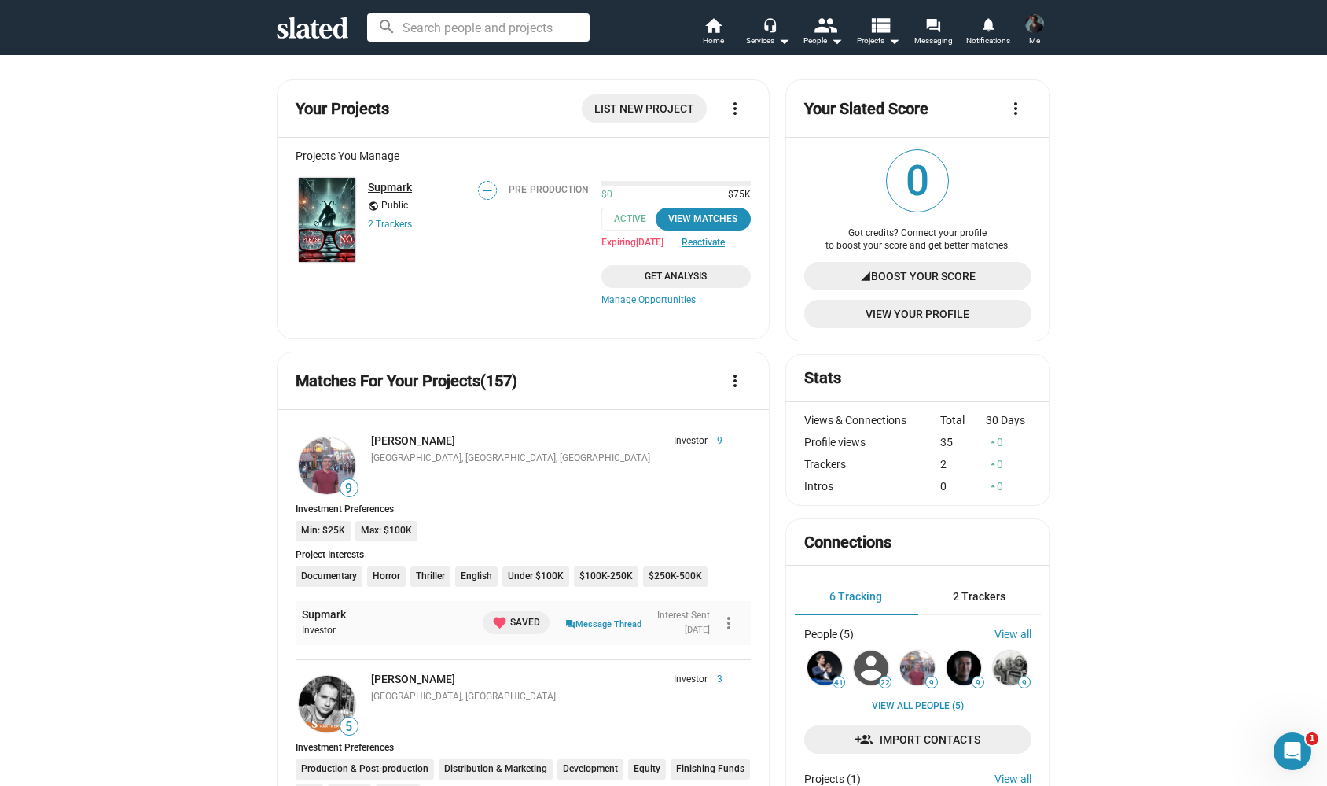
click at [398, 187] on link "Supmark" at bounding box center [390, 187] width 44 height 13
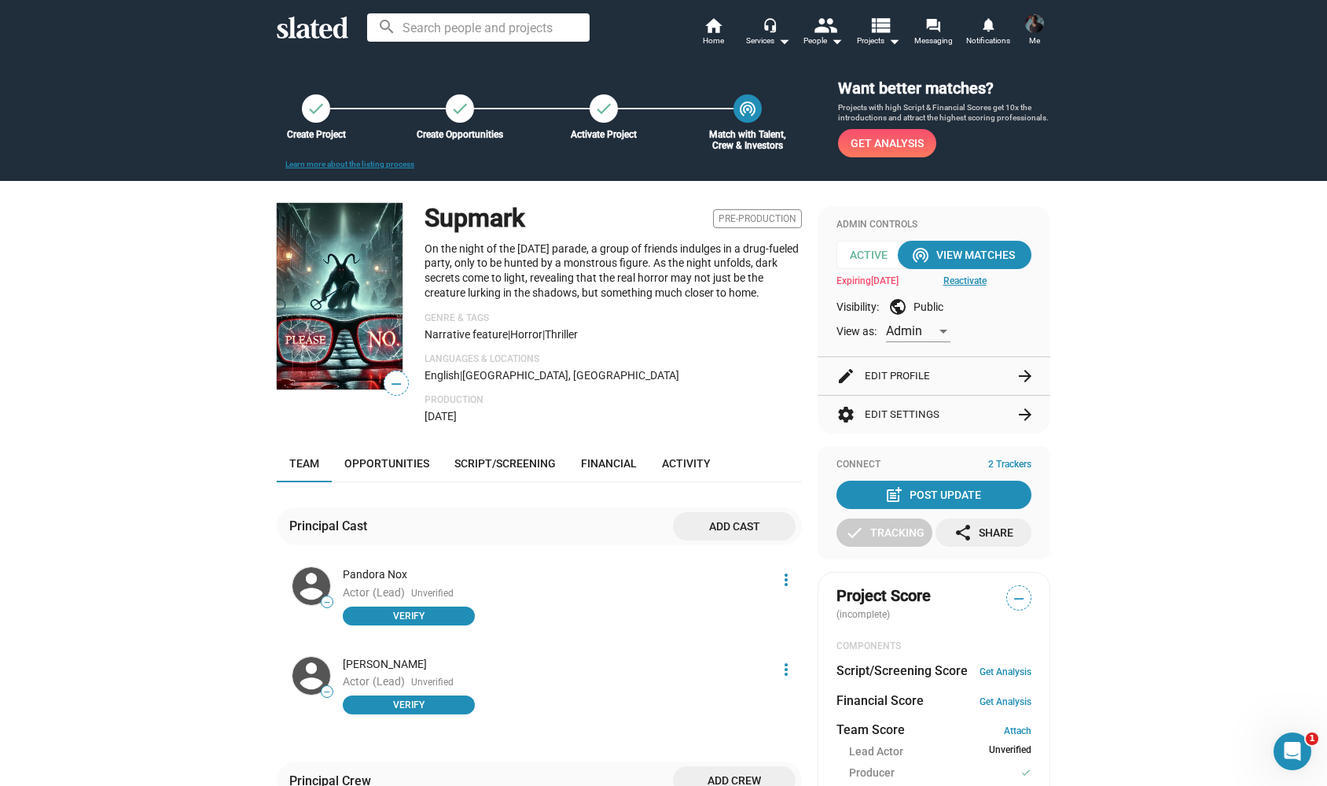
click at [939, 333] on div at bounding box center [944, 331] width 14 height 13
click at [925, 357] on span "Member" at bounding box center [919, 362] width 65 height 33
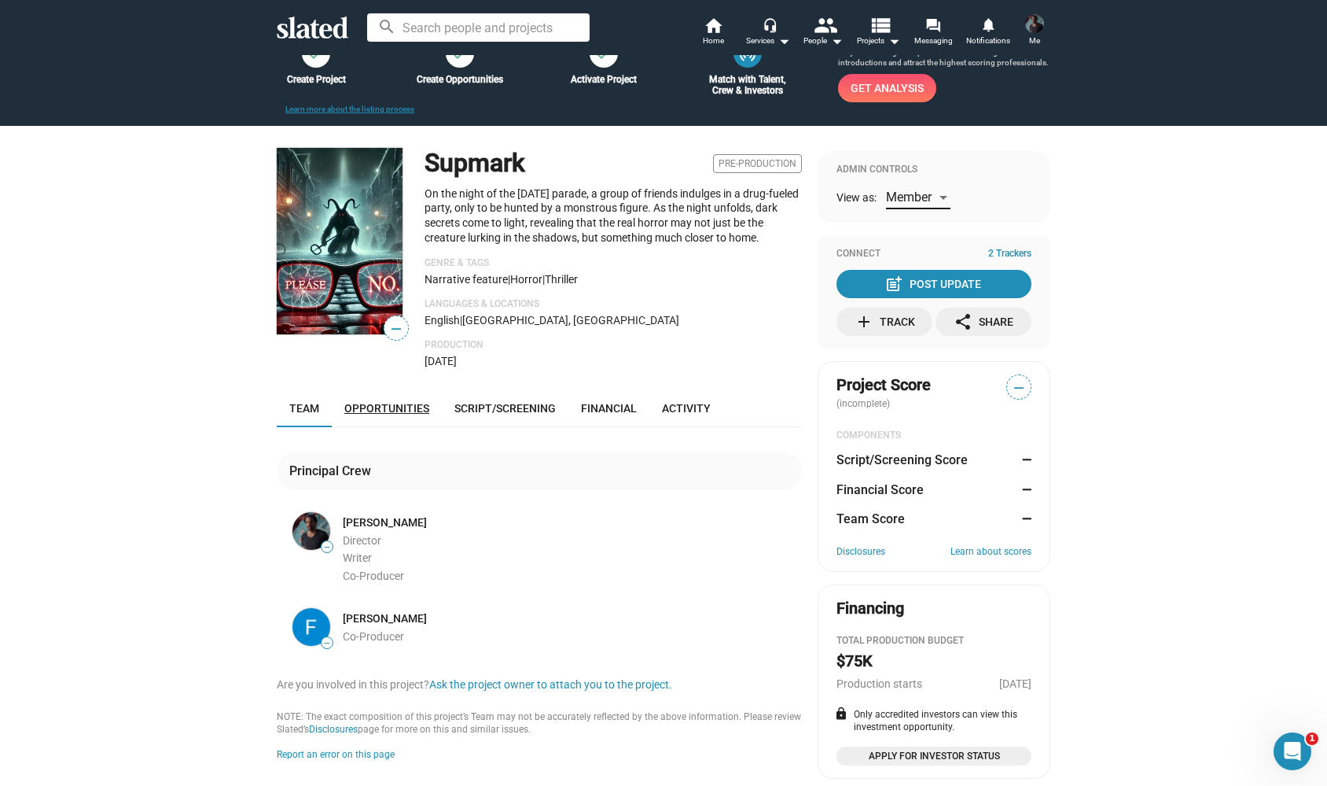
scroll to position [103, 0]
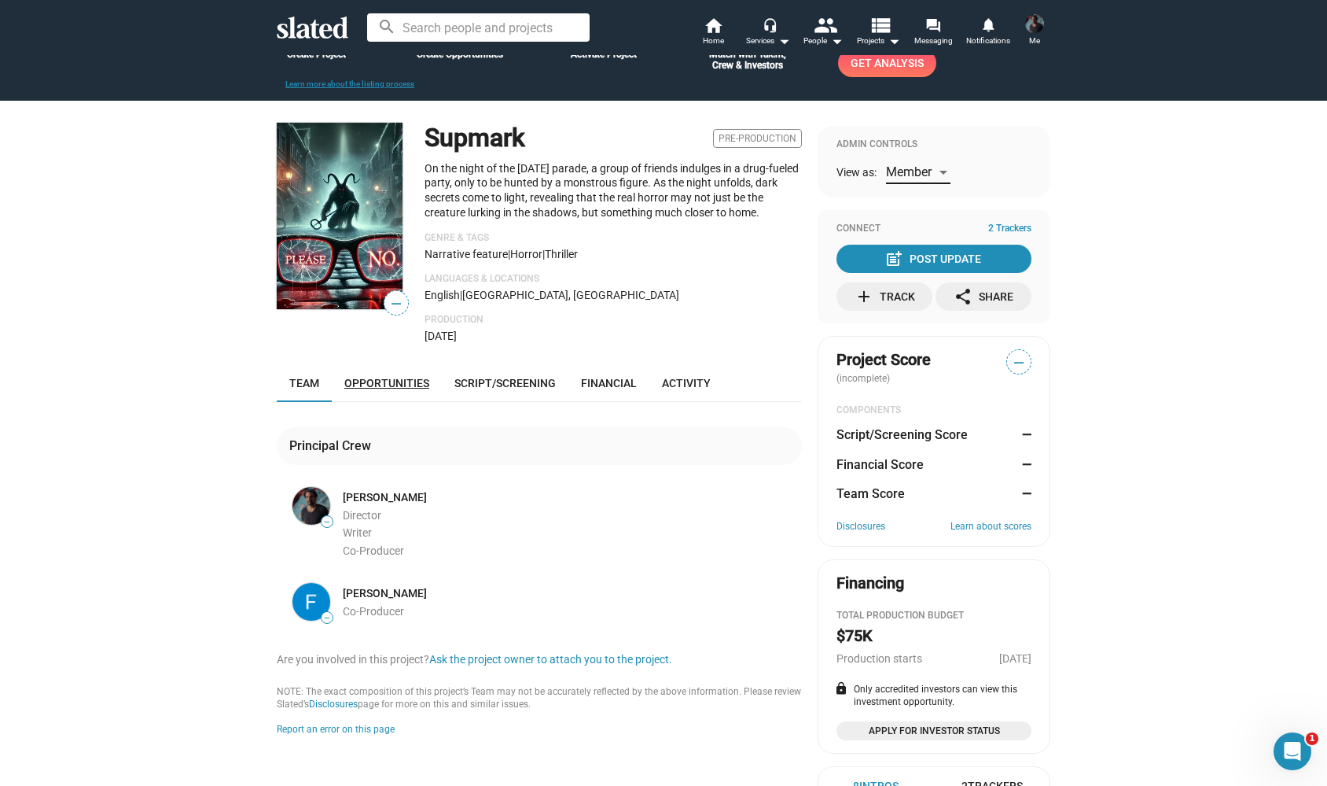
click at [392, 377] on span "Opportunities" at bounding box center [386, 383] width 85 height 13
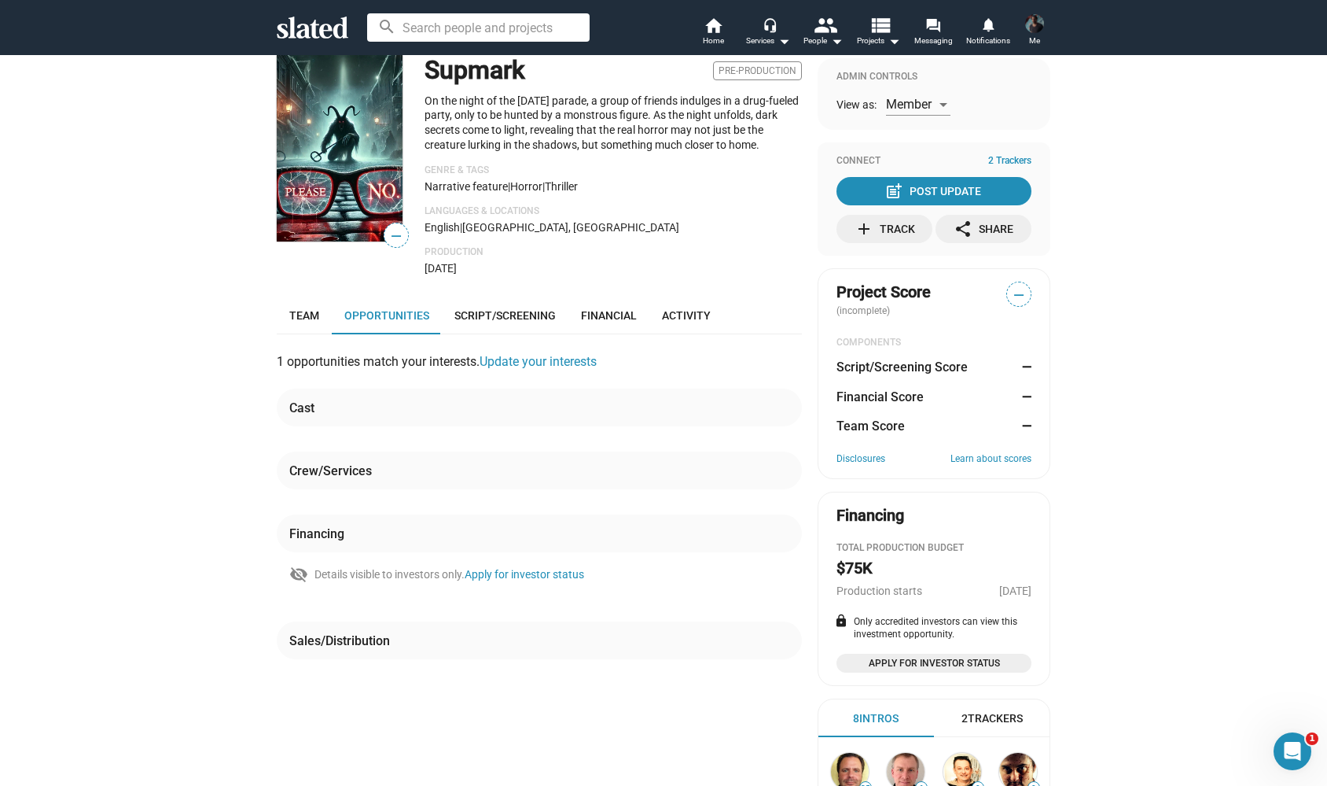
scroll to position [127, 0]
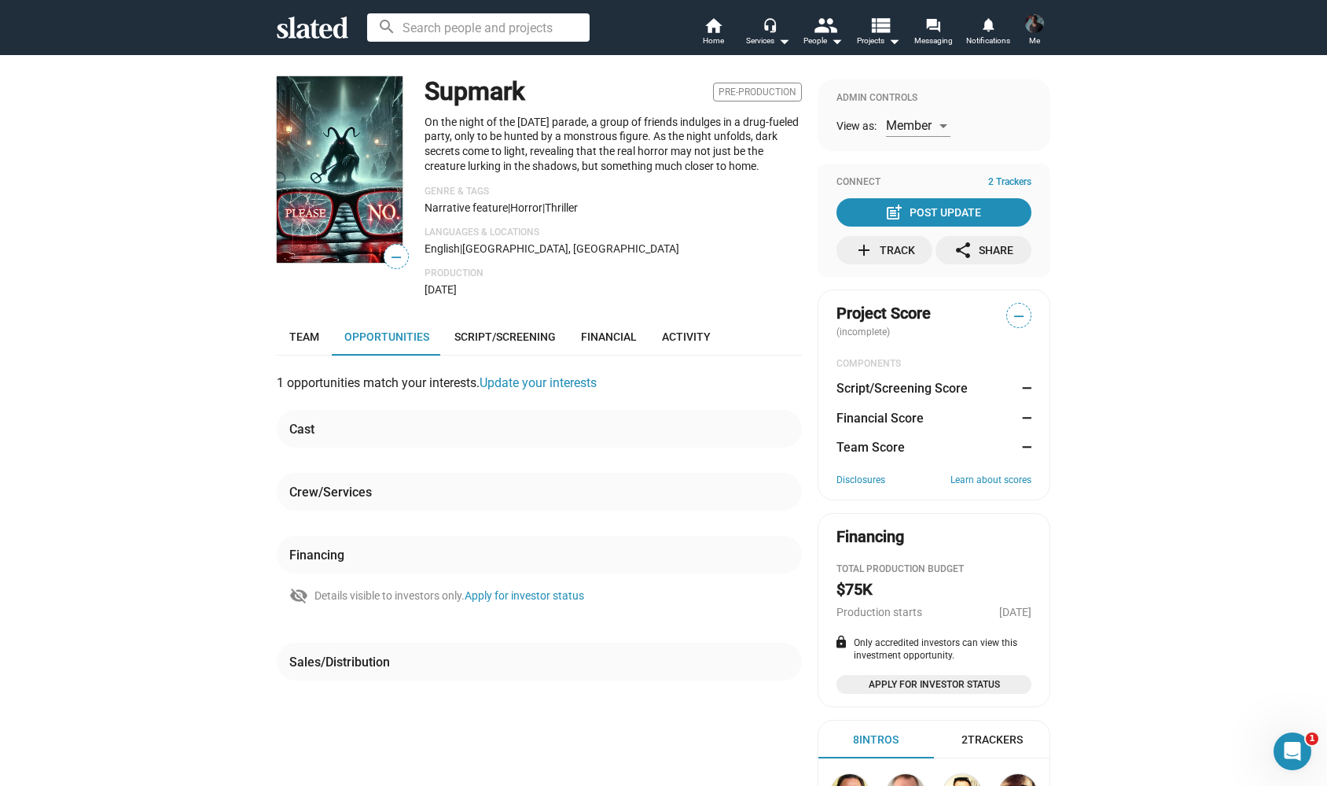
click at [349, 563] on div "Financing" at bounding box center [539, 555] width 525 height 38
click at [508, 335] on span "Script/Screening" at bounding box center [505, 336] width 101 height 13
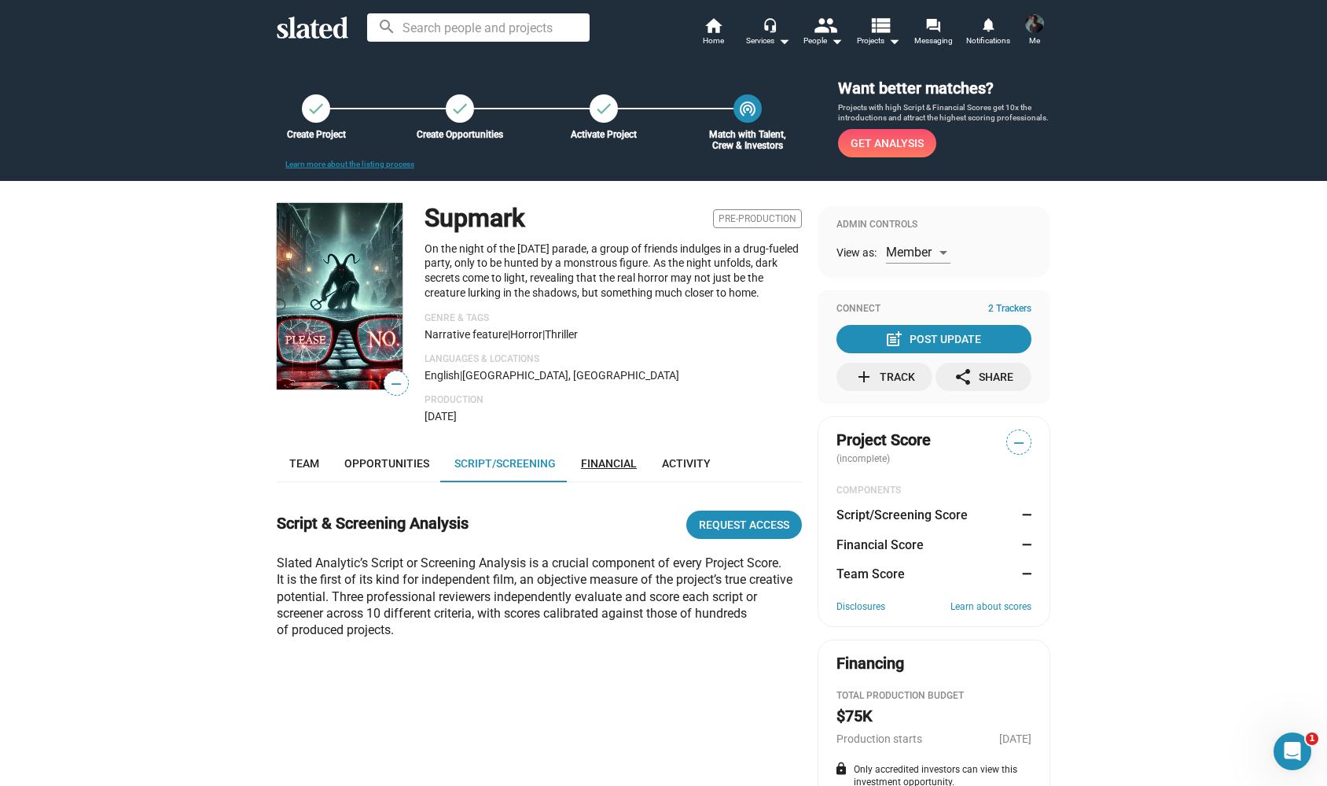
click at [595, 457] on span "Financial" at bounding box center [609, 463] width 56 height 13
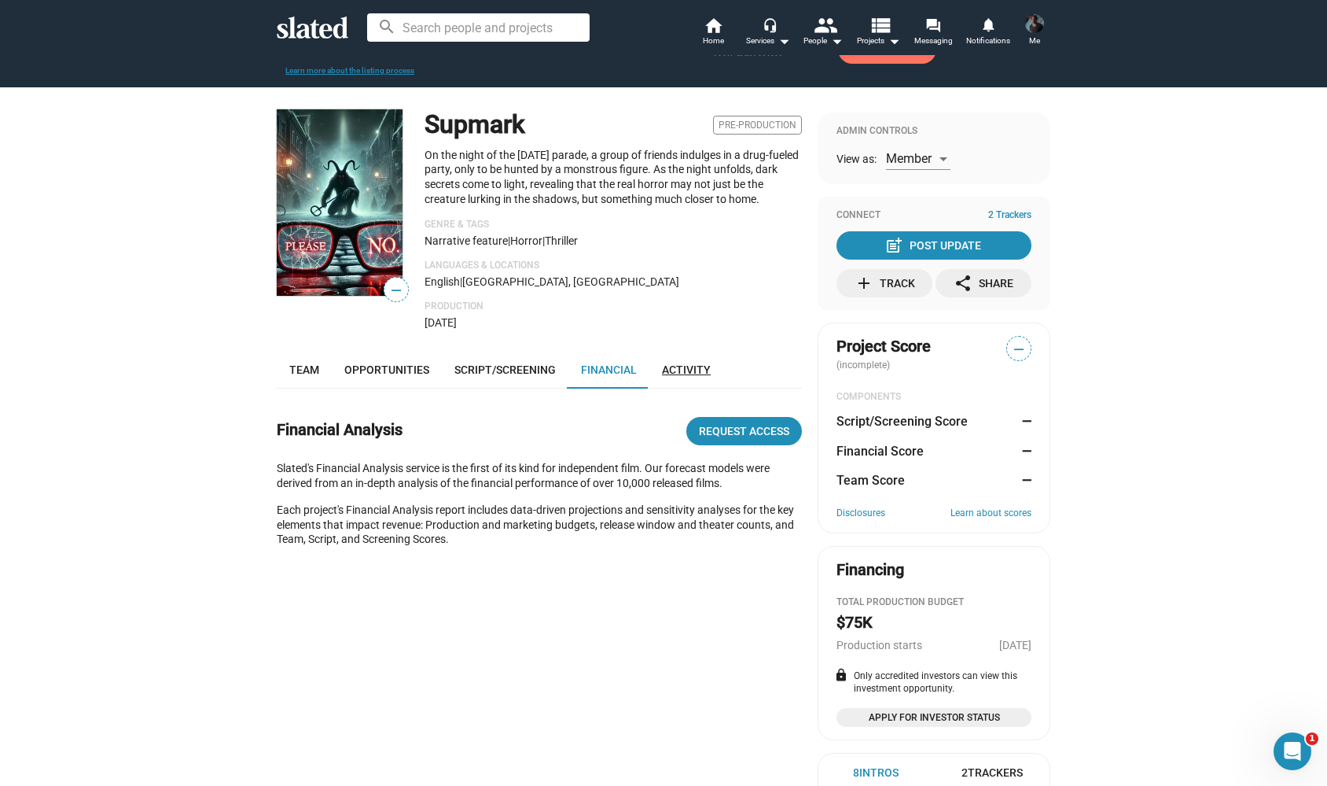
click at [679, 363] on span "Activity" at bounding box center [686, 369] width 49 height 13
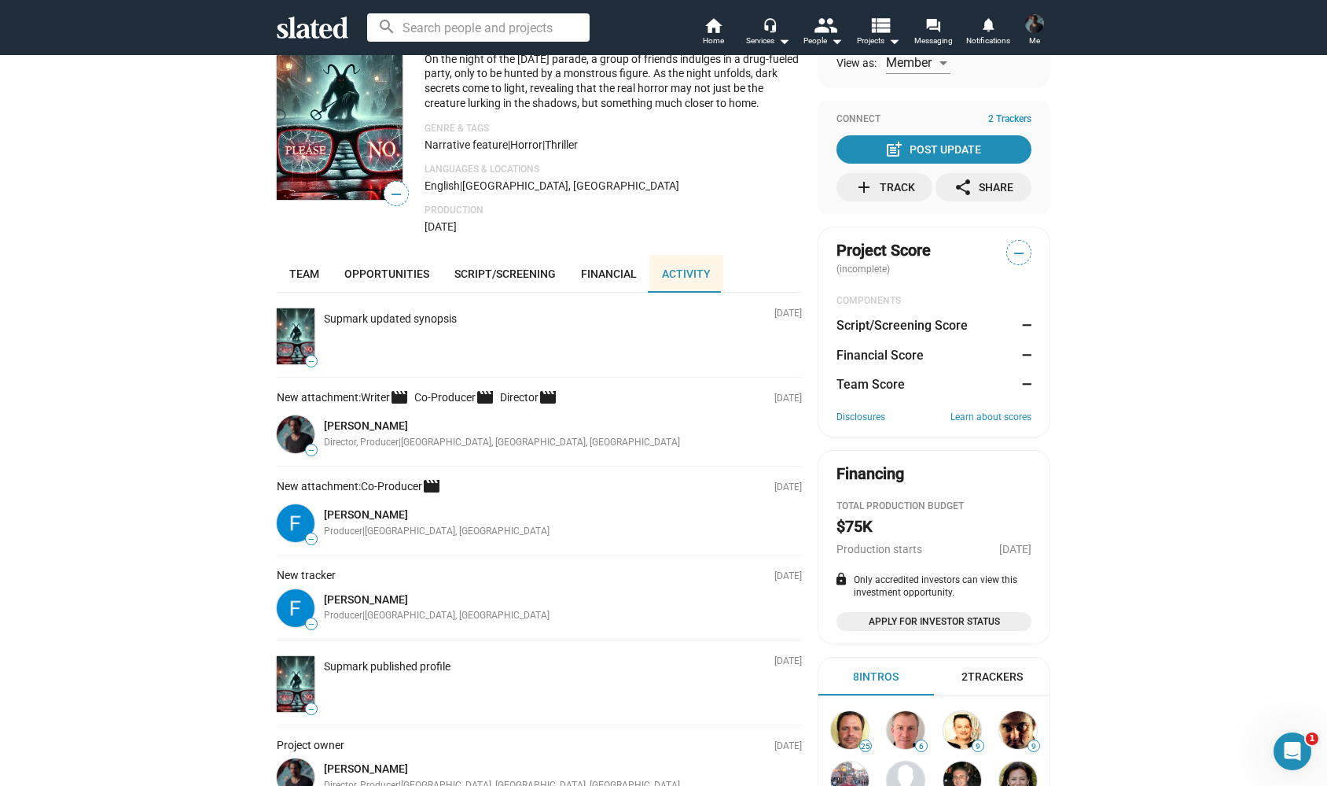
scroll to position [53, 0]
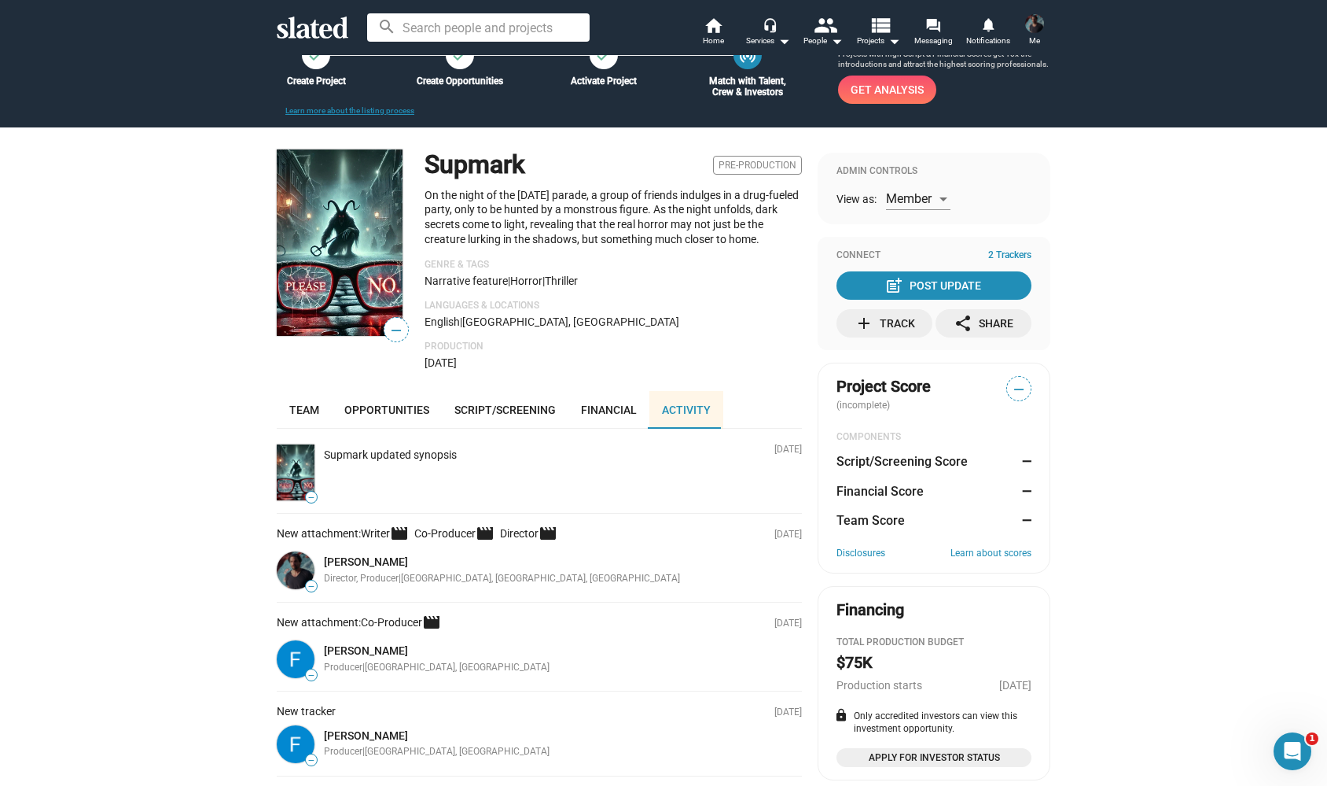
click at [429, 456] on div "— Supmark updated synopsis" at bounding box center [538, 472] width 528 height 62
click at [418, 451] on div "Supmark updated synopsis" at bounding box center [390, 454] width 133 height 15
click at [360, 457] on div "— Supmark updated synopsis" at bounding box center [538, 472] width 528 height 62
click at [263, 457] on div "— Supmark Pre-Production On the night of the [DATE] parade, a group of friends …" at bounding box center [663, 586] width 805 height 918
click at [298, 458] on img at bounding box center [296, 472] width 38 height 56
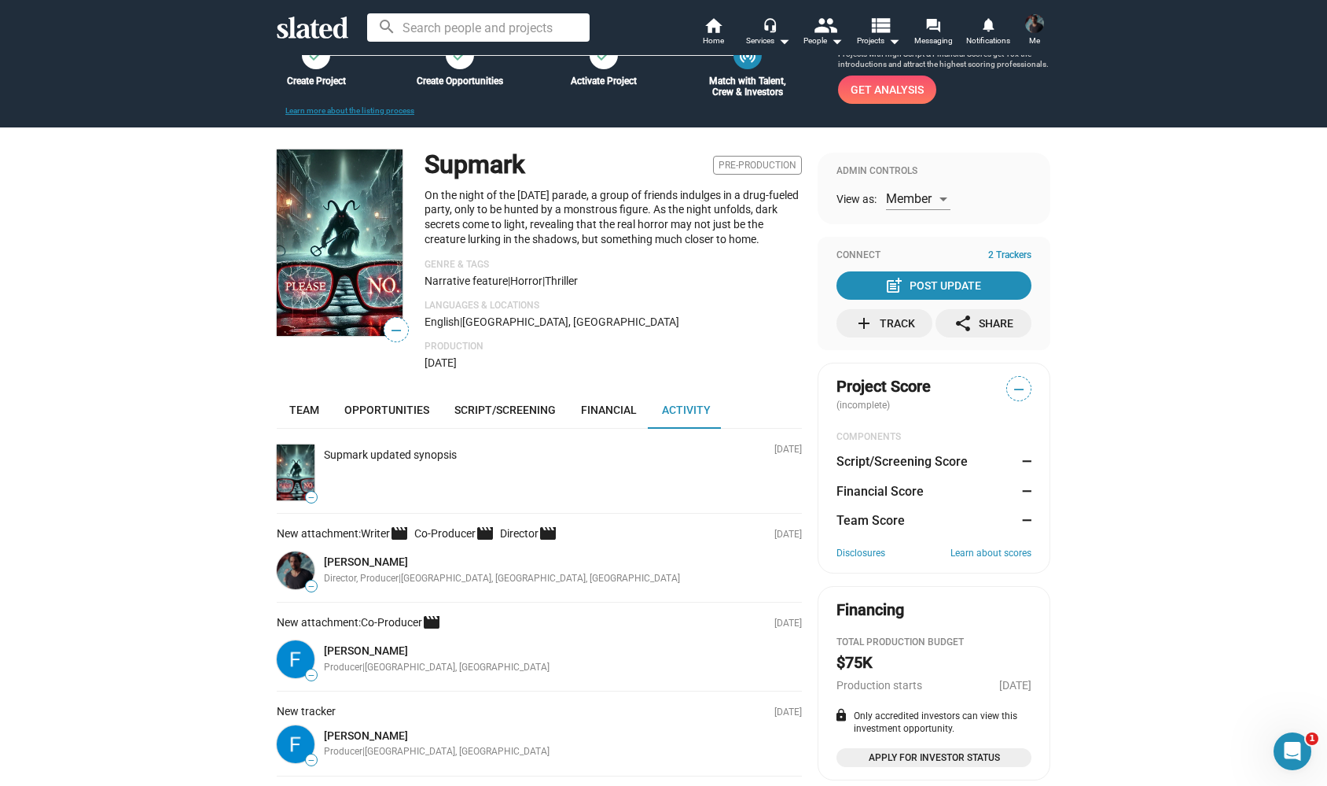
click at [396, 460] on div "— Supmark updated synopsis" at bounding box center [538, 472] width 528 height 62
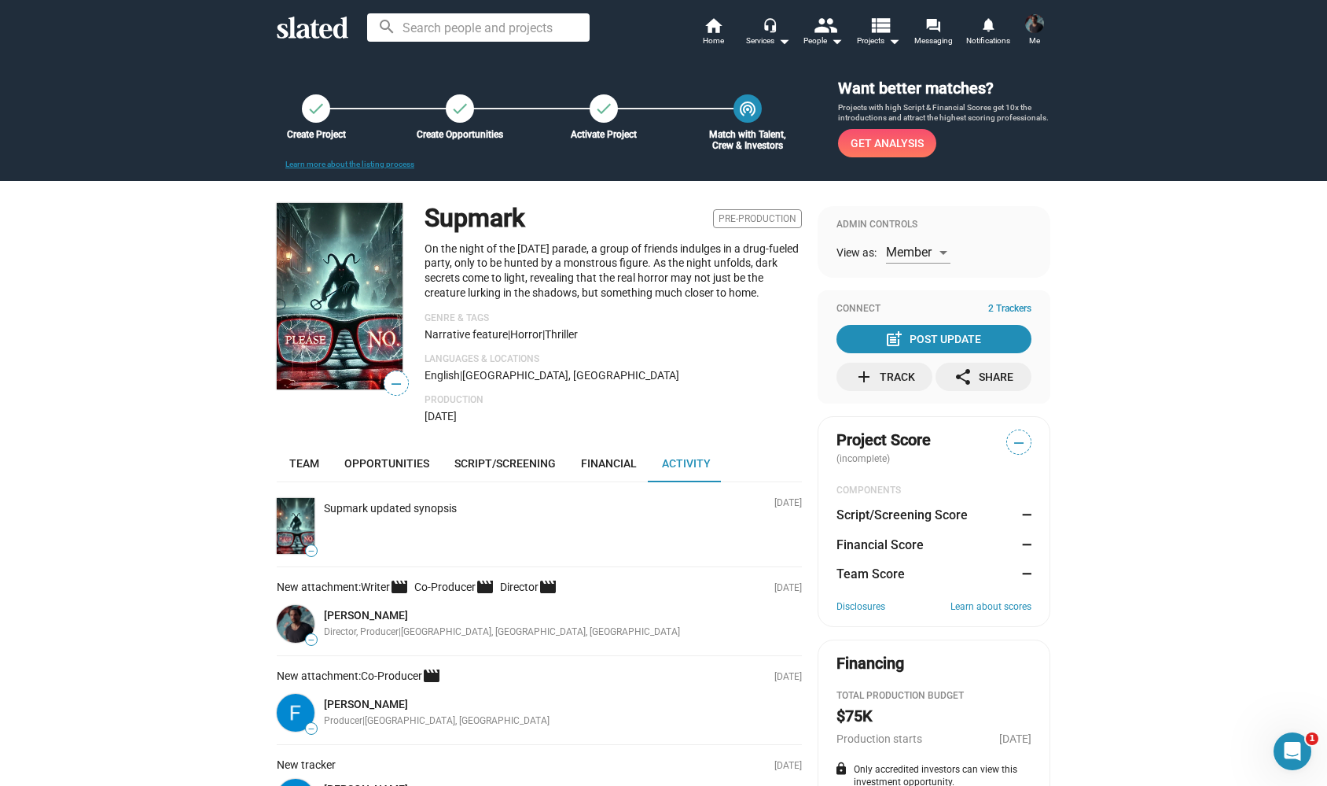
scroll to position [0, 0]
click at [944, 245] on div "Member" at bounding box center [918, 252] width 64 height 14
click at [926, 212] on span "Admin" at bounding box center [919, 217] width 65 height 33
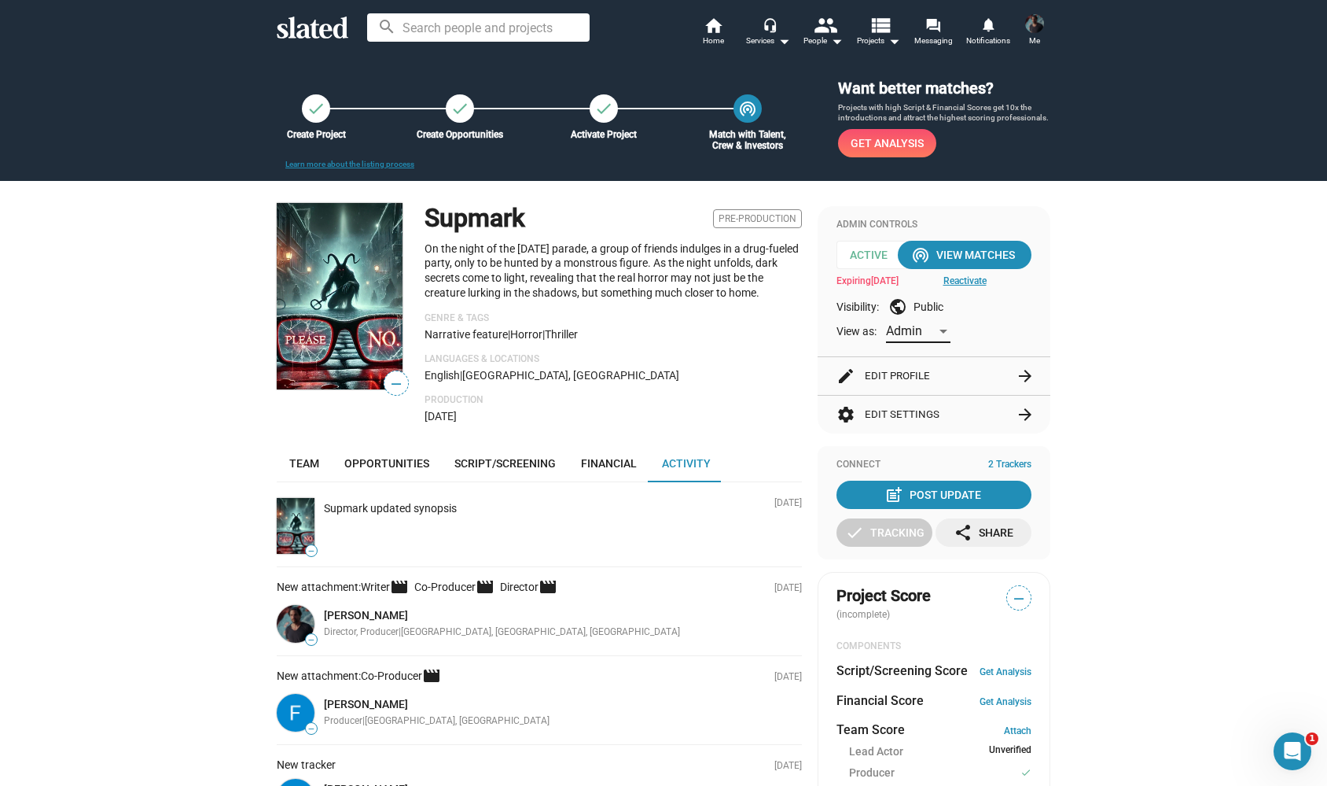
click at [1249, 341] on div "check Create Project check Create Opportunities check Activate Project wifi_tet…" at bounding box center [663, 761] width 1327 height 1414
click at [482, 507] on div "Supmark updated synopsis" at bounding box center [527, 505] width 418 height 21
click at [408, 511] on div "— Supmark updated synopsis" at bounding box center [538, 526] width 528 height 62
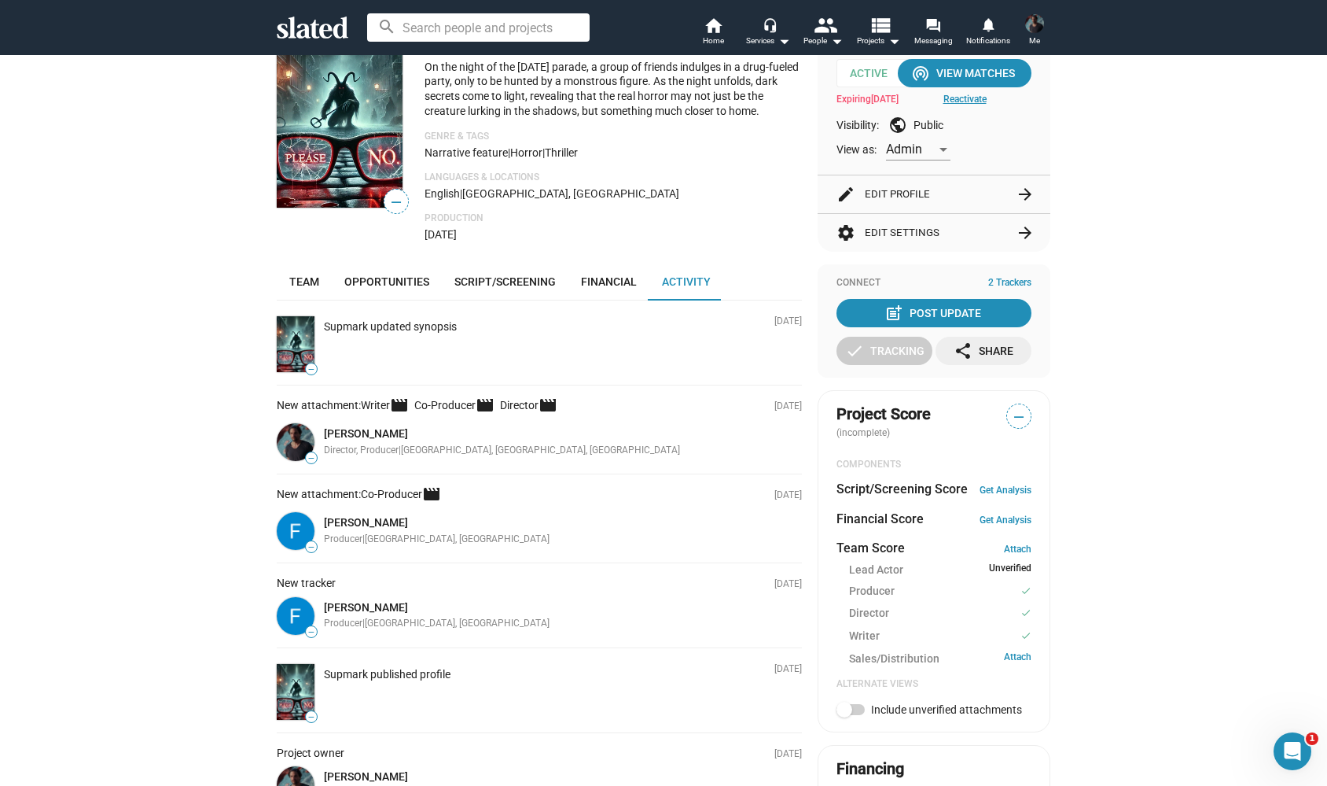
scroll to position [289, 0]
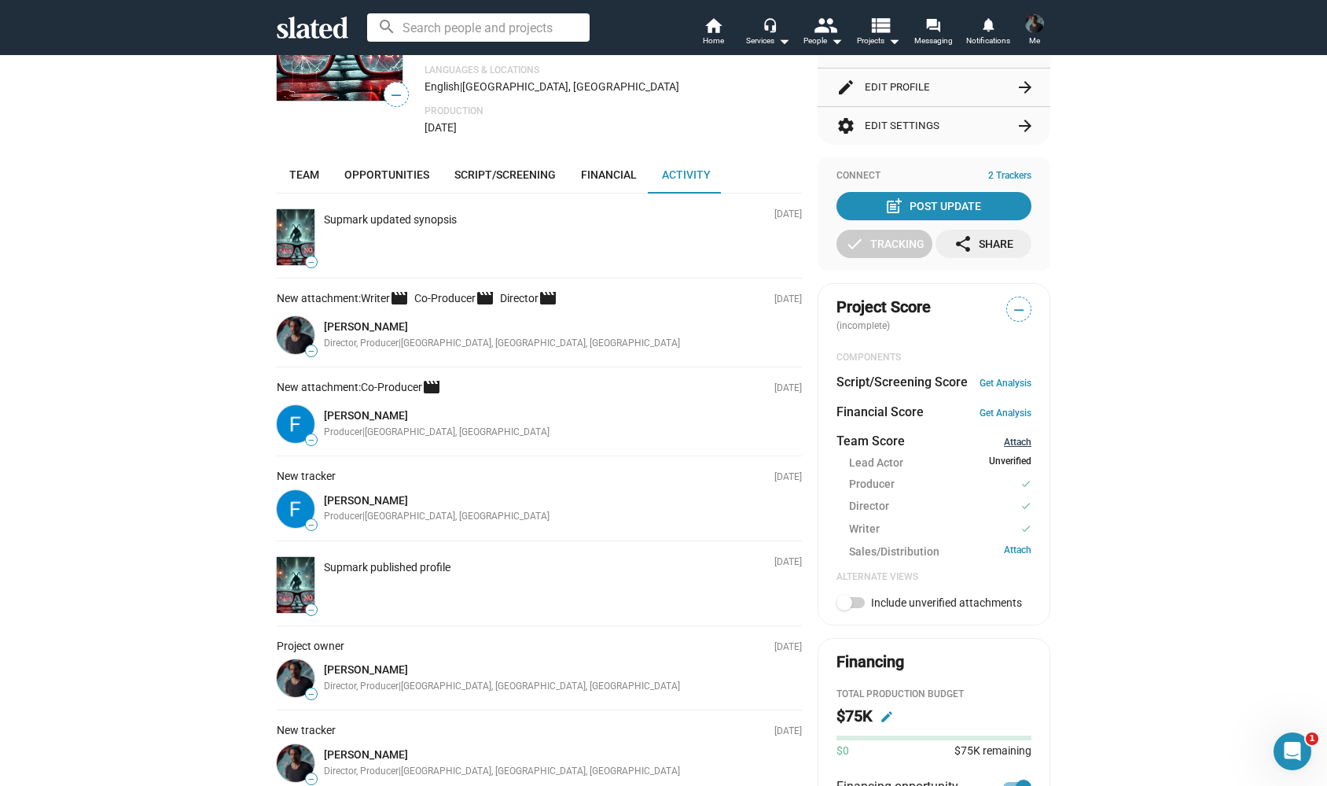
click at [1014, 436] on link "Attach" at bounding box center [1018, 441] width 28 height 11
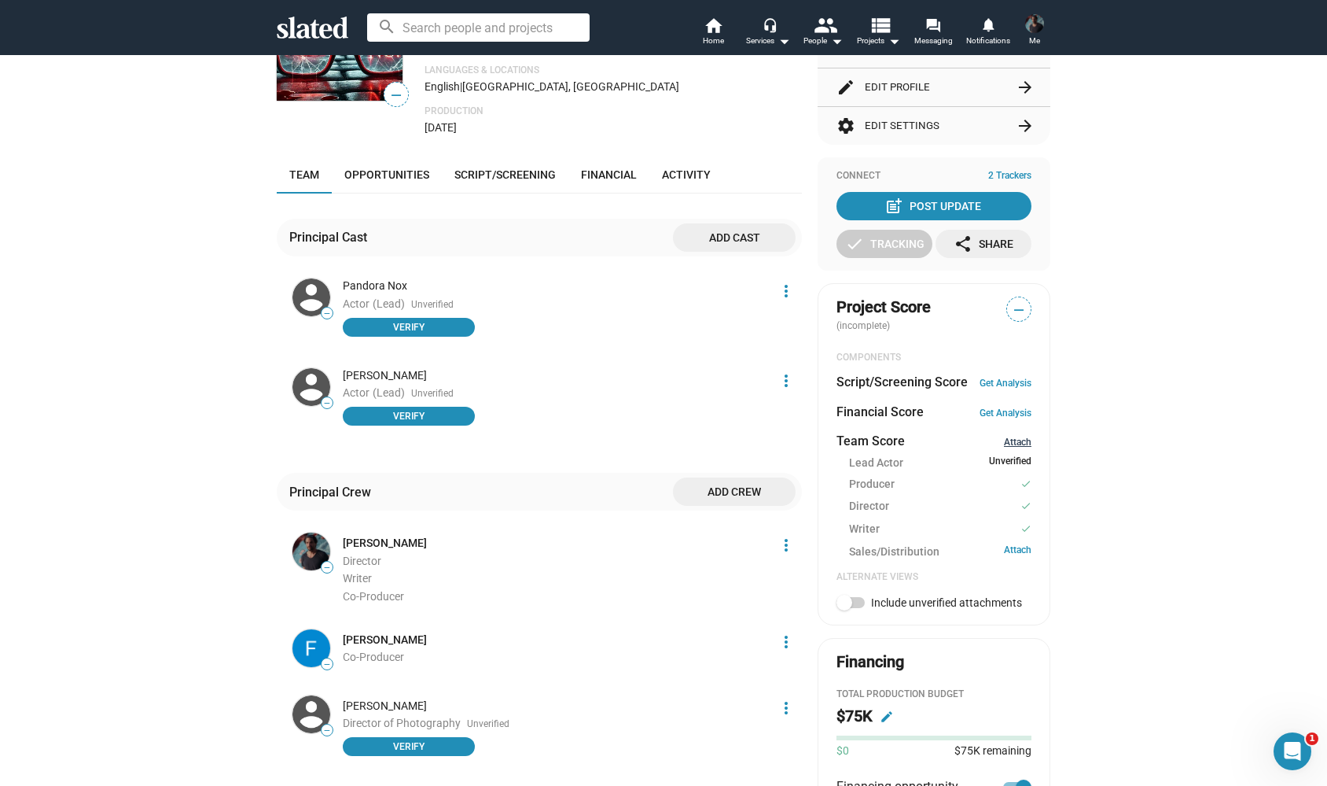
scroll to position [385, 0]
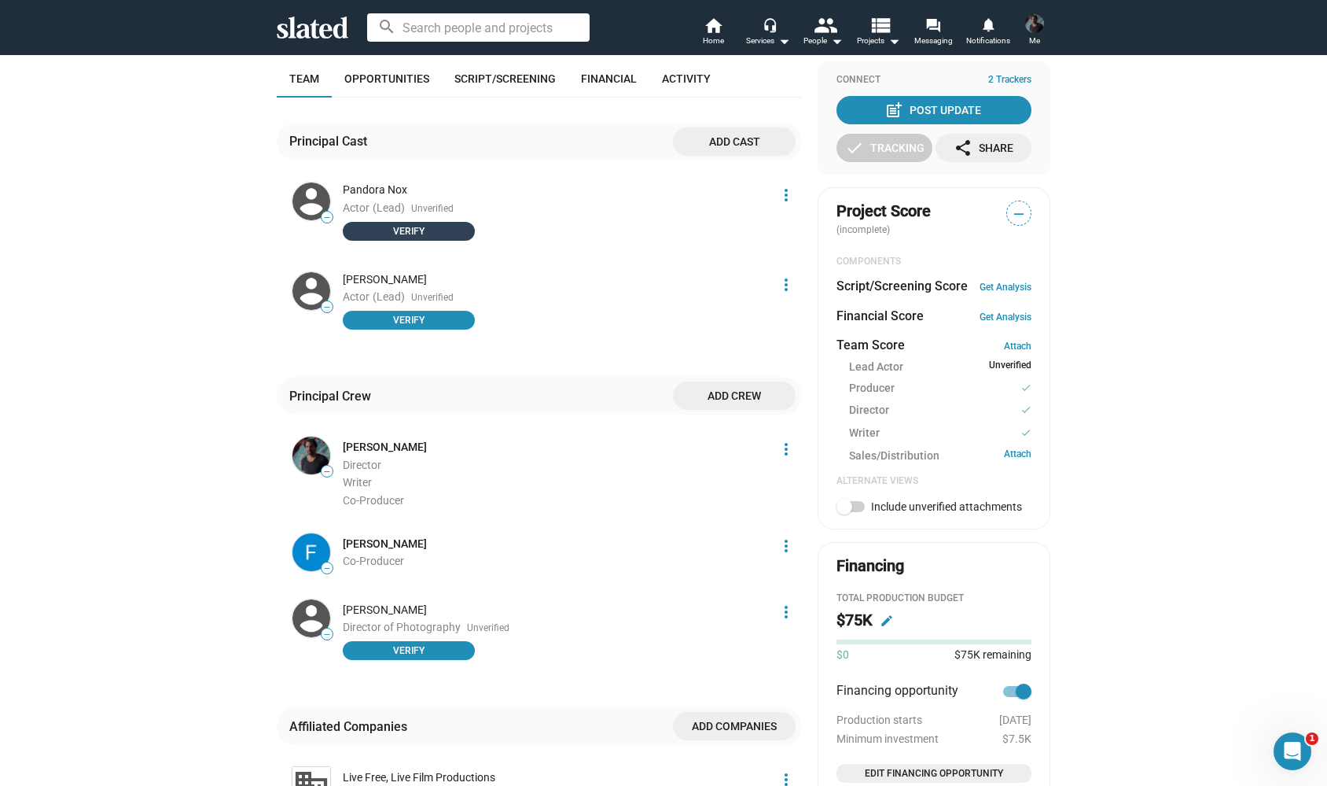
click at [447, 230] on span "Verify" at bounding box center [408, 231] width 113 height 16
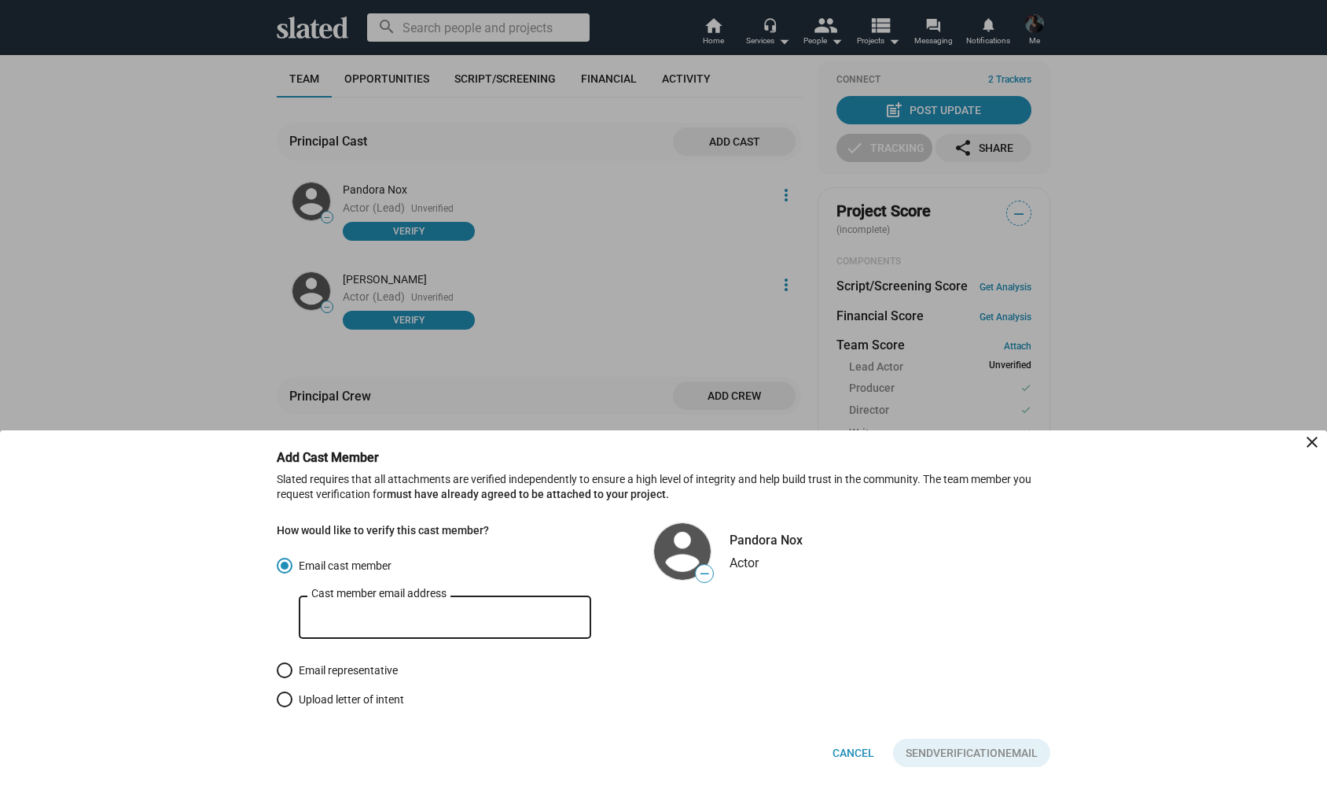
click at [359, 613] on input "Cast member email address" at bounding box center [444, 617] width 267 height 14
paste input "[EMAIL_ADDRESS][DOMAIN_NAME]"
type input "[EMAIL_ADDRESS][DOMAIN_NAME]"
click at [957, 754] on span "Verification" at bounding box center [969, 752] width 72 height 28
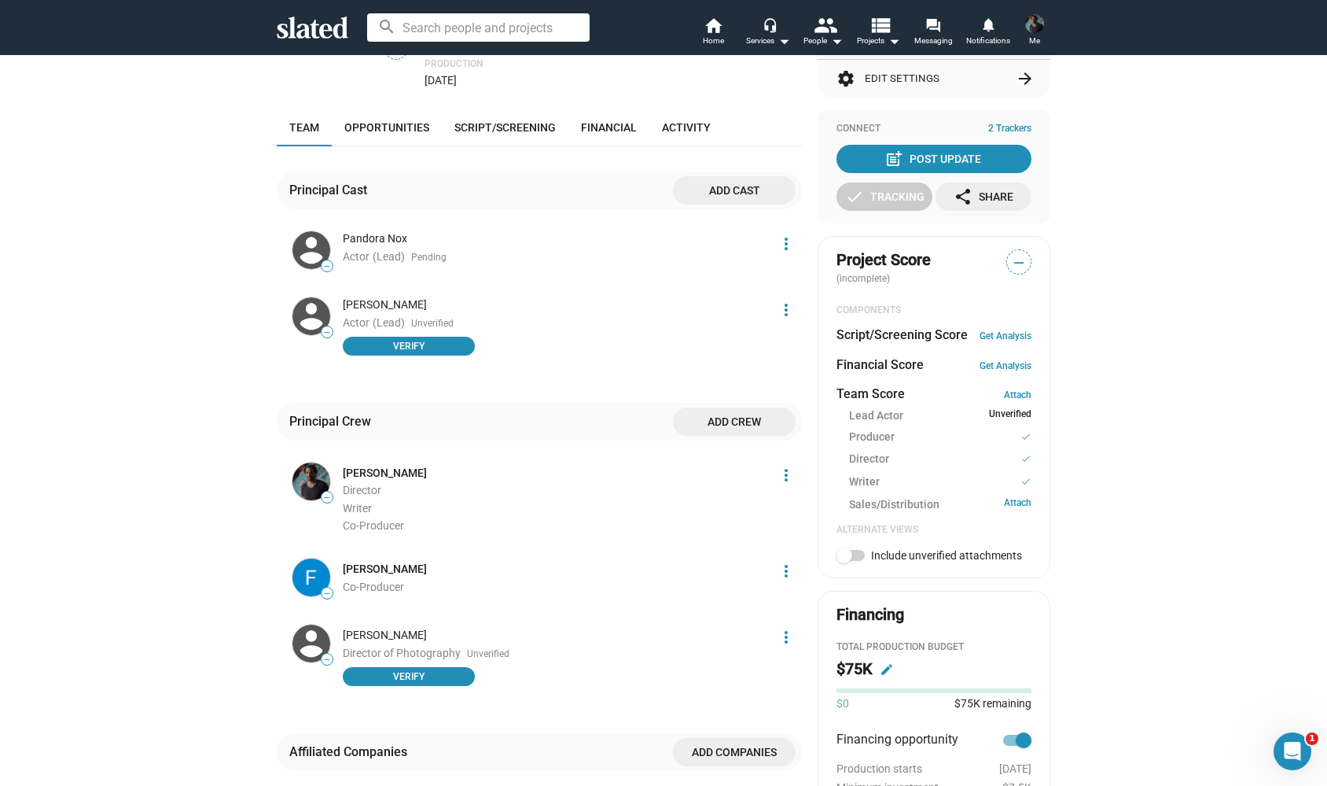
scroll to position [333, 0]
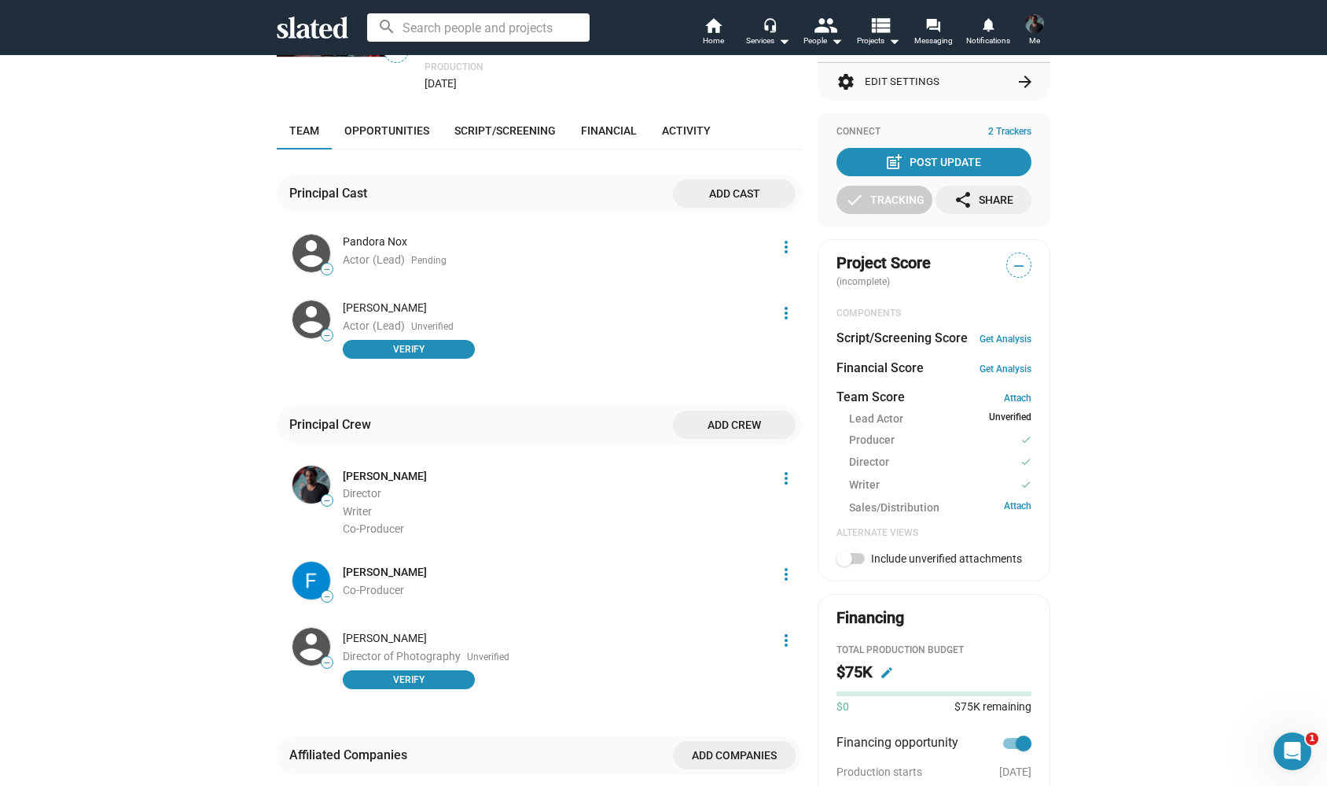
click at [784, 244] on mat-icon "more_vert" at bounding box center [786, 246] width 19 height 19
click at [639, 306] on div at bounding box center [663, 393] width 1327 height 786
click at [446, 345] on span "Verify" at bounding box center [408, 349] width 113 height 16
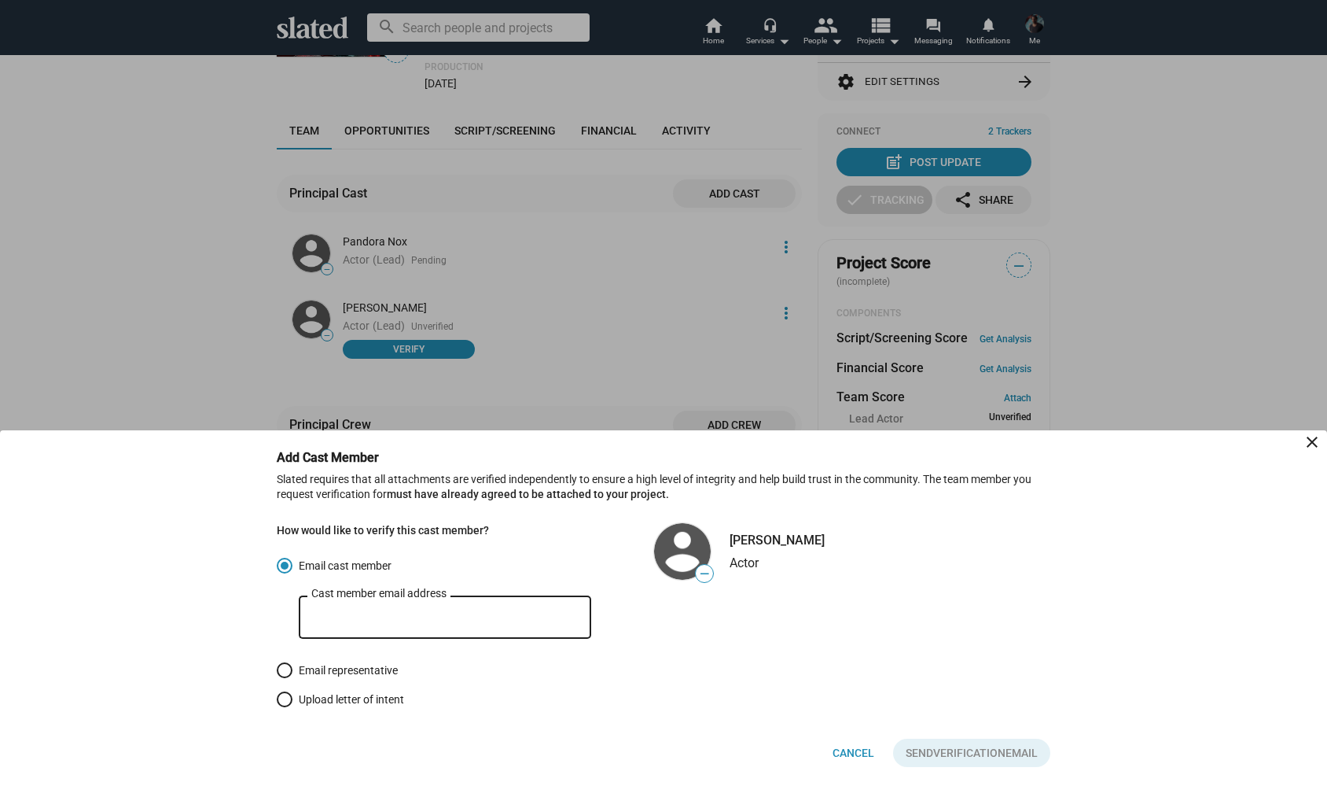
click at [348, 624] on input "Cast member email address" at bounding box center [444, 617] width 267 height 14
paste input "[EMAIL_ADDRESS][DOMAIN_NAME]"
type input "[EMAIL_ADDRESS][DOMAIN_NAME]"
click at [1014, 751] on span "Send Verification Email" at bounding box center [972, 752] width 132 height 28
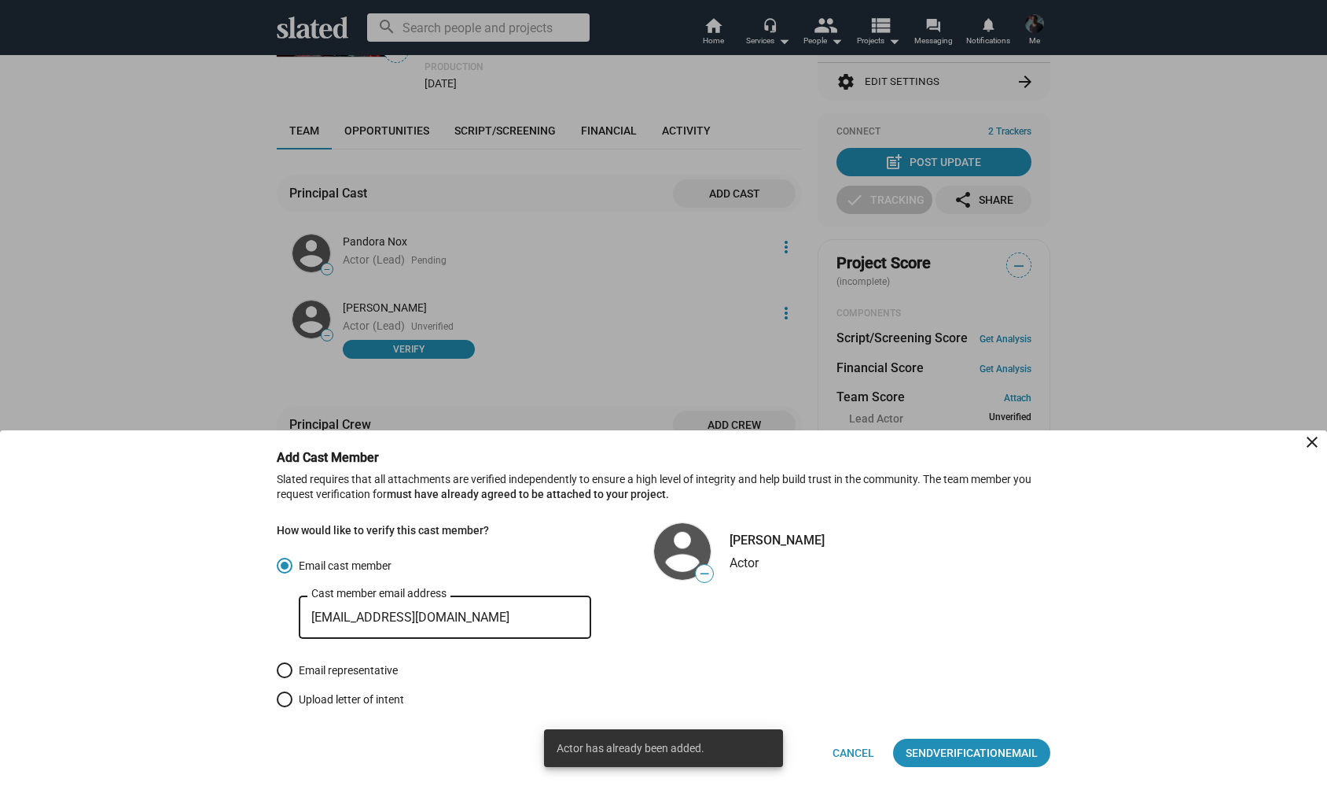
click at [1313, 450] on mat-icon "close" at bounding box center [1312, 442] width 19 height 19
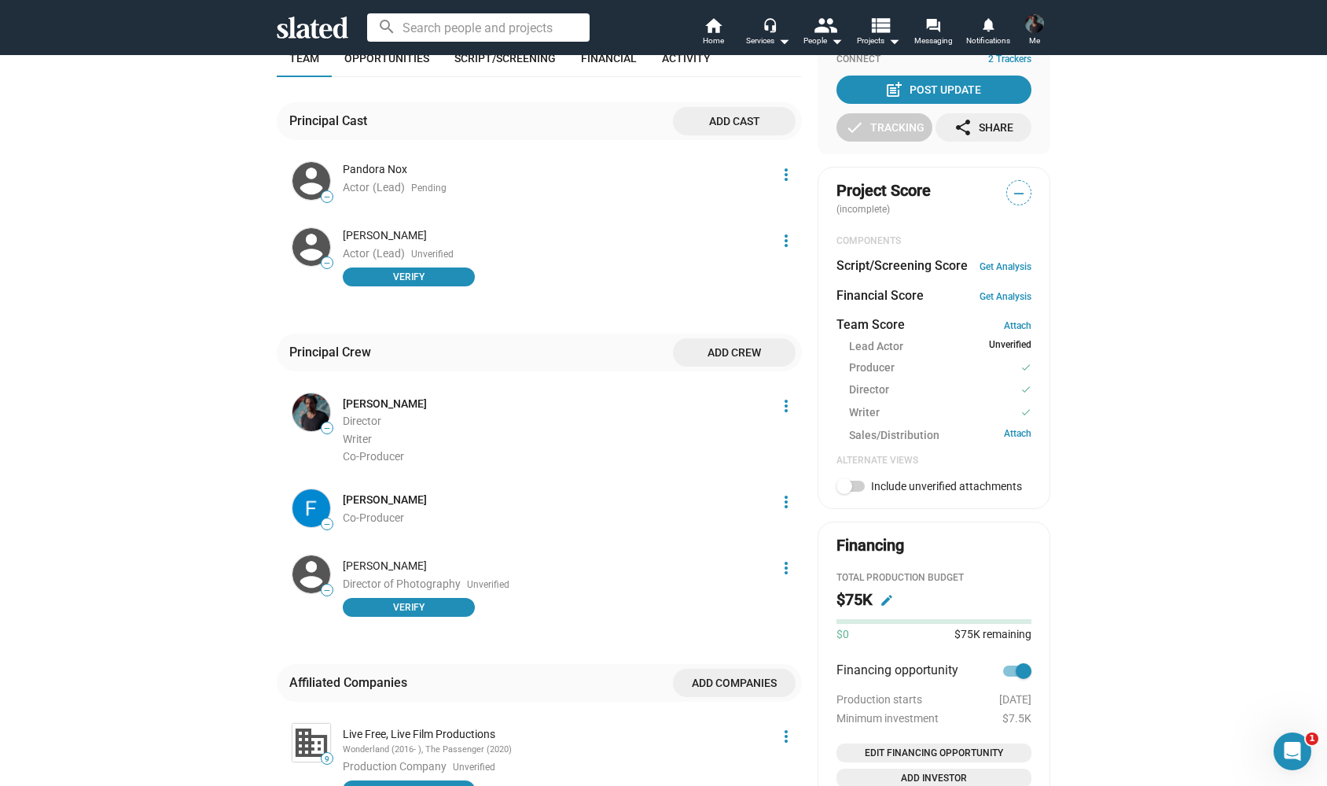
scroll to position [307, 0]
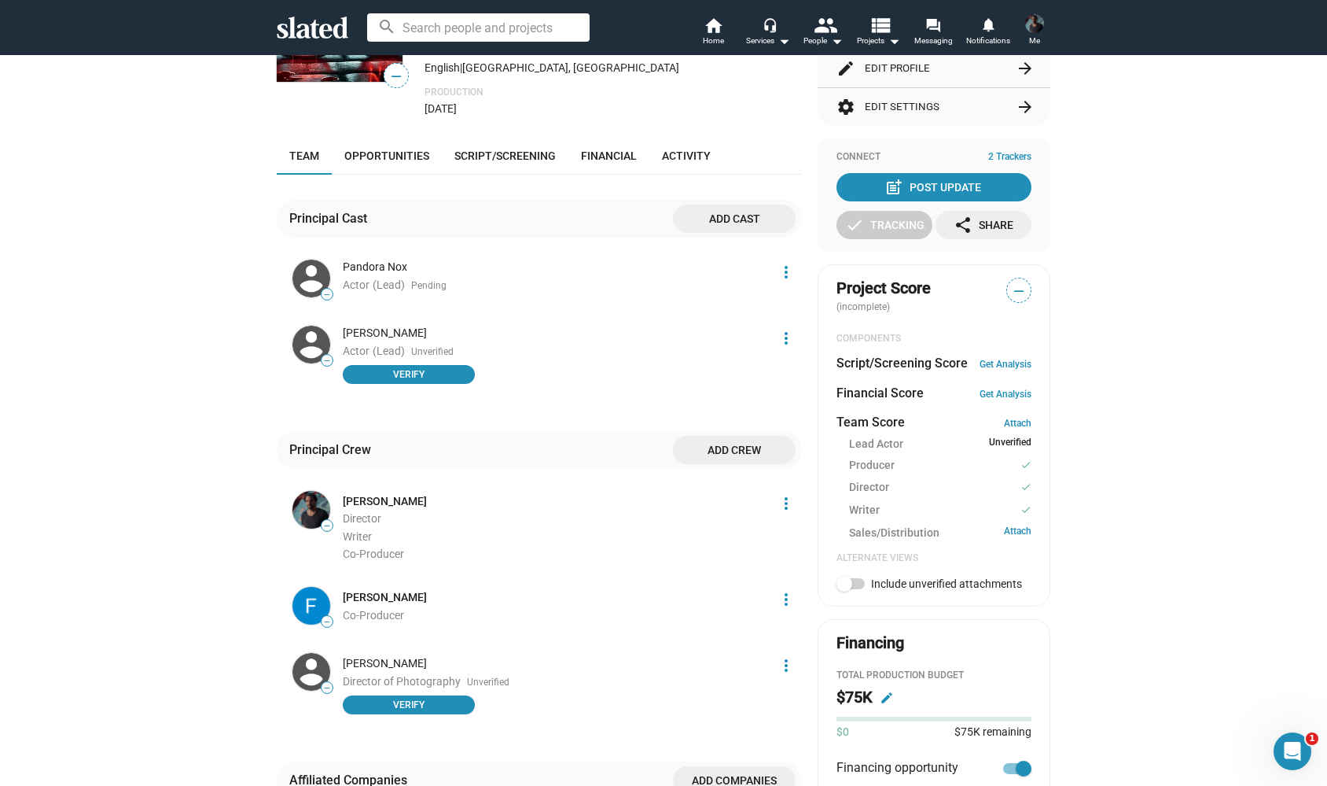
click at [784, 269] on mat-icon "more_vert" at bounding box center [786, 272] width 19 height 19
click at [749, 360] on button "Delete" at bounding box center [757, 351] width 89 height 25
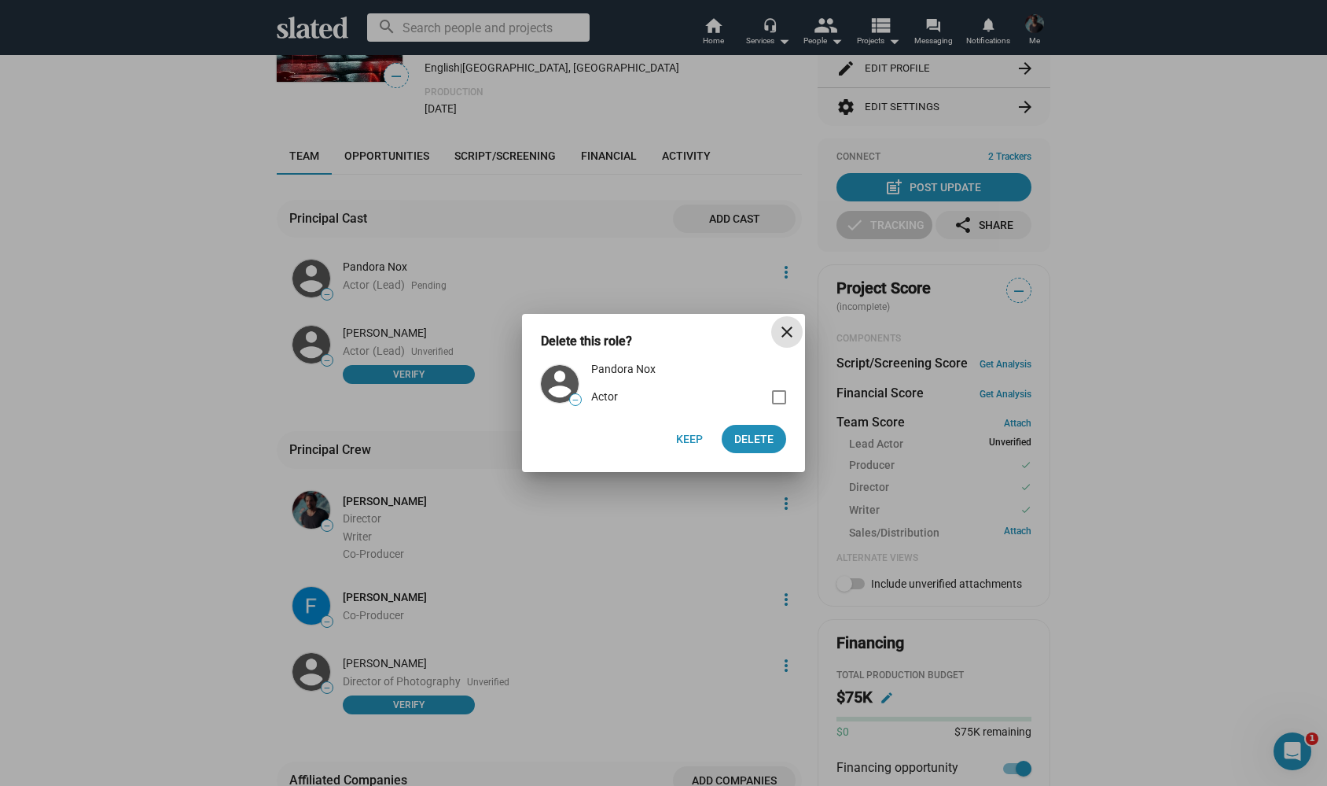
click at [776, 399] on span at bounding box center [779, 397] width 14 height 14
click at [779, 404] on input "checkbox" at bounding box center [779, 404] width 1 height 1
checkbox input "true"
click at [765, 438] on span "Delete 1" at bounding box center [751, 439] width 46 height 28
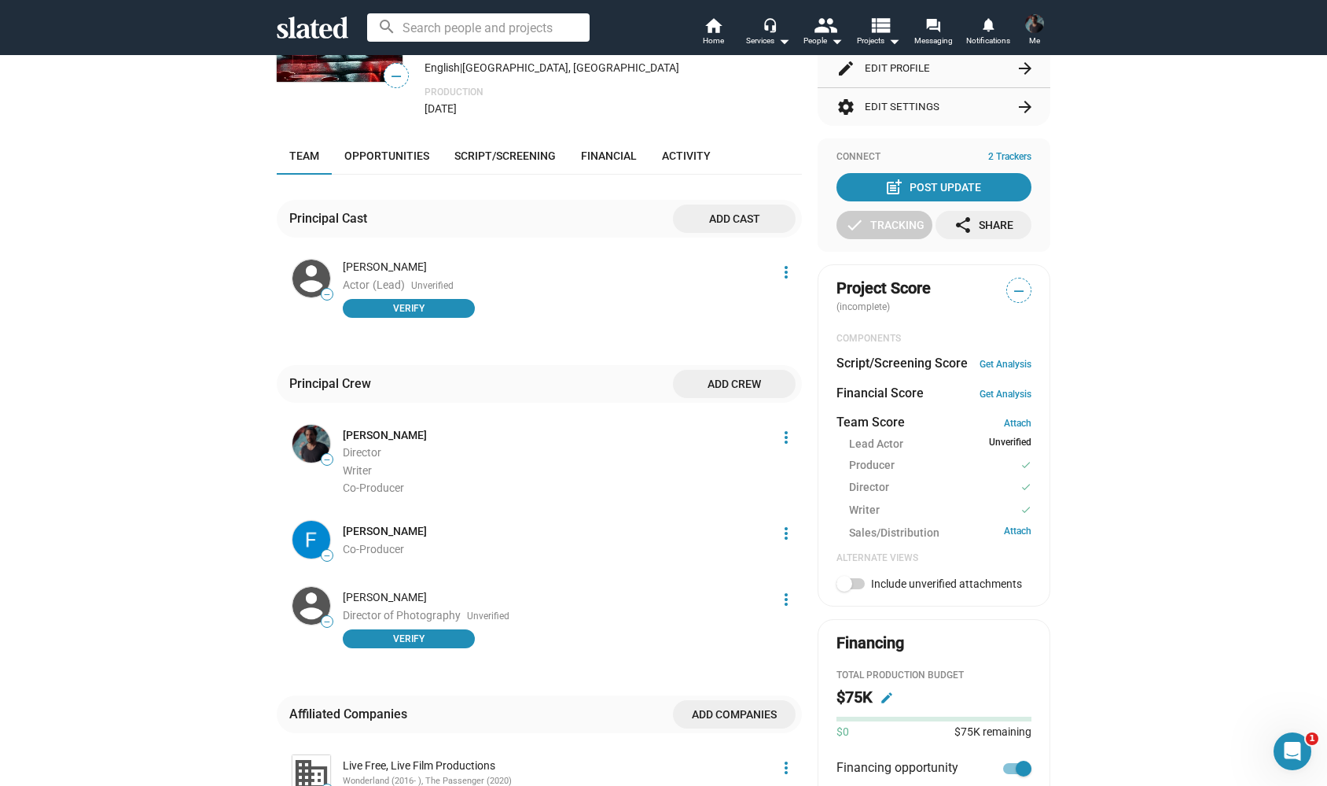
click at [734, 213] on span "Add cast" at bounding box center [735, 218] width 98 height 28
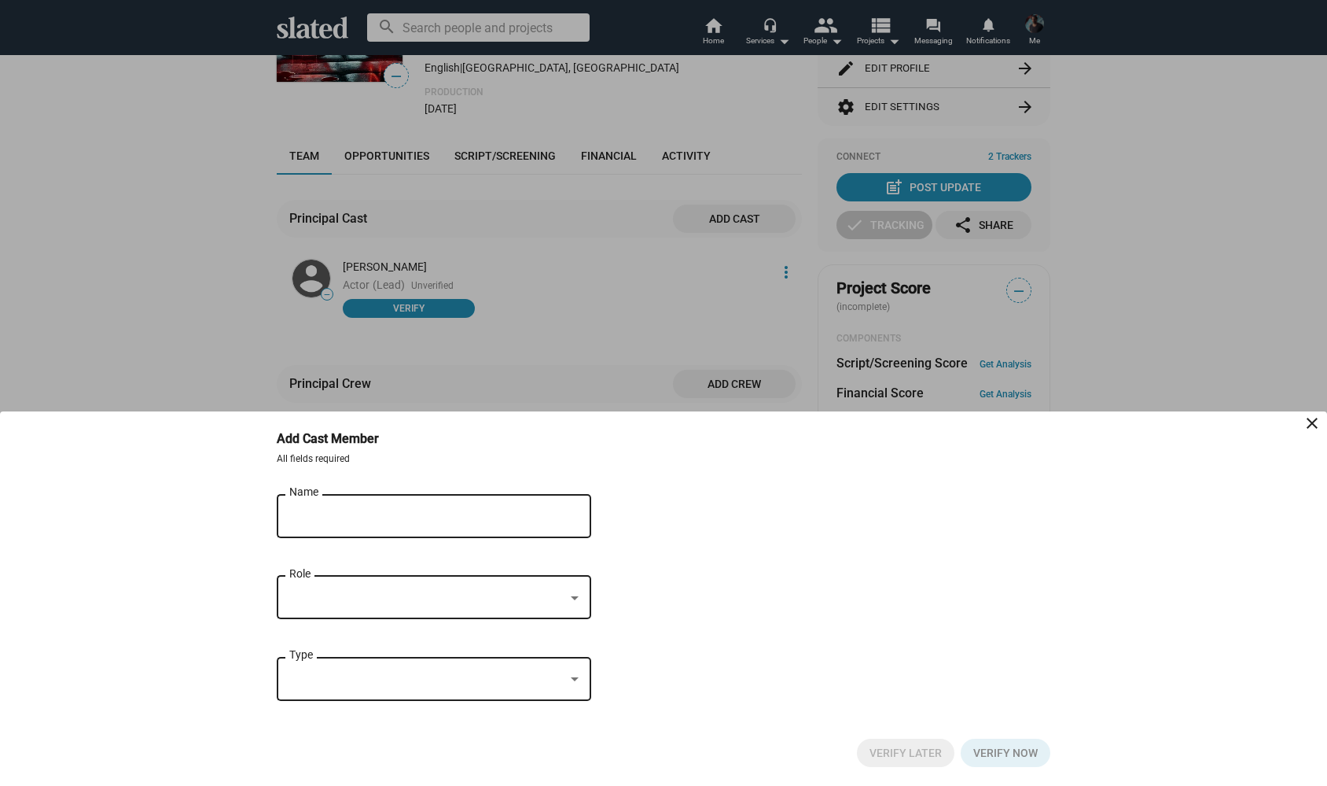
click at [329, 510] on input "Name" at bounding box center [422, 517] width 267 height 14
type input "Pandora Nox"
click at [449, 609] on div "Role" at bounding box center [433, 595] width 289 height 46
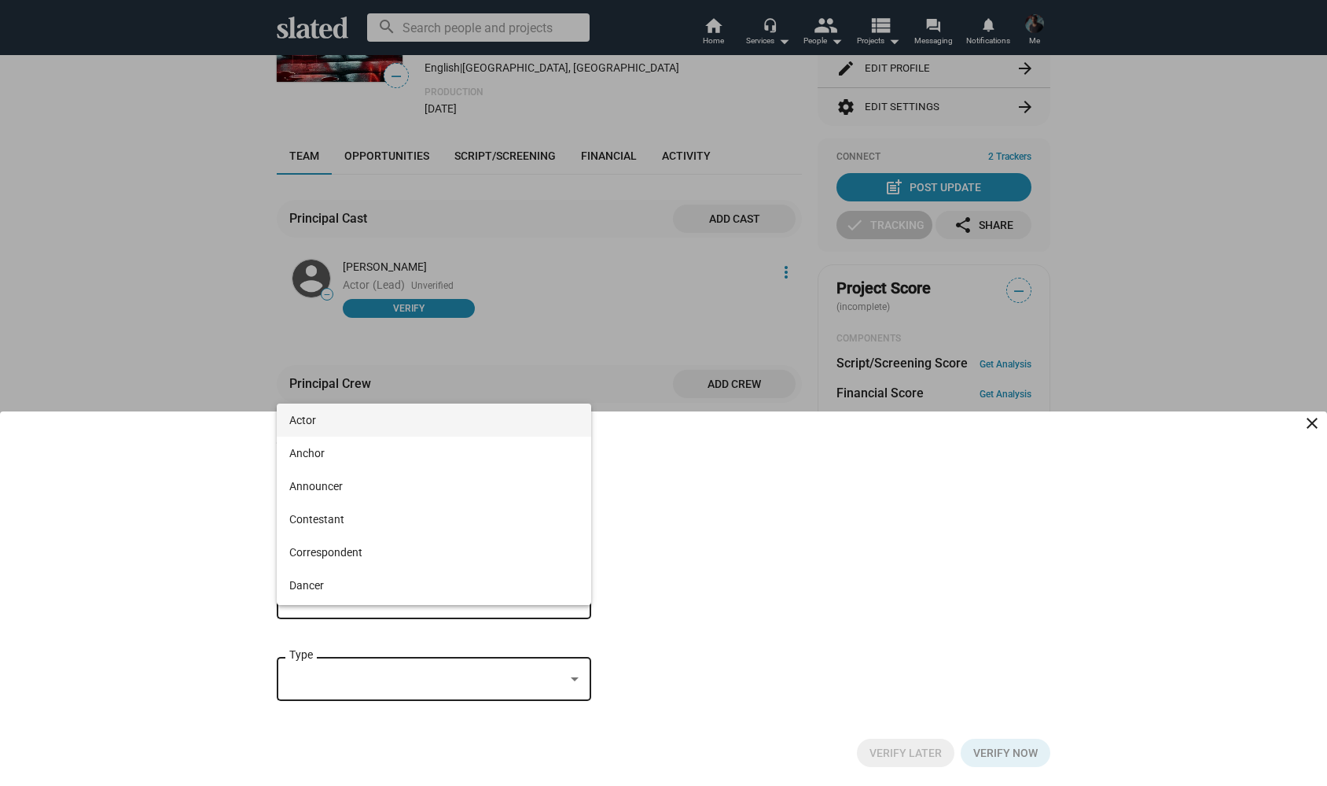
click at [341, 419] on span "Actor" at bounding box center [433, 419] width 289 height 33
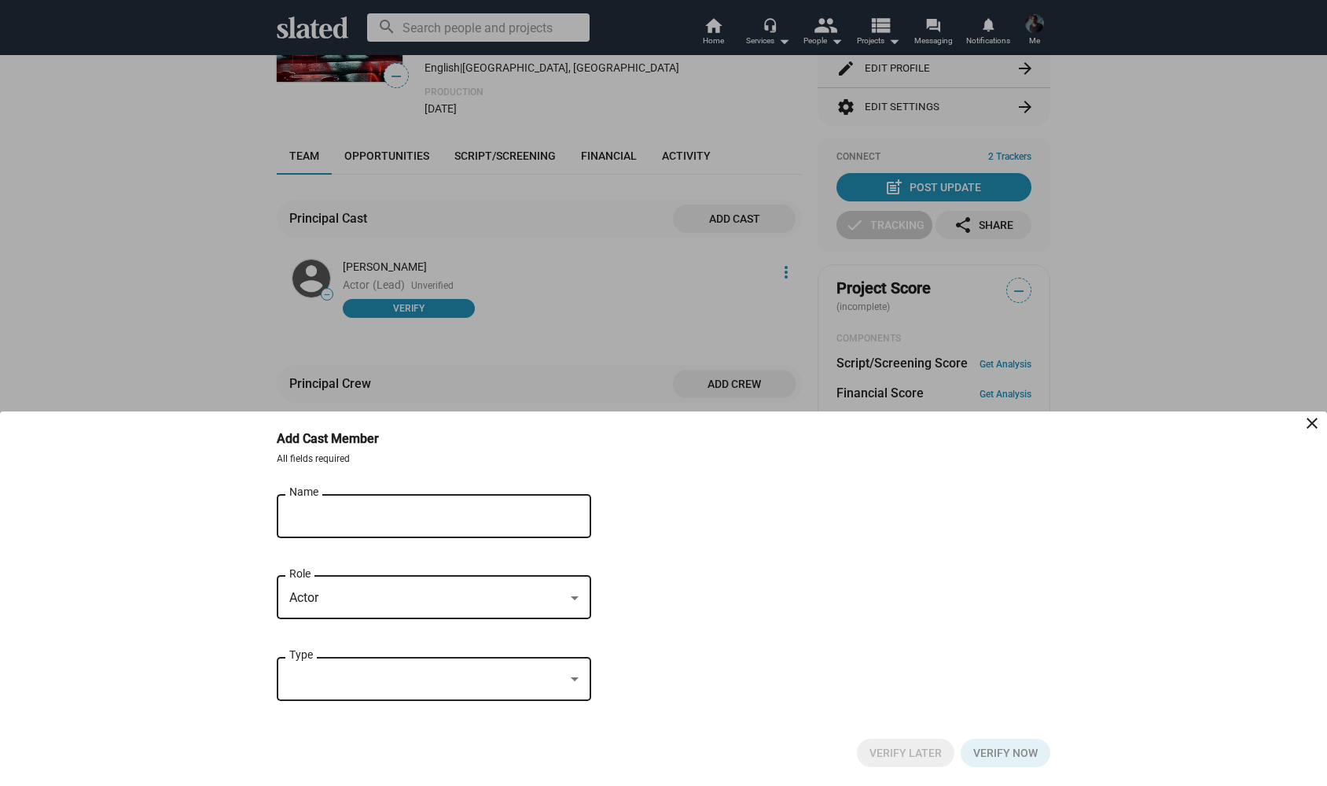
click at [473, 672] on div at bounding box center [426, 679] width 275 height 17
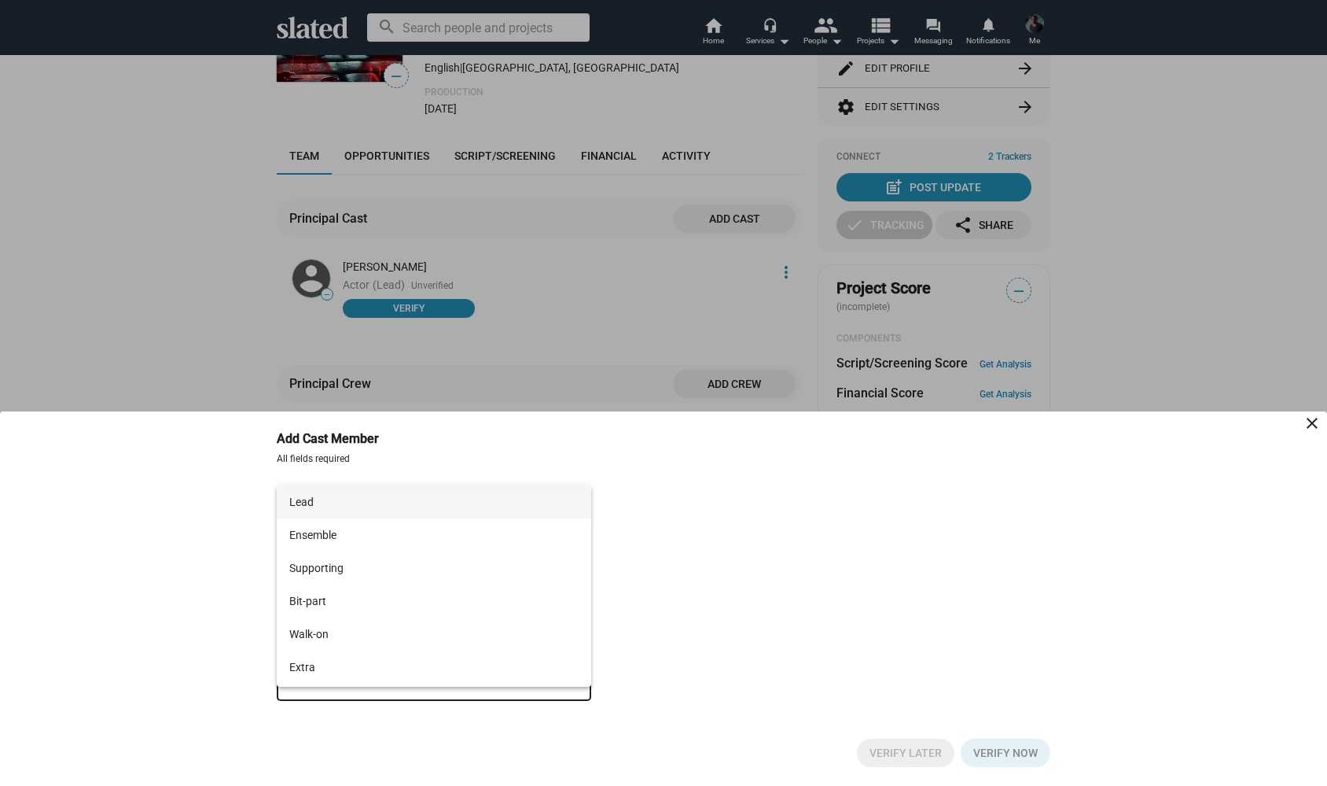
click at [366, 511] on span "Lead" at bounding box center [433, 501] width 289 height 33
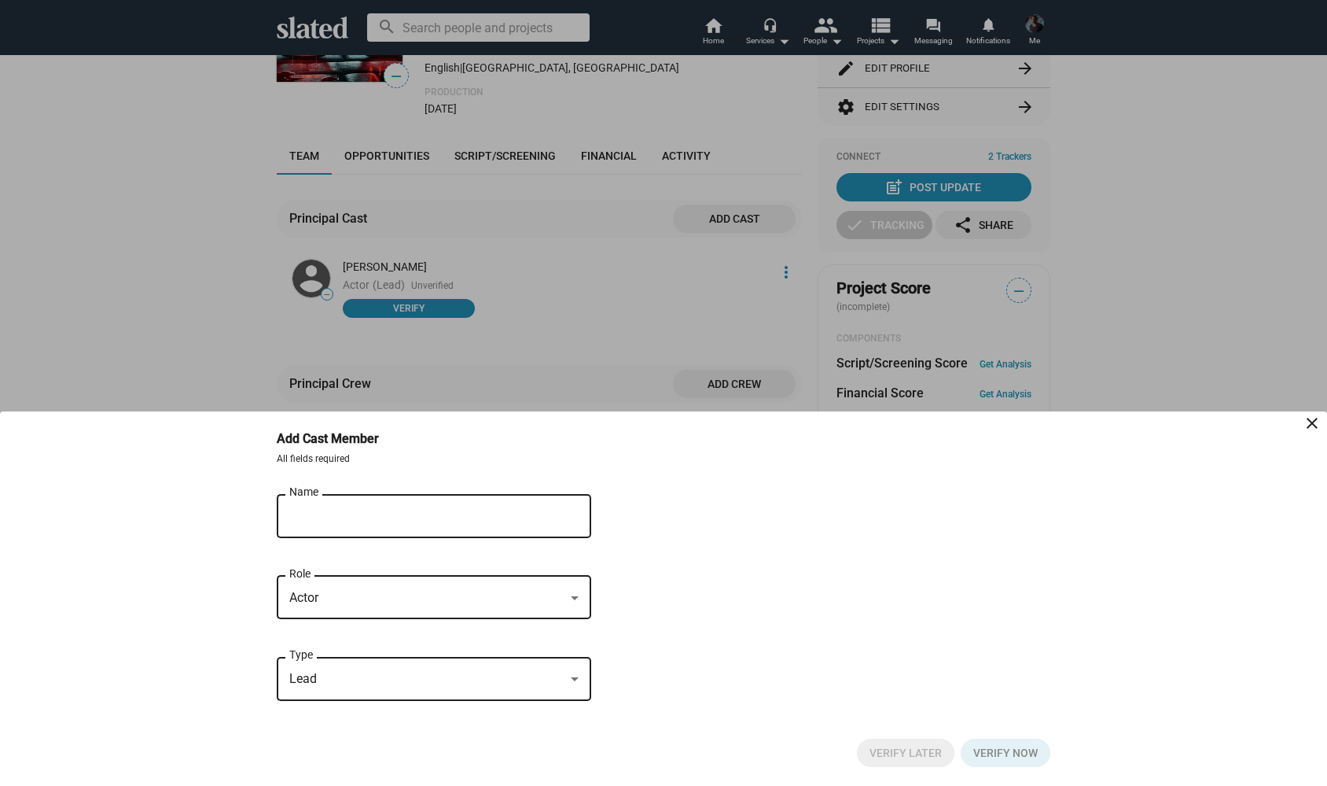
click at [999, 749] on button "Click here to validate form" at bounding box center [1006, 752] width 90 height 28
click at [400, 525] on div "Pandora Nox Name" at bounding box center [422, 514] width 267 height 46
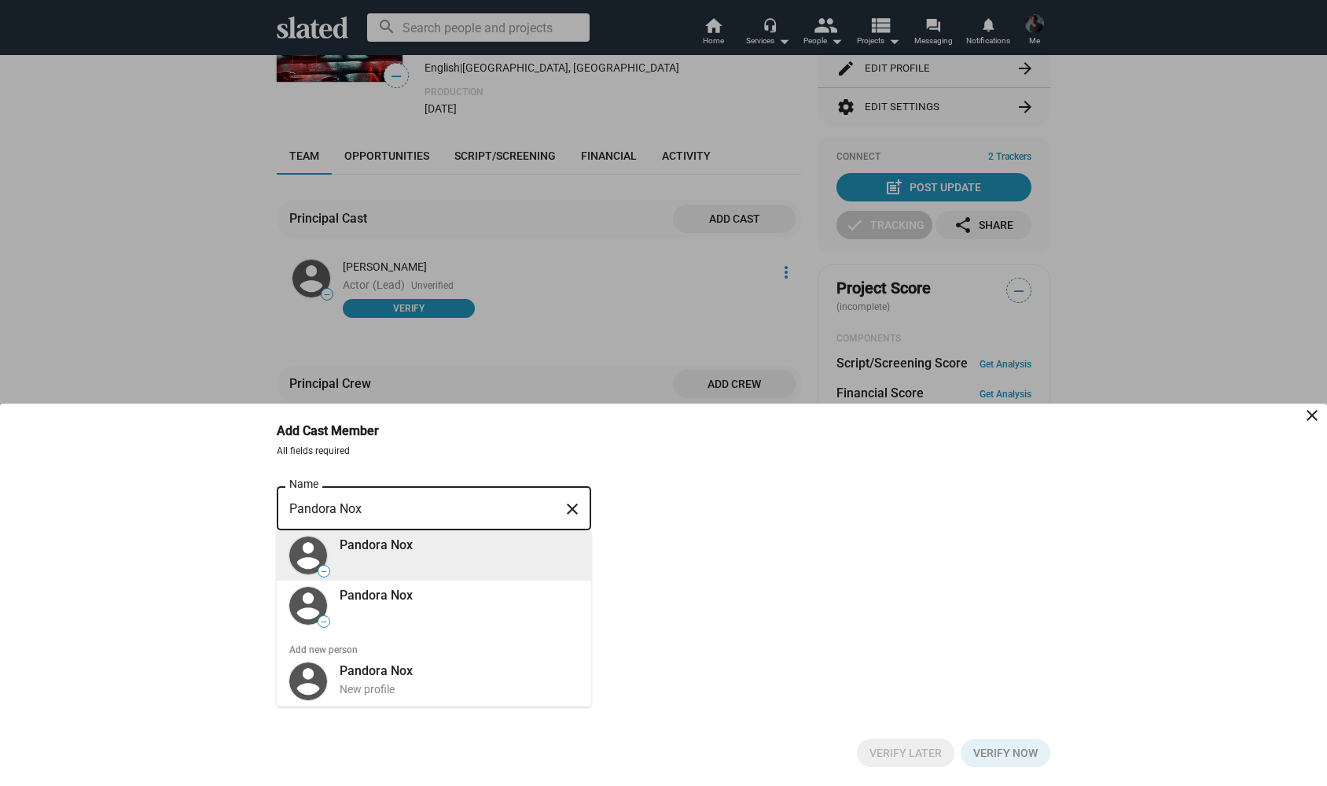
click at [410, 547] on div "Pandora Nox" at bounding box center [459, 544] width 239 height 17
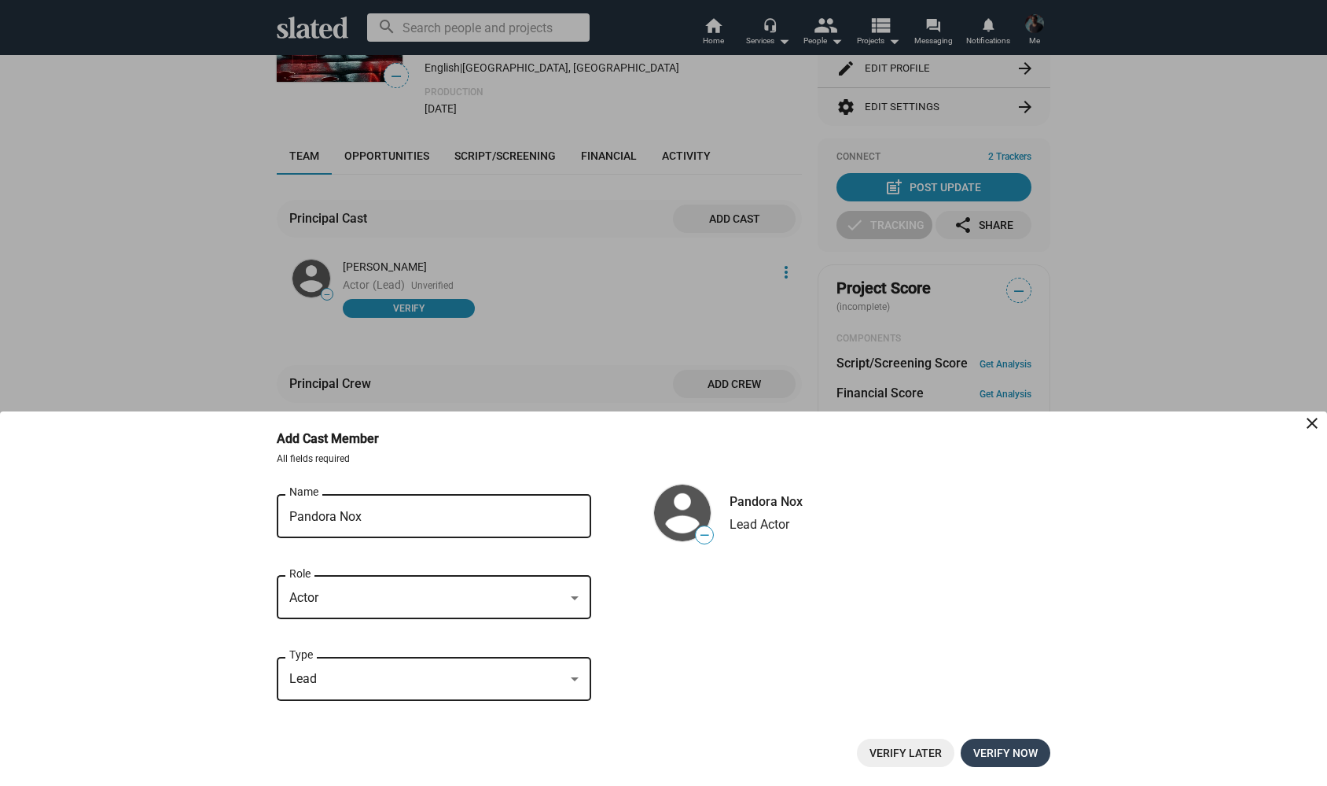
click at [992, 749] on span "Verify now" at bounding box center [1006, 752] width 64 height 28
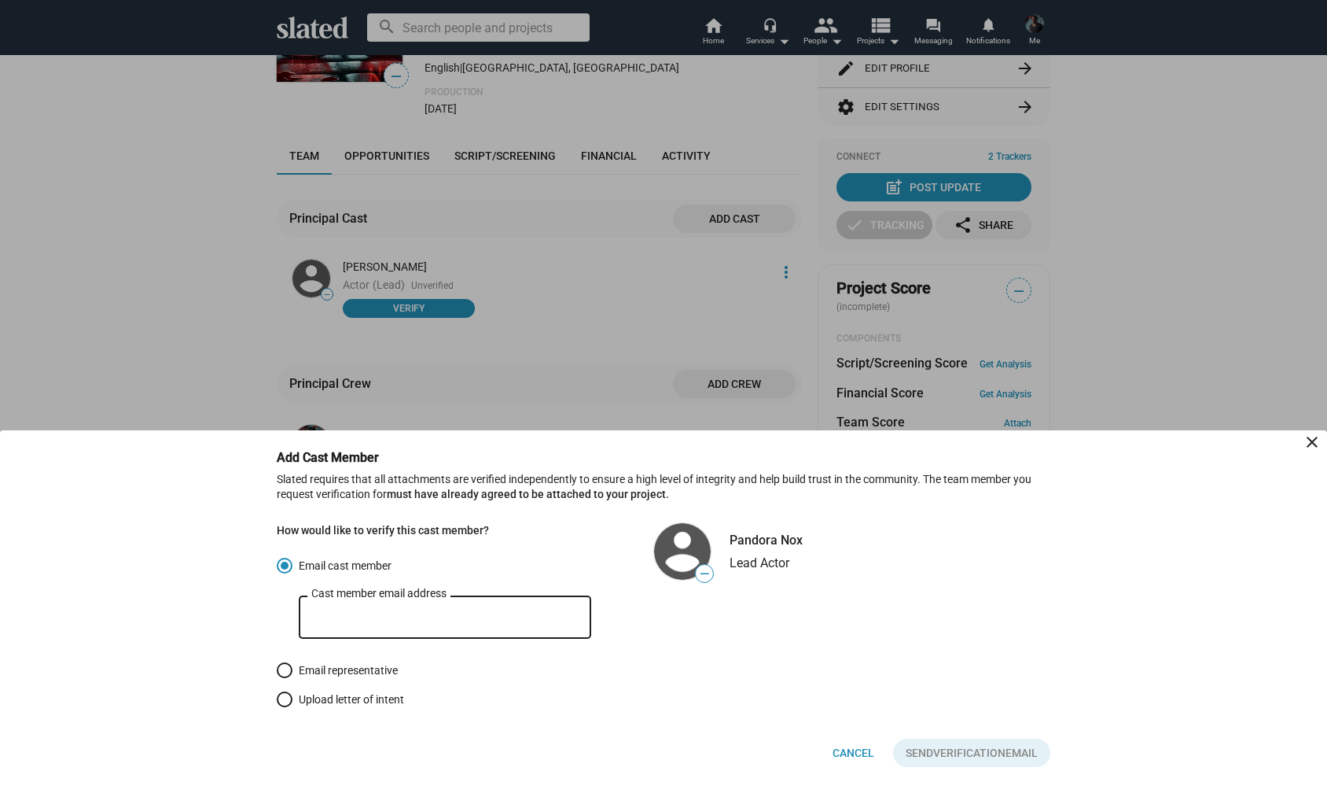
click at [392, 627] on div "Cast member email address" at bounding box center [444, 615] width 267 height 46
type input "[EMAIL_ADDRESS][DOMAIN_NAME]"
click at [963, 751] on span "Verification" at bounding box center [969, 752] width 72 height 28
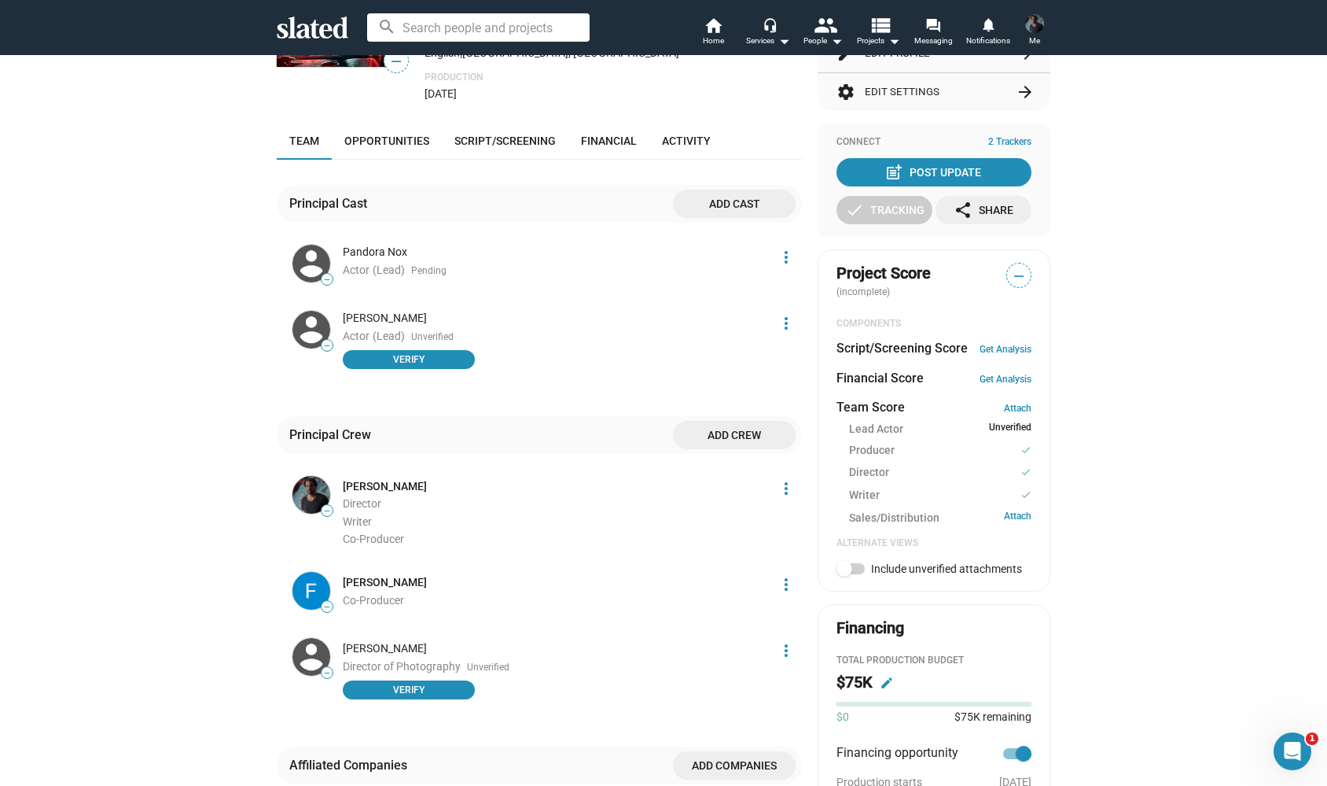
scroll to position [290, 0]
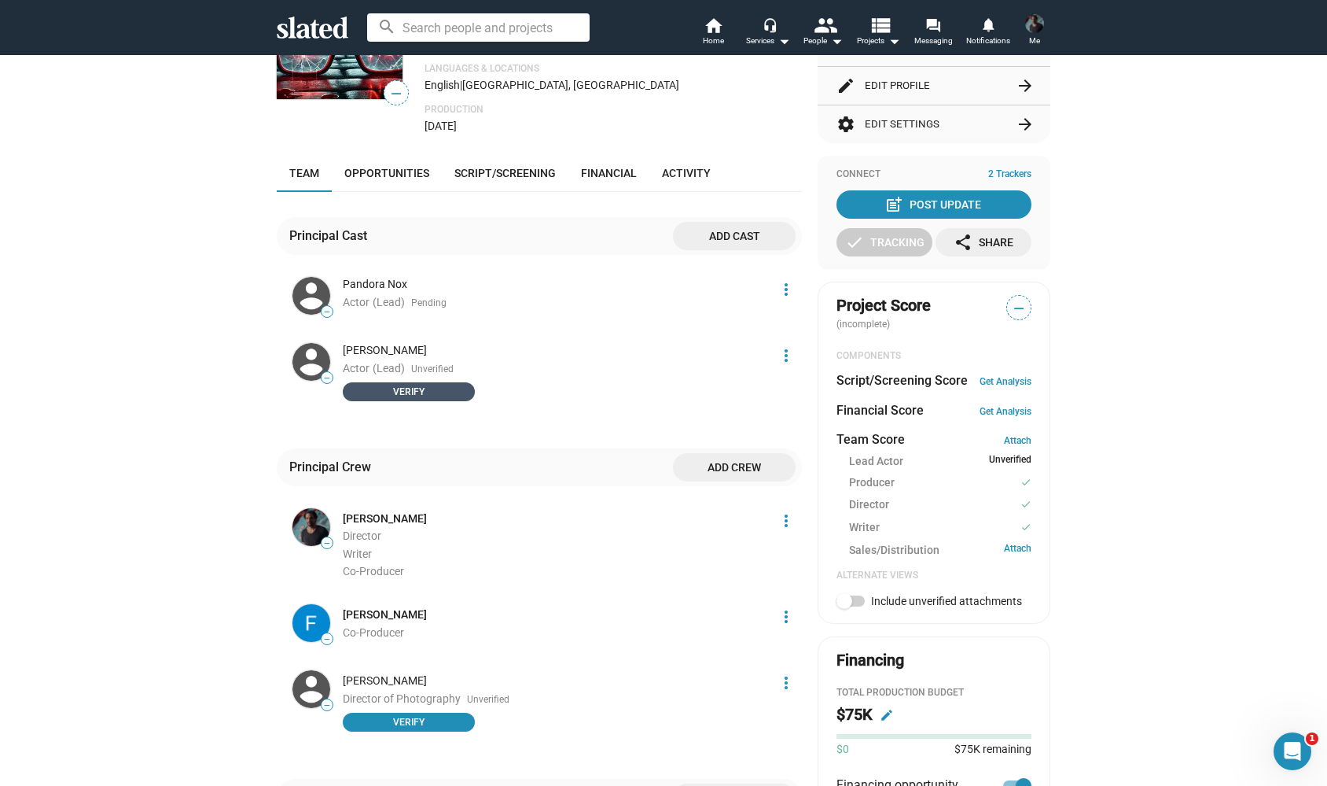
click at [424, 384] on span "Verify" at bounding box center [408, 392] width 113 height 16
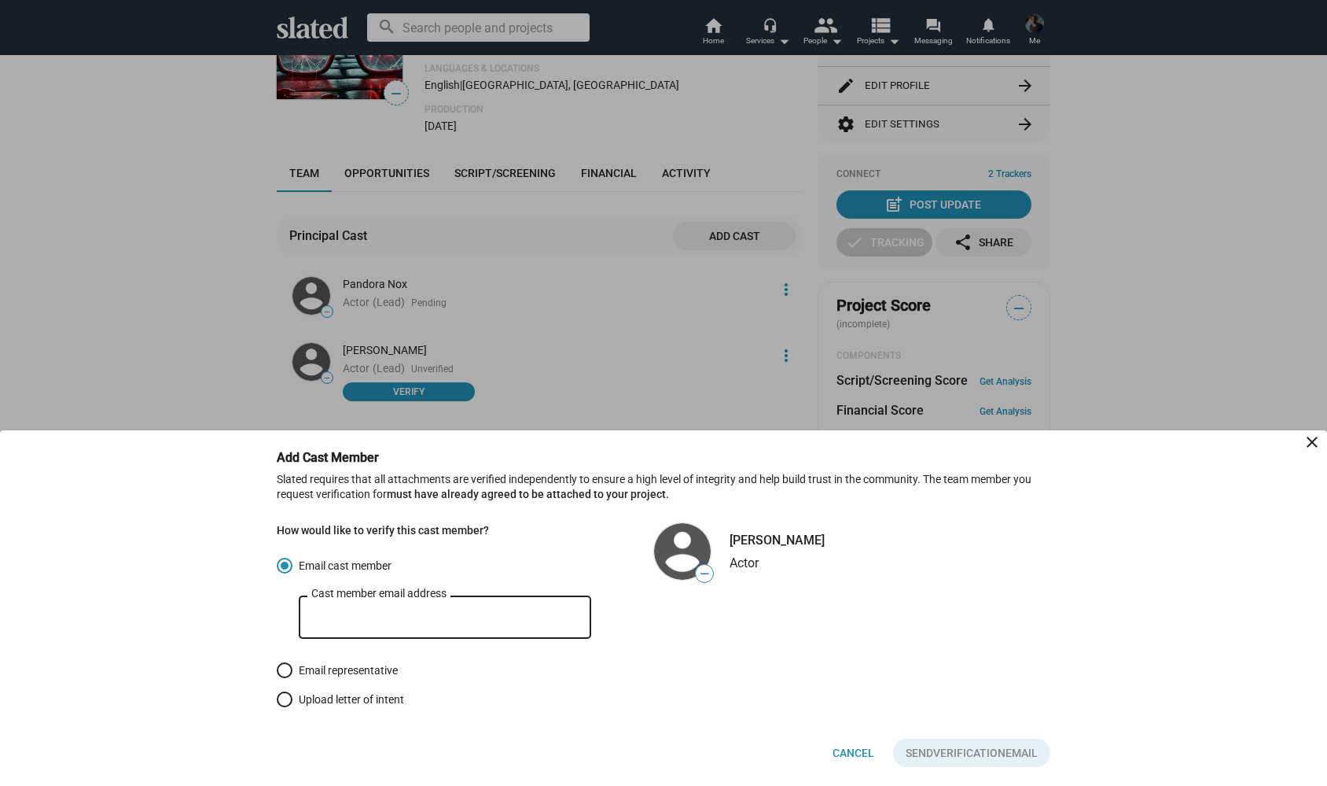
click at [387, 622] on input "Cast member email address" at bounding box center [444, 617] width 267 height 14
click at [374, 600] on div "Cast member email address" at bounding box center [444, 615] width 267 height 46
click at [355, 610] on input "Cast member email address" at bounding box center [444, 617] width 267 height 14
paste input "[EMAIL_ADDRESS][DOMAIN_NAME]"
type input "[EMAIL_ADDRESS][DOMAIN_NAME]"
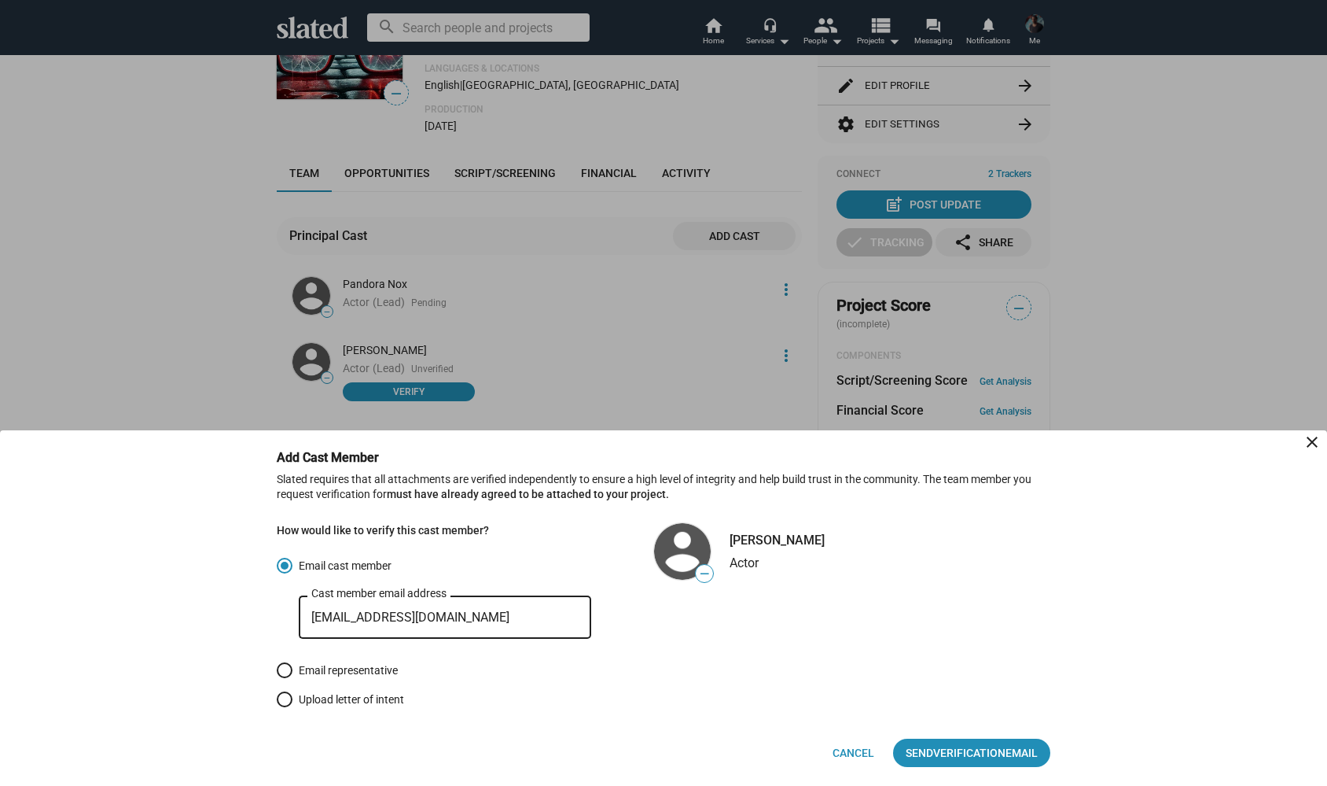
click at [371, 671] on span "Email representative" at bounding box center [345, 670] width 105 height 16
click at [293, 671] on input "Email representative" at bounding box center [285, 670] width 16 height 16
radio input "true"
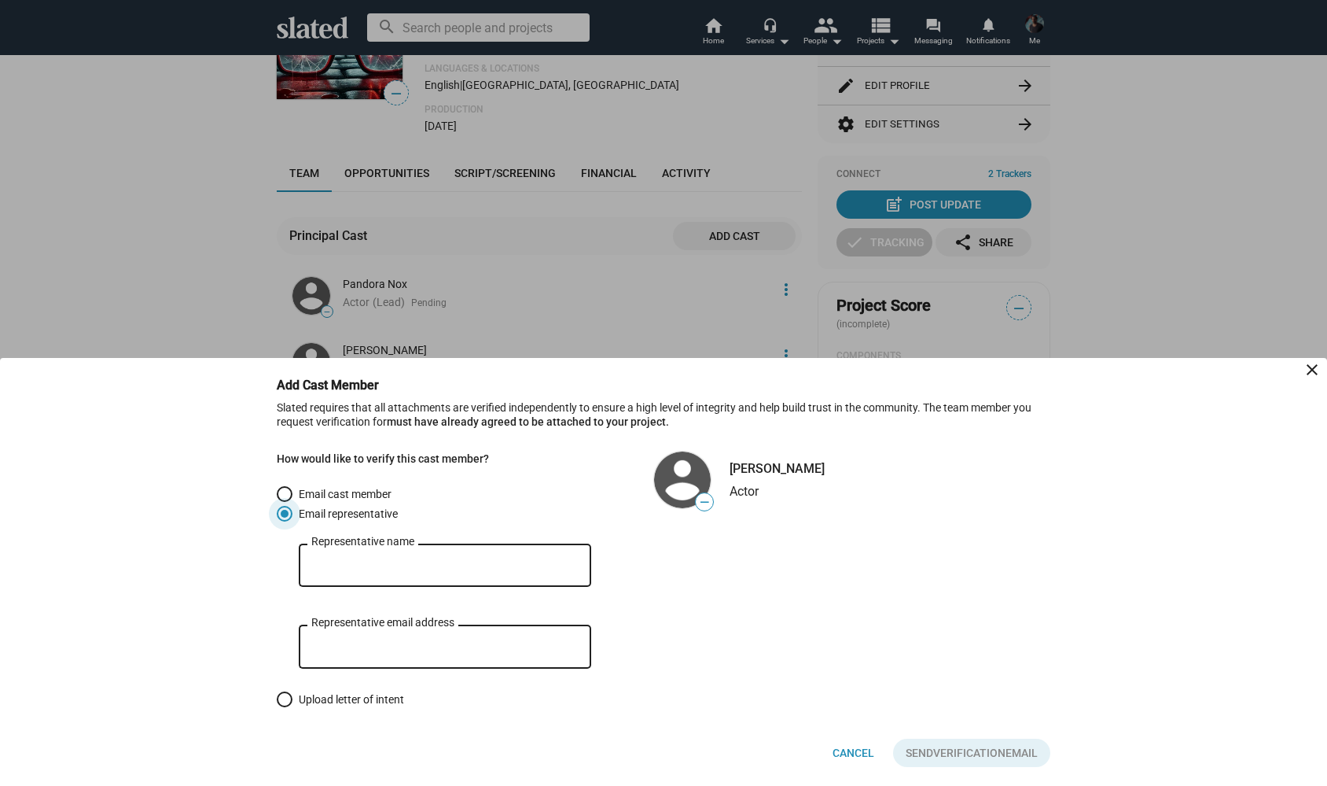
click at [374, 488] on span "Email cast member" at bounding box center [342, 494] width 99 height 16
click at [293, 488] on input "Email cast member" at bounding box center [285, 494] width 16 height 16
radio input "true"
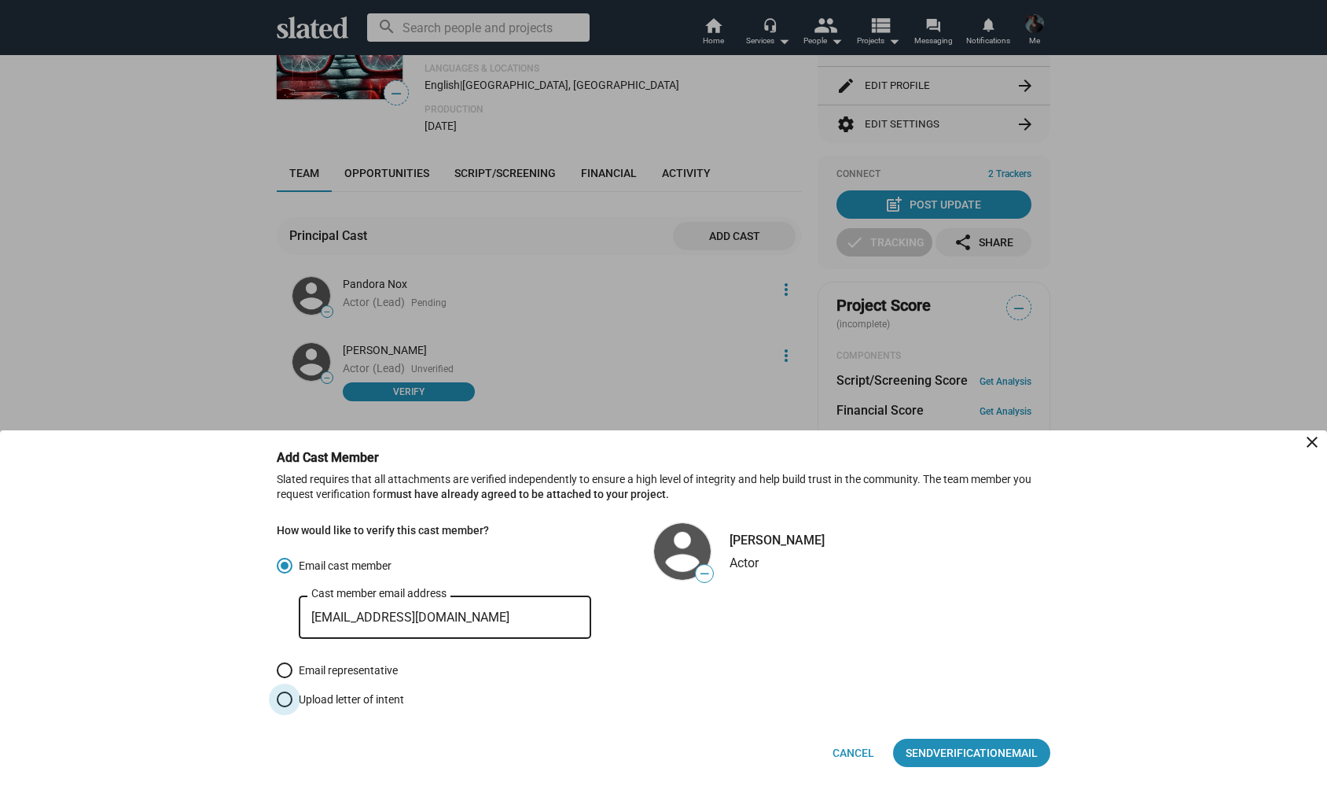
click at [353, 700] on span "Upload letter of intent" at bounding box center [349, 699] width 112 height 16
click at [293, 700] on input "Upload letter of intent" at bounding box center [285, 699] width 16 height 16
radio input "true"
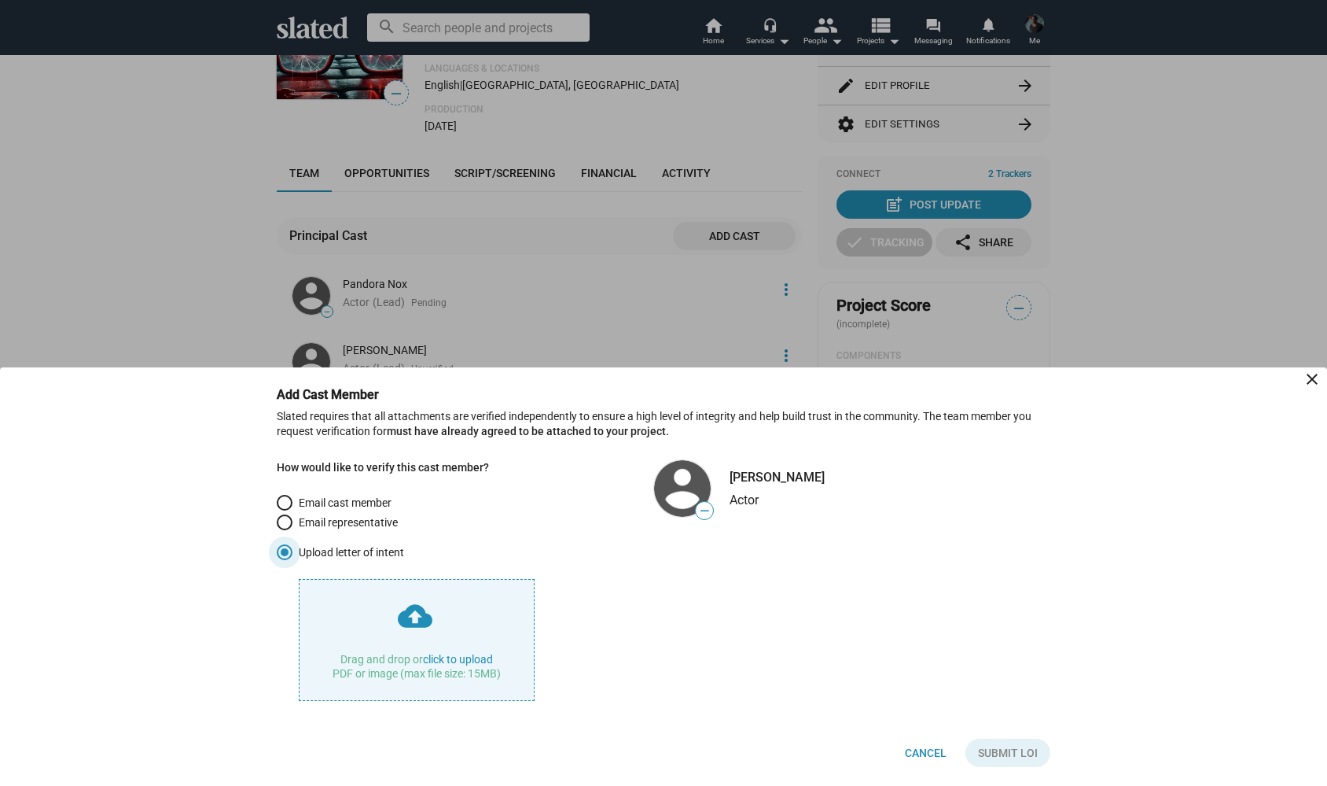
click at [355, 502] on span "Email cast member" at bounding box center [342, 503] width 99 height 16
click at [293, 502] on input "Email cast member" at bounding box center [285, 503] width 16 height 16
radio input "true"
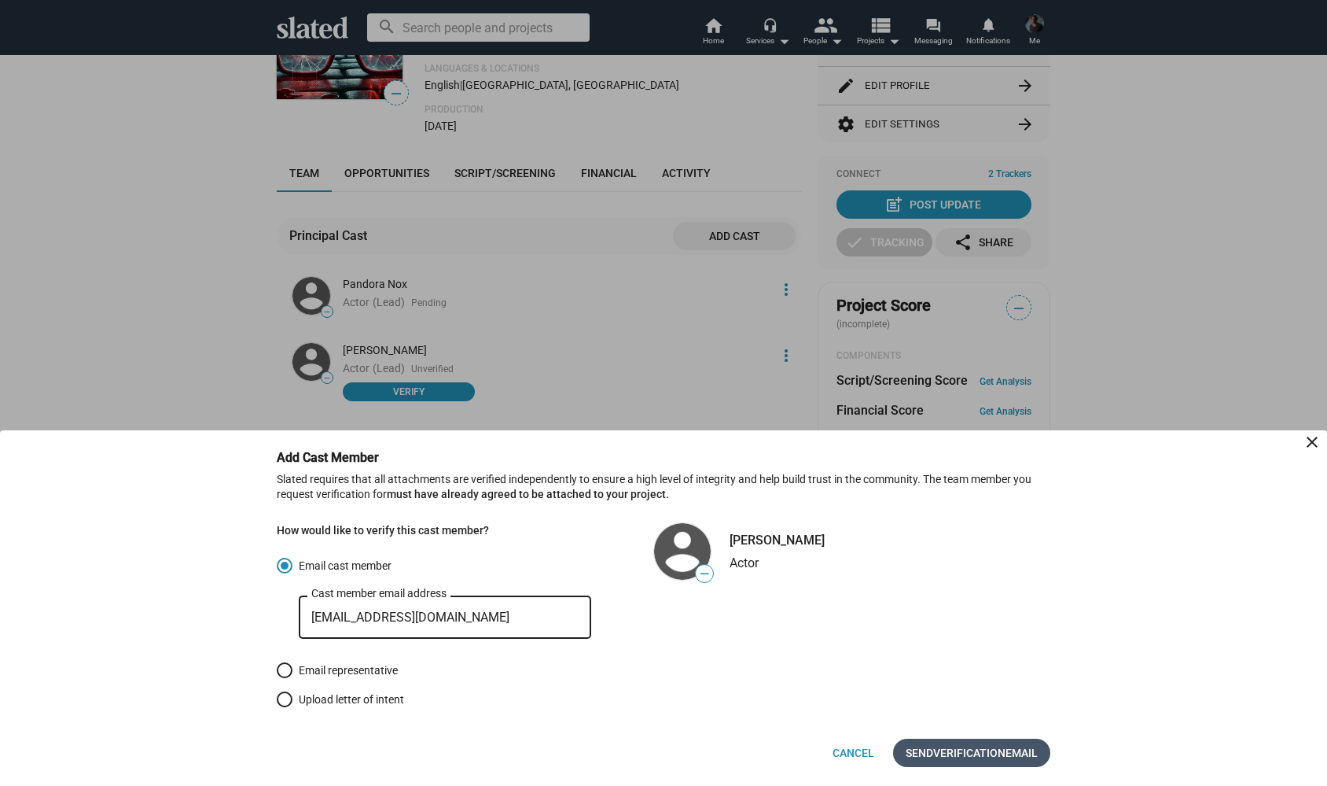
click at [940, 755] on span "Verification" at bounding box center [969, 752] width 72 height 28
click at [1315, 433] on button "close" at bounding box center [1308, 445] width 31 height 31
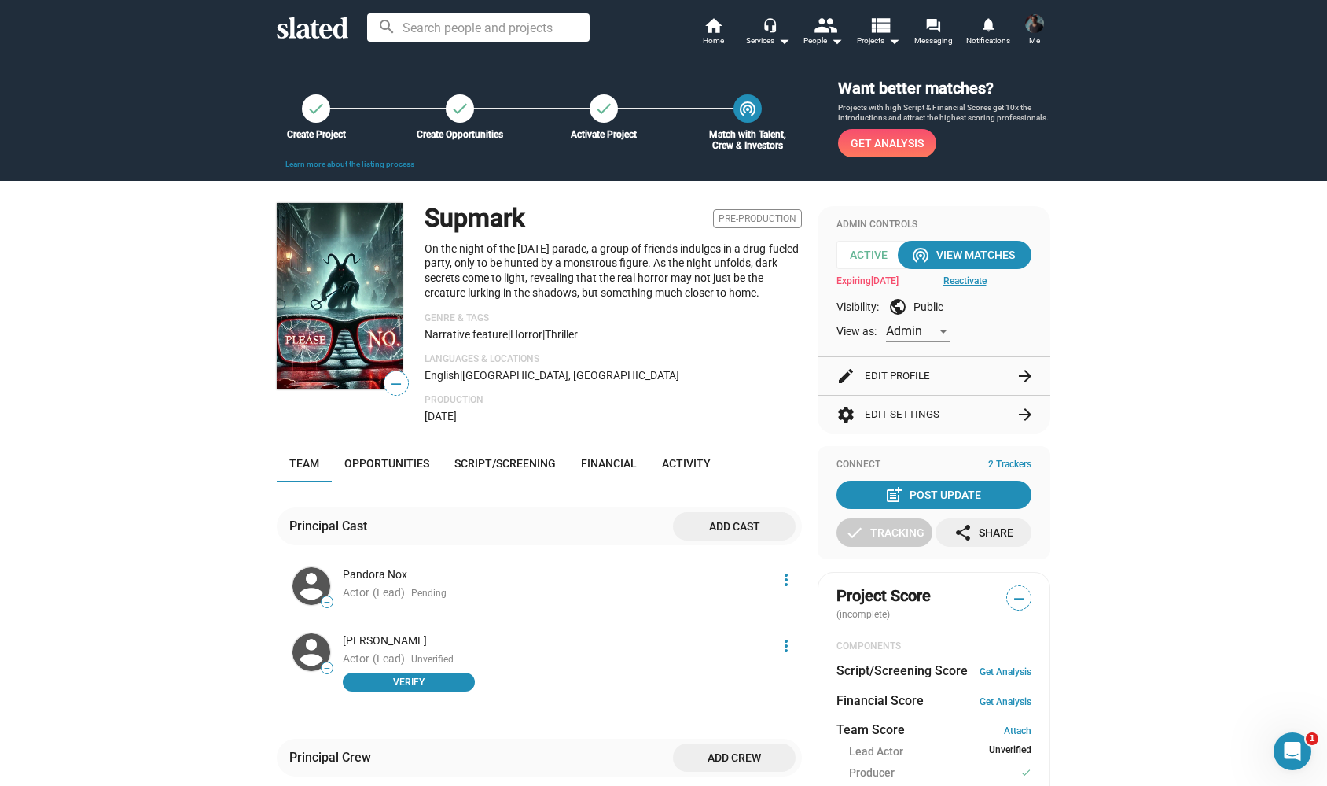
click at [486, 207] on h1 "Supmark" at bounding box center [475, 218] width 101 height 34
click at [720, 27] on mat-icon "home" at bounding box center [713, 25] width 19 height 19
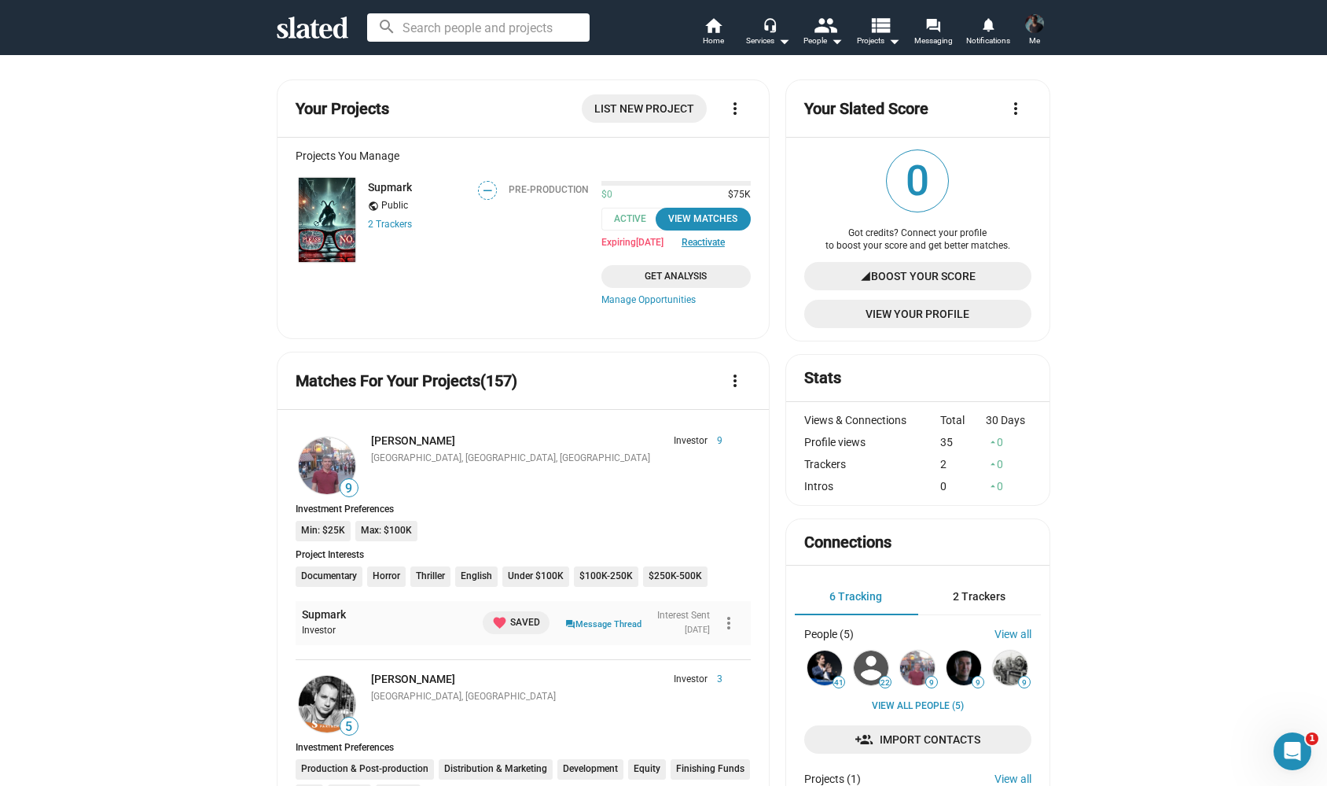
click at [980, 595] on span "2 Trackers" at bounding box center [979, 596] width 53 height 13
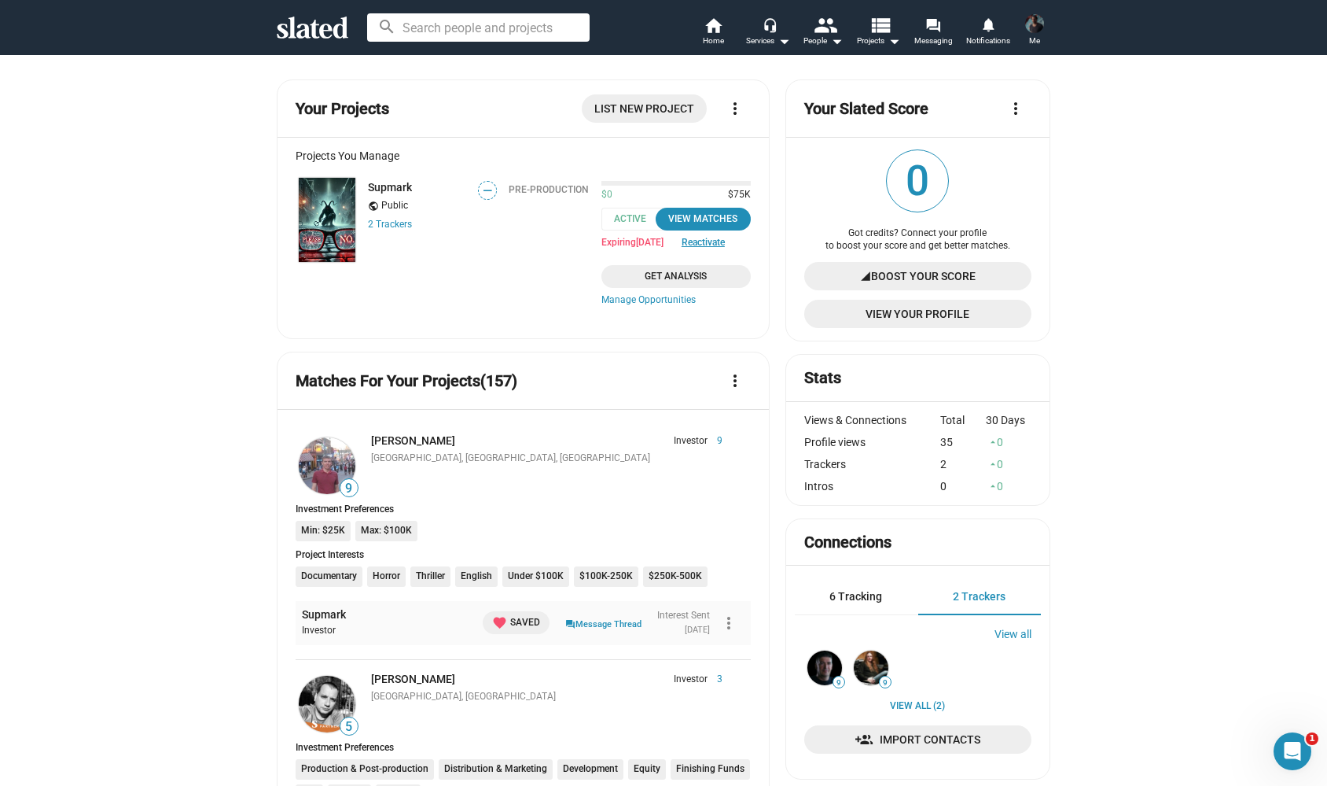
click at [869, 596] on span "6 Tracking" at bounding box center [856, 596] width 53 height 13
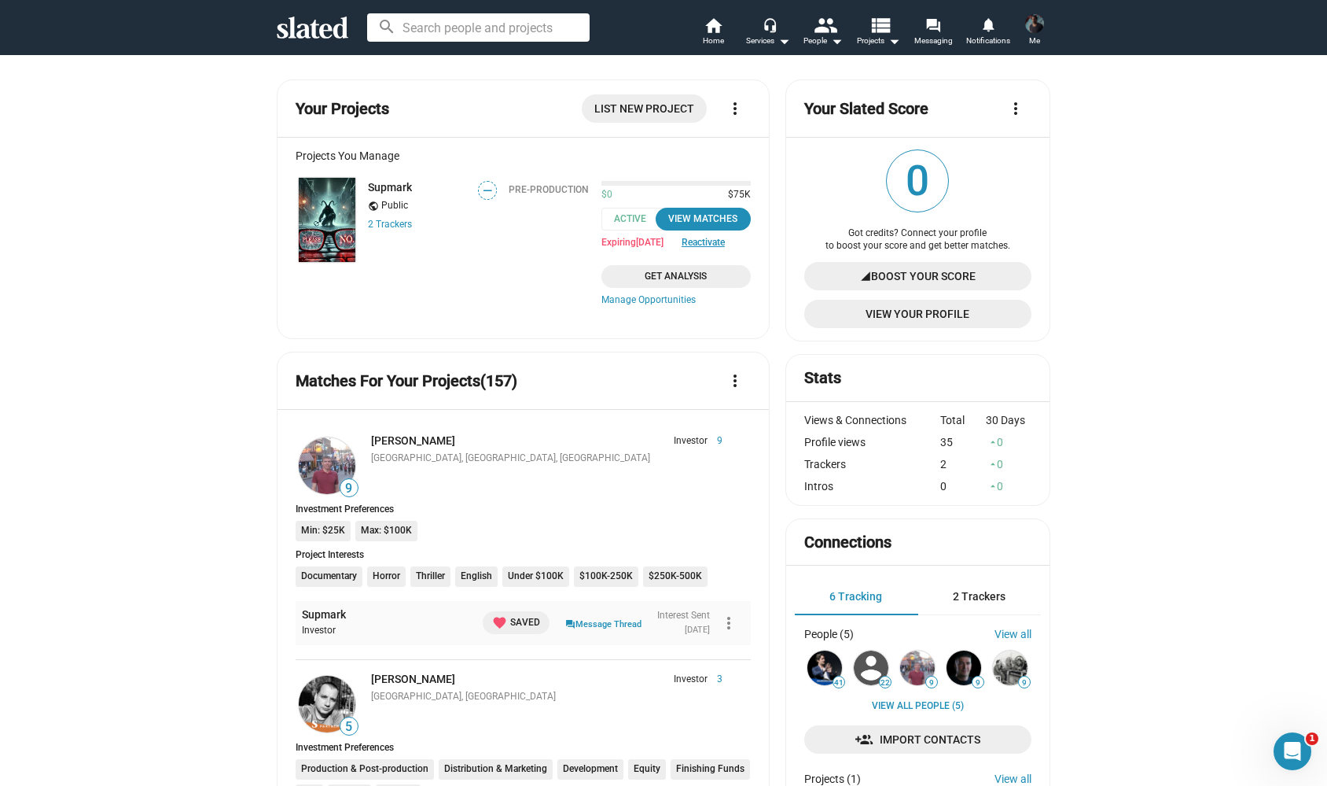
click at [1033, 36] on span "Me" at bounding box center [1034, 40] width 11 height 19
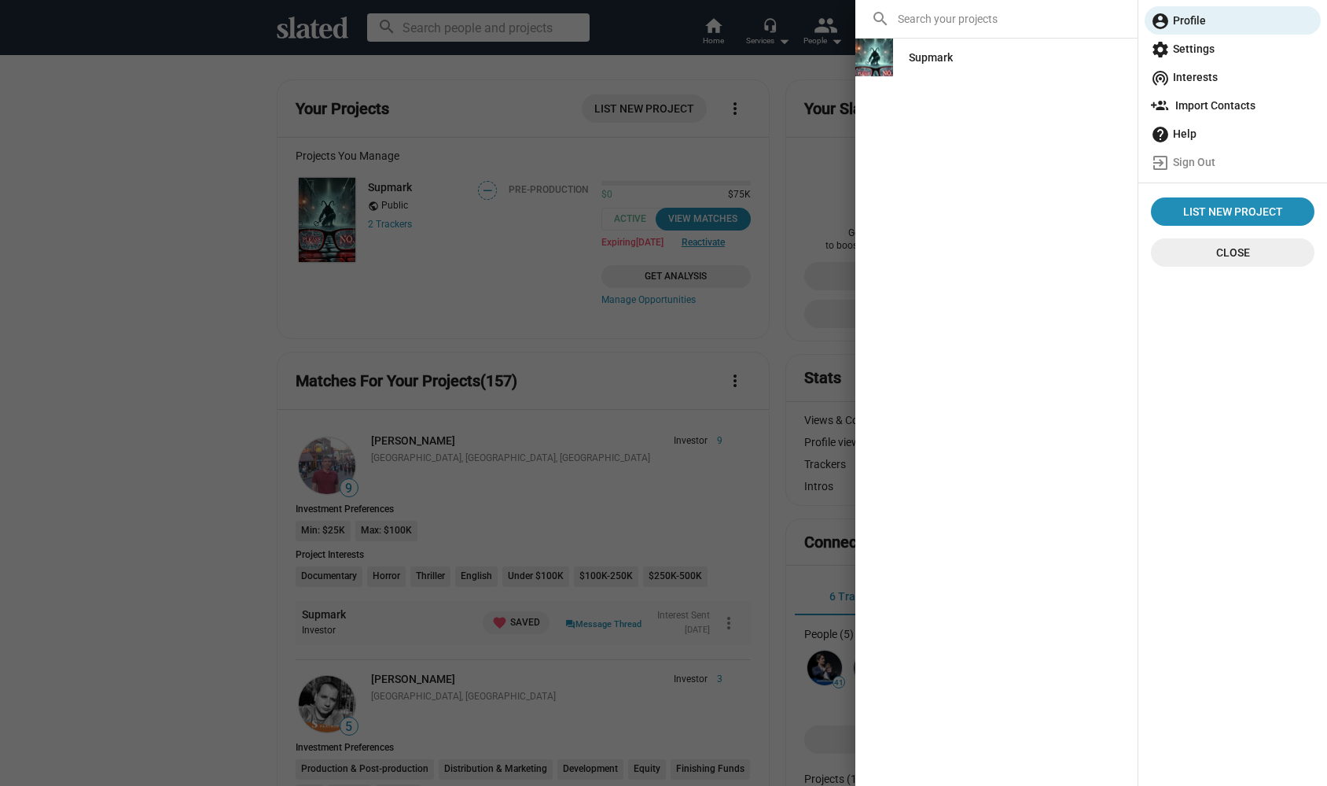
click at [933, 62] on div "Supmark" at bounding box center [931, 57] width 44 height 28
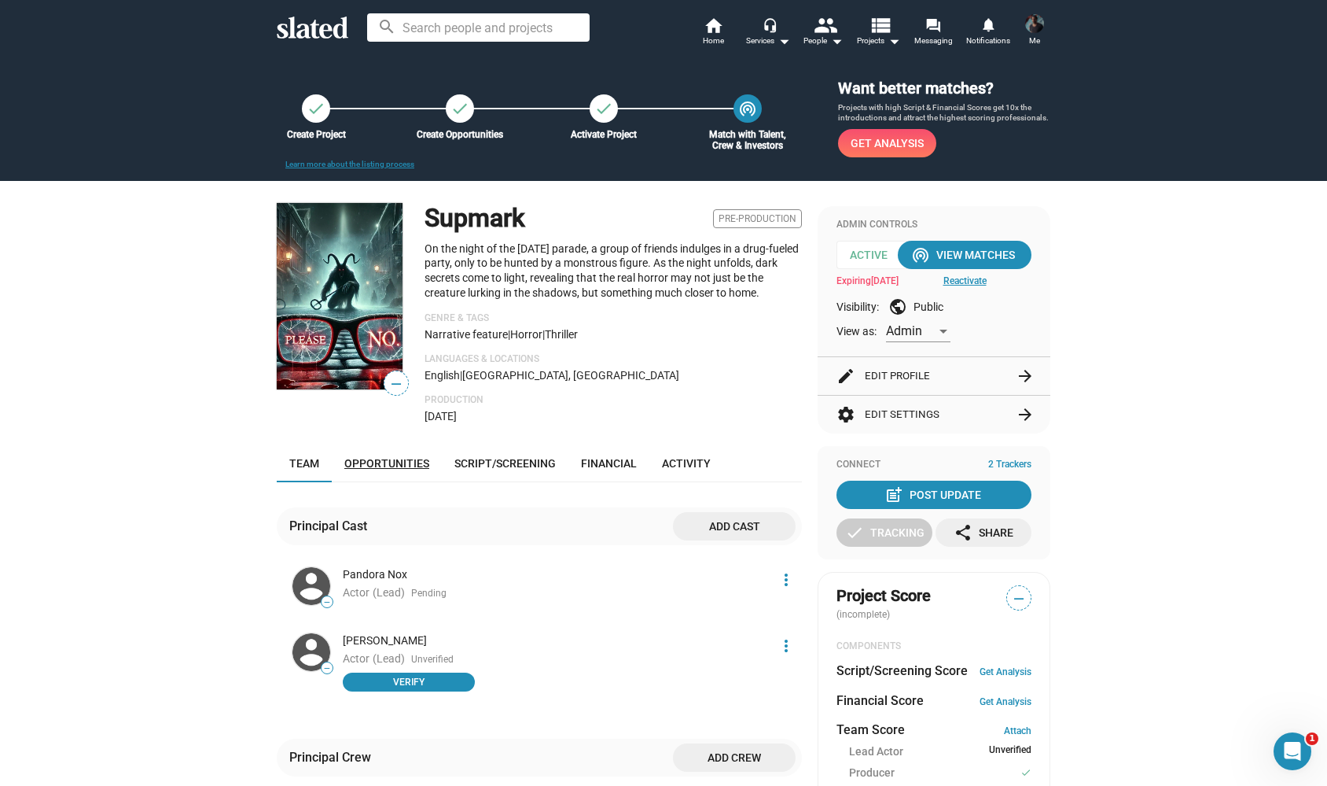
click at [390, 457] on span "Opportunities" at bounding box center [386, 463] width 85 height 13
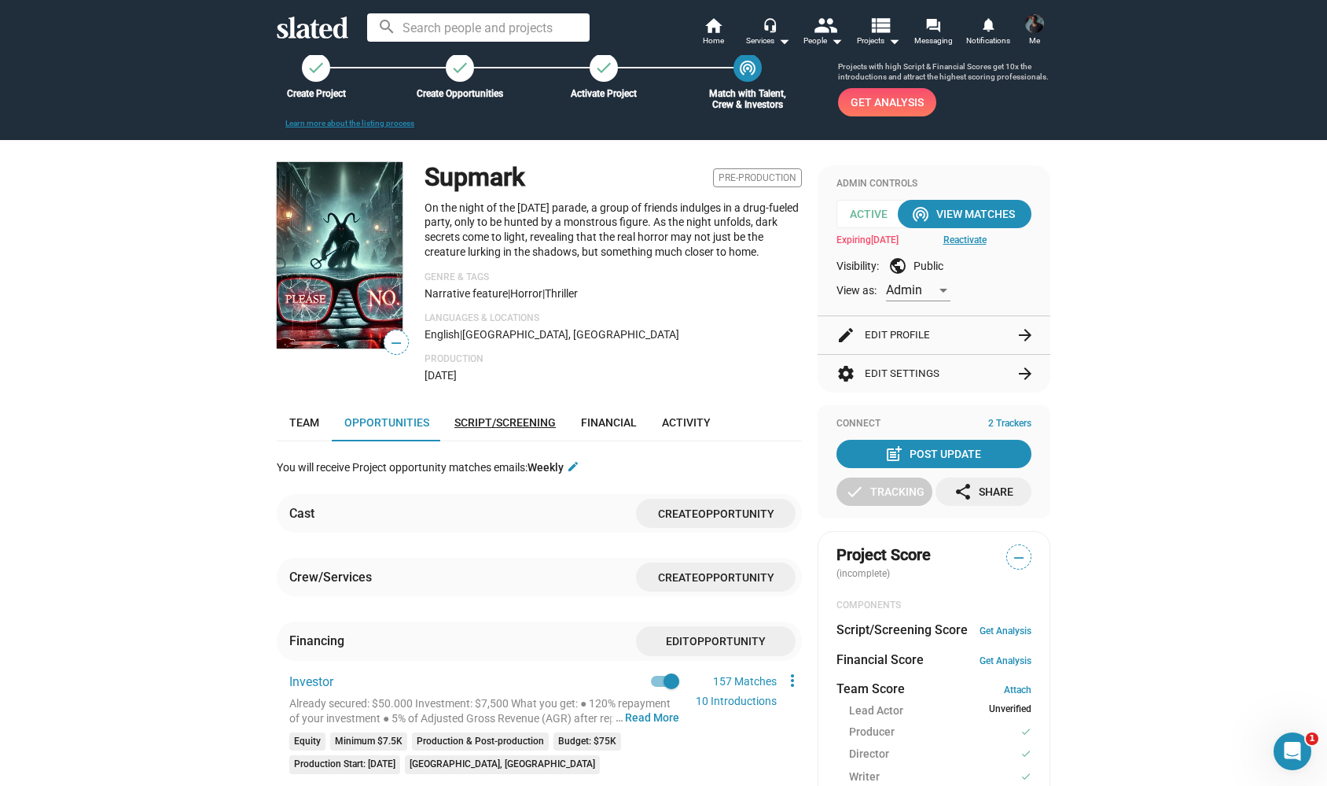
scroll to position [79, 0]
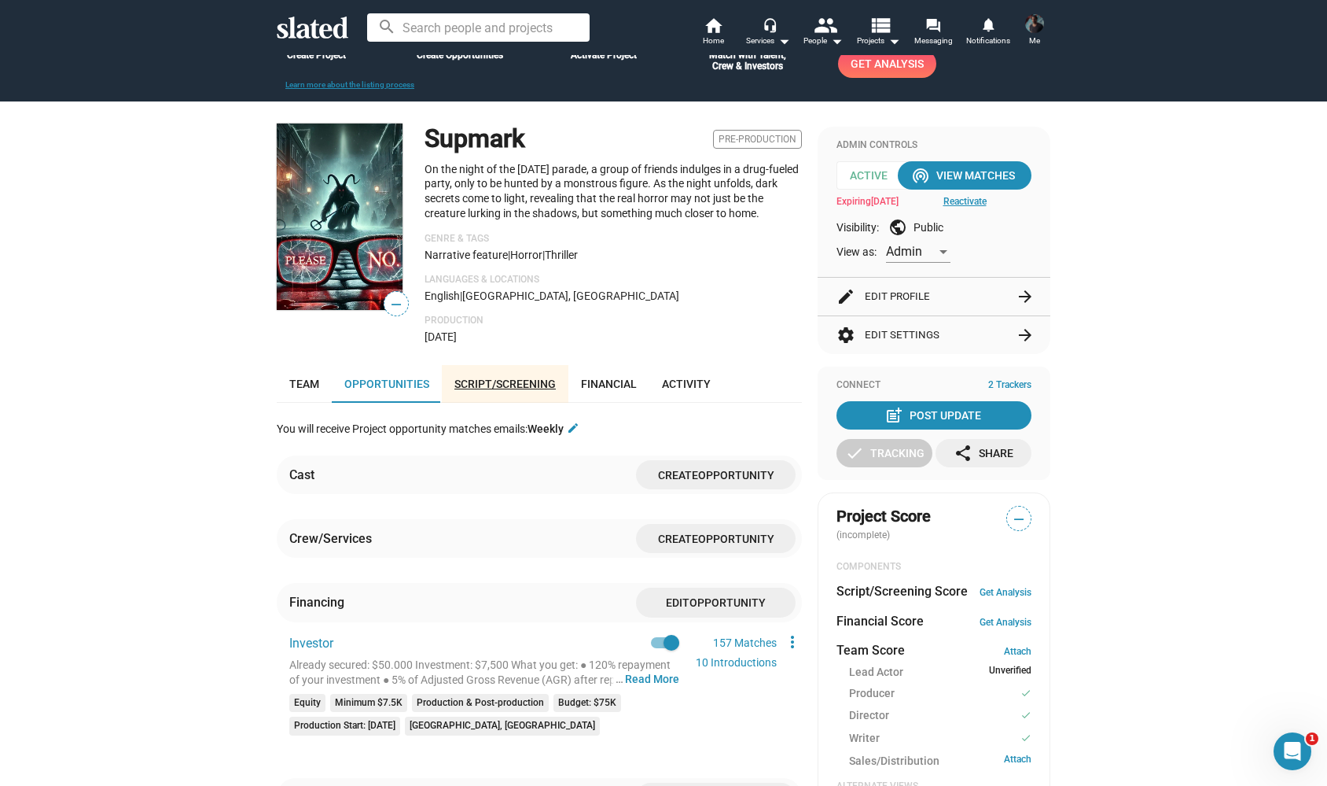
click at [512, 377] on span "Script/Screening" at bounding box center [505, 383] width 101 height 13
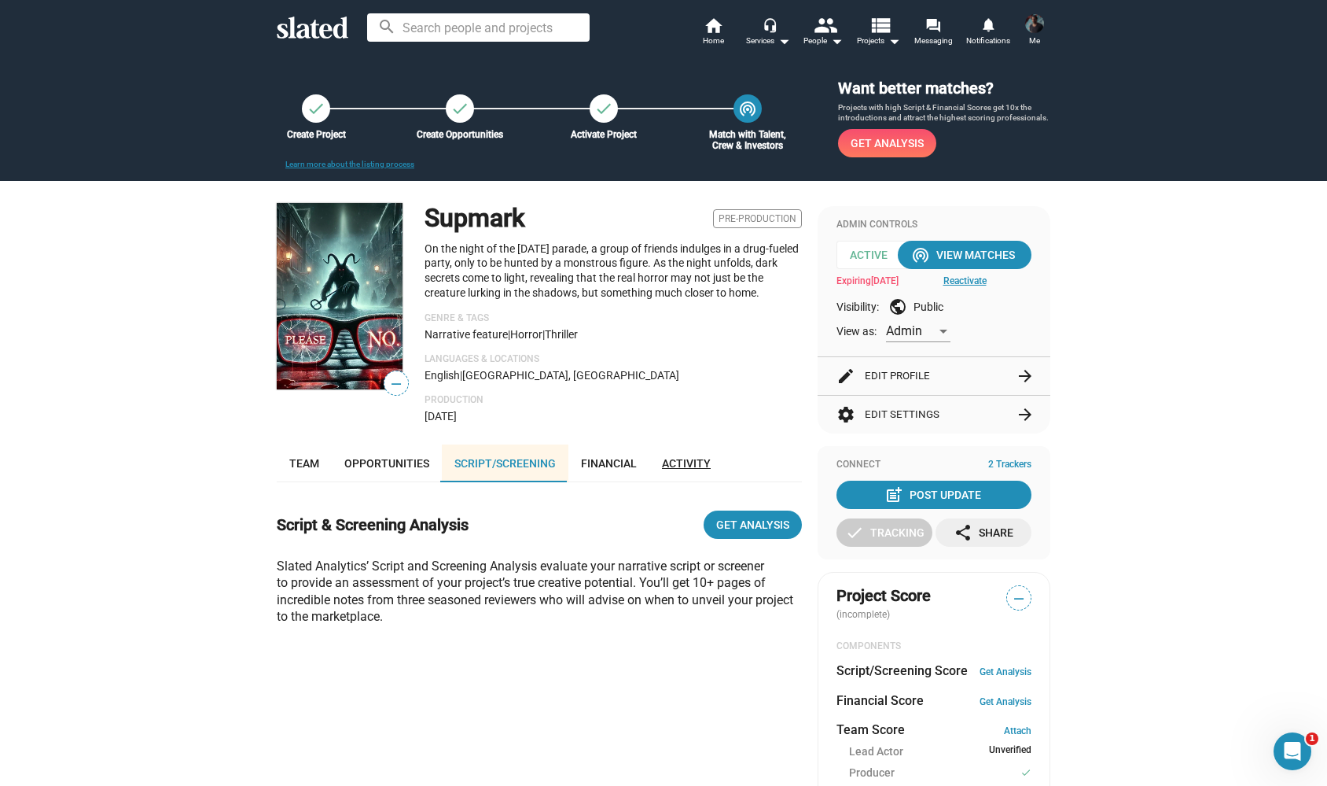
click at [680, 457] on span "Activity" at bounding box center [686, 463] width 49 height 13
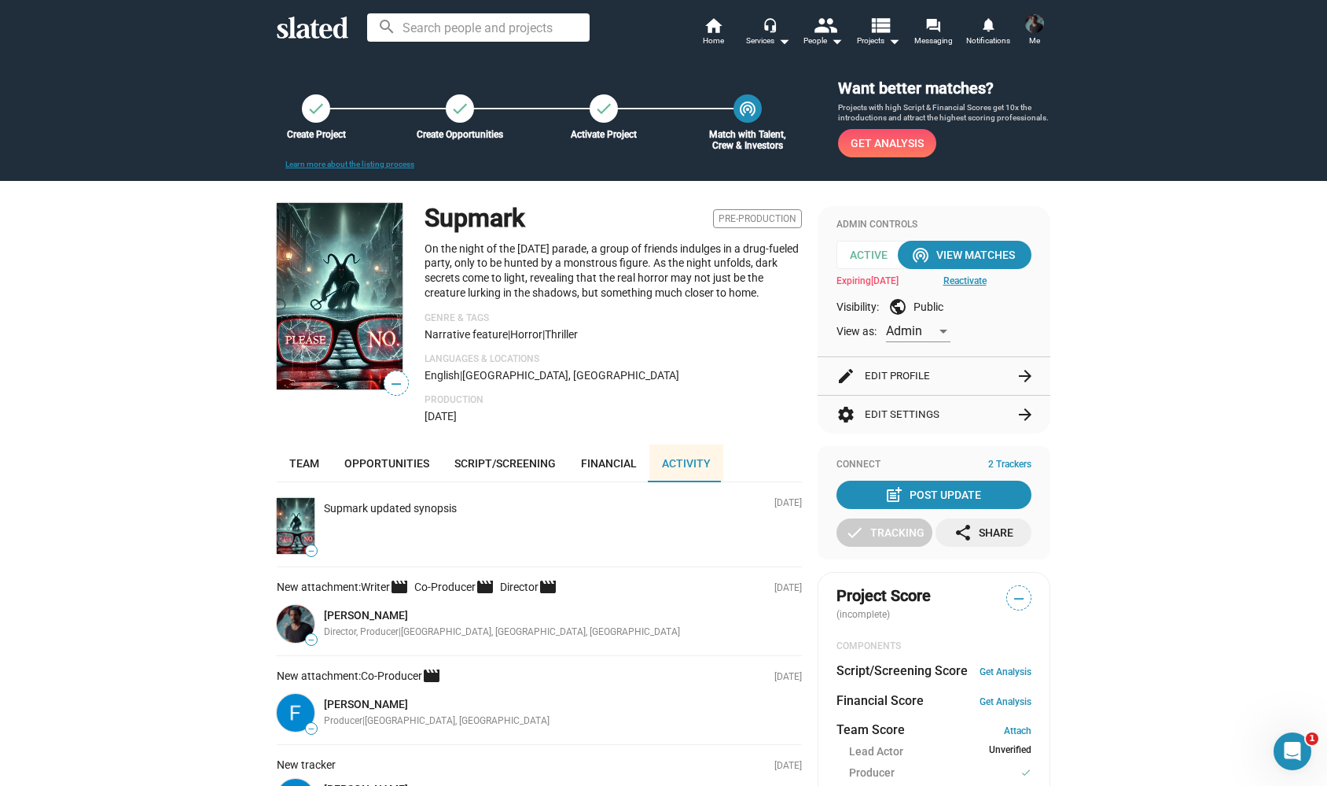
click at [1036, 31] on img at bounding box center [1034, 23] width 19 height 19
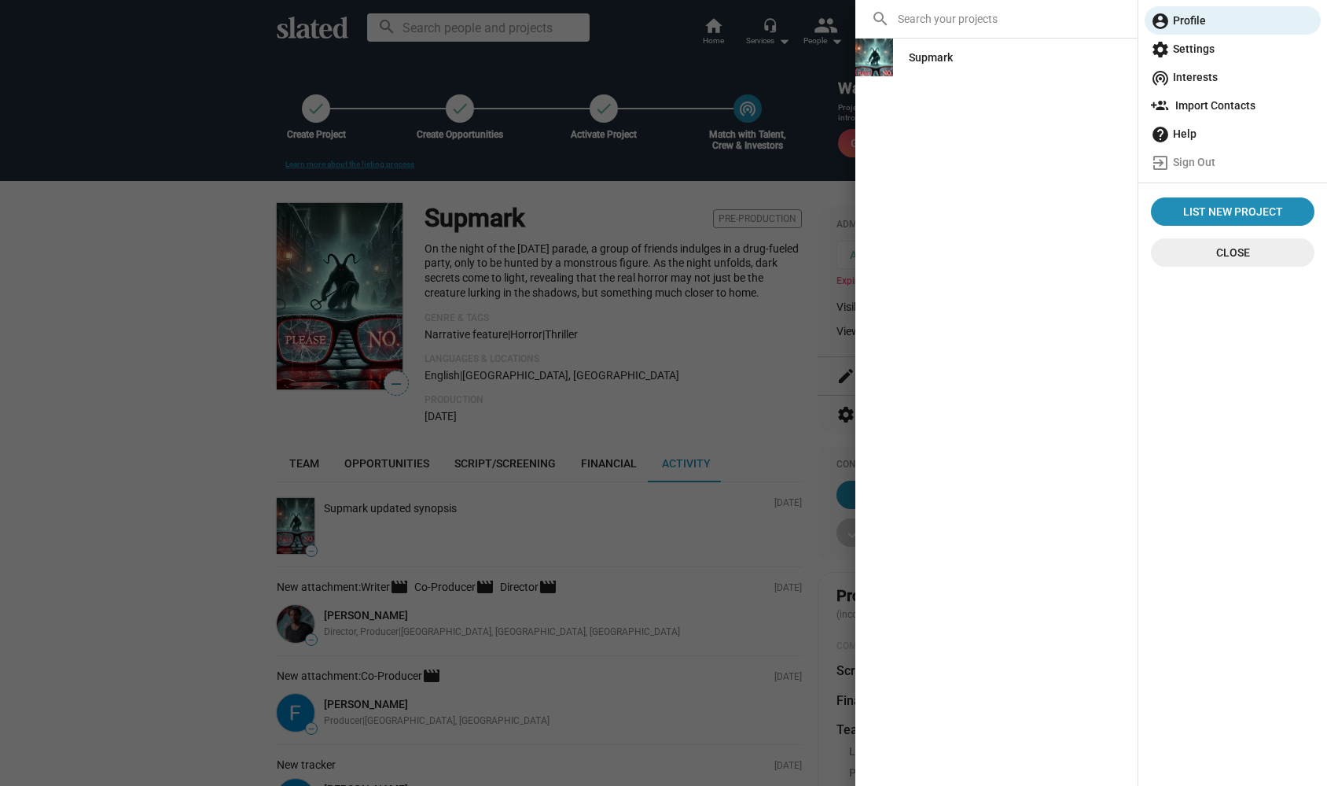
click at [775, 212] on div at bounding box center [663, 393] width 1327 height 786
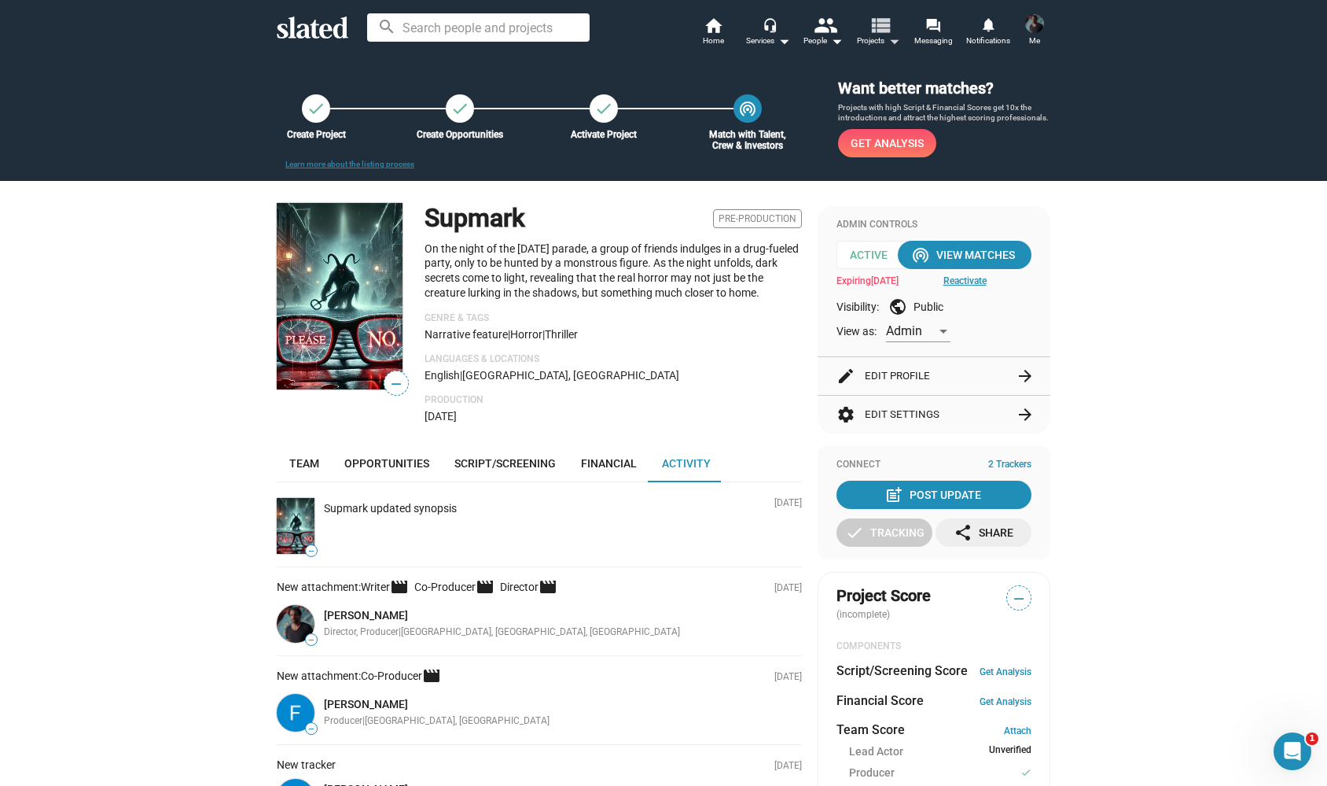
click at [894, 50] on mat-icon "arrow_drop_down" at bounding box center [894, 40] width 19 height 19
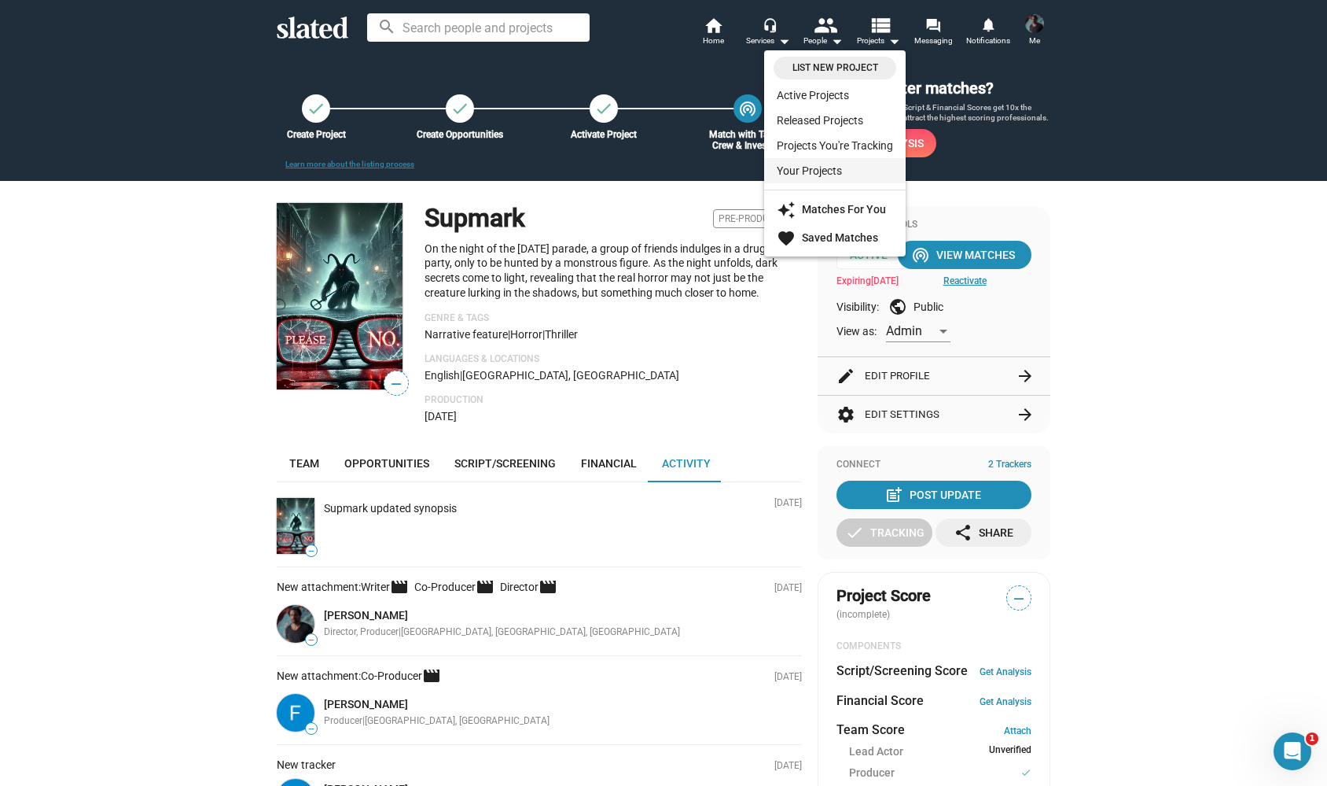
click at [832, 174] on link "Your Projects" at bounding box center [835, 170] width 142 height 25
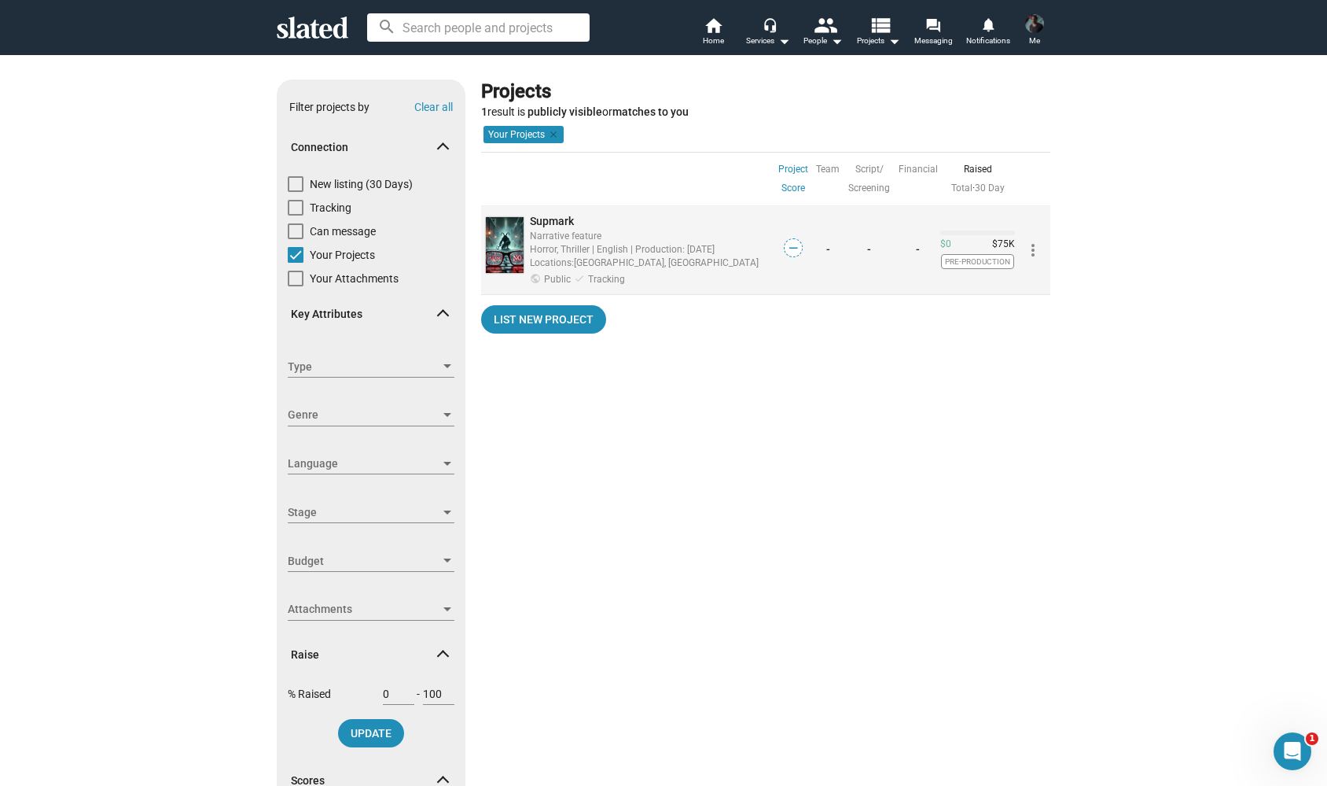
click at [554, 219] on span "Supmark" at bounding box center [552, 221] width 44 height 13
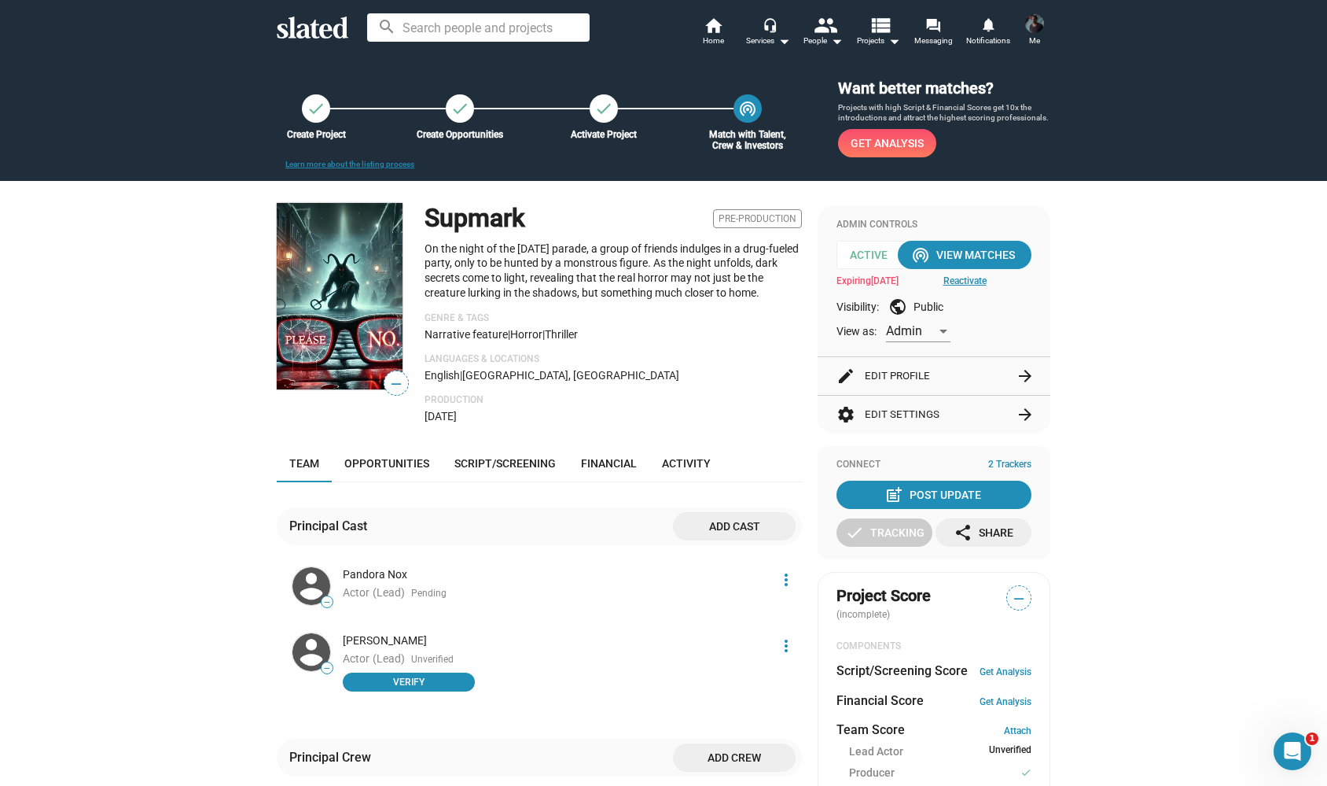
click at [928, 387] on button "edit Edit Profile arrow_forward" at bounding box center [934, 376] width 195 height 38
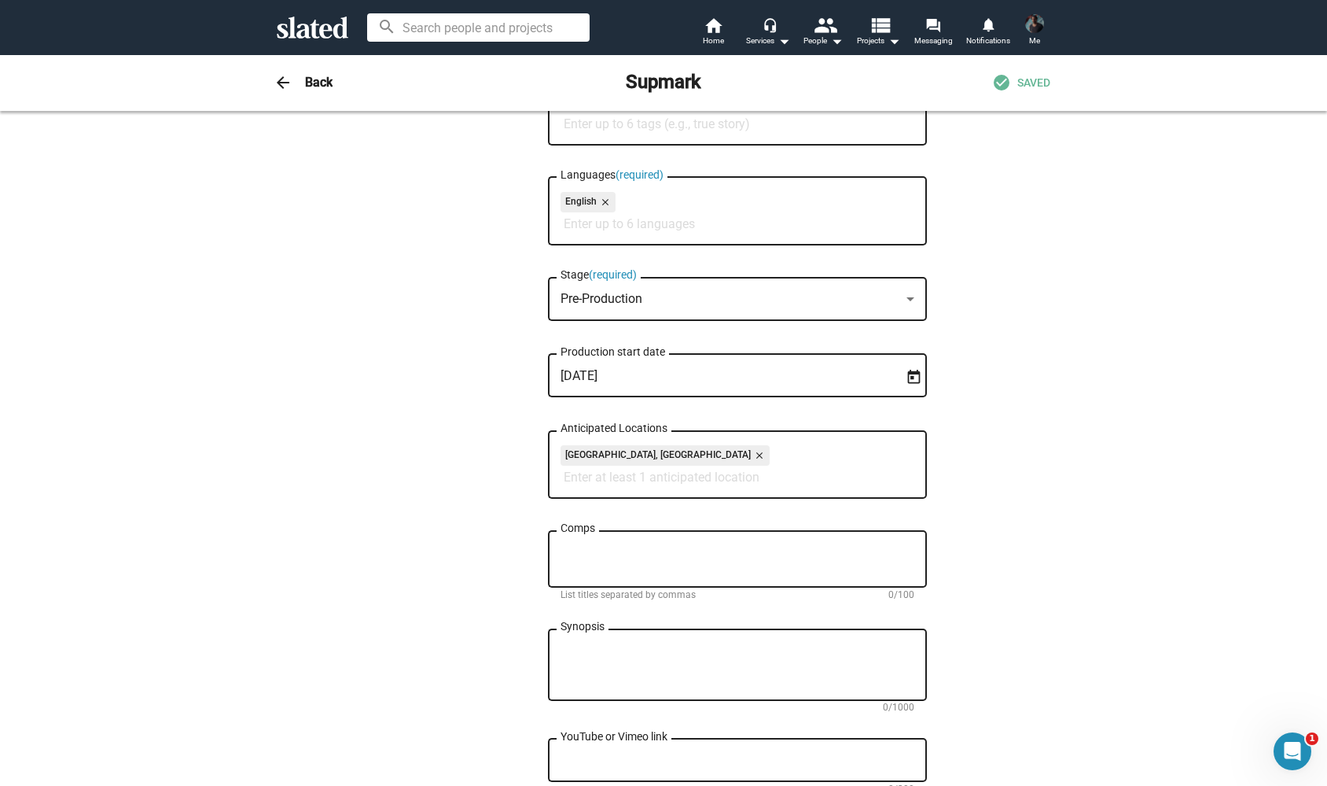
scroll to position [795, 0]
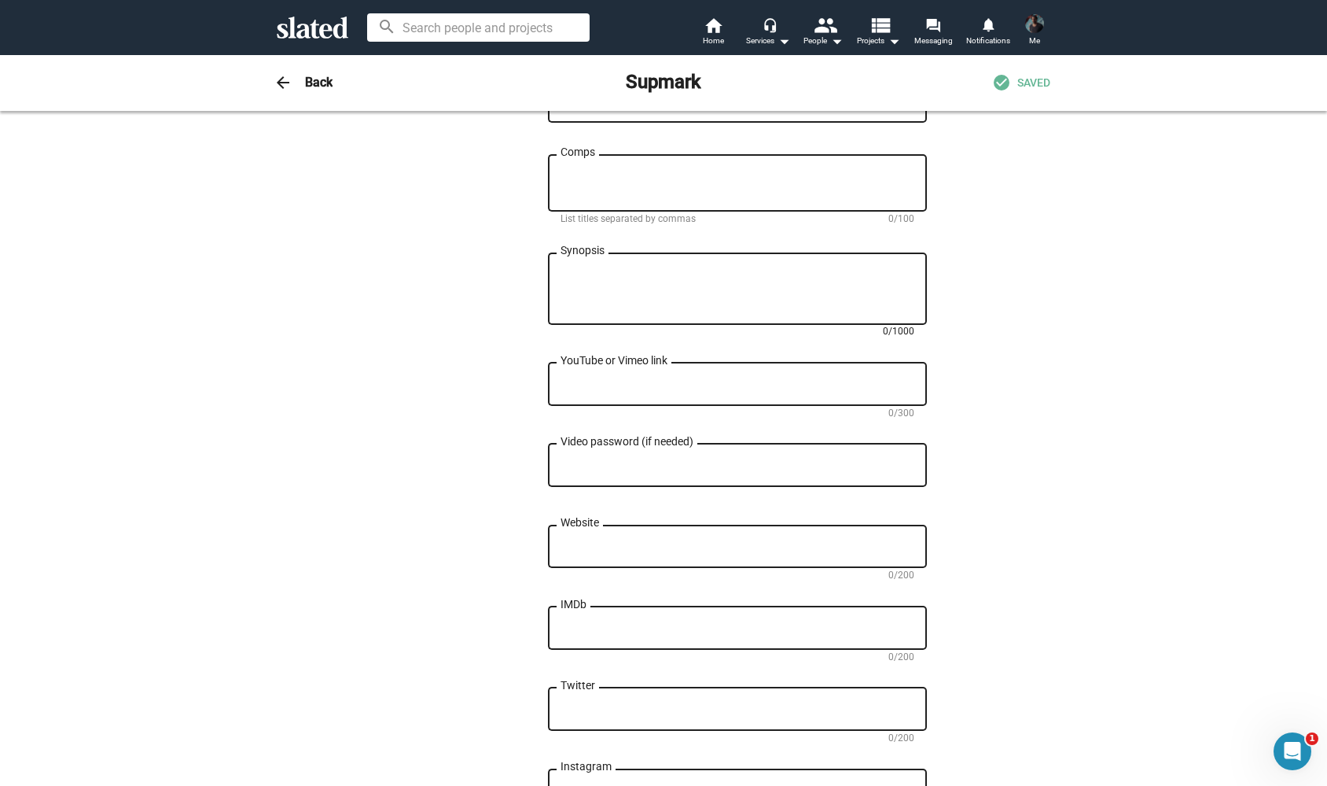
click at [591, 307] on textarea "Synopsis" at bounding box center [738, 289] width 354 height 42
type textarea "$50.000 out of our $75.000 budget is already secured: Seeking investors! :-)"
click at [1019, 76] on span "SAVED" at bounding box center [1034, 82] width 33 height 15
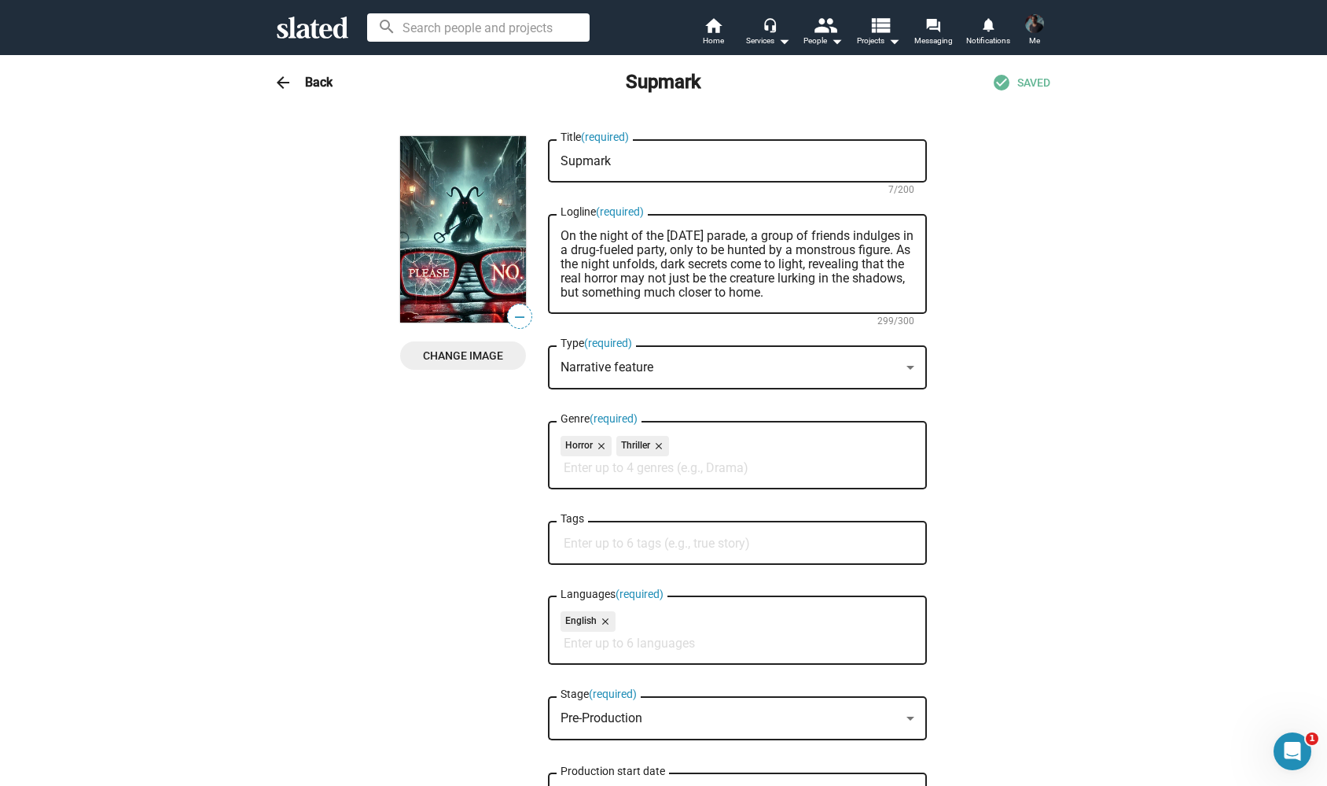
scroll to position [0, 0]
click at [1018, 83] on span "SAVED" at bounding box center [1034, 82] width 33 height 15
click at [1001, 83] on mat-icon "check_circle" at bounding box center [1001, 82] width 19 height 19
click at [1025, 88] on span "SAVED" at bounding box center [1034, 82] width 33 height 15
click at [900, 40] on mat-icon "arrow_drop_down" at bounding box center [894, 40] width 19 height 19
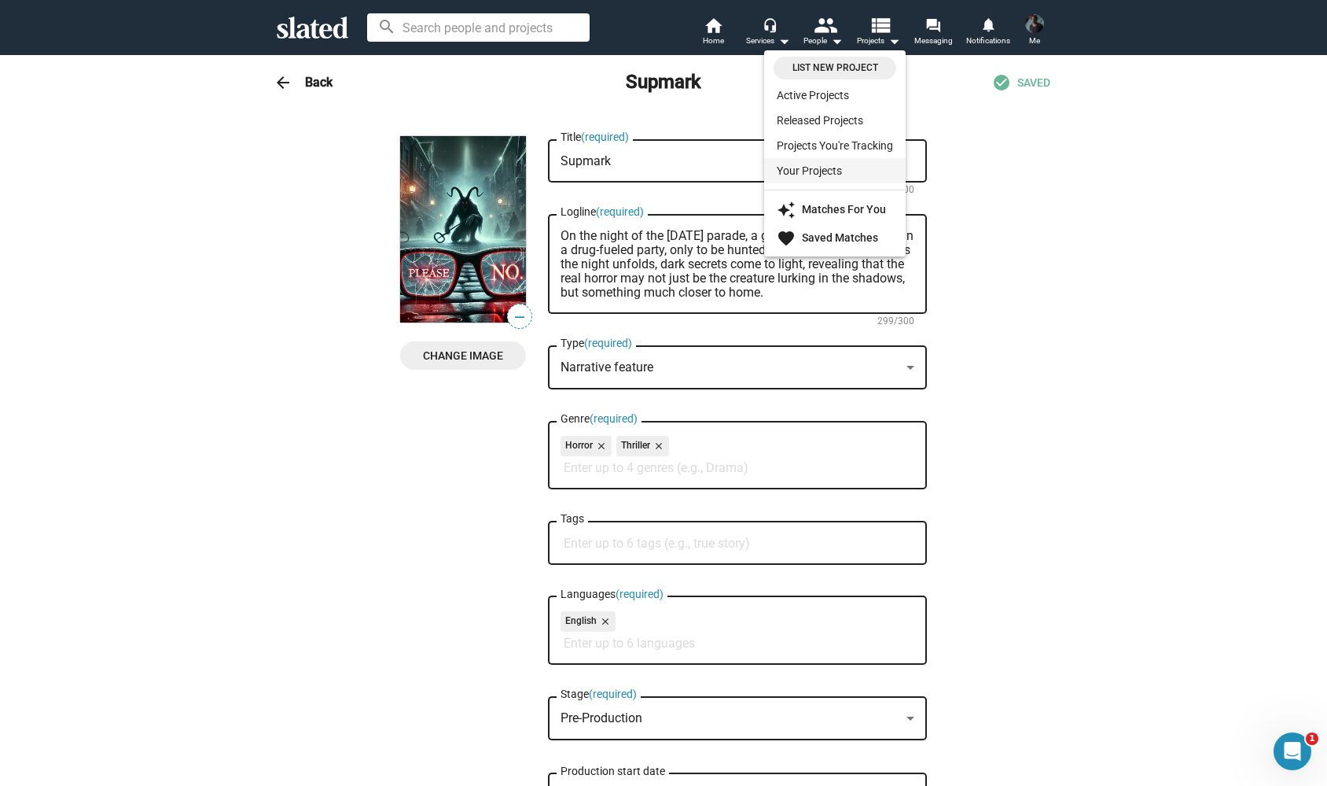
click at [826, 171] on link "Your Projects" at bounding box center [835, 170] width 142 height 25
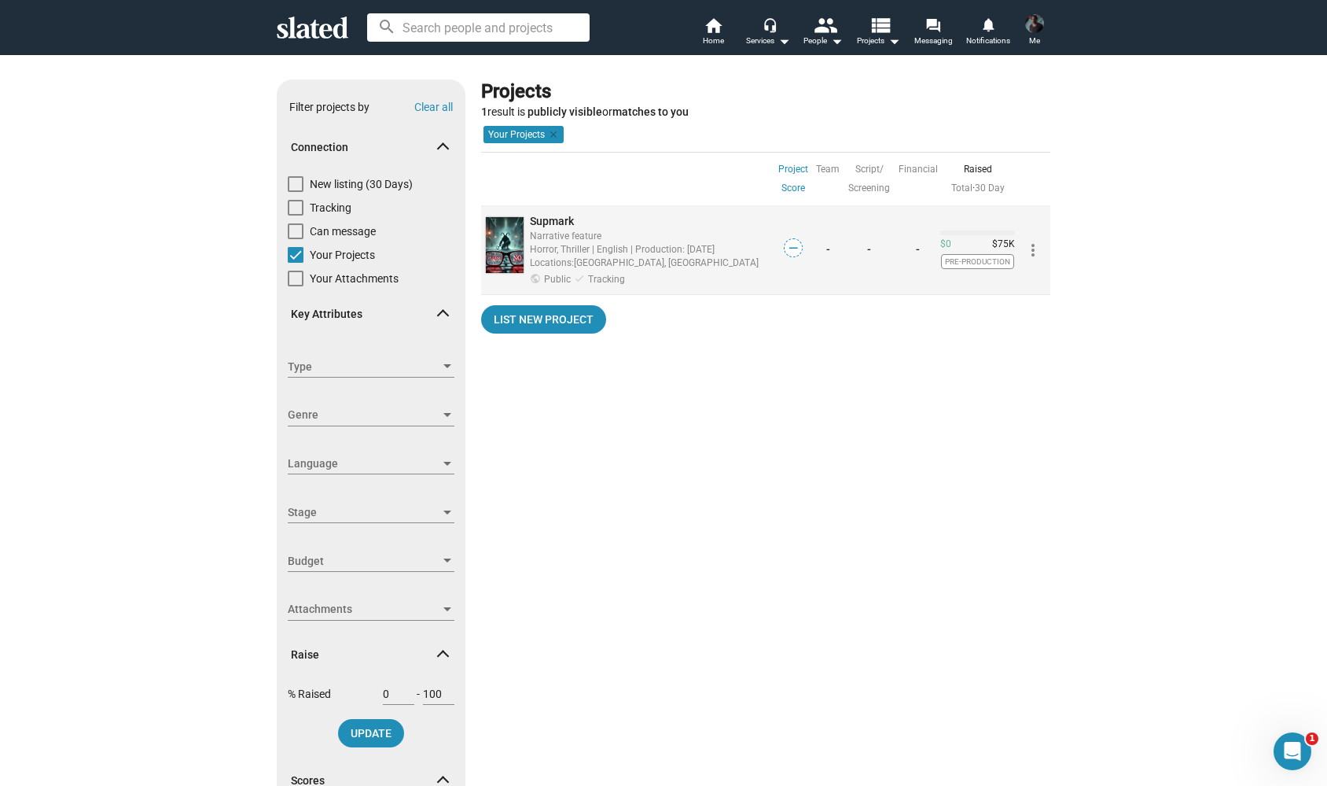
click at [554, 219] on span "Supmark" at bounding box center [552, 221] width 44 height 13
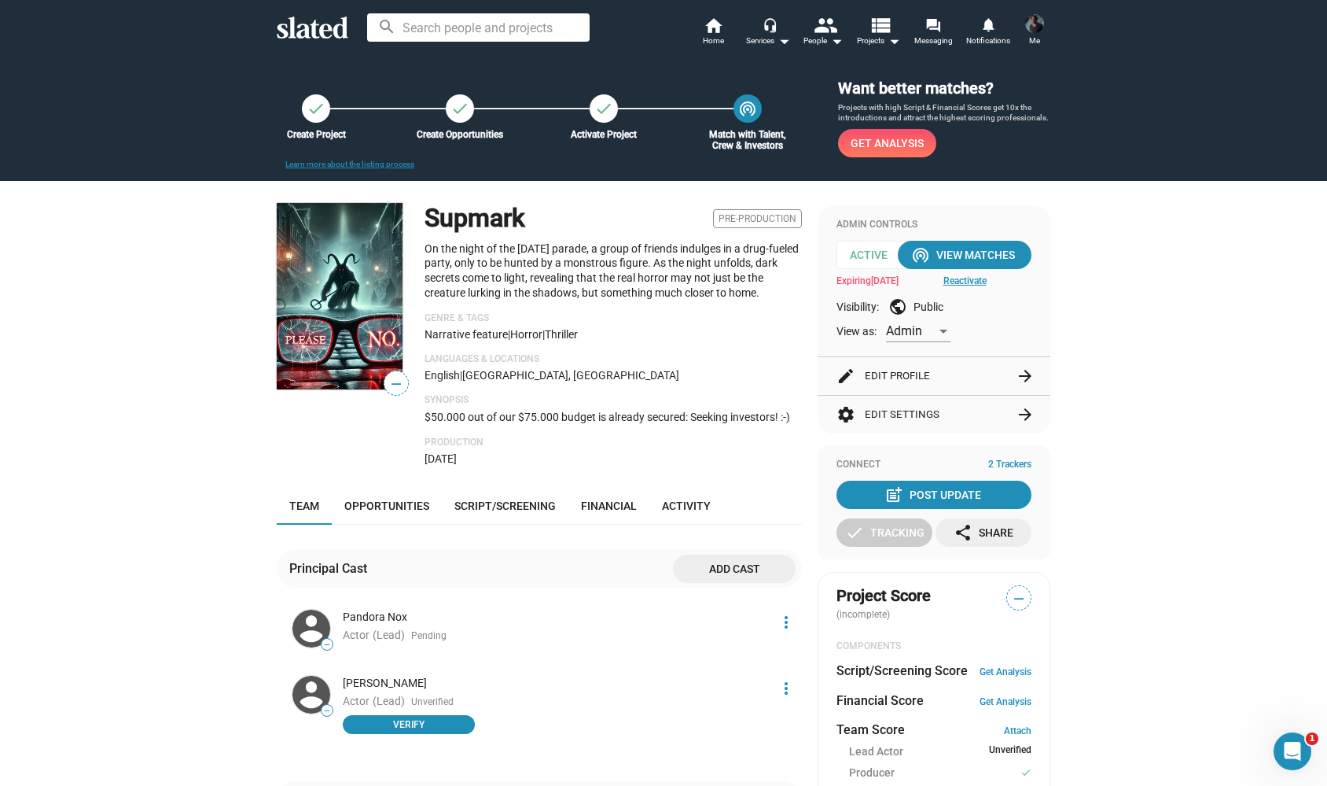
click at [432, 726] on div "[PERSON_NAME] Actor (Lead) Unverified Verify" at bounding box center [551, 706] width 437 height 68
click at [435, 719] on span "Verify" at bounding box center [408, 724] width 113 height 16
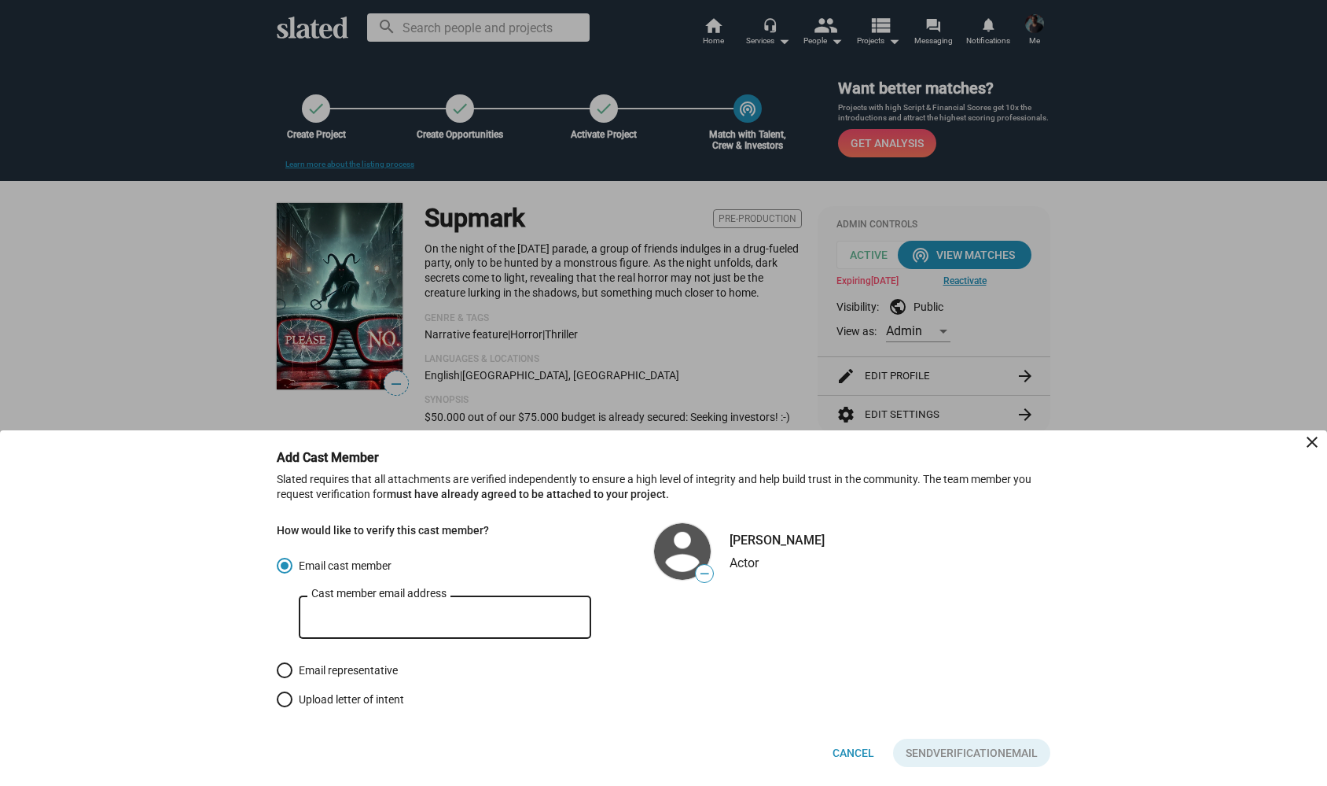
click at [1312, 447] on mat-icon "close" at bounding box center [1312, 442] width 19 height 19
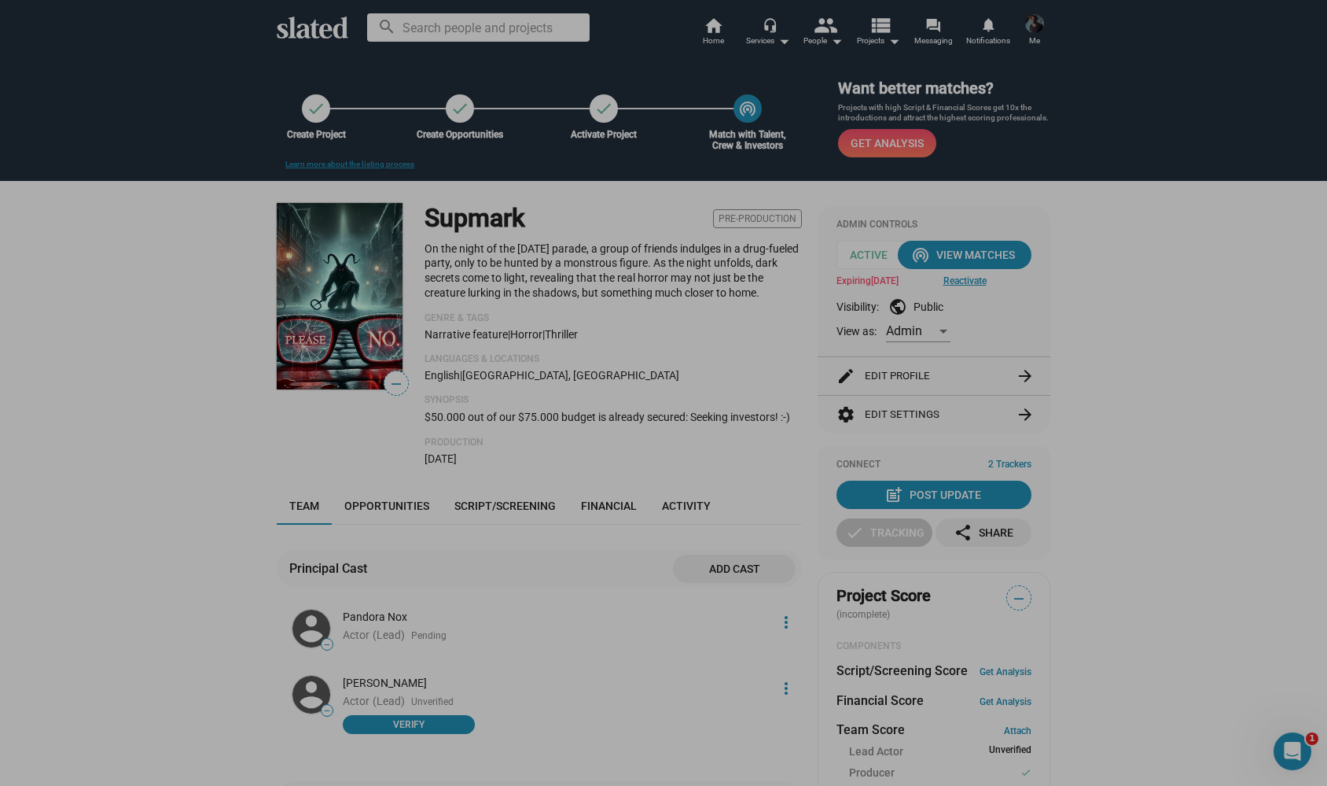
click at [1312, 447] on div "Add Cast Member close Roxanne Rapp — Slated requires that all attachments are v…" at bounding box center [663, 607] width 1327 height 355
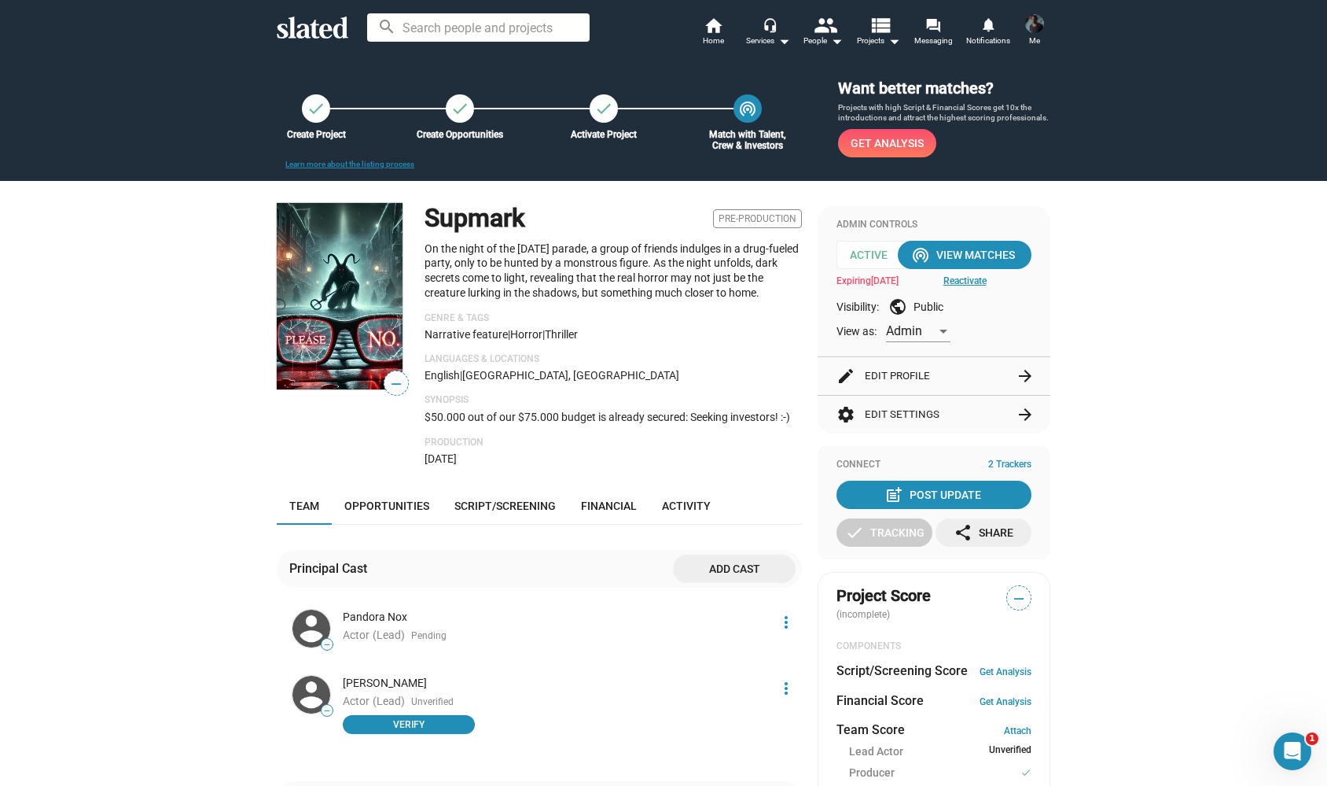
click at [786, 683] on mat-icon "more_vert" at bounding box center [786, 688] width 19 height 19
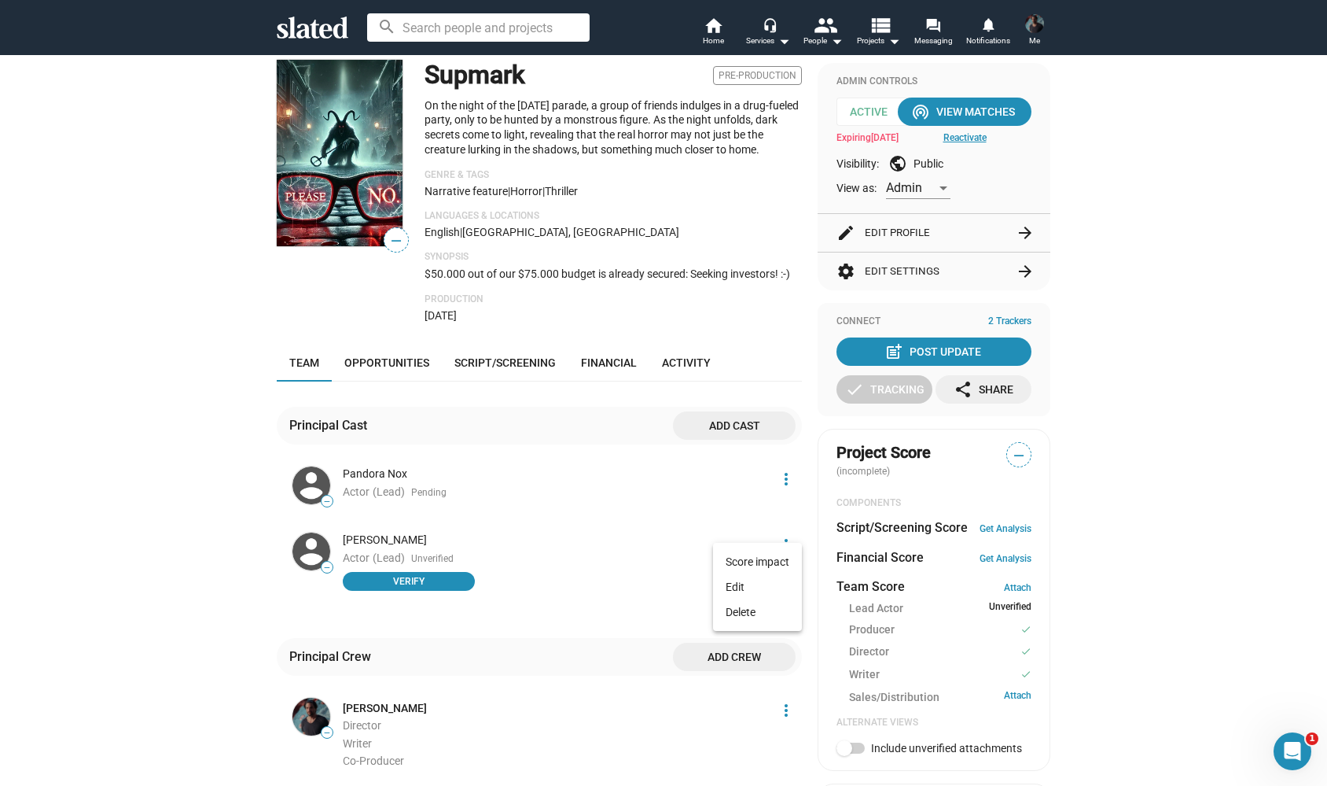
scroll to position [163, 0]
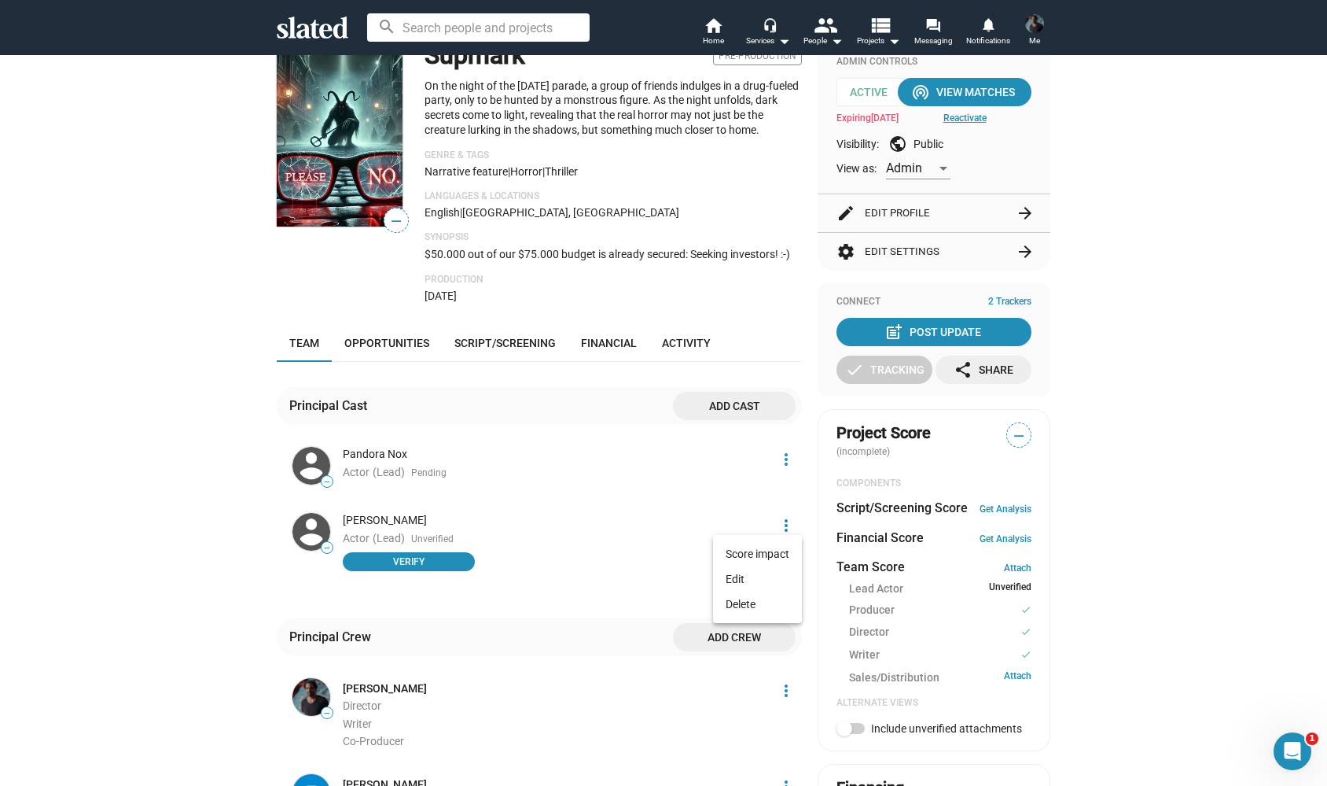
click at [609, 561] on div at bounding box center [663, 393] width 1327 height 786
click at [782, 520] on mat-icon "more_vert" at bounding box center [786, 525] width 19 height 19
click at [637, 534] on div at bounding box center [663, 393] width 1327 height 786
click at [462, 561] on button "Verify" at bounding box center [409, 561] width 132 height 19
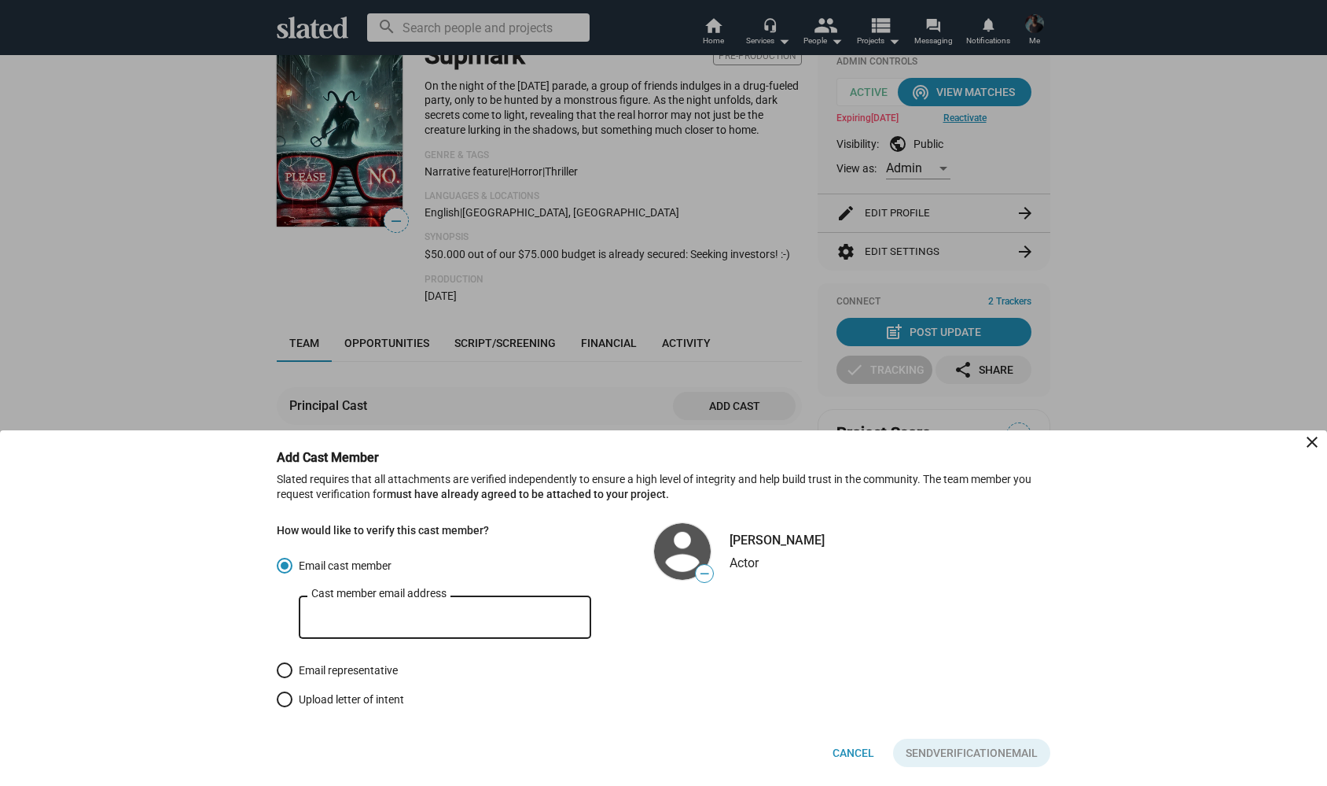
click at [381, 620] on input "Cast member email address" at bounding box center [444, 617] width 267 height 14
type input "Alexander.bruckner@me.com"
click at [706, 636] on div "How would like to verify this cast member? Email cast member Alexander.bruckner…" at bounding box center [664, 624] width 774 height 190
click at [950, 750] on span "Verification" at bounding box center [969, 752] width 72 height 28
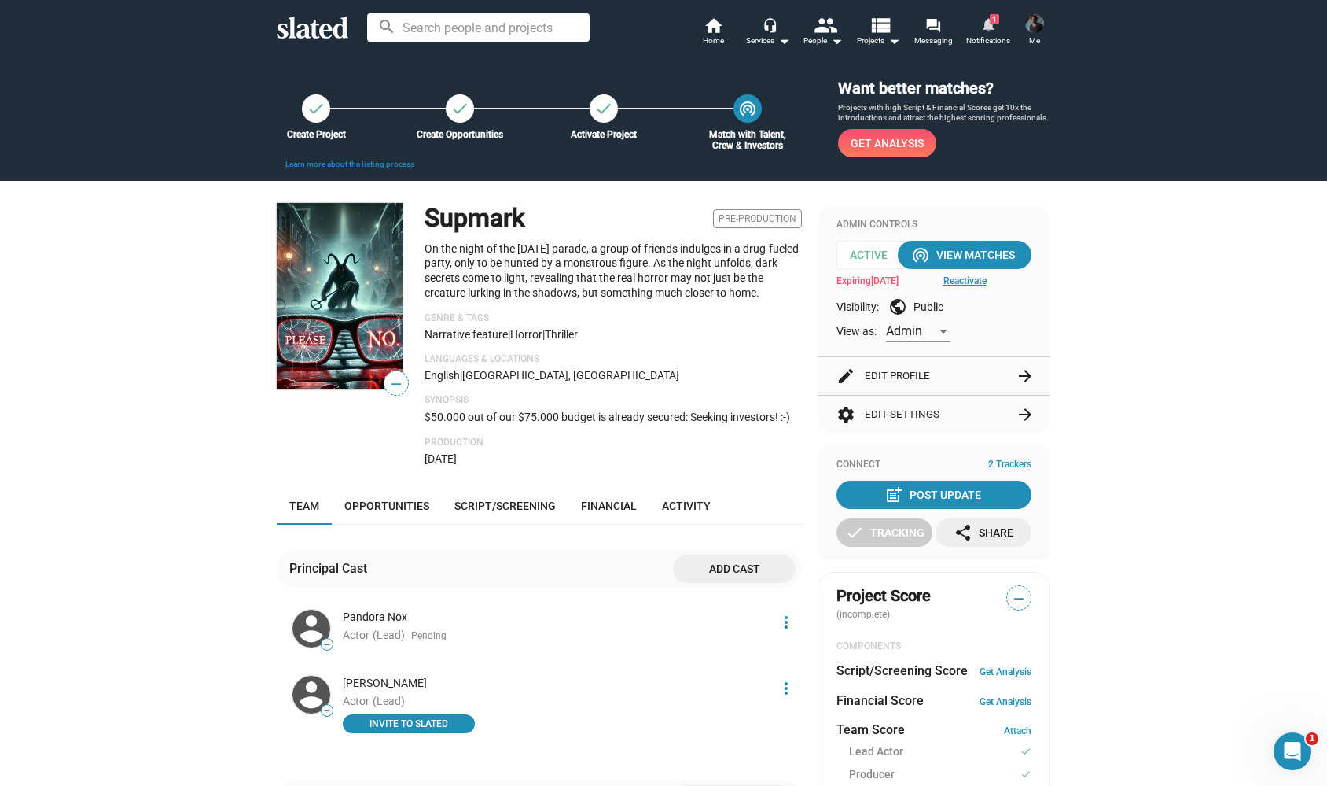
click at [989, 31] on mat-icon "notifications" at bounding box center [988, 24] width 15 height 15
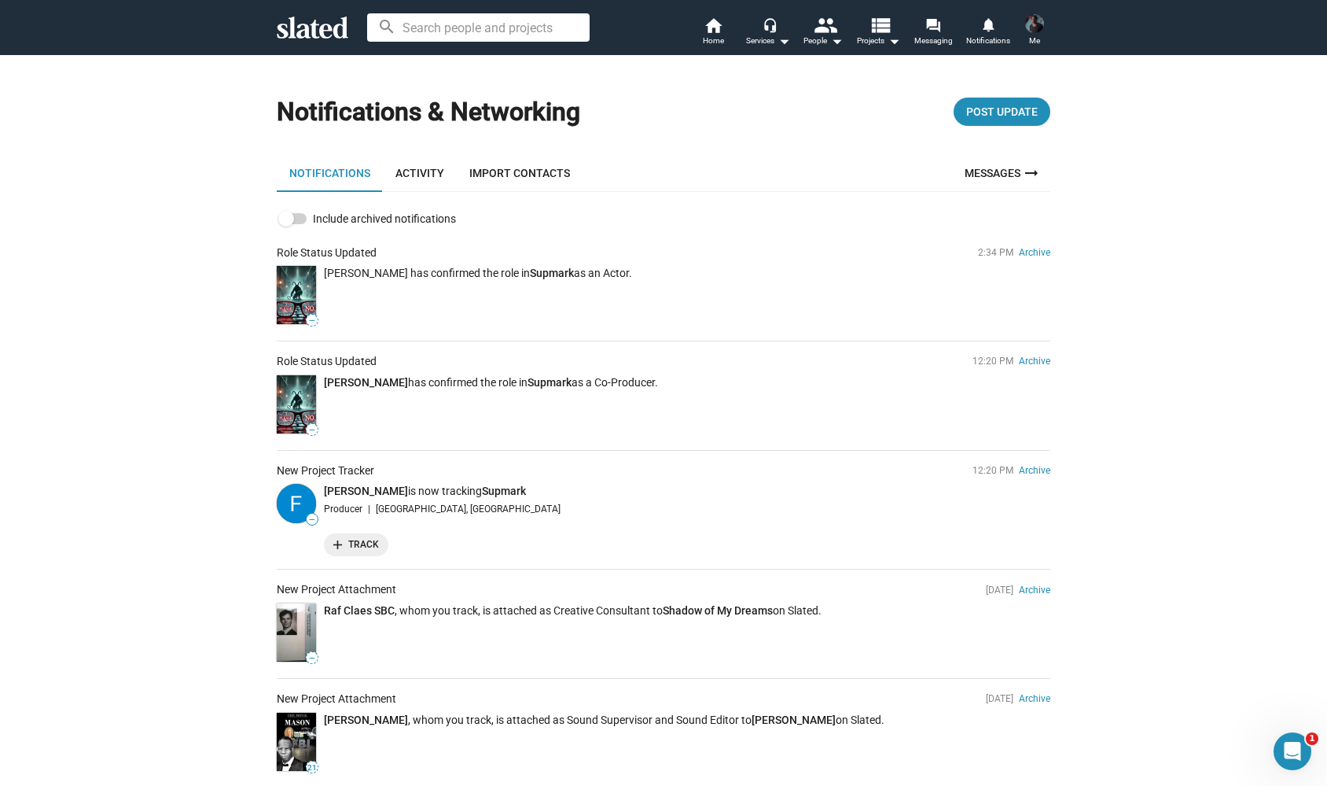
click at [352, 539] on span "add Track" at bounding box center [356, 544] width 46 height 17
click at [417, 169] on link "Activity" at bounding box center [420, 173] width 74 height 38
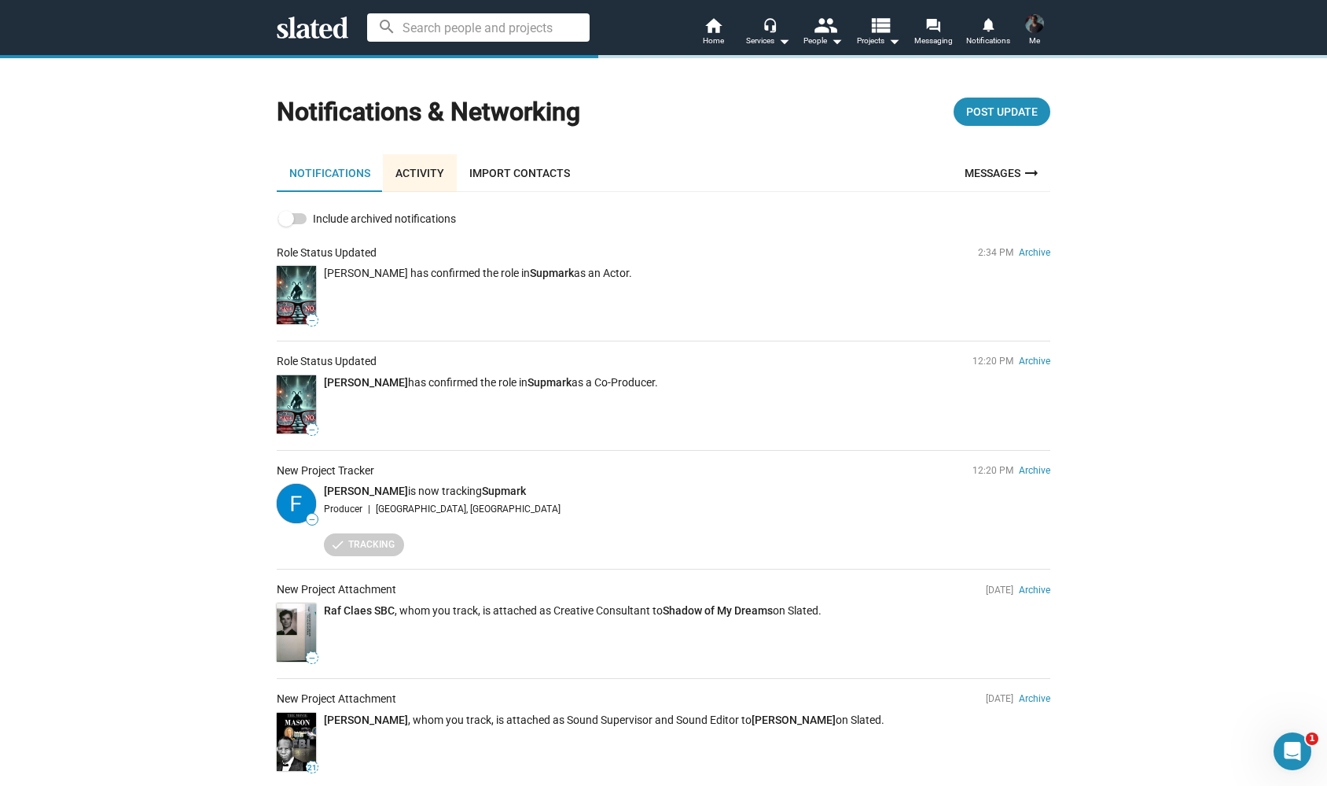
click at [508, 167] on link "Import Contacts" at bounding box center [520, 173] width 126 height 38
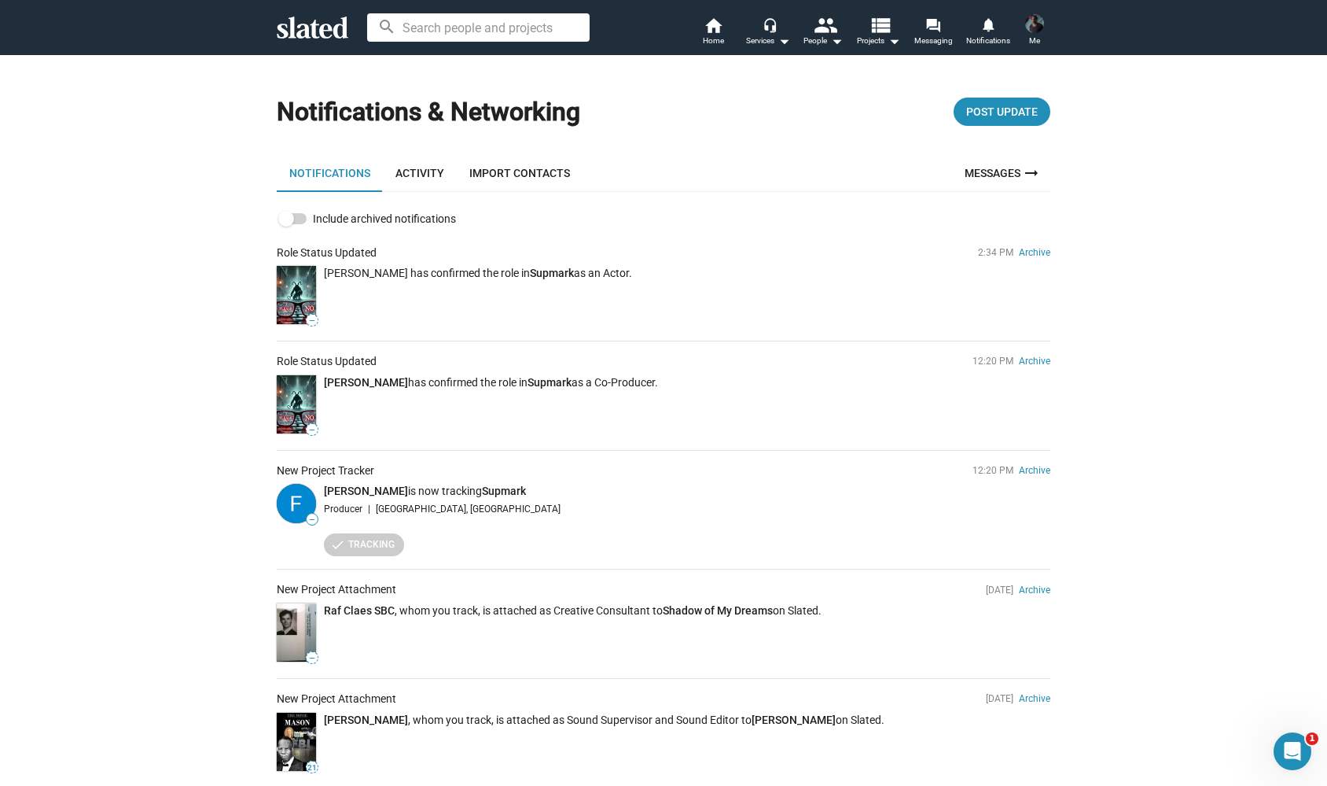
click at [1036, 32] on span "Me" at bounding box center [1034, 40] width 11 height 19
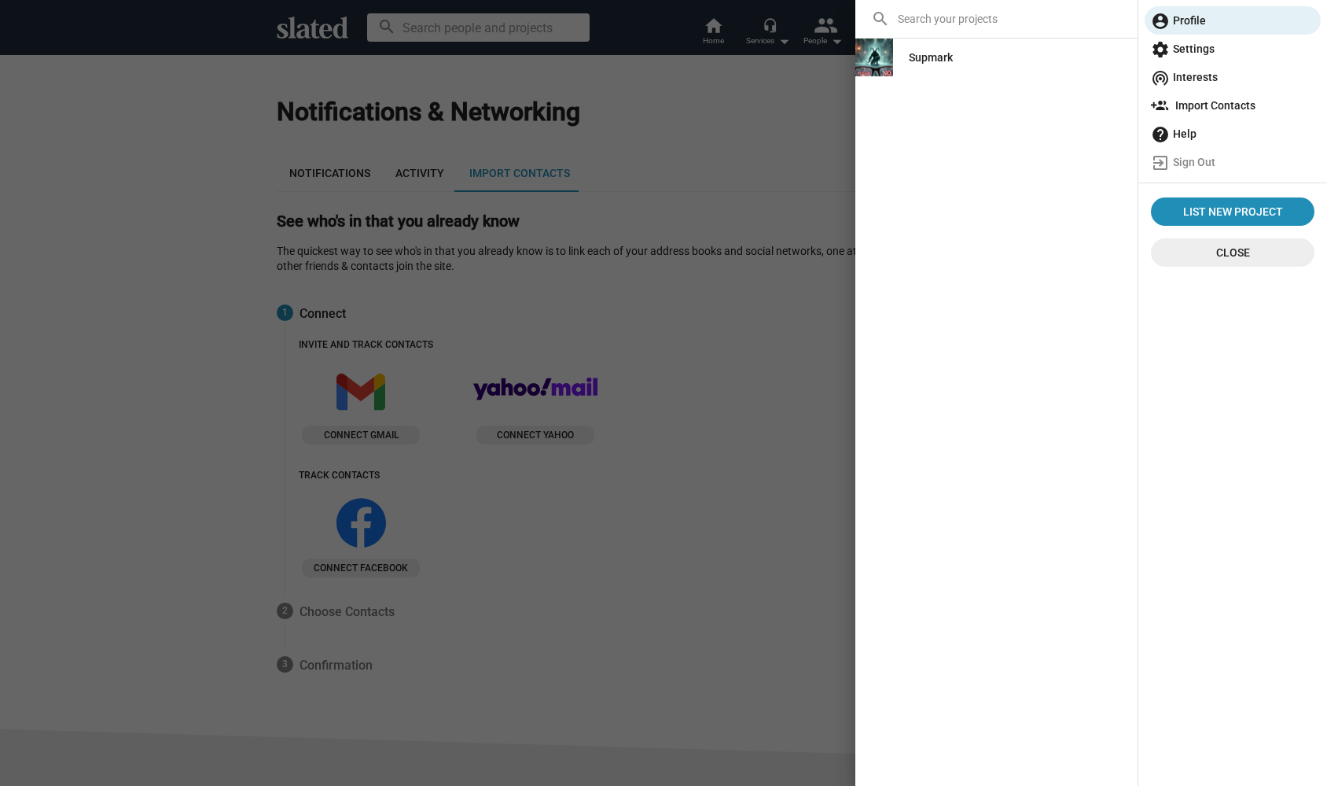
click at [776, 480] on div at bounding box center [663, 393] width 1327 height 786
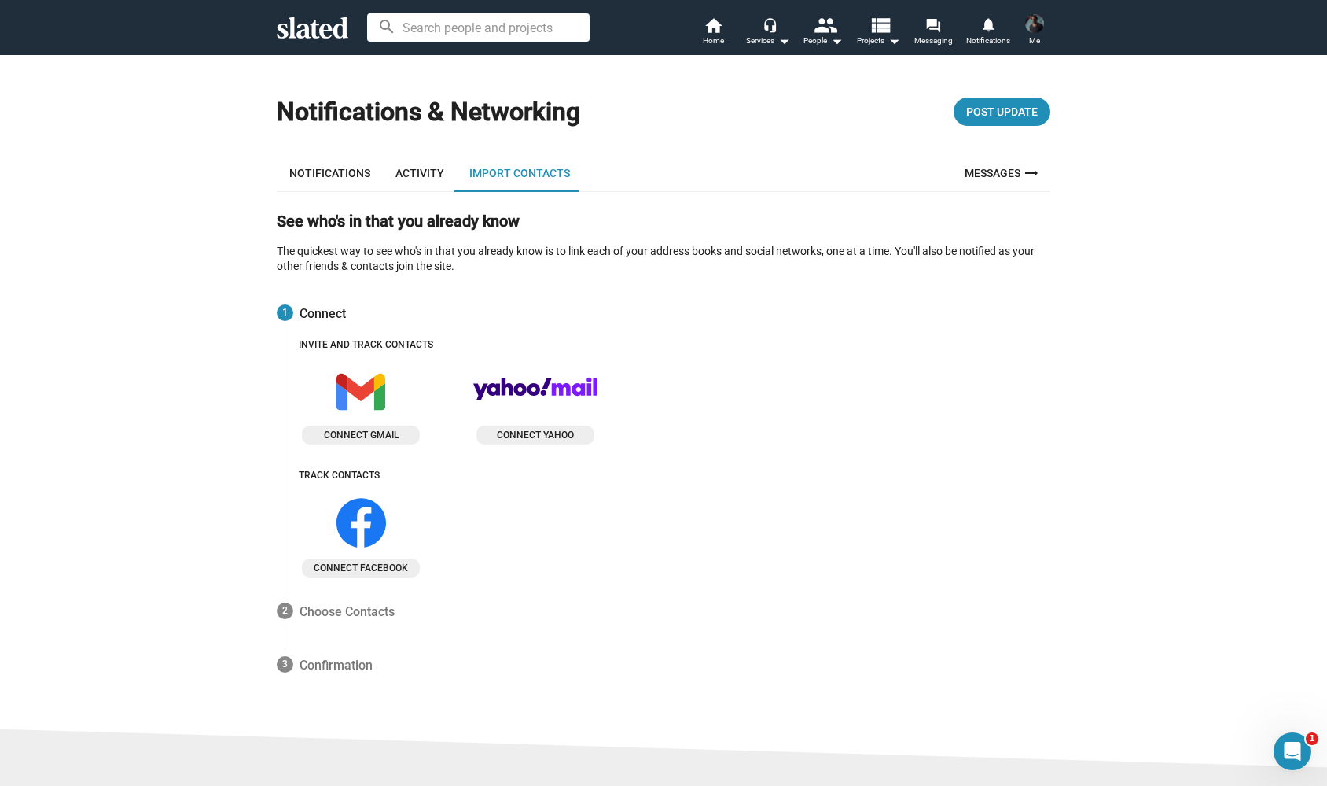
click at [1038, 26] on img at bounding box center [1034, 23] width 19 height 19
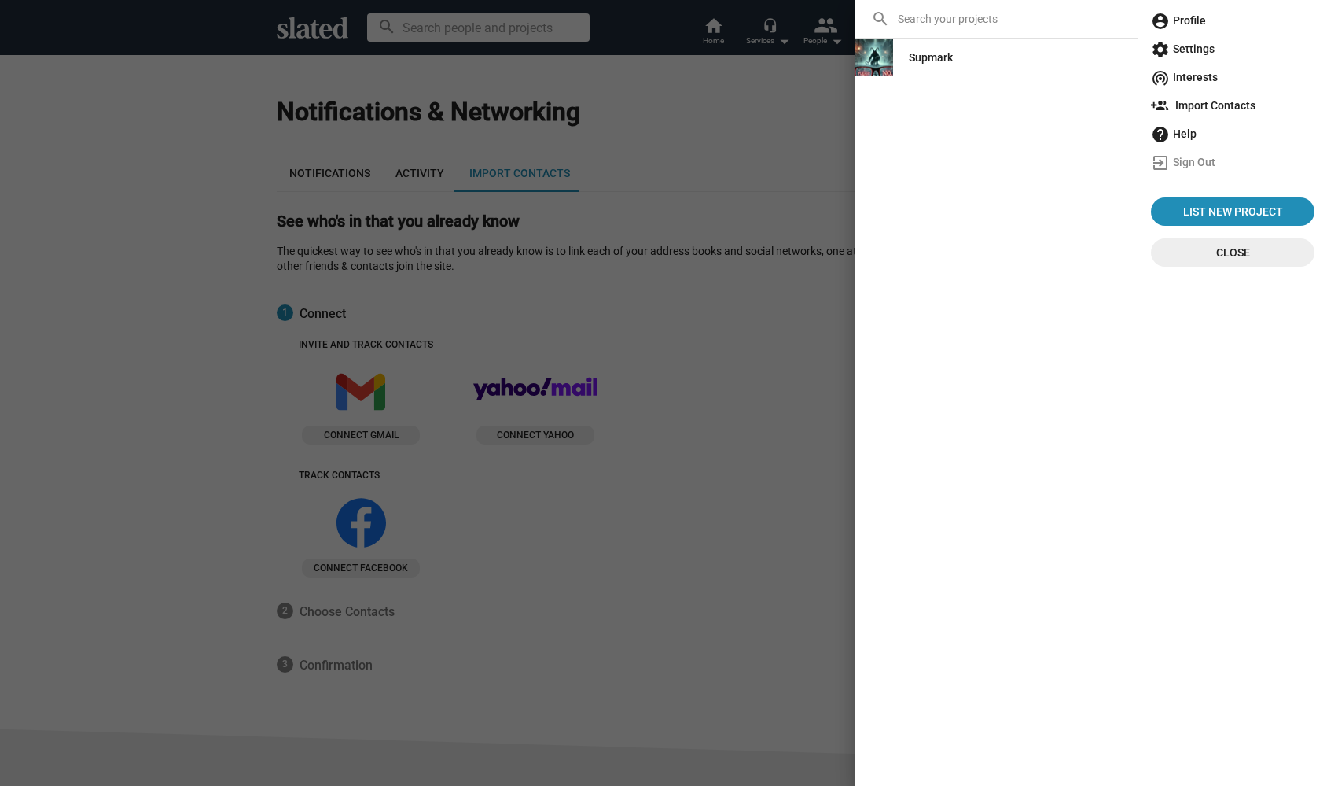
click at [1198, 18] on span "account_circle Profile" at bounding box center [1233, 20] width 164 height 28
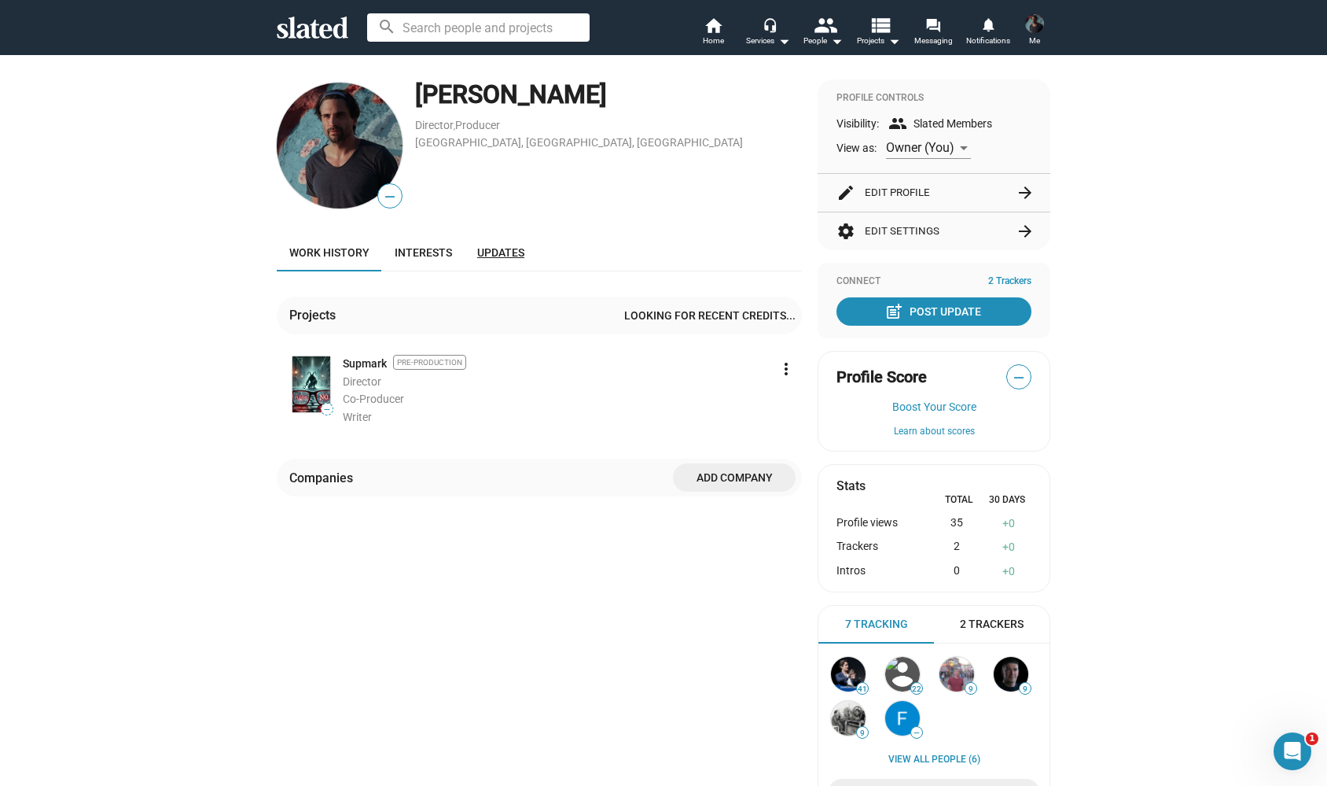
click at [488, 247] on span "Updates" at bounding box center [500, 252] width 47 height 13
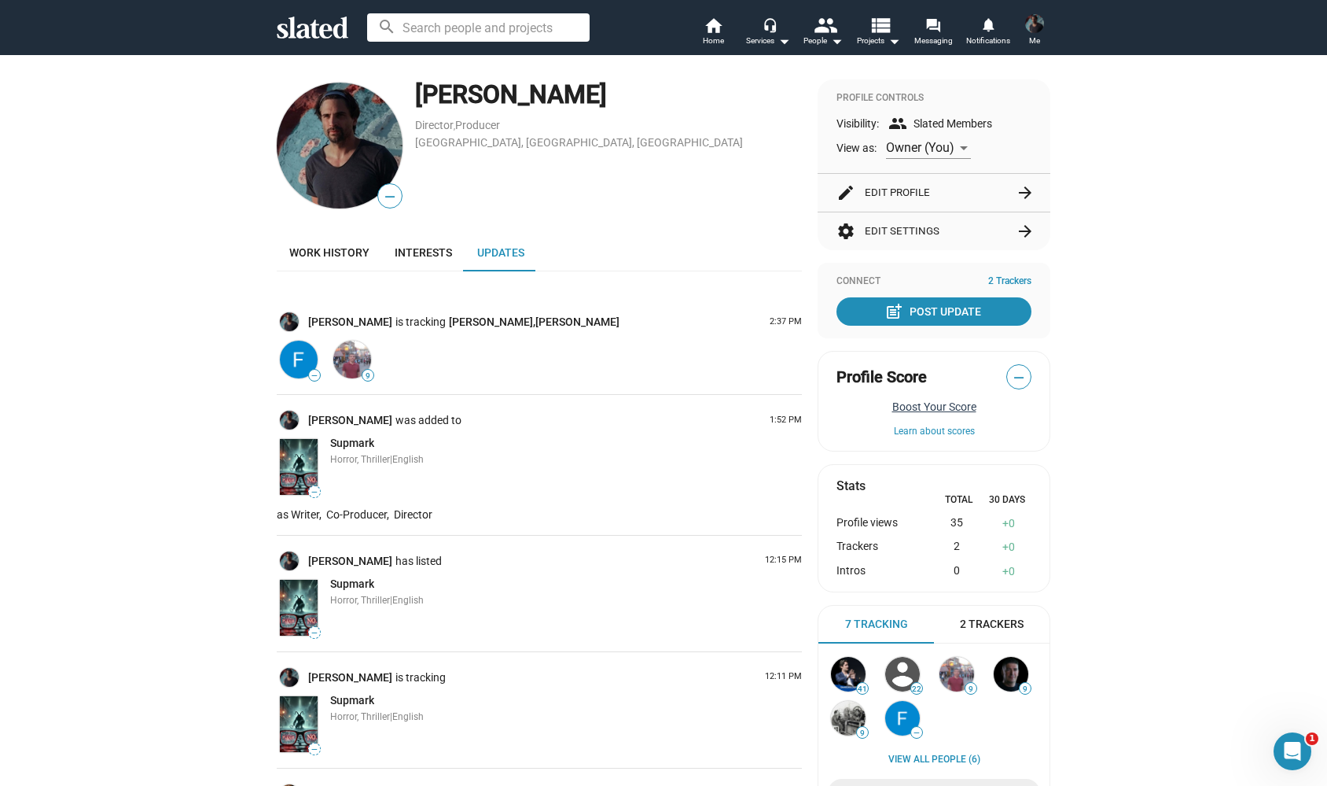
click at [925, 403] on button "Boost Your Score" at bounding box center [934, 406] width 195 height 13
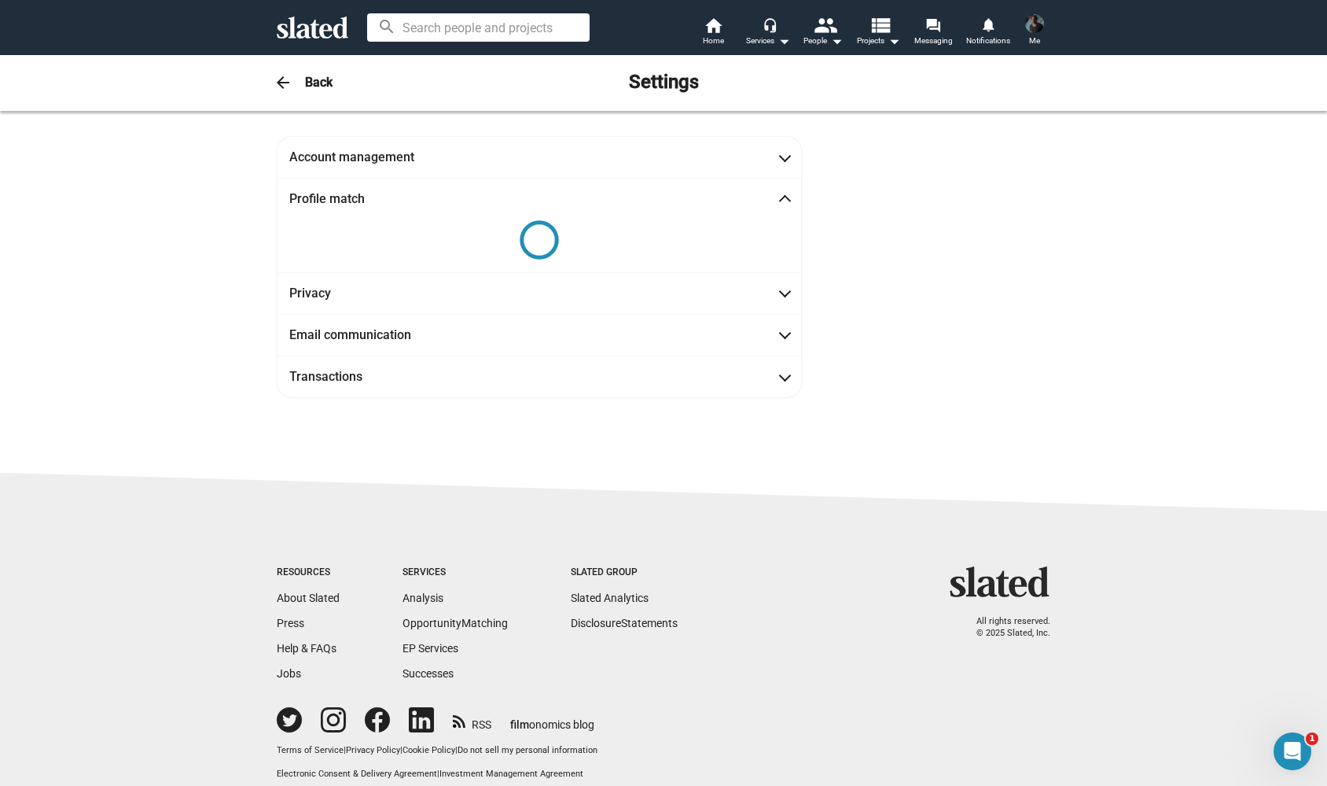
scroll to position [14, 0]
